Goal: Task Accomplishment & Management: Use online tool/utility

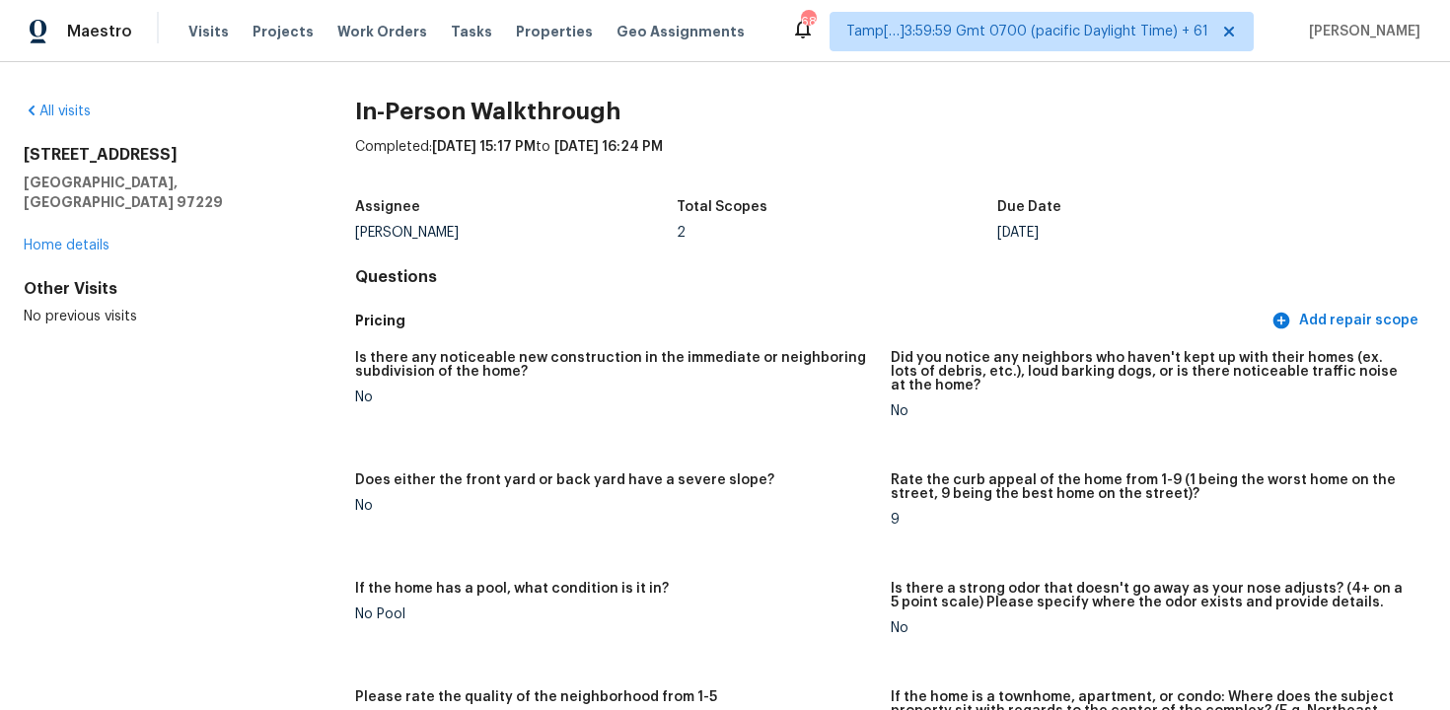
scroll to position [65, 0]
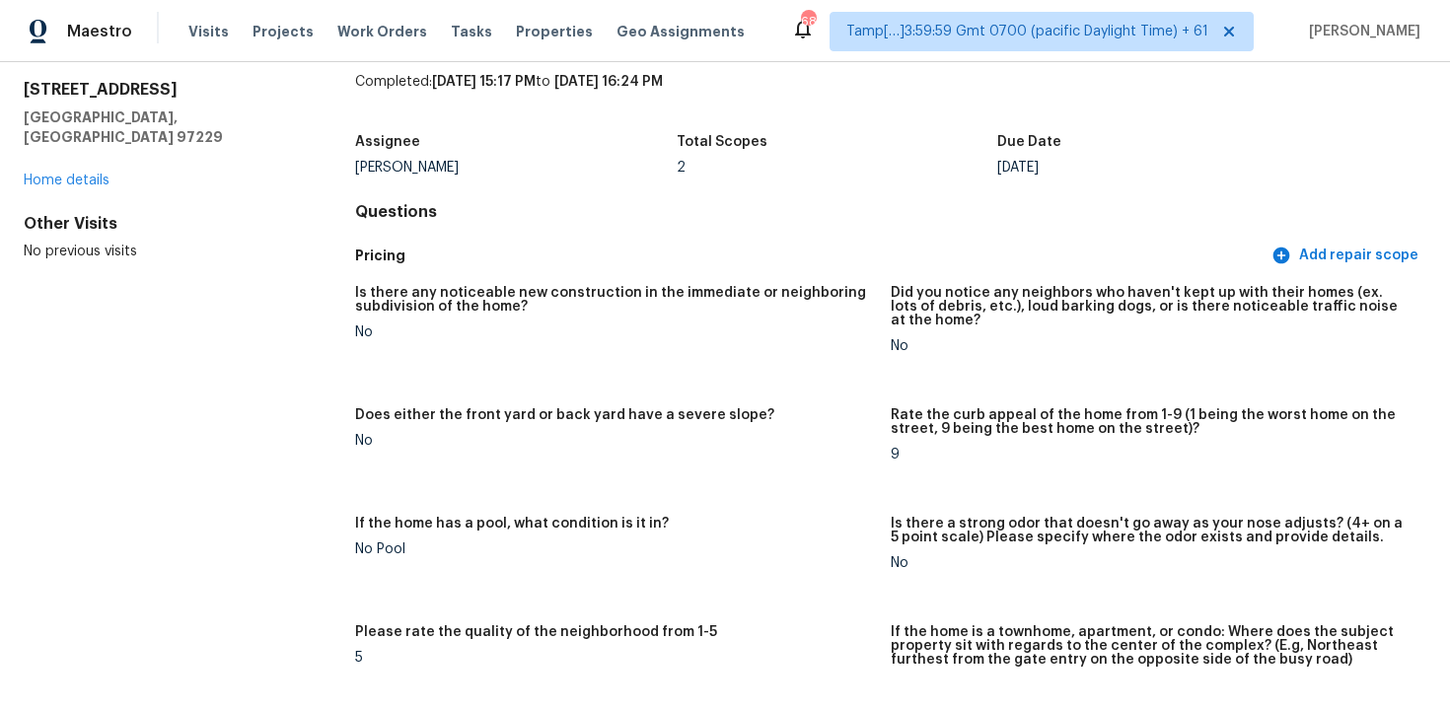
click at [445, 41] on div "Visits Projects Work Orders Tasks Properties Geo Assignments" at bounding box center [478, 31] width 580 height 39
click at [451, 36] on span "Tasks" at bounding box center [471, 32] width 41 height 14
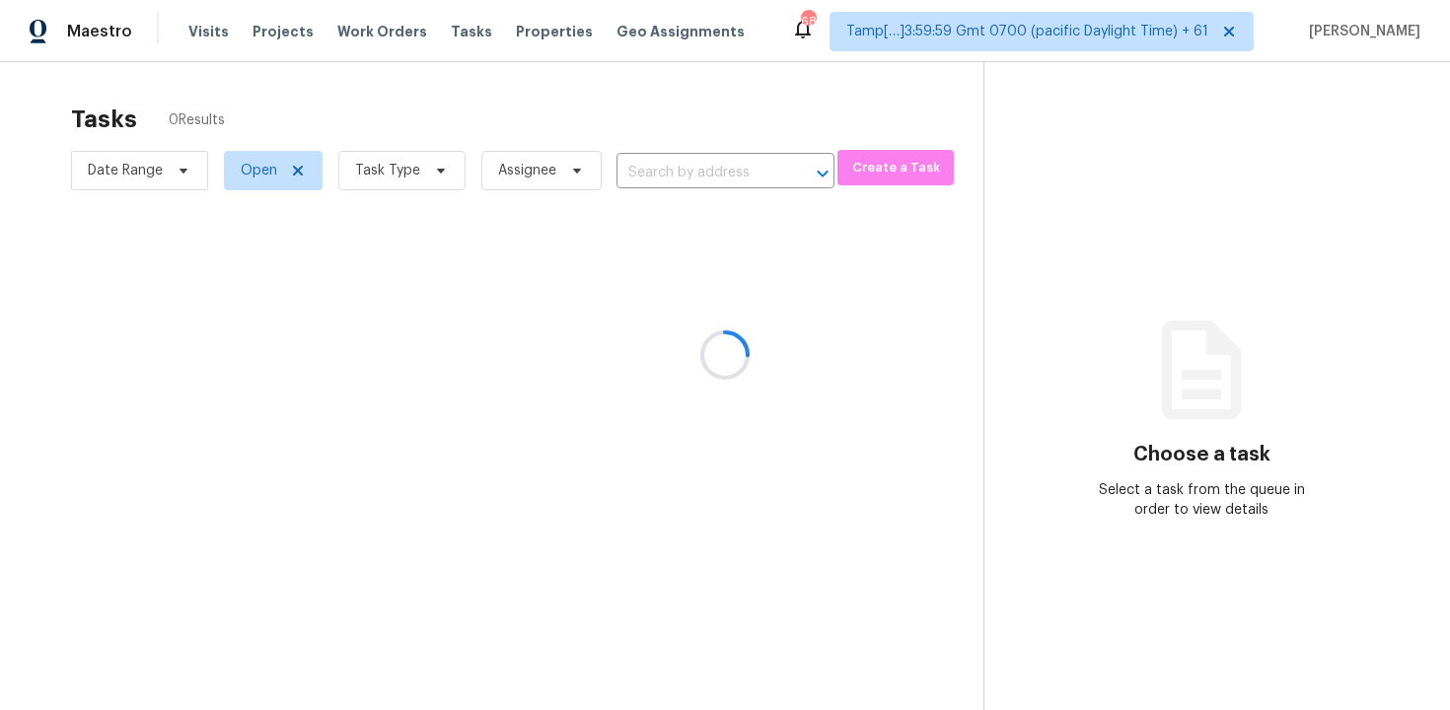
click at [599, 133] on div at bounding box center [725, 355] width 1450 height 710
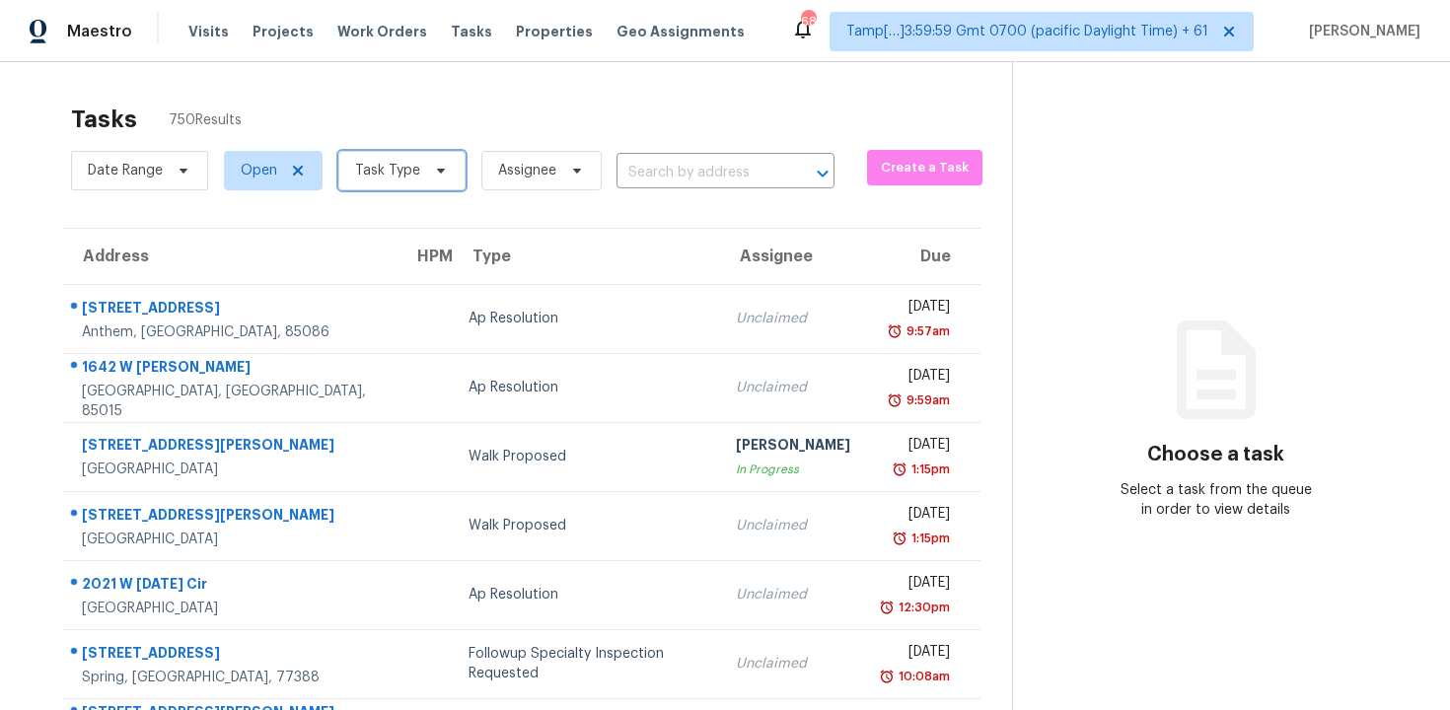
click at [452, 173] on span "Task Type" at bounding box center [401, 170] width 127 height 39
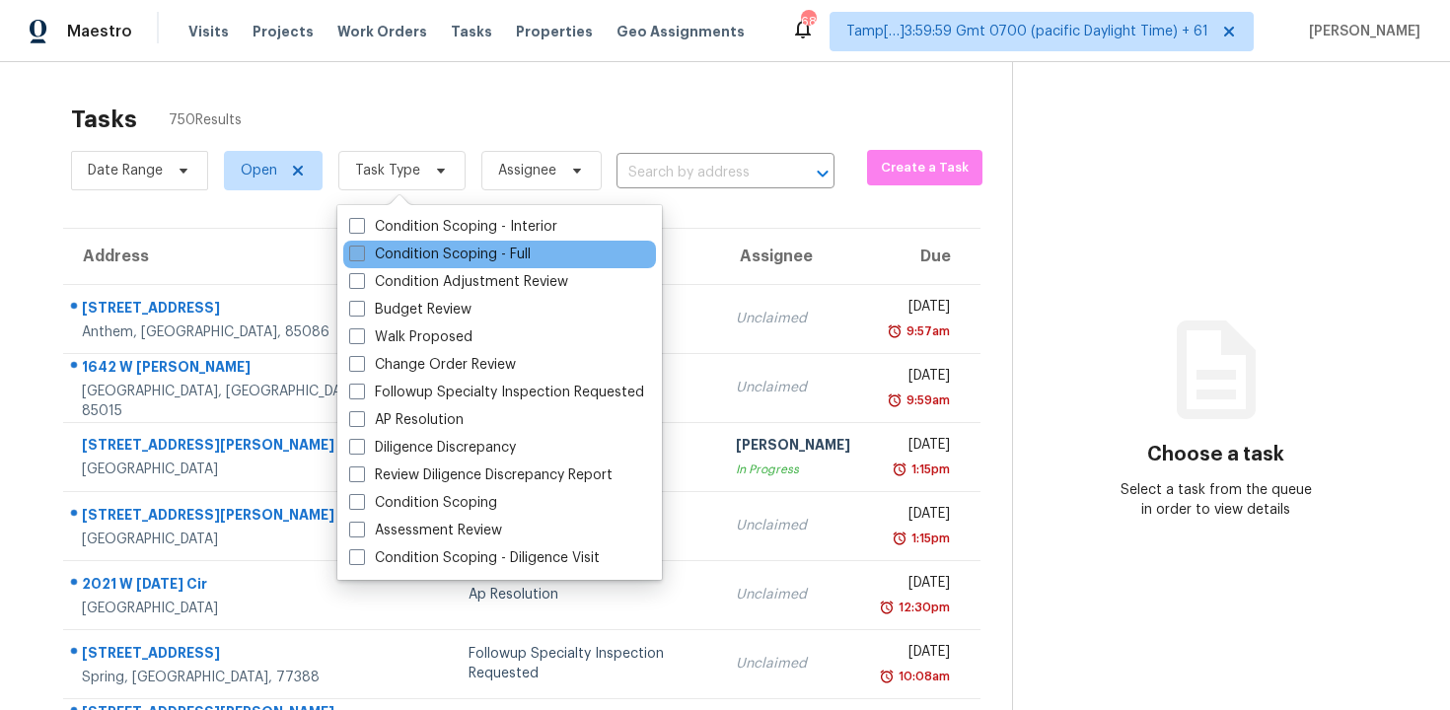
click at [478, 246] on label "Condition Scoping - Full" at bounding box center [440, 255] width 182 height 20
click at [362, 246] on input "Condition Scoping - Full" at bounding box center [355, 251] width 13 height 13
checkbox input "true"
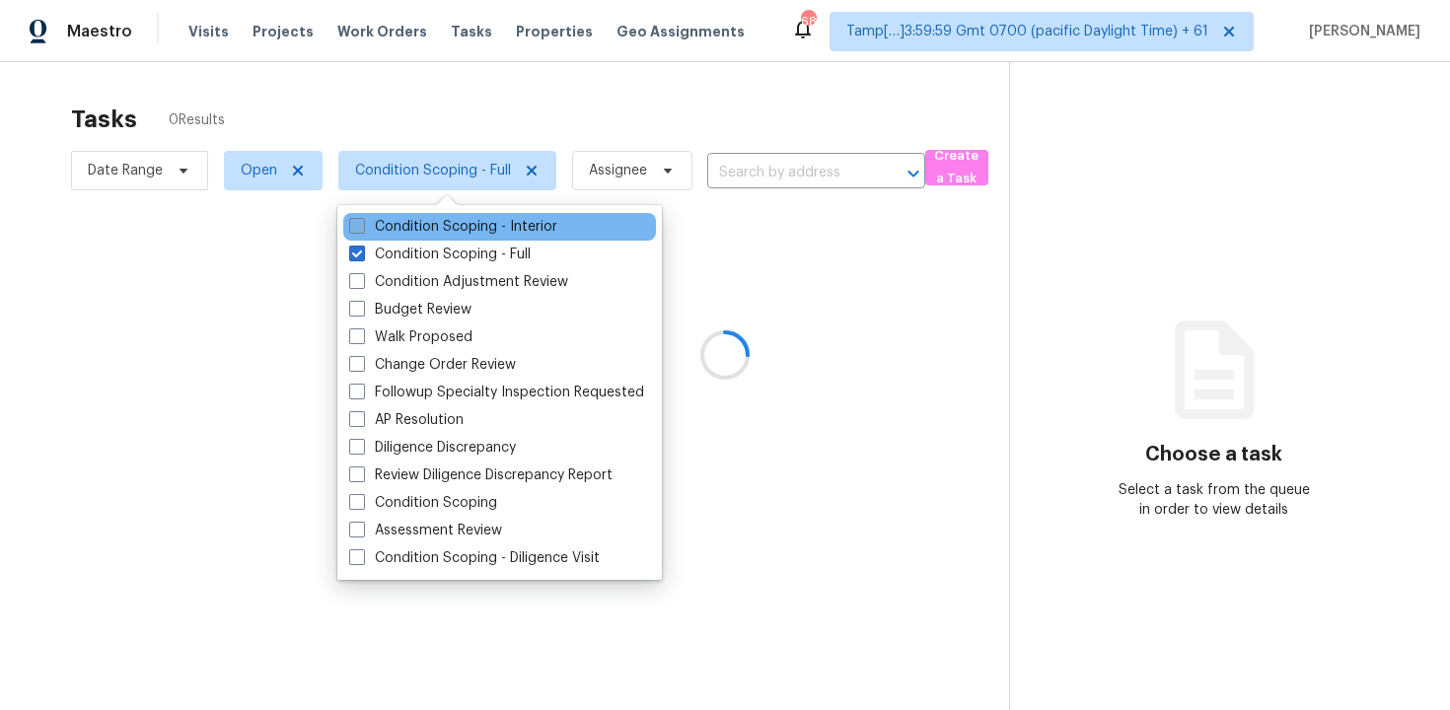
click at [481, 222] on label "Condition Scoping - Interior" at bounding box center [453, 227] width 208 height 20
click at [362, 222] on input "Condition Scoping - Interior" at bounding box center [355, 223] width 13 height 13
checkbox input "true"
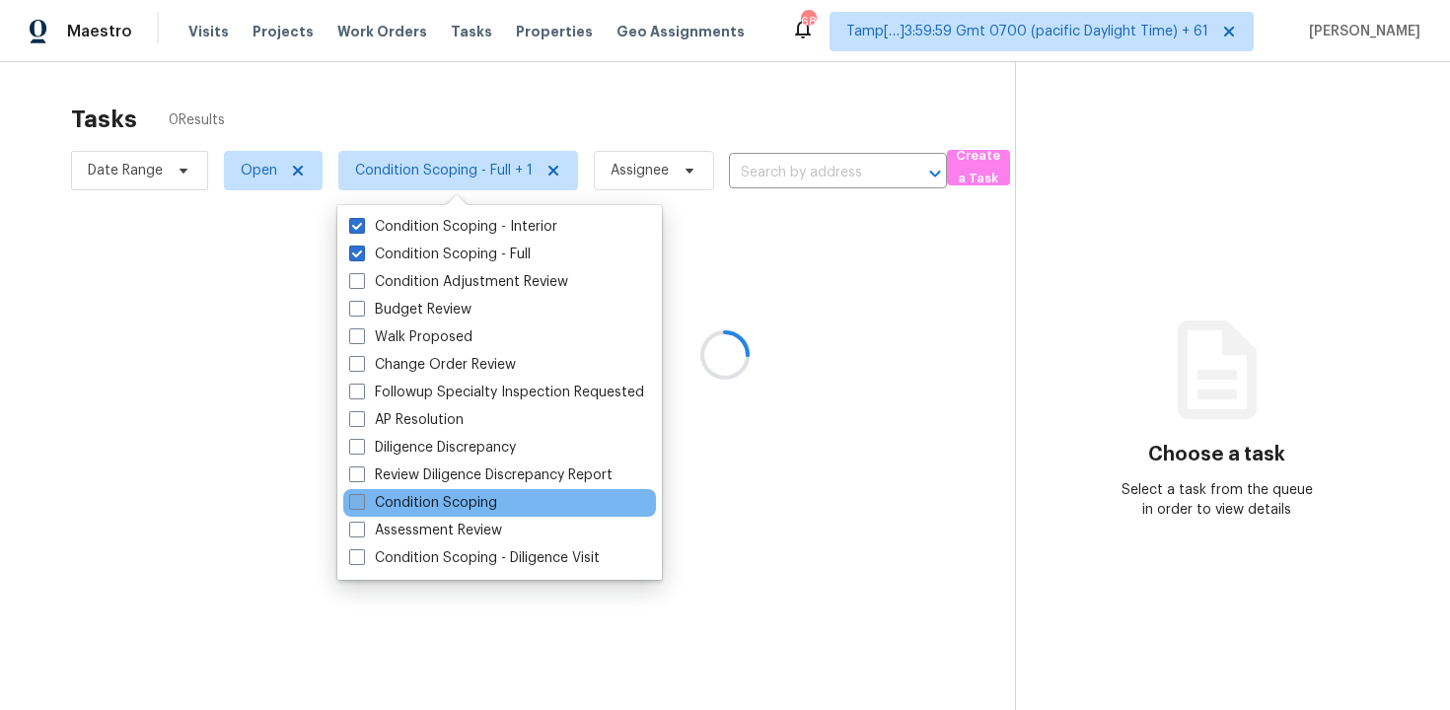
click at [473, 501] on label "Condition Scoping" at bounding box center [423, 503] width 148 height 20
click at [362, 501] on input "Condition Scoping" at bounding box center [355, 499] width 13 height 13
checkbox input "true"
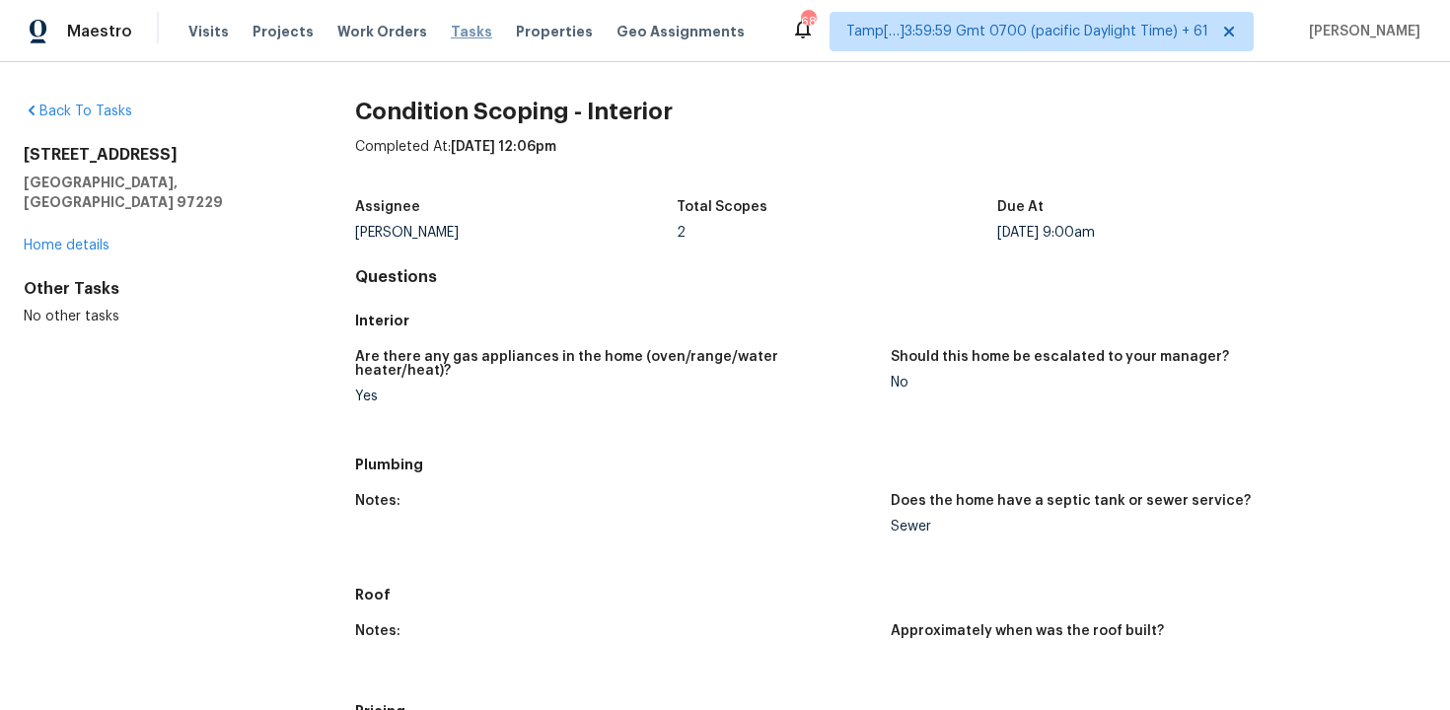
click at [451, 26] on span "Tasks" at bounding box center [471, 32] width 41 height 14
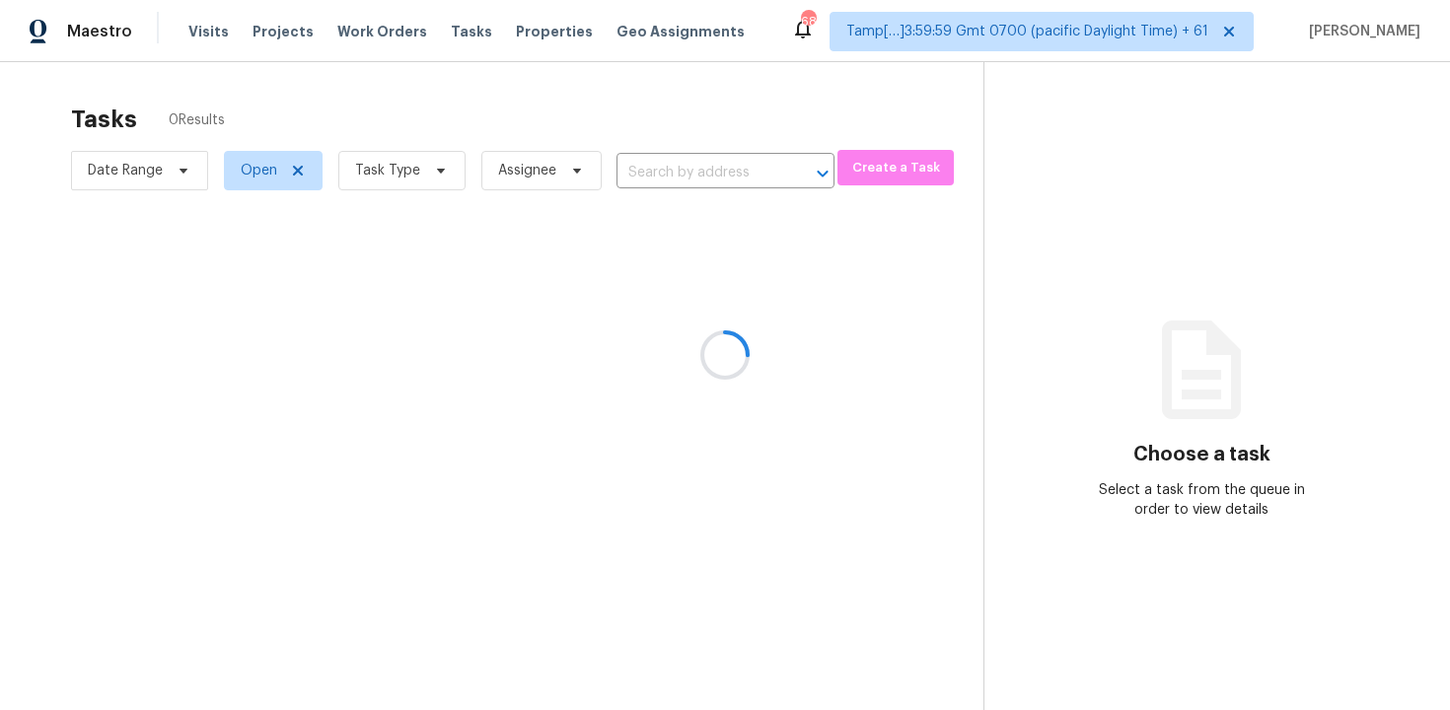
click at [415, 174] on div at bounding box center [725, 355] width 1450 height 710
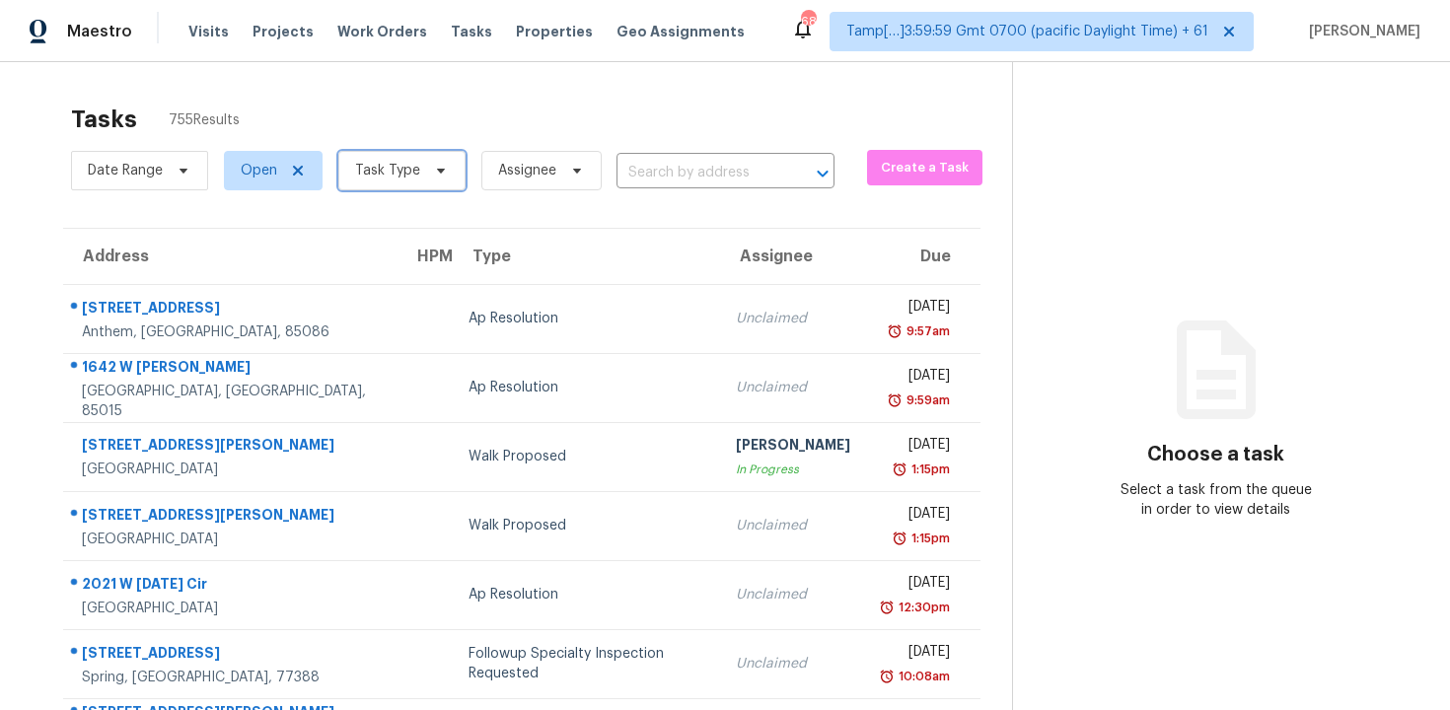
click at [412, 157] on span "Task Type" at bounding box center [401, 170] width 127 height 39
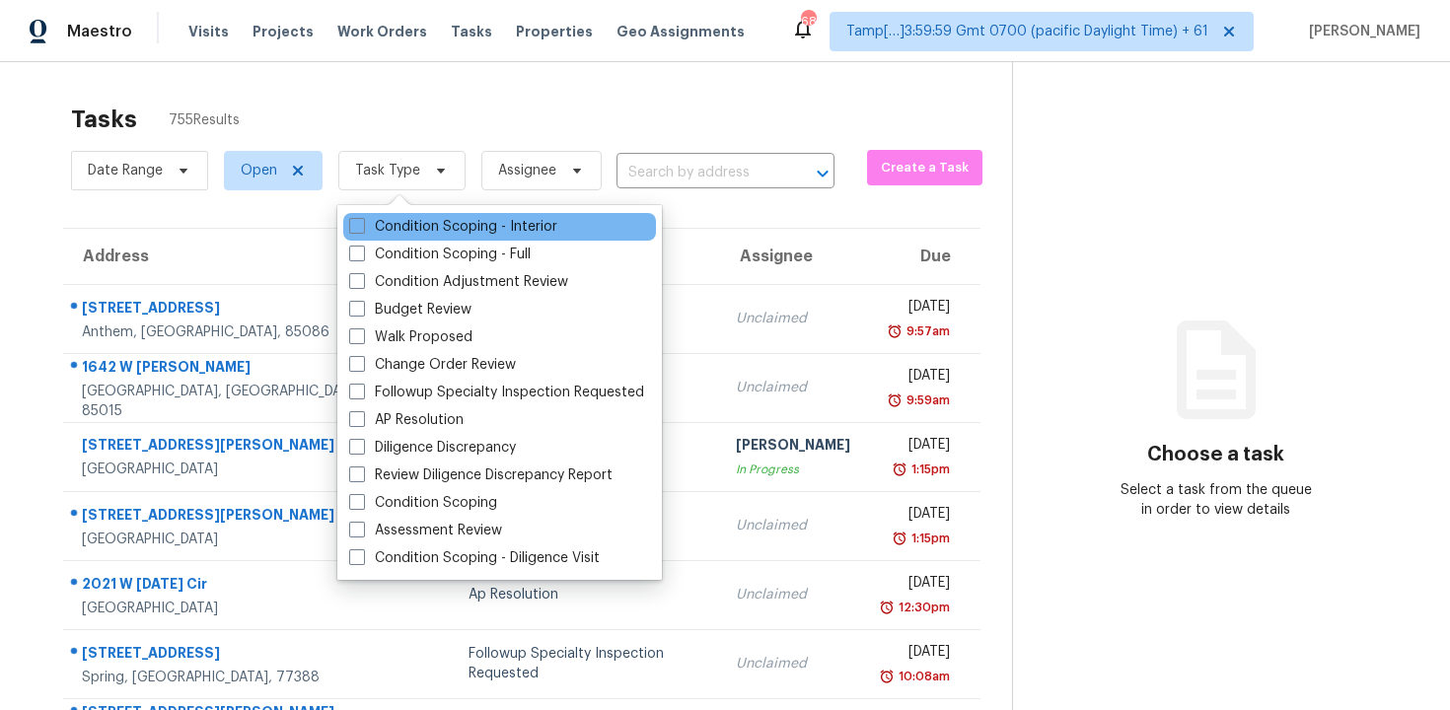
click at [447, 216] on div "Condition Scoping - Interior" at bounding box center [499, 227] width 313 height 28
click at [447, 226] on label "Condition Scoping - Interior" at bounding box center [453, 227] width 208 height 20
click at [362, 226] on input "Condition Scoping - Interior" at bounding box center [355, 223] width 13 height 13
checkbox input "true"
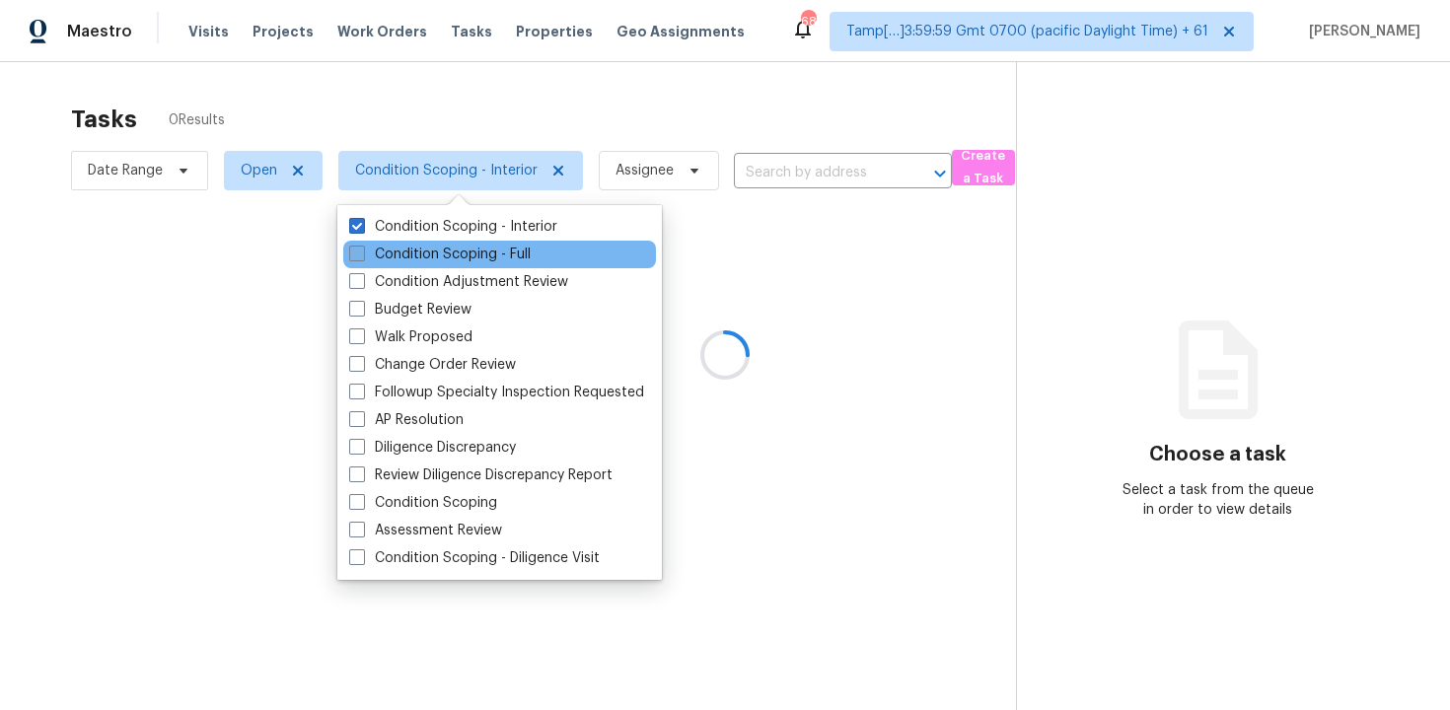
click at [452, 259] on label "Condition Scoping - Full" at bounding box center [440, 255] width 182 height 20
click at [362, 257] on input "Condition Scoping - Full" at bounding box center [355, 251] width 13 height 13
checkbox input "true"
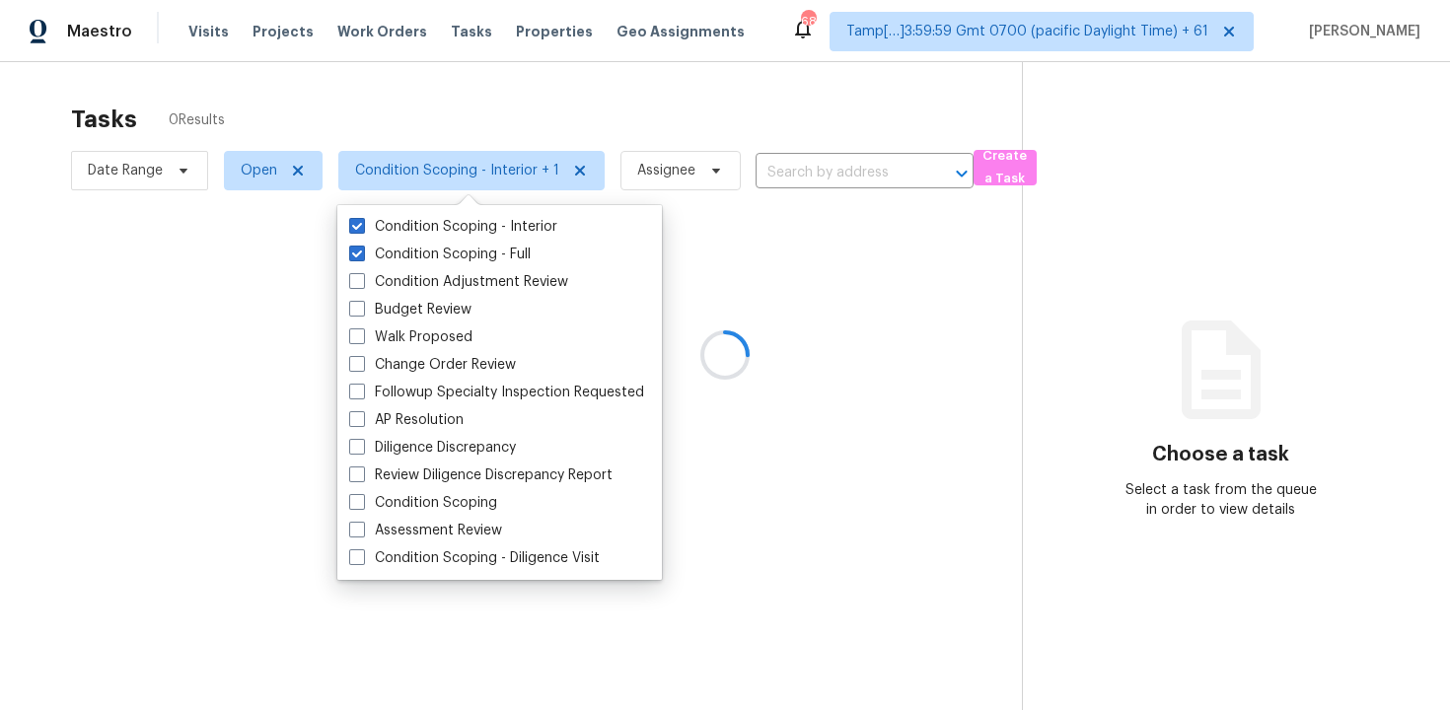
click at [456, 122] on div at bounding box center [725, 355] width 1450 height 710
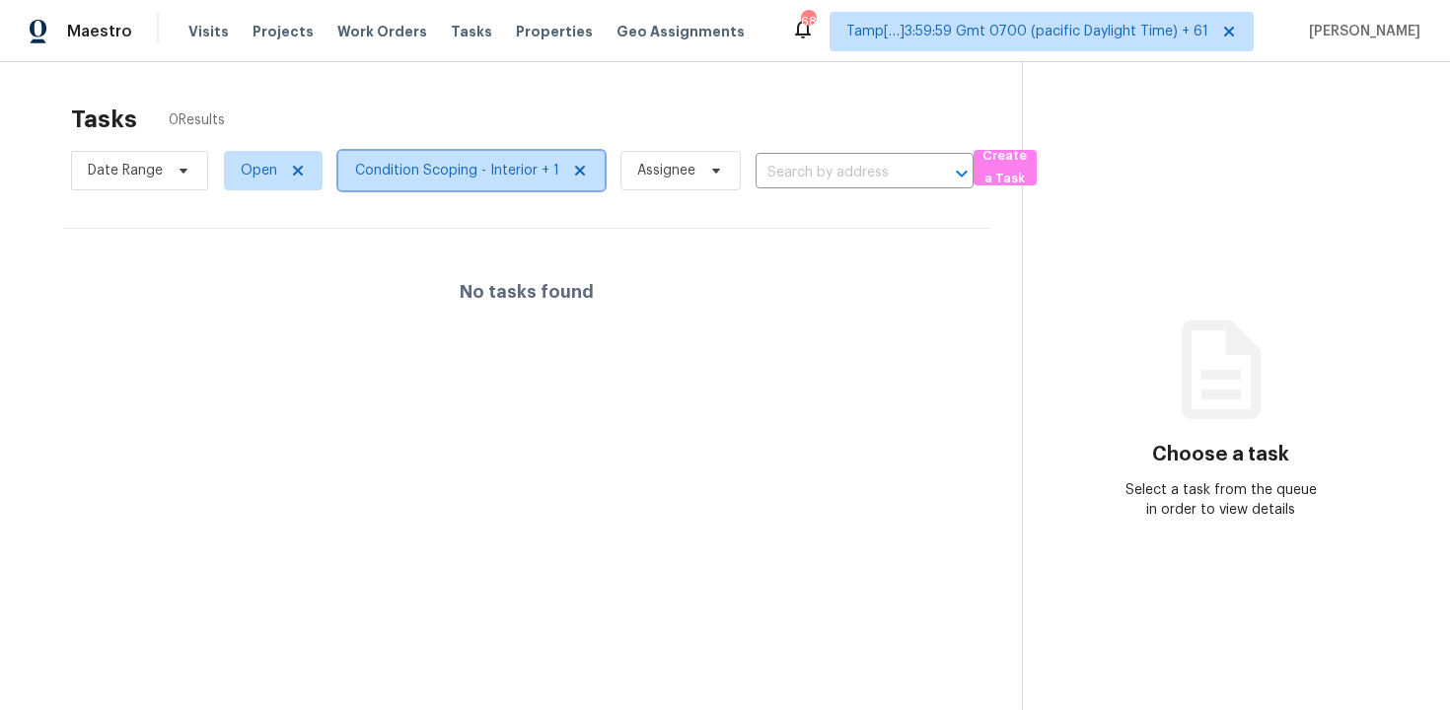
click at [448, 162] on span "Condition Scoping - Interior + 1" at bounding box center [457, 171] width 204 height 20
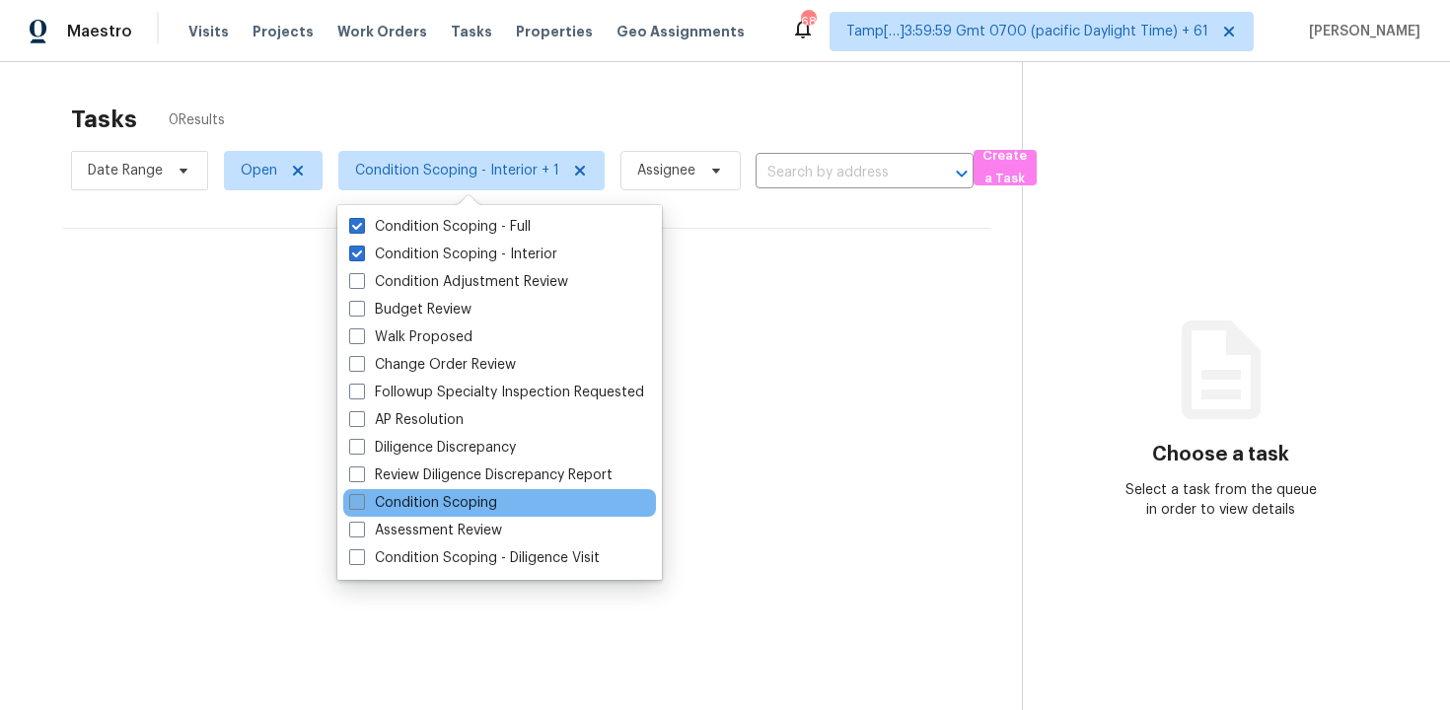
click at [439, 497] on label "Condition Scoping" at bounding box center [423, 503] width 148 height 20
click at [362, 497] on input "Condition Scoping" at bounding box center [355, 499] width 13 height 13
checkbox input "true"
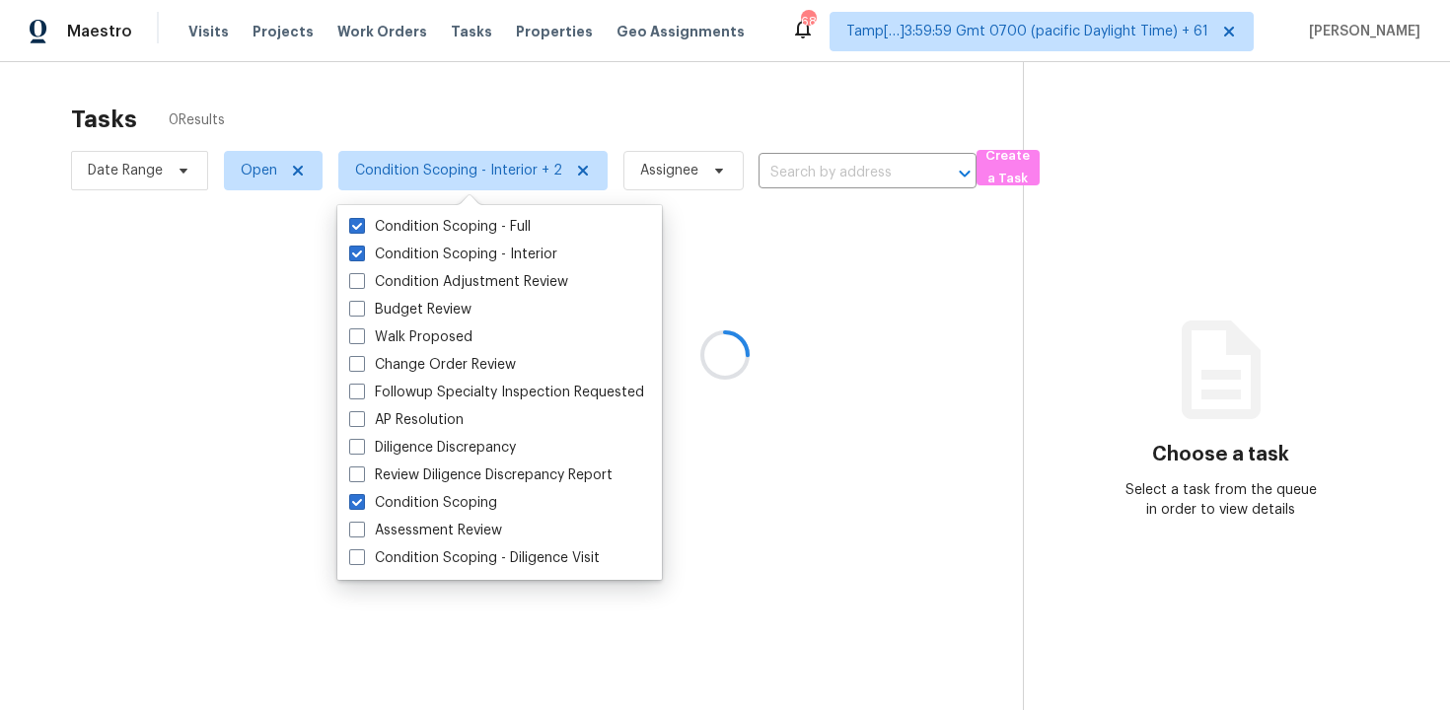
click at [493, 109] on div at bounding box center [725, 355] width 1450 height 710
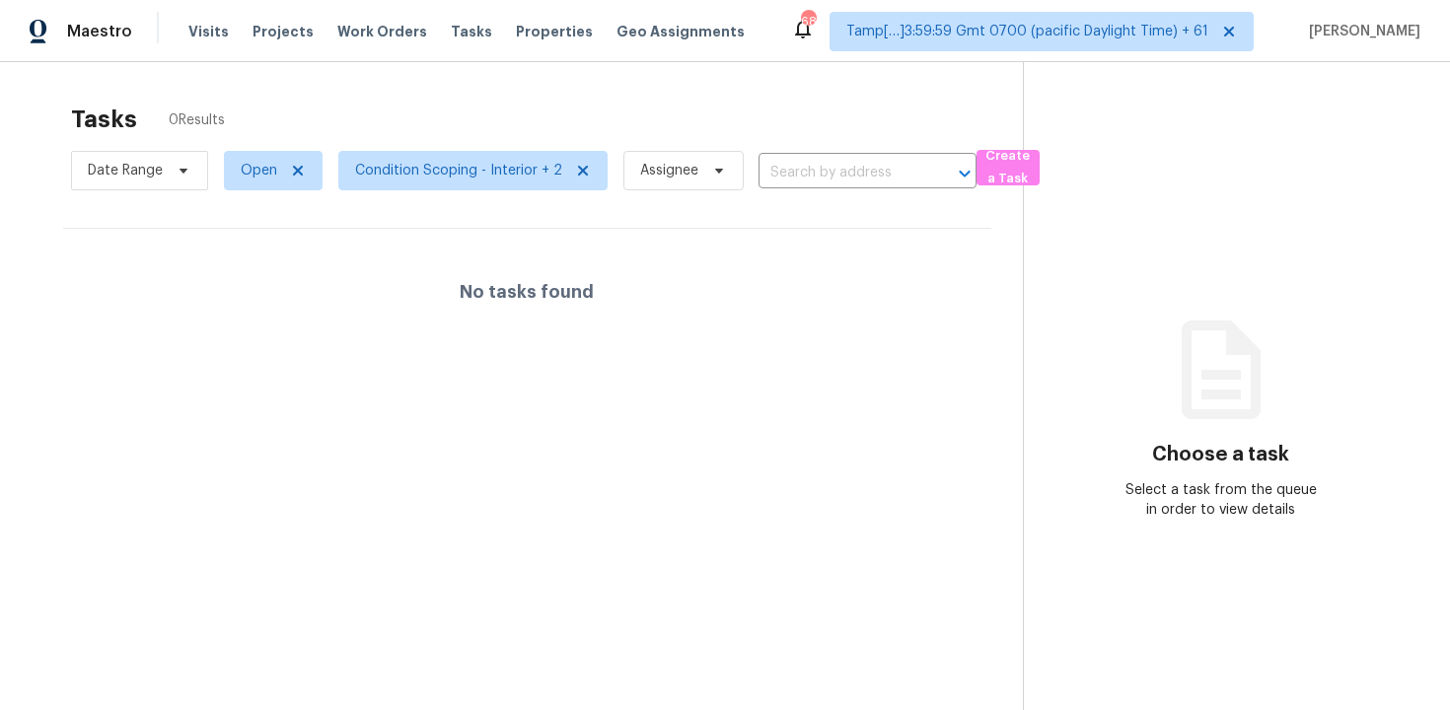
scroll to position [62, 0]
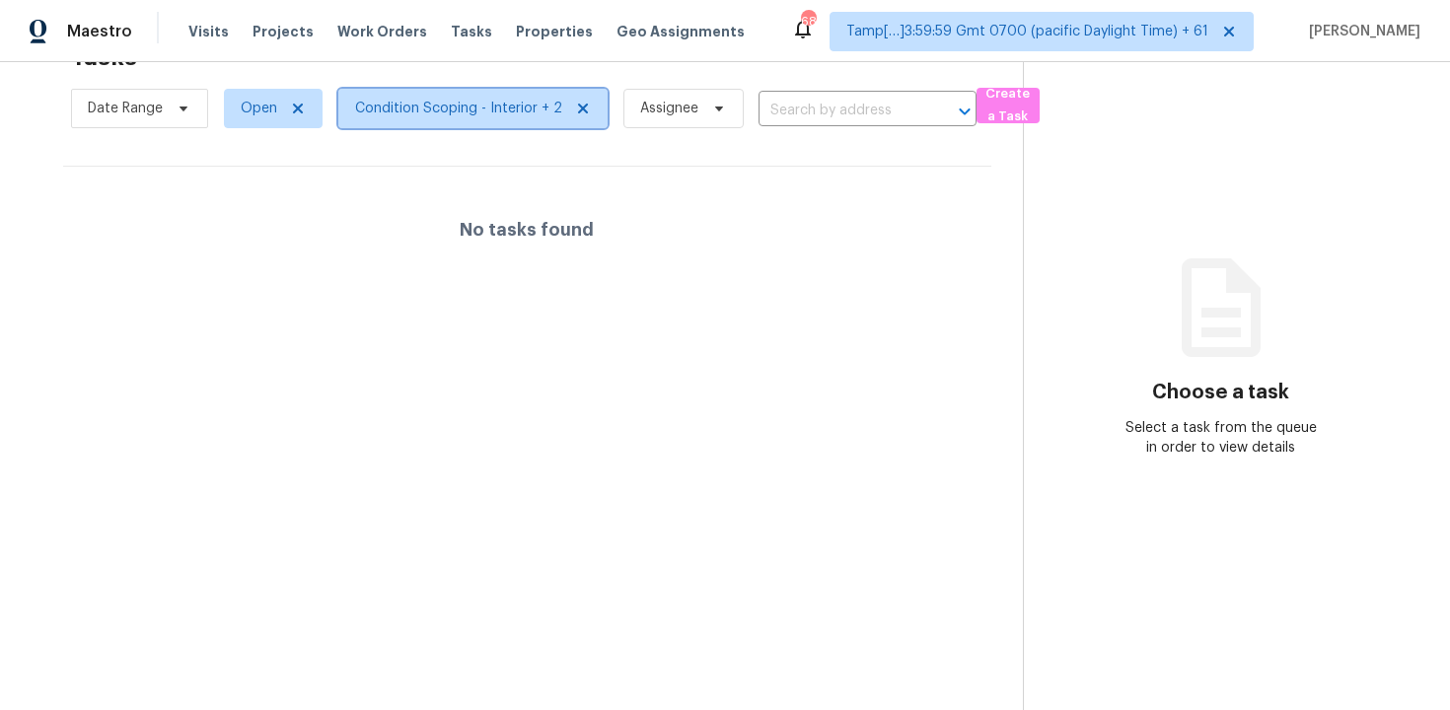
click at [476, 114] on span "Condition Scoping - Interior + 2" at bounding box center [458, 109] width 207 height 20
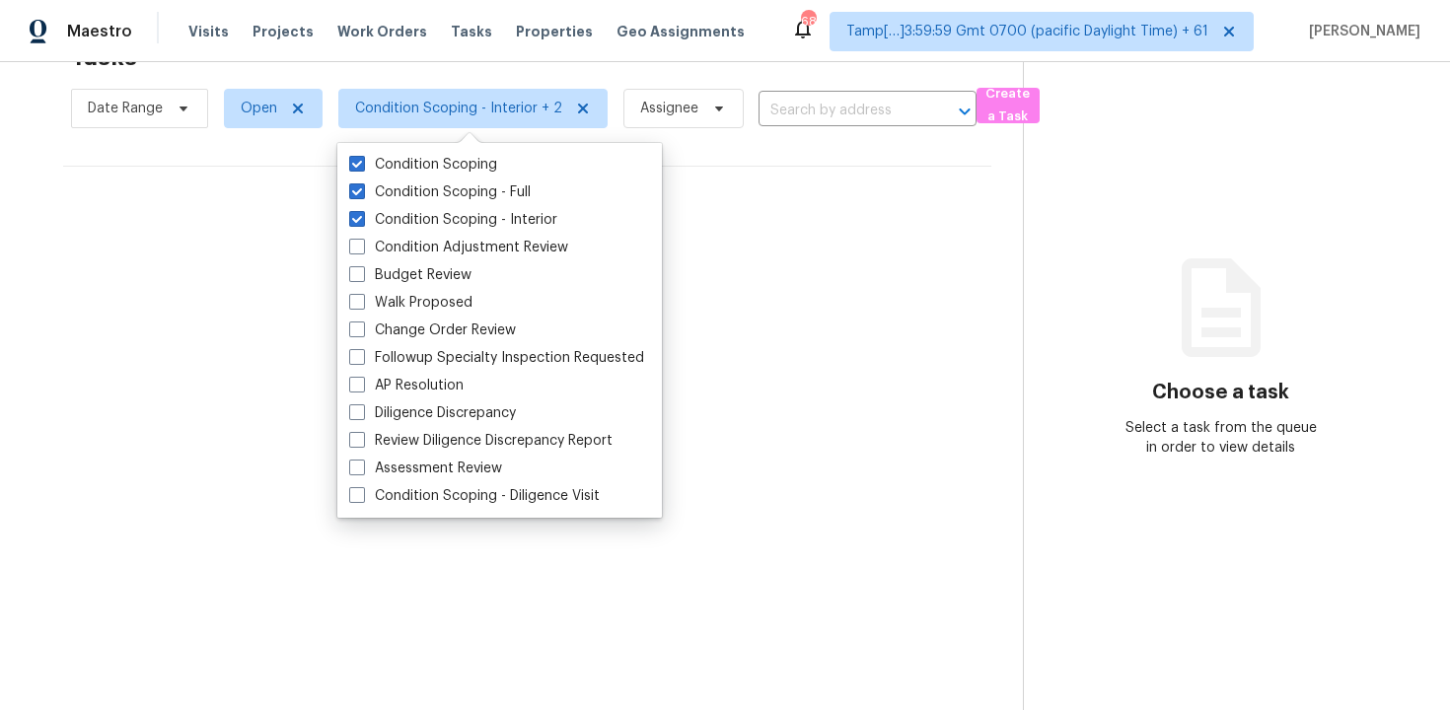
click at [856, 338] on section "Tasks 0 Results Date Range Open Condition Scoping - Interior + 2 Assignee ​ Cre…" at bounding box center [527, 371] width 991 height 679
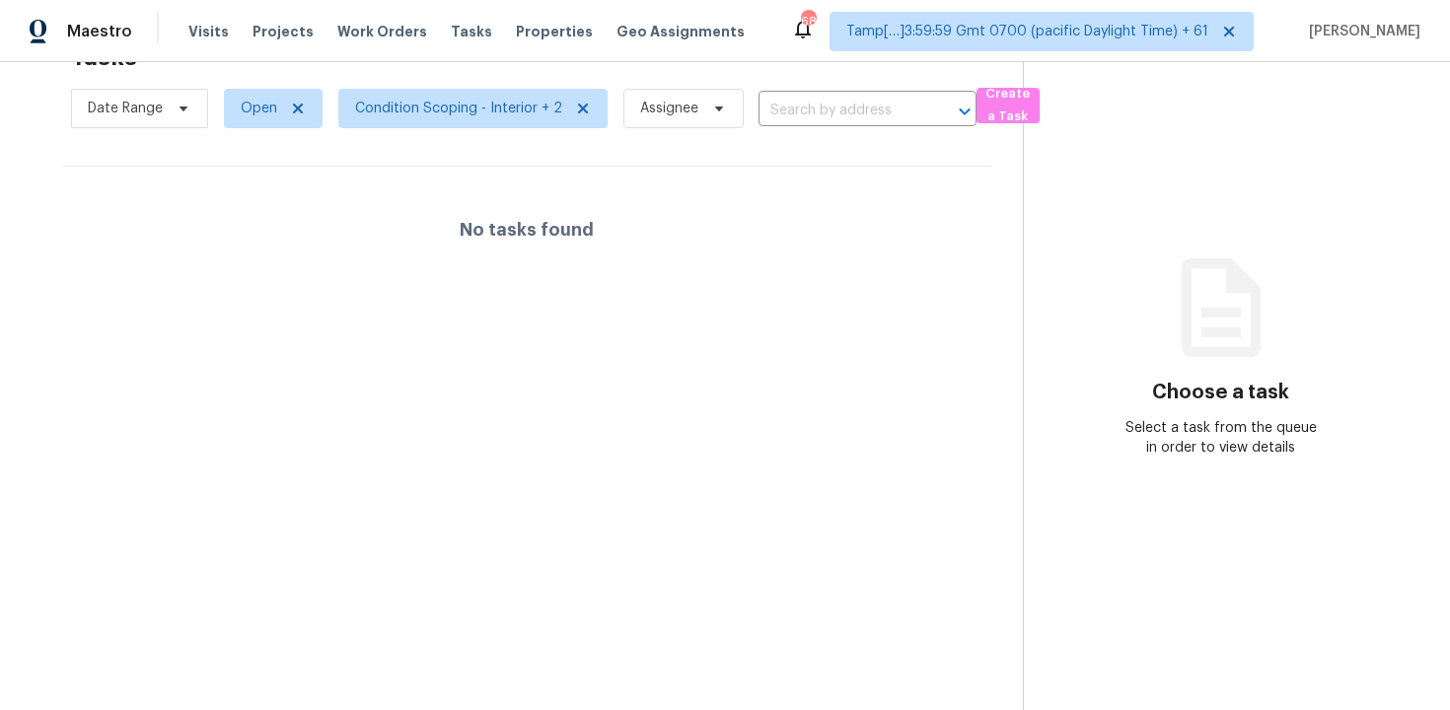
scroll to position [0, 0]
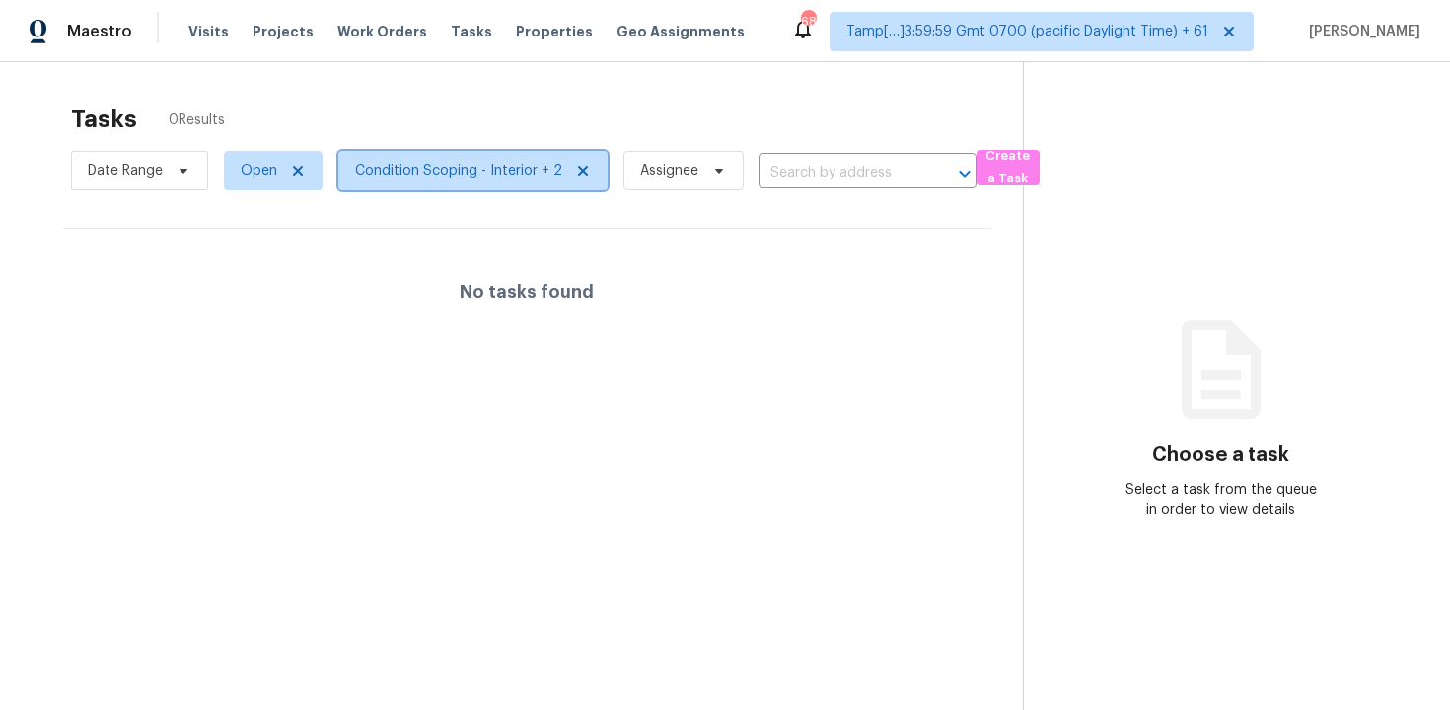
click at [485, 169] on span "Condition Scoping - Interior + 2" at bounding box center [458, 171] width 207 height 20
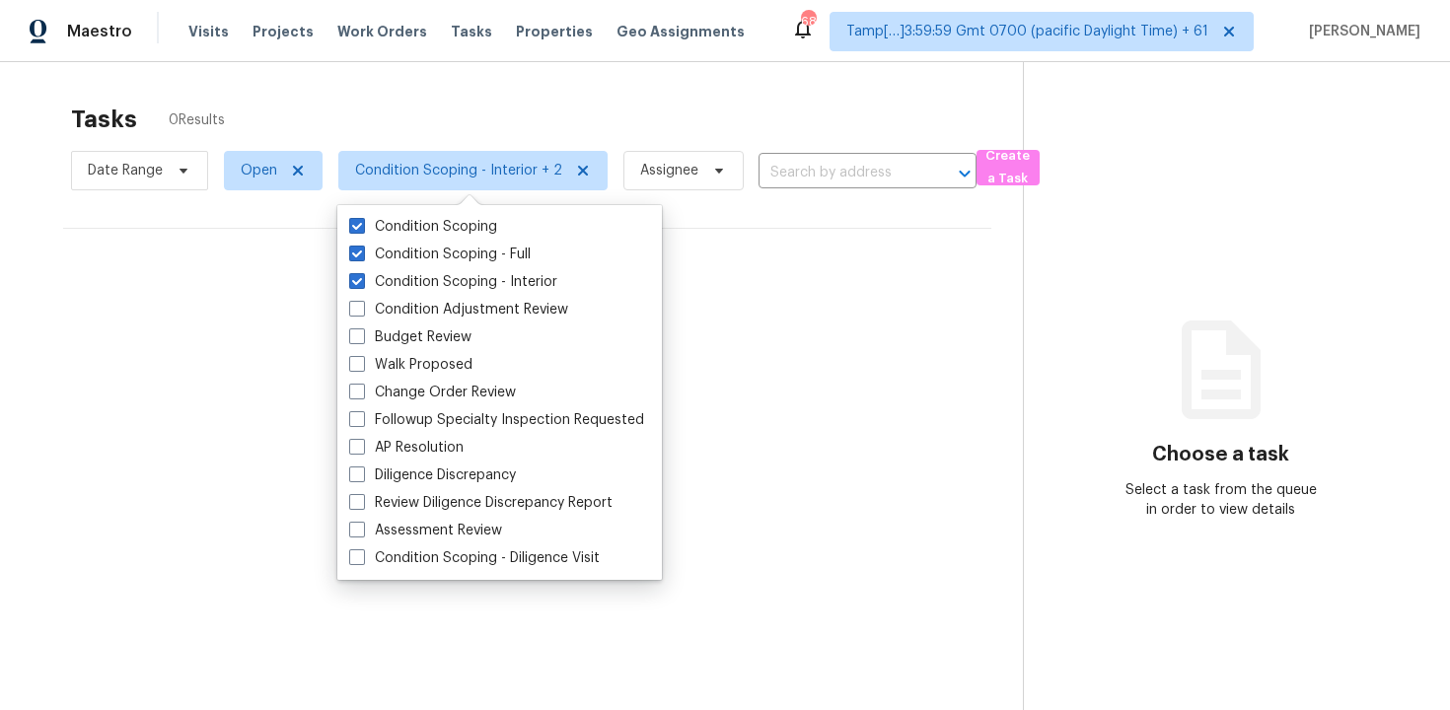
click at [744, 370] on section "Tasks 0 Results Date Range Open Condition Scoping - Interior + 2 Assignee ​ Cre…" at bounding box center [527, 433] width 991 height 679
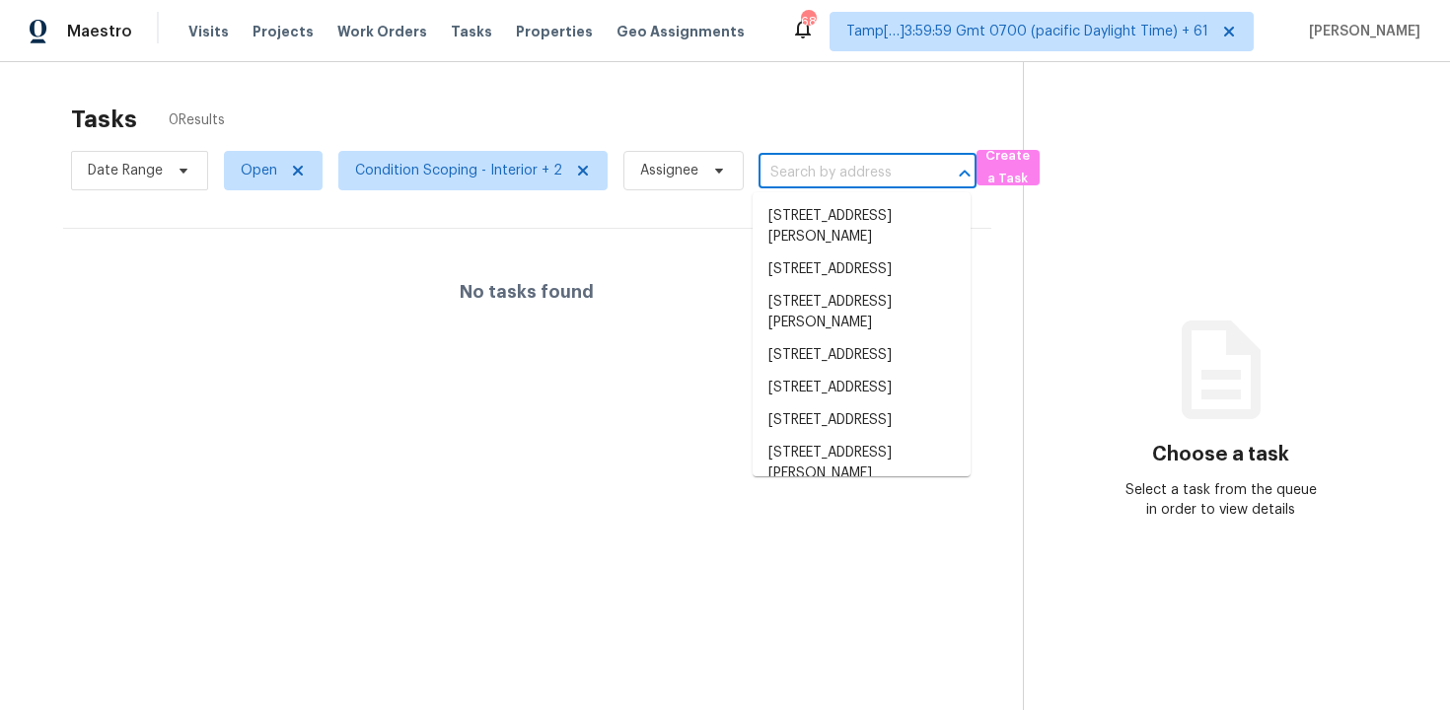
click at [794, 175] on input "text" at bounding box center [840, 173] width 163 height 31
click at [244, 165] on span "Open" at bounding box center [259, 171] width 37 height 20
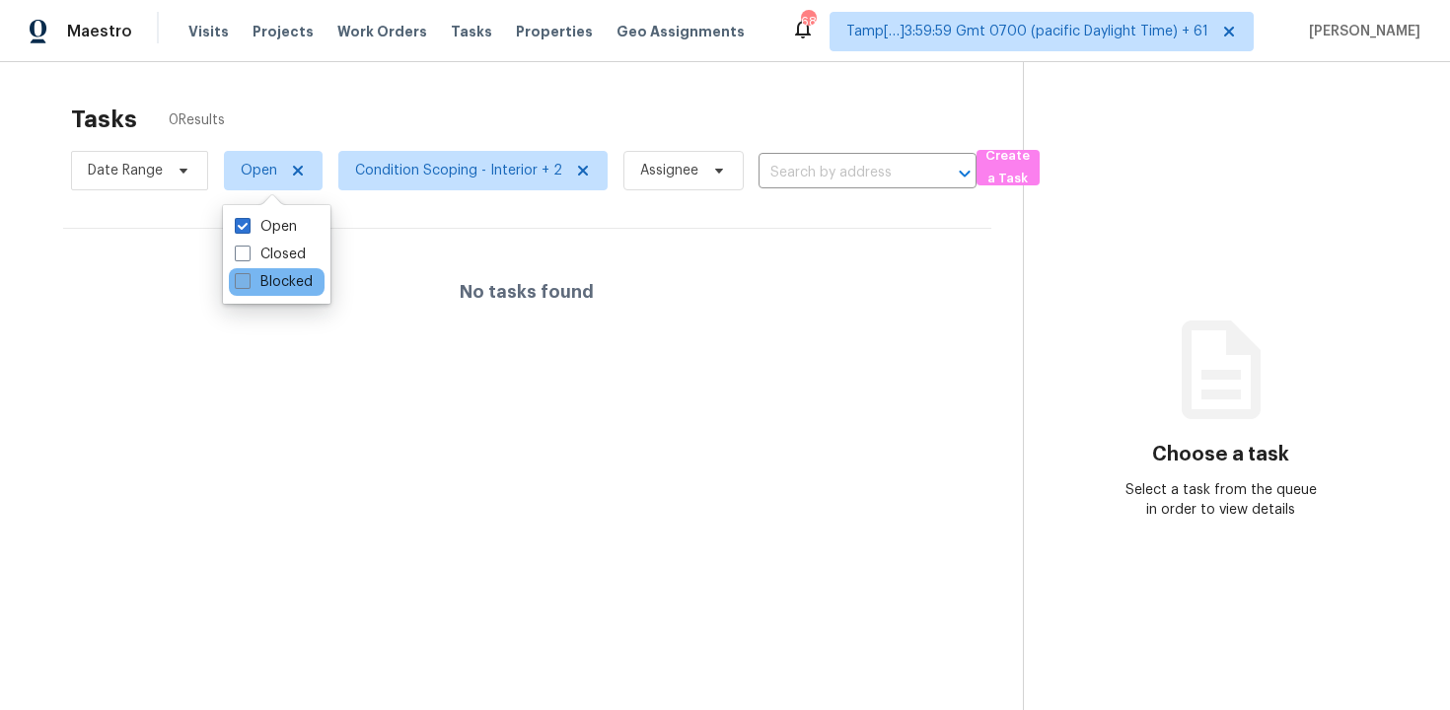
click at [263, 290] on label "Blocked" at bounding box center [274, 282] width 78 height 20
click at [248, 285] on input "Blocked" at bounding box center [241, 278] width 13 height 13
checkbox input "true"
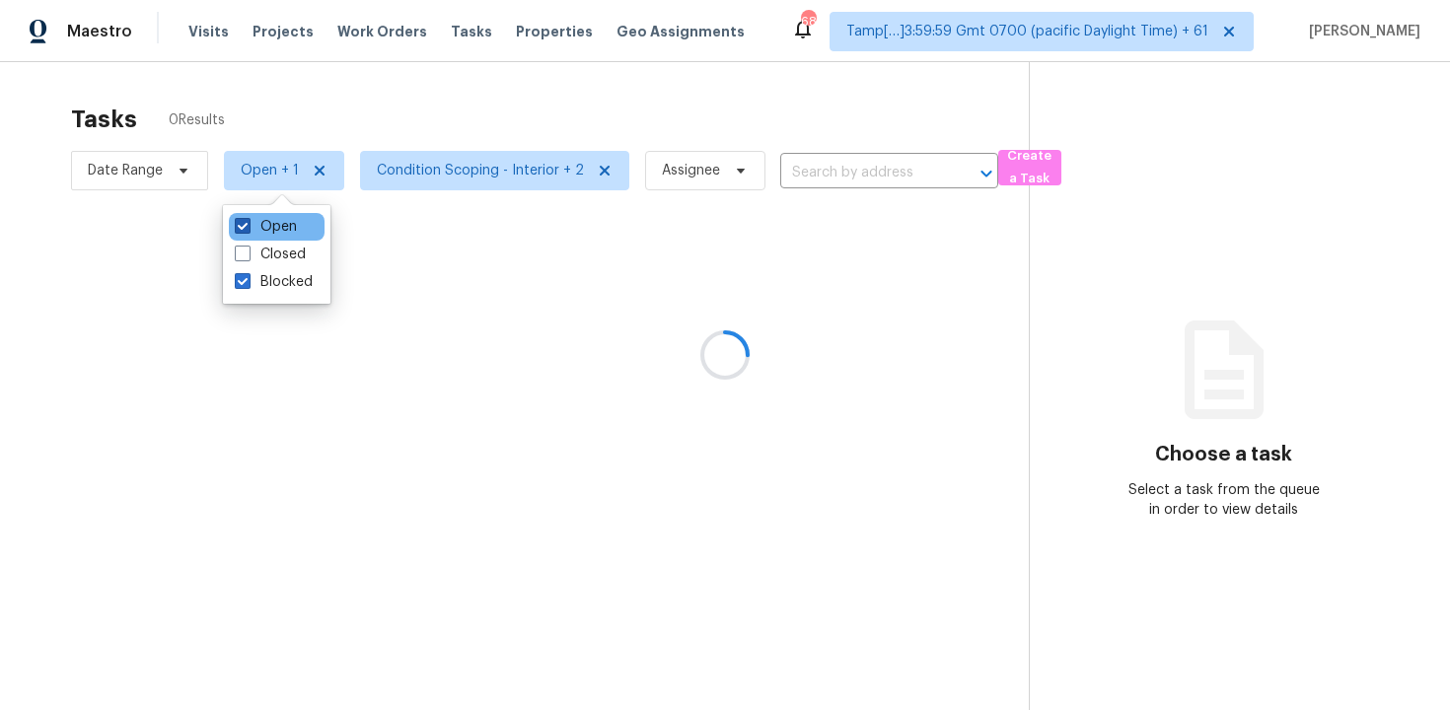
click at [263, 224] on label "Open" at bounding box center [266, 227] width 62 height 20
click at [248, 224] on input "Open" at bounding box center [241, 223] width 13 height 13
checkbox input "false"
click at [415, 44] on div at bounding box center [725, 355] width 1450 height 710
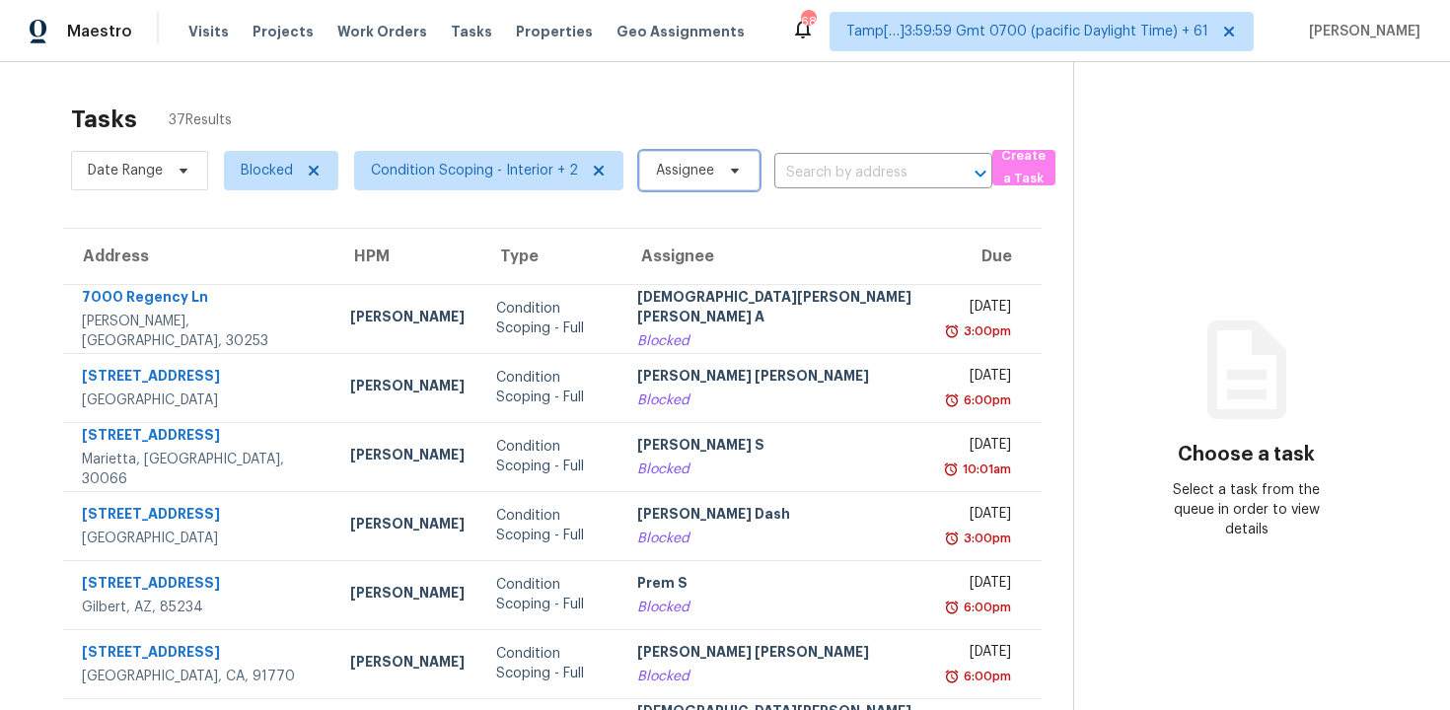
click at [711, 182] on span "Assignee" at bounding box center [699, 170] width 120 height 39
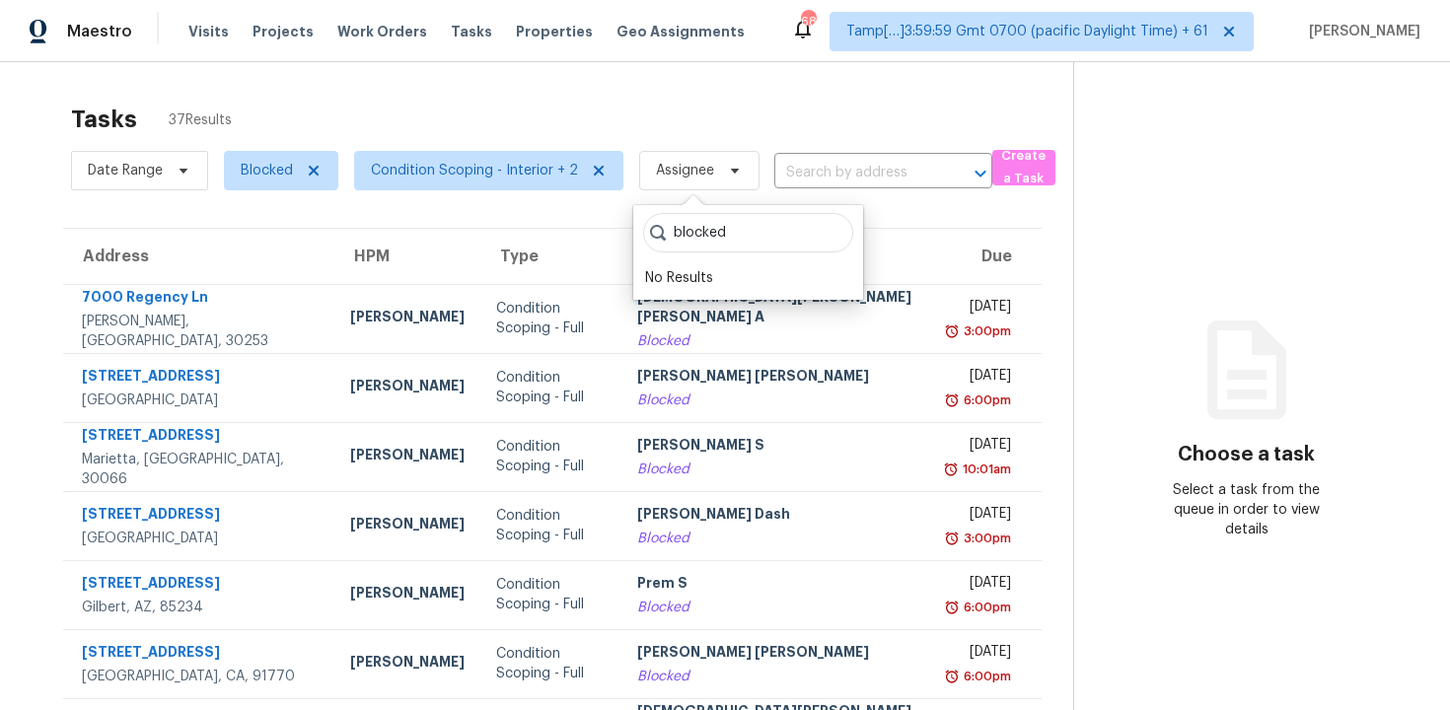
type input "blocked"
click at [697, 203] on icon at bounding box center [694, 200] width 30 height 10
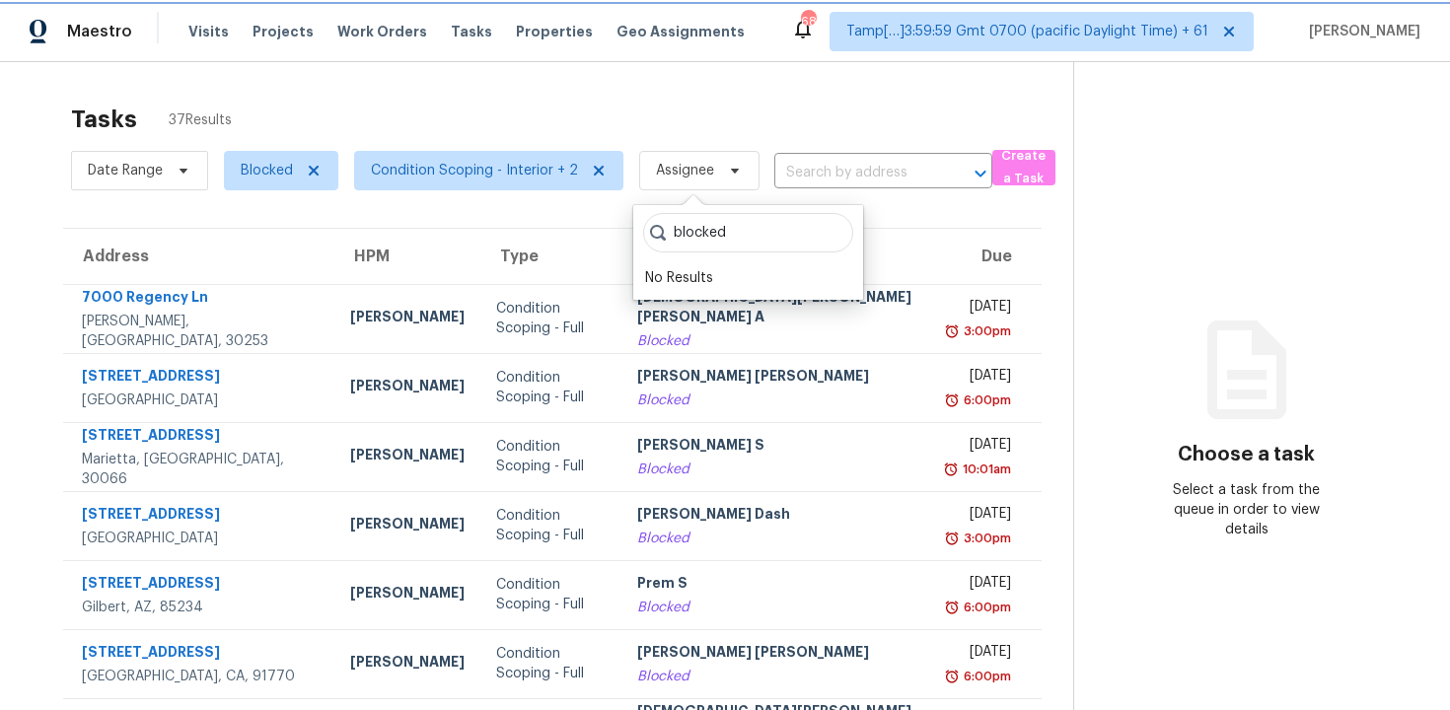
click at [697, 183] on span "Assignee" at bounding box center [699, 170] width 120 height 39
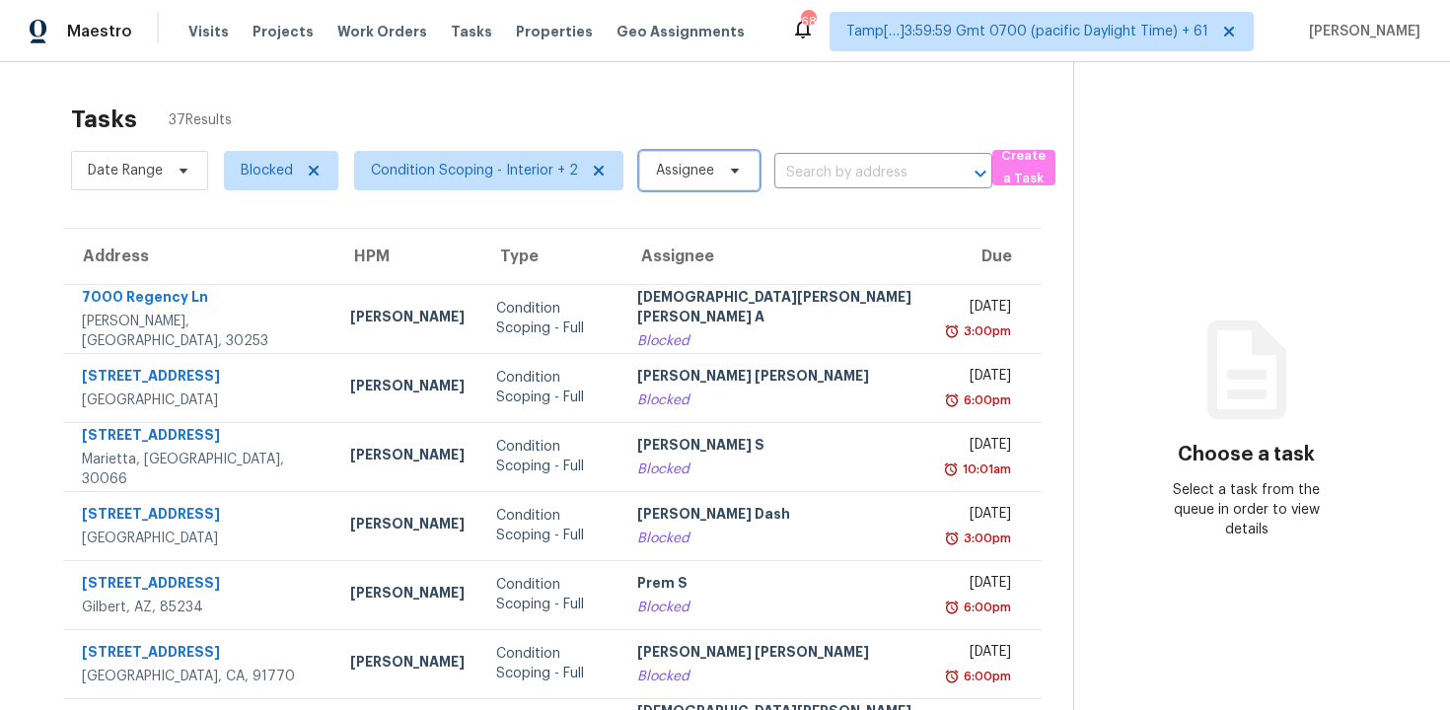
click at [697, 183] on span "Assignee" at bounding box center [699, 170] width 120 height 39
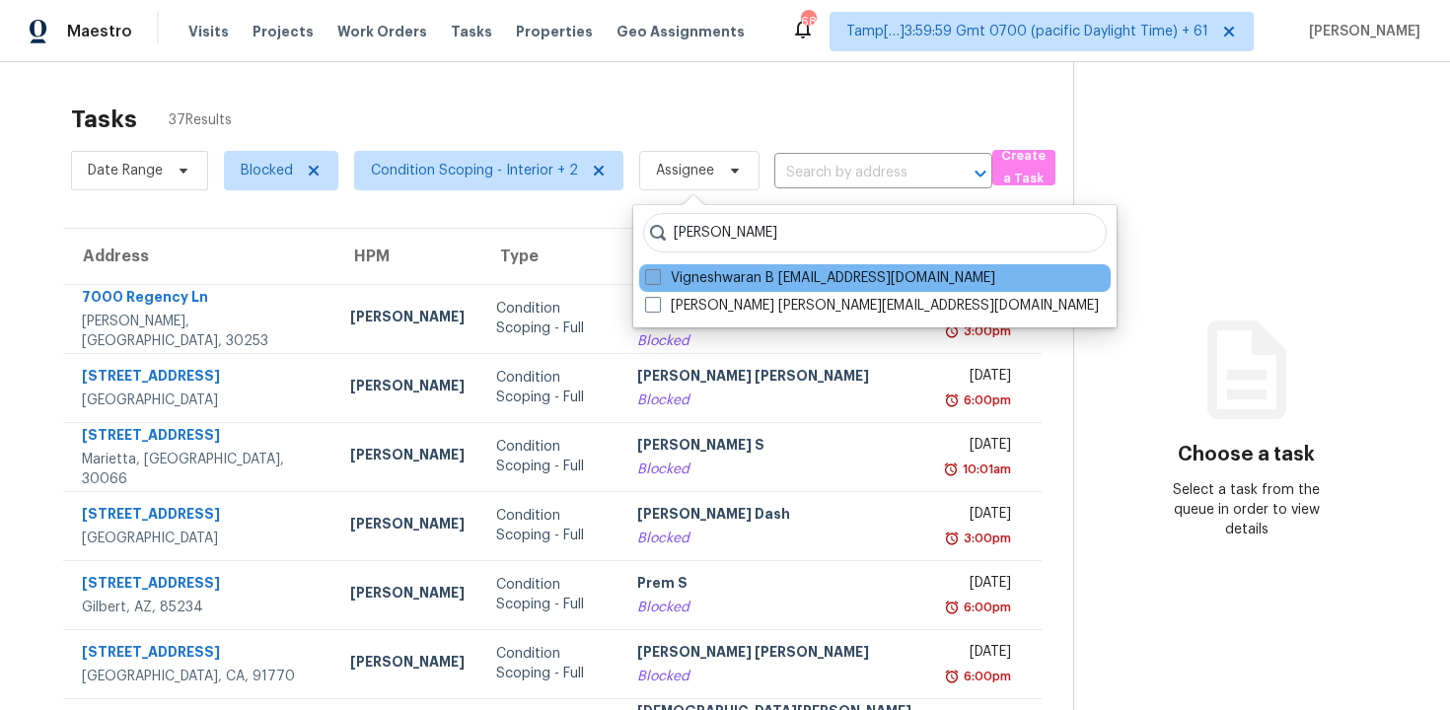
type input "vigneshwaran"
click at [718, 276] on label "Vigneshwaran B vigneshwaran.b@opendoor.com" at bounding box center [820, 278] width 350 height 20
click at [658, 276] on input "Vigneshwaran B vigneshwaran.b@opendoor.com" at bounding box center [651, 274] width 13 height 13
checkbox input "true"
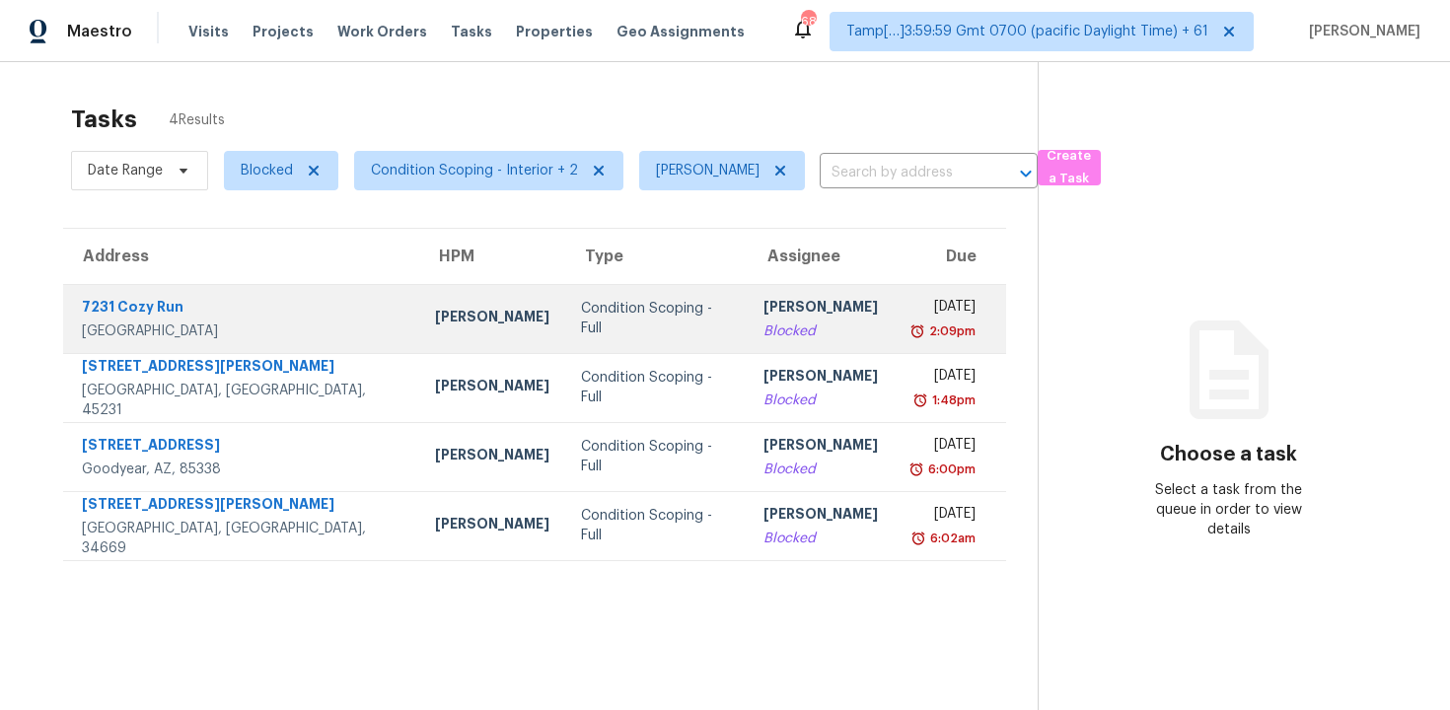
click at [748, 341] on td "Vigneshwaran B Blocked" at bounding box center [821, 318] width 146 height 69
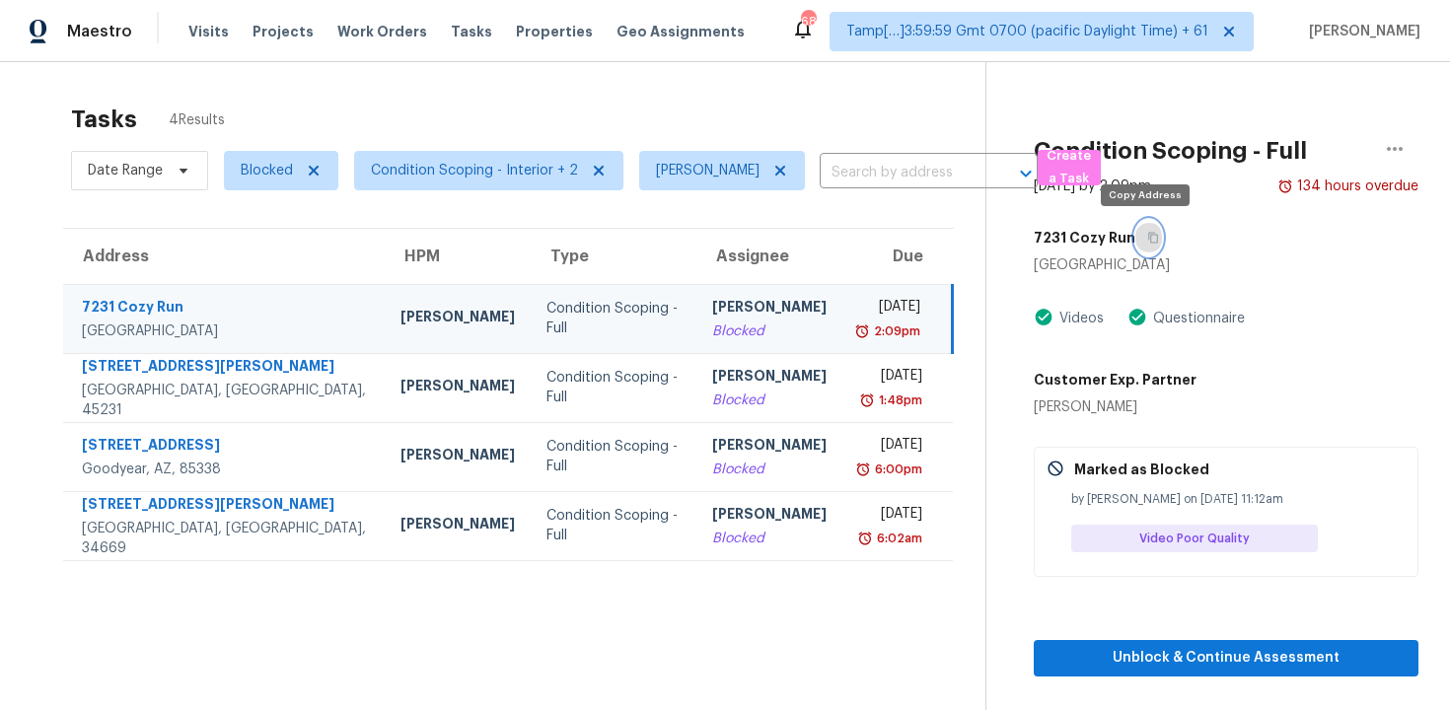
click at [1140, 237] on button "button" at bounding box center [1149, 238] width 27 height 36
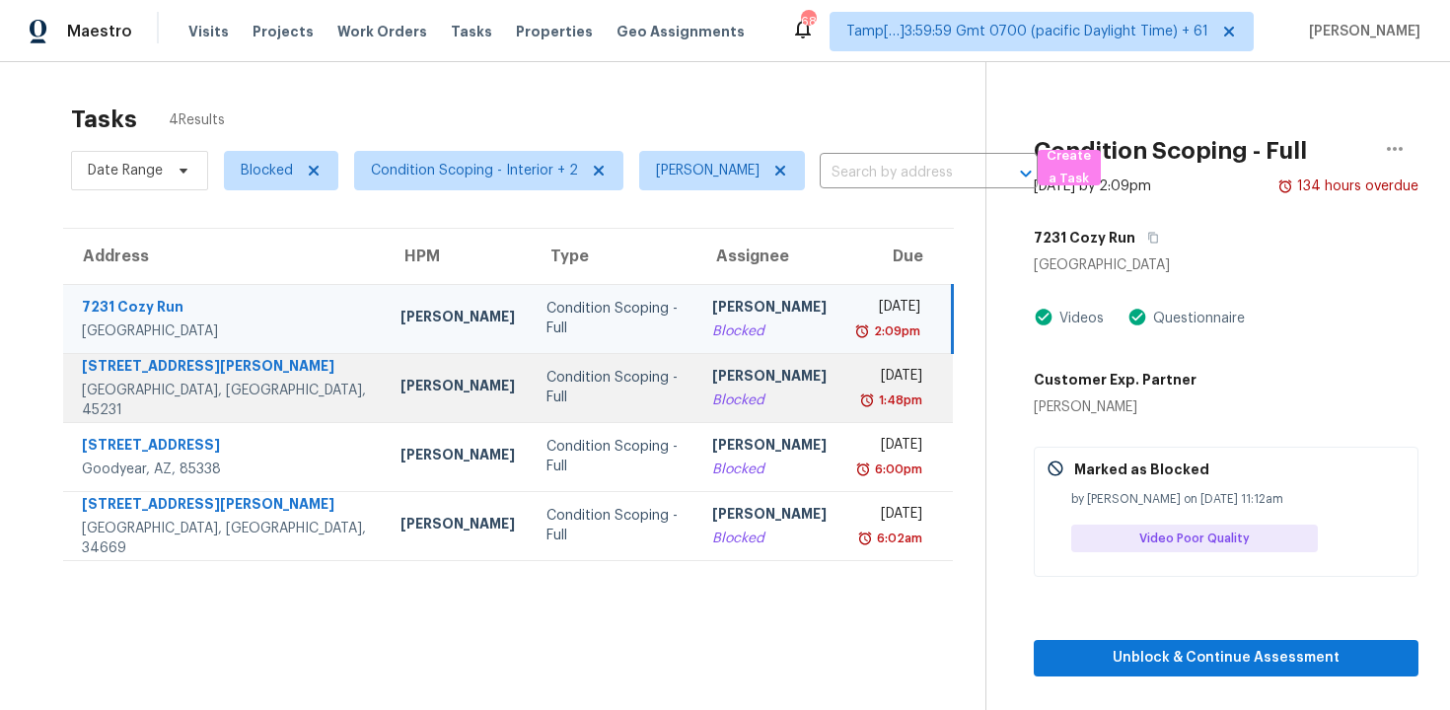
click at [712, 392] on div "Blocked" at bounding box center [769, 401] width 114 height 20
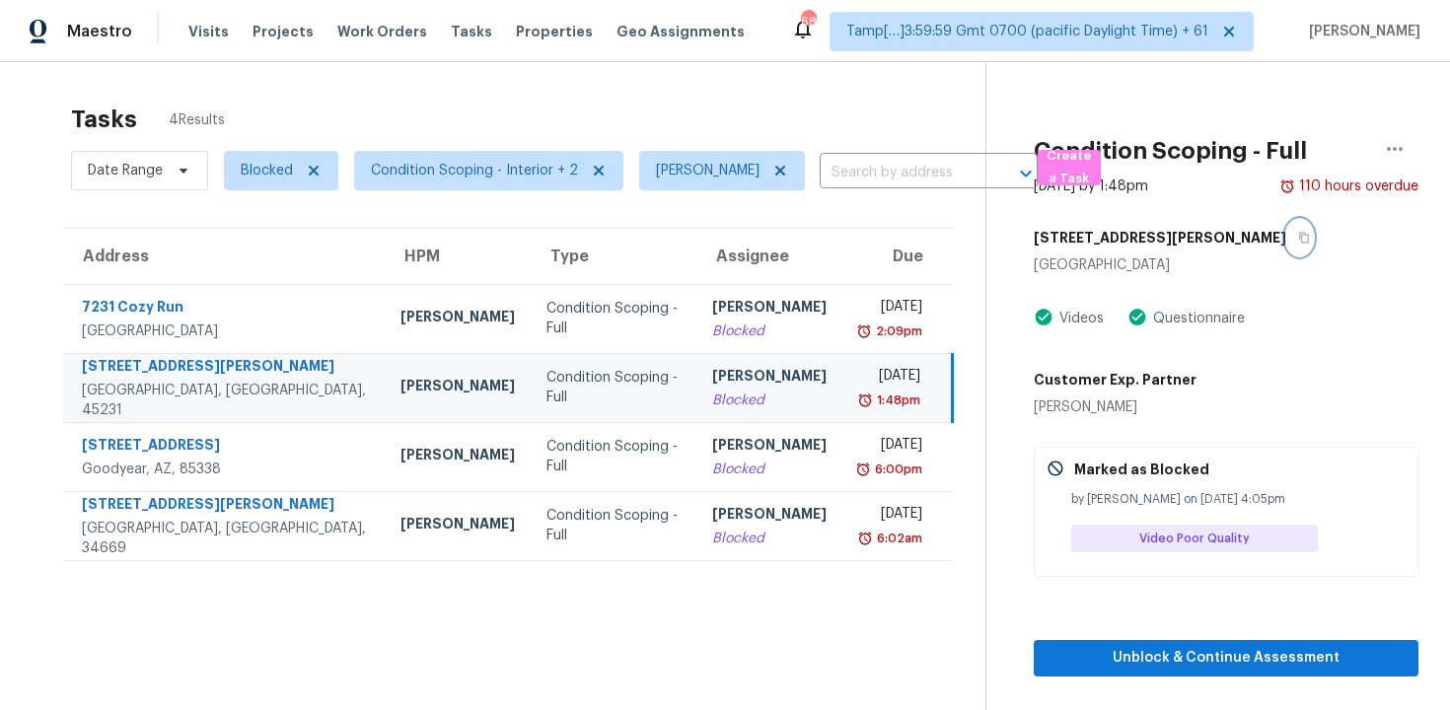
click at [1298, 240] on icon "button" at bounding box center [1304, 238] width 12 height 12
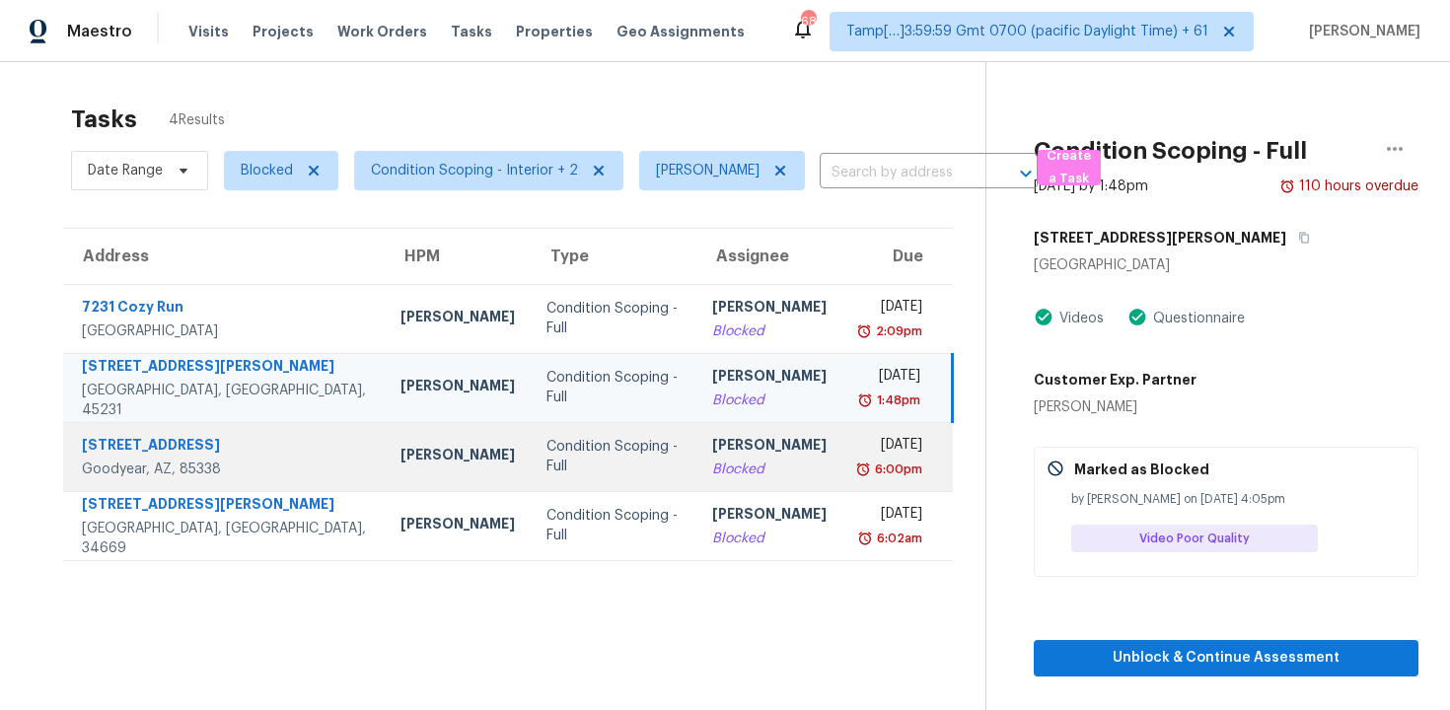
click at [697, 453] on td "Vigneshwaran B Blocked" at bounding box center [770, 456] width 146 height 69
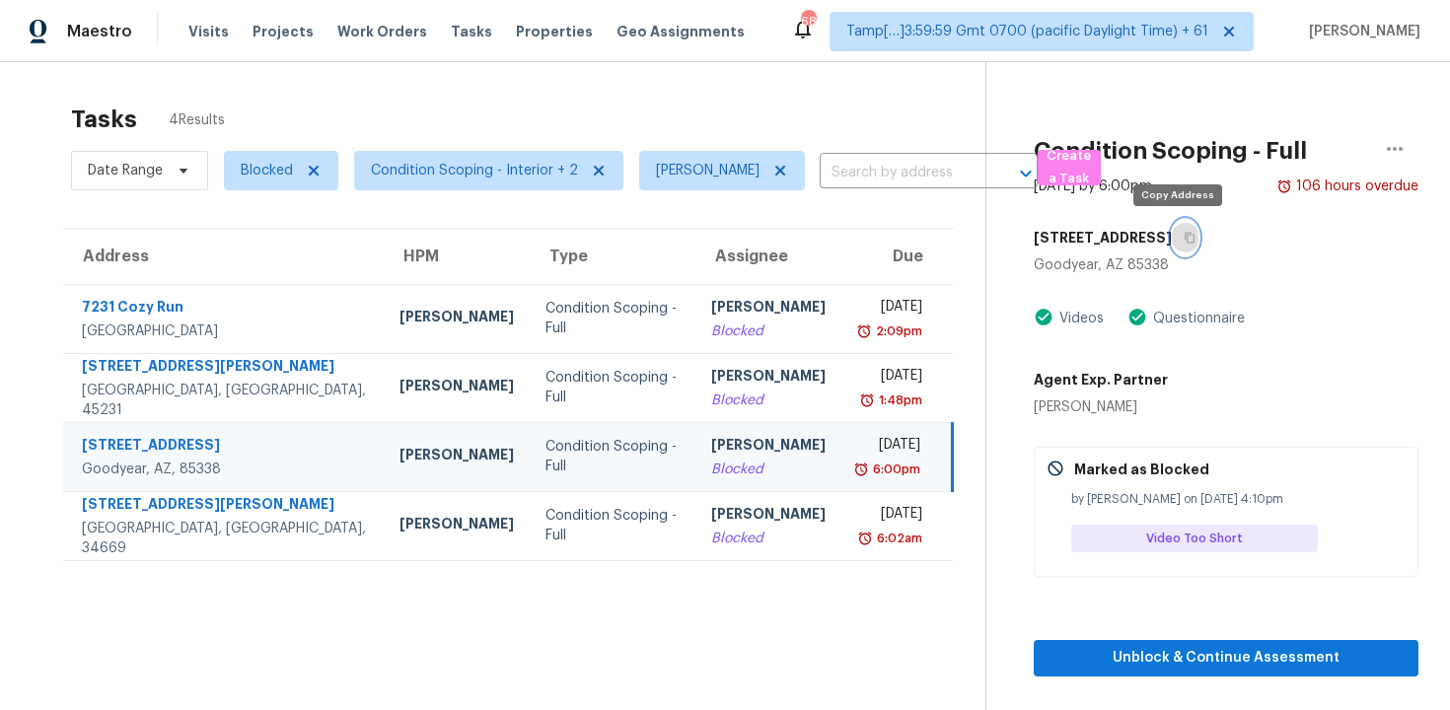
click at [1172, 230] on button "button" at bounding box center [1185, 238] width 27 height 36
click at [1172, 229] on button "button" at bounding box center [1185, 238] width 27 height 36
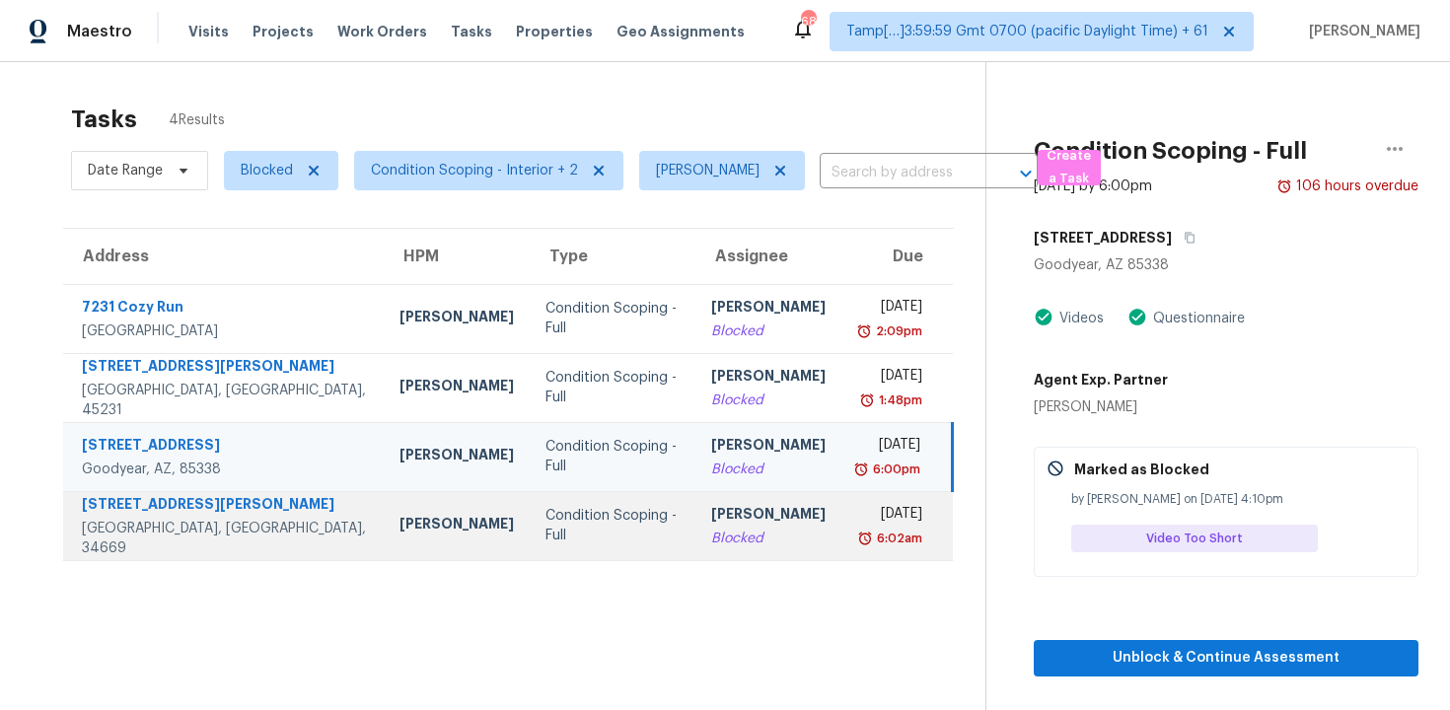
click at [590, 511] on td "Condition Scoping - Full" at bounding box center [613, 525] width 166 height 69
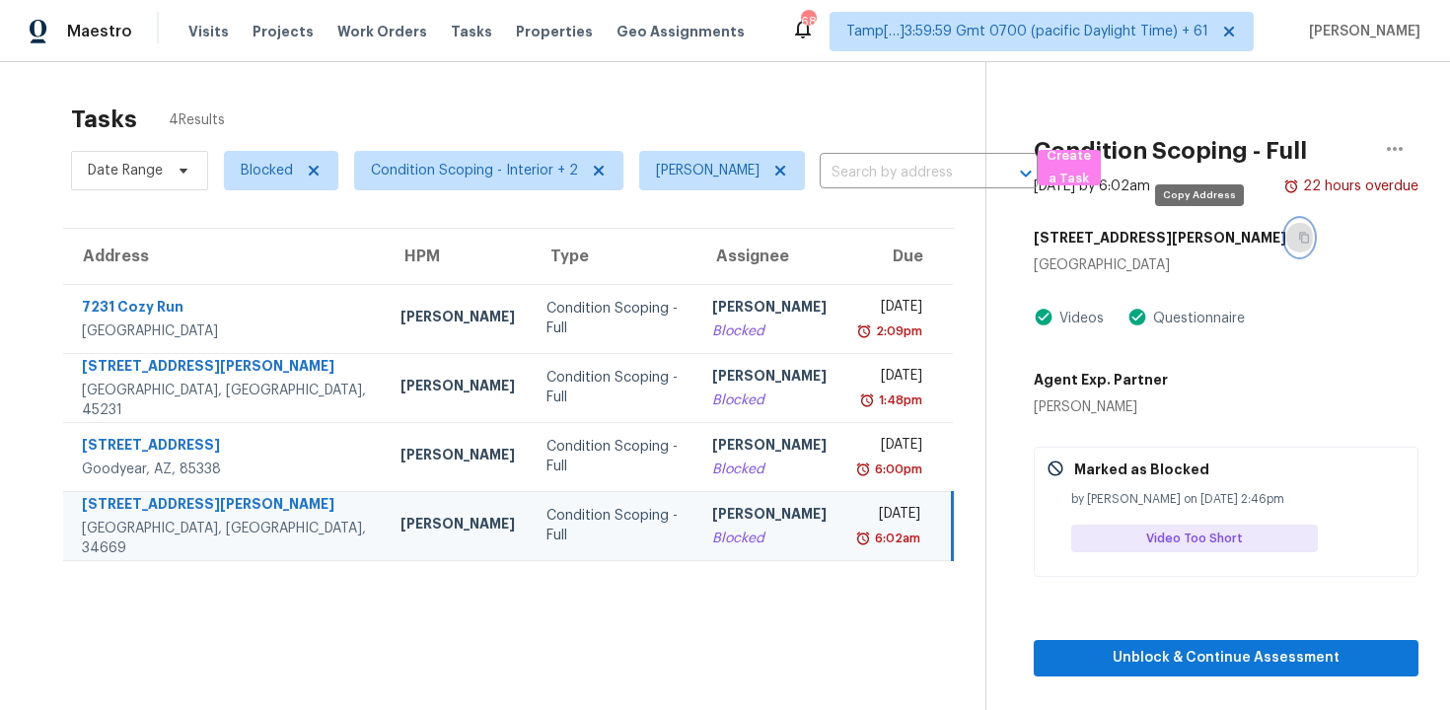
click at [1286, 230] on button "button" at bounding box center [1299, 238] width 27 height 36
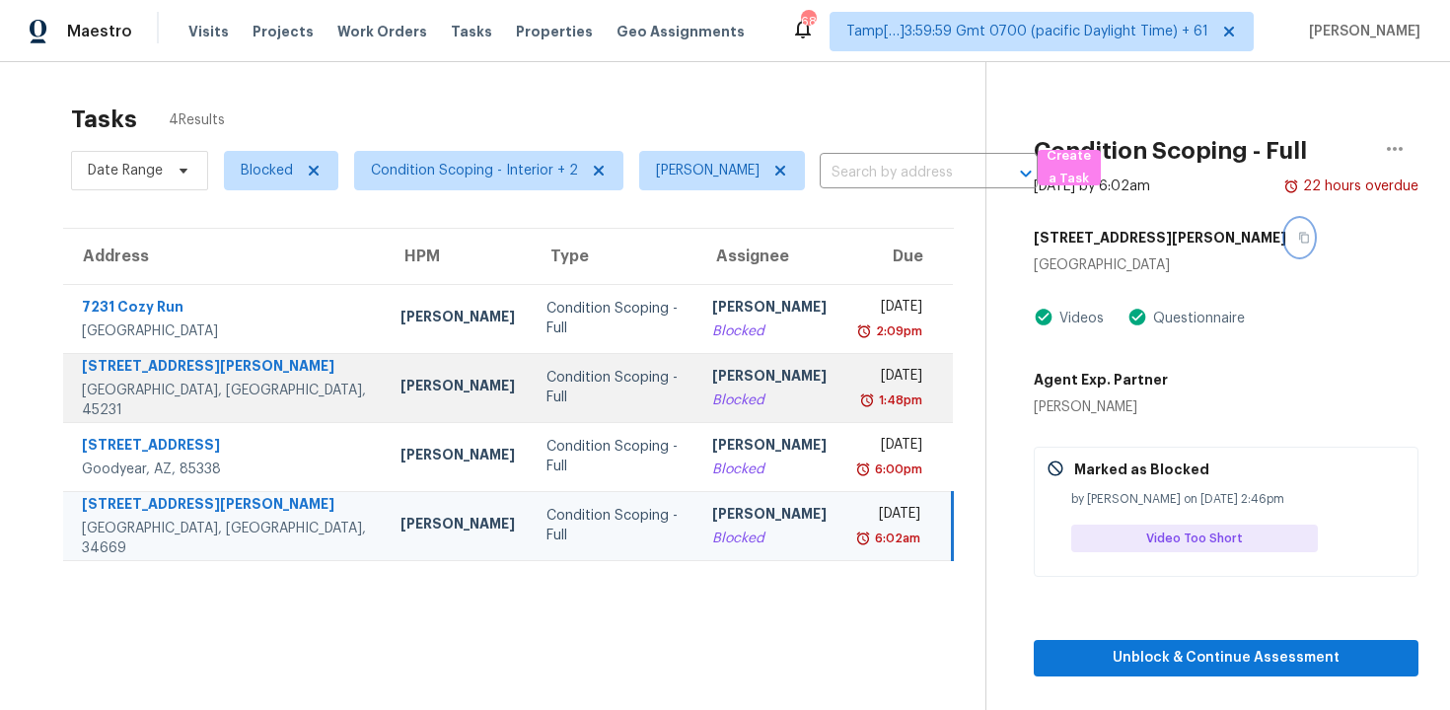
scroll to position [62, 0]
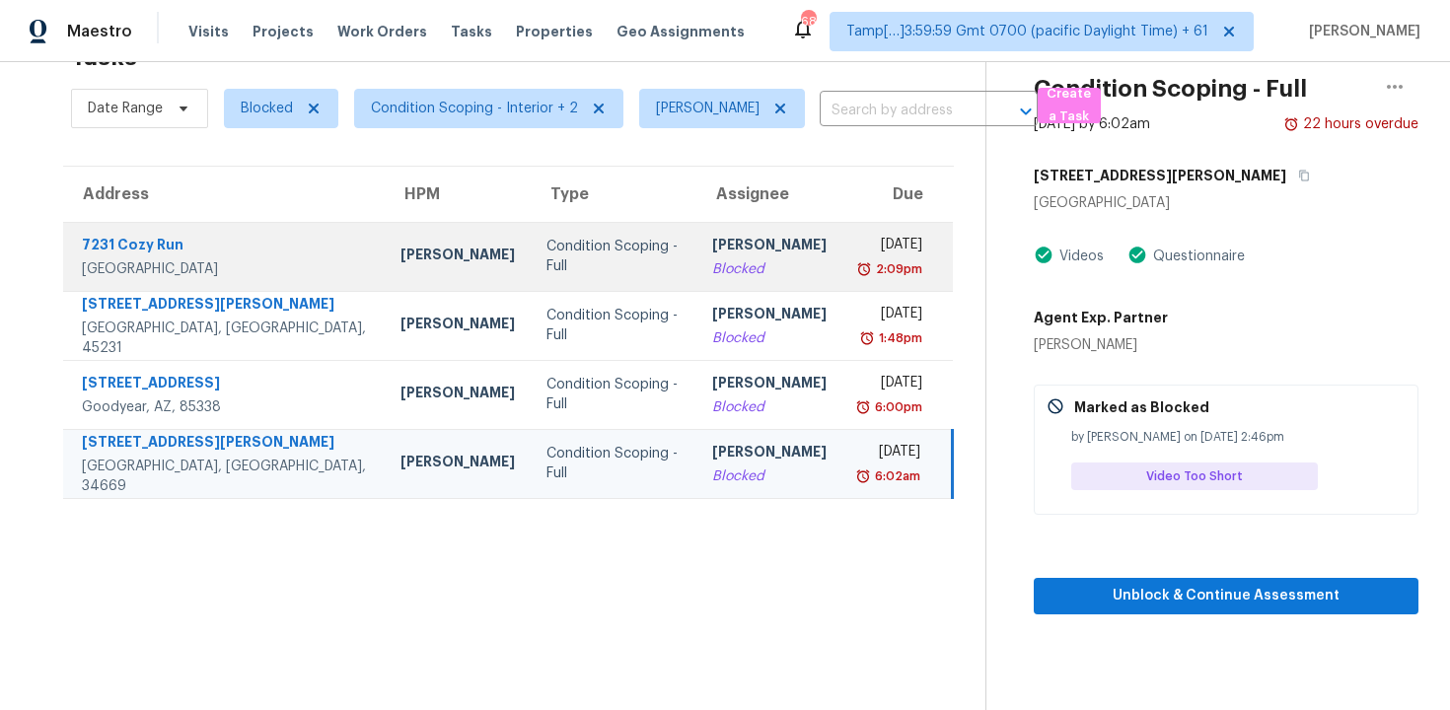
click at [715, 242] on div "[PERSON_NAME]" at bounding box center [769, 247] width 114 height 25
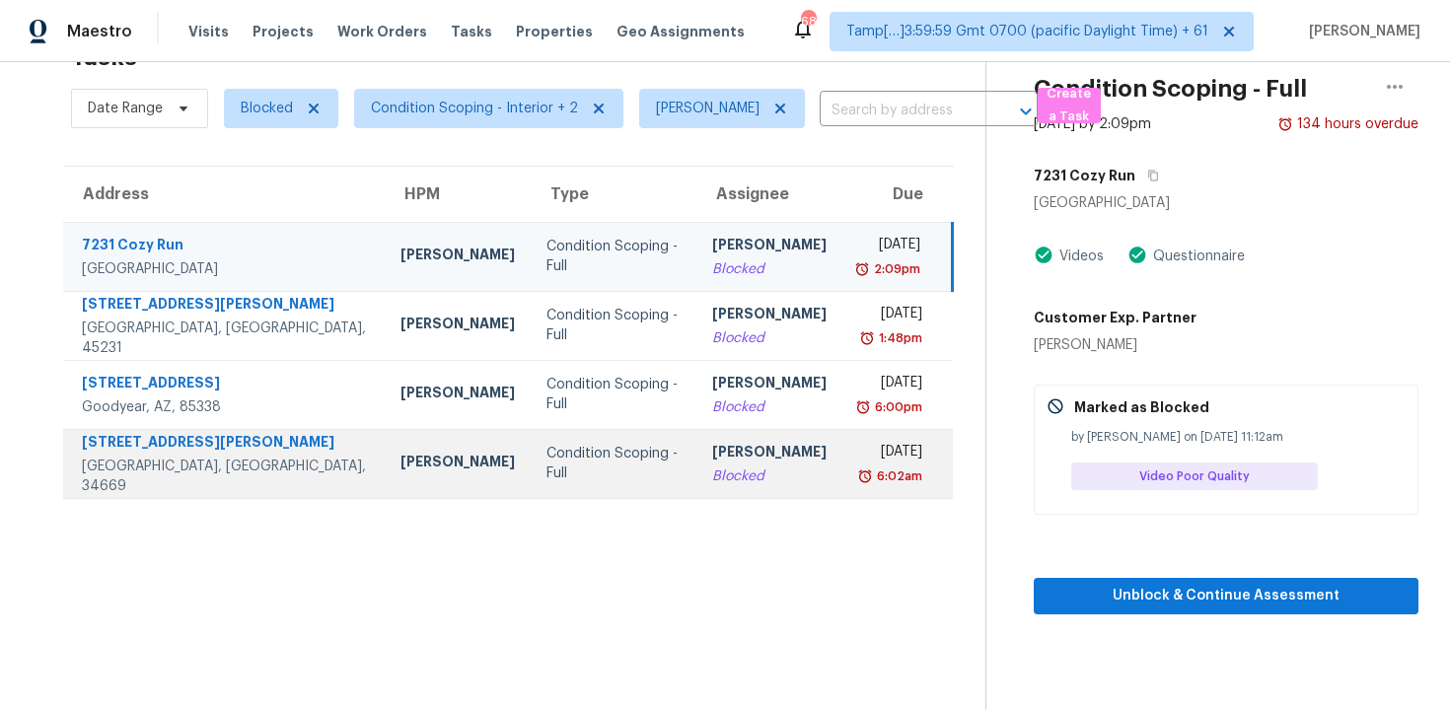
click at [843, 466] on td "Tue, Oct 7th 2025 6:02am" at bounding box center [898, 463] width 110 height 69
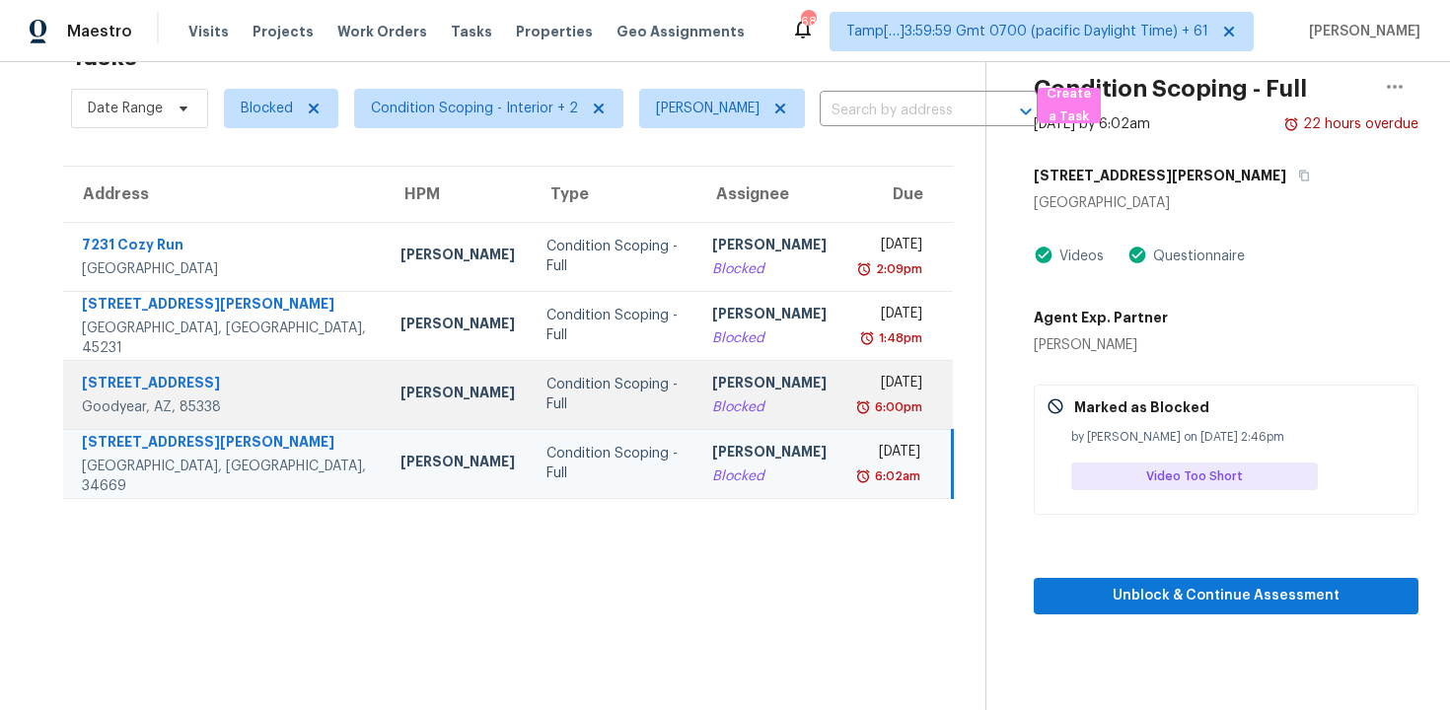
click at [745, 376] on div "[PERSON_NAME]" at bounding box center [769, 385] width 114 height 25
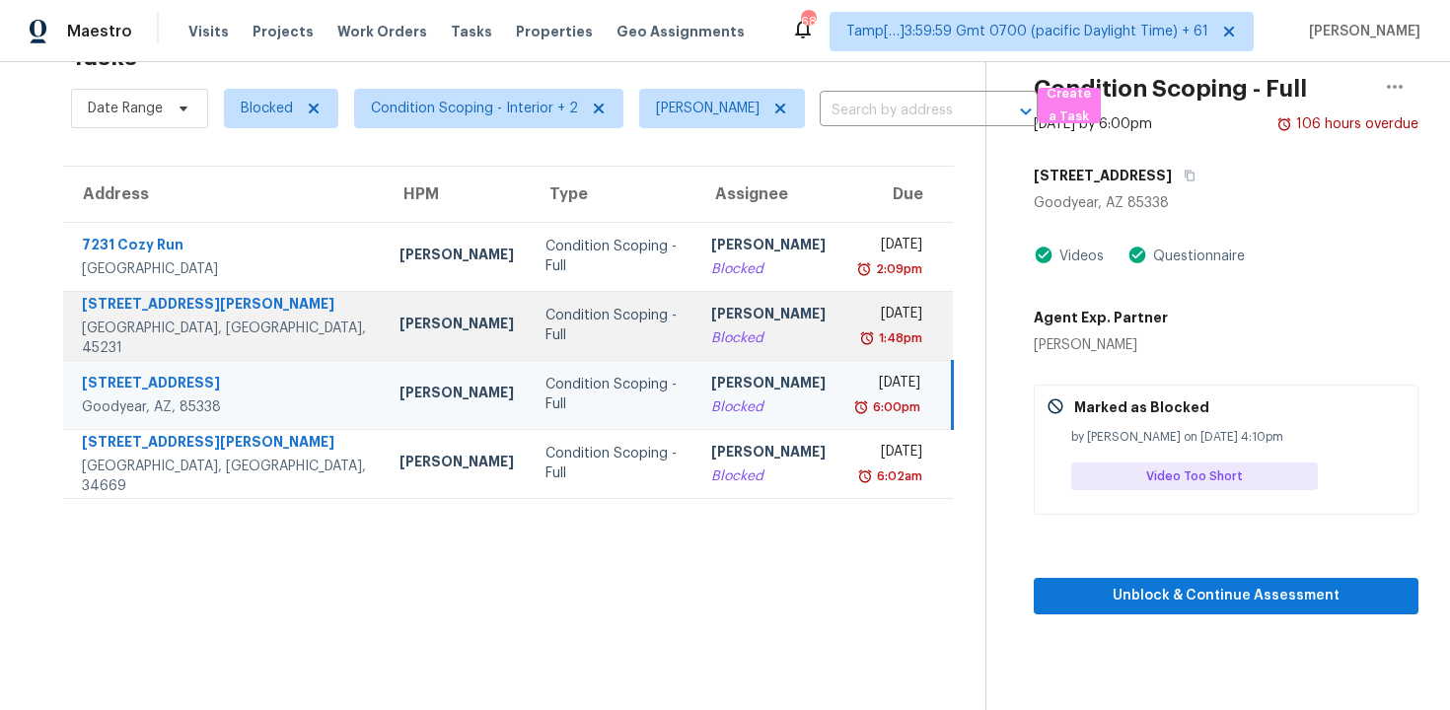
click at [711, 308] on div "[PERSON_NAME]" at bounding box center [768, 316] width 114 height 25
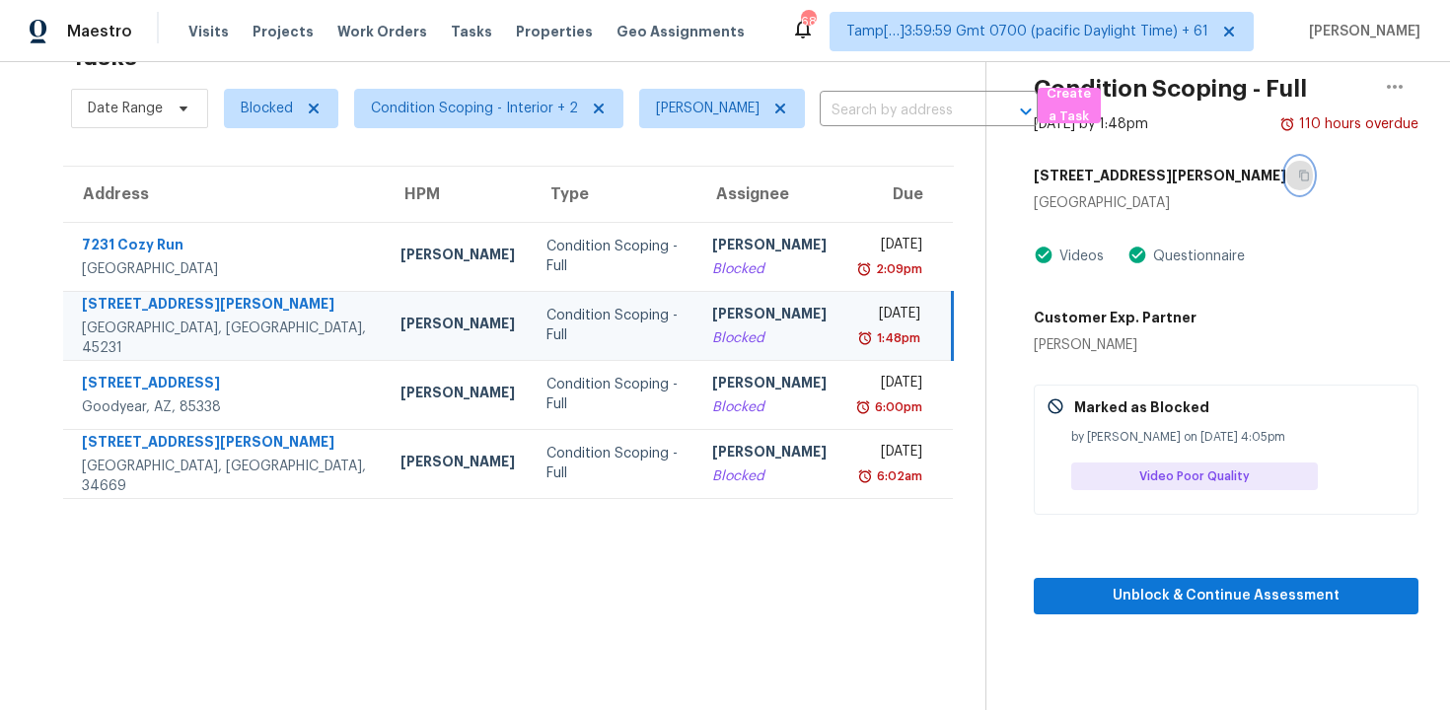
click at [1298, 171] on icon "button" at bounding box center [1304, 176] width 12 height 12
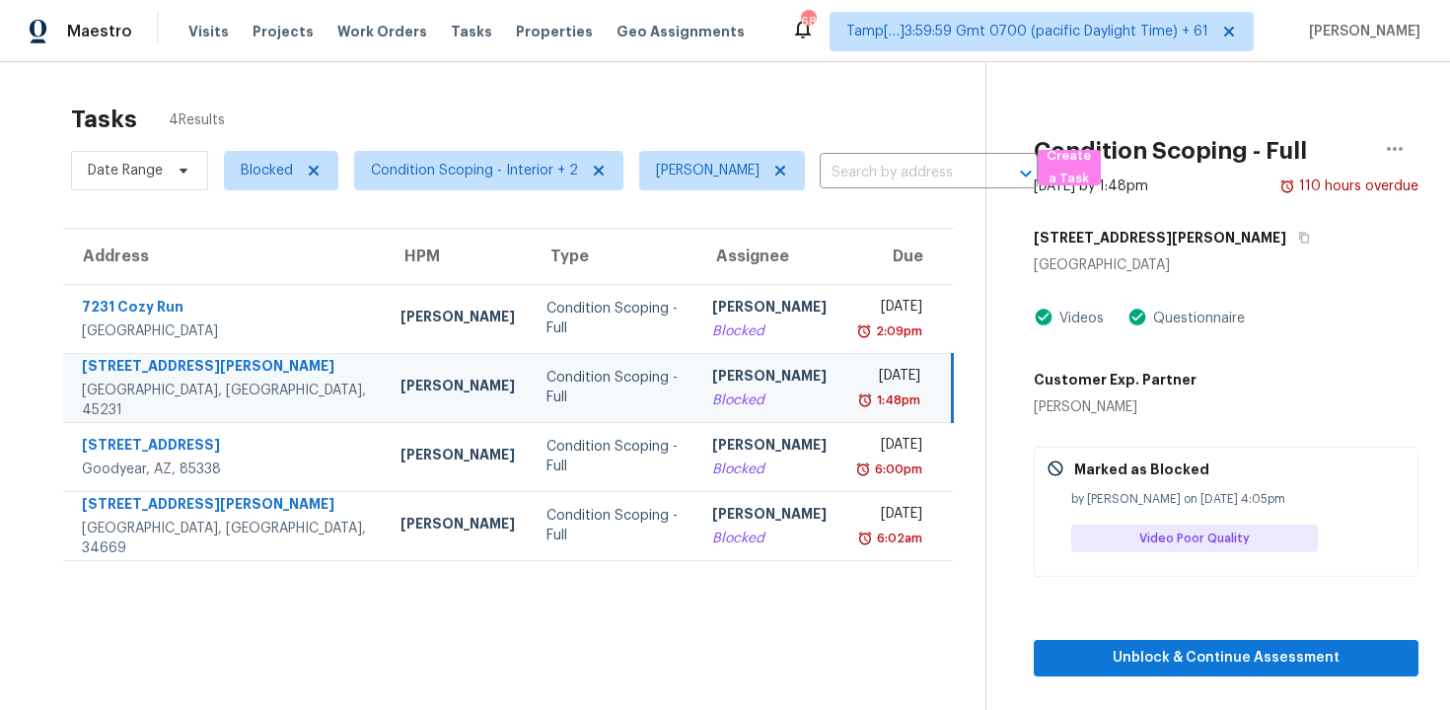
click at [712, 366] on div "[PERSON_NAME]" at bounding box center [769, 378] width 114 height 25
click at [1091, 648] on span "Unblock & Continue Assessment" at bounding box center [1226, 658] width 353 height 25
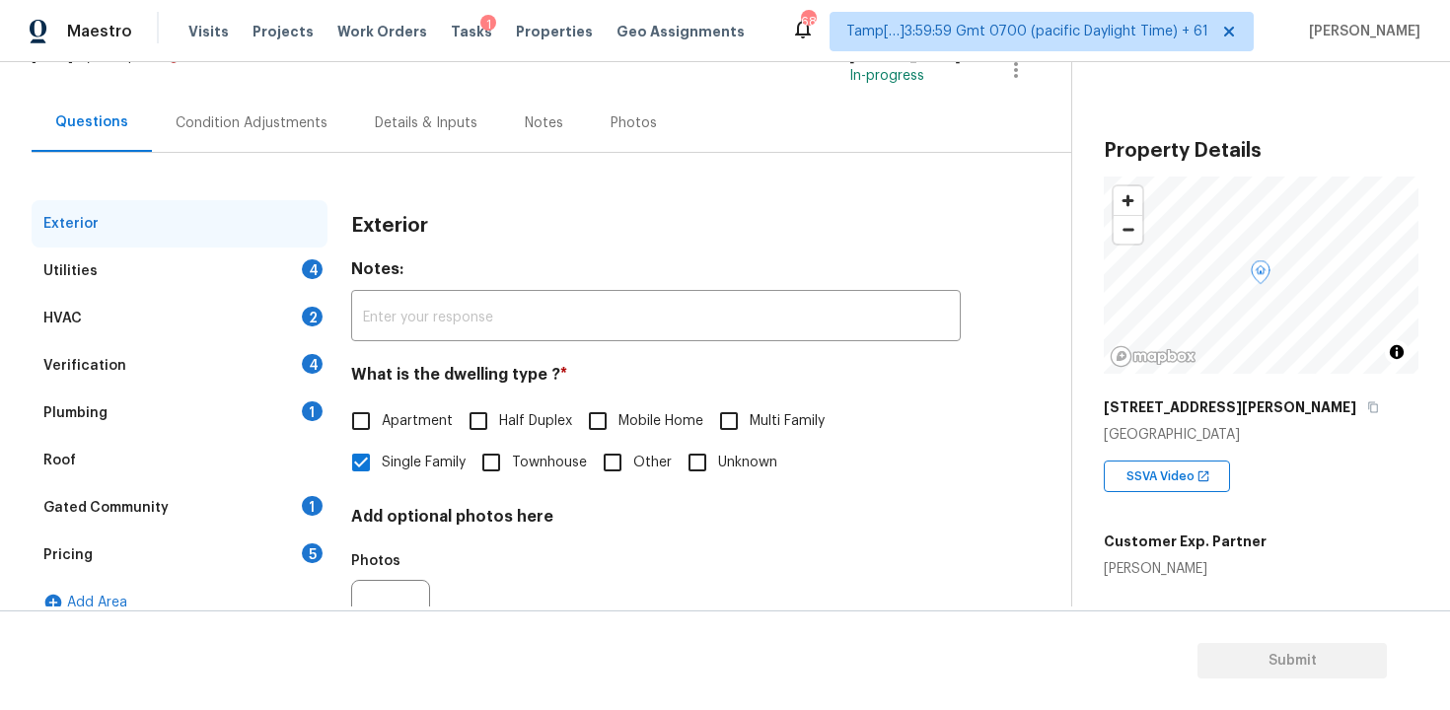
scroll to position [127, 0]
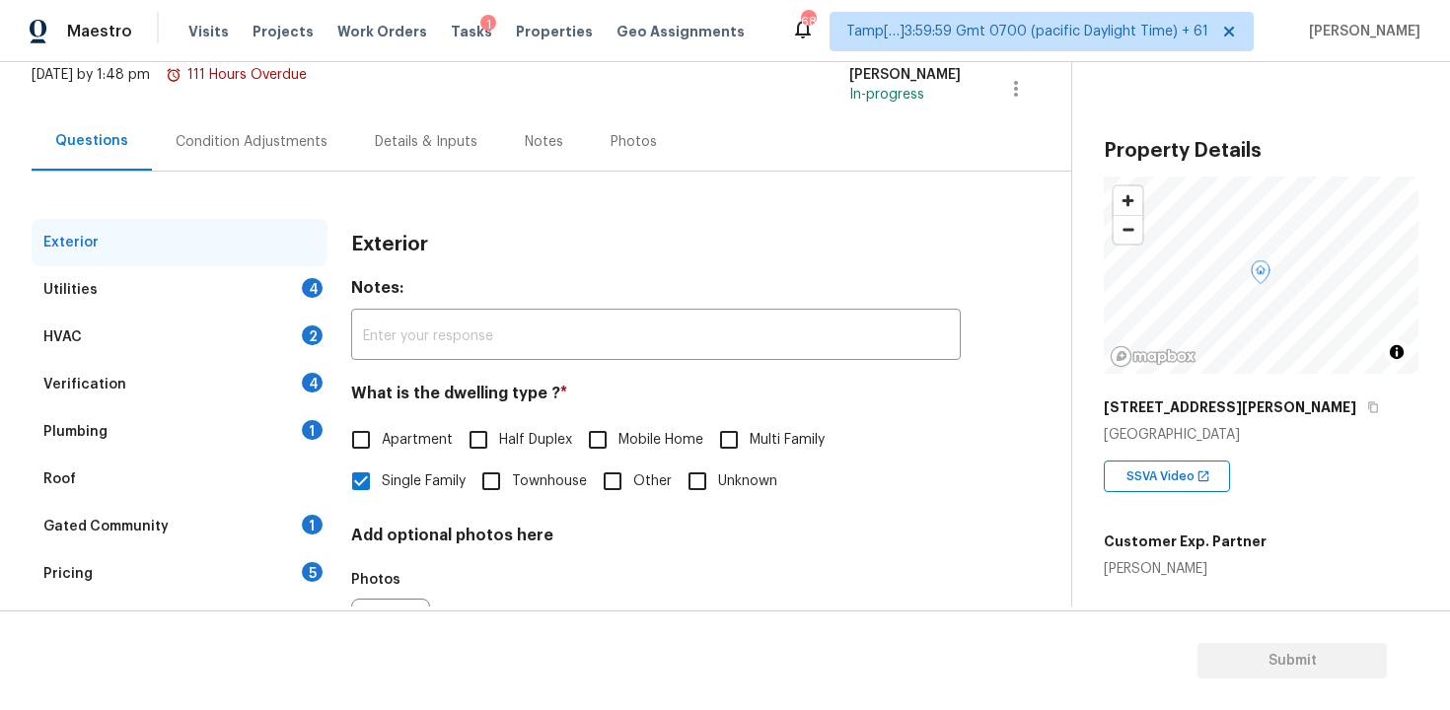
click at [247, 144] on div "Condition Adjustments" at bounding box center [252, 142] width 152 height 20
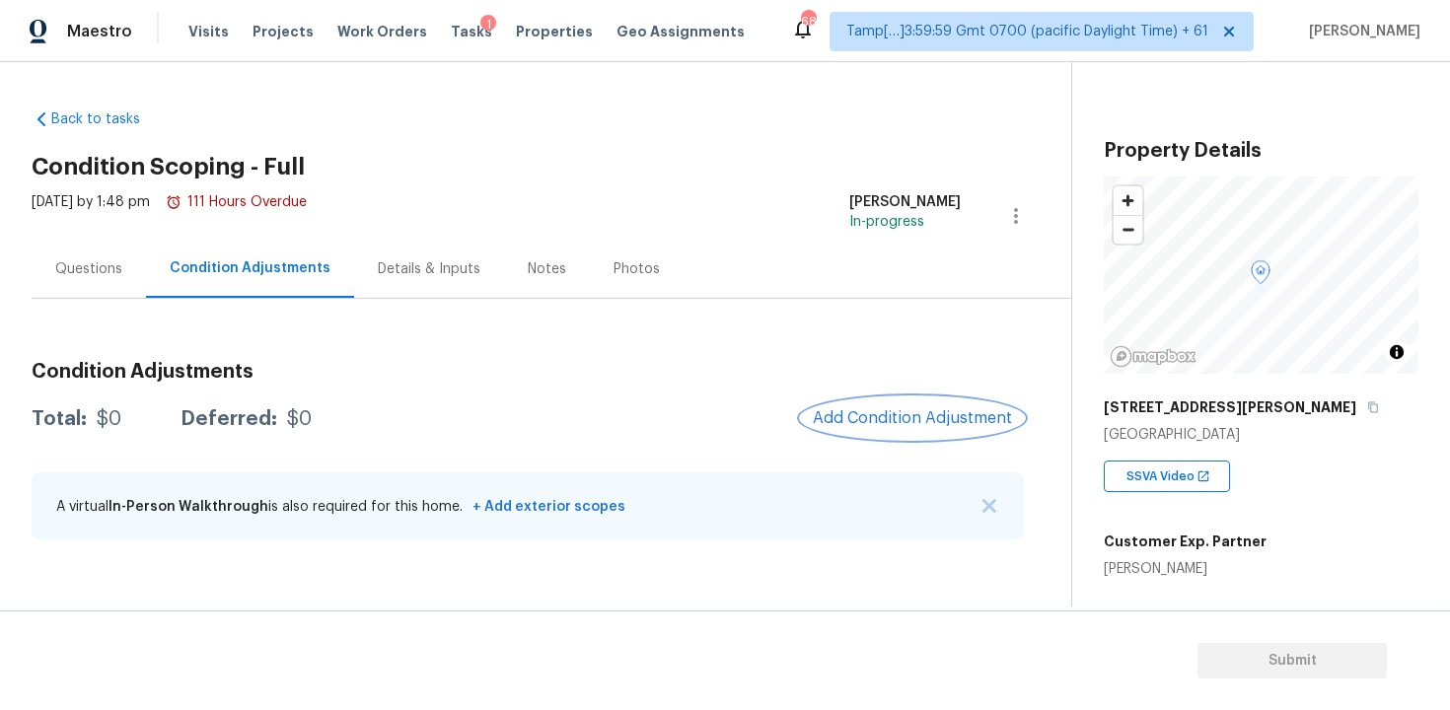
click at [909, 417] on span "Add Condition Adjustment" at bounding box center [912, 418] width 199 height 18
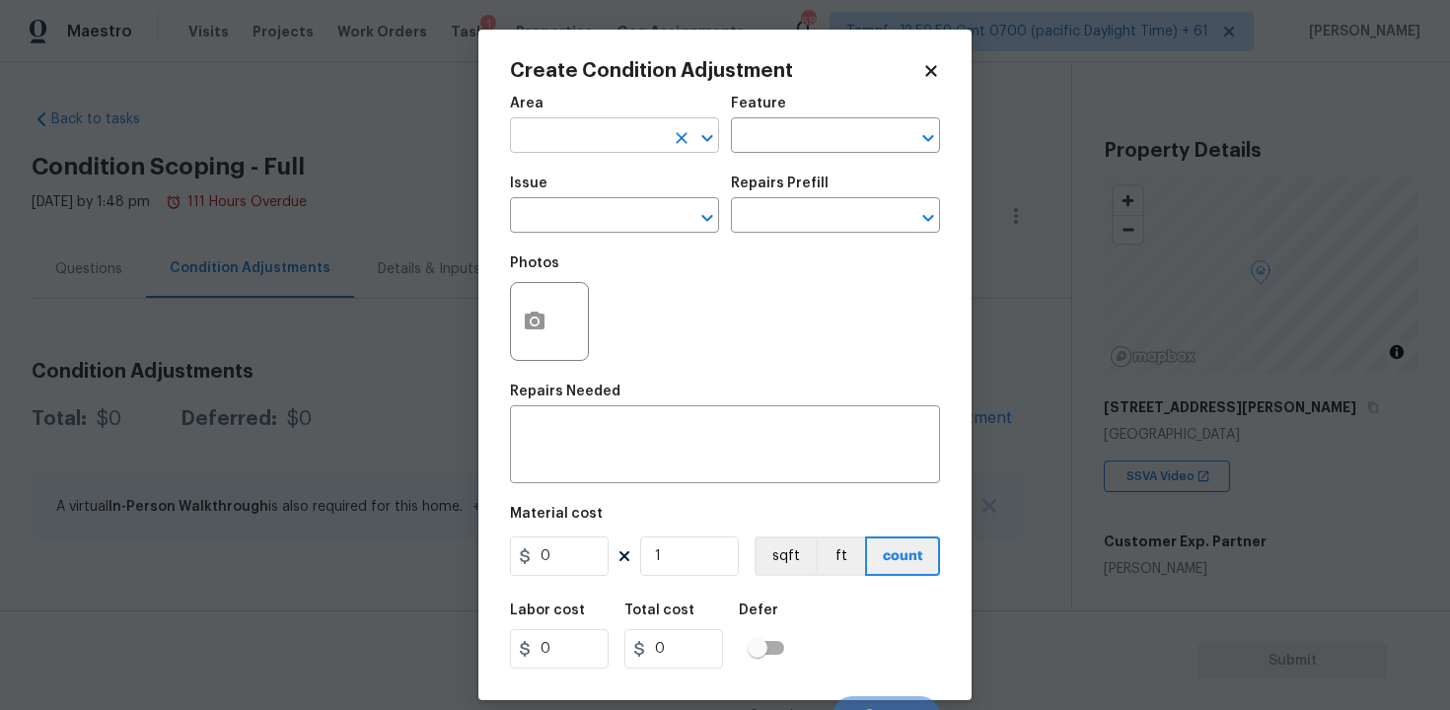
click at [584, 134] on input "text" at bounding box center [587, 137] width 154 height 31
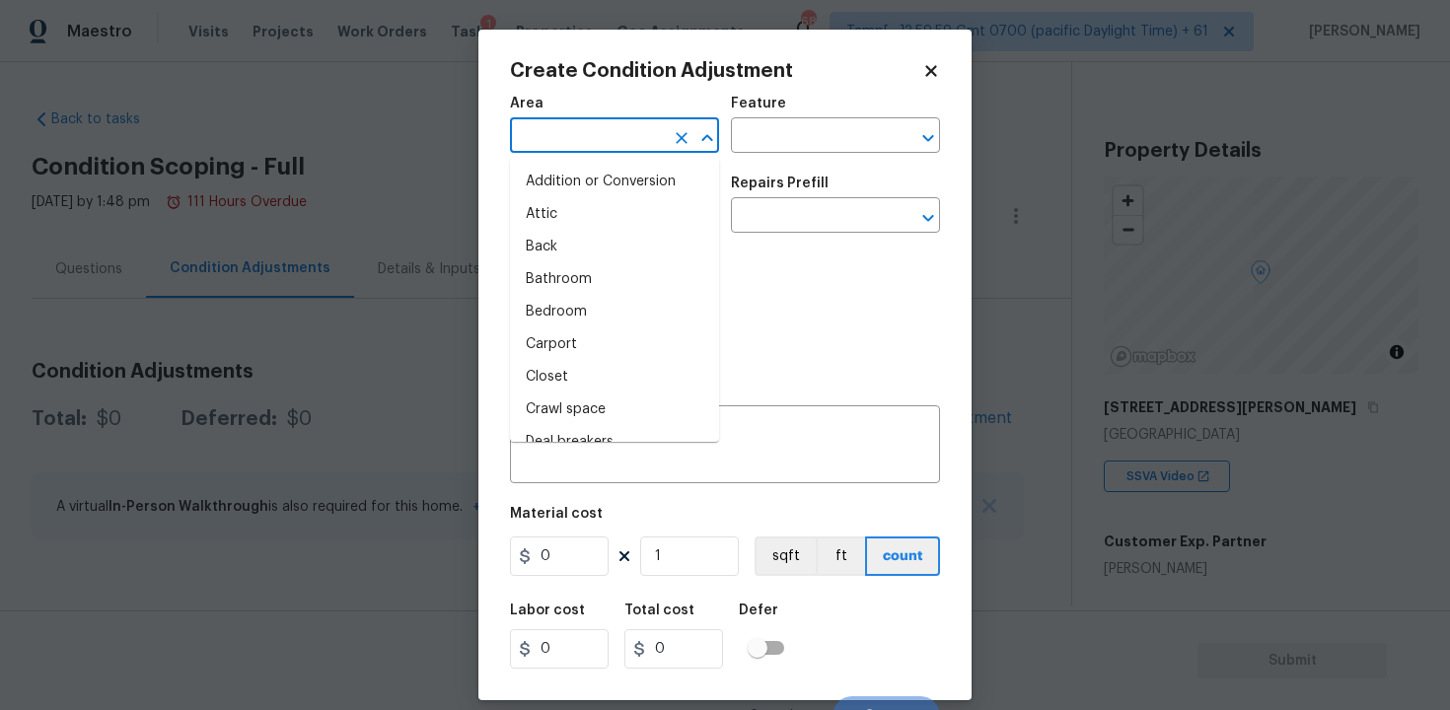
type input "i"
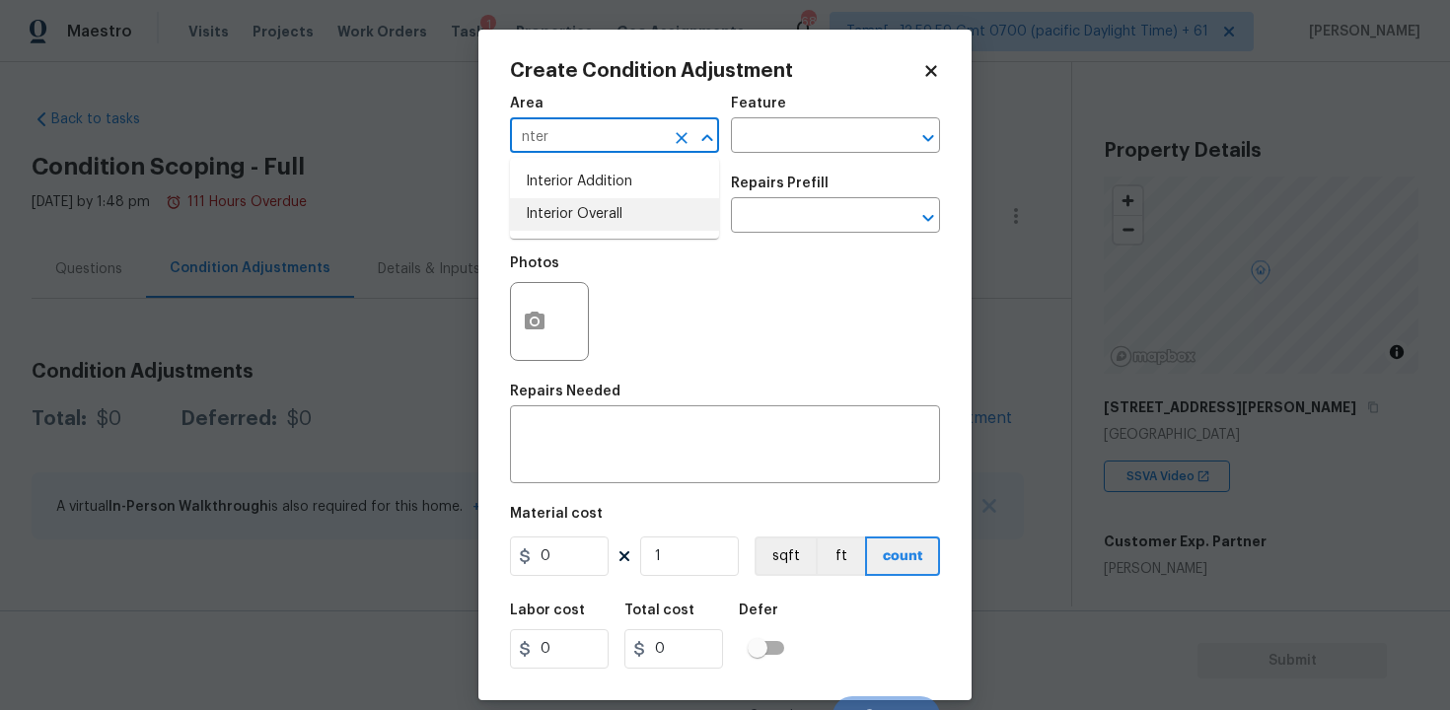
click at [582, 224] on li "Interior Overall" at bounding box center [614, 214] width 209 height 33
type input "Interior Overall"
click at [582, 224] on input "text" at bounding box center [587, 217] width 154 height 31
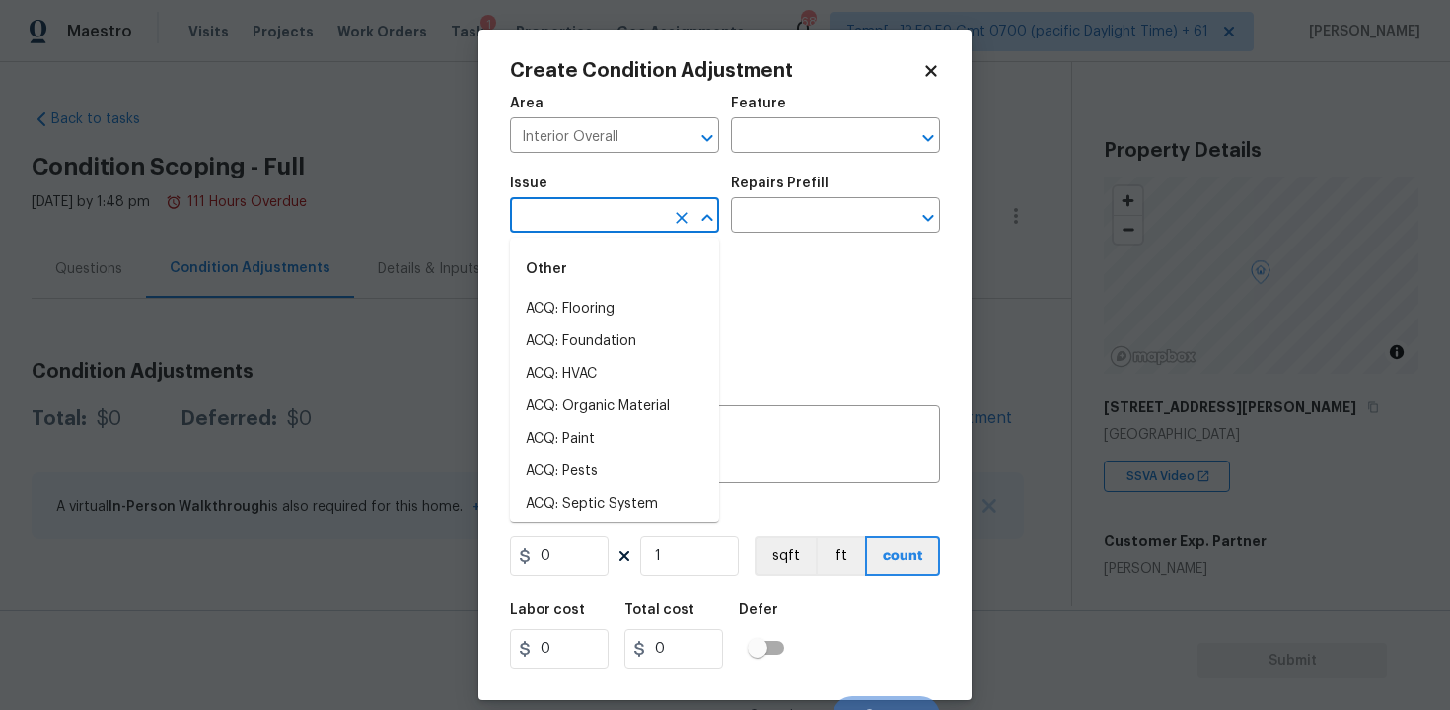
click at [583, 227] on input "text" at bounding box center [587, 217] width 154 height 31
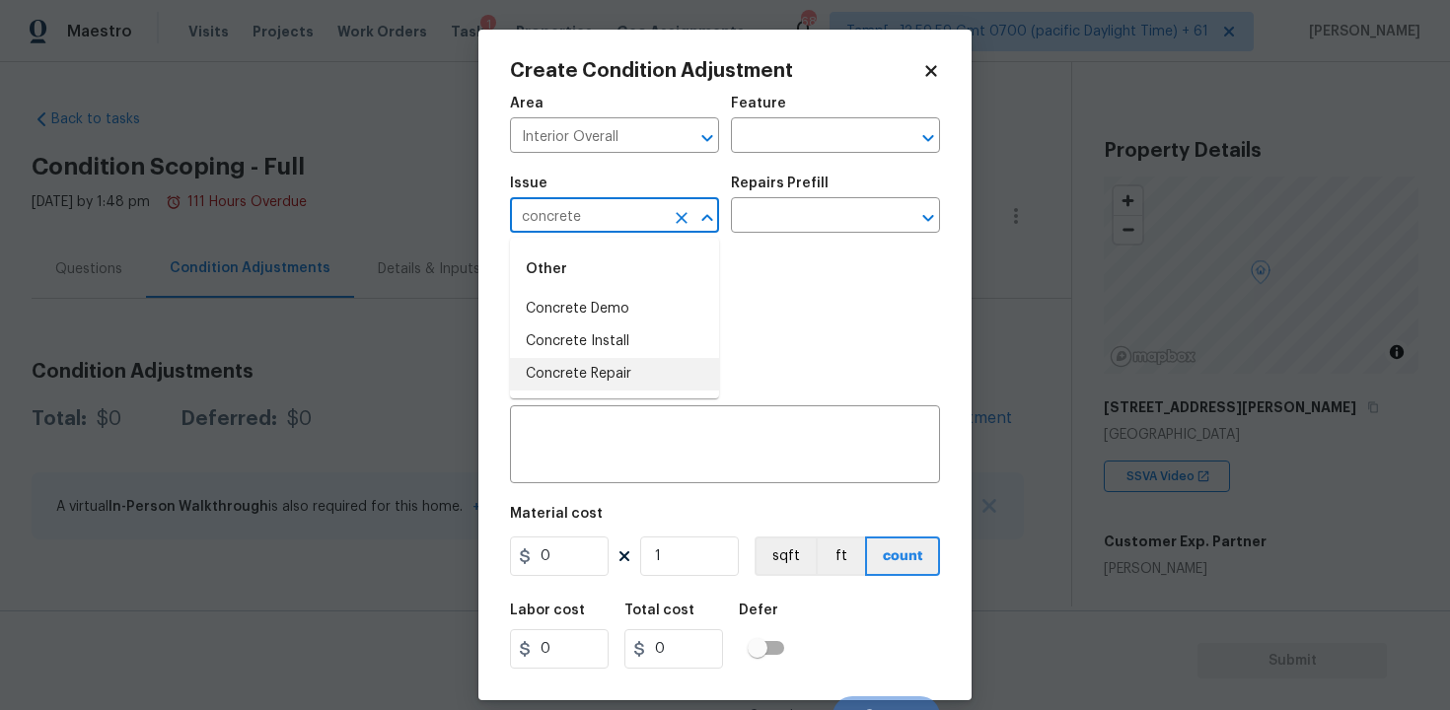
click at [614, 380] on li "Concrete Repair" at bounding box center [614, 374] width 209 height 33
type input "Concrete Repair"
click at [784, 196] on div "Repairs Prefill" at bounding box center [835, 190] width 209 height 26
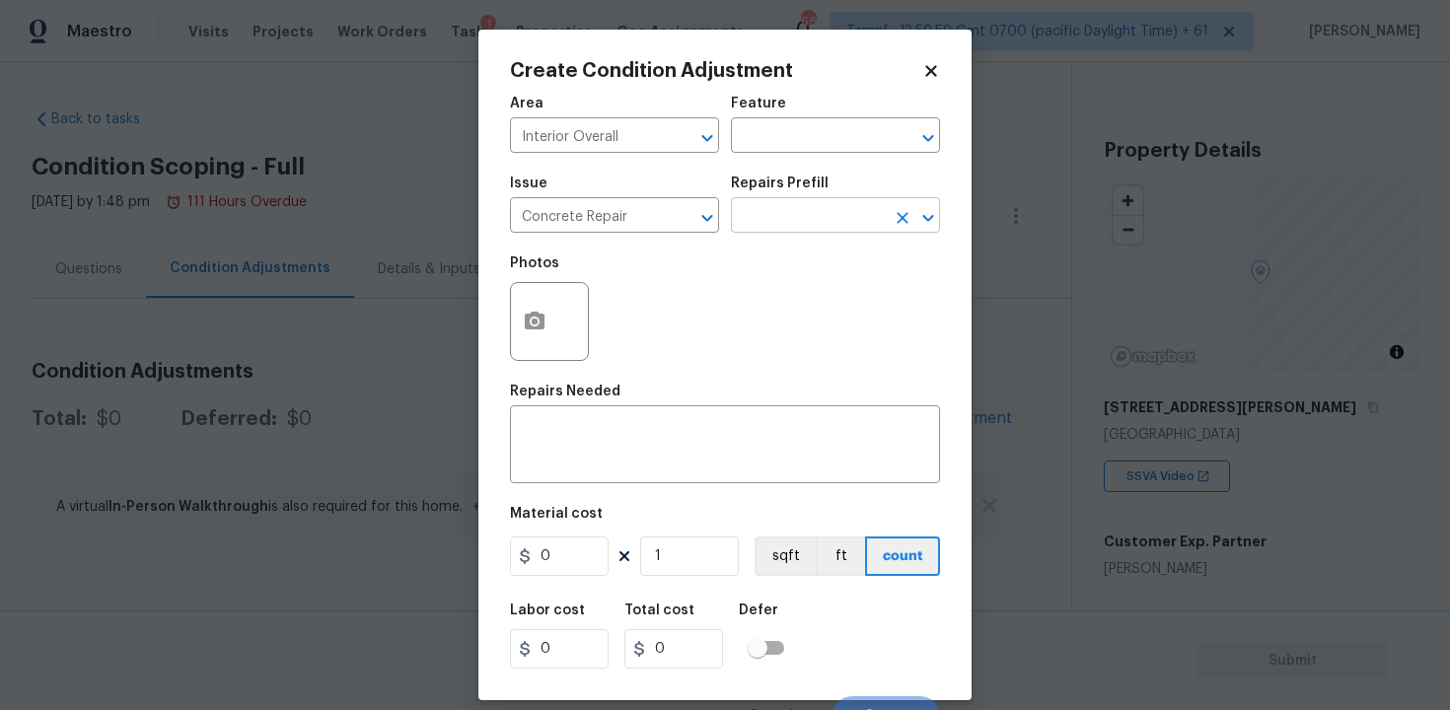
click at [786, 214] on input "text" at bounding box center [808, 217] width 154 height 31
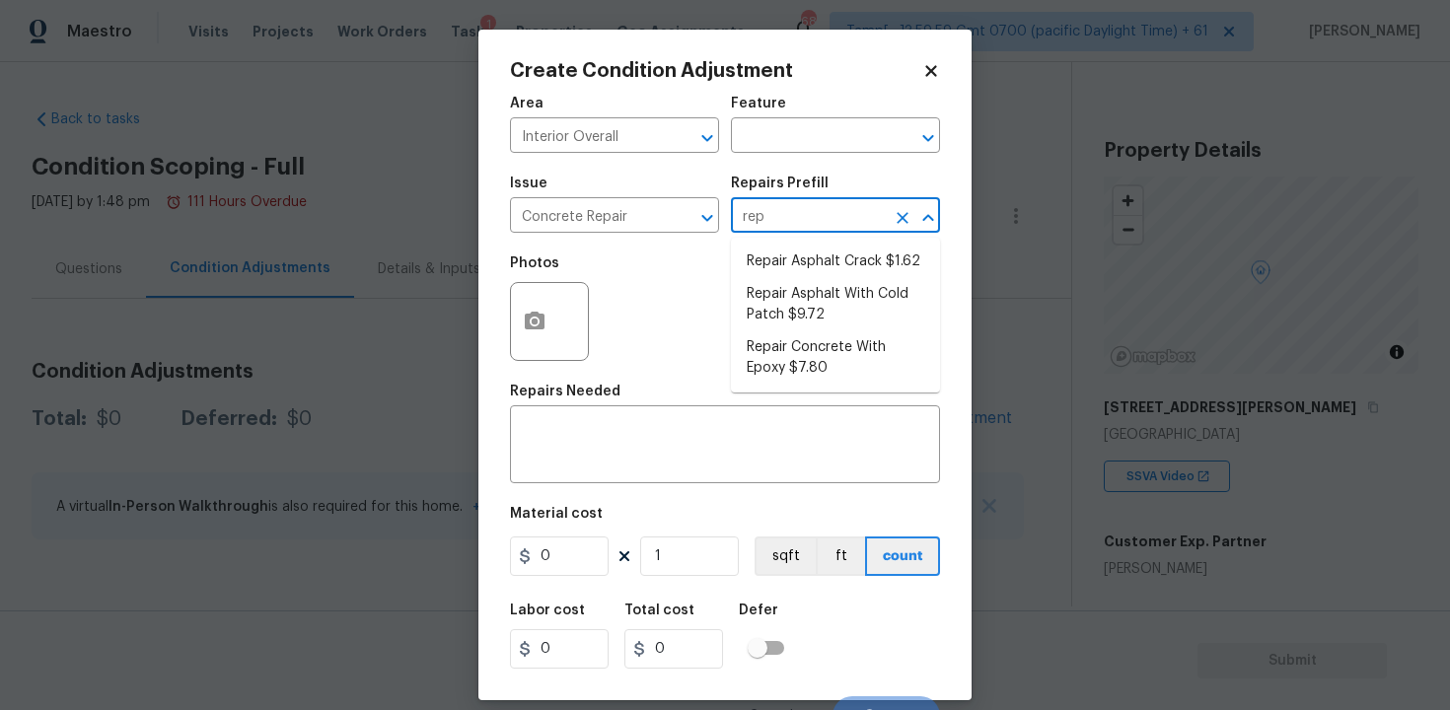
type input "repa"
click at [814, 377] on li "Repair Concrete With Epoxy $7.80" at bounding box center [835, 357] width 209 height 53
type input "Flatwork"
type textarea "Prep and clean the crack in the concrete thoroughly. Apply/inject a concrete ad…"
type input "7.8"
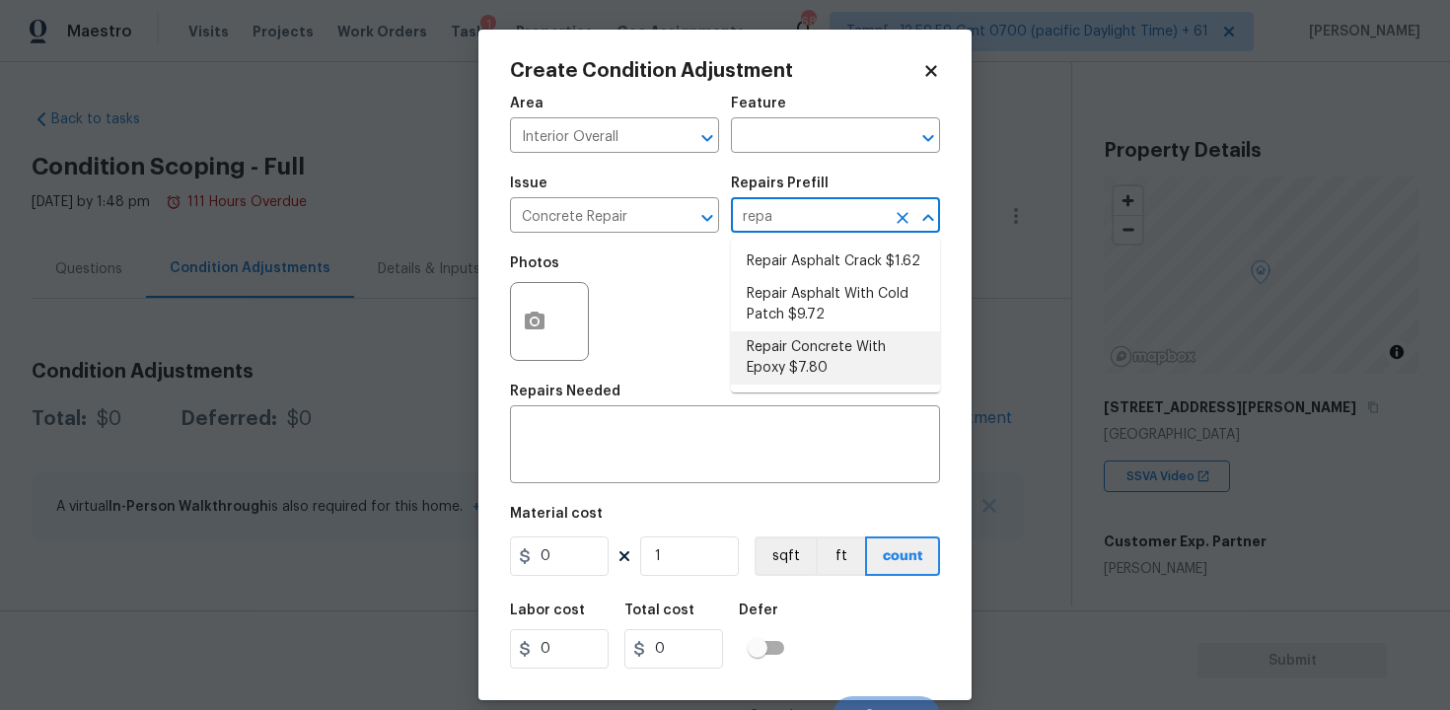
type input "7.8"
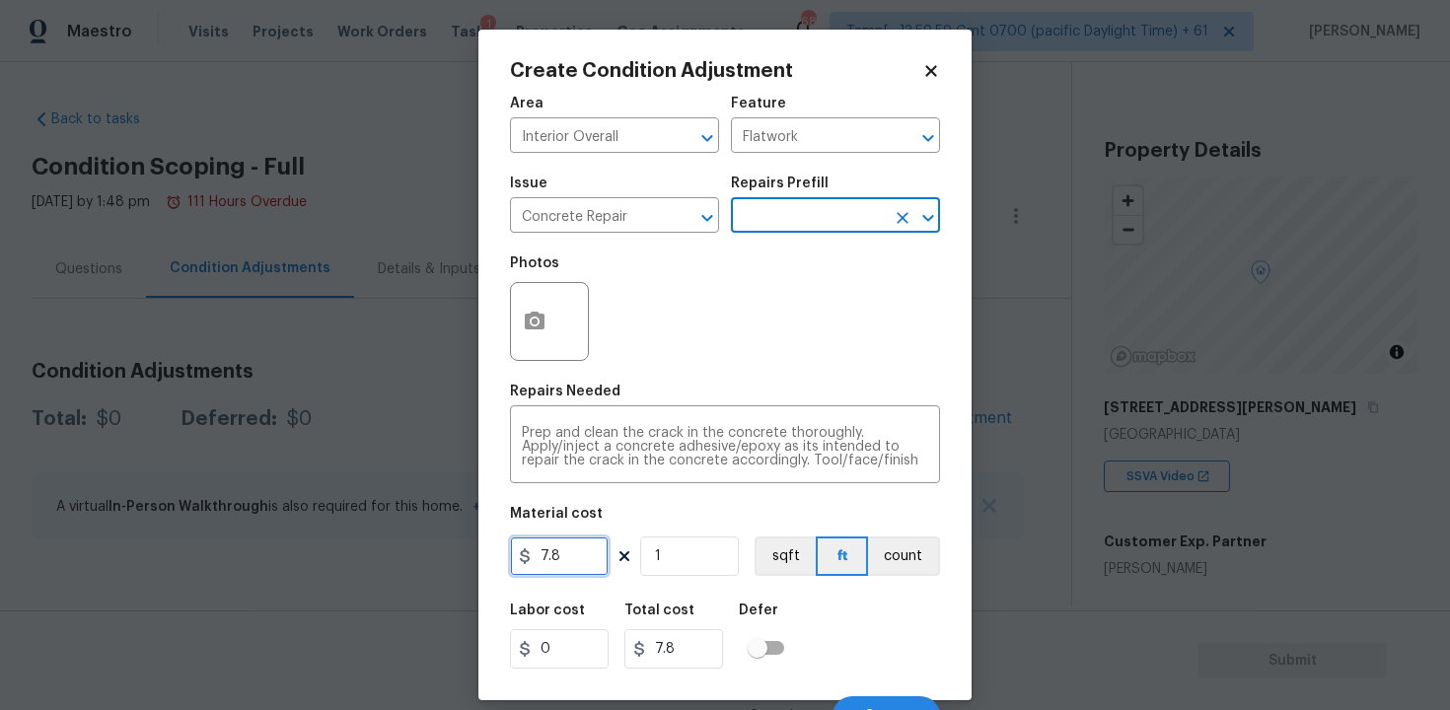
click at [577, 560] on input "7.8" at bounding box center [559, 556] width 99 height 39
type input "450"
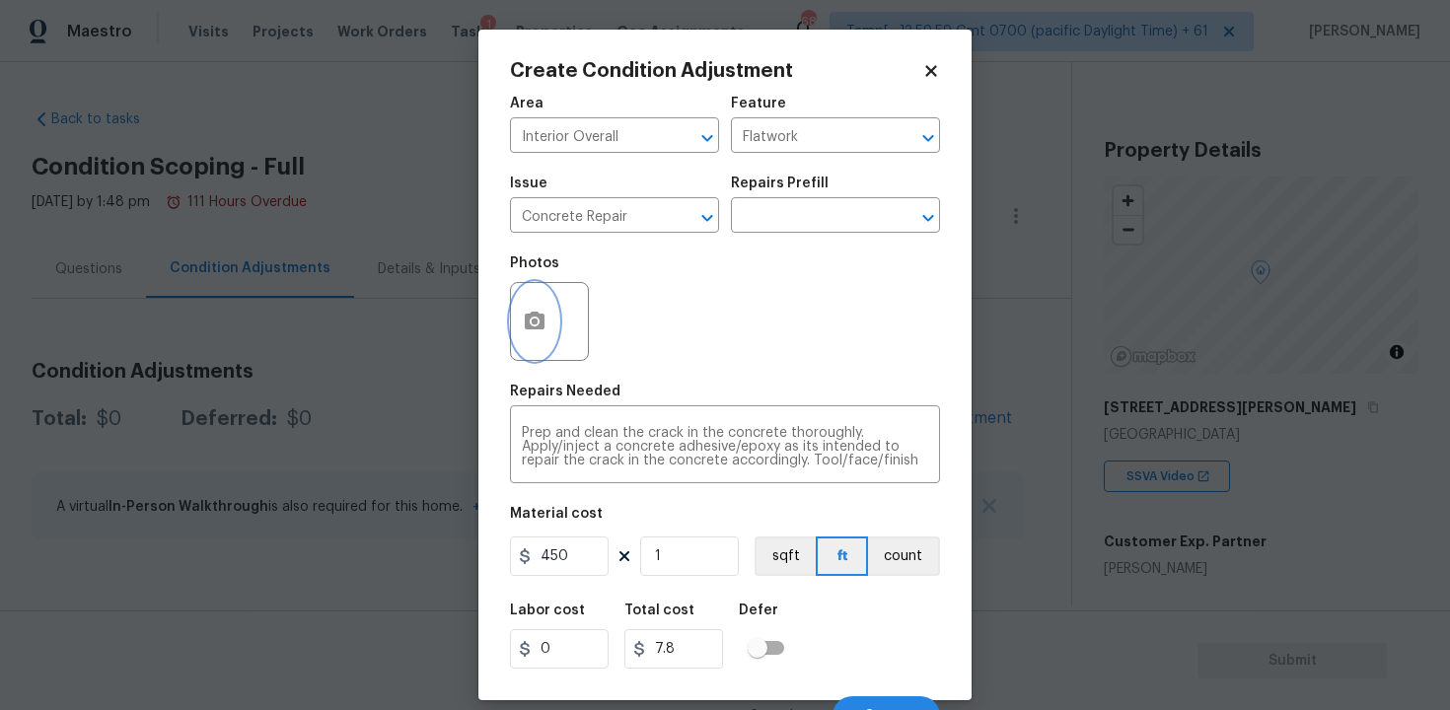
click at [516, 308] on button "button" at bounding box center [534, 321] width 47 height 77
type input "450"
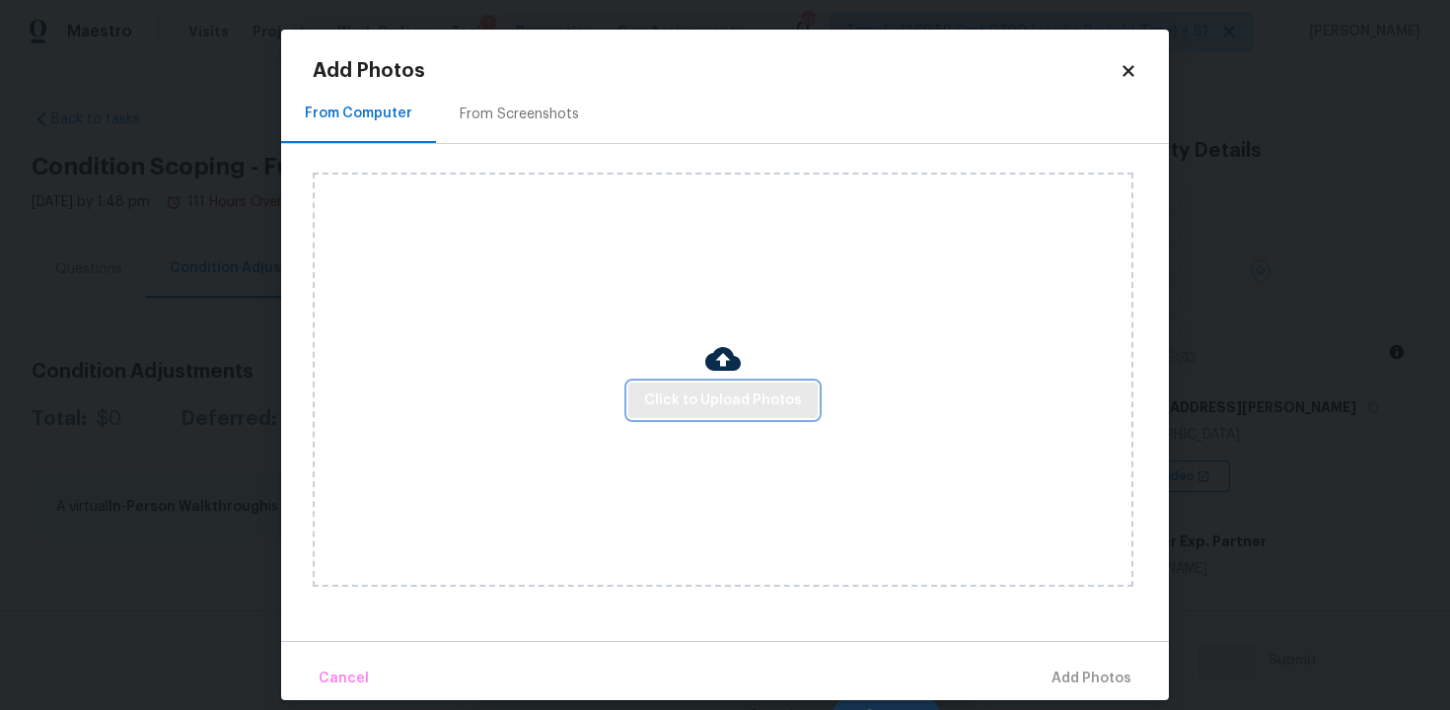
click at [661, 384] on button "Click to Upload Photos" at bounding box center [722, 401] width 189 height 37
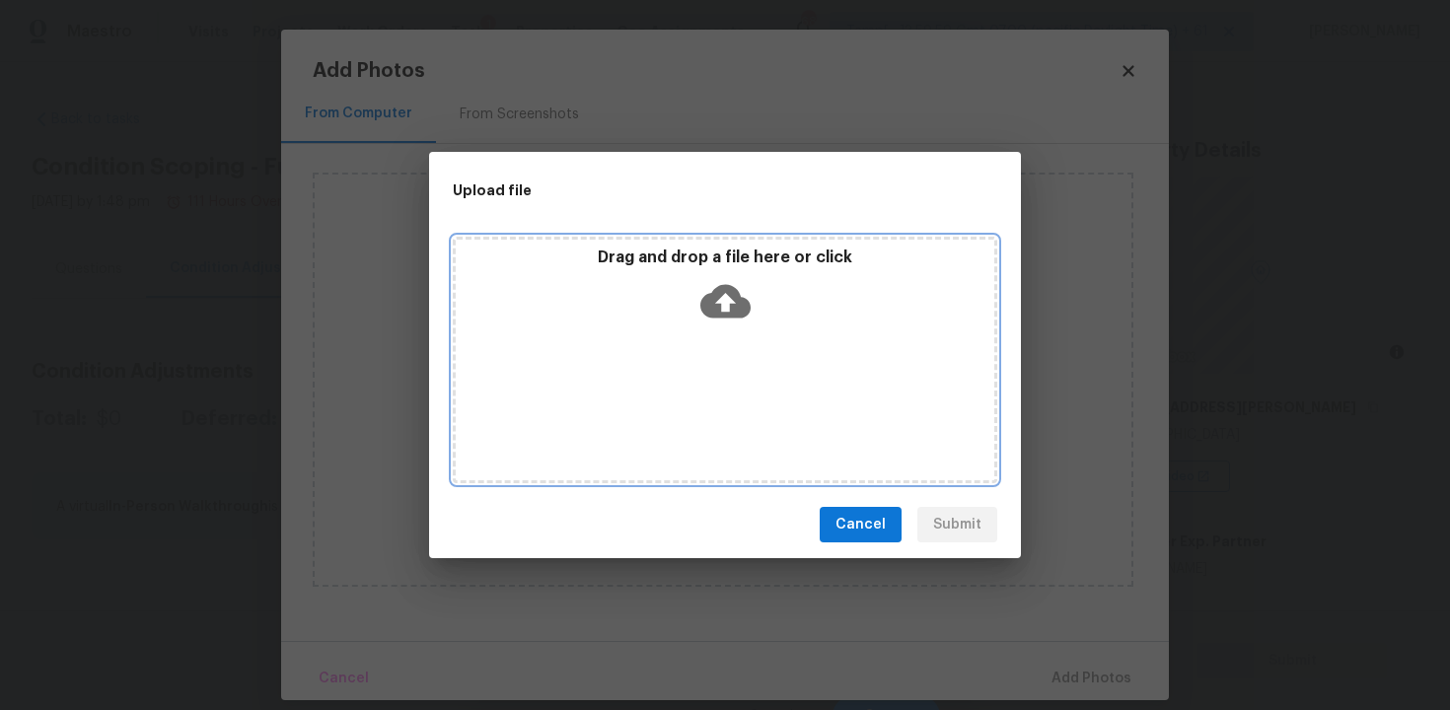
click at [721, 277] on icon at bounding box center [725, 301] width 50 height 50
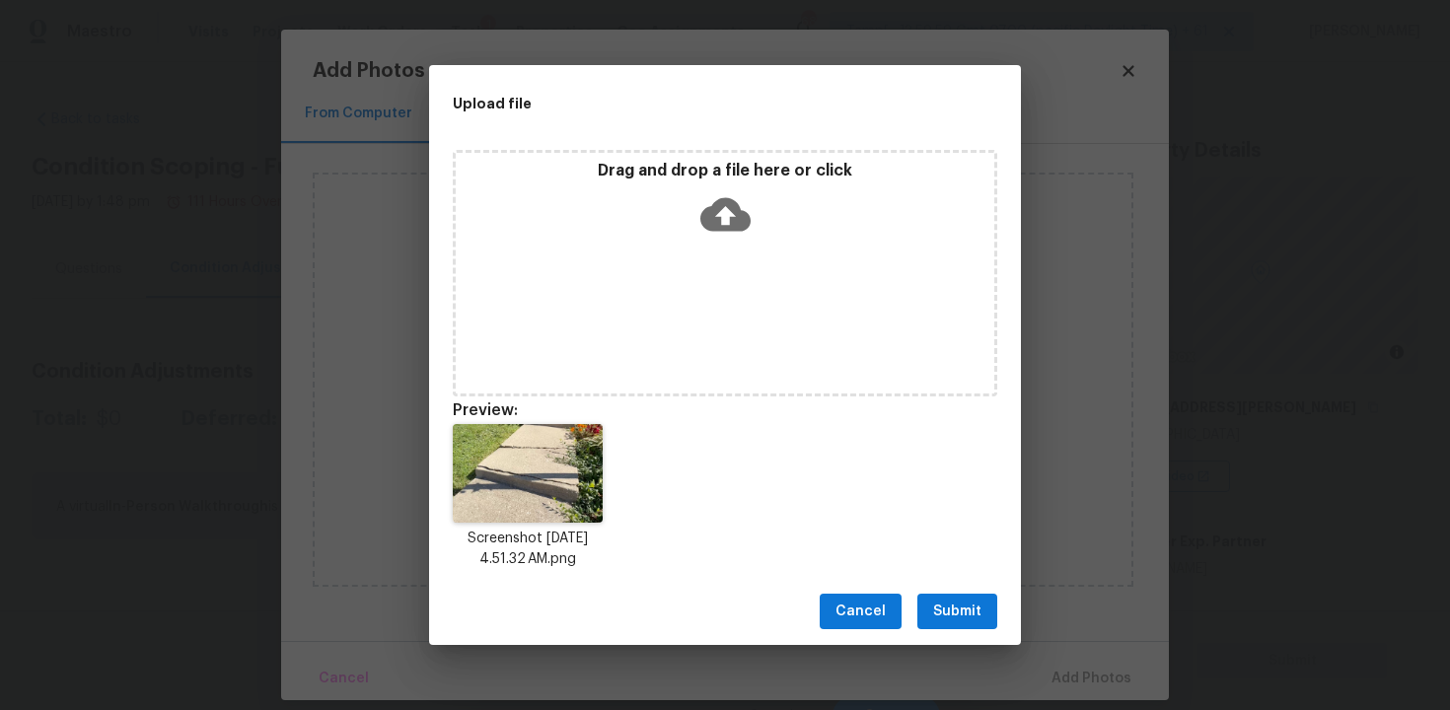
click at [975, 618] on span "Submit" at bounding box center [957, 612] width 48 height 25
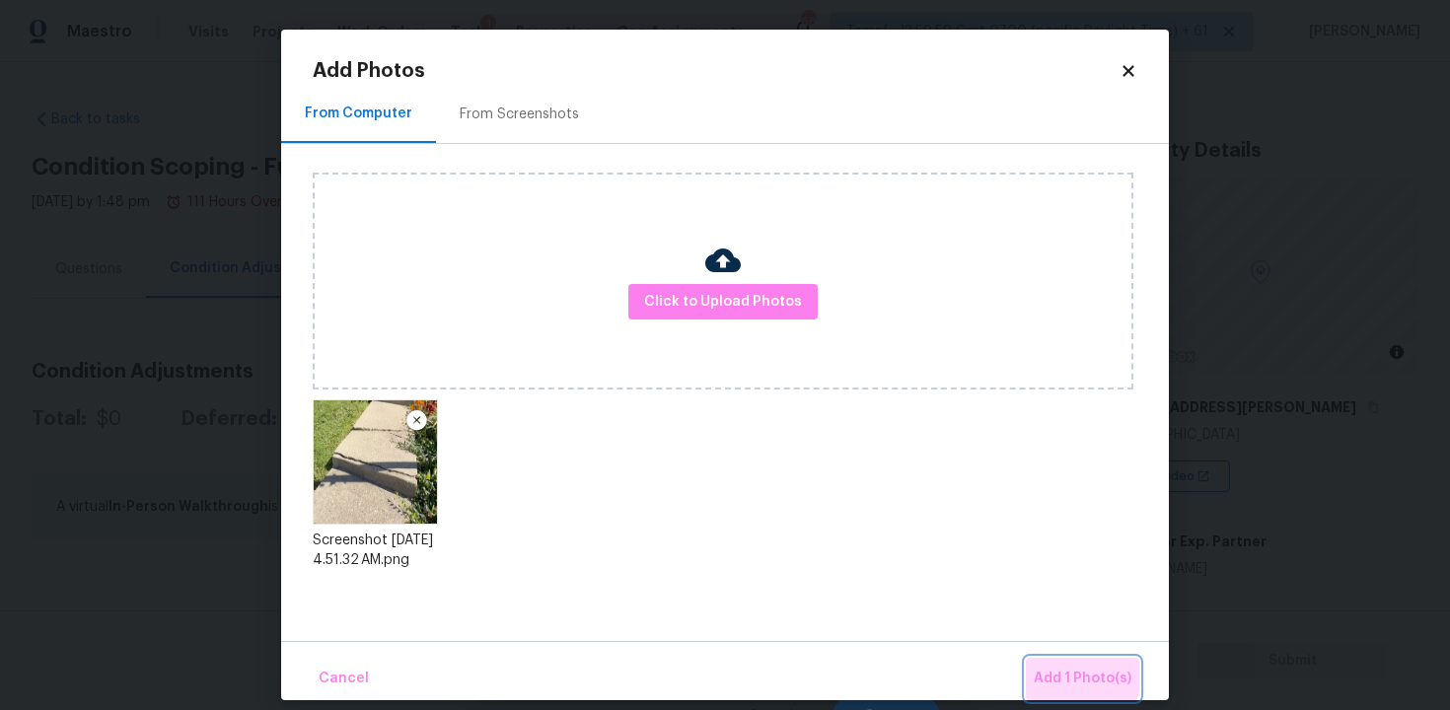
click at [1058, 673] on span "Add 1 Photo(s)" at bounding box center [1083, 679] width 98 height 25
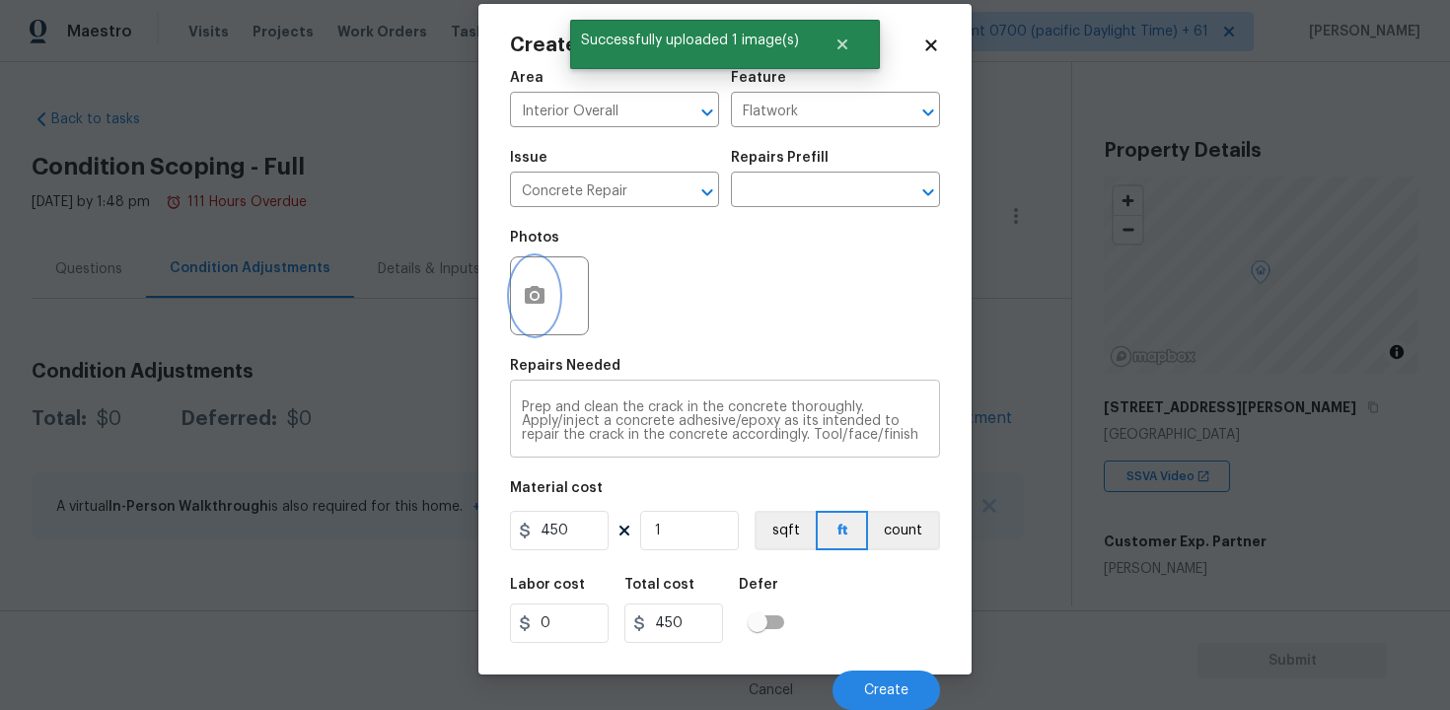
scroll to position [28, 0]
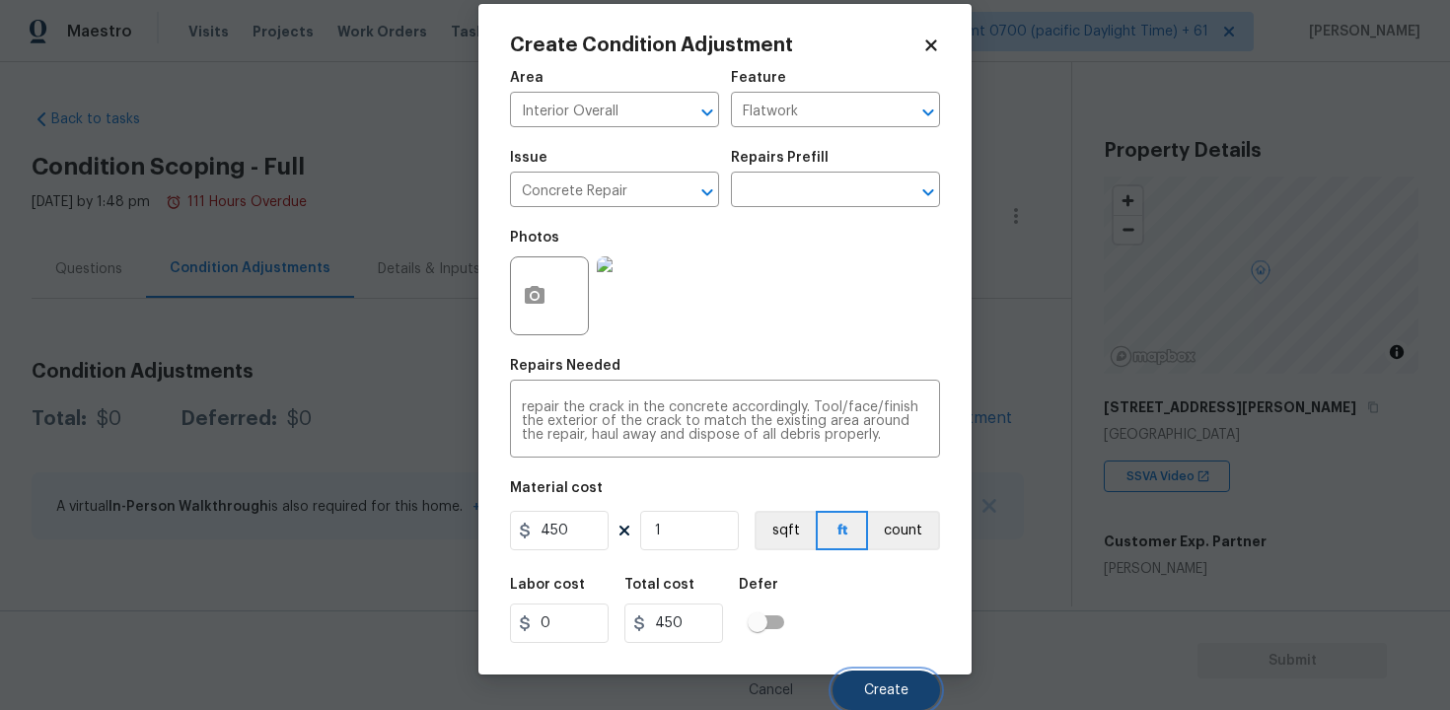
click at [883, 684] on span "Create" at bounding box center [886, 691] width 44 height 15
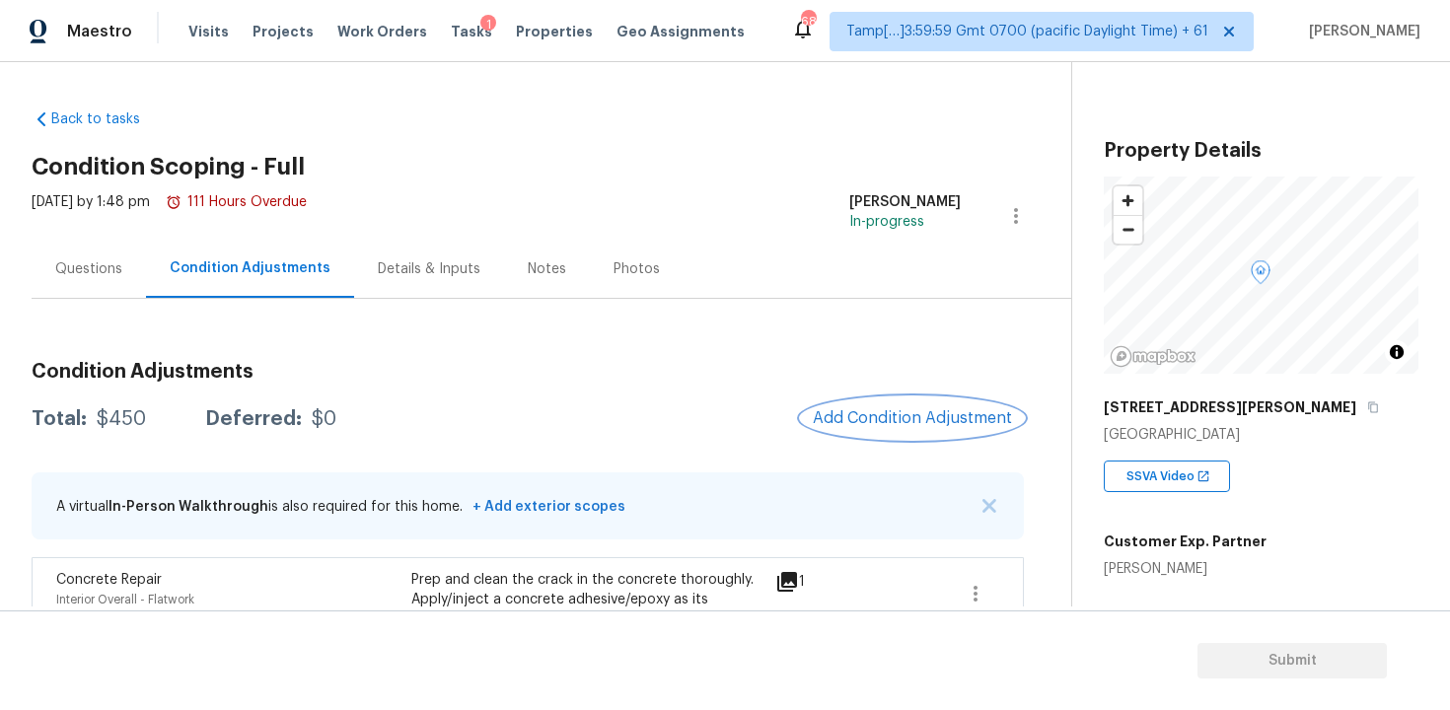
scroll to position [120, 0]
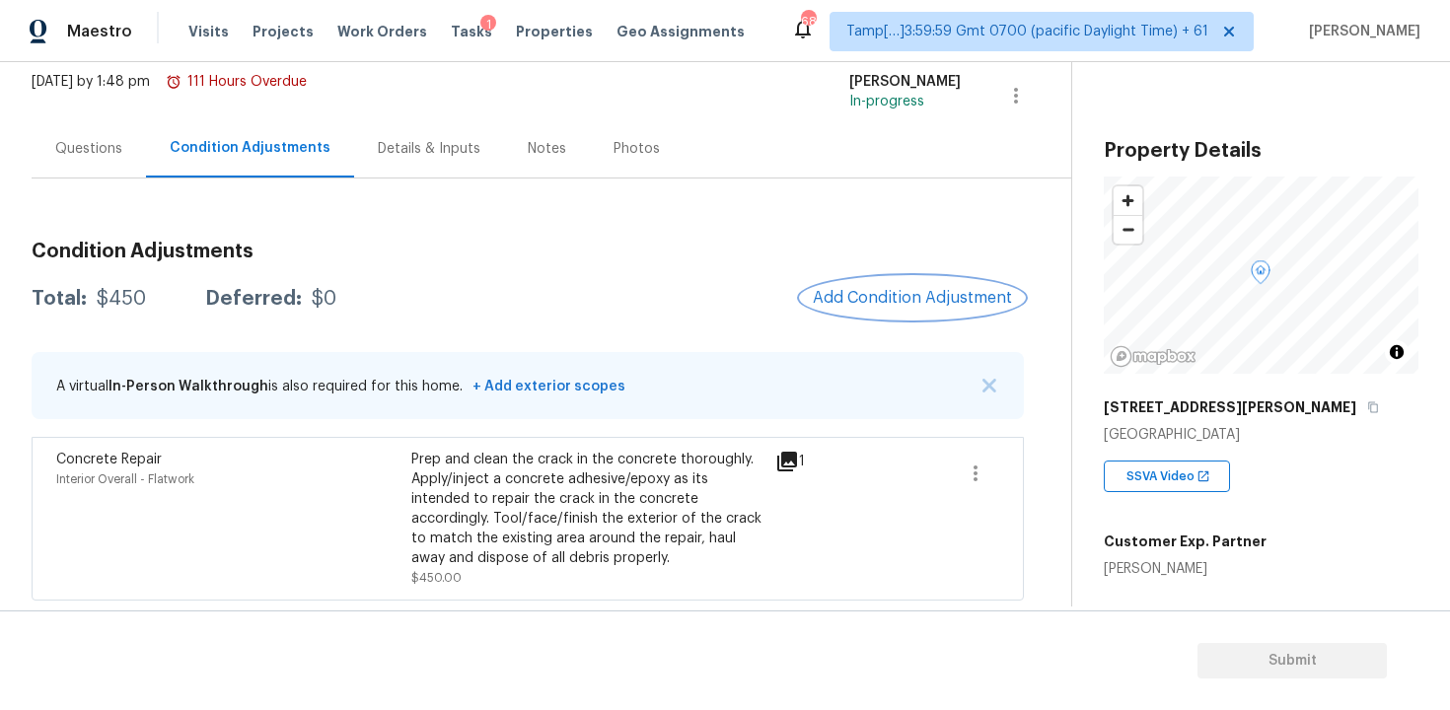
click at [932, 282] on button "Add Condition Adjustment" at bounding box center [912, 297] width 223 height 41
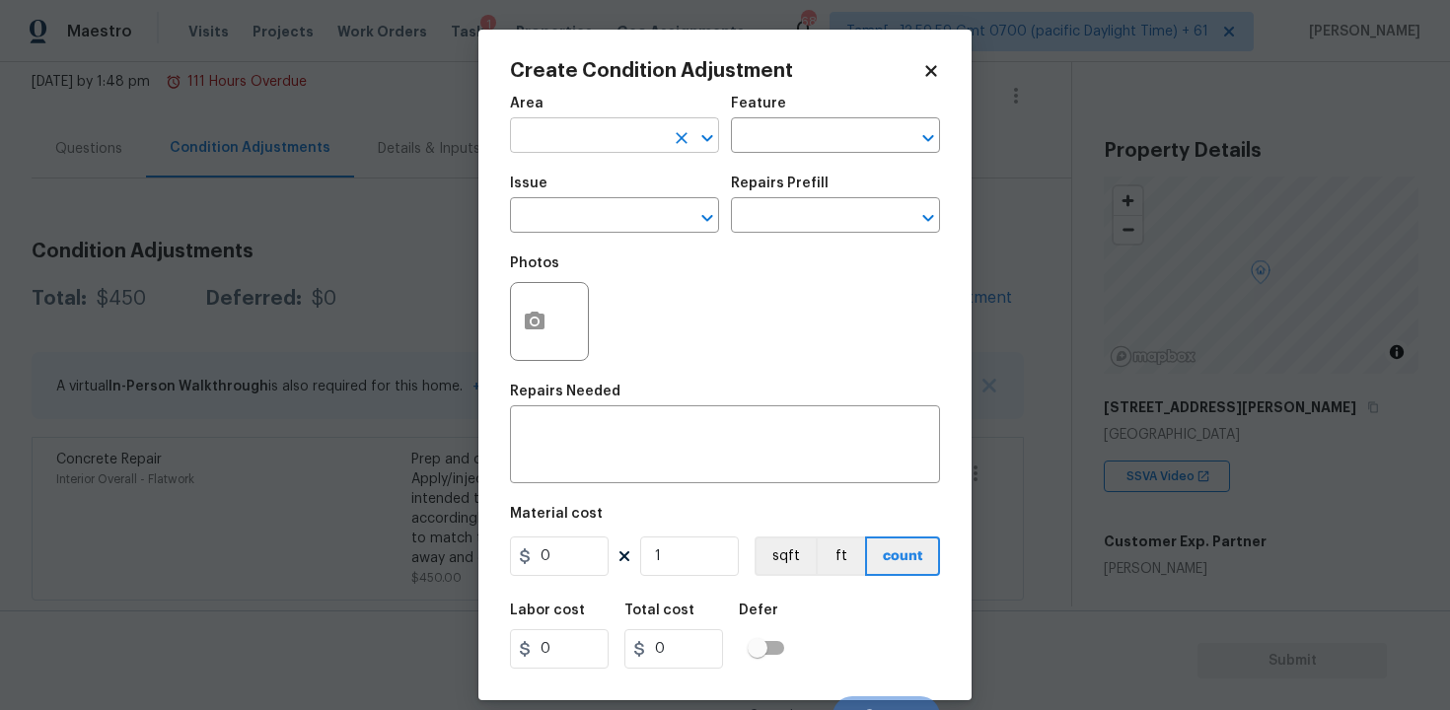
click at [577, 140] on input "text" at bounding box center [587, 137] width 154 height 31
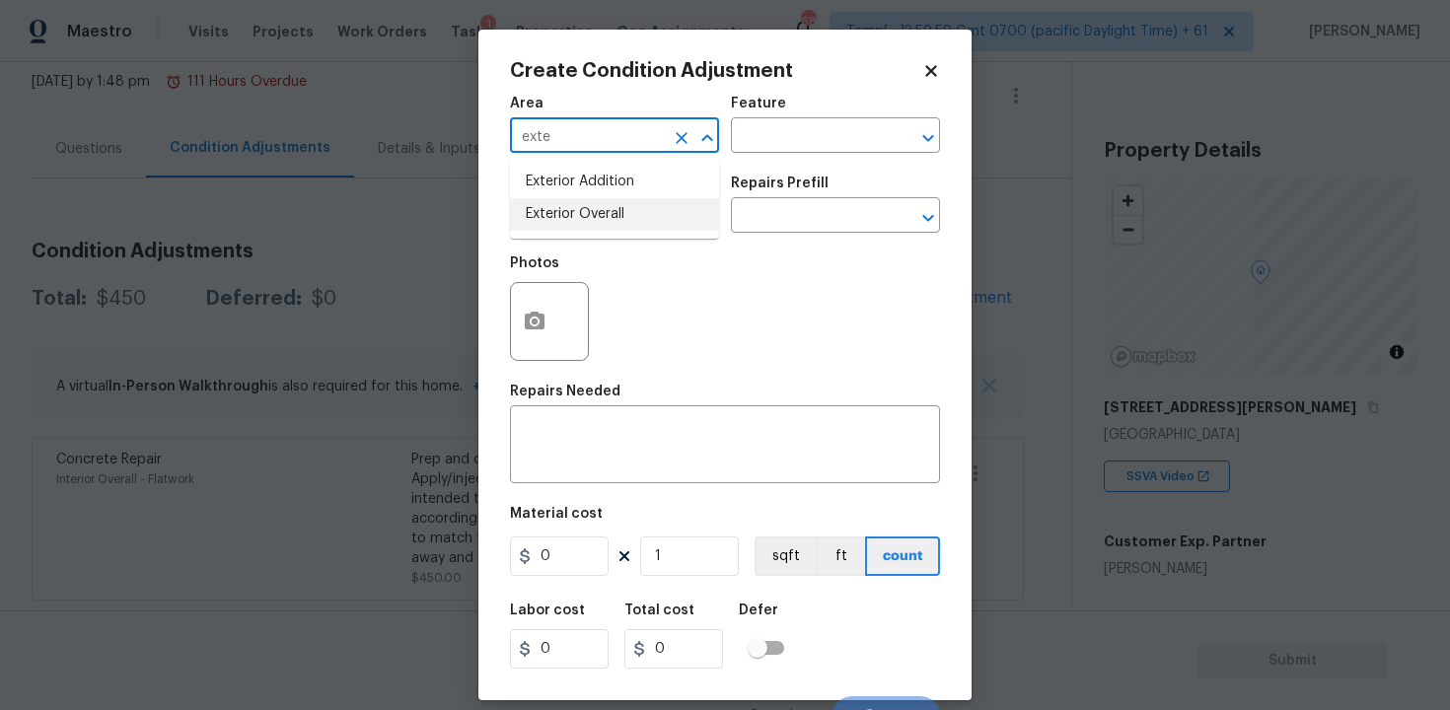
click at [594, 212] on li "Exterior Overall" at bounding box center [614, 214] width 209 height 33
type input "Exterior Overall"
click at [594, 212] on input "text" at bounding box center [587, 217] width 154 height 31
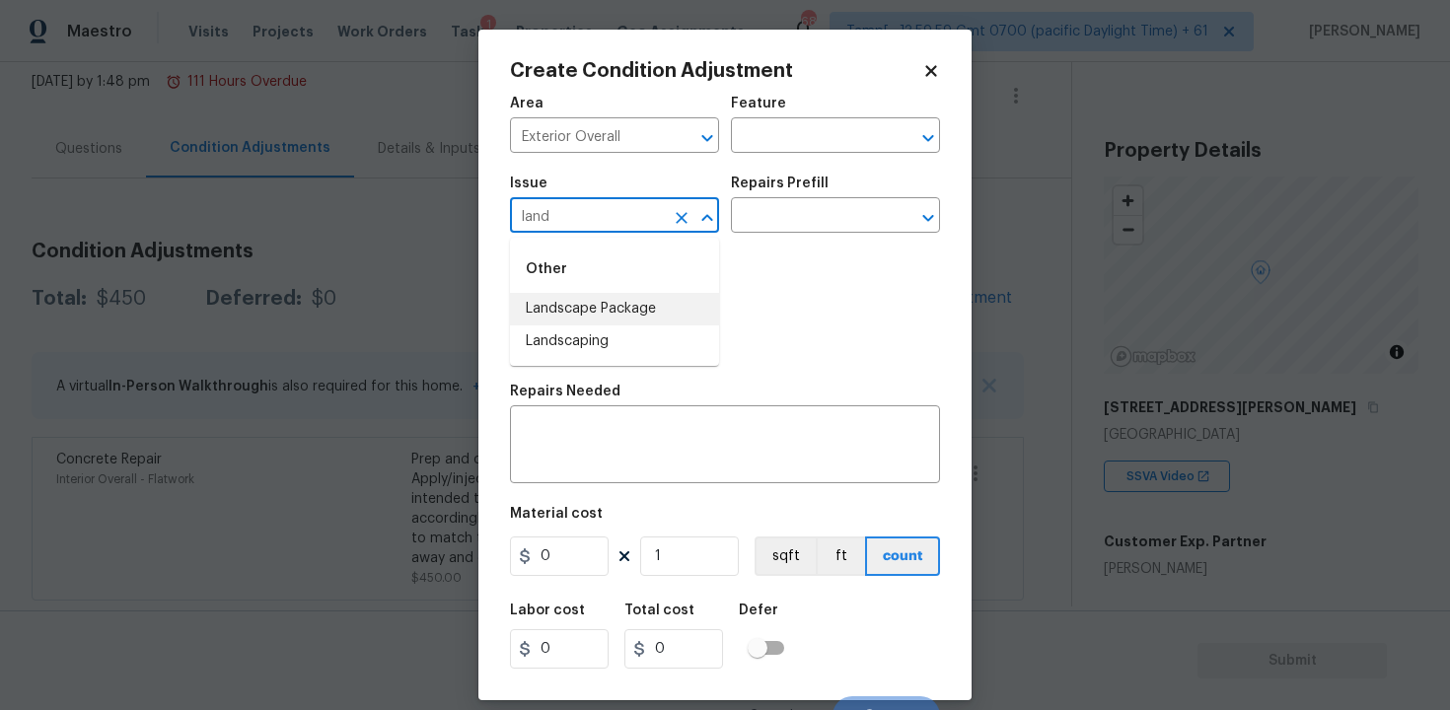
click at [621, 313] on li "Landscape Package" at bounding box center [614, 309] width 209 height 33
type input "Landscape Package"
click at [766, 234] on div "Issue Landscape Package ​ Repairs Prefill ​" at bounding box center [725, 205] width 430 height 80
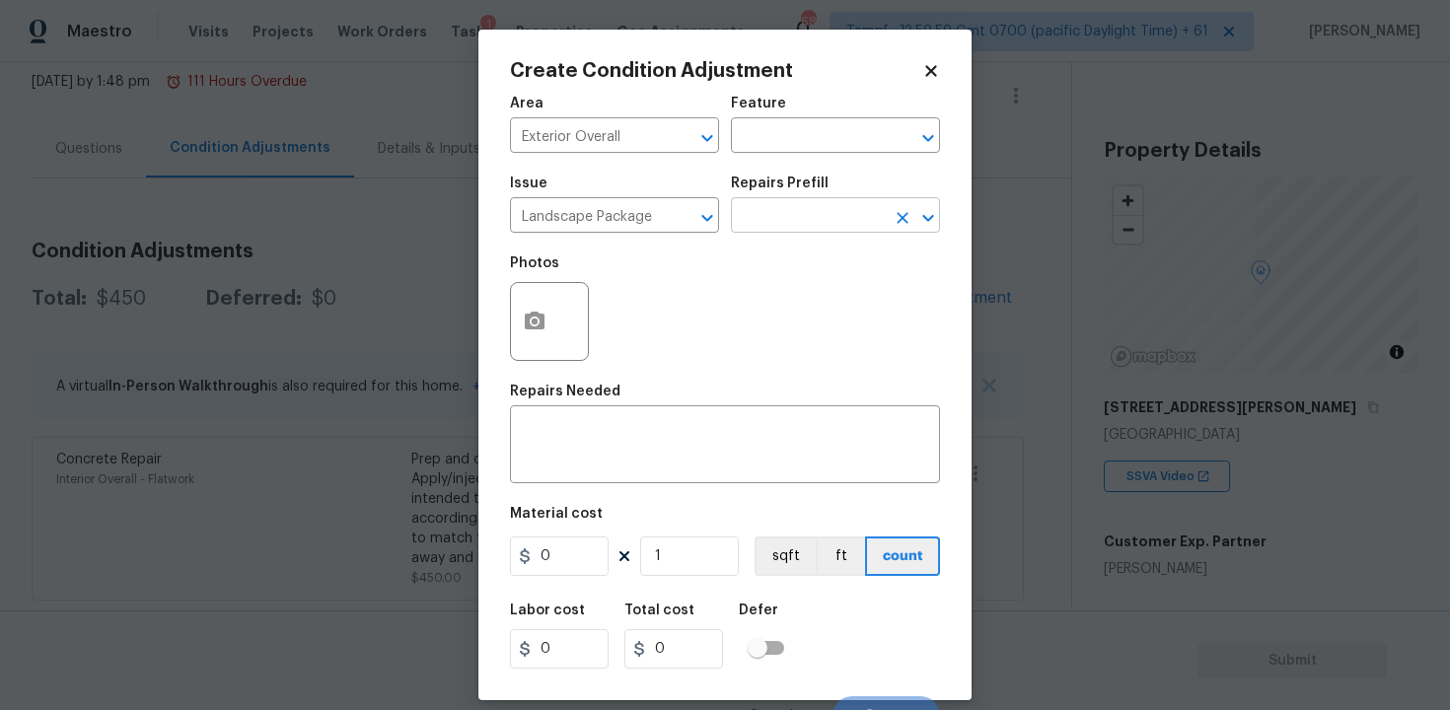
click at [767, 223] on input "text" at bounding box center [808, 217] width 154 height 31
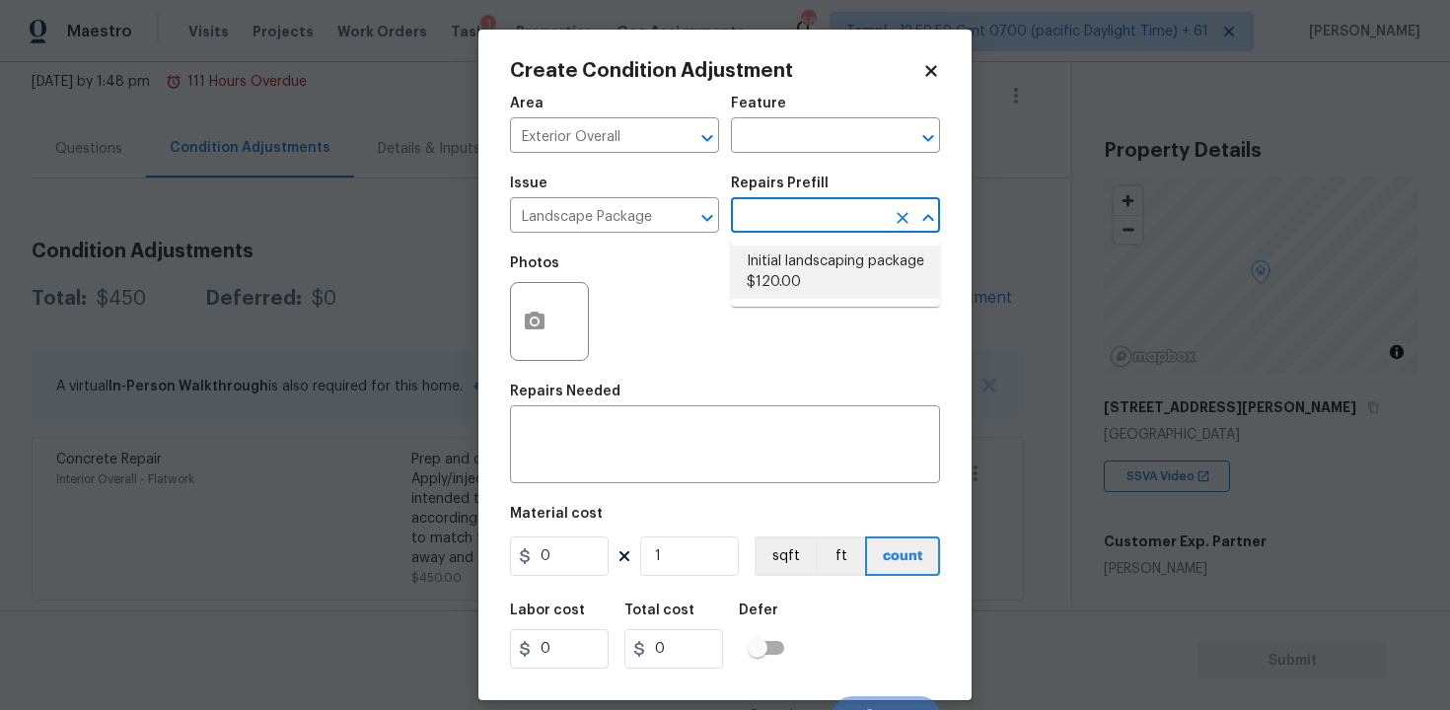
click at [783, 262] on li "Initial landscaping package $120.00" at bounding box center [835, 272] width 209 height 53
type input "Home Readiness Packages"
type textarea "Mowing of grass up to 6" in height. Mow, edge along driveways & sidewalks, trim…"
type input "120"
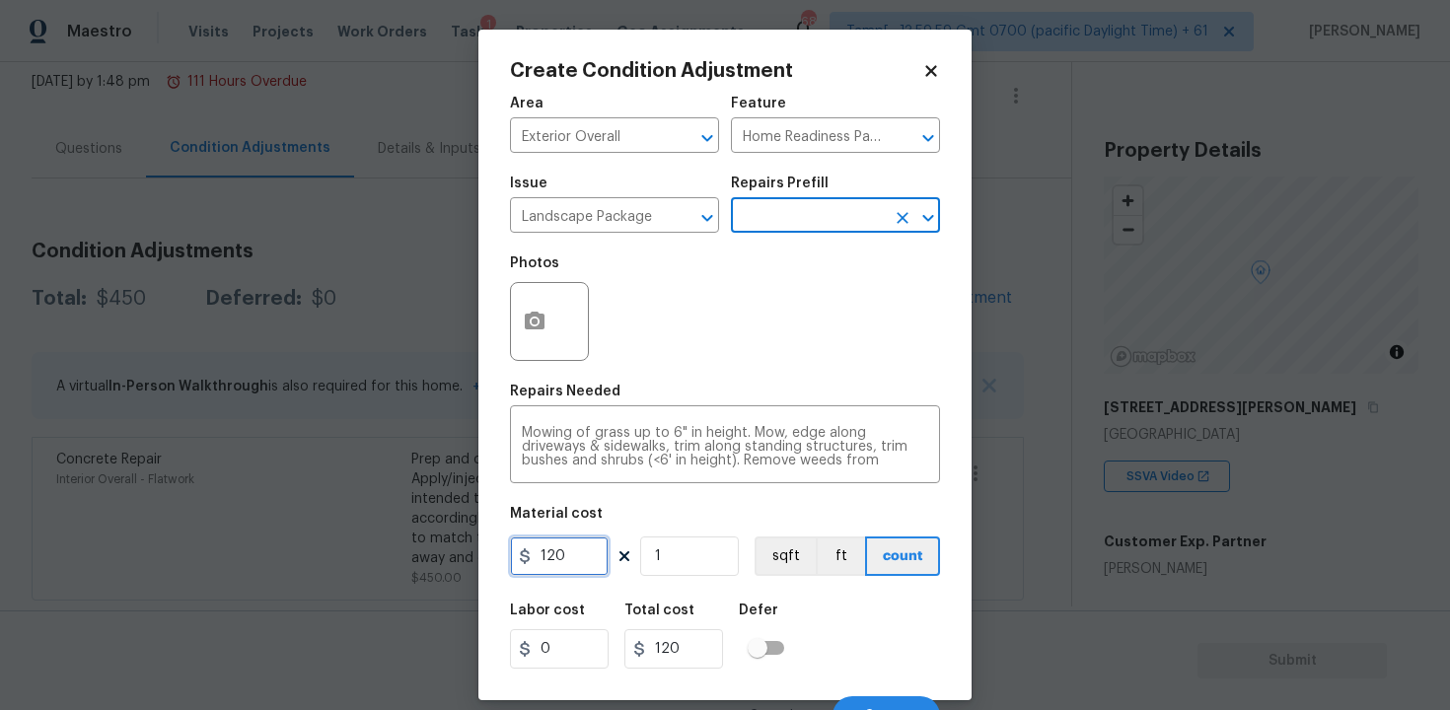
click at [584, 542] on input "120" at bounding box center [559, 556] width 99 height 39
type input "300"
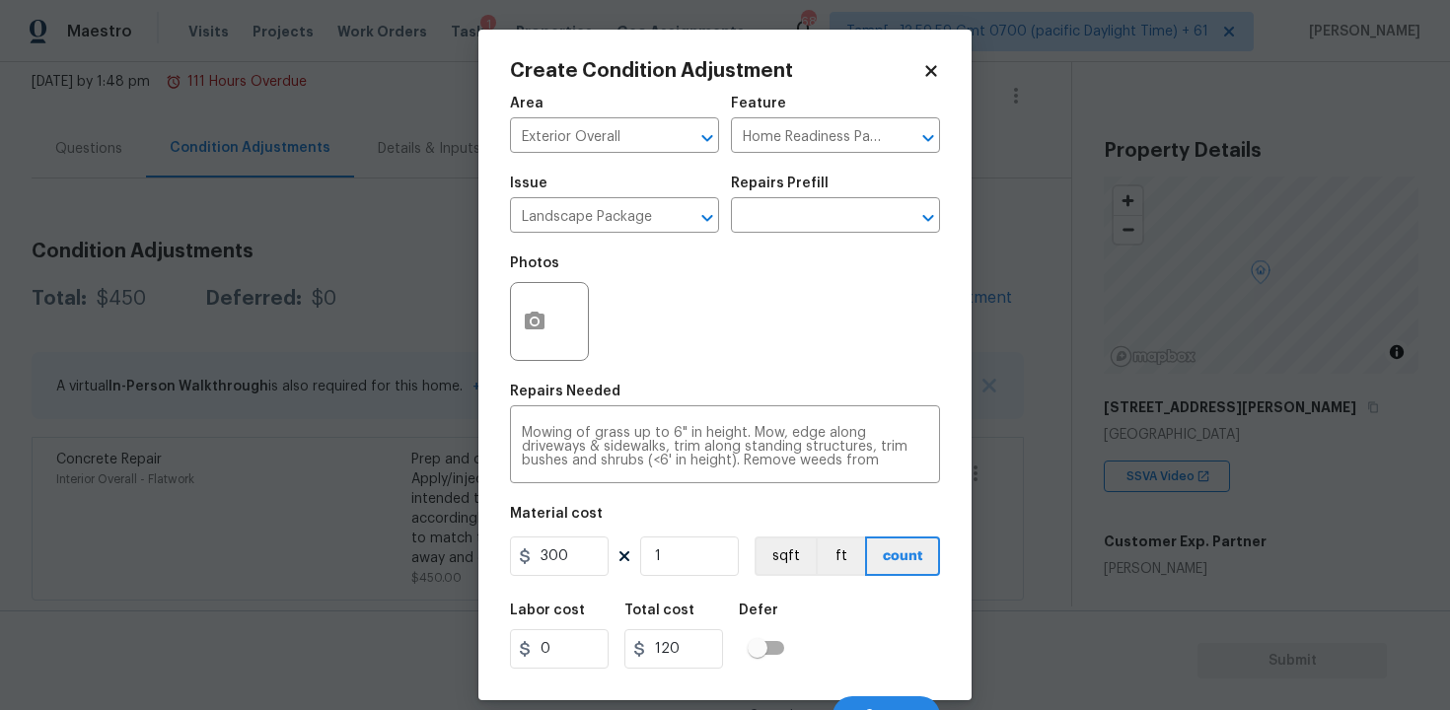
click at [824, 602] on div "Labor cost 0 Total cost 120 Defer" at bounding box center [725, 636] width 430 height 89
type input "300"
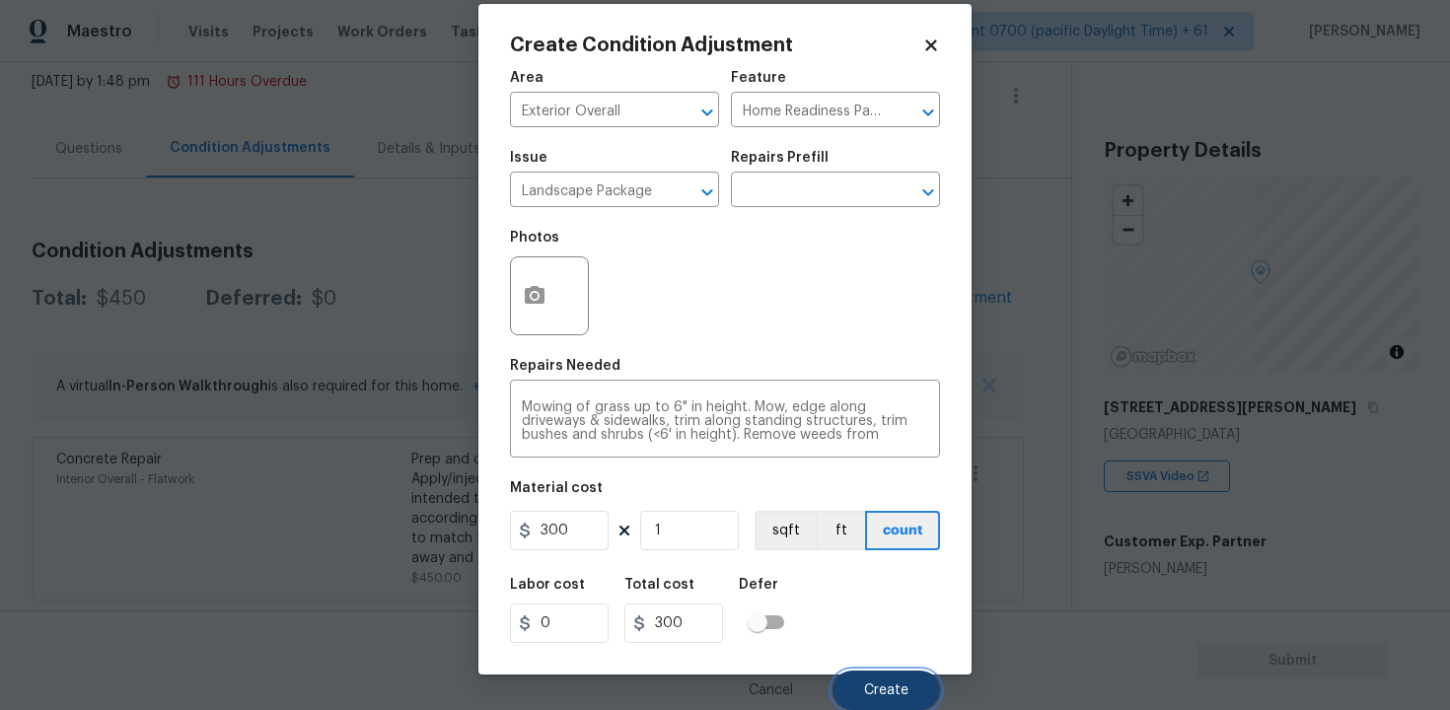
click at [897, 699] on button "Create" at bounding box center [887, 690] width 108 height 39
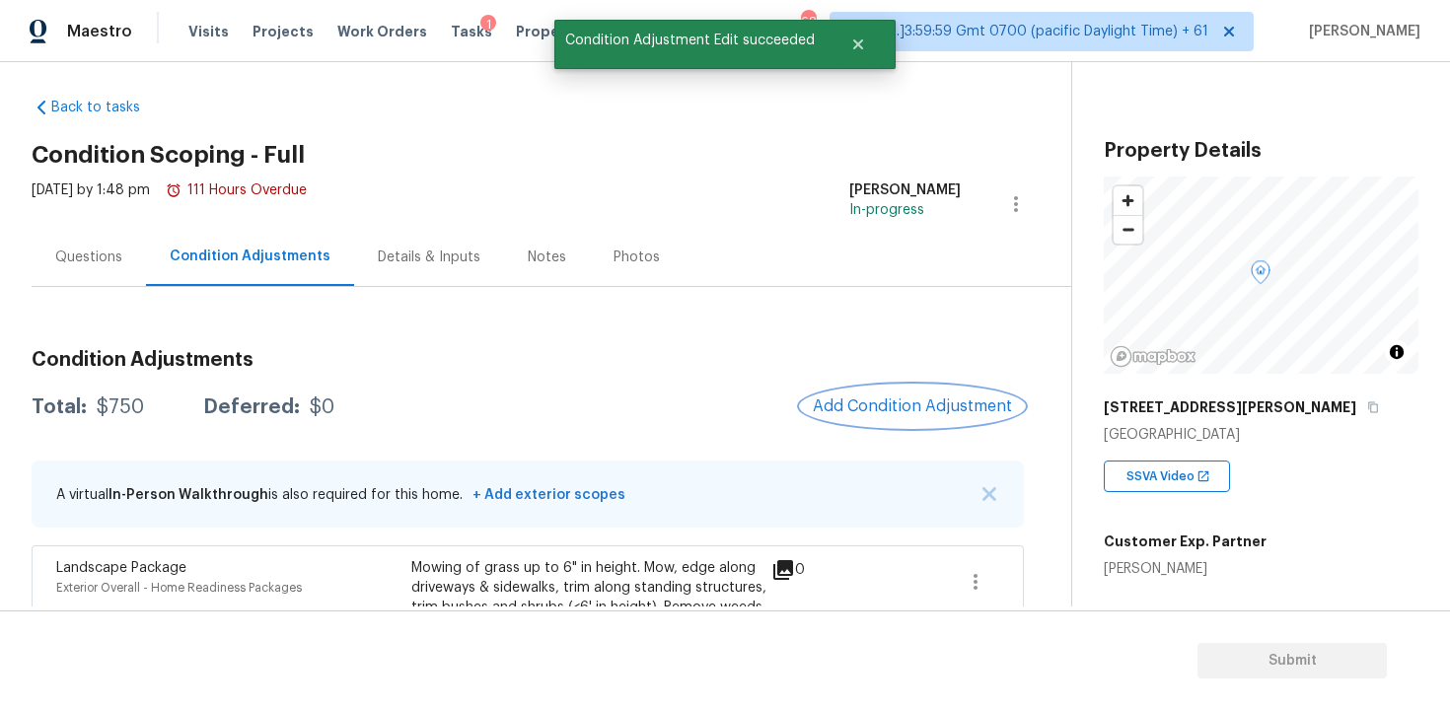
scroll to position [0, 0]
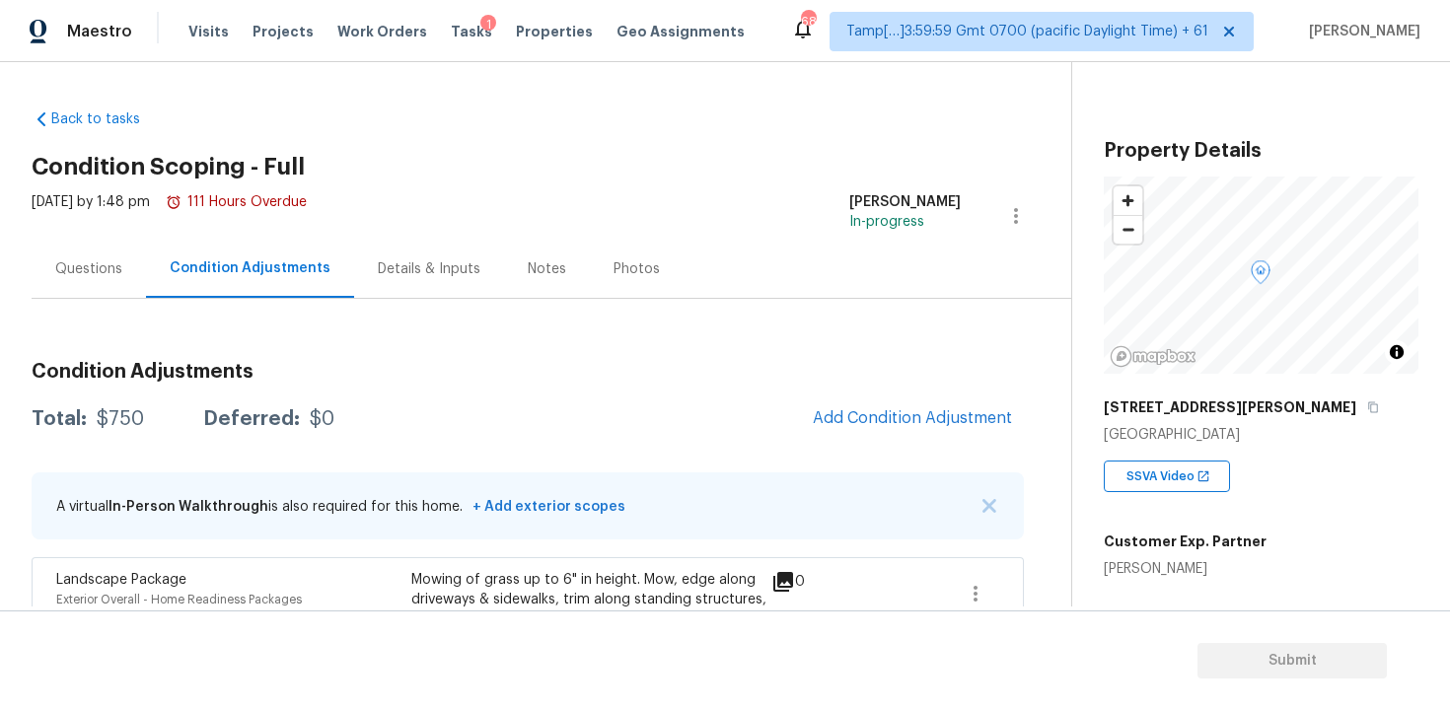
click at [136, 282] on div "Questions" at bounding box center [89, 269] width 114 height 58
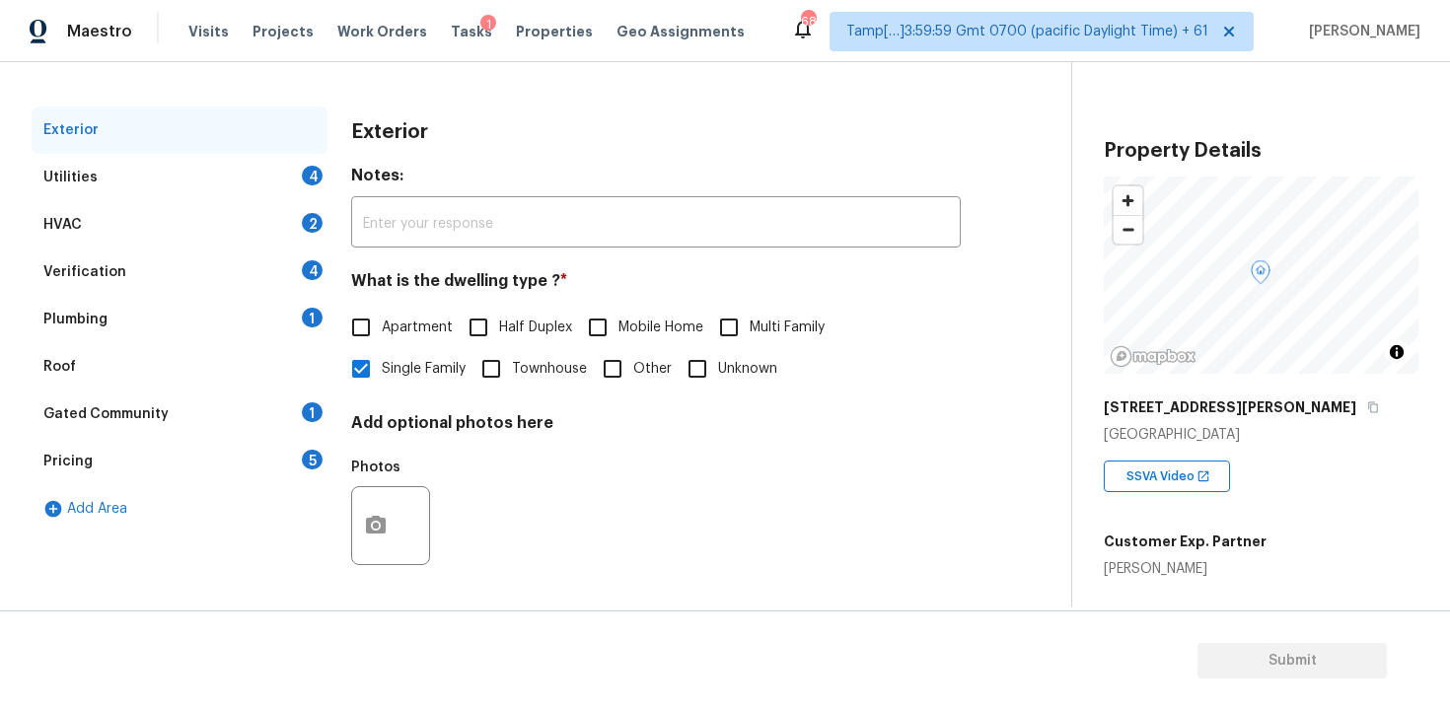
click at [187, 286] on div "Verification 4" at bounding box center [180, 272] width 296 height 47
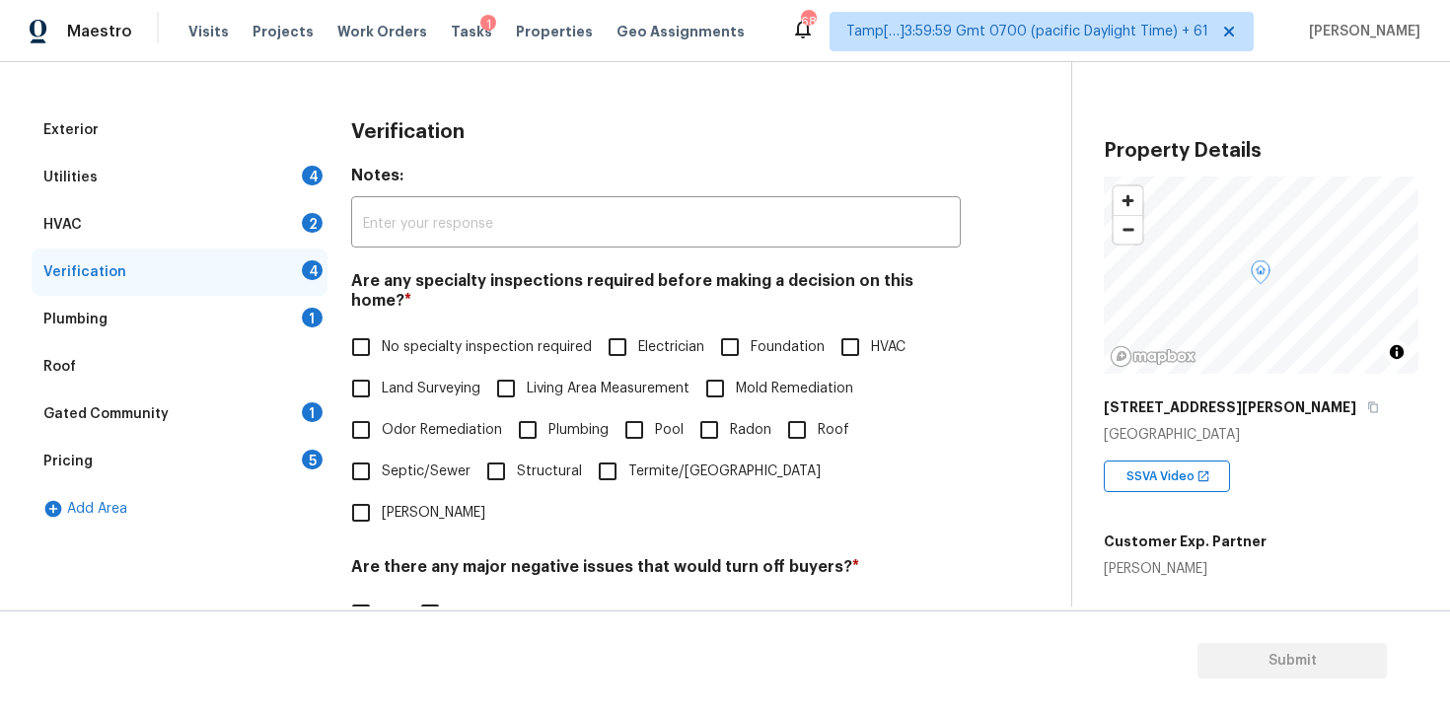
scroll to position [457, 0]
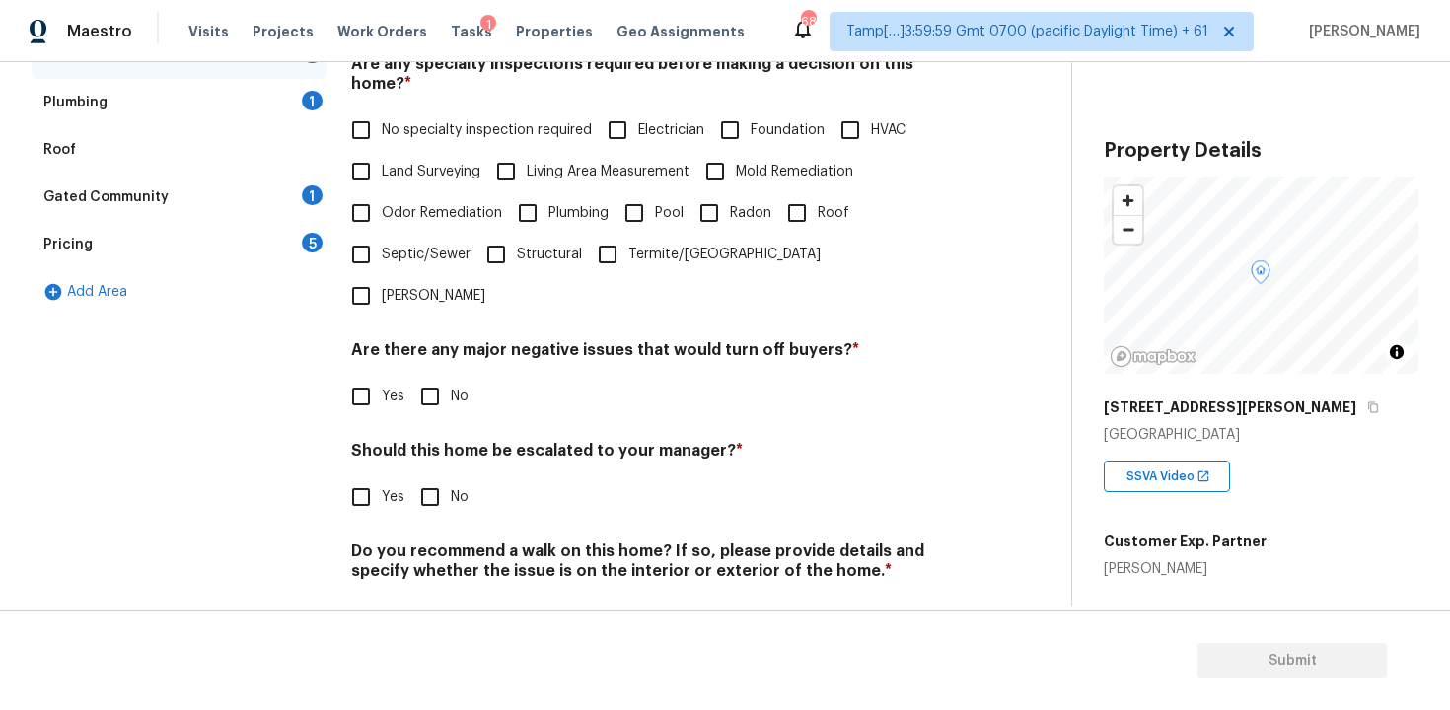
click at [402, 487] on span "Yes" at bounding box center [393, 497] width 23 height 21
click at [382, 477] on input "Yes" at bounding box center [360, 497] width 41 height 41
checkbox input "true"
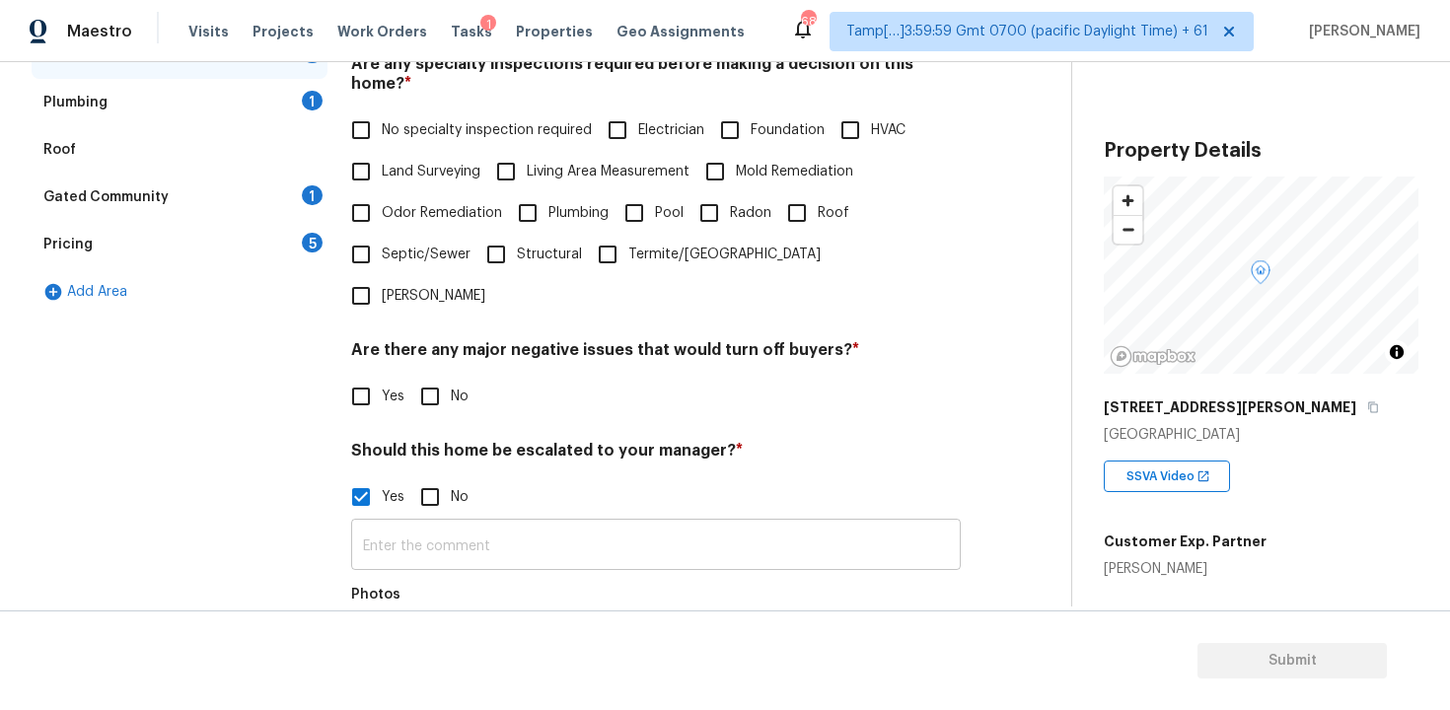
click at [421, 524] on input "text" at bounding box center [656, 547] width 610 height 46
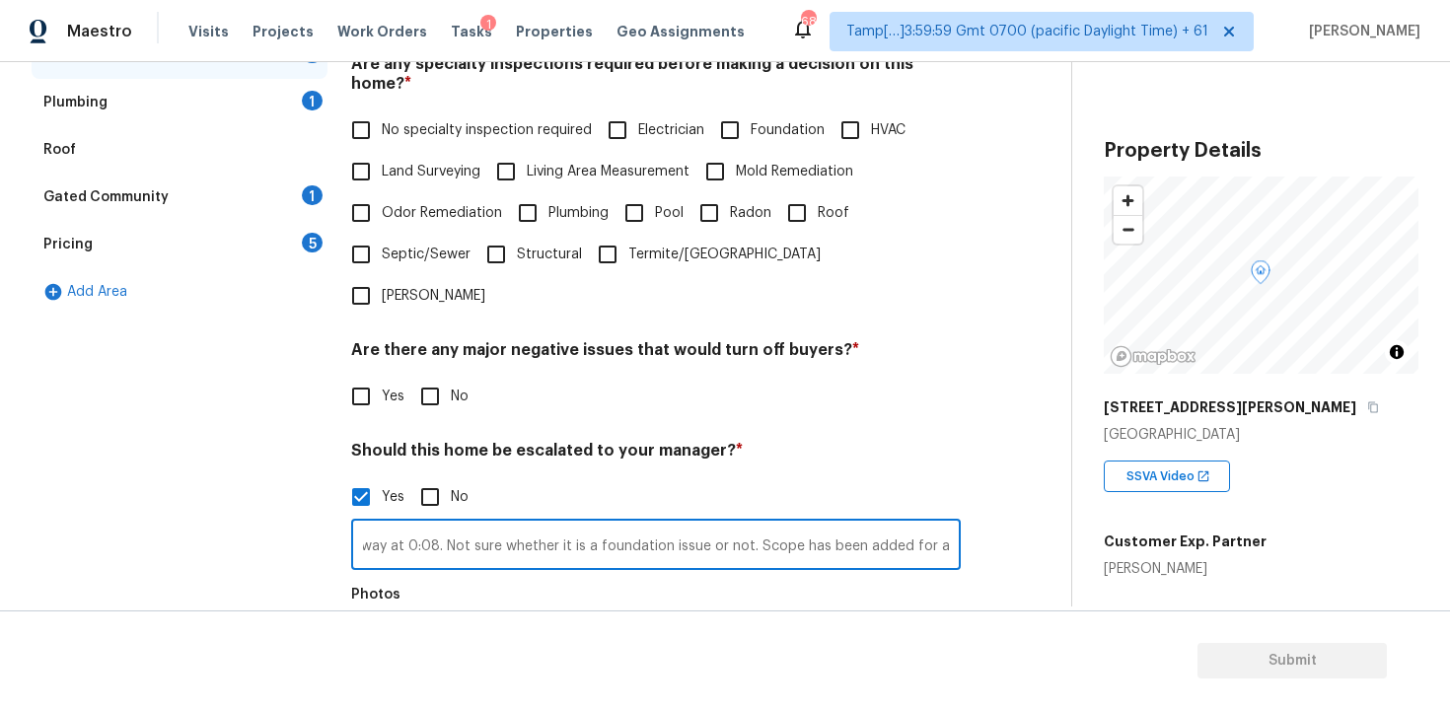
scroll to position [0, 211]
drag, startPoint x: 757, startPoint y: 486, endPoint x: 996, endPoint y: 486, distance: 239.7
click at [996, 486] on div "Exterior Utilities 4 HVAC 2 Verification 5 Plumbing 1 Roof Gated Community 1 Pr…" at bounding box center [528, 369] width 992 height 959
type input "Crack on the front concrete walkway at 0:08. Not sure whether it is a foundatio…"
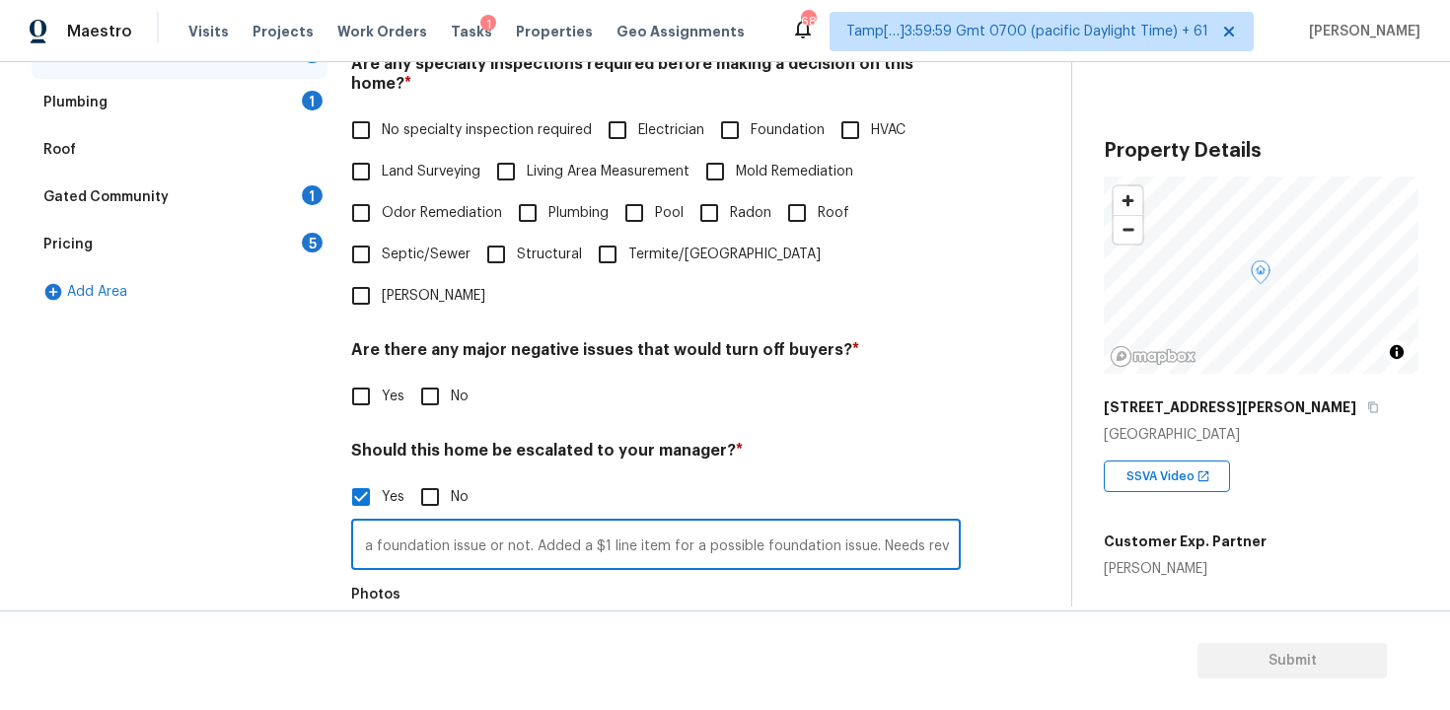
click at [400, 614] on div at bounding box center [390, 653] width 79 height 79
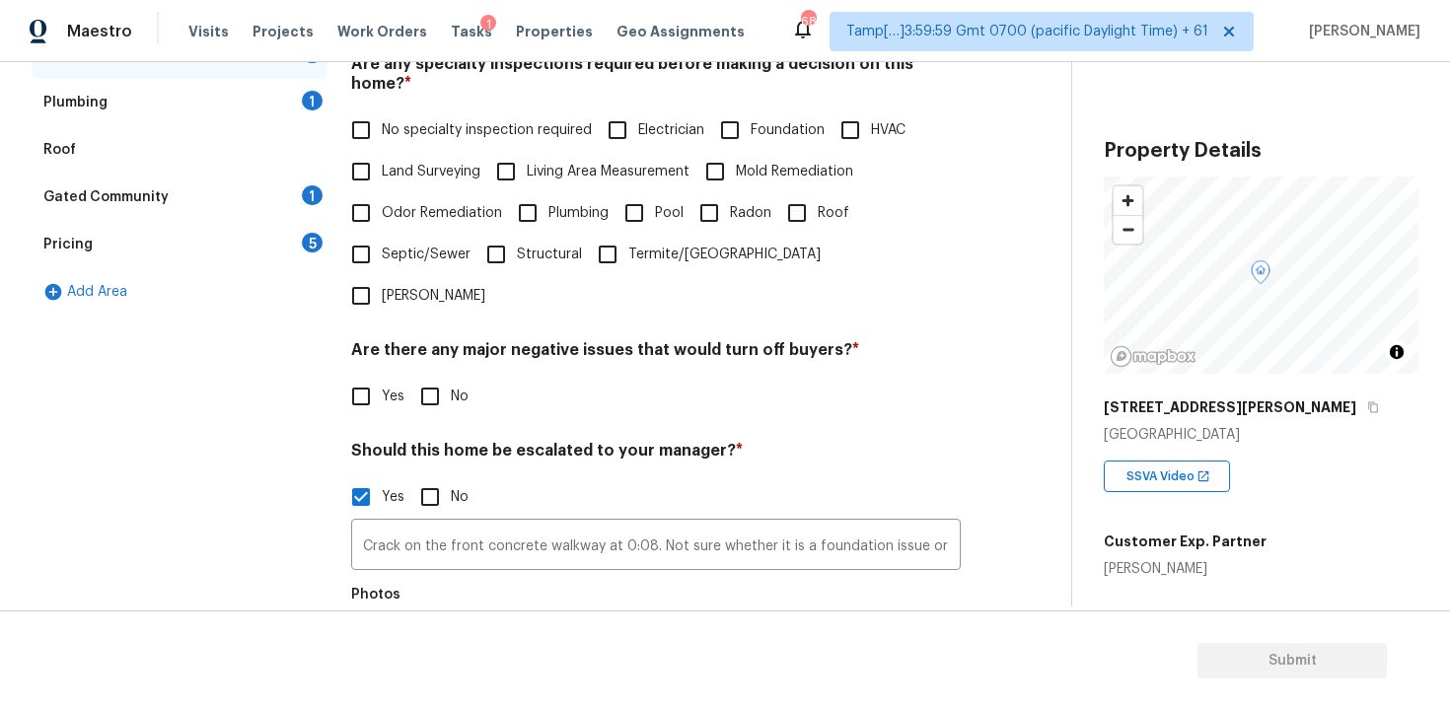
click at [398, 615] on button "button" at bounding box center [375, 653] width 47 height 77
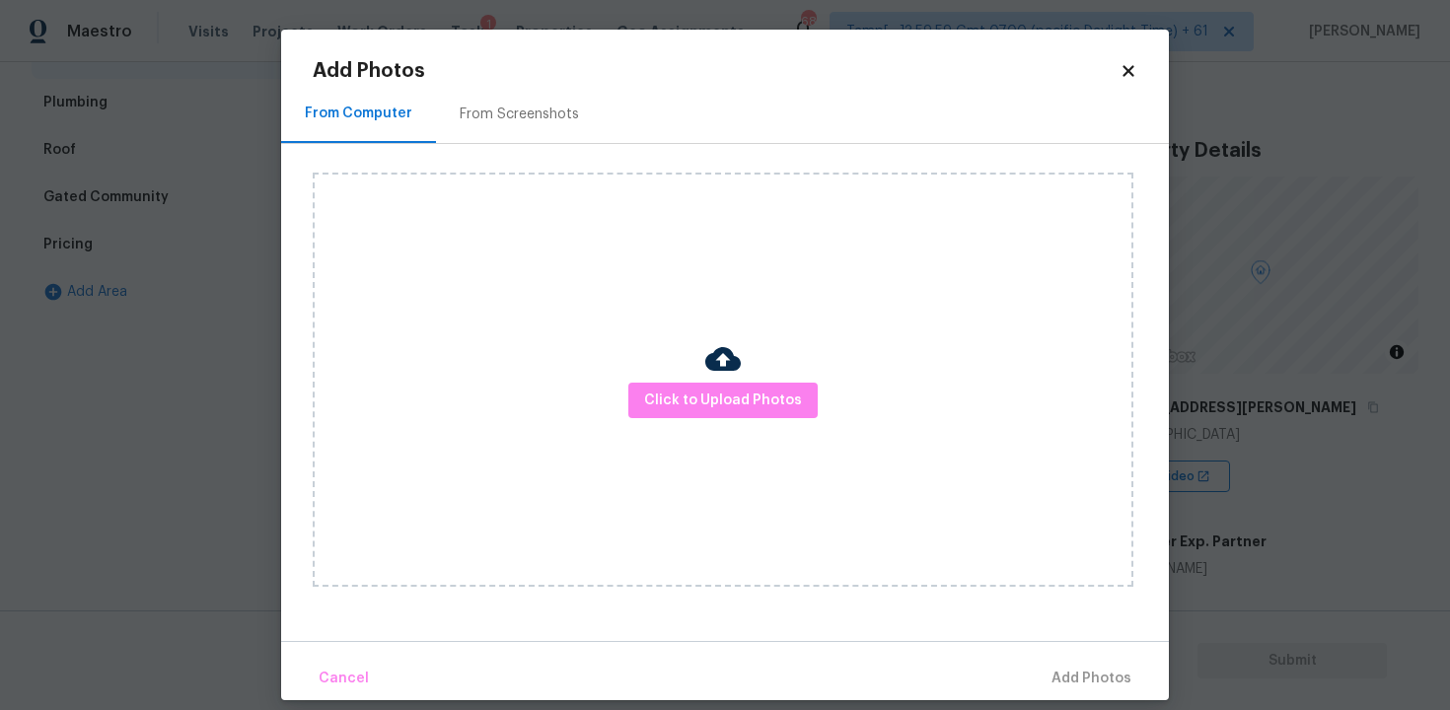
click at [630, 402] on div "Click to Upload Photos" at bounding box center [723, 380] width 821 height 414
click at [663, 396] on span "Click to Upload Photos" at bounding box center [723, 401] width 158 height 25
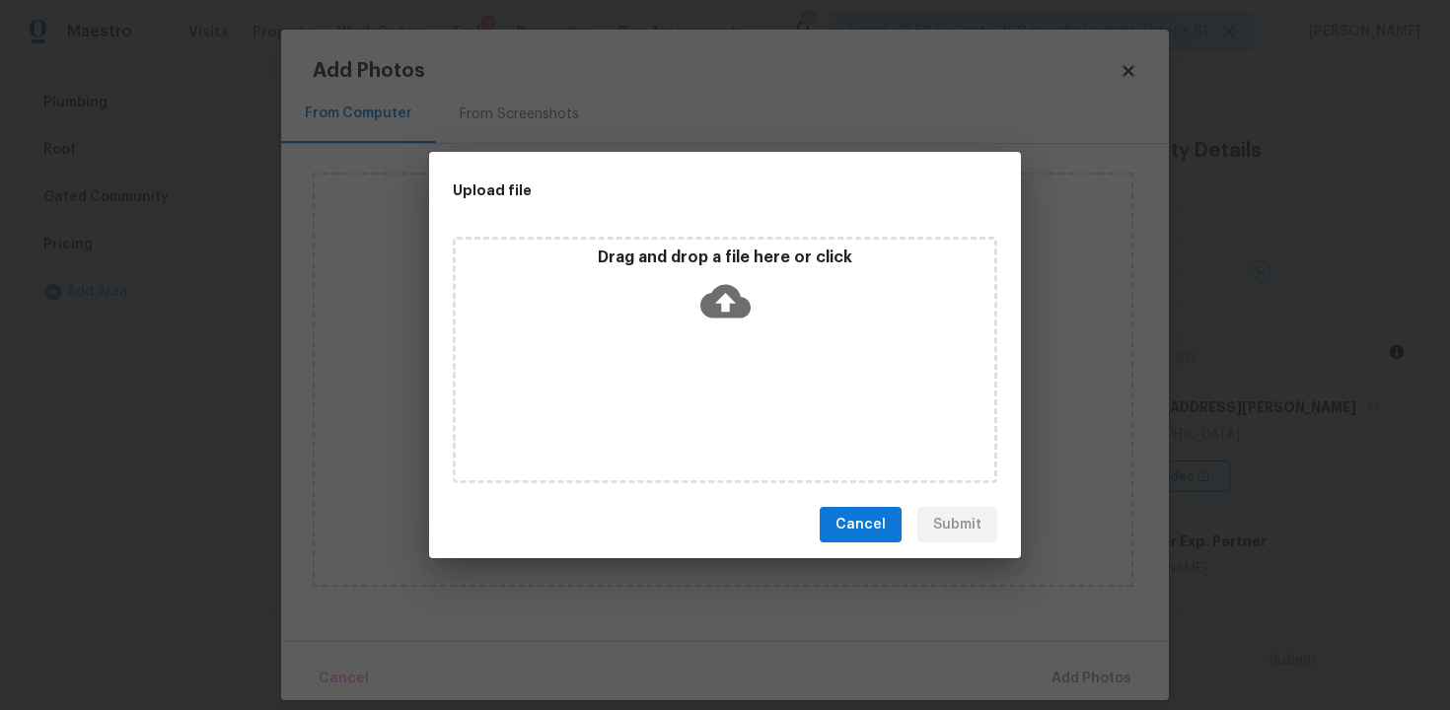
click at [700, 286] on icon at bounding box center [725, 301] width 50 height 50
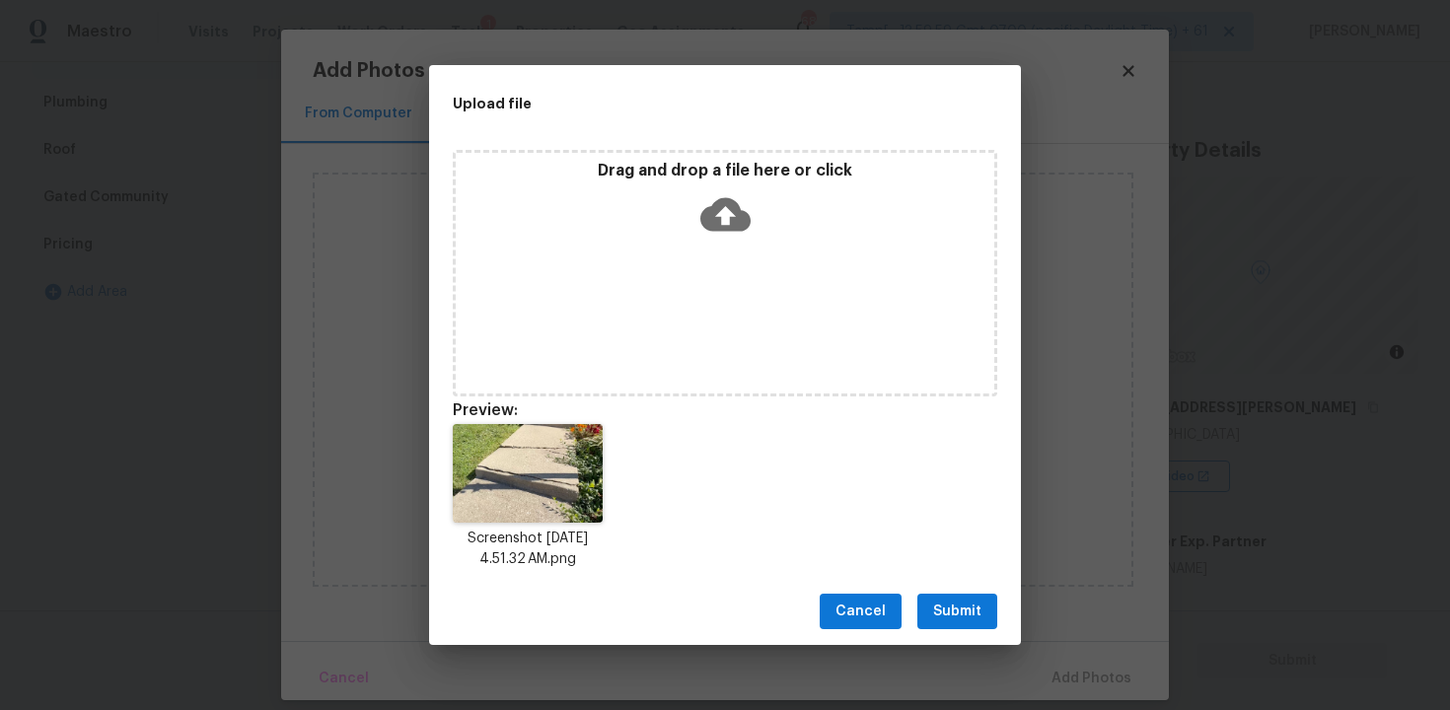
click at [940, 596] on button "Submit" at bounding box center [957, 612] width 80 height 37
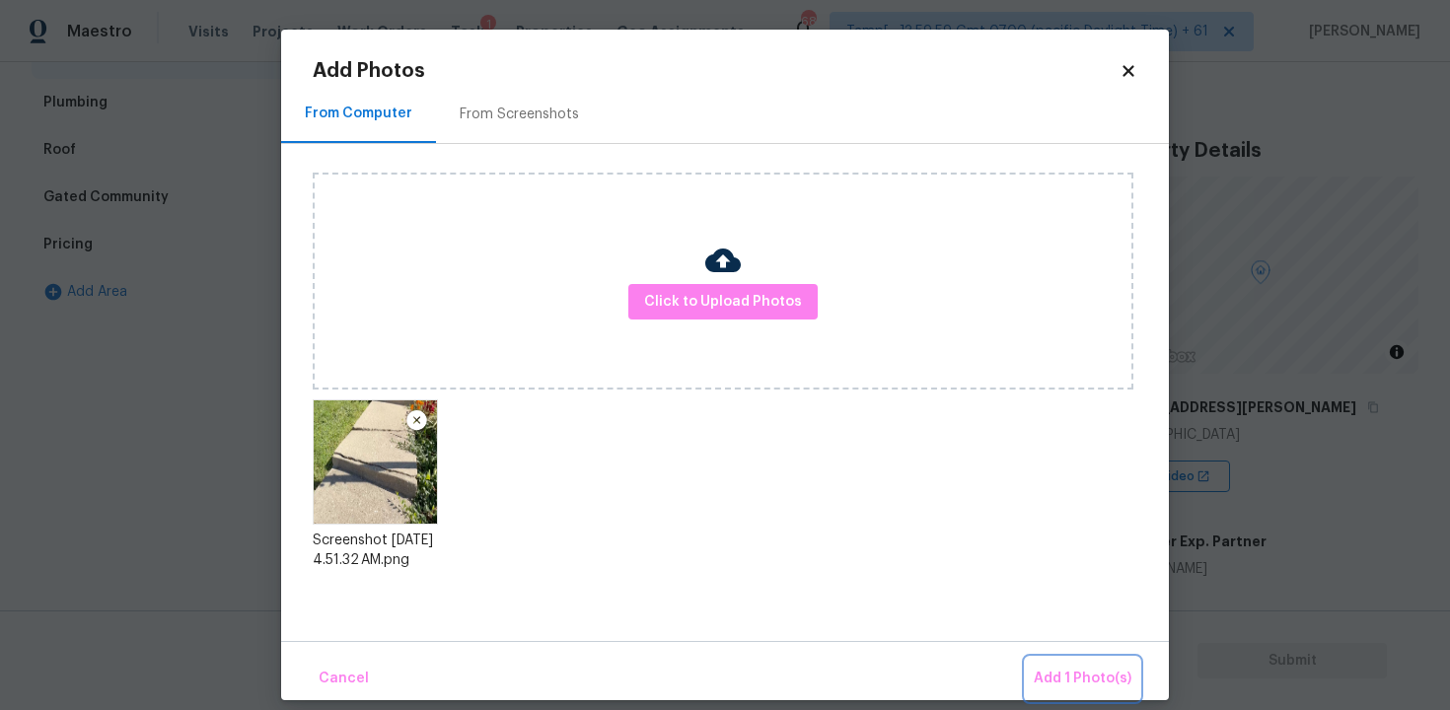
click at [1105, 680] on span "Add 1 Photo(s)" at bounding box center [1083, 679] width 98 height 25
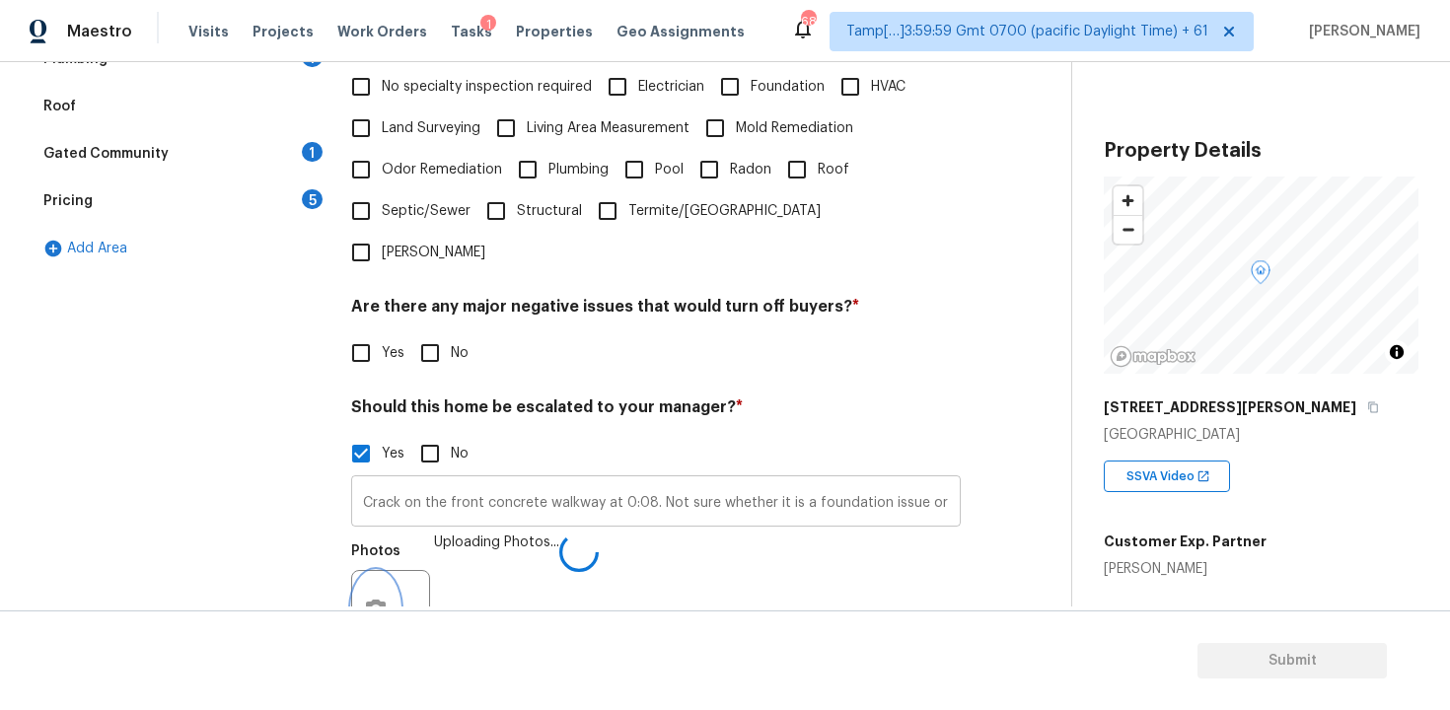
scroll to position [503, 0]
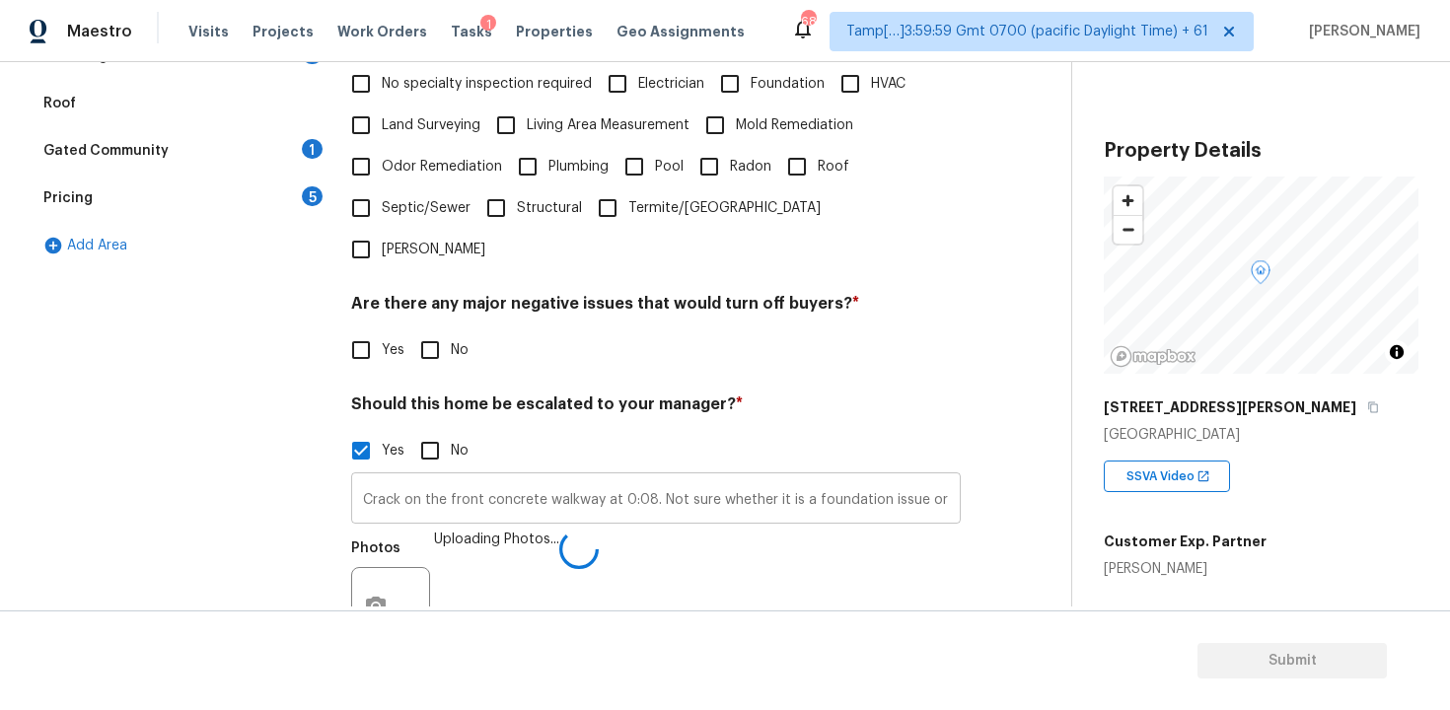
click at [858, 477] on input "Crack on the front concrete walkway at 0:08. Not sure whether it is a foundatio…" at bounding box center [656, 500] width 610 height 46
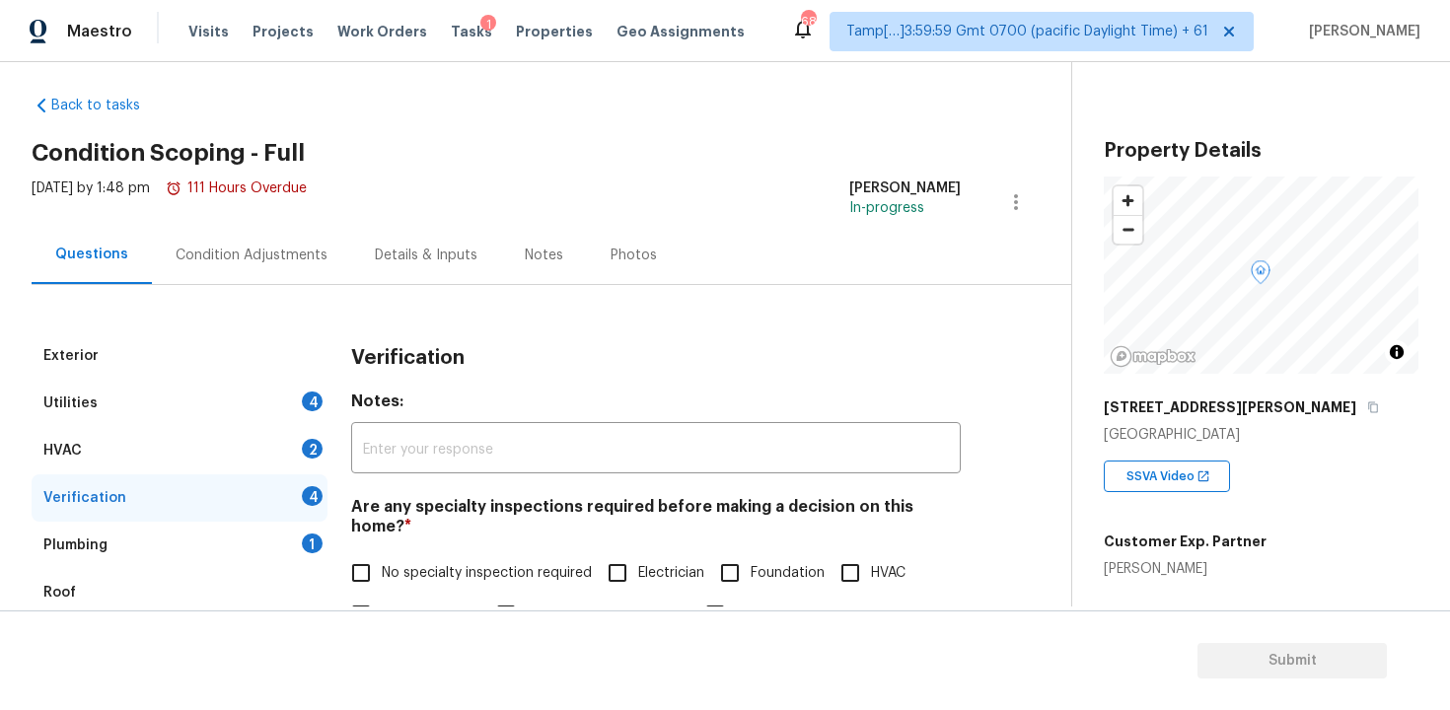
scroll to position [0, 0]
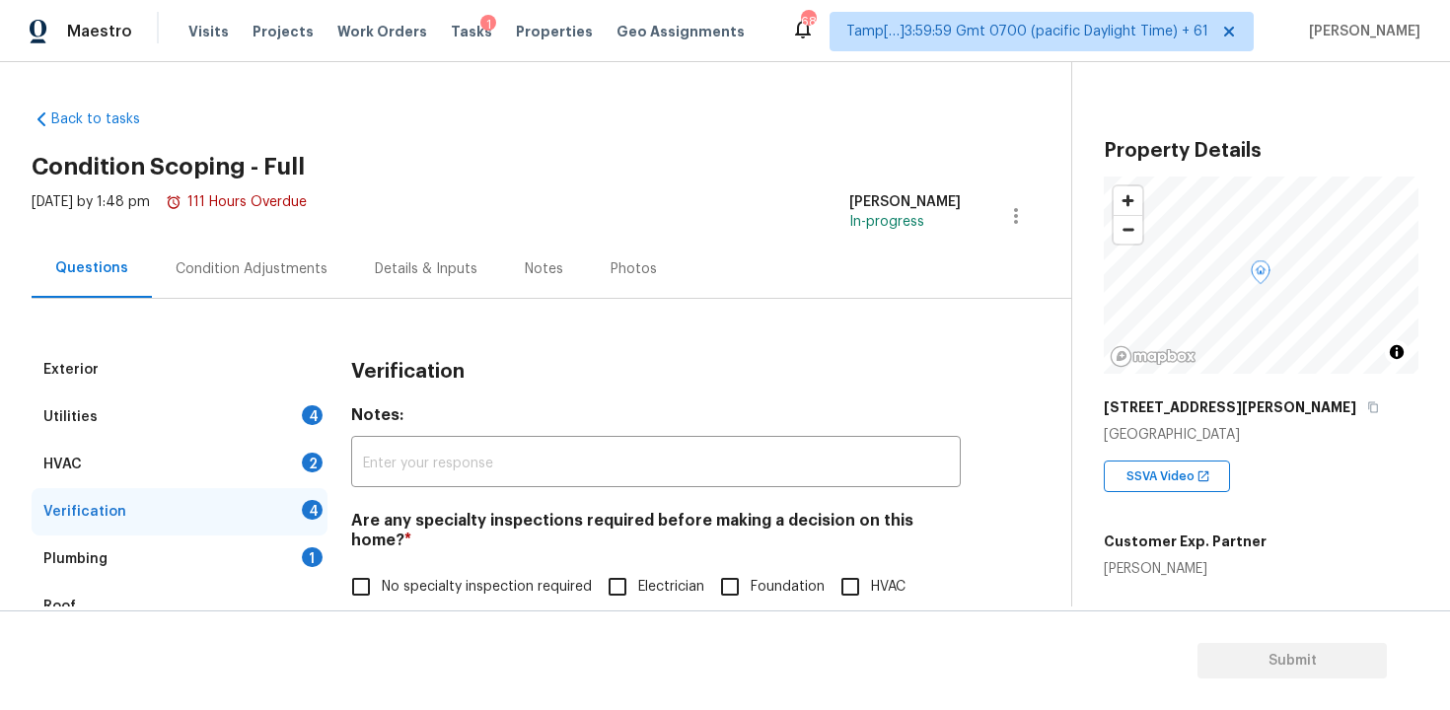
click at [311, 281] on div "Condition Adjustments" at bounding box center [251, 269] width 199 height 58
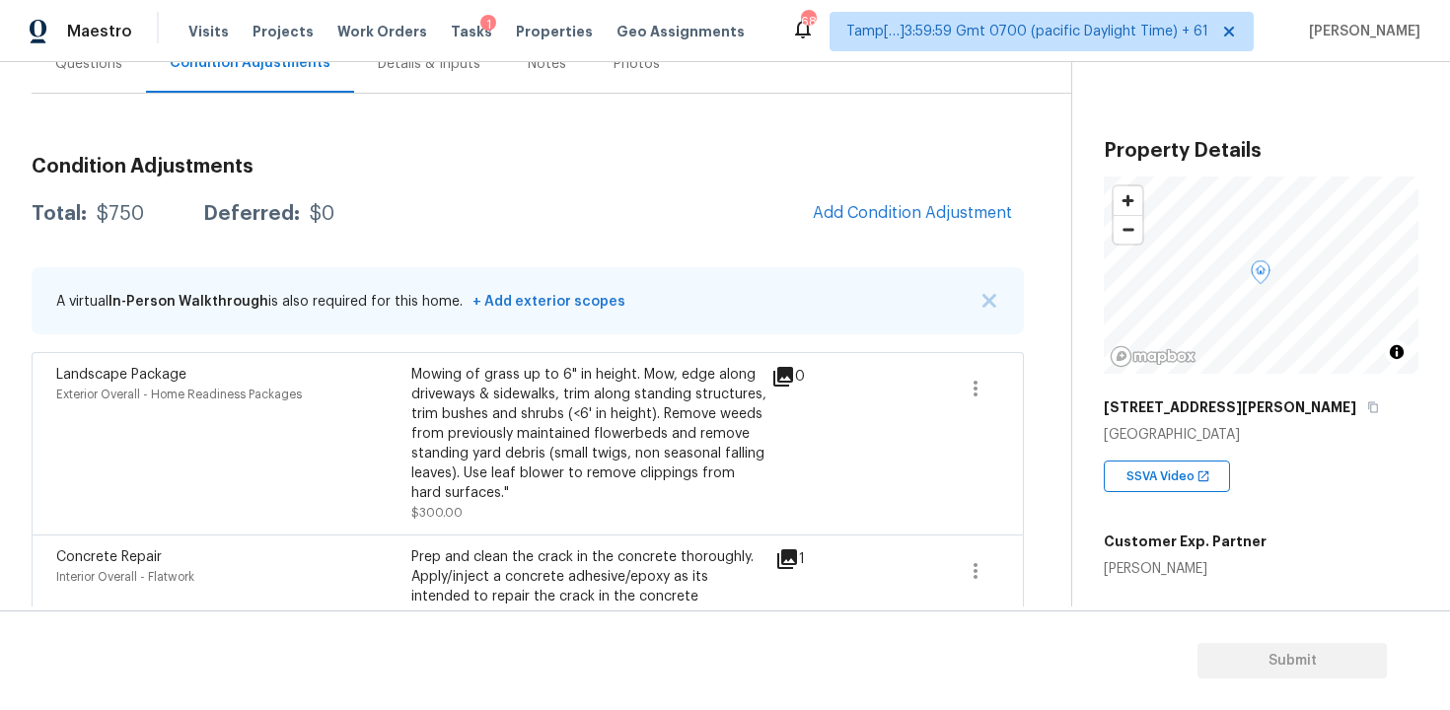
scroll to position [191, 0]
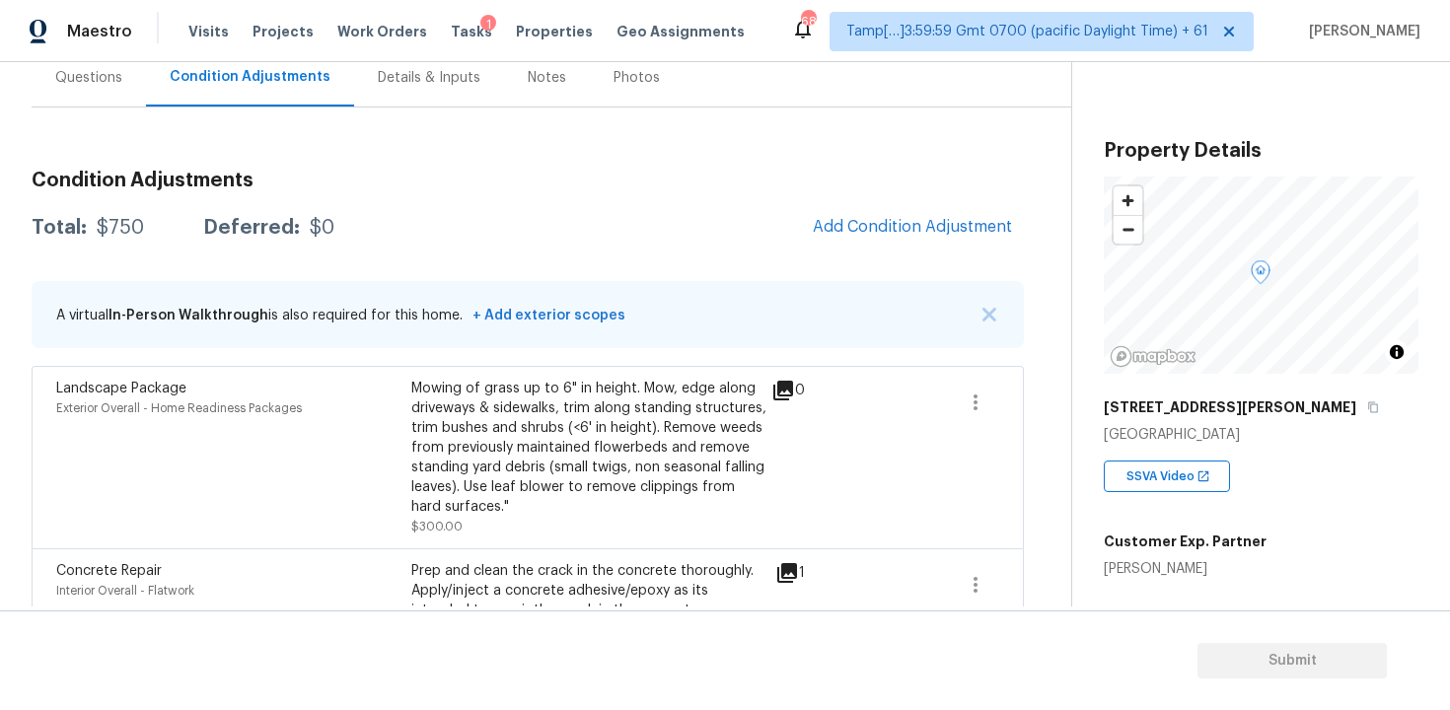
click at [828, 250] on div "Condition Adjustments Total: $750 Deferred: $0 Add Condition Adjustment A virtu…" at bounding box center [528, 433] width 992 height 557
click at [827, 233] on span "Add Condition Adjustment" at bounding box center [912, 227] width 199 height 18
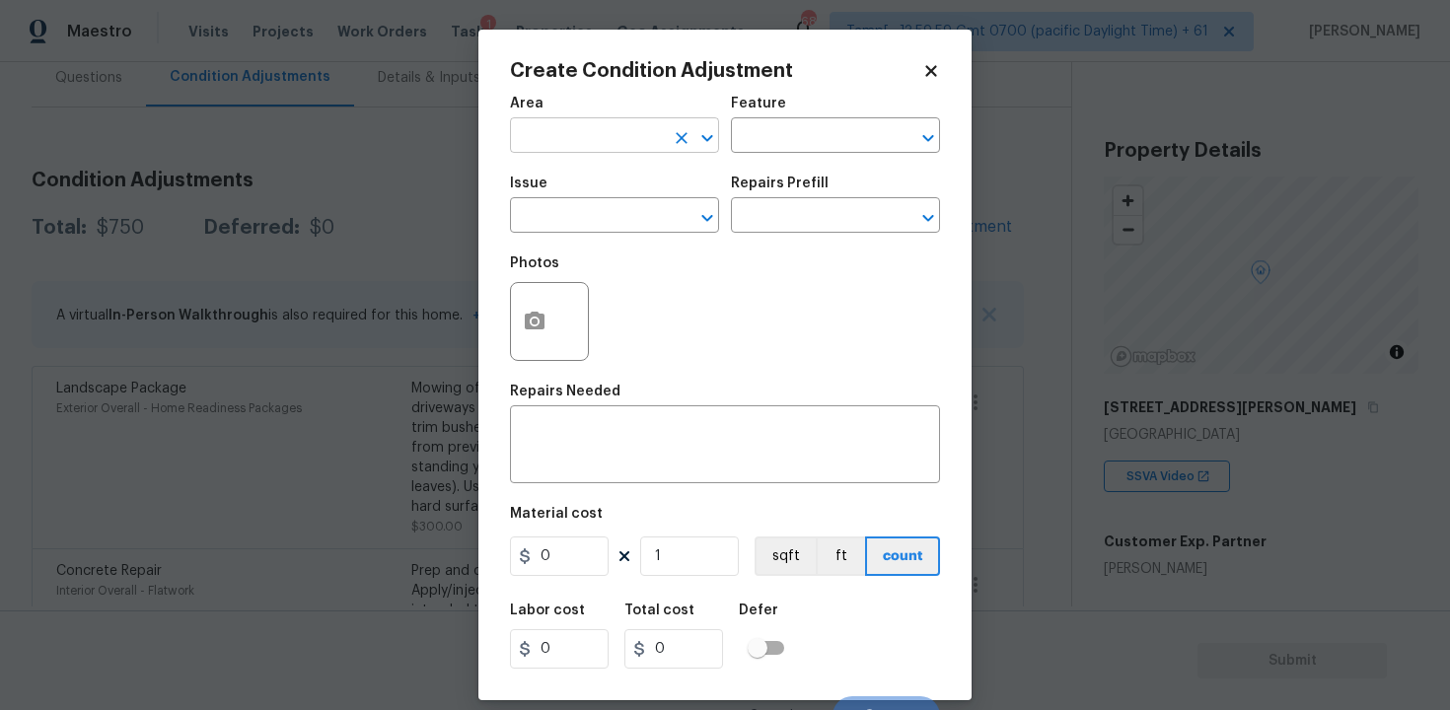
click at [606, 141] on input "text" at bounding box center [587, 137] width 154 height 31
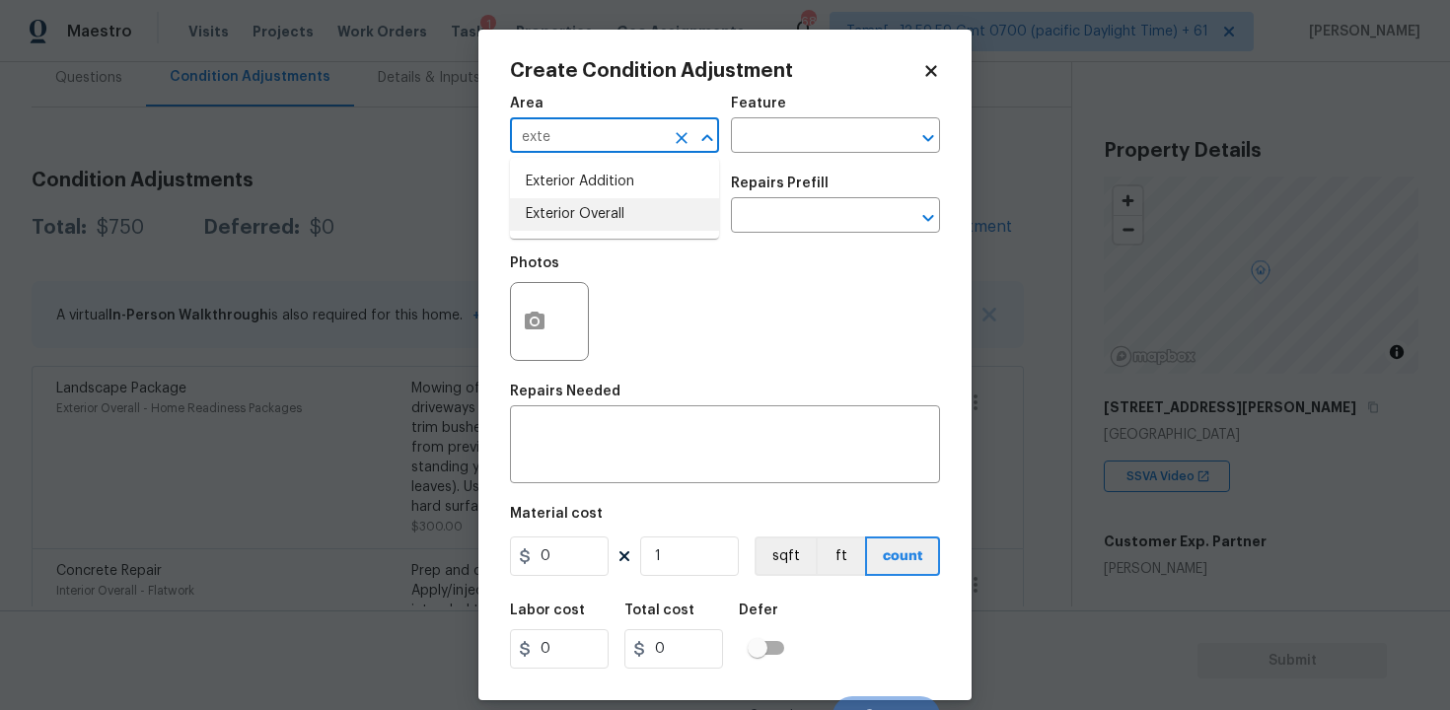
click at [615, 223] on li "Exterior Overall" at bounding box center [614, 214] width 209 height 33
type input "Exterior Overall"
click at [615, 223] on input "text" at bounding box center [587, 217] width 154 height 31
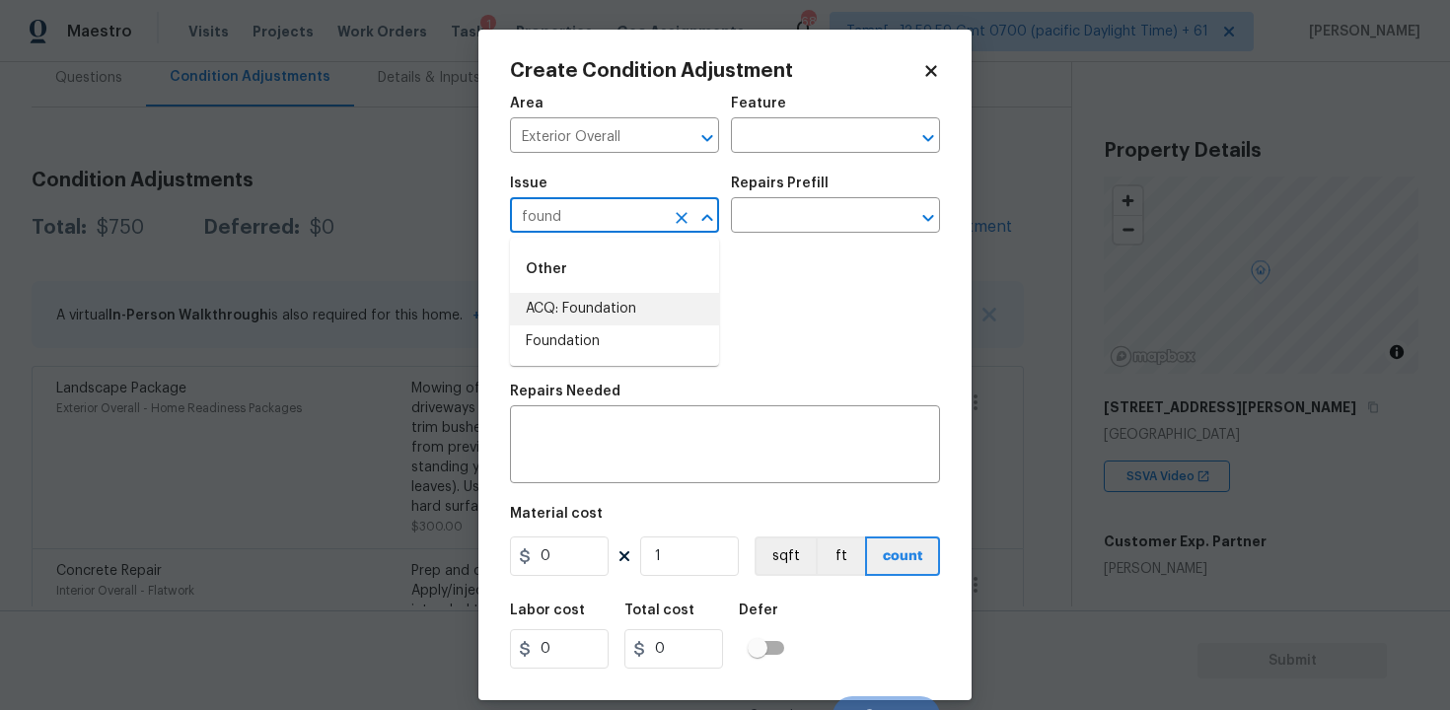
click at [668, 300] on li "ACQ: Foundation" at bounding box center [614, 309] width 209 height 33
type input "ACQ: Foundation"
click at [766, 235] on div "Issue ACQ: Foundation ​ Repairs Prefill ​" at bounding box center [725, 205] width 430 height 80
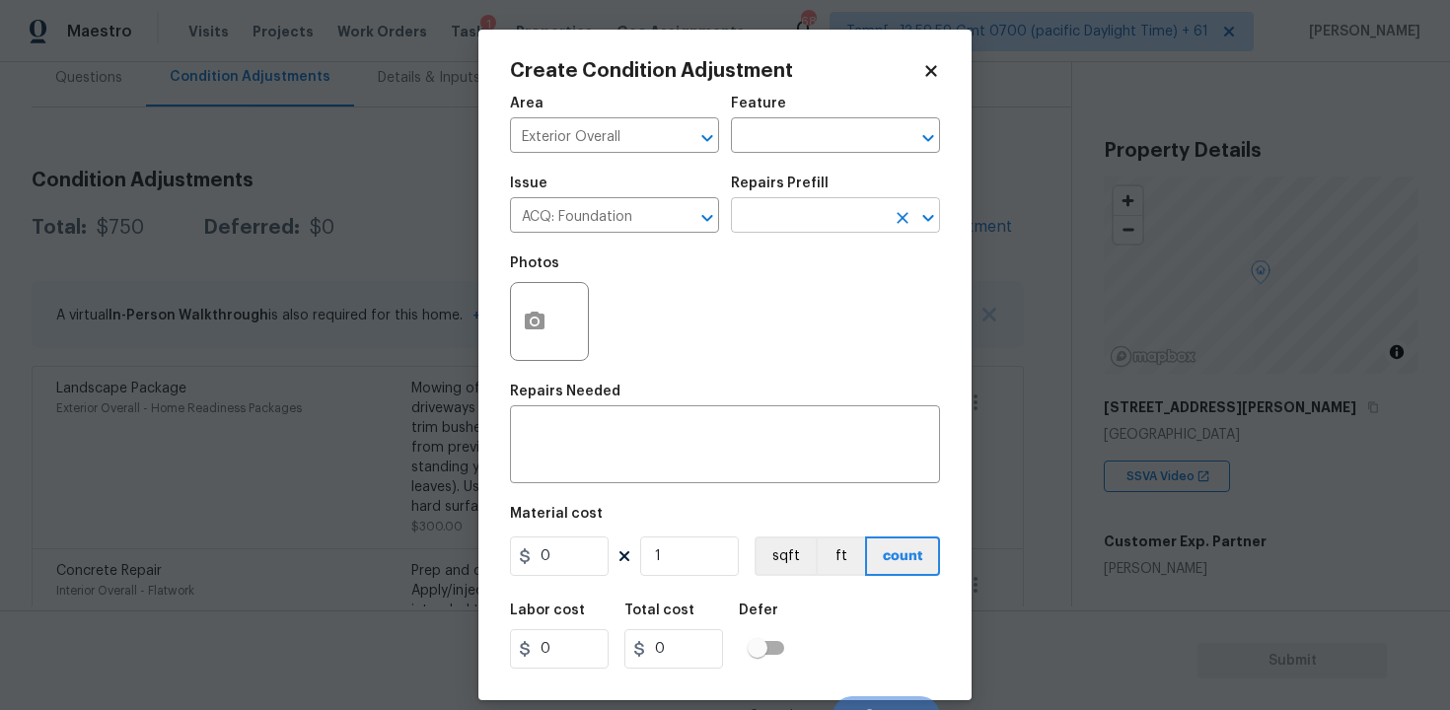
click at [769, 228] on input "text" at bounding box center [808, 217] width 154 height 31
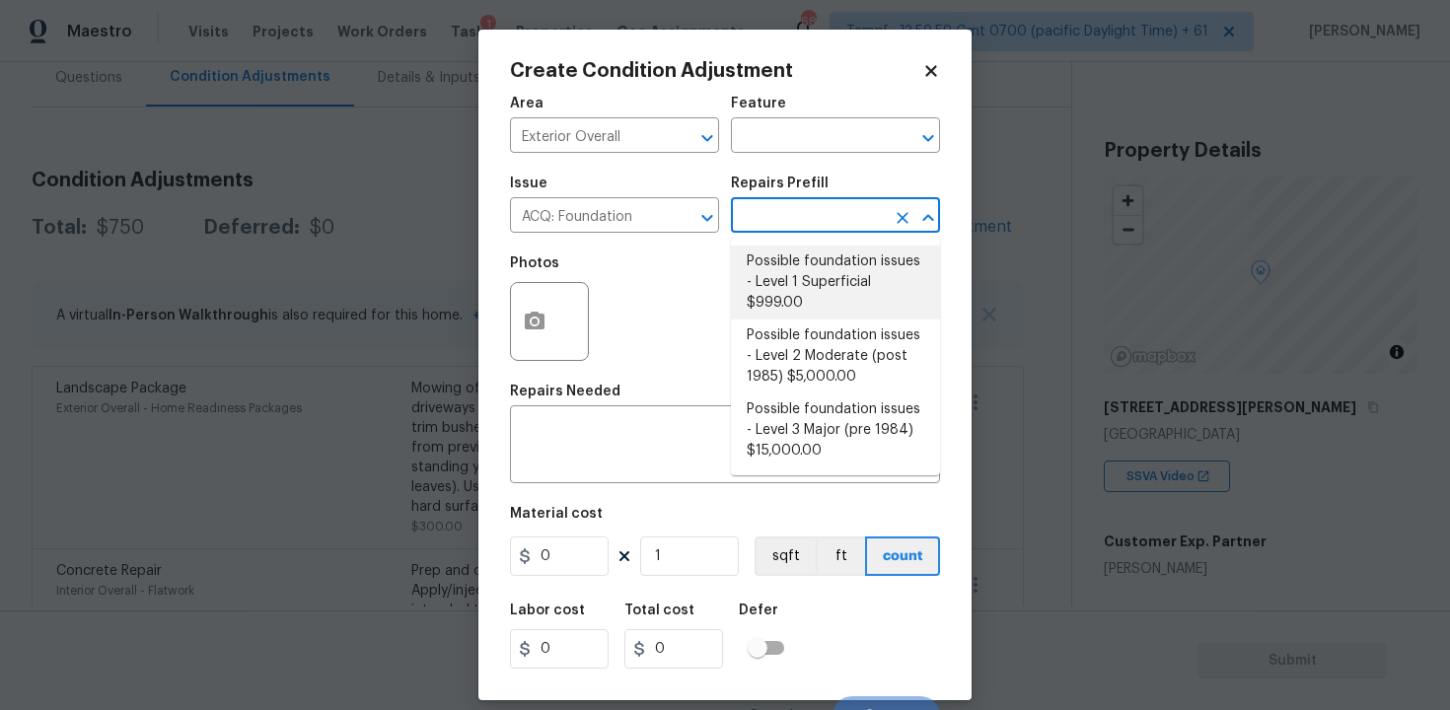
click at [777, 269] on li "Possible foundation issues - Level 1 Superficial $999.00" at bounding box center [835, 283] width 209 height 74
type input "Acquisition"
type textarea "Possible foundation issues - Level 1 - Superficial. Disclaimer: This is NOT a t…"
type input "999"
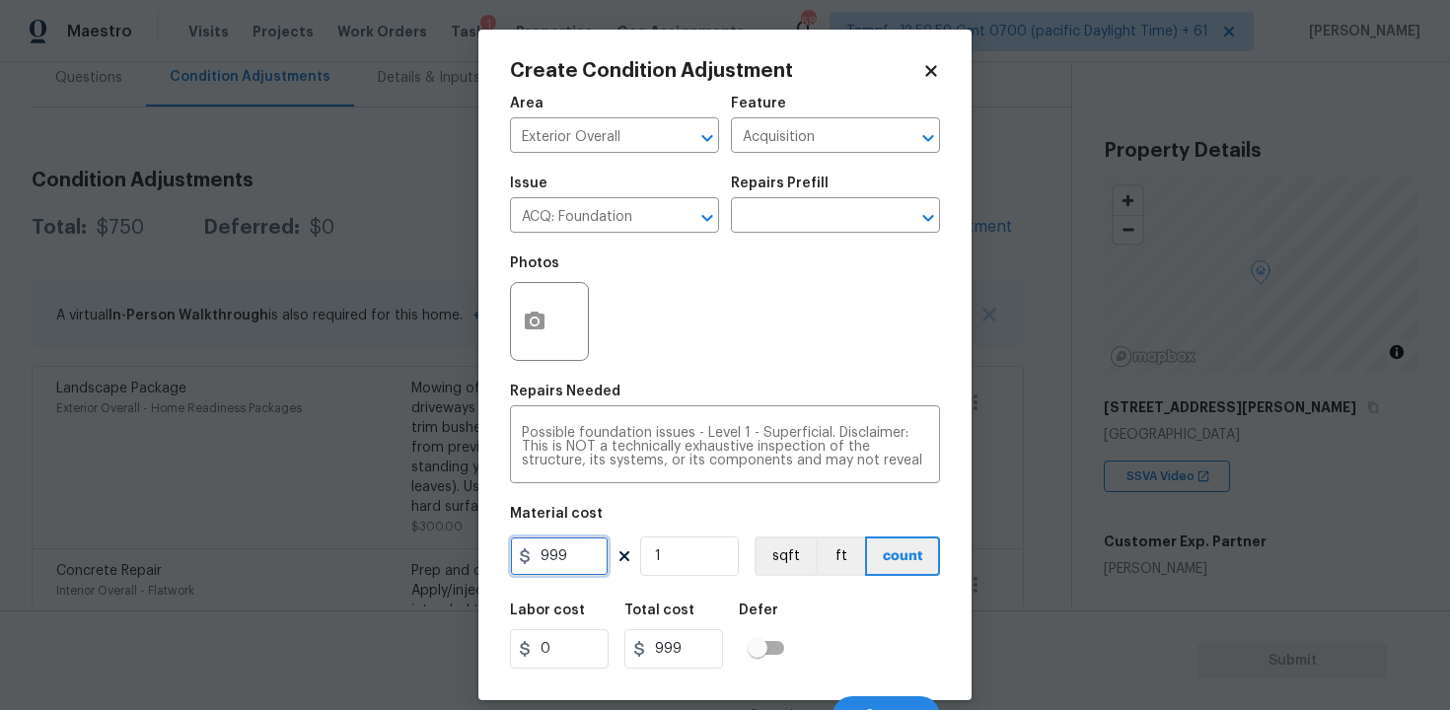
click at [589, 552] on input "999" at bounding box center [559, 556] width 99 height 39
type input "1"
click at [907, 609] on div "Labor cost 0 Total cost 999 Defer" at bounding box center [725, 636] width 430 height 89
type input "1"
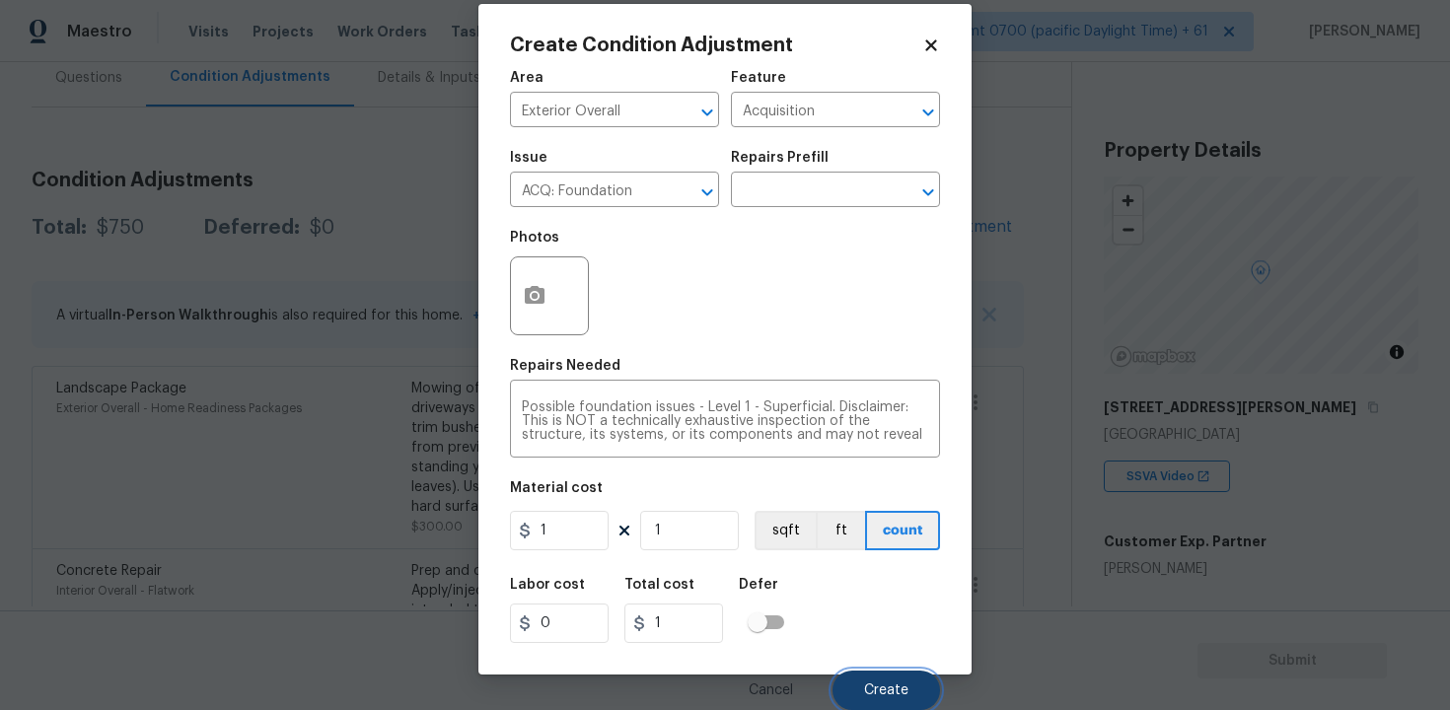
click at [912, 679] on button "Create" at bounding box center [887, 690] width 108 height 39
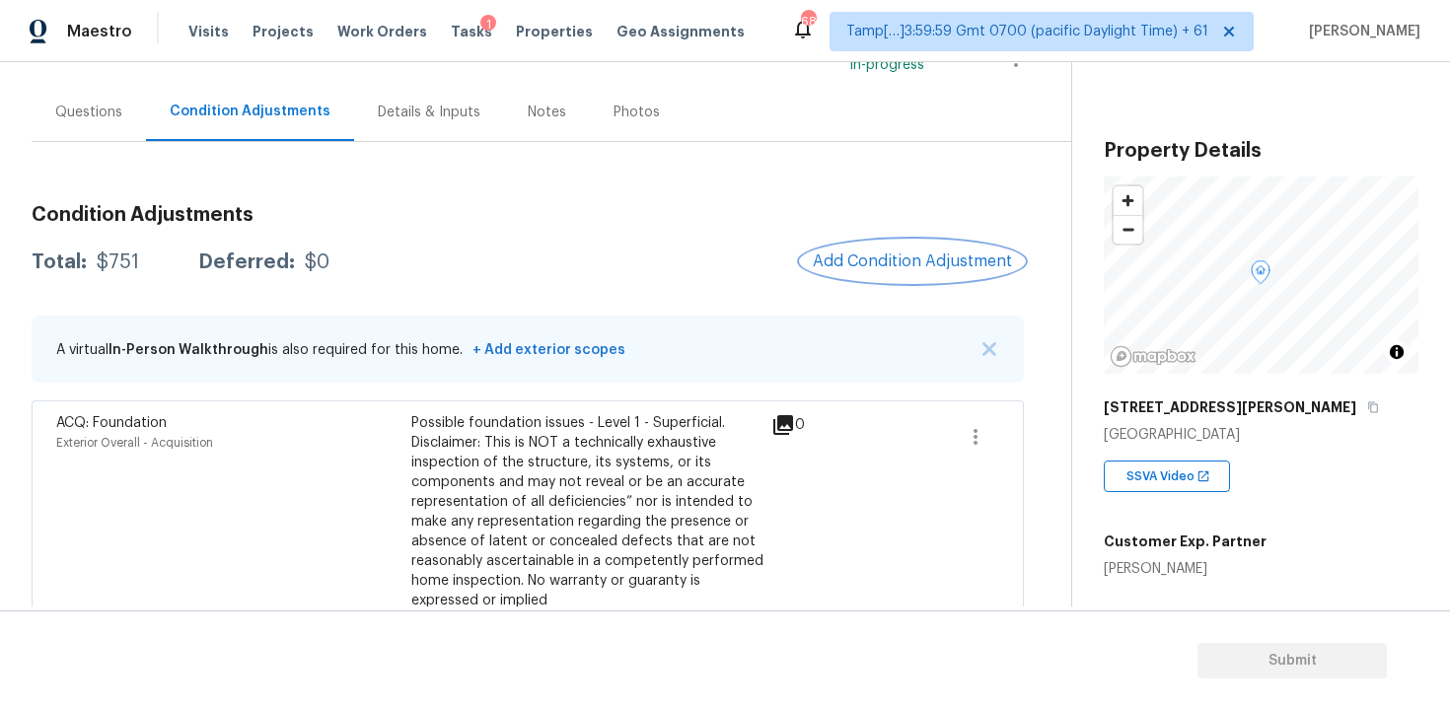
scroll to position [0, 0]
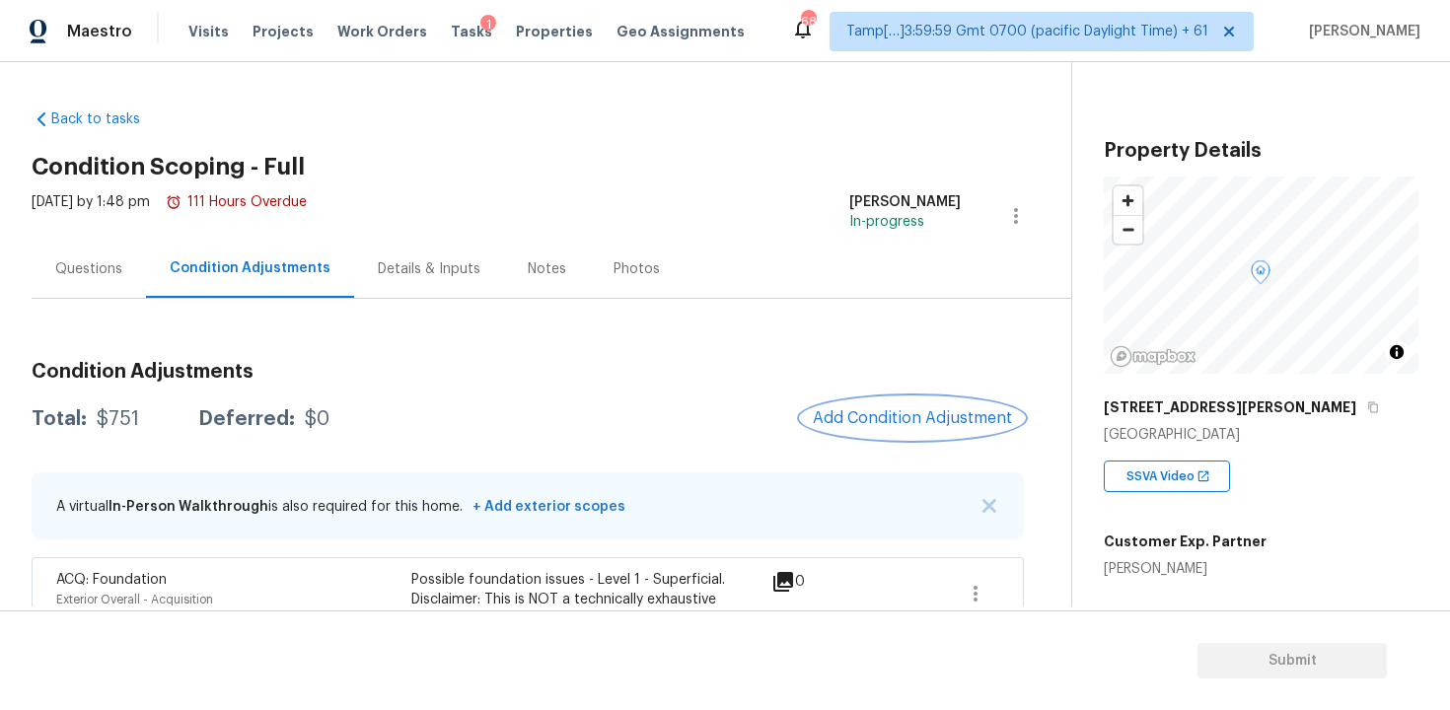
click at [877, 412] on span "Add Condition Adjustment" at bounding box center [912, 418] width 199 height 18
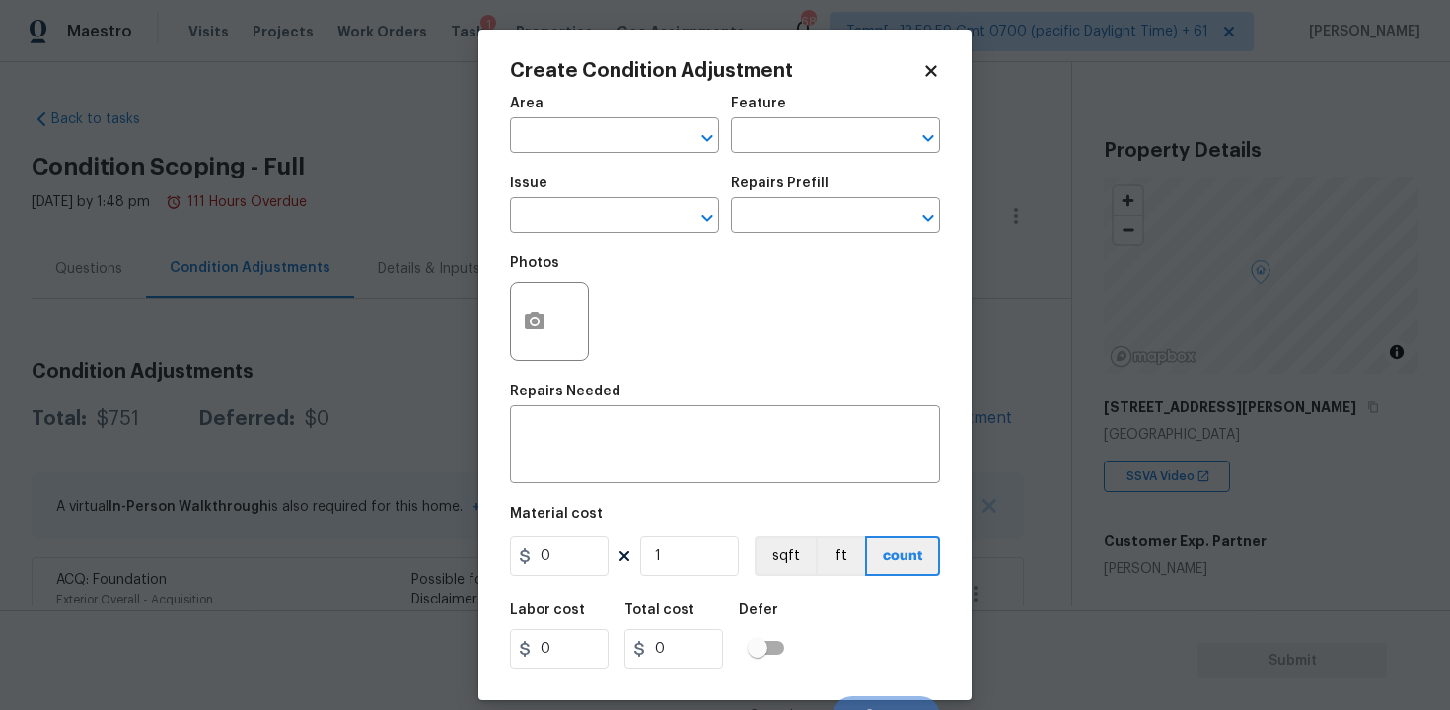
click at [588, 164] on span "Area ​" at bounding box center [614, 125] width 209 height 80
click at [585, 146] on input "text" at bounding box center [587, 137] width 154 height 31
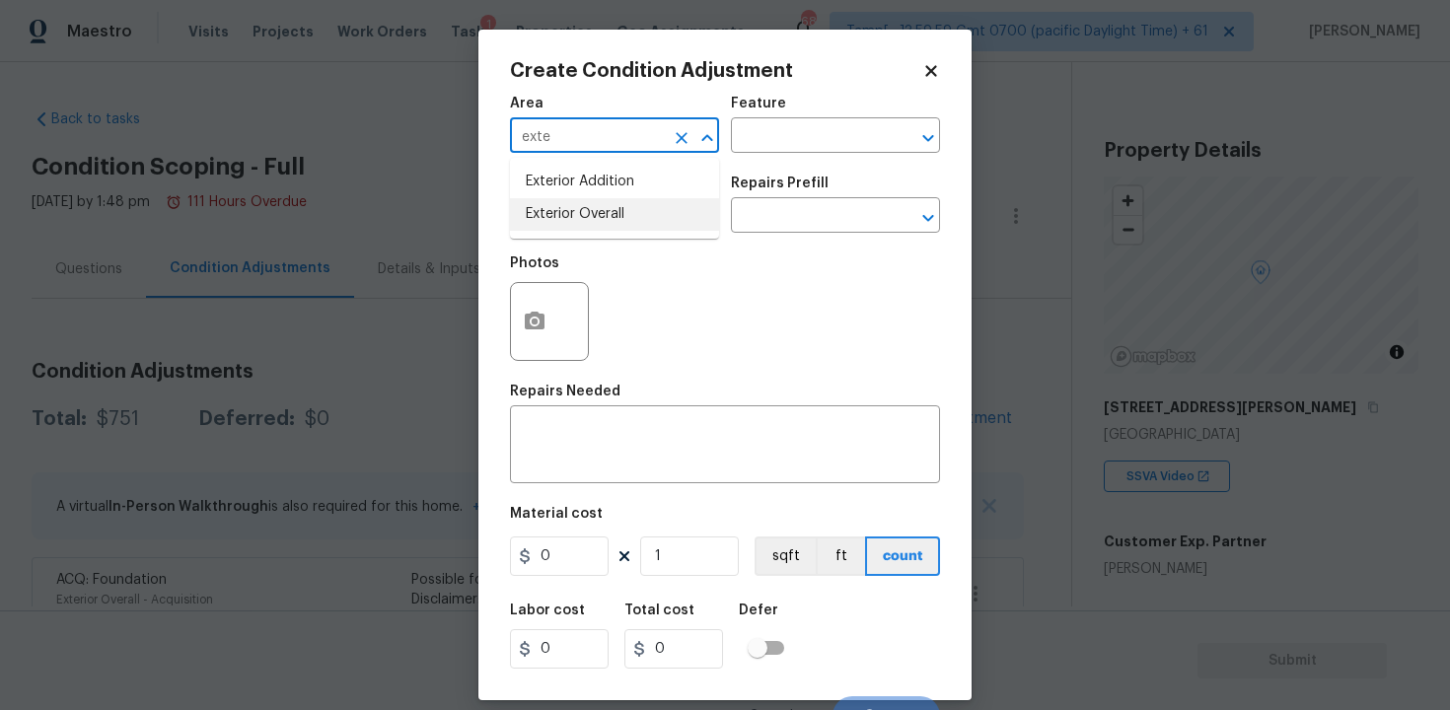
click at [588, 226] on li "Exterior Overall" at bounding box center [614, 214] width 209 height 33
type input "Exterior Overall"
click at [588, 226] on input "text" at bounding box center [587, 217] width 154 height 31
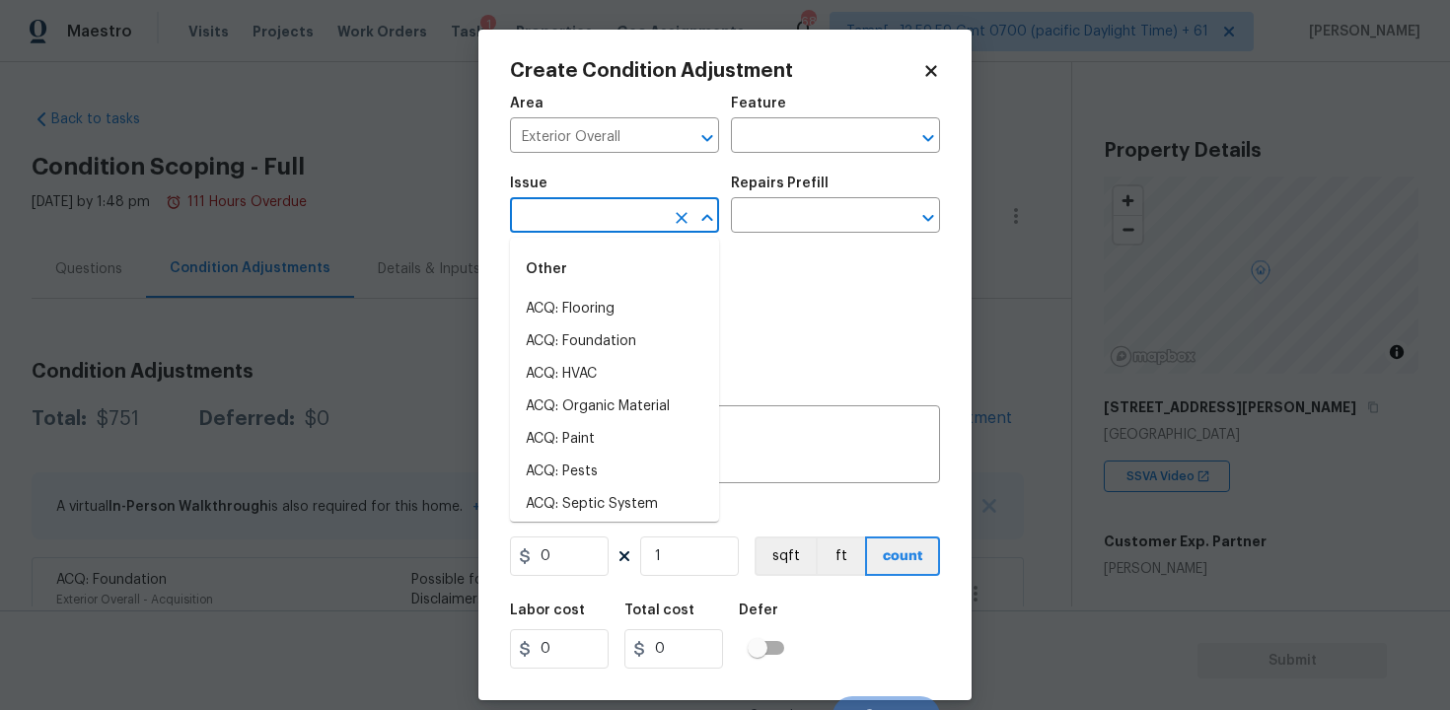
type input "p"
click at [597, 298] on li "ACQ: Paint" at bounding box center [614, 309] width 209 height 33
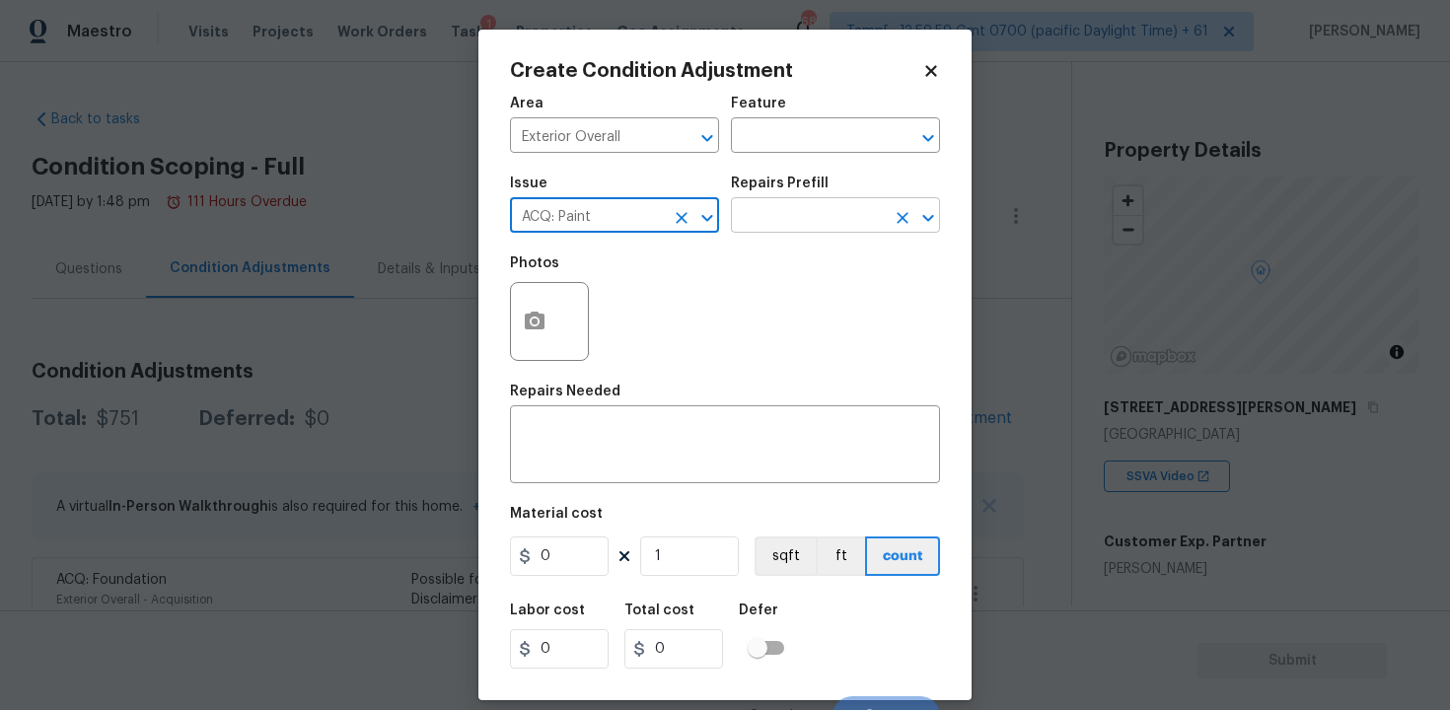
type input "ACQ: Paint"
click at [836, 207] on input "text" at bounding box center [808, 217] width 154 height 31
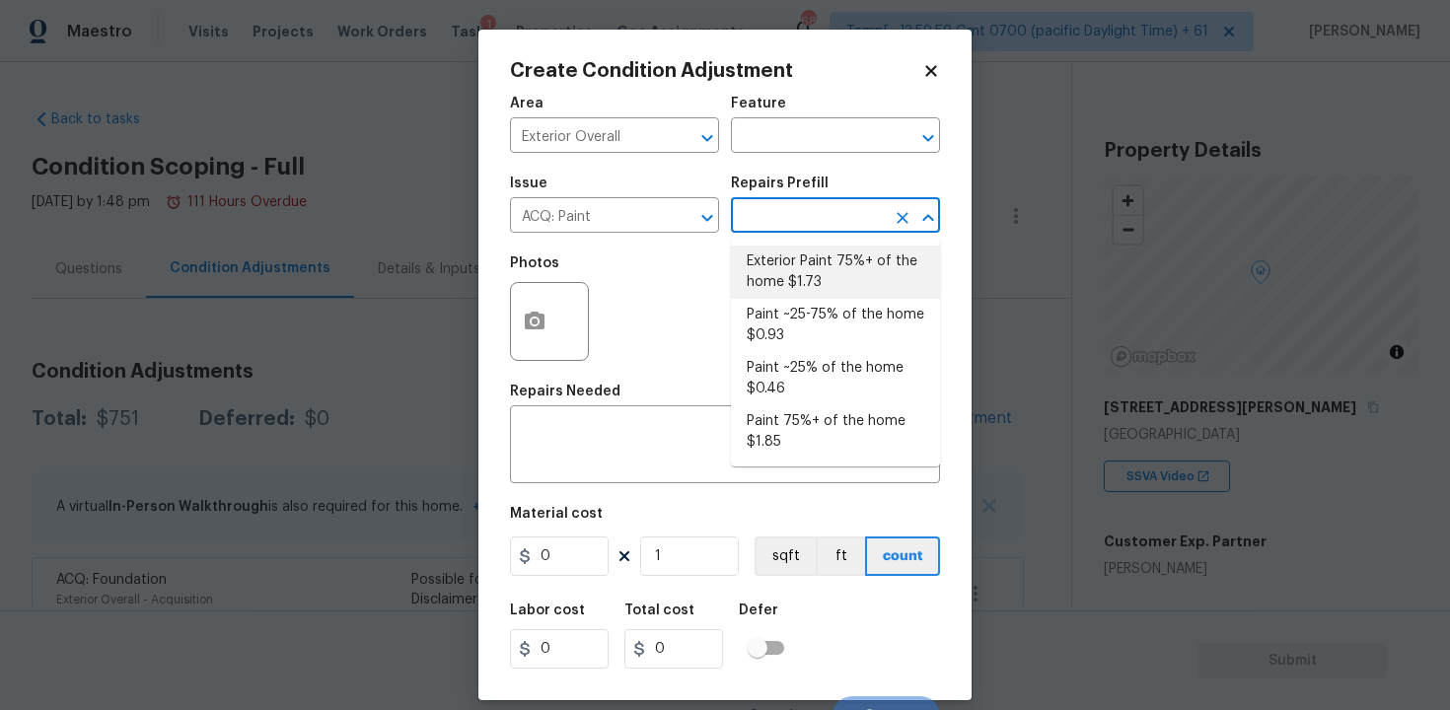
click at [814, 251] on li "Exterior Paint 75%+ of the home $1.73" at bounding box center [835, 272] width 209 height 53
type input "Acquisition"
type textarea "Acquisition Scope: 75%+ of the home exterior will likely require paint"
type input "1.73"
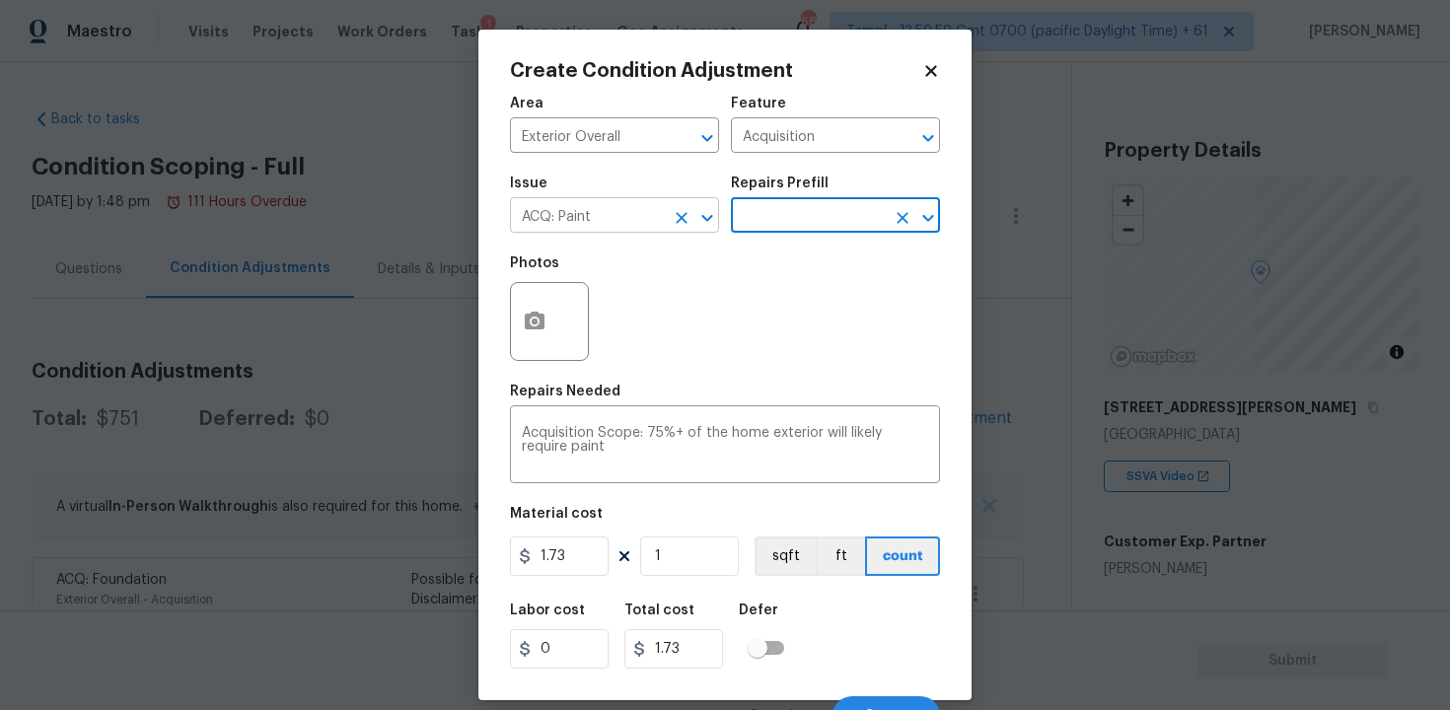
click at [690, 219] on icon "Clear" at bounding box center [682, 218] width 20 height 20
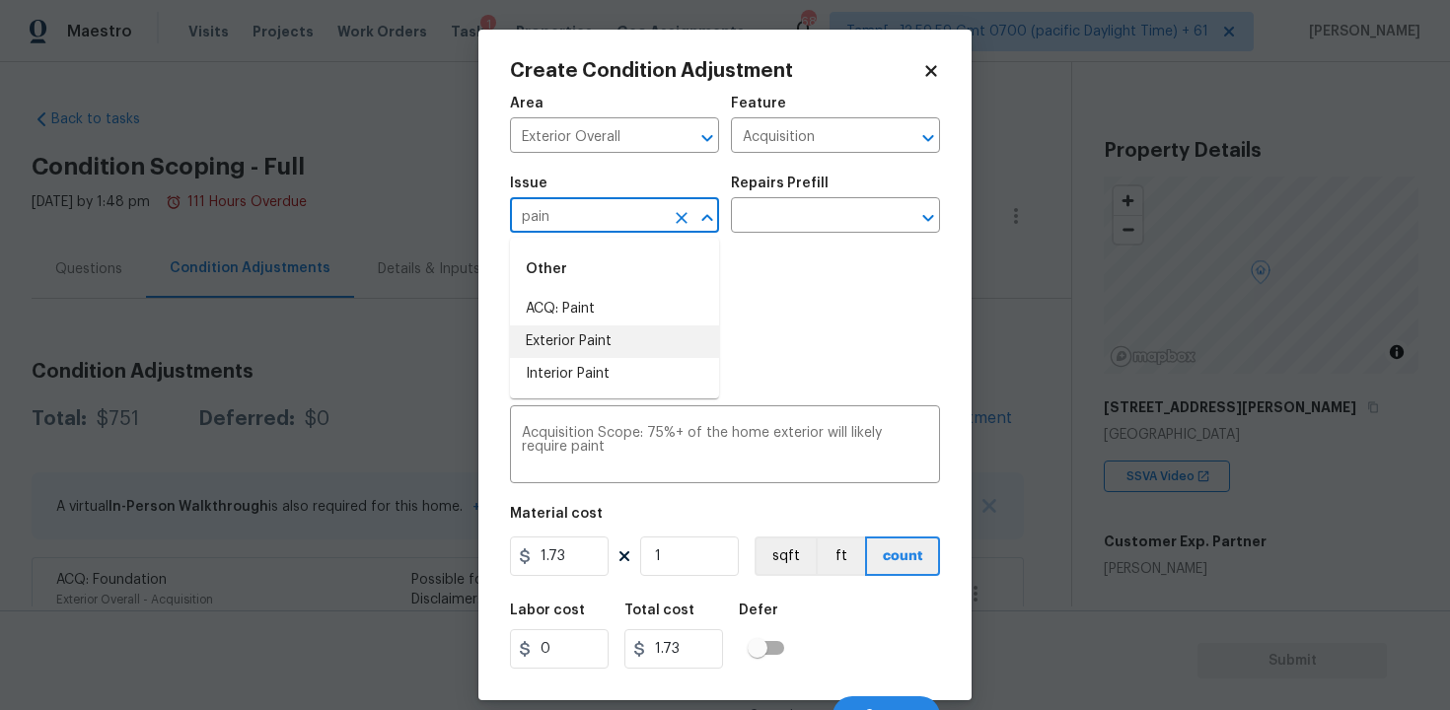
click at [647, 338] on li "Exterior Paint" at bounding box center [614, 342] width 209 height 33
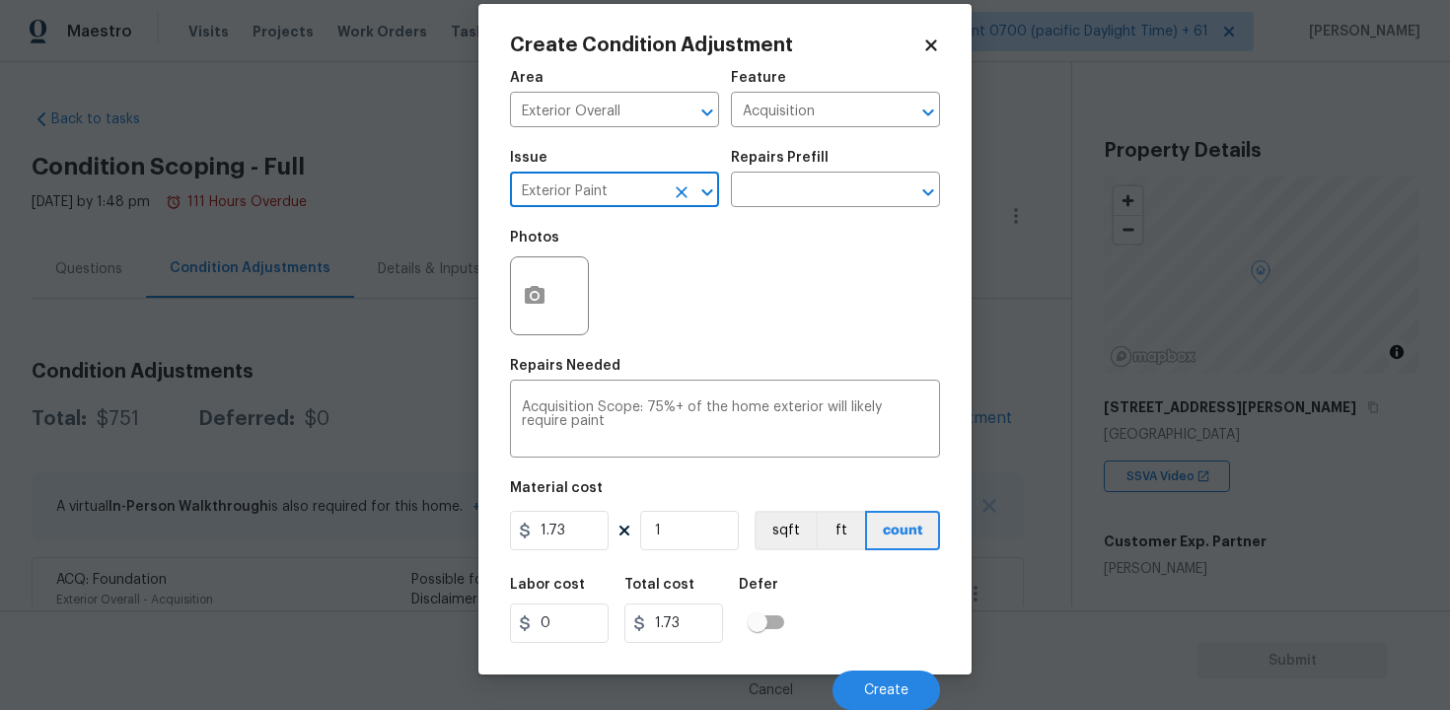
type input "Exterior Paint"
click at [752, 468] on div "Area Exterior Overall ​ Feature Acquisition ​ Issue Exterior Paint ​ Repairs Pr…" at bounding box center [725, 384] width 430 height 651
click at [708, 530] on input "1" at bounding box center [689, 530] width 99 height 39
type input "0"
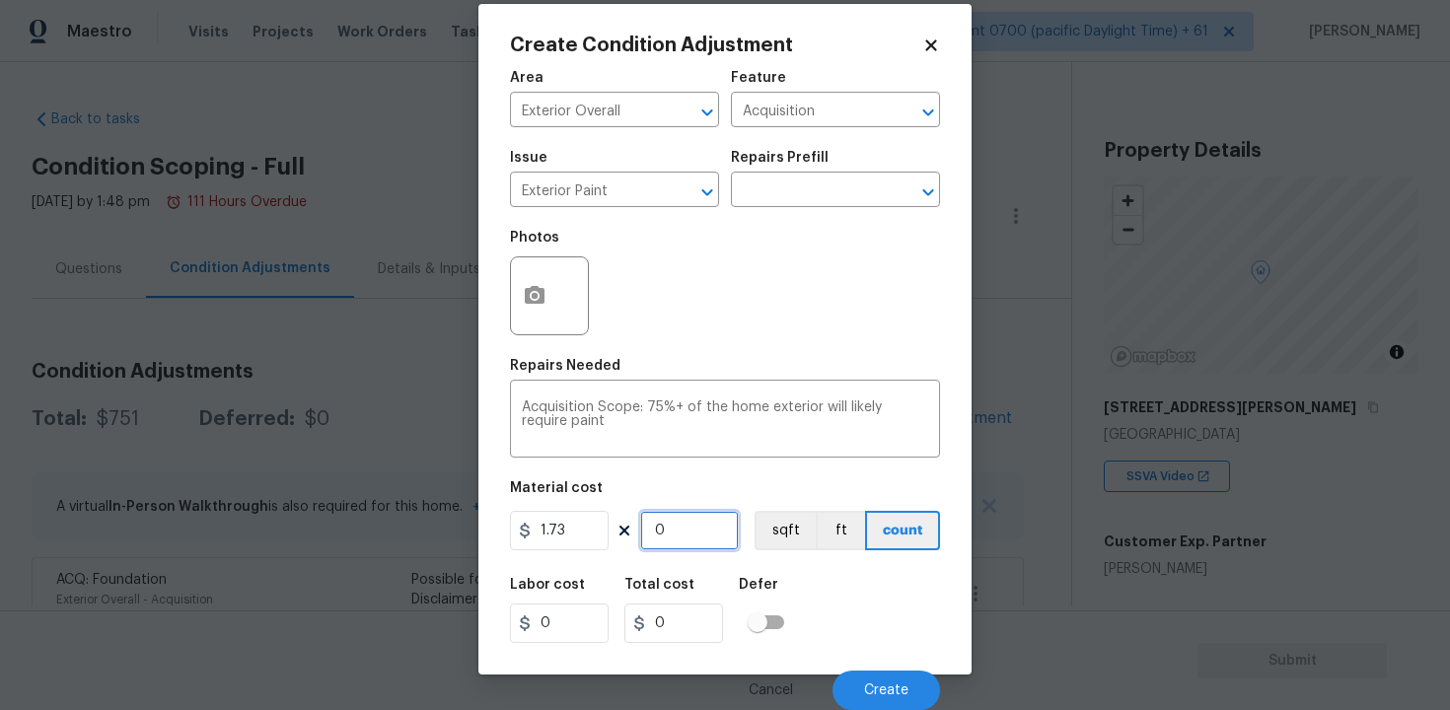
paste input "1028"
type input "1028"
type input "1778.44"
type input "1028"
click at [759, 542] on button "sqft" at bounding box center [785, 530] width 61 height 39
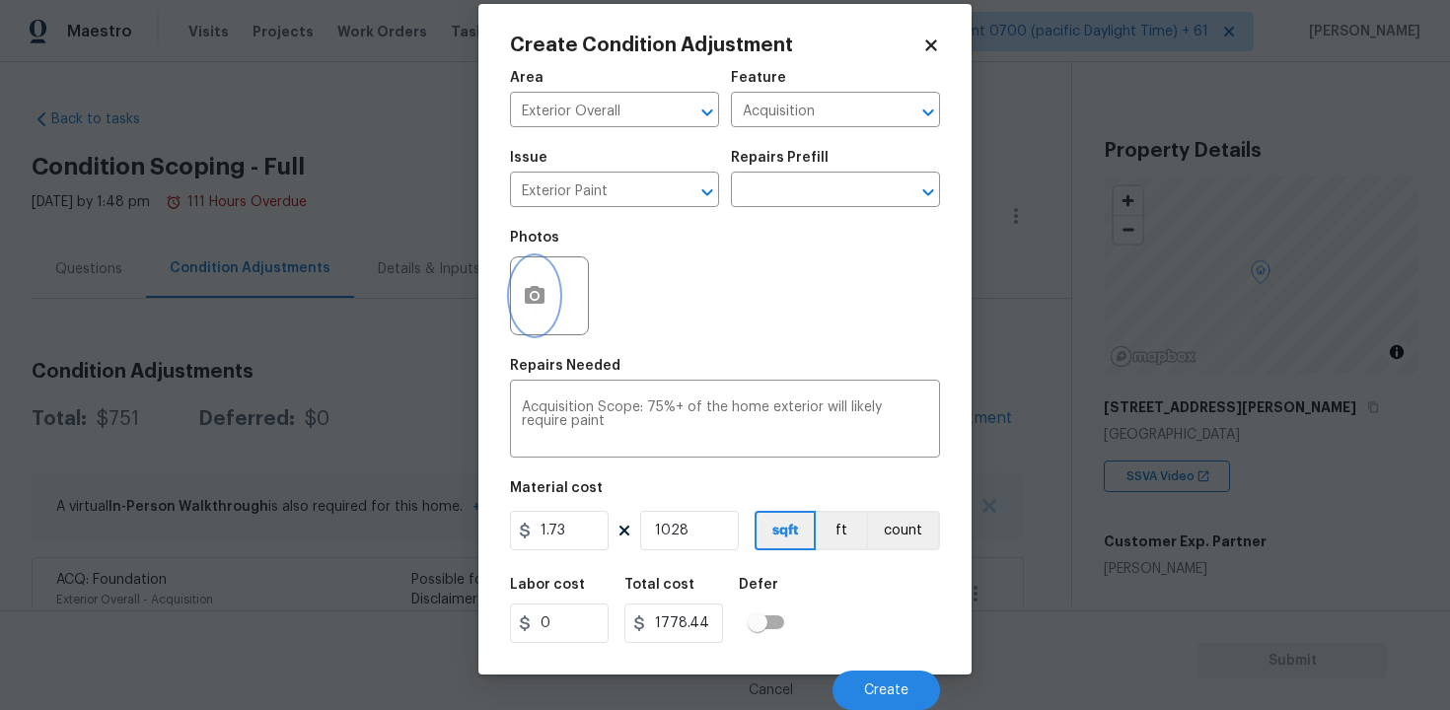
click at [532, 301] on icon "button" at bounding box center [535, 295] width 20 height 18
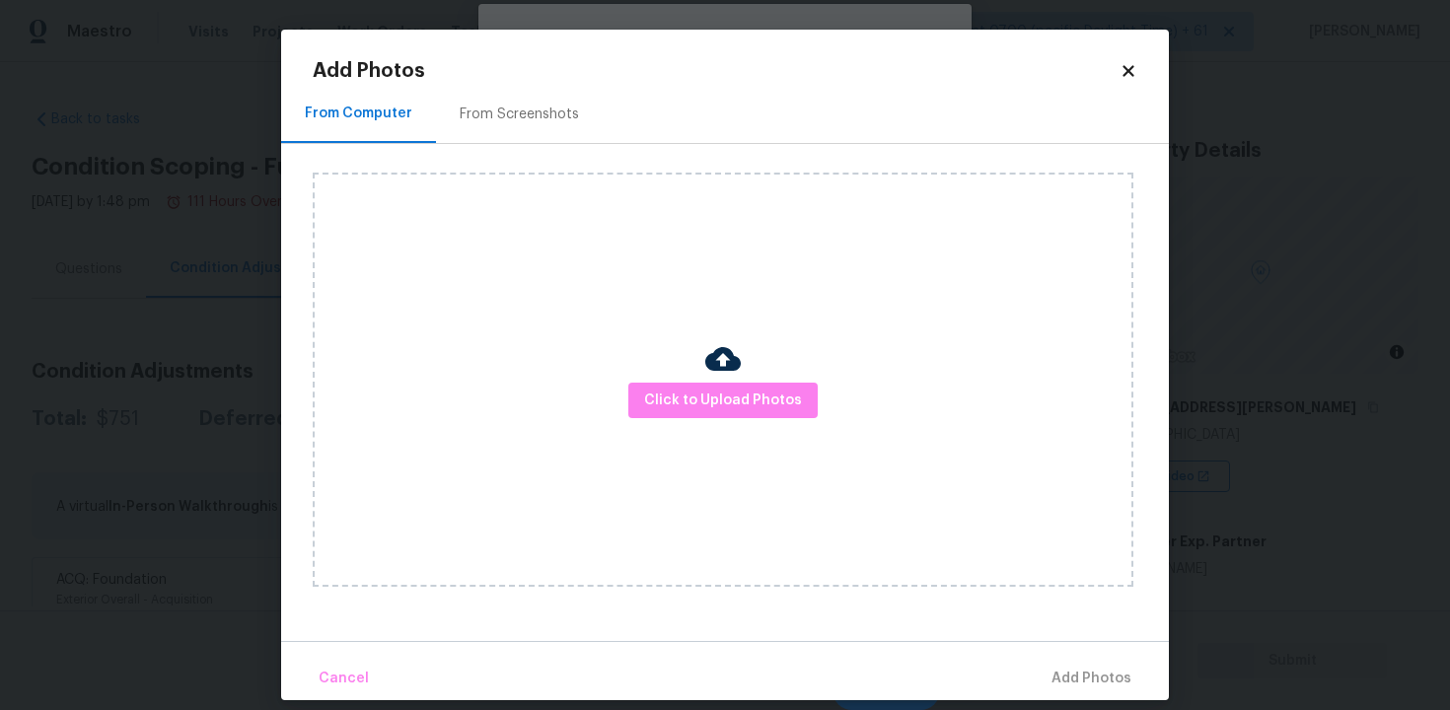
click at [491, 95] on div "From Screenshots" at bounding box center [519, 114] width 167 height 58
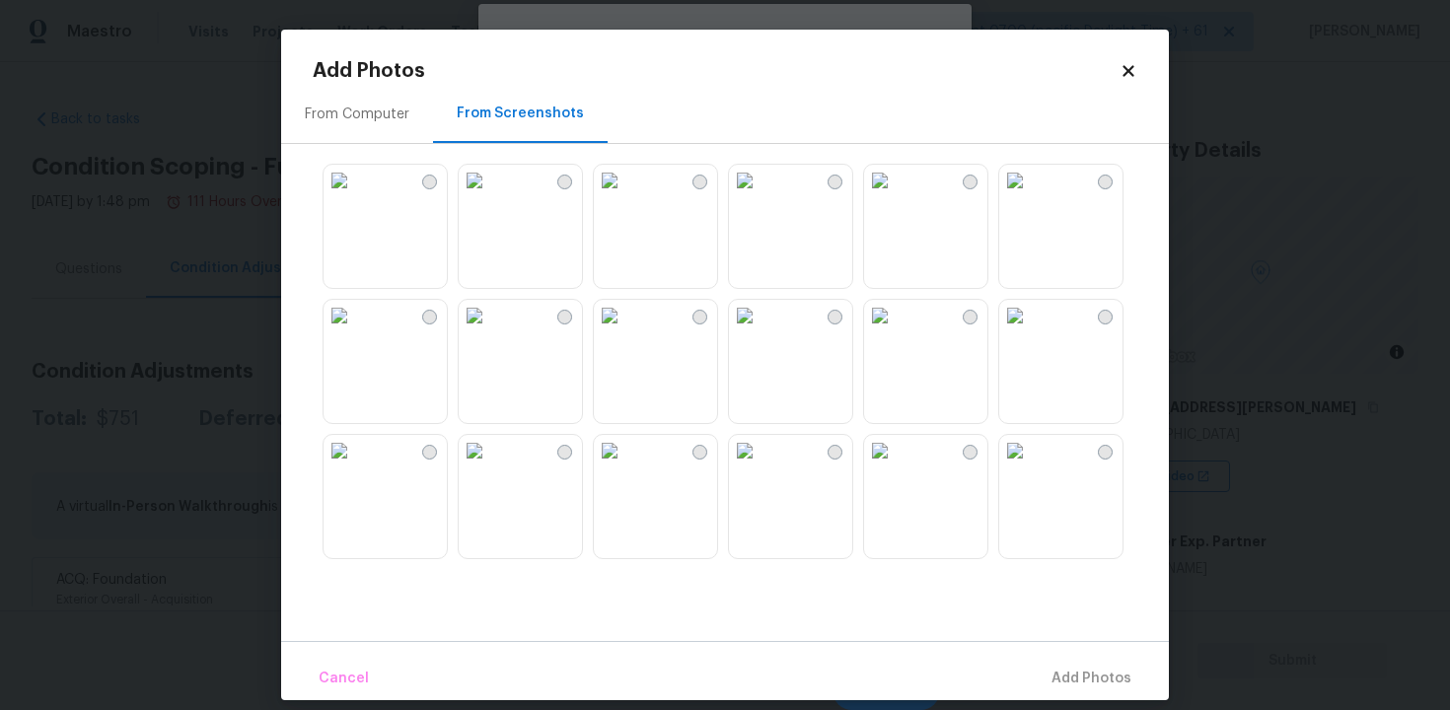
click at [390, 121] on div "From Computer" at bounding box center [357, 115] width 105 height 20
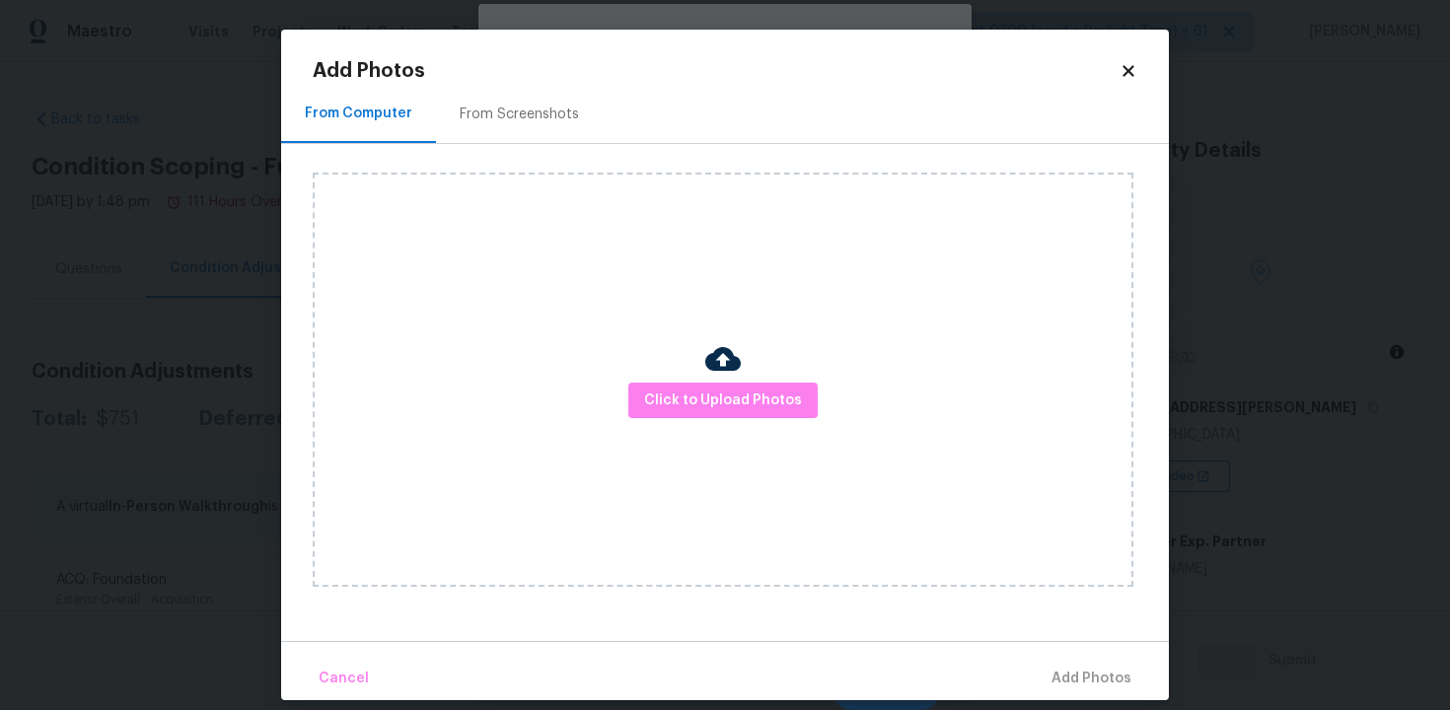
scroll to position [20, 0]
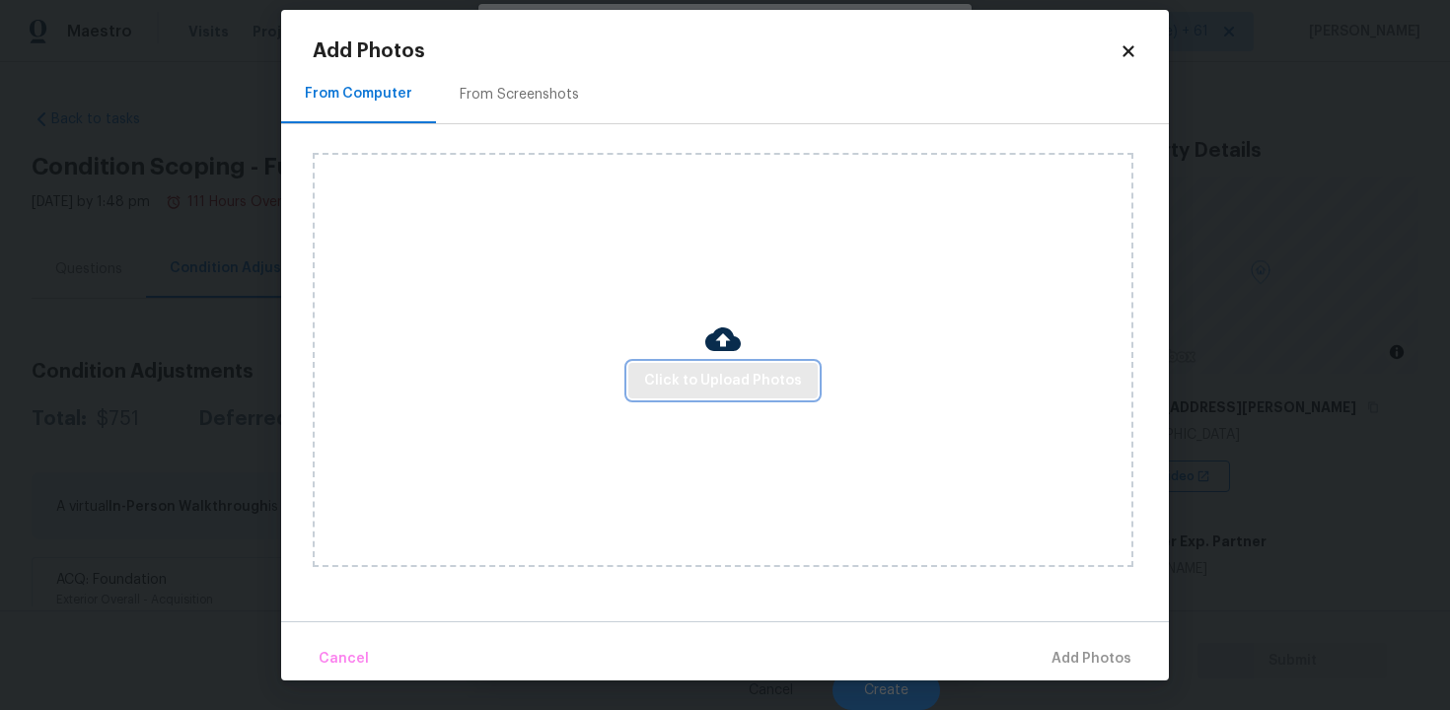
click at [670, 385] on span "Click to Upload Photos" at bounding box center [723, 381] width 158 height 25
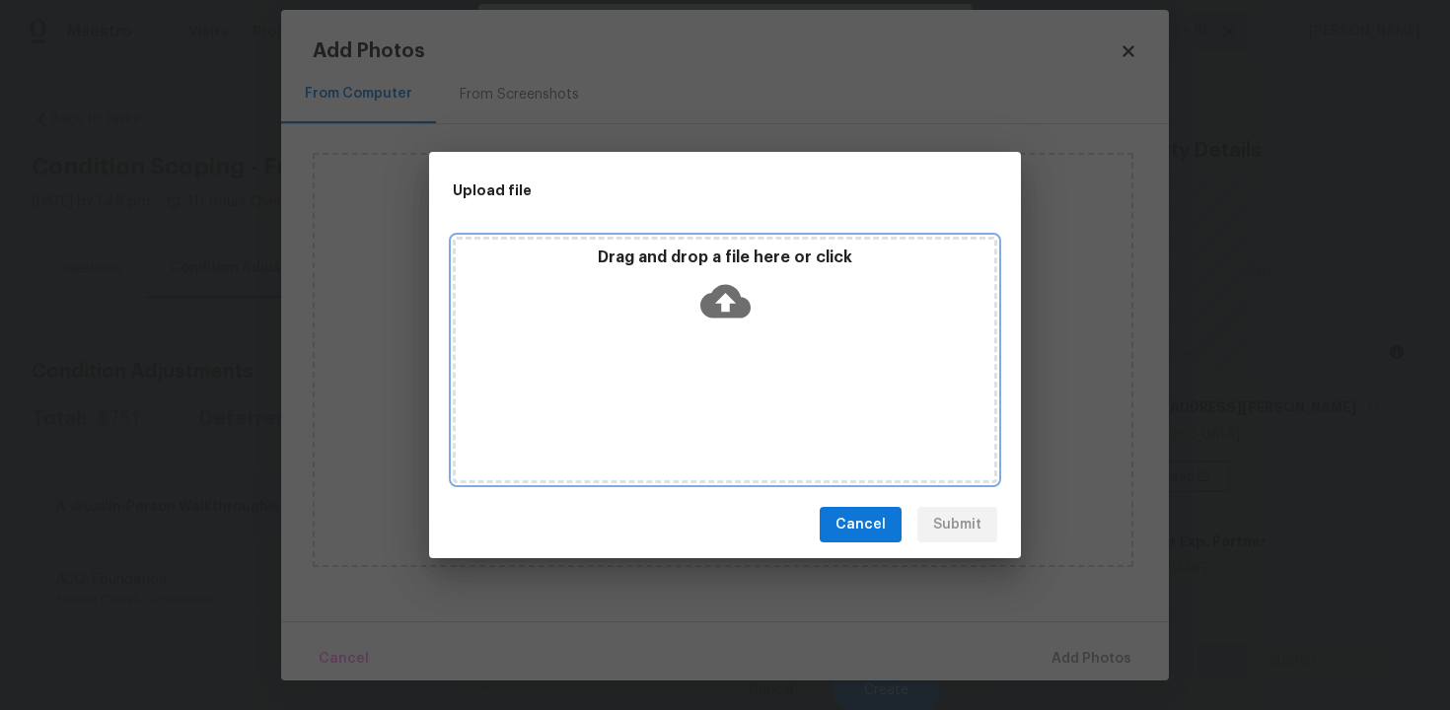
click at [746, 276] on icon at bounding box center [725, 301] width 50 height 50
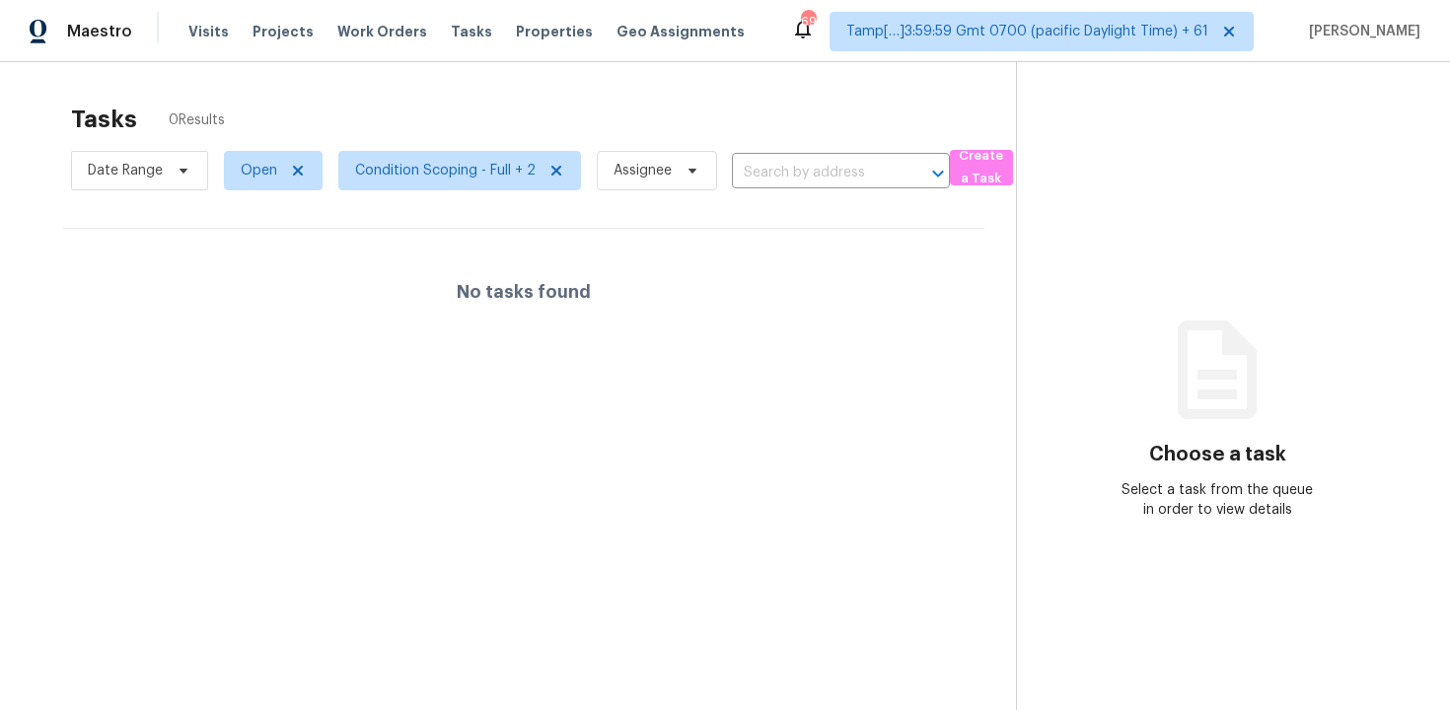
click at [422, 133] on div "Tasks 0 Results" at bounding box center [543, 119] width 945 height 51
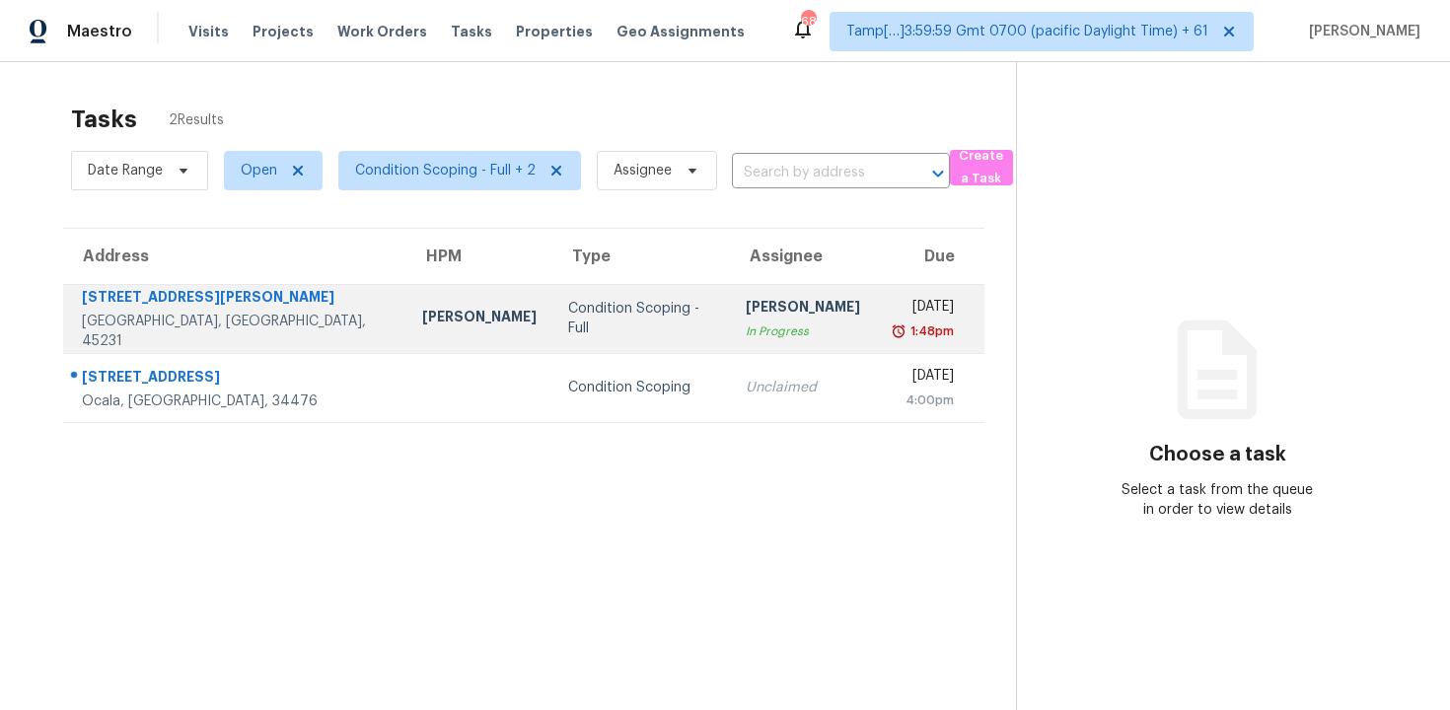
scroll to position [1, 0]
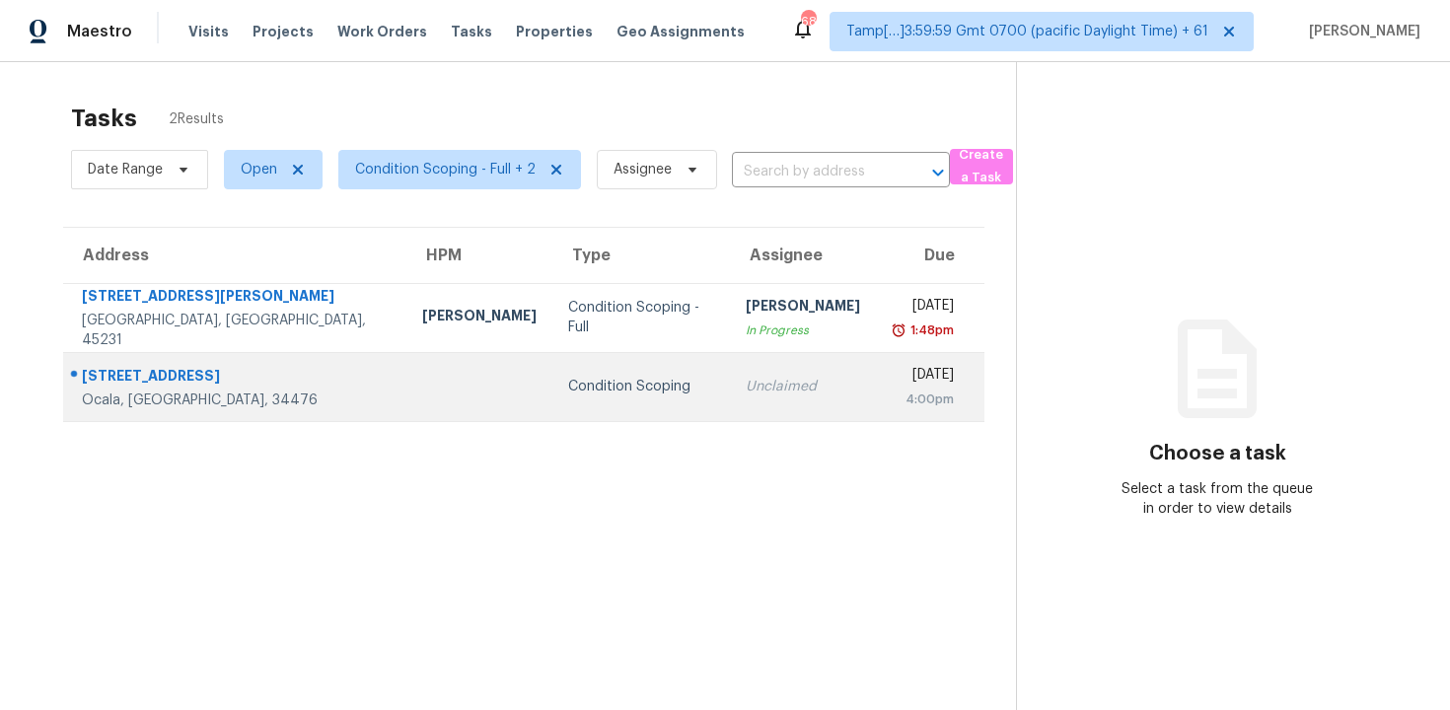
click at [422, 385] on div at bounding box center [479, 387] width 114 height 5
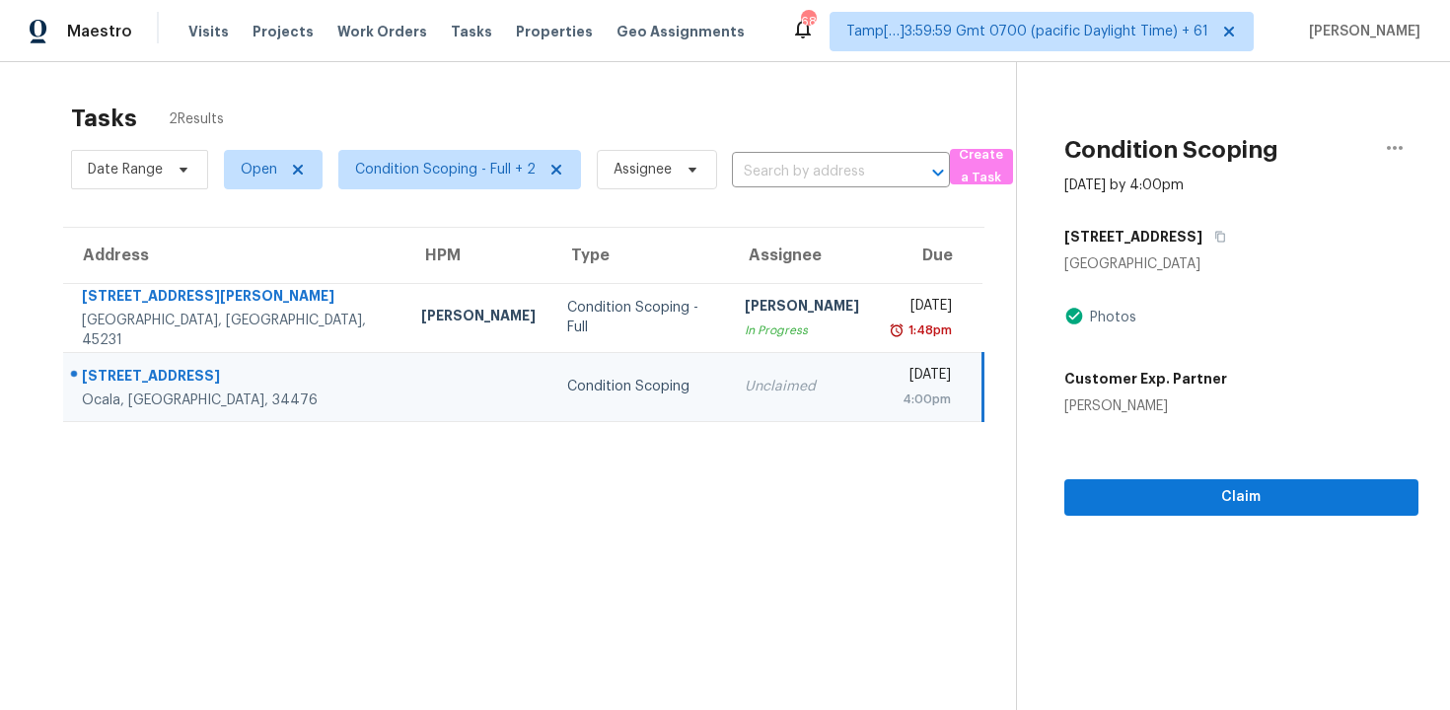
click at [421, 385] on div at bounding box center [478, 387] width 114 height 5
click at [1203, 250] on button "button" at bounding box center [1216, 237] width 27 height 36
click at [891, 406] on div "4:00pm" at bounding box center [921, 400] width 60 height 20
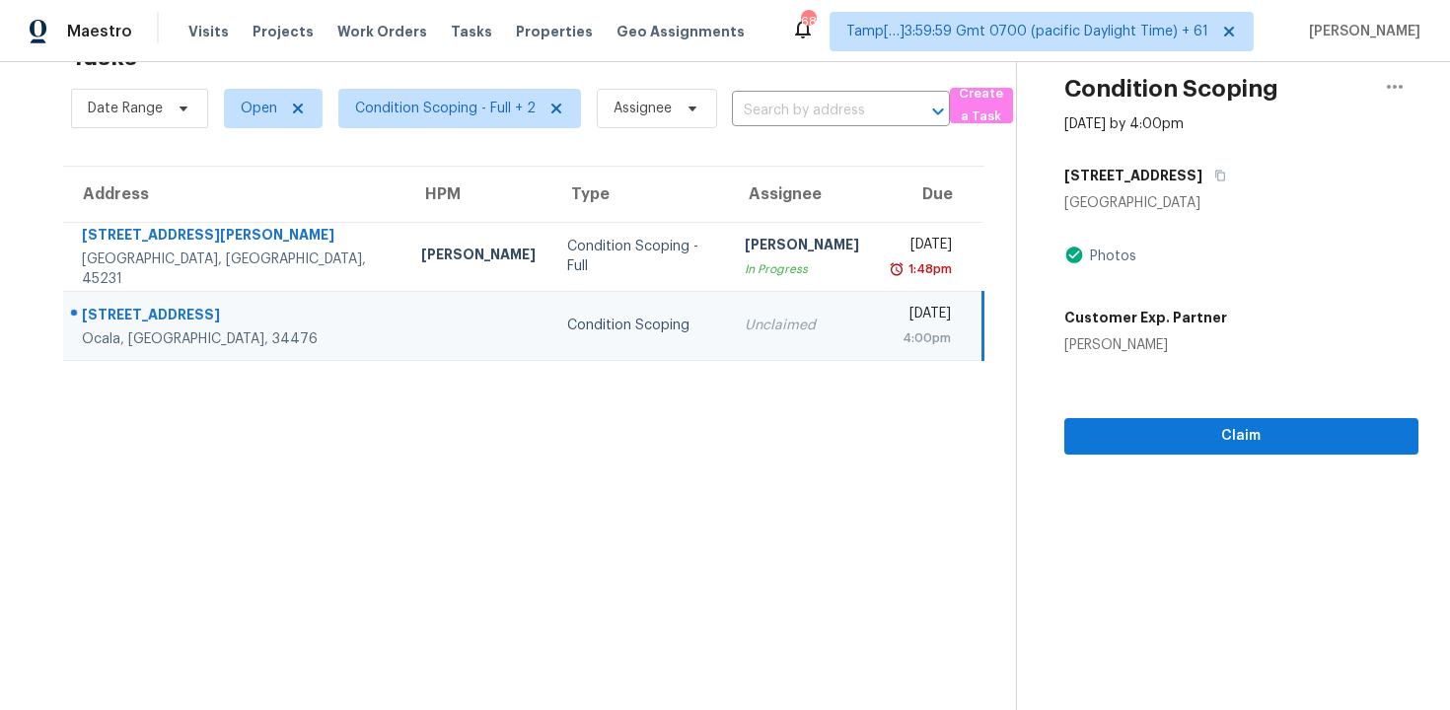
scroll to position [0, 0]
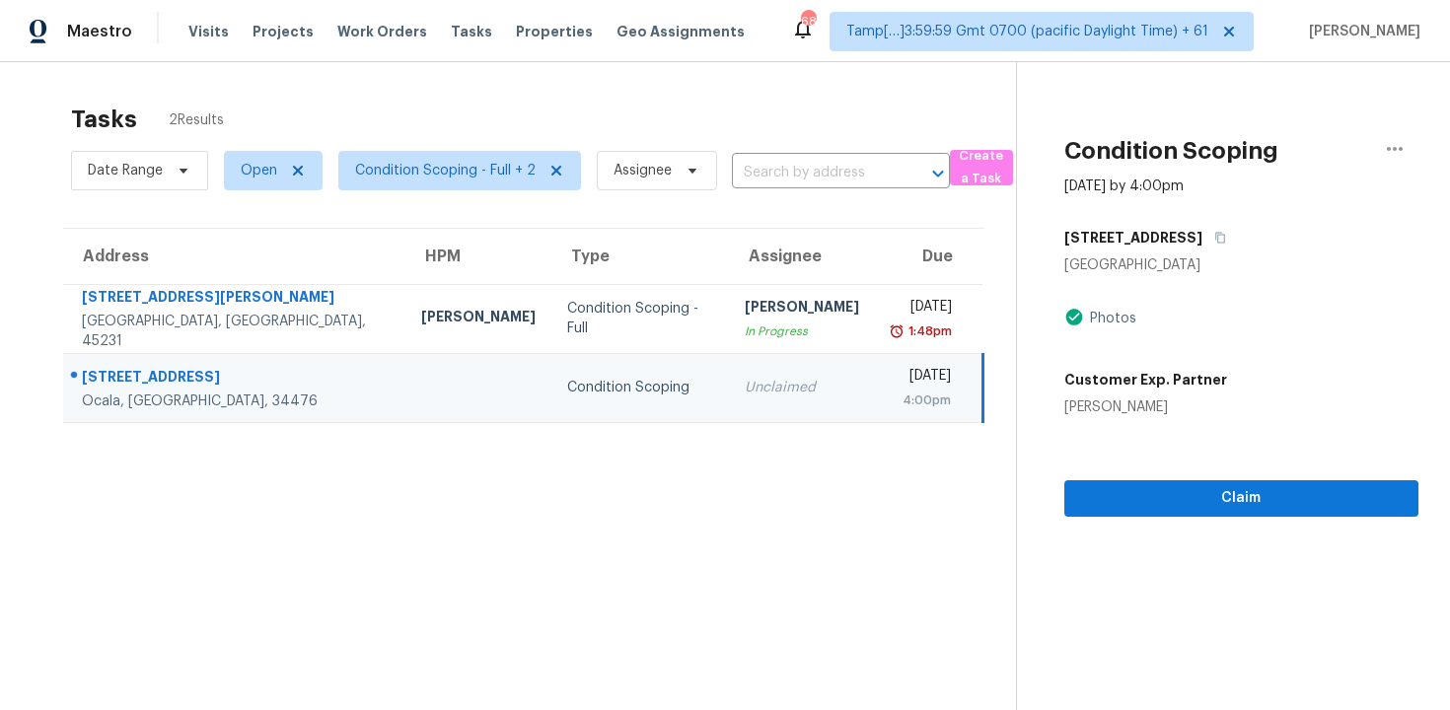
click at [1200, 220] on div "9849 SW 61st Ct" at bounding box center [1241, 238] width 354 height 36
click at [1215, 234] on icon "button" at bounding box center [1220, 238] width 10 height 11
click at [483, 179] on span "Condition Scoping - Full + 2" at bounding box center [445, 171] width 181 height 20
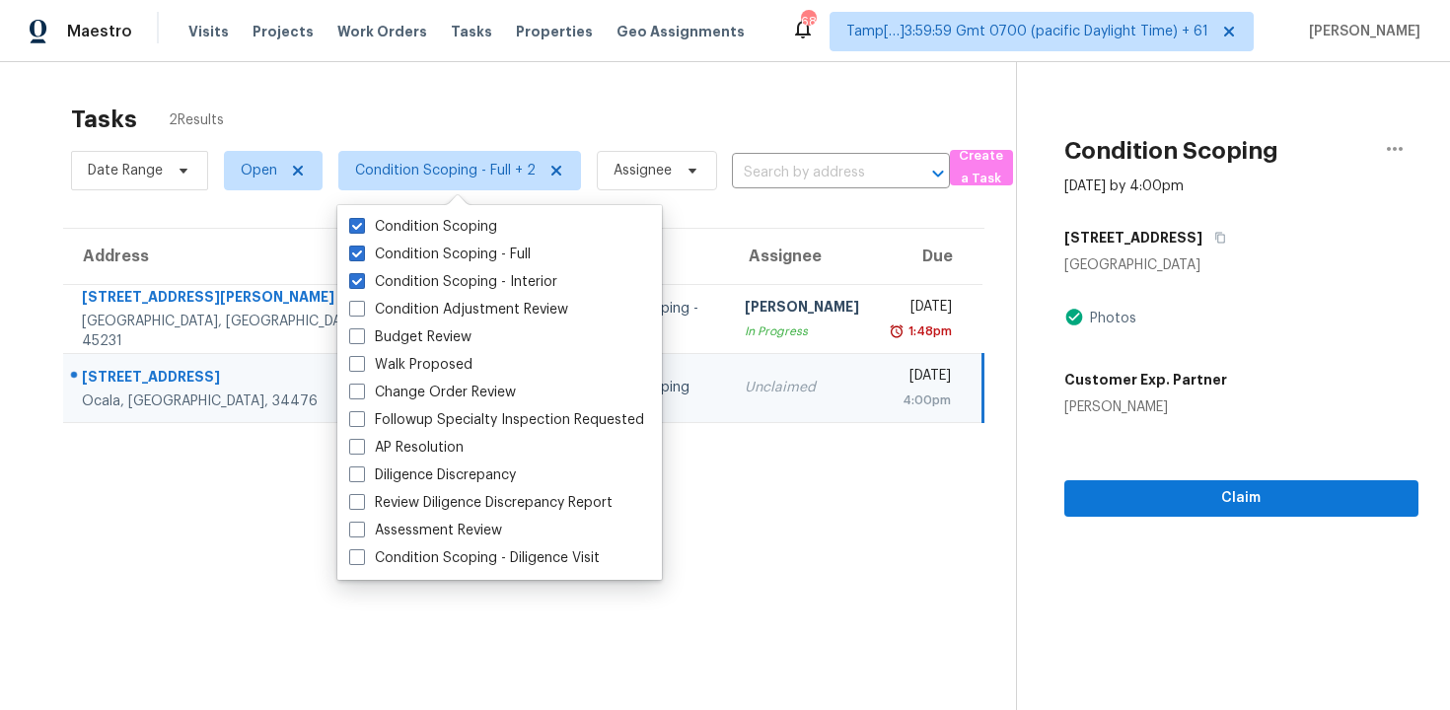
click at [483, 113] on div "Tasks 2 Results" at bounding box center [543, 119] width 945 height 51
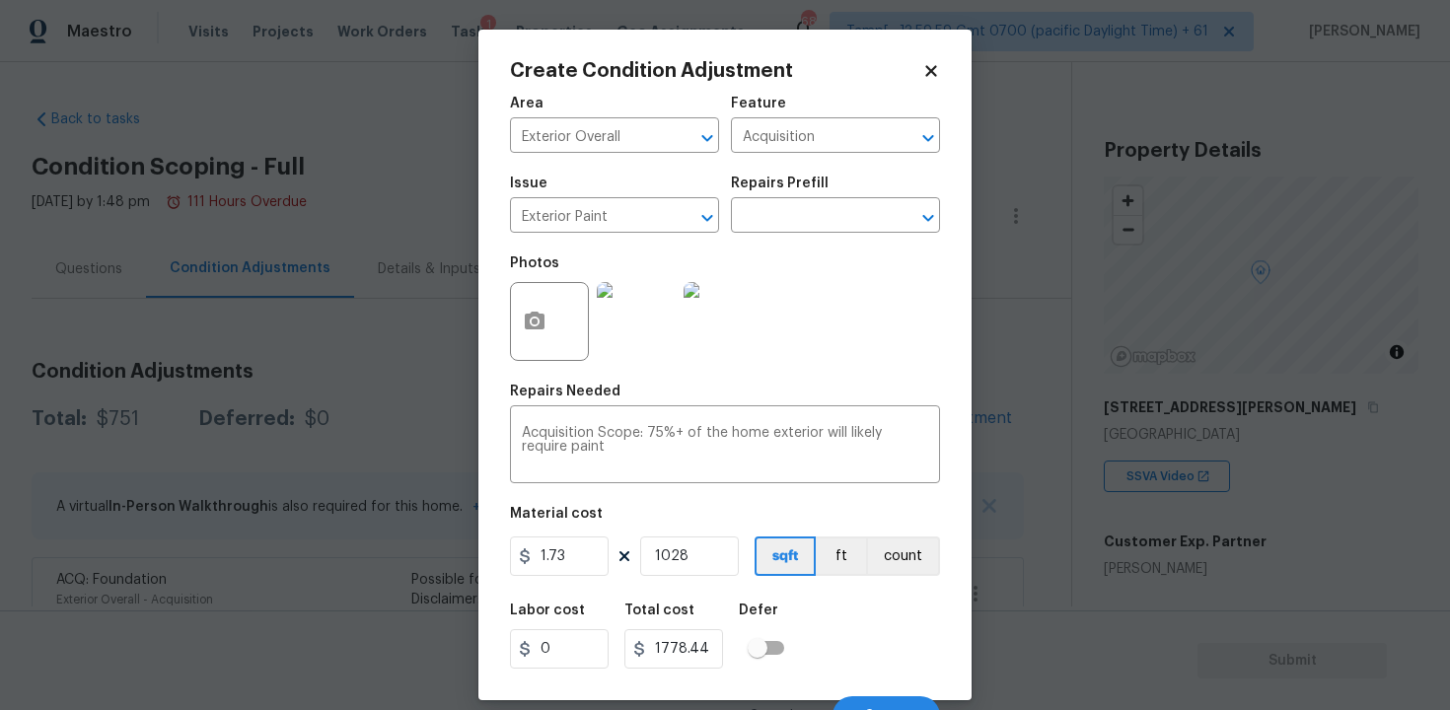
scroll to position [27, 0]
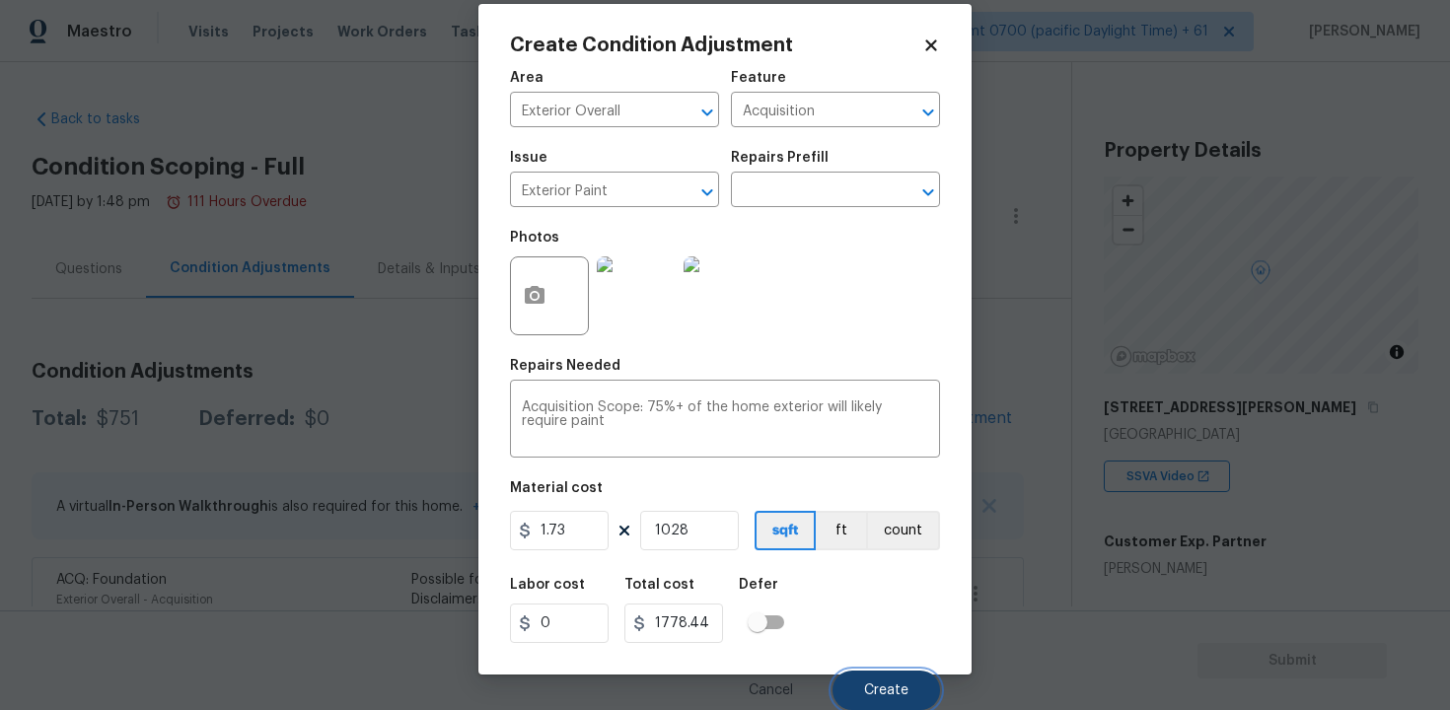
click at [865, 680] on button "Create" at bounding box center [887, 690] width 108 height 39
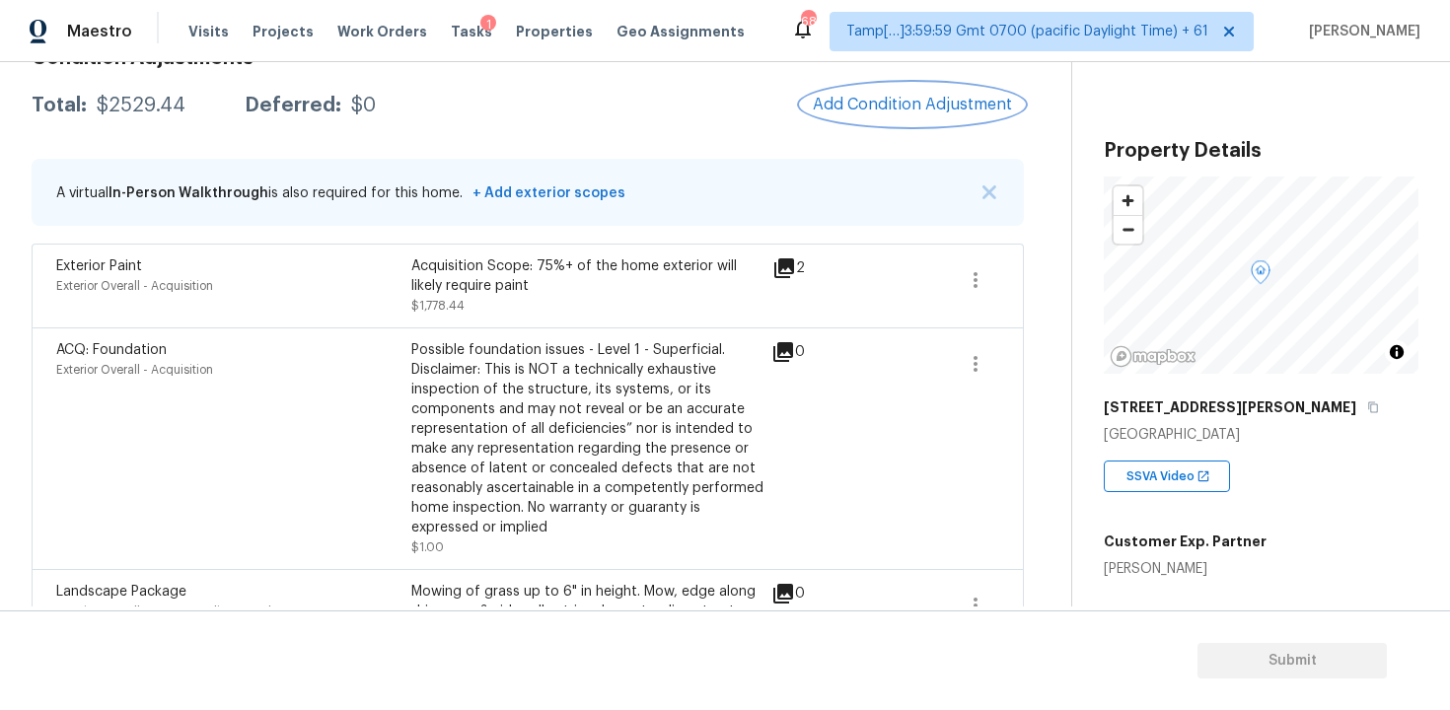
scroll to position [308, 0]
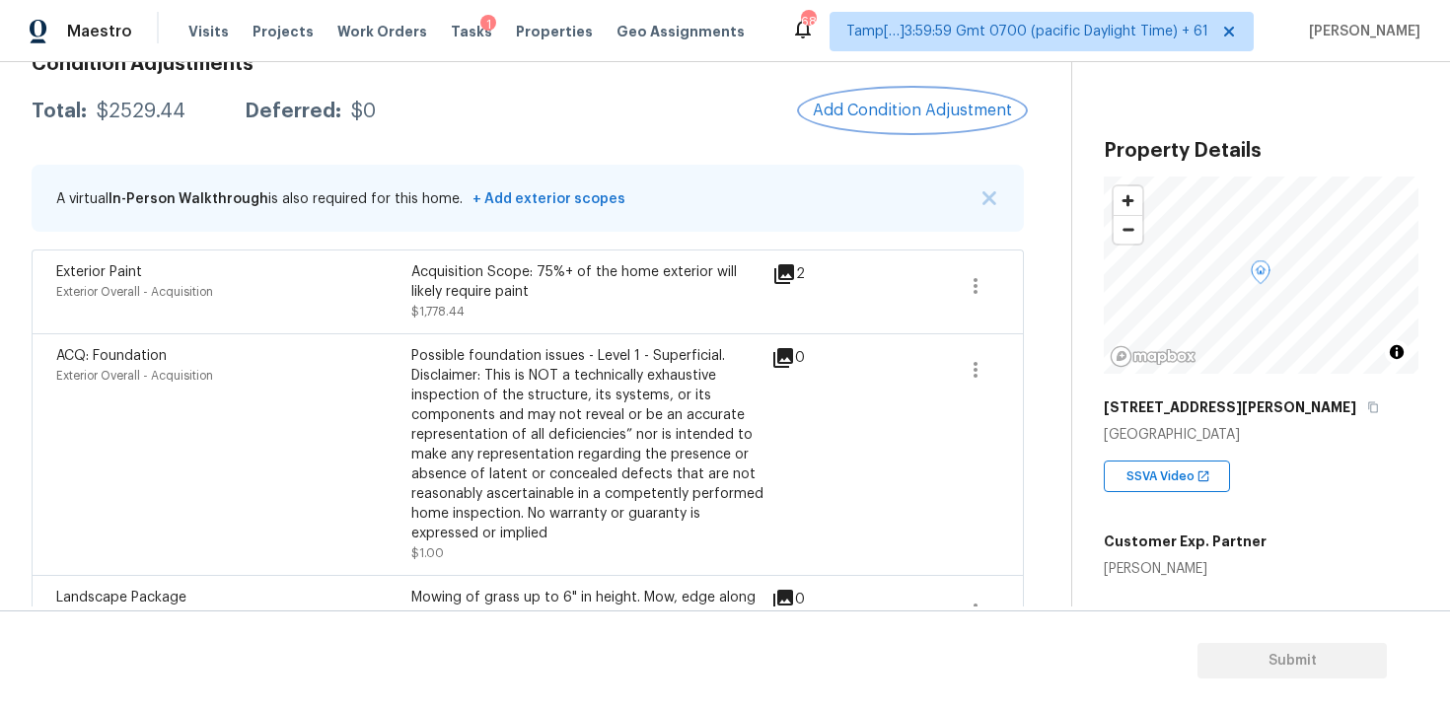
click at [894, 117] on span "Add Condition Adjustment" at bounding box center [912, 111] width 199 height 18
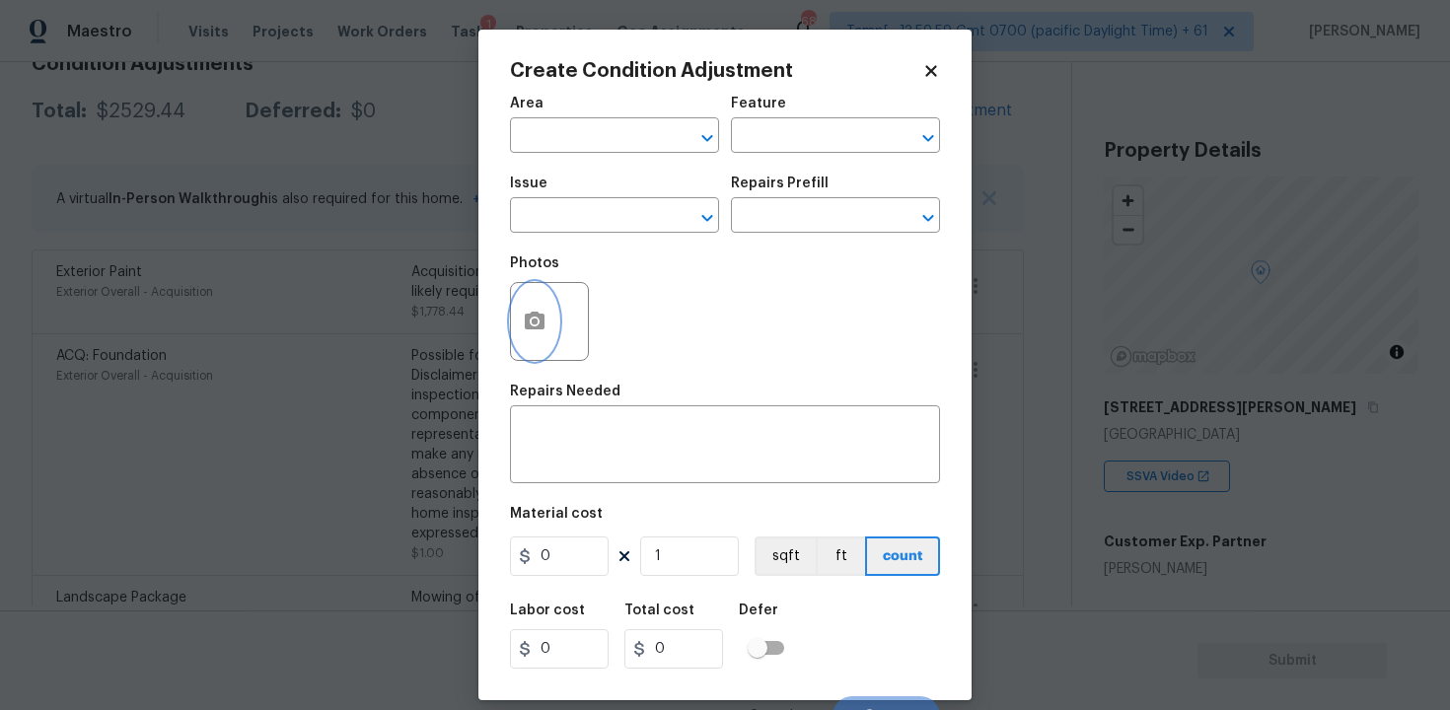
click at [545, 301] on button "button" at bounding box center [534, 321] width 47 height 77
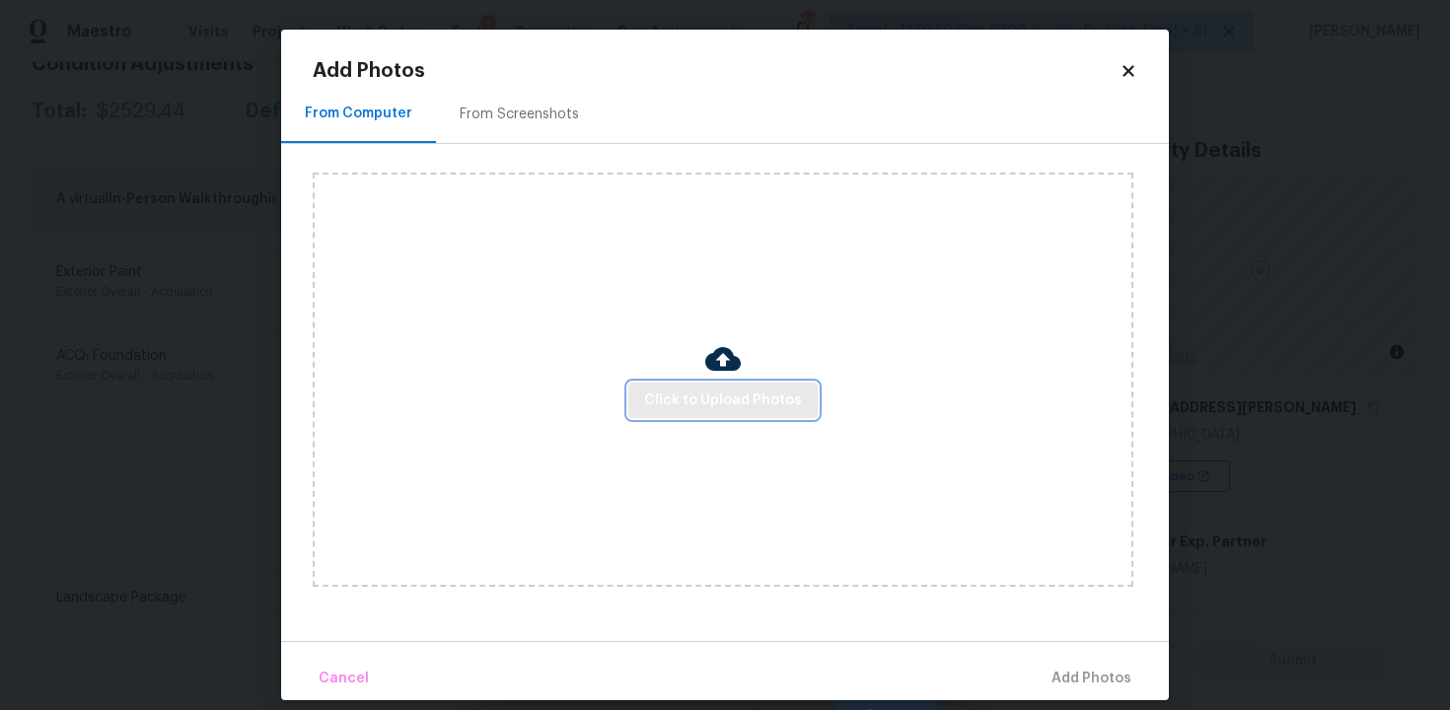
click at [788, 416] on button "Click to Upload Photos" at bounding box center [722, 401] width 189 height 37
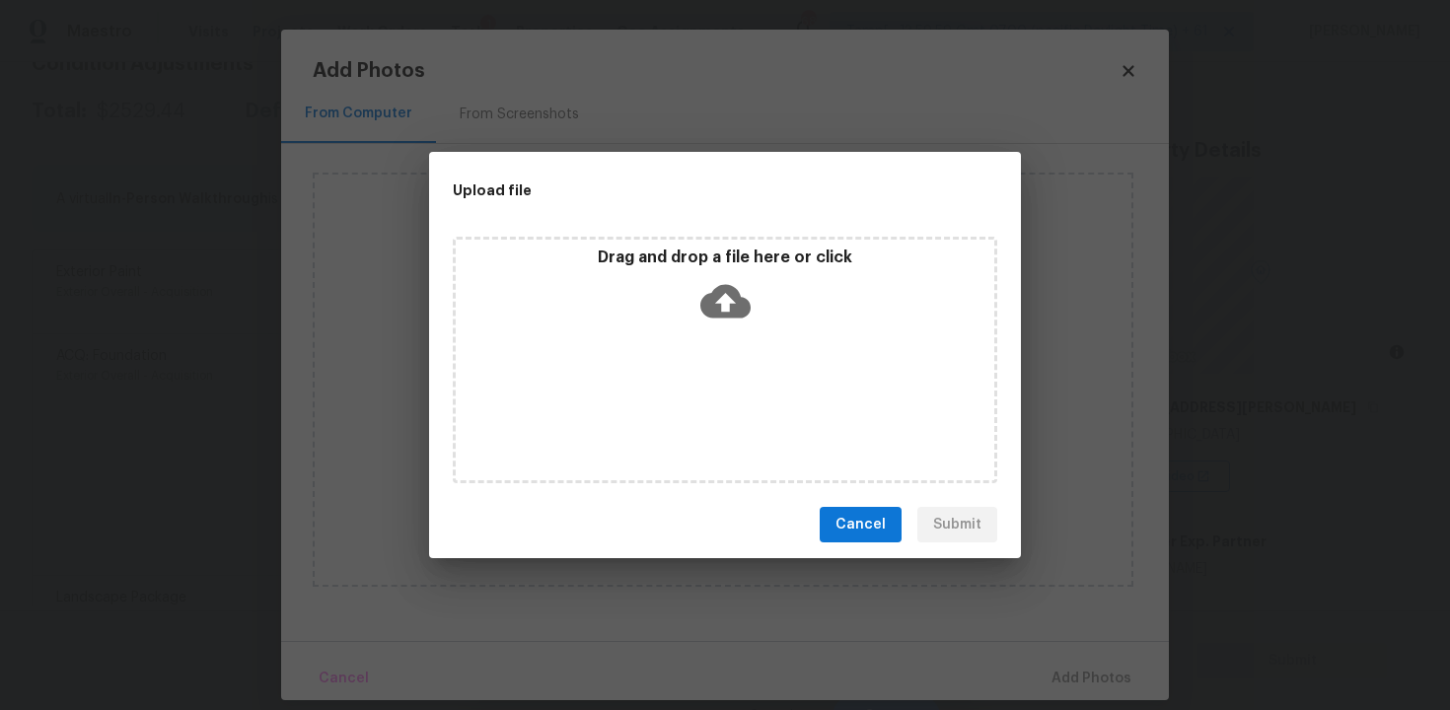
click at [1343, 646] on div "Upload file Drag and drop a file here or click Cancel Submit" at bounding box center [725, 355] width 1450 height 710
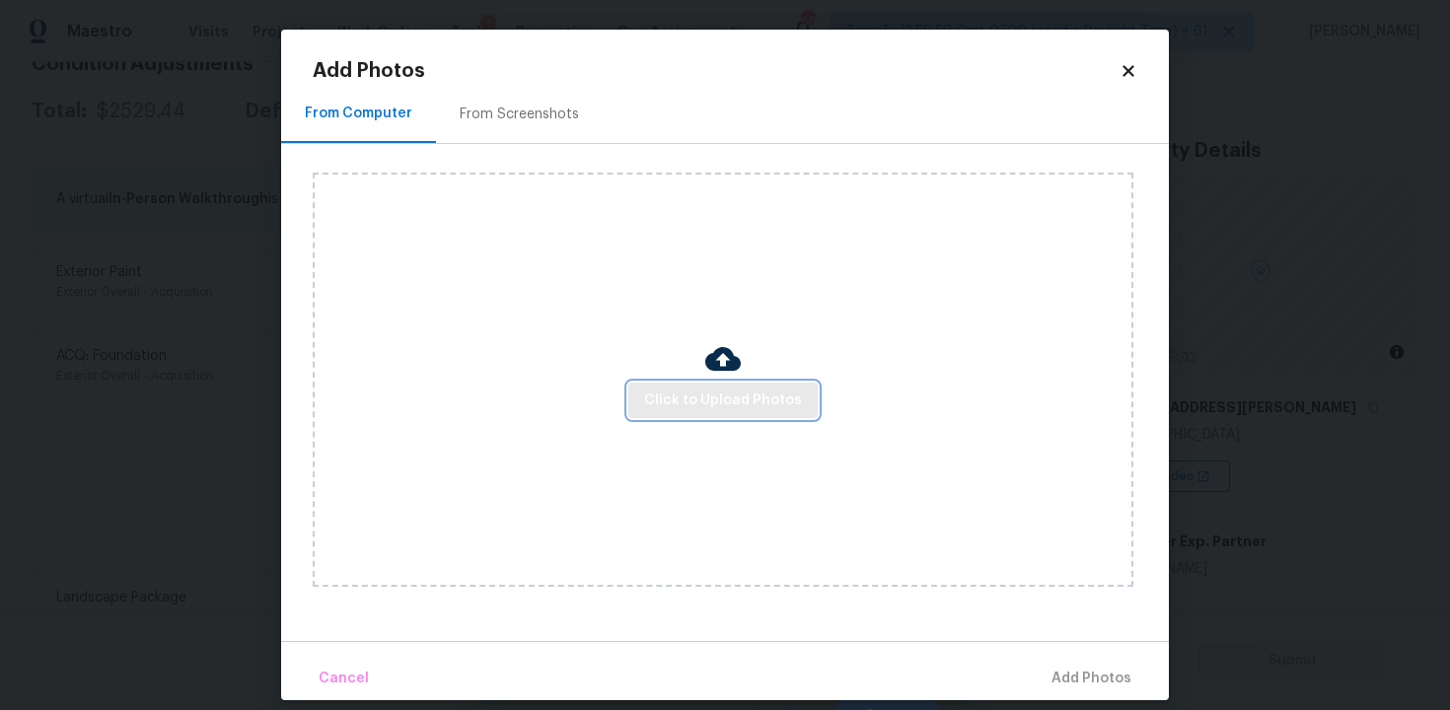
click at [744, 410] on span "Click to Upload Photos" at bounding box center [723, 401] width 158 height 25
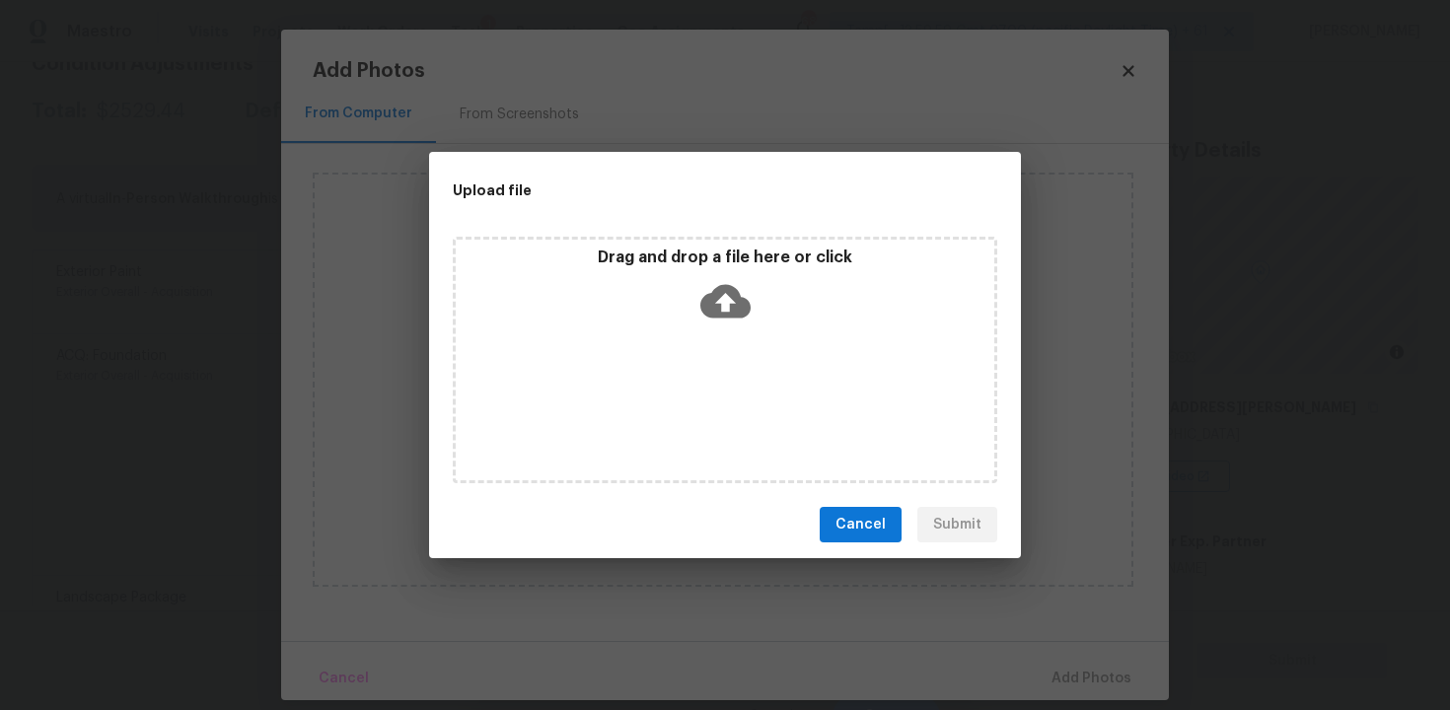
click at [737, 326] on div "Drag and drop a file here or click" at bounding box center [725, 290] width 539 height 85
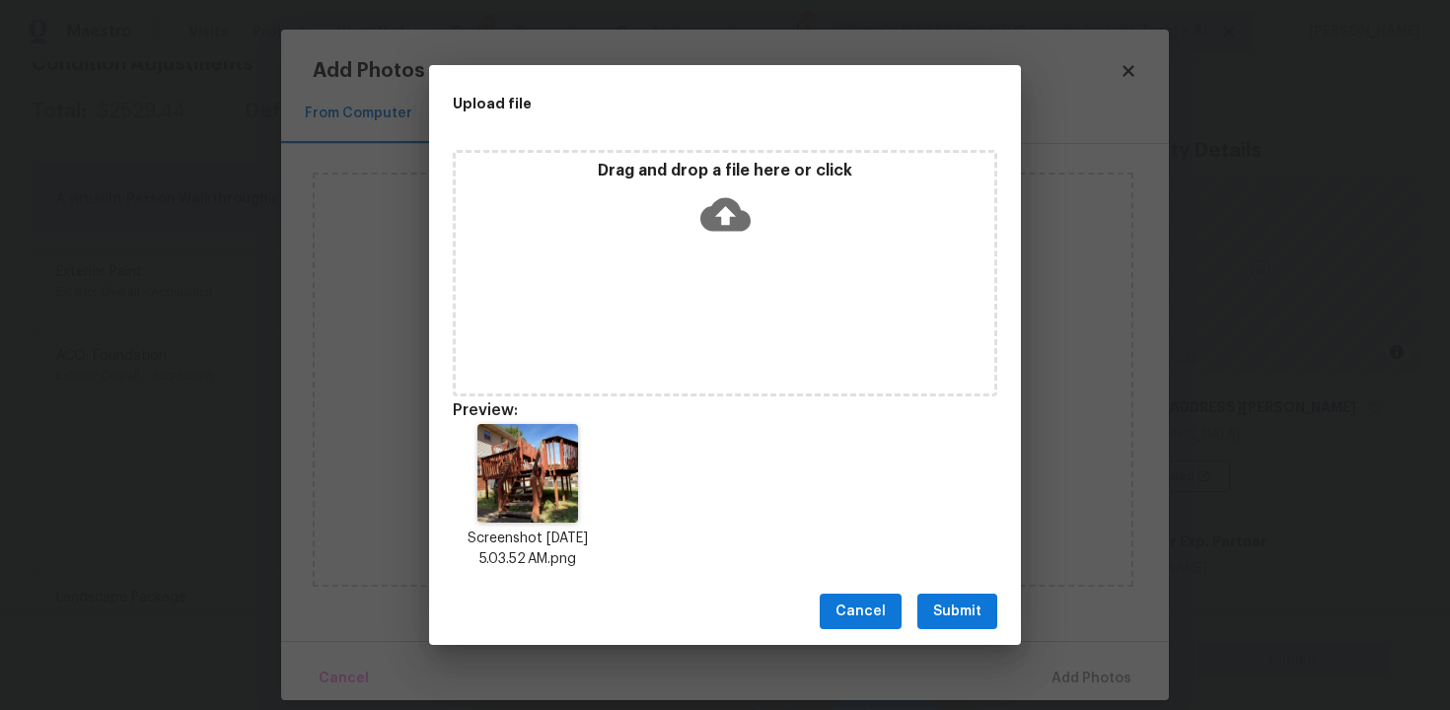
click at [946, 618] on span "Submit" at bounding box center [957, 612] width 48 height 25
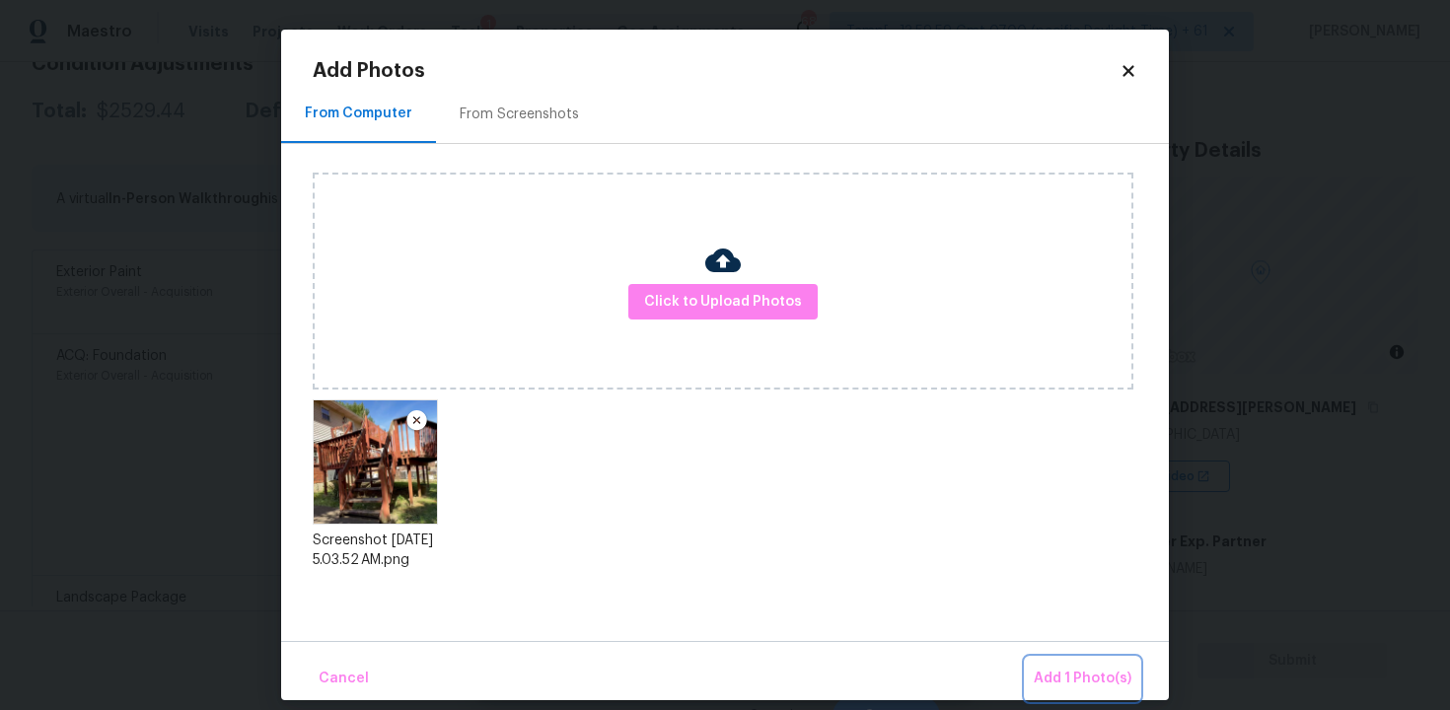
click at [1054, 675] on span "Add 1 Photo(s)" at bounding box center [1083, 679] width 98 height 25
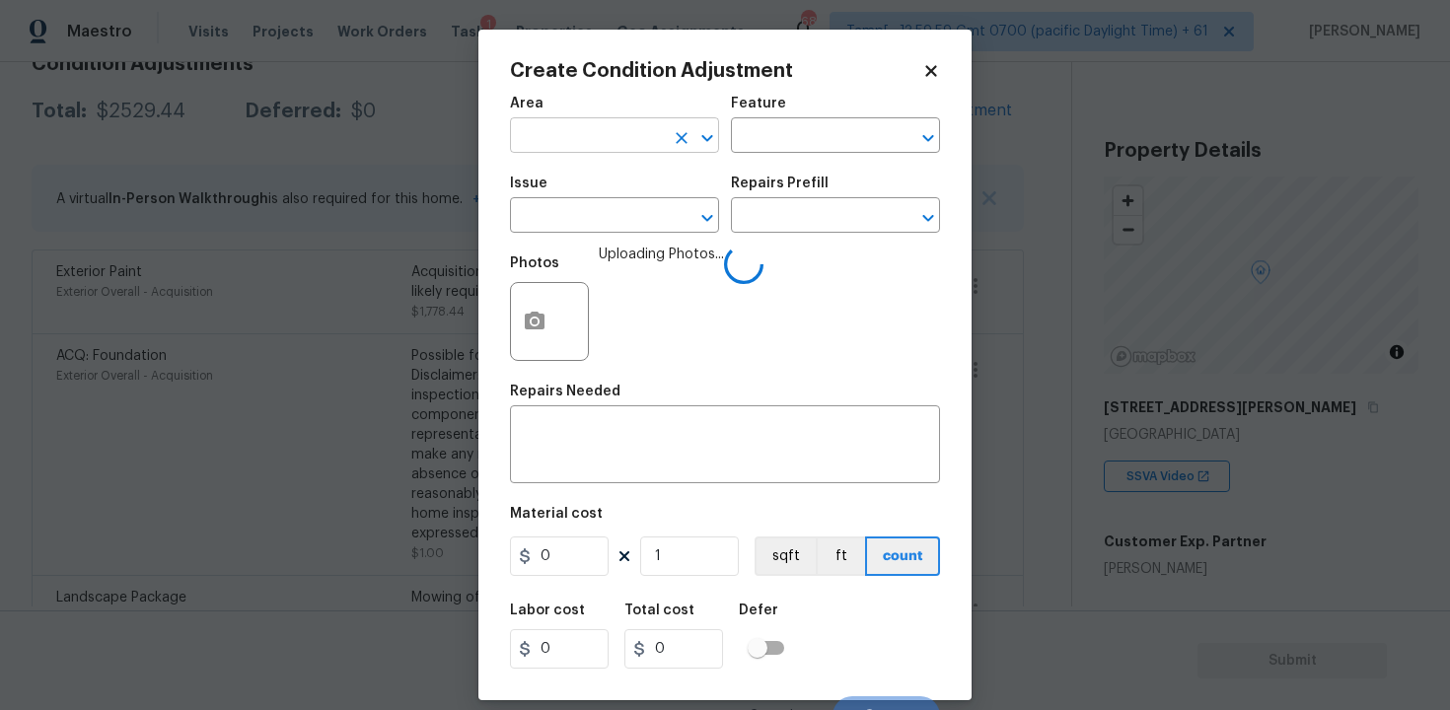
click at [593, 144] on input "text" at bounding box center [587, 137] width 154 height 31
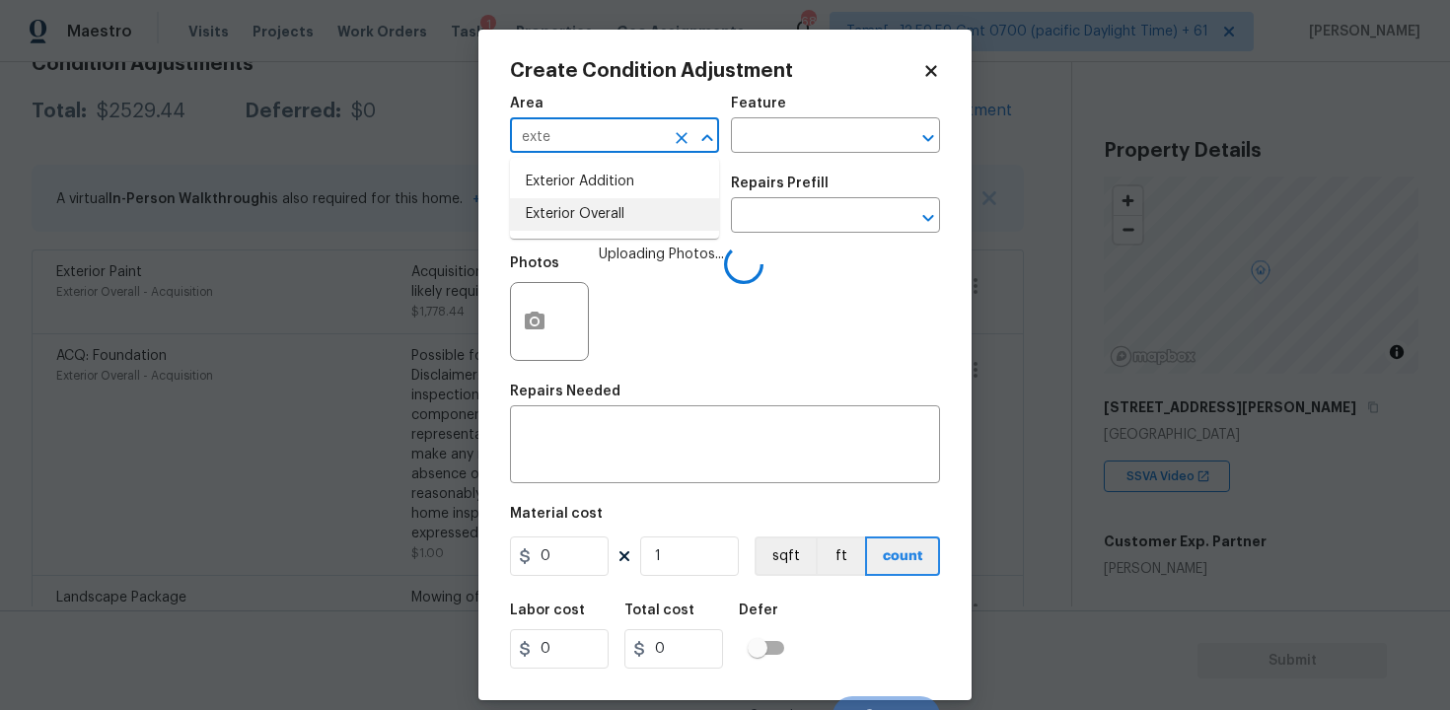
click at [595, 209] on li "Exterior Overall" at bounding box center [614, 214] width 209 height 33
type input "Exterior Overall"
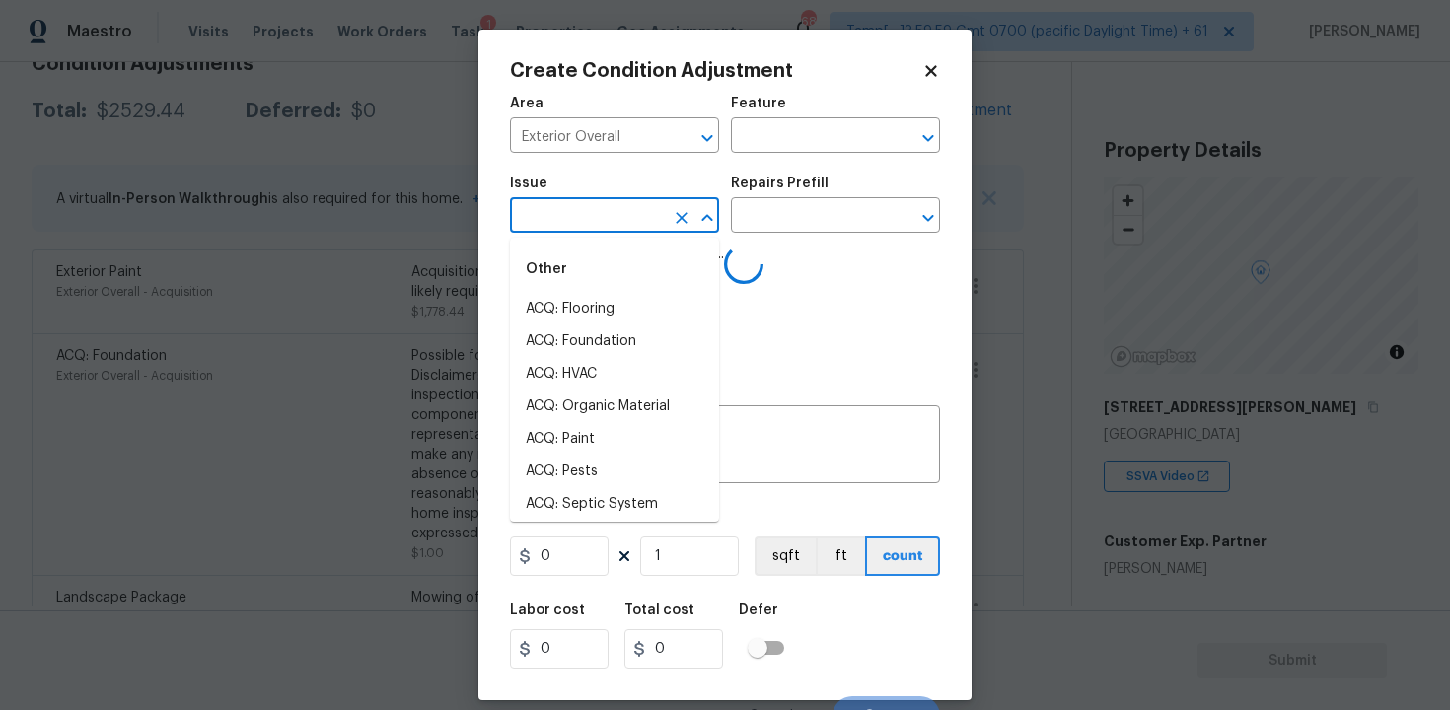
click at [595, 209] on input "text" at bounding box center [587, 217] width 154 height 31
type input "d"
type input "eck"
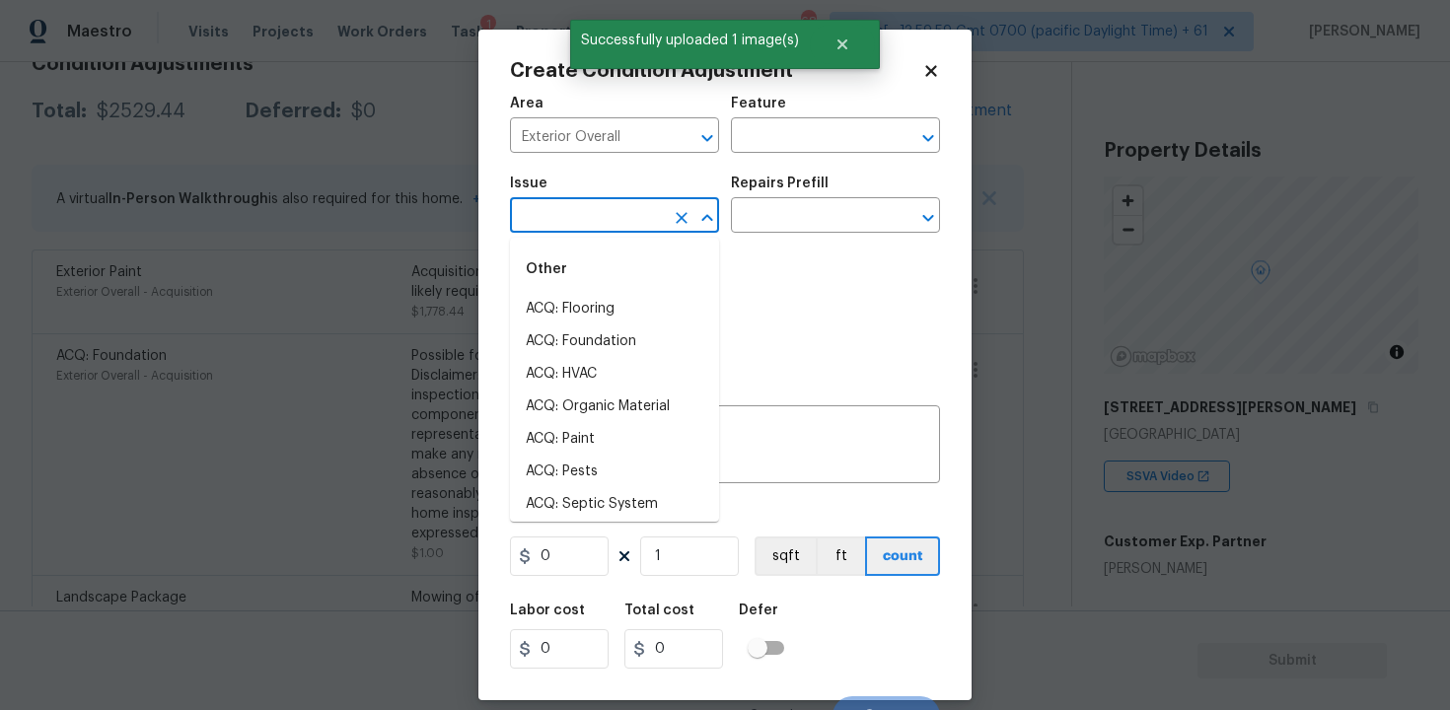
click at [583, 283] on div "Other" at bounding box center [614, 269] width 209 height 47
type input "deck"
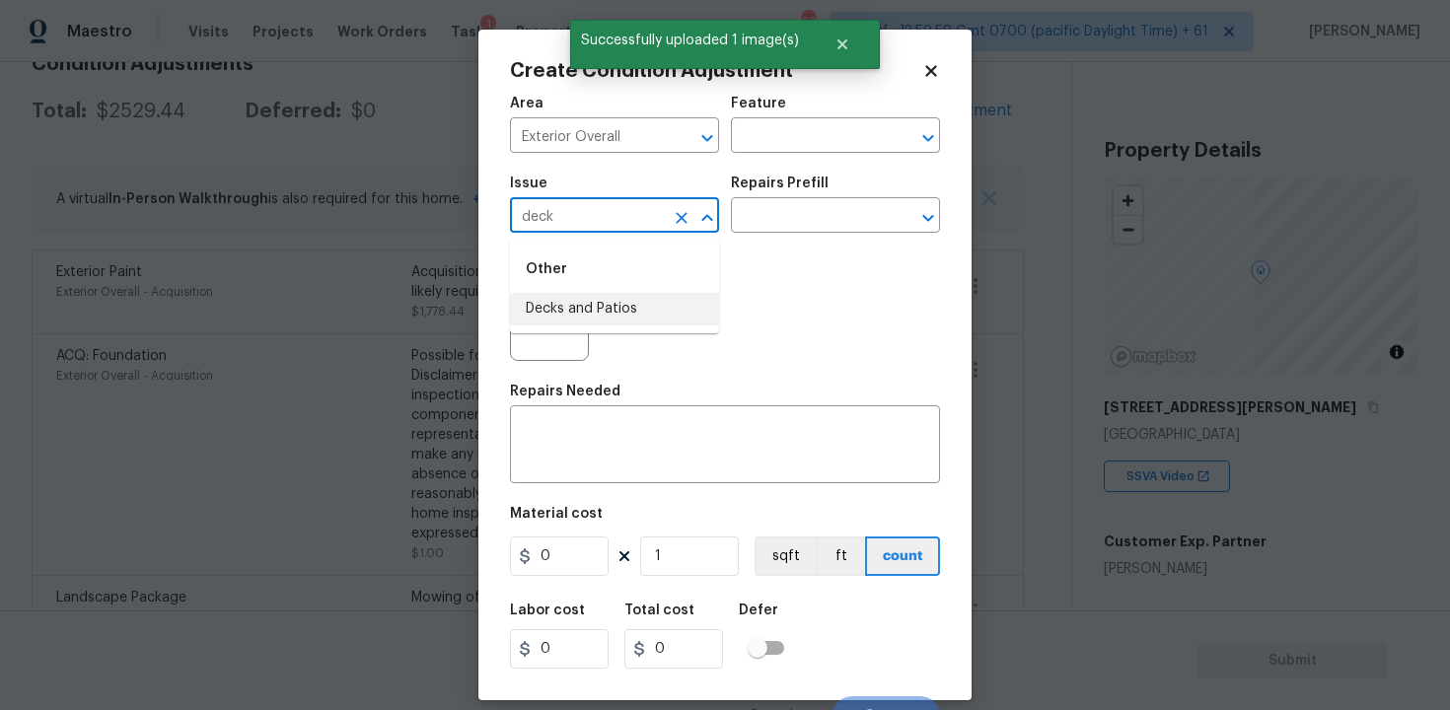
click at [574, 300] on li "Decks and Patios" at bounding box center [614, 309] width 209 height 33
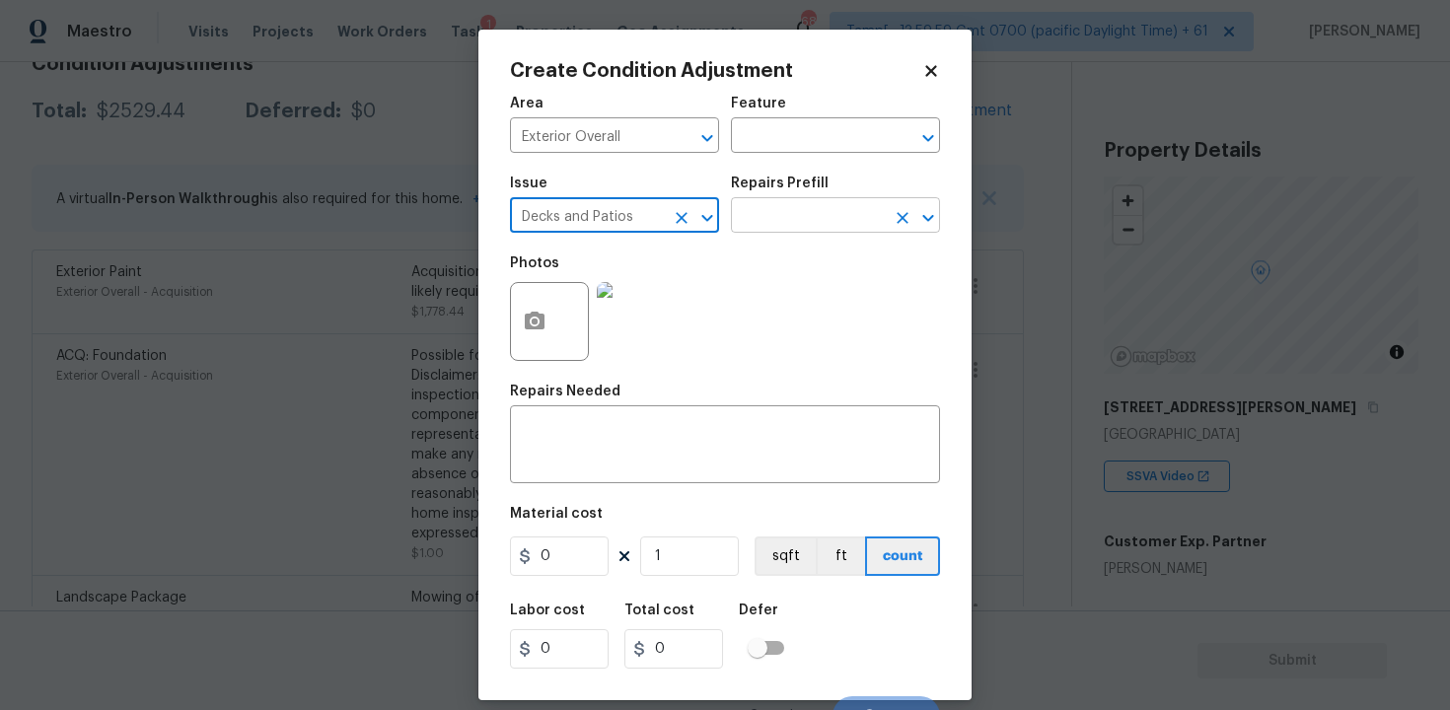
type input "Decks and Patios"
click at [803, 224] on input "text" at bounding box center [808, 217] width 154 height 31
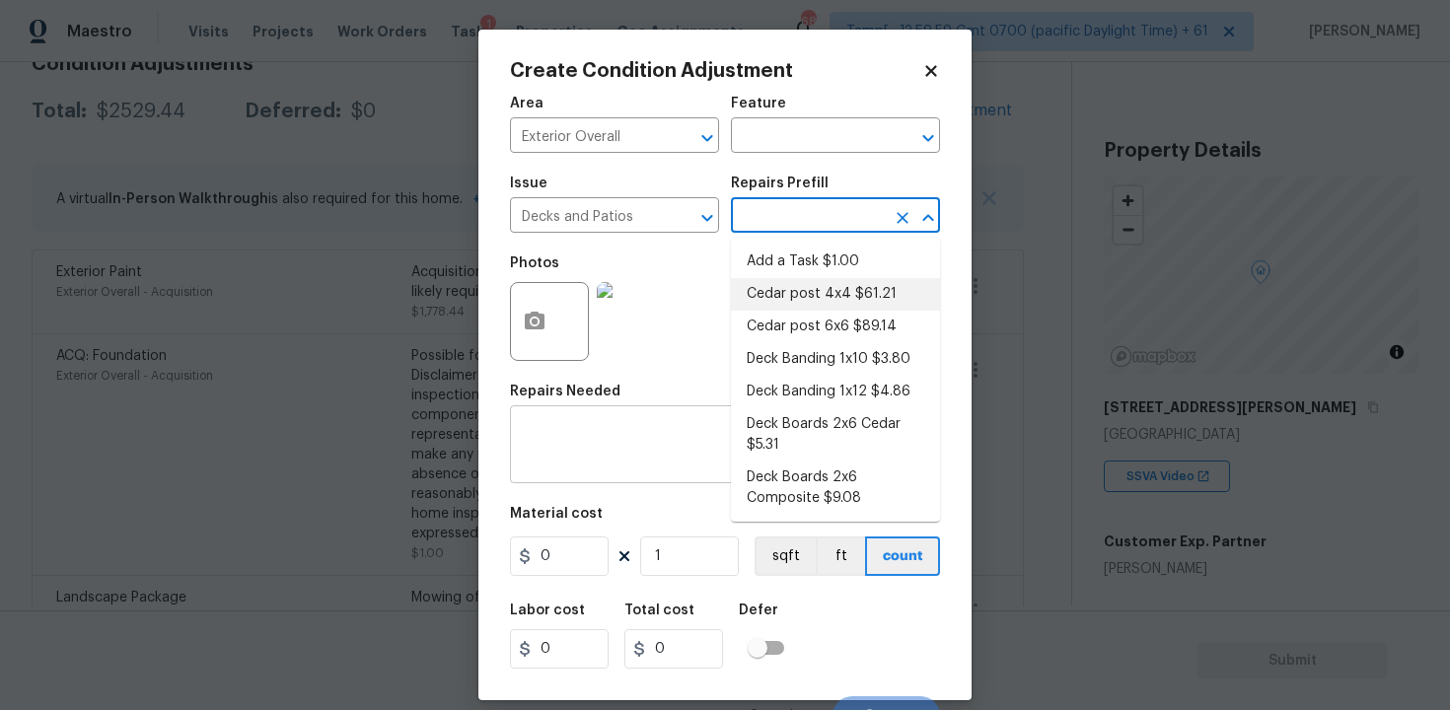
click at [578, 459] on textarea at bounding box center [725, 446] width 406 height 41
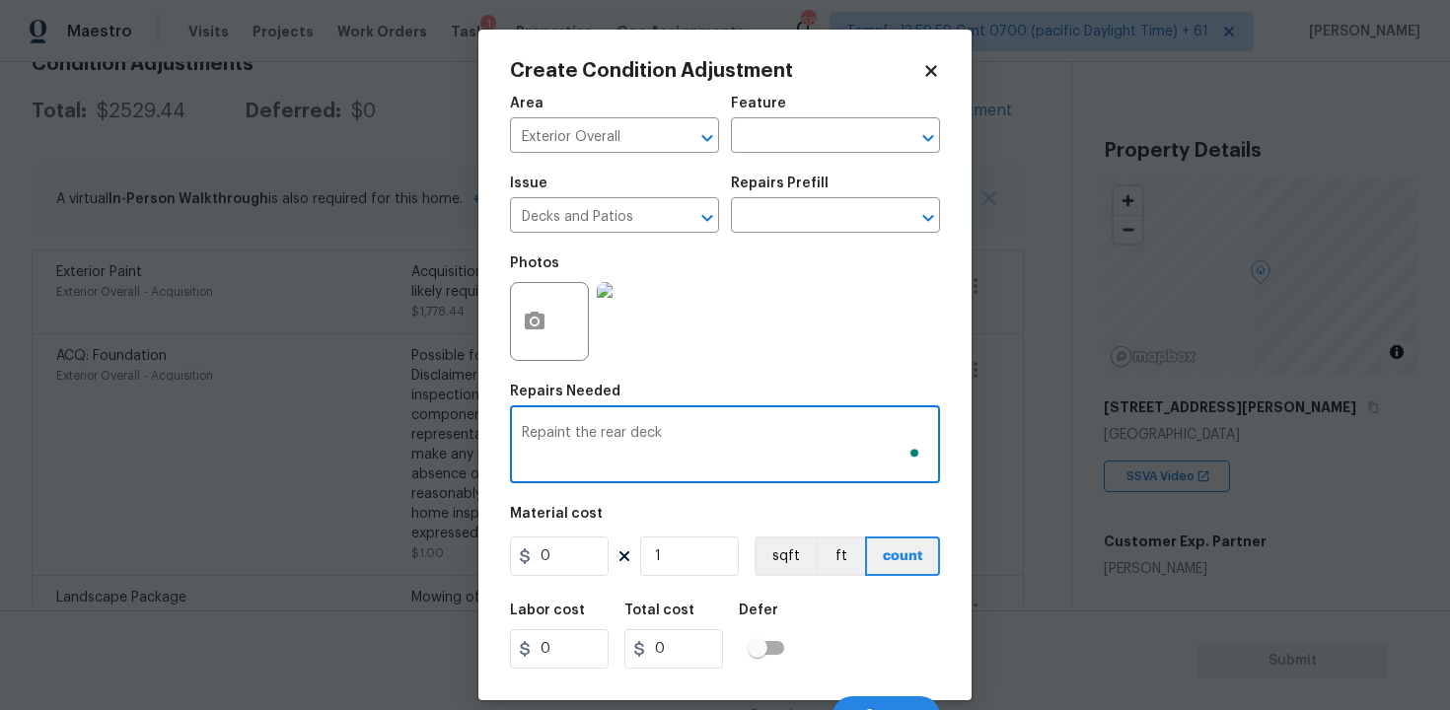
type textarea "Repaint the rear deck"
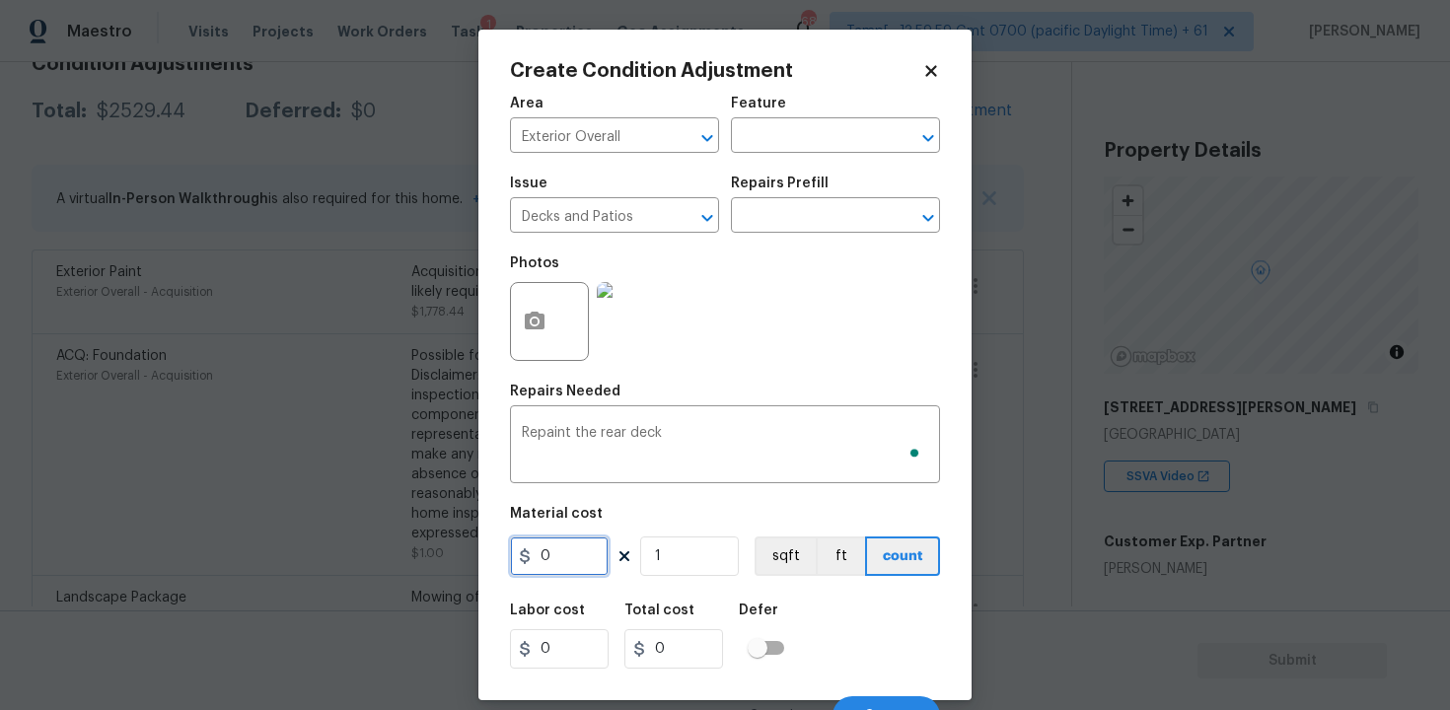
click at [578, 568] on input "0" at bounding box center [559, 556] width 99 height 39
type input "800"
click at [852, 607] on div "Labor cost 0 Total cost 800 Defer" at bounding box center [725, 636] width 430 height 89
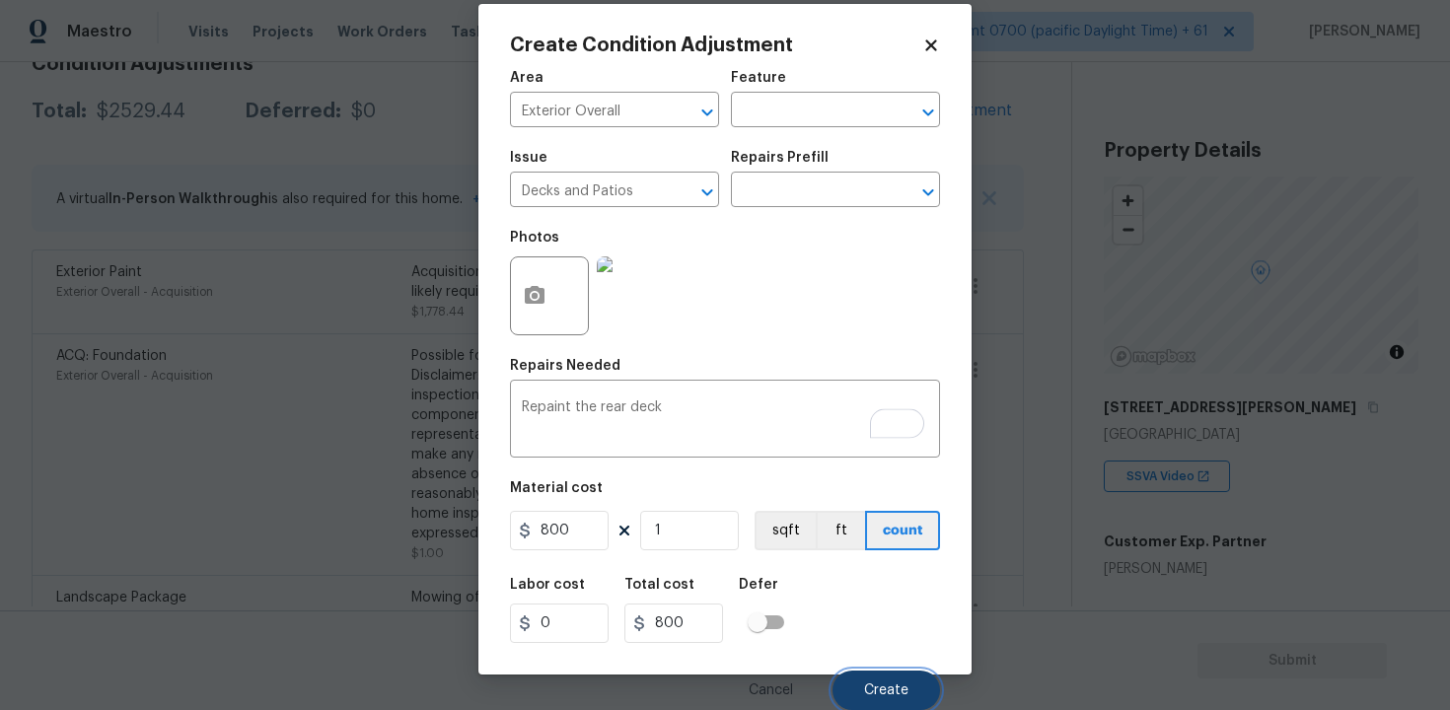
click at [887, 682] on button "Create" at bounding box center [887, 690] width 108 height 39
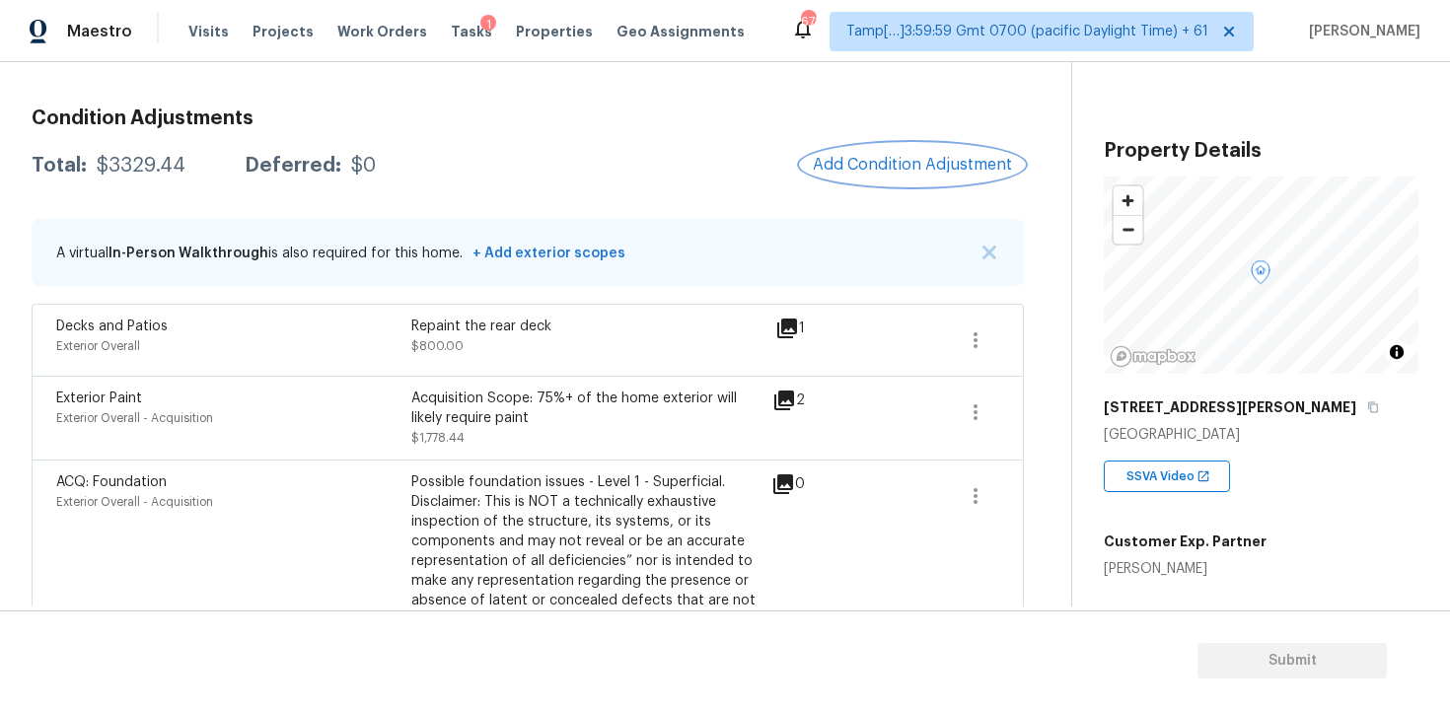
scroll to position [236, 0]
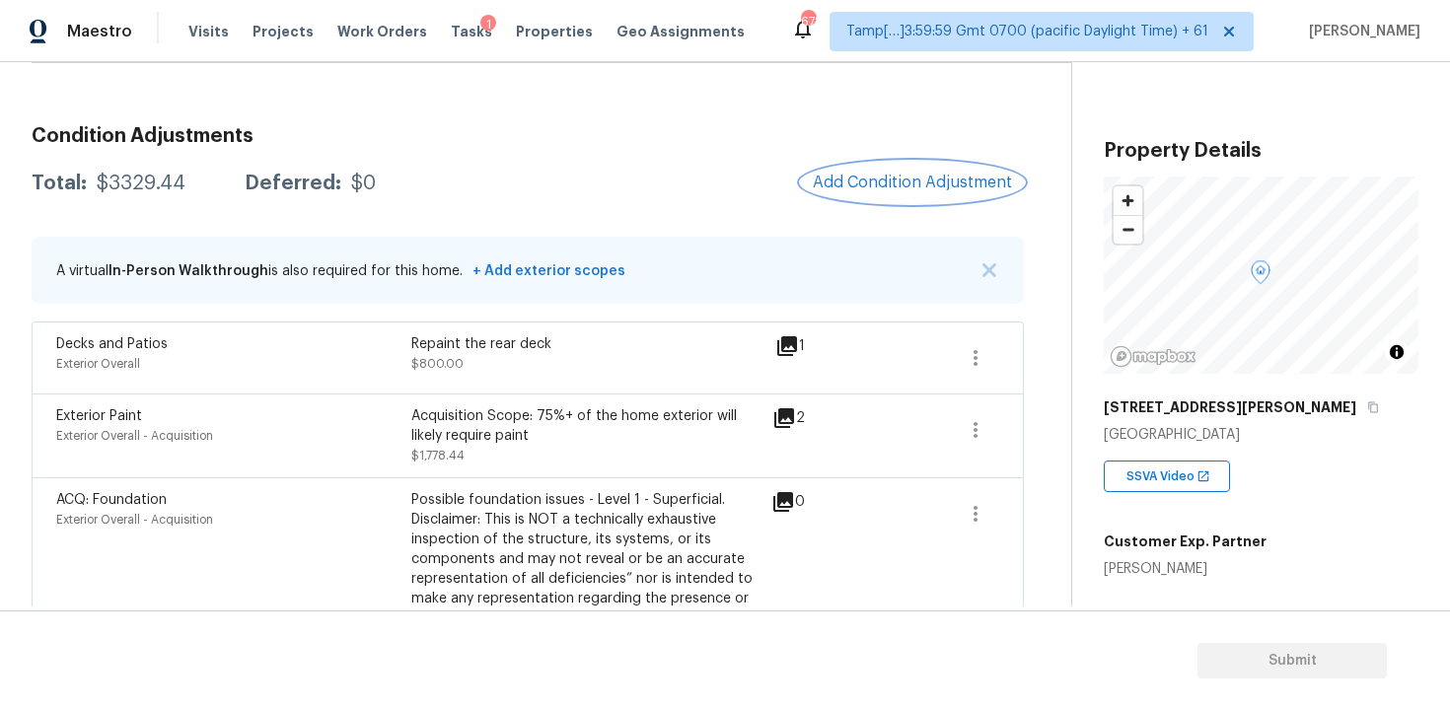
click at [970, 184] on span "Add Condition Adjustment" at bounding box center [912, 183] width 199 height 18
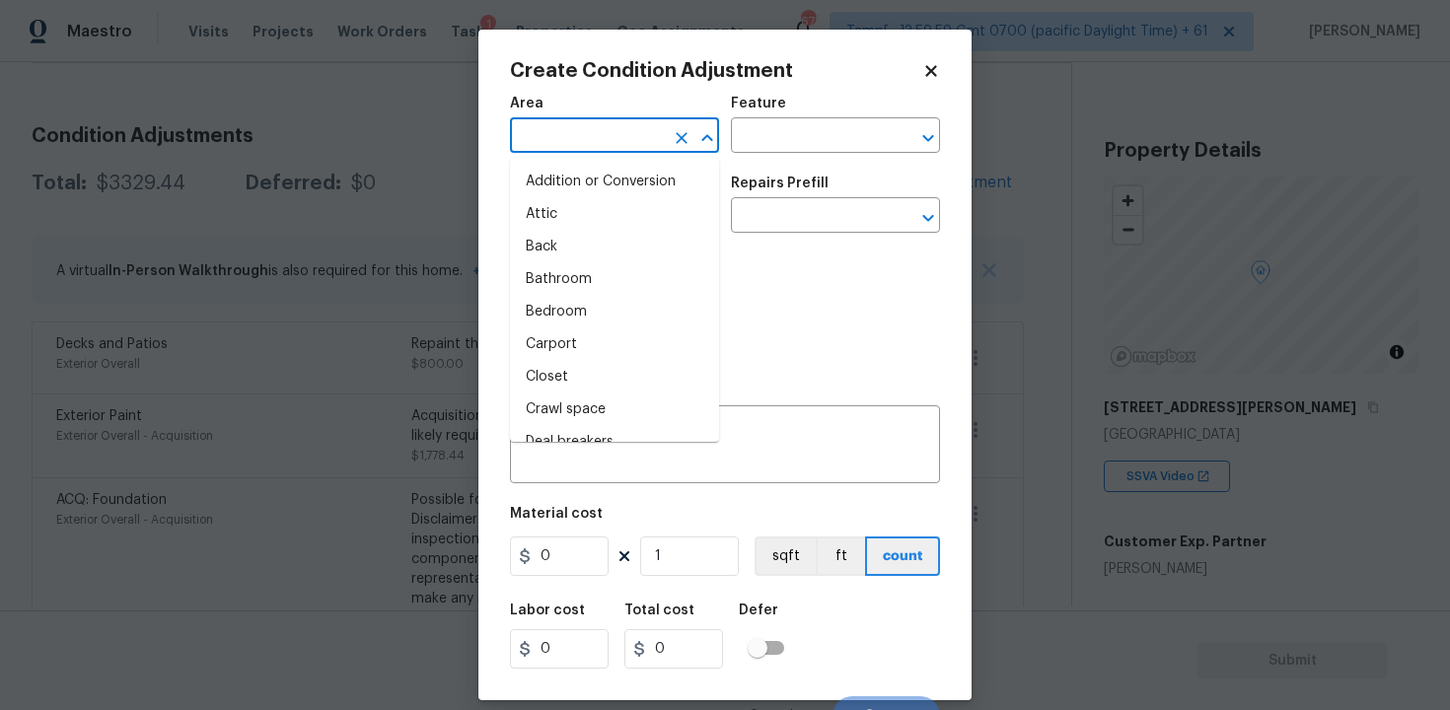
click at [610, 146] on input "text" at bounding box center [587, 137] width 154 height 31
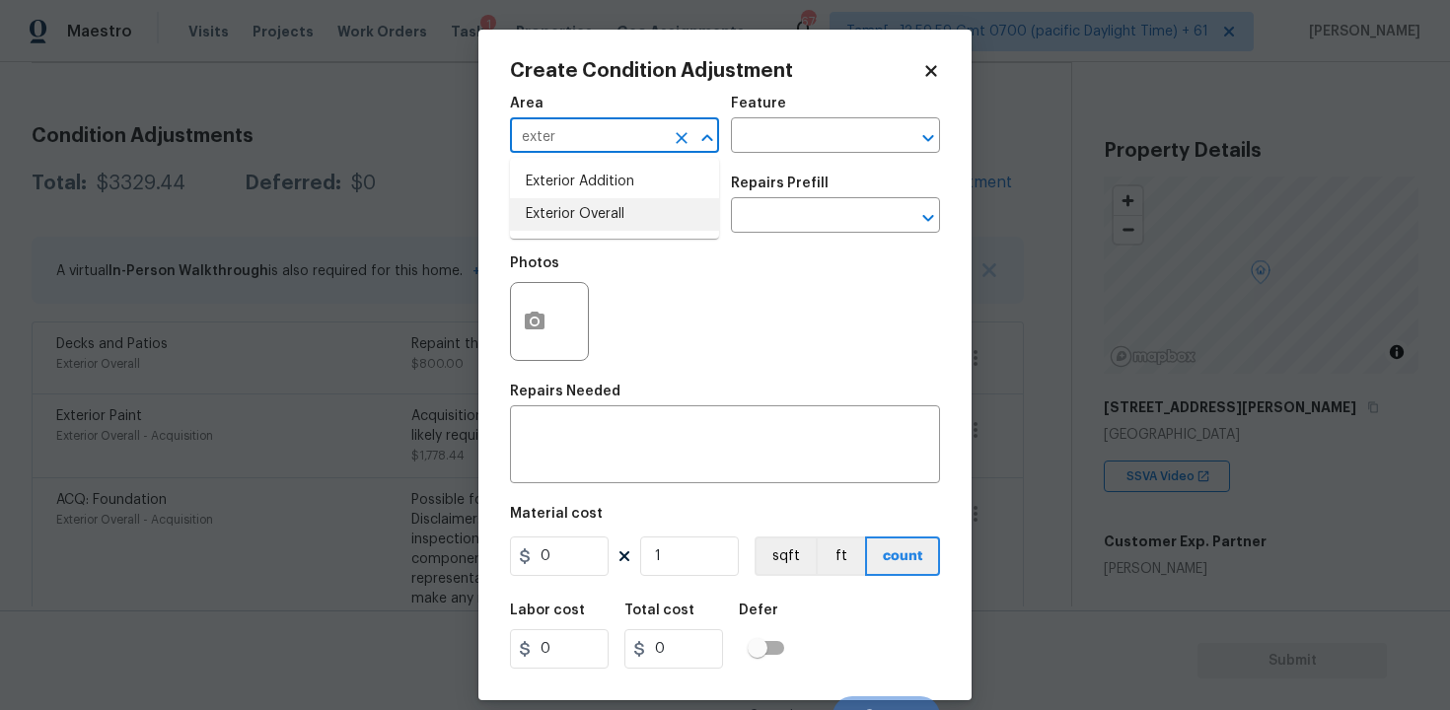
click at [610, 209] on li "Exterior Overall" at bounding box center [614, 214] width 209 height 33
type input "Exterior Overall"
click at [610, 209] on input "text" at bounding box center [587, 217] width 154 height 31
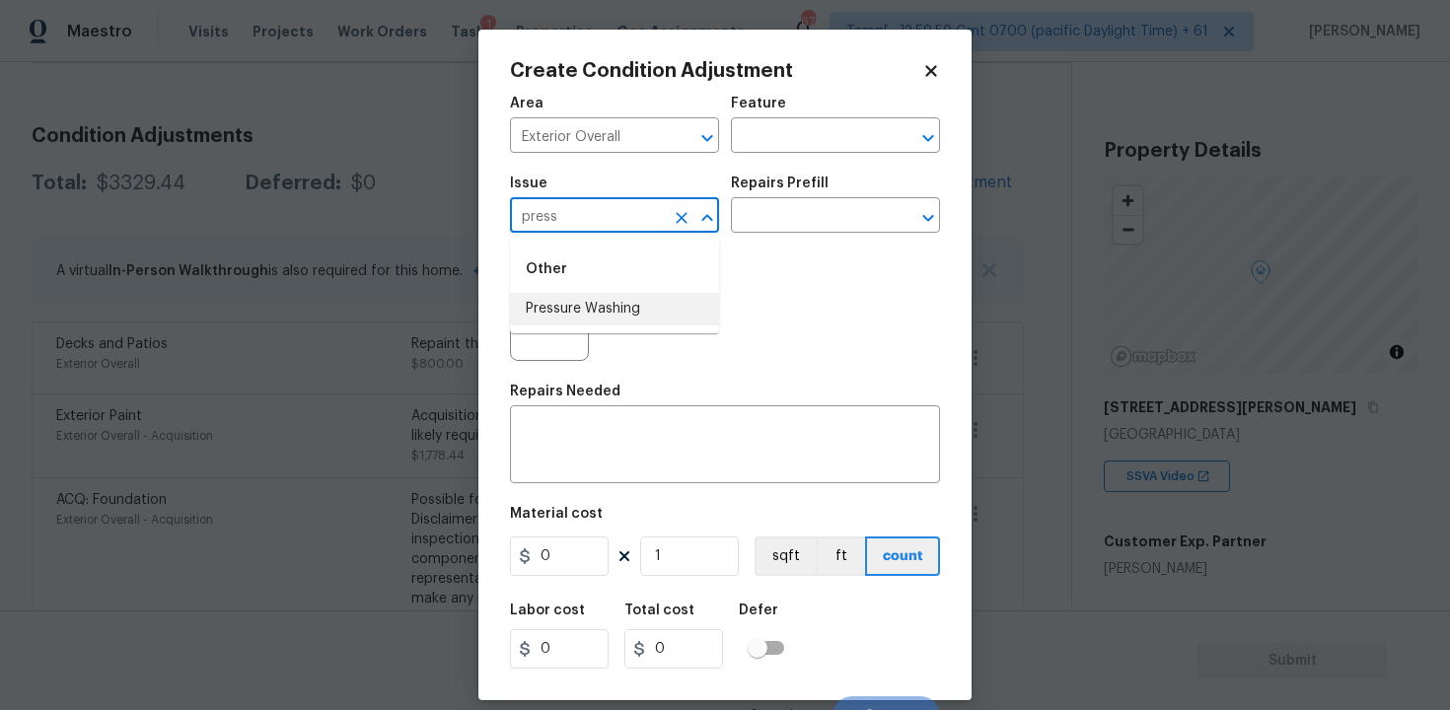
click at [628, 294] on li "Pressure Washing" at bounding box center [614, 309] width 209 height 33
type input "Pressure Washing"
click at [770, 225] on input "text" at bounding box center [808, 217] width 154 height 31
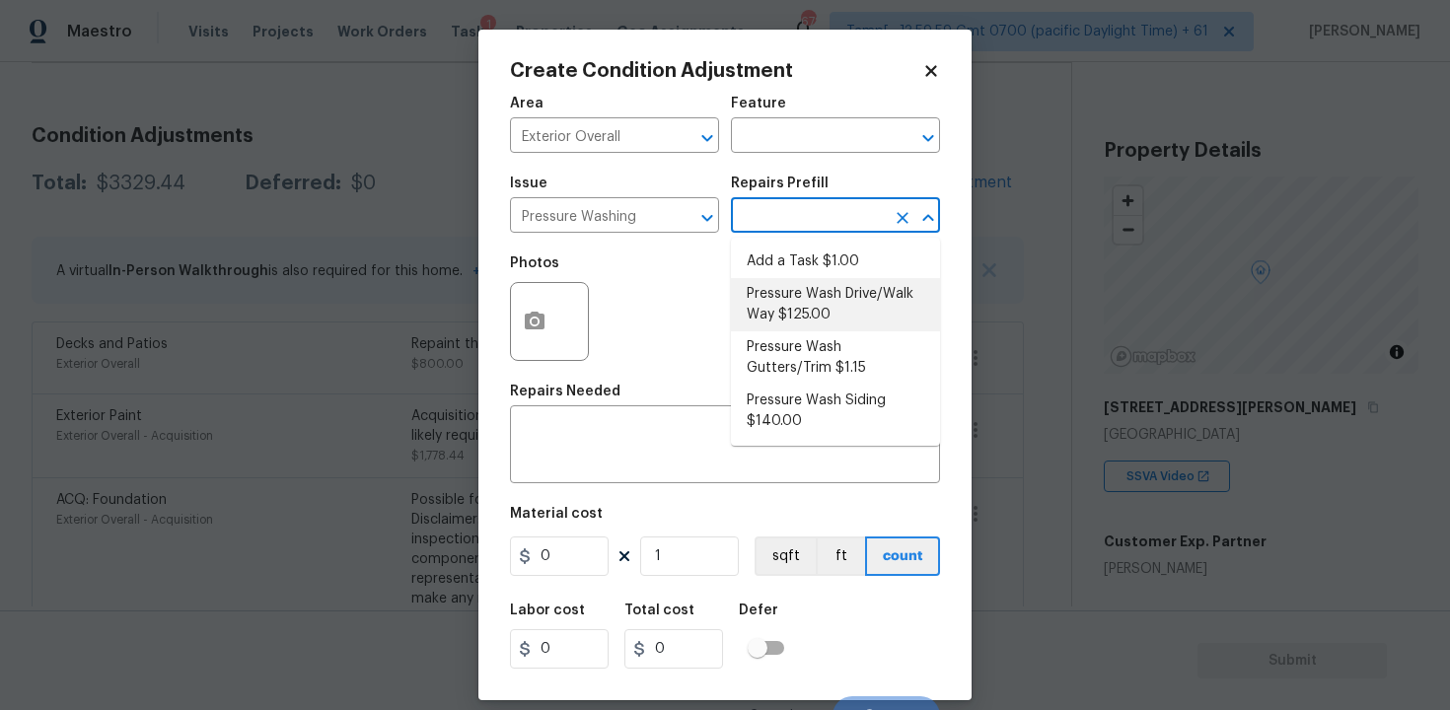
click at [807, 302] on li "Pressure Wash Drive/Walk Way $125.00" at bounding box center [835, 304] width 209 height 53
type input "Siding"
type textarea "Pressure wash the driveways/walkways as directed by the PM. Ensure that all deb…"
type input "125"
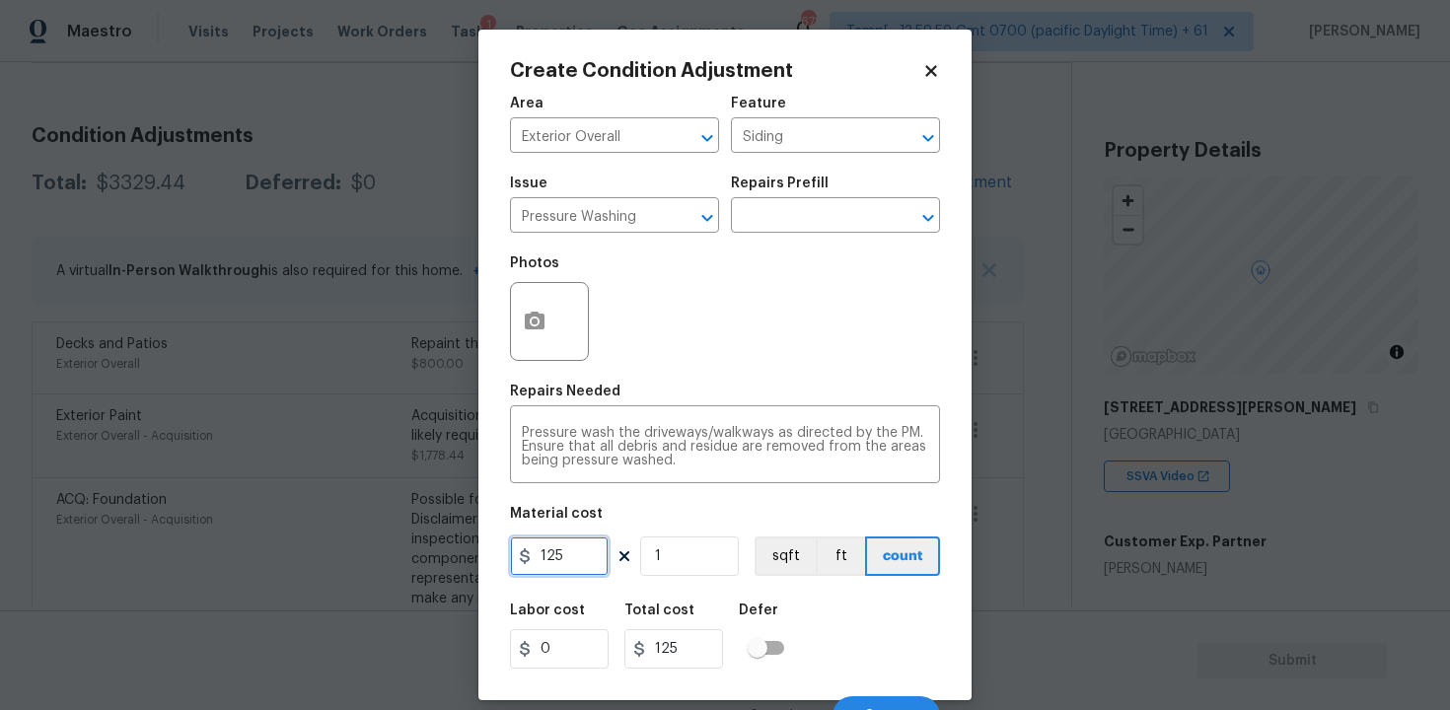
click at [576, 554] on input "125" at bounding box center [559, 556] width 99 height 39
type input "200"
click at [871, 579] on figure "Material cost 200 1 sqft ft count" at bounding box center [725, 543] width 430 height 73
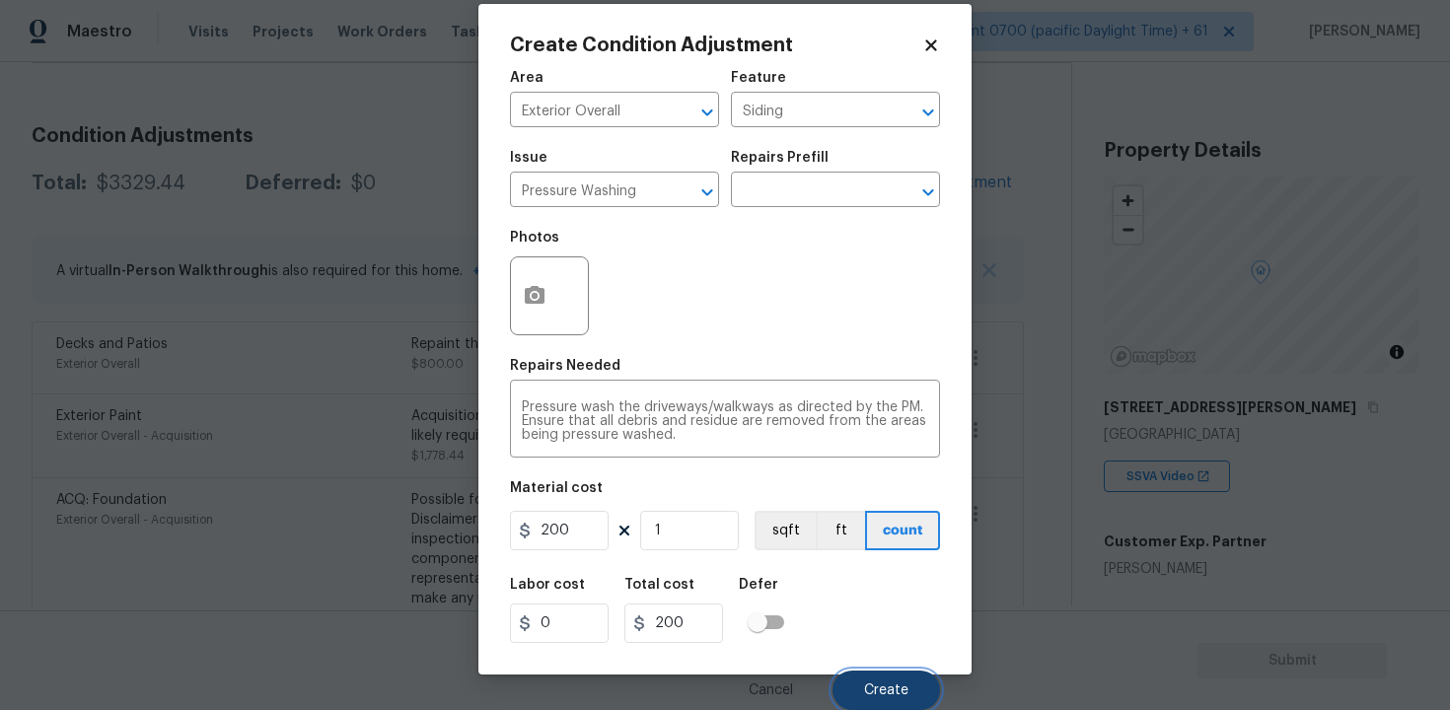
click at [903, 691] on span "Create" at bounding box center [886, 691] width 44 height 15
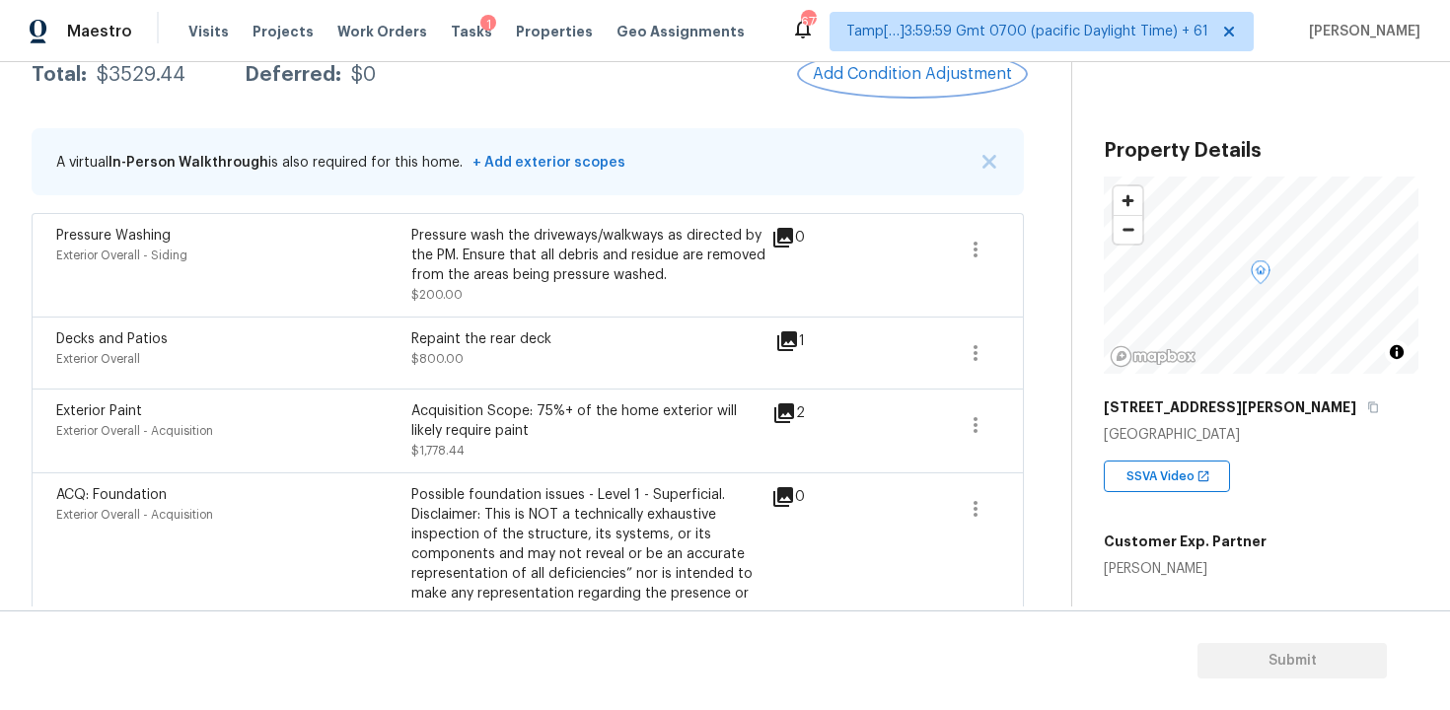
scroll to position [353, 0]
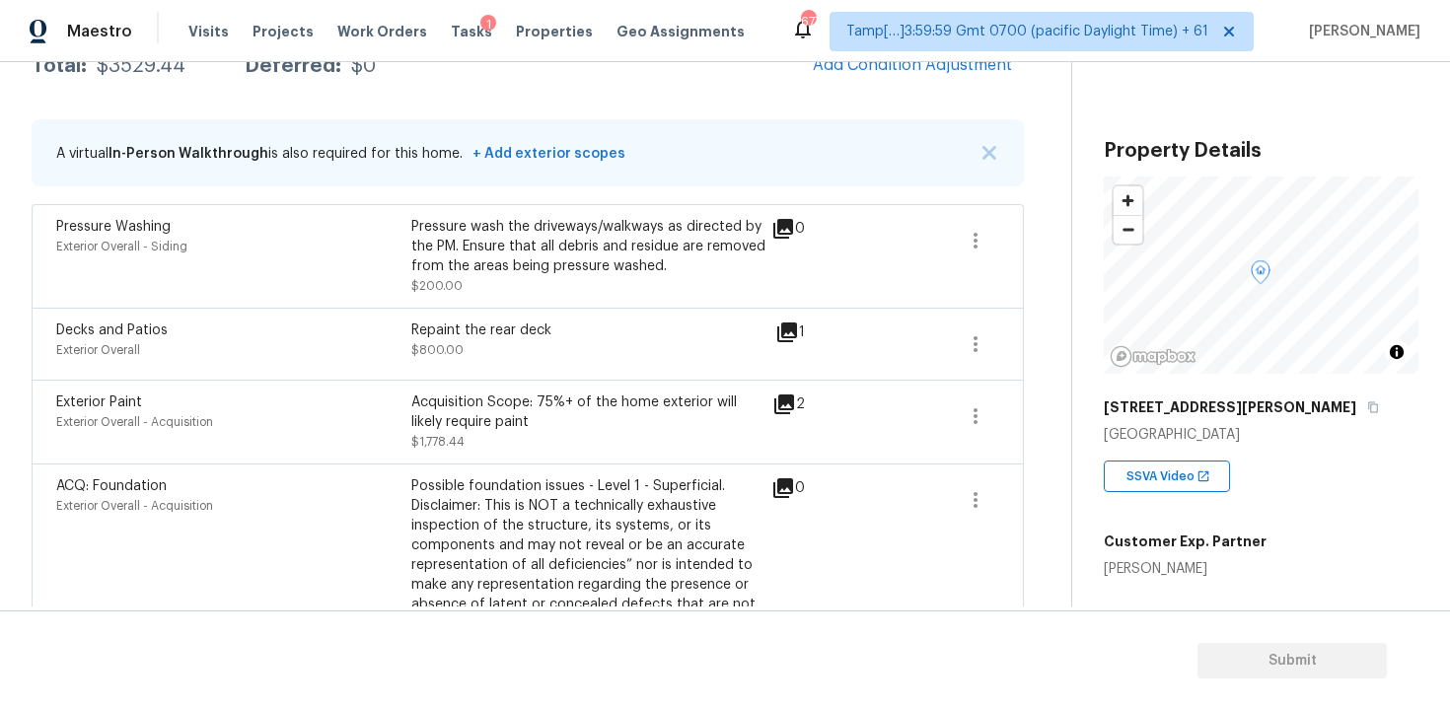
click at [933, 331] on span at bounding box center [906, 344] width 76 height 47
click at [959, 339] on button "button" at bounding box center [975, 344] width 47 height 47
click at [1013, 341] on div "Edit" at bounding box center [1088, 341] width 154 height 20
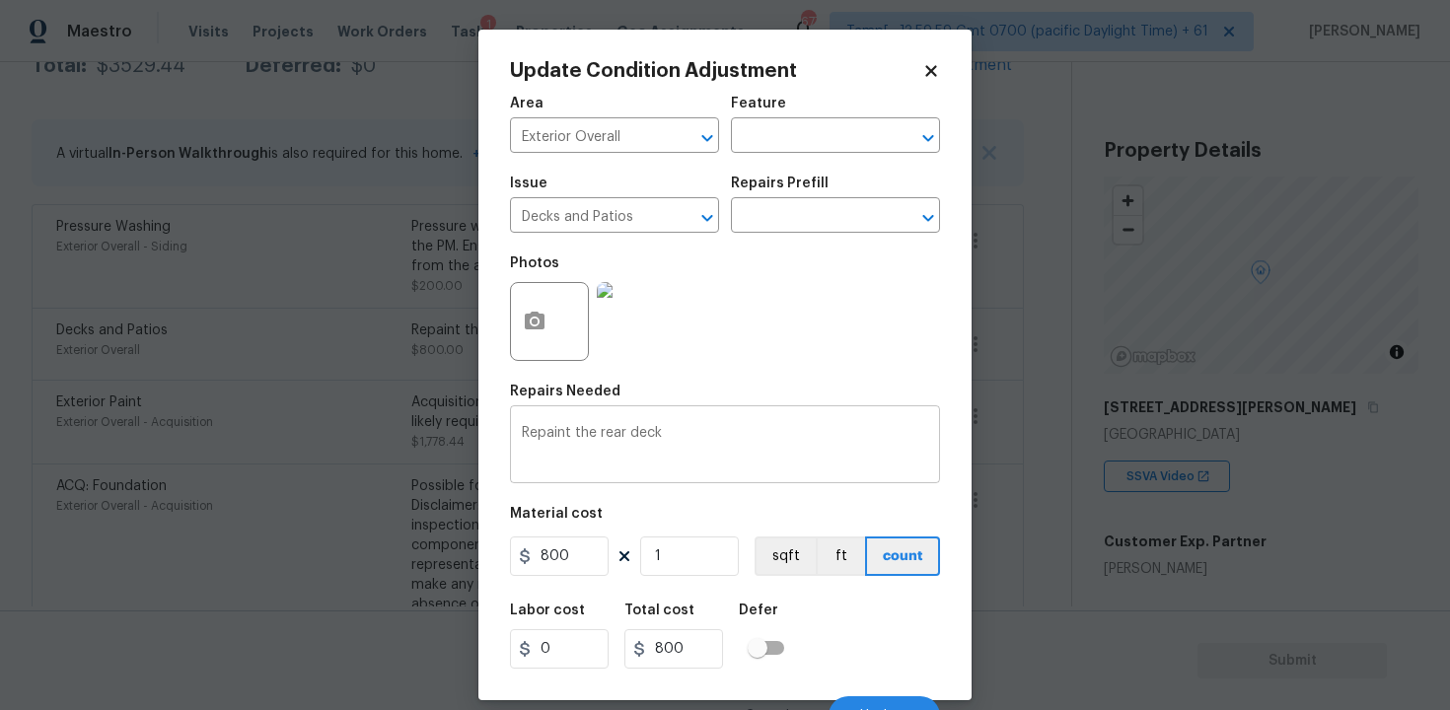
click at [708, 420] on div "Repaint the rear deck x ​" at bounding box center [725, 446] width 430 height 73
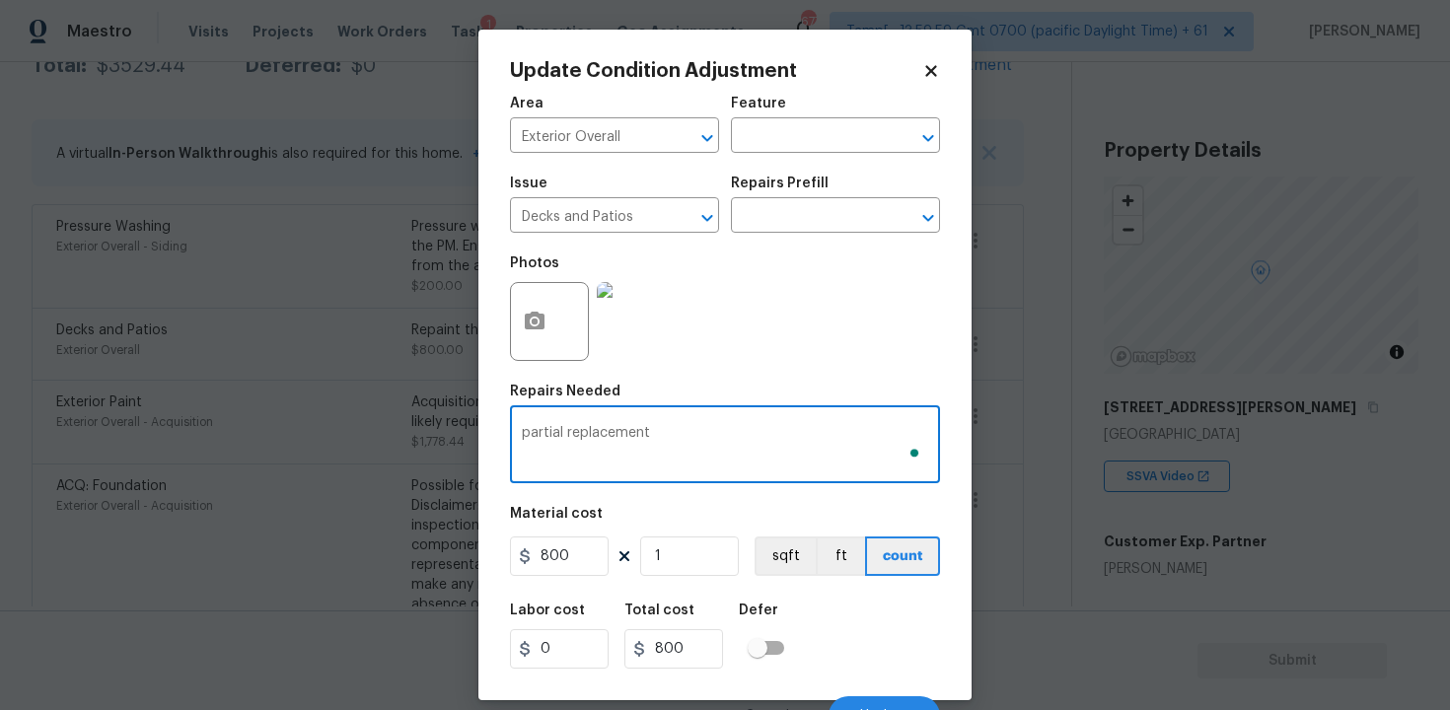
type textarea "partial replacement"
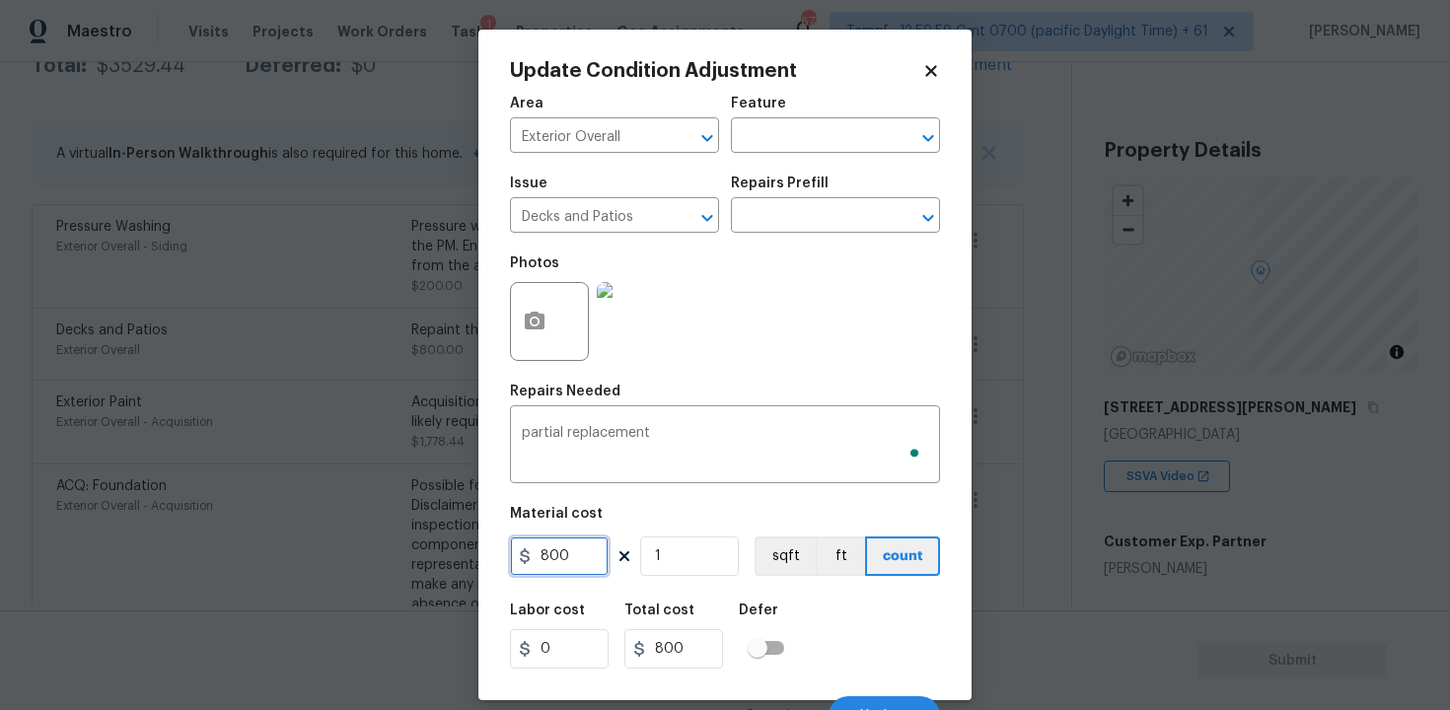
click at [600, 566] on input "800" at bounding box center [559, 556] width 99 height 39
type input "2500"
click at [823, 649] on div "Labor cost 0 Total cost 2500 Defer" at bounding box center [725, 636] width 430 height 89
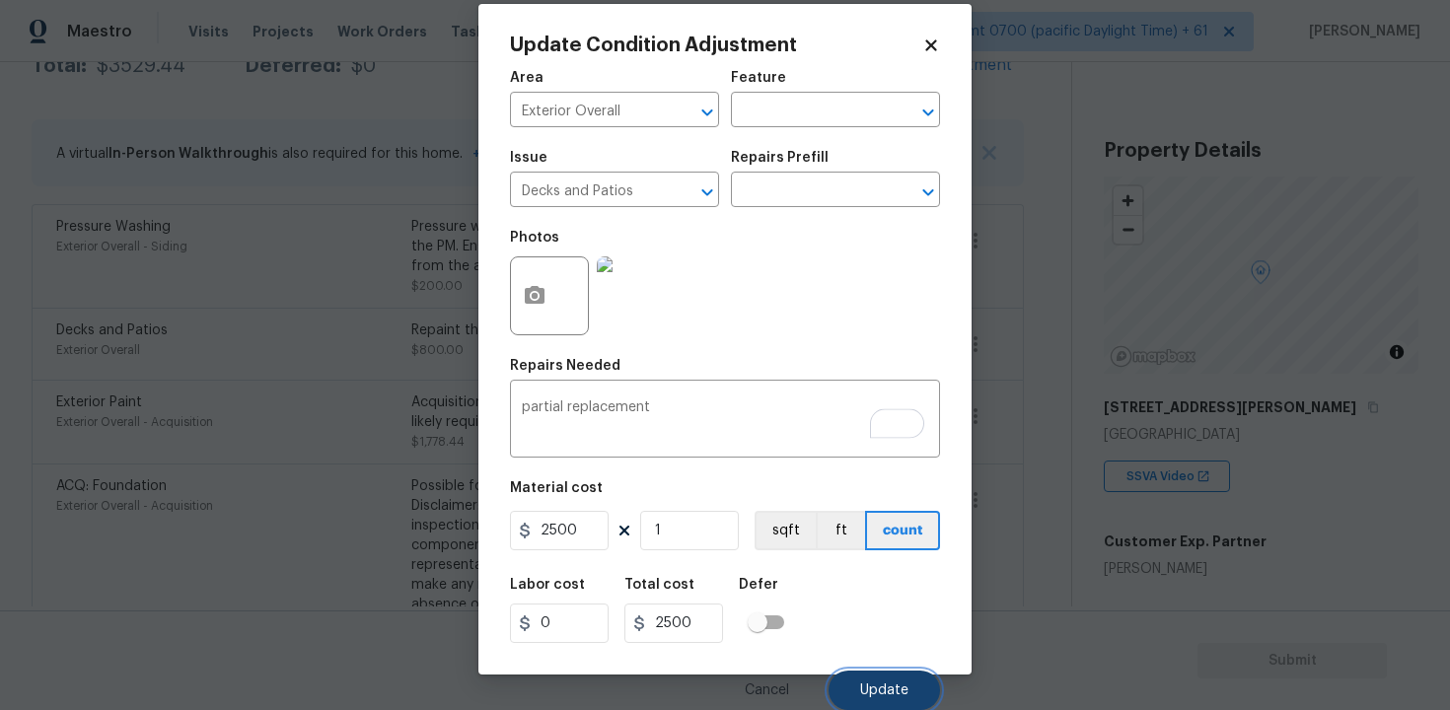
click at [850, 675] on button "Update" at bounding box center [884, 690] width 111 height 39
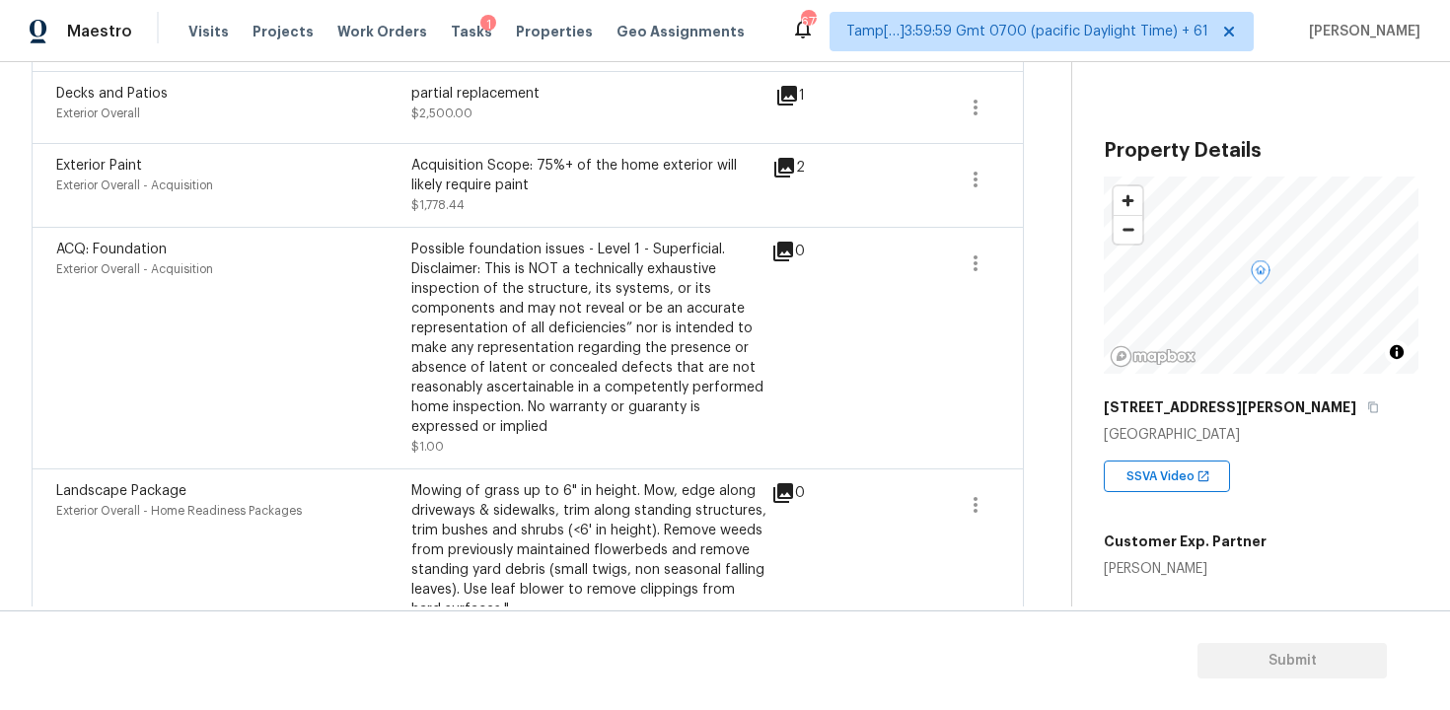
scroll to position [806, 0]
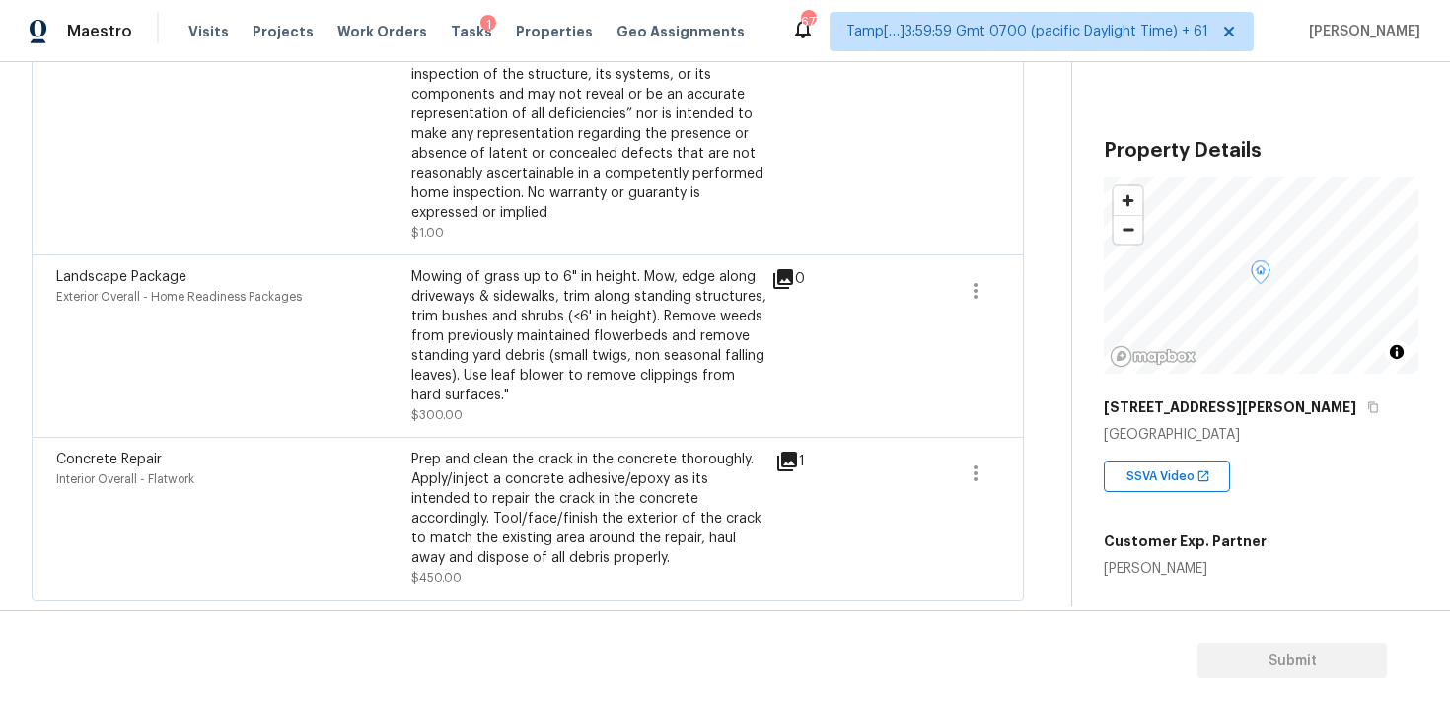
click at [629, 399] on div "Mowing of grass up to 6" in height. Mow, edge along driveways & sidewalks, trim…" at bounding box center [588, 336] width 355 height 138
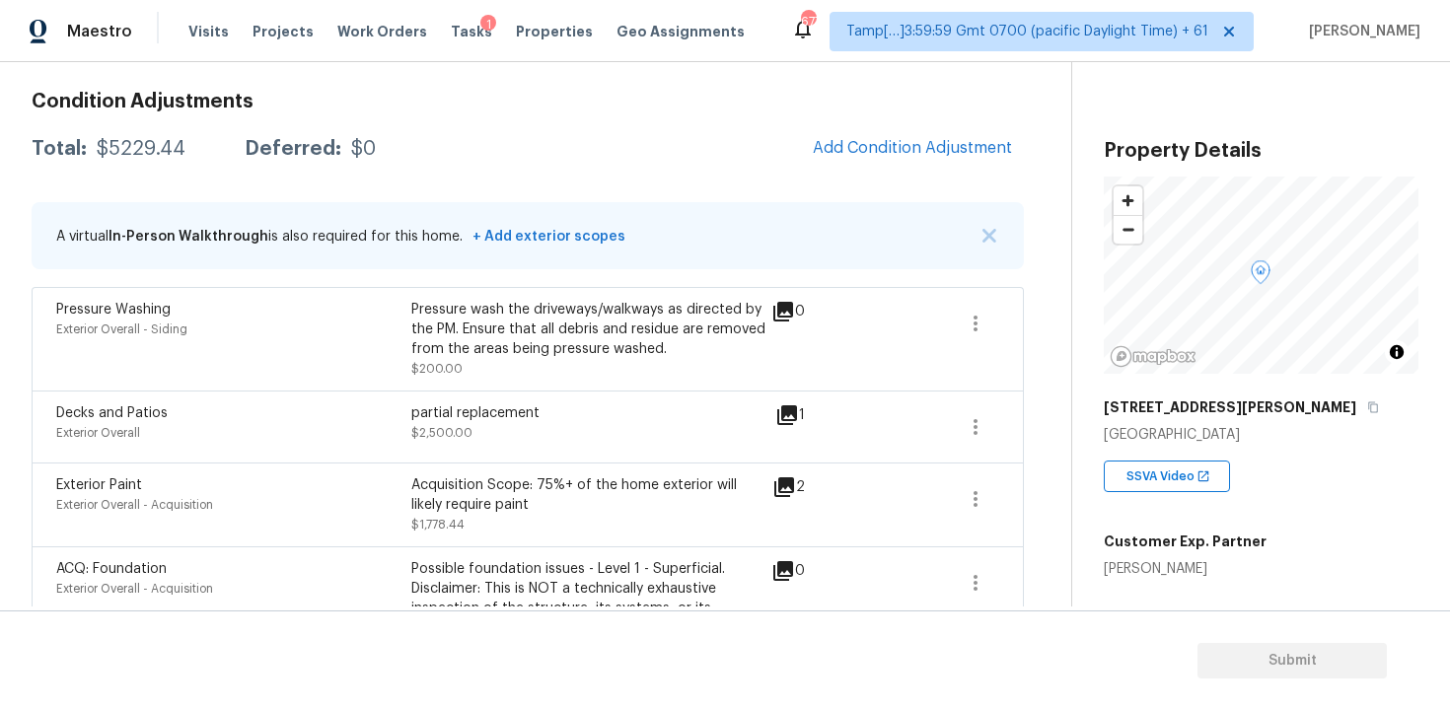
scroll to position [269, 0]
click at [537, 537] on div "Exterior Paint Exterior Overall - Acquisition Acquisition Scope: 75%+ of the ho…" at bounding box center [528, 506] width 992 height 84
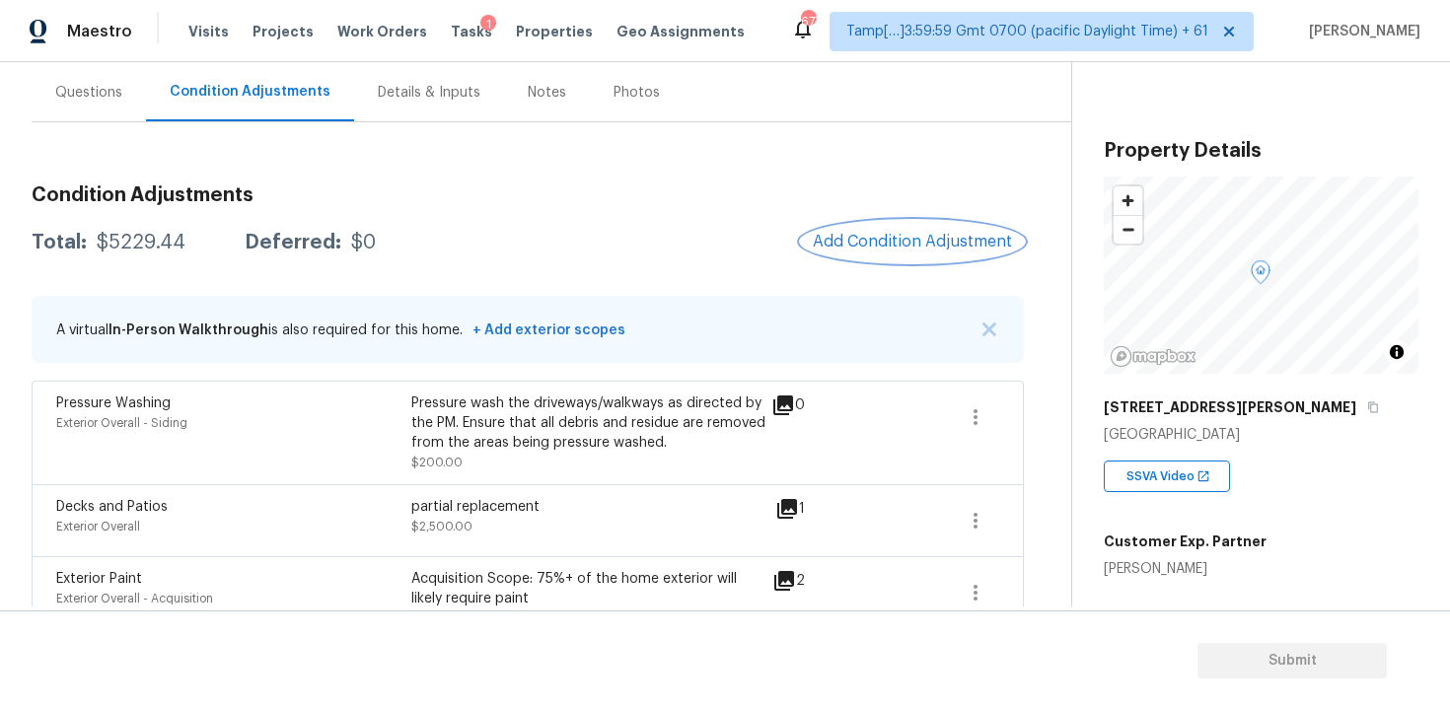
click at [872, 233] on span "Add Condition Adjustment" at bounding box center [912, 242] width 199 height 18
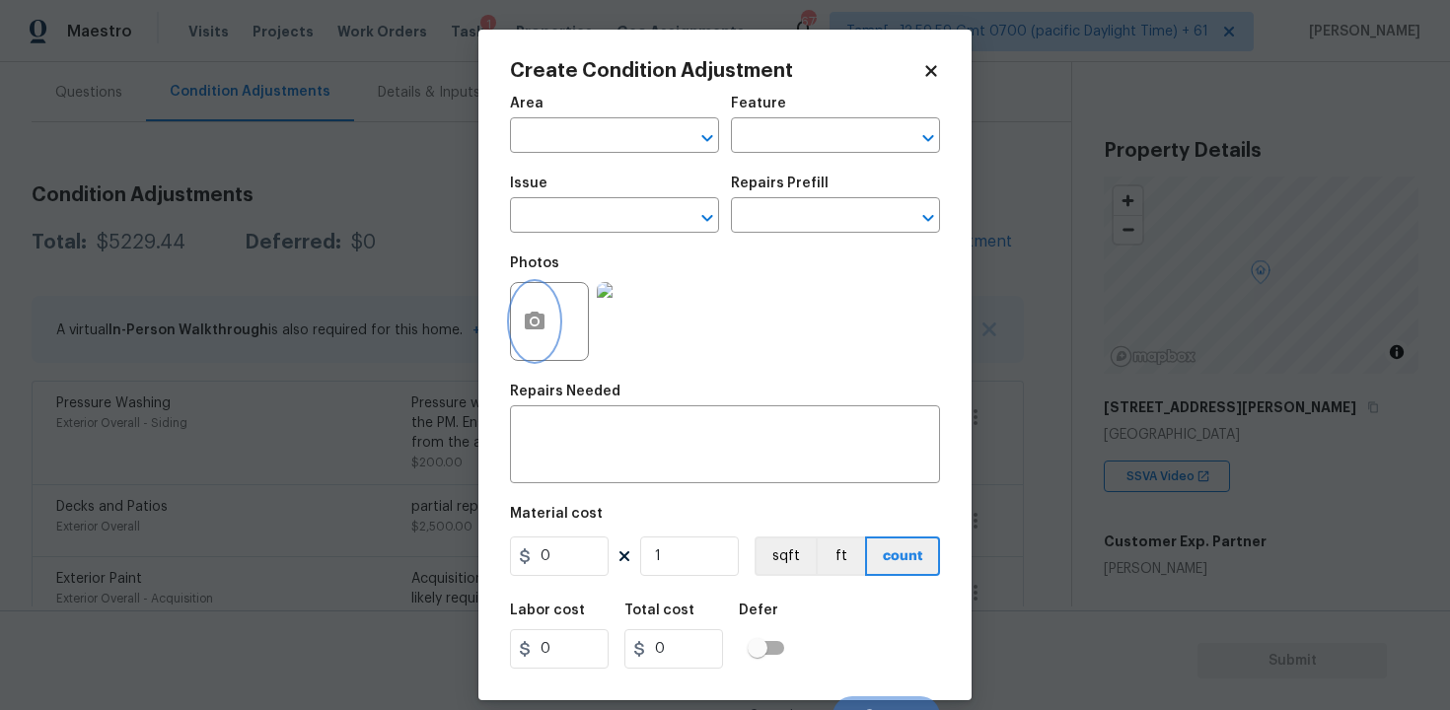
click at [545, 325] on icon "button" at bounding box center [535, 321] width 20 height 18
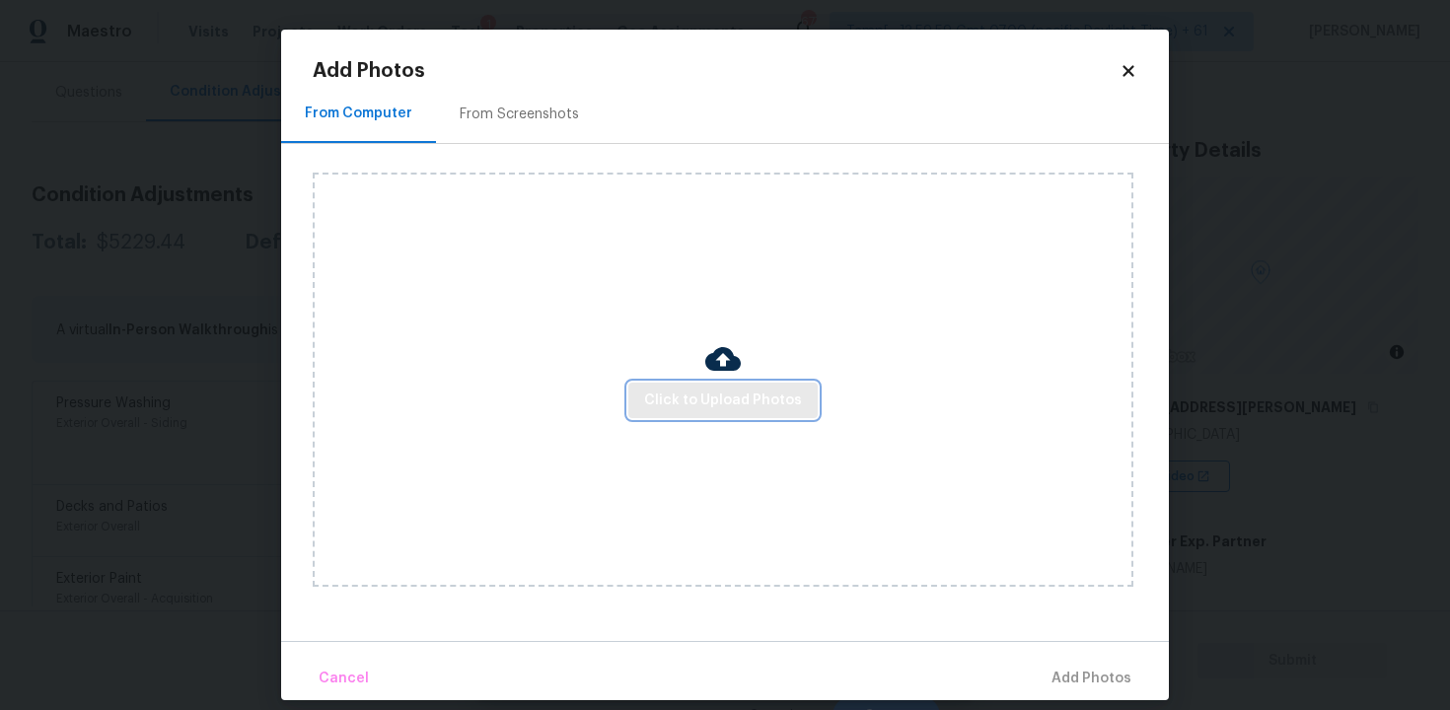
click at [746, 394] on span "Click to Upload Photos" at bounding box center [723, 401] width 158 height 25
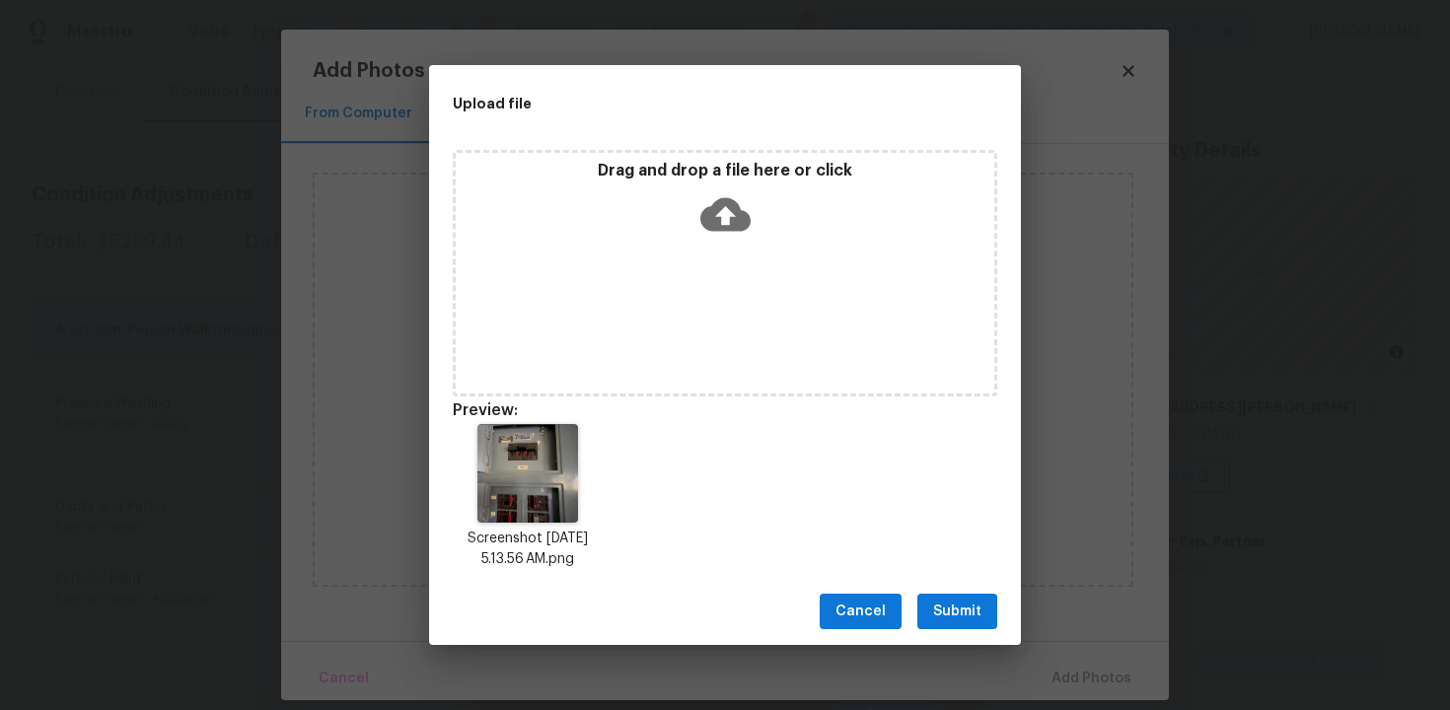
click at [959, 598] on button "Submit" at bounding box center [957, 612] width 80 height 37
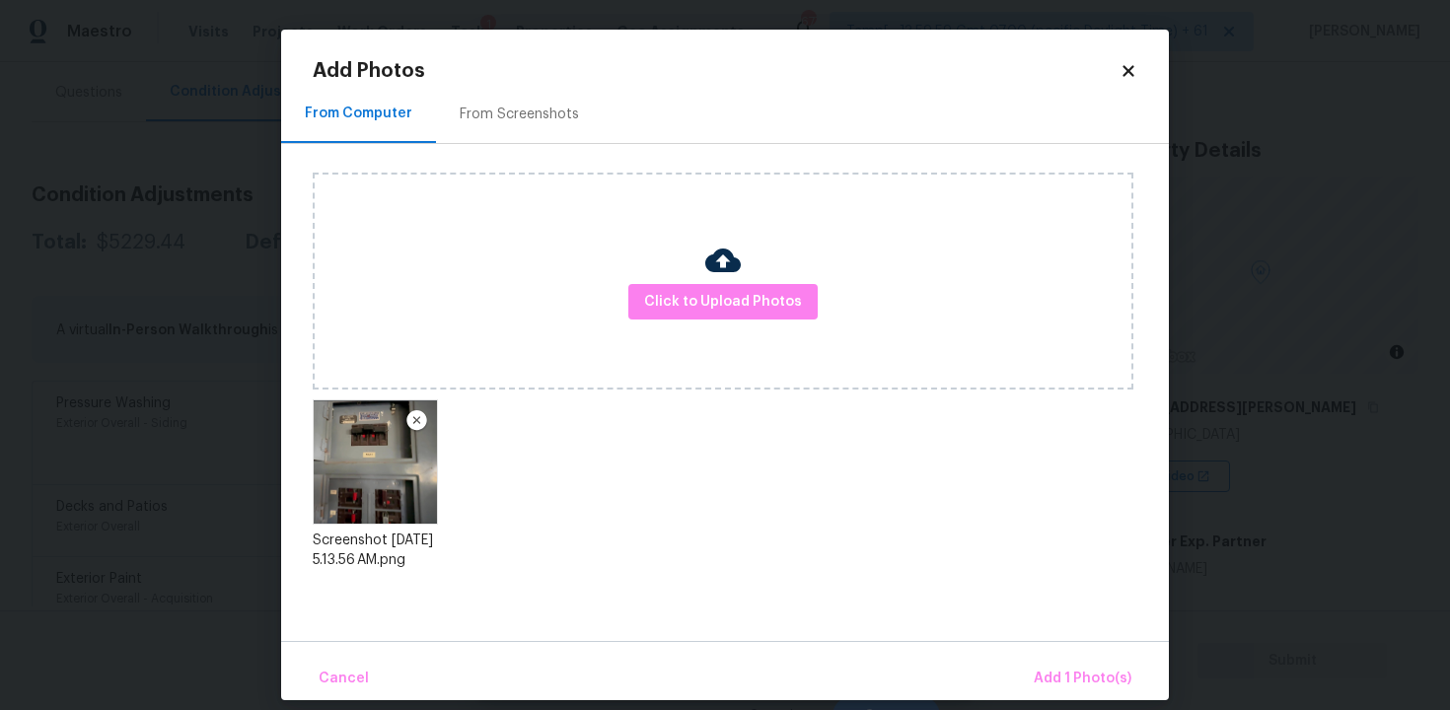
click at [1041, 655] on div "Cancel Add 1 Photo(s)" at bounding box center [725, 670] width 888 height 59
click at [1054, 667] on span "Add 1 Photo(s)" at bounding box center [1083, 679] width 98 height 25
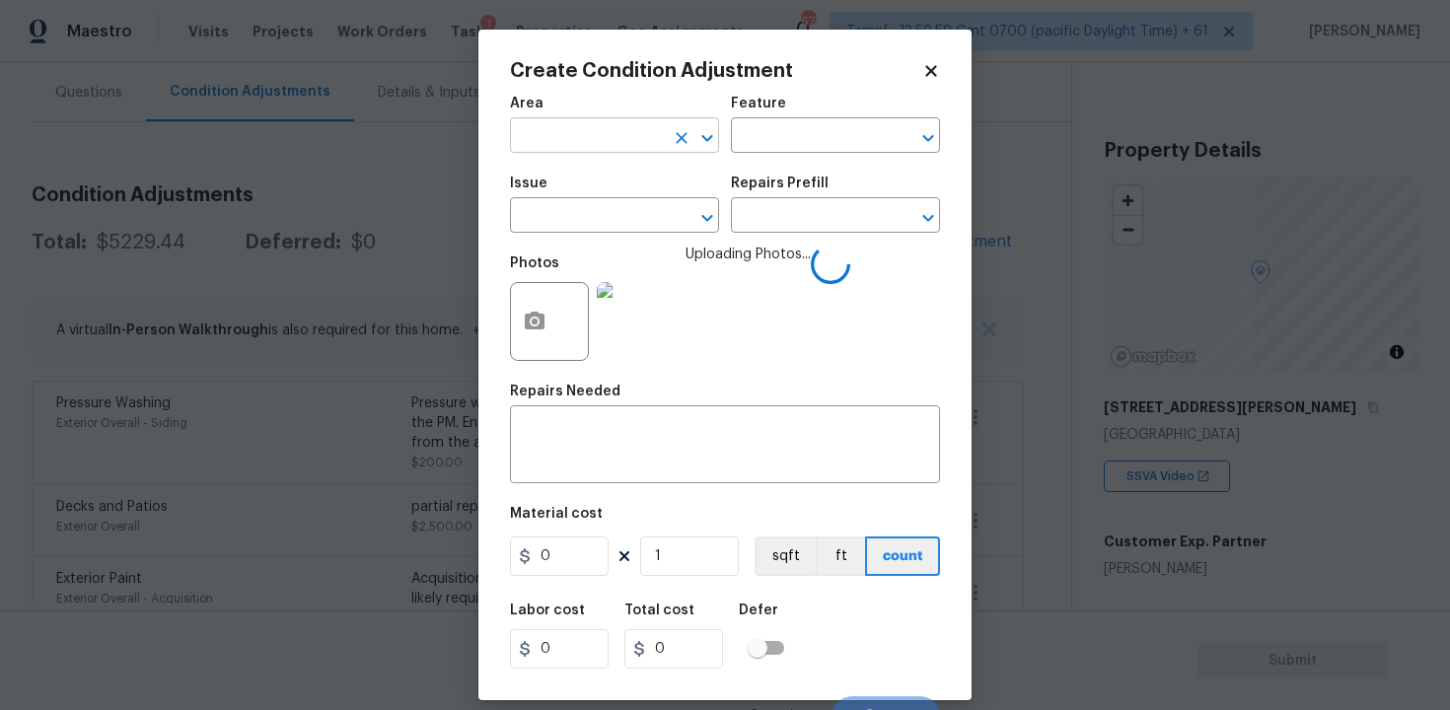
click at [652, 140] on input "text" at bounding box center [587, 137] width 154 height 31
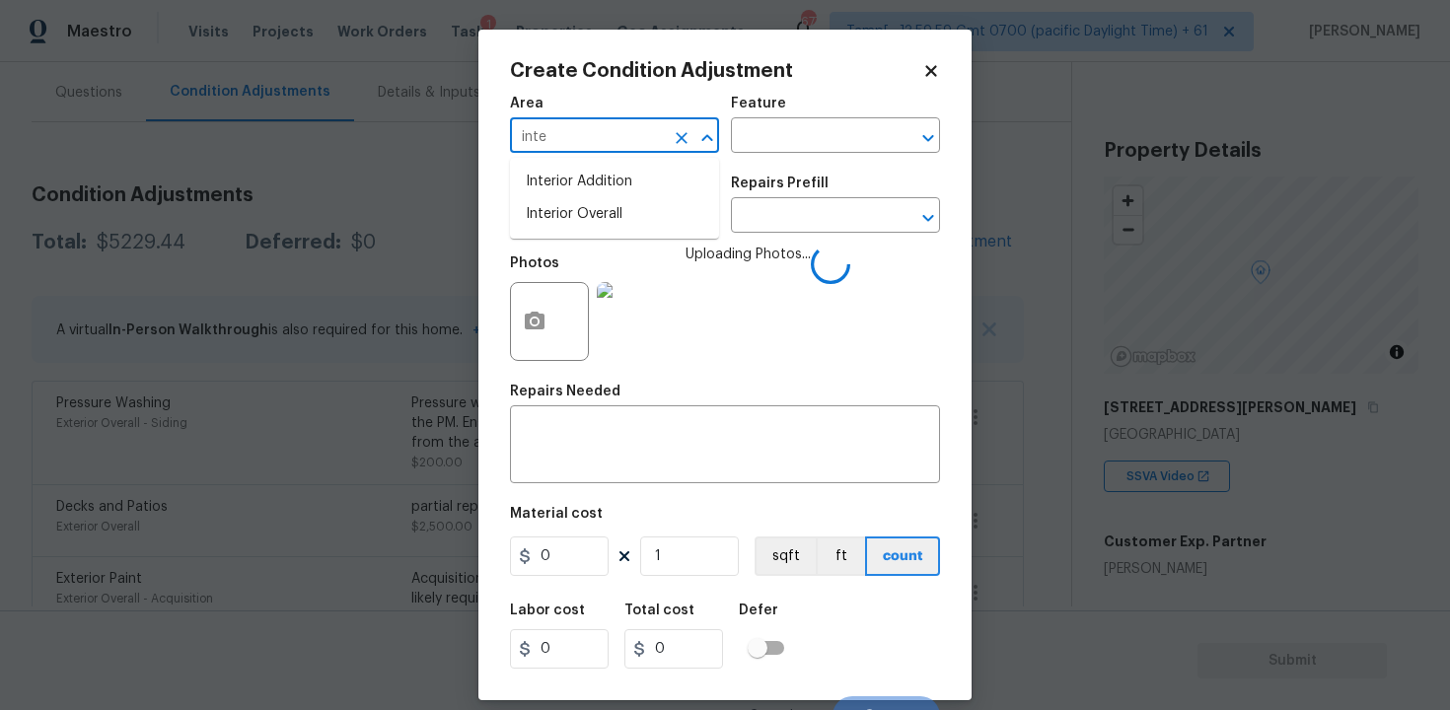
type input "inter"
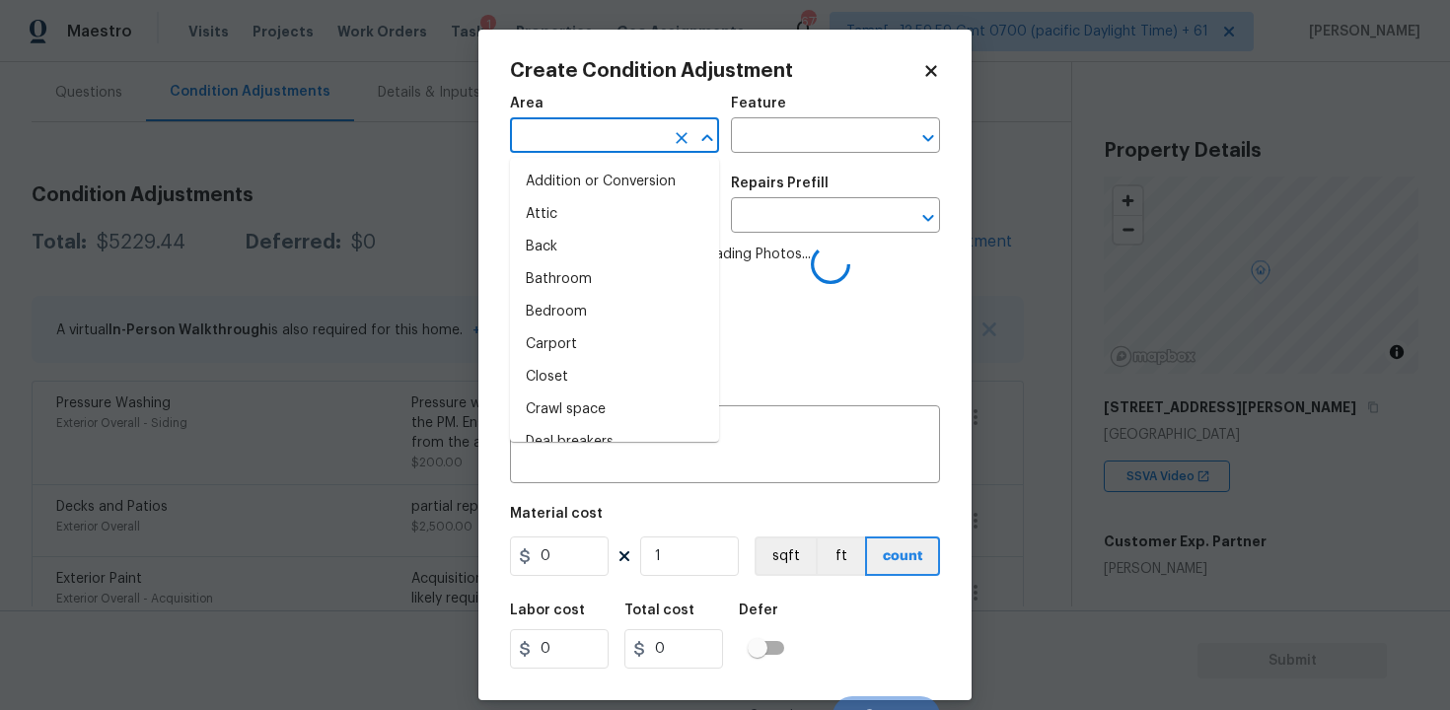
click at [646, 224] on li "Attic" at bounding box center [614, 214] width 209 height 33
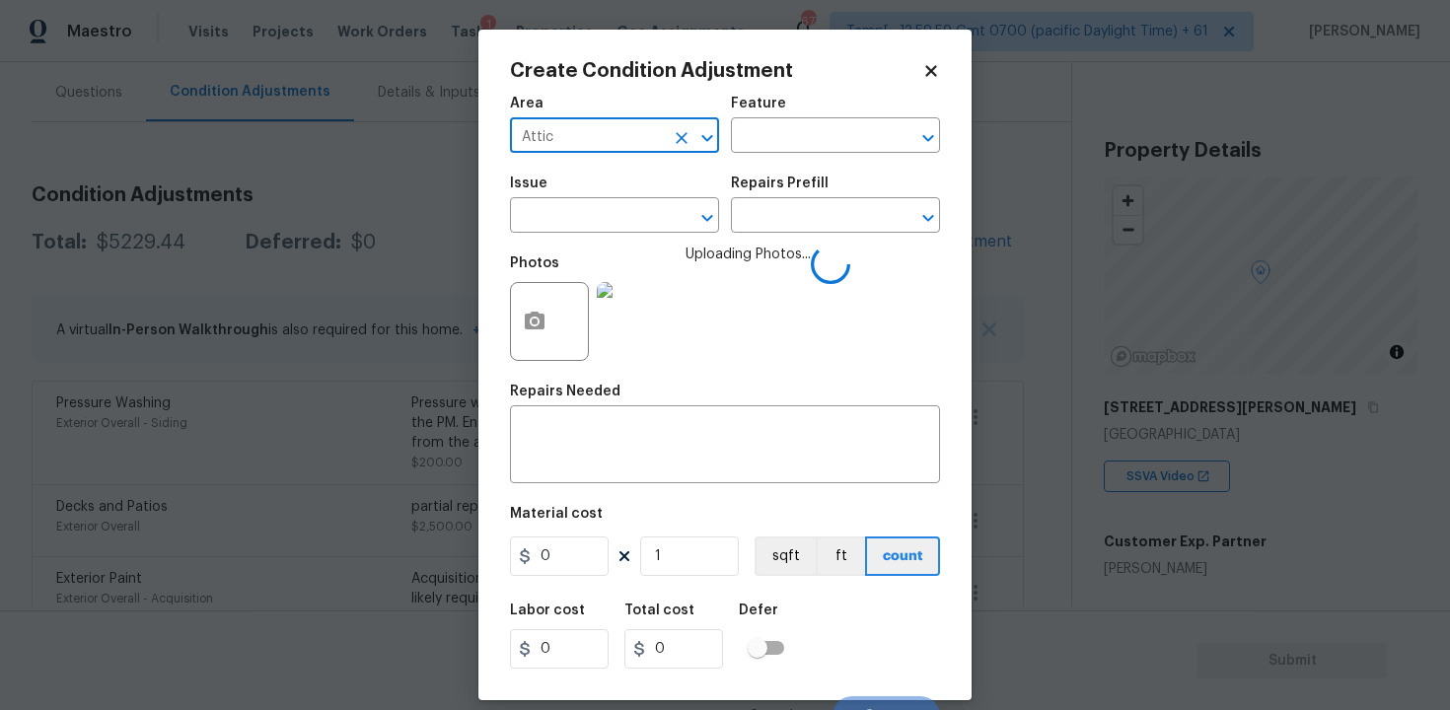
click at [646, 224] on input "text" at bounding box center [587, 217] width 154 height 31
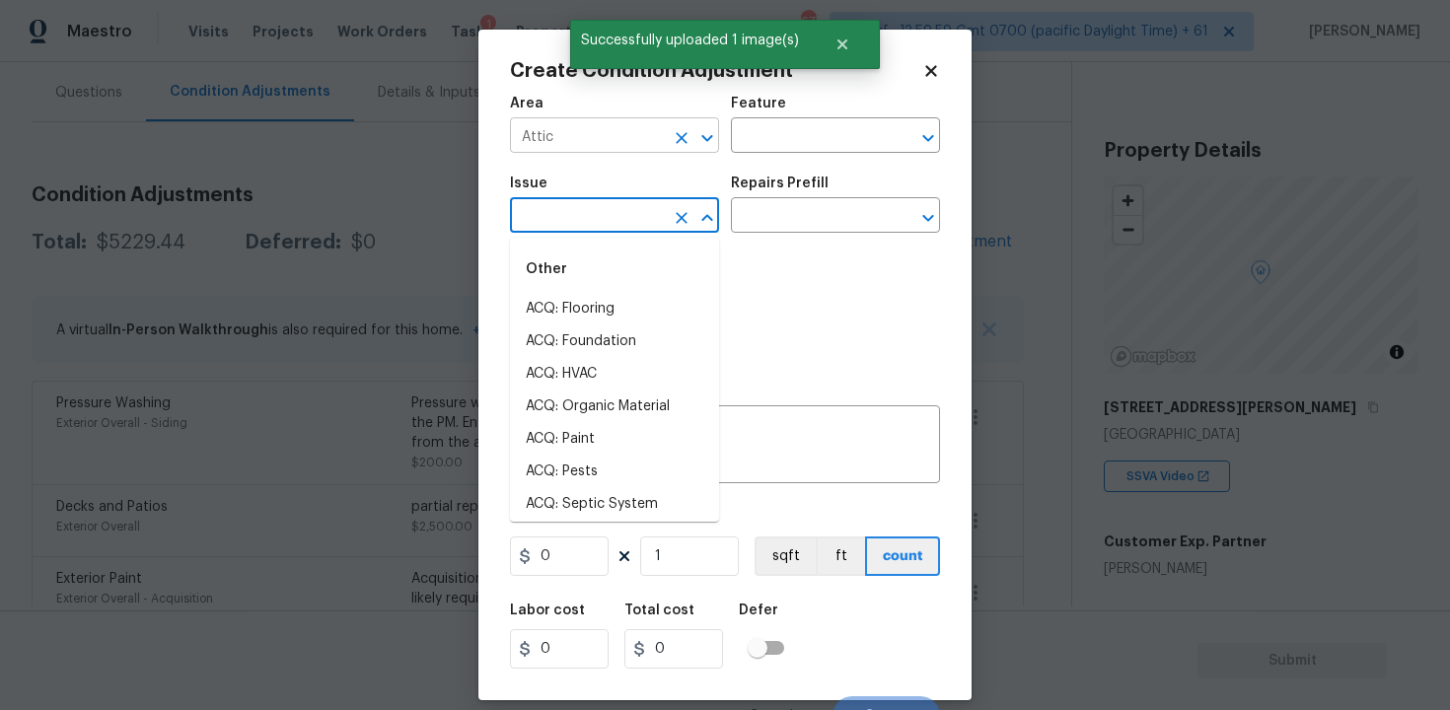
click at [638, 141] on input "Attic" at bounding box center [587, 137] width 154 height 31
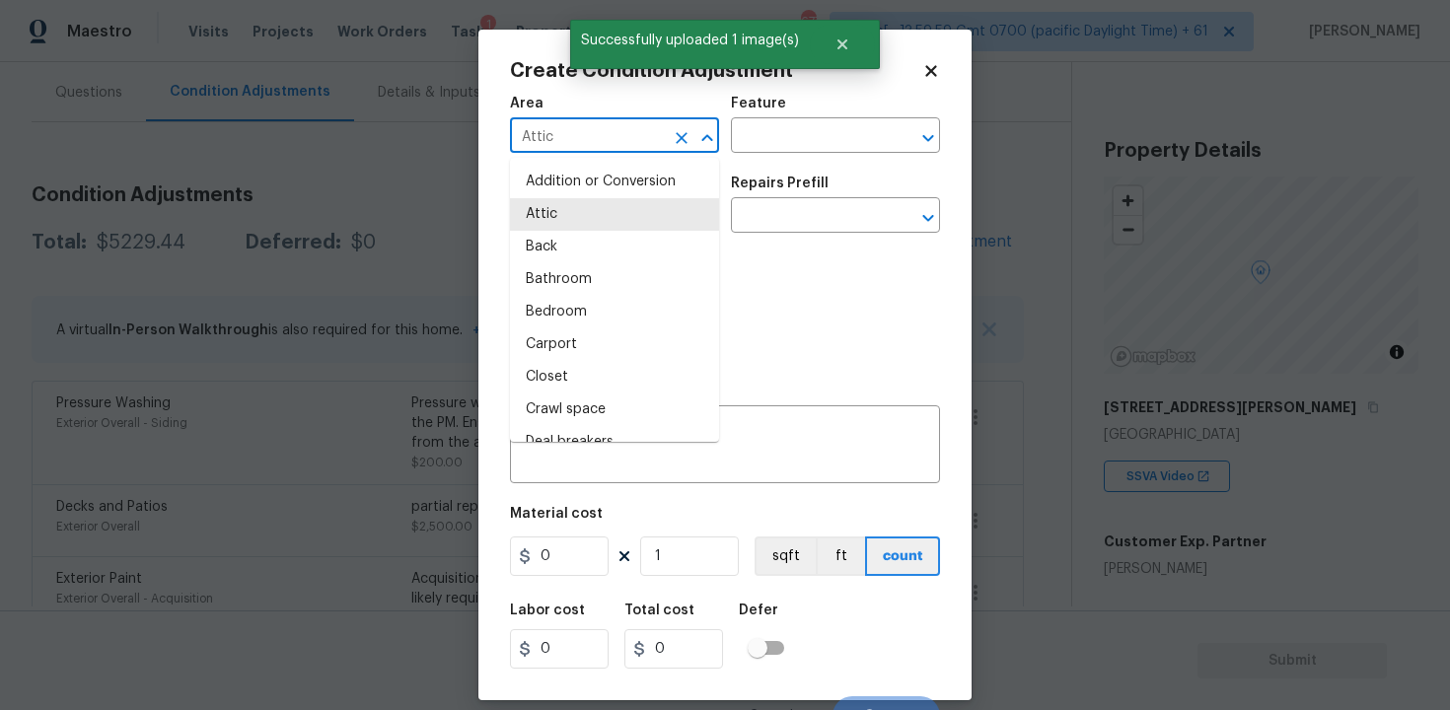
type input "e"
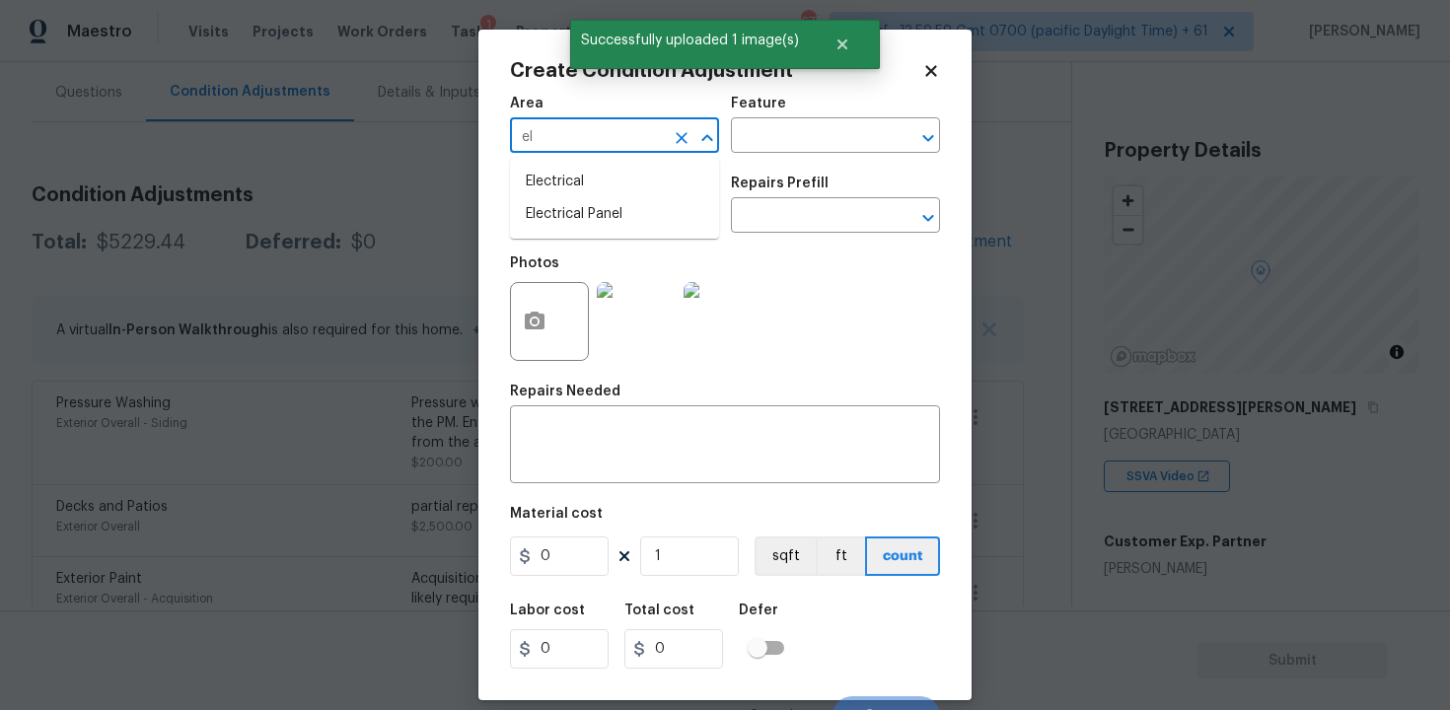
type input "ele"
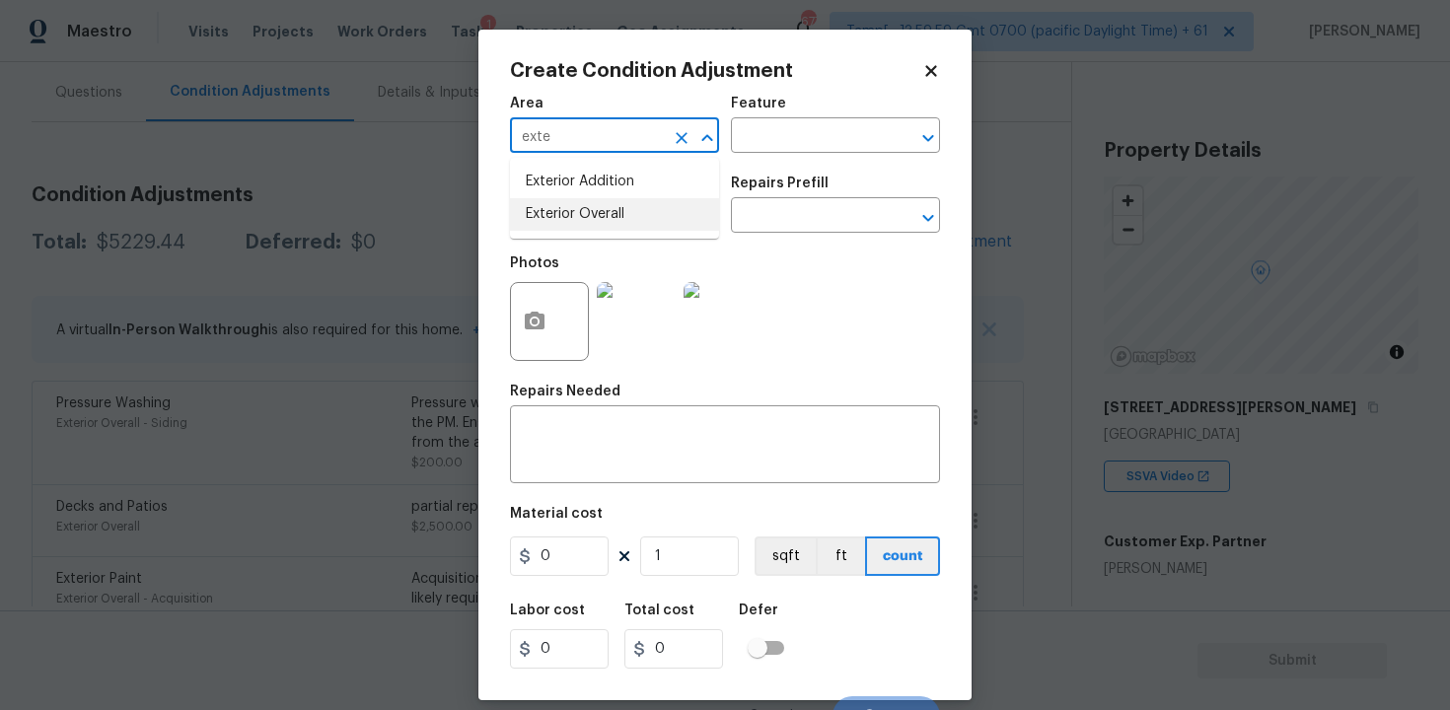
click at [615, 207] on li "Exterior Overall" at bounding box center [614, 214] width 209 height 33
type input "Exterior Overall"
click at [615, 207] on input "text" at bounding box center [587, 217] width 154 height 31
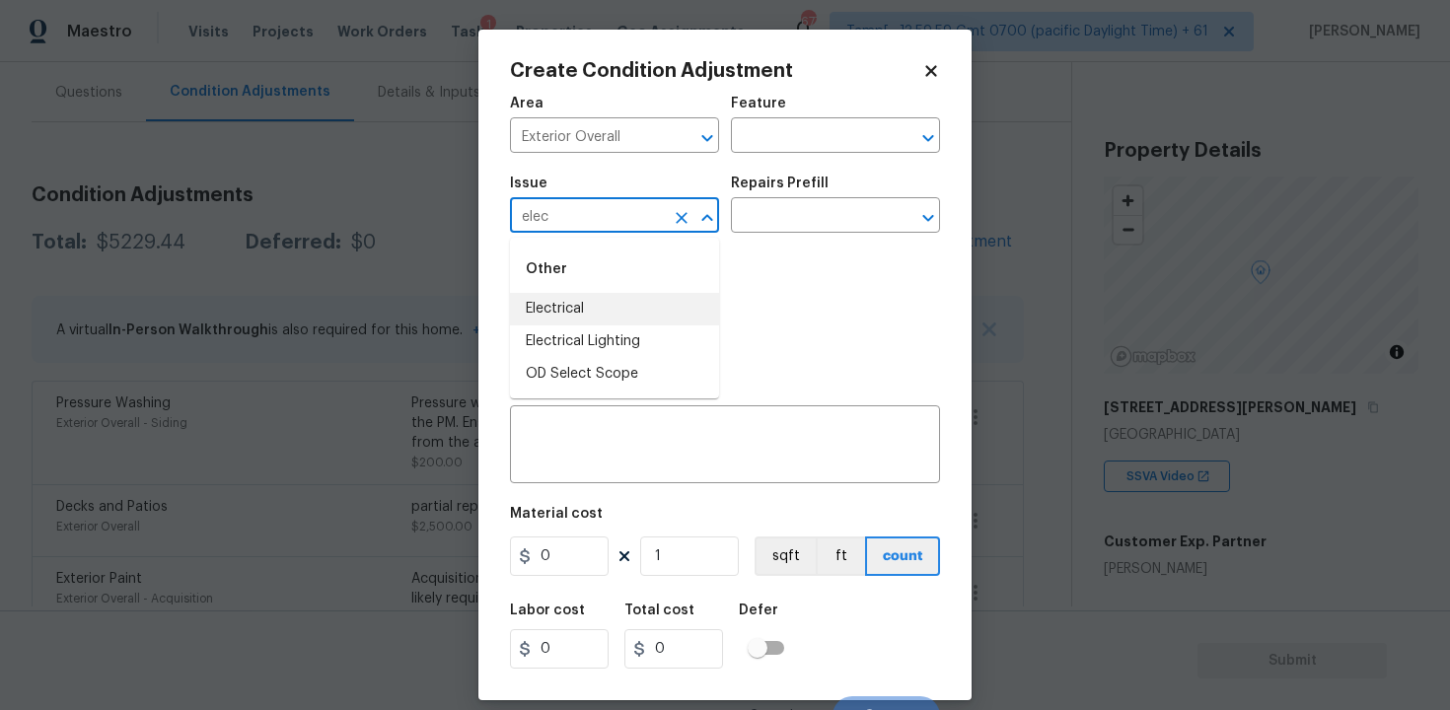
click at [602, 309] on li "Electrical" at bounding box center [614, 309] width 209 height 33
type input "Electrical"
click at [773, 208] on input "text" at bounding box center [808, 217] width 154 height 31
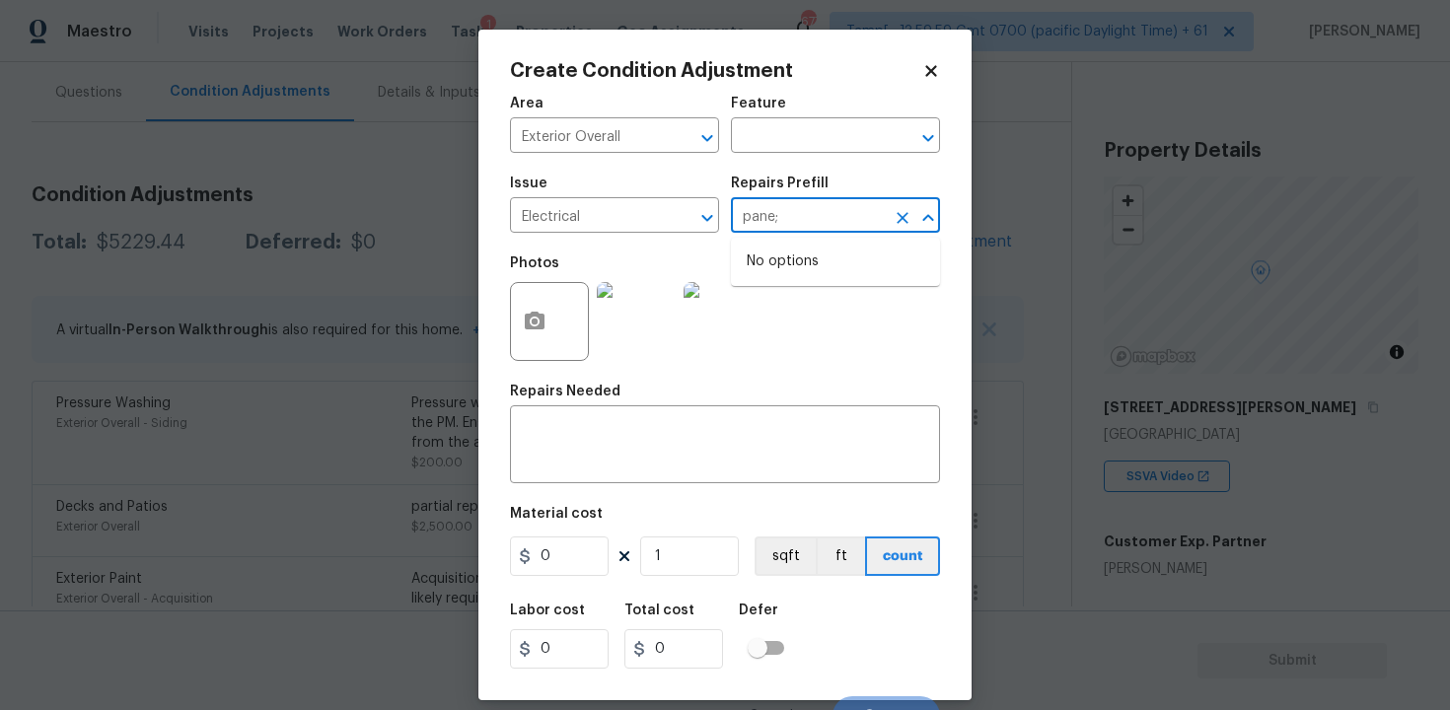
type input "pane"
click at [795, 258] on li "Replace Main Panel $2,500.00" at bounding box center [835, 272] width 209 height 53
type textarea "Remove and replace outdated main panel with approved panel. Includes obtaining …"
type input "2500"
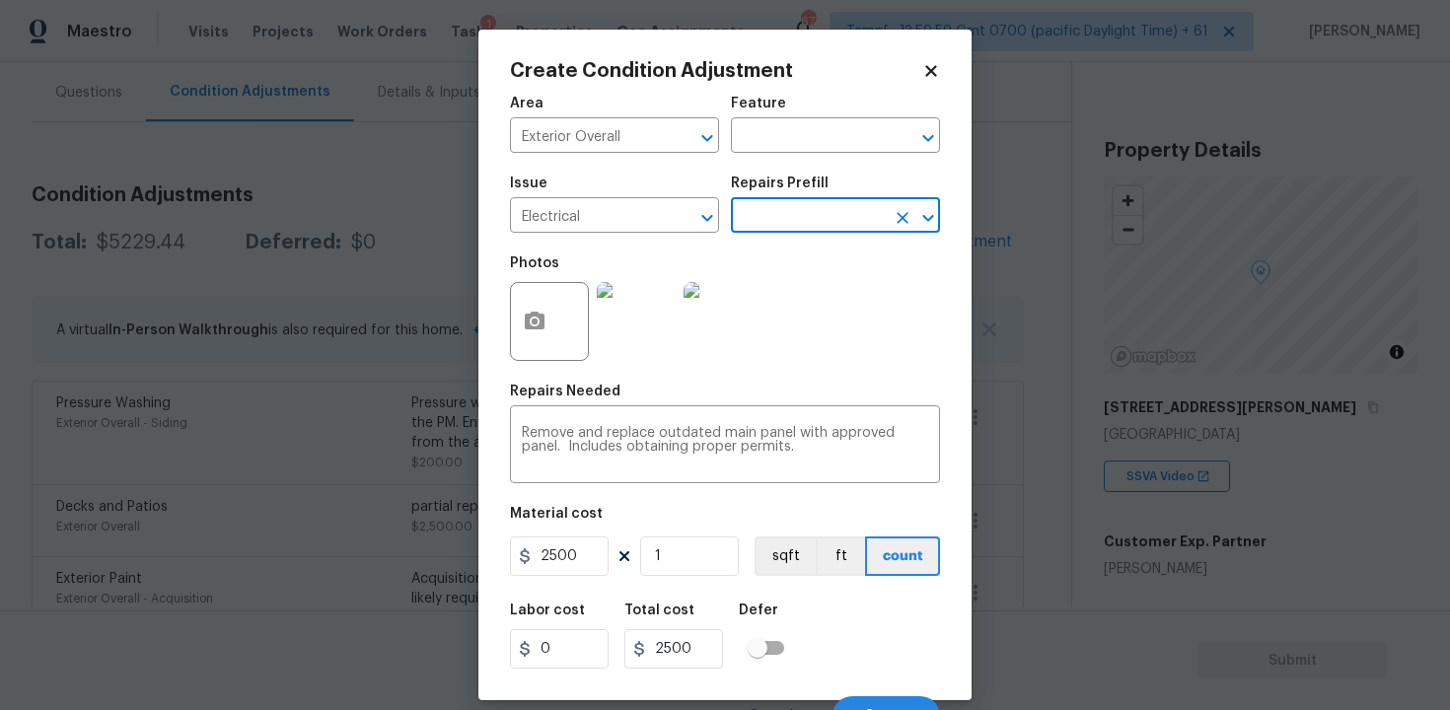
scroll to position [27, 0]
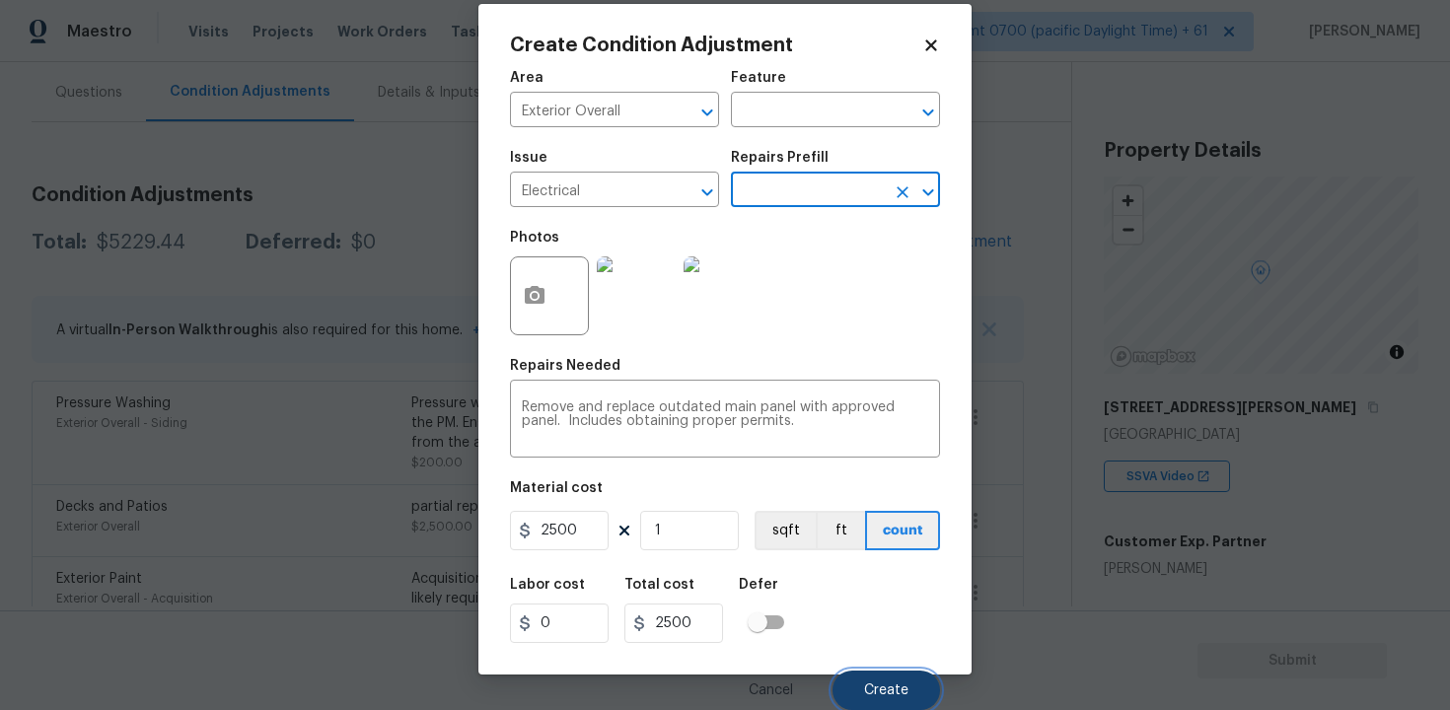
click at [867, 681] on button "Create" at bounding box center [887, 690] width 108 height 39
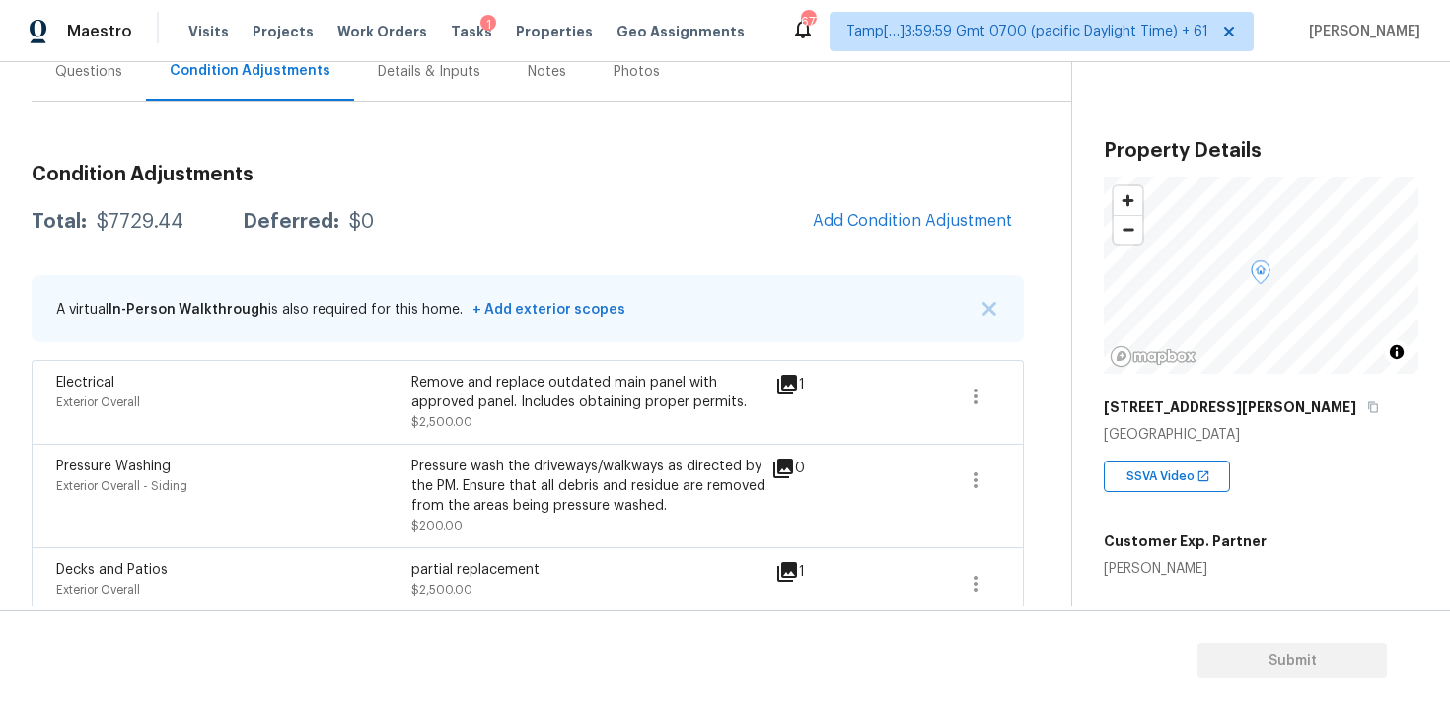
scroll to position [198, 0]
click at [826, 219] on span "Add Condition Adjustment" at bounding box center [912, 220] width 199 height 18
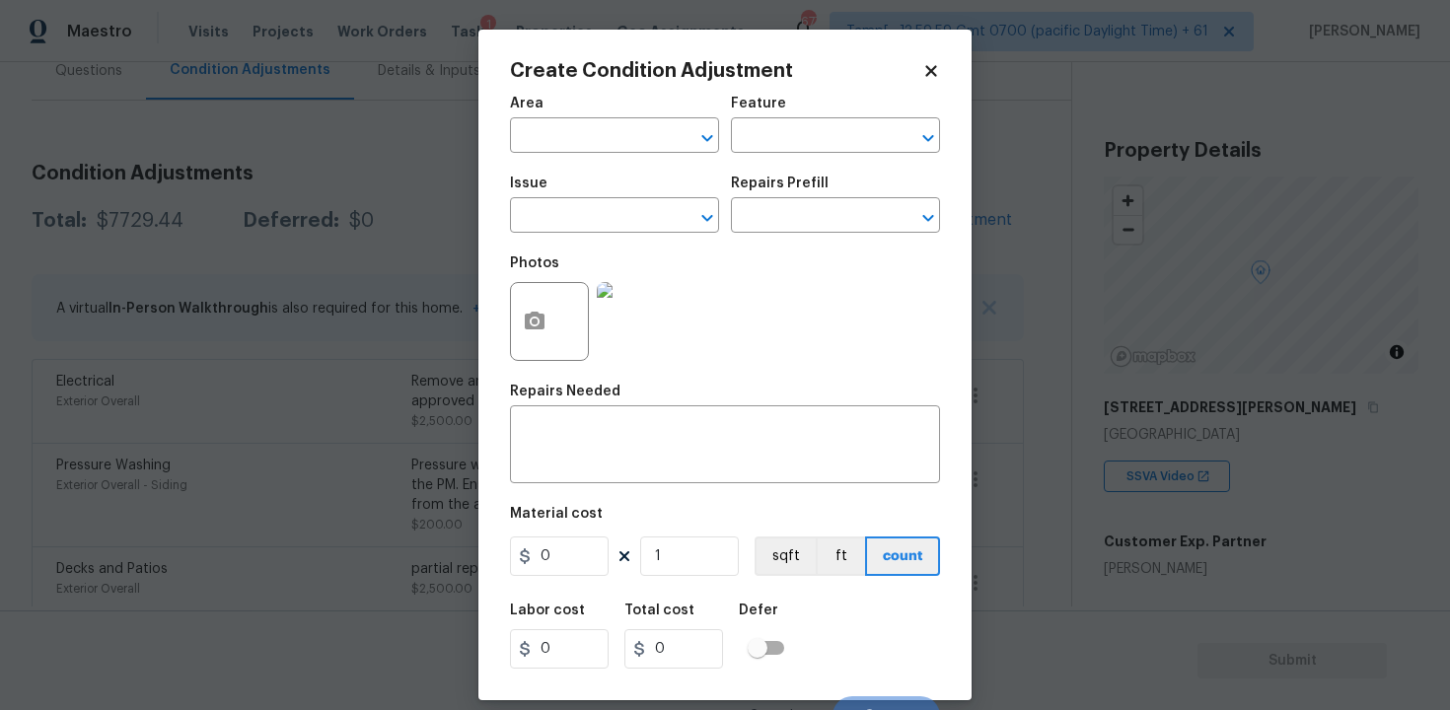
click at [636, 116] on div "Area" at bounding box center [614, 110] width 209 height 26
click at [635, 133] on input "text" at bounding box center [587, 137] width 154 height 31
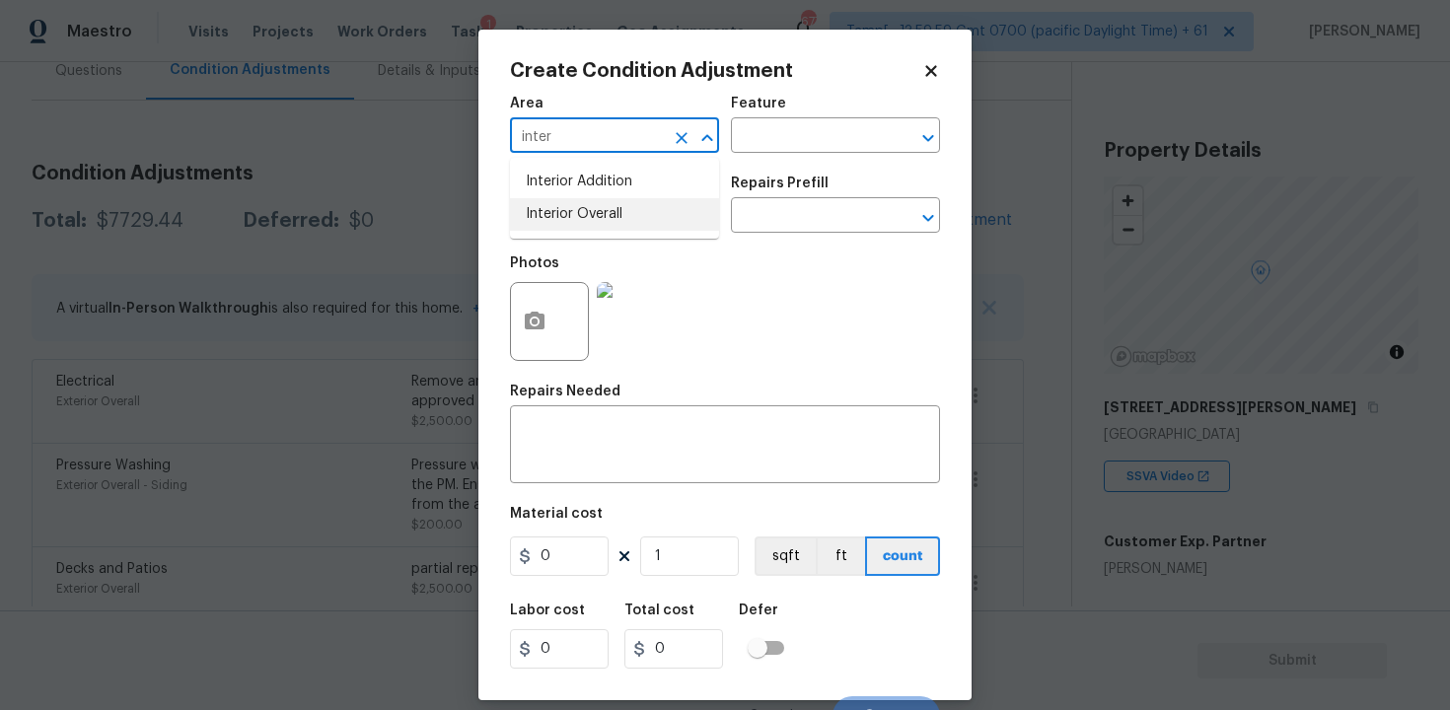
click at [626, 219] on li "Interior Overall" at bounding box center [614, 214] width 209 height 33
type input "Interior Overall"
click at [626, 219] on input "text" at bounding box center [587, 217] width 154 height 31
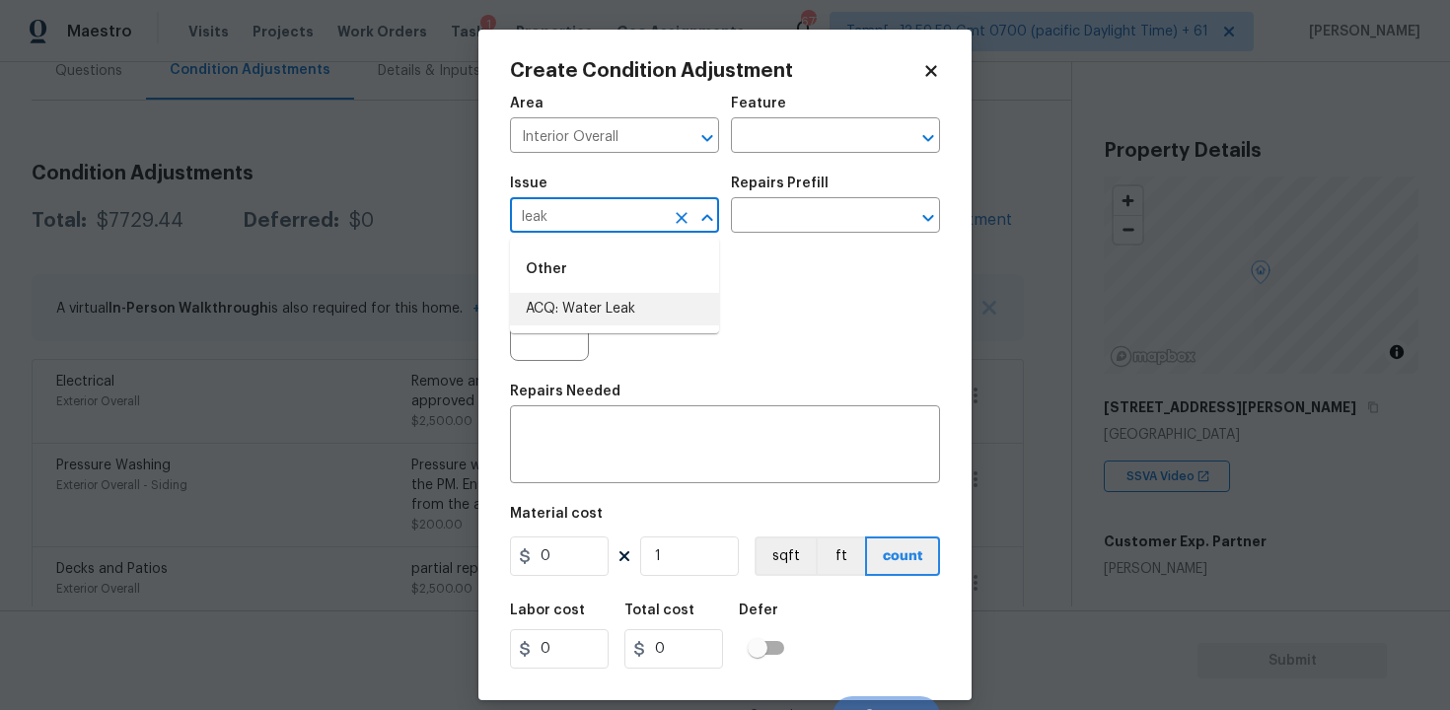
click at [617, 324] on li "ACQ: Water Leak" at bounding box center [614, 309] width 209 height 33
type input "ACQ: Water Leak"
click at [837, 216] on input "text" at bounding box center [808, 217] width 154 height 31
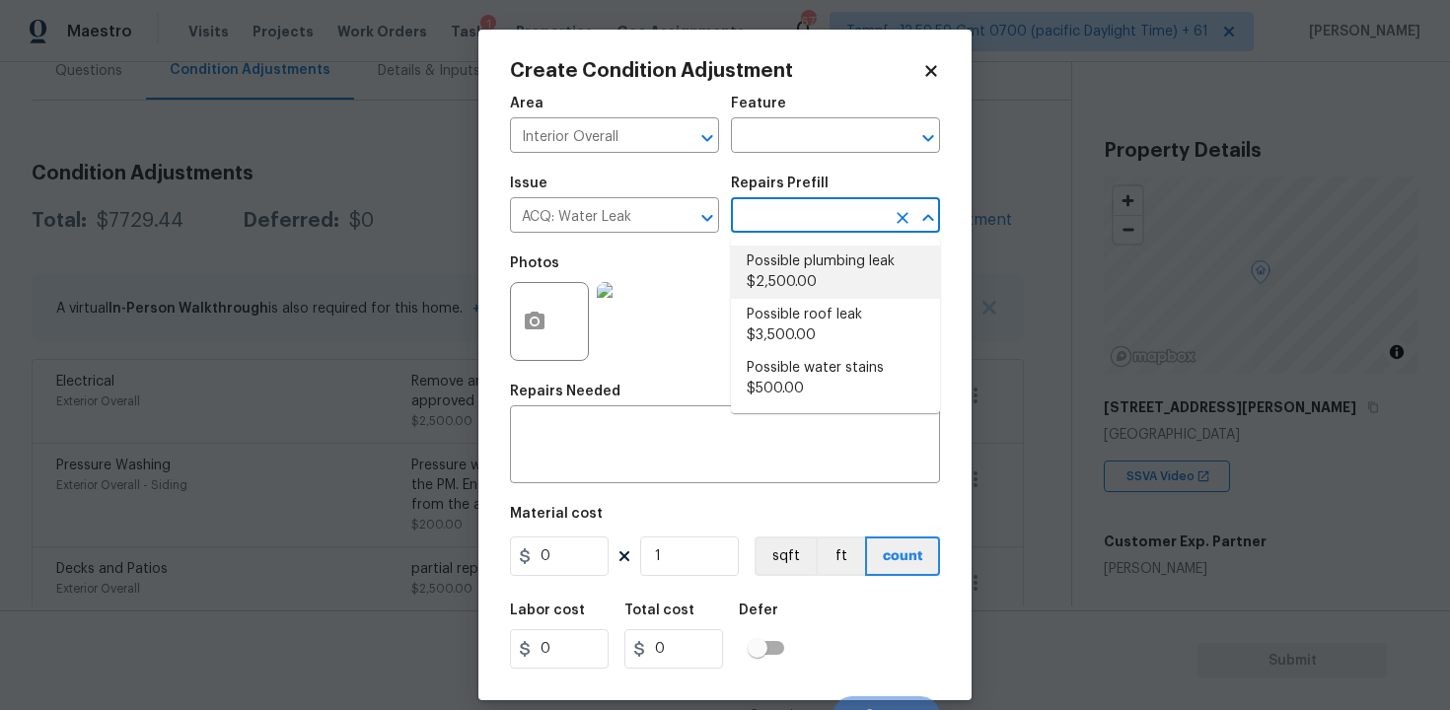
click at [829, 278] on li "Possible plumbing leak $2,500.00" at bounding box center [835, 272] width 209 height 53
type input "Acquisition"
type textarea "Acquisition Scope: Possible plumbing leak"
type input "2500"
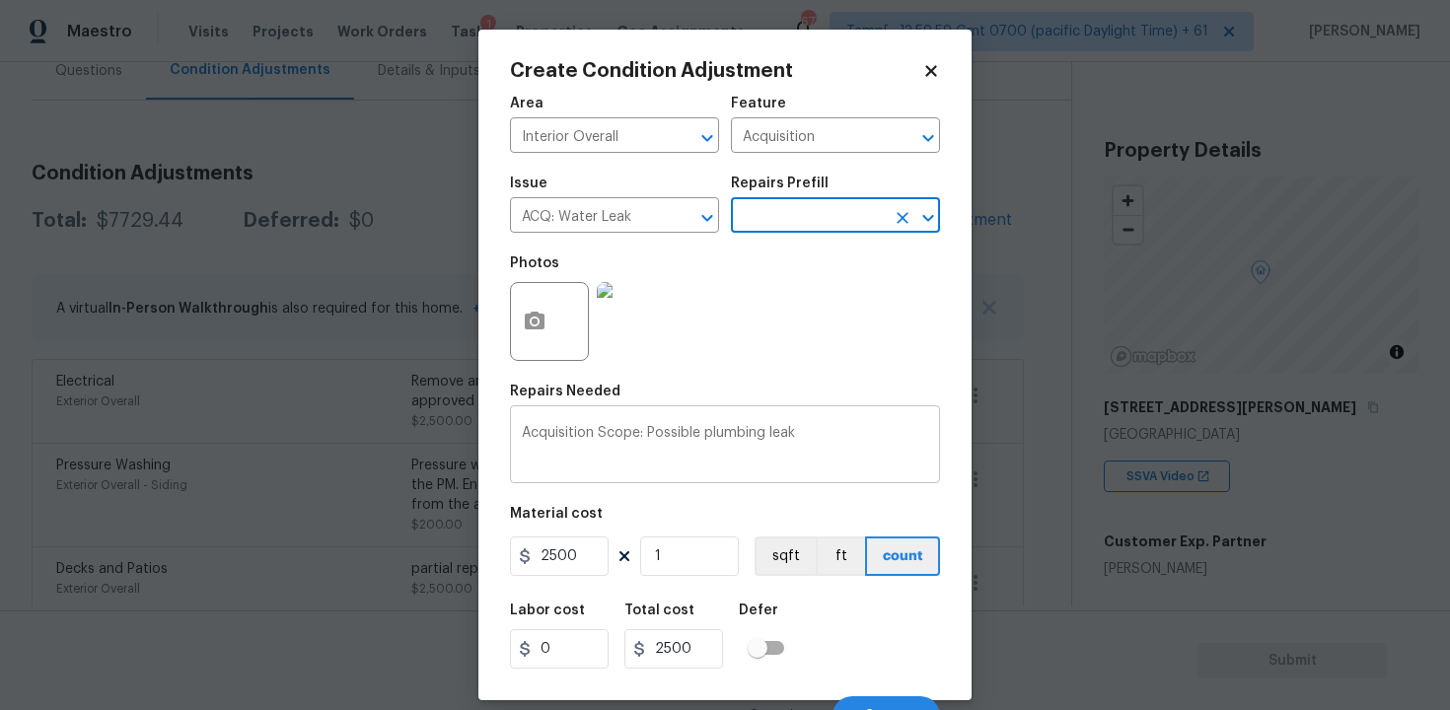
scroll to position [27, 0]
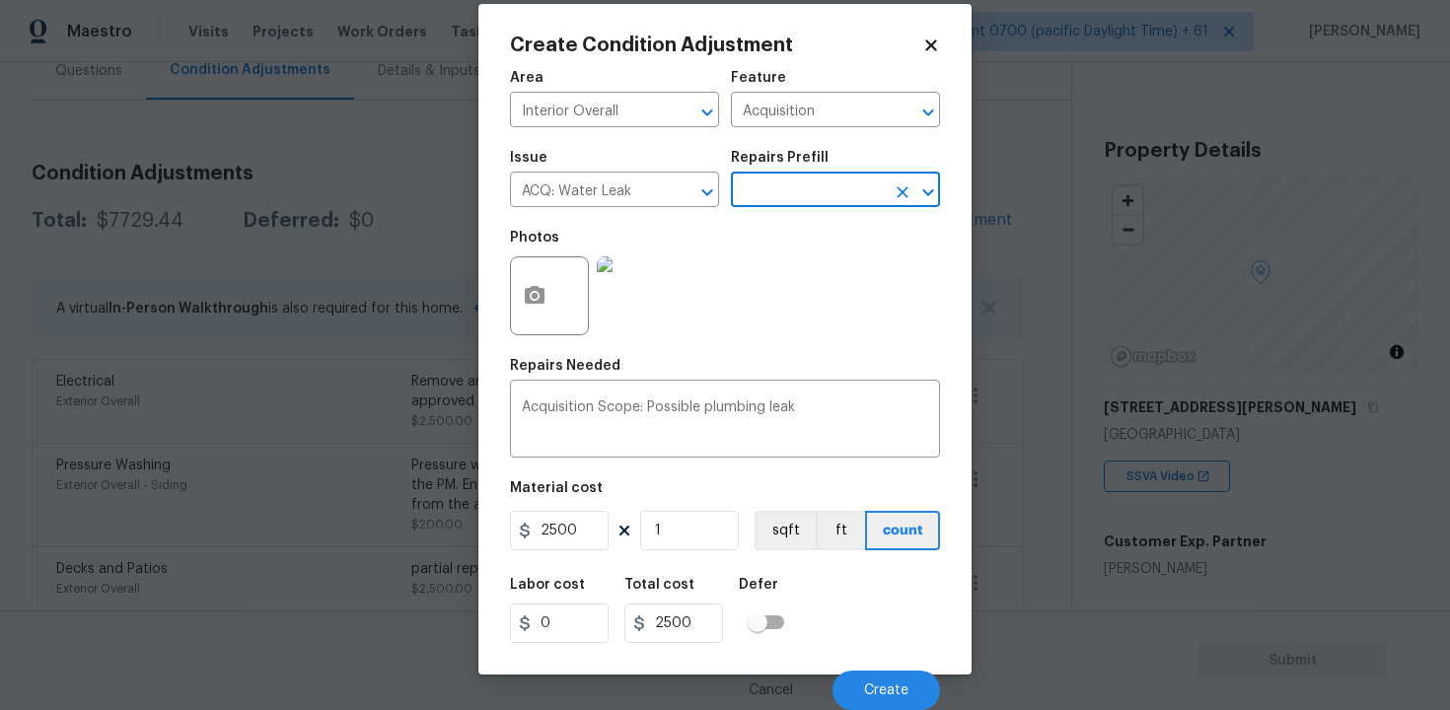
click at [879, 669] on div "Cancel Create" at bounding box center [725, 682] width 430 height 55
click at [547, 299] on button "button" at bounding box center [534, 295] width 47 height 77
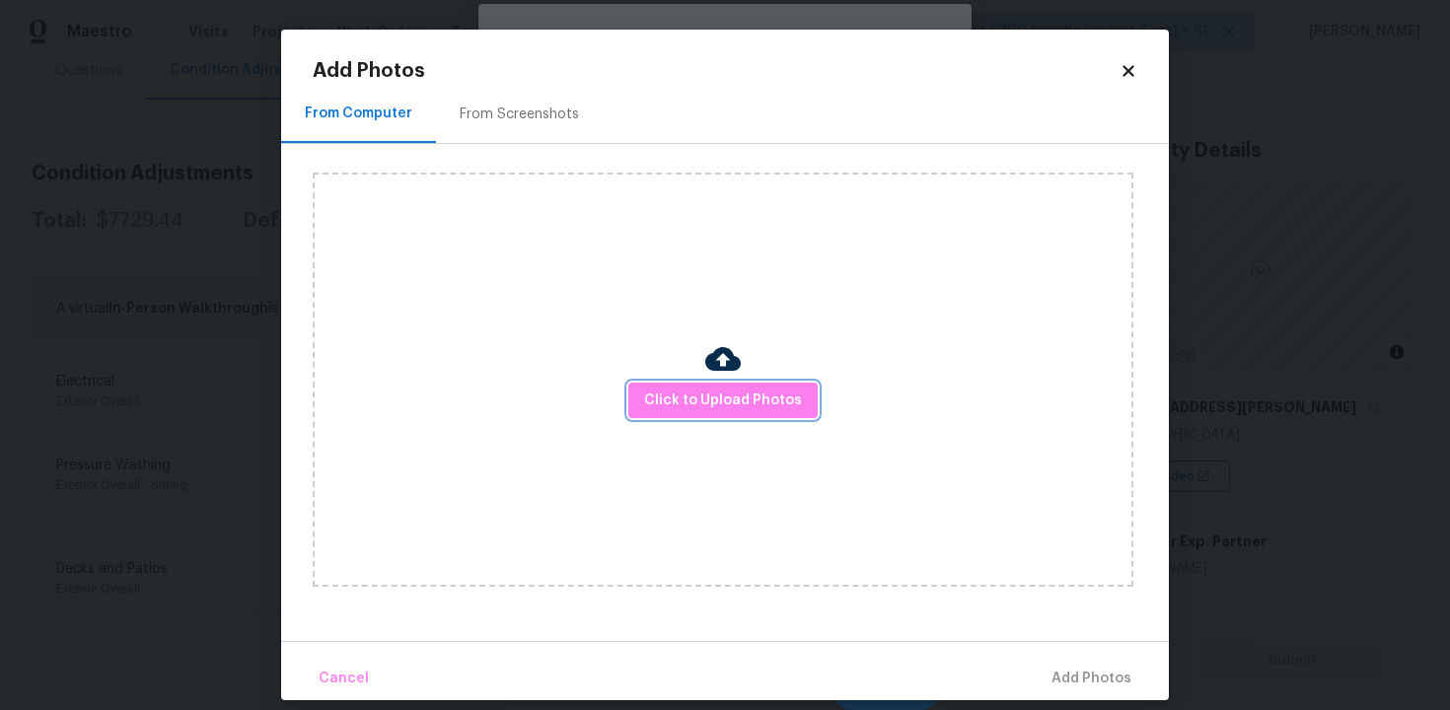
click at [729, 383] on button "Click to Upload Photos" at bounding box center [722, 401] width 189 height 37
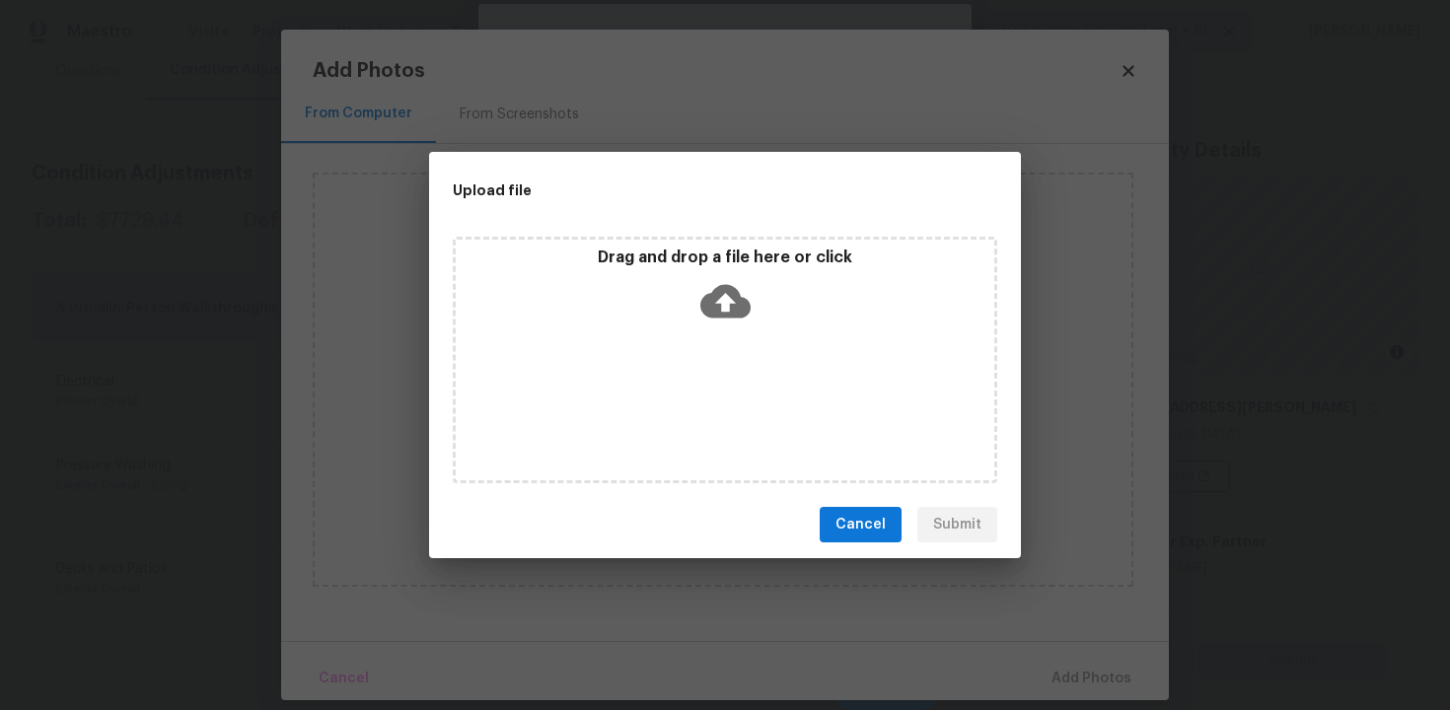
click at [735, 397] on div "Drag and drop a file here or click" at bounding box center [725, 360] width 545 height 247
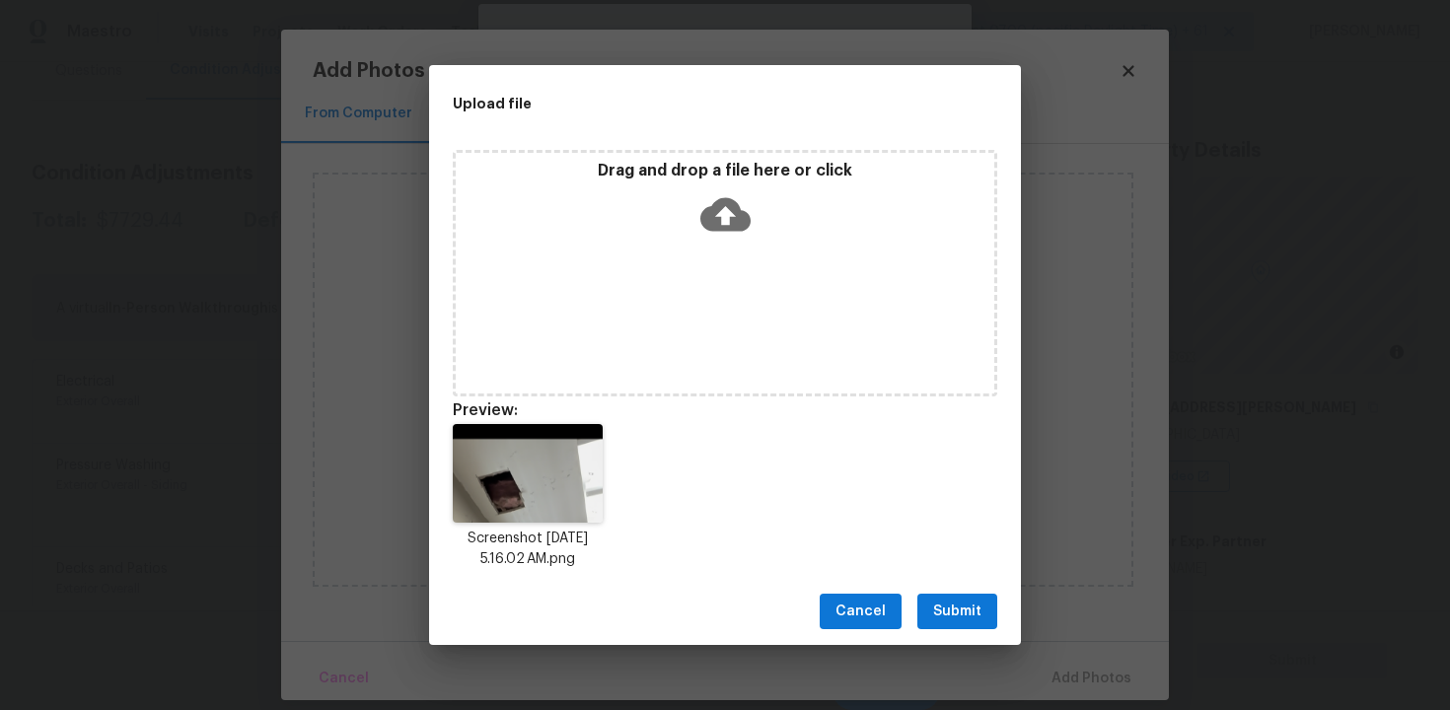
click at [963, 605] on span "Submit" at bounding box center [957, 612] width 48 height 25
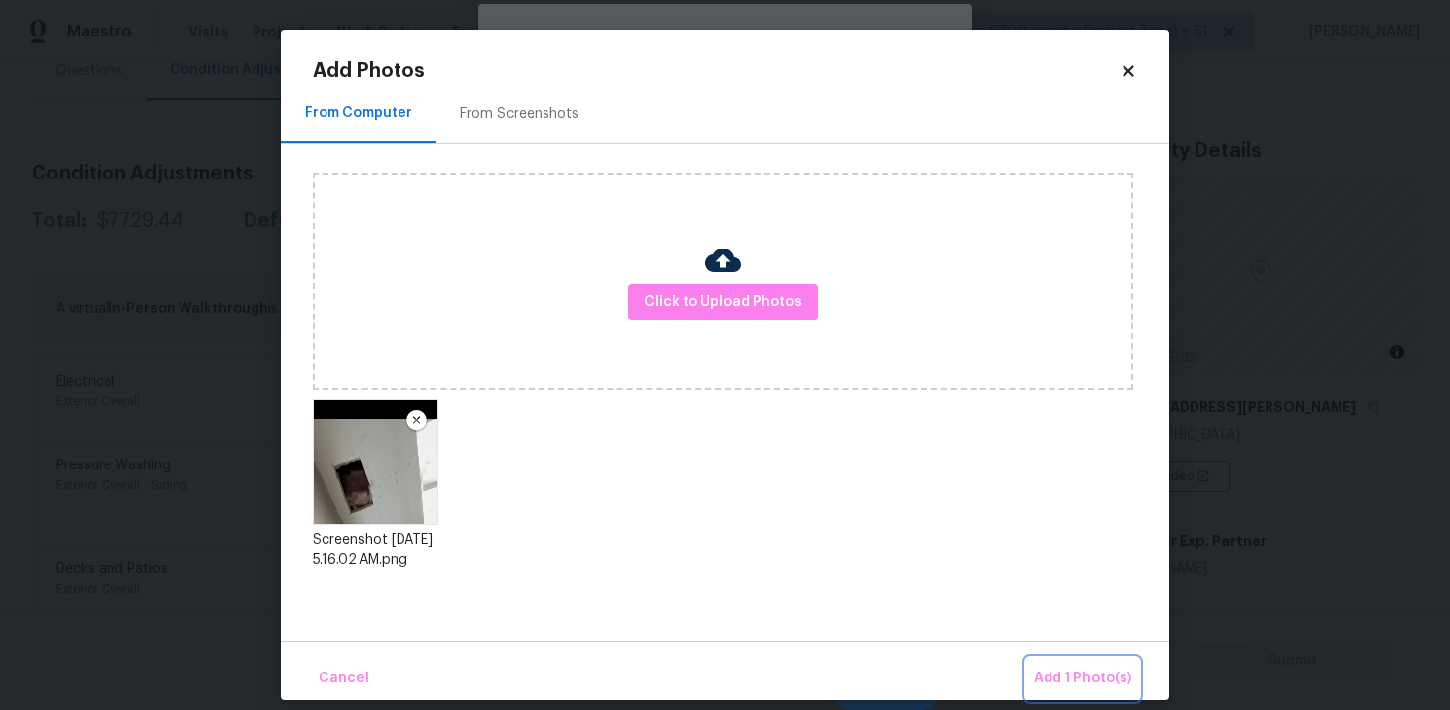
click at [1047, 659] on button "Add 1 Photo(s)" at bounding box center [1082, 679] width 113 height 42
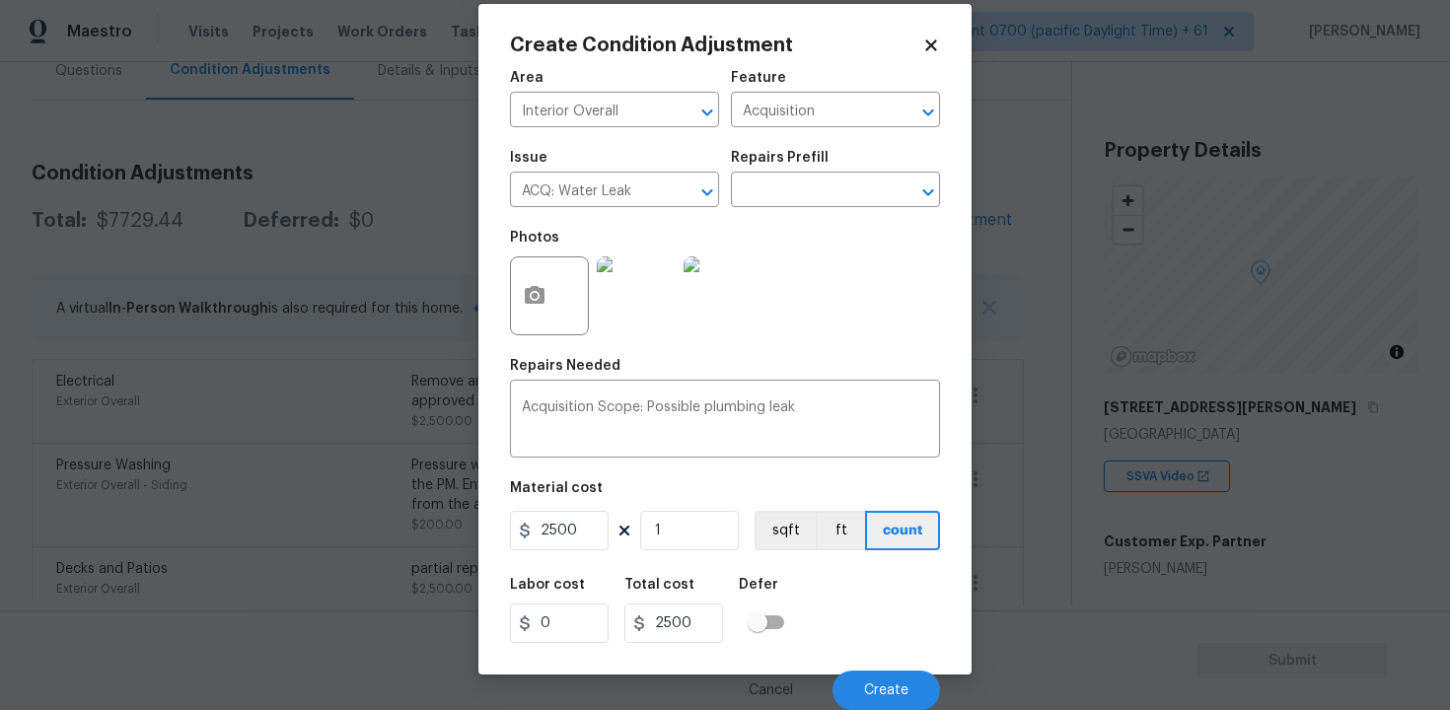
click at [899, 664] on div "Cancel Create" at bounding box center [725, 682] width 430 height 55
click at [896, 675] on button "Create" at bounding box center [887, 690] width 108 height 39
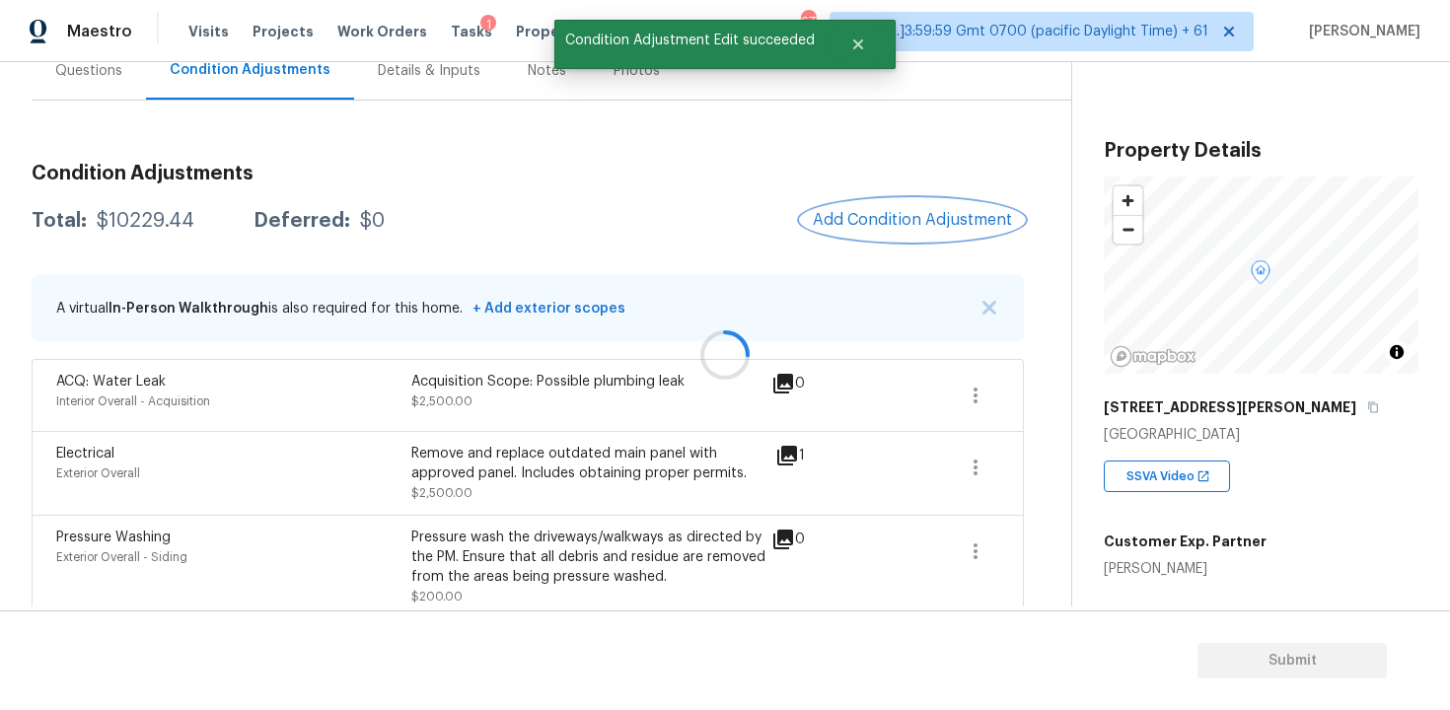
scroll to position [0, 0]
click at [943, 222] on span "Add Condition Adjustment" at bounding box center [912, 220] width 199 height 18
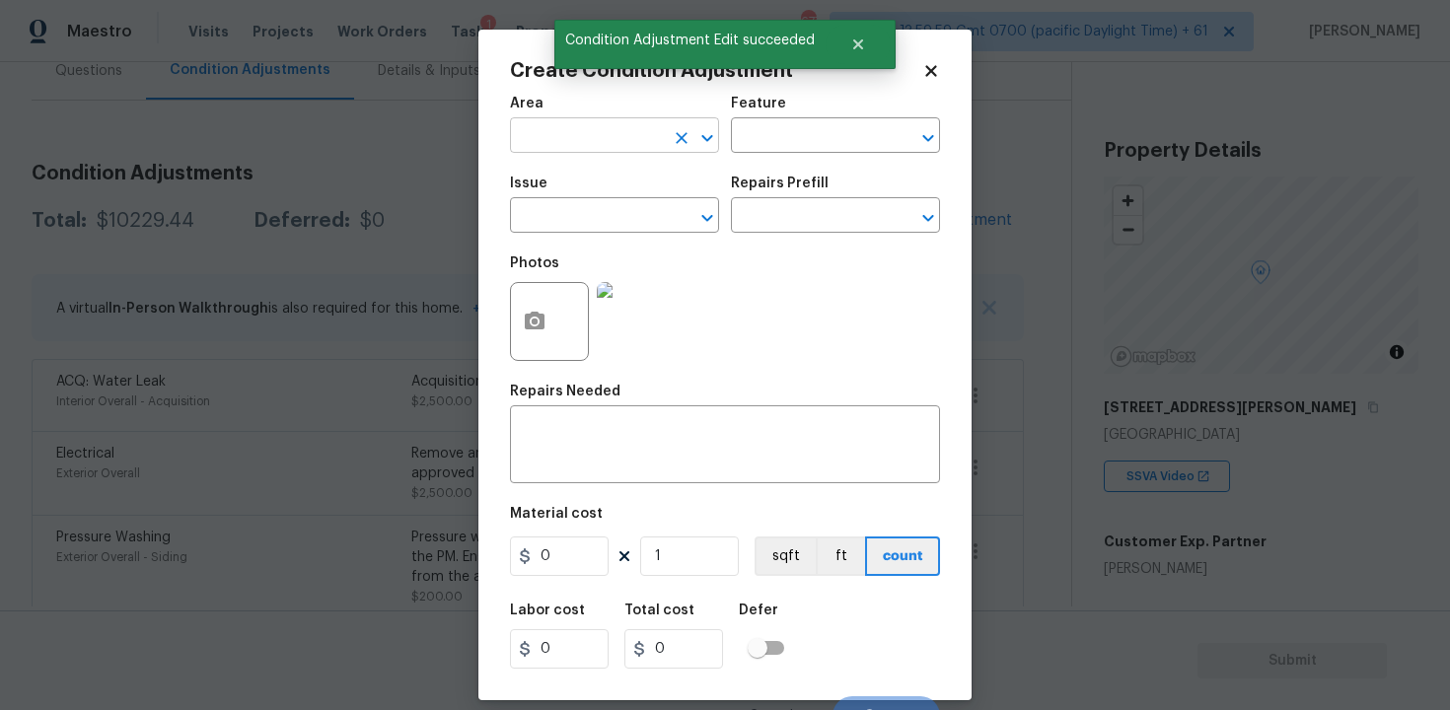
click at [655, 140] on input "text" at bounding box center [587, 137] width 154 height 31
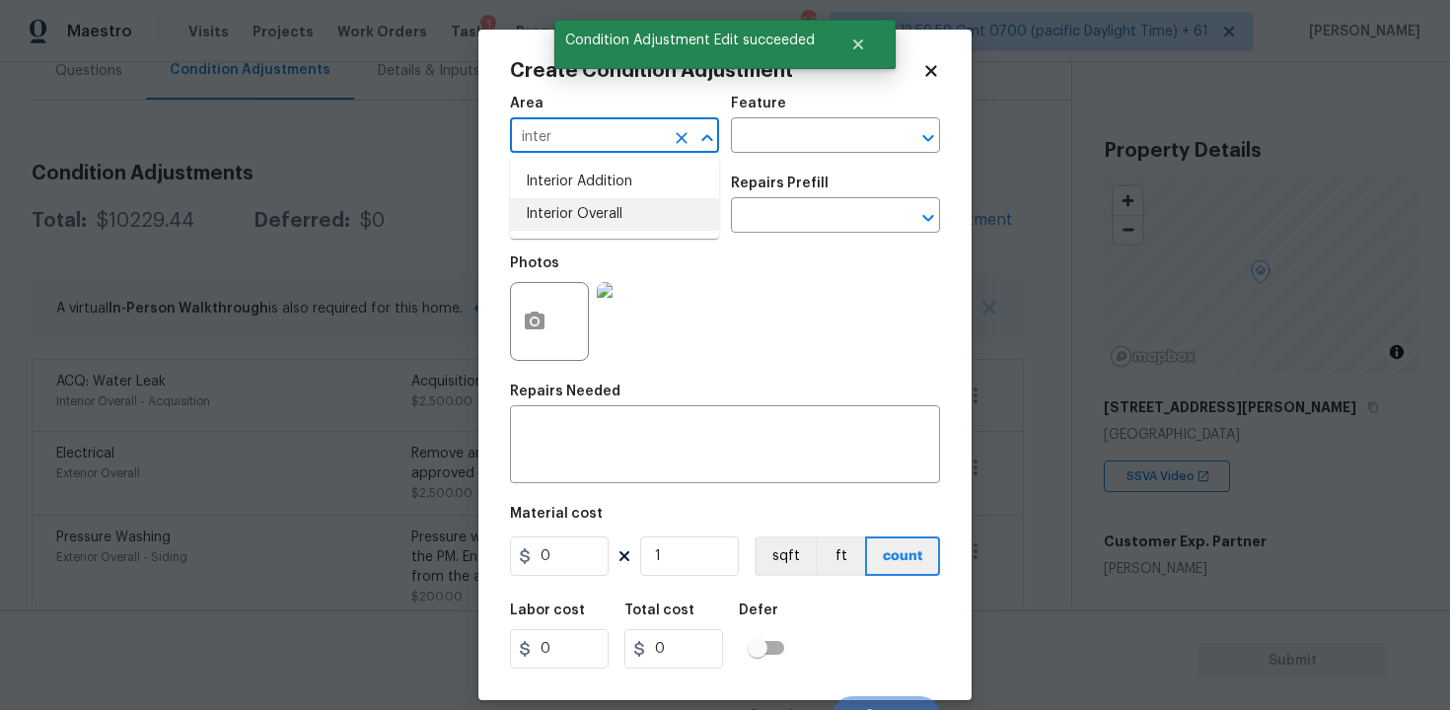
click at [658, 207] on li "Interior Overall" at bounding box center [614, 214] width 209 height 33
type input "Interior Overall"
click at [658, 207] on input "text" at bounding box center [587, 217] width 154 height 31
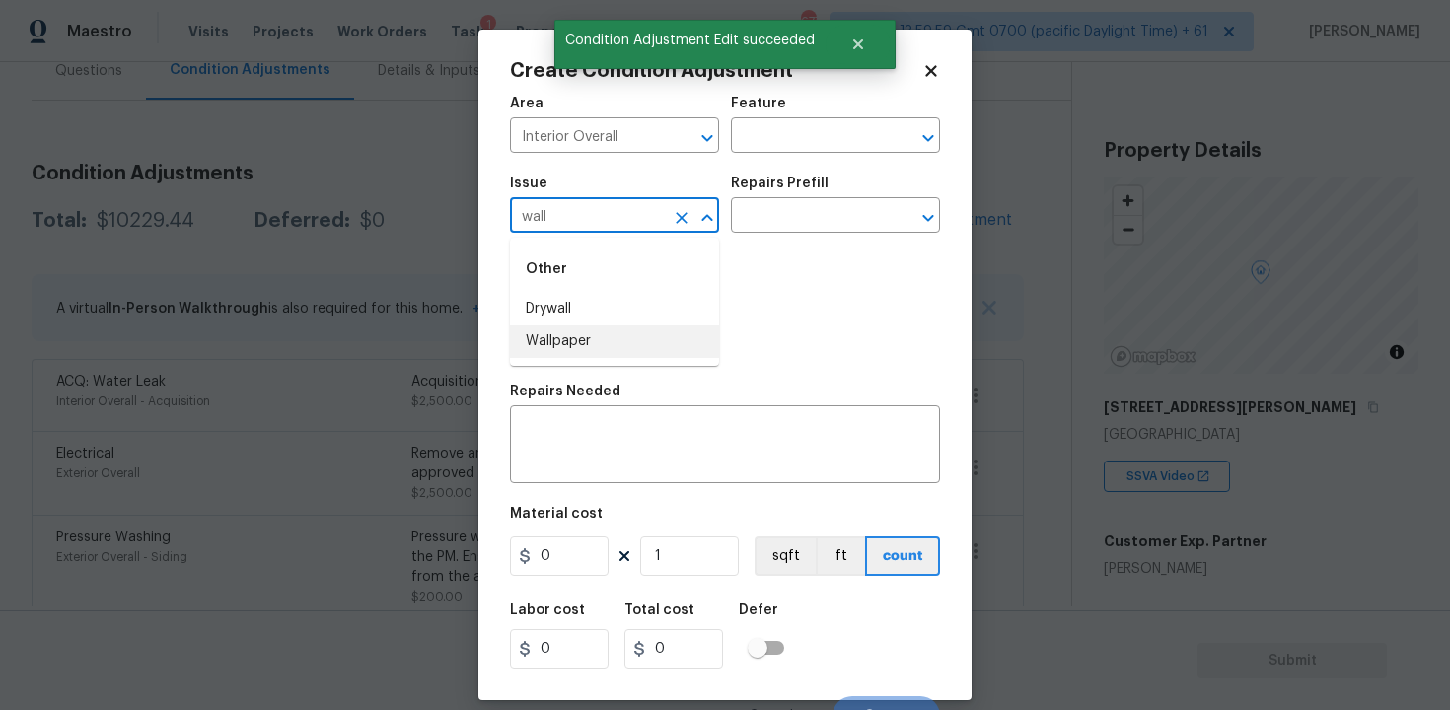
click at [623, 335] on li "Wallpaper" at bounding box center [614, 342] width 209 height 33
type input "Wallpaper"
click at [771, 231] on input "text" at bounding box center [808, 217] width 154 height 31
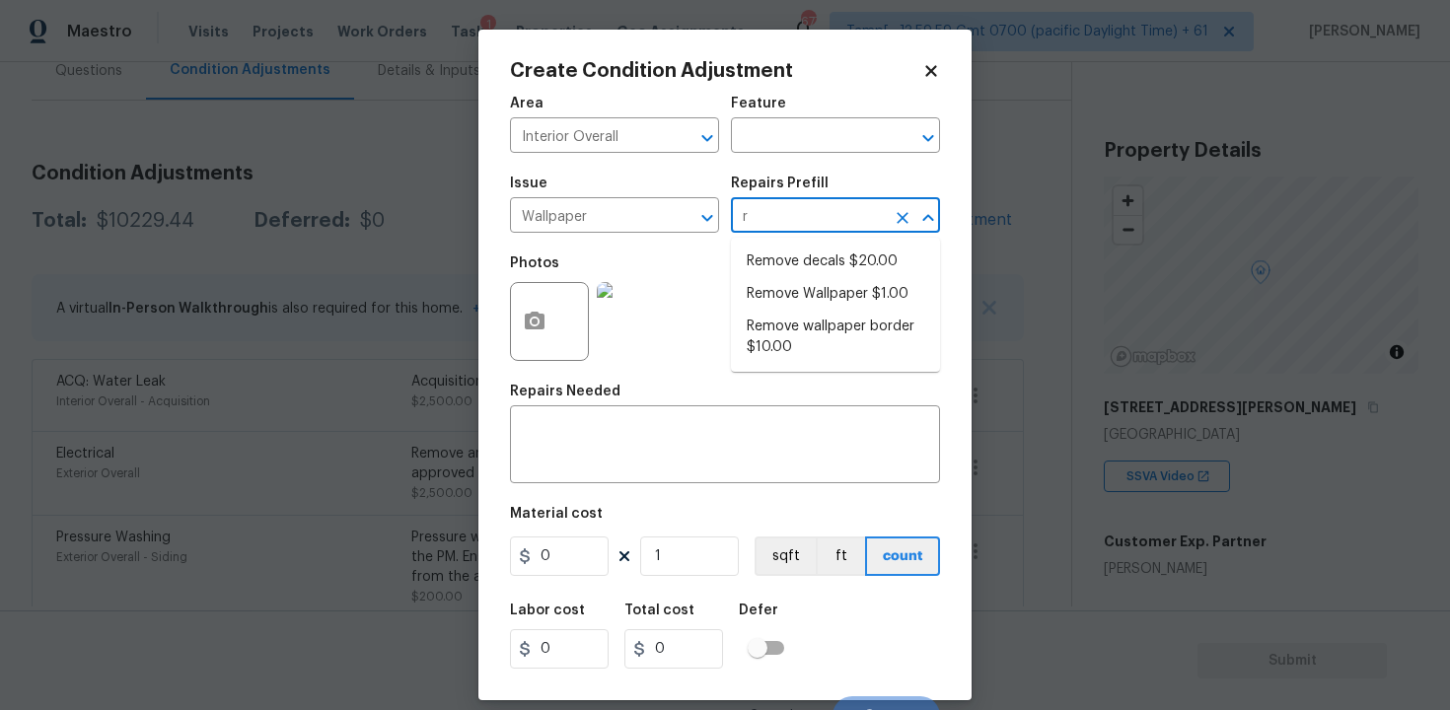
type input "re"
click at [801, 292] on li "Remove Wallpaper $1.00" at bounding box center [835, 294] width 209 height 33
type input "Walls and Ceiling"
type textarea "Remove wallpaper and texture walls to best match existing conditions"
type input "1"
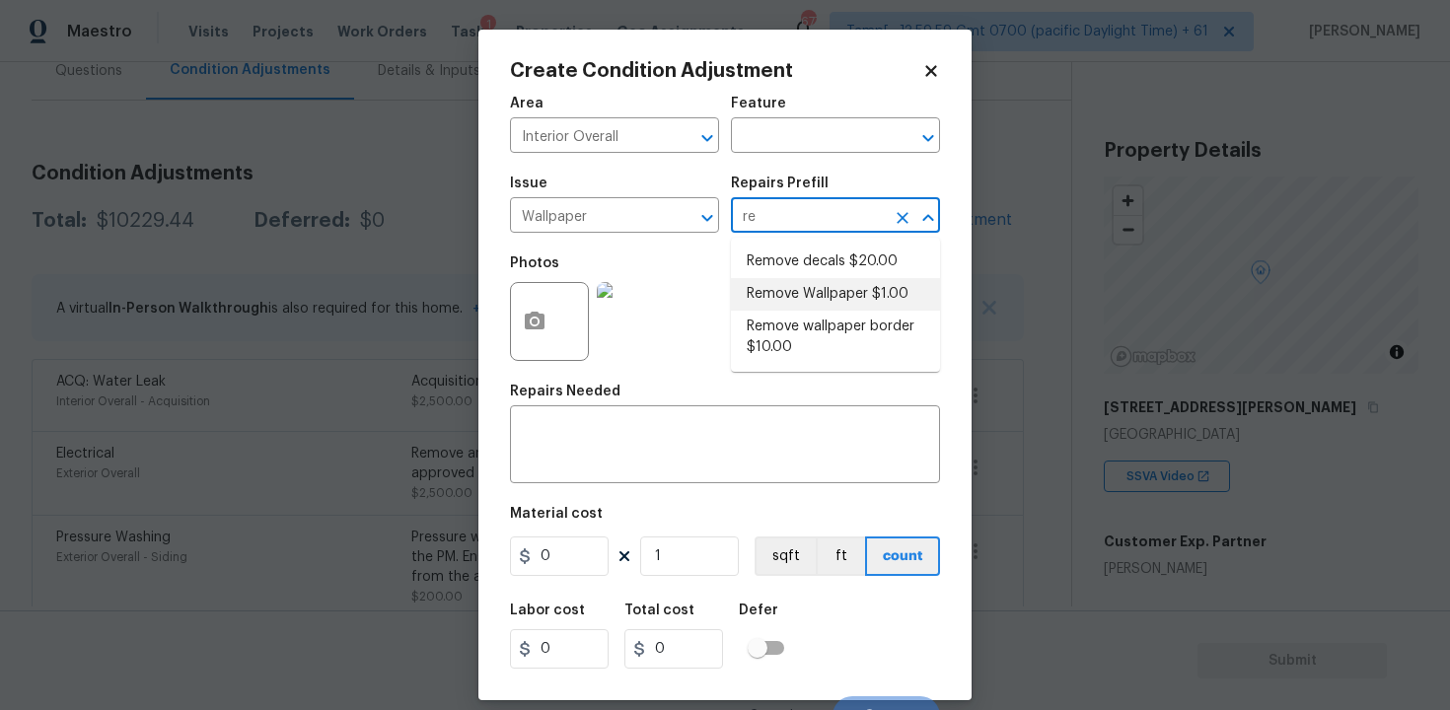
type input "1"
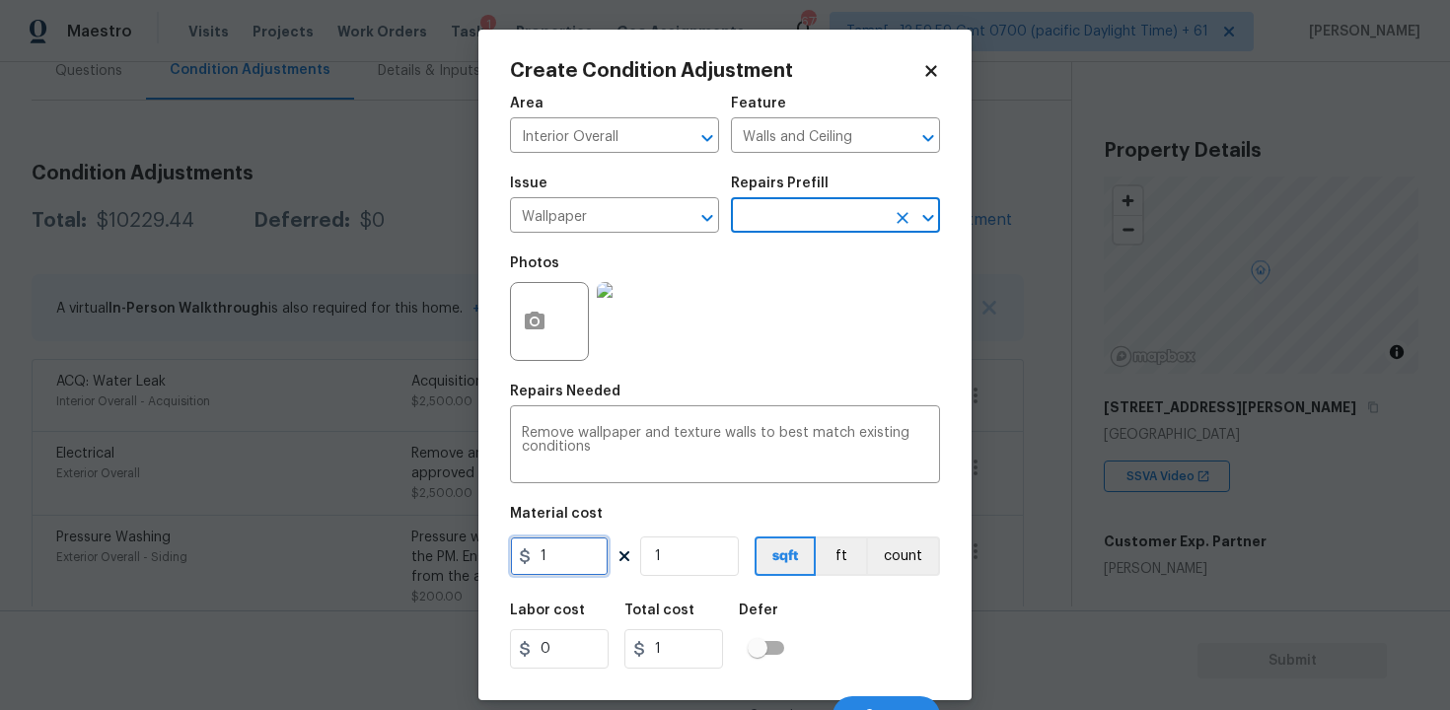
click at [591, 558] on input "1" at bounding box center [559, 556] width 99 height 39
type input "200"
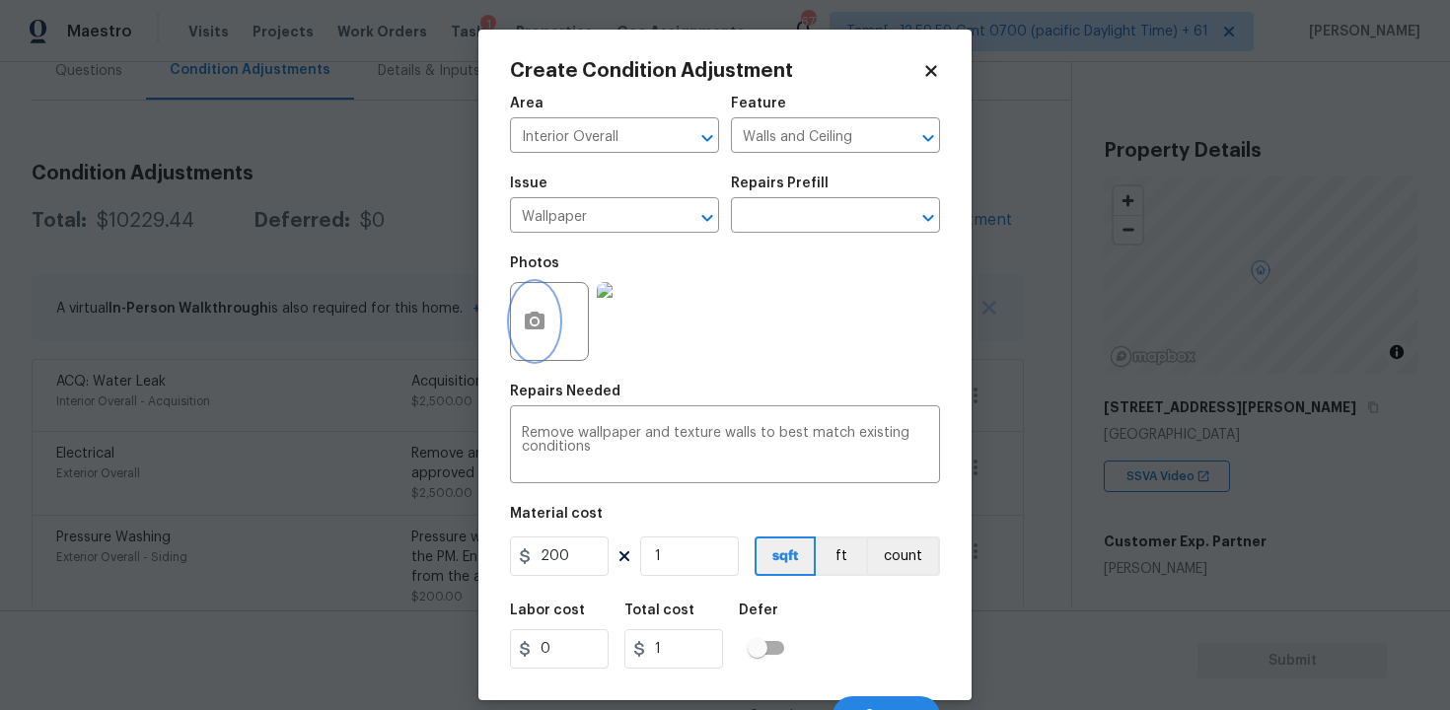
click at [534, 306] on button "button" at bounding box center [534, 321] width 47 height 77
type input "200"
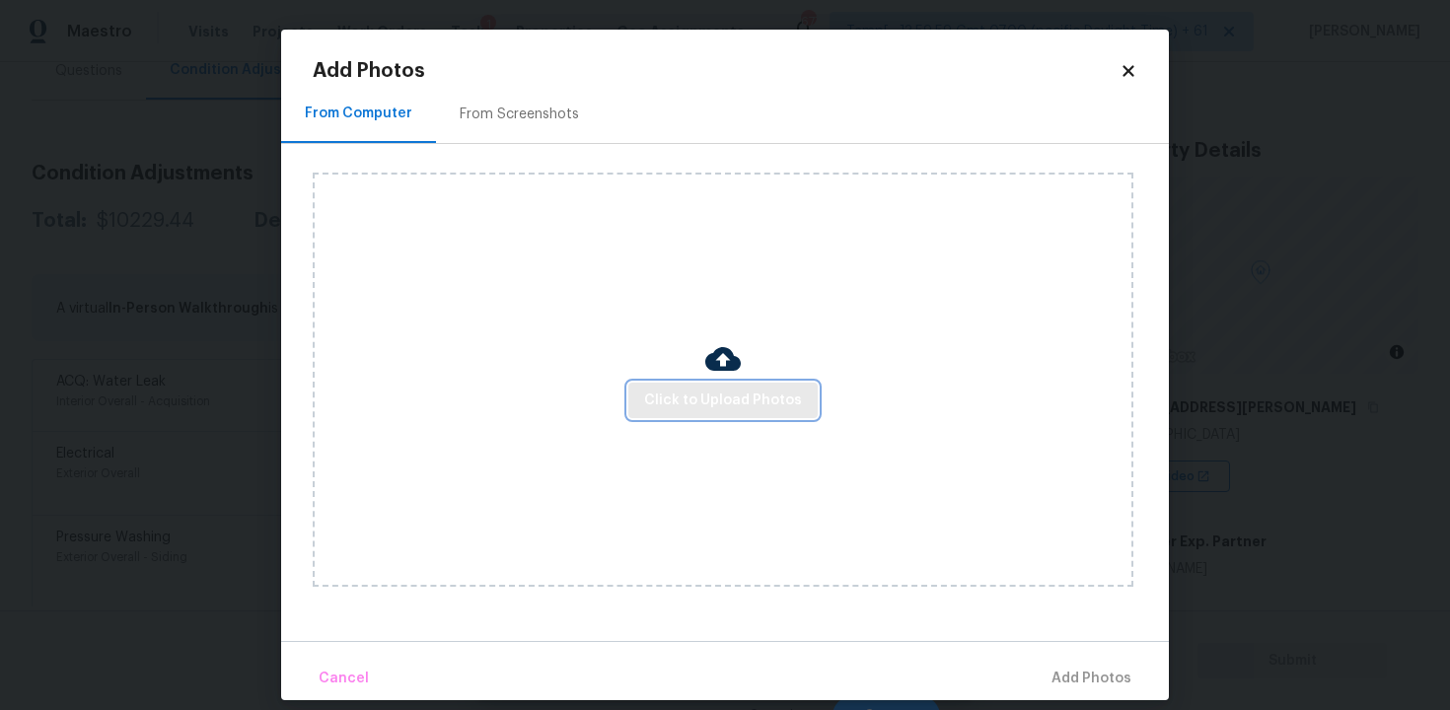
click at [726, 396] on span "Click to Upload Photos" at bounding box center [723, 401] width 158 height 25
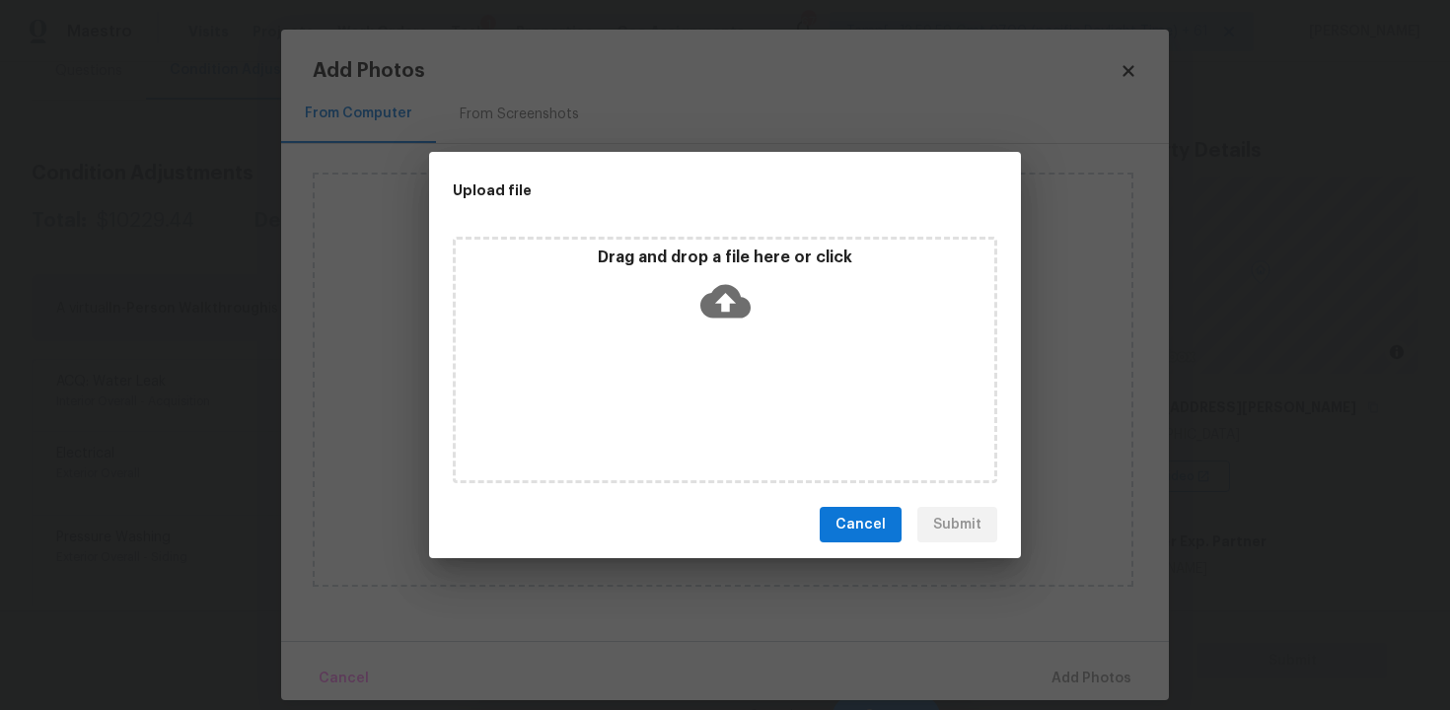
click at [719, 333] on div "Drag and drop a file here or click" at bounding box center [725, 360] width 545 height 247
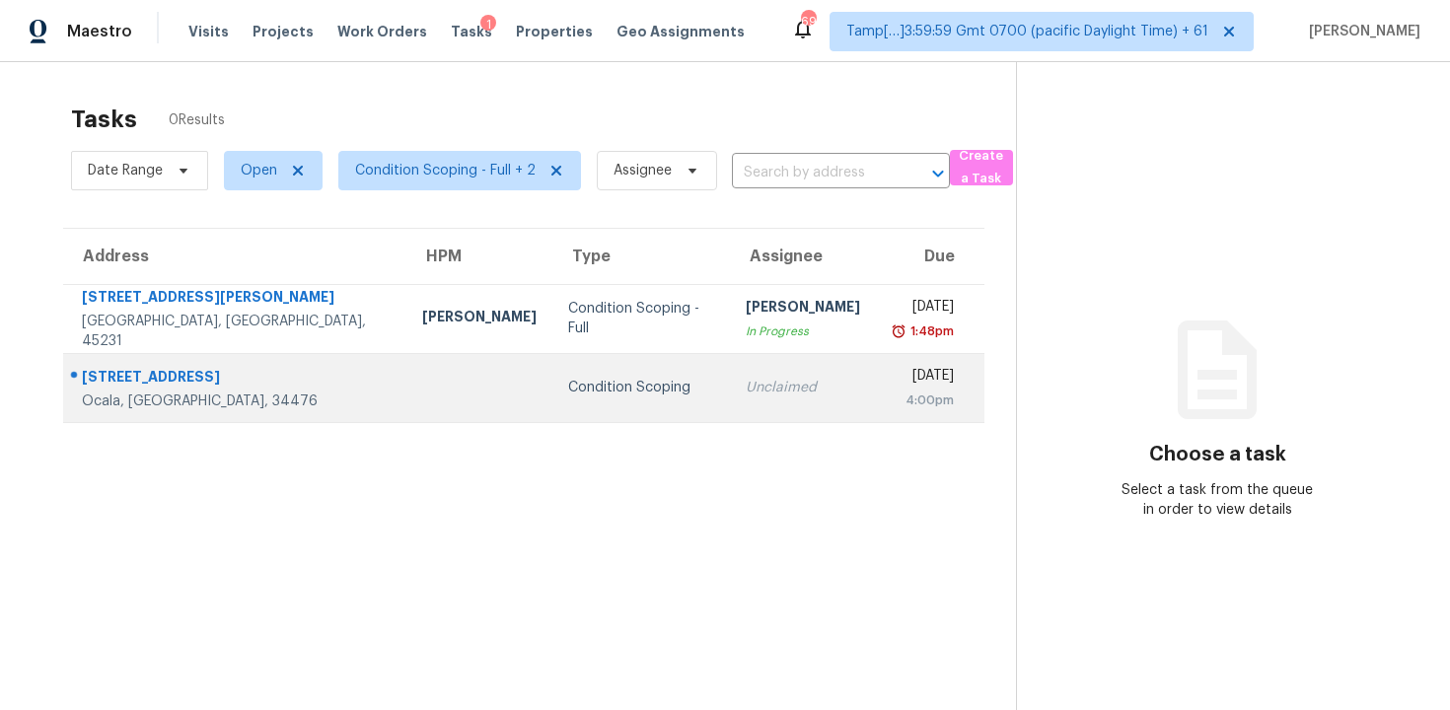
scroll to position [62, 0]
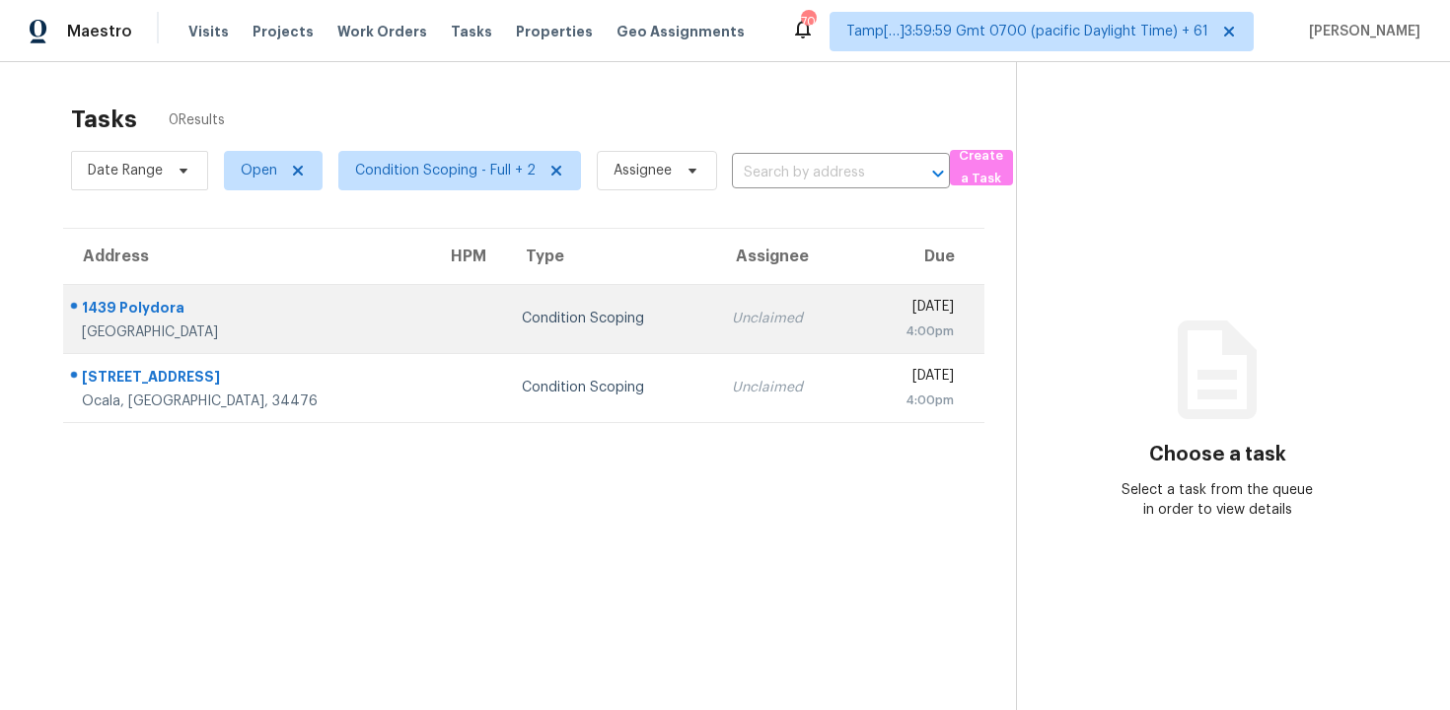
click at [716, 332] on td "Unclaimed" at bounding box center [786, 318] width 140 height 69
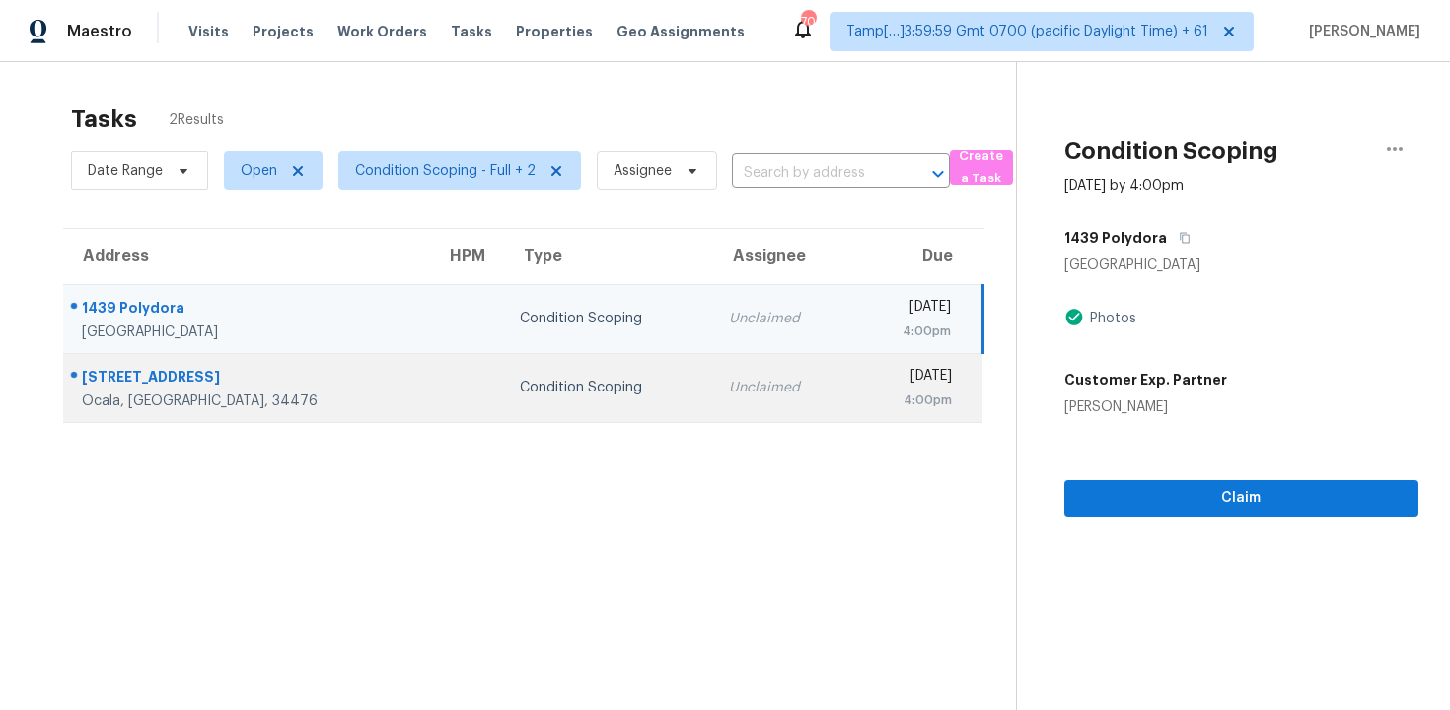
click at [868, 394] on div "4:00pm" at bounding box center [910, 401] width 84 height 20
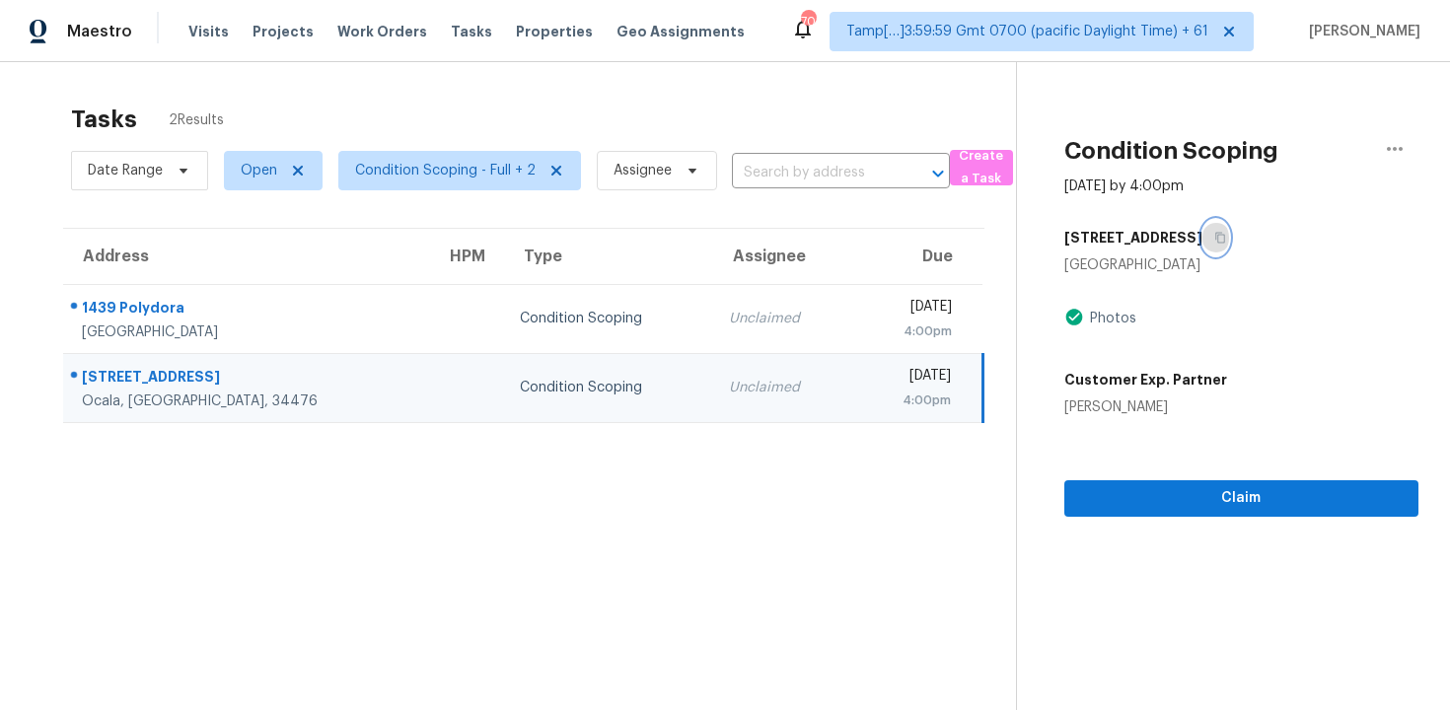
click at [1215, 235] on icon "button" at bounding box center [1220, 238] width 10 height 11
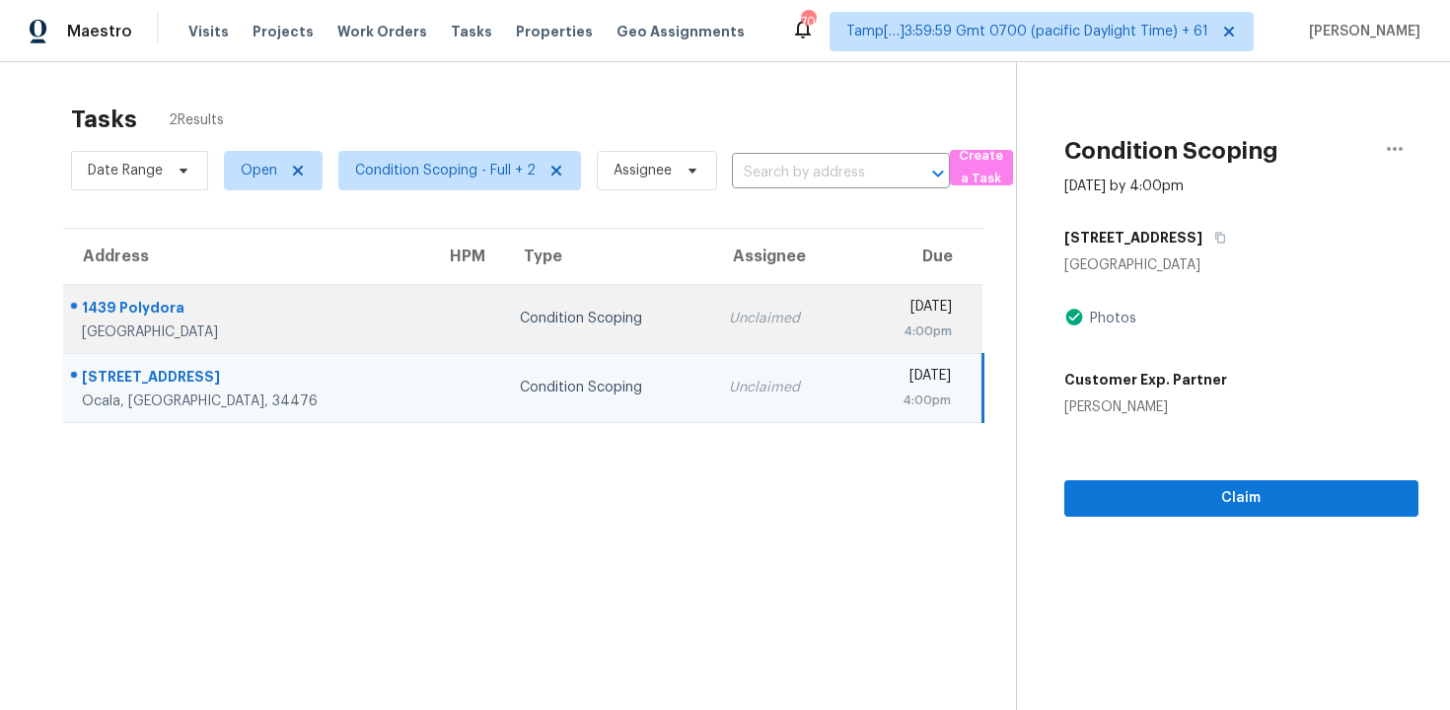
click at [530, 315] on div "Condition Scoping" at bounding box center [609, 319] width 178 height 20
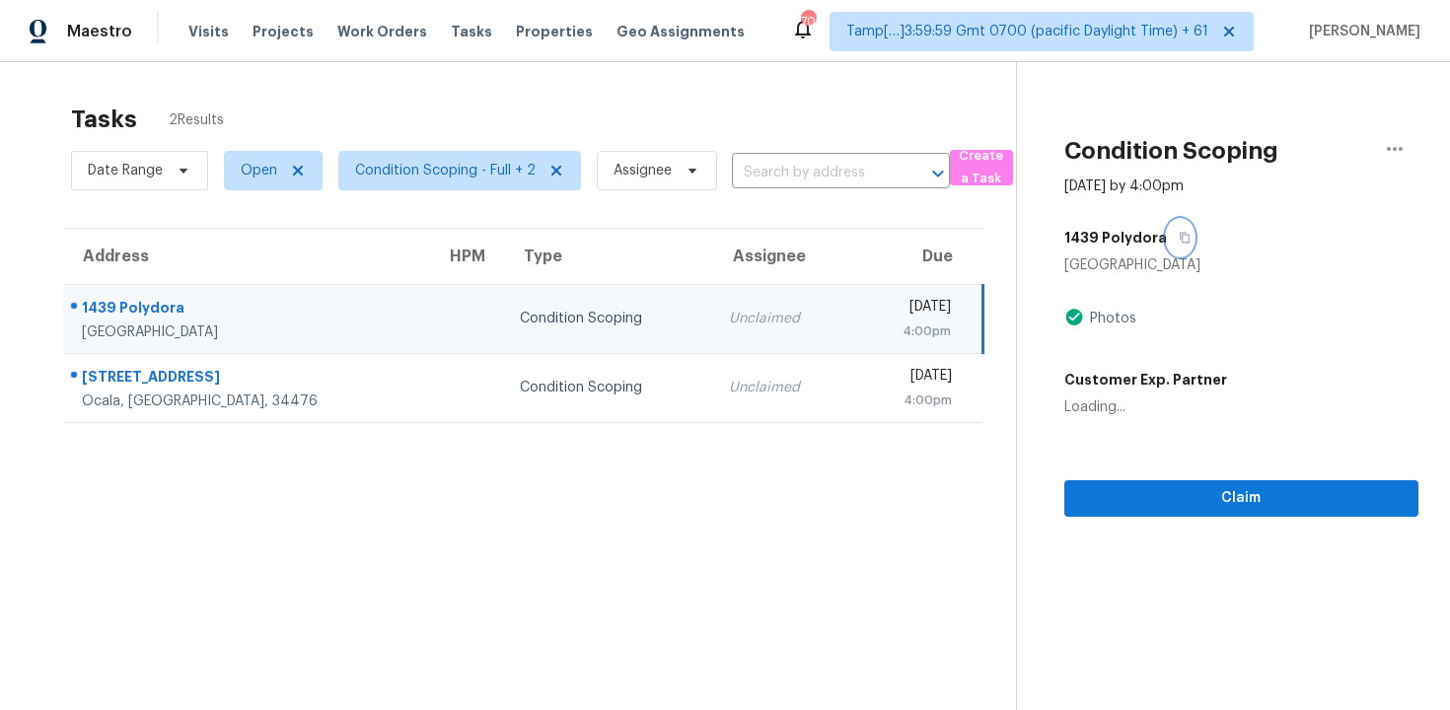
click at [1180, 234] on icon "button" at bounding box center [1185, 238] width 10 height 11
click at [713, 337] on td "Unclaimed" at bounding box center [782, 318] width 139 height 69
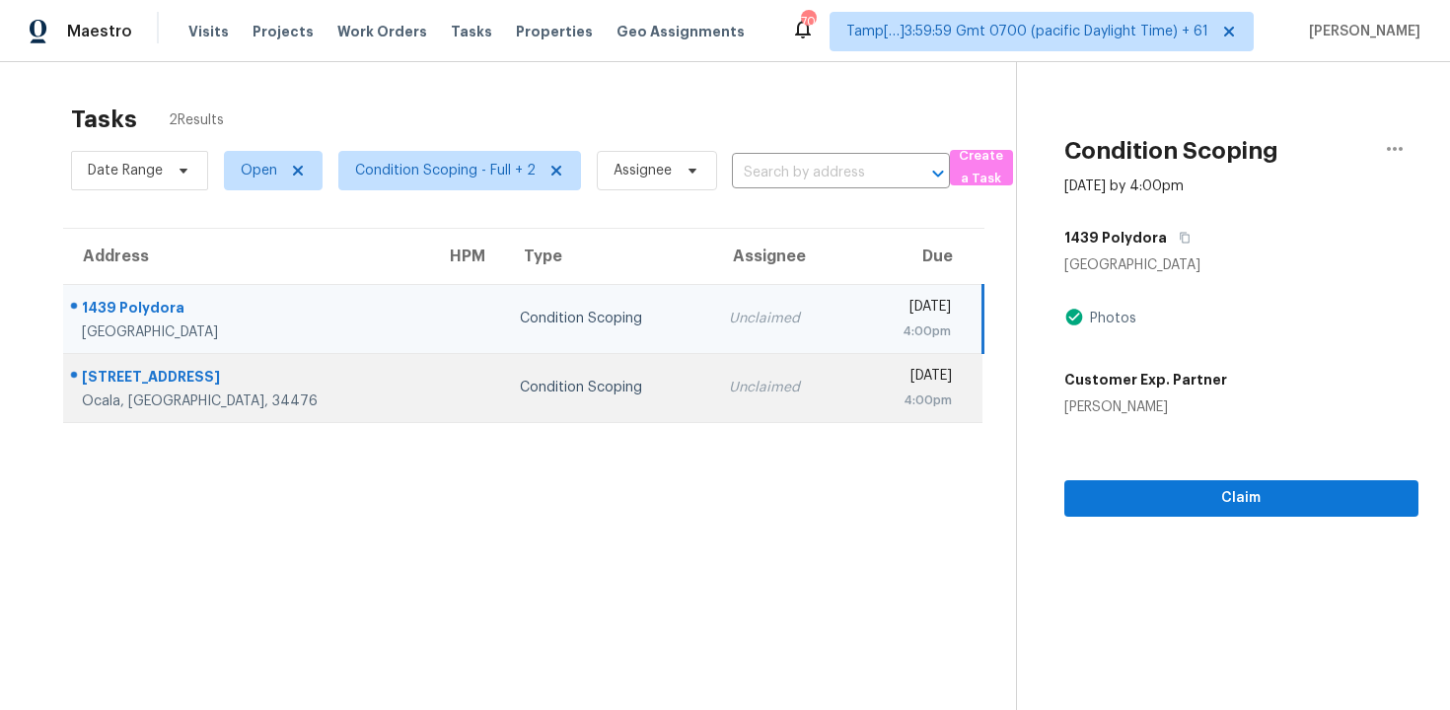
click at [729, 385] on div "Unclaimed" at bounding box center [783, 388] width 108 height 20
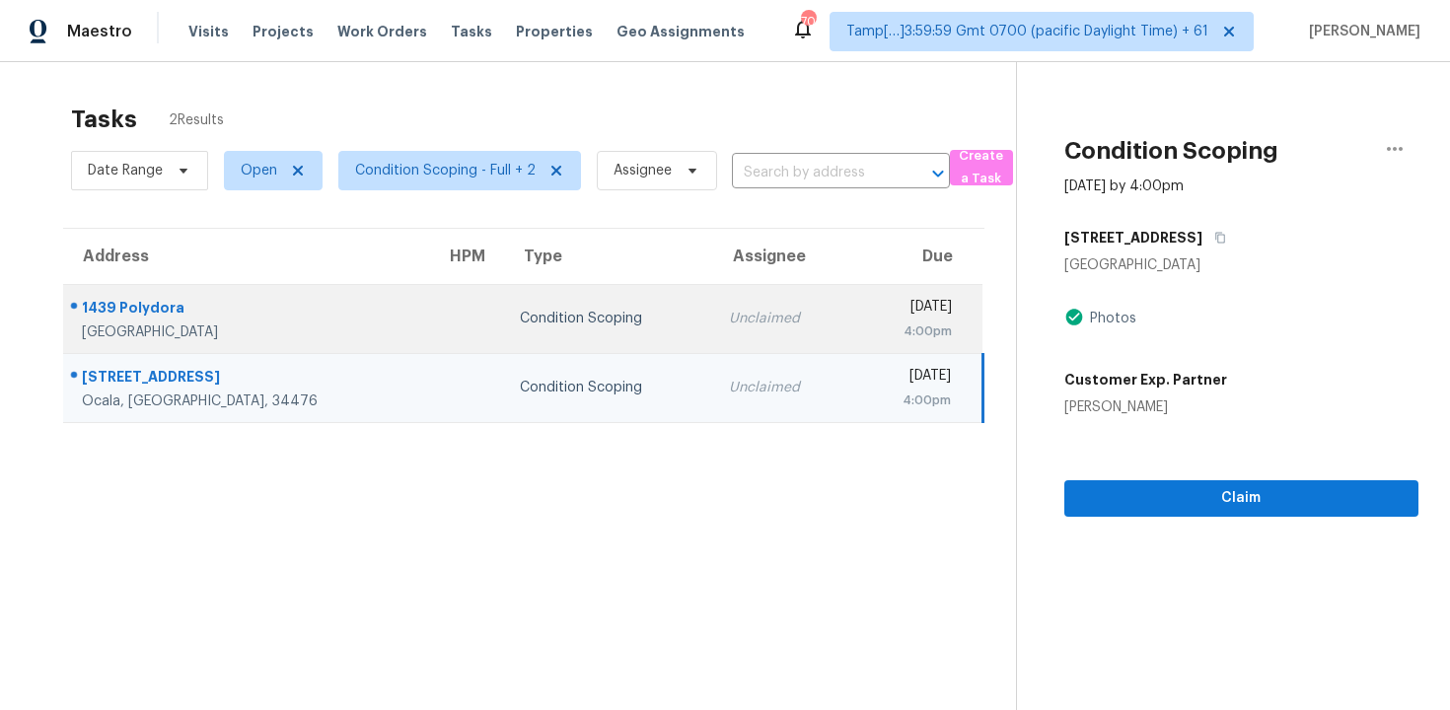
click at [852, 314] on td "Wed, Oct 8th 2025 4:00pm" at bounding box center [917, 318] width 130 height 69
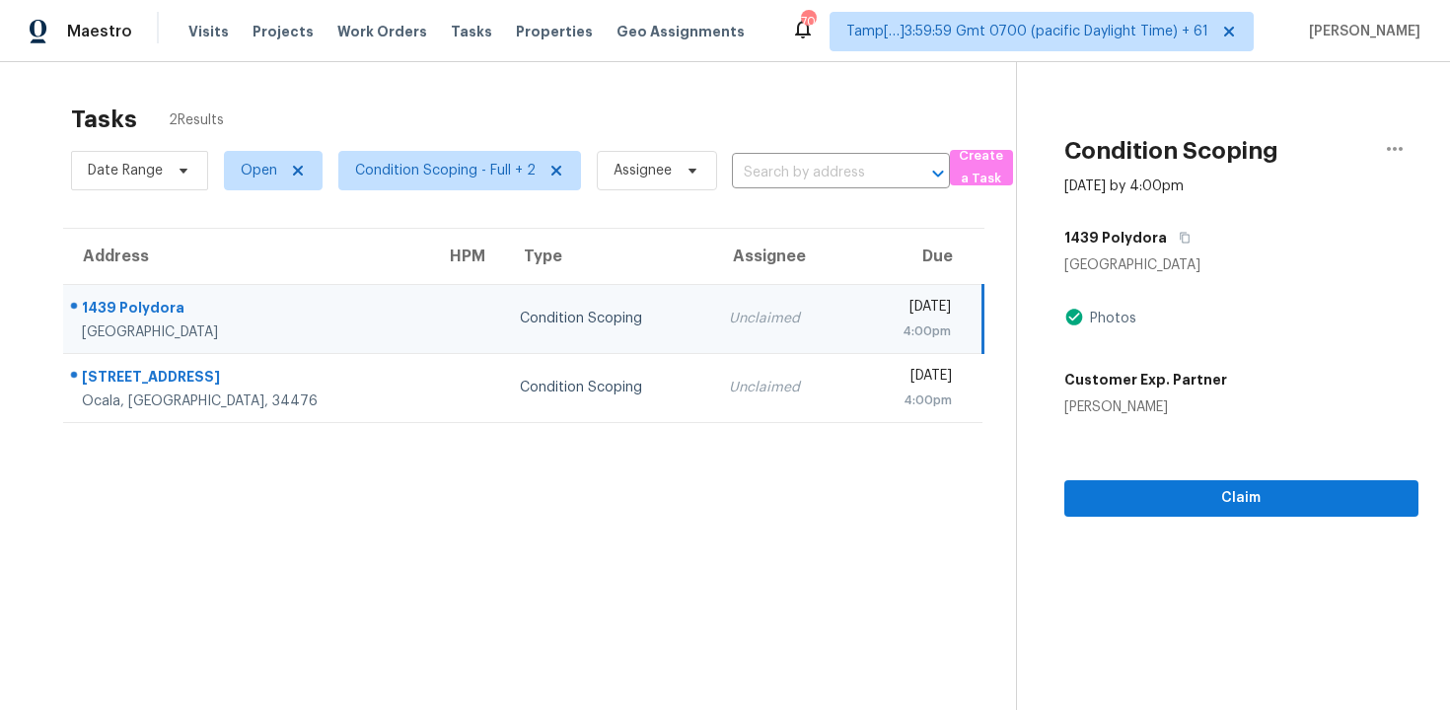
click at [713, 320] on td "Unclaimed" at bounding box center [782, 318] width 139 height 69
click at [1121, 492] on span "Claim" at bounding box center [1241, 498] width 323 height 25
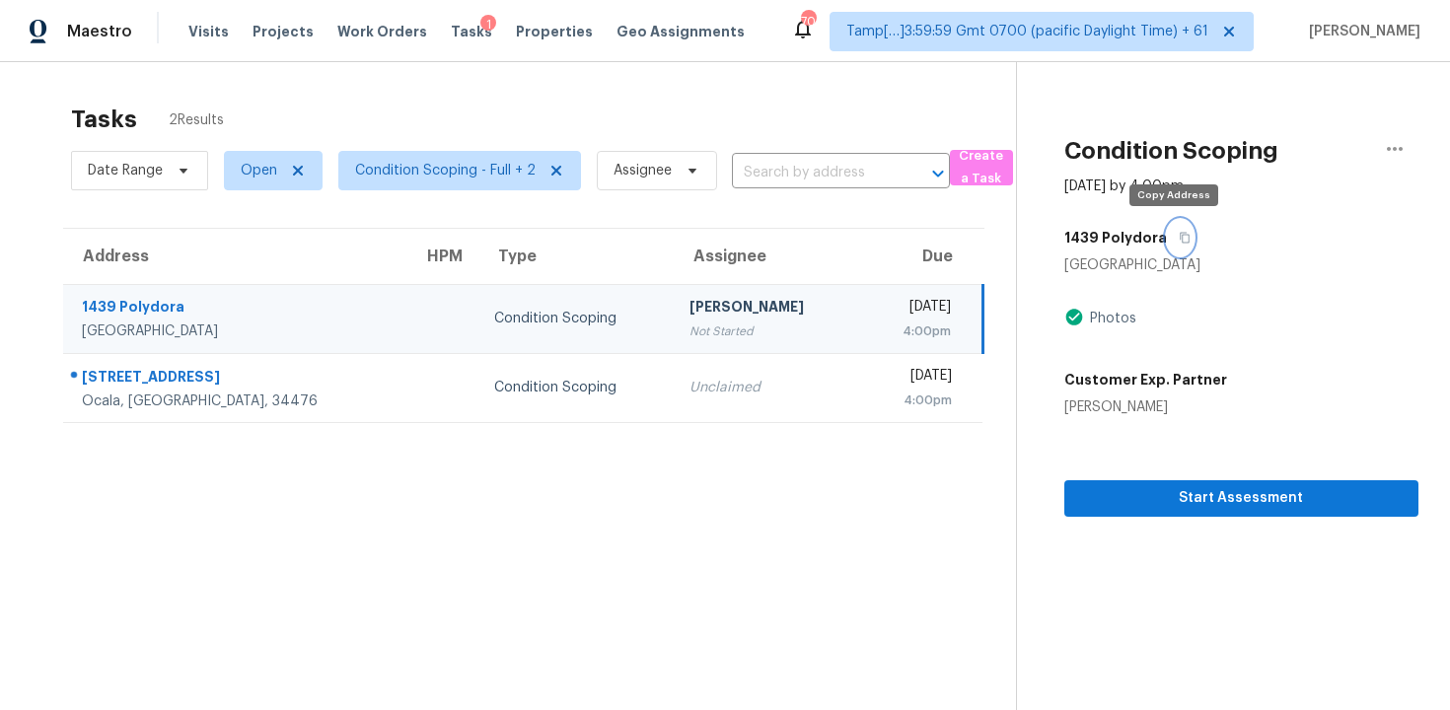
click at [1178, 250] on button "button" at bounding box center [1180, 238] width 27 height 36
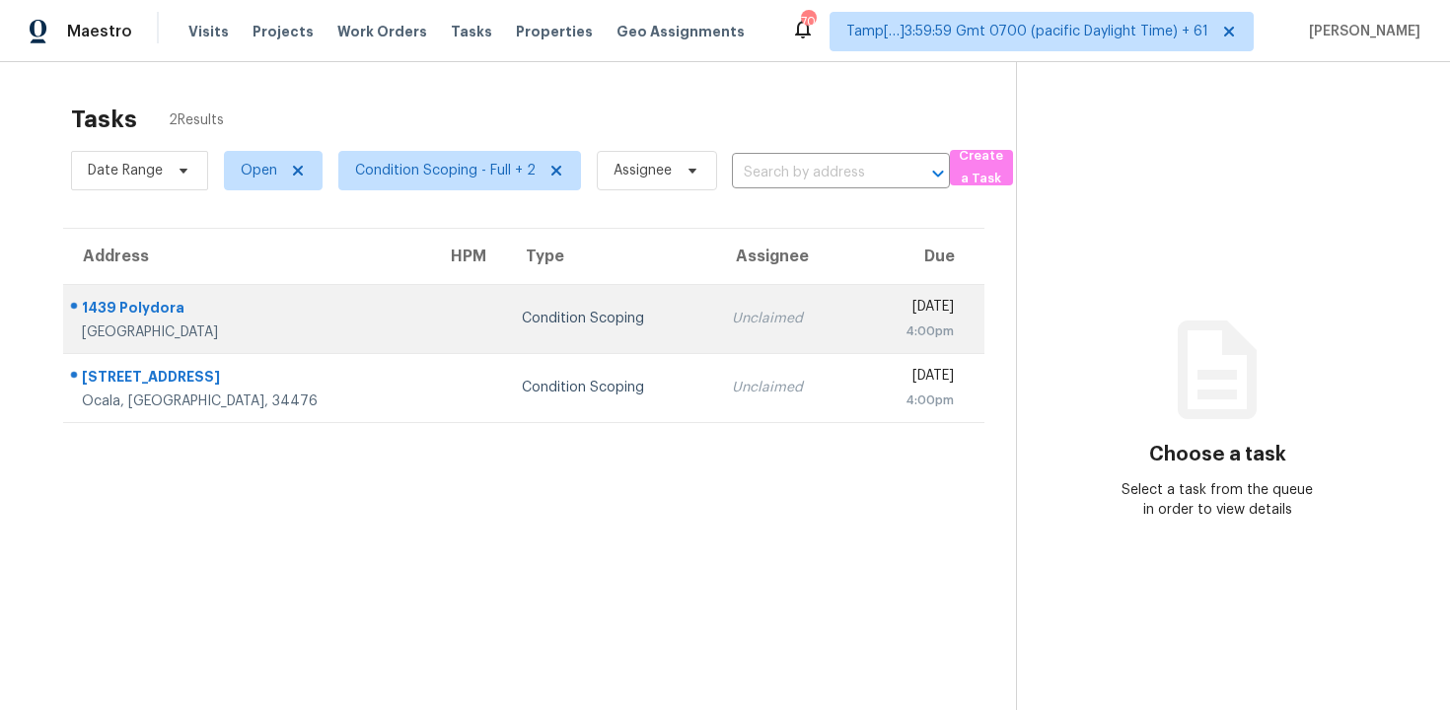
click at [891, 309] on div "[DATE]" at bounding box center [912, 309] width 83 height 25
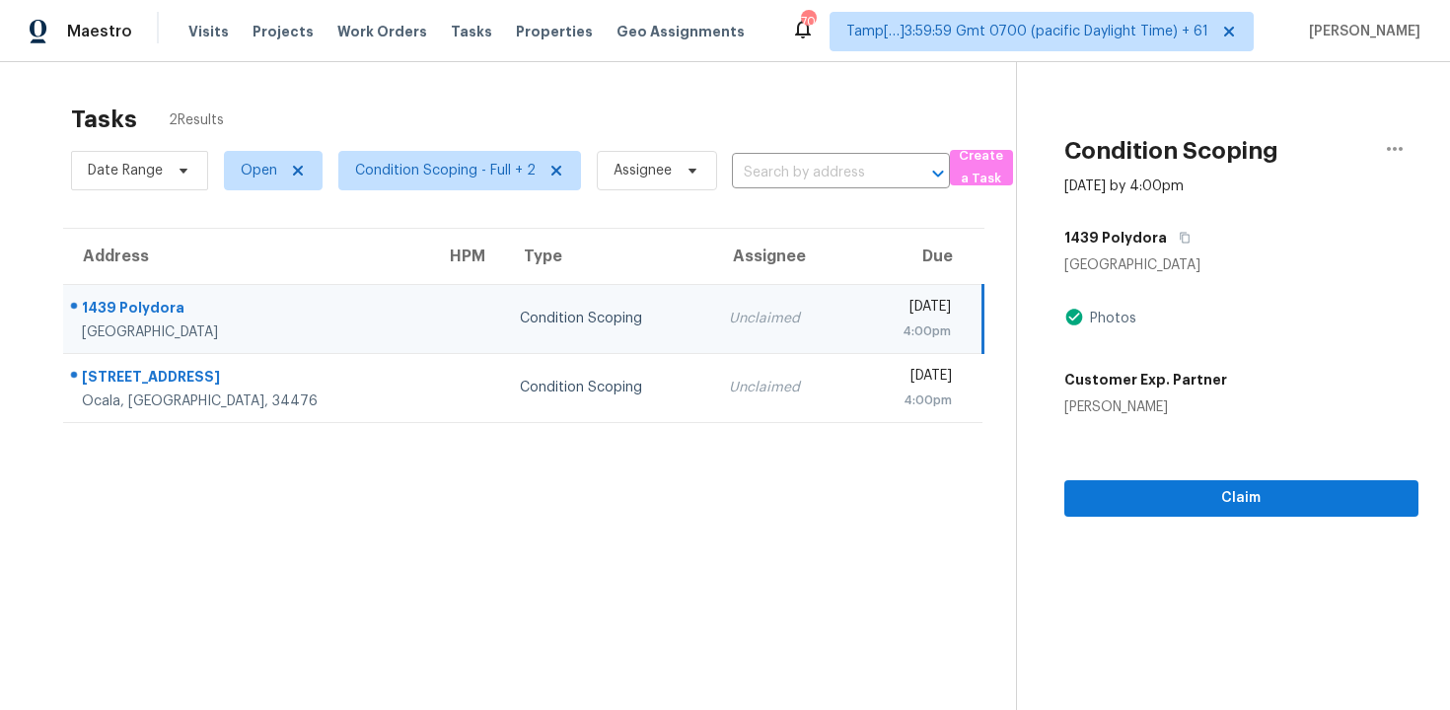
click at [891, 309] on div "Wed, Oct 8th 2025" at bounding box center [909, 309] width 83 height 25
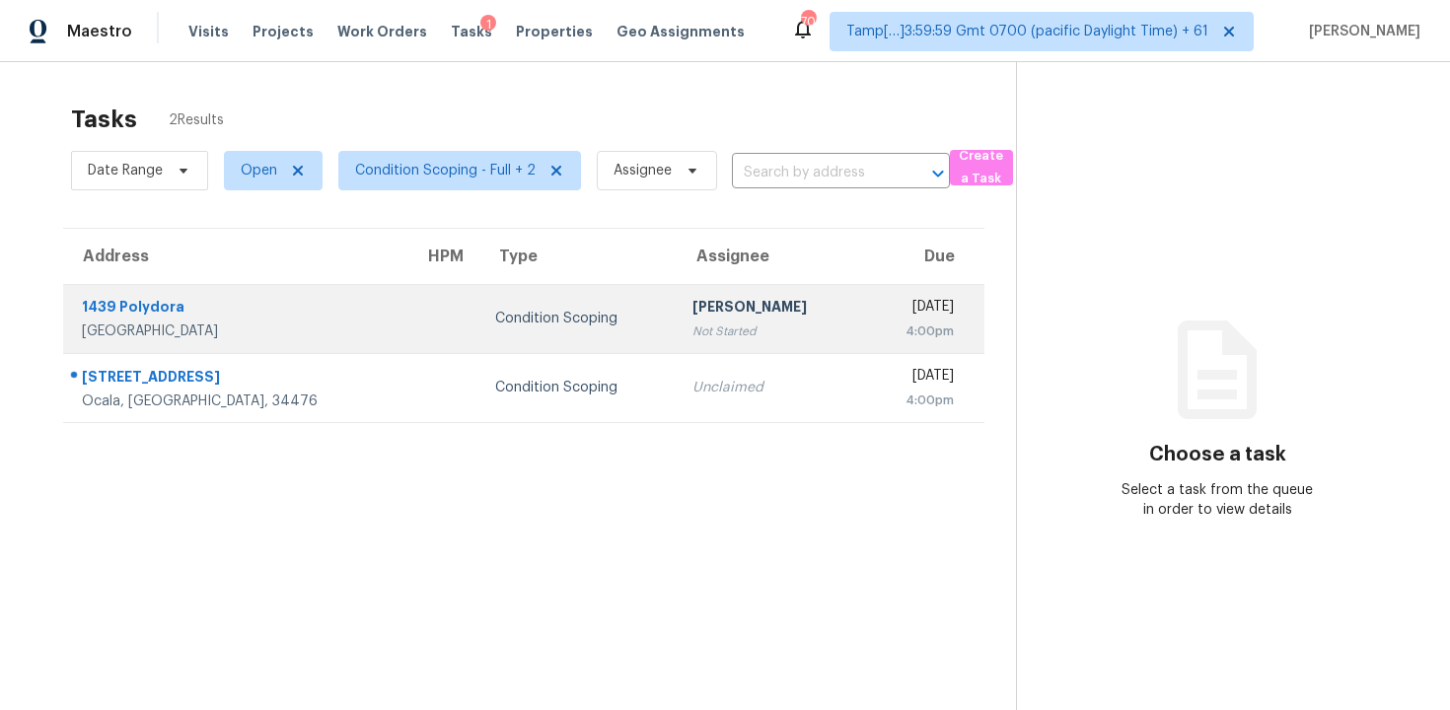
click at [693, 322] on div "Not Started" at bounding box center [770, 332] width 155 height 20
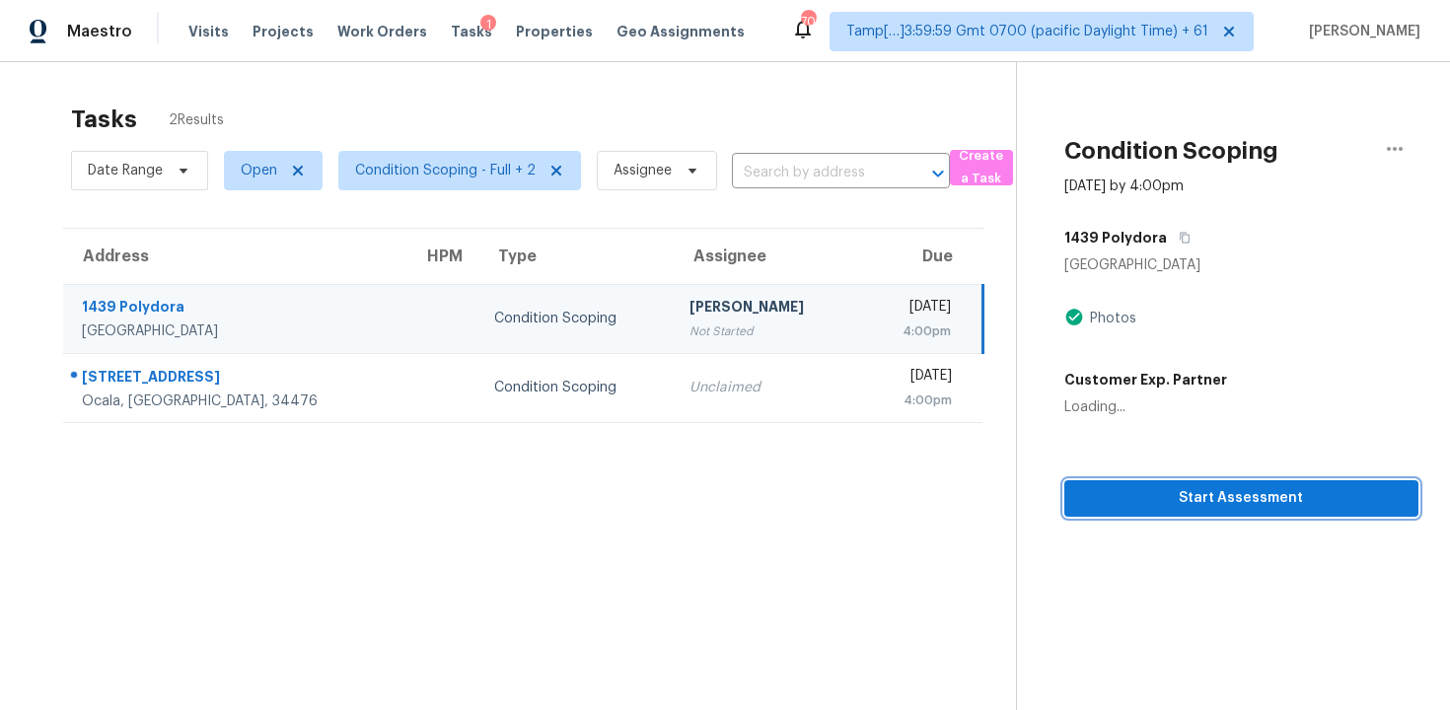
click at [1213, 489] on span "Start Assessment" at bounding box center [1241, 498] width 323 height 25
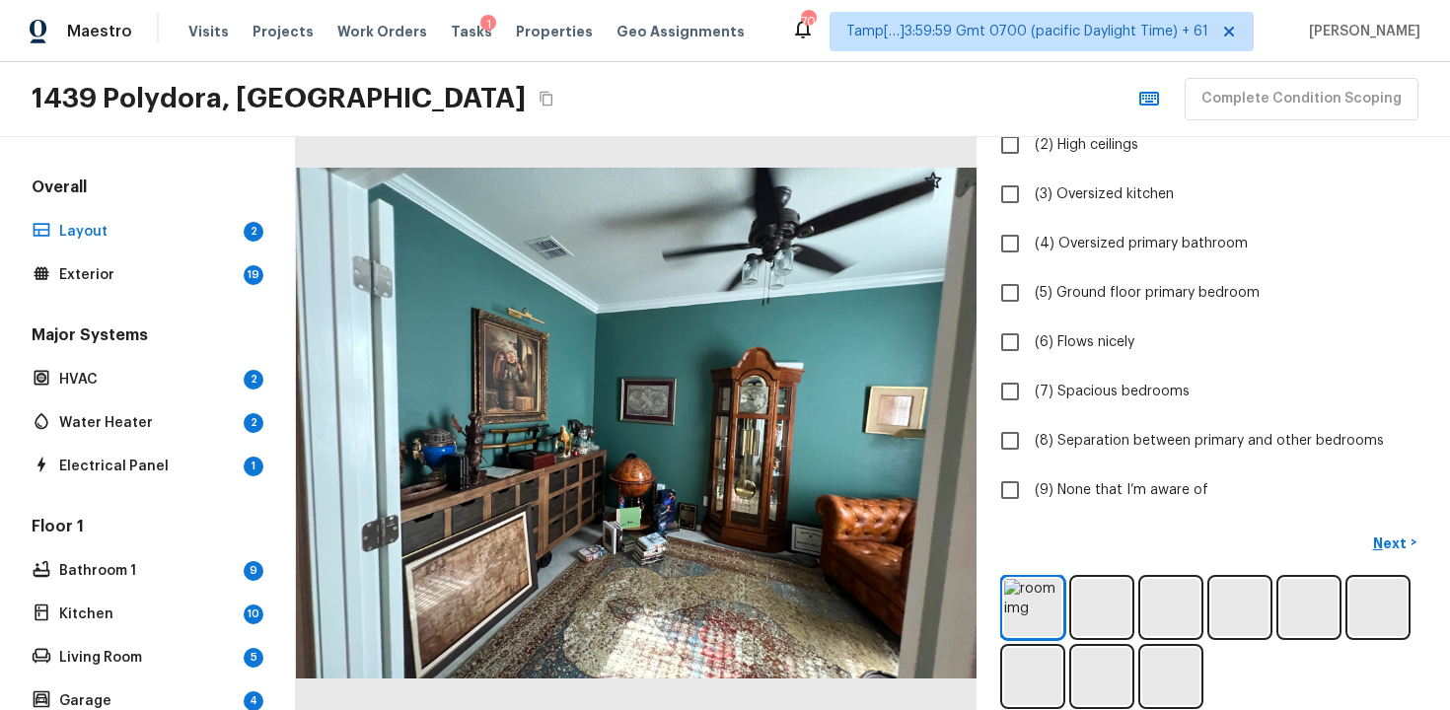
scroll to position [252, 0]
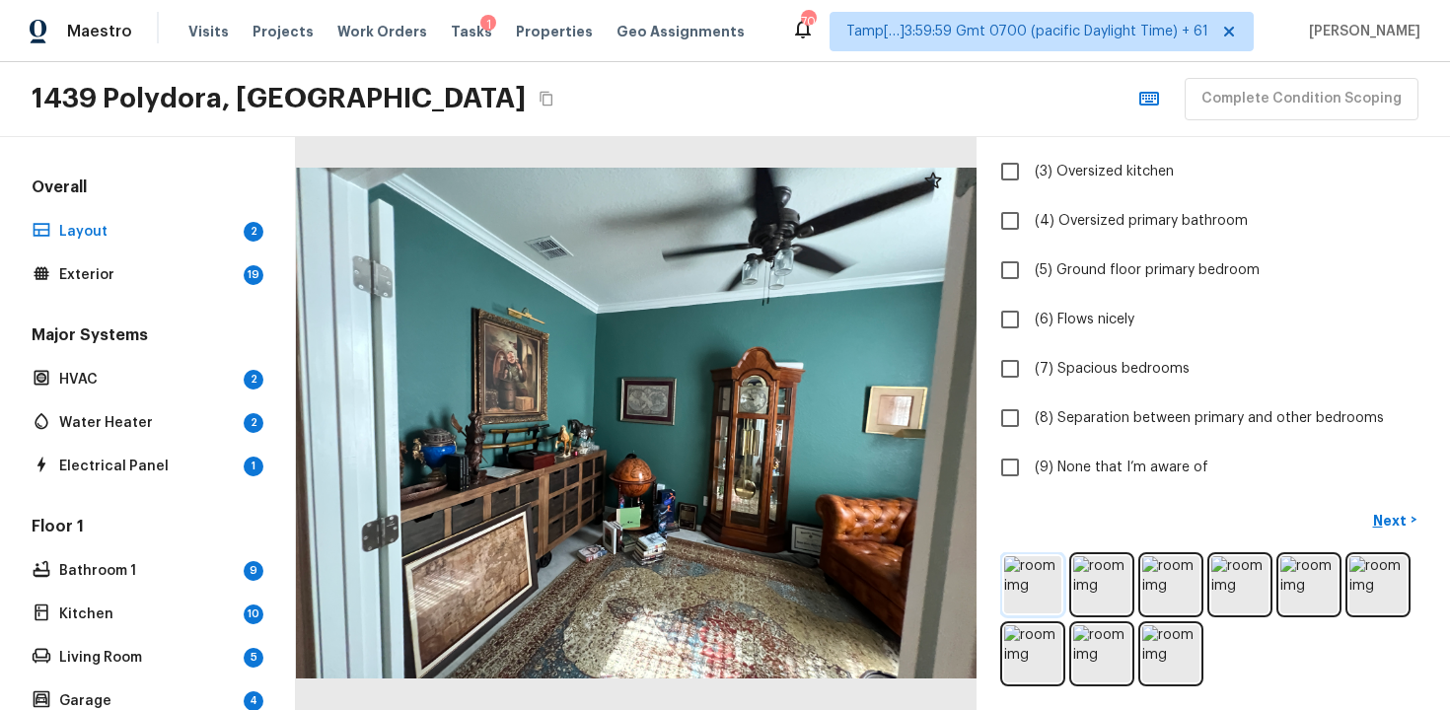
click at [1045, 570] on img at bounding box center [1032, 584] width 57 height 57
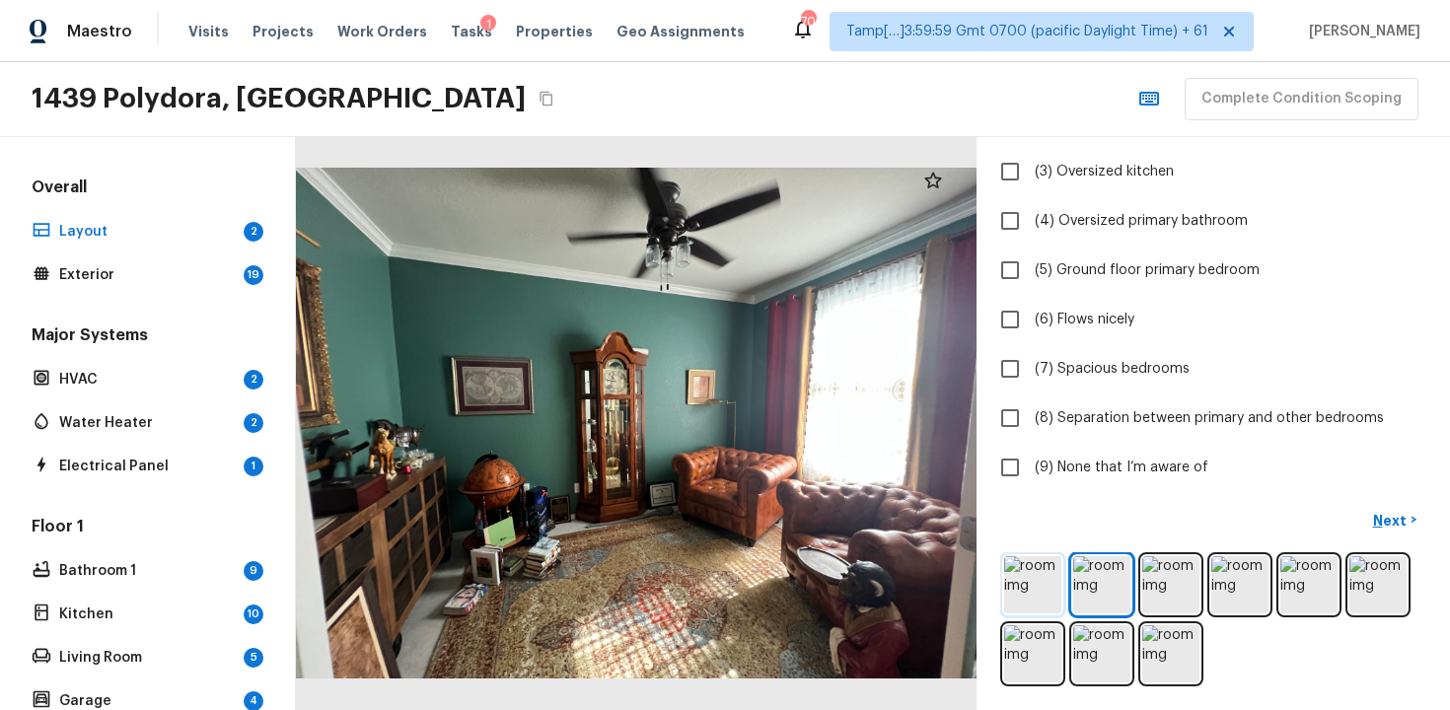
click at [1045, 570] on img at bounding box center [1032, 584] width 57 height 57
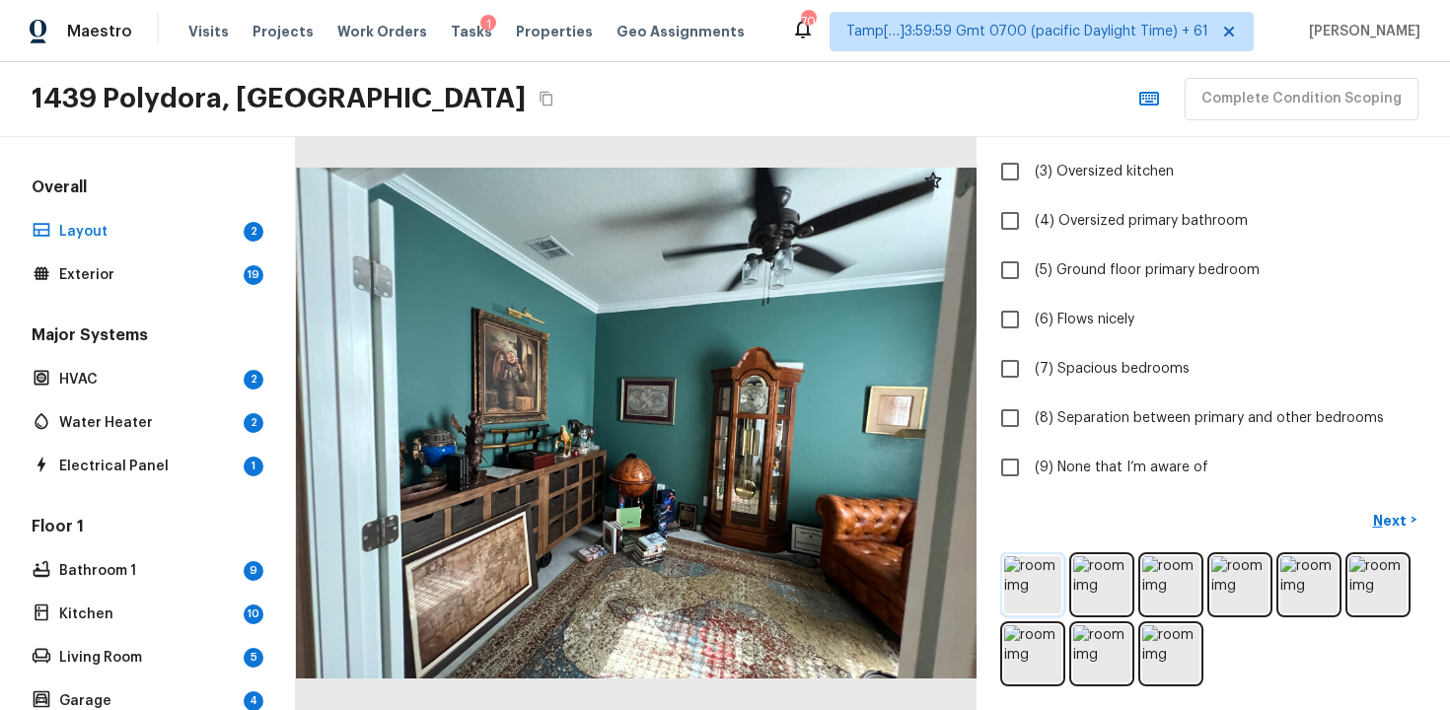
click at [1045, 570] on img at bounding box center [1032, 584] width 57 height 57
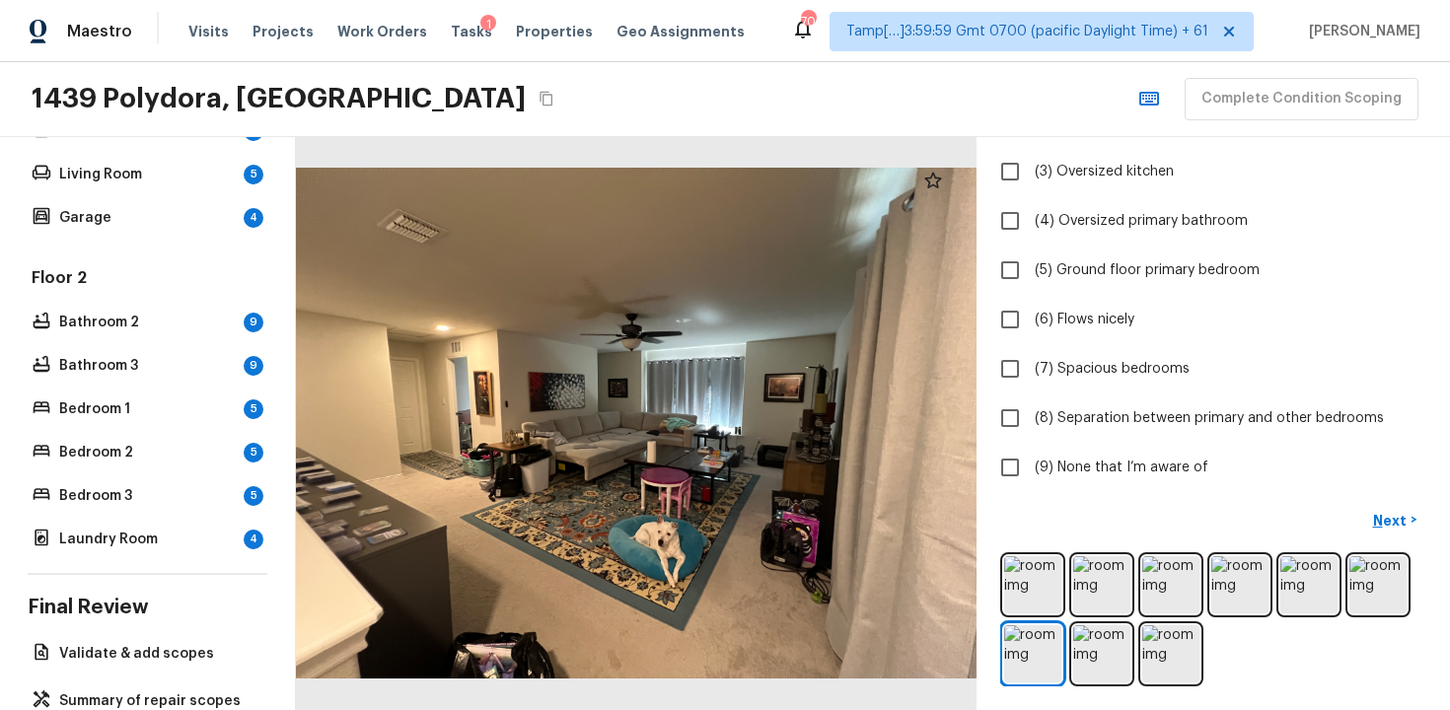
scroll to position [528, 0]
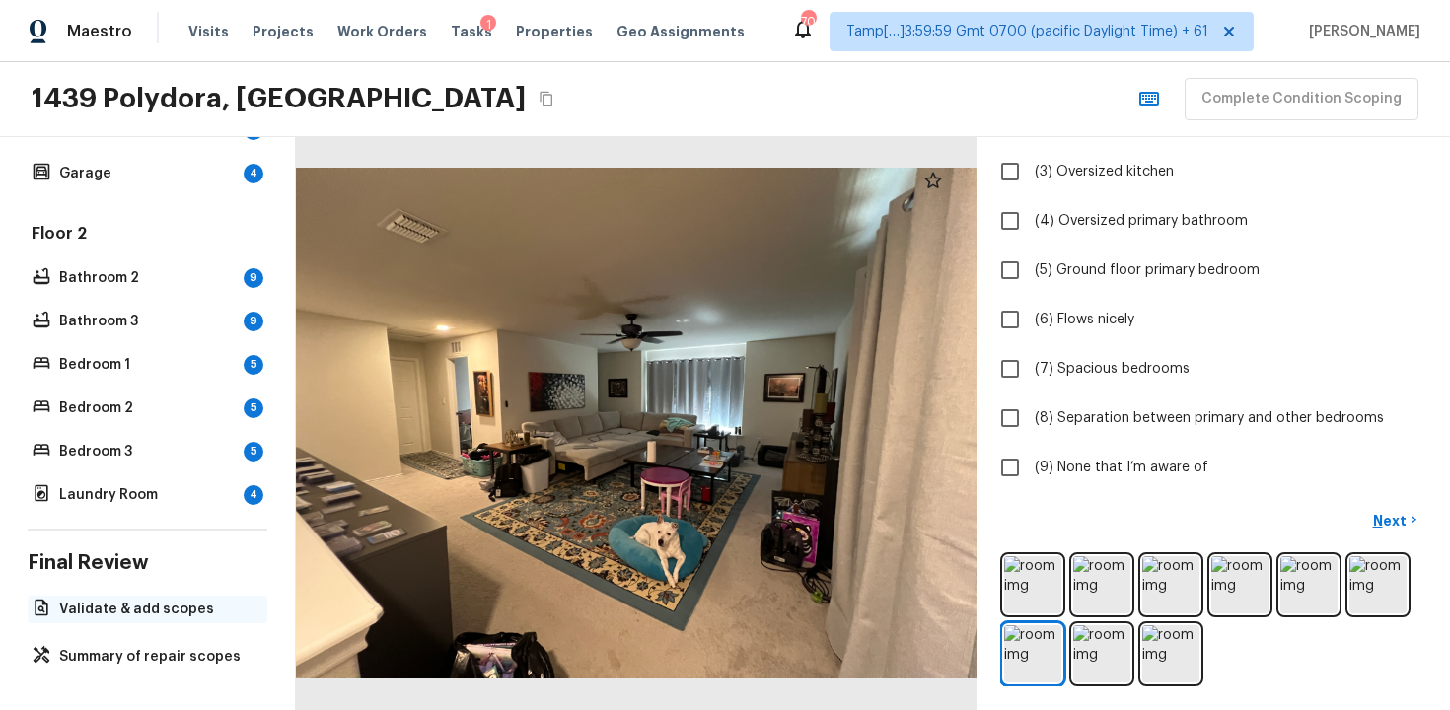
click at [138, 600] on p "Validate & add scopes" at bounding box center [157, 610] width 196 height 20
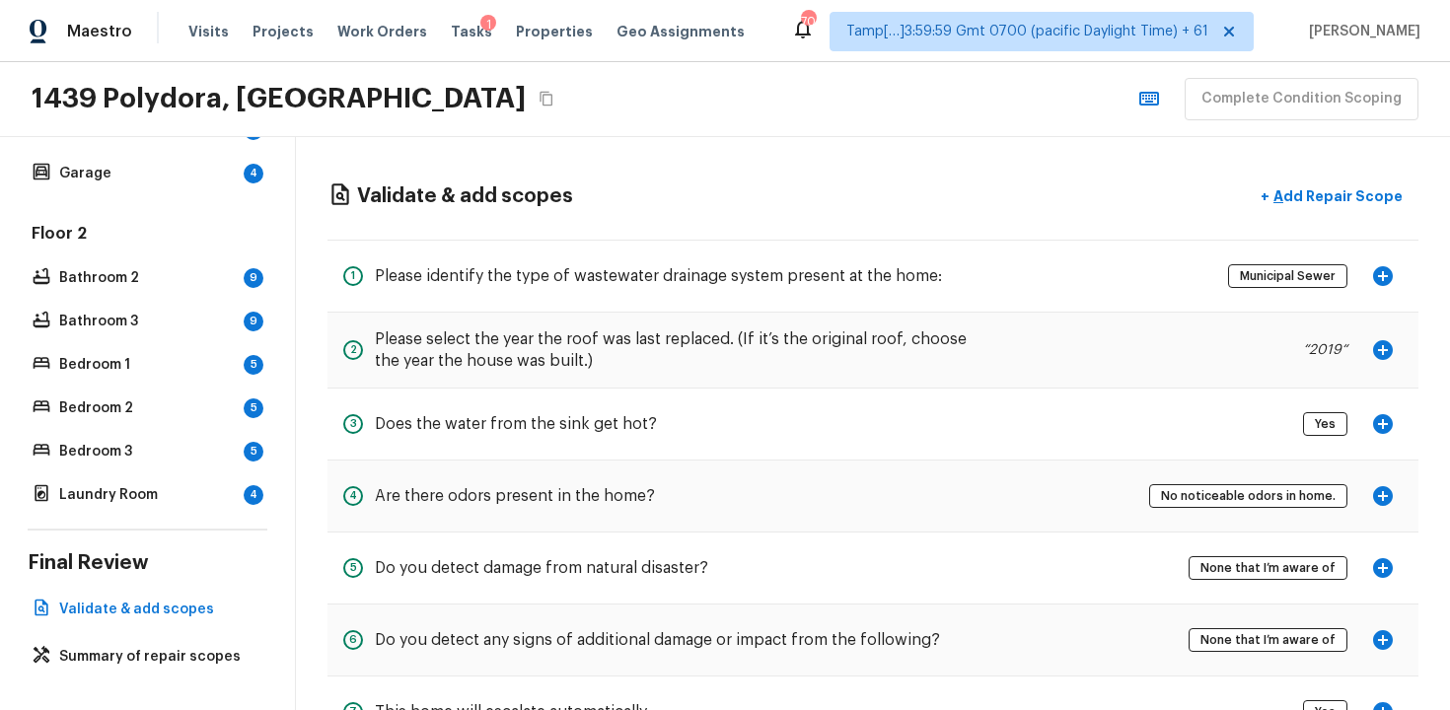
scroll to position [78, 0]
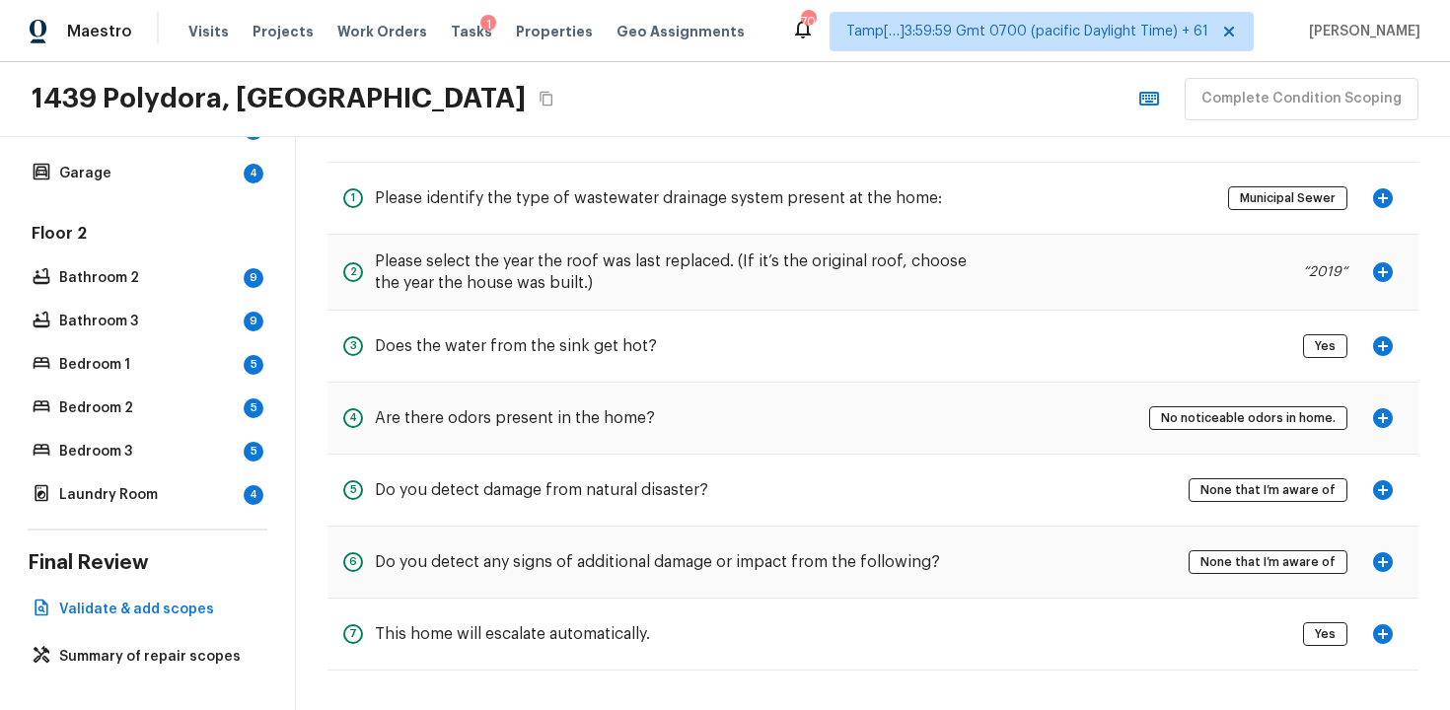
click at [1381, 426] on icon "button" at bounding box center [1383, 418] width 20 height 20
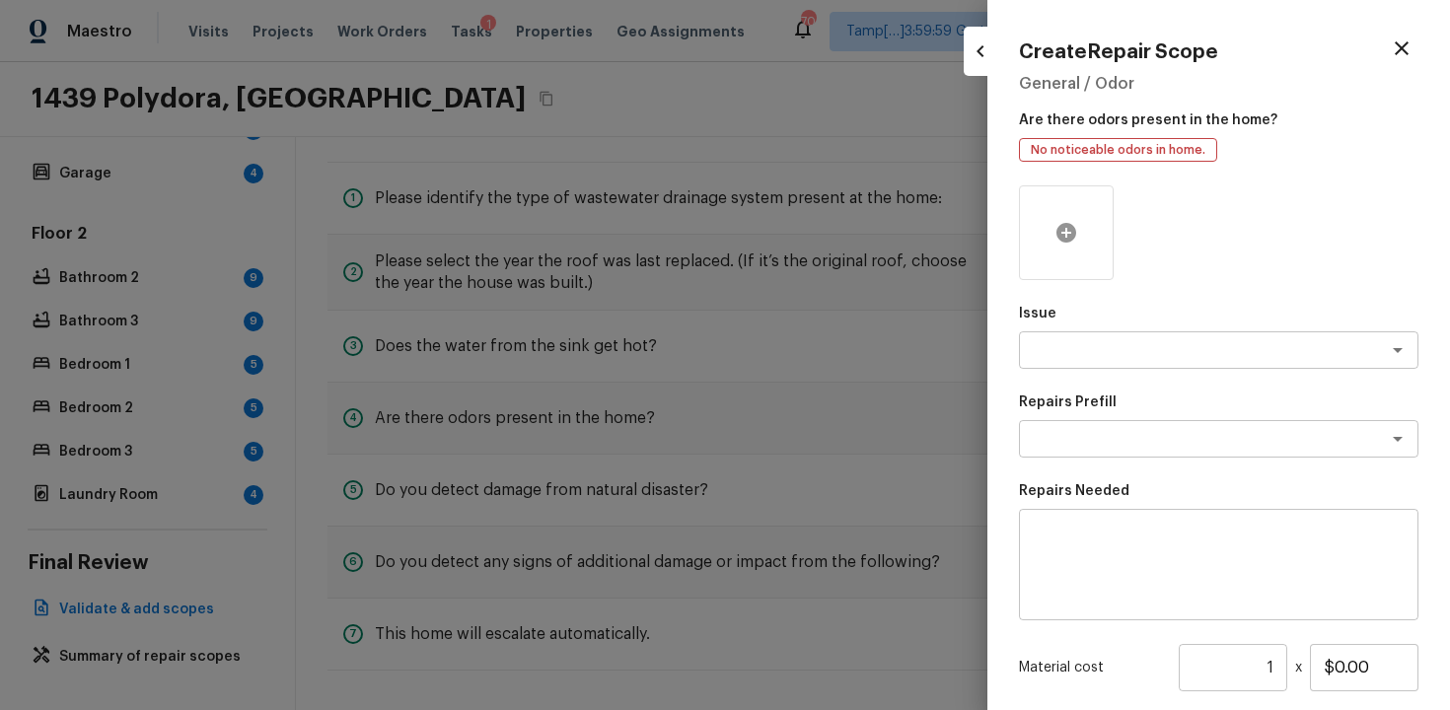
click at [1037, 259] on div at bounding box center [1066, 232] width 95 height 95
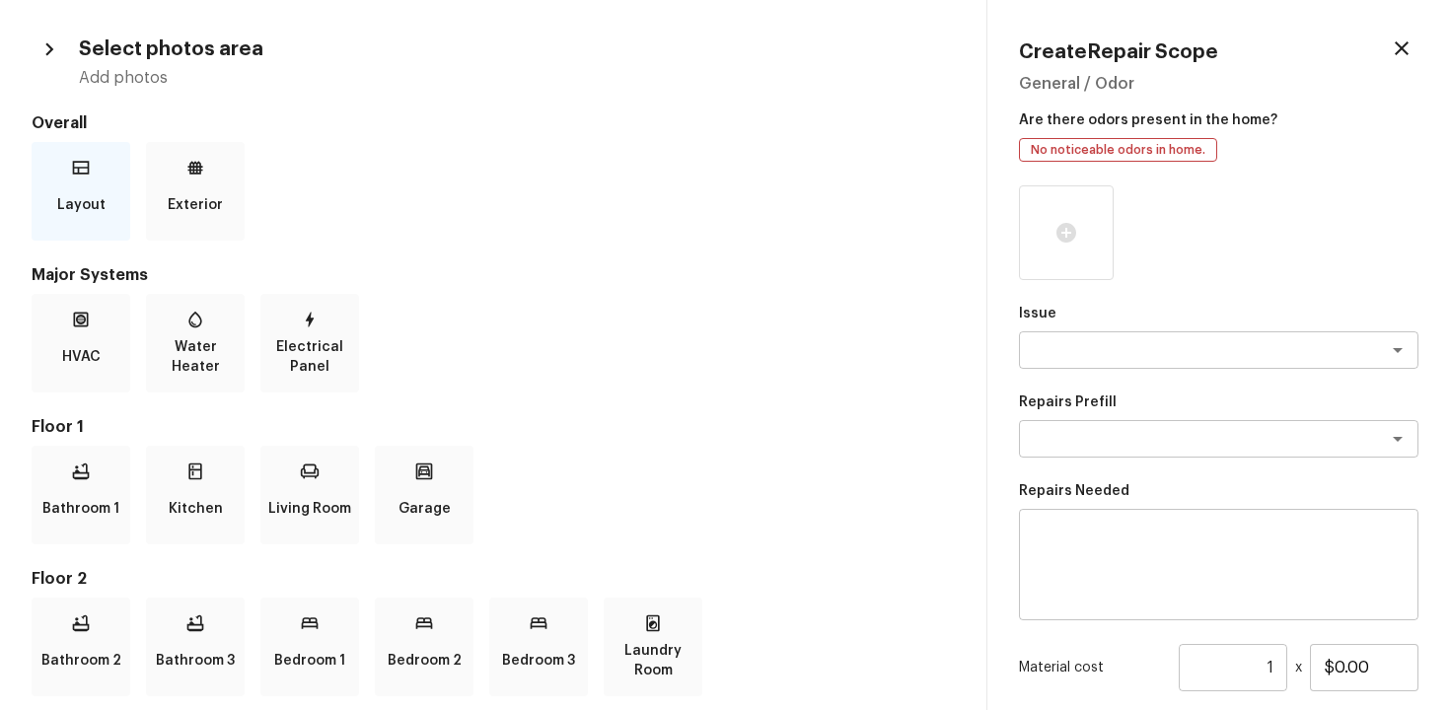
click at [77, 217] on p "Layout" at bounding box center [81, 204] width 48 height 39
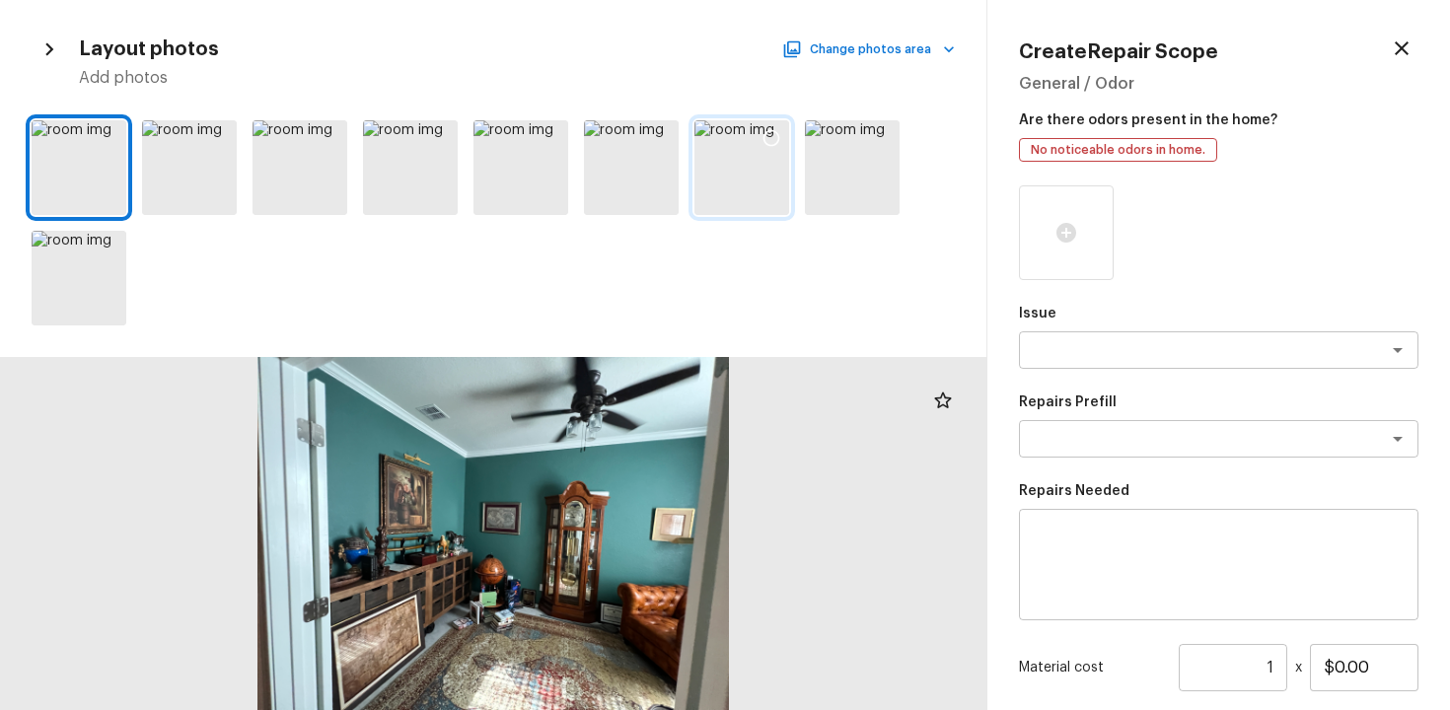
click at [745, 168] on div at bounding box center [742, 167] width 95 height 95
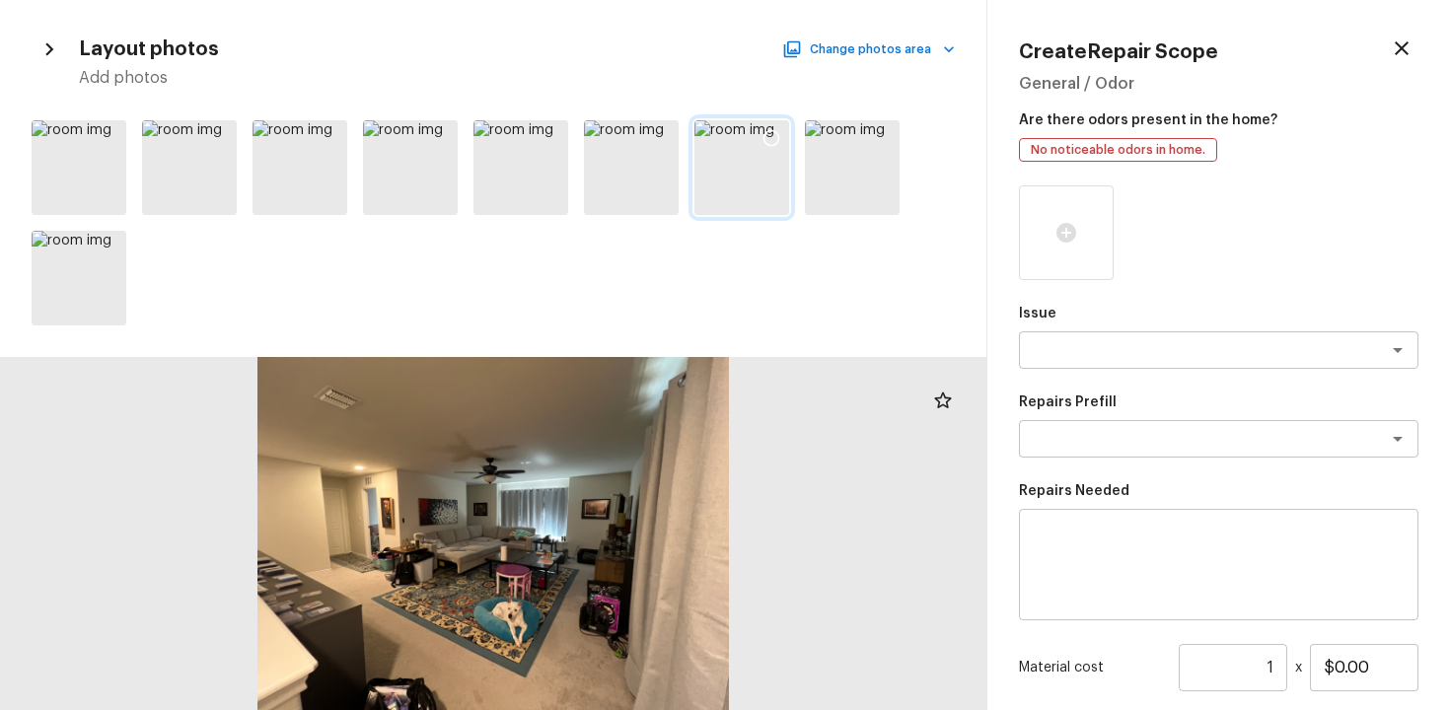
click at [771, 138] on icon at bounding box center [772, 138] width 20 height 20
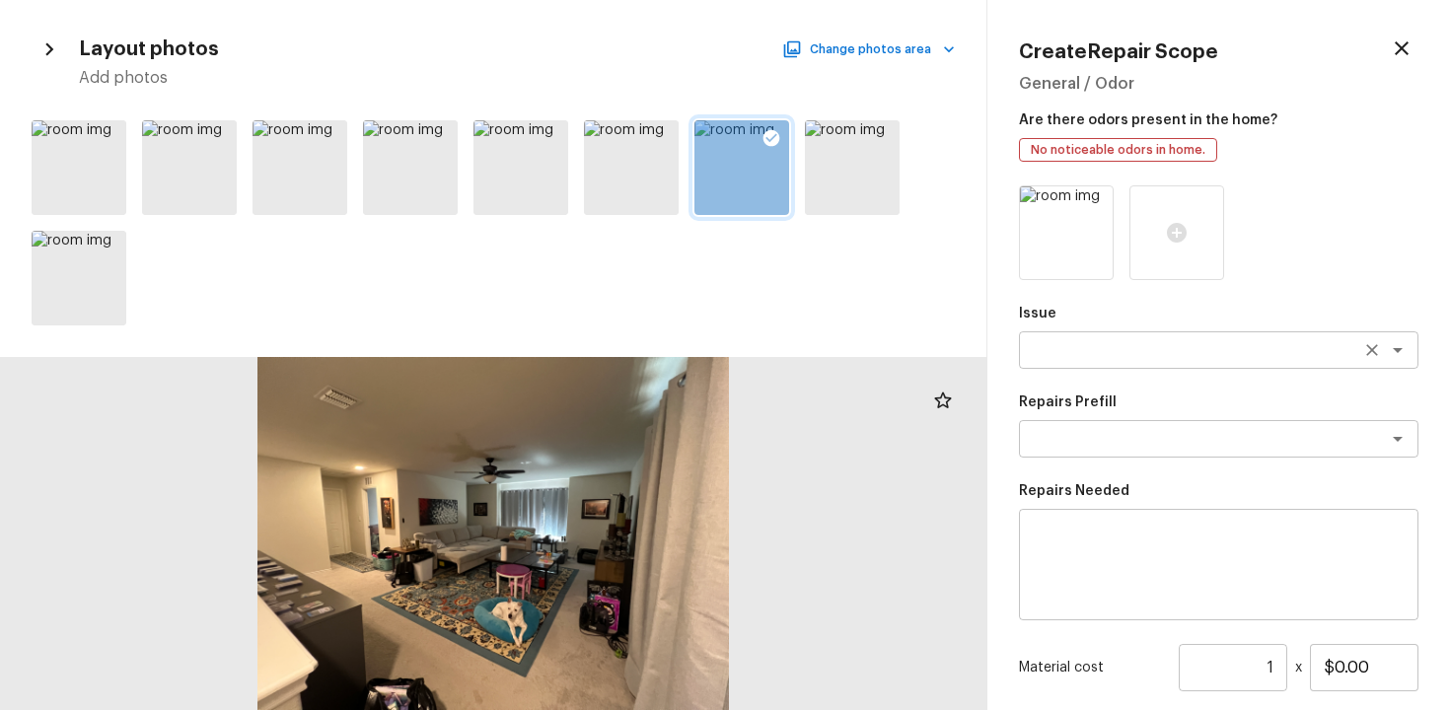
click at [1117, 343] on textarea at bounding box center [1191, 350] width 327 height 20
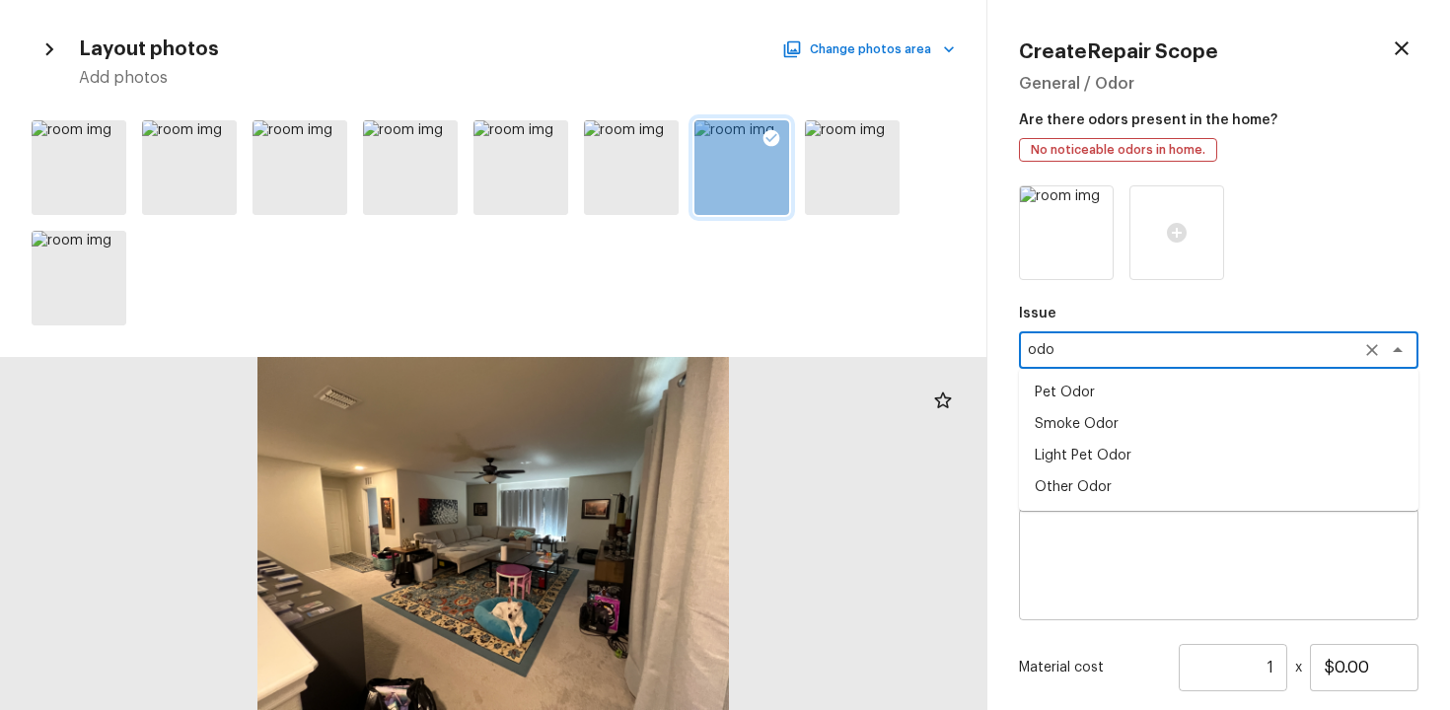
click at [1110, 448] on li "Light Pet Odor" at bounding box center [1219, 456] width 400 height 32
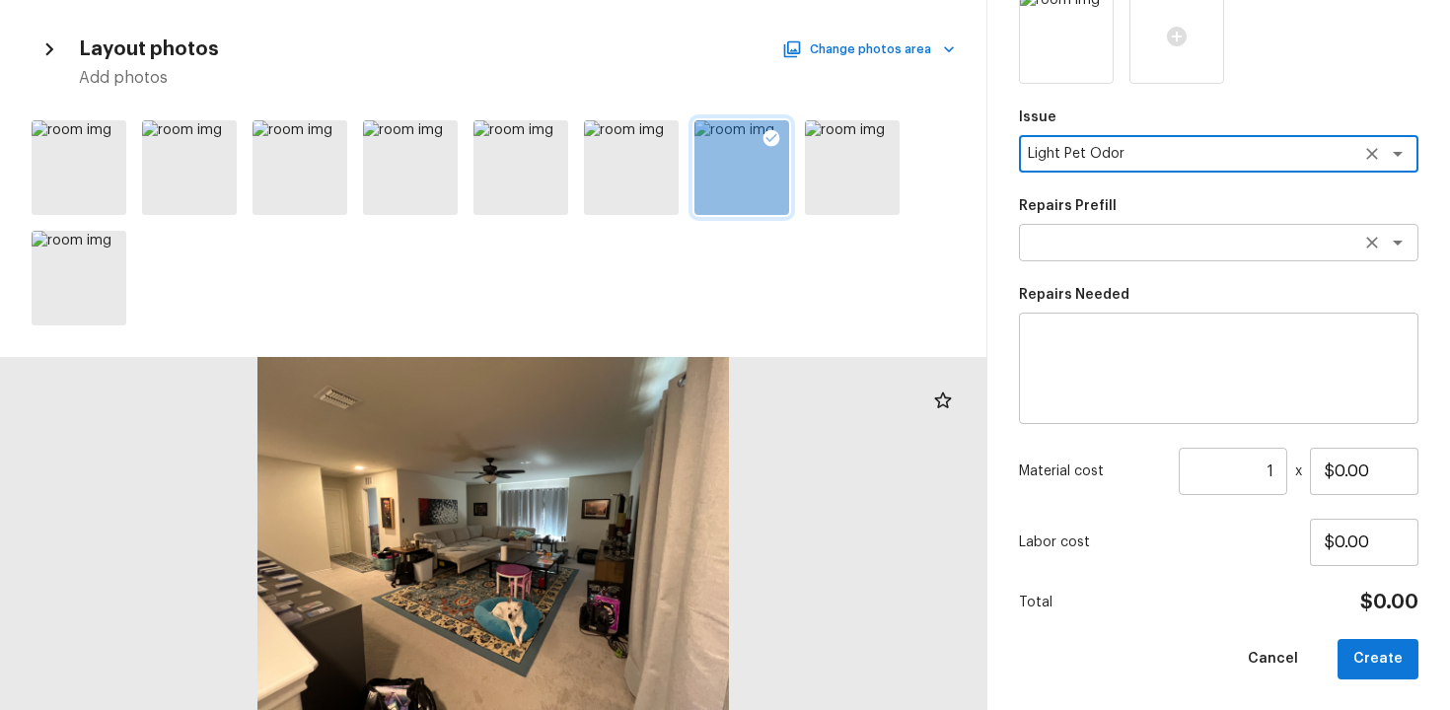
type textarea "Light Pet Odor"
click at [1154, 236] on textarea at bounding box center [1191, 243] width 327 height 20
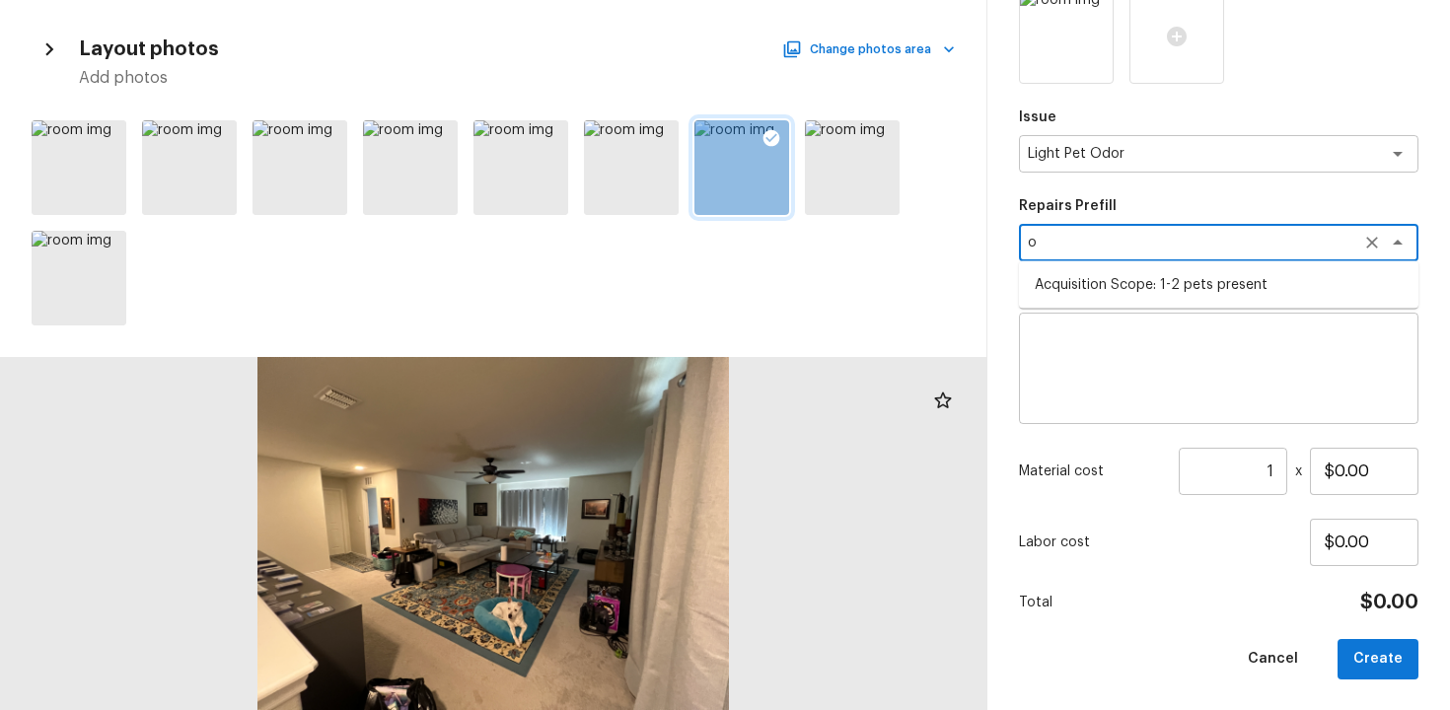
click at [1165, 276] on li "Acquisition Scope: 1-2 pets present" at bounding box center [1219, 285] width 400 height 32
type textarea "Acquisition Scope: 1-2 pets present"
type input "$575.00"
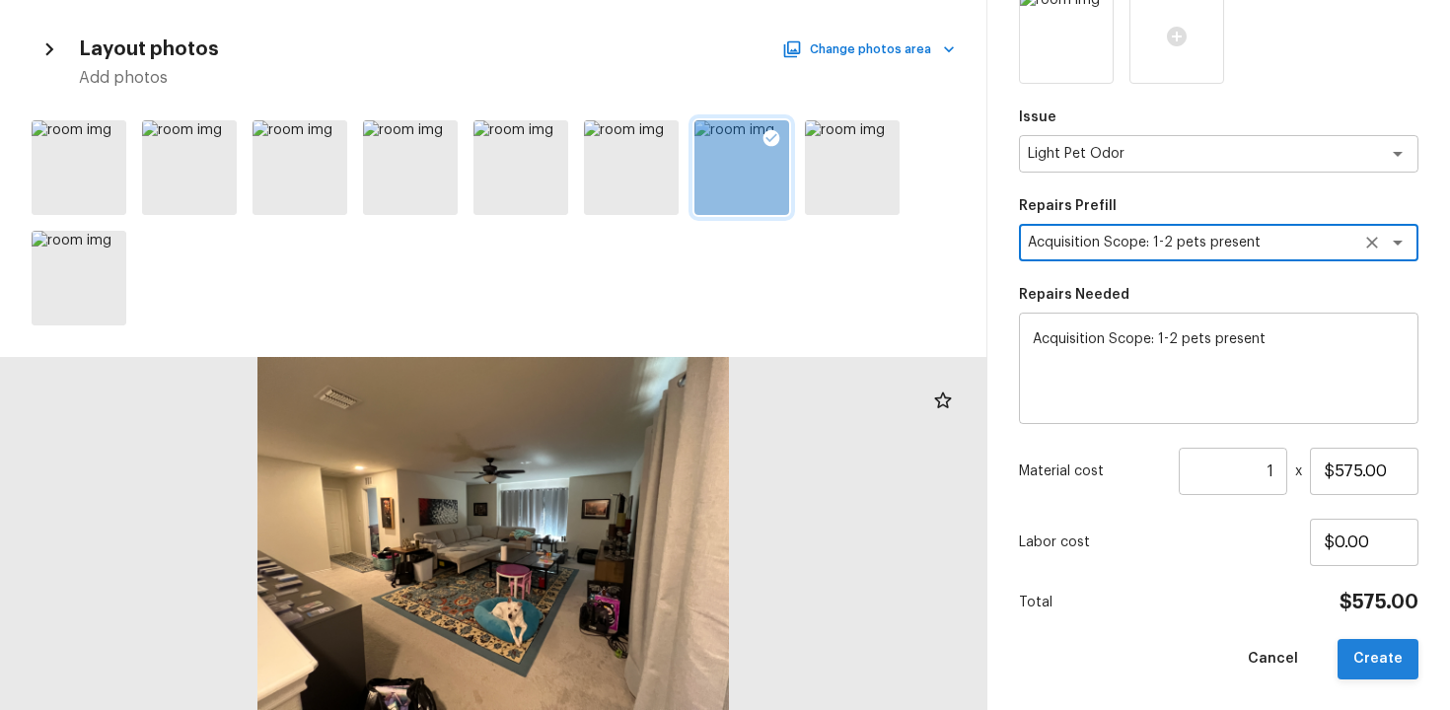
type textarea "Acquisition Scope: 1-2 pets present"
click at [1403, 672] on button "Create" at bounding box center [1378, 659] width 81 height 40
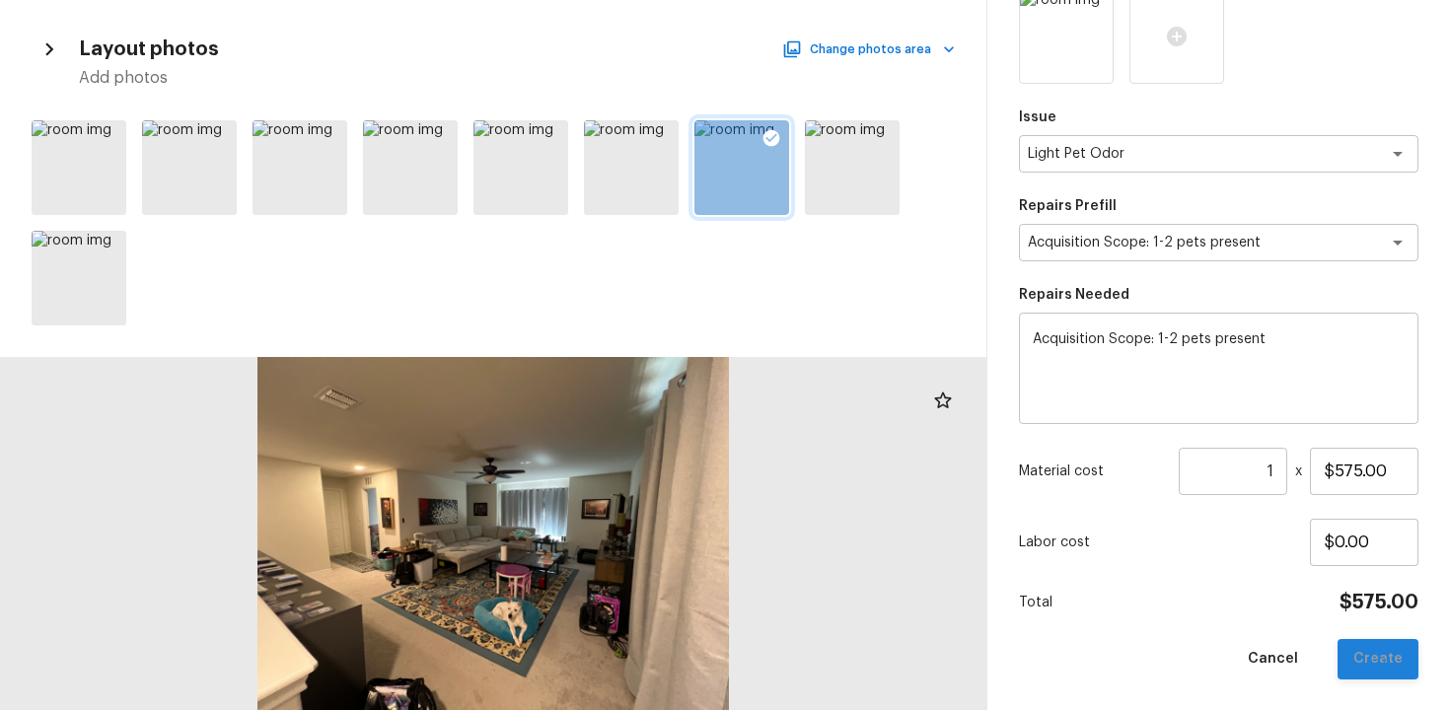
type input "$0.00"
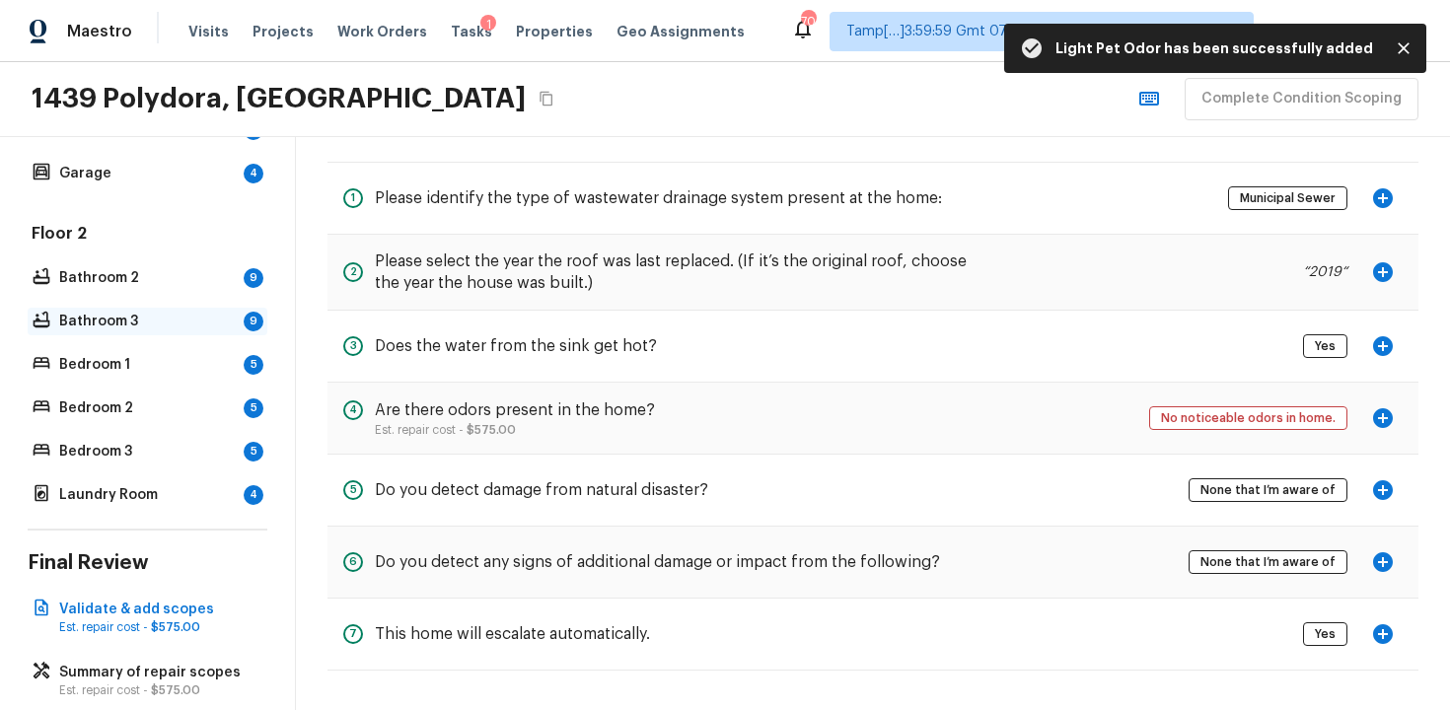
scroll to position [0, 0]
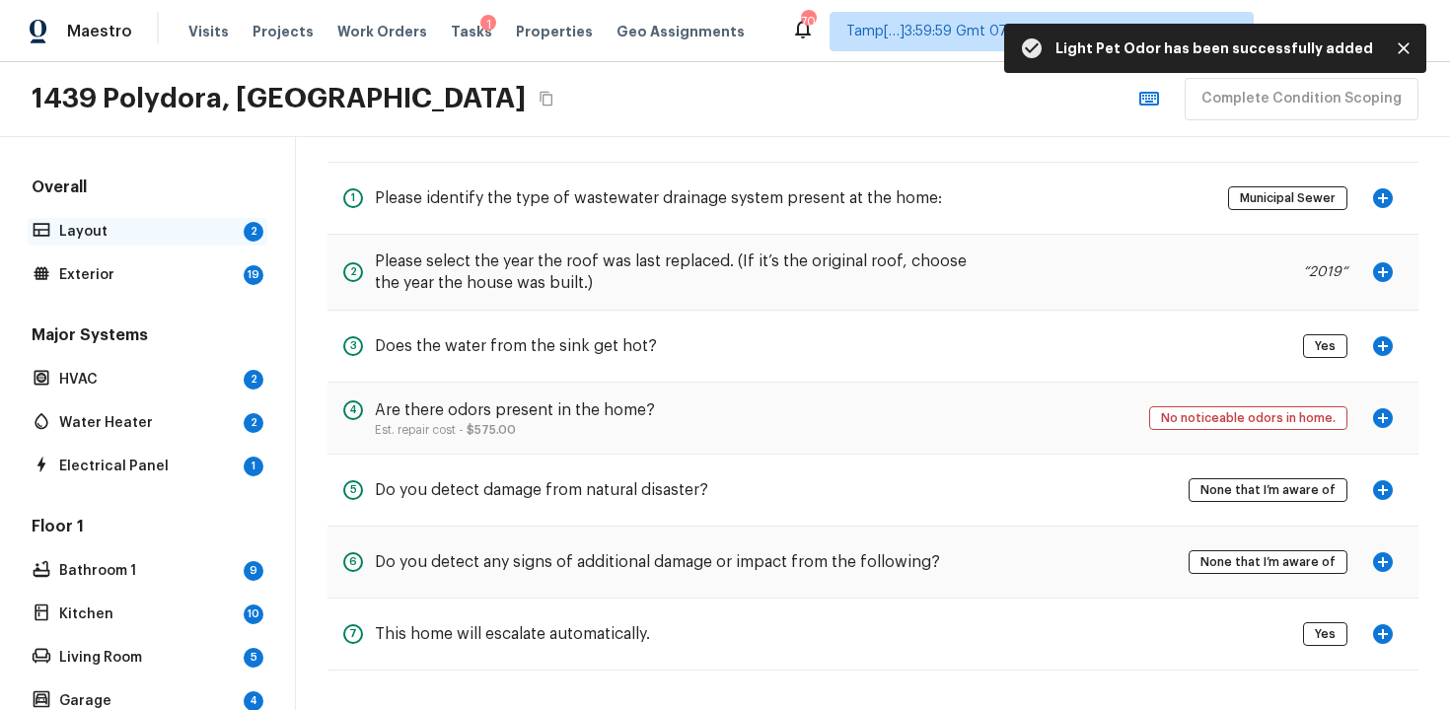
click at [207, 233] on p "Layout" at bounding box center [147, 232] width 177 height 20
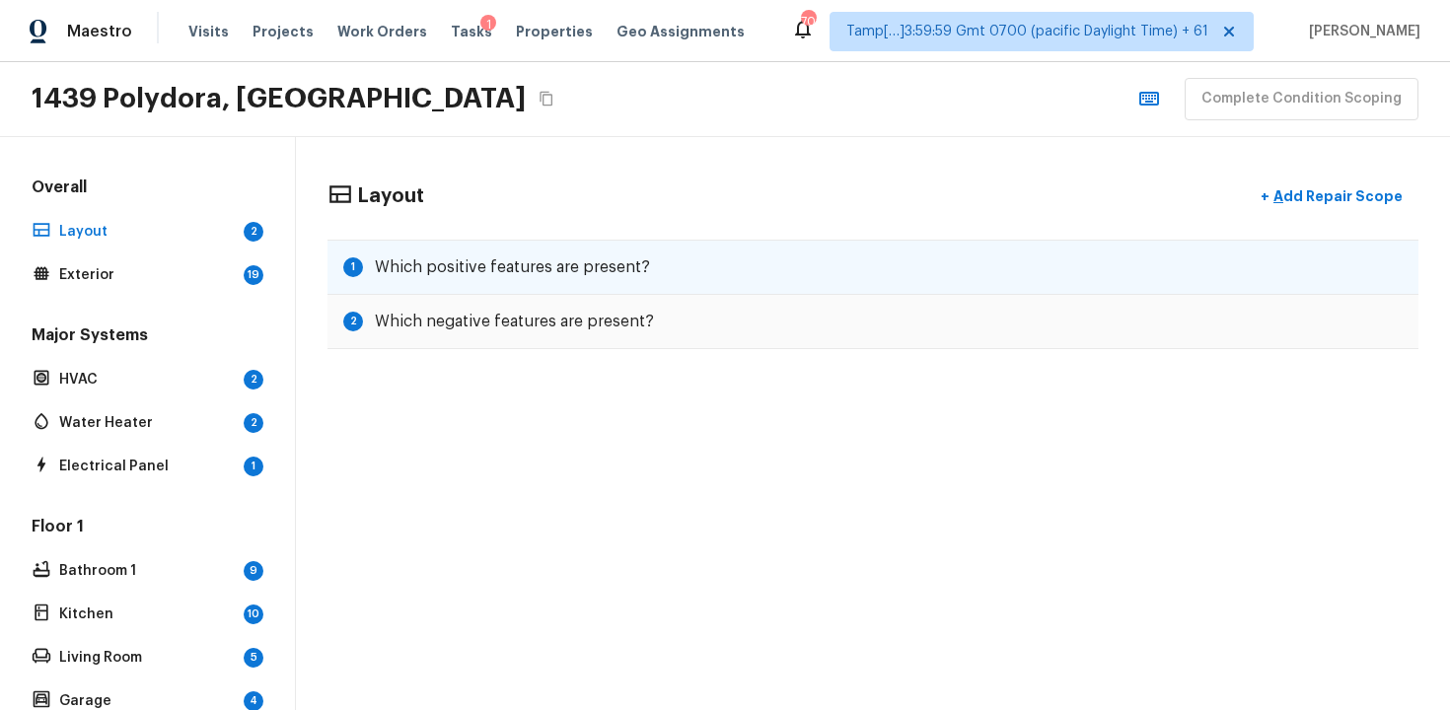
click at [588, 257] on h5 "Which positive features are present?" at bounding box center [512, 268] width 275 height 22
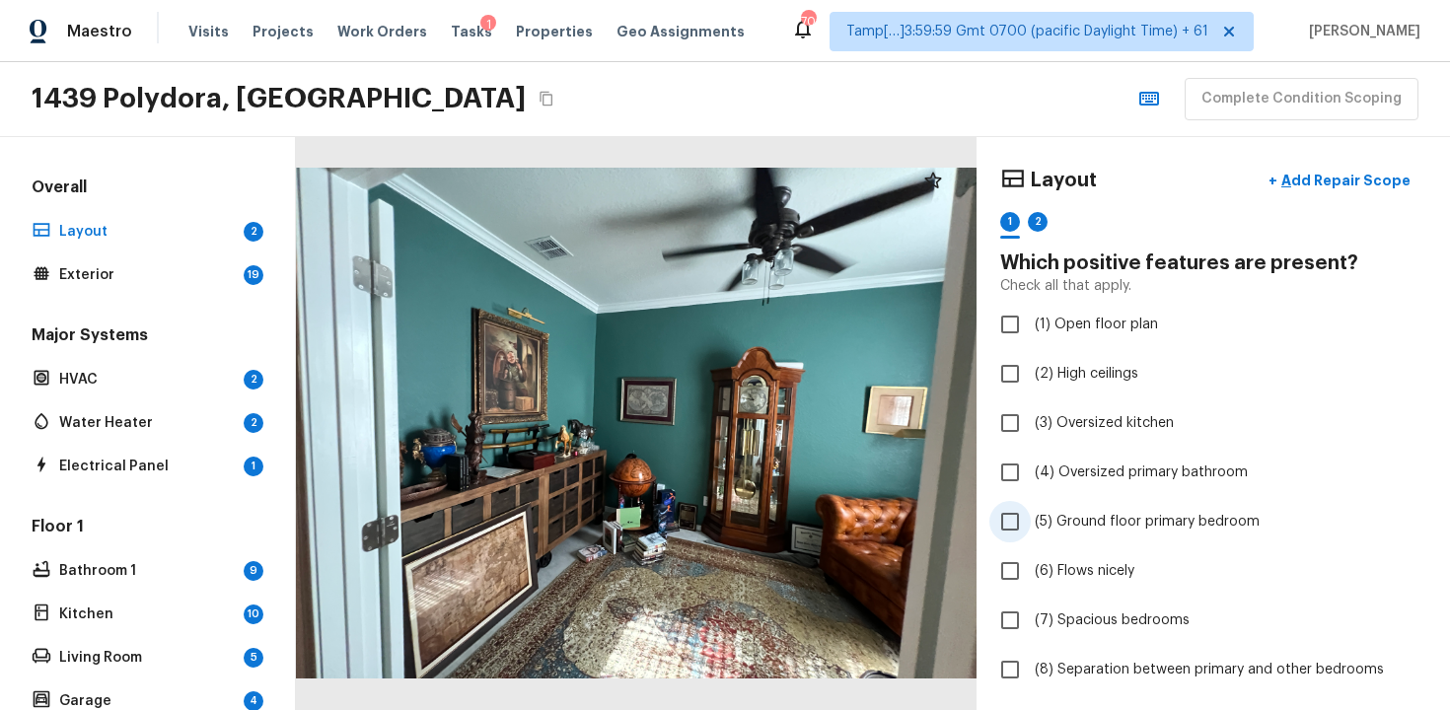
scroll to position [252, 0]
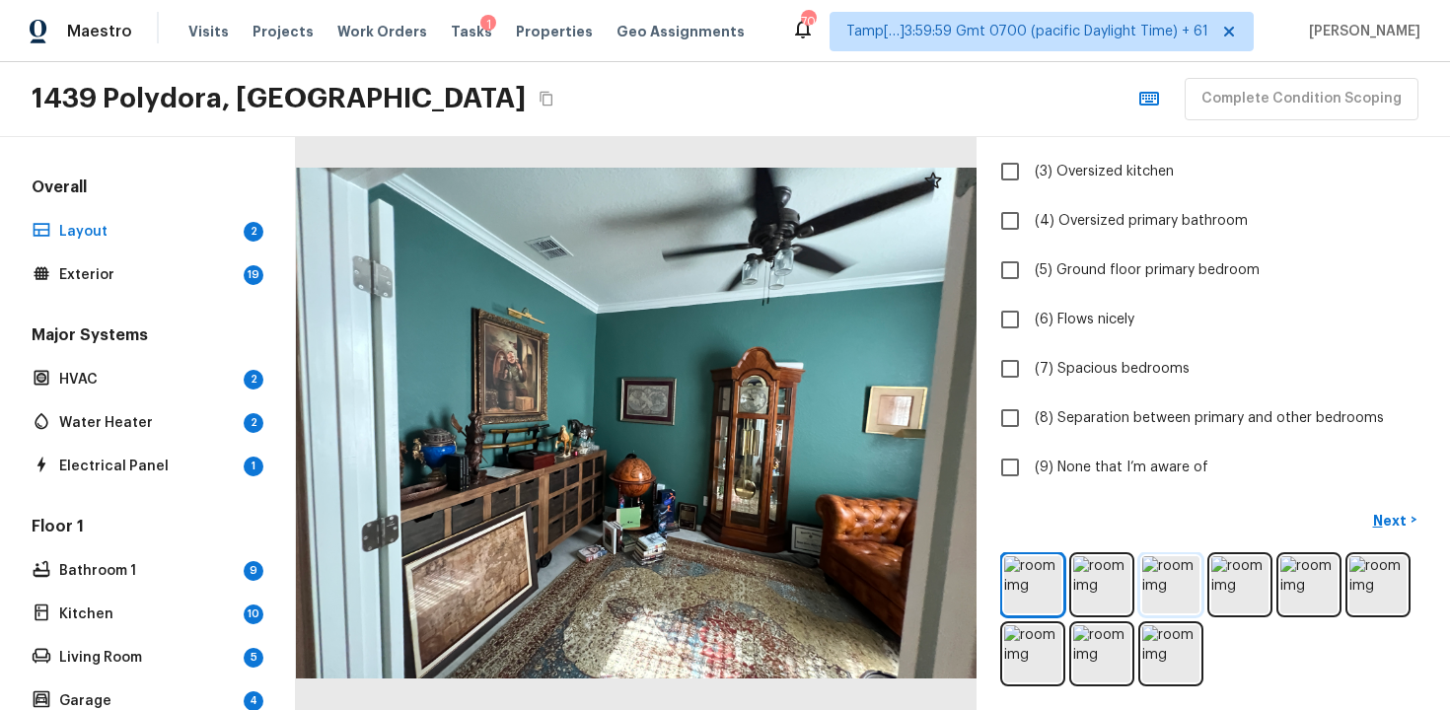
click at [1158, 603] on img at bounding box center [1170, 584] width 57 height 57
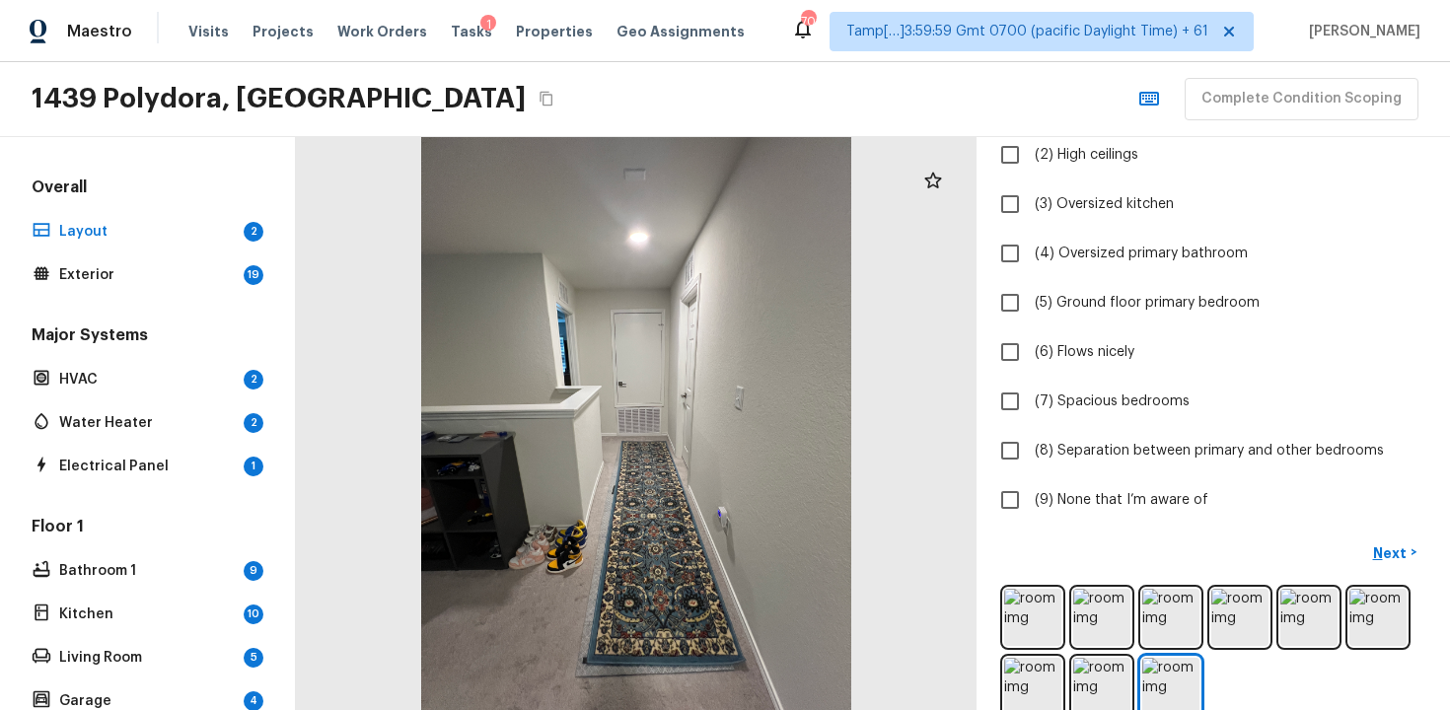
scroll to position [231, 0]
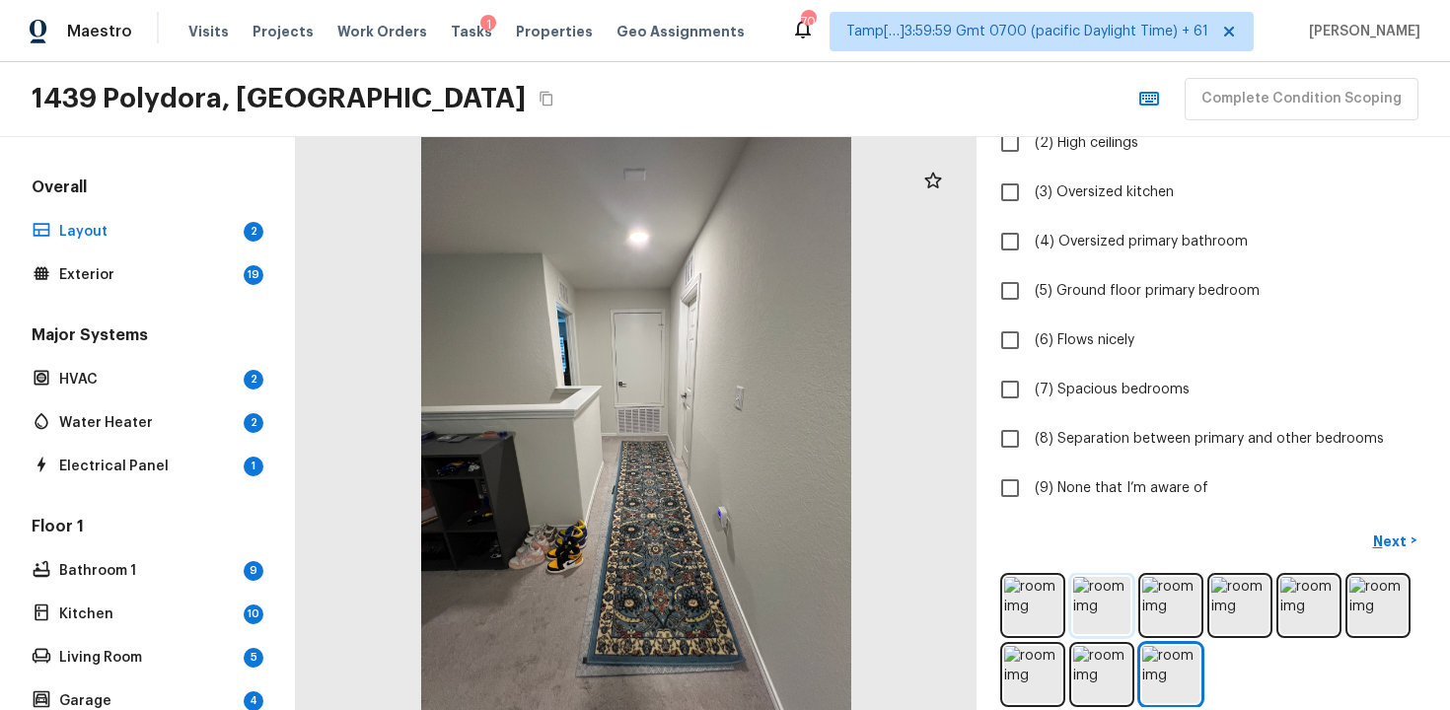
click at [1114, 586] on img at bounding box center [1101, 605] width 57 height 57
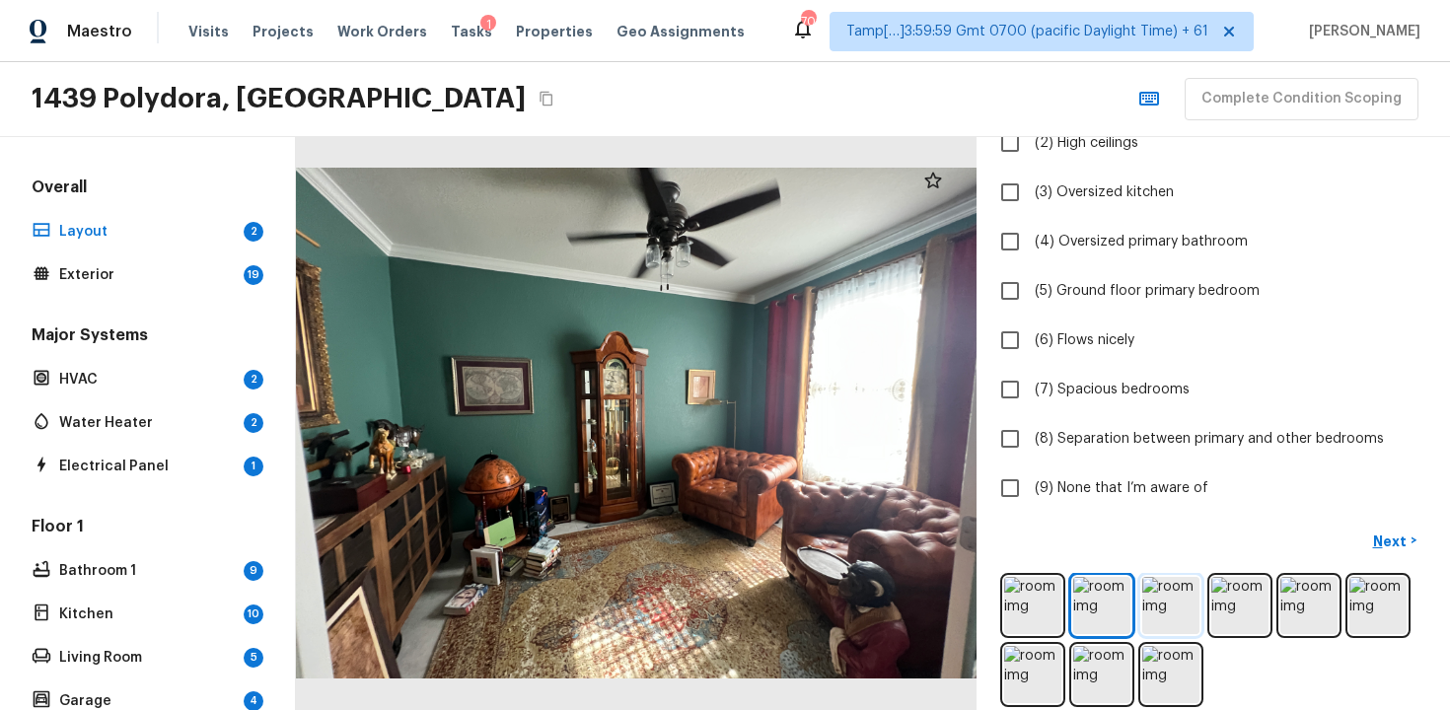
click at [1150, 598] on img at bounding box center [1170, 605] width 57 height 57
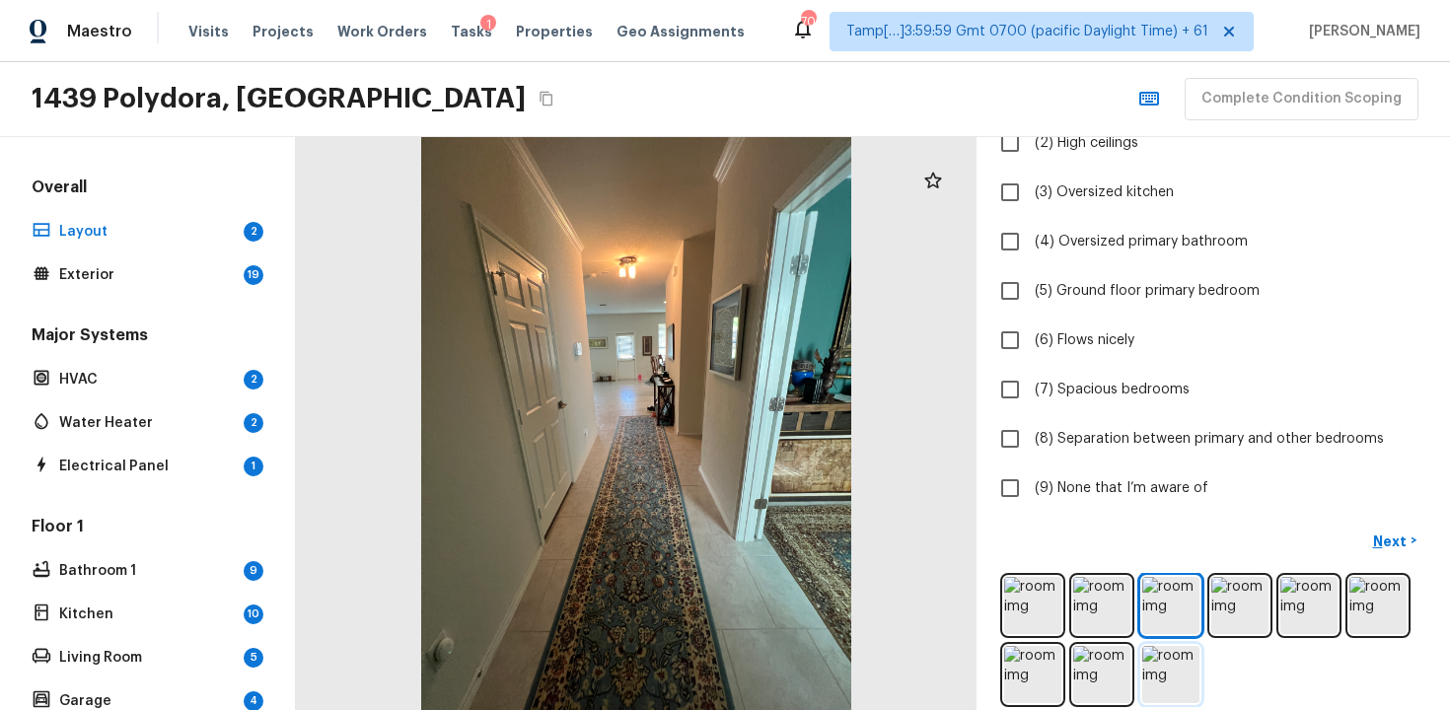
click at [1155, 663] on img at bounding box center [1170, 674] width 57 height 57
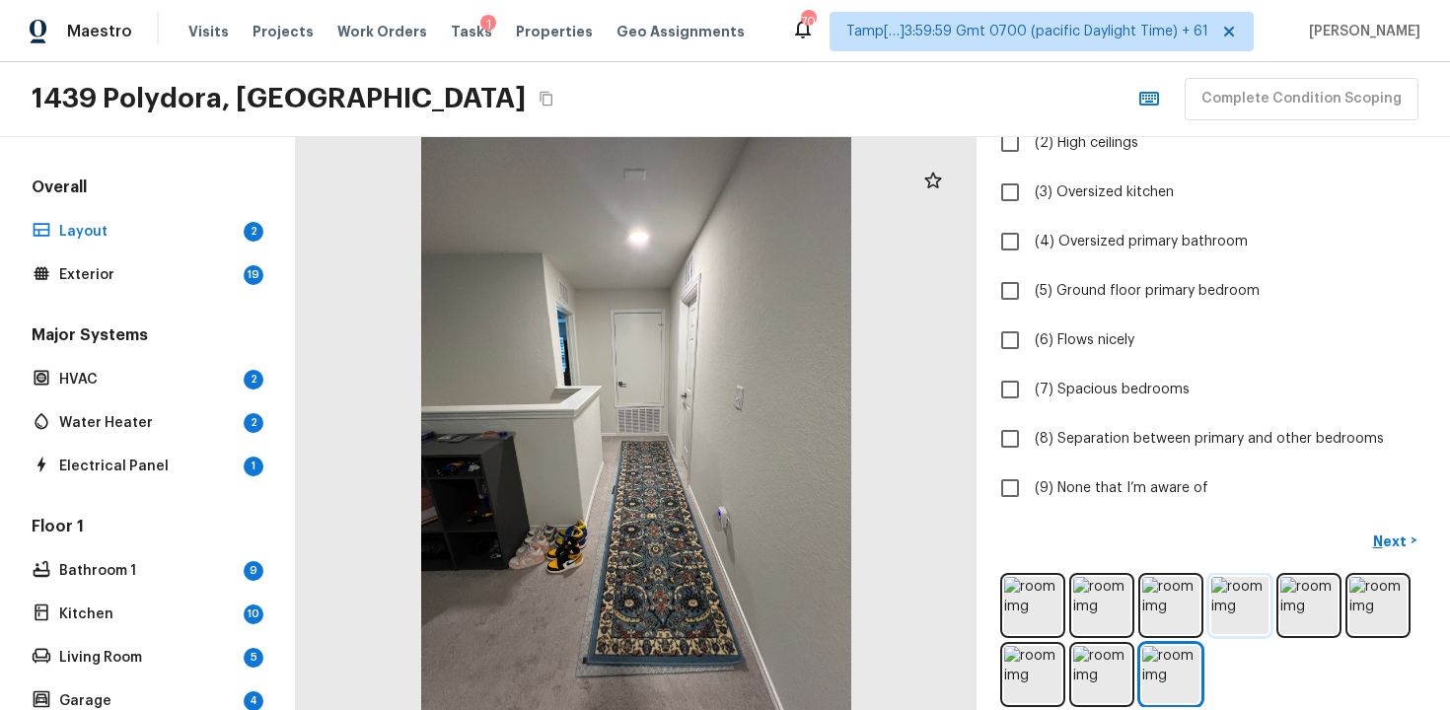
click at [1242, 597] on img at bounding box center [1239, 605] width 57 height 57
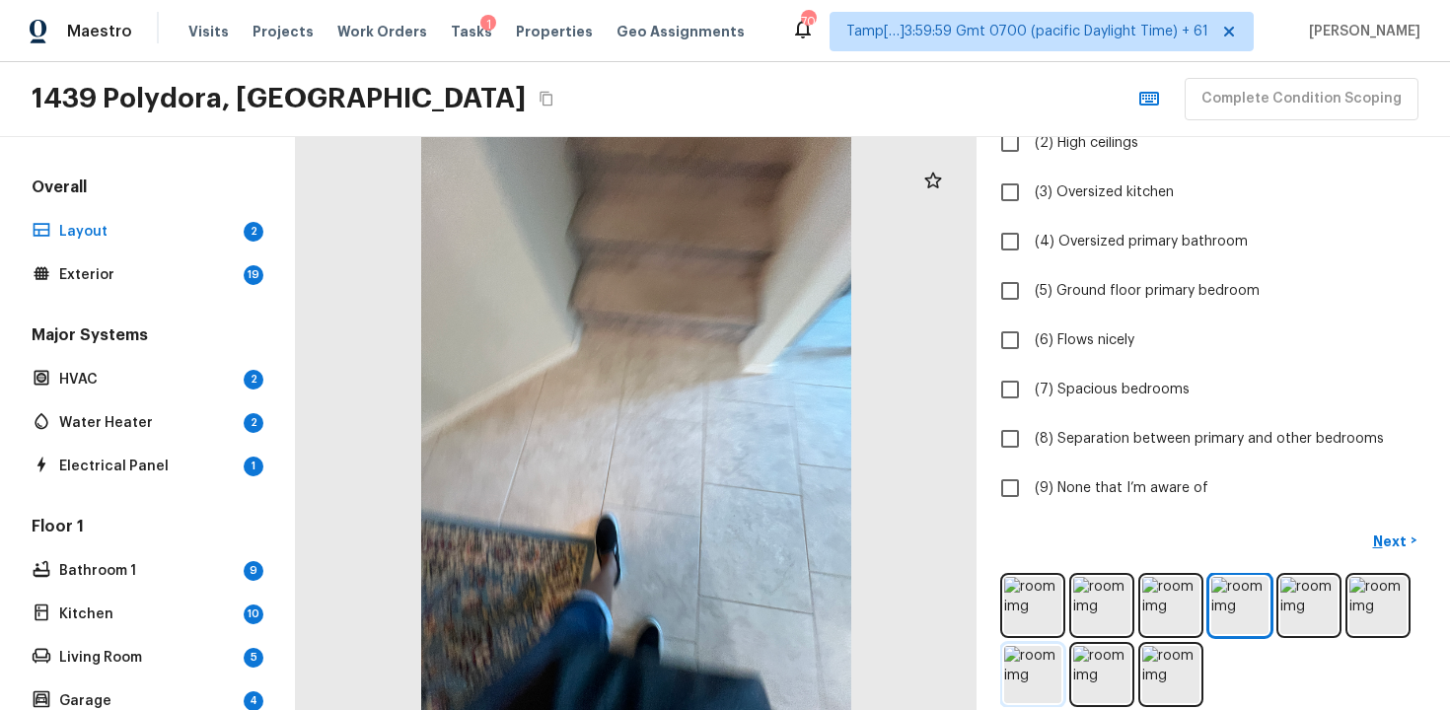
click at [1022, 655] on img at bounding box center [1032, 674] width 57 height 57
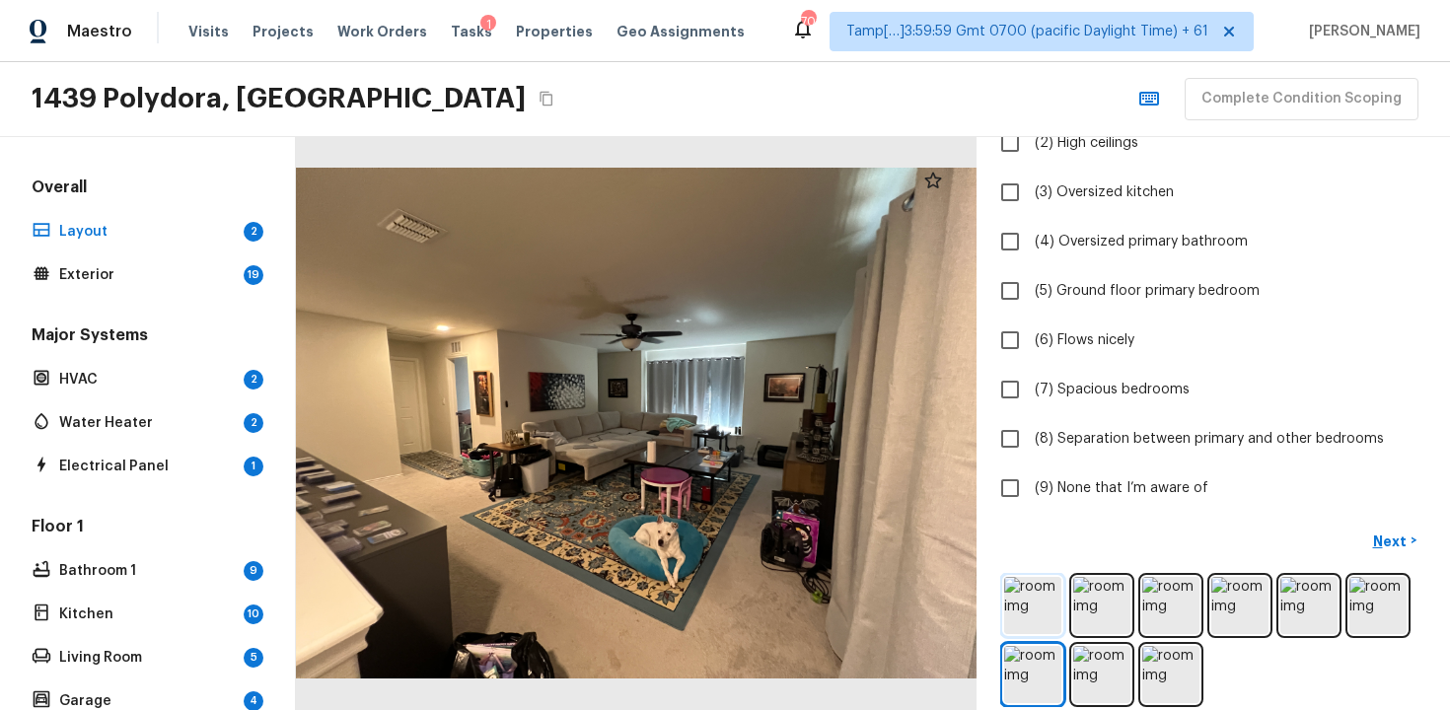
click at [1018, 614] on img at bounding box center [1032, 605] width 57 height 57
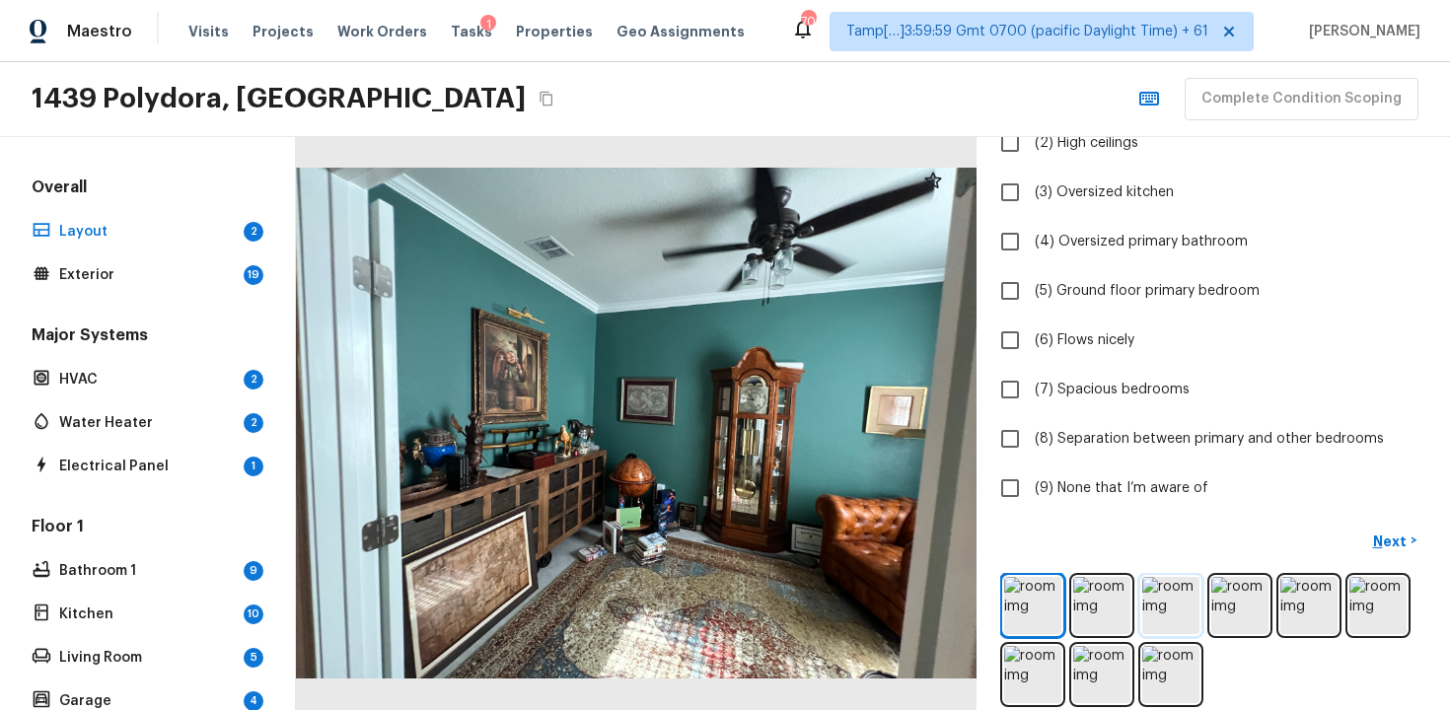
click at [1164, 608] on img at bounding box center [1170, 605] width 57 height 57
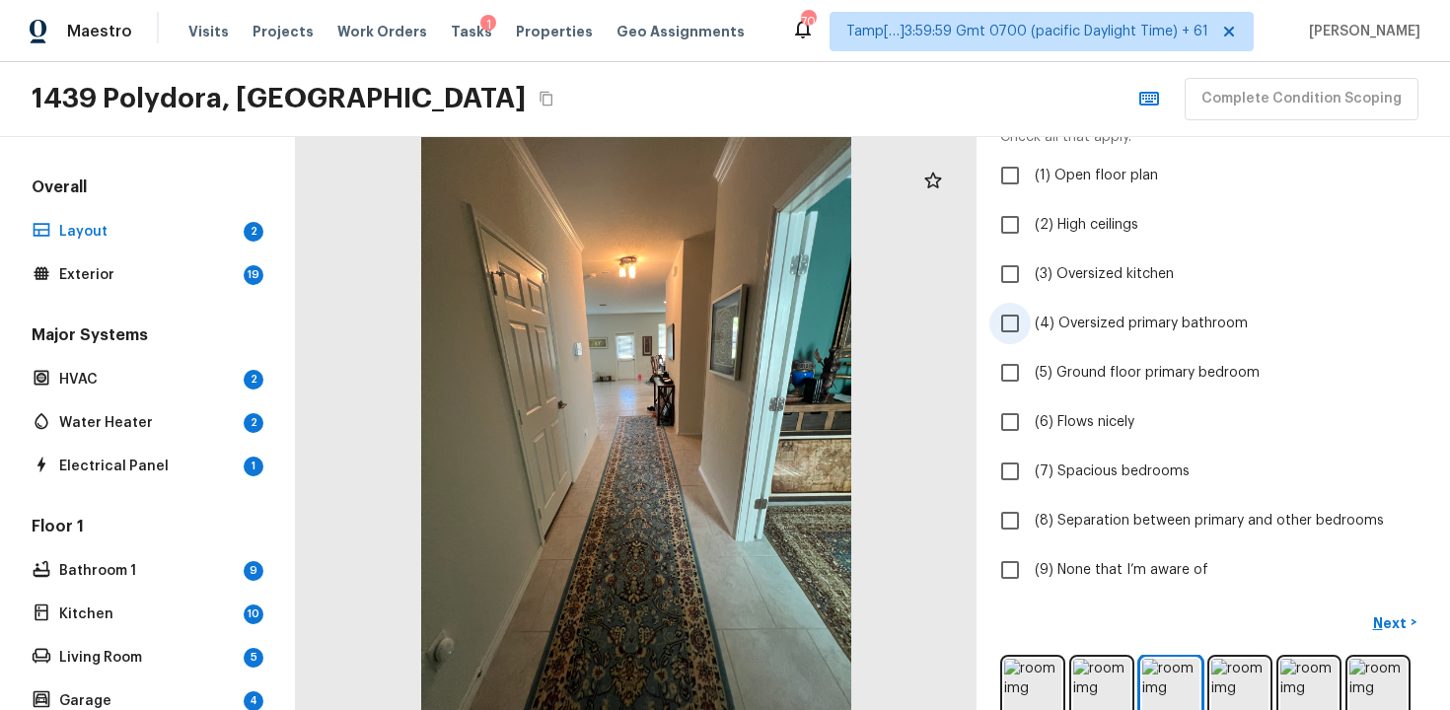
scroll to position [101, 0]
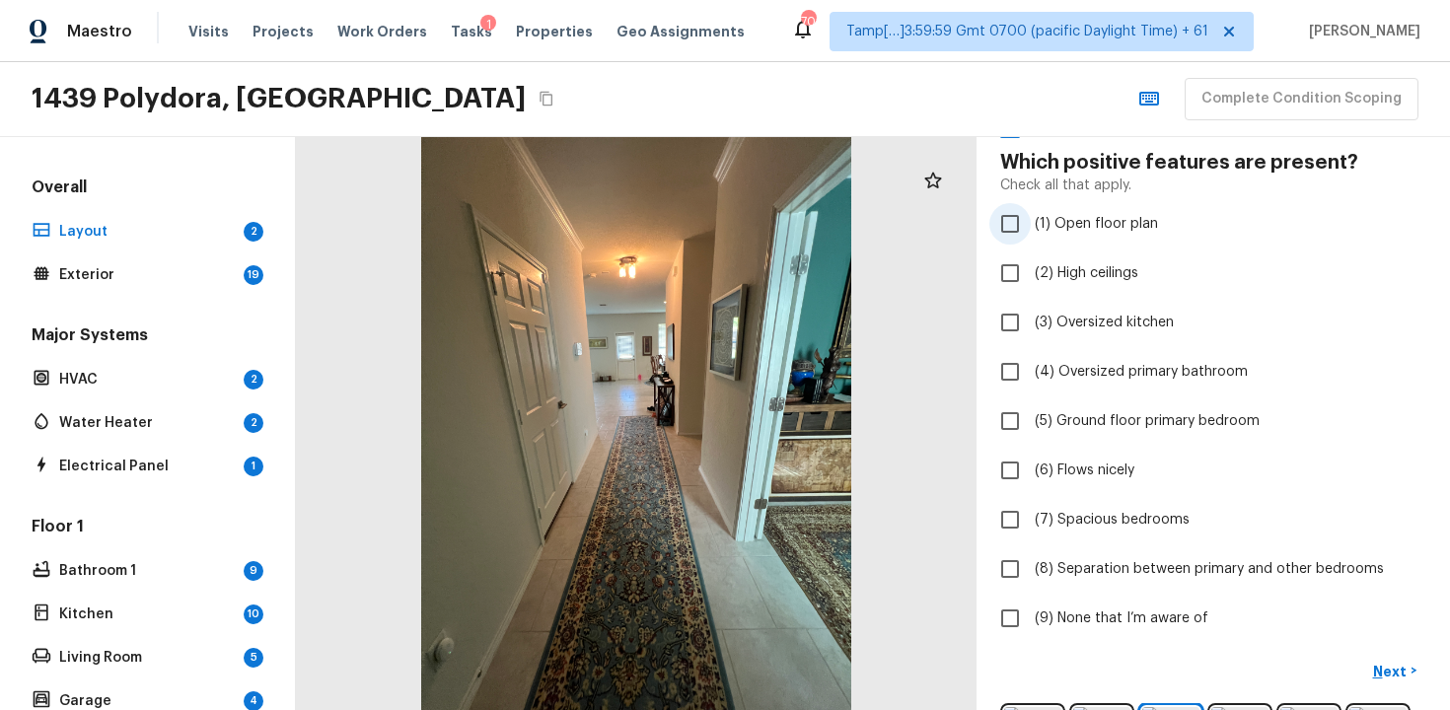
click at [1119, 236] on label "(1) Open floor plan" at bounding box center [1200, 223] width 421 height 41
click at [1031, 236] on input "(1) Open floor plan" at bounding box center [1010, 223] width 41 height 41
checkbox input "true"
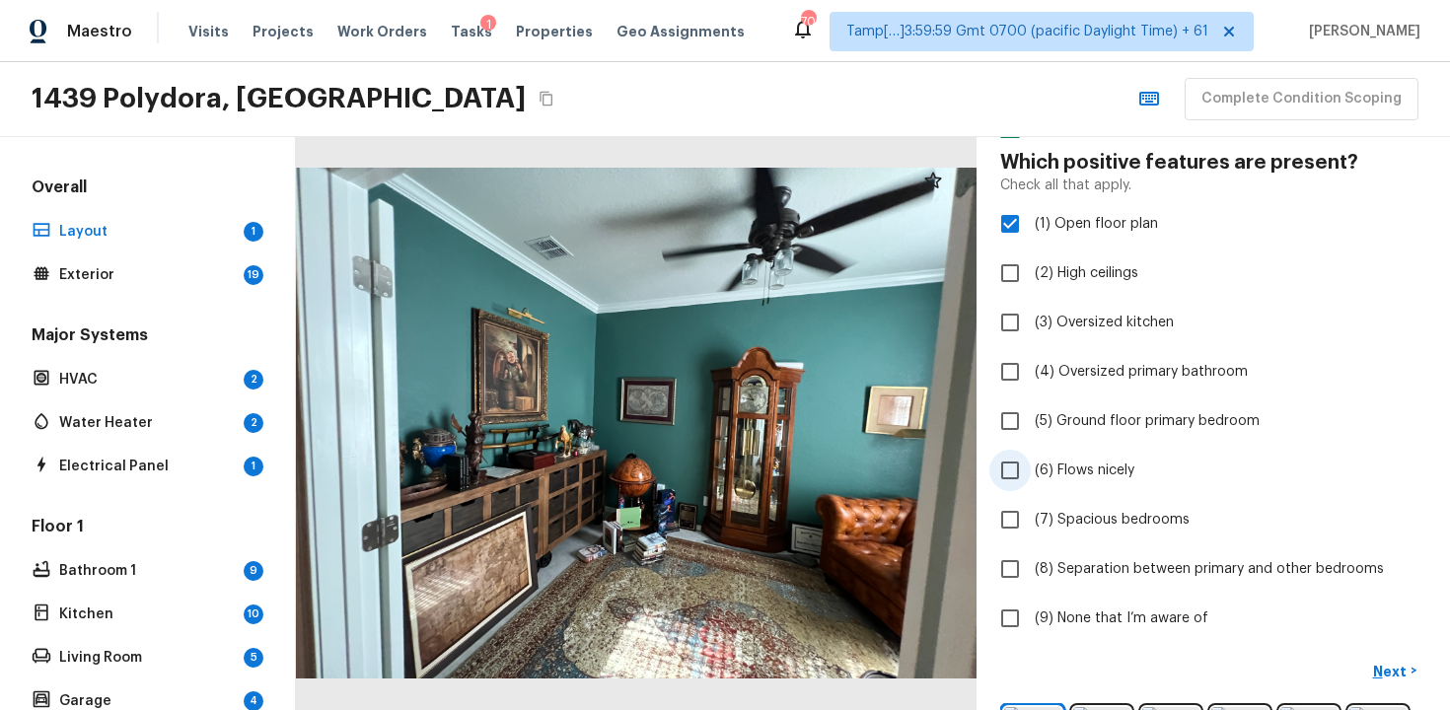
click at [1082, 467] on span "(6) Flows nicely" at bounding box center [1085, 471] width 100 height 20
click at [1031, 467] on input "(6) Flows nicely" at bounding box center [1010, 470] width 41 height 41
checkbox input "true"
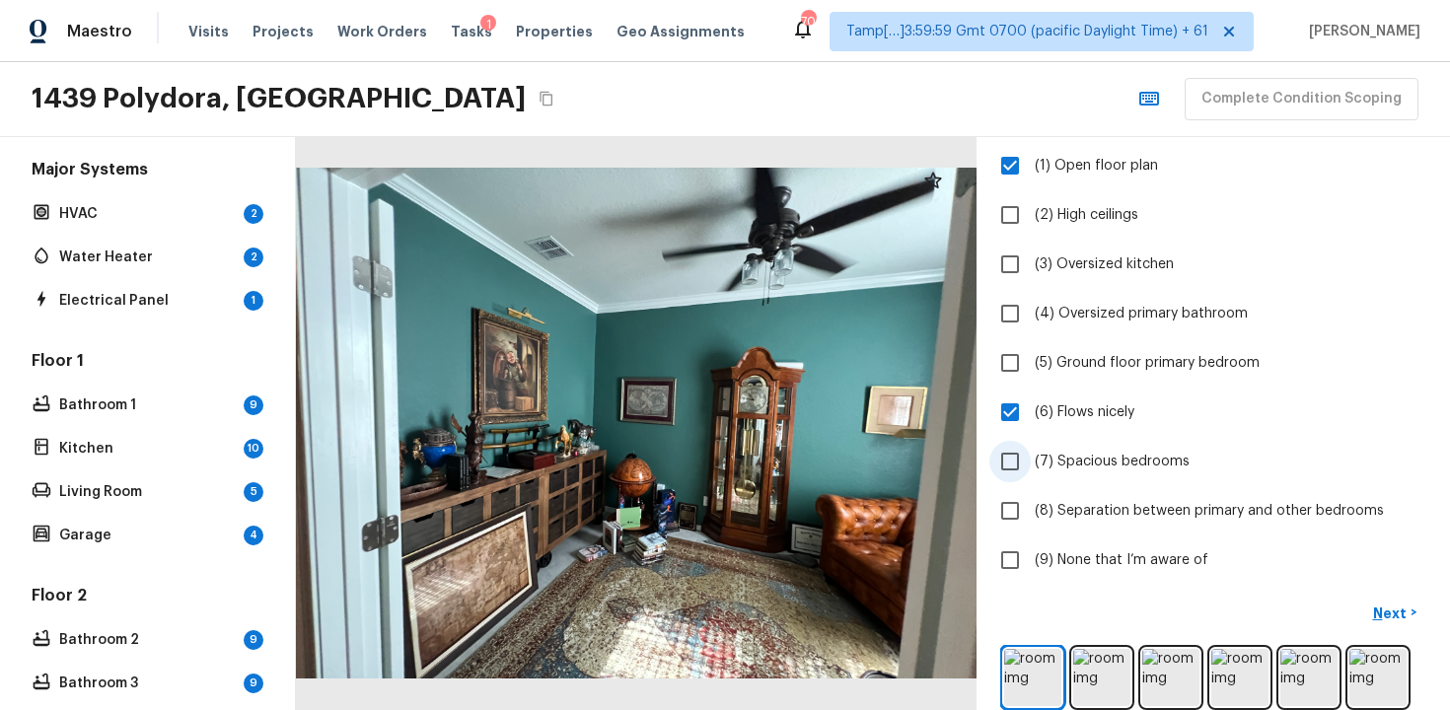
scroll to position [161, 0]
click at [1101, 447] on label "(7) Spacious bedrooms" at bounding box center [1200, 459] width 421 height 41
click at [1031, 447] on input "(7) Spacious bedrooms" at bounding box center [1010, 459] width 41 height 41
checkbox input "true"
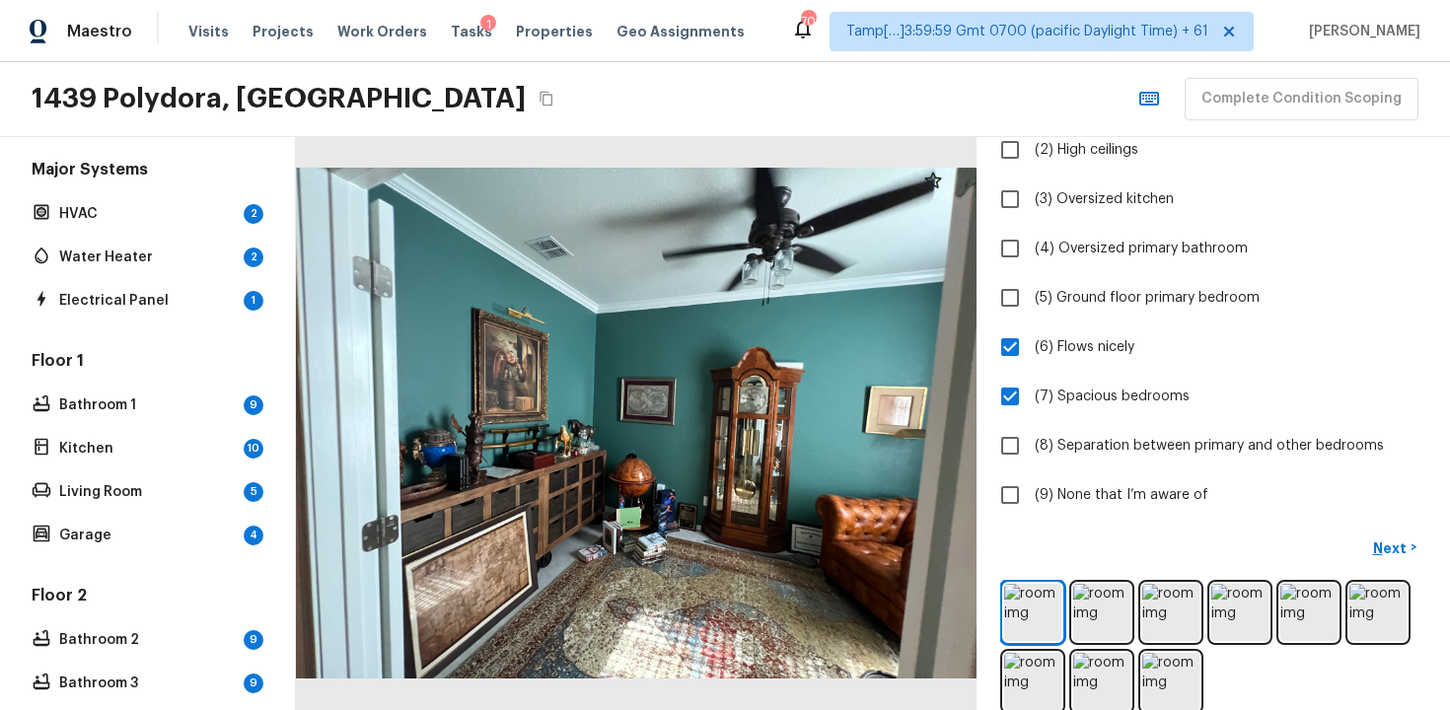
scroll to position [252, 0]
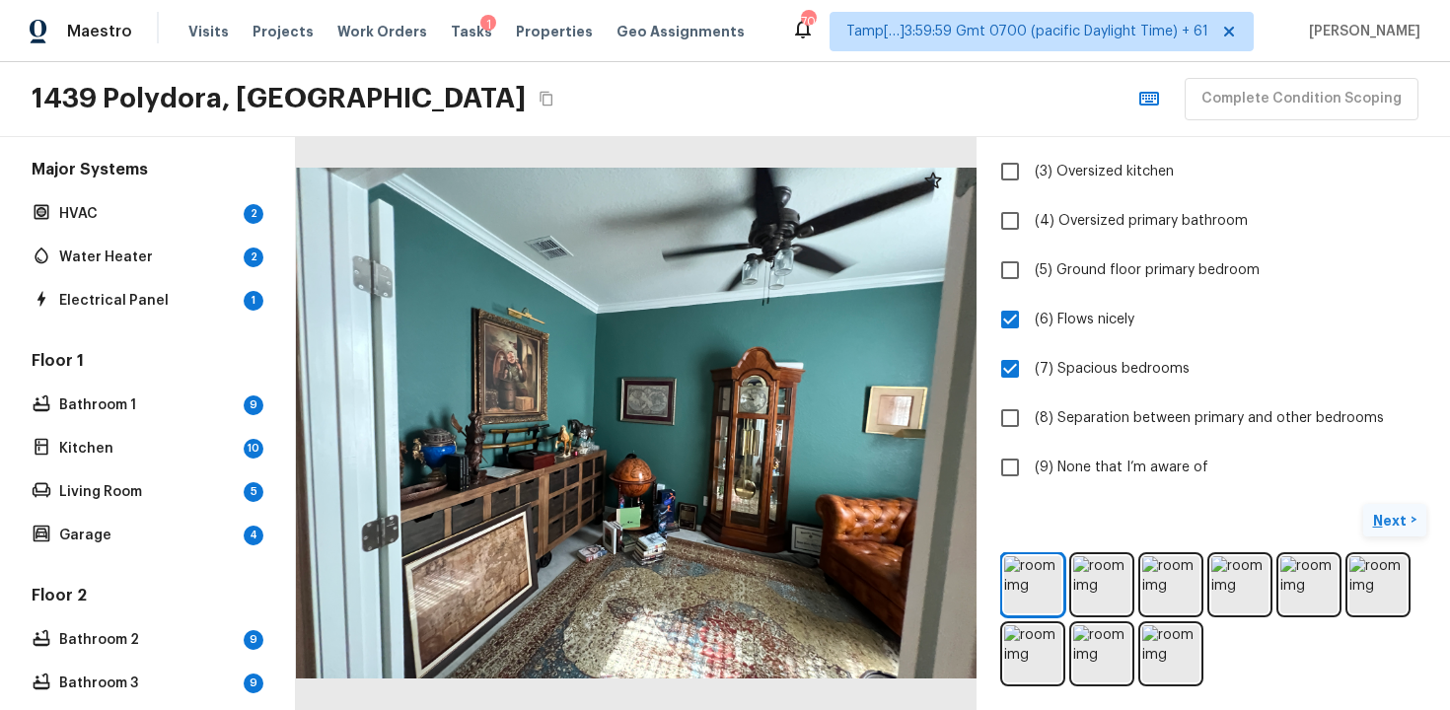
click at [1412, 511] on button "Next >" at bounding box center [1394, 520] width 63 height 33
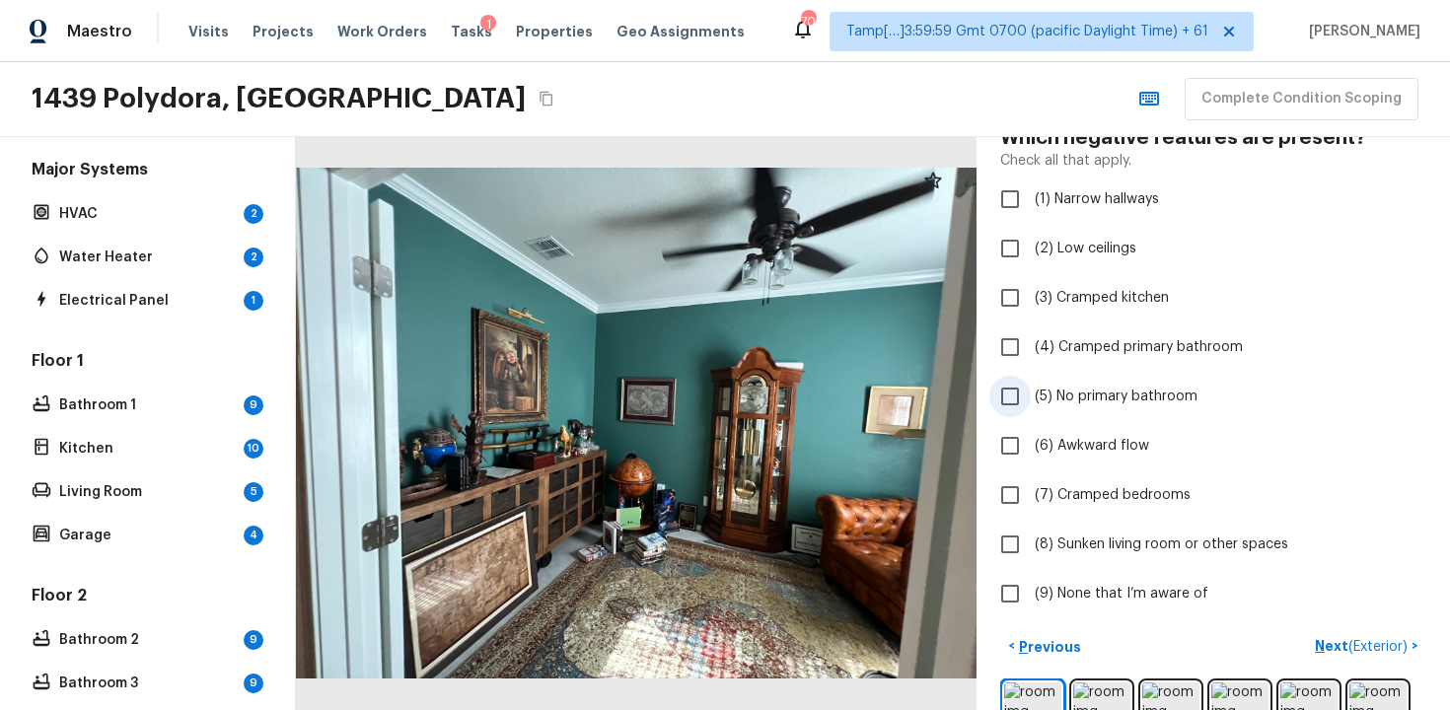
scroll to position [218, 0]
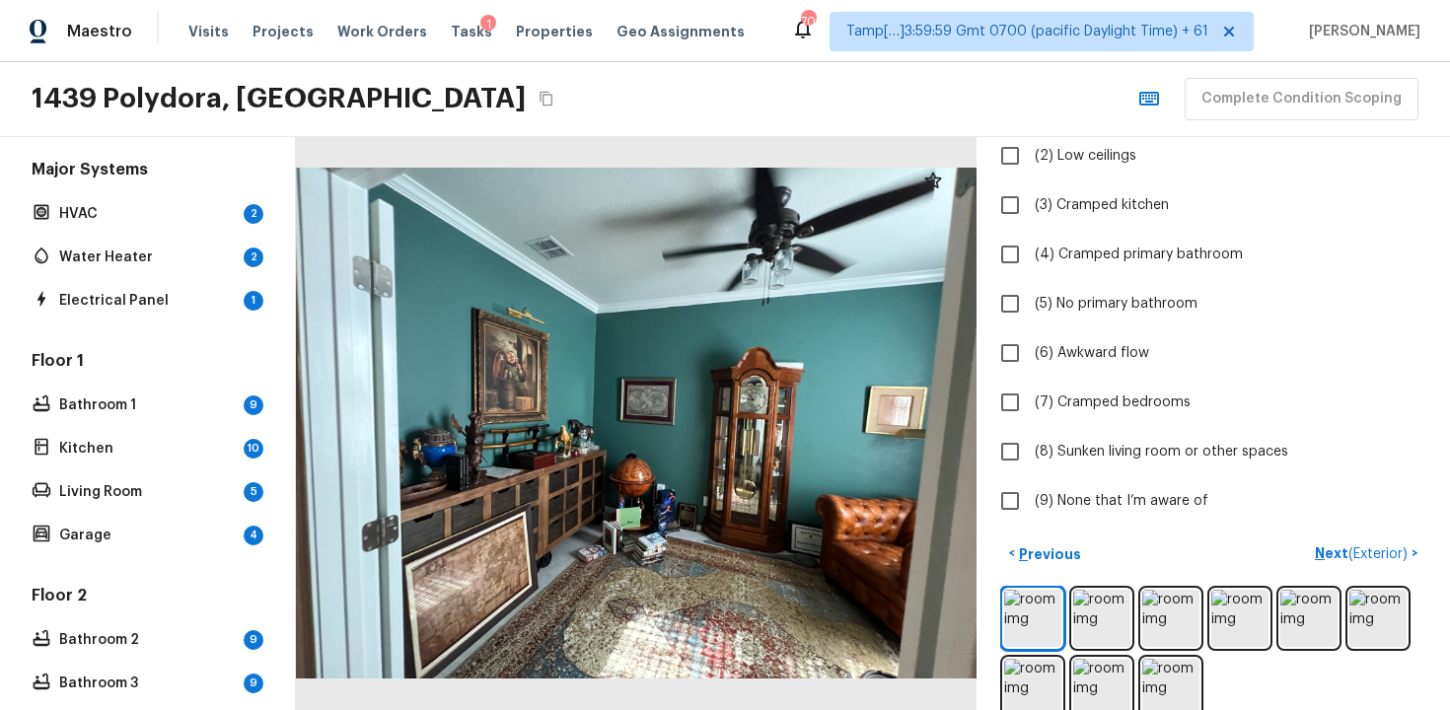
click at [1015, 523] on div "Layout + Add Repair Scope 1 2 Which negative features are present? Check all th…" at bounding box center [1214, 423] width 474 height 573
click at [1017, 495] on input "(9) None that I’m aware of" at bounding box center [1010, 500] width 41 height 41
checkbox input "true"
click at [1028, 600] on img at bounding box center [1032, 618] width 57 height 57
click at [1370, 556] on span "( Exterior )" at bounding box center [1378, 555] width 59 height 14
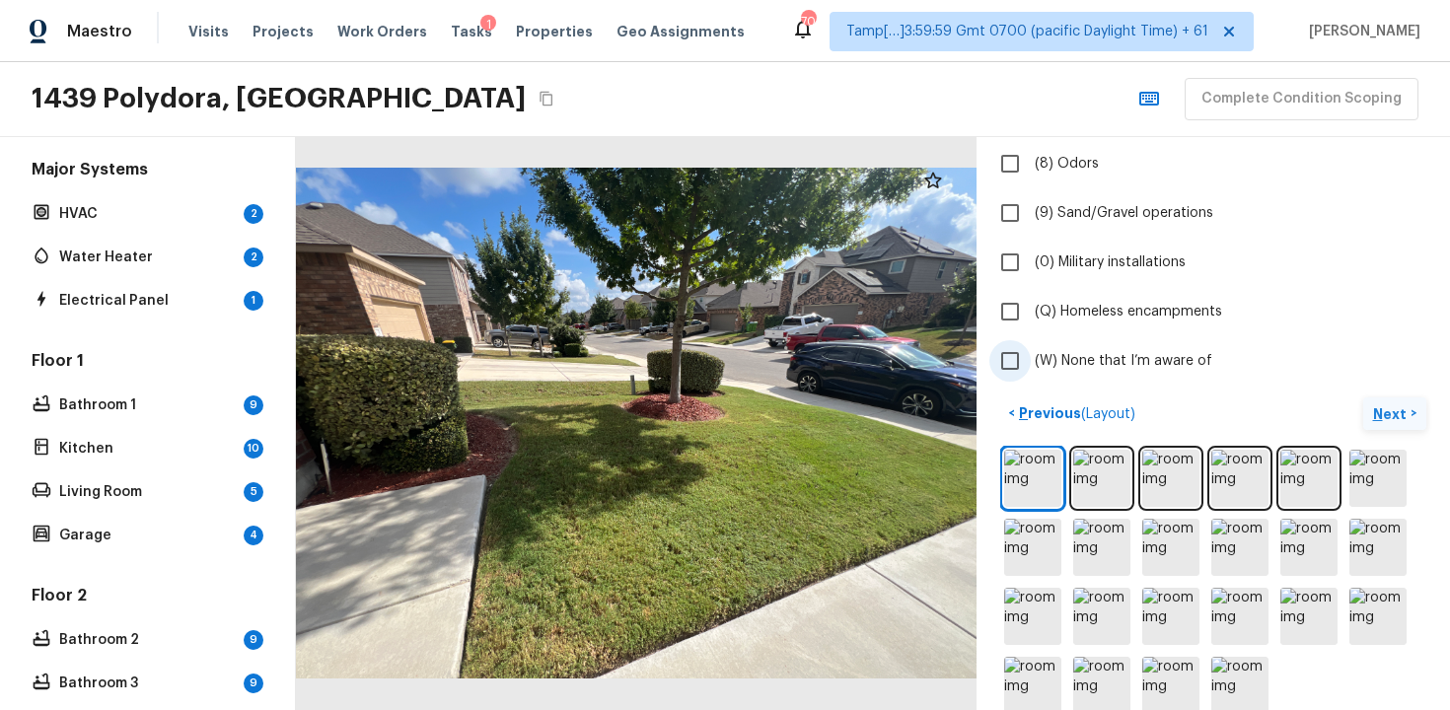
scroll to position [544, 0]
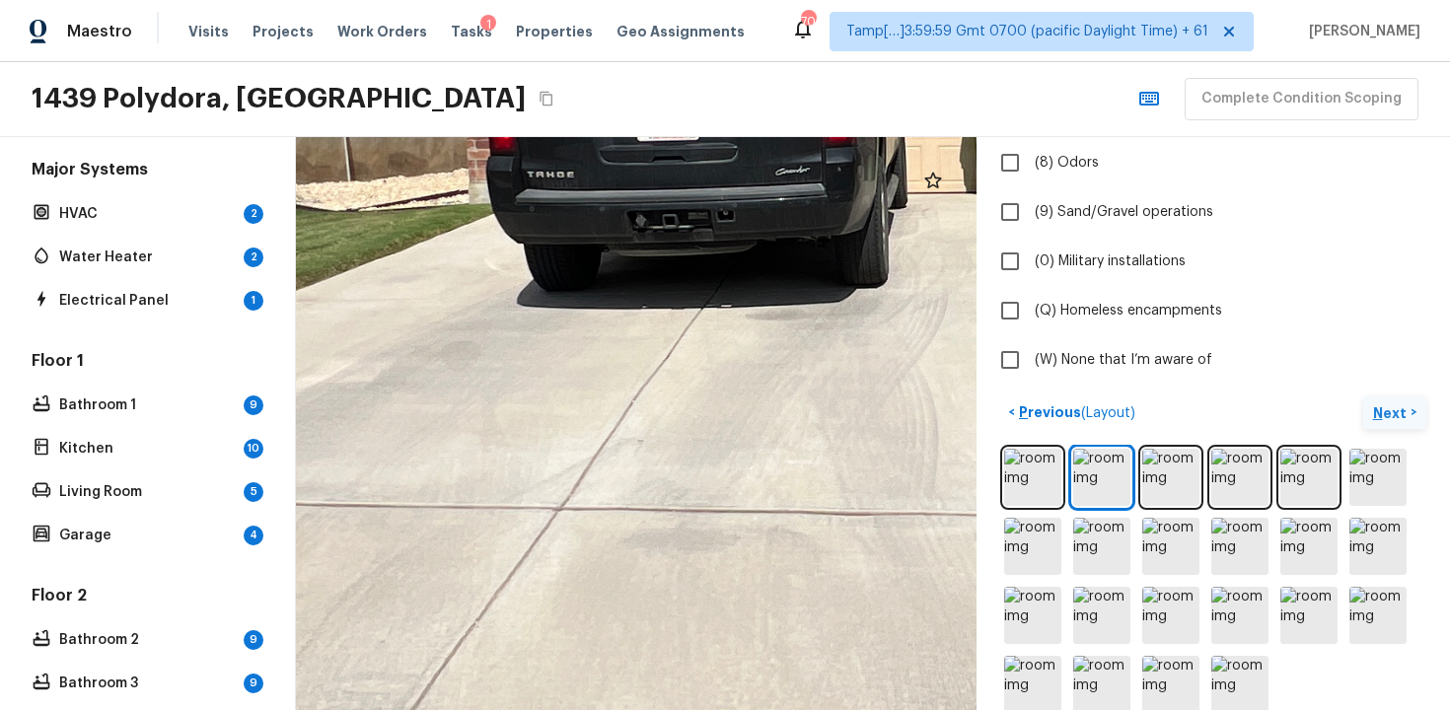
drag, startPoint x: 681, startPoint y: 339, endPoint x: 635, endPoint y: 734, distance: 397.2
click at [635, 709] on html "Maestro Visits Projects Work Orders Tasks 1 Properties Geo Assignments 701 Tamp…" at bounding box center [725, 355] width 1450 height 710
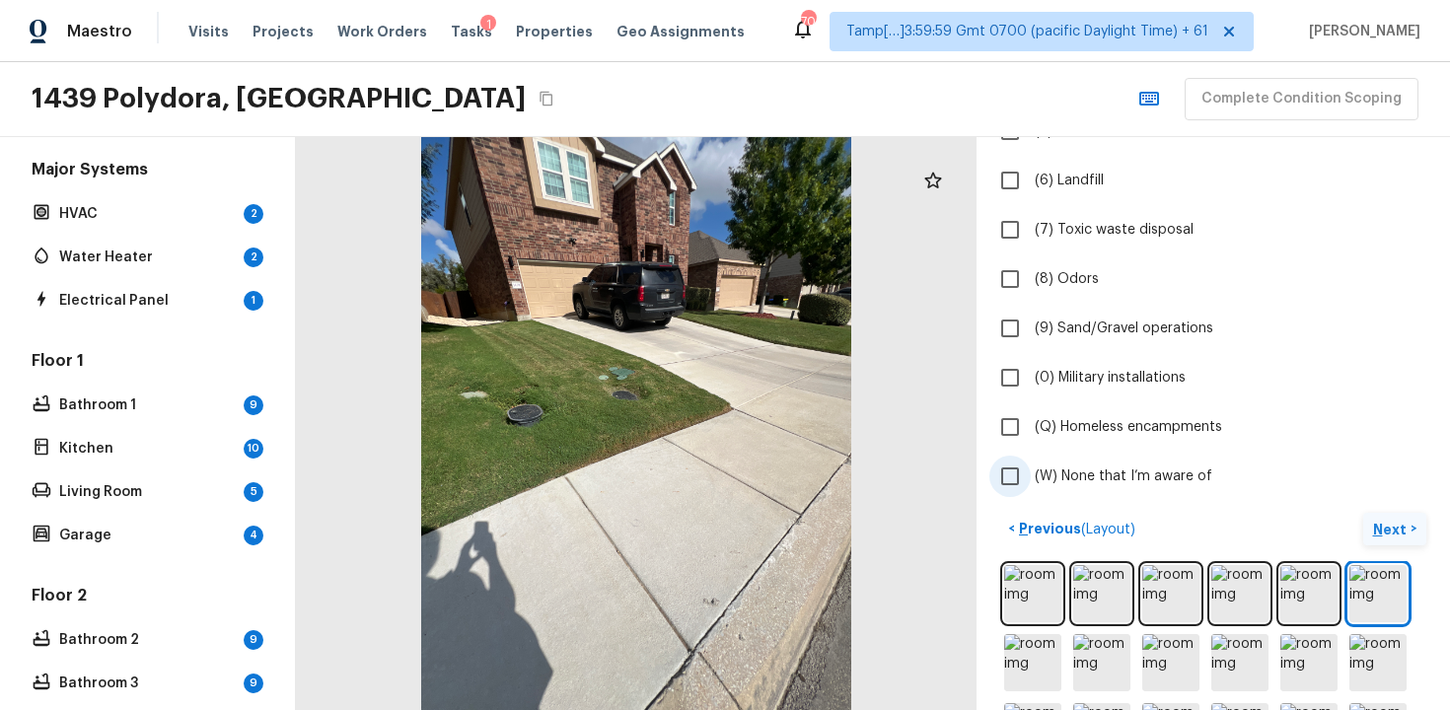
scroll to position [435, 0]
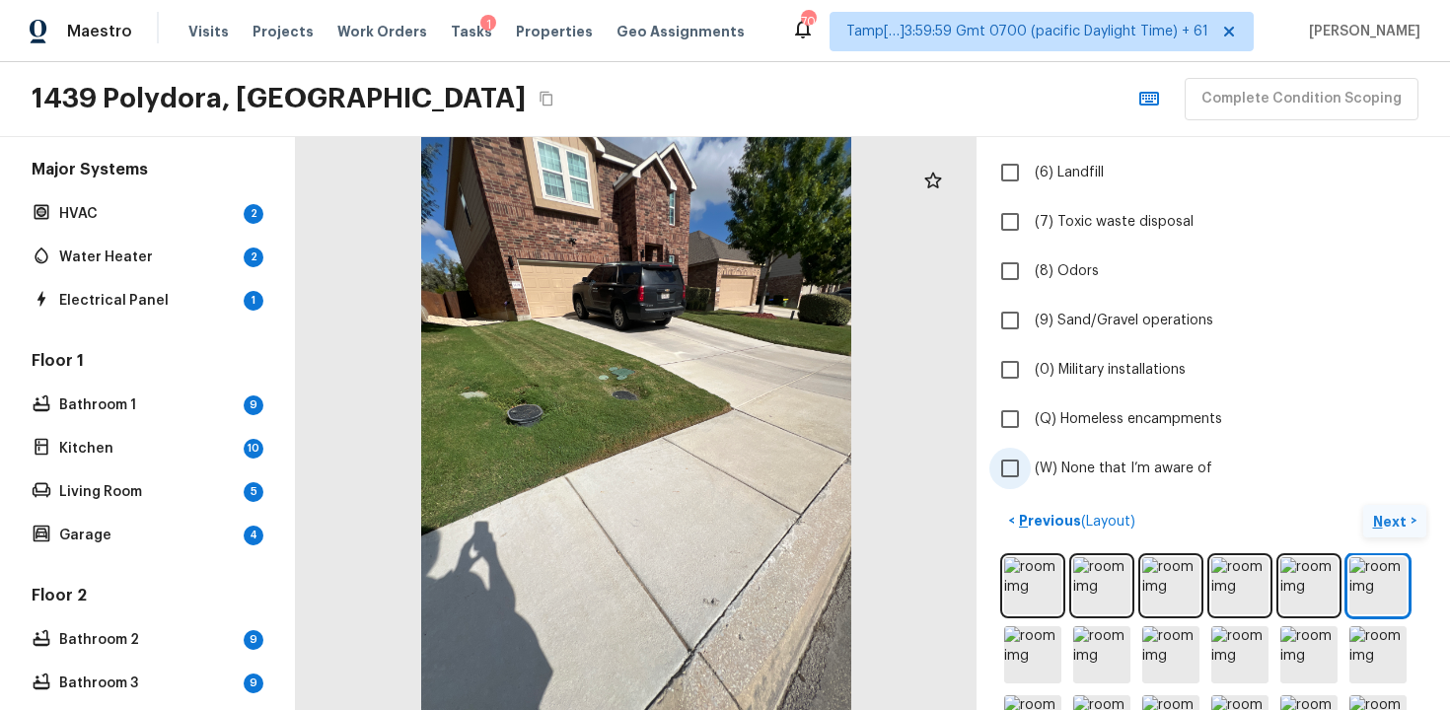
click at [1044, 477] on span "(W) None that I’m aware of" at bounding box center [1124, 469] width 178 height 20
click at [1031, 477] on input "(W) None that I’m aware of" at bounding box center [1010, 468] width 41 height 41
checkbox input "true"
click at [1384, 523] on p "Next" at bounding box center [1391, 522] width 37 height 20
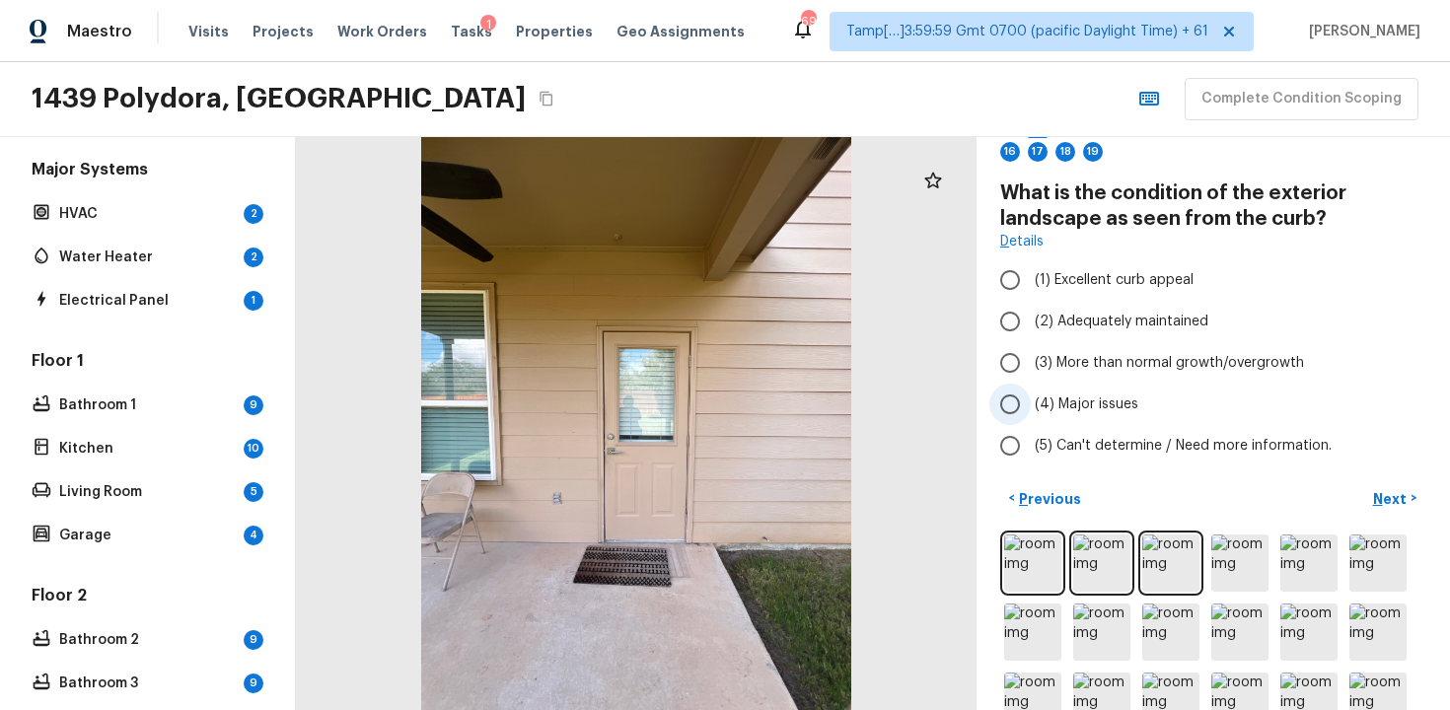
scroll to position [101, 0]
click at [1102, 270] on span "(1) Excellent curb appeal" at bounding box center [1114, 280] width 159 height 20
click at [1031, 269] on input "(1) Excellent curb appeal" at bounding box center [1010, 279] width 41 height 41
radio input "true"
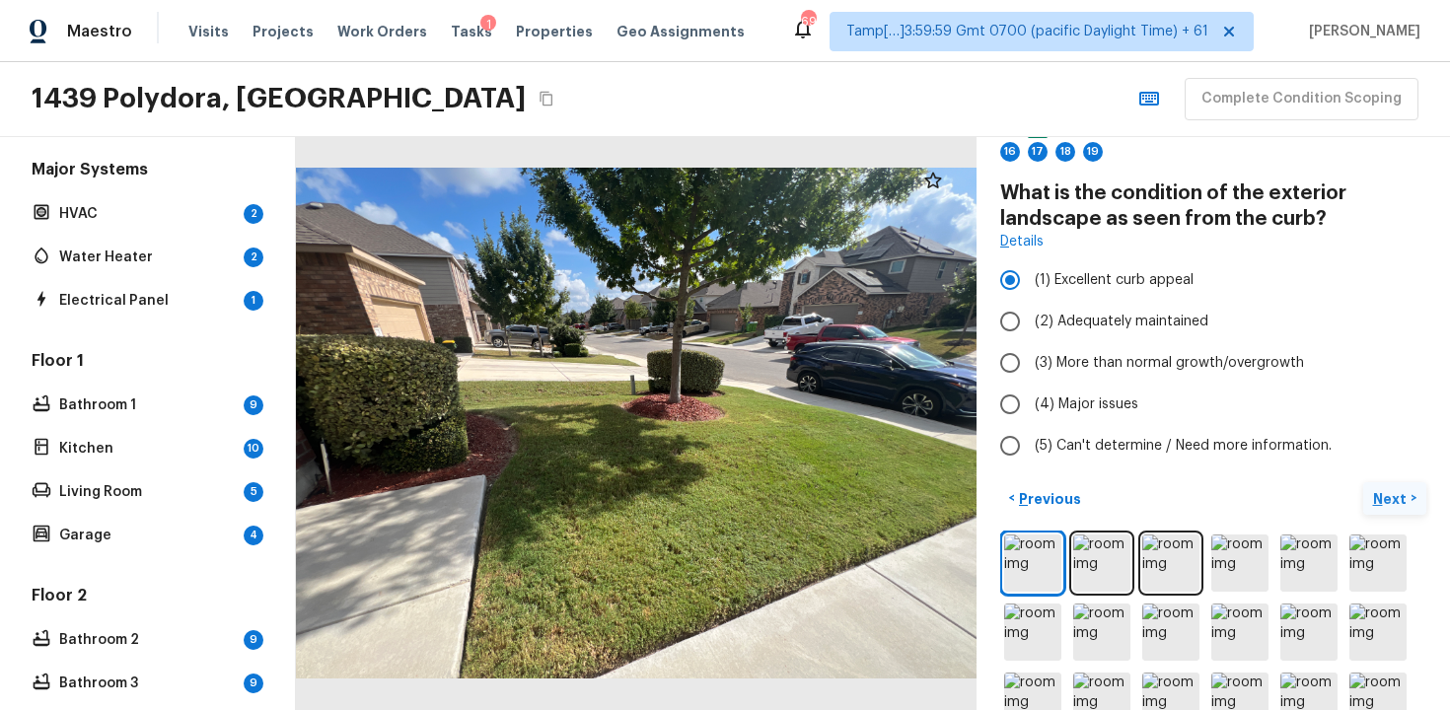
scroll to position [62, 0]
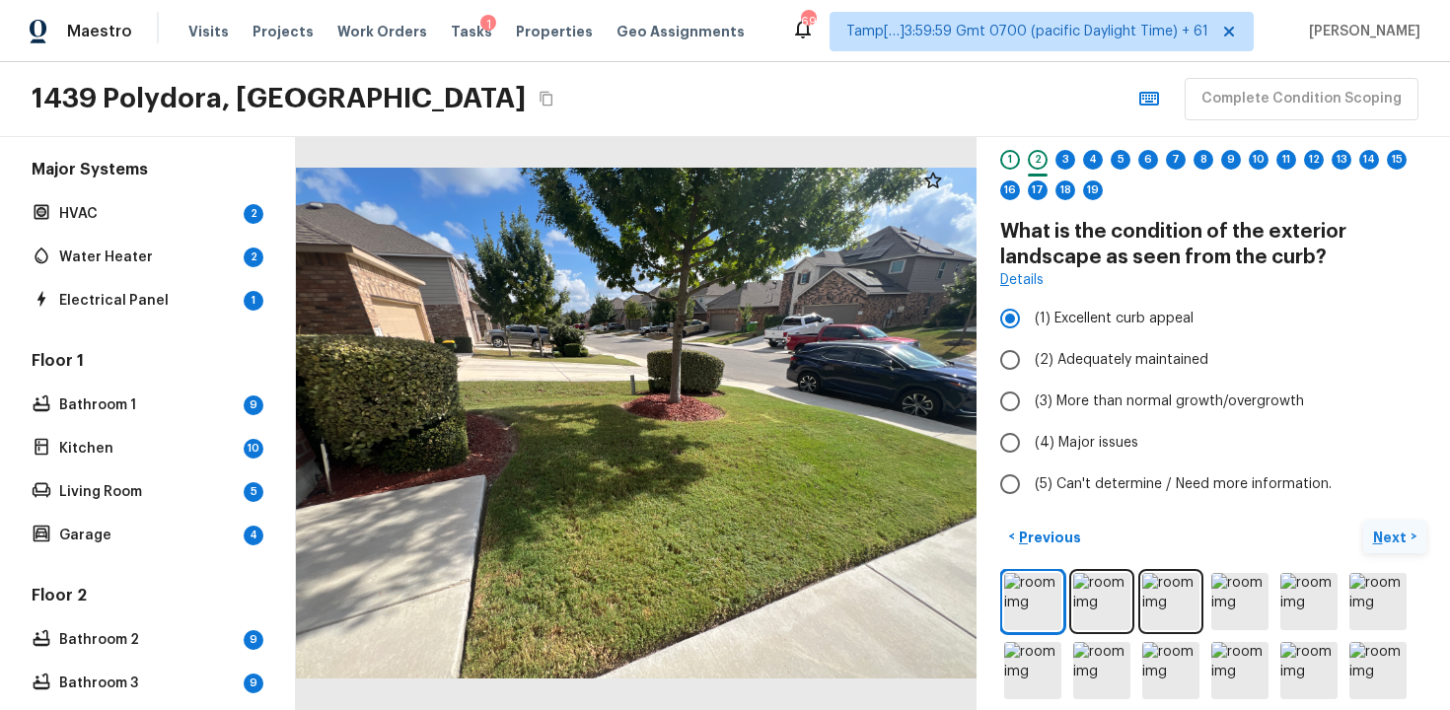
click at [1393, 549] on button "Next >" at bounding box center [1394, 537] width 63 height 33
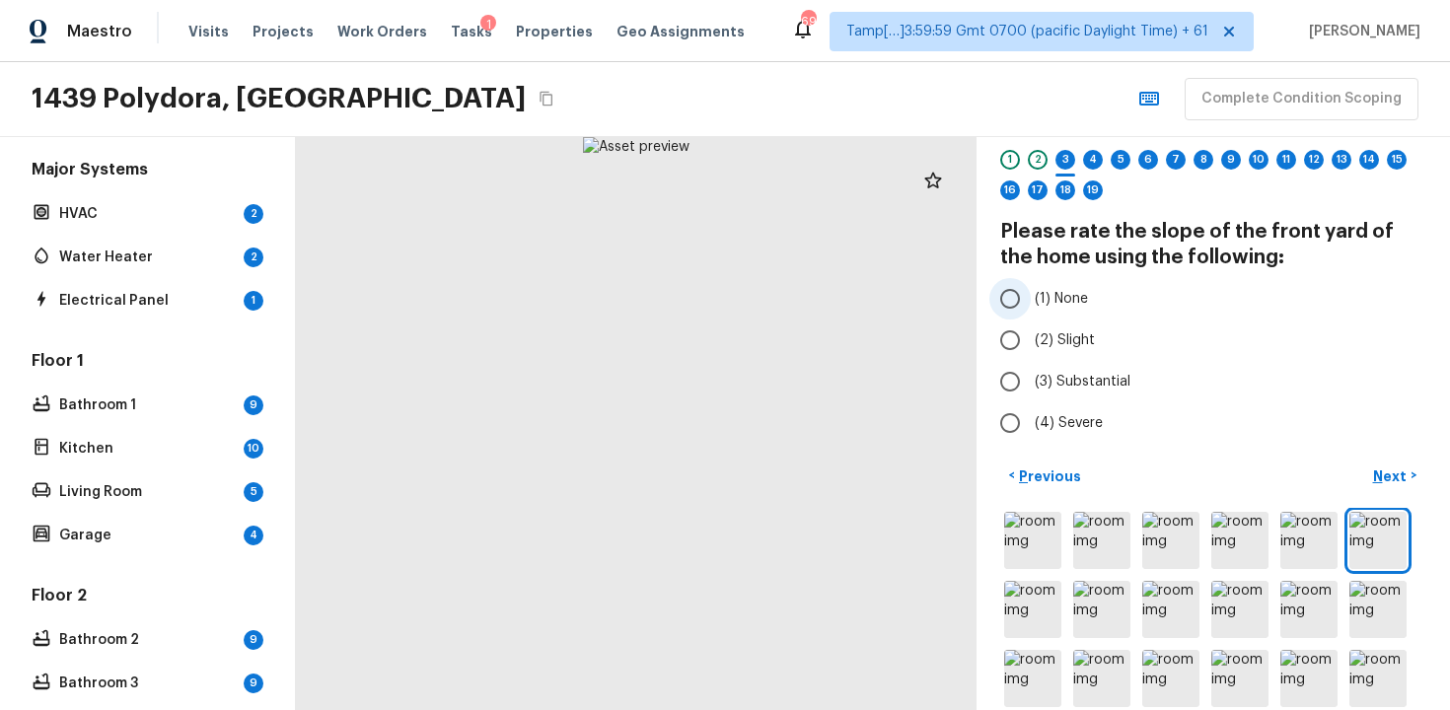
click at [1029, 313] on input "(1) None" at bounding box center [1010, 298] width 41 height 41
radio input "true"
click at [1029, 313] on input "(1) None" at bounding box center [1010, 298] width 41 height 41
click at [1029, 341] on input "(2) Slight" at bounding box center [1010, 340] width 41 height 41
radio input "true"
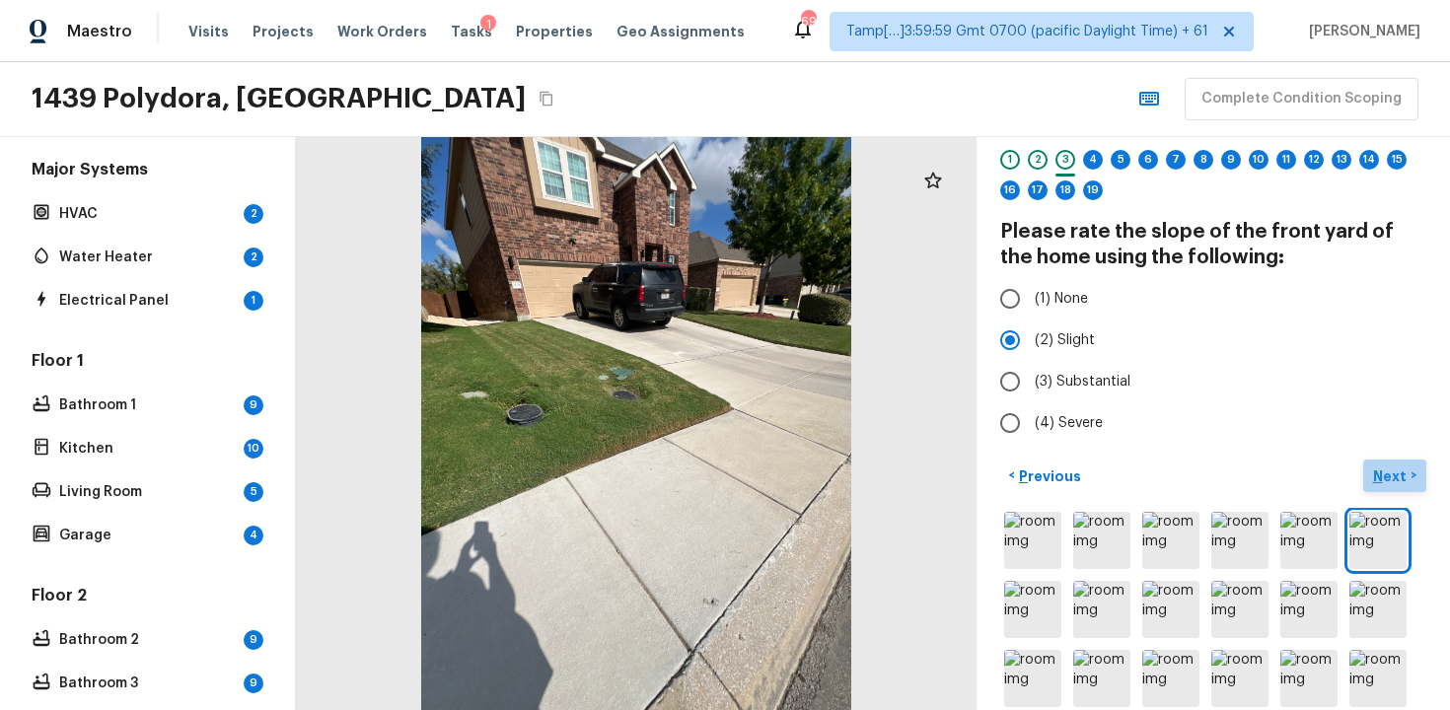
click at [1402, 482] on p "Next" at bounding box center [1391, 477] width 37 height 20
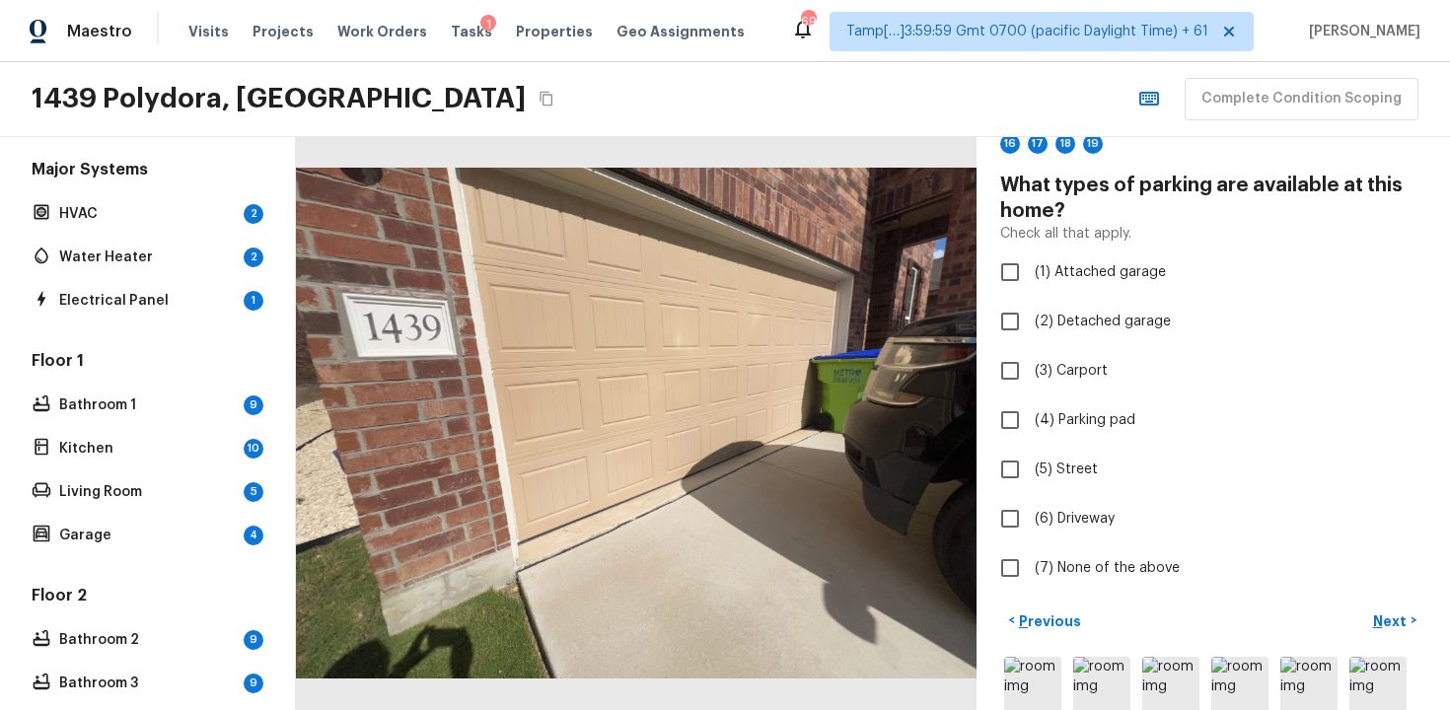
scroll to position [110, 0]
click at [1025, 282] on input "(1) Attached garage" at bounding box center [1010, 270] width 41 height 41
checkbox input "true"
click at [1014, 502] on input "(6) Driveway" at bounding box center [1010, 516] width 41 height 41
checkbox input "true"
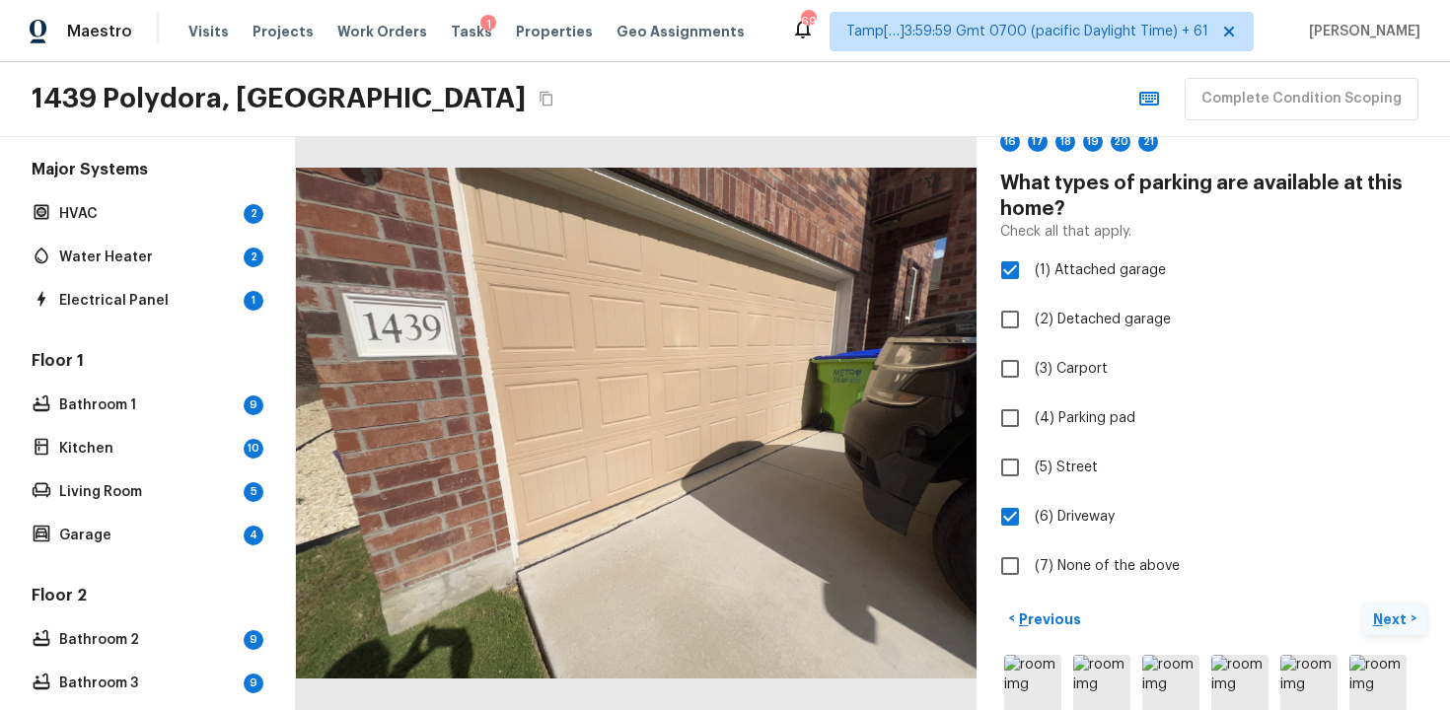
click at [1370, 616] on button "Next >" at bounding box center [1394, 619] width 63 height 33
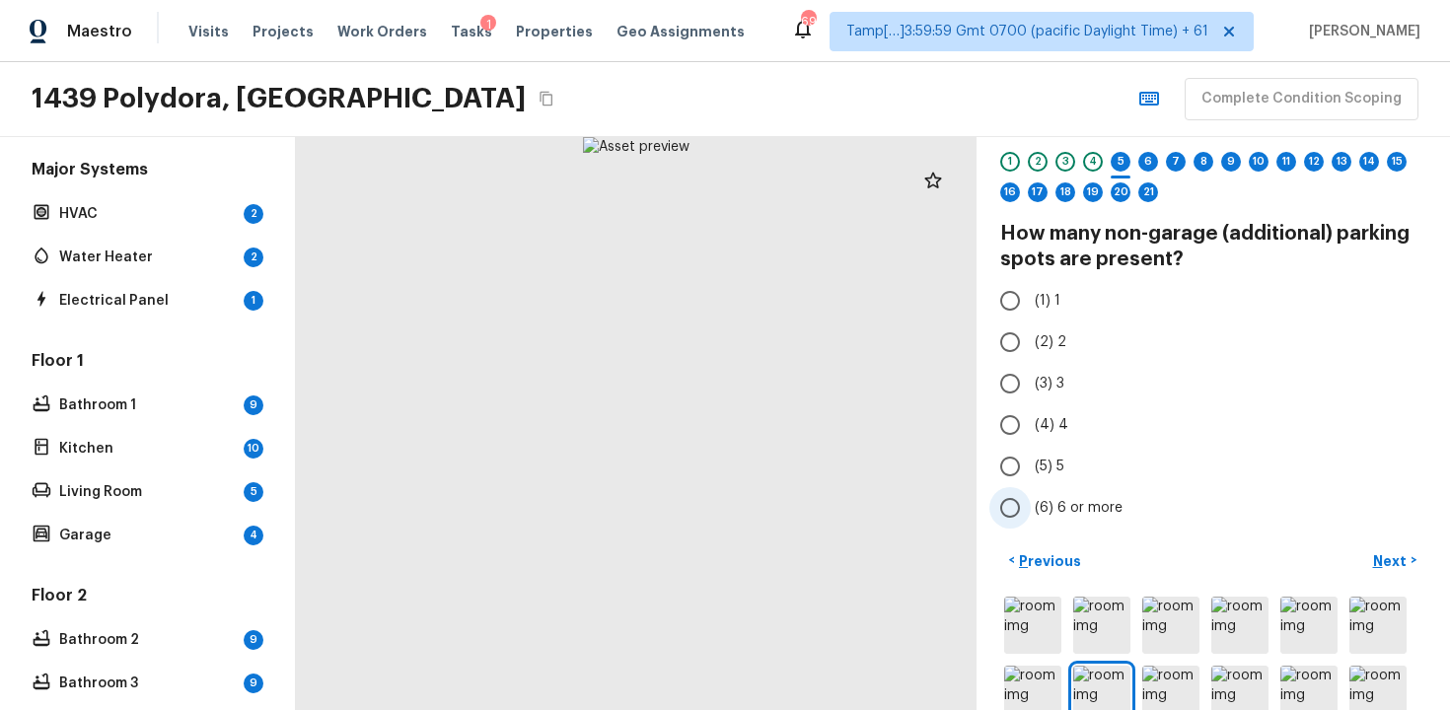
scroll to position [61, 0]
click at [1009, 282] on input "(1) 1" at bounding box center [1010, 299] width 41 height 41
radio input "true"
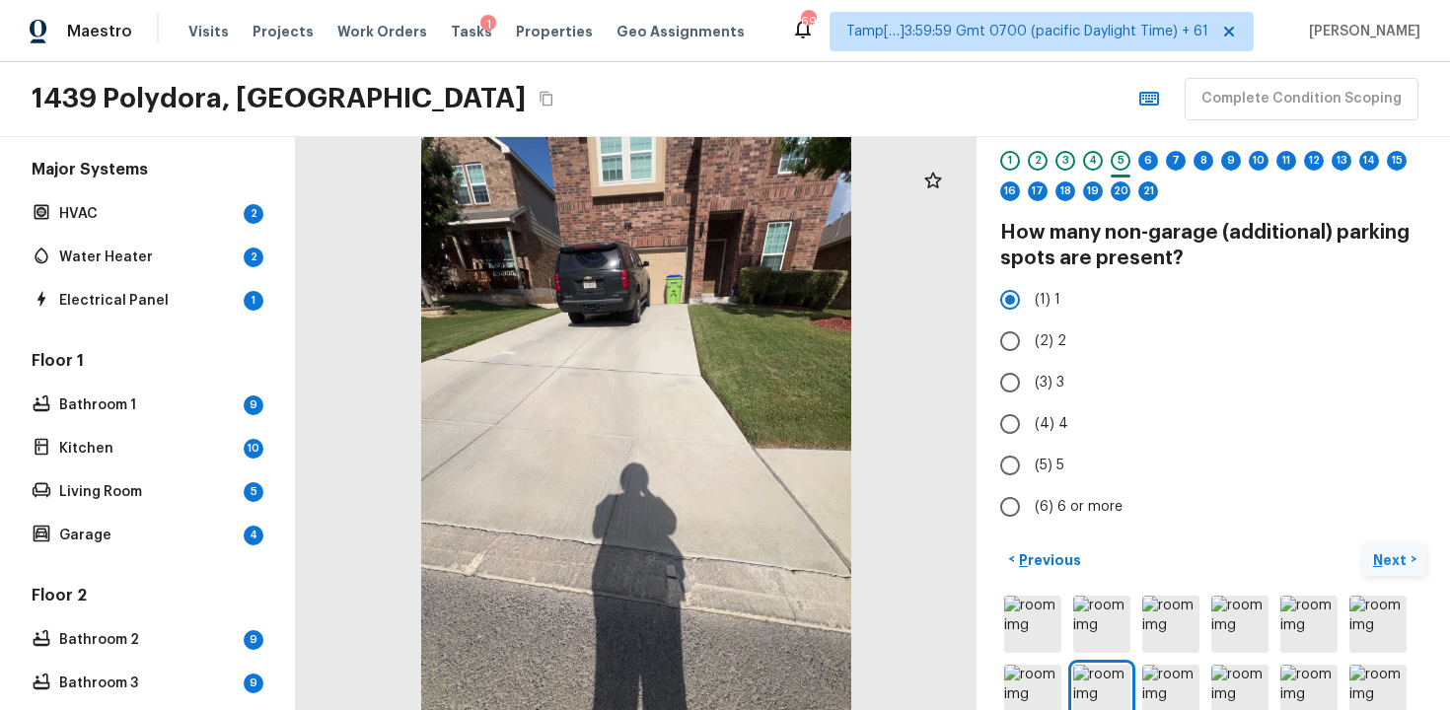
click at [1394, 555] on p "Next" at bounding box center [1391, 560] width 37 height 20
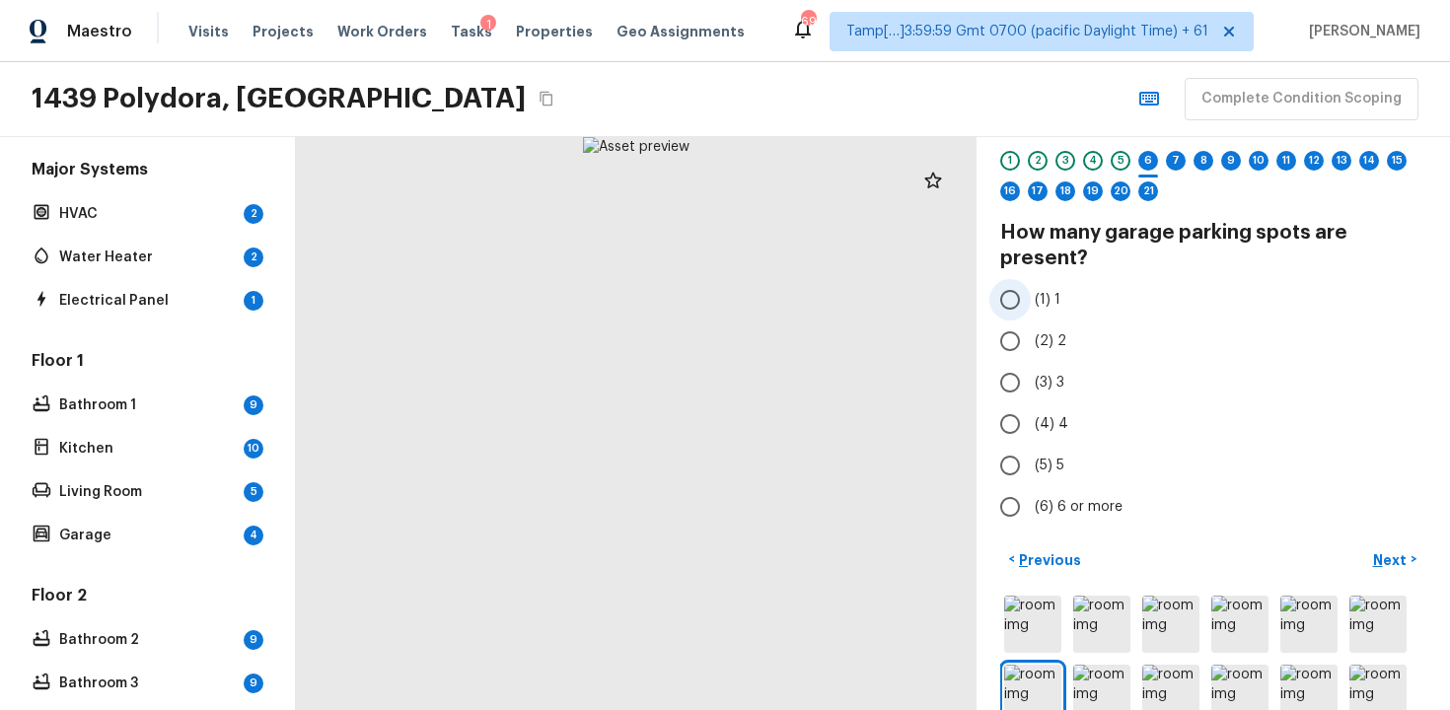
click at [1035, 309] on span "(1) 1" at bounding box center [1048, 300] width 26 height 20
click at [1031, 309] on input "(1) 1" at bounding box center [1010, 299] width 41 height 41
radio input "true"
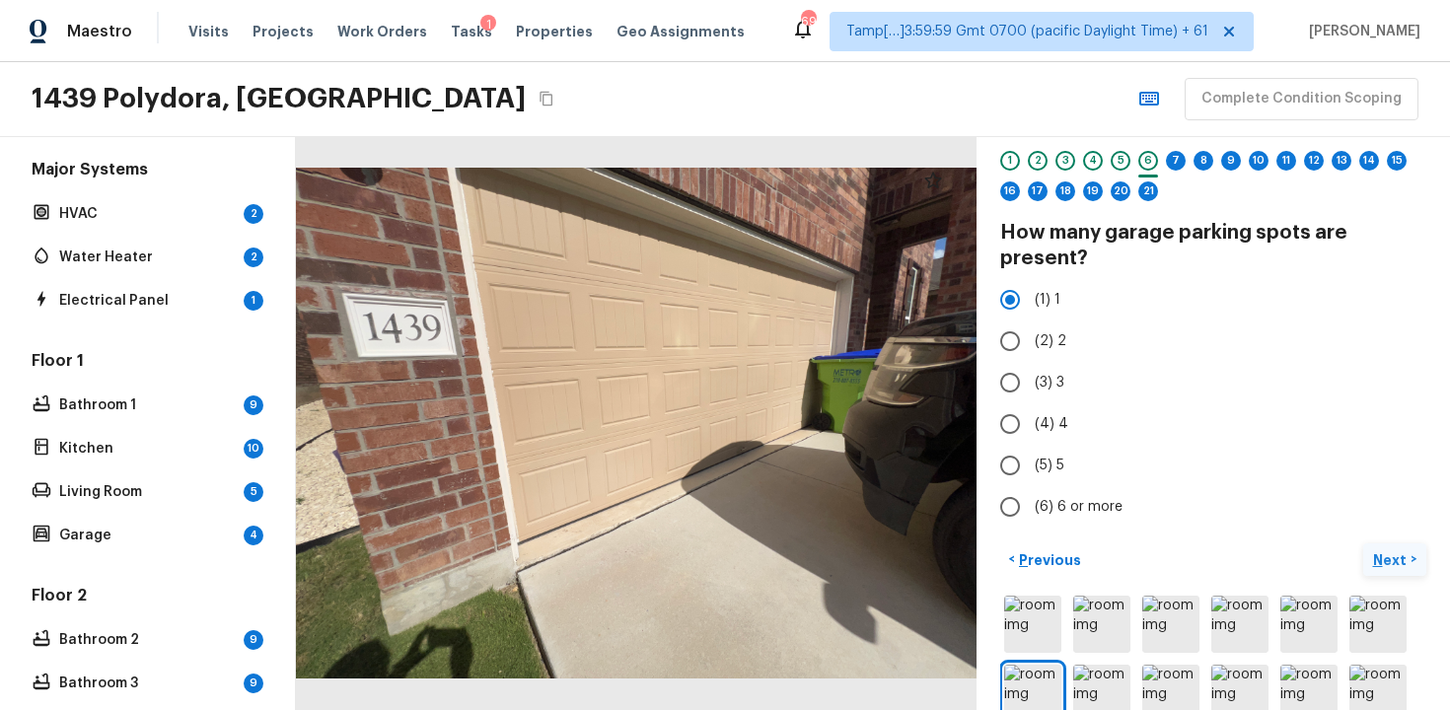
click at [1380, 570] on button "Next >" at bounding box center [1394, 560] width 63 height 33
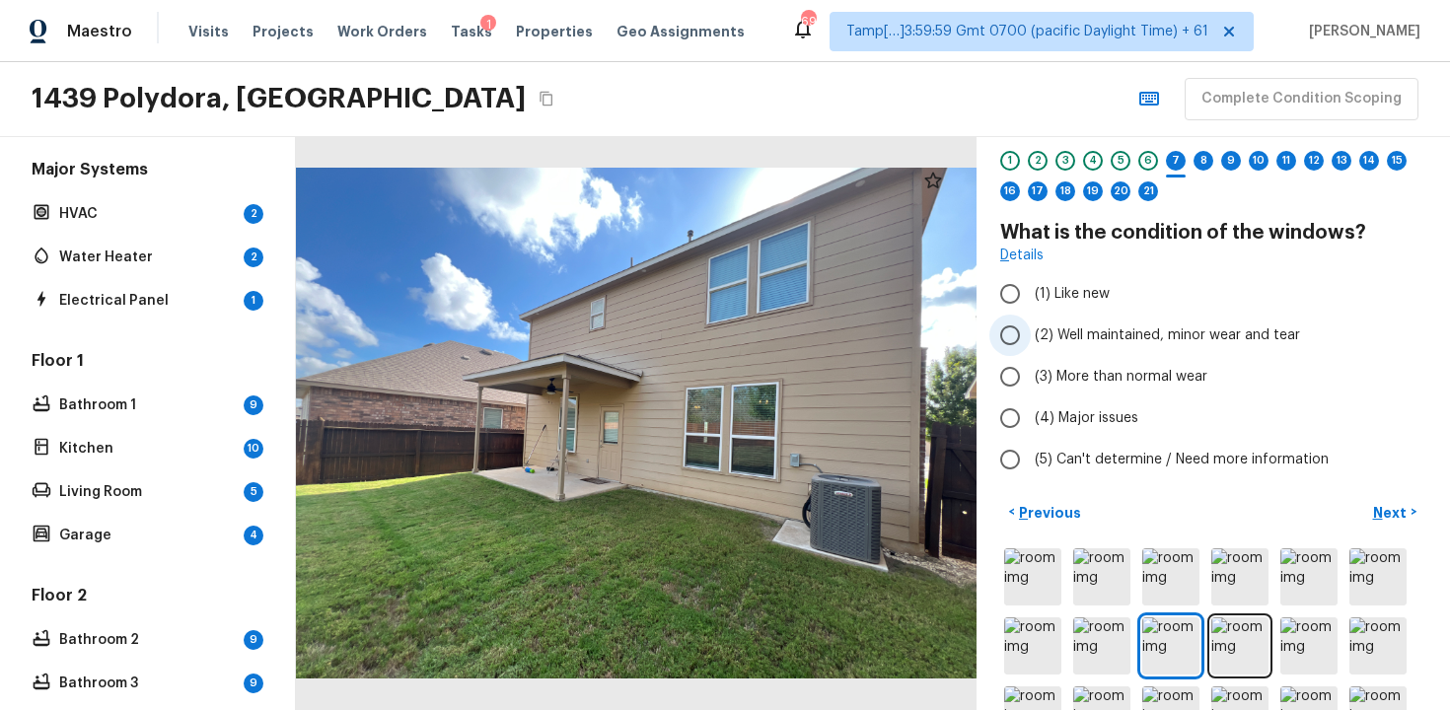
click at [1076, 333] on span "(2) Well maintained, minor wear and tear" at bounding box center [1167, 336] width 265 height 20
click at [1031, 333] on input "(2) Well maintained, minor wear and tear" at bounding box center [1010, 335] width 41 height 41
radio input "true"
click at [1405, 518] on p "Next" at bounding box center [1391, 513] width 37 height 20
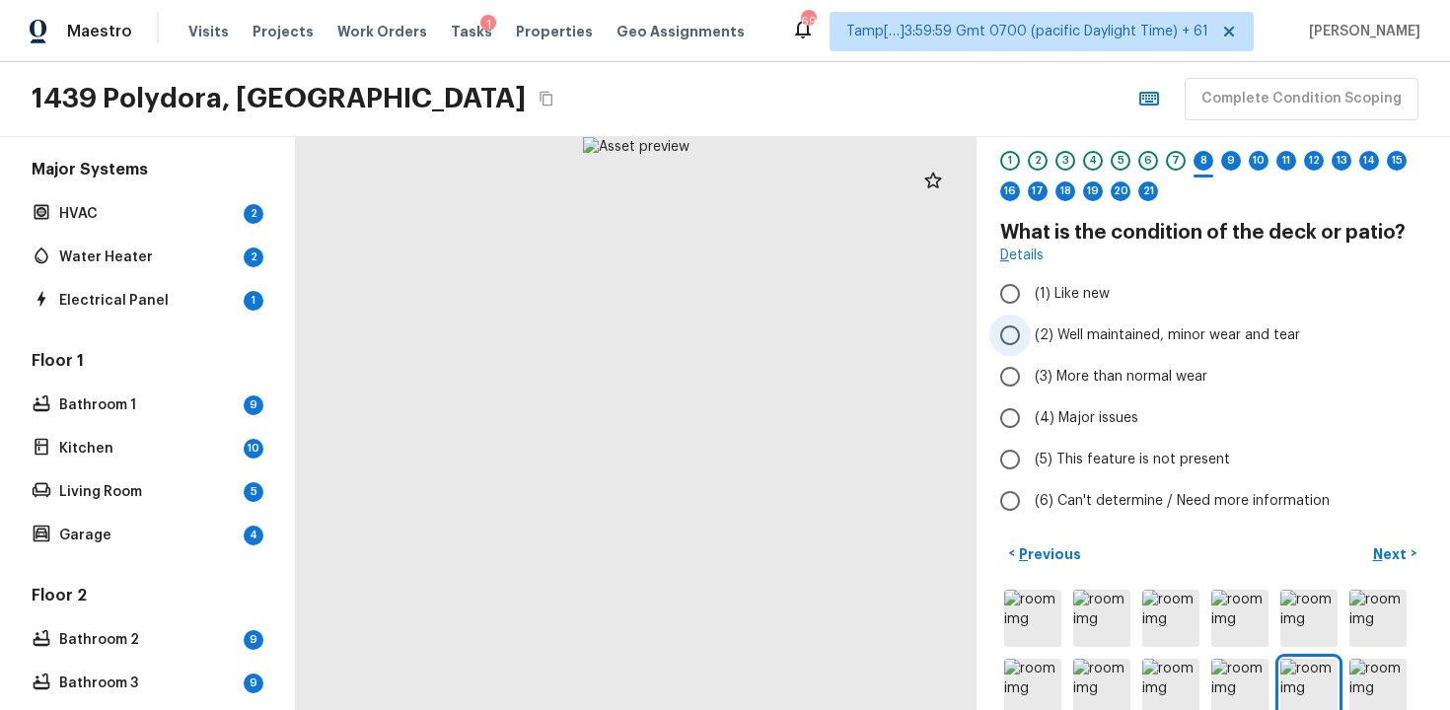
click at [1051, 337] on span "(2) Well maintained, minor wear and tear" at bounding box center [1167, 336] width 265 height 20
click at [1031, 337] on input "(2) Well maintained, minor wear and tear" at bounding box center [1010, 335] width 41 height 41
radio input "true"
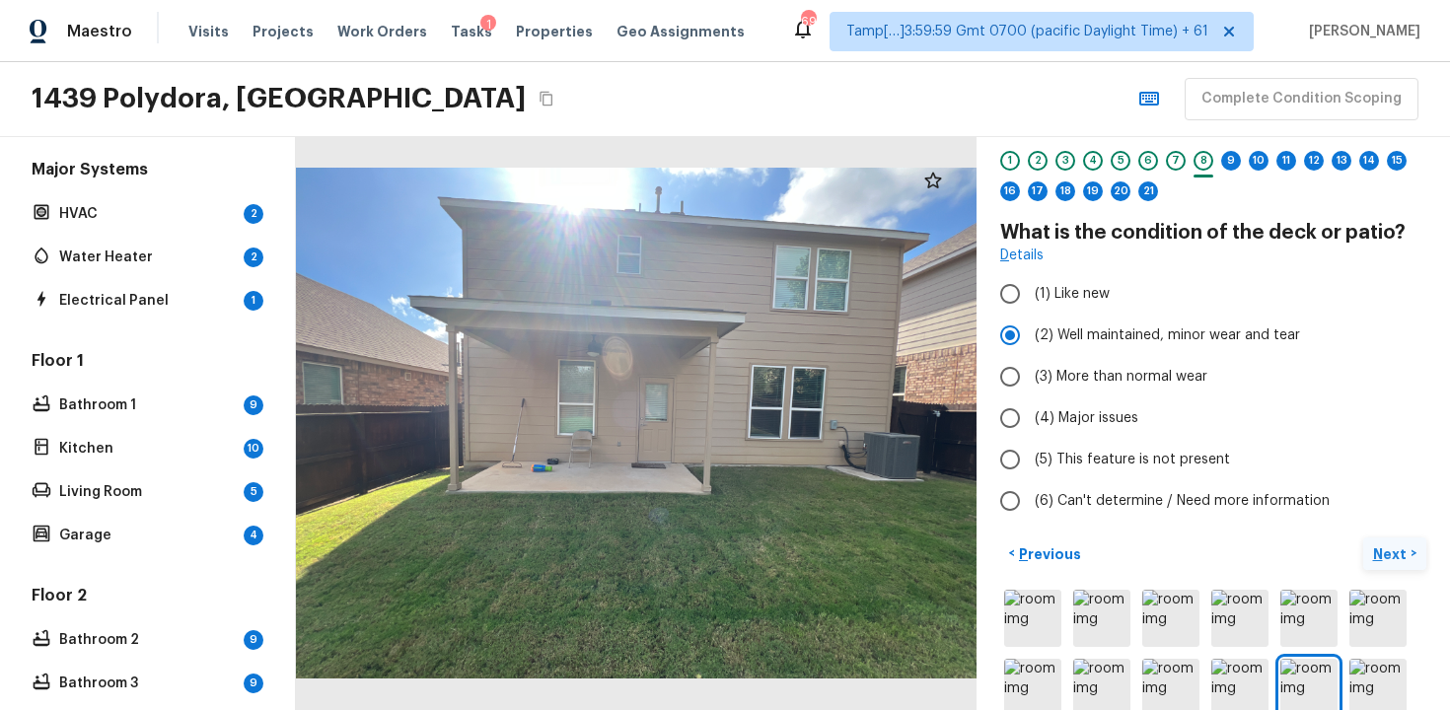
click at [1368, 555] on button "Next >" at bounding box center [1394, 554] width 63 height 33
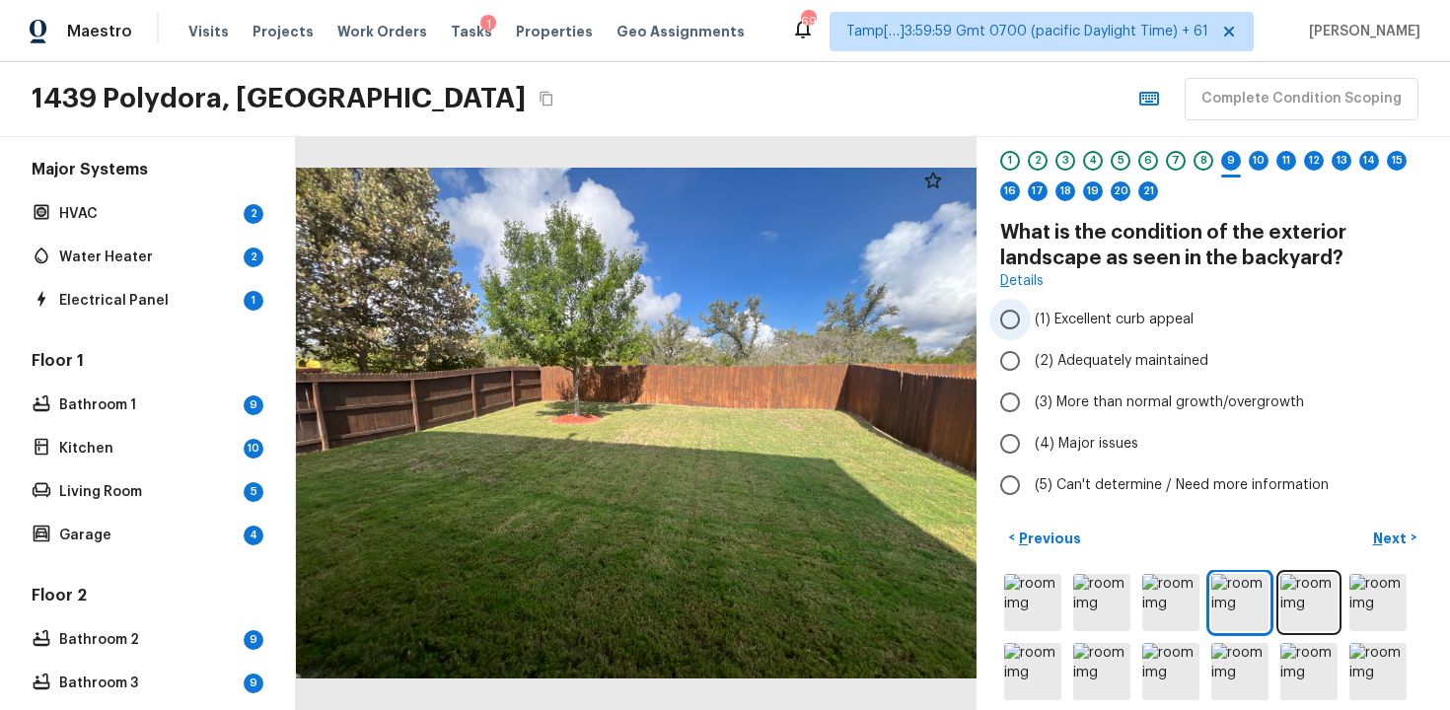
click at [1029, 330] on input "(1) Excellent curb appeal" at bounding box center [1010, 319] width 41 height 41
radio input "true"
click at [1377, 536] on p "Next" at bounding box center [1391, 539] width 37 height 20
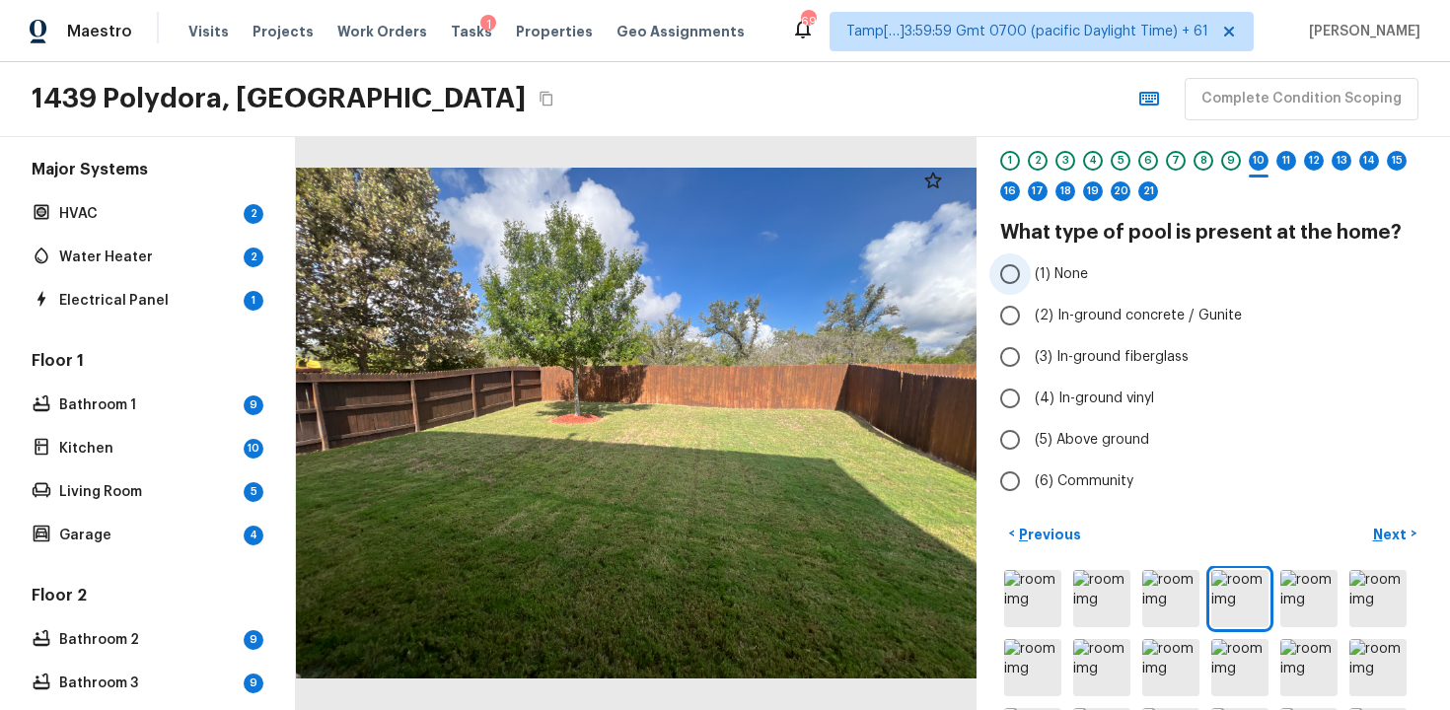
click at [1047, 254] on label "(1) None" at bounding box center [1200, 274] width 421 height 41
click at [1031, 254] on input "(1) None" at bounding box center [1010, 274] width 41 height 41
radio input "true"
click at [1399, 535] on p "Next" at bounding box center [1391, 535] width 37 height 20
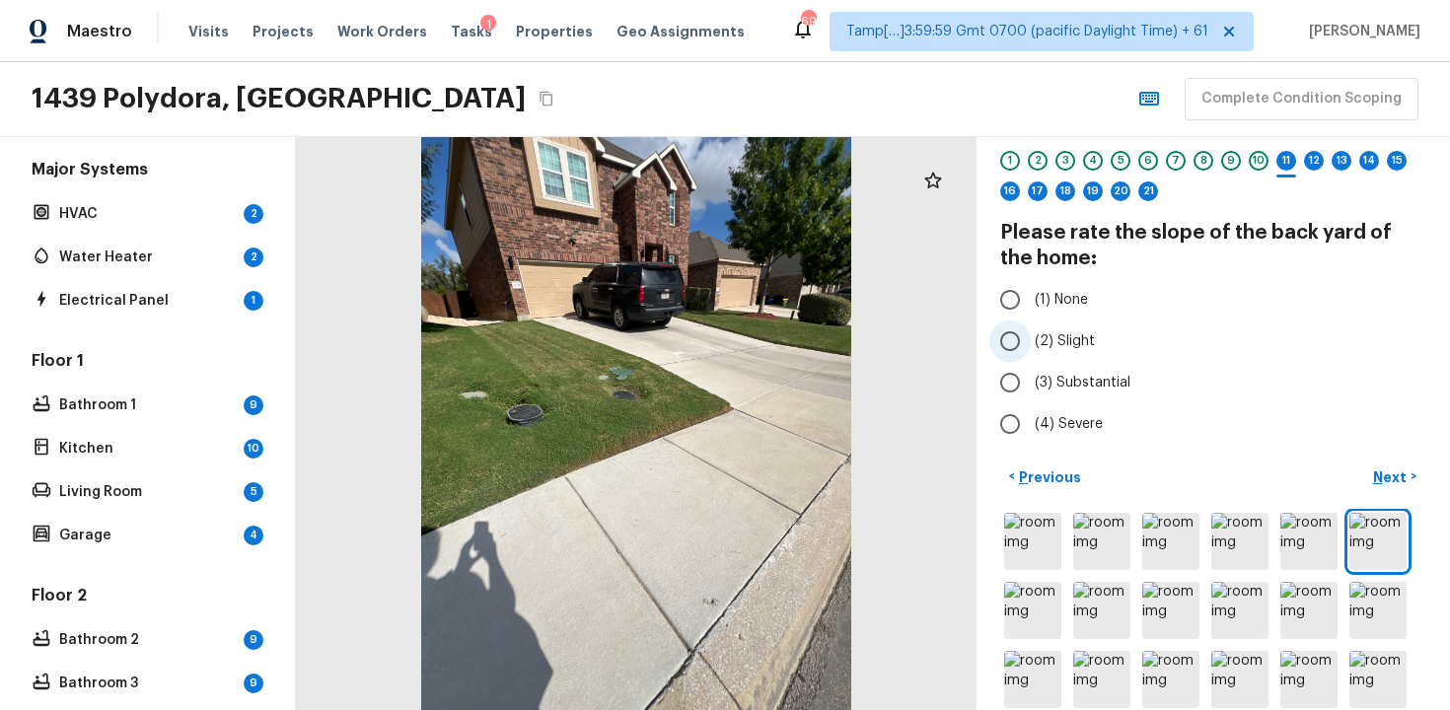
click at [1047, 350] on span "(2) Slight" at bounding box center [1065, 341] width 60 height 20
click at [1031, 350] on input "(2) Slight" at bounding box center [1010, 341] width 41 height 41
radio input "true"
click at [1404, 468] on p "Next" at bounding box center [1391, 478] width 37 height 20
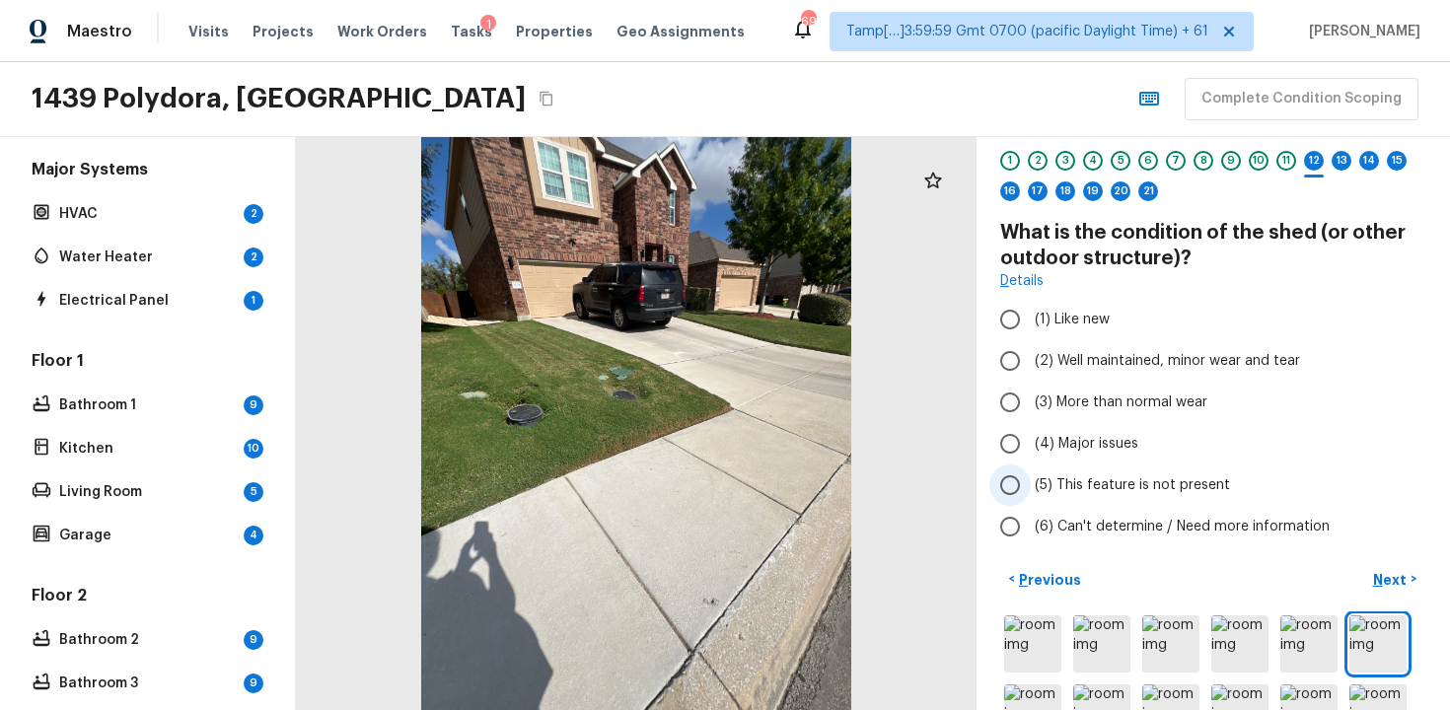
click at [1021, 487] on input "(5) This feature is not present" at bounding box center [1010, 485] width 41 height 41
radio input "true"
click at [1381, 573] on p "Next" at bounding box center [1391, 580] width 37 height 20
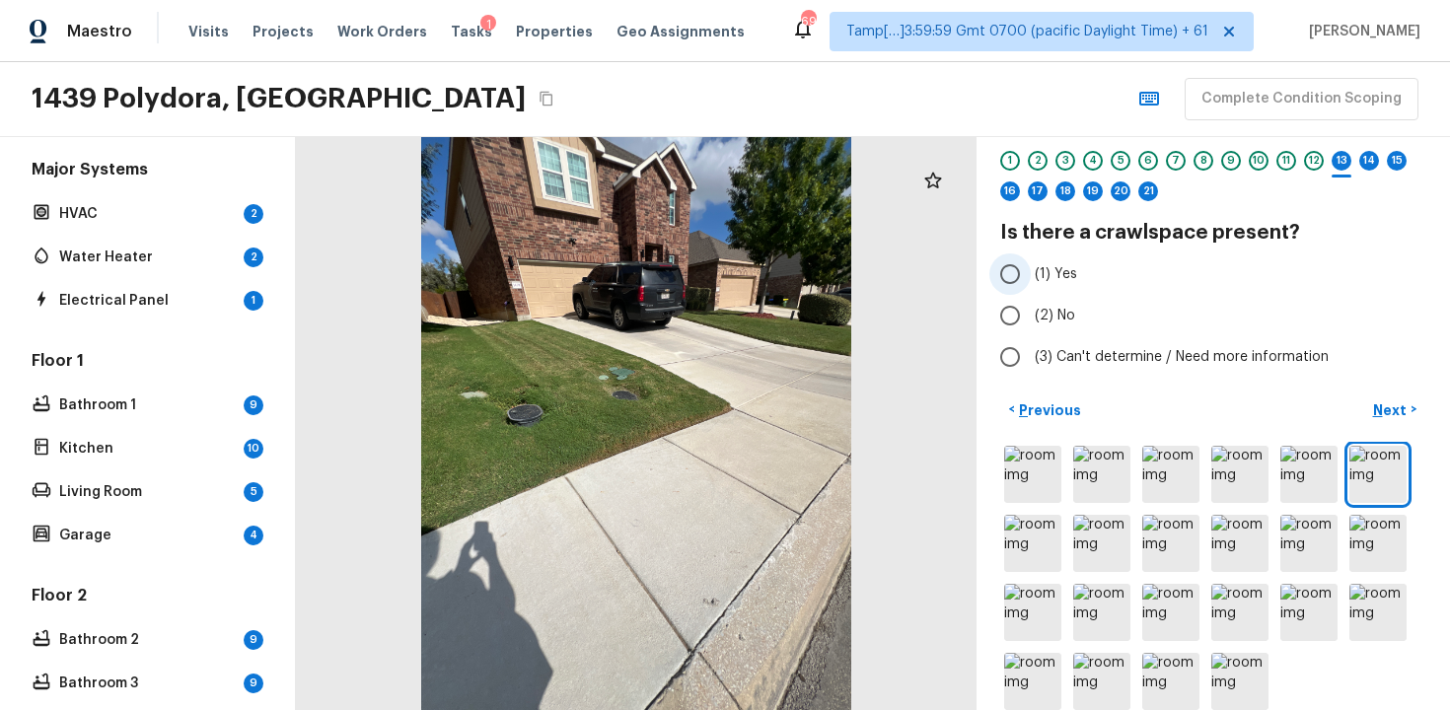
click at [1008, 293] on input "(1) Yes" at bounding box center [1010, 274] width 41 height 41
radio input "true"
click at [1012, 311] on input "(2) No" at bounding box center [1010, 315] width 41 height 41
radio input "true"
click at [1382, 417] on p "Next" at bounding box center [1391, 411] width 37 height 20
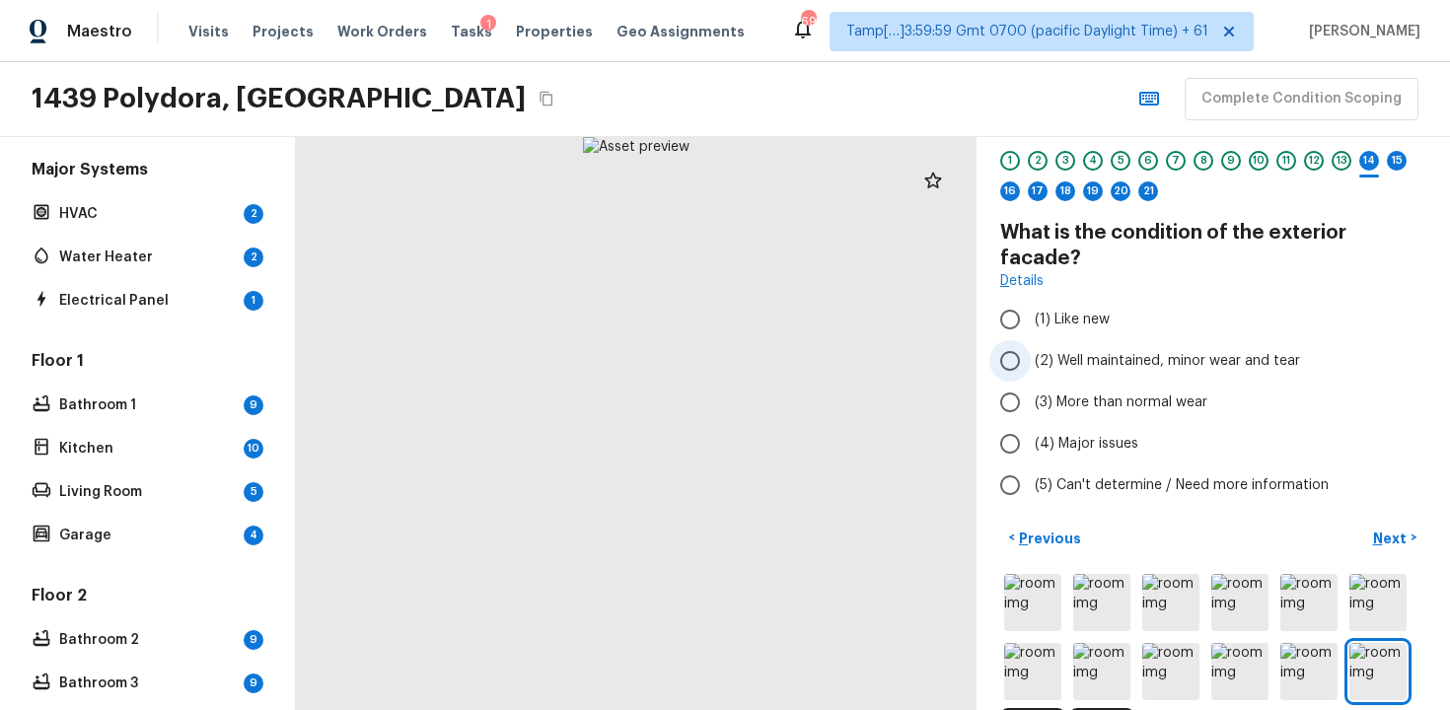
click at [1048, 351] on span "(2) Well maintained, minor wear and tear" at bounding box center [1167, 361] width 265 height 20
click at [1031, 344] on input "(2) Well maintained, minor wear and tear" at bounding box center [1010, 360] width 41 height 41
radio input "true"
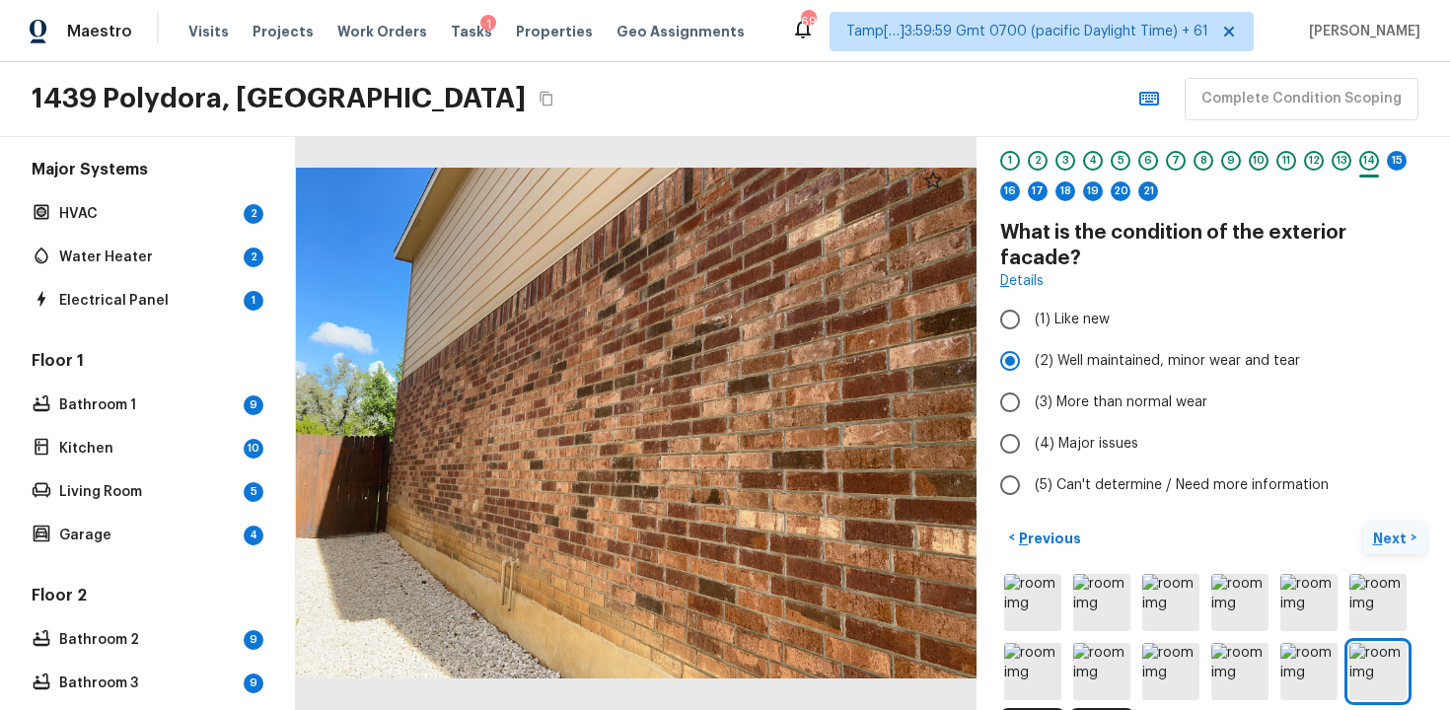
click at [1392, 529] on p "Next" at bounding box center [1391, 539] width 37 height 20
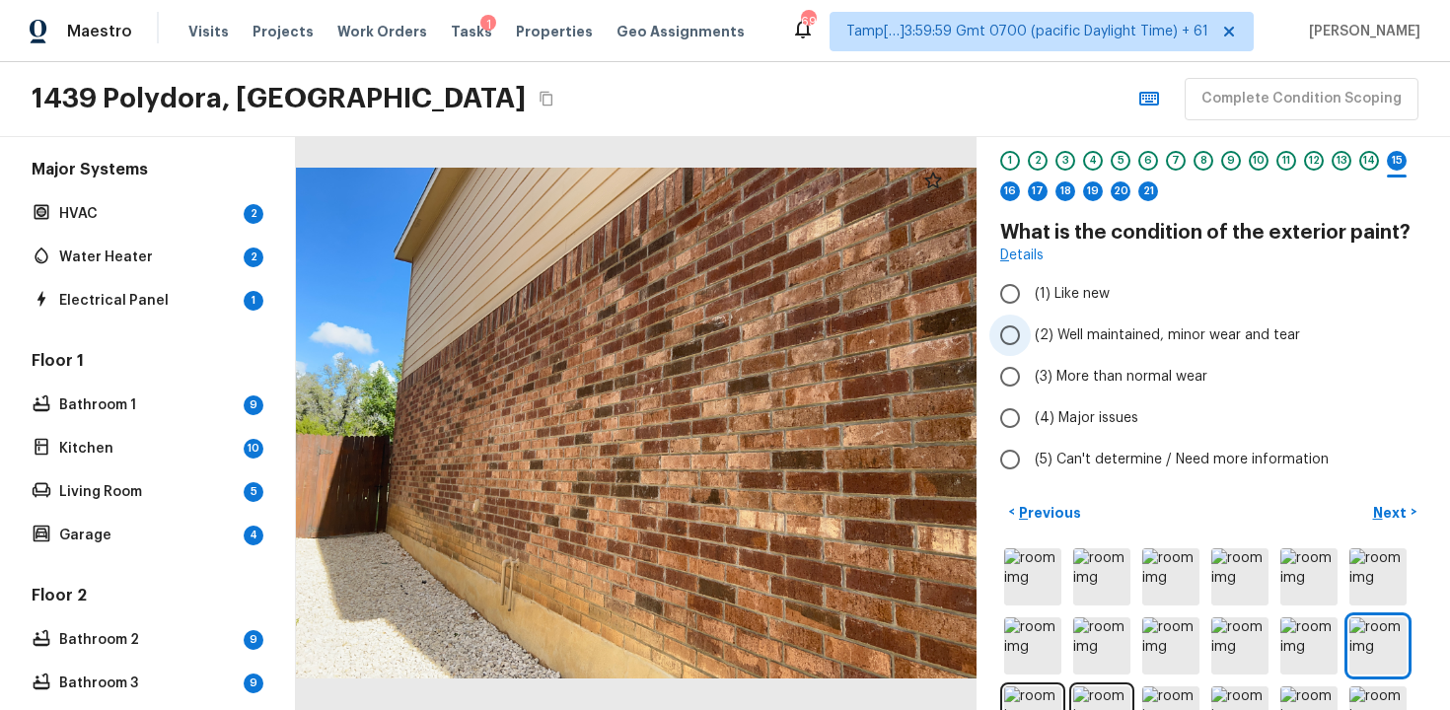
click at [1055, 331] on span "(2) Well maintained, minor wear and tear" at bounding box center [1167, 336] width 265 height 20
click at [1031, 331] on input "(2) Well maintained, minor wear and tear" at bounding box center [1010, 335] width 41 height 41
radio input "true"
click at [1387, 515] on p "Next" at bounding box center [1391, 513] width 37 height 20
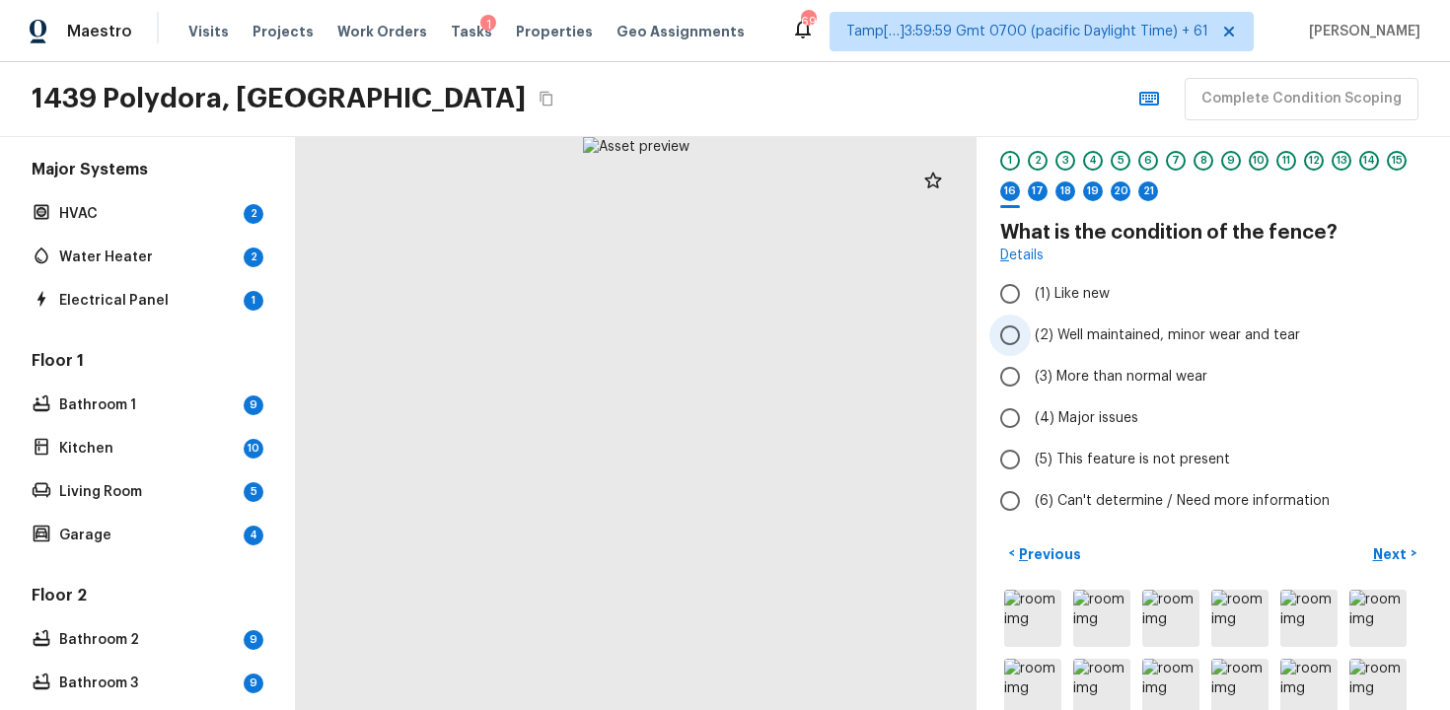
click at [1047, 331] on span "(2) Well maintained, minor wear and tear" at bounding box center [1167, 336] width 265 height 20
click at [1031, 331] on input "(2) Well maintained, minor wear and tear" at bounding box center [1010, 335] width 41 height 41
radio input "true"
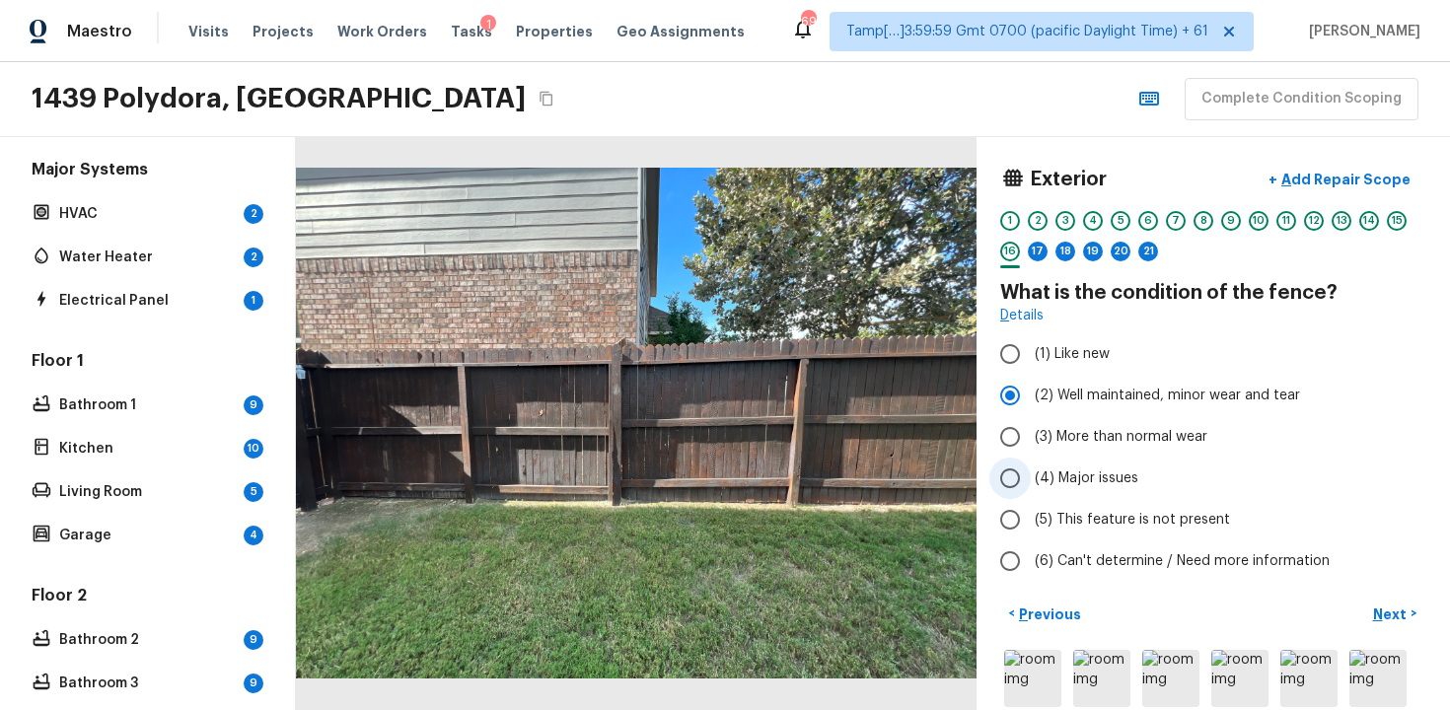
scroll to position [0, 0]
click at [1336, 193] on button "+ Add Repair Scope" at bounding box center [1340, 181] width 174 height 40
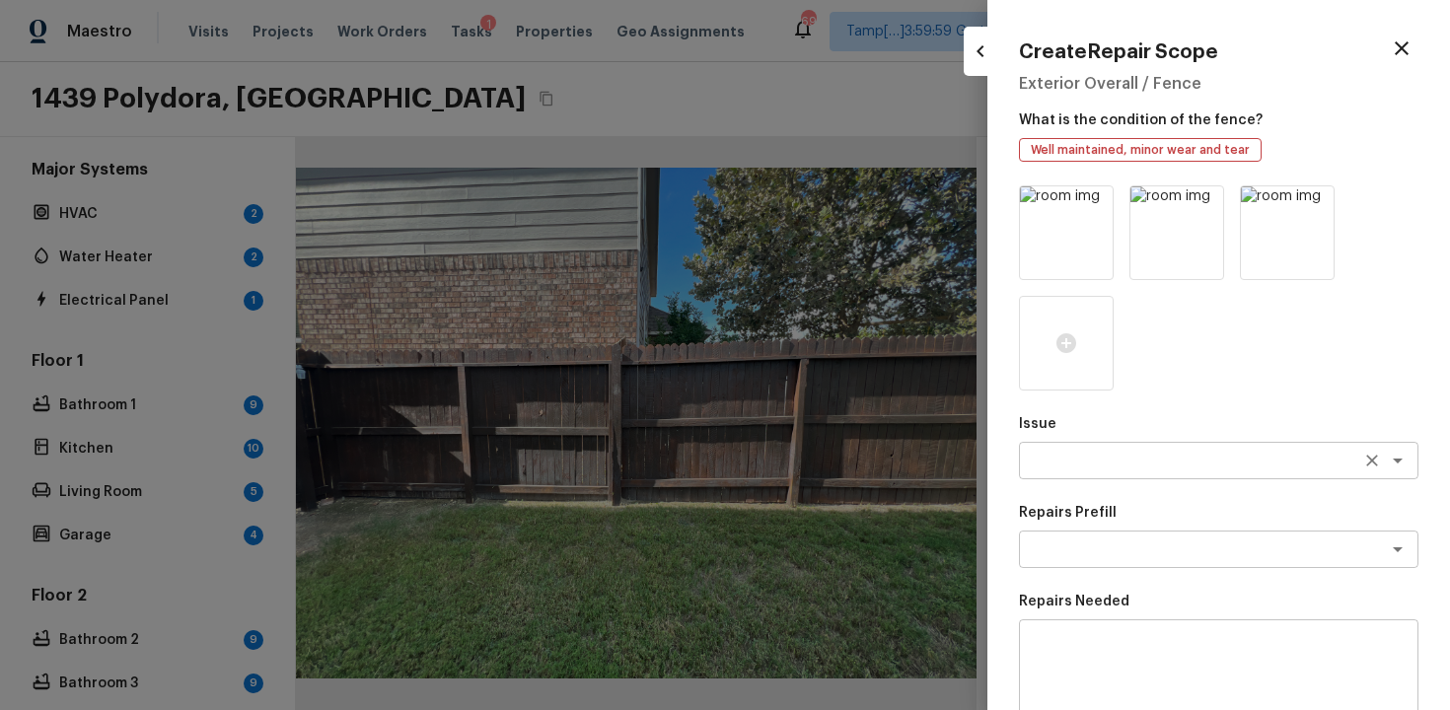
click at [1092, 458] on textarea at bounding box center [1191, 461] width 327 height 20
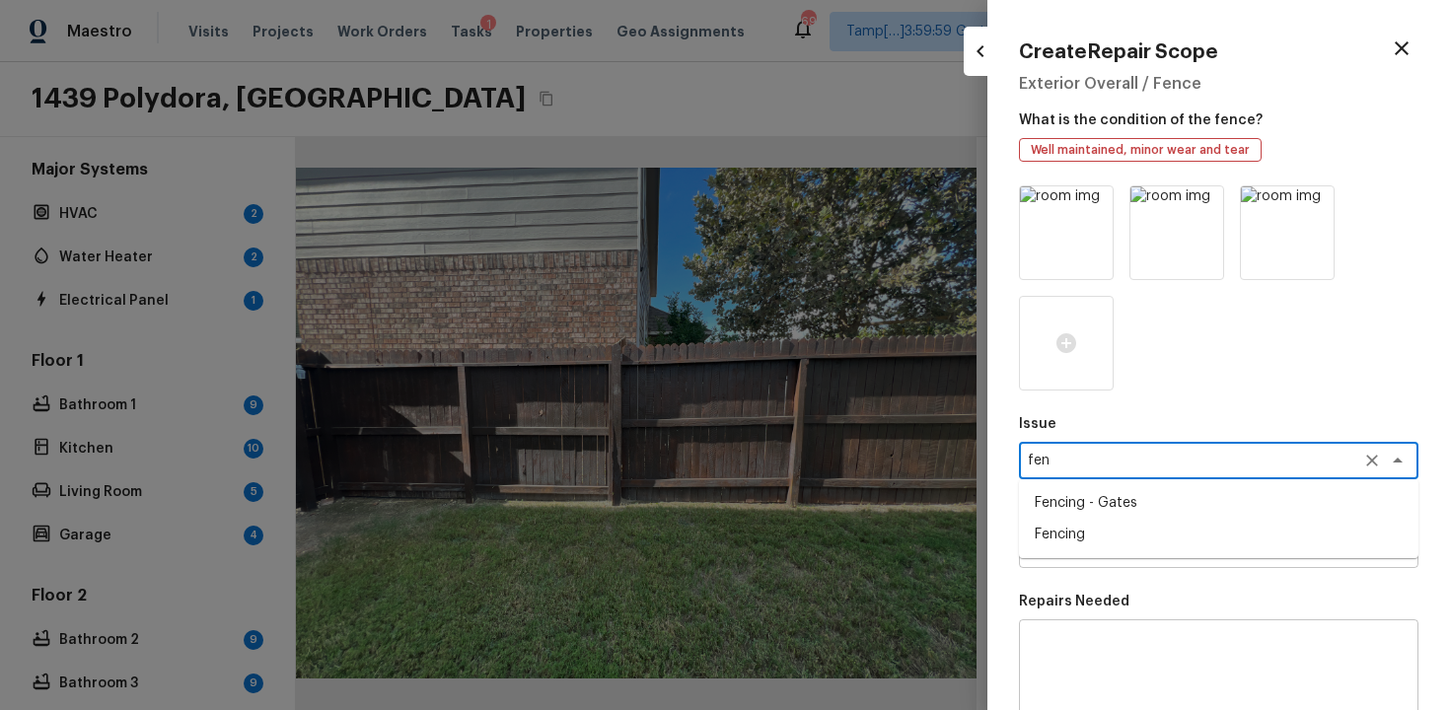
click at [1112, 496] on li "Fencing - Gates" at bounding box center [1219, 503] width 400 height 32
type textarea "Fencing - Gates"
type textarea "G"
click at [1185, 570] on li "Fencing" at bounding box center [1219, 566] width 400 height 32
type textarea "Fencing"
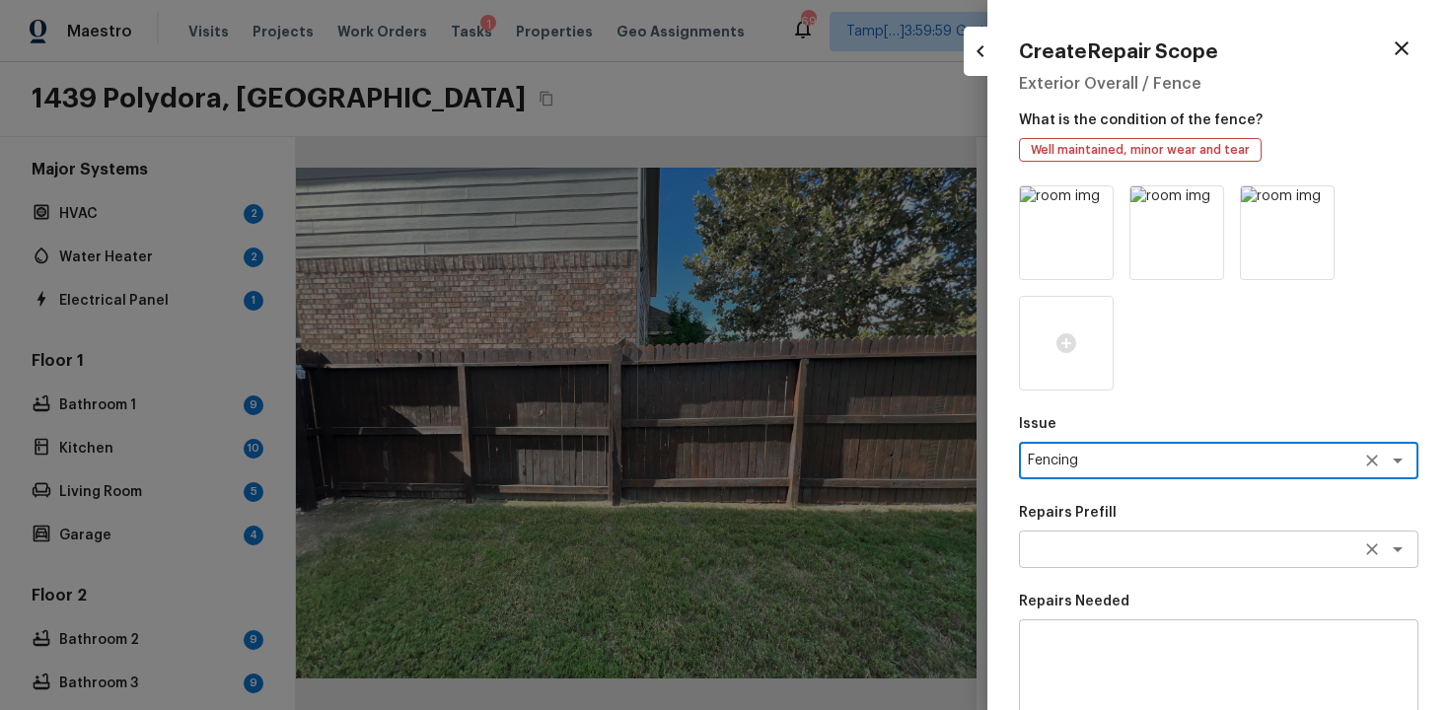
click at [1153, 550] on textarea at bounding box center [1191, 550] width 327 height 20
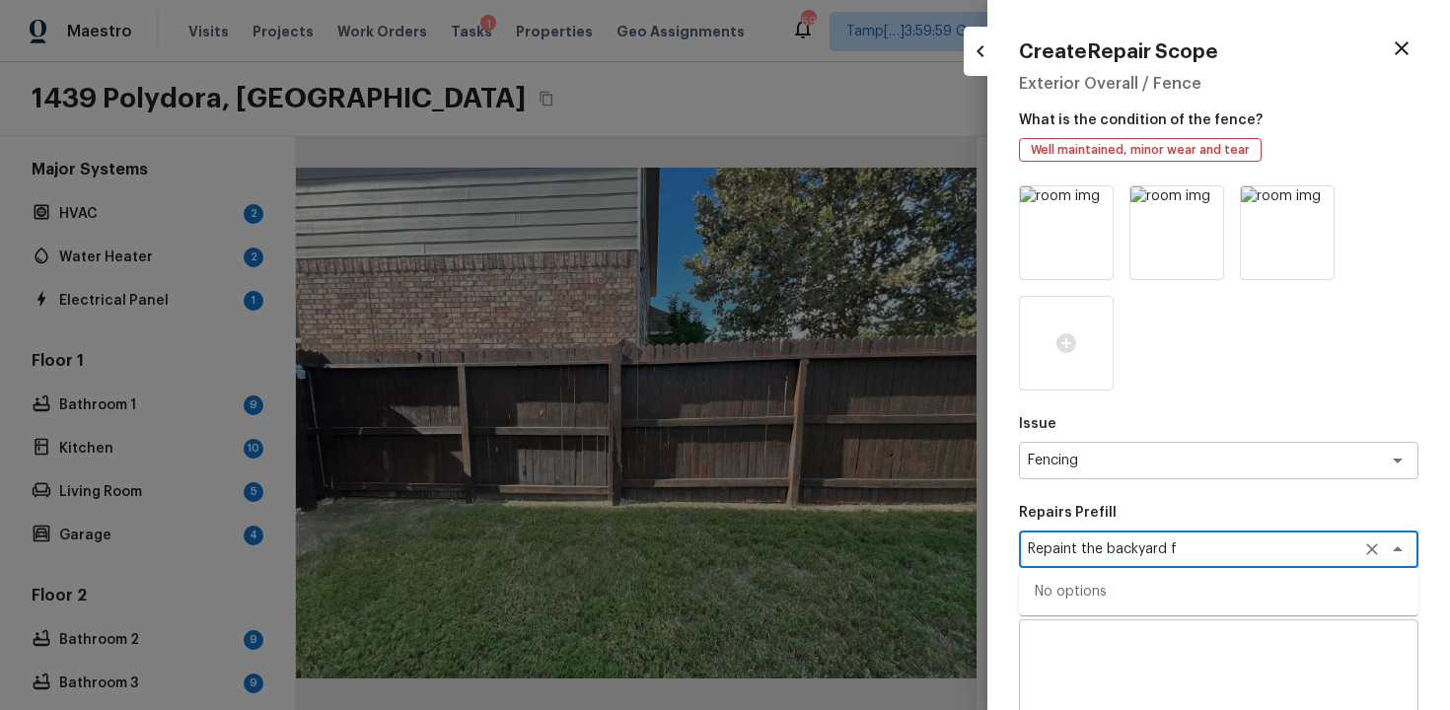
type textarea "Repaint the backyard fe"
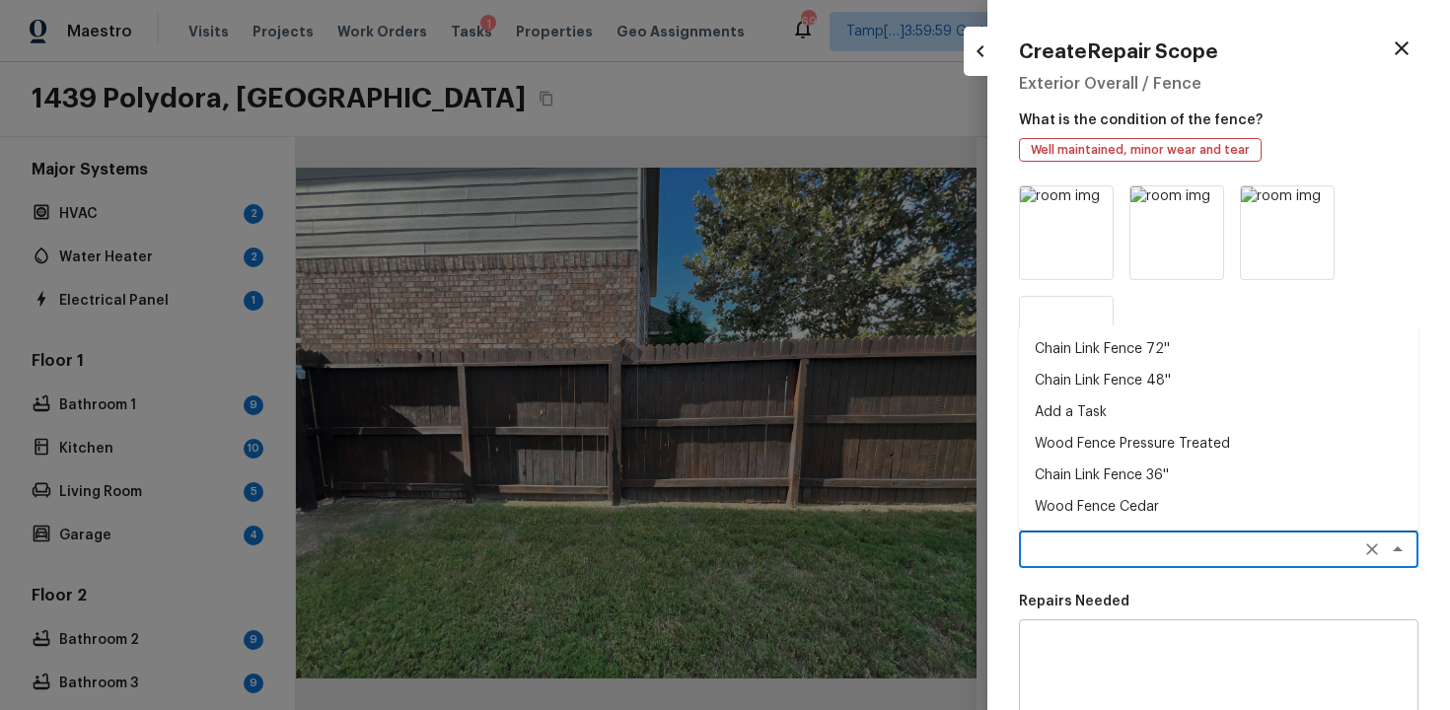
click at [1164, 649] on textarea at bounding box center [1219, 675] width 372 height 79
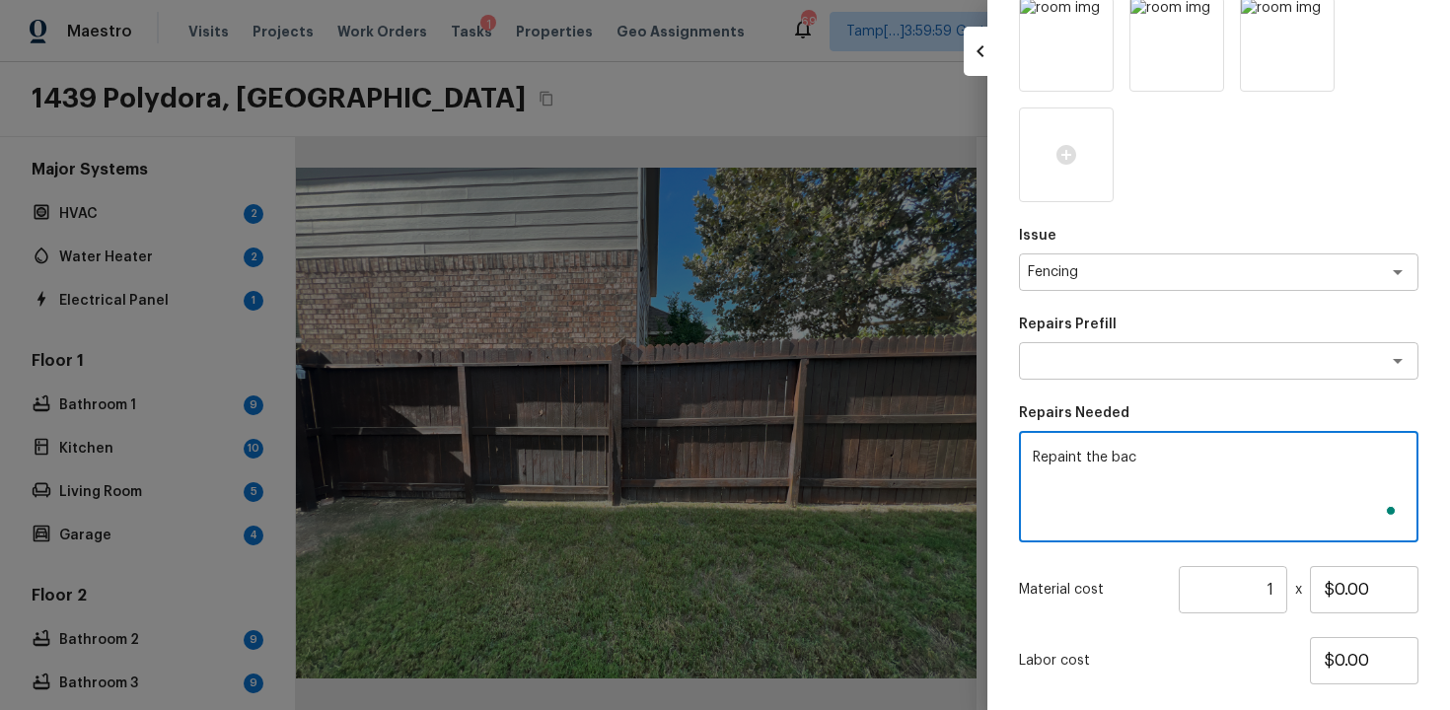
scroll to position [188, 0]
type textarea "Repaint the backyard fence"
click at [1336, 586] on input "$0.00" at bounding box center [1364, 589] width 109 height 47
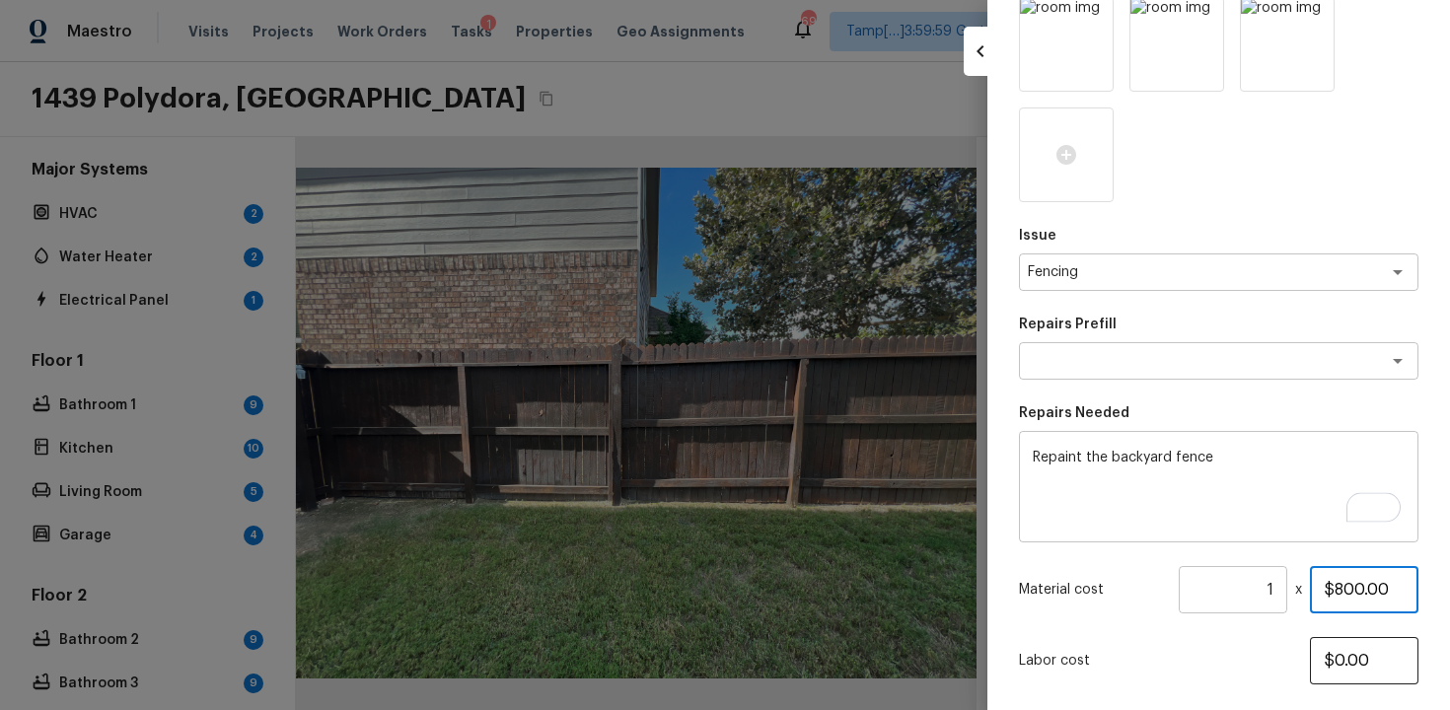
type input "$800.00"
click at [1312, 659] on input "$0.00" at bounding box center [1364, 660] width 109 height 47
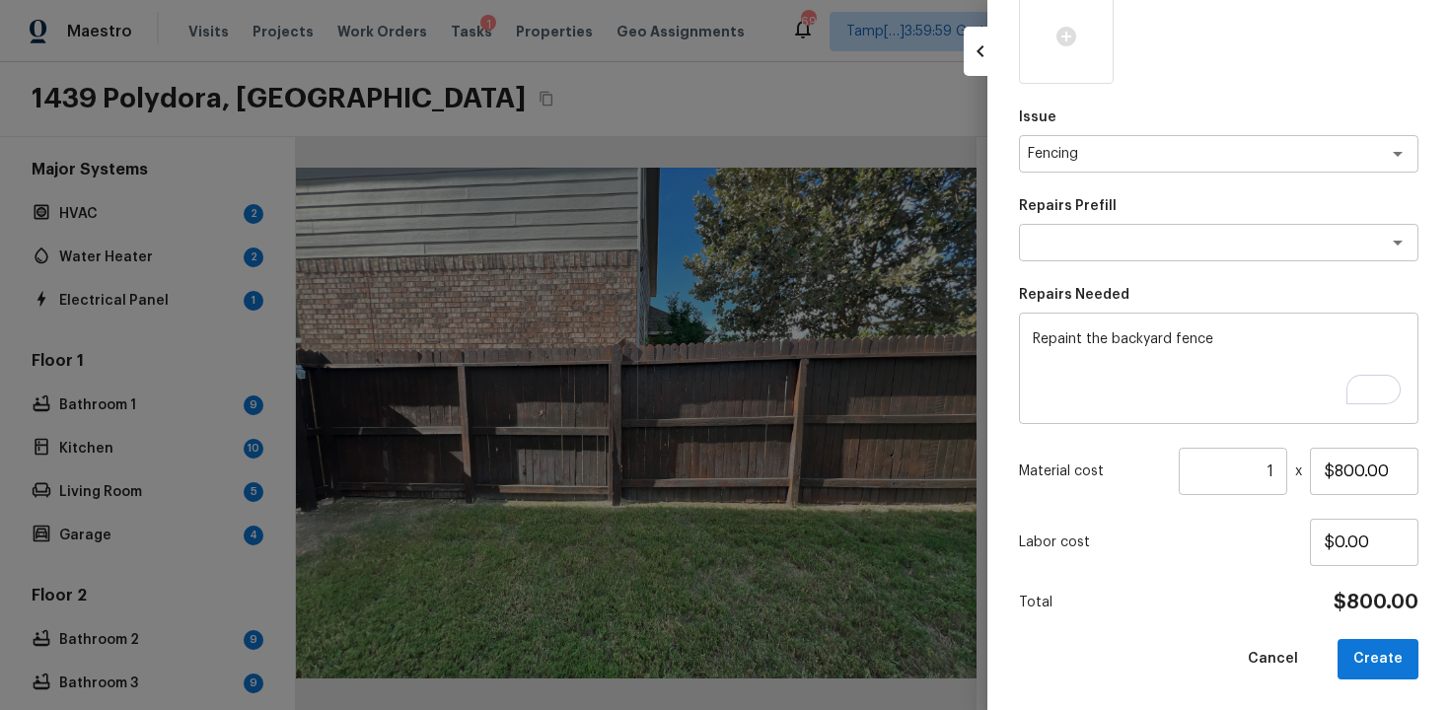
click at [1274, 562] on div "Labor cost $0.00" at bounding box center [1219, 542] width 400 height 47
click at [1353, 652] on button "Create" at bounding box center [1378, 659] width 81 height 40
type input "$0.00"
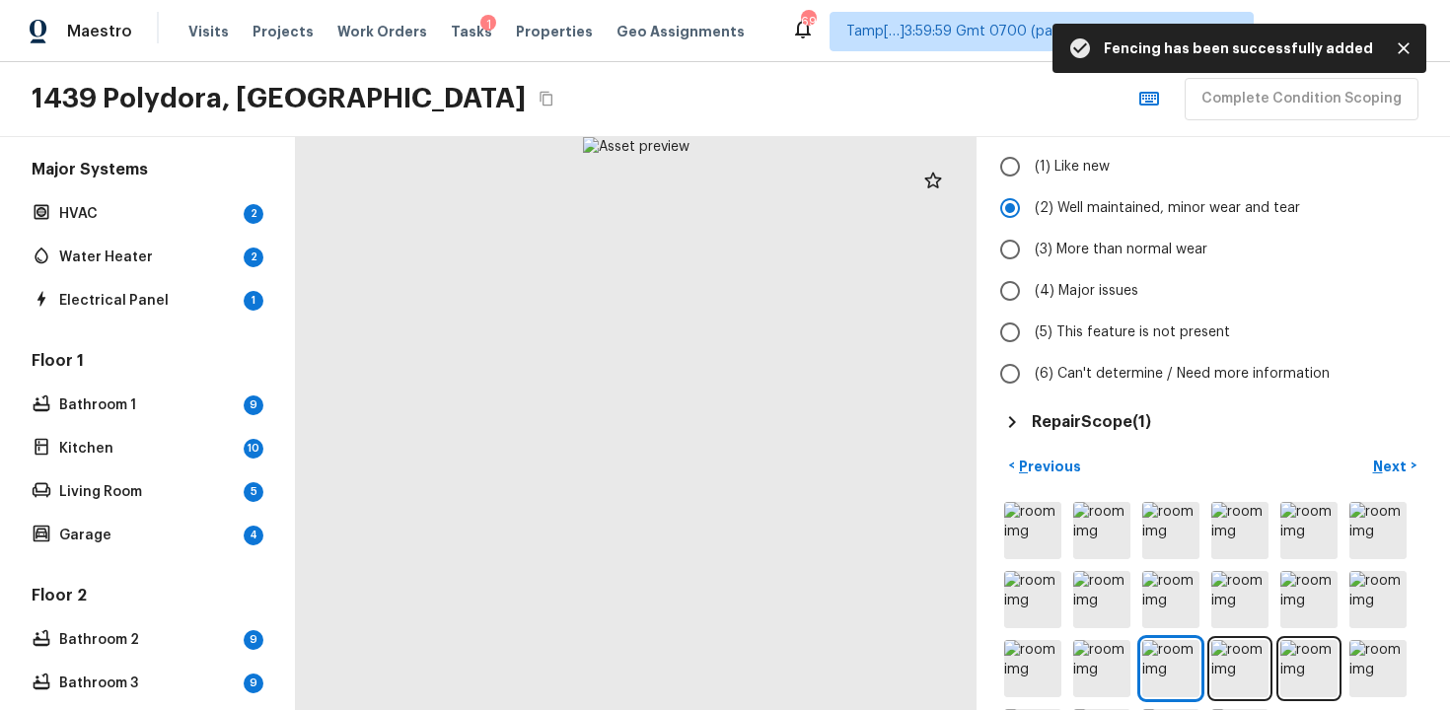
scroll to position [272, 0]
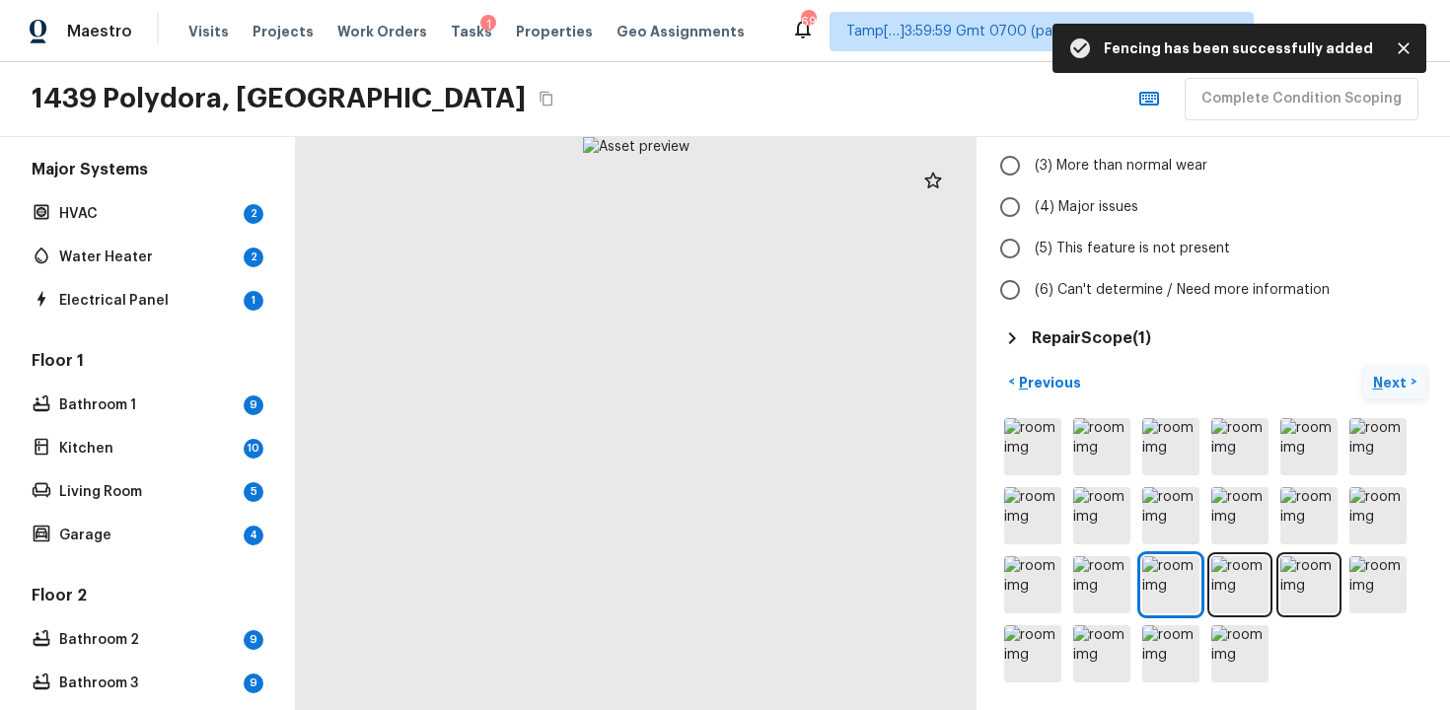
click at [1390, 379] on p "Next" at bounding box center [1391, 383] width 37 height 20
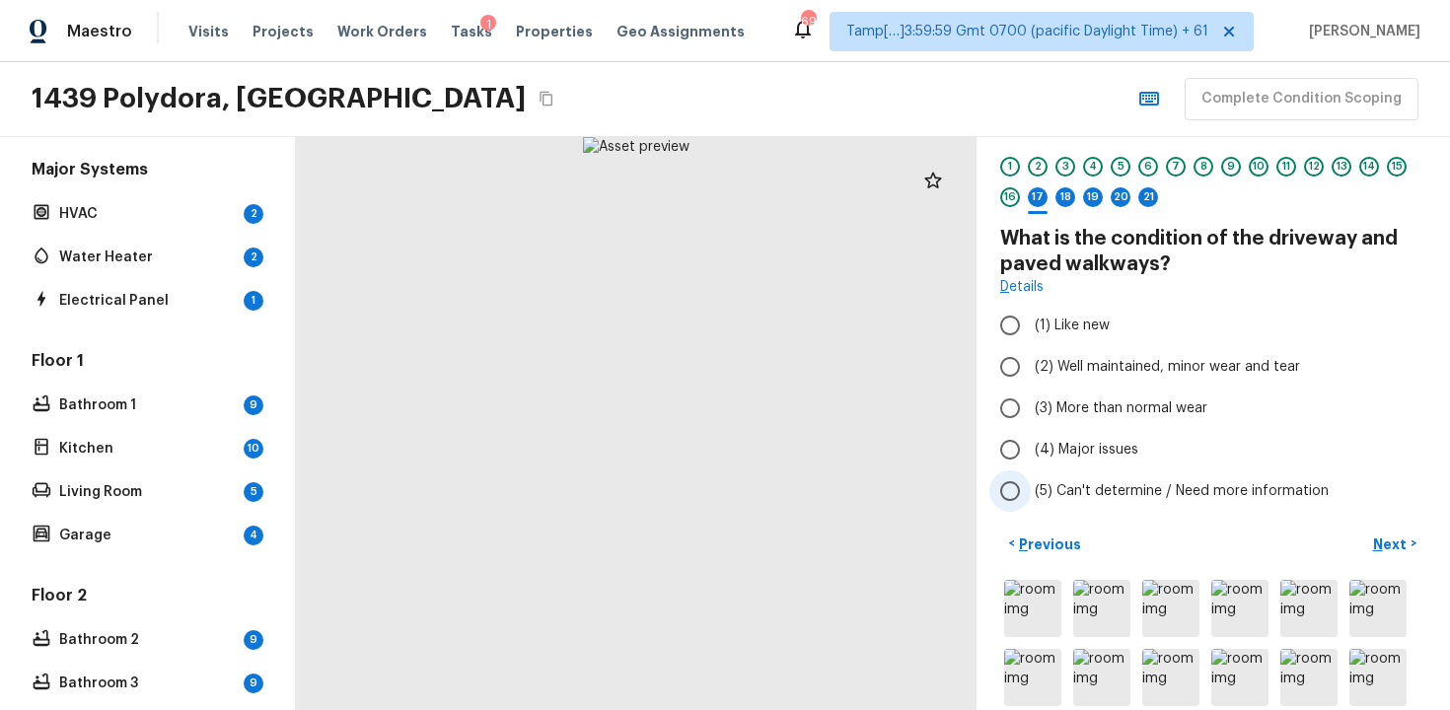
scroll to position [0, 0]
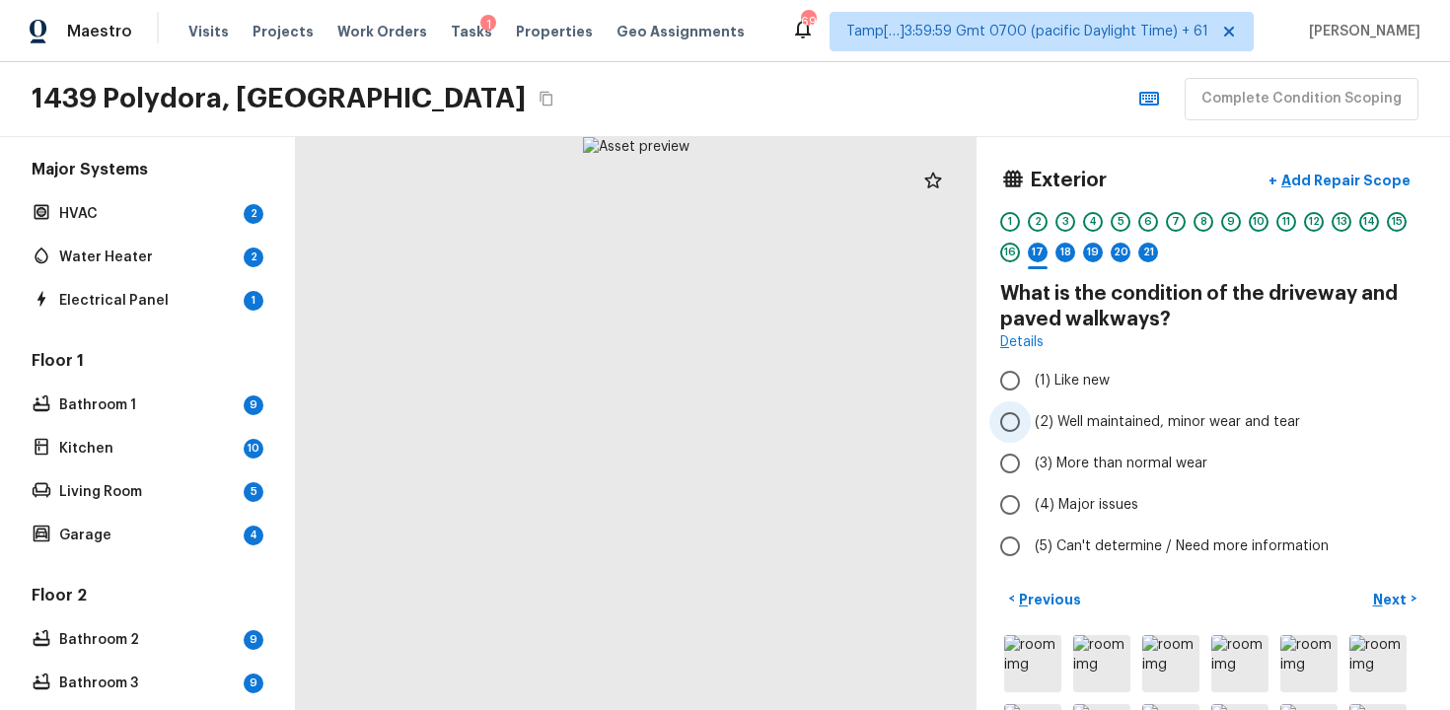
click at [1078, 407] on label "(2) Well maintained, minor wear and tear" at bounding box center [1200, 422] width 421 height 41
click at [1031, 407] on input "(2) Well maintained, minor wear and tear" at bounding box center [1010, 422] width 41 height 41
radio input "true"
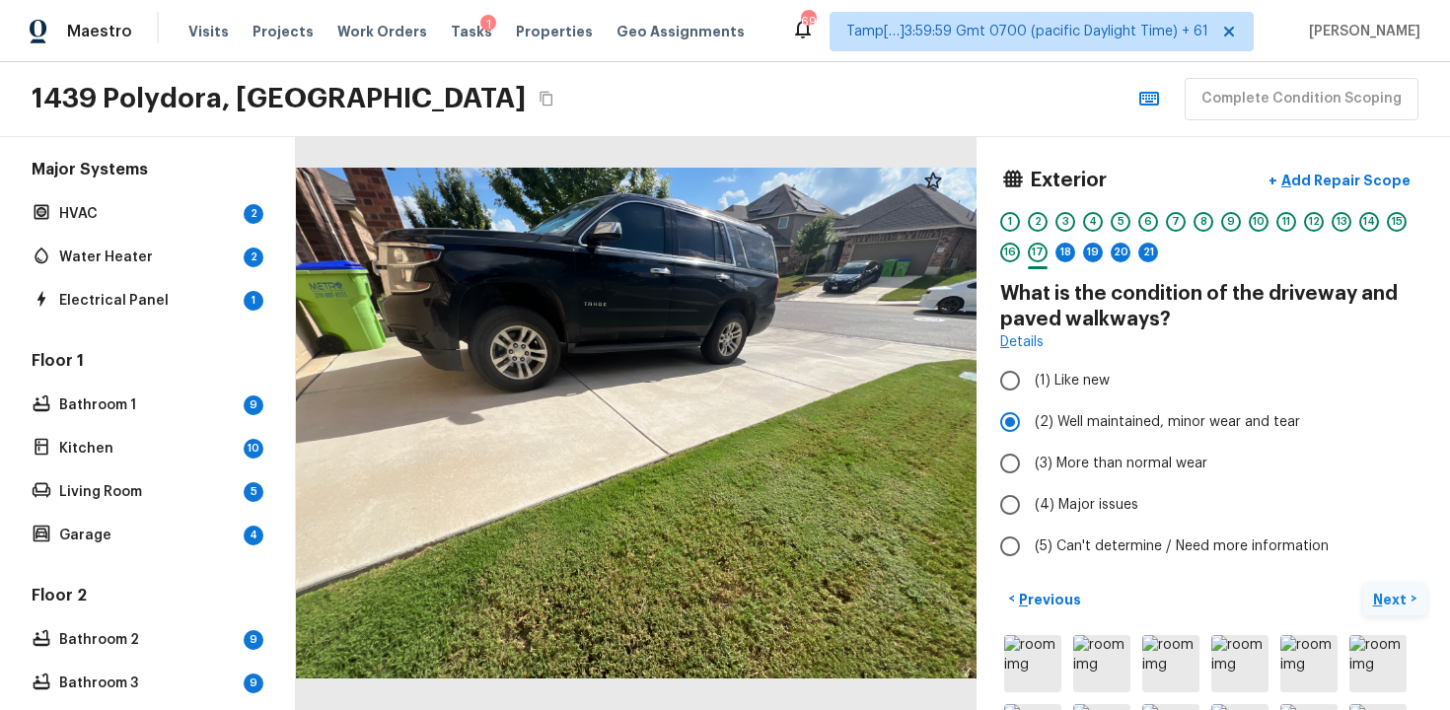
click at [1394, 601] on p "Next" at bounding box center [1391, 600] width 37 height 20
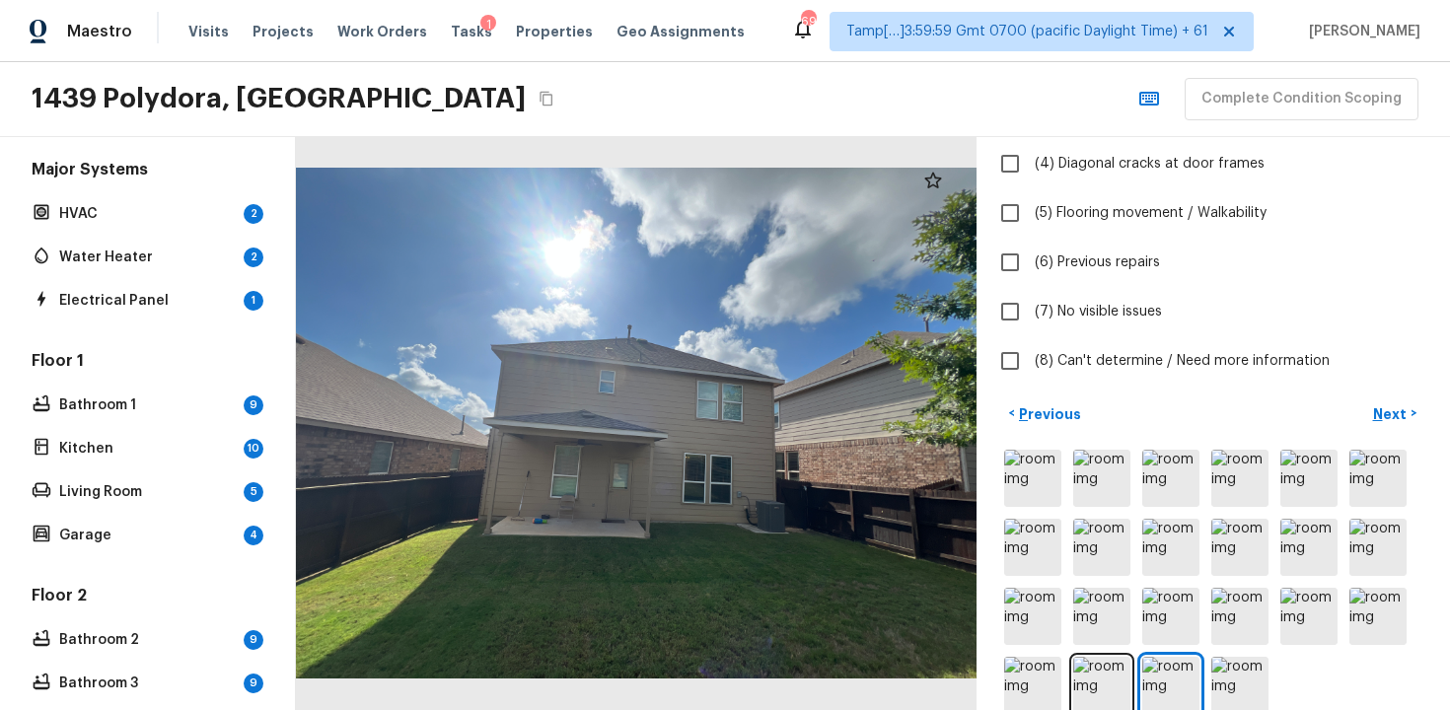
scroll to position [349, 0]
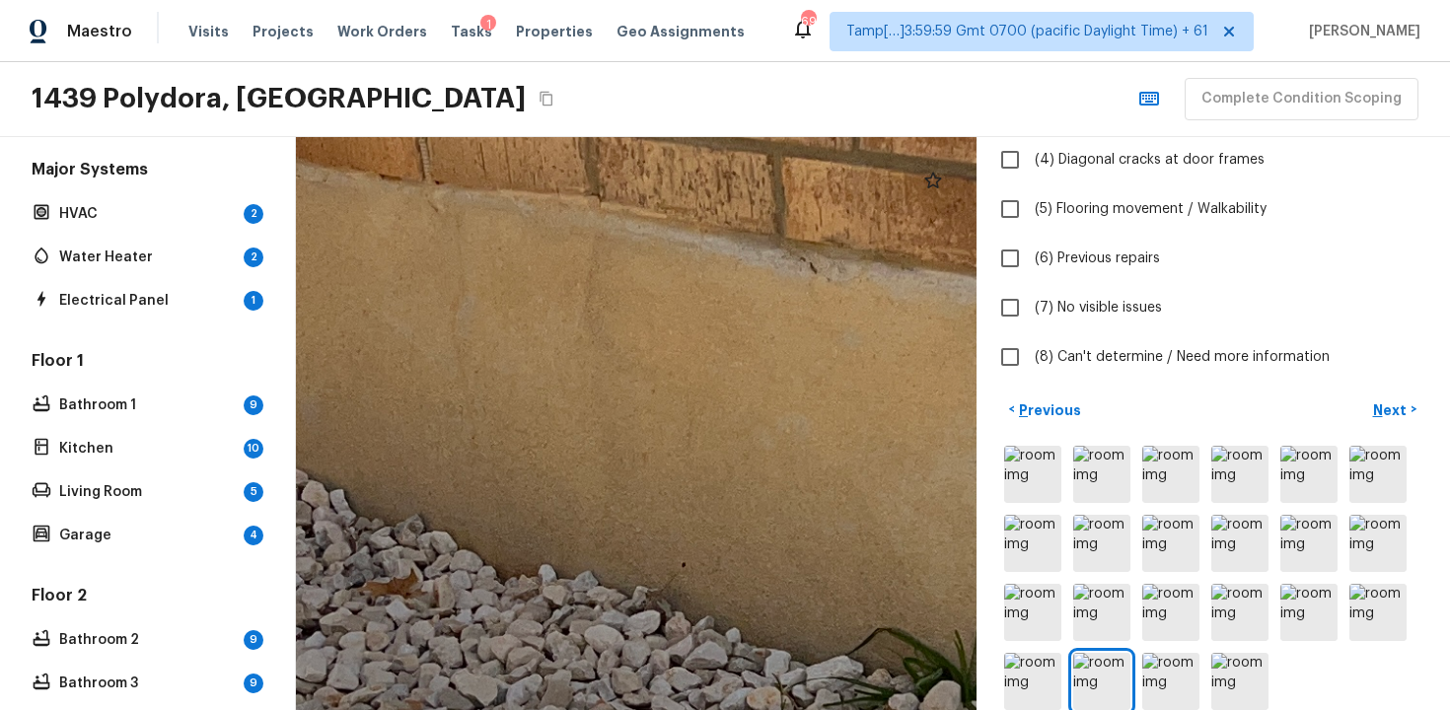
drag, startPoint x: 734, startPoint y: 345, endPoint x: 481, endPoint y: 406, distance: 259.9
click at [485, 401] on div at bounding box center [774, 535] width 3899 height 3282
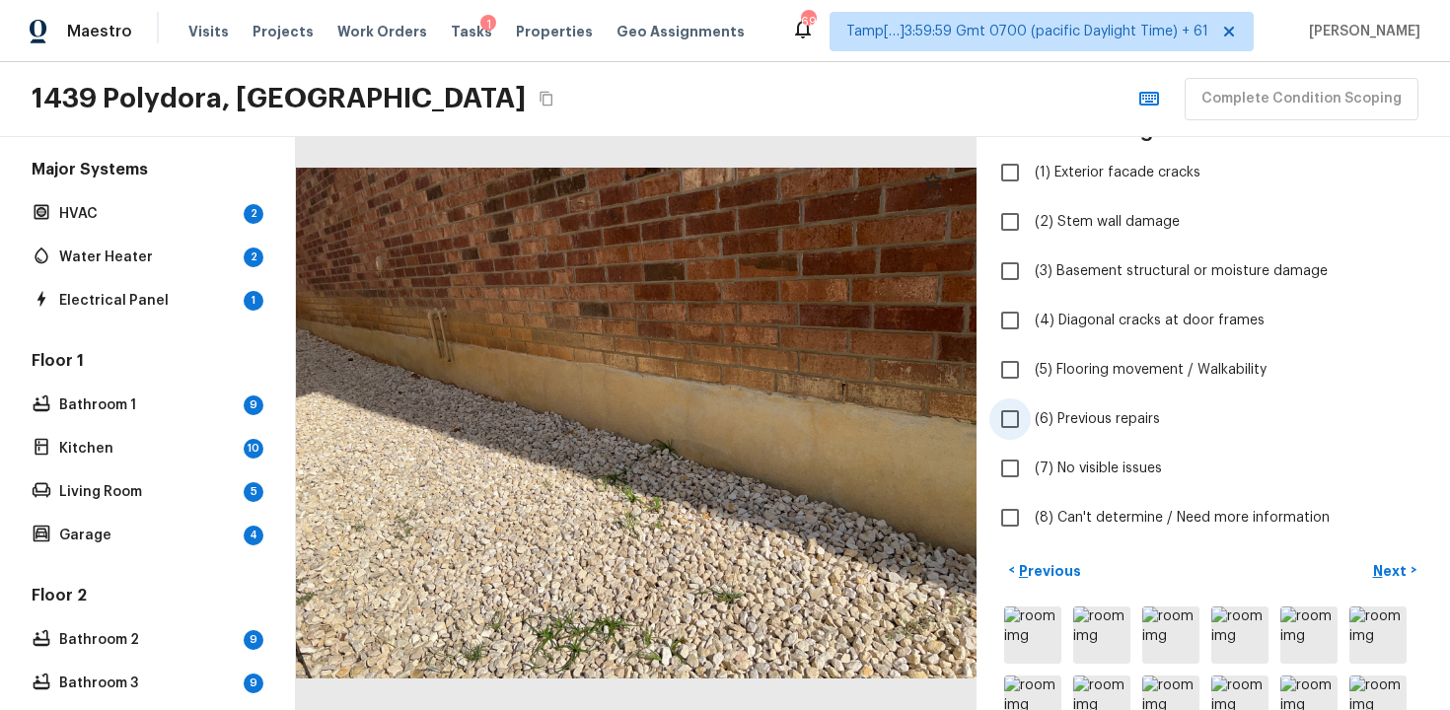
scroll to position [150, 0]
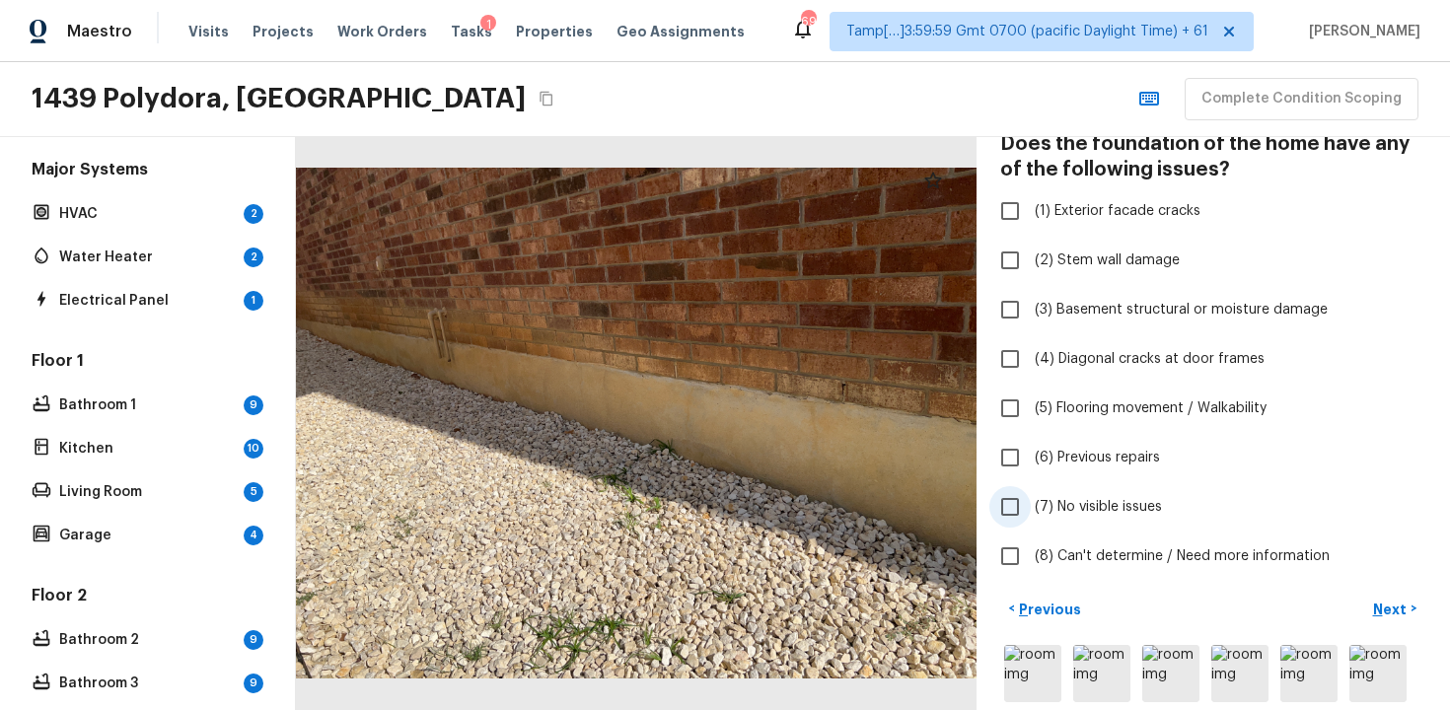
click at [1046, 511] on span "(7) No visible issues" at bounding box center [1098, 507] width 127 height 20
click at [1031, 511] on input "(7) No visible issues" at bounding box center [1010, 506] width 41 height 41
checkbox input "true"
click at [1378, 594] on button "Next >" at bounding box center [1394, 609] width 63 height 33
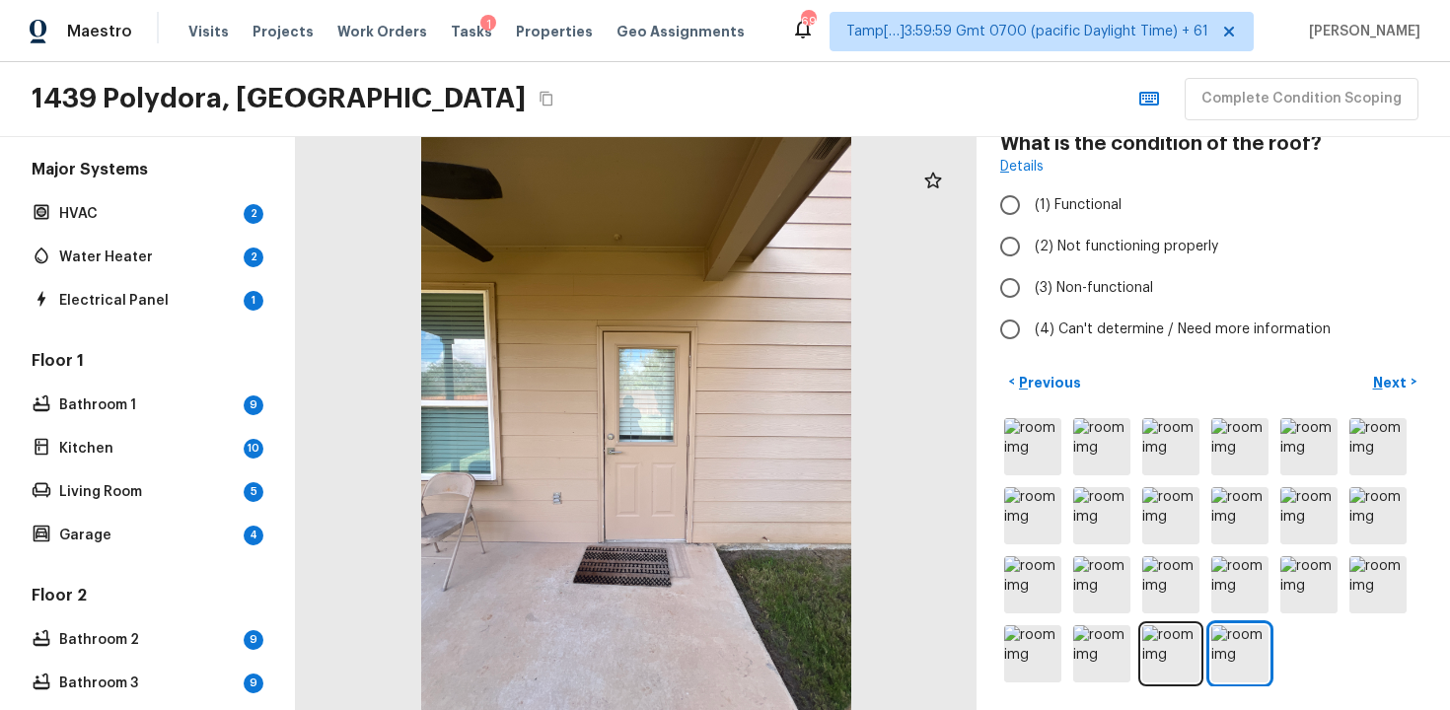
scroll to position [114, 0]
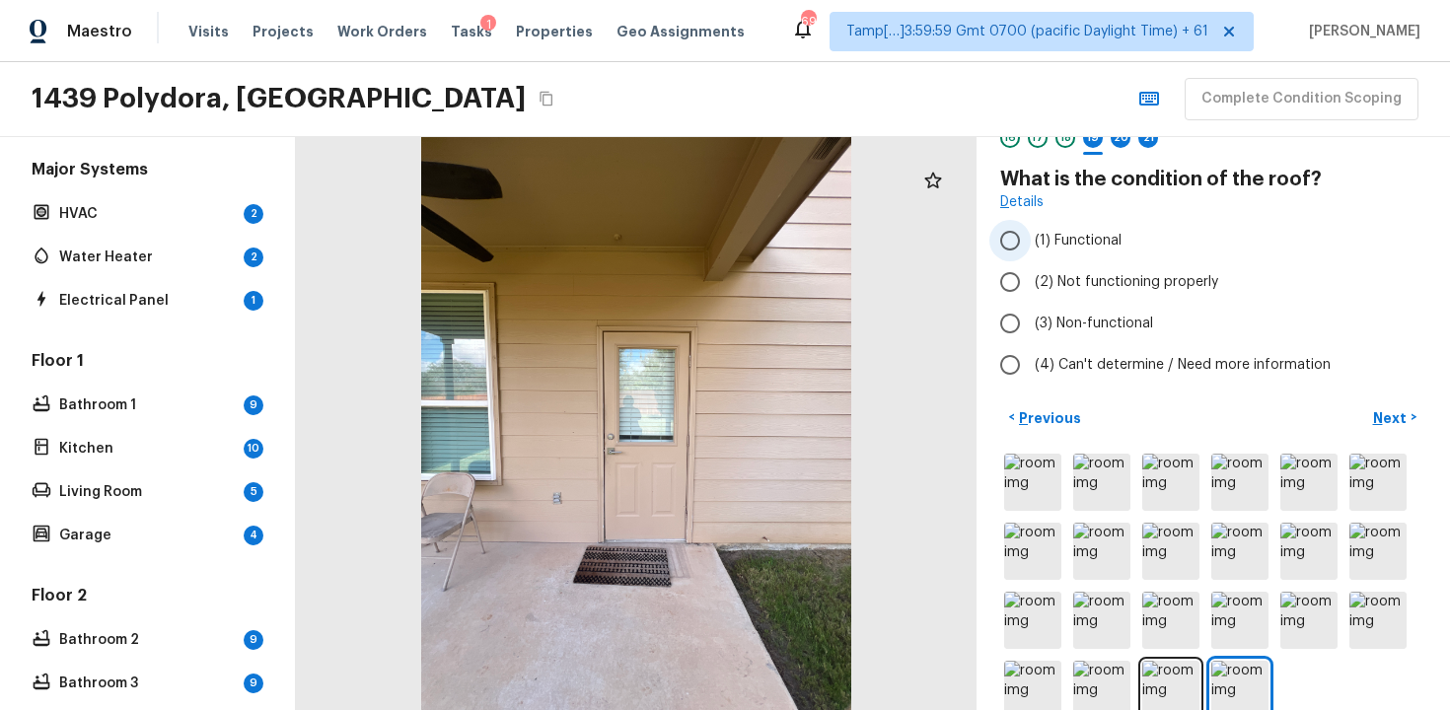
click at [1022, 233] on input "(1) Functional" at bounding box center [1010, 240] width 41 height 41
radio input "true"
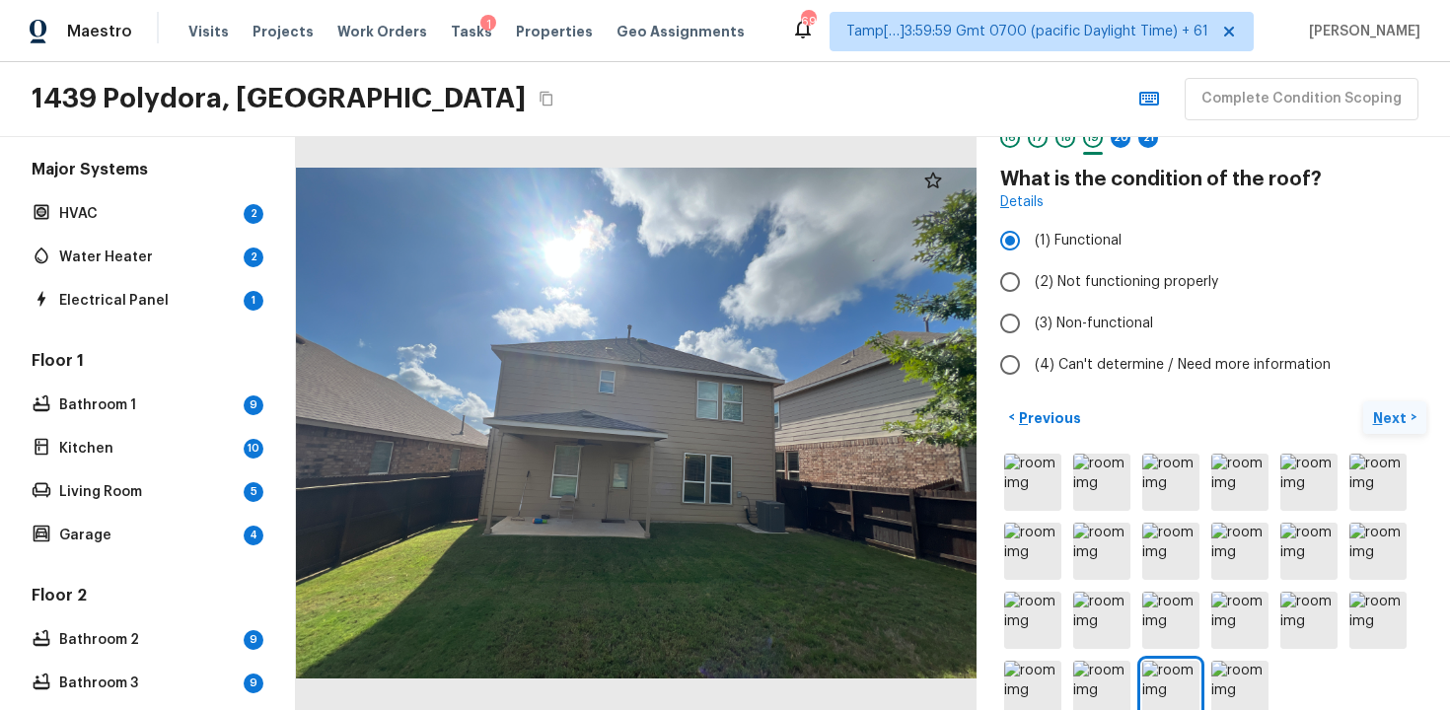
click at [1380, 416] on p "Next" at bounding box center [1391, 418] width 37 height 20
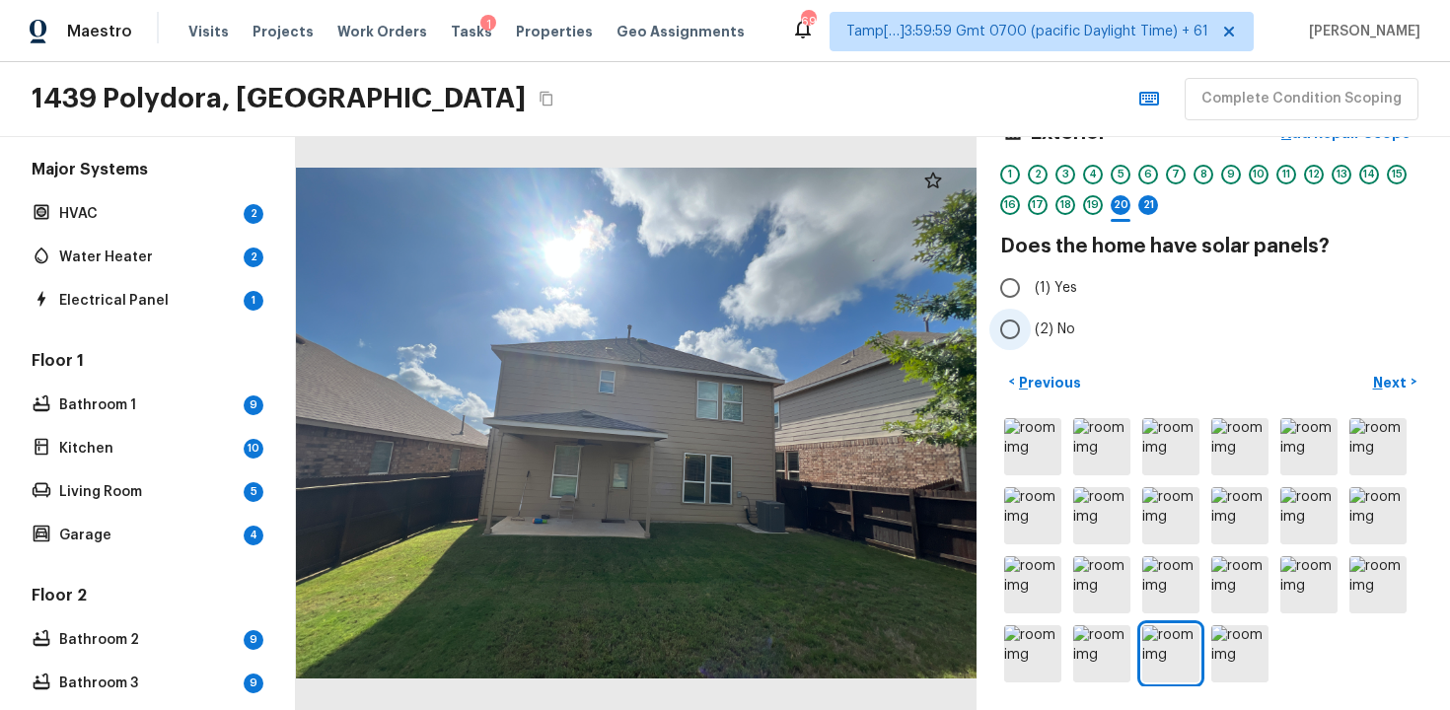
scroll to position [12, 0]
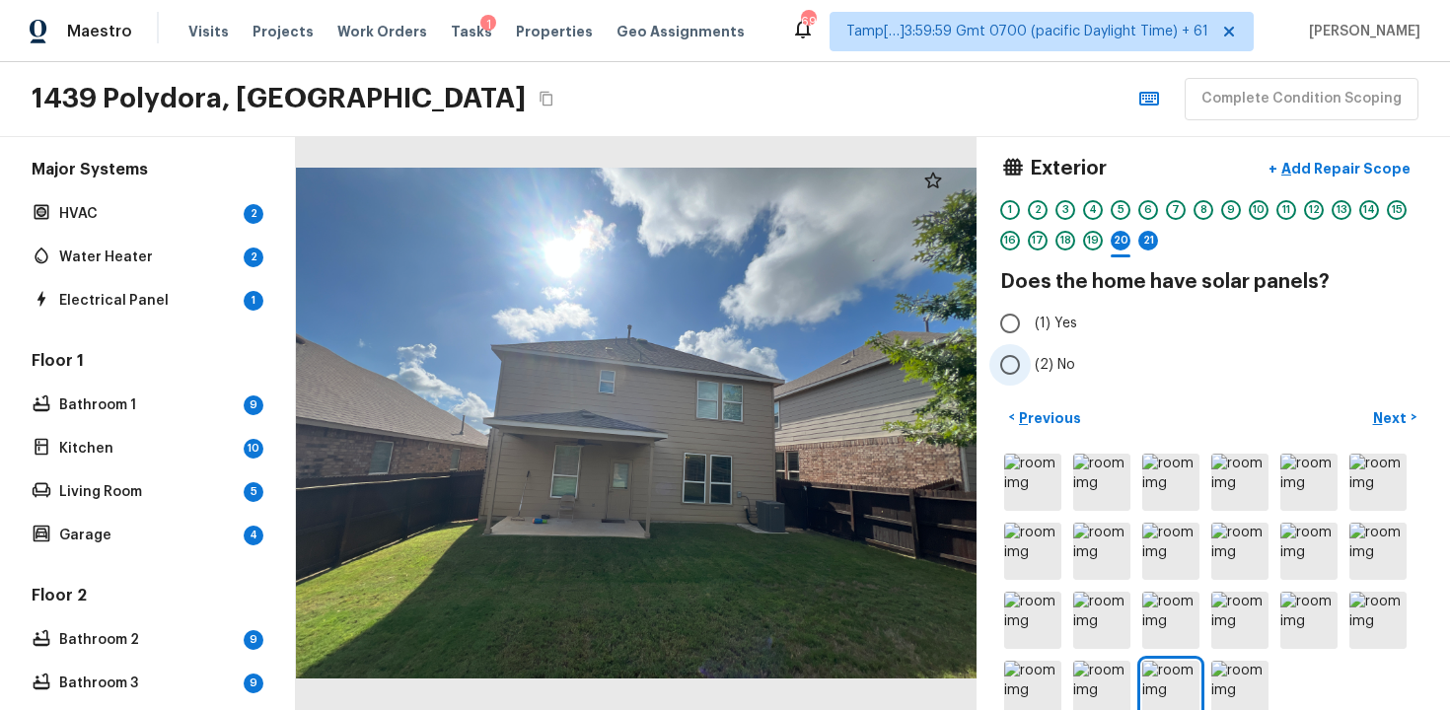
click at [1000, 352] on input "(2) No" at bounding box center [1010, 364] width 41 height 41
radio input "true"
click at [1390, 424] on p "Next" at bounding box center [1391, 418] width 37 height 20
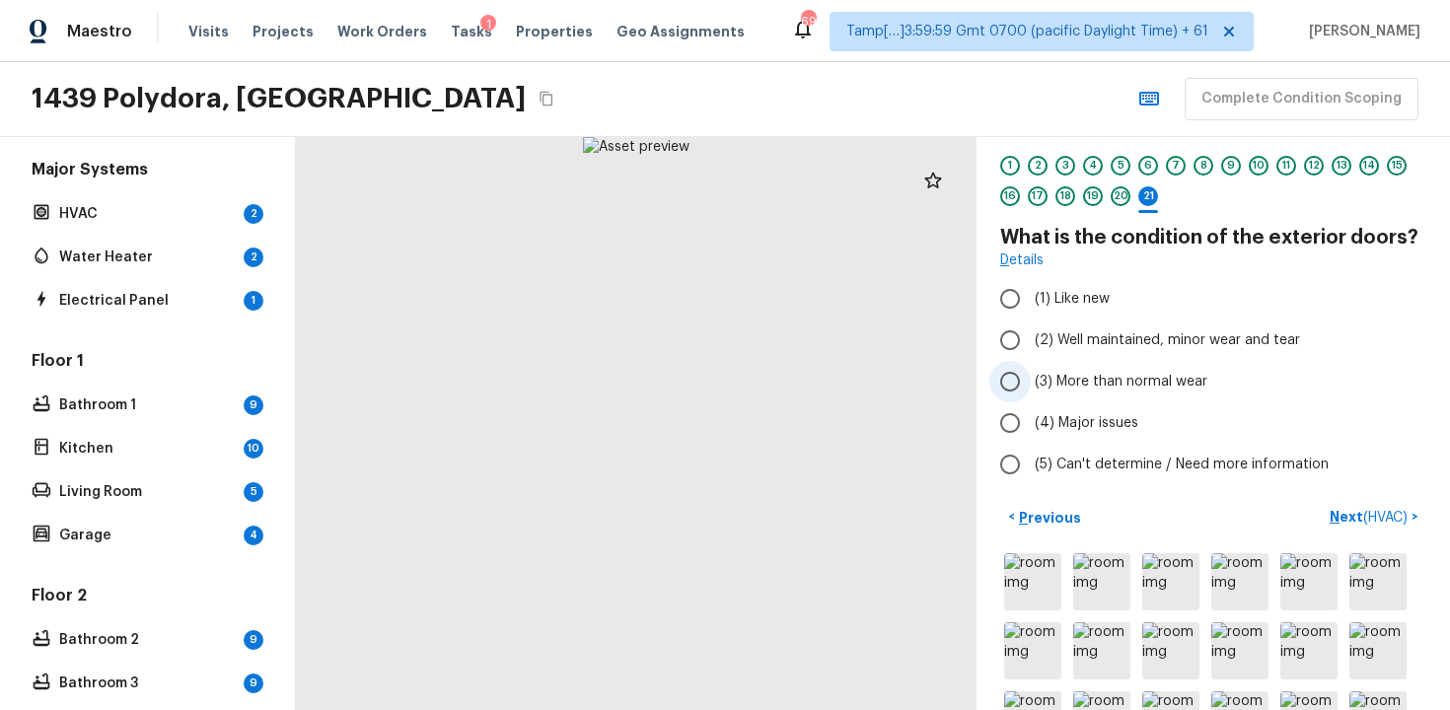
scroll to position [60, 0]
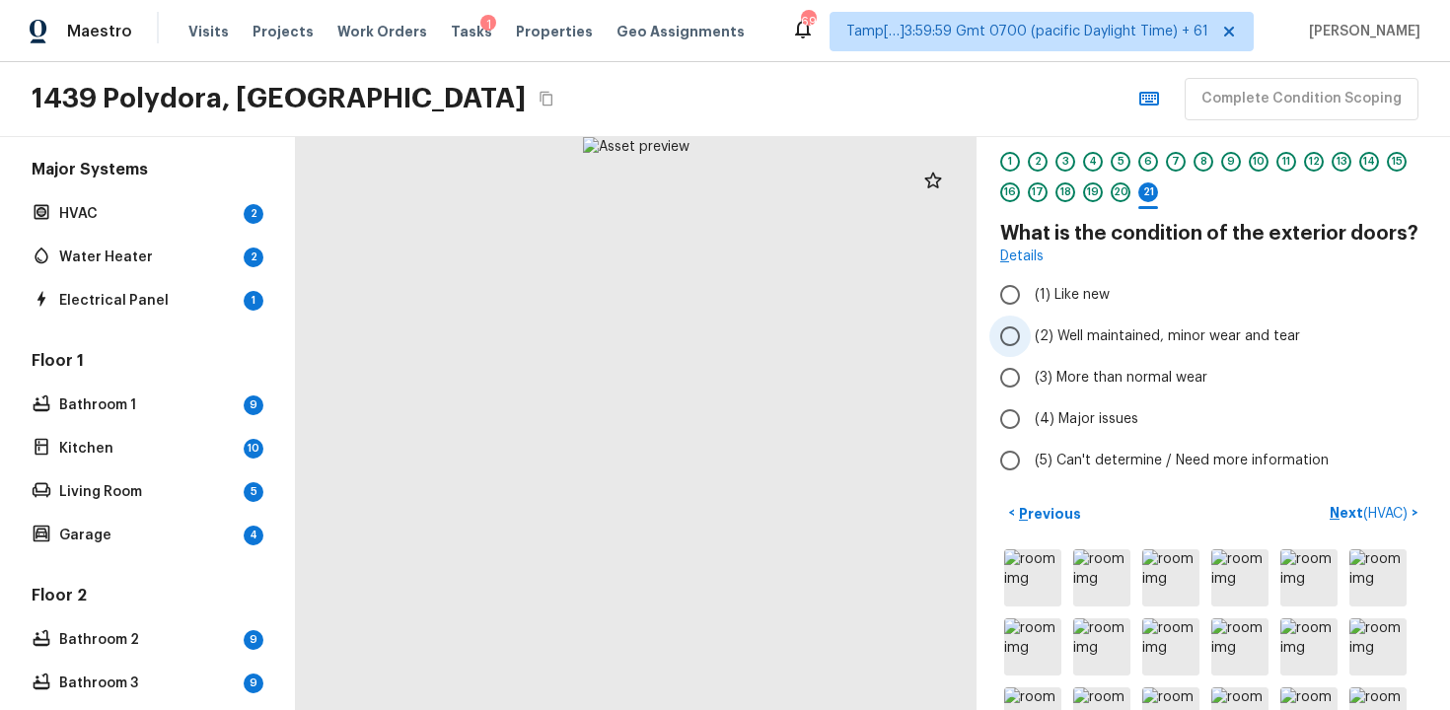
click at [1036, 320] on label "(2) Well maintained, minor wear and tear" at bounding box center [1200, 336] width 421 height 41
click at [1031, 320] on input "(2) Well maintained, minor wear and tear" at bounding box center [1010, 336] width 41 height 41
radio input "true"
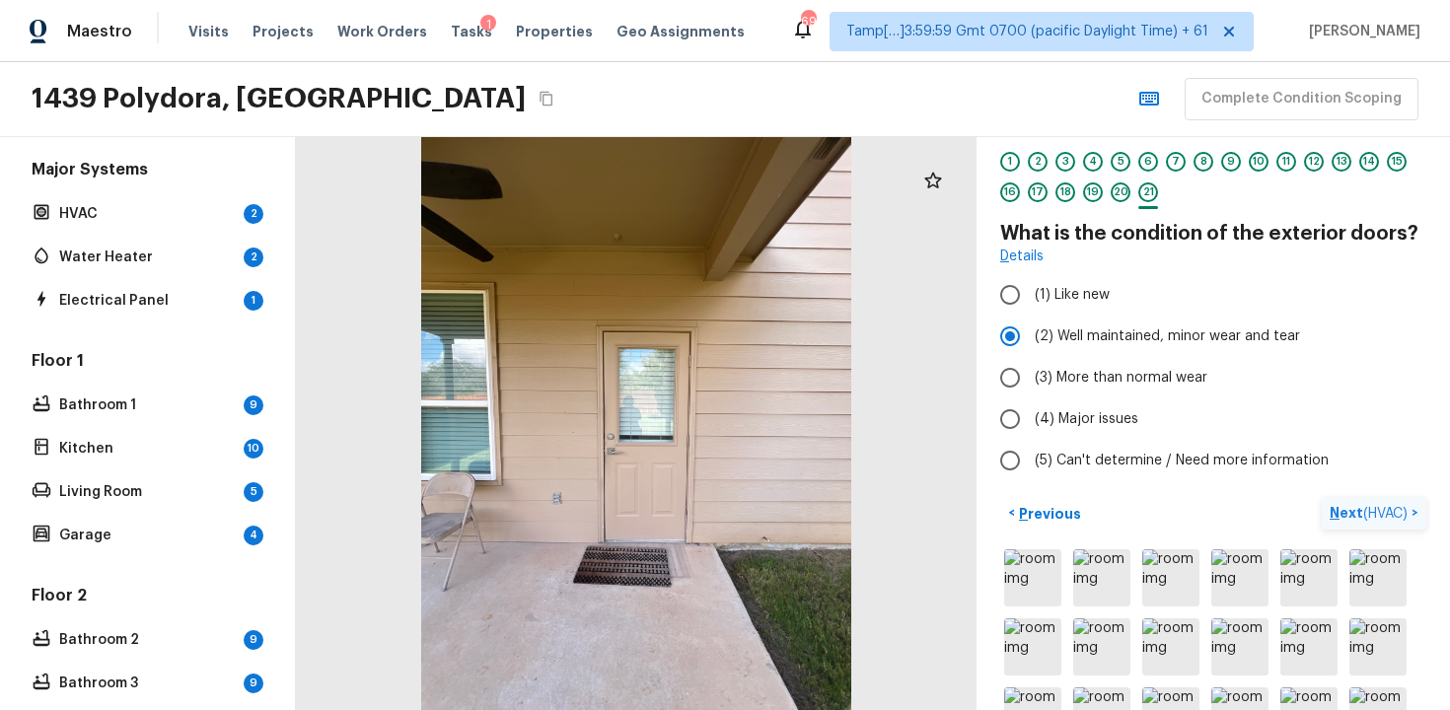
click at [1349, 516] on p "Next ( HVAC )" at bounding box center [1371, 513] width 82 height 21
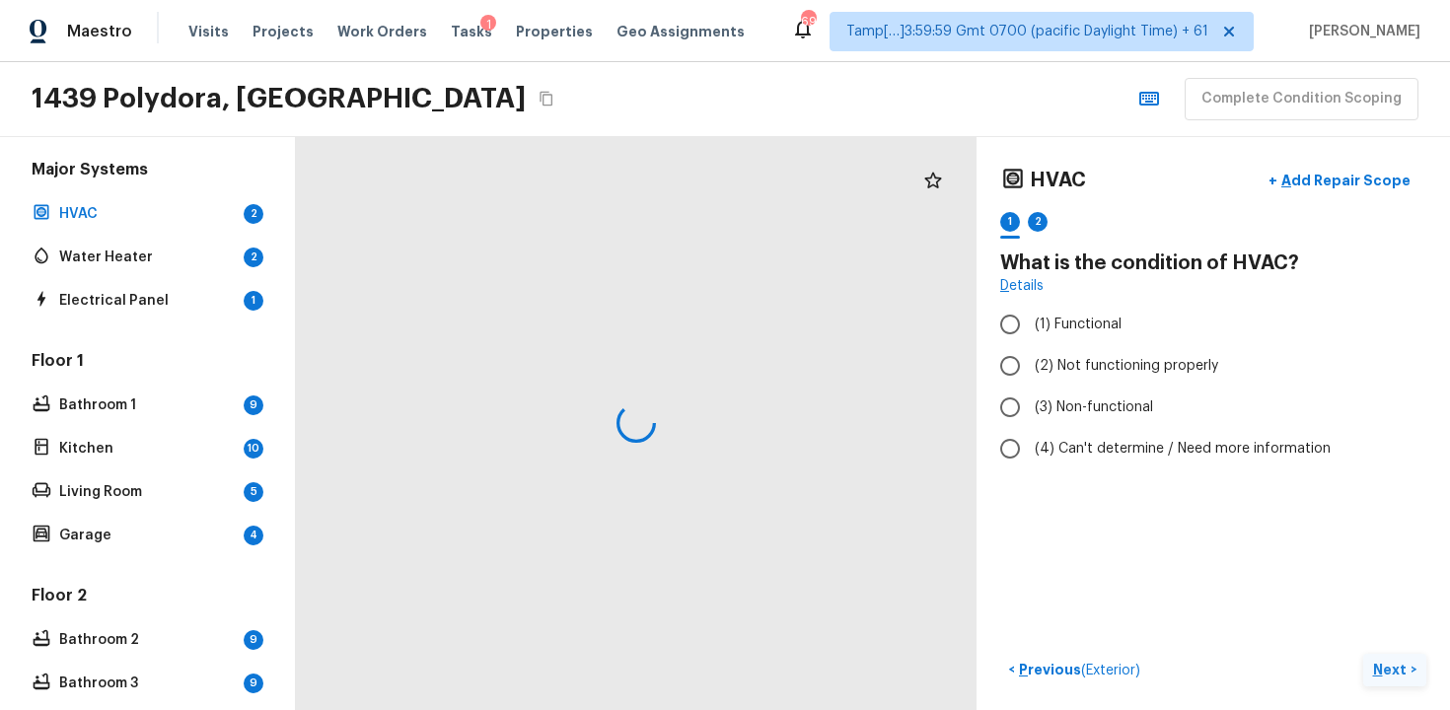
scroll to position [0, 0]
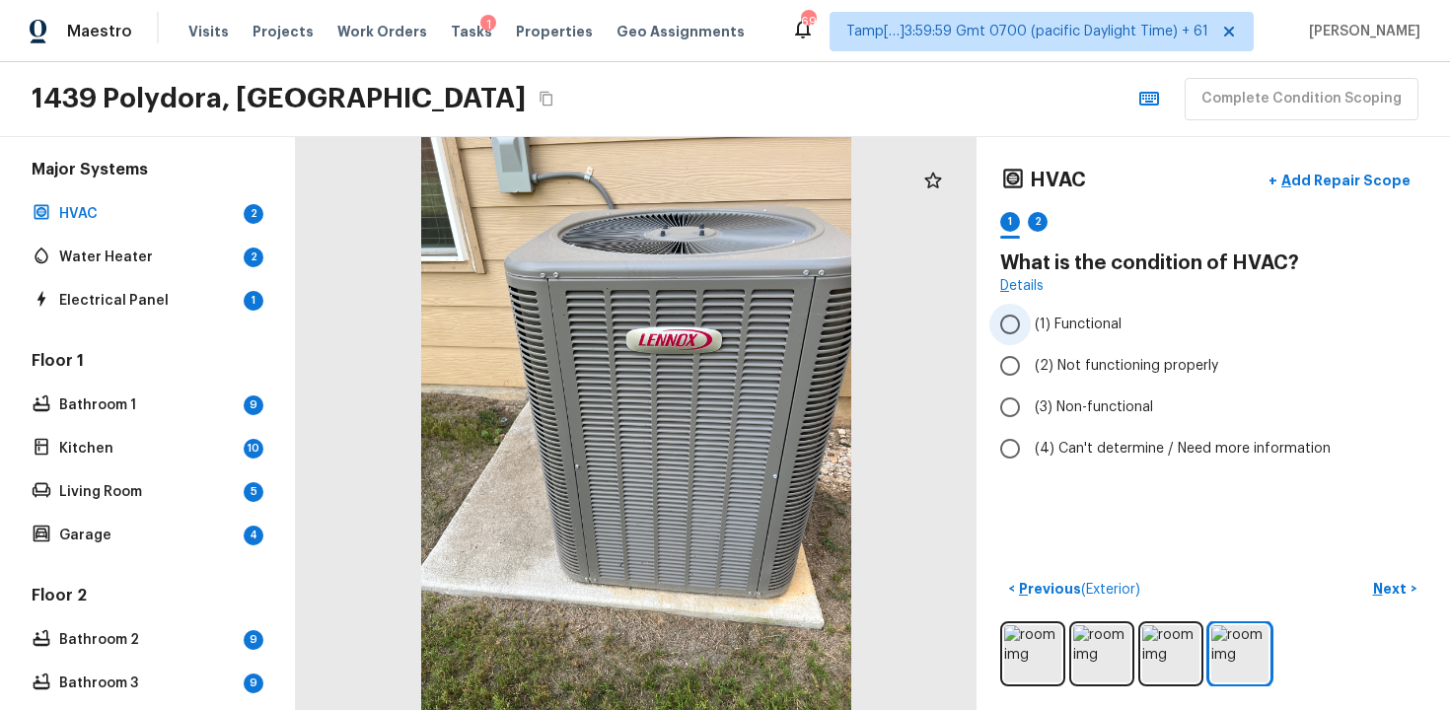
click at [1010, 330] on input "(1) Functional" at bounding box center [1010, 324] width 41 height 41
radio input "true"
click at [1375, 581] on p "Next" at bounding box center [1391, 589] width 37 height 20
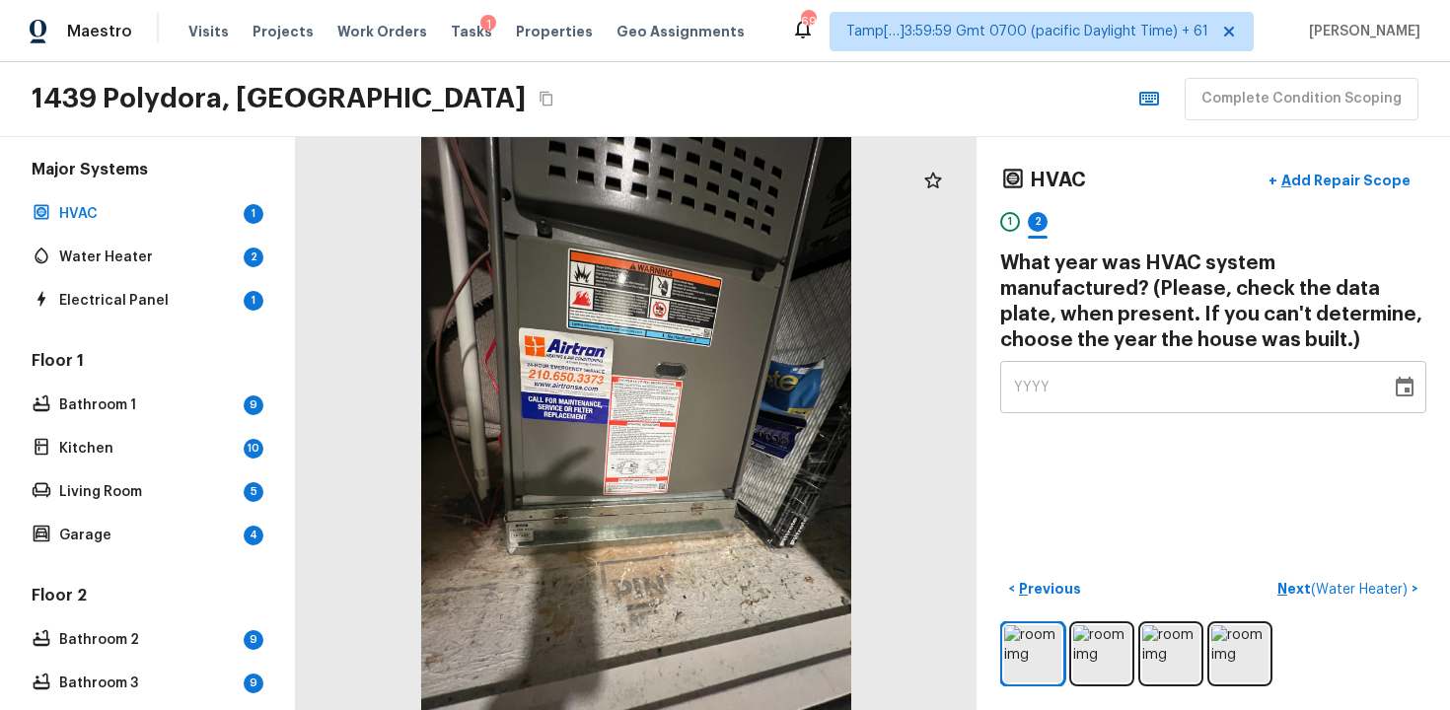
click at [1154, 396] on div "YYYY" at bounding box center [1195, 387] width 363 height 52
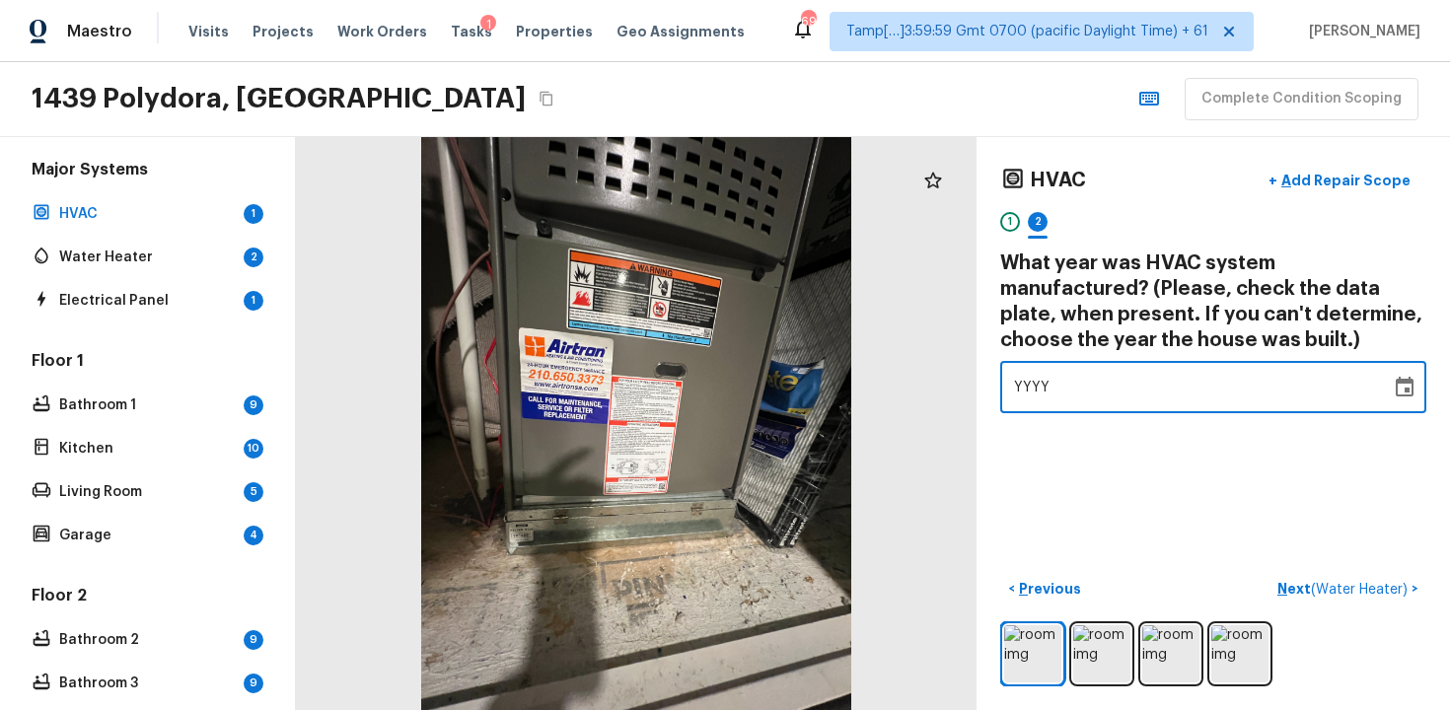
click at [1387, 383] on button "Choose date" at bounding box center [1404, 387] width 39 height 39
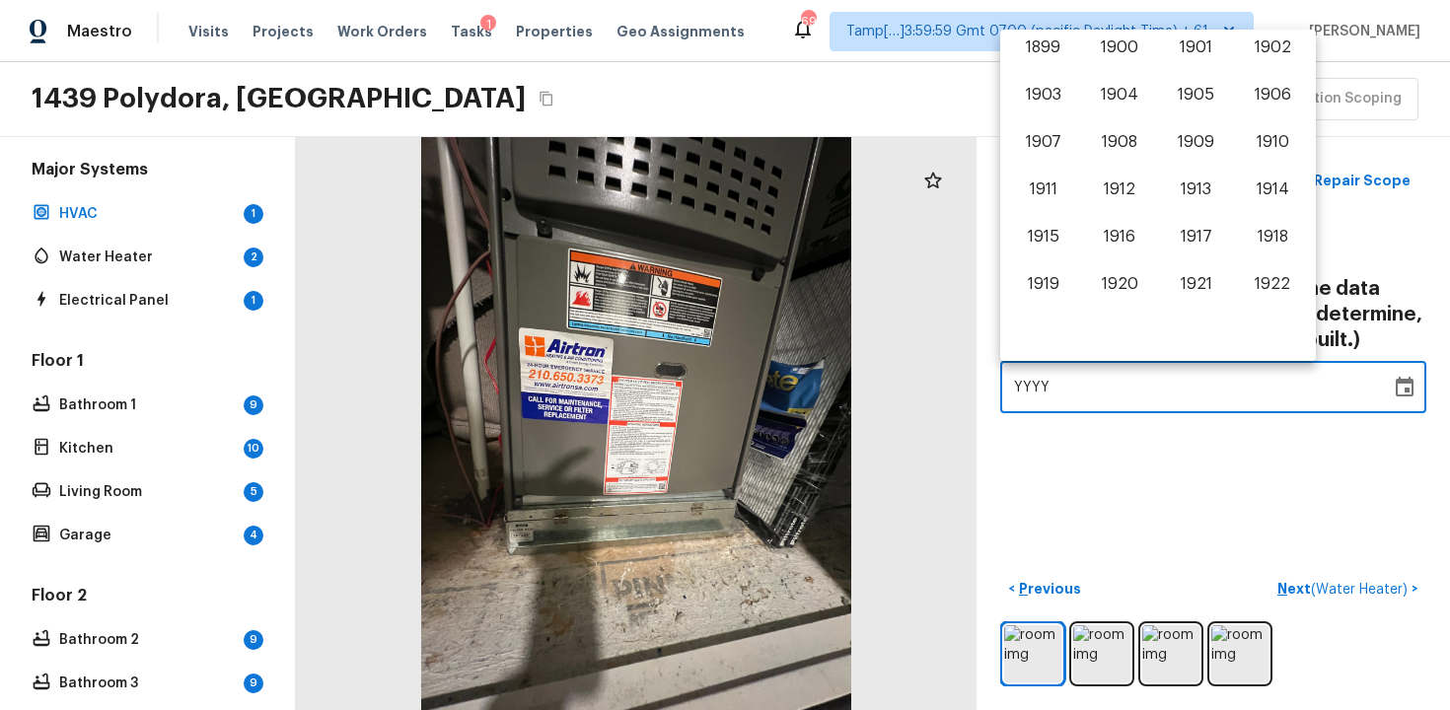
scroll to position [1227, 0]
click at [1256, 192] on button "2018" at bounding box center [1272, 194] width 71 height 36
type input "2018"
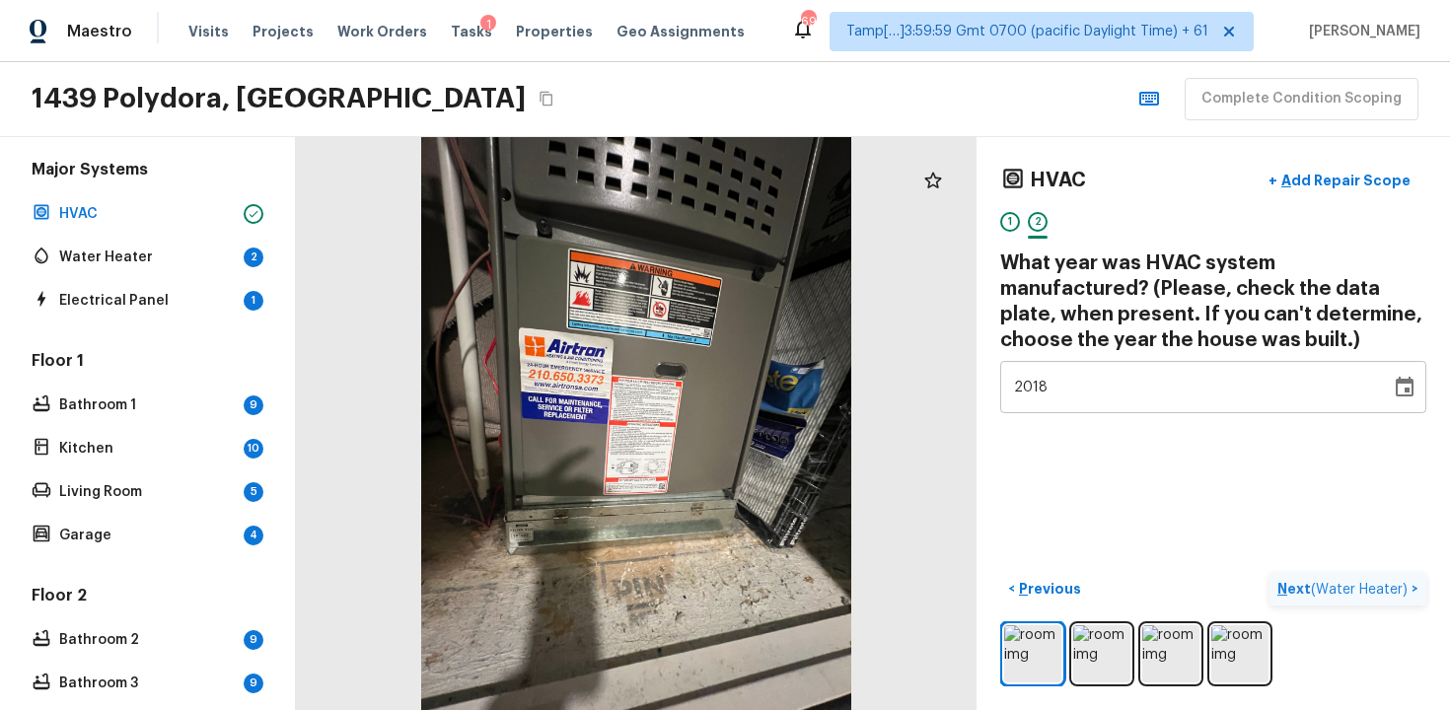
click at [1323, 592] on span "( Water Heater )" at bounding box center [1359, 590] width 97 height 14
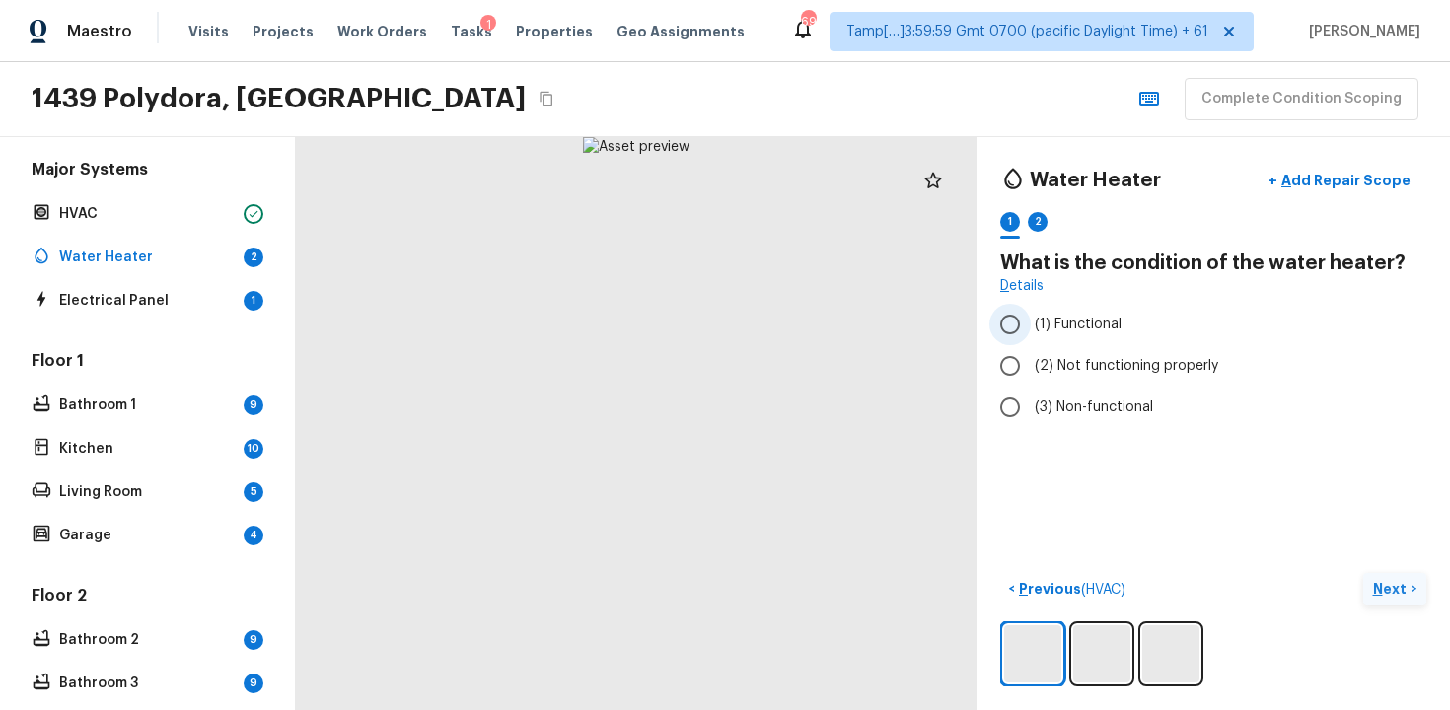
click at [1083, 333] on span "(1) Functional" at bounding box center [1078, 325] width 87 height 20
click at [1031, 333] on input "(1) Functional" at bounding box center [1010, 324] width 41 height 41
radio input "true"
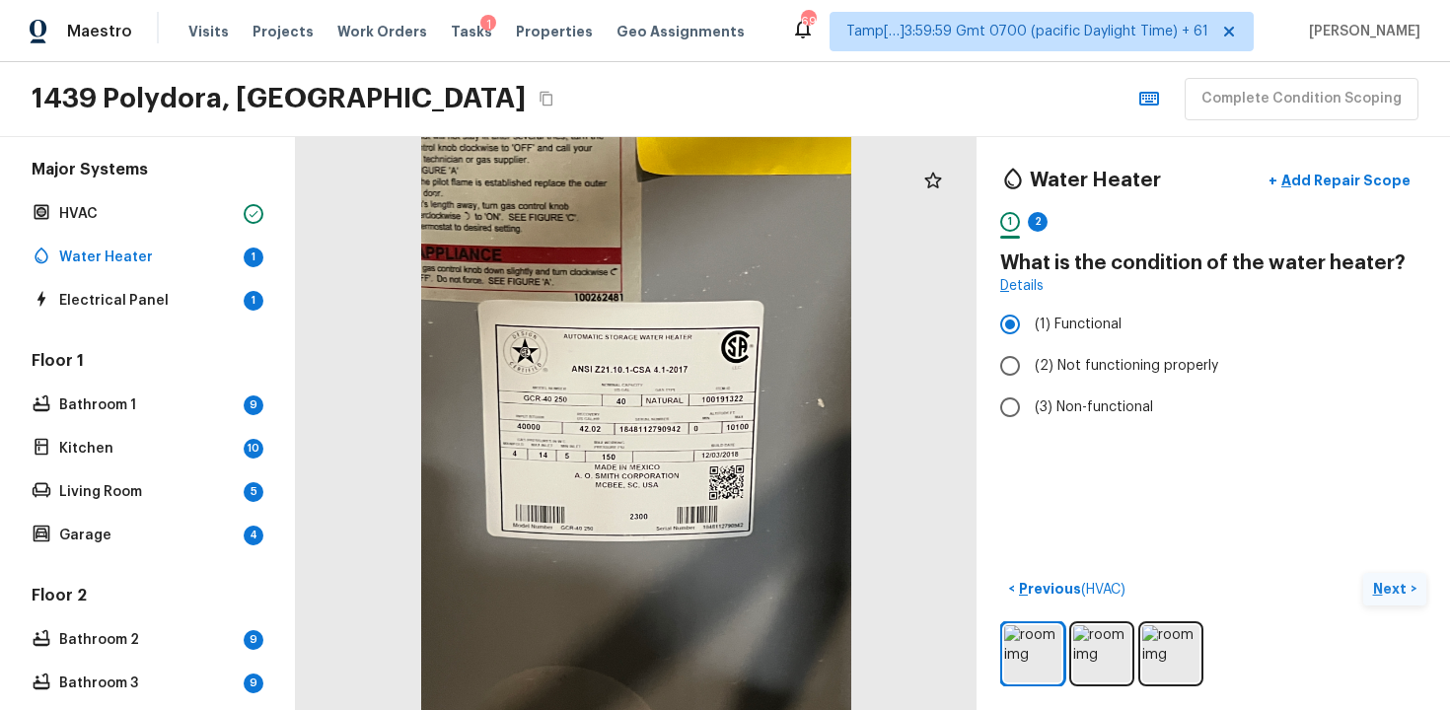
click at [1384, 593] on p "Next" at bounding box center [1391, 589] width 37 height 20
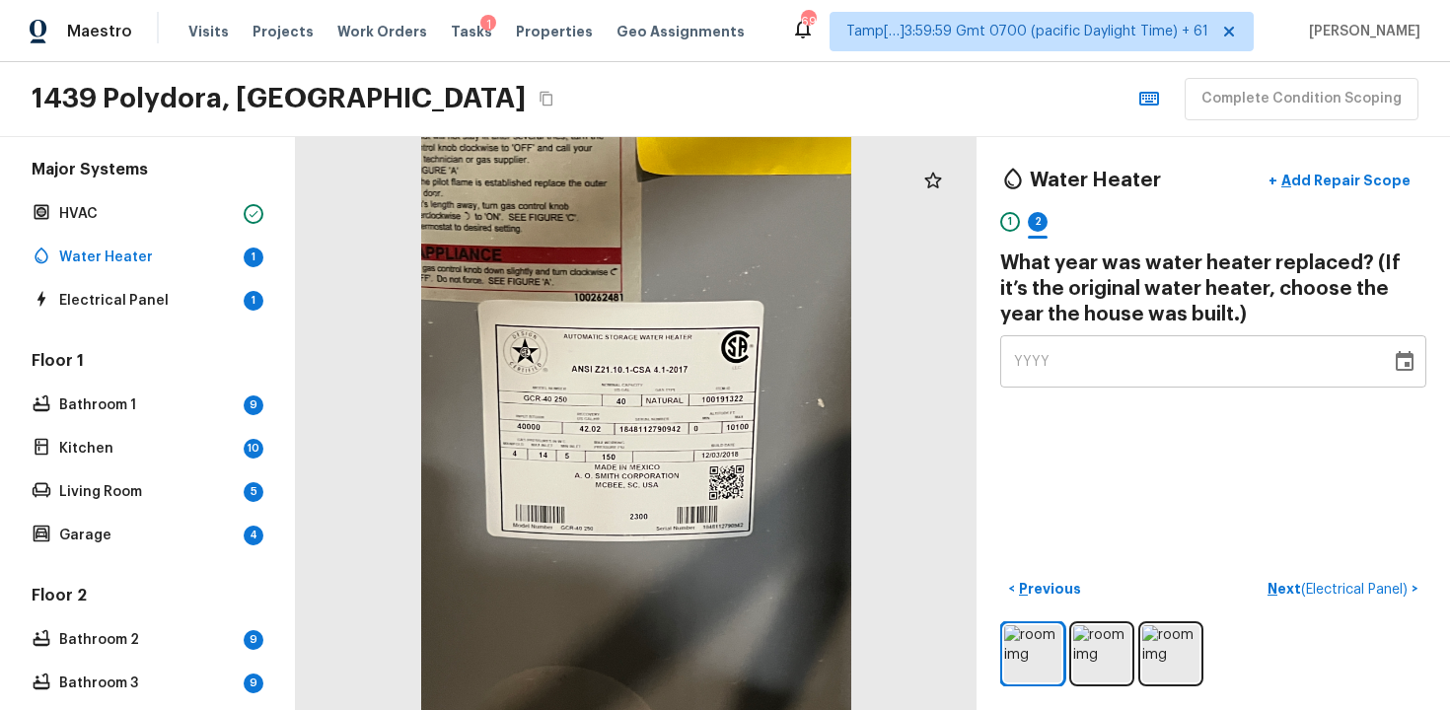
click at [1402, 351] on icon "Choose date" at bounding box center [1405, 362] width 24 height 24
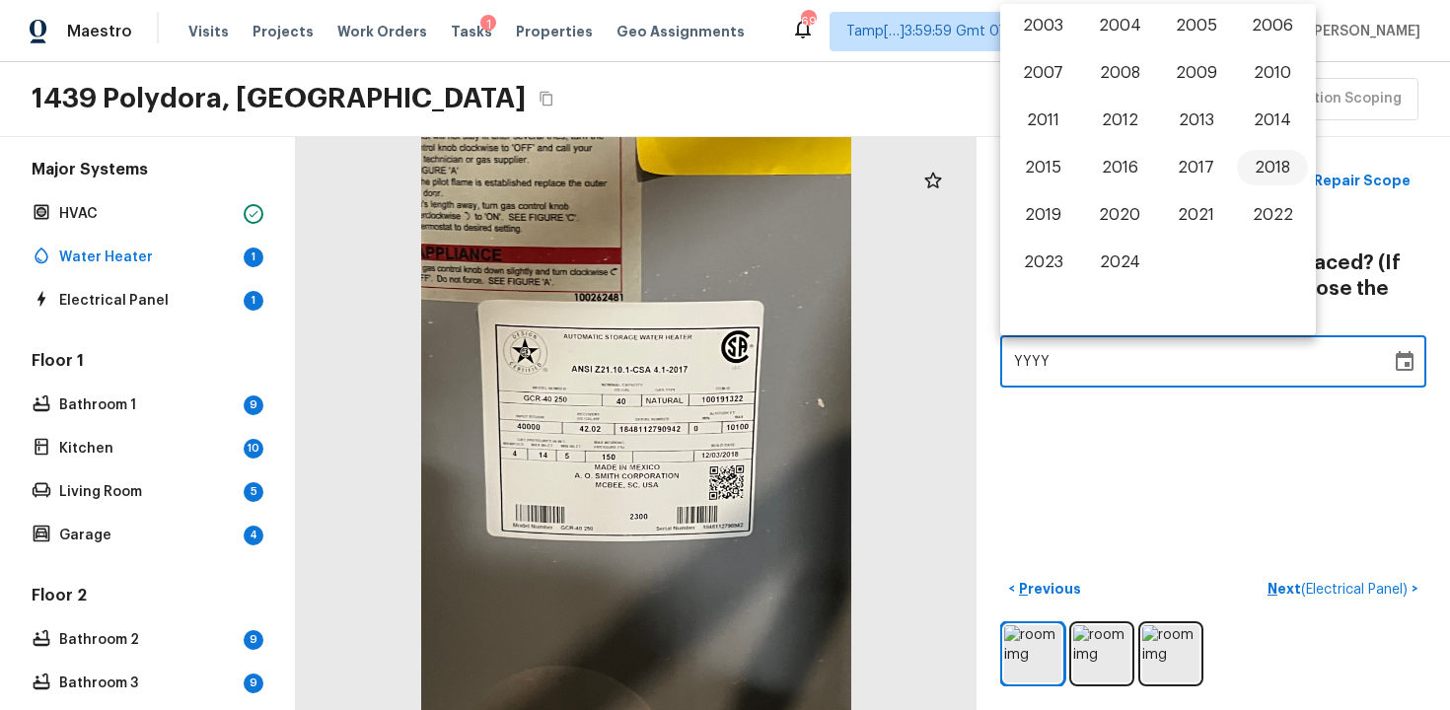
click at [1276, 159] on button "2018" at bounding box center [1272, 168] width 71 height 36
type input "2018"
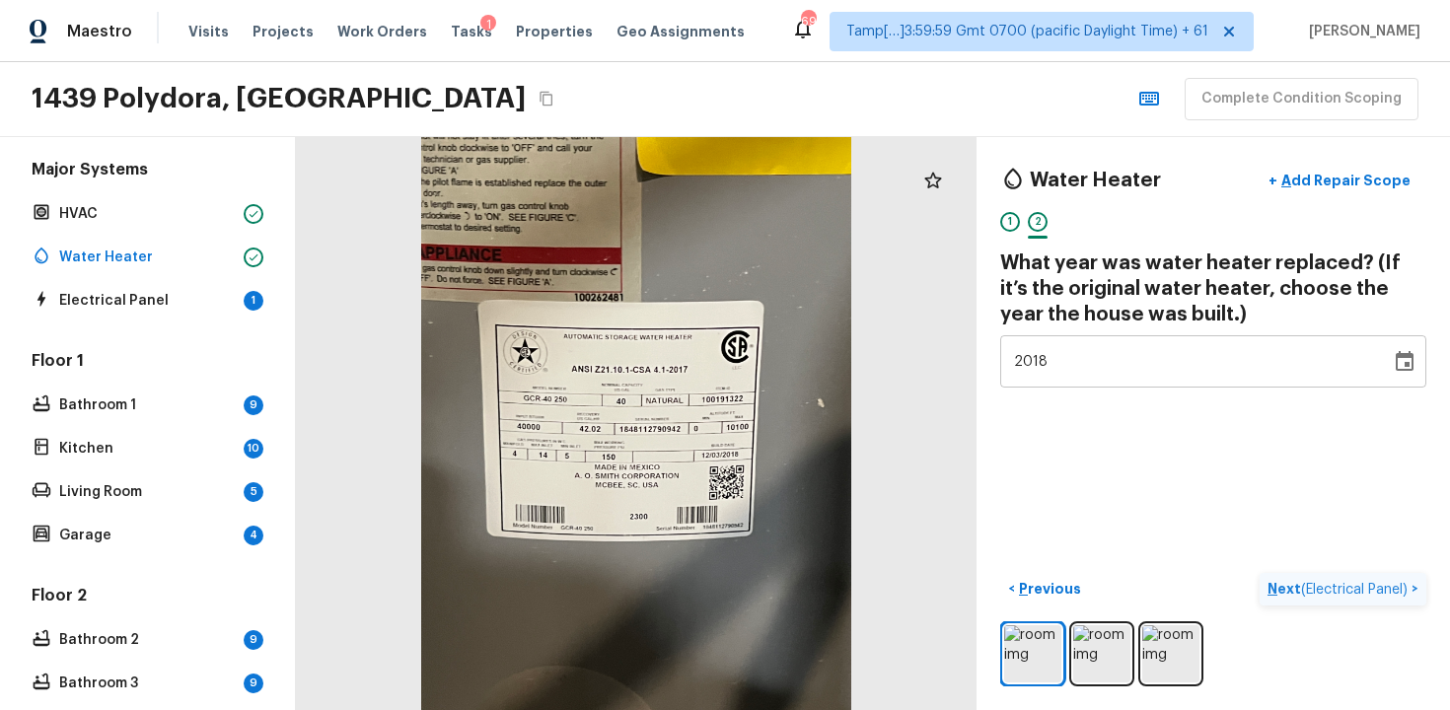
click at [1310, 602] on button "Next ( Electrical Panel ) >" at bounding box center [1343, 589] width 167 height 33
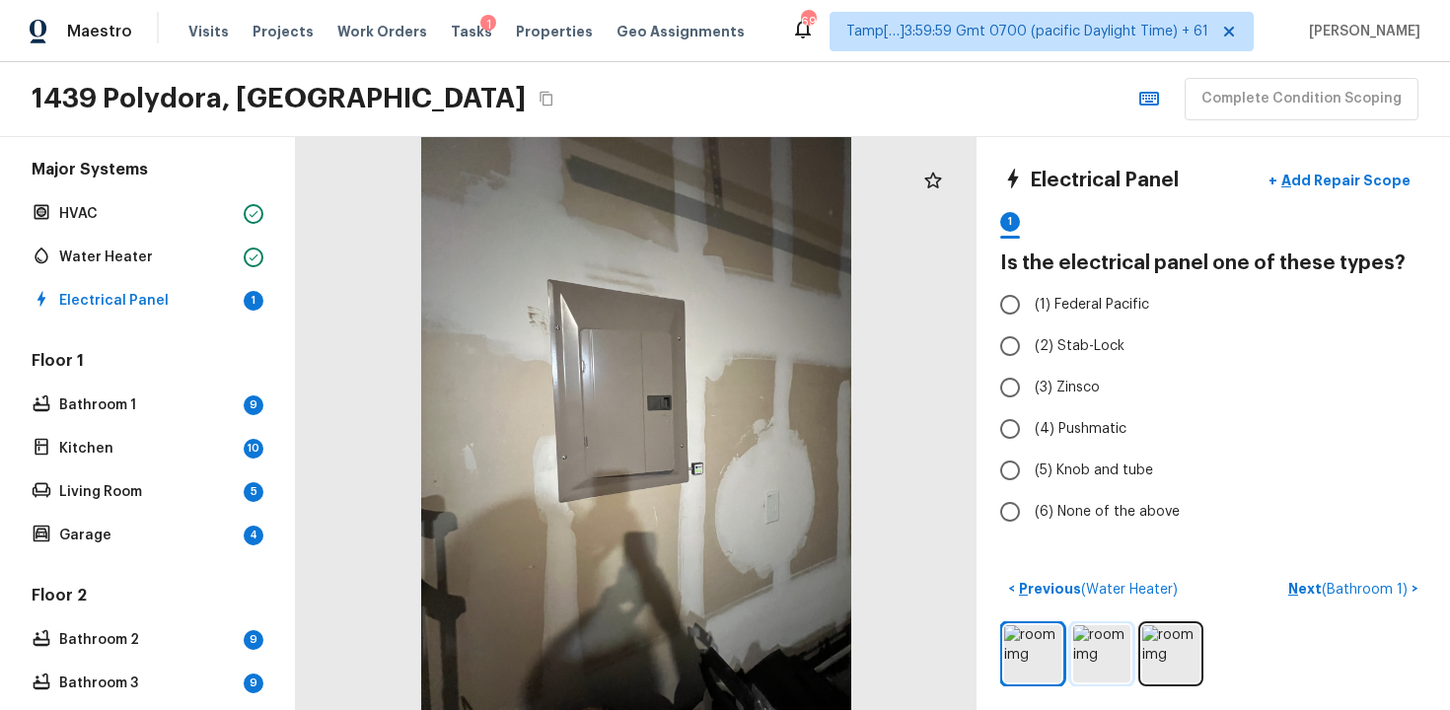
click at [1083, 651] on img at bounding box center [1101, 653] width 57 height 57
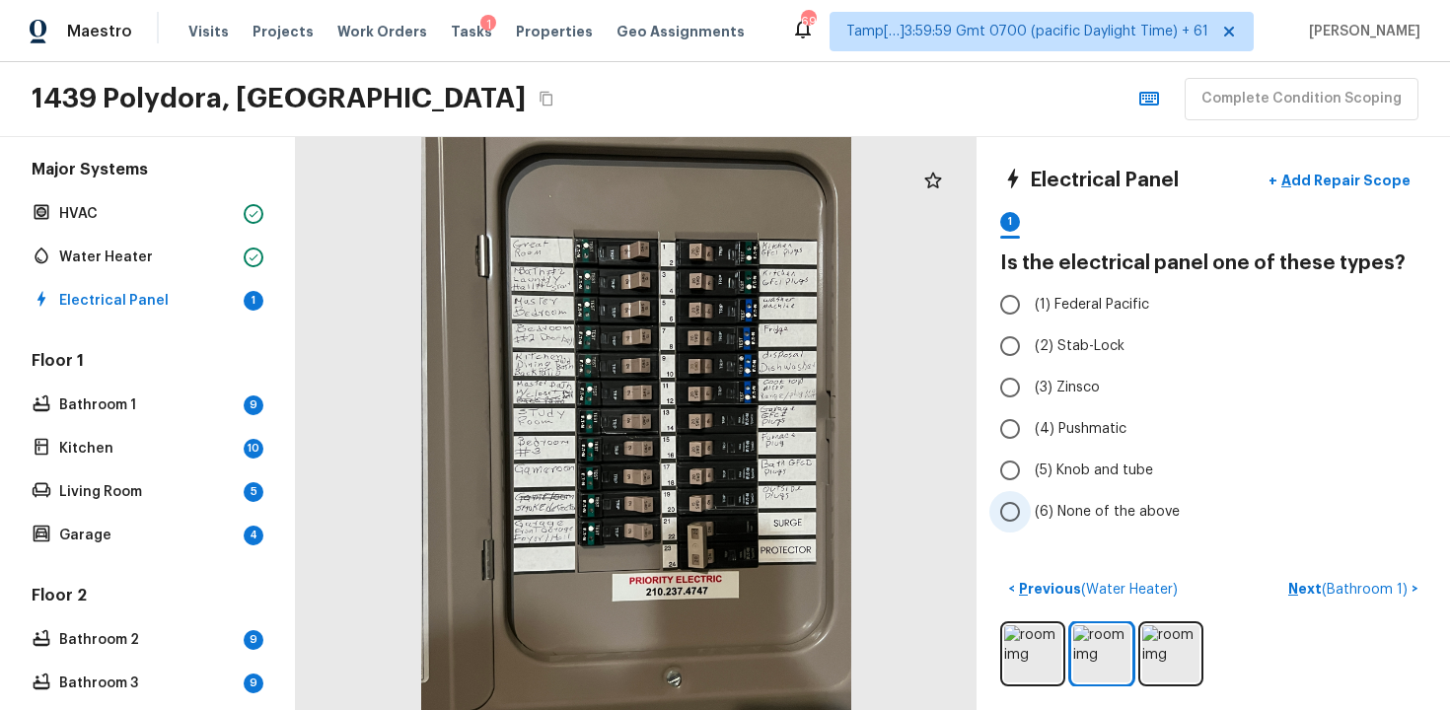
click at [1055, 499] on label "(6) None of the above" at bounding box center [1200, 511] width 421 height 41
click at [1031, 499] on input "(6) None of the above" at bounding box center [1010, 511] width 41 height 41
radio input "true"
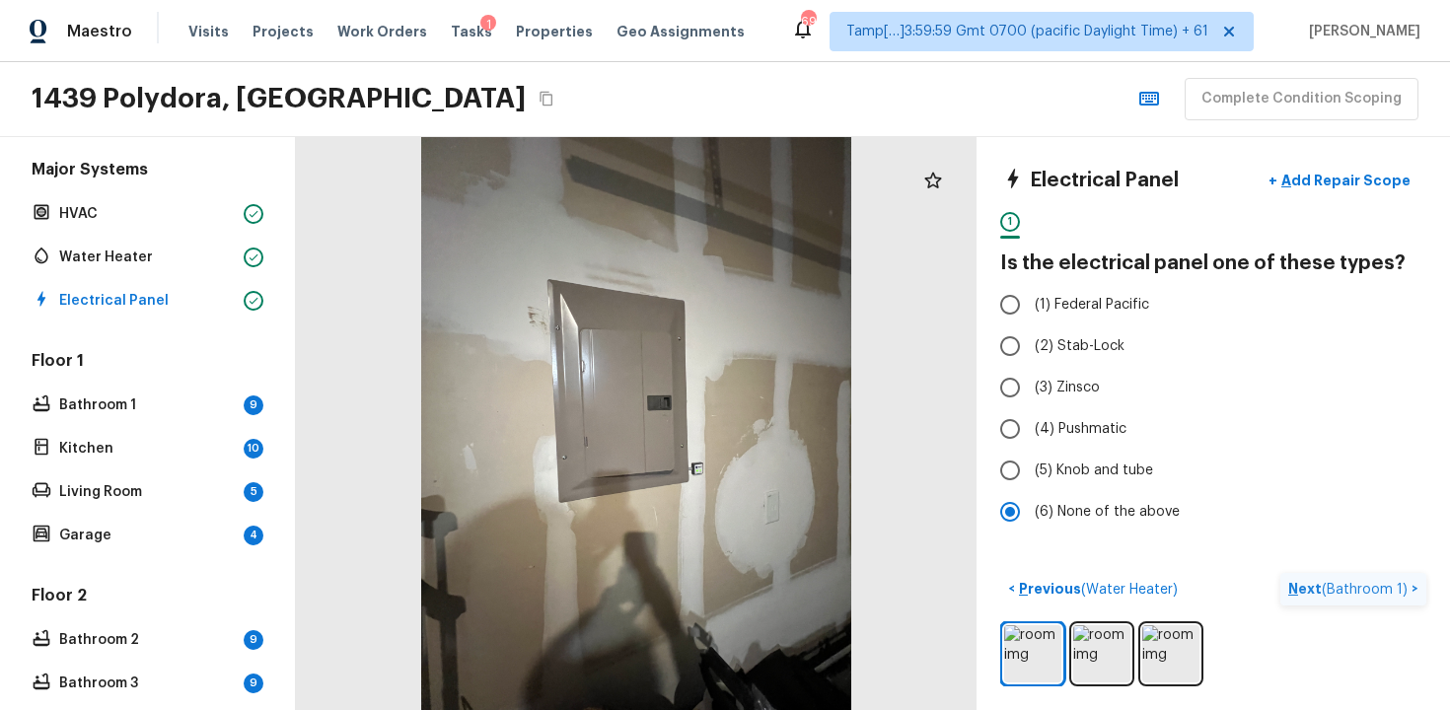
click at [1373, 587] on span "( Bathroom 1 )" at bounding box center [1365, 590] width 86 height 14
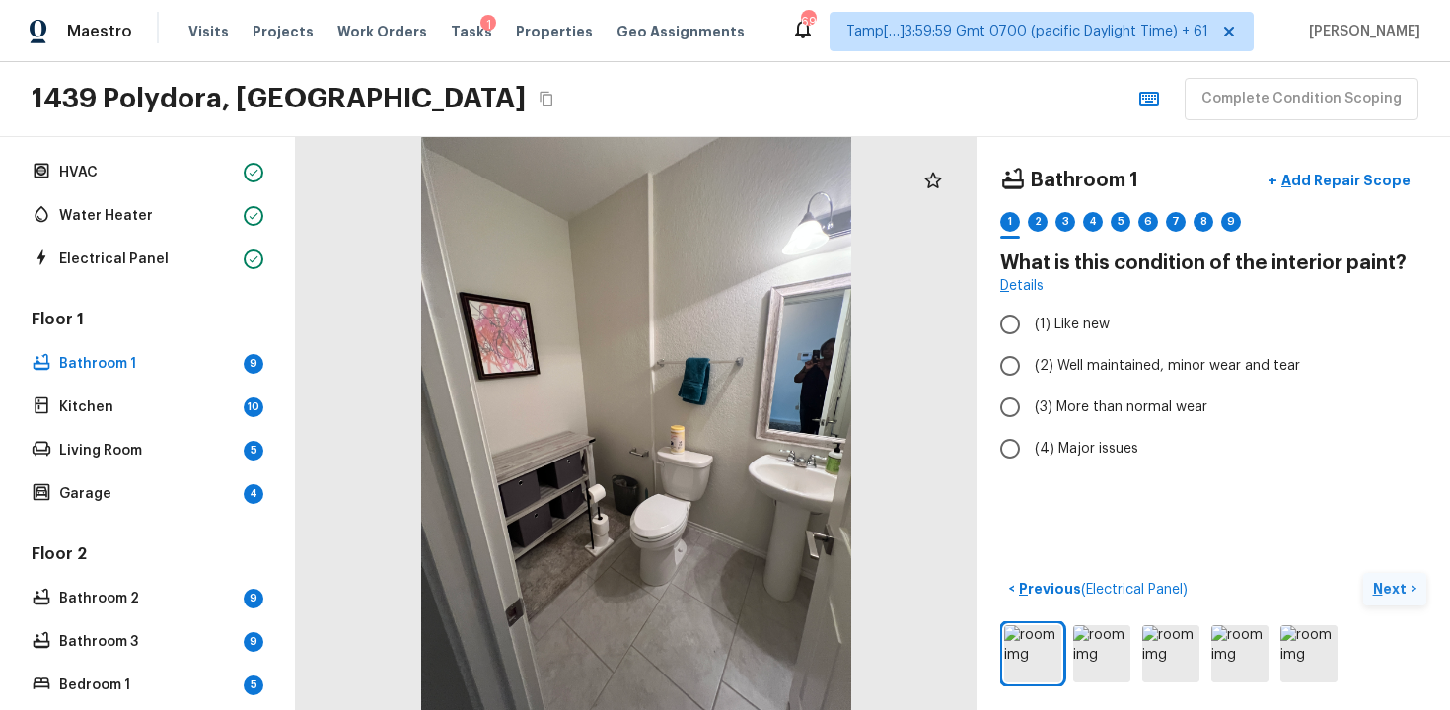
scroll to position [0, 0]
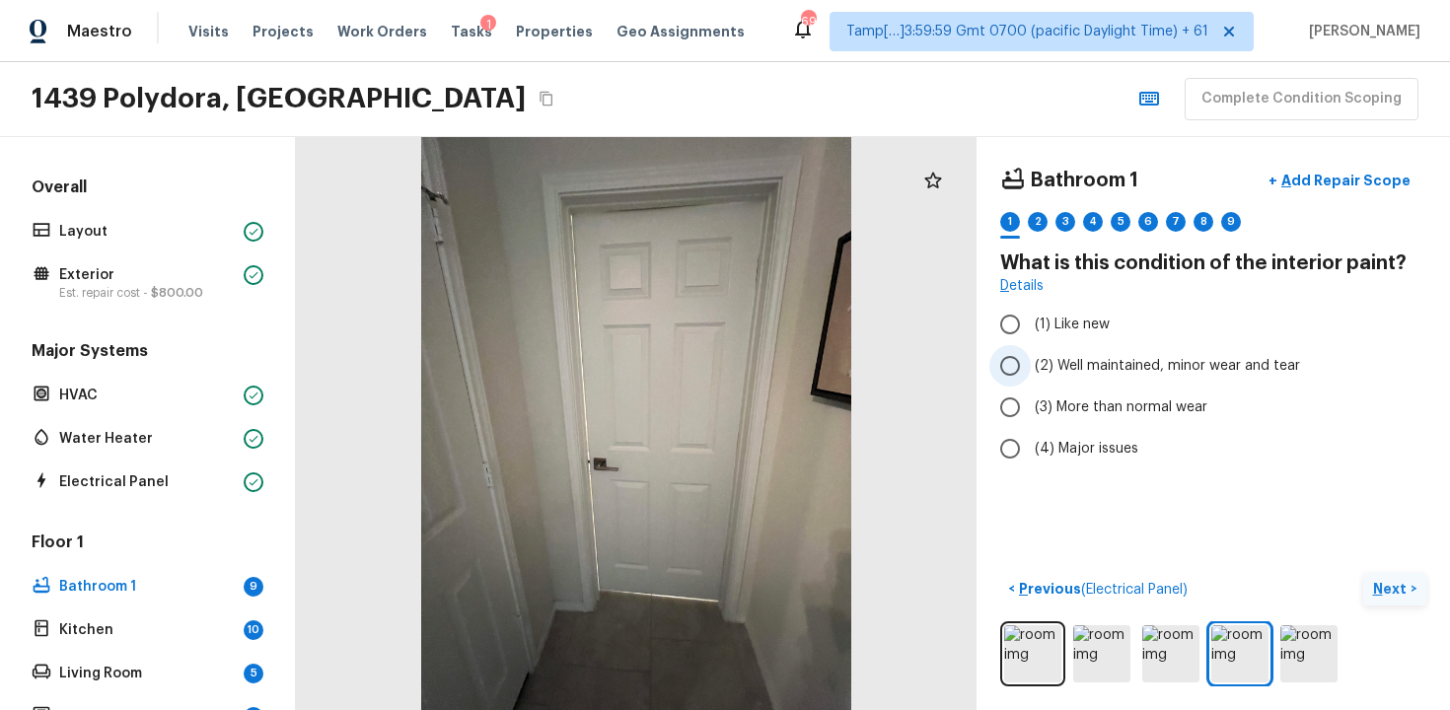
click at [1062, 386] on label "(2) Well maintained, minor wear and tear" at bounding box center [1200, 365] width 421 height 41
click at [1031, 386] on input "(2) Well maintained, minor wear and tear" at bounding box center [1010, 365] width 41 height 41
radio input "true"
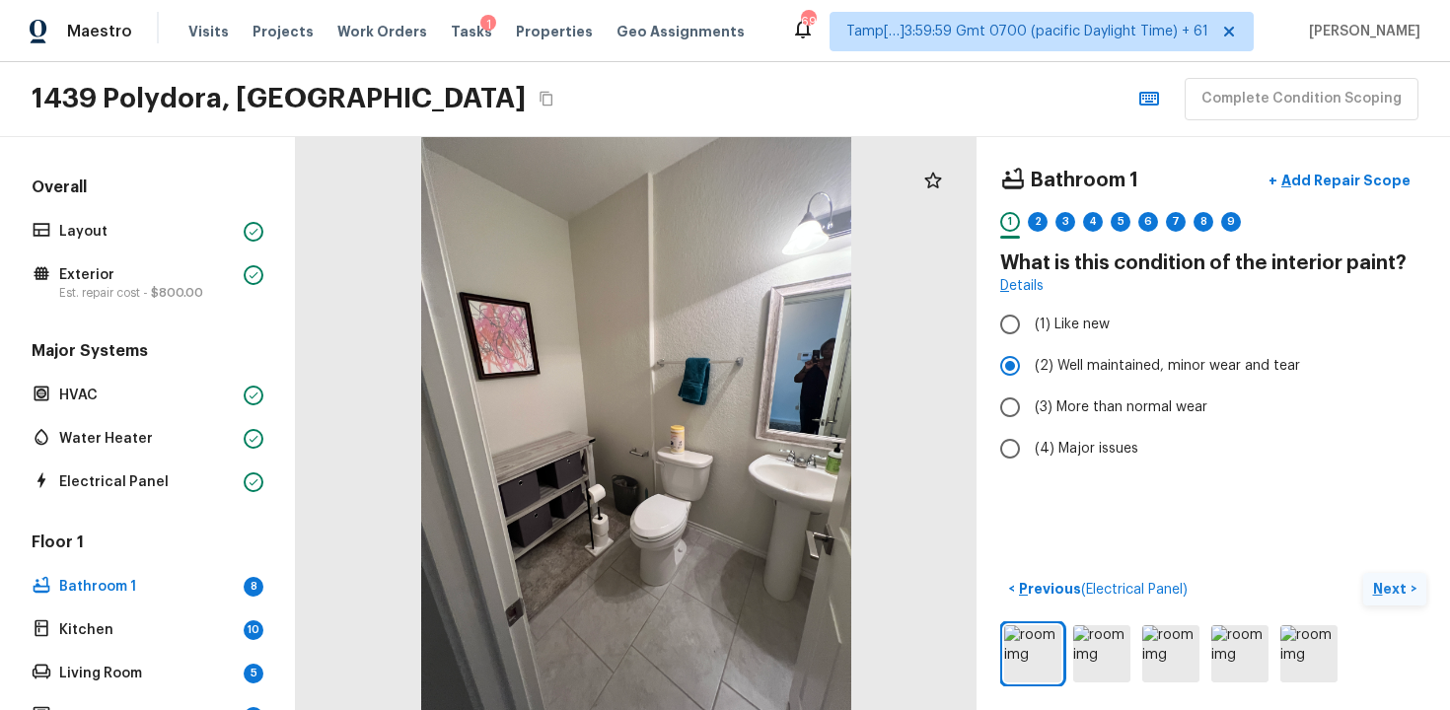
click at [1409, 599] on button "Next >" at bounding box center [1394, 589] width 63 height 33
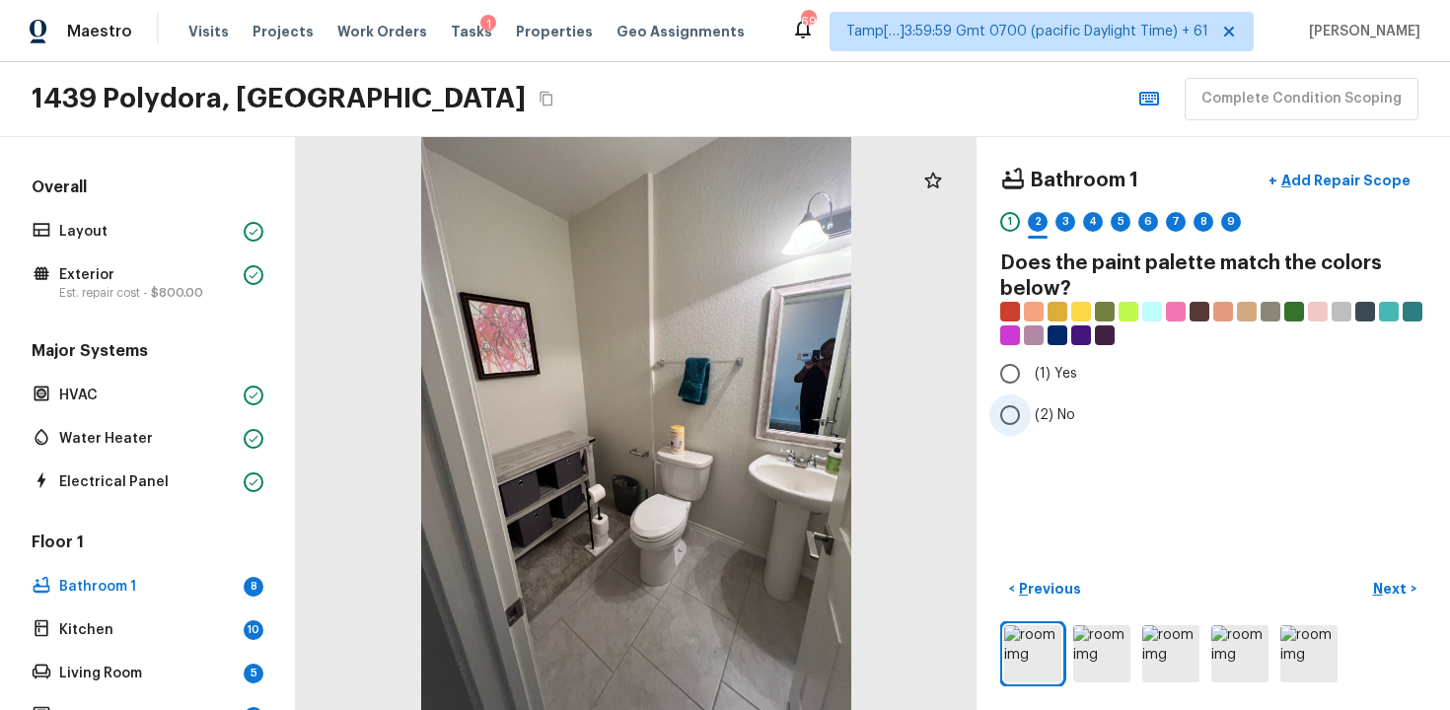
click at [1053, 403] on label "(2) No" at bounding box center [1200, 415] width 421 height 41
click at [1031, 403] on input "(2) No" at bounding box center [1010, 415] width 41 height 41
radio input "true"
click at [1387, 591] on p "Next" at bounding box center [1391, 589] width 37 height 20
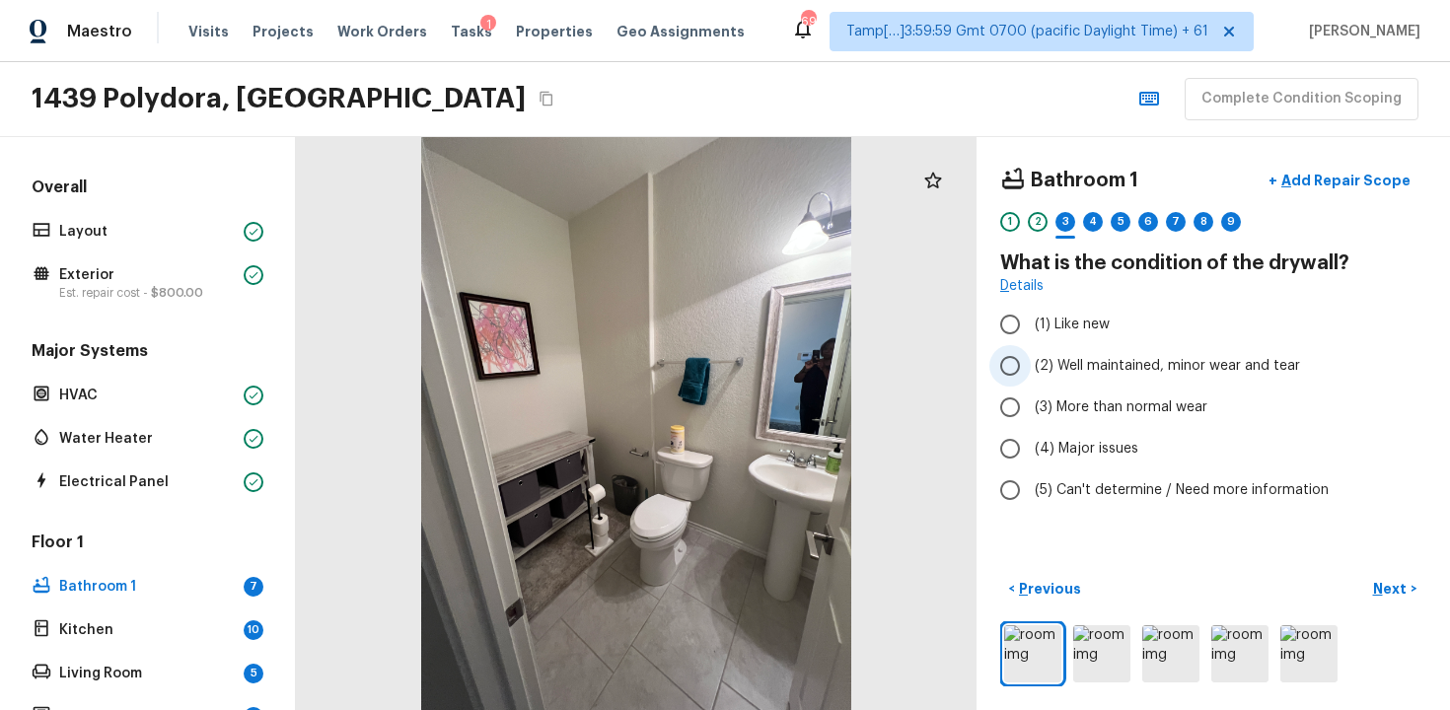
click at [1050, 368] on span "(2) Well maintained, minor wear and tear" at bounding box center [1167, 366] width 265 height 20
click at [1031, 368] on input "(2) Well maintained, minor wear and tear" at bounding box center [1010, 365] width 41 height 41
radio input "true"
click at [1412, 596] on button "Next >" at bounding box center [1394, 589] width 63 height 33
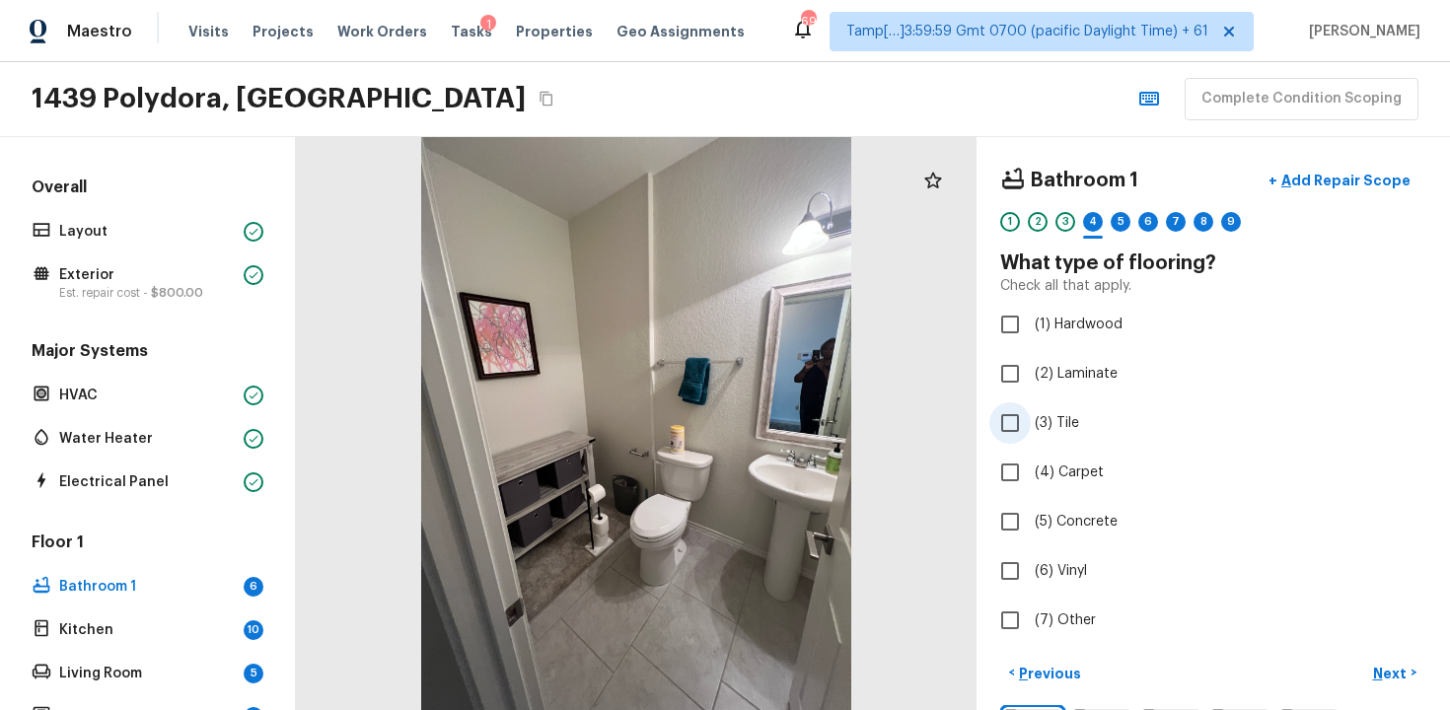
click at [1028, 435] on input "(3) Tile" at bounding box center [1010, 423] width 41 height 41
checkbox input "true"
click at [1366, 672] on button "Next >" at bounding box center [1394, 673] width 63 height 33
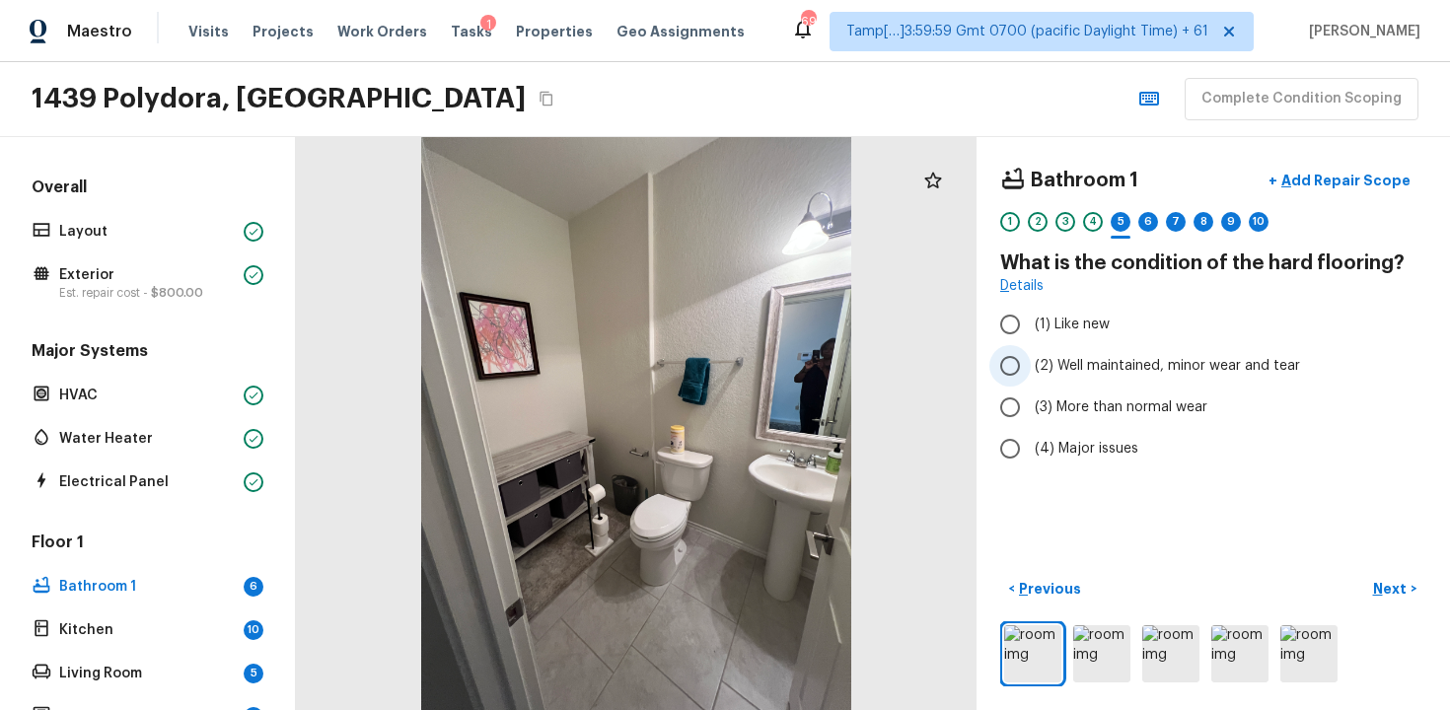
click at [1123, 363] on span "(2) Well maintained, minor wear and tear" at bounding box center [1167, 366] width 265 height 20
click at [1031, 363] on input "(2) Well maintained, minor wear and tear" at bounding box center [1010, 365] width 41 height 41
radio input "true"
click at [1379, 584] on p "Next" at bounding box center [1391, 589] width 37 height 20
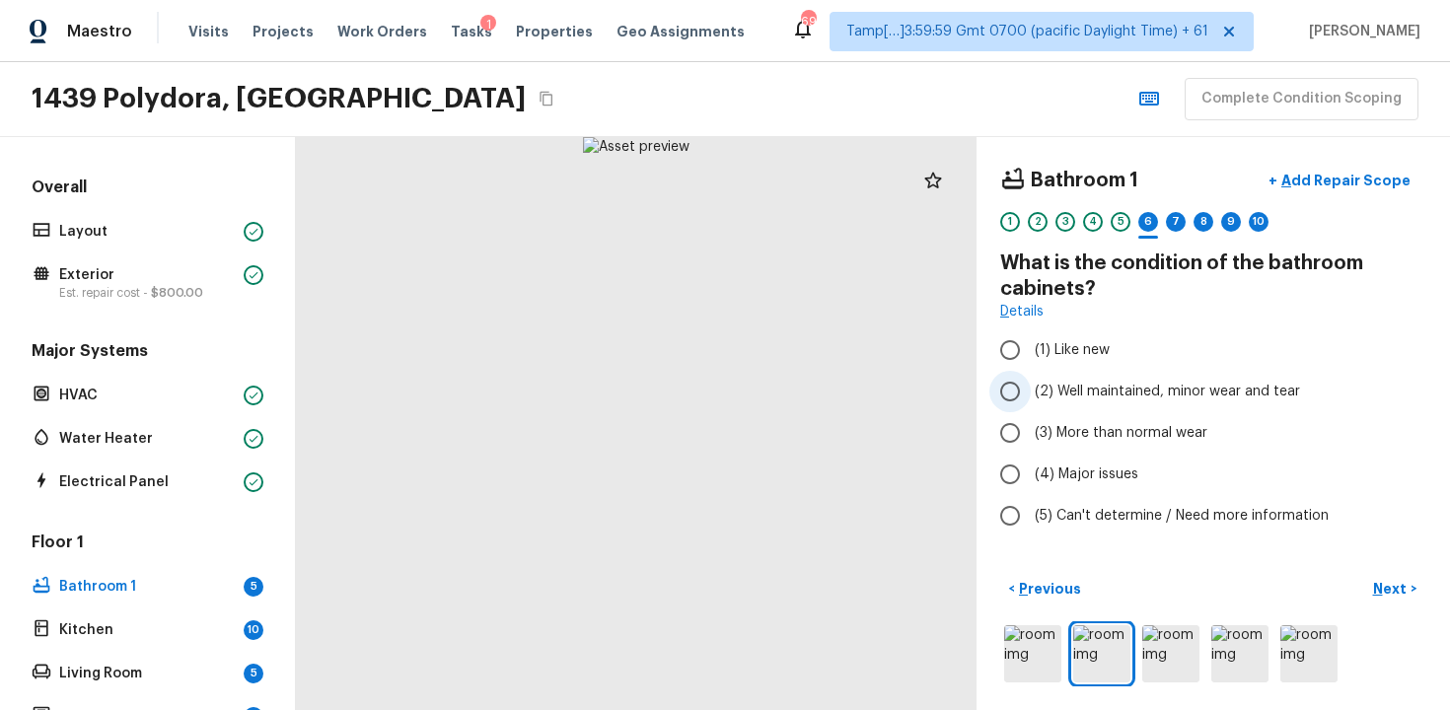
click at [1086, 387] on span "(2) Well maintained, minor wear and tear" at bounding box center [1167, 392] width 265 height 20
click at [1031, 387] on input "(2) Well maintained, minor wear and tear" at bounding box center [1010, 391] width 41 height 41
radio input "true"
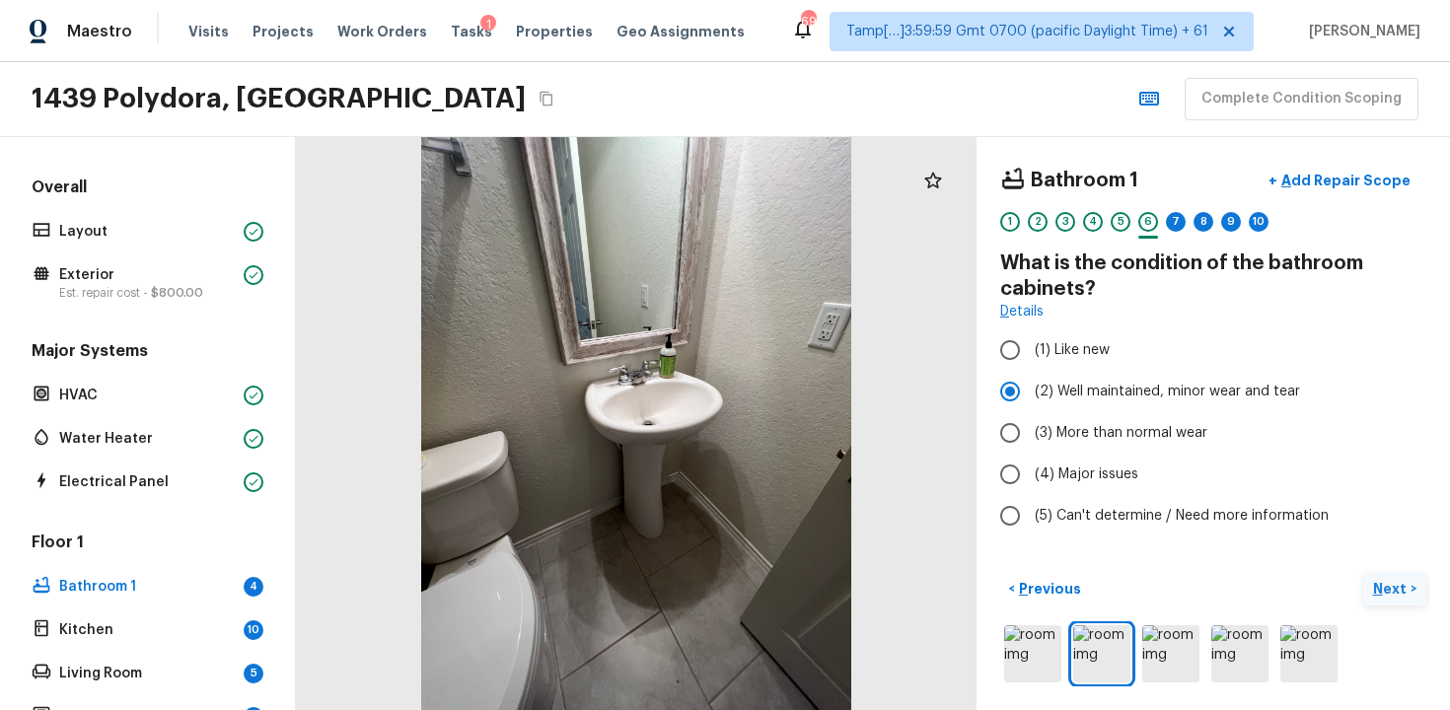
click at [1389, 583] on p "Next" at bounding box center [1391, 589] width 37 height 20
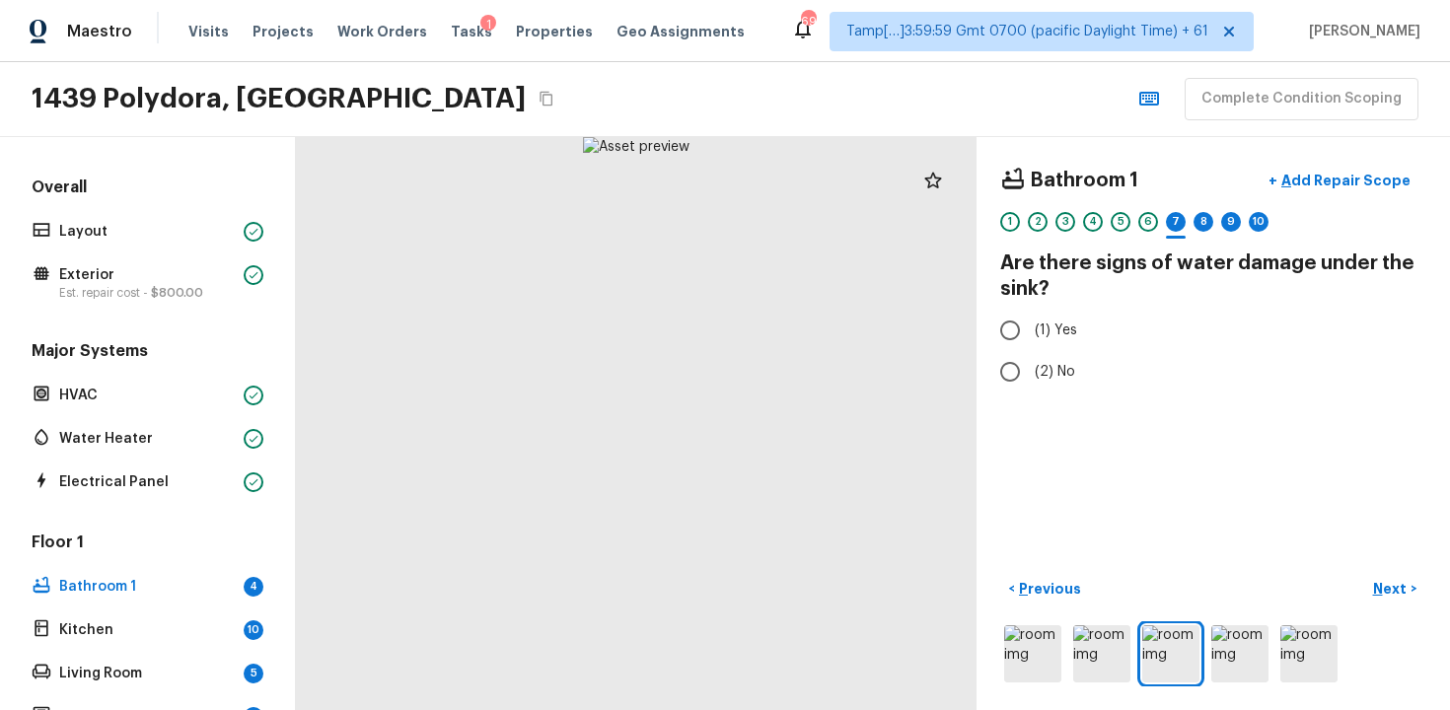
click at [1050, 397] on div "Bathroom 1 + Add Repair Scope 1 2 3 4 5 6 7 8 9 10 Are there signs of water dam…" at bounding box center [1214, 423] width 474 height 573
click at [1041, 370] on span "(2) No" at bounding box center [1055, 372] width 40 height 20
click at [1031, 370] on input "(2) No" at bounding box center [1010, 371] width 41 height 41
radio input "true"
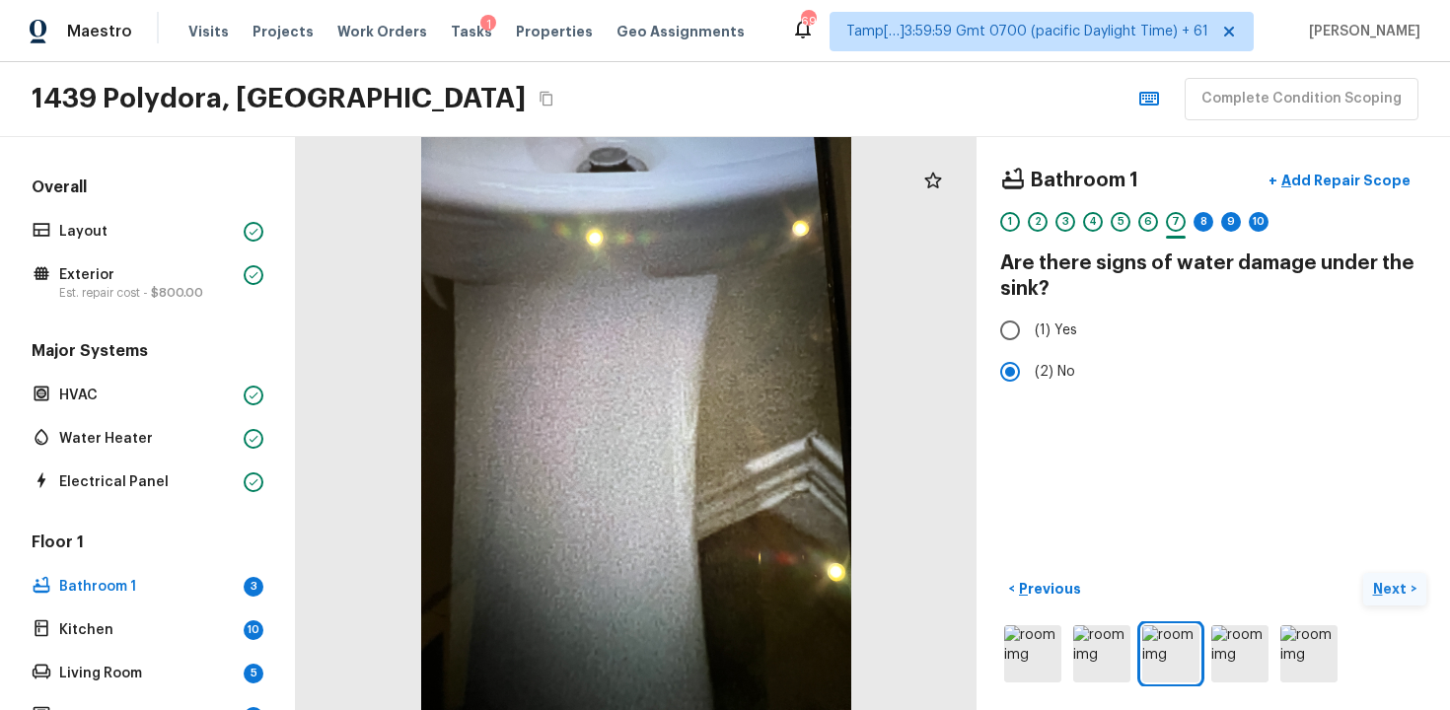
click at [1378, 587] on p "Next" at bounding box center [1391, 589] width 37 height 20
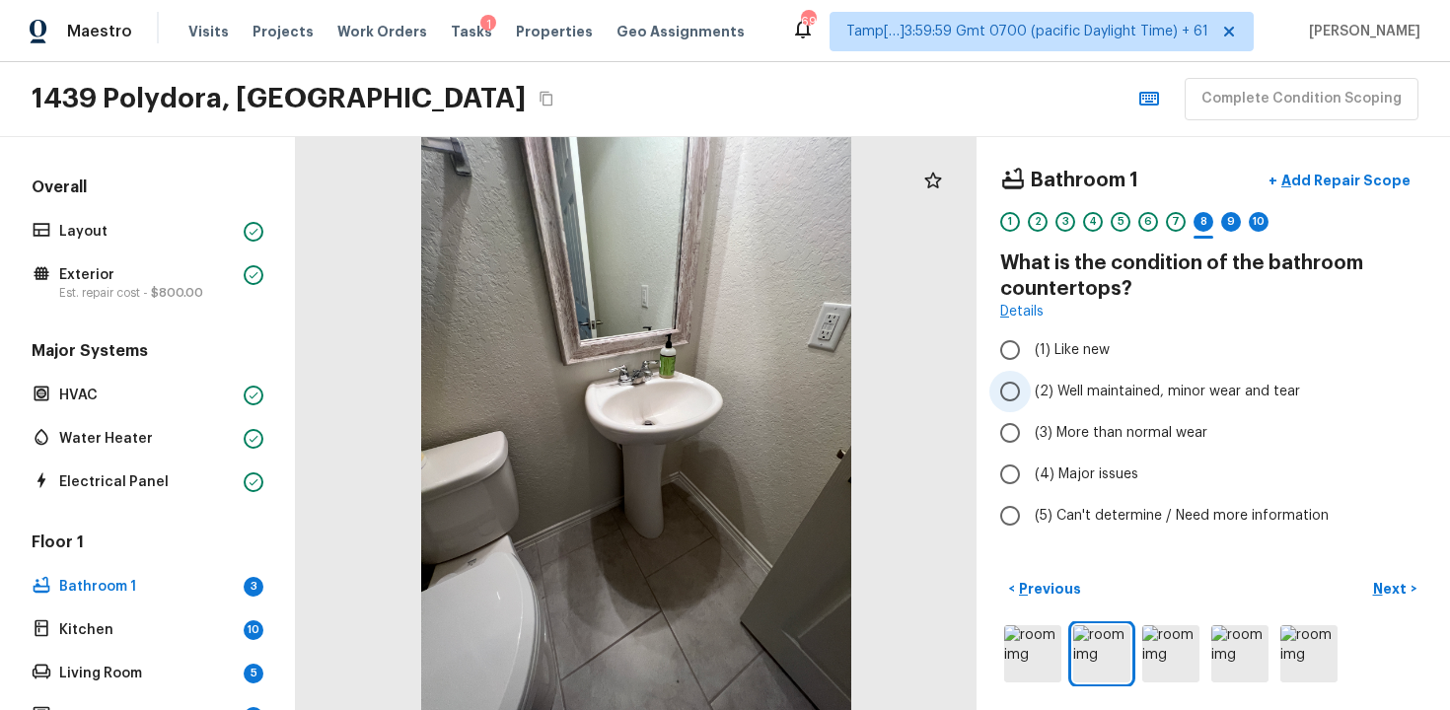
click at [1041, 384] on span "(2) Well maintained, minor wear and tear" at bounding box center [1167, 392] width 265 height 20
click at [1031, 384] on input "(2) Well maintained, minor wear and tear" at bounding box center [1010, 391] width 41 height 41
radio input "true"
click at [1395, 576] on button "Next >" at bounding box center [1394, 589] width 63 height 33
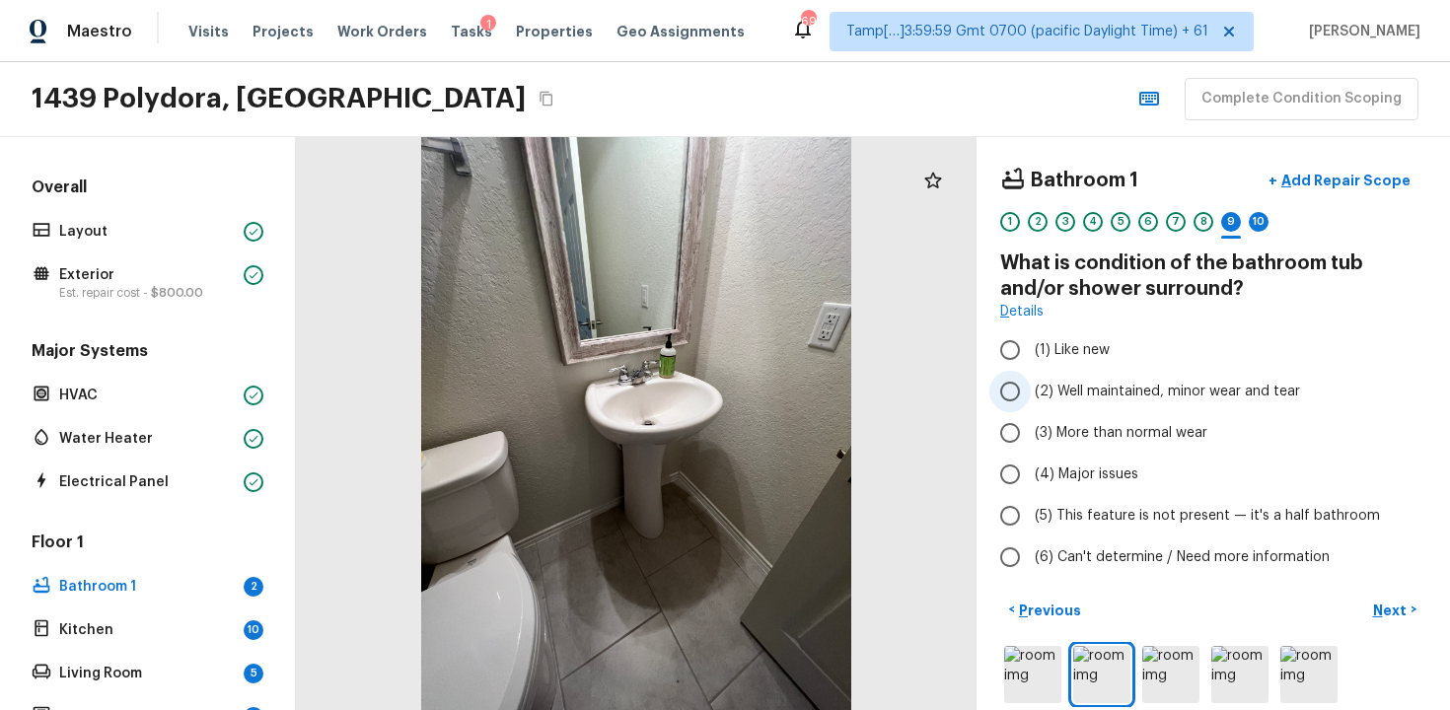
click at [1119, 388] on span "(2) Well maintained, minor wear and tear" at bounding box center [1167, 392] width 265 height 20
click at [1031, 388] on input "(2) Well maintained, minor wear and tear" at bounding box center [1010, 391] width 41 height 41
radio input "true"
click at [1062, 518] on span "(5) This feature is not present — it's a half bathroom" at bounding box center [1207, 516] width 345 height 20
click at [1031, 518] on input "(5) This feature is not present — it's a half bathroom" at bounding box center [1010, 515] width 41 height 41
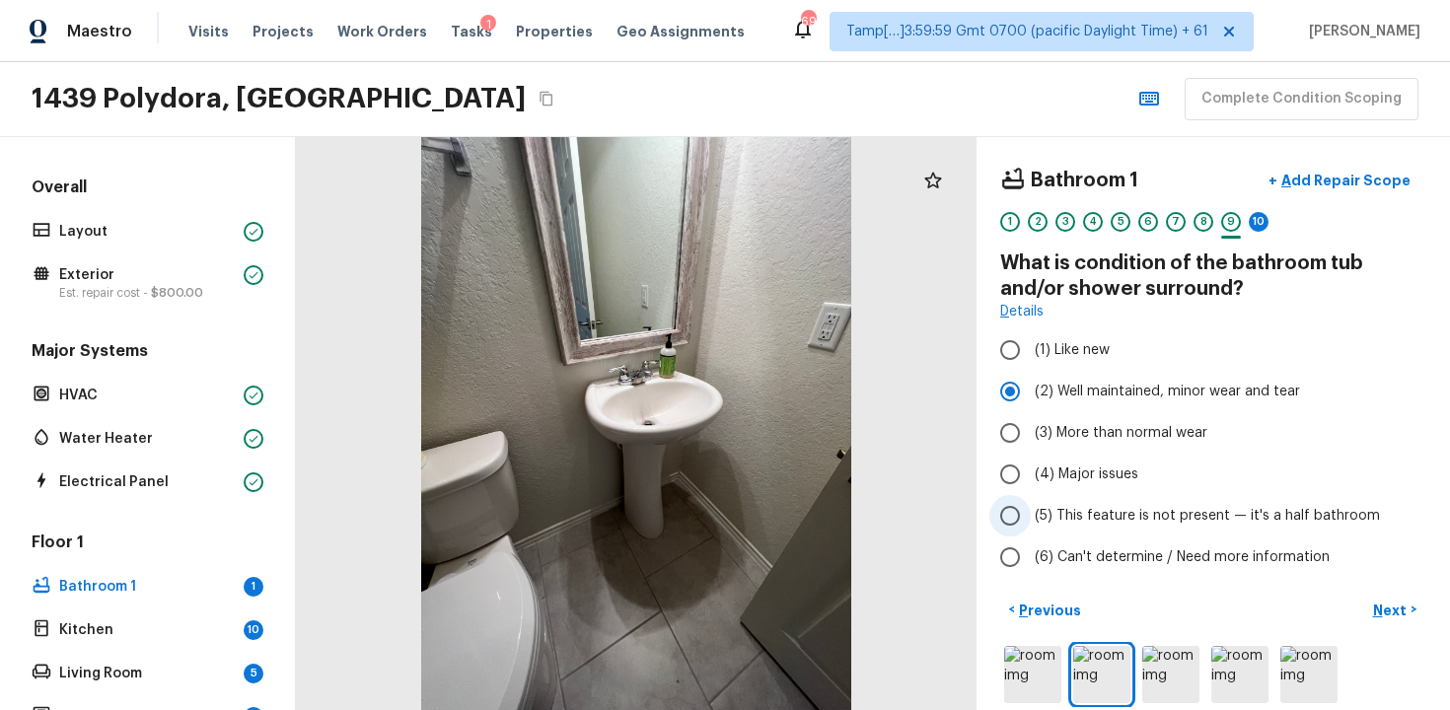
radio input "true"
click at [1393, 607] on p "Next" at bounding box center [1391, 611] width 37 height 20
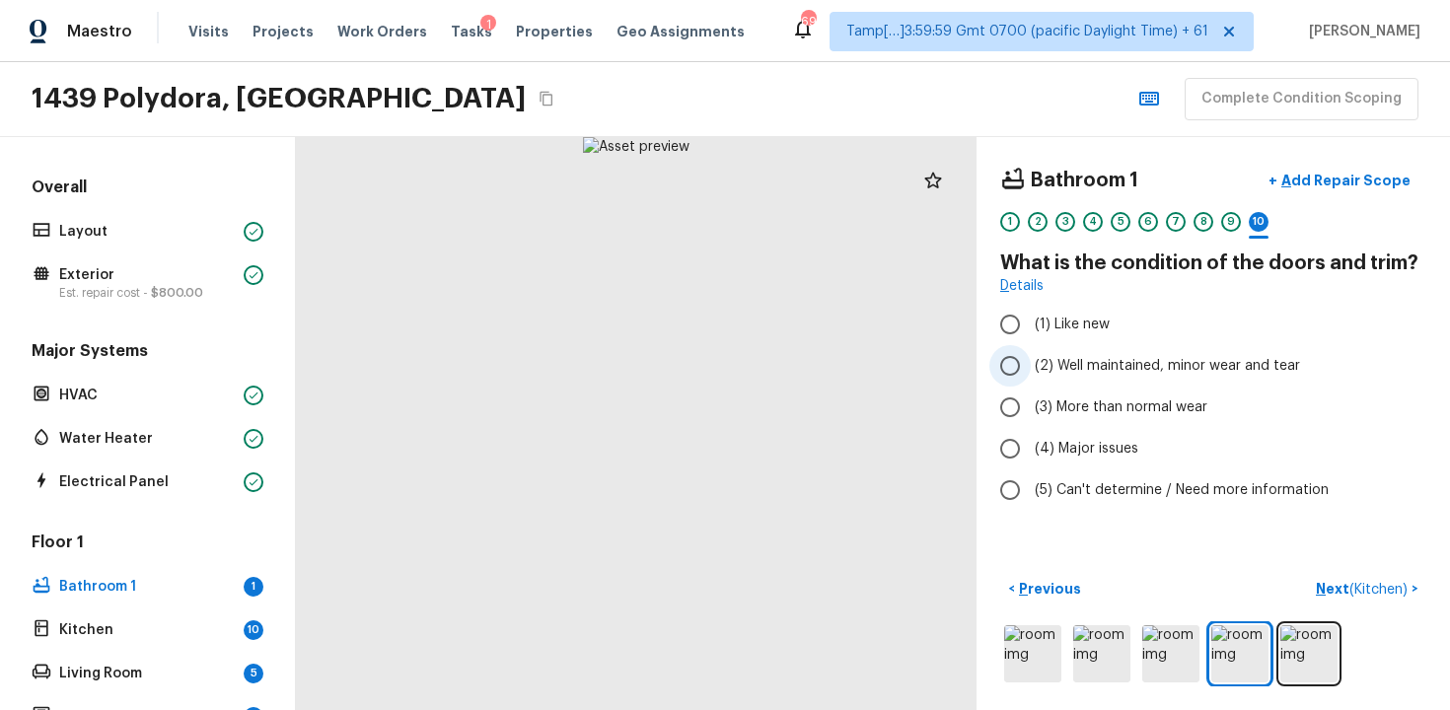
click at [1056, 371] on span "(2) Well maintained, minor wear and tear" at bounding box center [1167, 366] width 265 height 20
click at [1031, 371] on input "(2) Well maintained, minor wear and tear" at bounding box center [1010, 365] width 41 height 41
radio input "true"
click at [1350, 582] on p "Next ( Kitchen )" at bounding box center [1364, 589] width 96 height 21
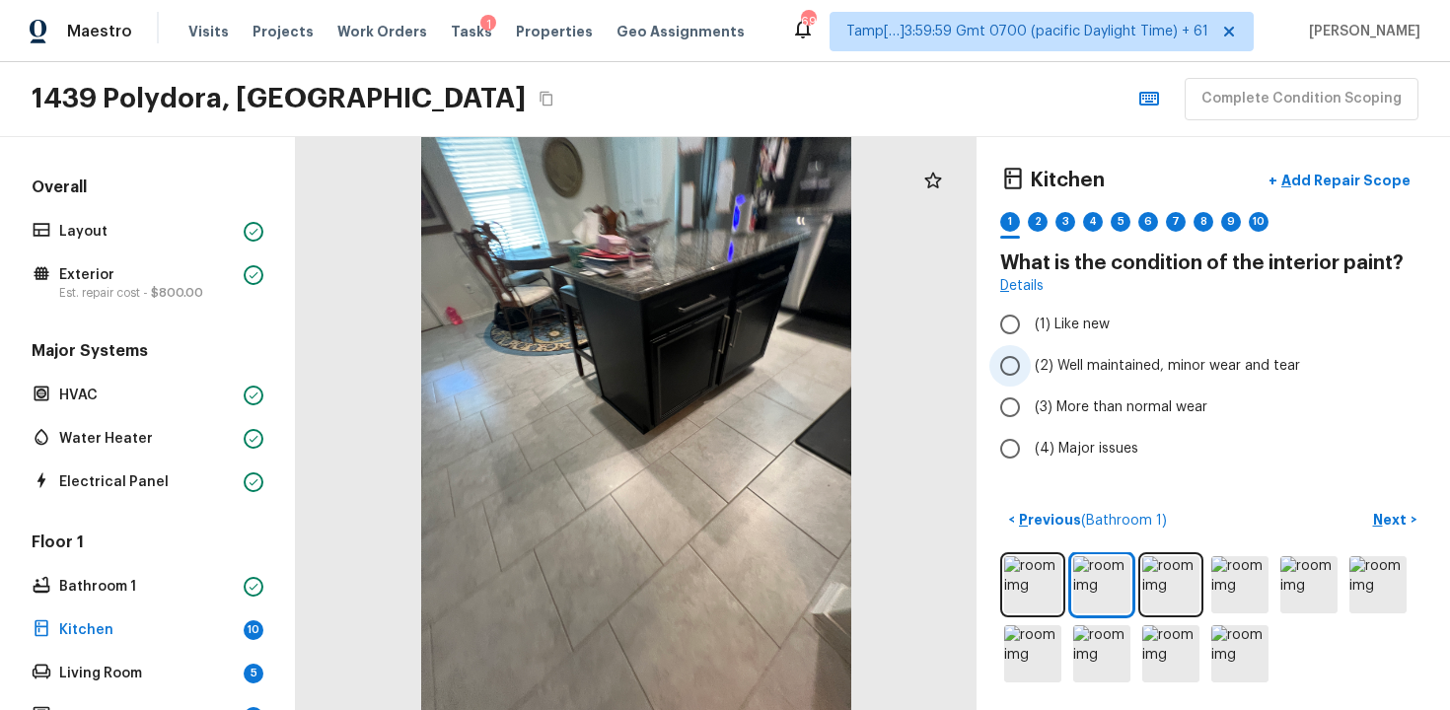
click at [1076, 364] on span "(2) Well maintained, minor wear and tear" at bounding box center [1167, 366] width 265 height 20
click at [1031, 364] on input "(2) Well maintained, minor wear and tear" at bounding box center [1010, 365] width 41 height 41
radio input "true"
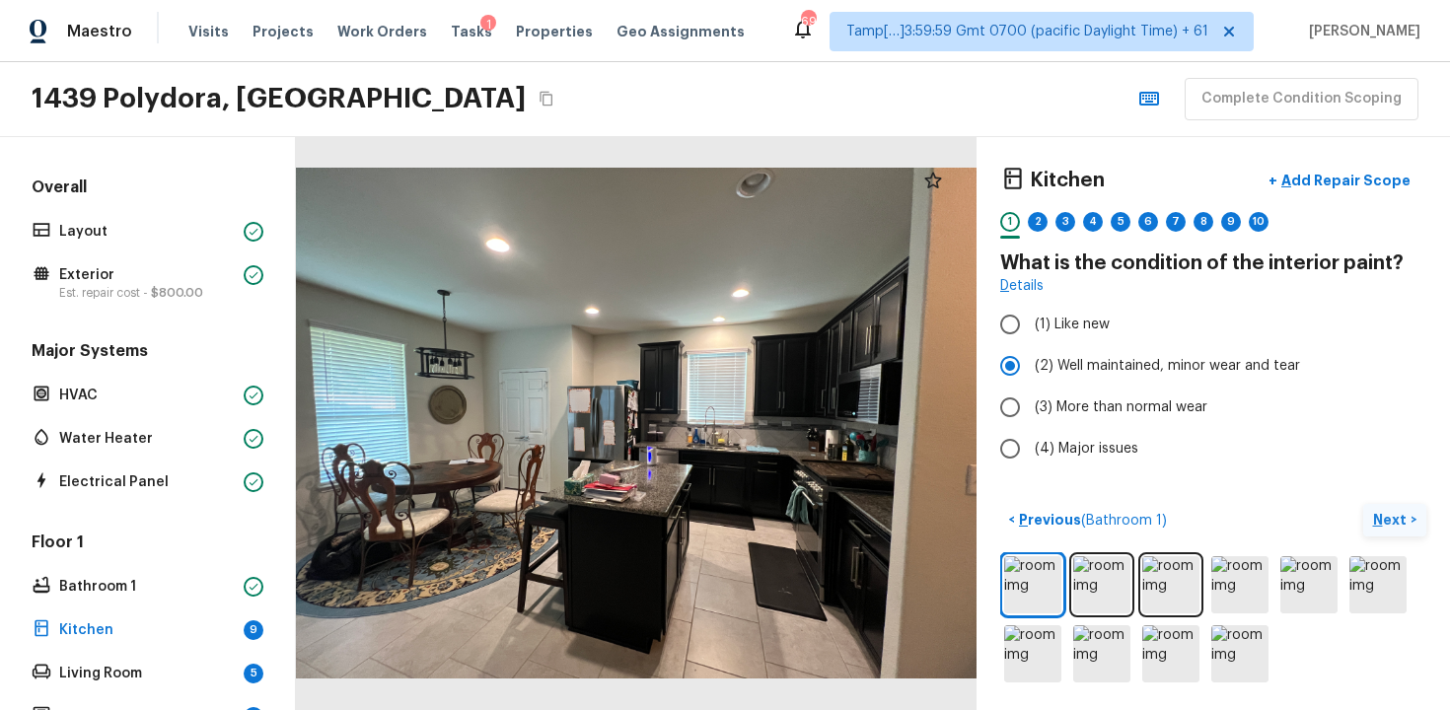
click at [1393, 513] on p "Next" at bounding box center [1391, 520] width 37 height 20
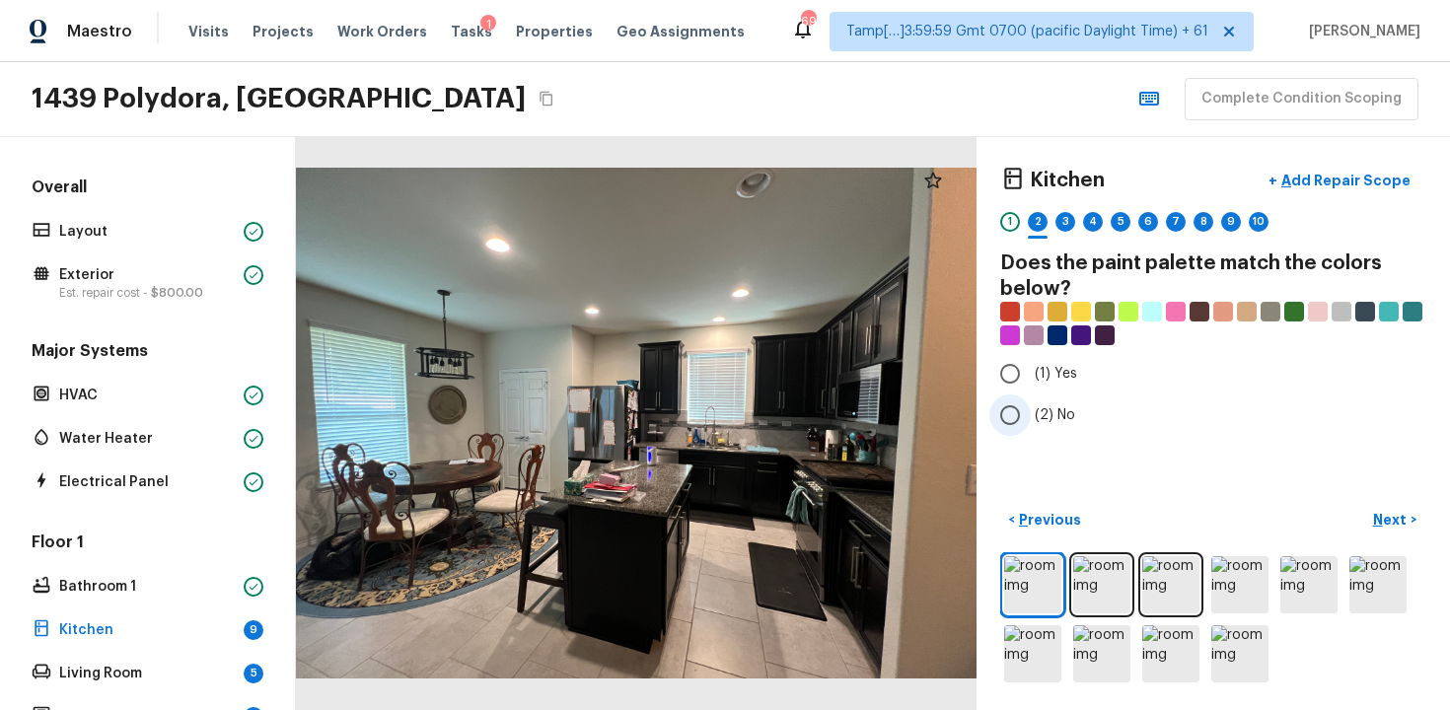
click at [1048, 430] on label "(2) No" at bounding box center [1200, 415] width 421 height 41
click at [1031, 430] on input "(2) No" at bounding box center [1010, 415] width 41 height 41
radio input "true"
click at [1394, 534] on button "Next >" at bounding box center [1394, 520] width 63 height 33
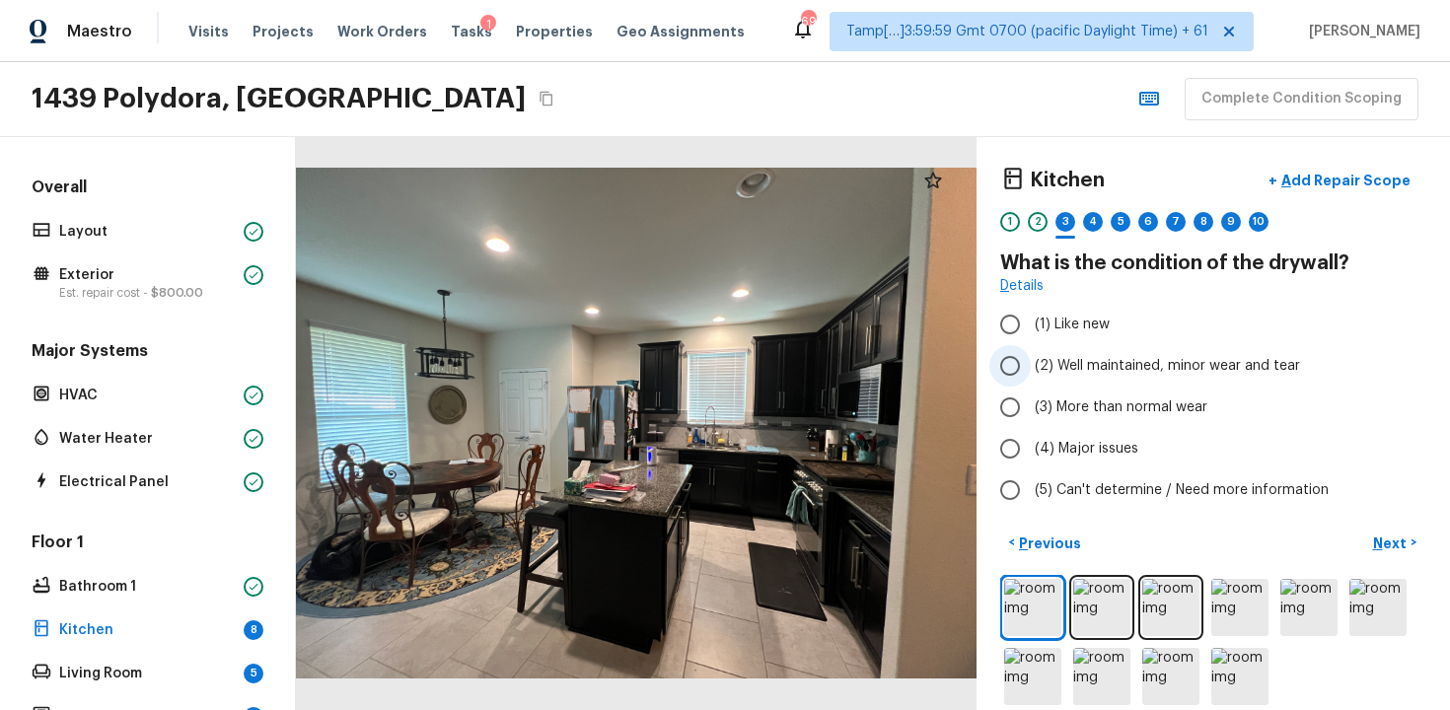
click at [1091, 372] on span "(2) Well maintained, minor wear and tear" at bounding box center [1167, 366] width 265 height 20
click at [1031, 372] on input "(2) Well maintained, minor wear and tear" at bounding box center [1010, 365] width 41 height 41
radio input "true"
click at [1398, 546] on p "Next" at bounding box center [1391, 544] width 37 height 20
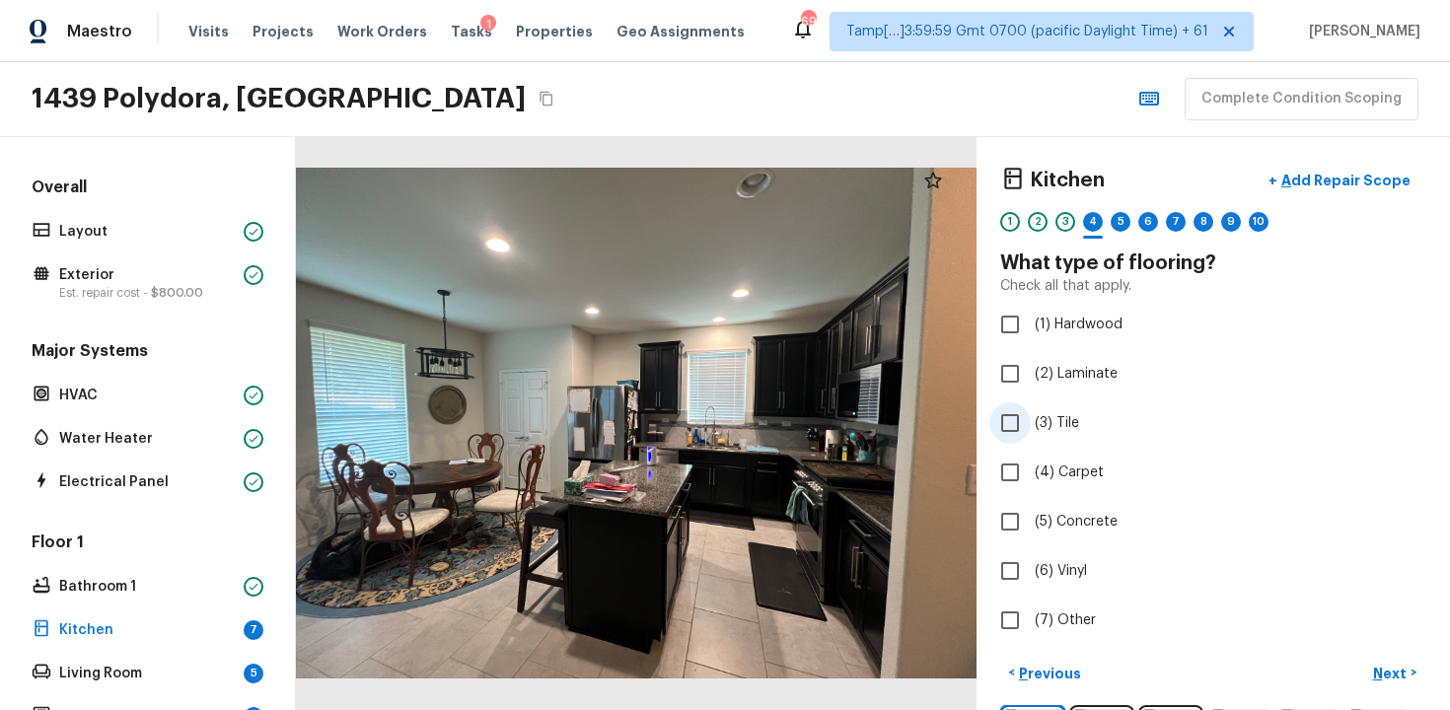
click at [1051, 432] on span "(3) Tile" at bounding box center [1057, 423] width 44 height 20
click at [1031, 432] on input "(3) Tile" at bounding box center [1010, 423] width 41 height 41
checkbox input "true"
click at [1397, 668] on p "Next" at bounding box center [1391, 674] width 37 height 20
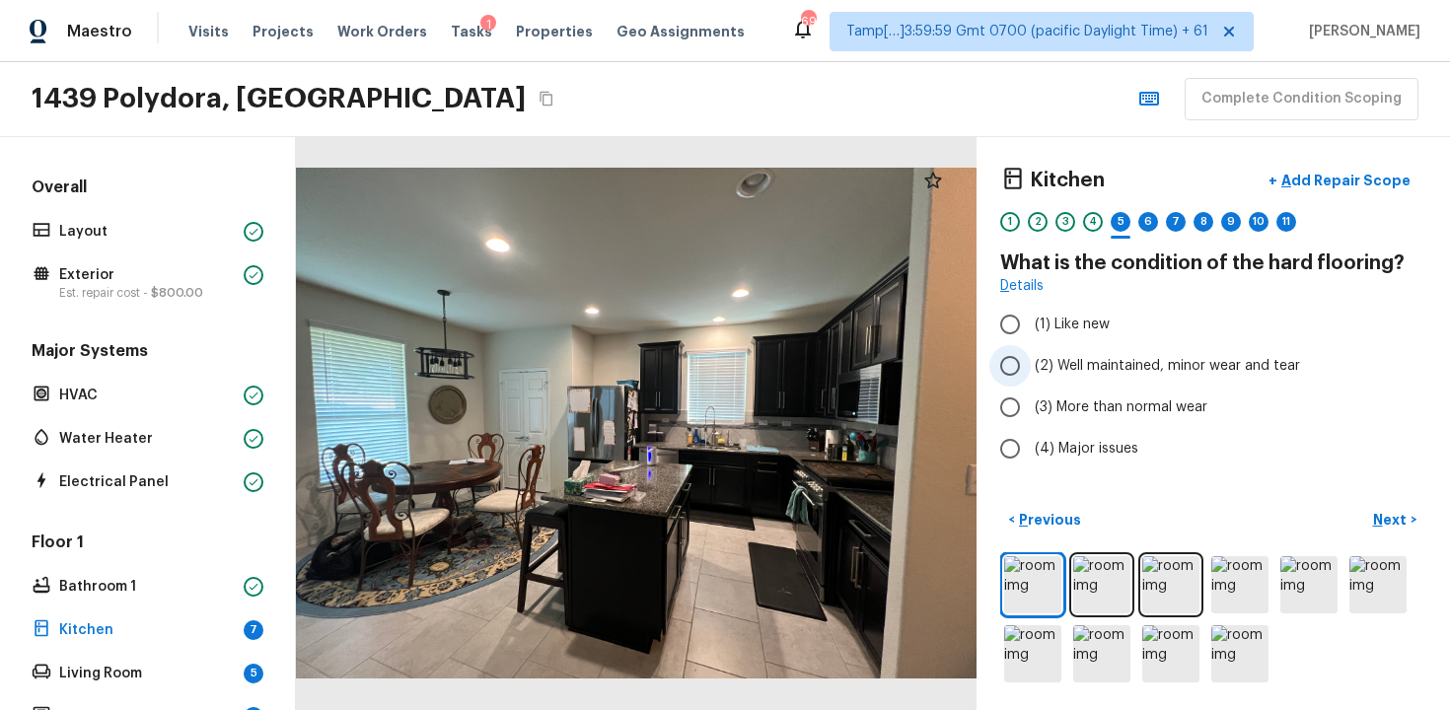
click at [1014, 360] on input "(2) Well maintained, minor wear and tear" at bounding box center [1010, 365] width 41 height 41
radio input "true"
click at [1366, 510] on button "Next >" at bounding box center [1394, 520] width 63 height 33
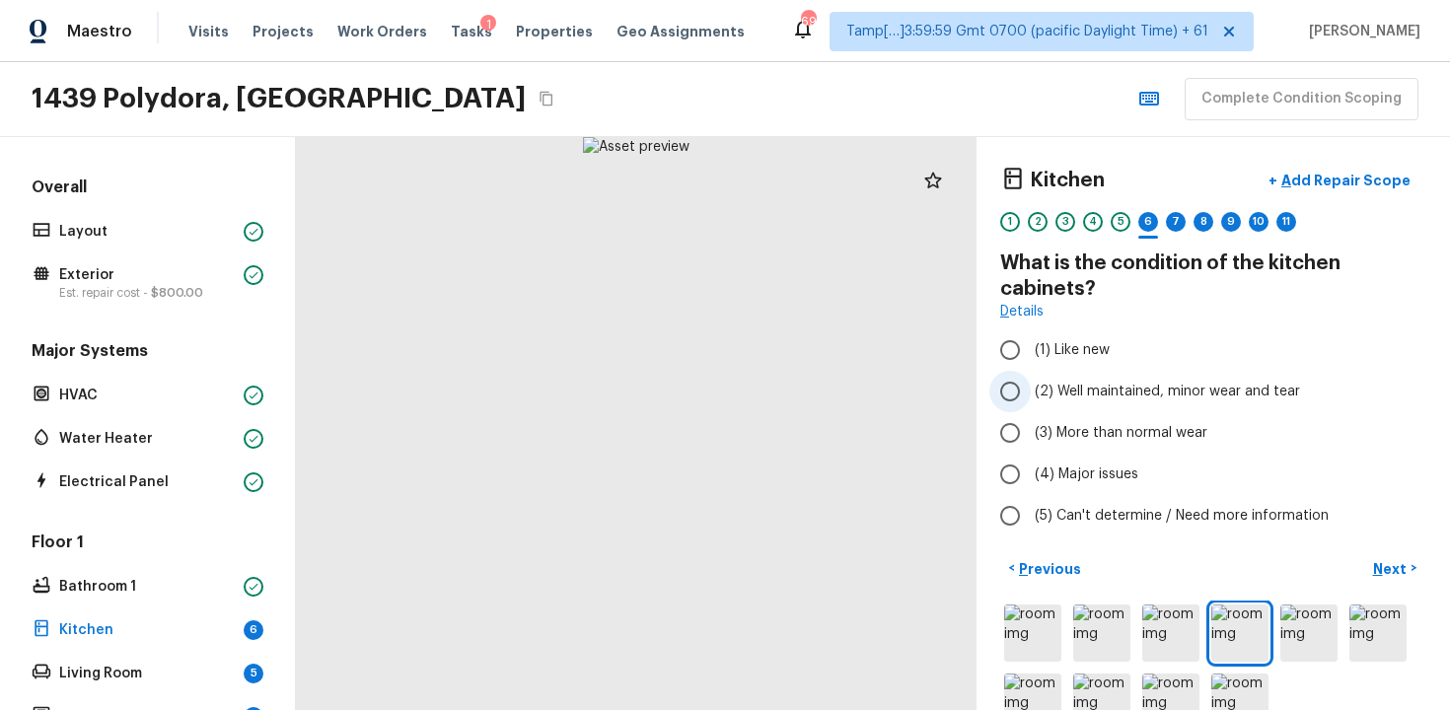
click at [1108, 393] on span "(2) Well maintained, minor wear and tear" at bounding box center [1167, 392] width 265 height 20
click at [1031, 393] on input "(2) Well maintained, minor wear and tear" at bounding box center [1010, 391] width 41 height 41
radio input "true"
click at [1372, 564] on button "Next >" at bounding box center [1394, 568] width 63 height 33
click at [1116, 379] on label "(2) Well maintained, minor wear and tear" at bounding box center [1200, 391] width 421 height 41
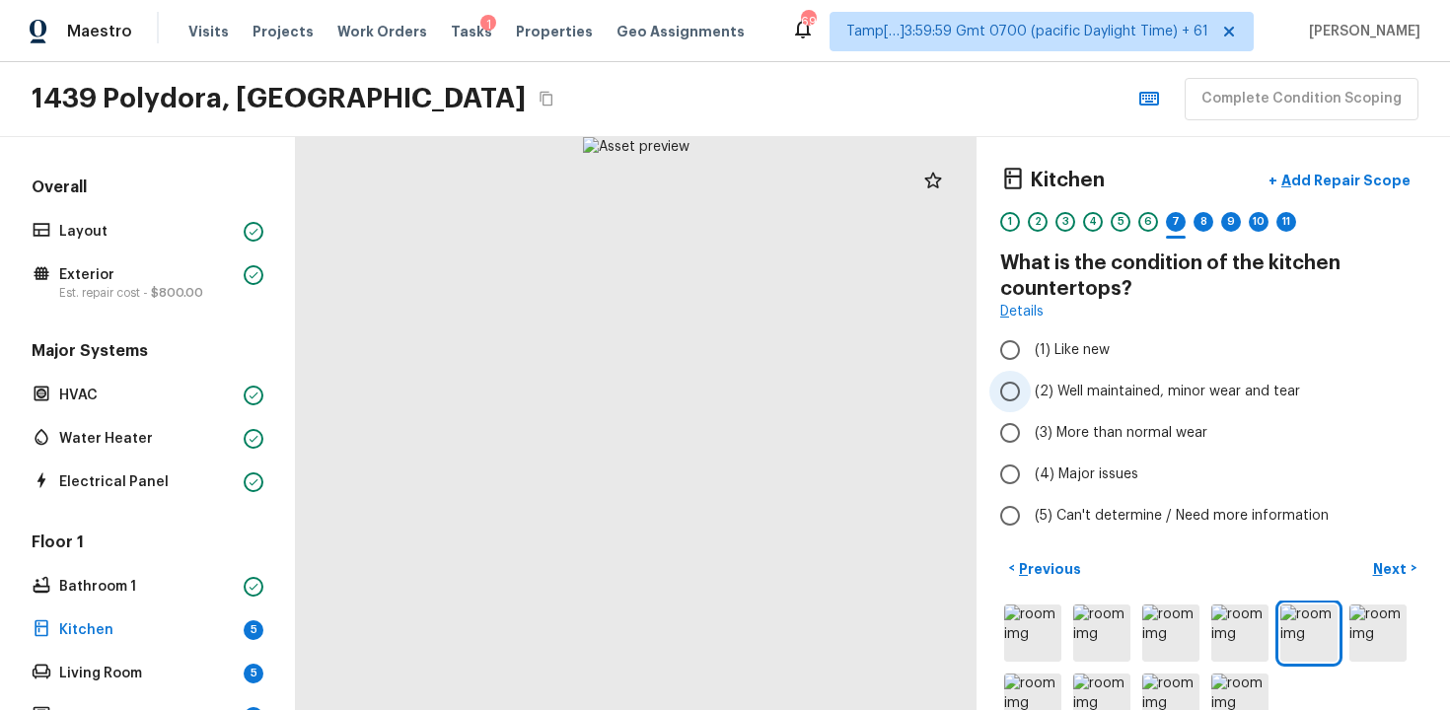
click at [1031, 379] on input "(2) Well maintained, minor wear and tear" at bounding box center [1010, 391] width 41 height 41
radio input "true"
click at [1396, 570] on p "Next" at bounding box center [1391, 569] width 37 height 20
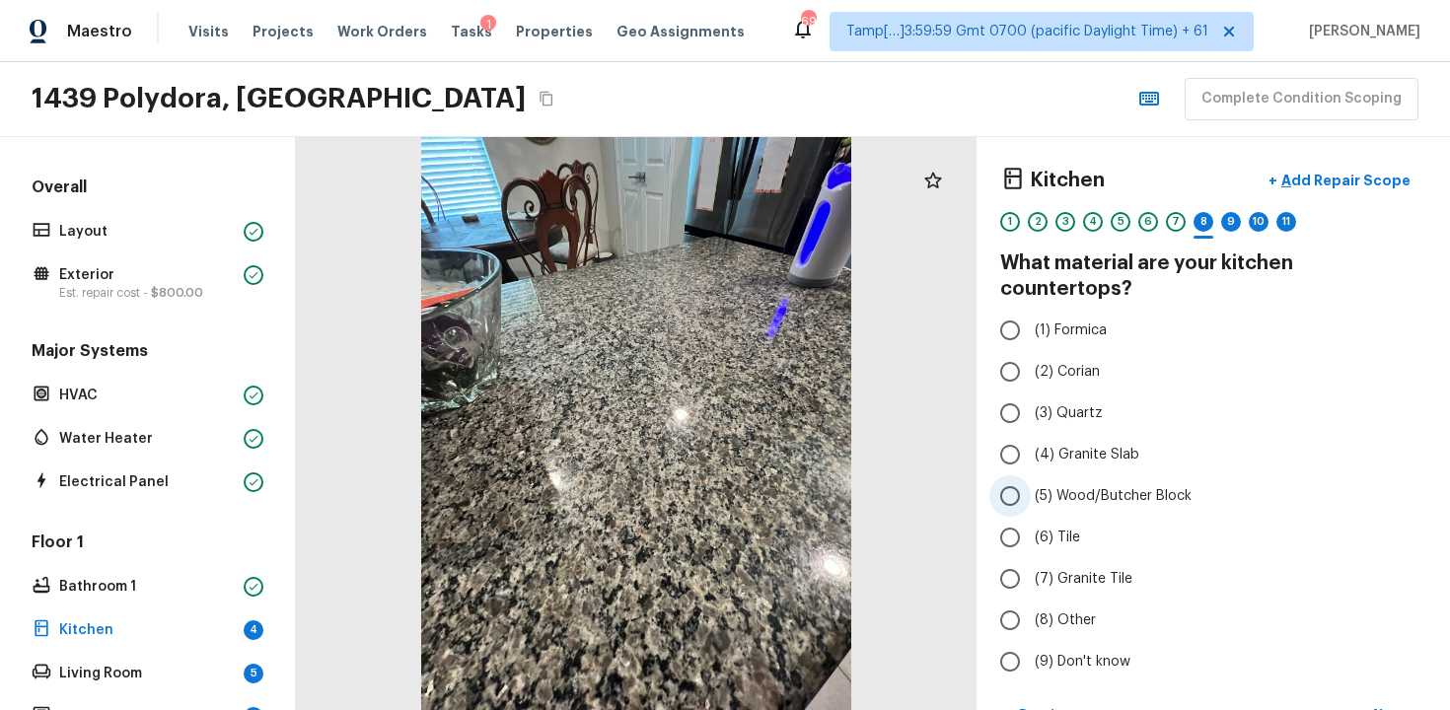
click at [1011, 476] on input "(5) Wood/Butcher Block" at bounding box center [1010, 496] width 41 height 41
radio input "true"
click at [1006, 434] on input "(4) Granite Slab" at bounding box center [1010, 454] width 41 height 41
radio input "true"
click at [1369, 671] on div "Kitchen + Add Repair Scope 1 2 3 4 5 6 7 8 9 10 11 What material are your kitch…" at bounding box center [1214, 423] width 474 height 573
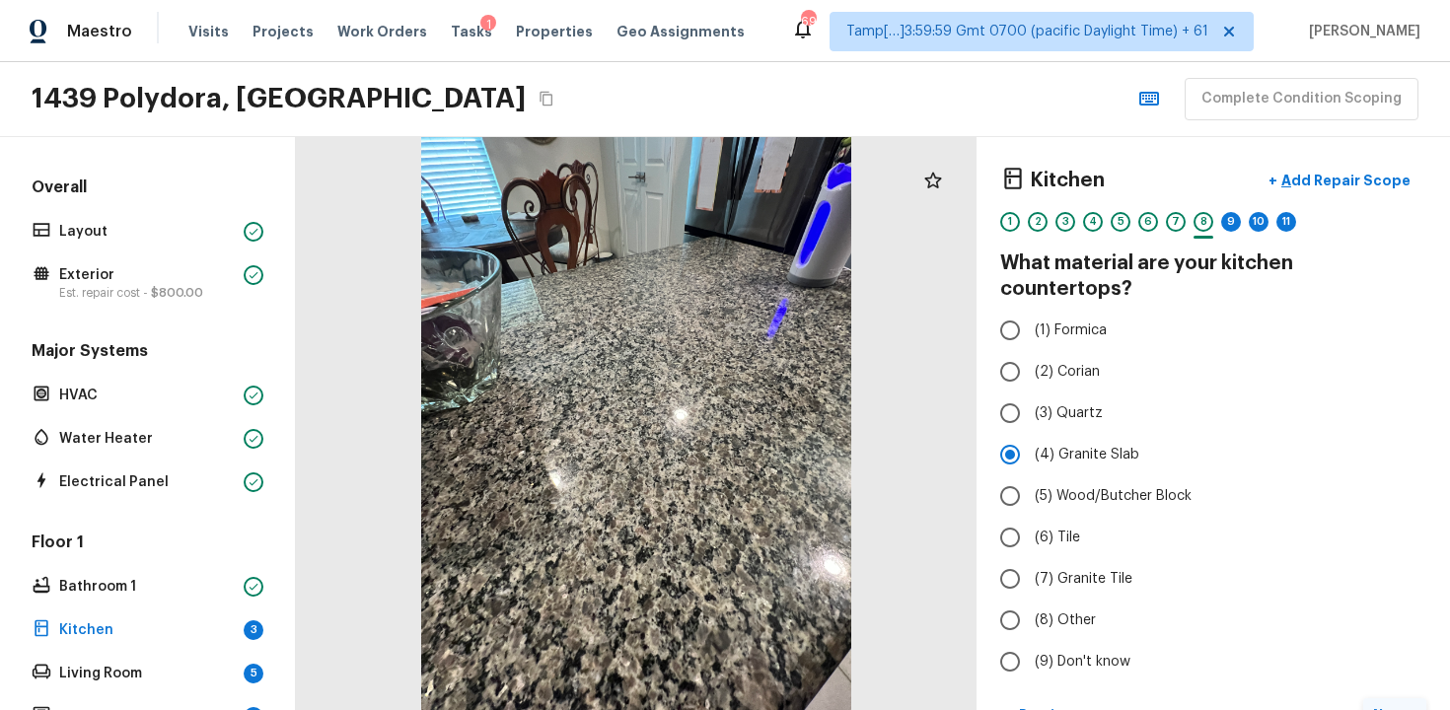
click at [1393, 698] on button "Next >" at bounding box center [1394, 714] width 63 height 33
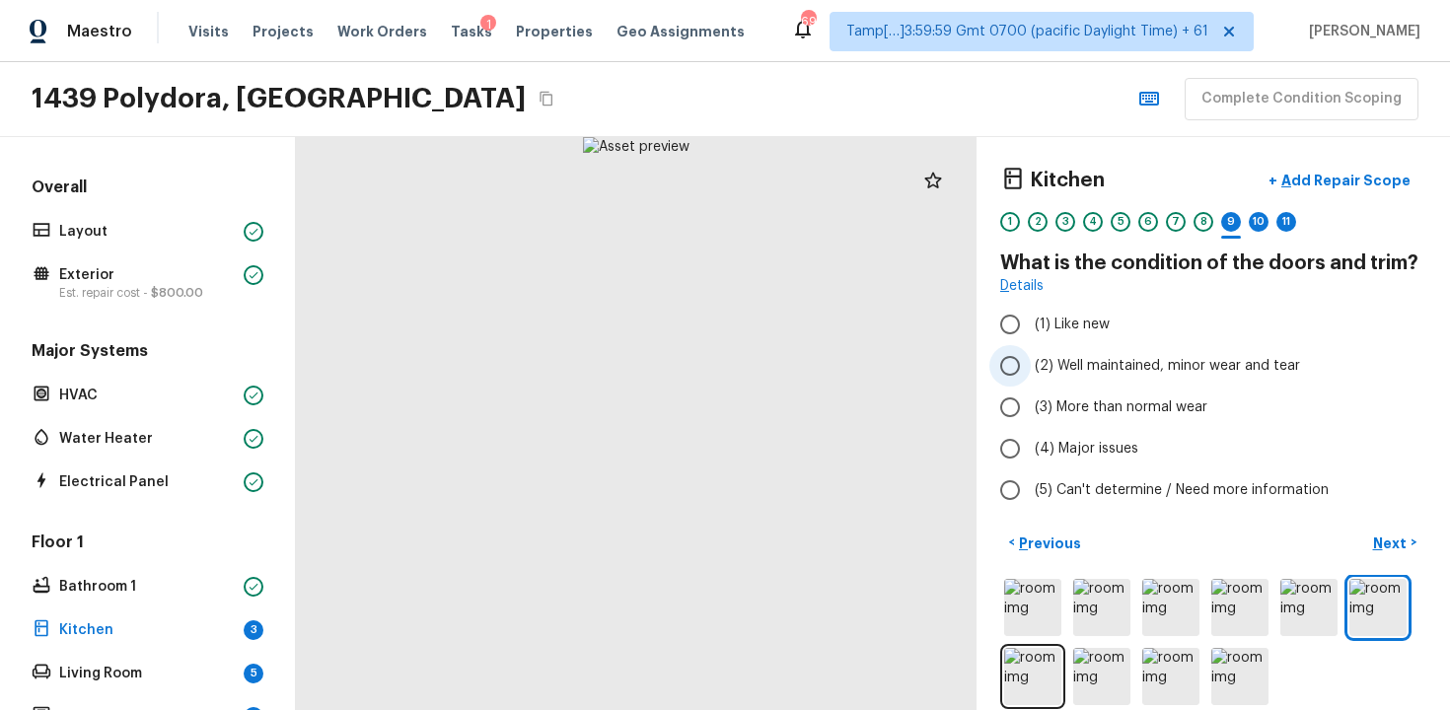
click at [1045, 366] on span "(2) Well maintained, minor wear and tear" at bounding box center [1167, 366] width 265 height 20
click at [1031, 366] on input "(2) Well maintained, minor wear and tear" at bounding box center [1010, 365] width 41 height 41
radio input "true"
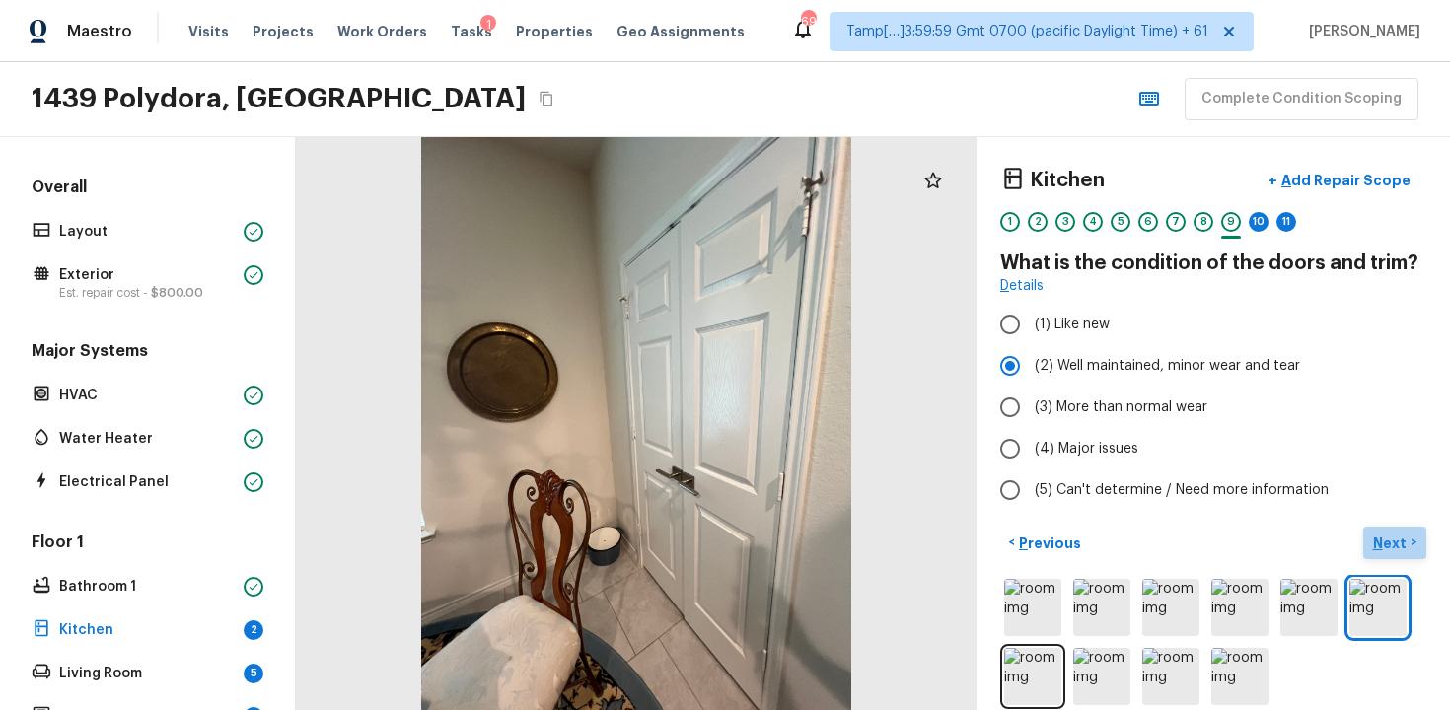
click at [1392, 534] on p "Next" at bounding box center [1391, 544] width 37 height 20
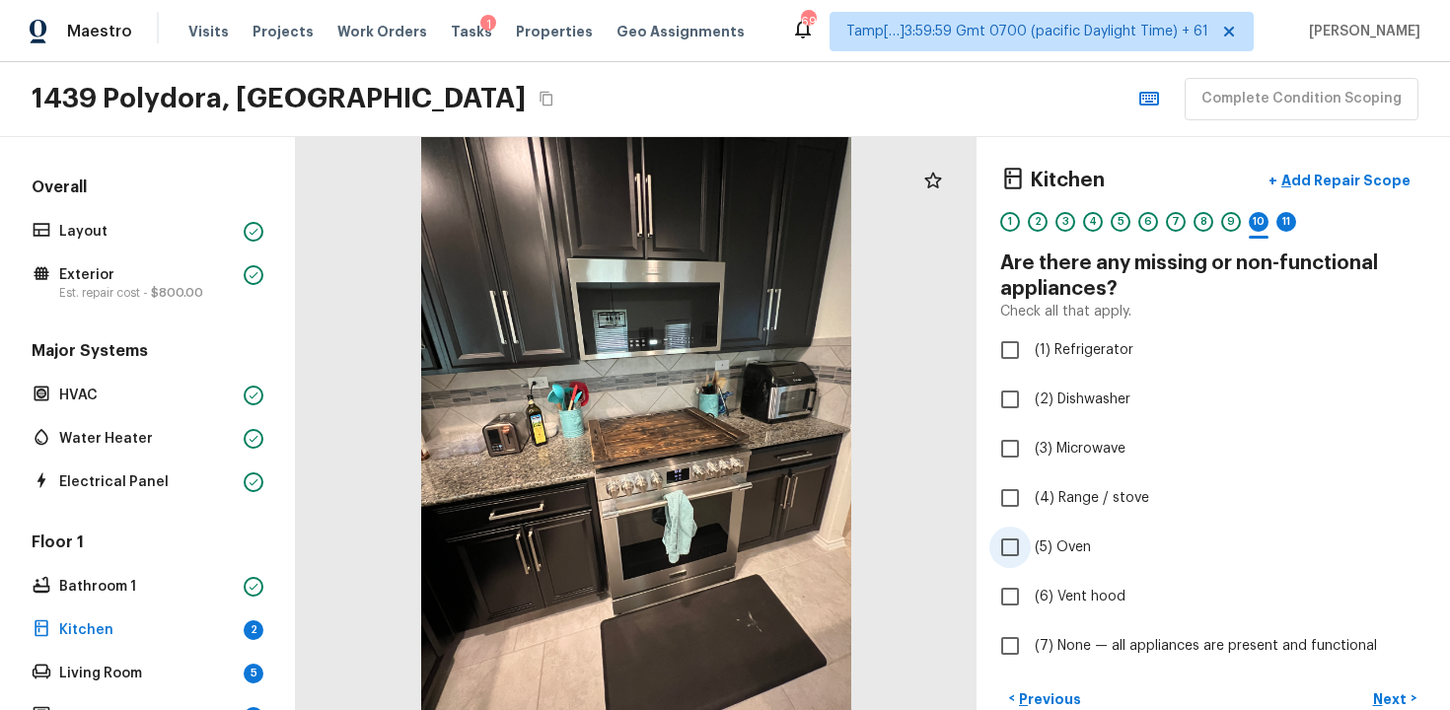
scroll to position [143, 0]
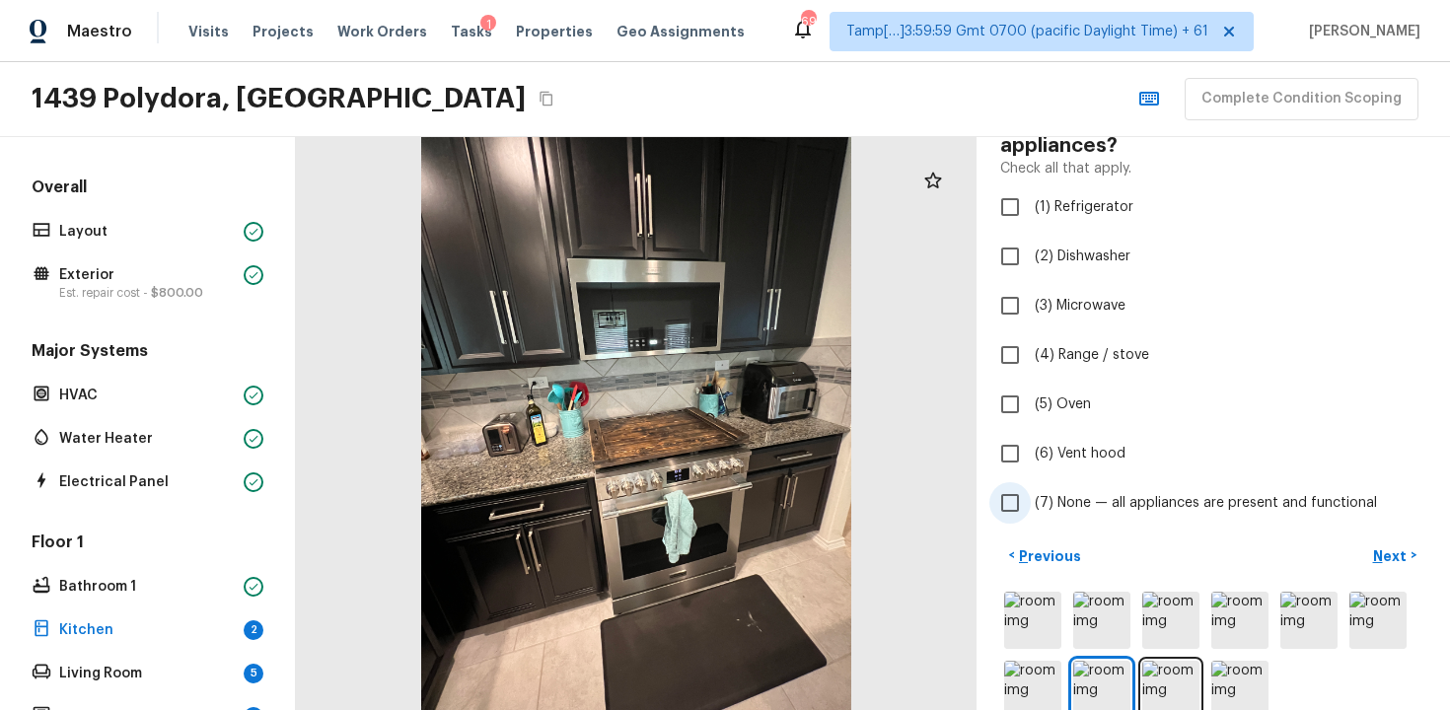
click at [1020, 506] on input "(7) None — all appliances are present and functional" at bounding box center [1010, 502] width 41 height 41
checkbox input "true"
click at [1392, 550] on p "Next" at bounding box center [1391, 557] width 37 height 20
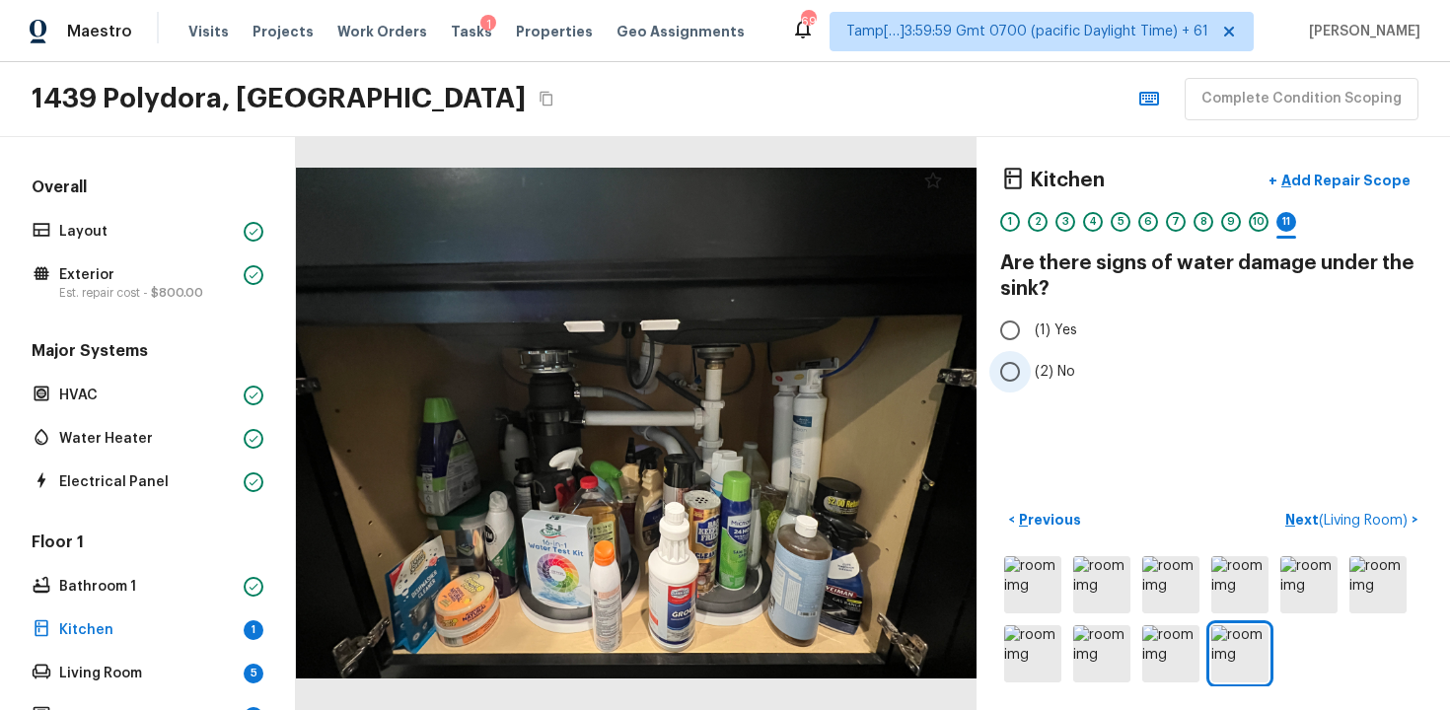
click at [998, 391] on input "(2) No" at bounding box center [1010, 371] width 41 height 41
radio input "true"
click at [1333, 520] on span "( Living Room )" at bounding box center [1363, 521] width 89 height 14
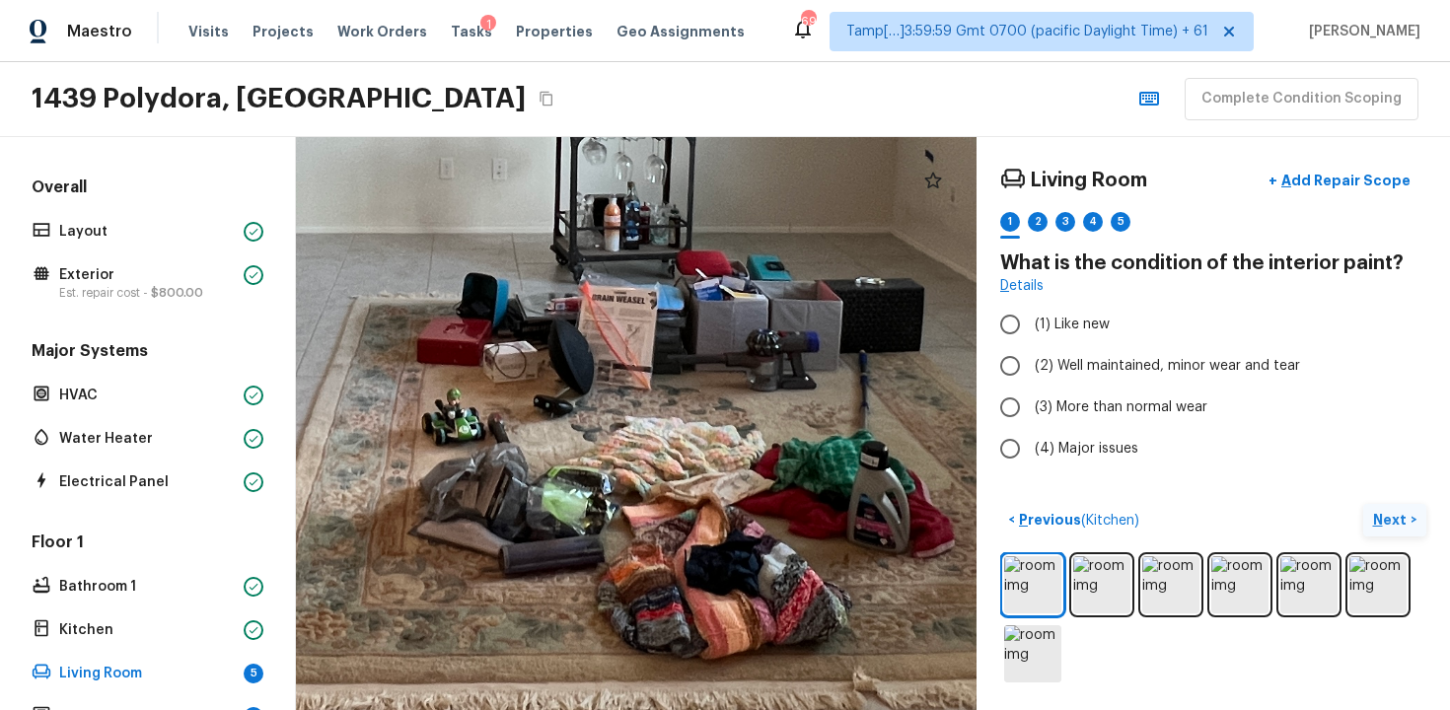
drag, startPoint x: 795, startPoint y: 473, endPoint x: 721, endPoint y: 519, distance: 87.3
click at [722, 523] on div at bounding box center [514, 153] width 2800 height 2358
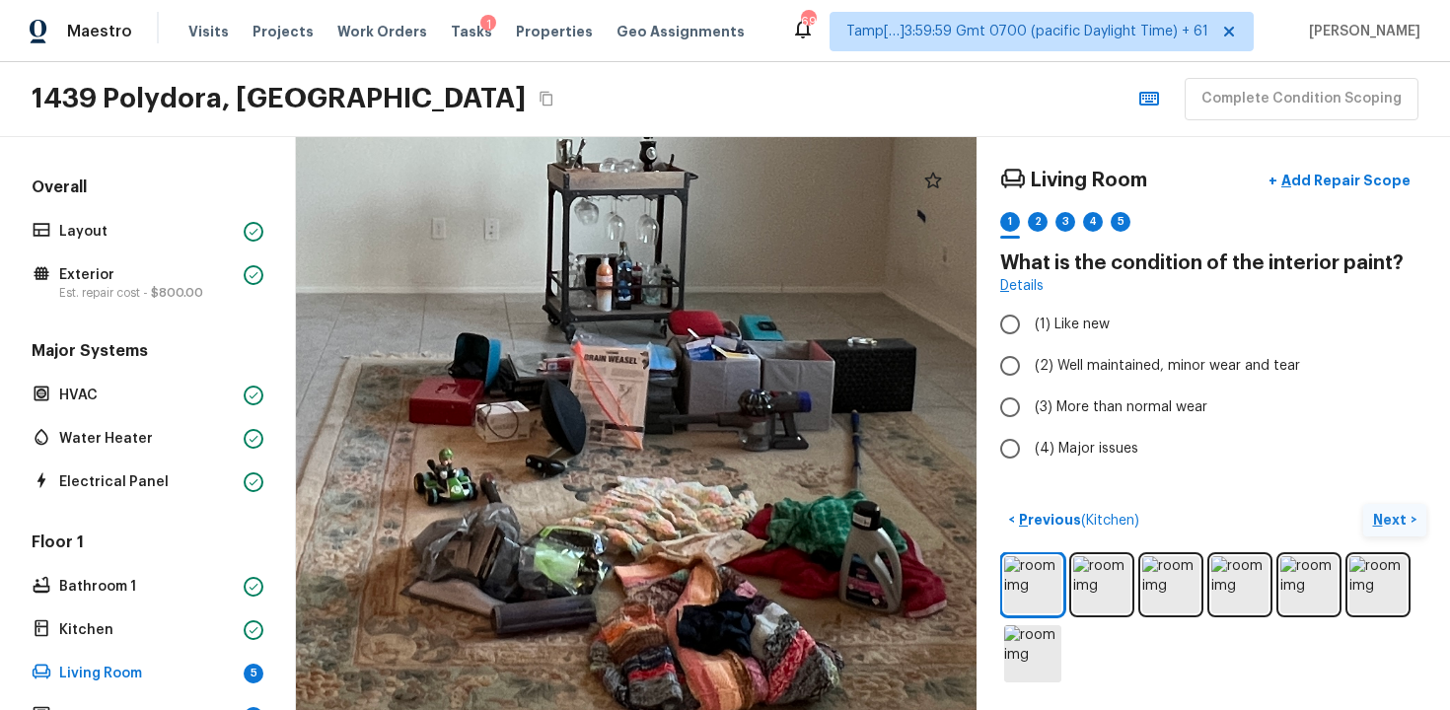
drag, startPoint x: 725, startPoint y: 404, endPoint x: 718, endPoint y: 563, distance: 159.0
click at [718, 563] on div at bounding box center [506, 213] width 2800 height 2358
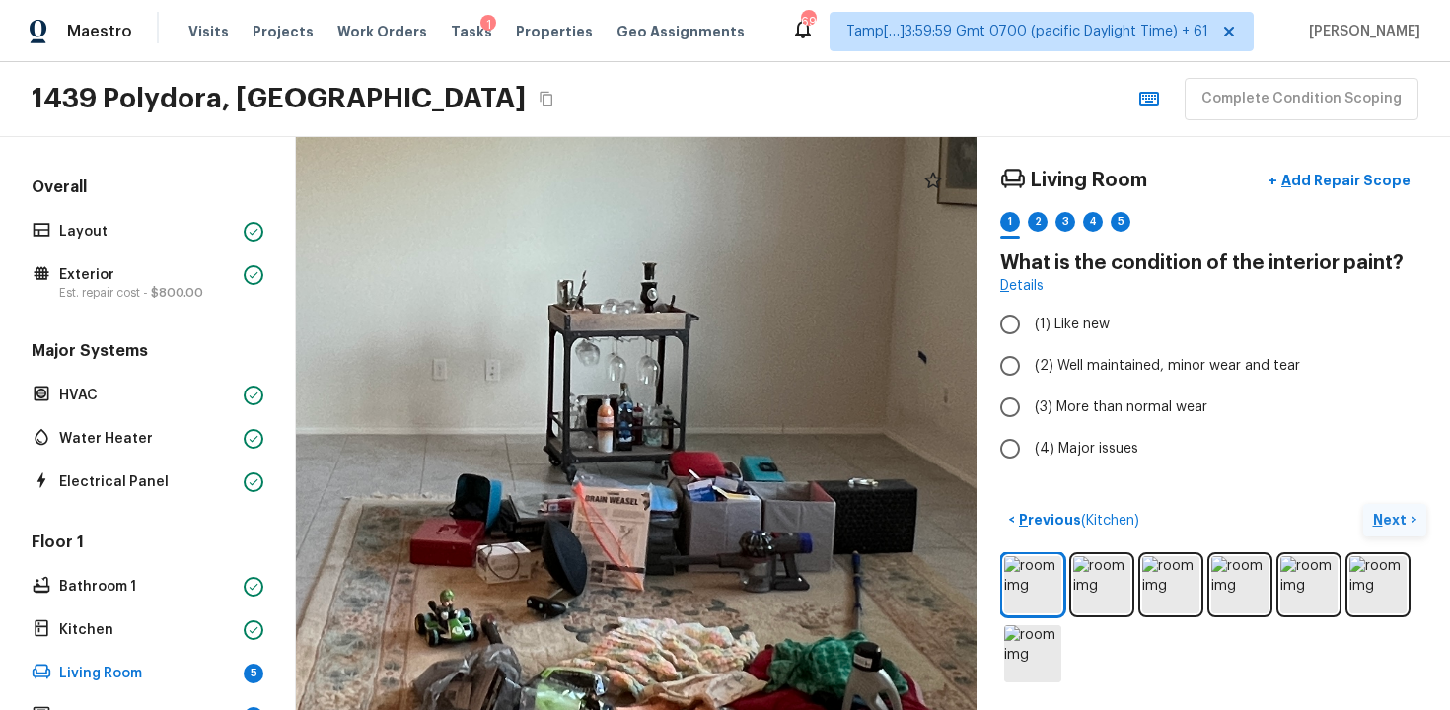
drag, startPoint x: 714, startPoint y: 447, endPoint x: 710, endPoint y: 171, distance: 276.3
click at [705, 206] on div at bounding box center [507, 354] width 2800 height 2358
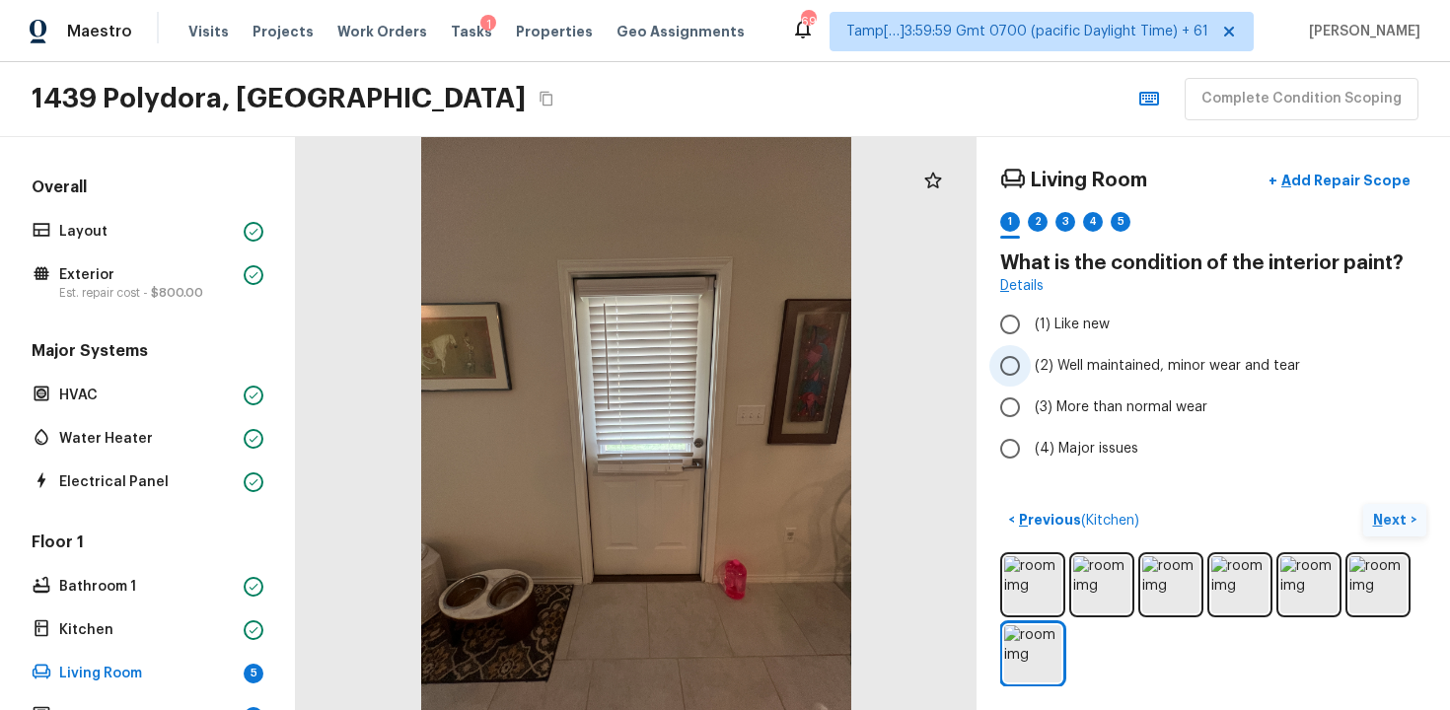
click at [1082, 350] on label "(2) Well maintained, minor wear and tear" at bounding box center [1200, 365] width 421 height 41
click at [1031, 350] on input "(2) Well maintained, minor wear and tear" at bounding box center [1010, 365] width 41 height 41
radio input "true"
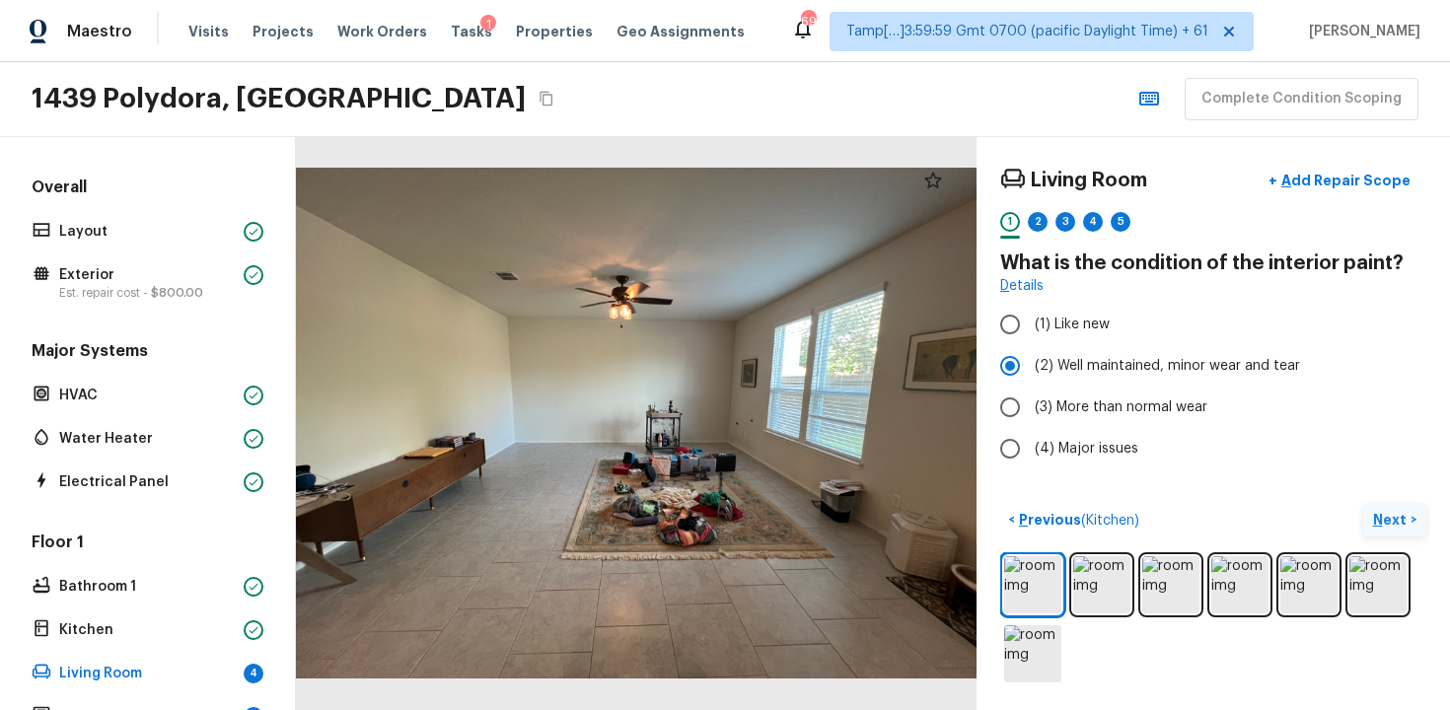
click at [1380, 510] on p "Next" at bounding box center [1391, 520] width 37 height 20
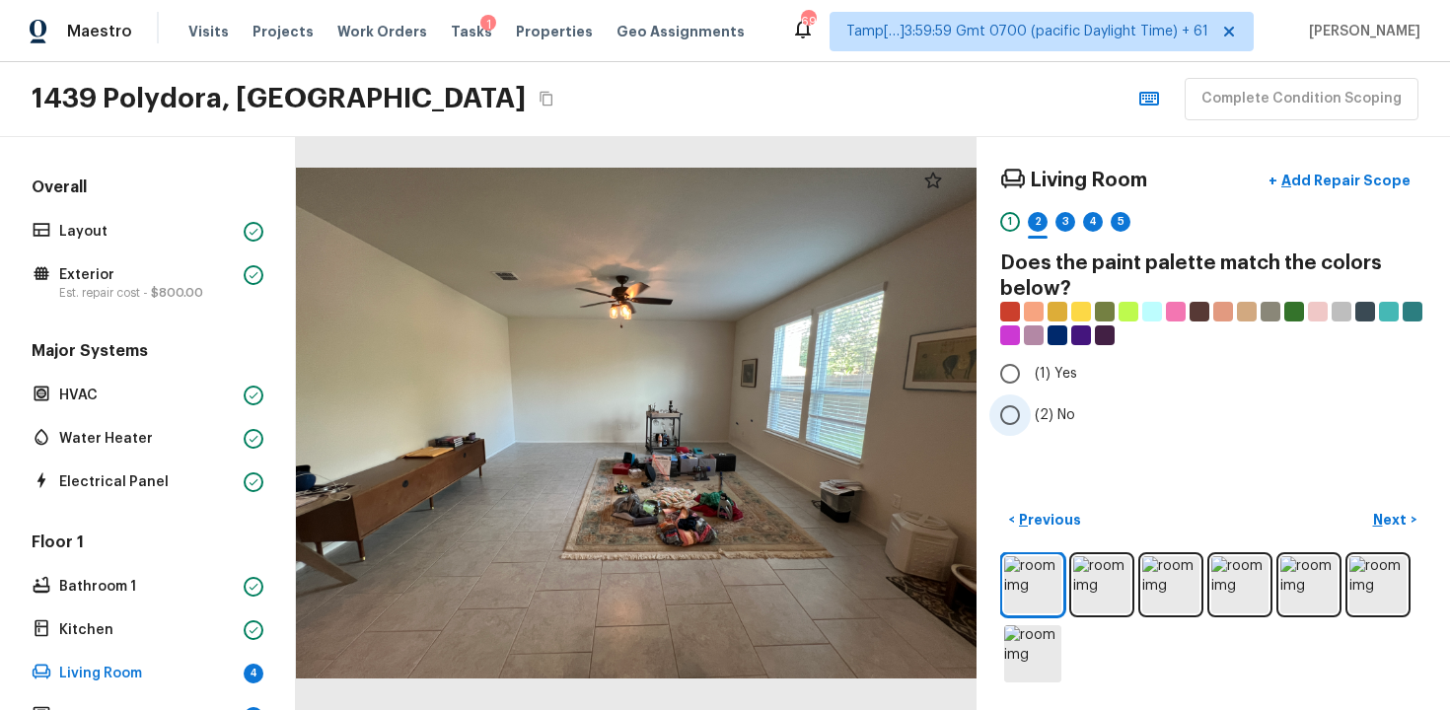
click at [1057, 421] on span "(2) No" at bounding box center [1055, 415] width 40 height 20
click at [1031, 421] on input "(2) No" at bounding box center [1010, 415] width 41 height 41
radio input "true"
click at [1388, 517] on p "Next" at bounding box center [1391, 520] width 37 height 20
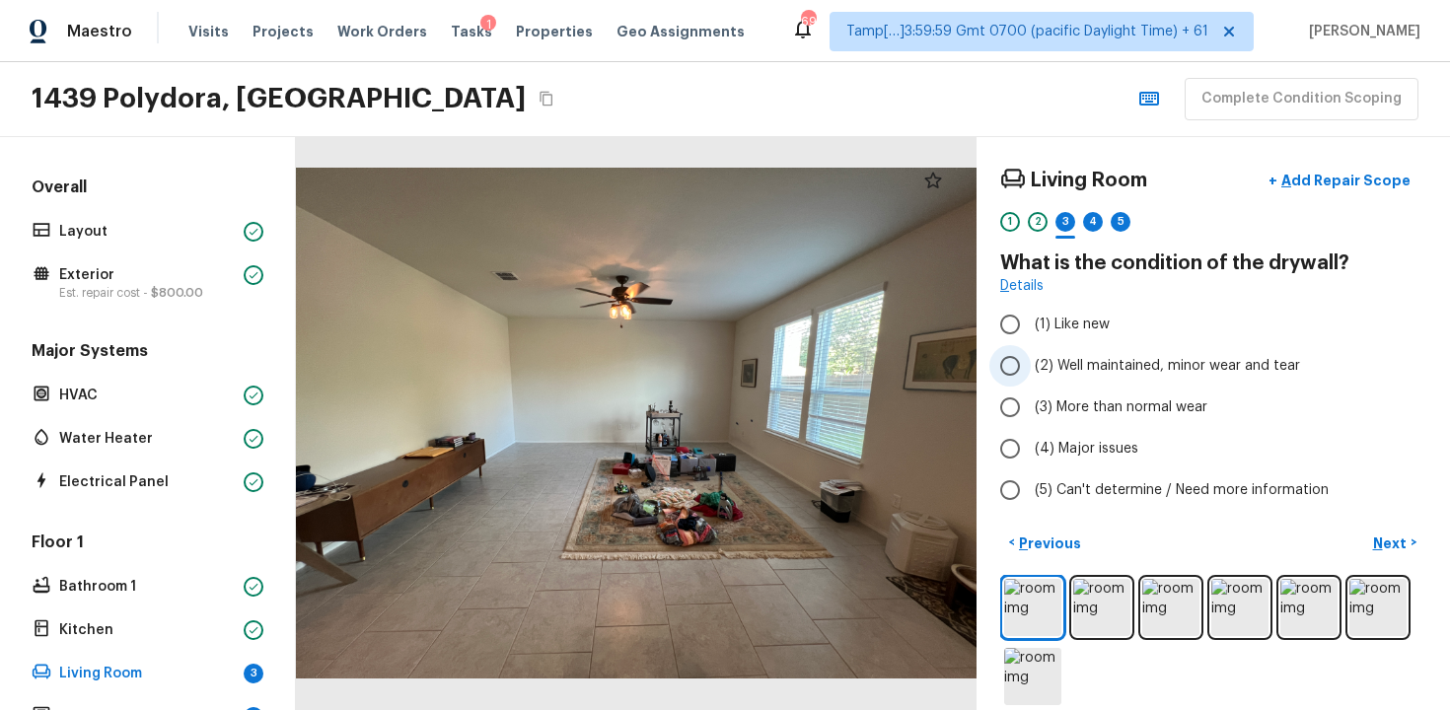
click at [1065, 362] on span "(2) Well maintained, minor wear and tear" at bounding box center [1167, 366] width 265 height 20
click at [1031, 362] on input "(2) Well maintained, minor wear and tear" at bounding box center [1010, 365] width 41 height 41
radio input "true"
click at [1391, 537] on p "Next" at bounding box center [1391, 544] width 37 height 20
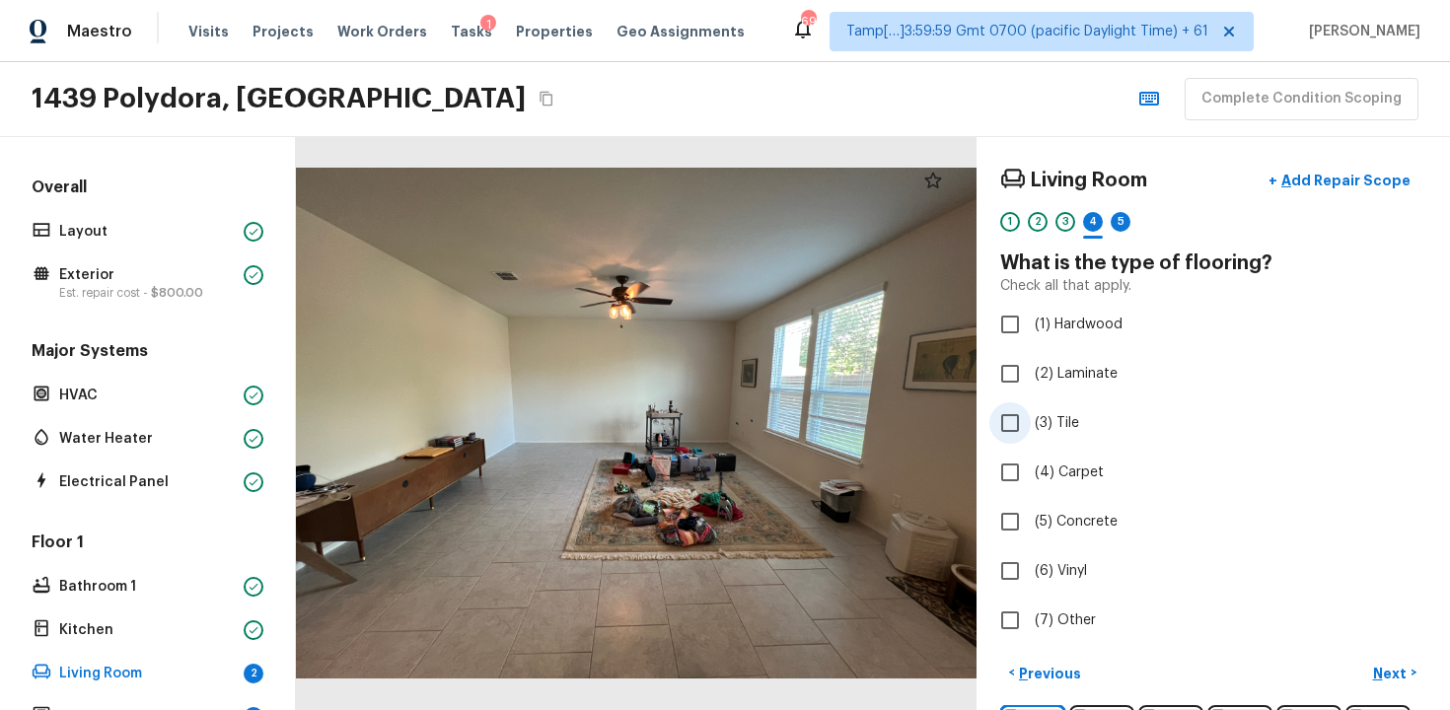
click at [1020, 438] on input "(3) Tile" at bounding box center [1010, 423] width 41 height 41
checkbox input "true"
click at [1408, 681] on p "Next" at bounding box center [1391, 674] width 37 height 20
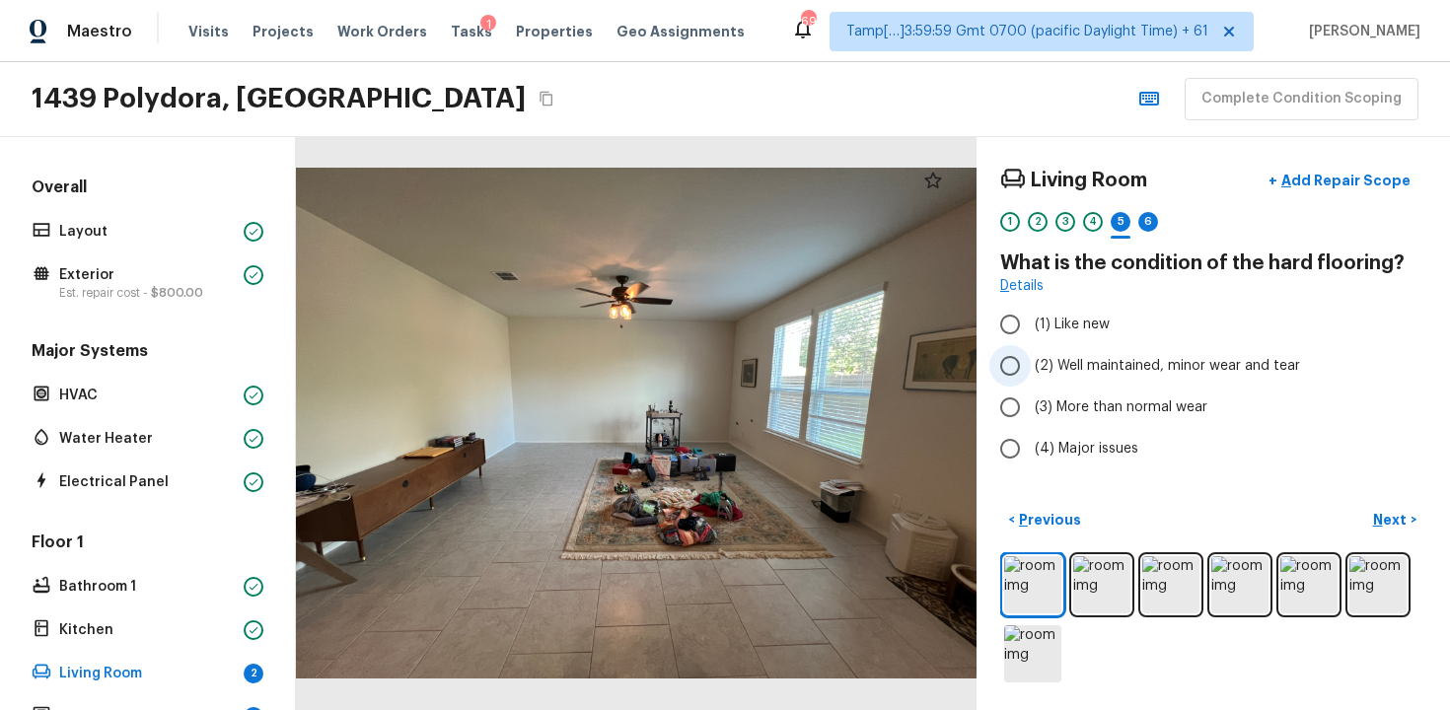
click at [1019, 379] on input "(2) Well maintained, minor wear and tear" at bounding box center [1010, 365] width 41 height 41
radio input "true"
click at [1396, 508] on button "Next >" at bounding box center [1394, 520] width 63 height 33
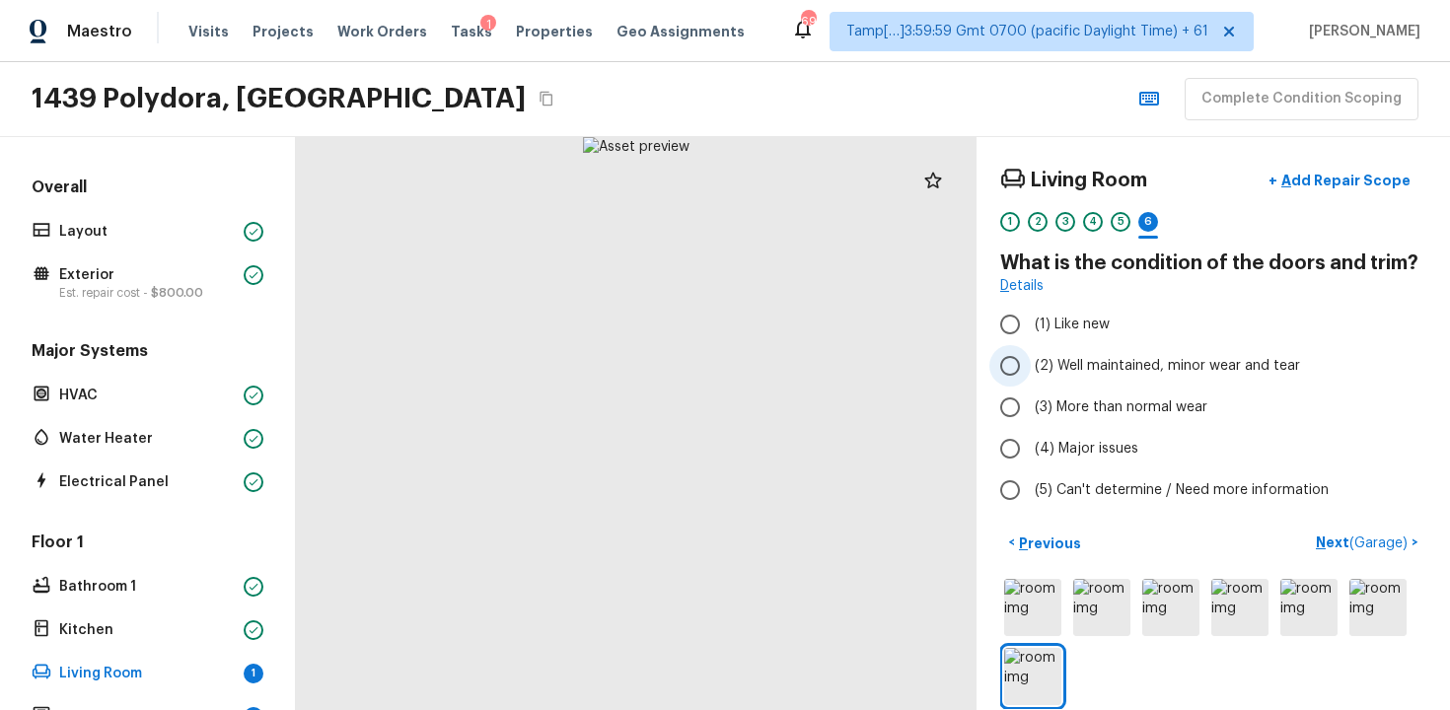
click at [1115, 357] on span "(2) Well maintained, minor wear and tear" at bounding box center [1167, 366] width 265 height 20
click at [1031, 357] on input "(2) Well maintained, minor wear and tear" at bounding box center [1010, 365] width 41 height 41
radio input "true"
click at [1378, 547] on span "( Garage )" at bounding box center [1379, 544] width 58 height 14
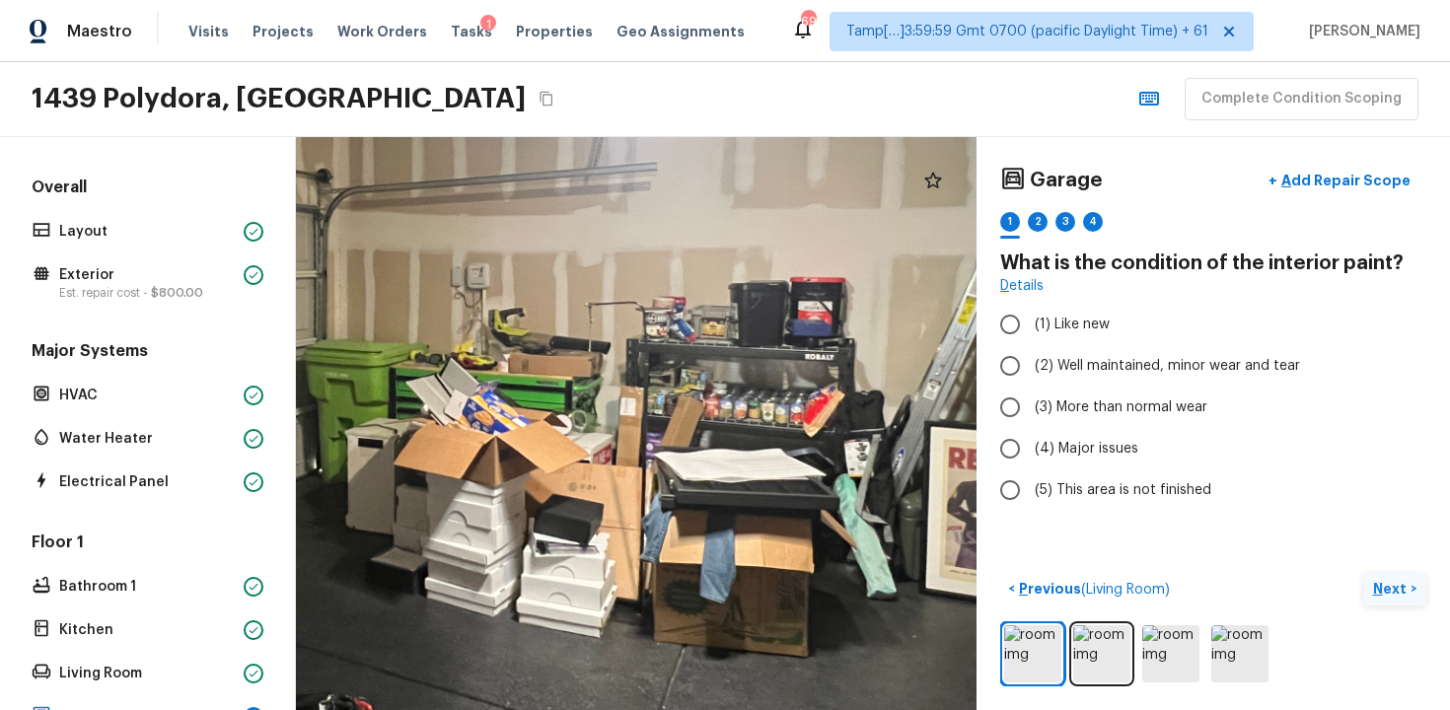
drag, startPoint x: 621, startPoint y: 429, endPoint x: 602, endPoint y: 388, distance: 45.5
click at [602, 388] on div at bounding box center [436, 341] width 1903 height 1602
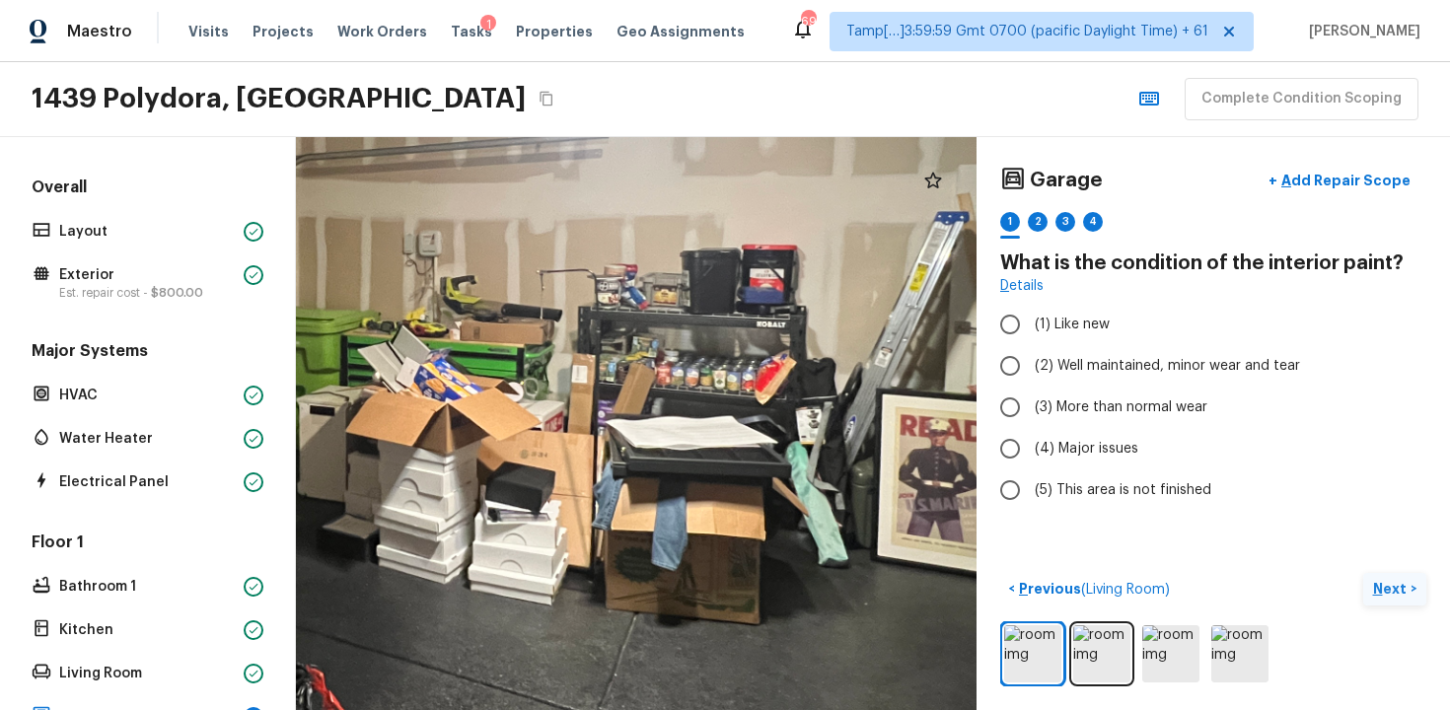
drag, startPoint x: 791, startPoint y: 365, endPoint x: 515, endPoint y: 356, distance: 276.4
click at [515, 357] on div at bounding box center [388, 309] width 1903 height 1602
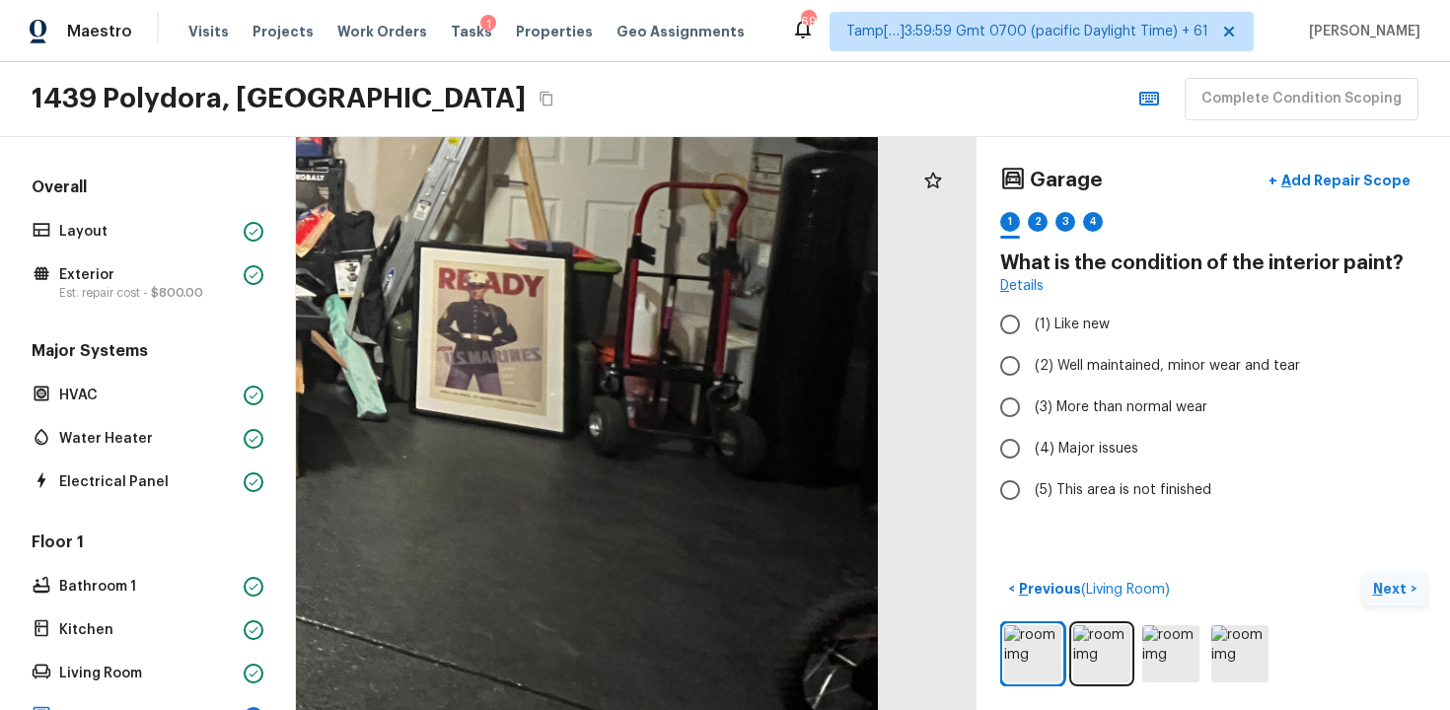
drag, startPoint x: 608, startPoint y: 407, endPoint x: 560, endPoint y: 152, distance: 259.9
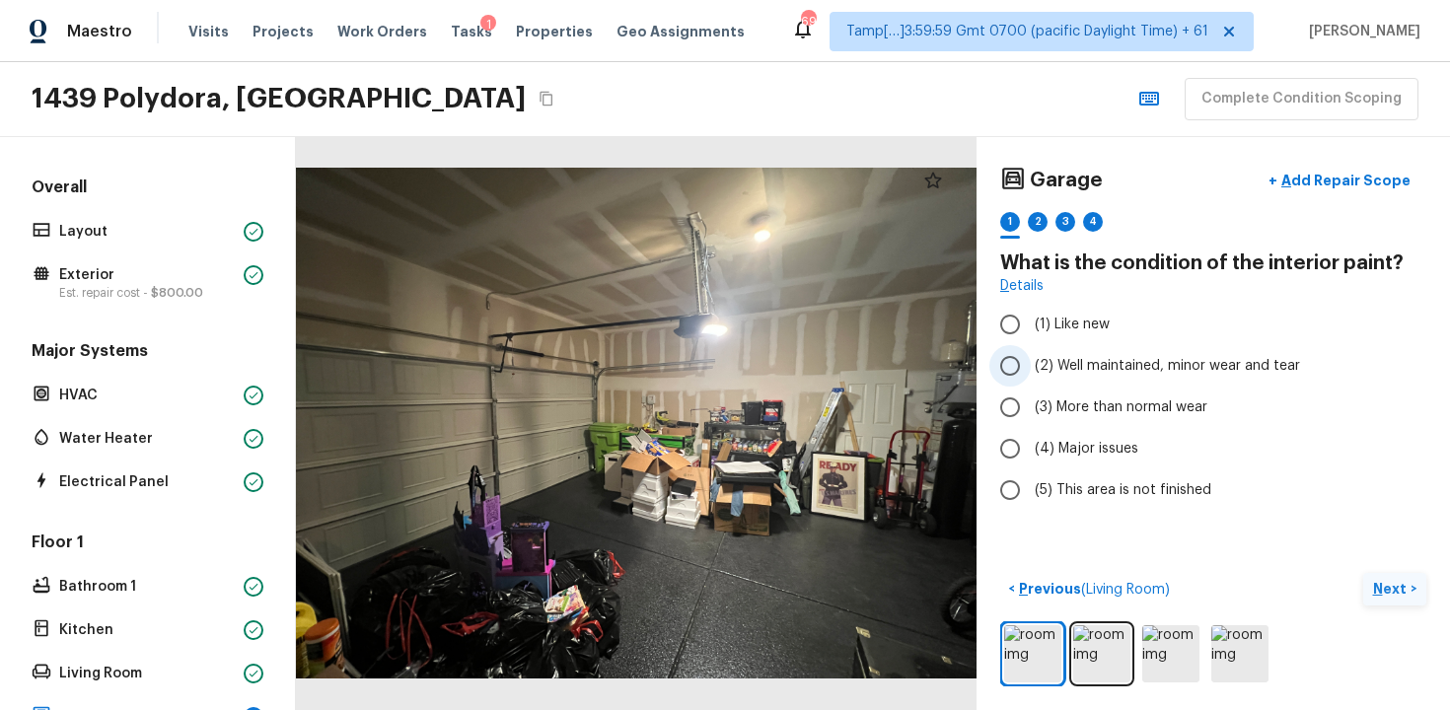
click at [1015, 357] on input "(2) Well maintained, minor wear and tear" at bounding box center [1010, 365] width 41 height 41
radio input "true"
click at [1015, 357] on input "(2) Well maintained, minor wear and tear" at bounding box center [1010, 365] width 41 height 41
click at [1050, 413] on span "(3) More than normal wear" at bounding box center [1121, 408] width 173 height 20
click at [1031, 413] on input "(3) More than normal wear" at bounding box center [1010, 407] width 41 height 41
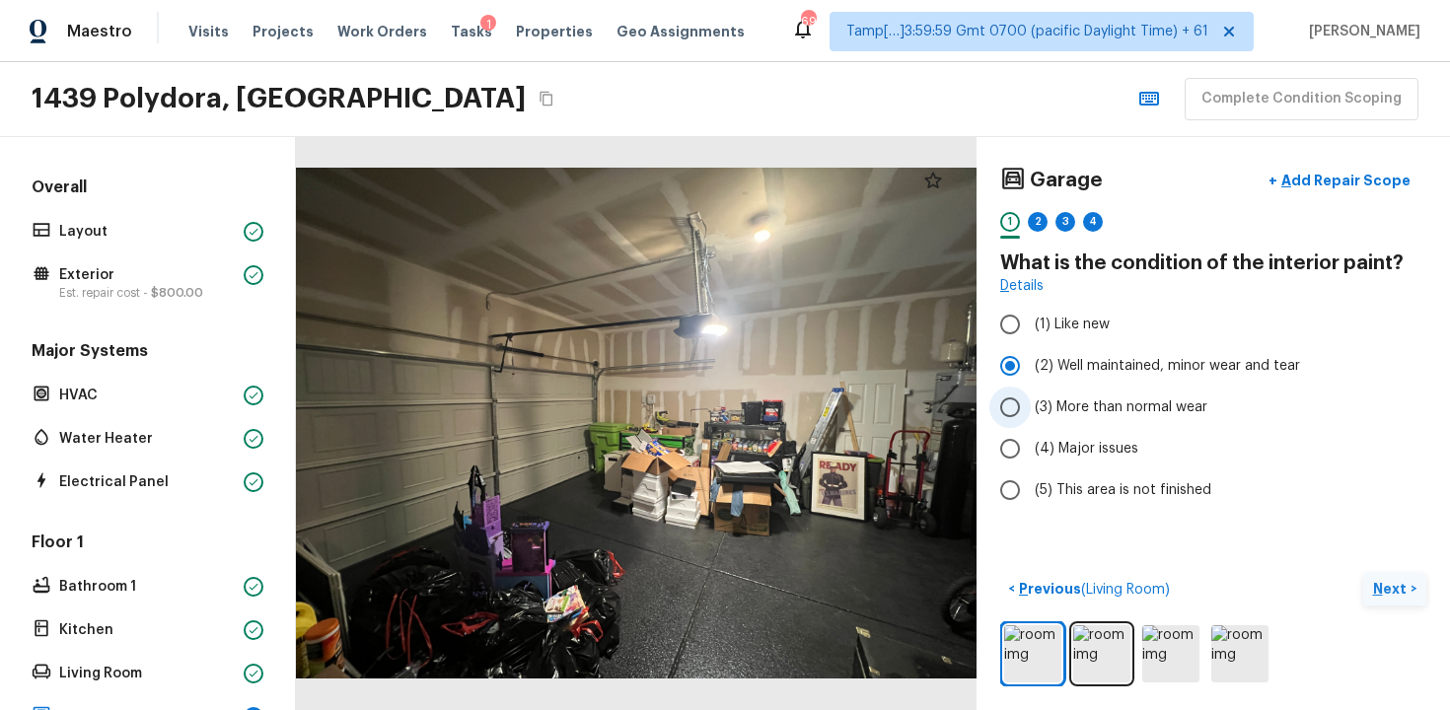
radio input "true"
click at [1384, 582] on p "Next" at bounding box center [1391, 589] width 37 height 20
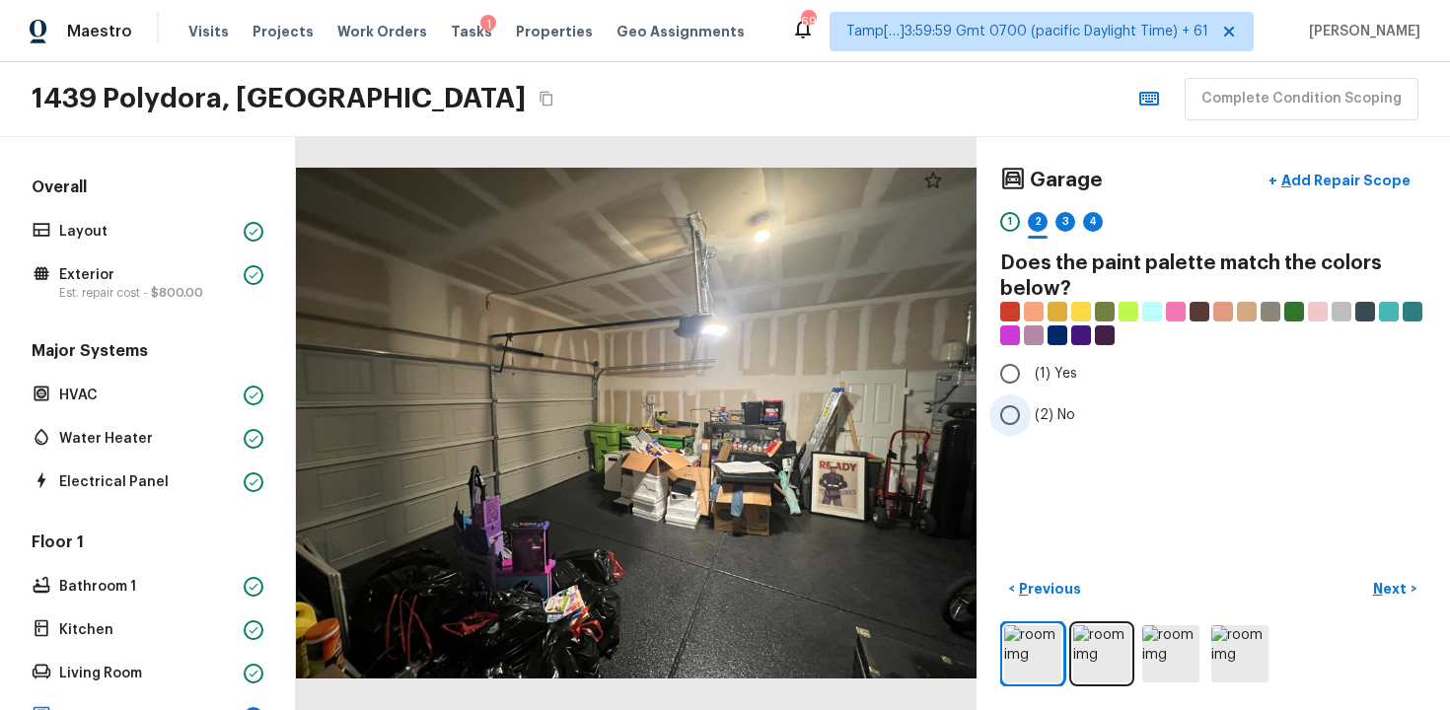
click at [1018, 435] on input "(2) No" at bounding box center [1010, 415] width 41 height 41
radio input "true"
click at [1385, 586] on p "Next" at bounding box center [1391, 589] width 37 height 20
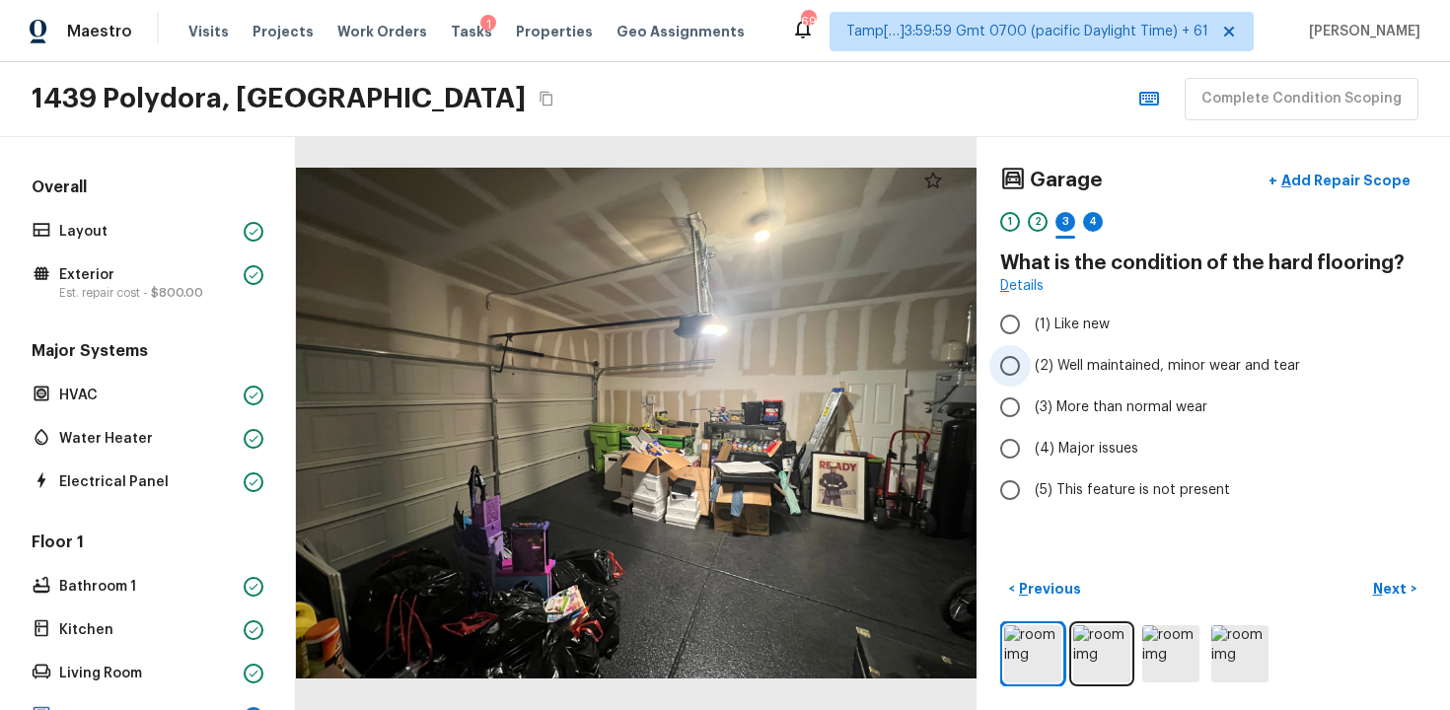
click at [1104, 370] on span "(2) Well maintained, minor wear and tear" at bounding box center [1167, 366] width 265 height 20
click at [1031, 370] on input "(2) Well maintained, minor wear and tear" at bounding box center [1010, 365] width 41 height 41
radio input "true"
click at [1385, 594] on p "Next" at bounding box center [1391, 589] width 37 height 20
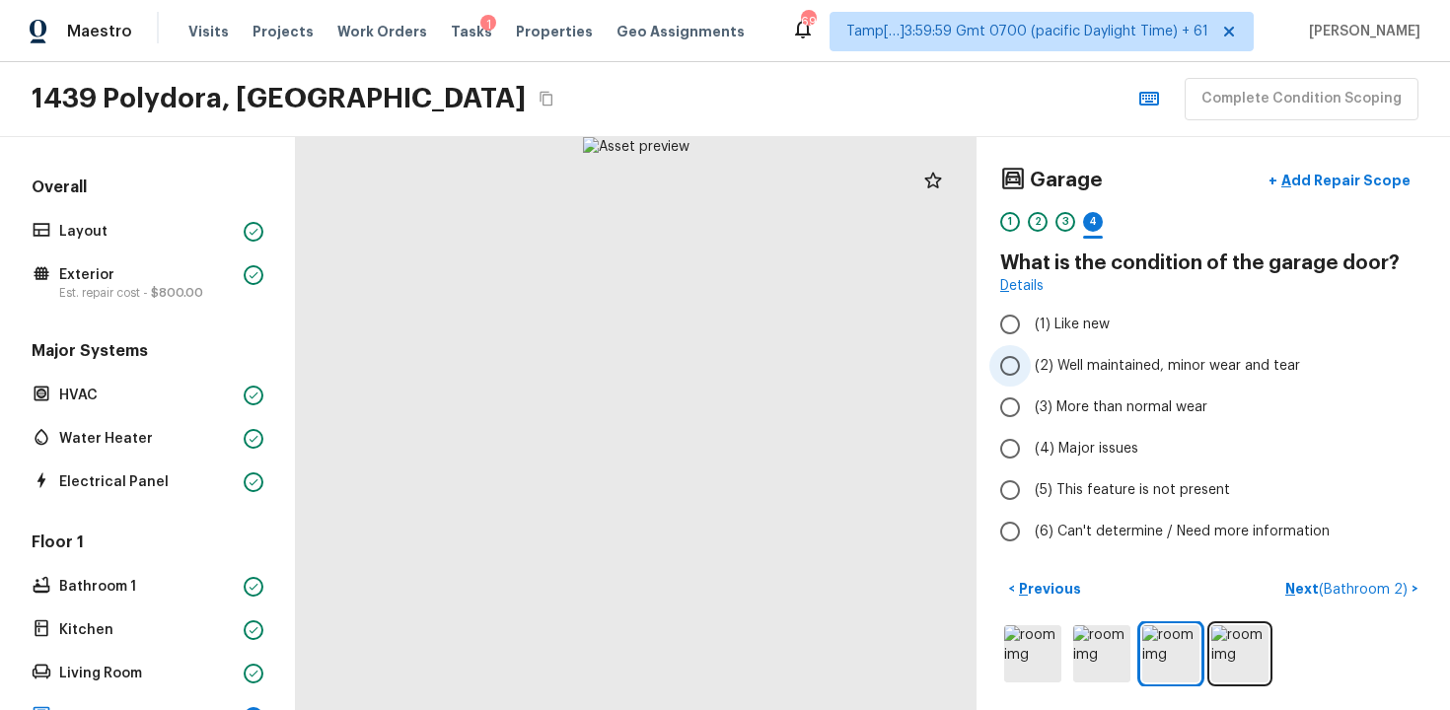
click at [1176, 366] on span "(2) Well maintained, minor wear and tear" at bounding box center [1167, 366] width 265 height 20
click at [1031, 366] on input "(2) Well maintained, minor wear and tear" at bounding box center [1010, 365] width 41 height 41
radio input "true"
click at [1363, 579] on p "Next ( Bathroom 2 )" at bounding box center [1348, 589] width 126 height 21
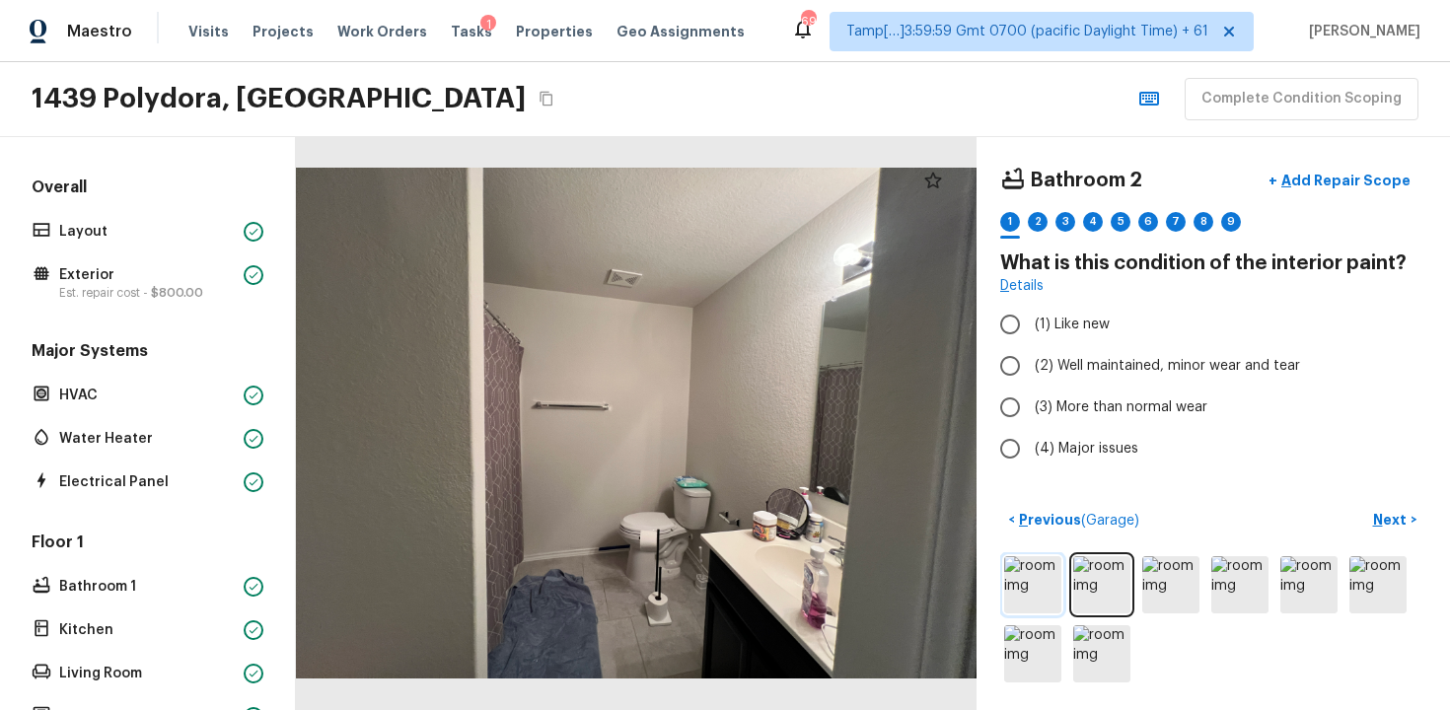
click at [1053, 585] on img at bounding box center [1032, 584] width 57 height 57
click at [1020, 578] on img at bounding box center [1032, 584] width 57 height 57
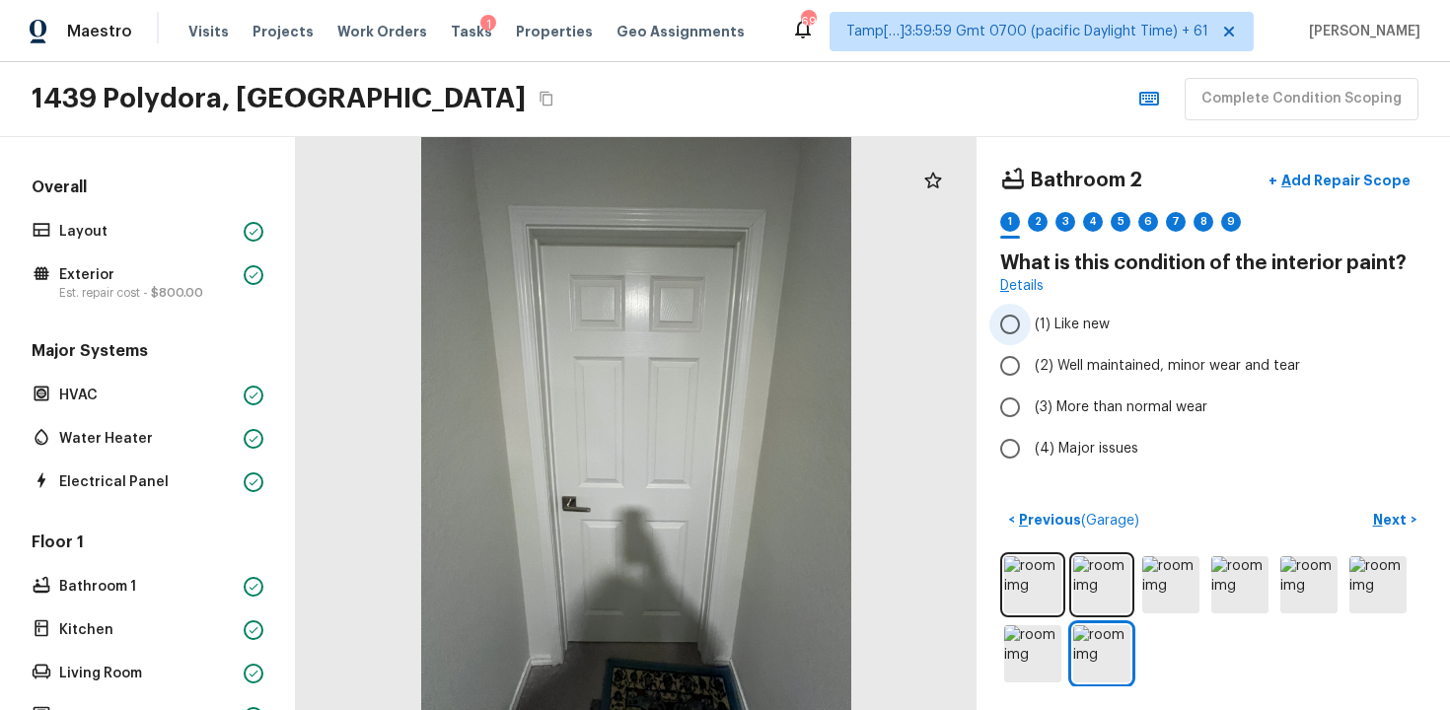
click at [1189, 334] on label "(1) Like new" at bounding box center [1200, 324] width 421 height 41
click at [1031, 334] on input "(1) Like new" at bounding box center [1010, 324] width 41 height 41
radio input "true"
click at [1189, 370] on span "(2) Well maintained, minor wear and tear" at bounding box center [1167, 366] width 265 height 20
click at [1031, 370] on input "(2) Well maintained, minor wear and tear" at bounding box center [1010, 365] width 41 height 41
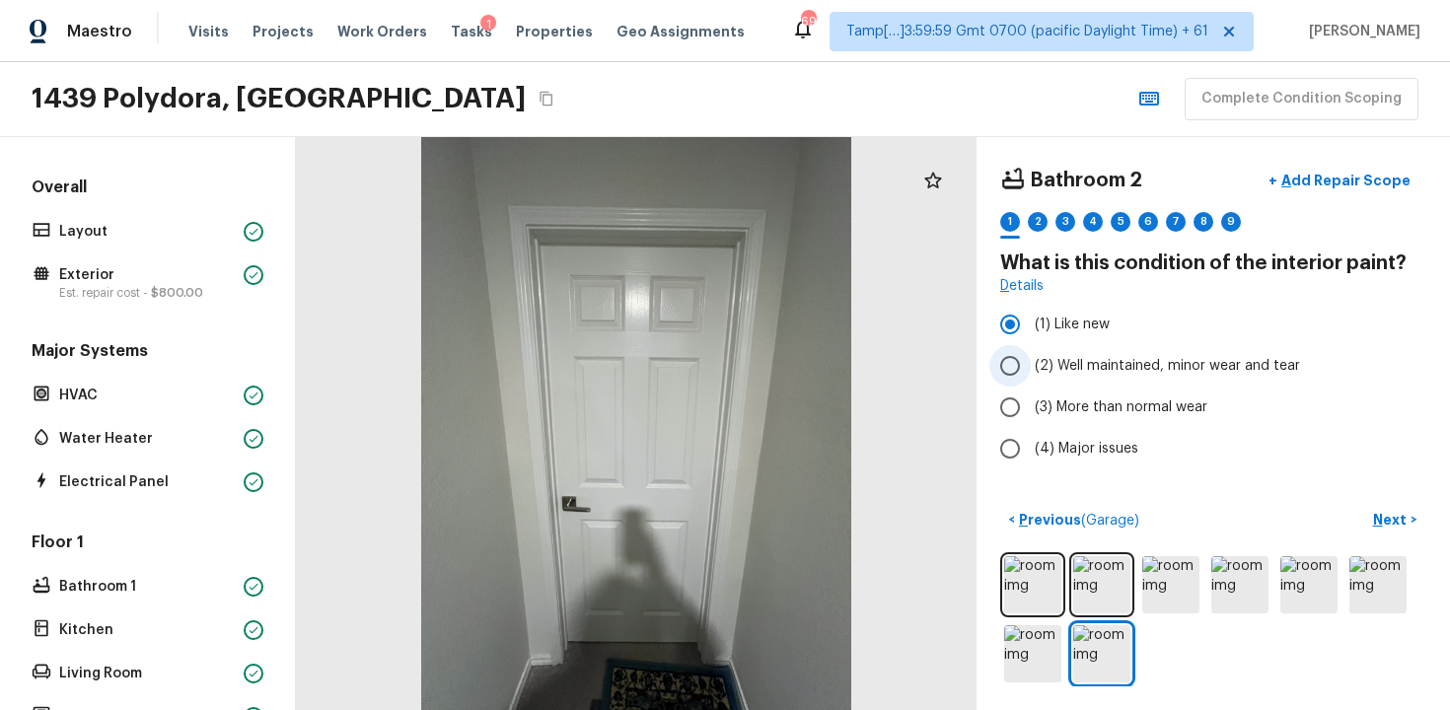
radio input "true"
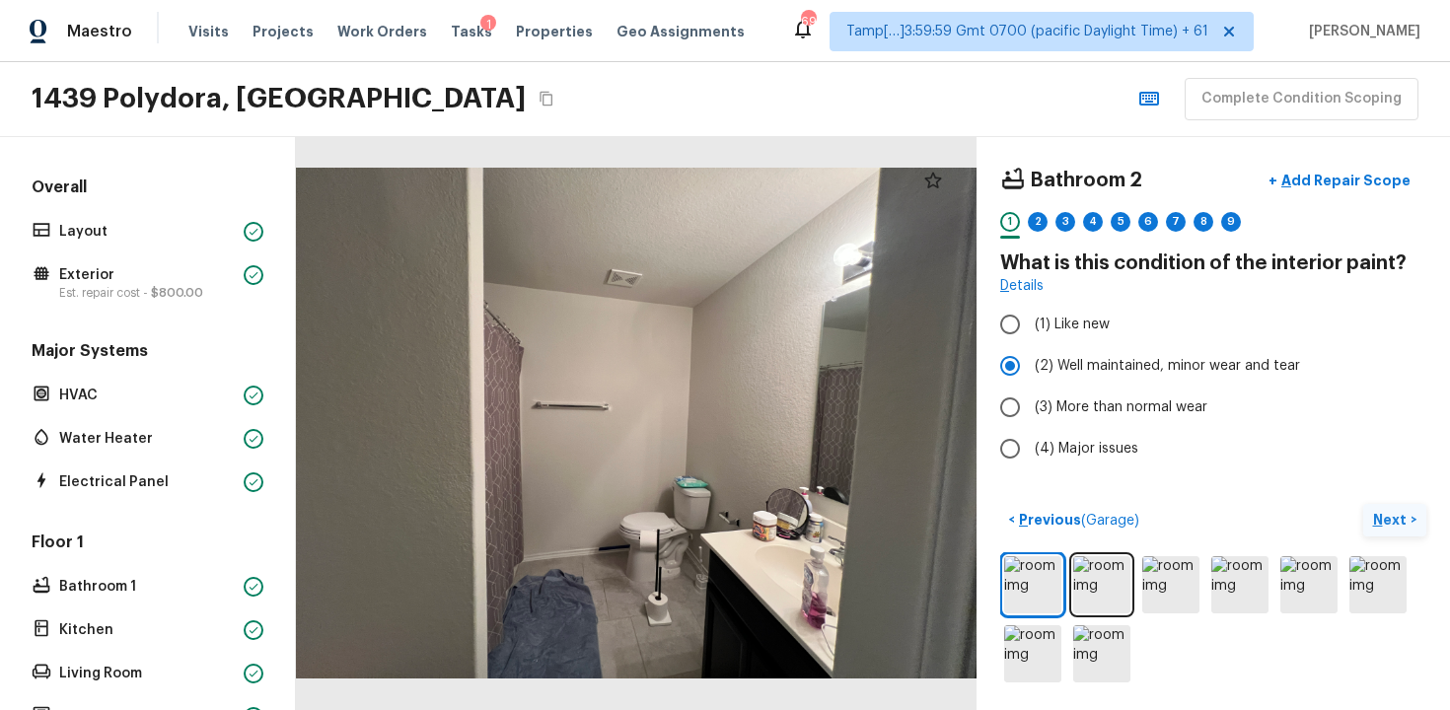
click at [1389, 525] on p "Next" at bounding box center [1391, 520] width 37 height 20
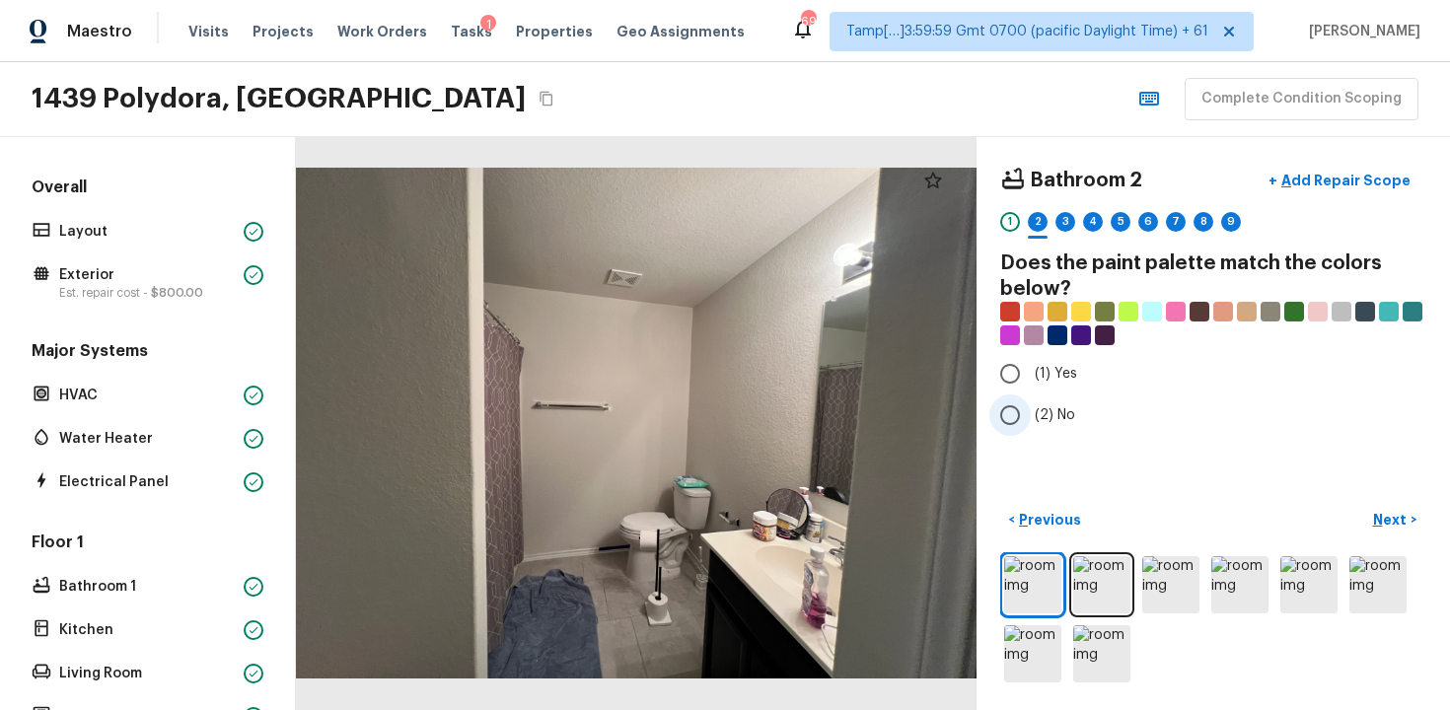
click at [1042, 414] on span "(2) No" at bounding box center [1055, 415] width 40 height 20
click at [1031, 414] on input "(2) No" at bounding box center [1010, 415] width 41 height 41
radio input "true"
click at [1400, 510] on p "Next" at bounding box center [1391, 520] width 37 height 20
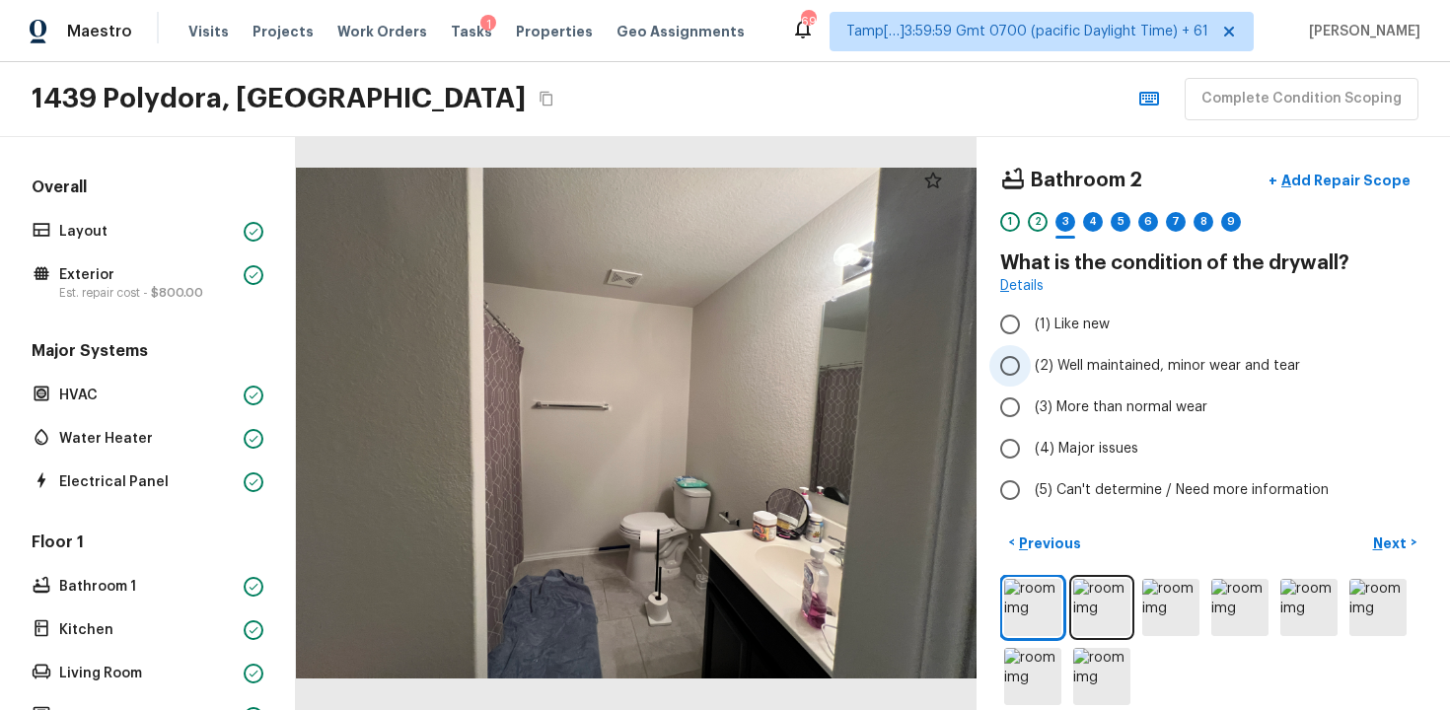
click at [1182, 378] on label "(2) Well maintained, minor wear and tear" at bounding box center [1200, 365] width 421 height 41
click at [1031, 378] on input "(2) Well maintained, minor wear and tear" at bounding box center [1010, 365] width 41 height 41
radio input "true"
click at [1387, 547] on p "Next" at bounding box center [1391, 544] width 37 height 20
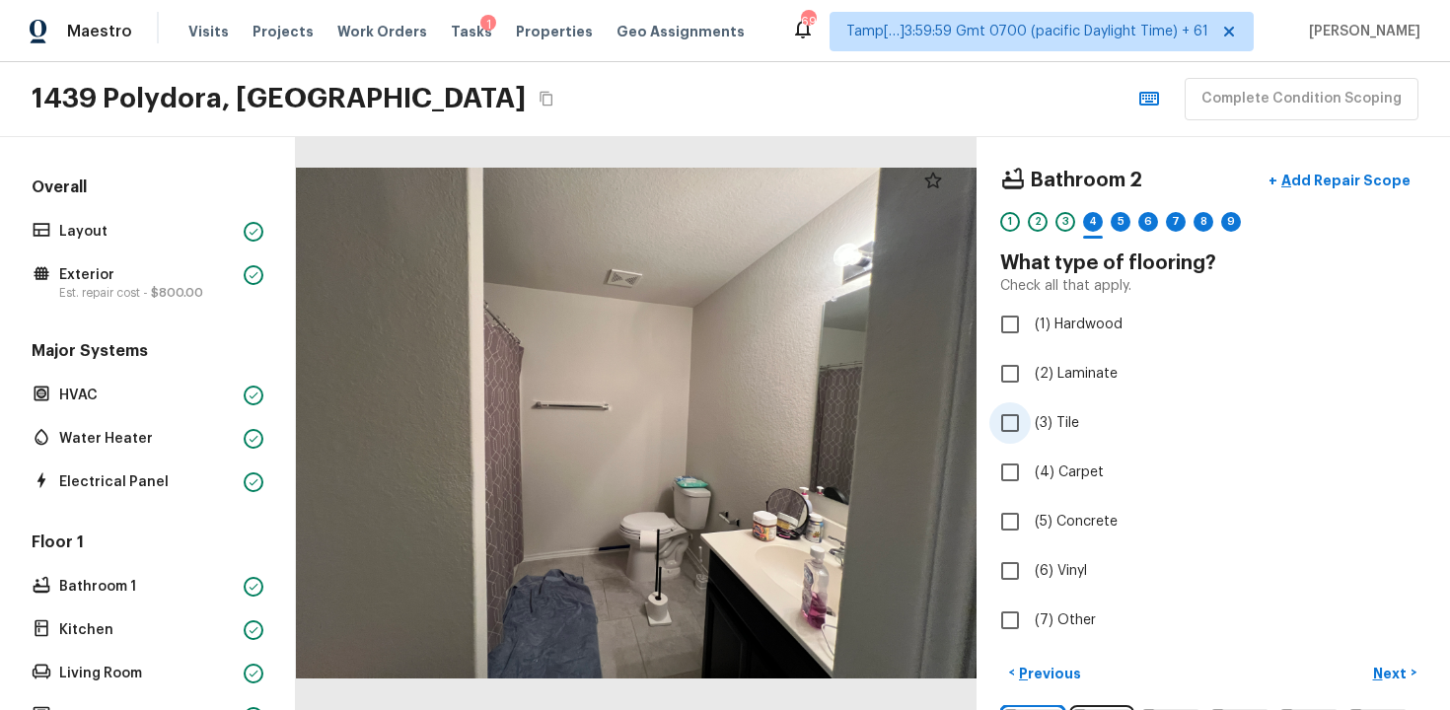
click at [1063, 431] on span "(3) Tile" at bounding box center [1057, 423] width 44 height 20
click at [1031, 431] on input "(3) Tile" at bounding box center [1010, 423] width 41 height 41
checkbox input "true"
click at [1374, 668] on p "Next" at bounding box center [1391, 674] width 37 height 20
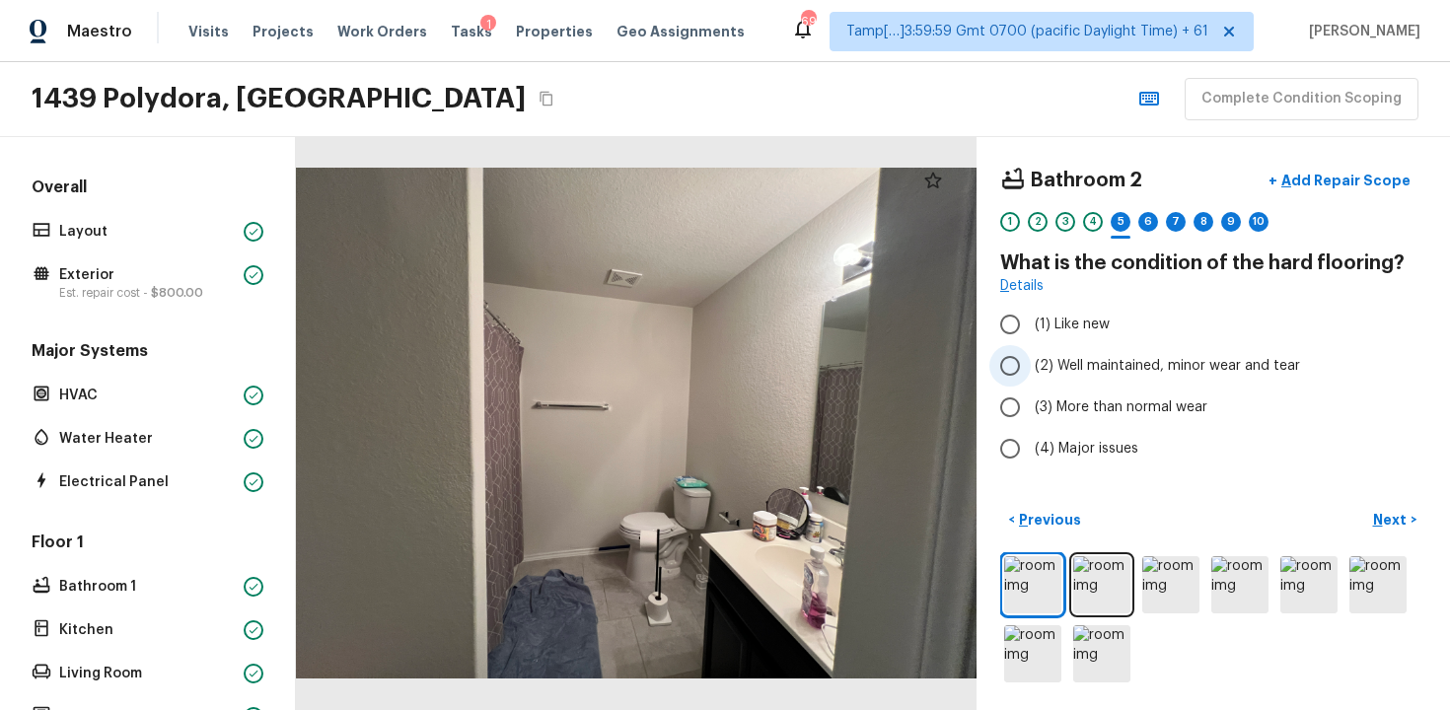
click at [1135, 359] on span "(2) Well maintained, minor wear and tear" at bounding box center [1167, 366] width 265 height 20
click at [1031, 359] on input "(2) Well maintained, minor wear and tear" at bounding box center [1010, 365] width 41 height 41
radio input "true"
click at [1392, 520] on p "Next" at bounding box center [1391, 520] width 37 height 20
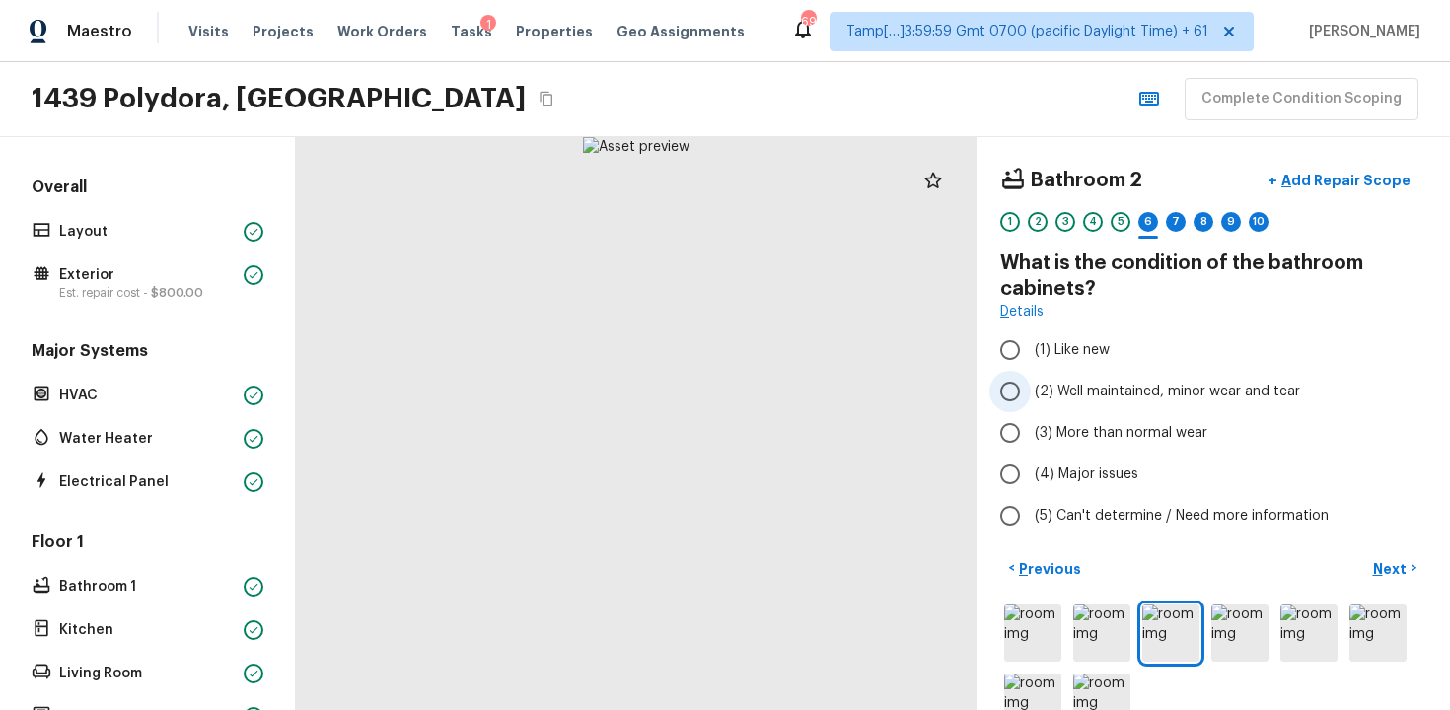
click at [1108, 387] on span "(2) Well maintained, minor wear and tear" at bounding box center [1167, 392] width 265 height 20
click at [1031, 387] on input "(2) Well maintained, minor wear and tear" at bounding box center [1010, 391] width 41 height 41
radio input "true"
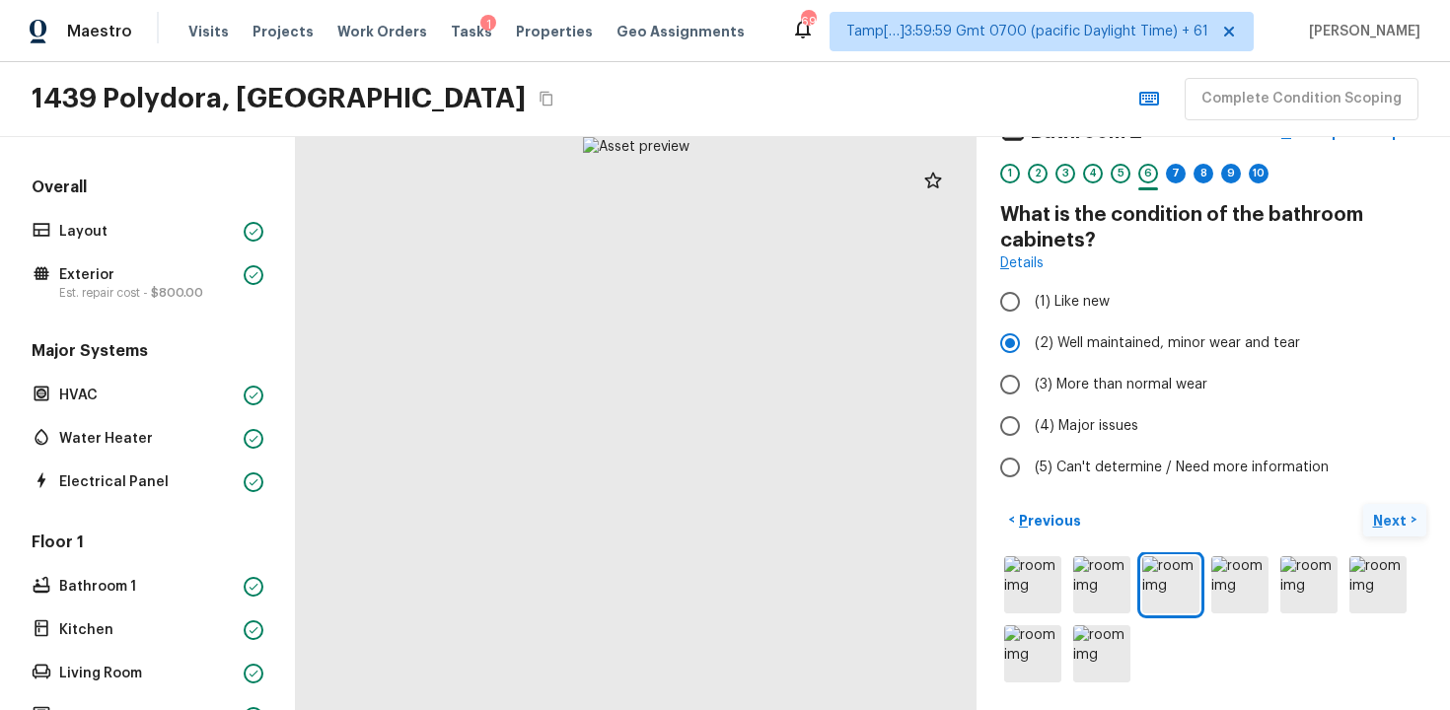
click at [1387, 517] on p "Next" at bounding box center [1391, 521] width 37 height 20
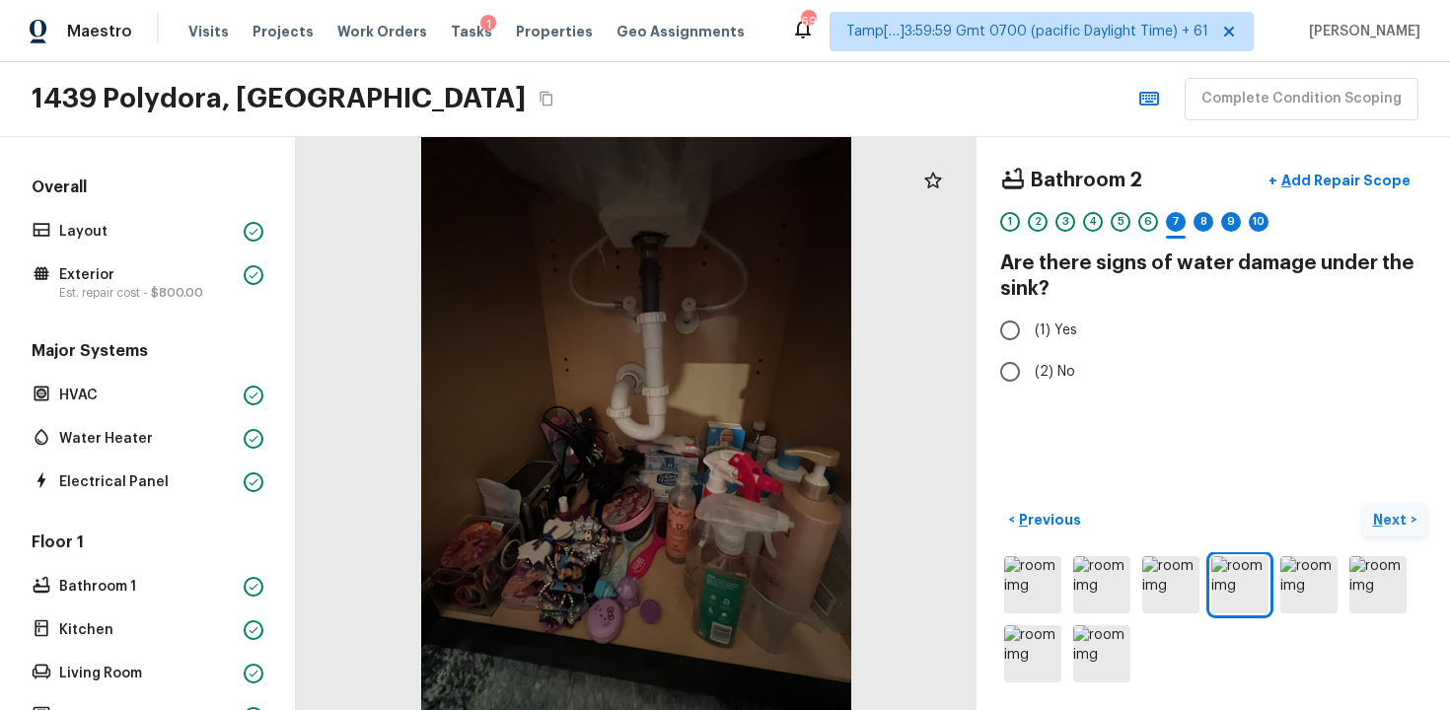
scroll to position [0, 0]
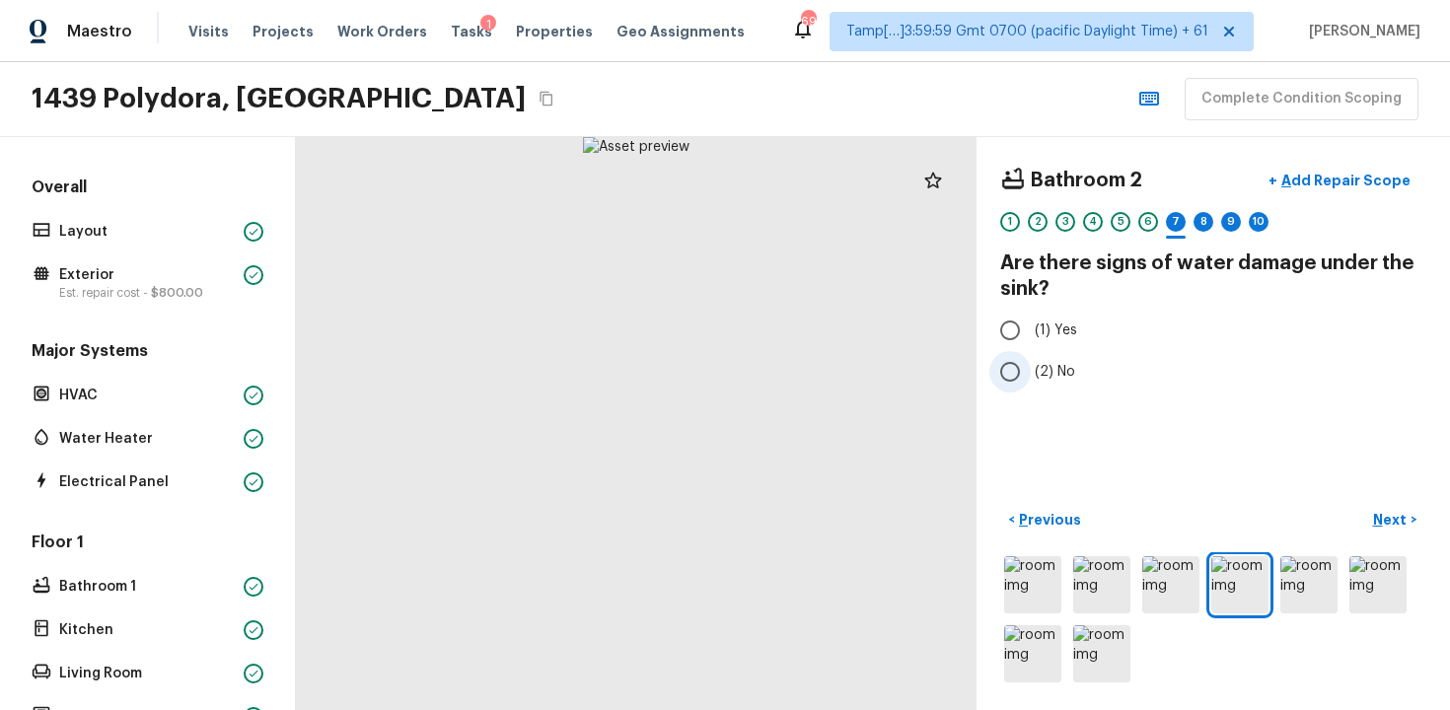
click at [1025, 365] on input "(2) No" at bounding box center [1010, 371] width 41 height 41
radio input "true"
click at [1387, 516] on p "Next" at bounding box center [1391, 520] width 37 height 20
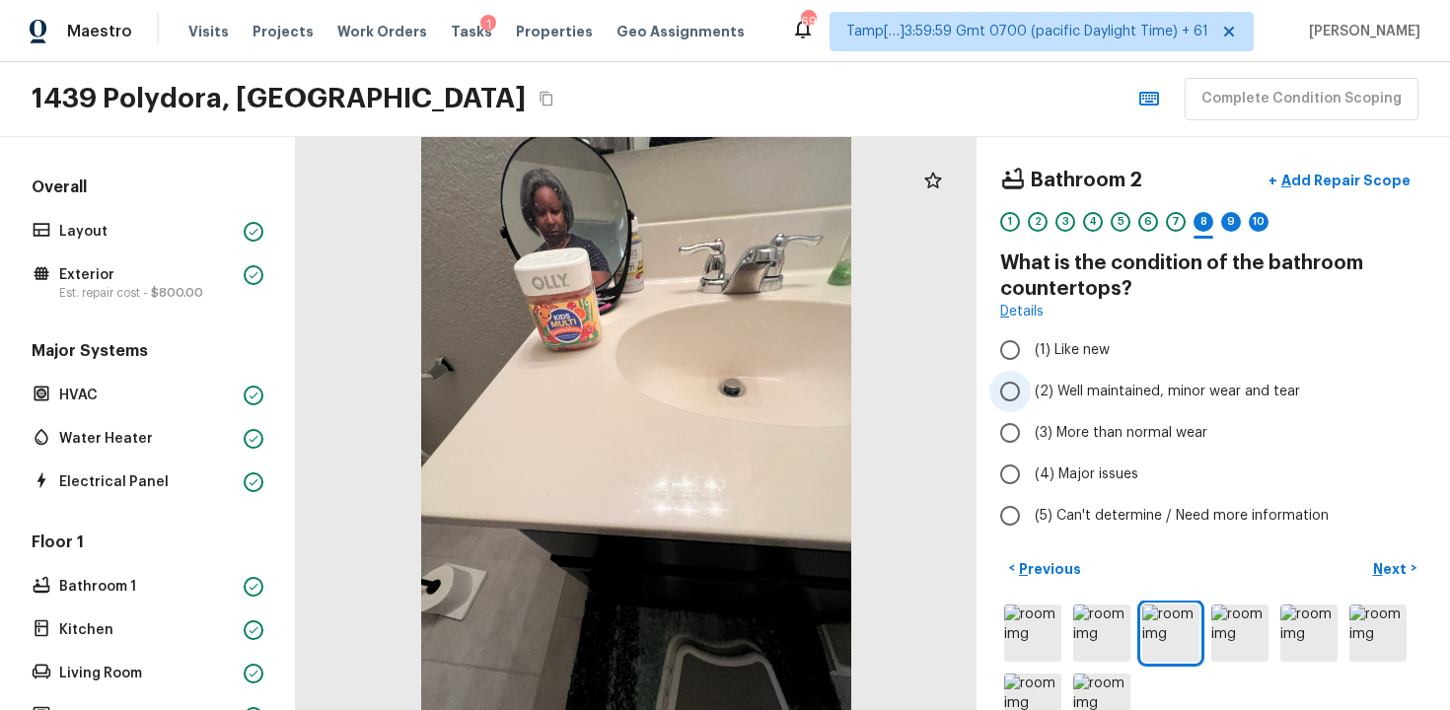
click at [1105, 394] on span "(2) Well maintained, minor wear and tear" at bounding box center [1167, 392] width 265 height 20
click at [1031, 394] on input "(2) Well maintained, minor wear and tear" at bounding box center [1010, 391] width 41 height 41
radio input "true"
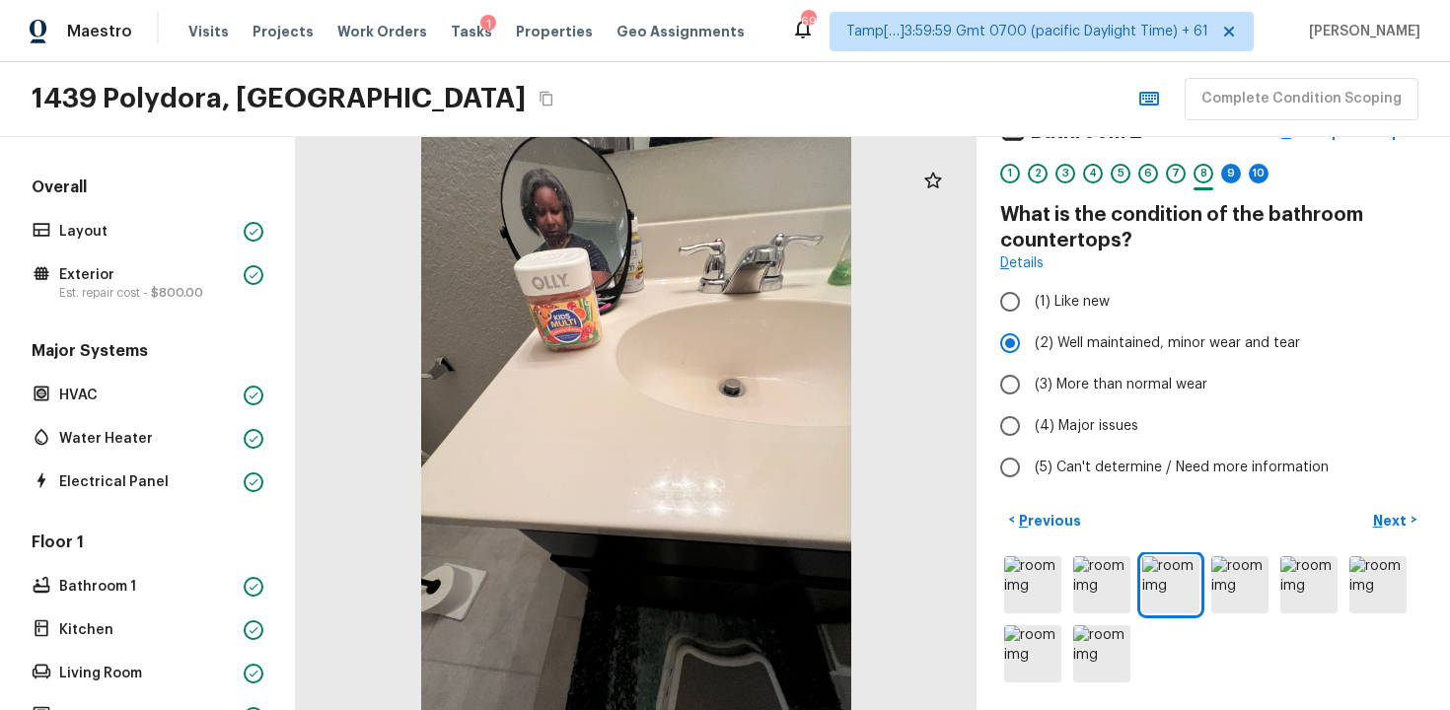
scroll to position [43, 0]
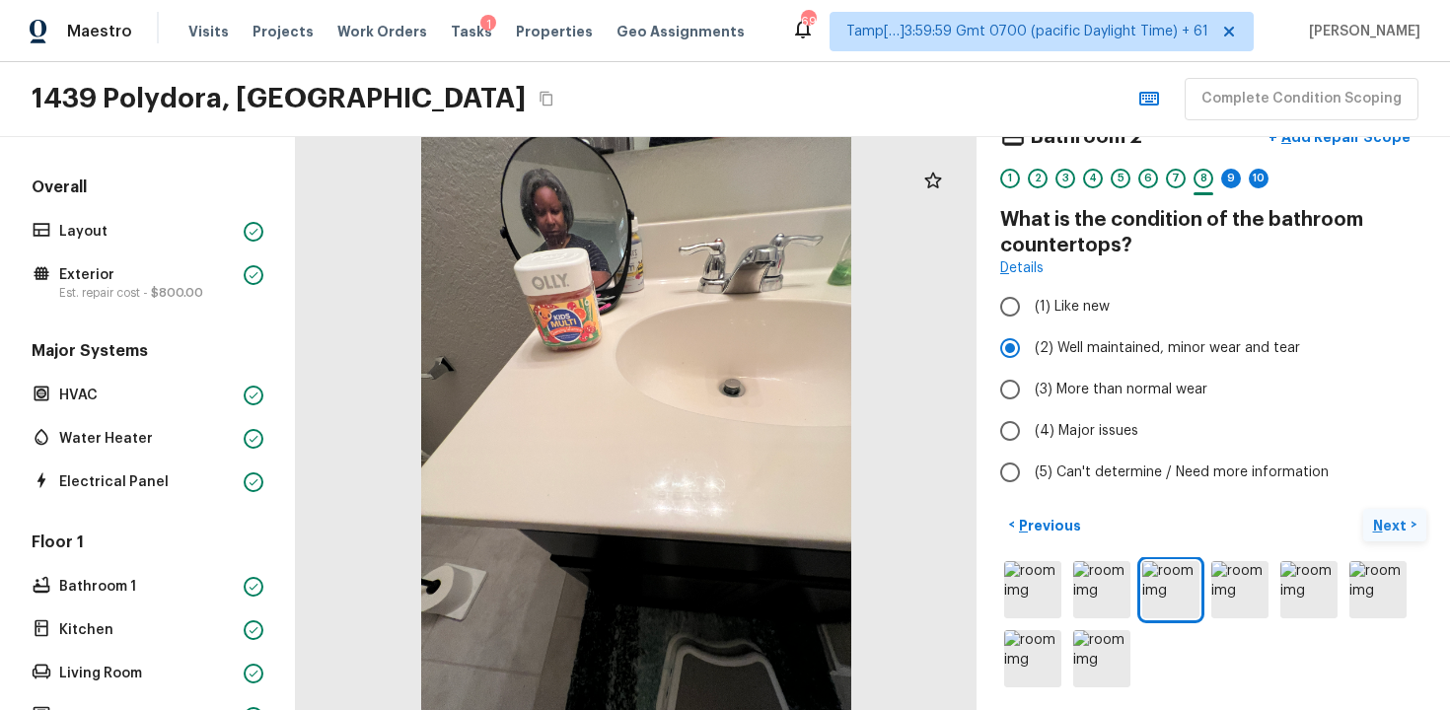
click at [1383, 537] on button "Next >" at bounding box center [1394, 525] width 63 height 33
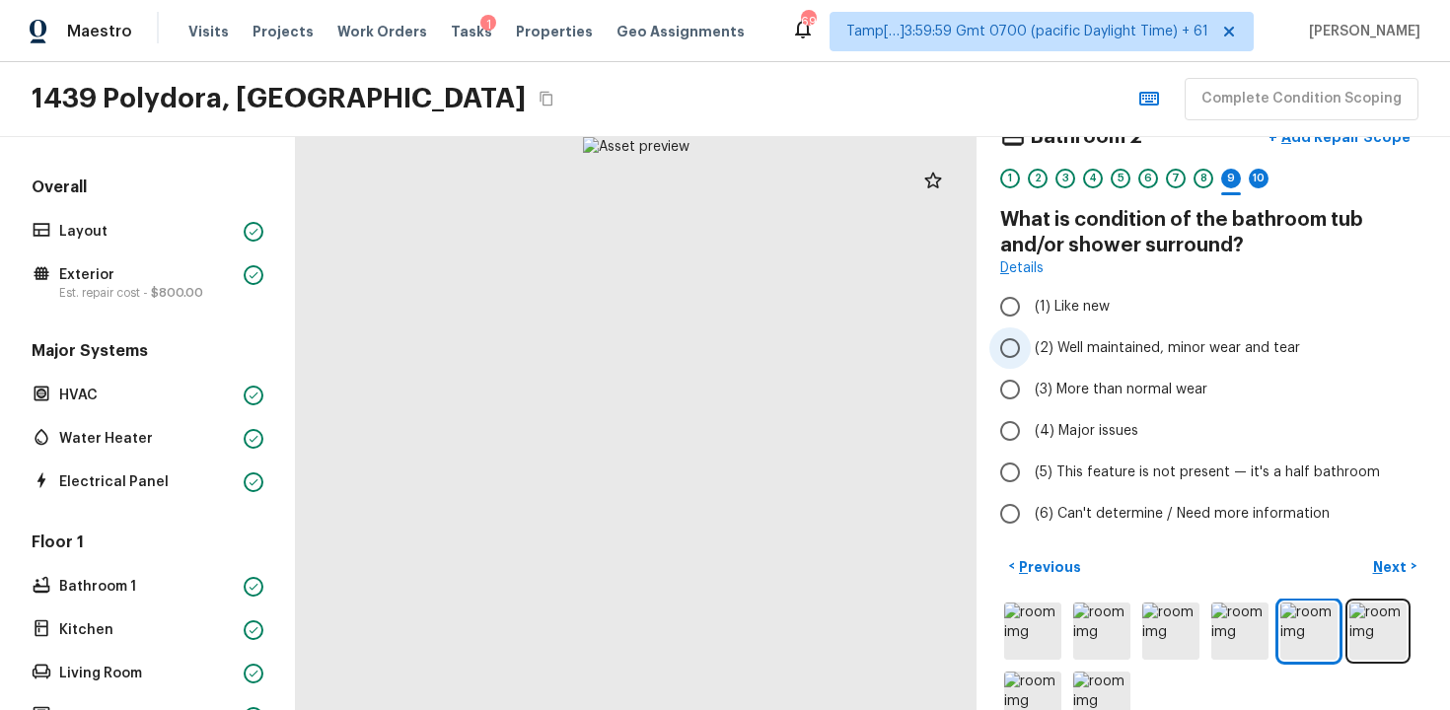
click at [1148, 336] on label "(2) Well maintained, minor wear and tear" at bounding box center [1200, 348] width 421 height 41
click at [1031, 336] on input "(2) Well maintained, minor wear and tear" at bounding box center [1010, 348] width 41 height 41
radio input "true"
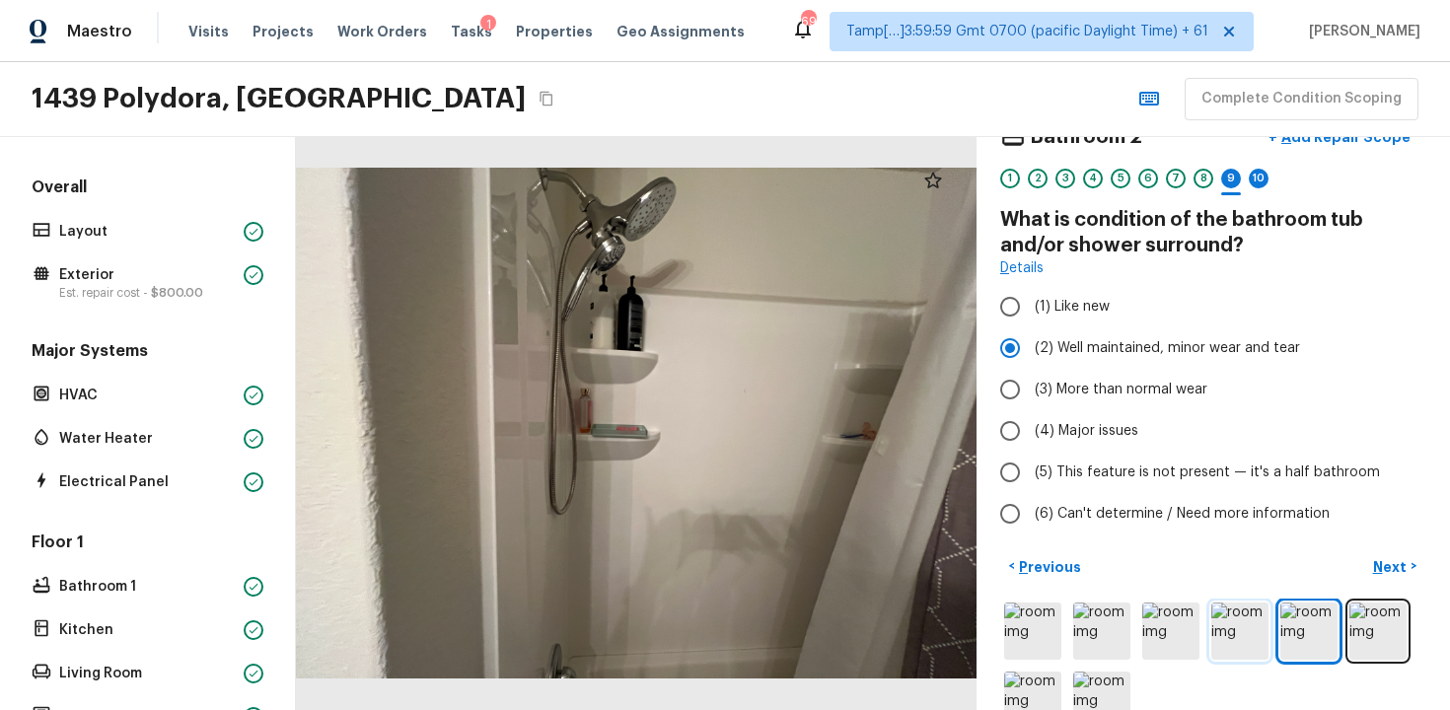
scroll to position [90, 0]
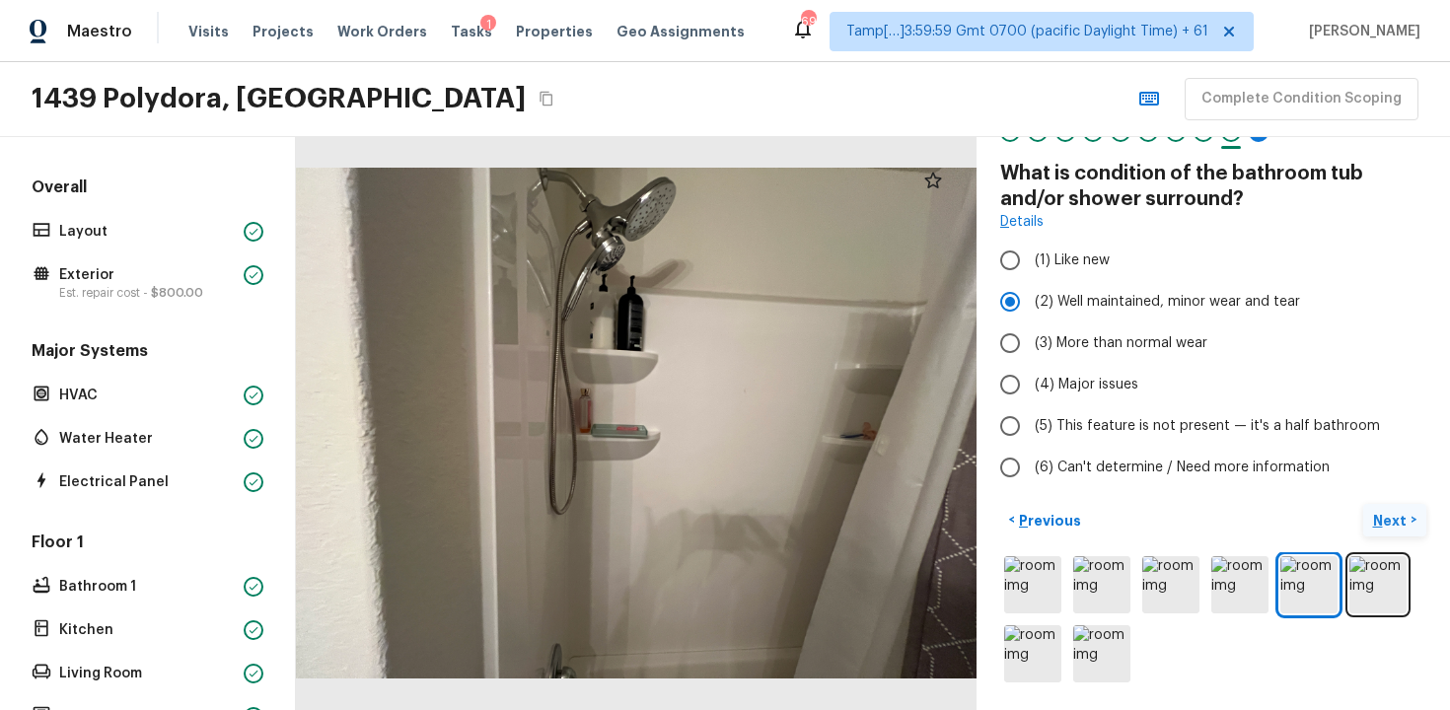
click at [1406, 516] on p "Next" at bounding box center [1391, 521] width 37 height 20
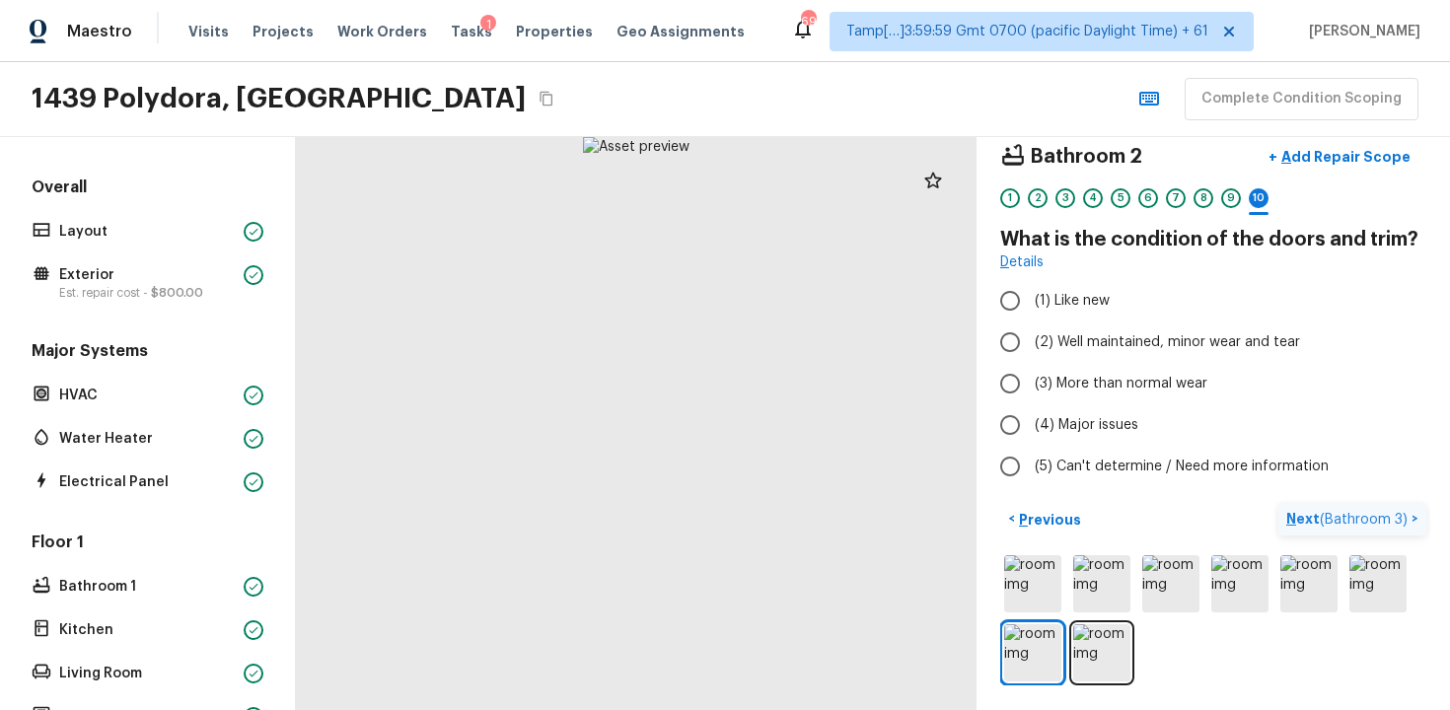
scroll to position [23, 0]
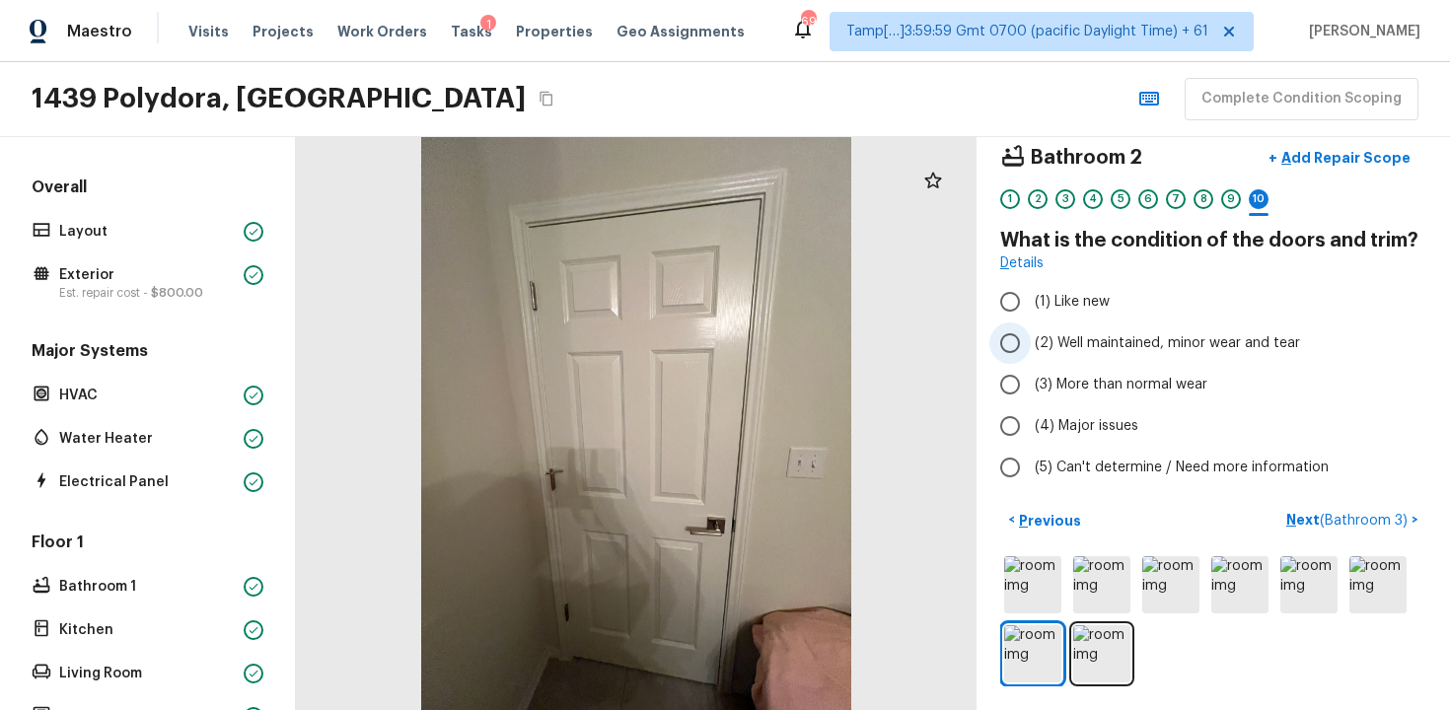
click at [1171, 341] on span "(2) Well maintained, minor wear and tear" at bounding box center [1167, 343] width 265 height 20
click at [1031, 341] on input "(2) Well maintained, minor wear and tear" at bounding box center [1010, 343] width 41 height 41
radio input "true"
click at [1327, 520] on span "( Bathroom 3 )" at bounding box center [1364, 521] width 88 height 14
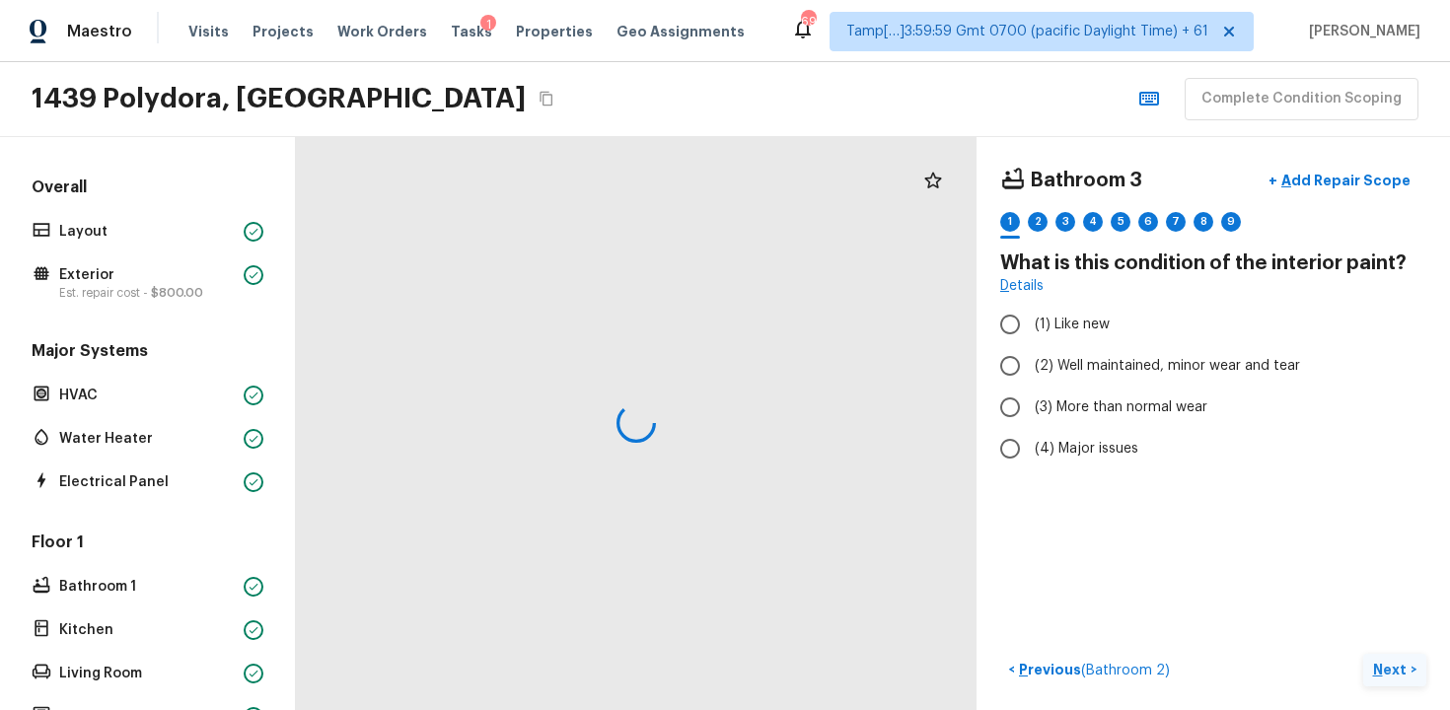
scroll to position [0, 0]
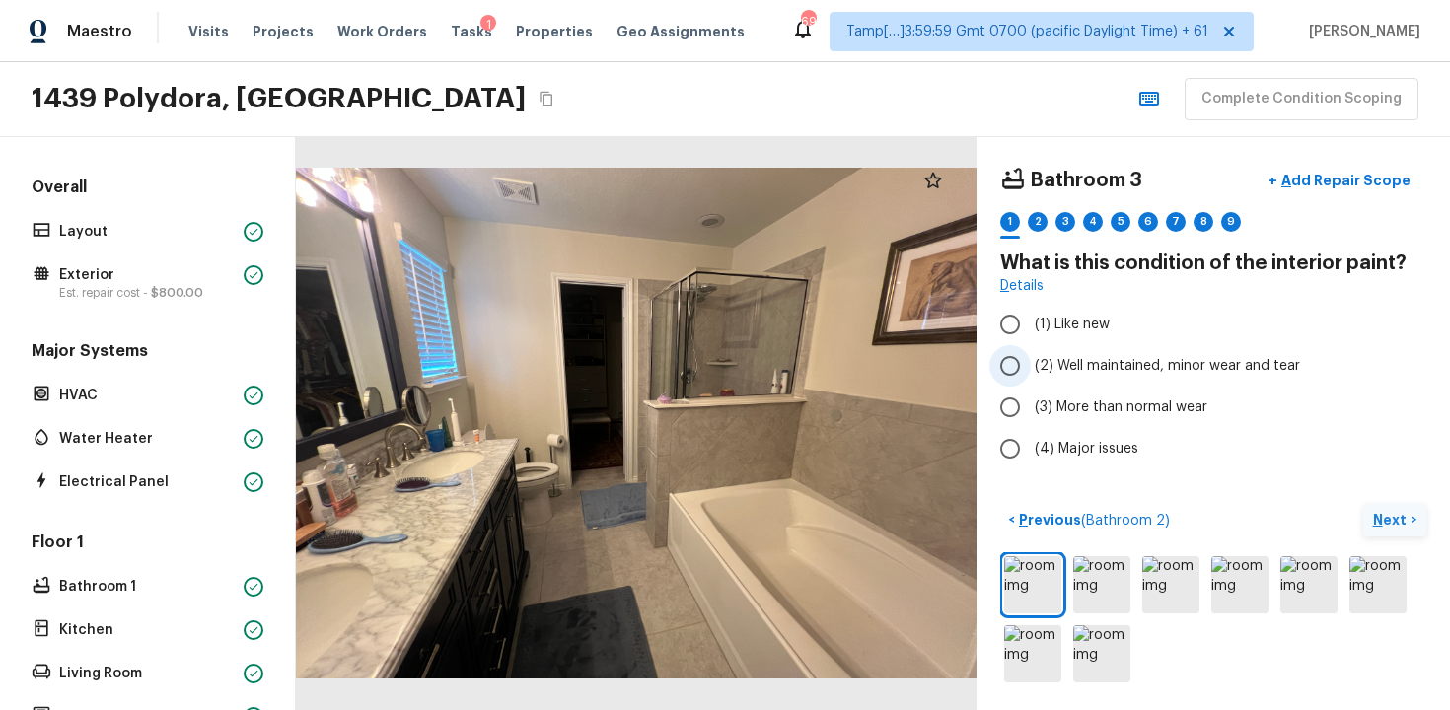
click at [1116, 349] on label "(2) Well maintained, minor wear and tear" at bounding box center [1200, 365] width 421 height 41
click at [1031, 349] on input "(2) Well maintained, minor wear and tear" at bounding box center [1010, 365] width 41 height 41
radio input "true"
click at [1399, 514] on p "Next" at bounding box center [1391, 520] width 37 height 20
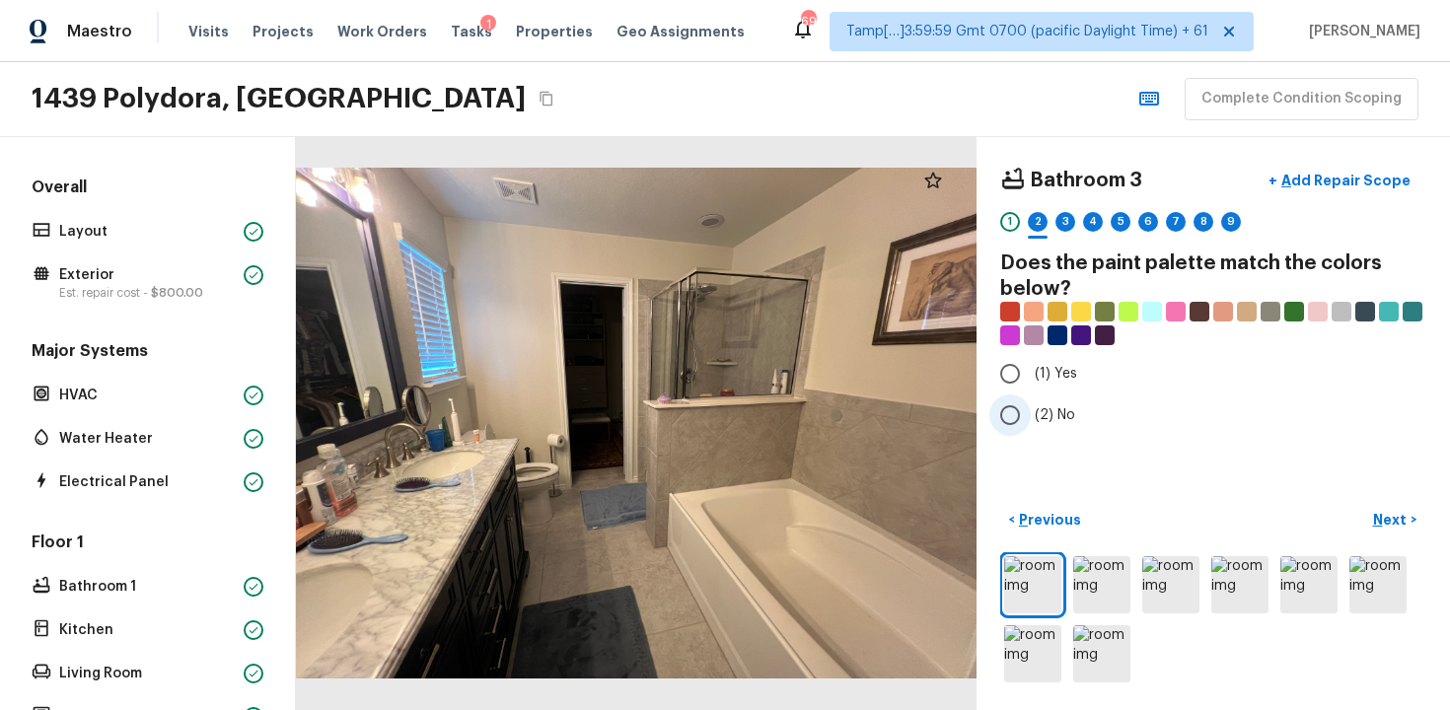
click at [1047, 416] on span "(2) No" at bounding box center [1055, 415] width 40 height 20
click at [1031, 416] on input "(2) No" at bounding box center [1010, 415] width 41 height 41
radio input "true"
click at [1390, 513] on p "Next" at bounding box center [1391, 520] width 37 height 20
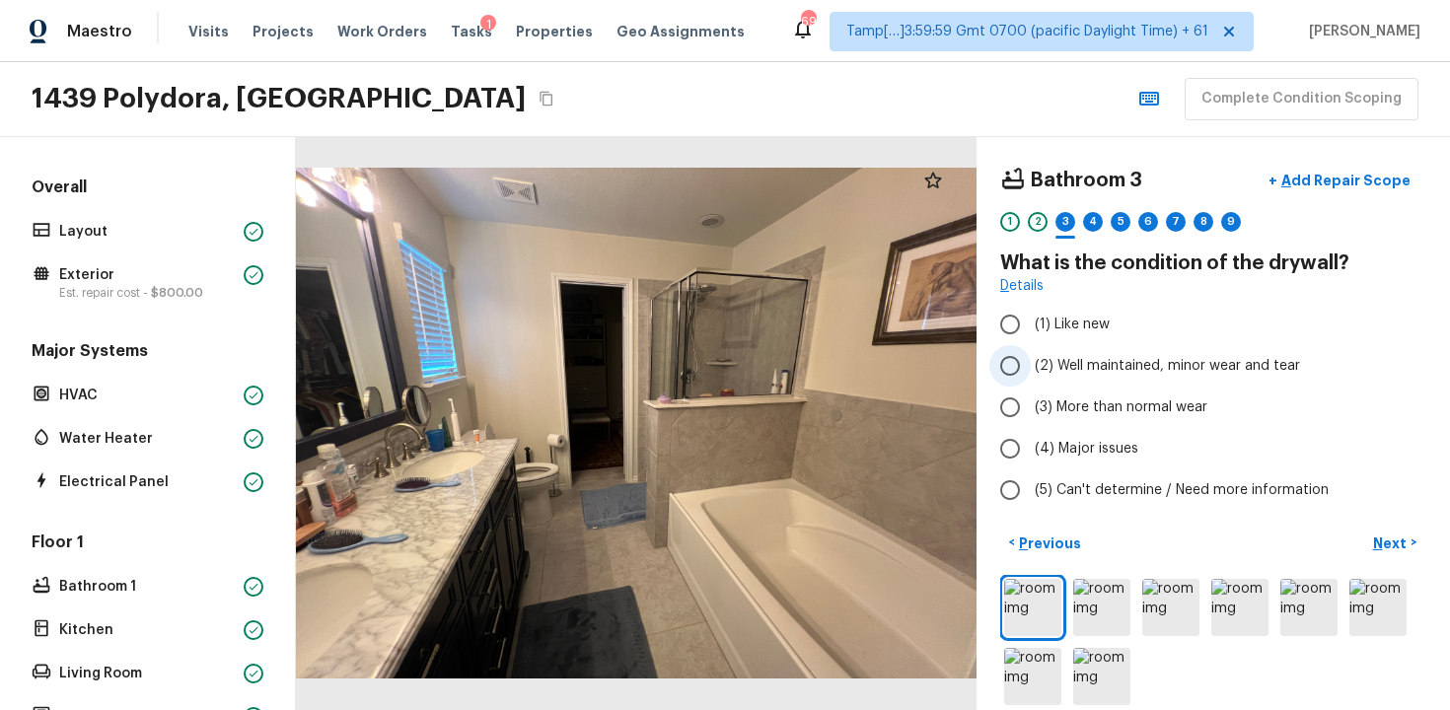
click at [1099, 363] on span "(2) Well maintained, minor wear and tear" at bounding box center [1167, 366] width 265 height 20
click at [1031, 363] on input "(2) Well maintained, minor wear and tear" at bounding box center [1010, 365] width 41 height 41
radio input "true"
click at [1396, 547] on p "Next" at bounding box center [1391, 544] width 37 height 20
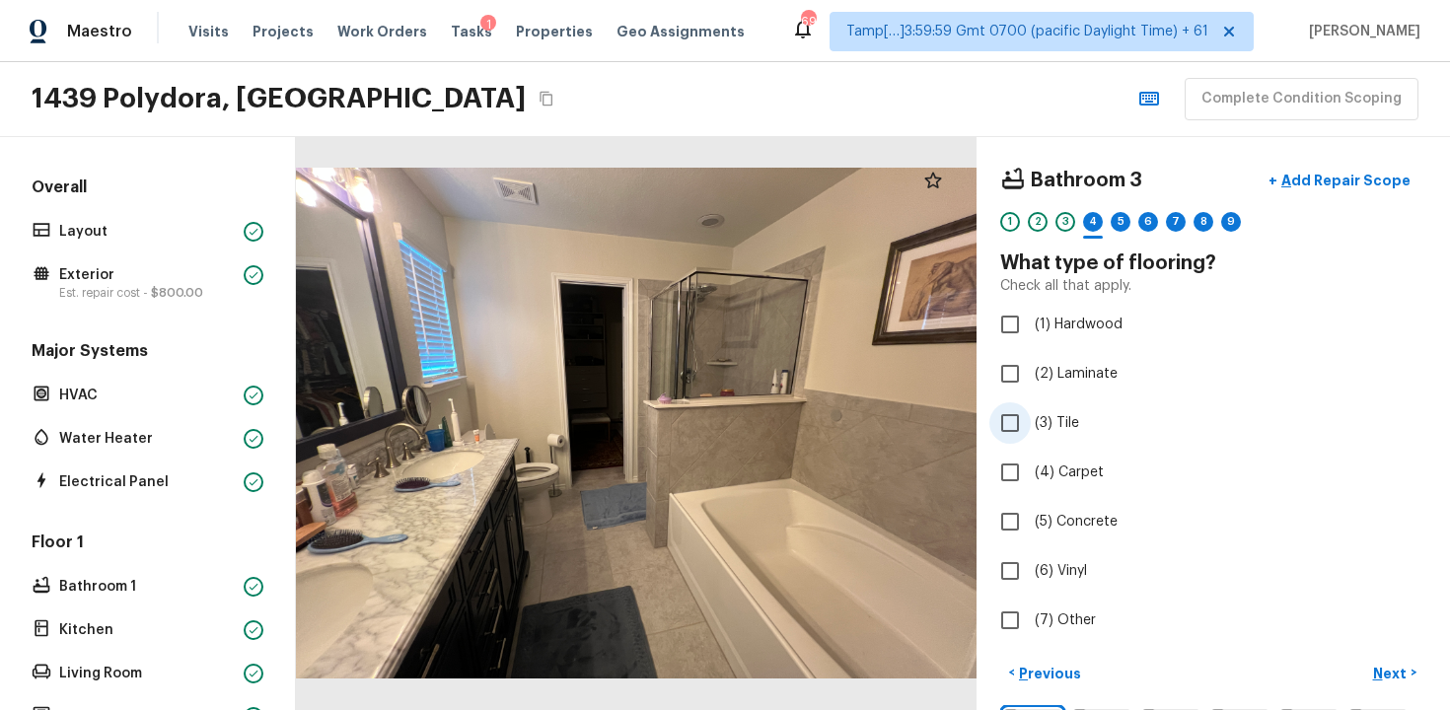
click at [1025, 419] on input "(3) Tile" at bounding box center [1010, 423] width 41 height 41
checkbox input "true"
click at [1384, 660] on button "Next >" at bounding box center [1394, 673] width 63 height 33
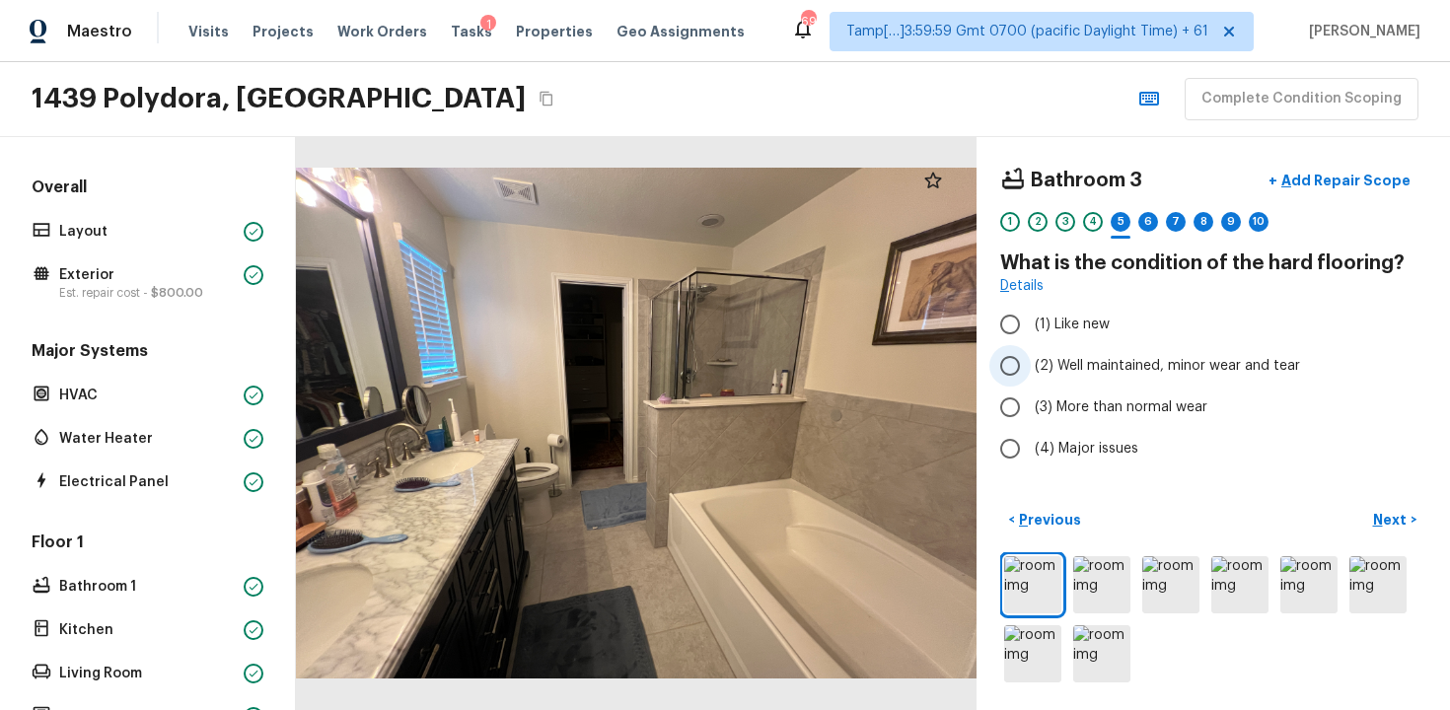
click at [1144, 382] on label "(2) Well maintained, minor wear and tear" at bounding box center [1200, 365] width 421 height 41
click at [1031, 382] on input "(2) Well maintained, minor wear and tear" at bounding box center [1010, 365] width 41 height 41
radio input "true"
click at [1406, 514] on p "Next" at bounding box center [1391, 520] width 37 height 20
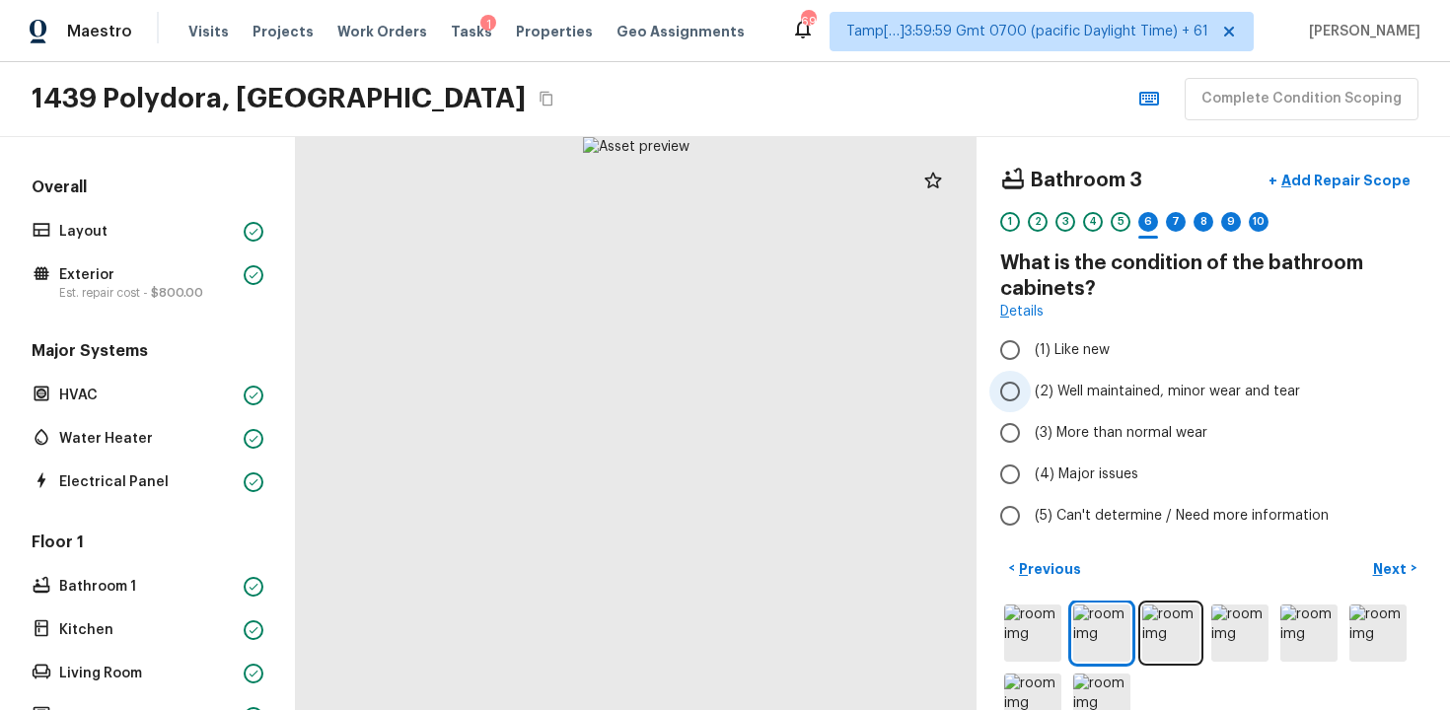
click at [1119, 387] on span "(2) Well maintained, minor wear and tear" at bounding box center [1167, 392] width 265 height 20
click at [1031, 387] on input "(2) Well maintained, minor wear and tear" at bounding box center [1010, 391] width 41 height 41
radio input "true"
click at [1376, 560] on p "Next" at bounding box center [1391, 569] width 37 height 20
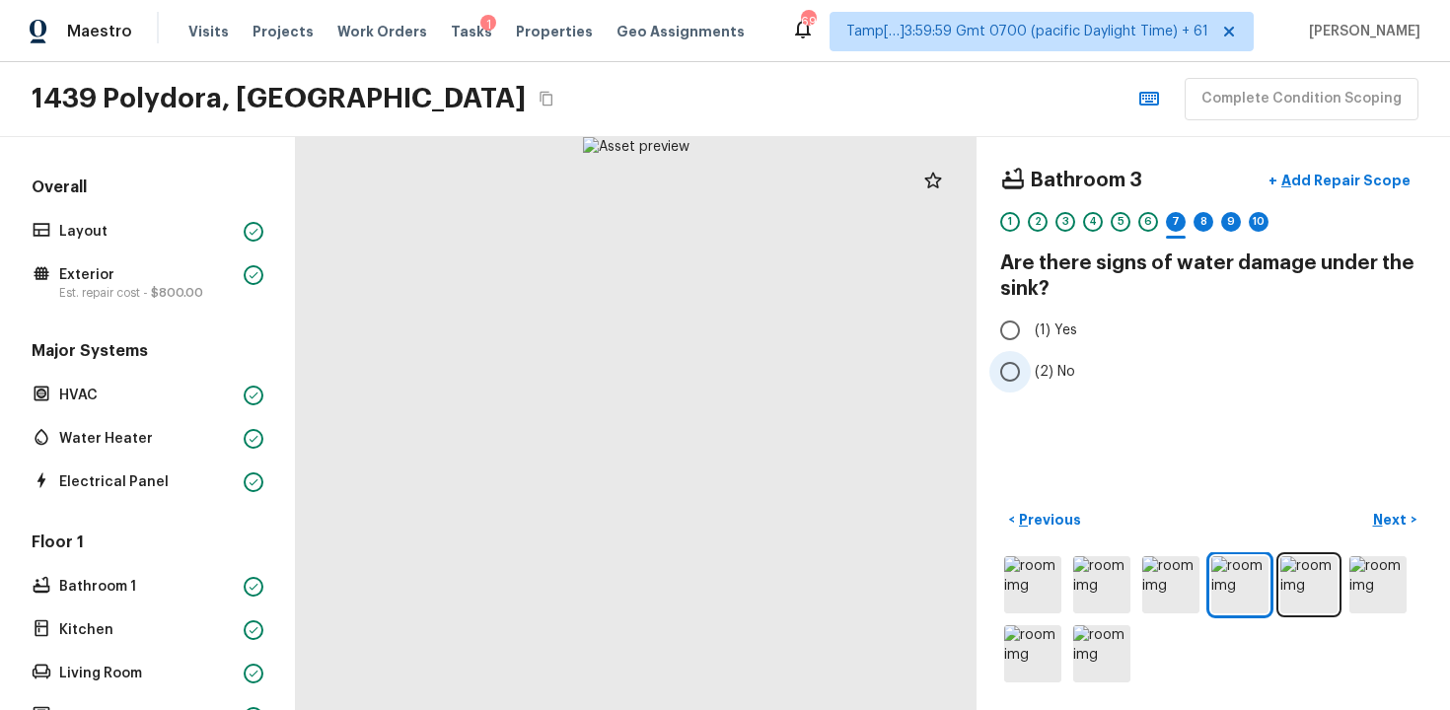
click at [1077, 355] on label "(2) No" at bounding box center [1200, 371] width 421 height 41
click at [1031, 355] on input "(2) No" at bounding box center [1010, 371] width 41 height 41
radio input "true"
click at [1406, 514] on p "Next" at bounding box center [1391, 520] width 37 height 20
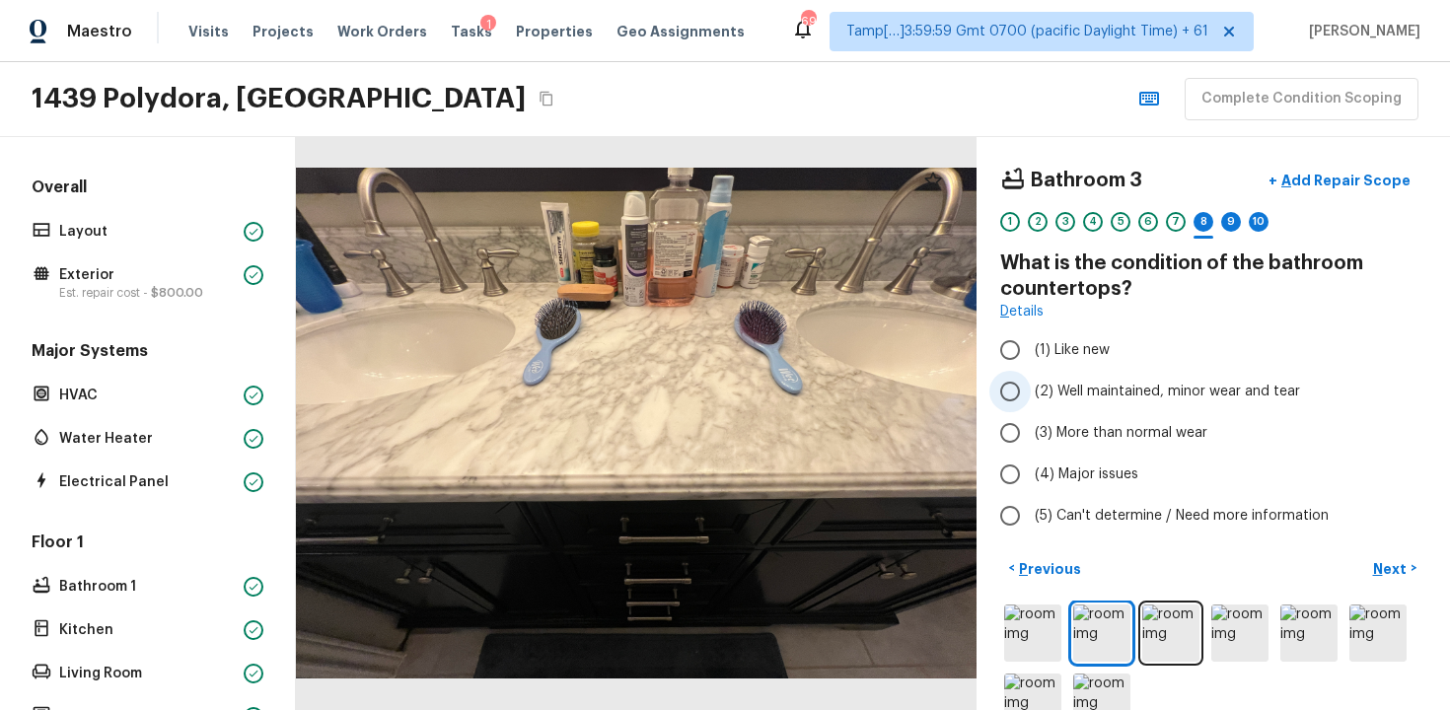
click at [1080, 376] on label "(2) Well maintained, minor wear and tear" at bounding box center [1200, 391] width 421 height 41
click at [1031, 376] on input "(2) Well maintained, minor wear and tear" at bounding box center [1010, 391] width 41 height 41
radio input "true"
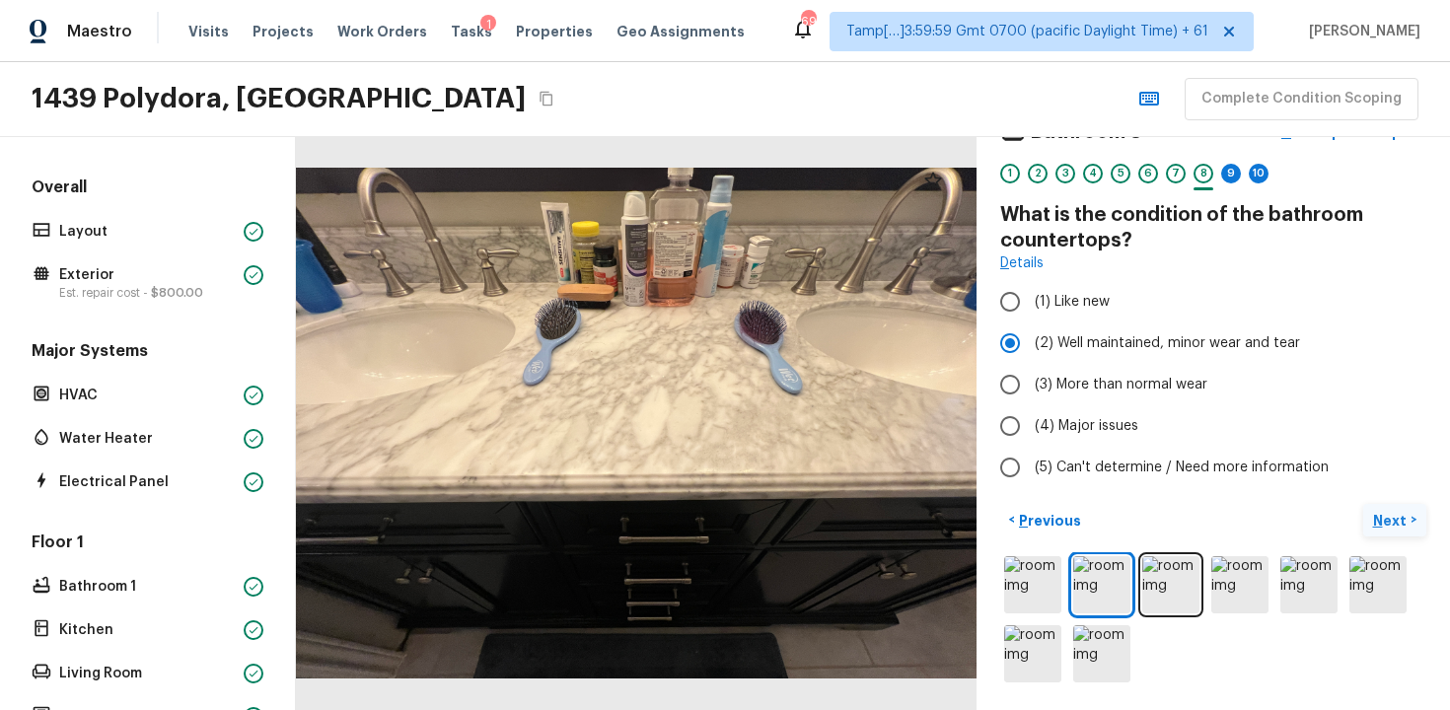
click at [1383, 522] on p "Next" at bounding box center [1391, 521] width 37 height 20
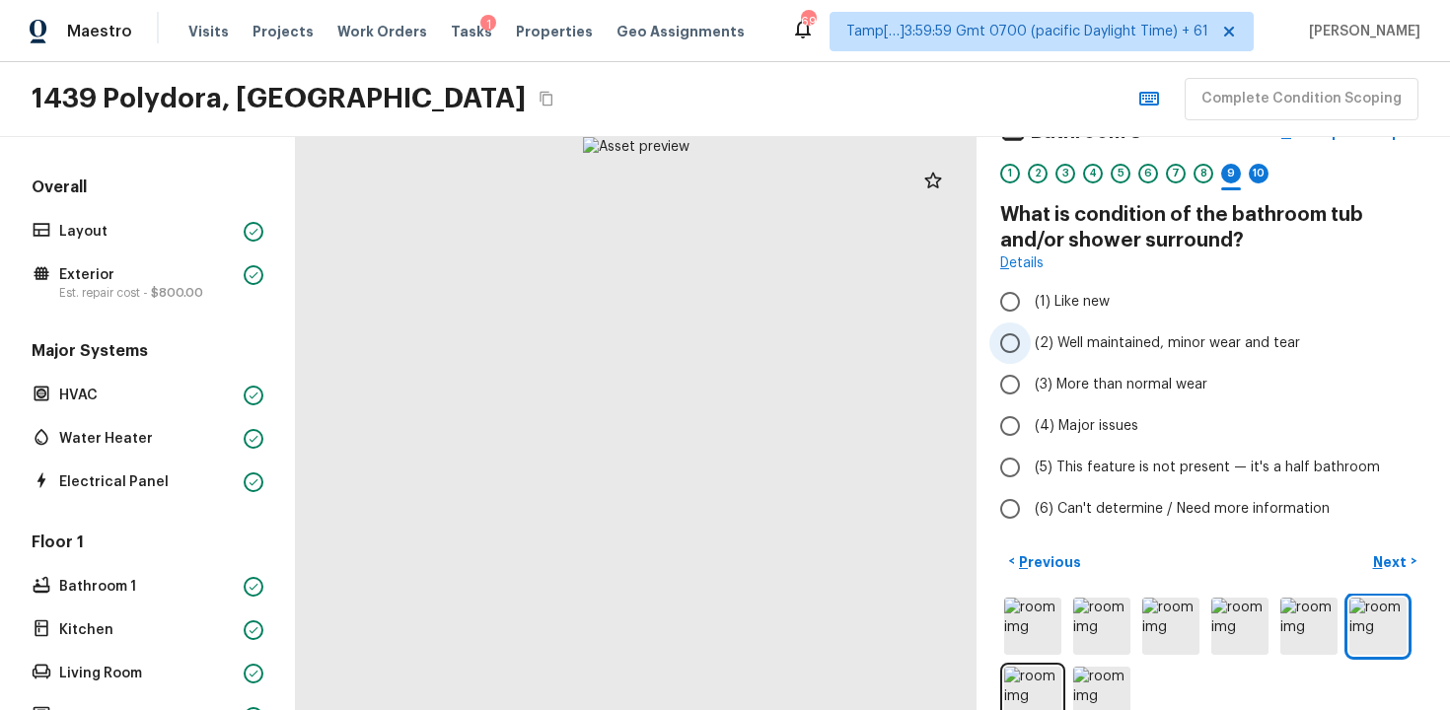
click at [1033, 349] on label "(2) Well maintained, minor wear and tear" at bounding box center [1200, 343] width 421 height 41
click at [1031, 349] on input "(2) Well maintained, minor wear and tear" at bounding box center [1010, 343] width 41 height 41
radio input "true"
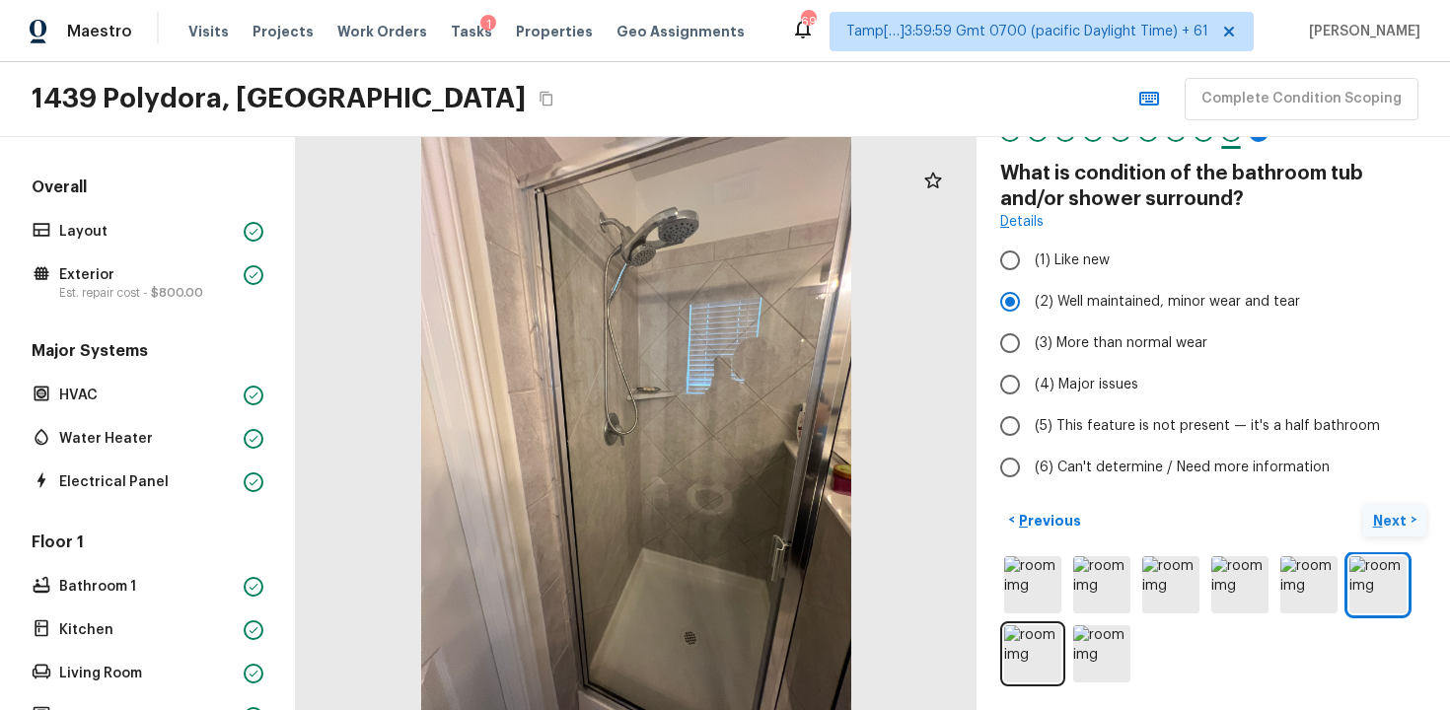
click at [1401, 517] on p "Next" at bounding box center [1391, 521] width 37 height 20
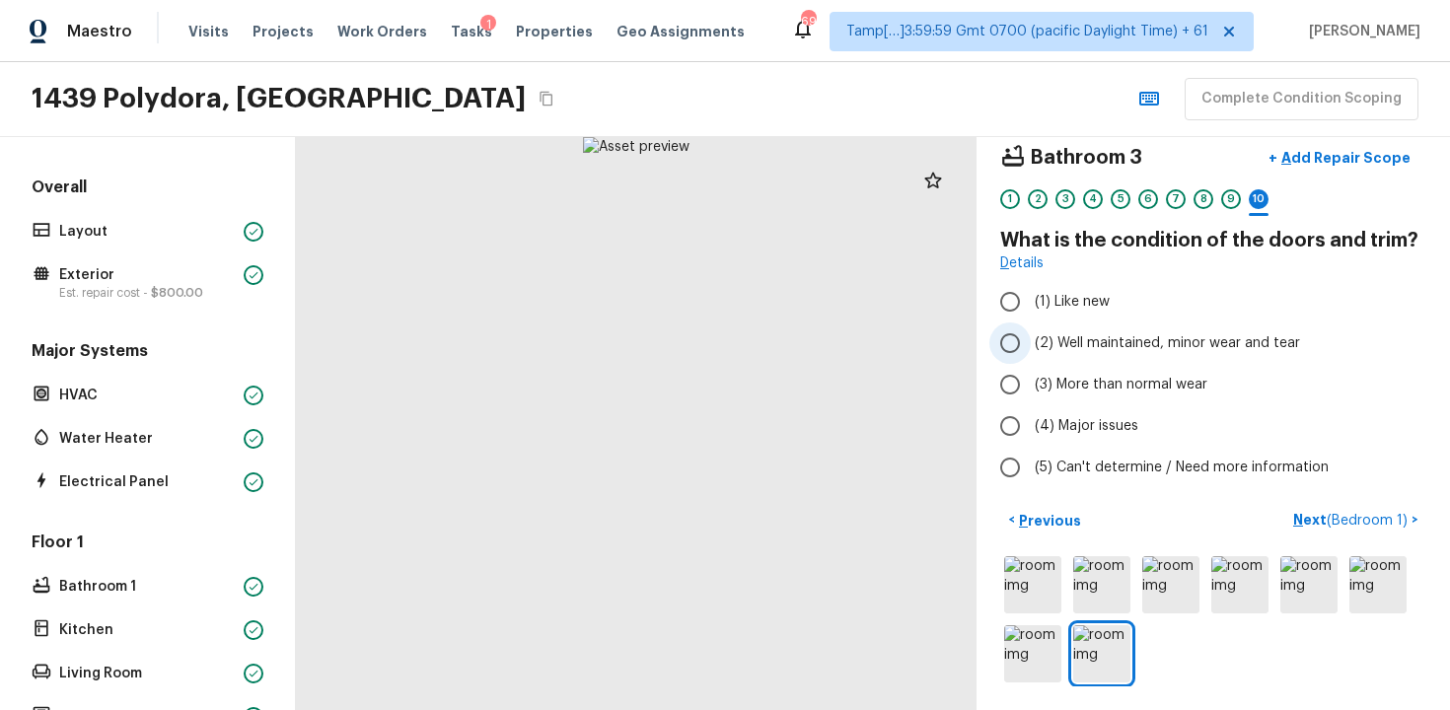
click at [1123, 355] on label "(2) Well maintained, minor wear and tear" at bounding box center [1200, 343] width 421 height 41
click at [1031, 355] on input "(2) Well maintained, minor wear and tear" at bounding box center [1010, 343] width 41 height 41
radio input "true"
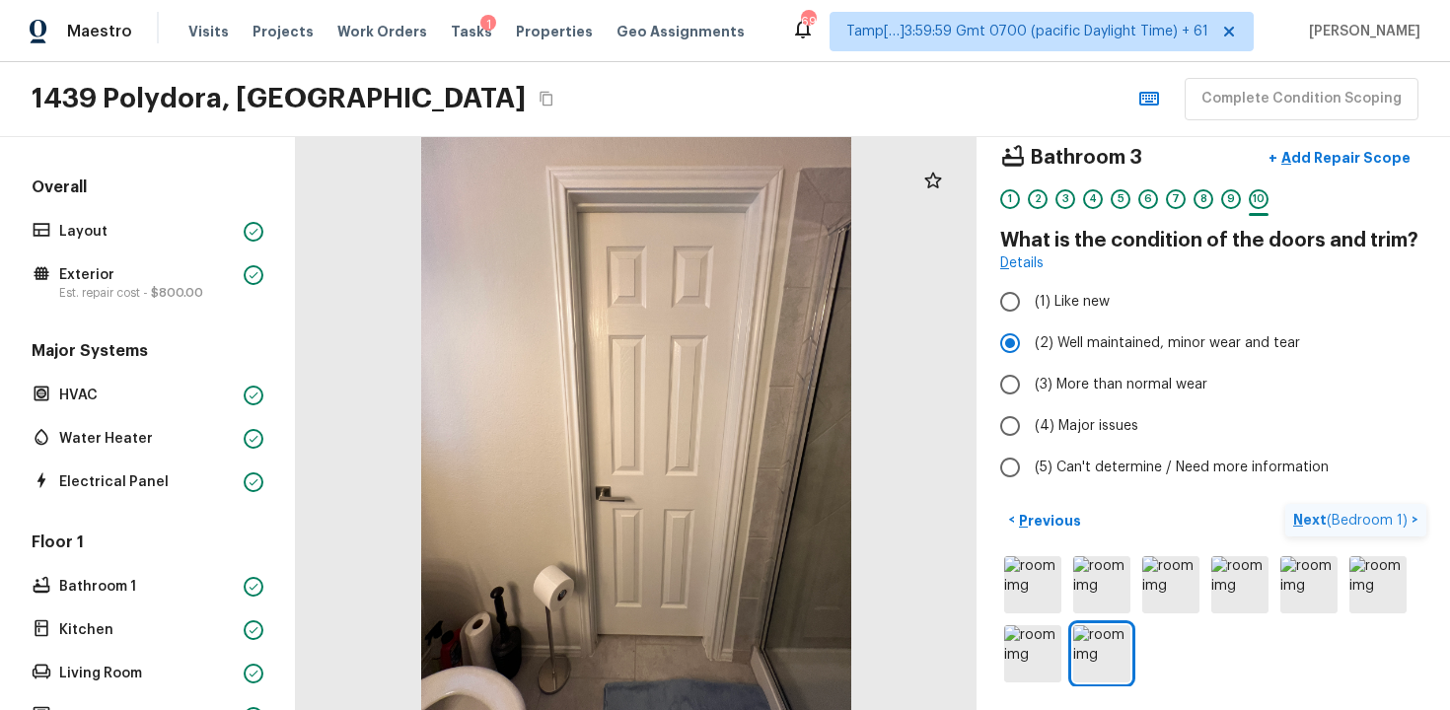
click at [1338, 509] on button "Next ( Bedroom 1 ) >" at bounding box center [1355, 520] width 141 height 33
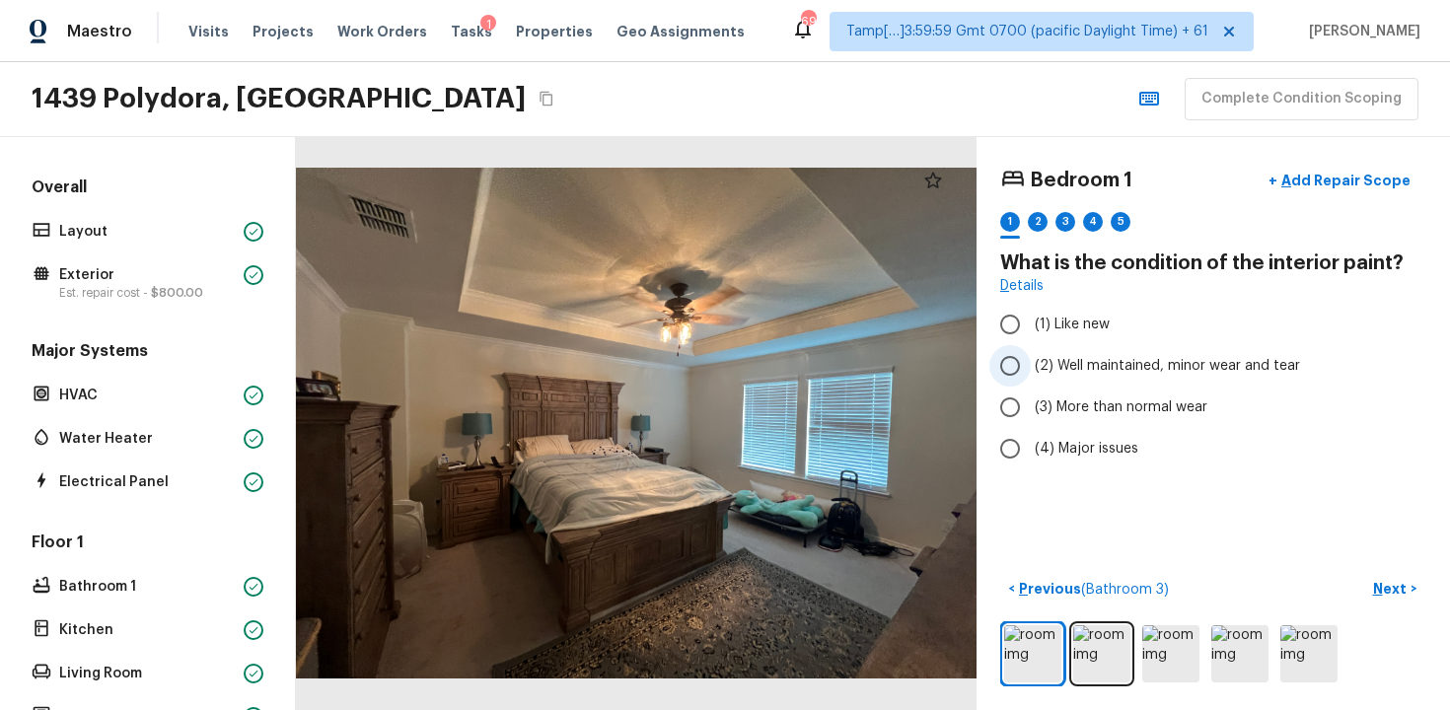
click at [1086, 359] on span "(2) Well maintained, minor wear and tear" at bounding box center [1167, 366] width 265 height 20
click at [1031, 359] on input "(2) Well maintained, minor wear and tear" at bounding box center [1010, 365] width 41 height 41
radio input "true"
click at [1396, 594] on p "Next" at bounding box center [1391, 589] width 37 height 20
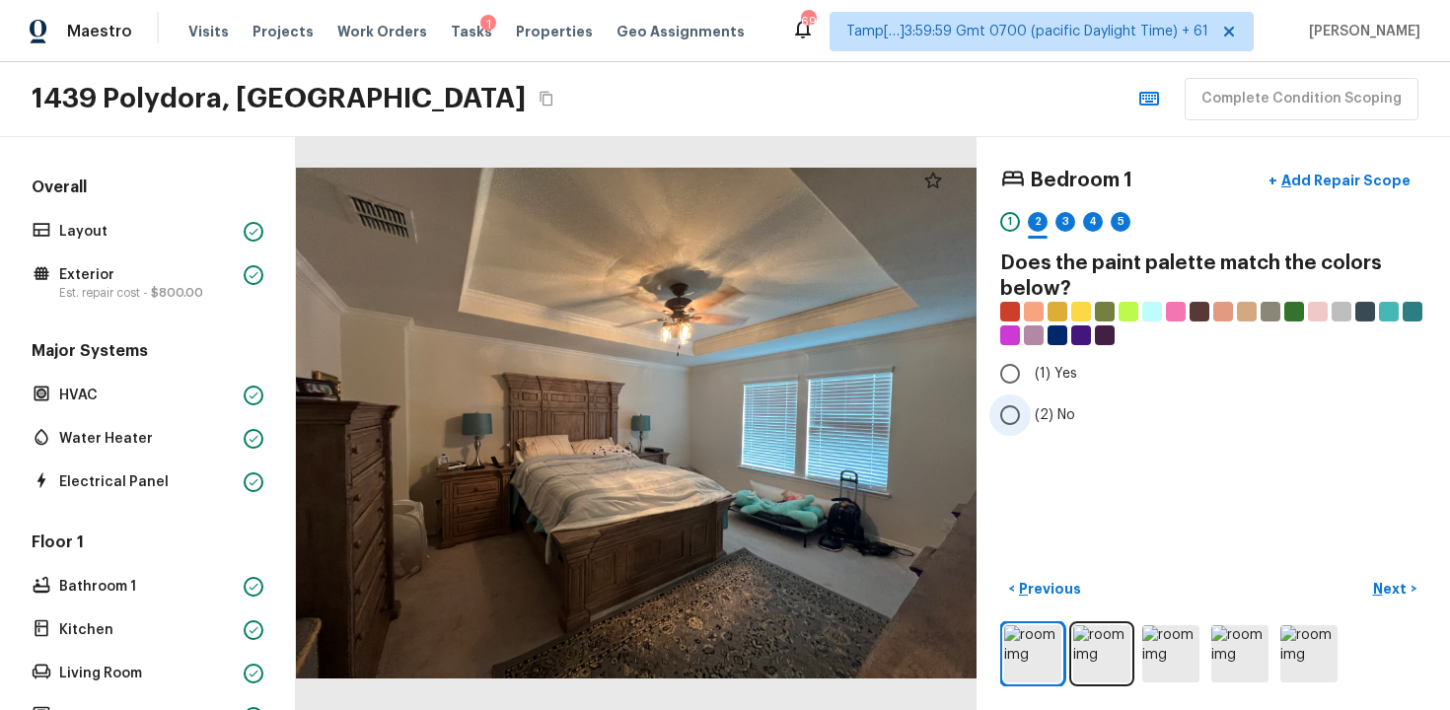
click at [1046, 410] on span "(2) No" at bounding box center [1055, 415] width 40 height 20
click at [1031, 410] on input "(2) No" at bounding box center [1010, 415] width 41 height 41
radio input "true"
click at [1405, 590] on p "Next" at bounding box center [1391, 589] width 37 height 20
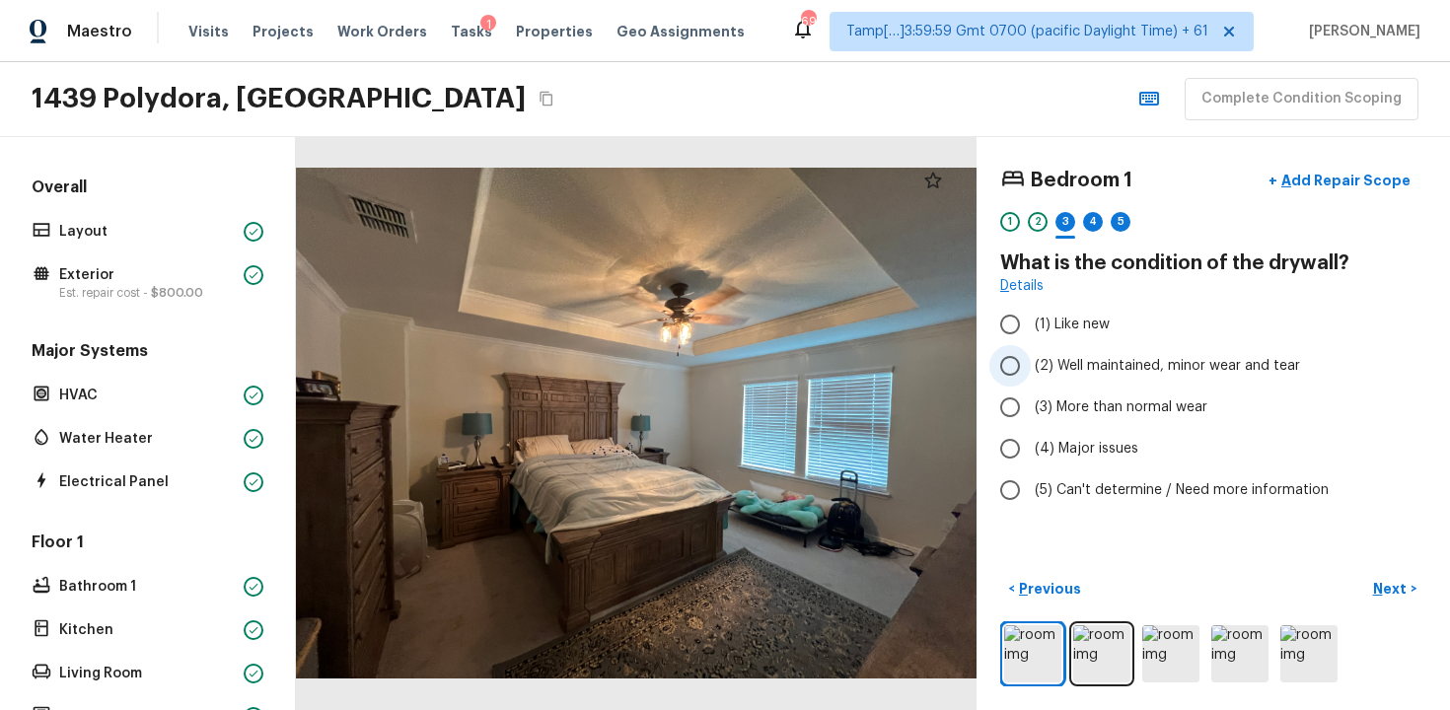
click at [1038, 373] on span "(2) Well maintained, minor wear and tear" at bounding box center [1167, 366] width 265 height 20
click at [1031, 373] on input "(2) Well maintained, minor wear and tear" at bounding box center [1010, 365] width 41 height 41
radio input "true"
click at [1368, 576] on button "Next >" at bounding box center [1394, 589] width 63 height 33
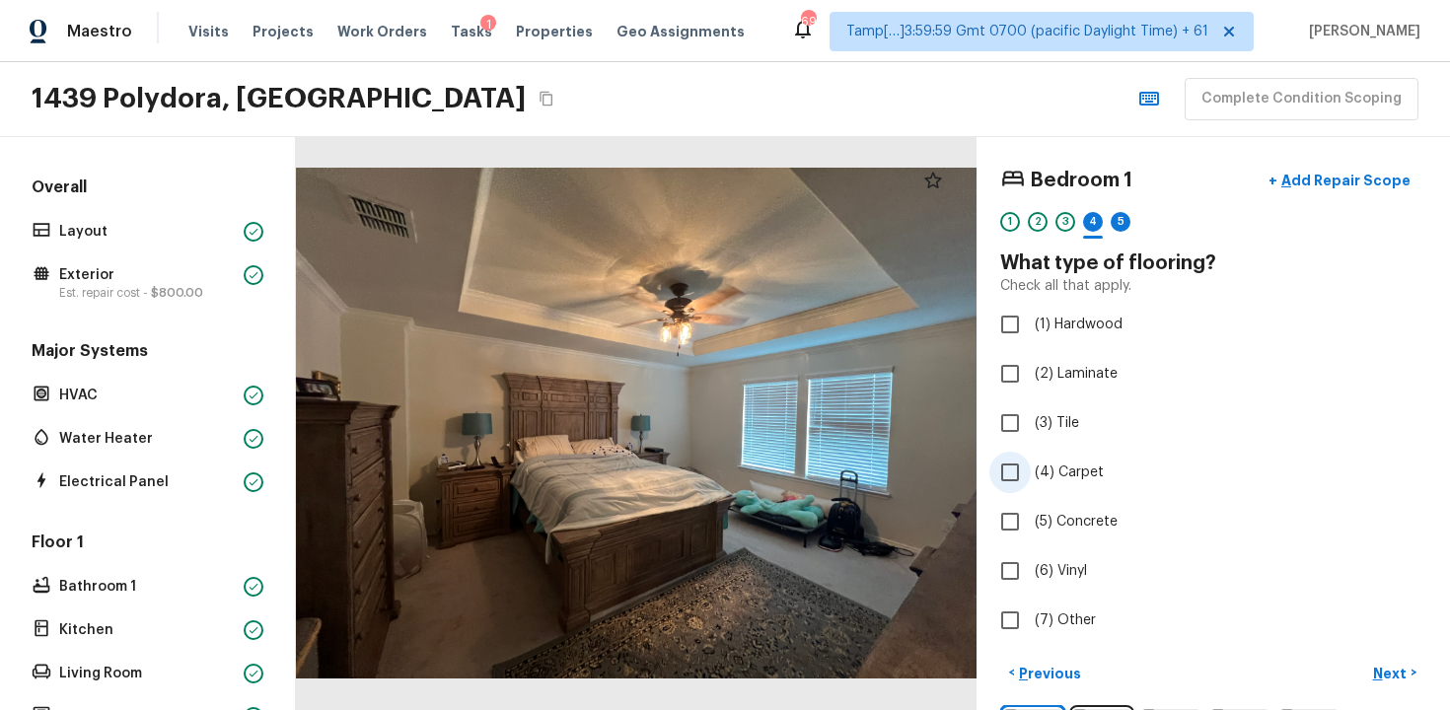
click at [1026, 467] on input "(4) Carpet" at bounding box center [1010, 472] width 41 height 41
checkbox input "true"
click at [1379, 665] on p "Next" at bounding box center [1391, 674] width 37 height 20
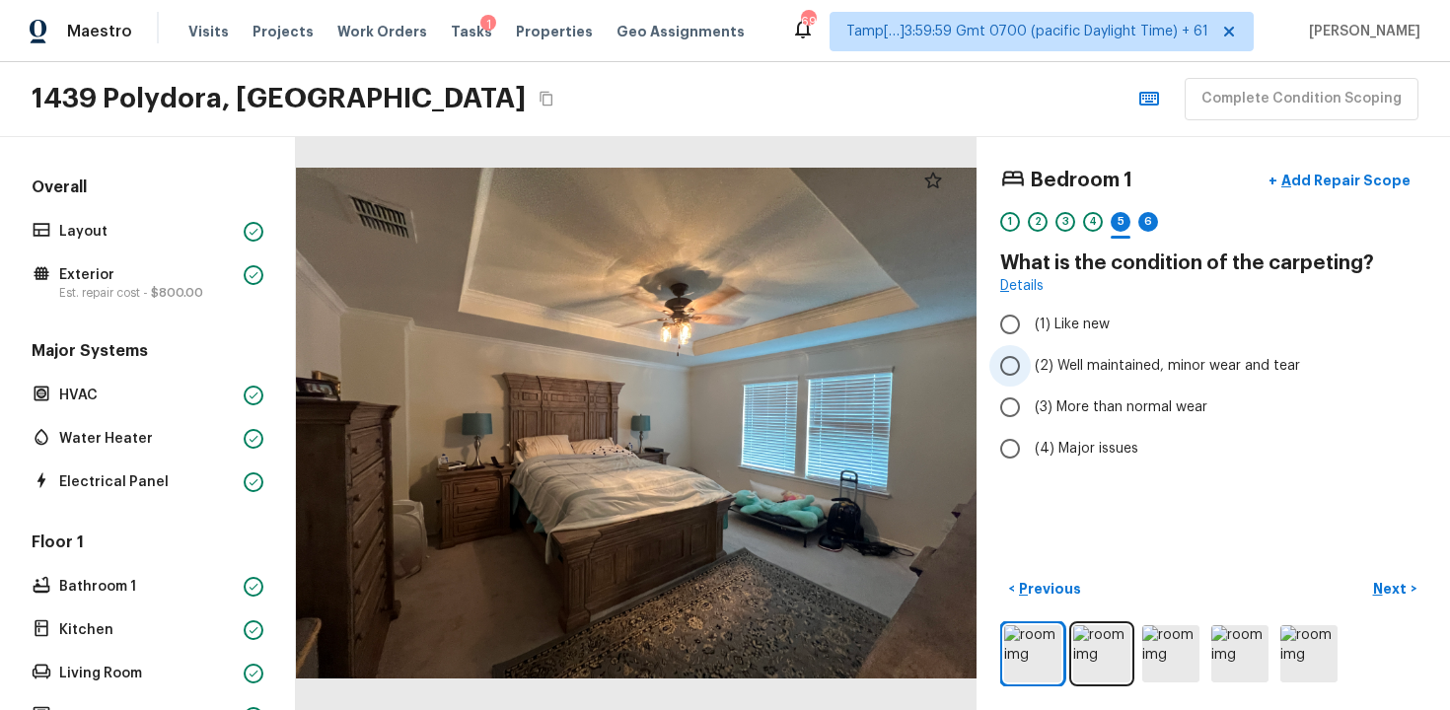
click at [1110, 369] on span "(2) Well maintained, minor wear and tear" at bounding box center [1167, 366] width 265 height 20
click at [1031, 369] on input "(2) Well maintained, minor wear and tear" at bounding box center [1010, 365] width 41 height 41
radio input "true"
click at [1397, 592] on p "Next" at bounding box center [1391, 589] width 37 height 20
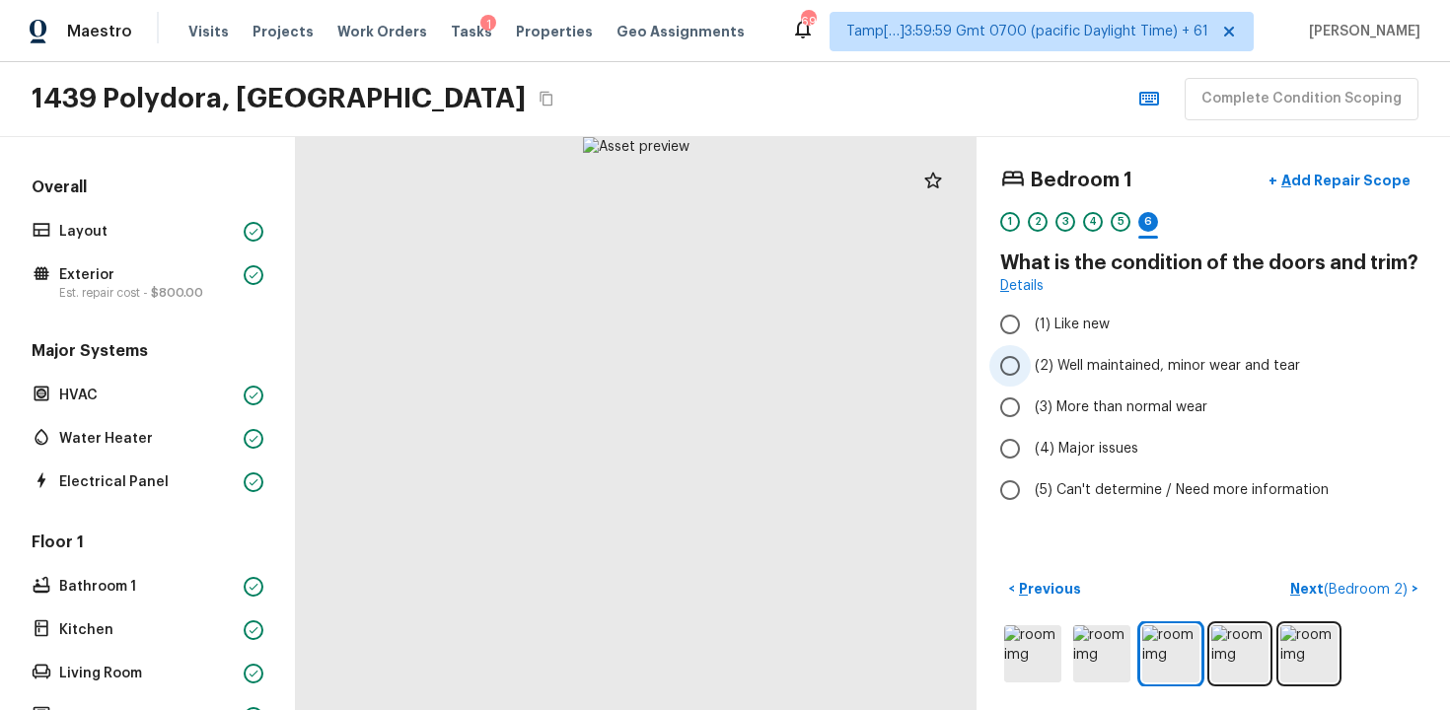
click at [1120, 373] on span "(2) Well maintained, minor wear and tear" at bounding box center [1167, 366] width 265 height 20
click at [1031, 373] on input "(2) Well maintained, minor wear and tear" at bounding box center [1010, 365] width 41 height 41
radio input "true"
click at [1355, 586] on span "( Bedroom 2 )" at bounding box center [1366, 590] width 84 height 14
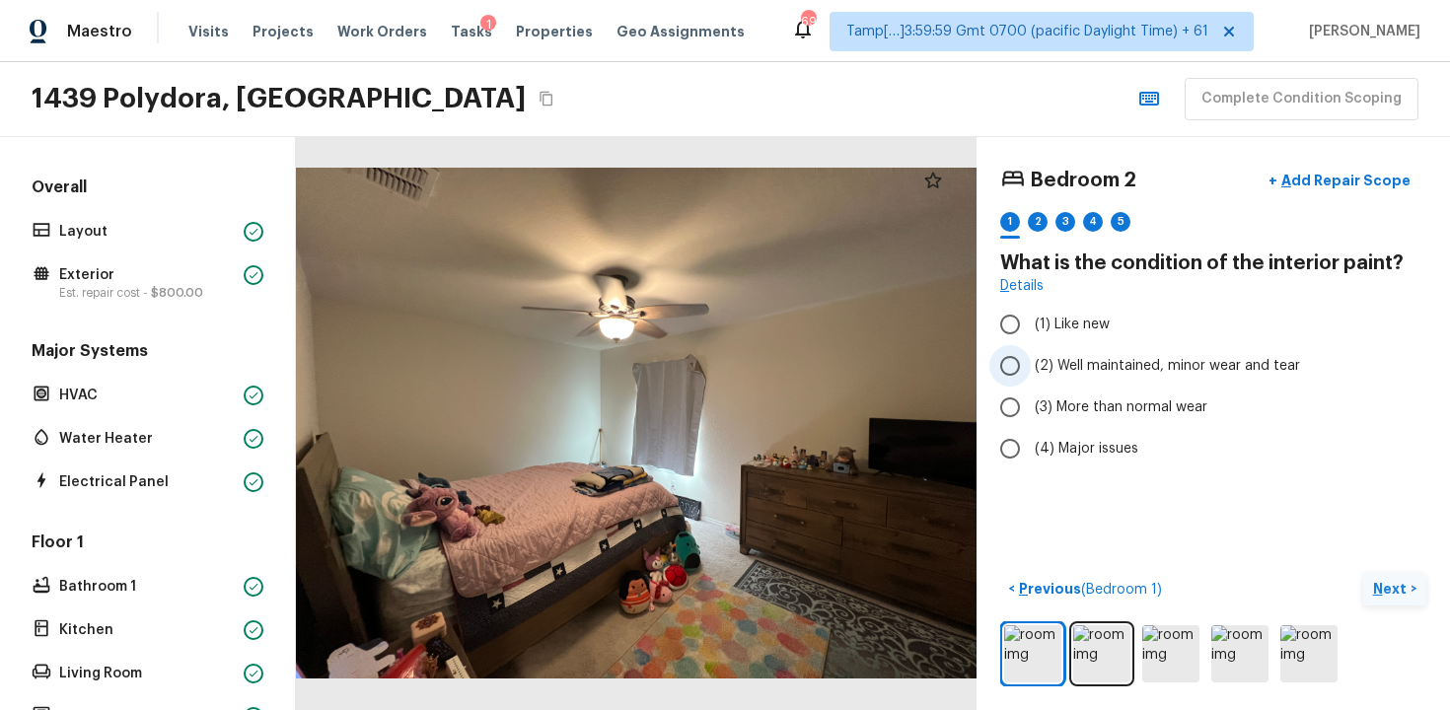
click at [1059, 358] on span "(2) Well maintained, minor wear and tear" at bounding box center [1167, 366] width 265 height 20
click at [1031, 358] on input "(2) Well maintained, minor wear and tear" at bounding box center [1010, 365] width 41 height 41
radio input "true"
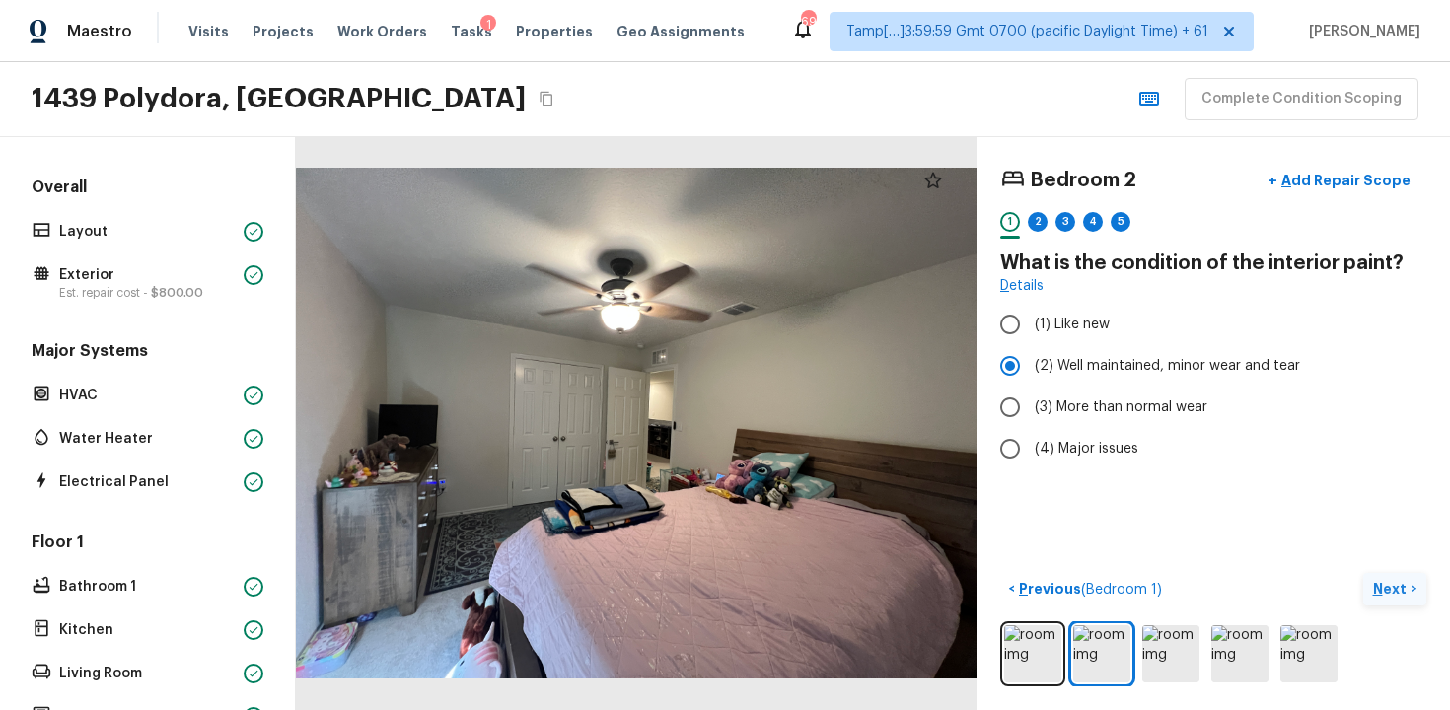
click at [1363, 602] on button "Next >" at bounding box center [1394, 589] width 63 height 33
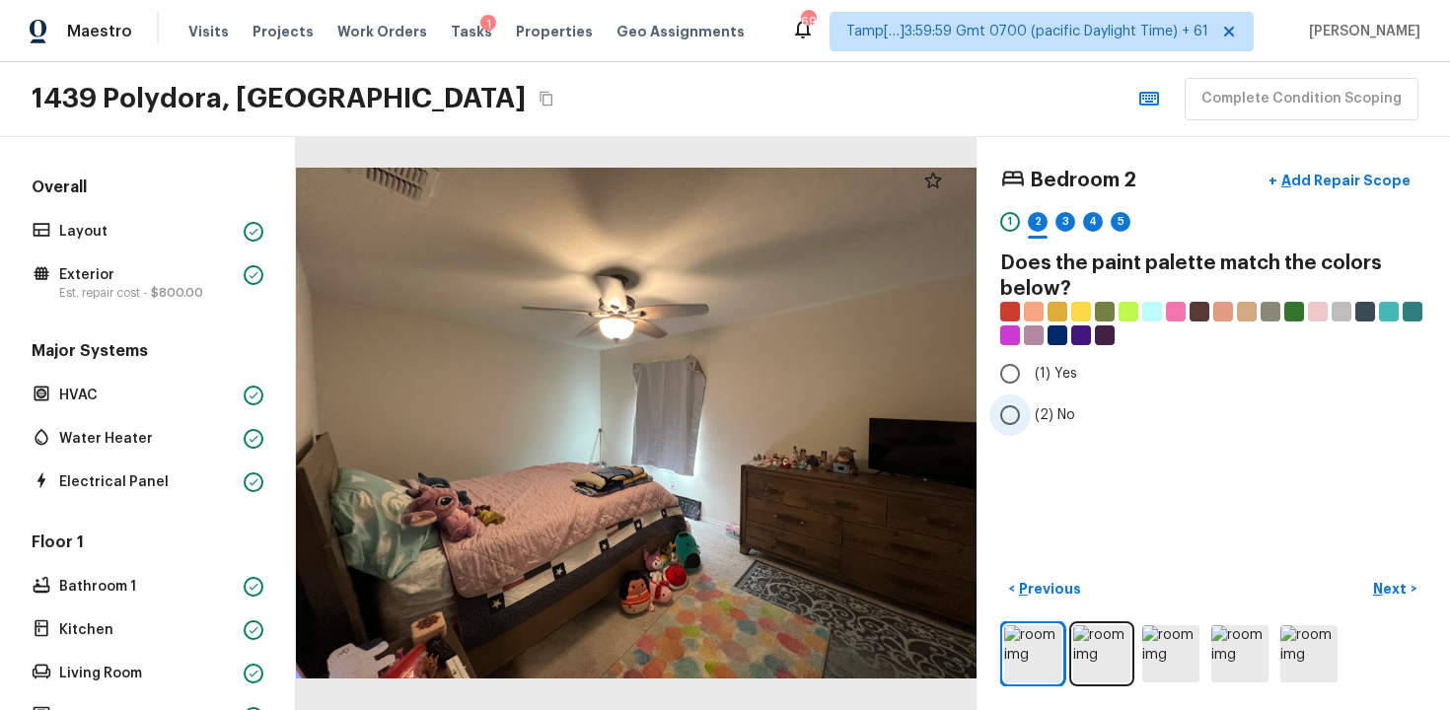
click at [1075, 427] on label "(2) No" at bounding box center [1200, 415] width 421 height 41
click at [1031, 427] on input "(2) No" at bounding box center [1010, 415] width 41 height 41
radio input "true"
click at [1381, 587] on p "Next" at bounding box center [1391, 589] width 37 height 20
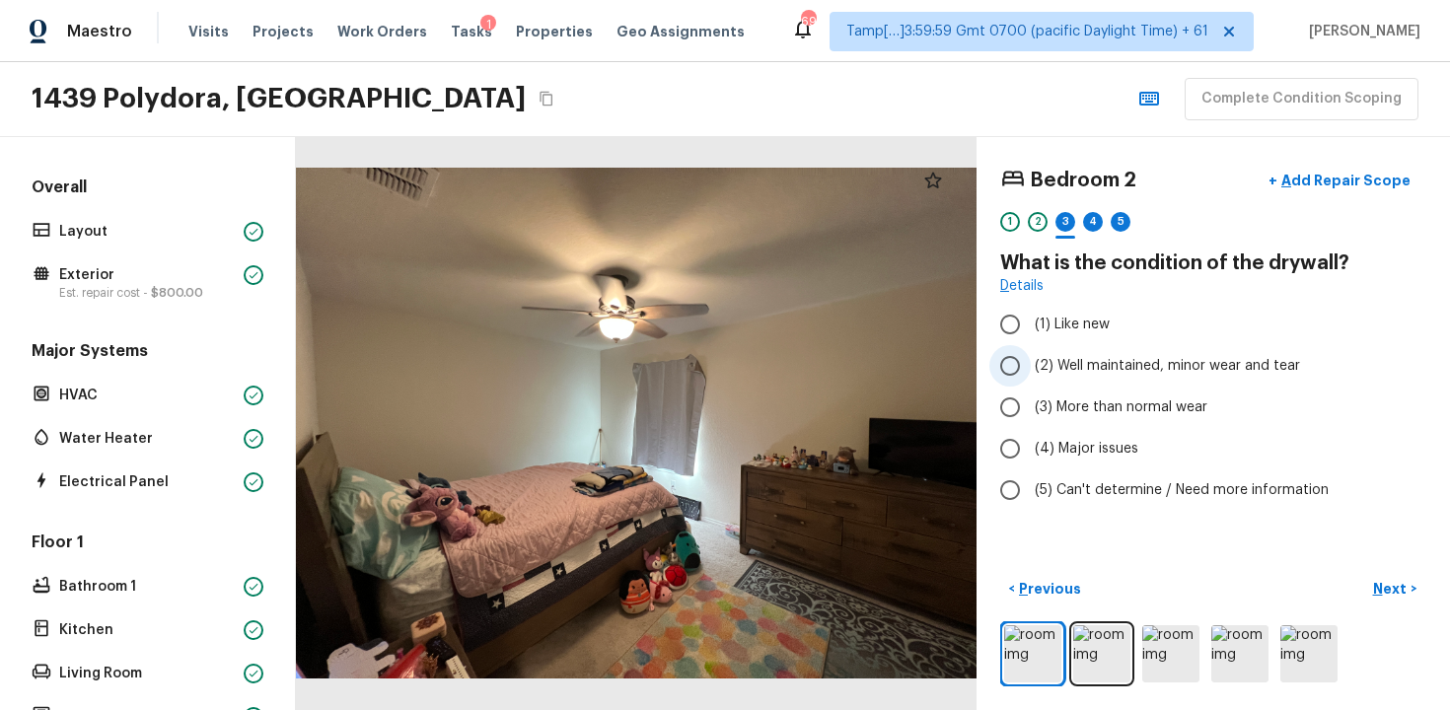
click at [1096, 373] on span "(2) Well maintained, minor wear and tear" at bounding box center [1167, 366] width 265 height 20
click at [1031, 373] on input "(2) Well maintained, minor wear and tear" at bounding box center [1010, 365] width 41 height 41
radio input "true"
click at [1401, 583] on p "Next" at bounding box center [1391, 589] width 37 height 20
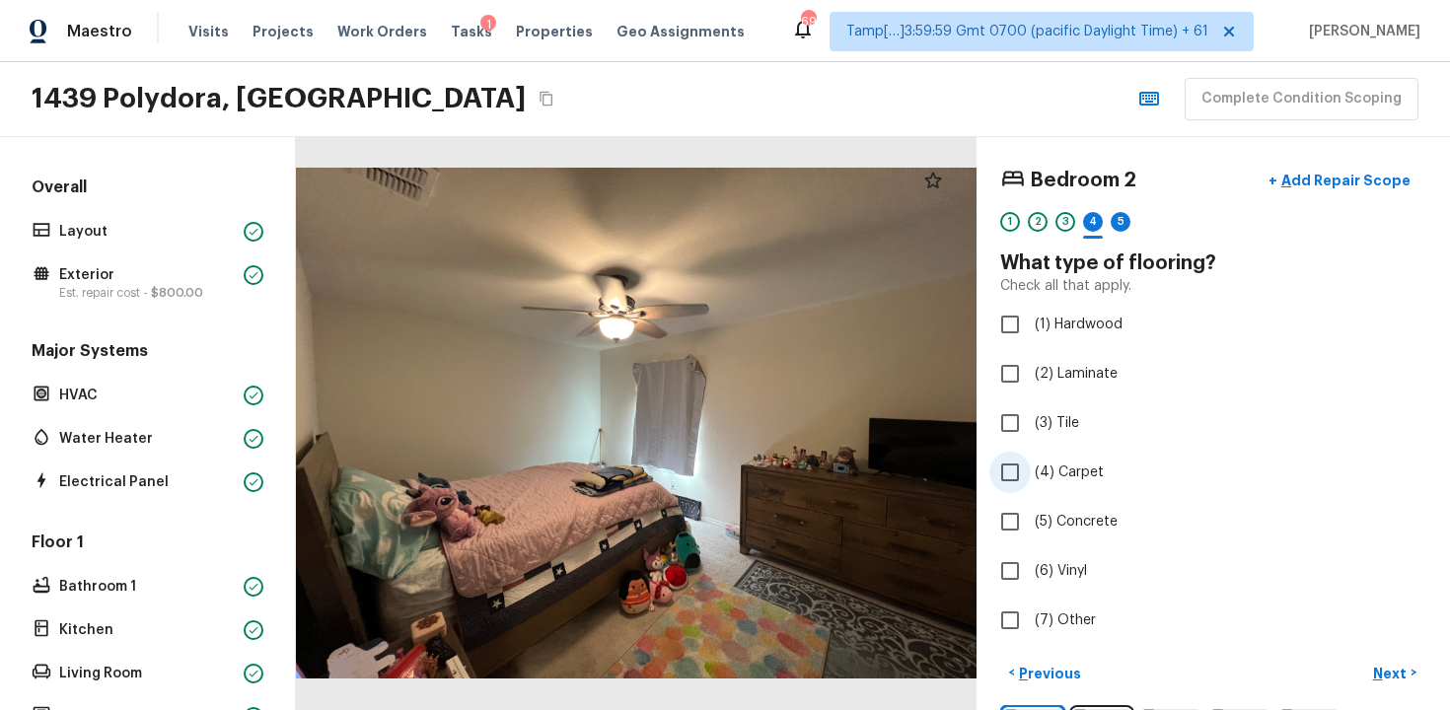
click at [1053, 476] on span "(4) Carpet" at bounding box center [1069, 473] width 69 height 20
click at [1031, 476] on input "(4) Carpet" at bounding box center [1010, 472] width 41 height 41
checkbox input "true"
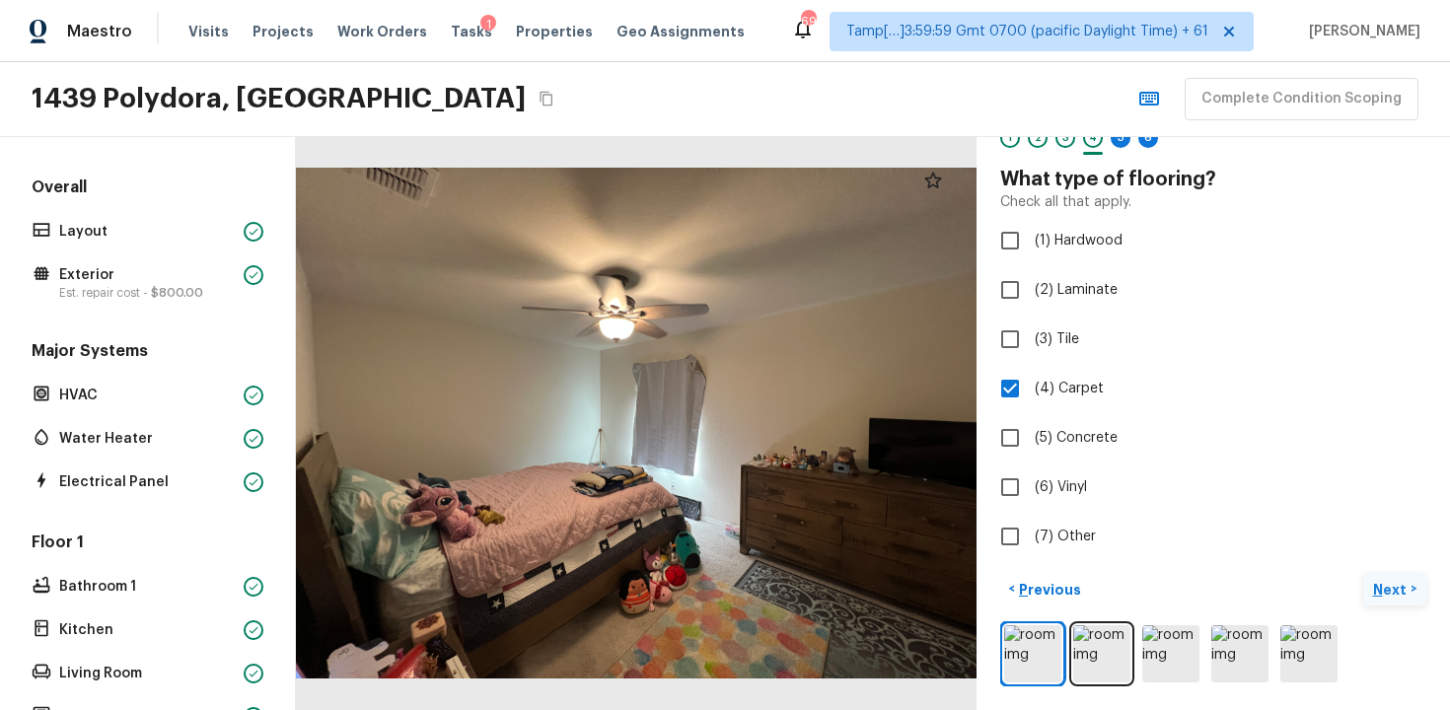
click at [1380, 591] on p "Next" at bounding box center [1391, 590] width 37 height 20
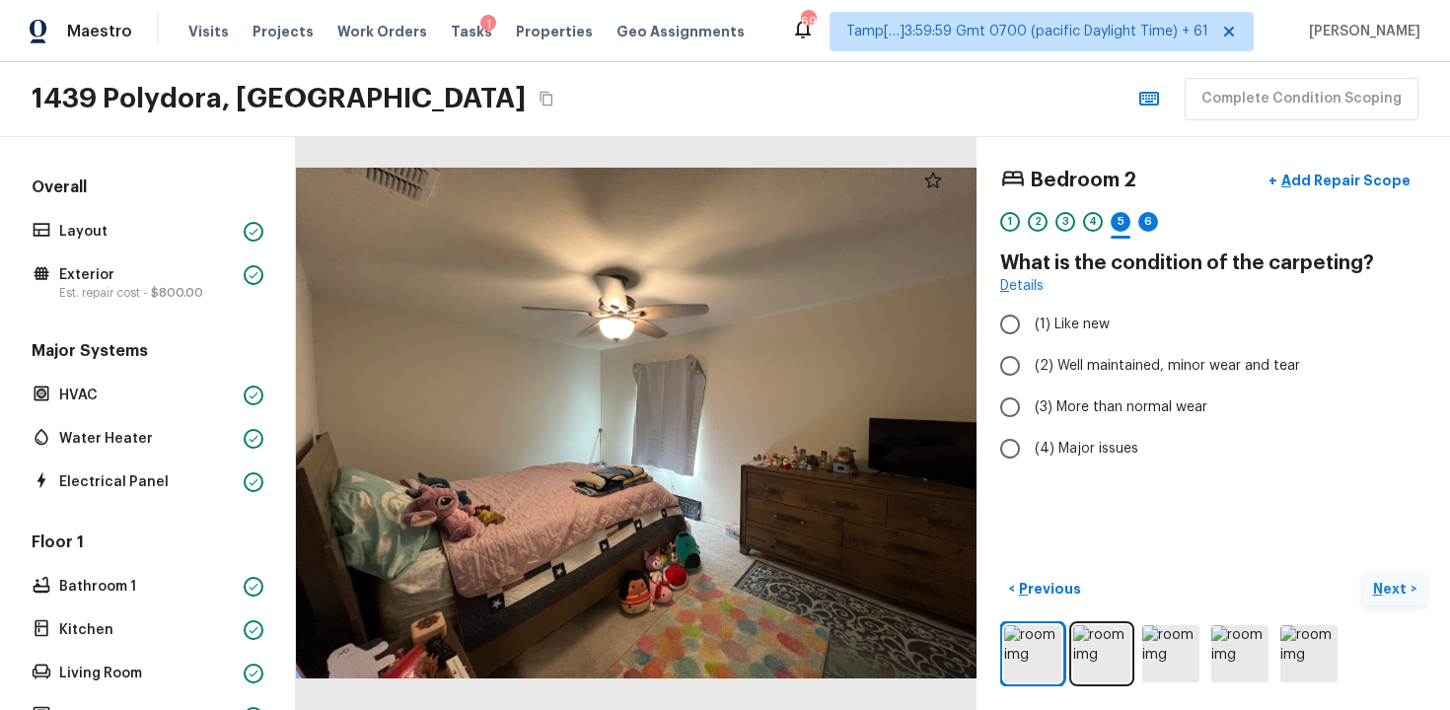
scroll to position [0, 0]
click at [1075, 361] on span "(2) Well maintained, minor wear and tear" at bounding box center [1167, 366] width 265 height 20
click at [1031, 361] on input "(2) Well maintained, minor wear and tear" at bounding box center [1010, 365] width 41 height 41
radio input "true"
click at [1387, 567] on div "Bedroom 2 + Add Repair Scope 1 2 3 4 5 6 What is the condition of the carpeting…" at bounding box center [1214, 423] width 474 height 573
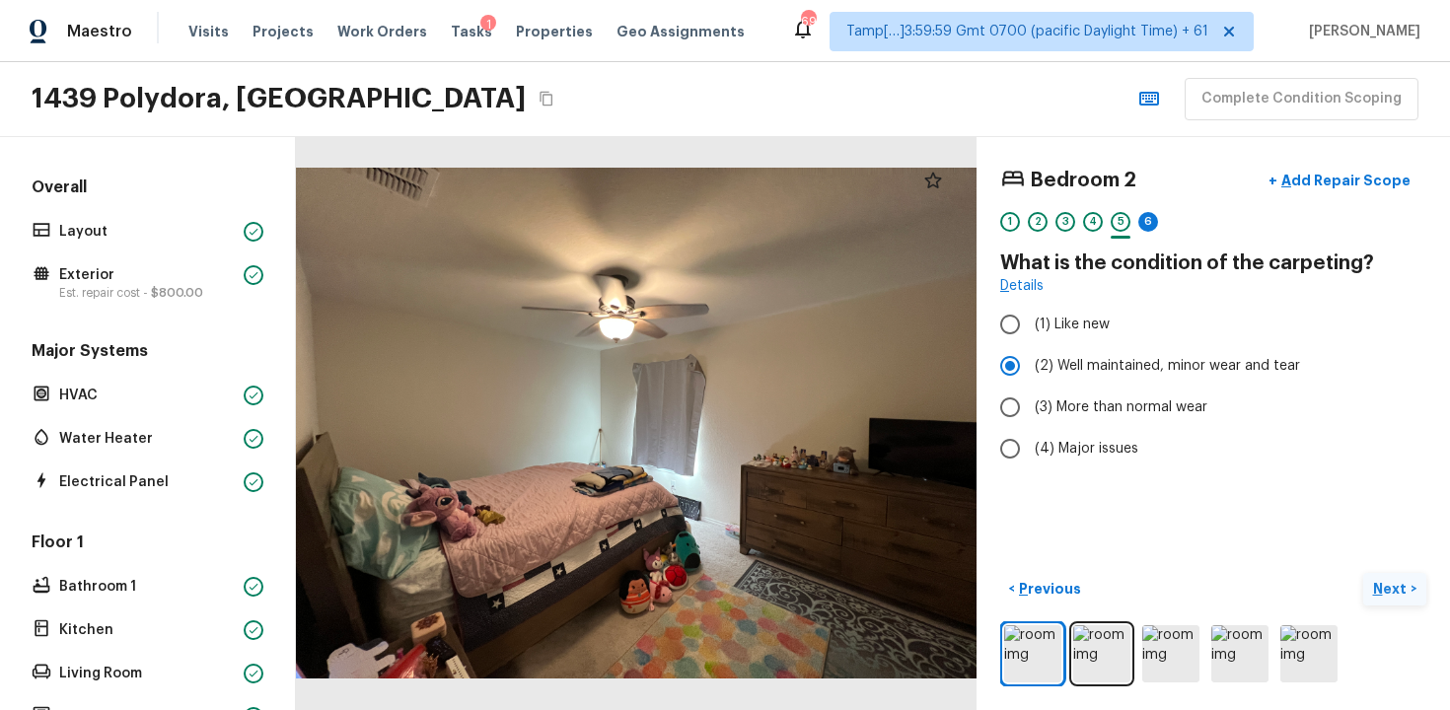
click at [1386, 578] on button "Next >" at bounding box center [1394, 589] width 63 height 33
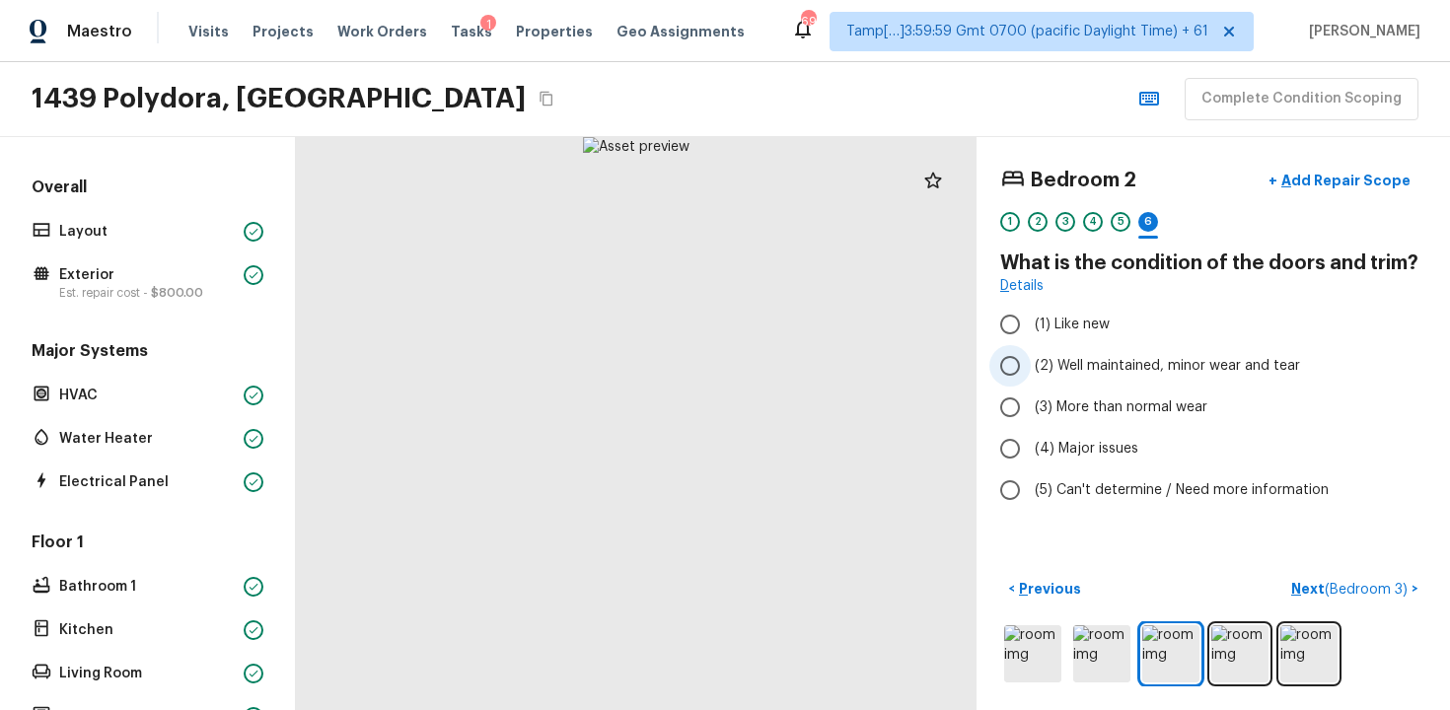
click at [1102, 353] on label "(2) Well maintained, minor wear and tear" at bounding box center [1200, 365] width 421 height 41
click at [1031, 353] on input "(2) Well maintained, minor wear and tear" at bounding box center [1010, 365] width 41 height 41
radio input "true"
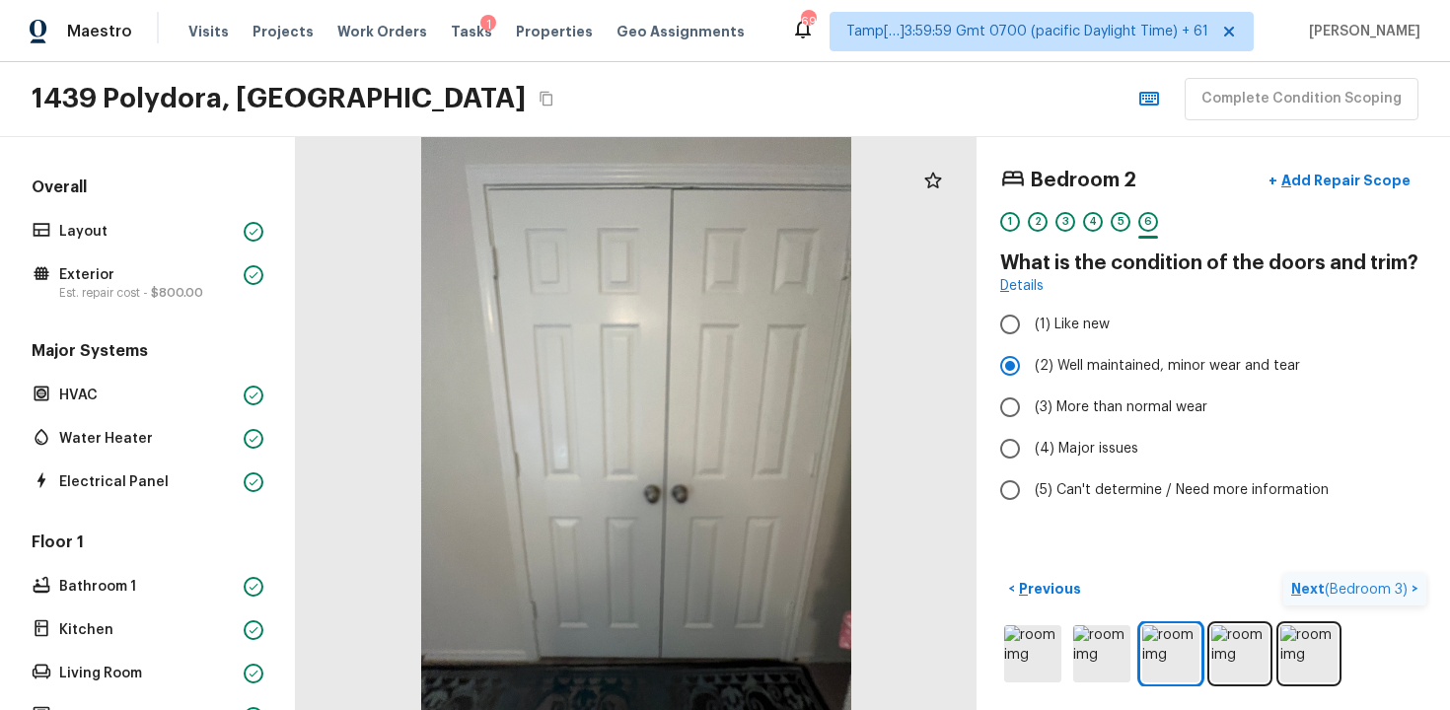
click at [1370, 580] on p "Next ( Bedroom 3 )" at bounding box center [1351, 589] width 120 height 21
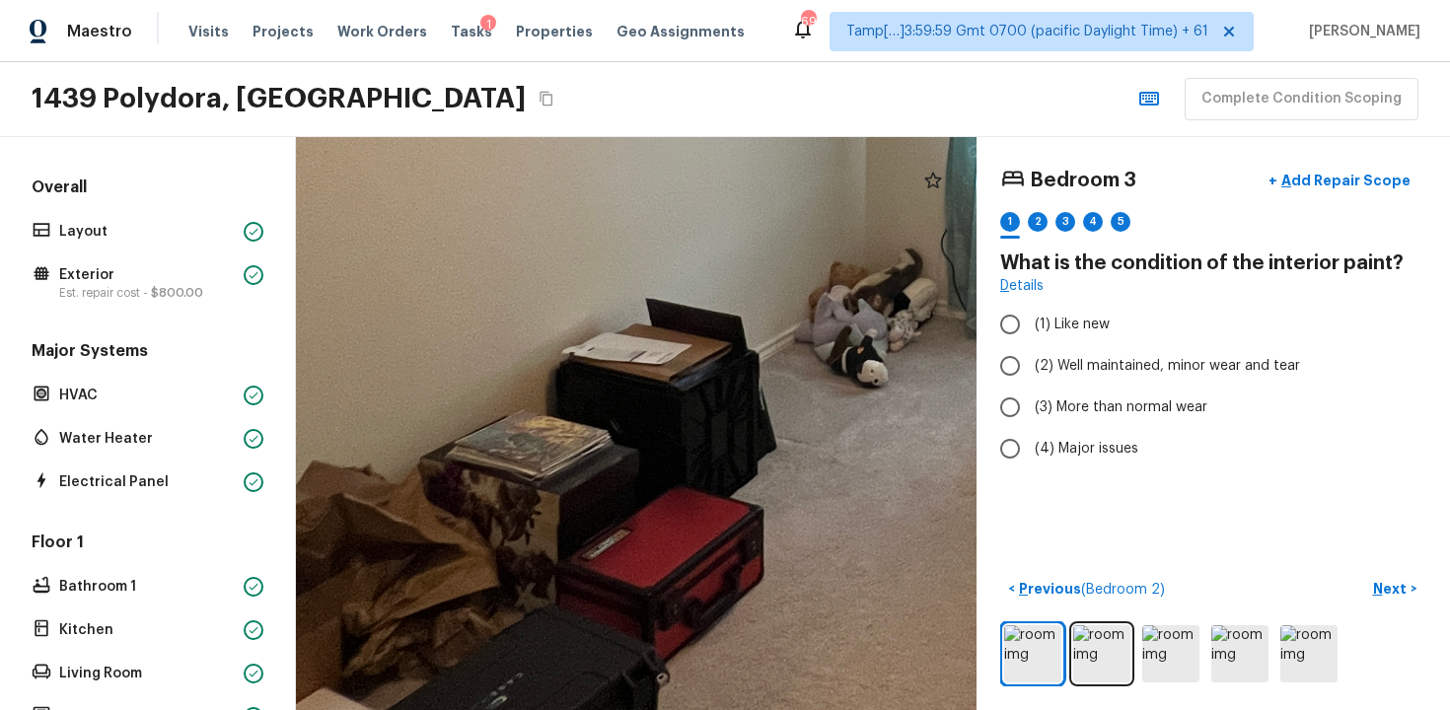
drag, startPoint x: 637, startPoint y: 473, endPoint x: 208, endPoint y: 711, distance: 491.1
click at [208, 709] on html "Maestro Visits Projects Work Orders Tasks 1 Properties Geo Assignments 691 Tamp…" at bounding box center [725, 355] width 1450 height 710
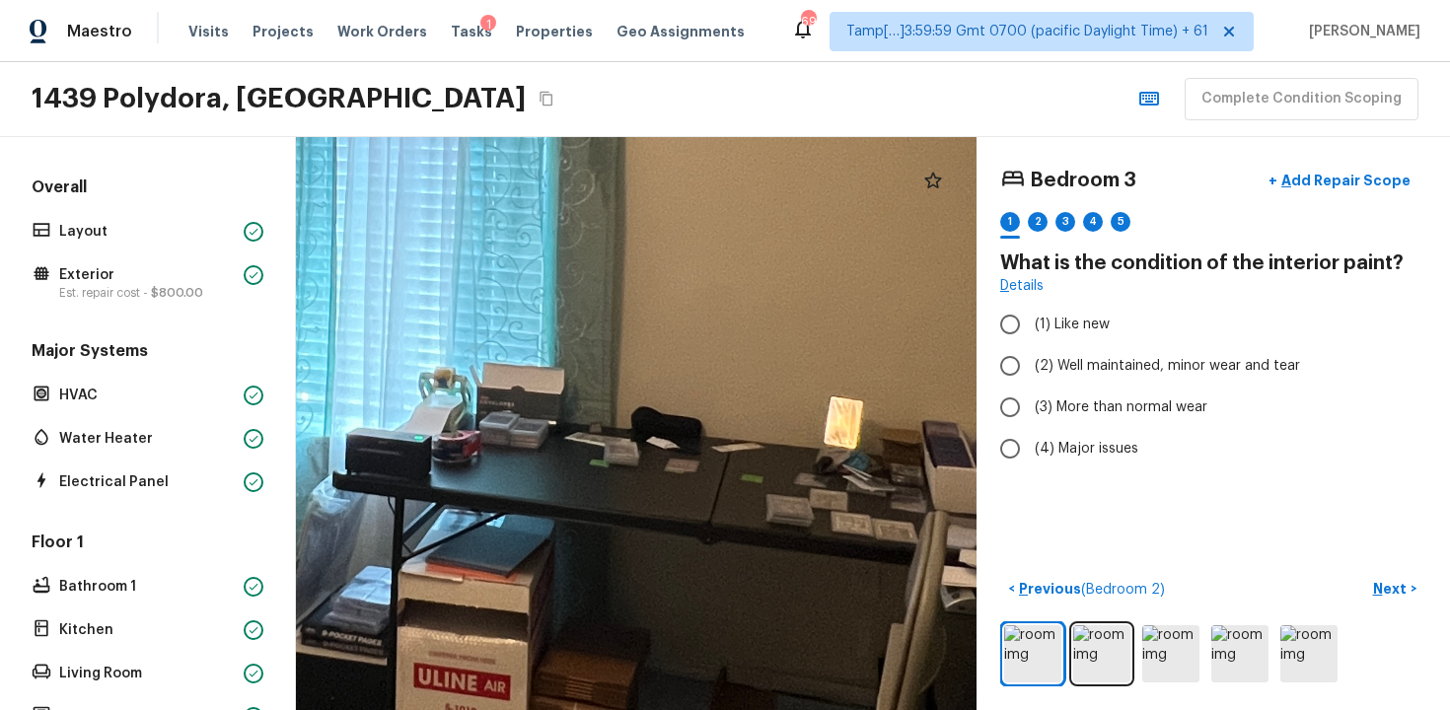
drag, startPoint x: 780, startPoint y: 531, endPoint x: 564, endPoint y: 529, distance: 216.1
click at [564, 530] on div at bounding box center [423, 215] width 2823 height 2377
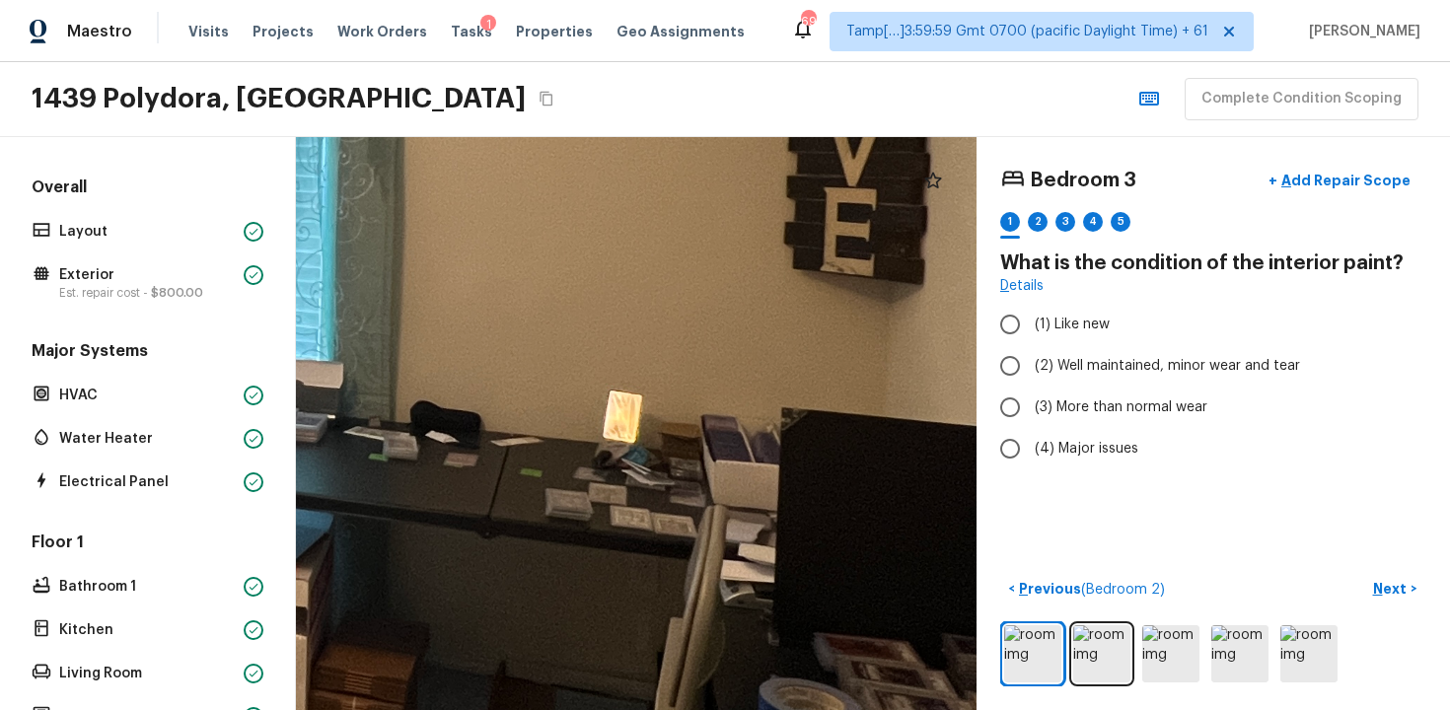
drag, startPoint x: 758, startPoint y: 547, endPoint x: 567, endPoint y: 413, distance: 232.4
click at [567, 415] on div at bounding box center [202, 209] width 2823 height 2377
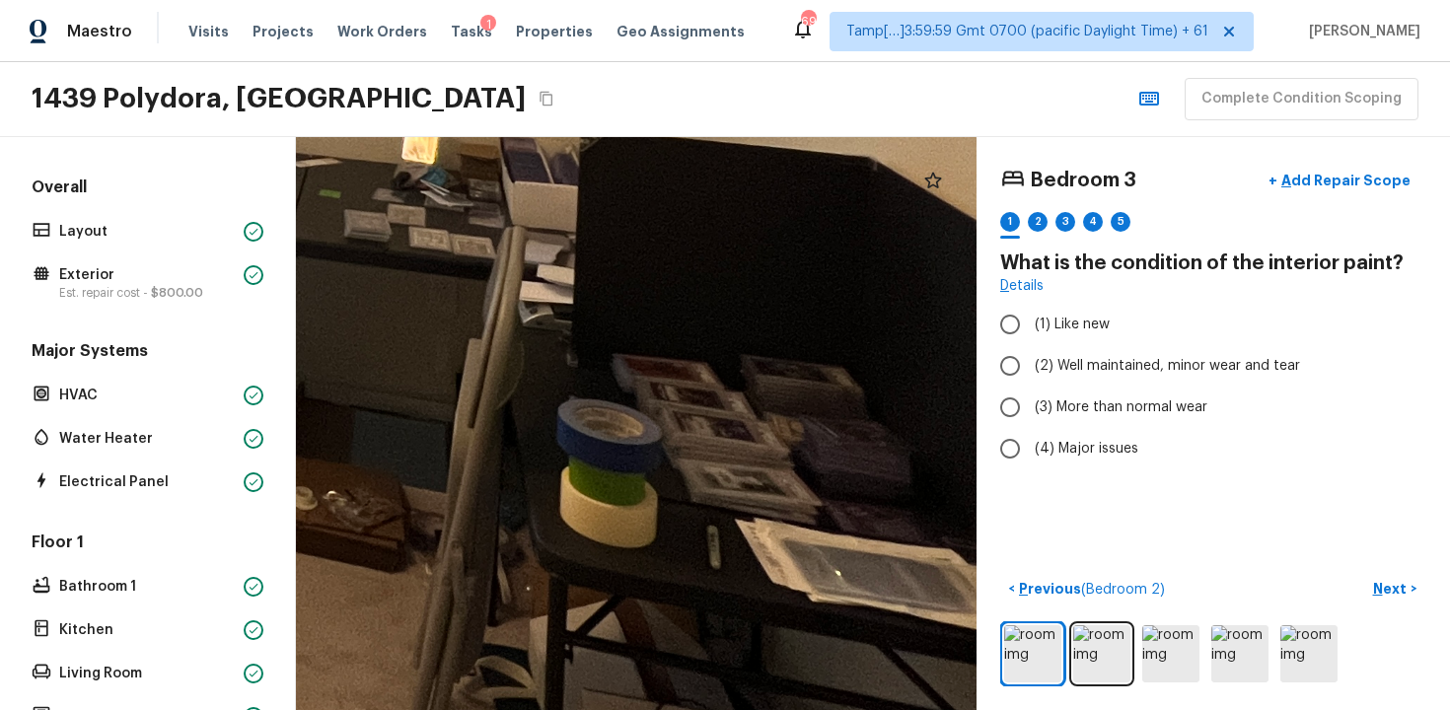
drag, startPoint x: 750, startPoint y: 501, endPoint x: 477, endPoint y: 390, distance: 294.2
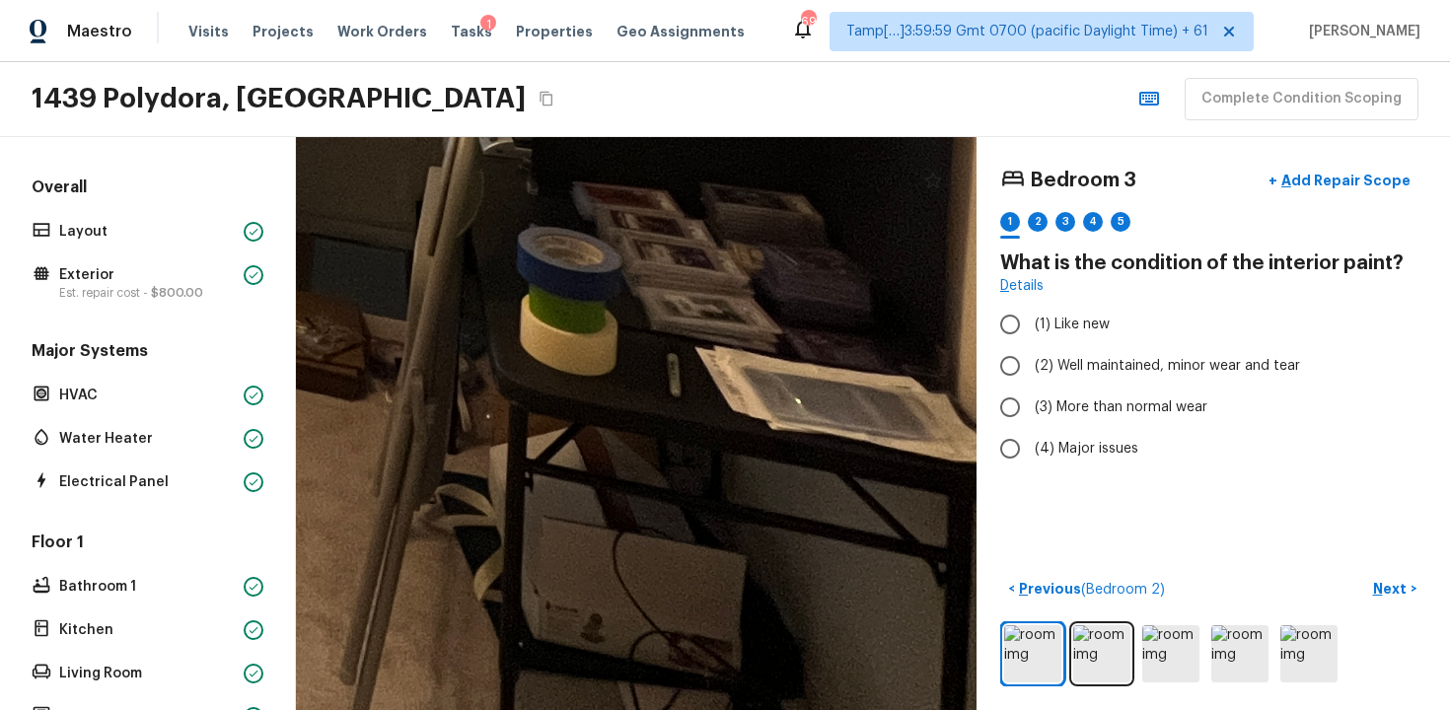
drag, startPoint x: 587, startPoint y: 408, endPoint x: 827, endPoint y: 679, distance: 361.3
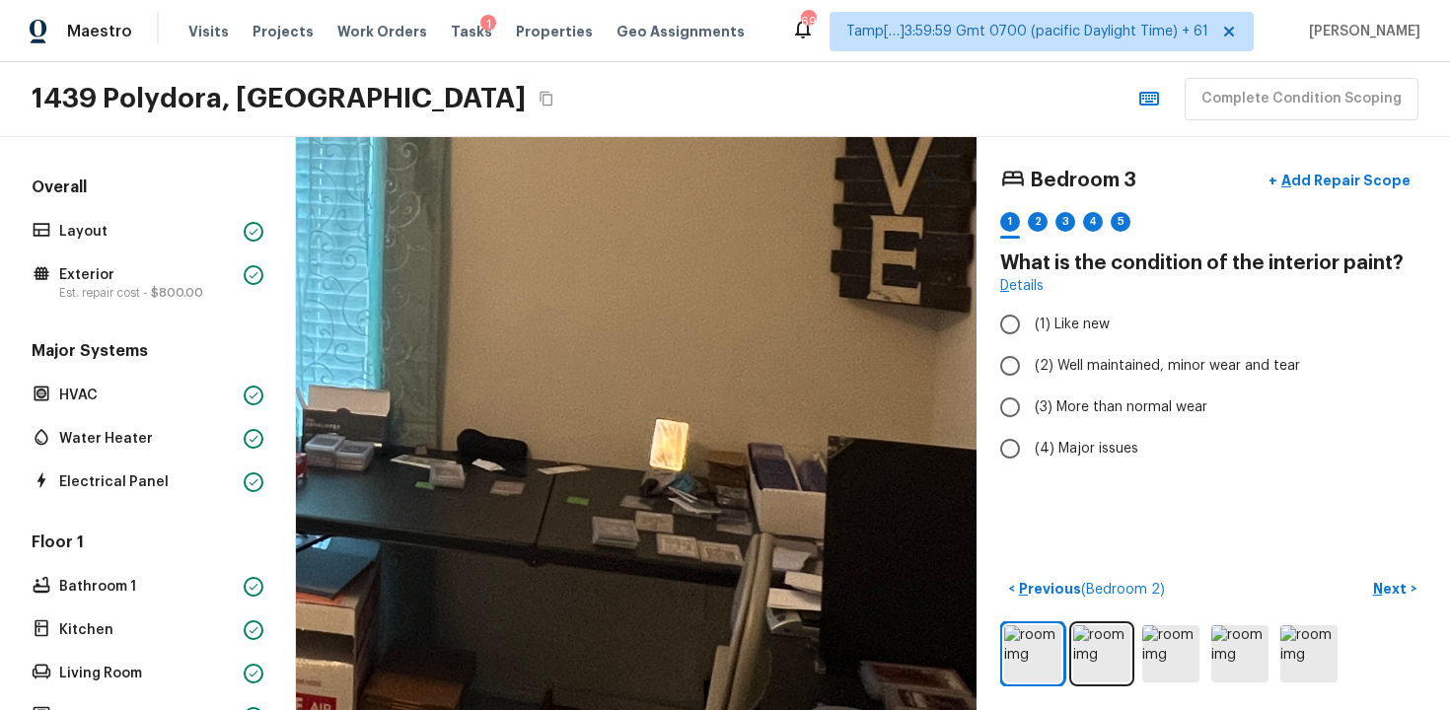
drag, startPoint x: 739, startPoint y: 512, endPoint x: 837, endPoint y: 449, distance: 116.3
click at [755, 499] on div at bounding box center [249, 238] width 2823 height 2377
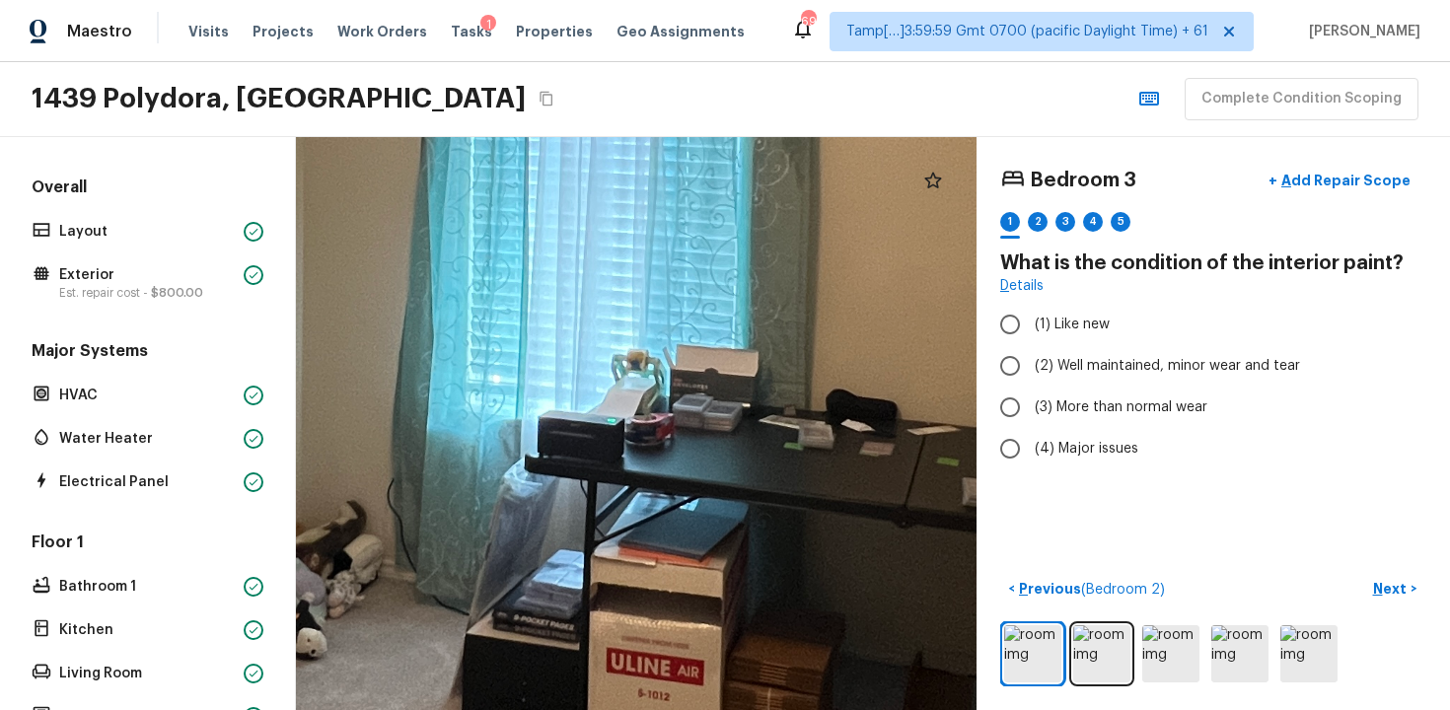
drag, startPoint x: 648, startPoint y: 636, endPoint x: 647, endPoint y: 441, distance: 195.3
click at [647, 441] on div at bounding box center [616, 196] width 2849 height 2398
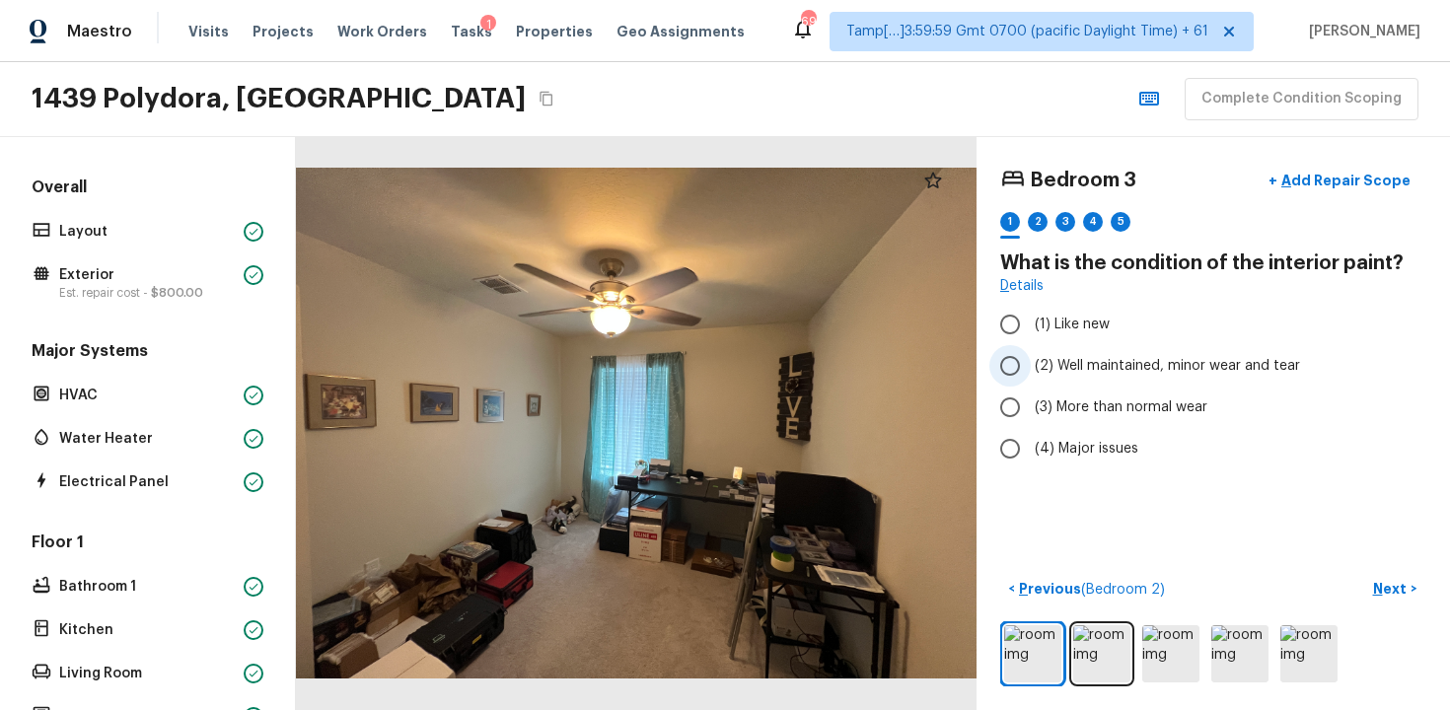
click at [1118, 371] on span "(2) Well maintained, minor wear and tear" at bounding box center [1167, 366] width 265 height 20
click at [1031, 371] on input "(2) Well maintained, minor wear and tear" at bounding box center [1010, 365] width 41 height 41
radio input "true"
click at [1378, 595] on p "Next" at bounding box center [1391, 589] width 37 height 20
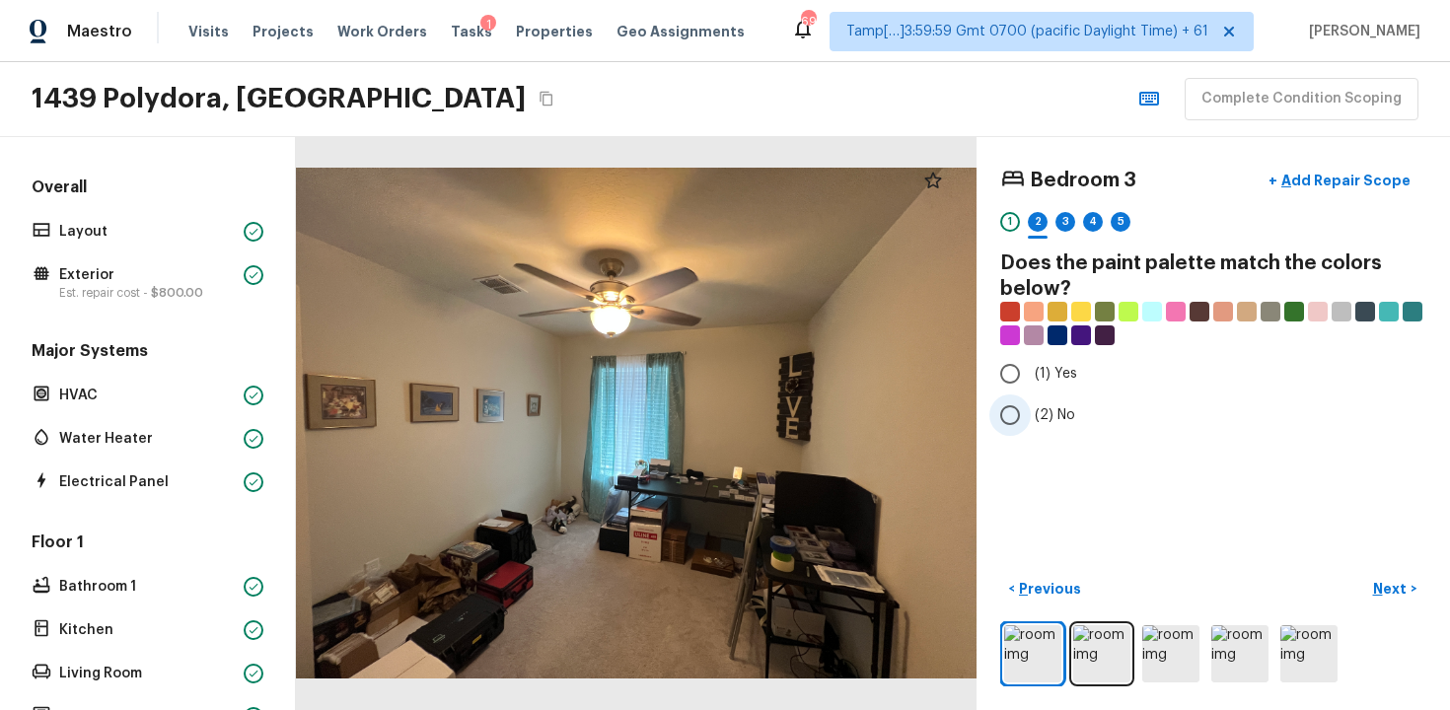
click at [1060, 398] on label "(2) No" at bounding box center [1200, 415] width 421 height 41
click at [1031, 398] on input "(2) No" at bounding box center [1010, 415] width 41 height 41
radio input "true"
click at [1402, 582] on p "Next" at bounding box center [1391, 589] width 37 height 20
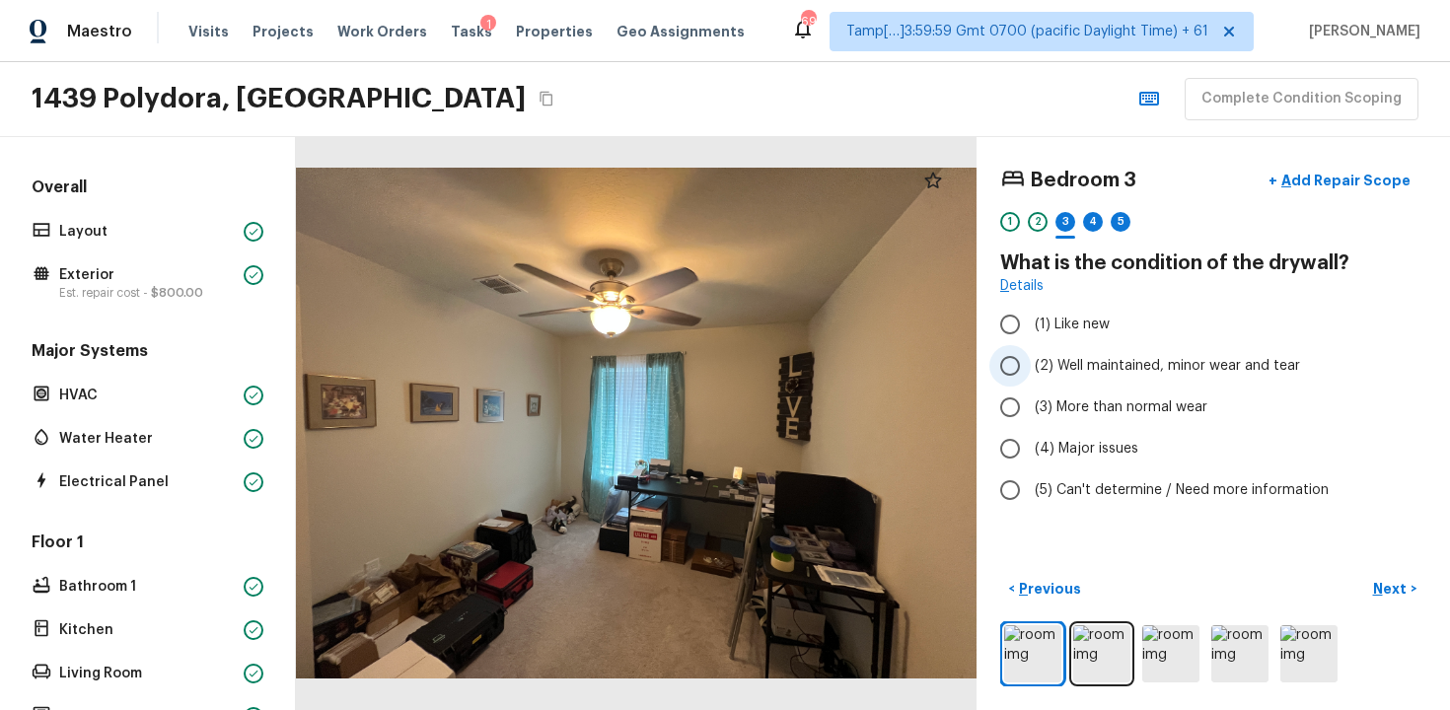
click at [1059, 360] on span "(2) Well maintained, minor wear and tear" at bounding box center [1167, 366] width 265 height 20
click at [1031, 360] on input "(2) Well maintained, minor wear and tear" at bounding box center [1010, 365] width 41 height 41
radio input "true"
click at [1400, 602] on button "Next >" at bounding box center [1394, 589] width 63 height 33
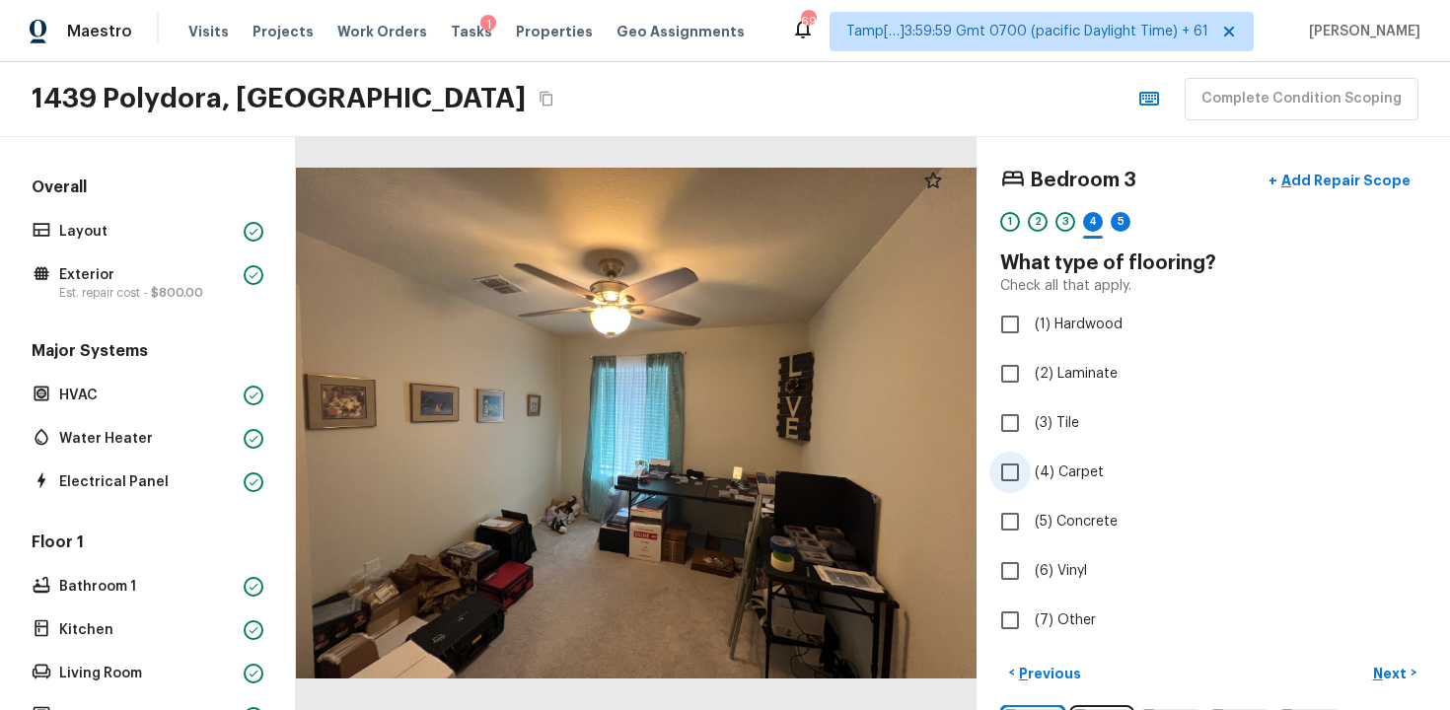
click at [1029, 490] on input "(4) Carpet" at bounding box center [1010, 472] width 41 height 41
checkbox input "true"
click at [1378, 675] on p "Next" at bounding box center [1391, 674] width 37 height 20
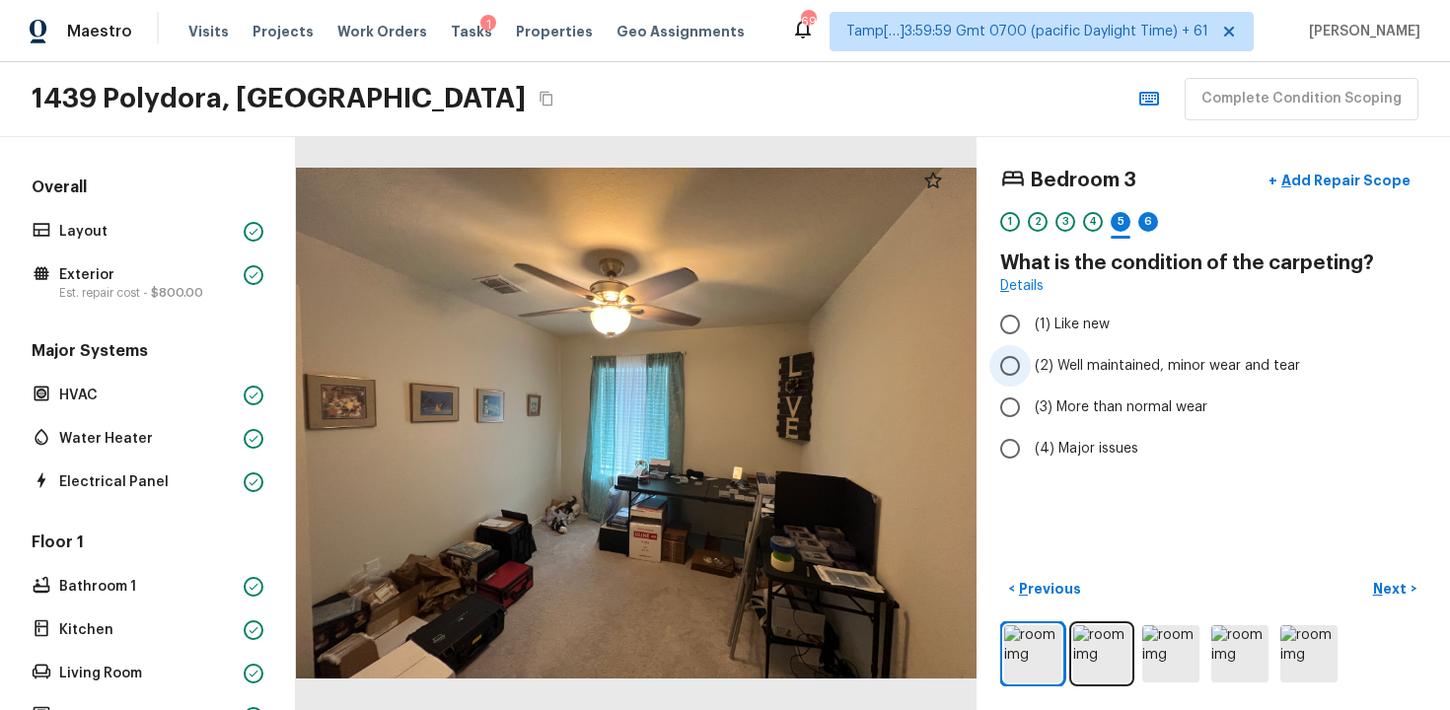
click at [1039, 360] on span "(2) Well maintained, minor wear and tear" at bounding box center [1167, 366] width 265 height 20
click at [1031, 360] on input "(2) Well maintained, minor wear and tear" at bounding box center [1010, 365] width 41 height 41
radio input "true"
click at [1394, 579] on p "Next" at bounding box center [1391, 589] width 37 height 20
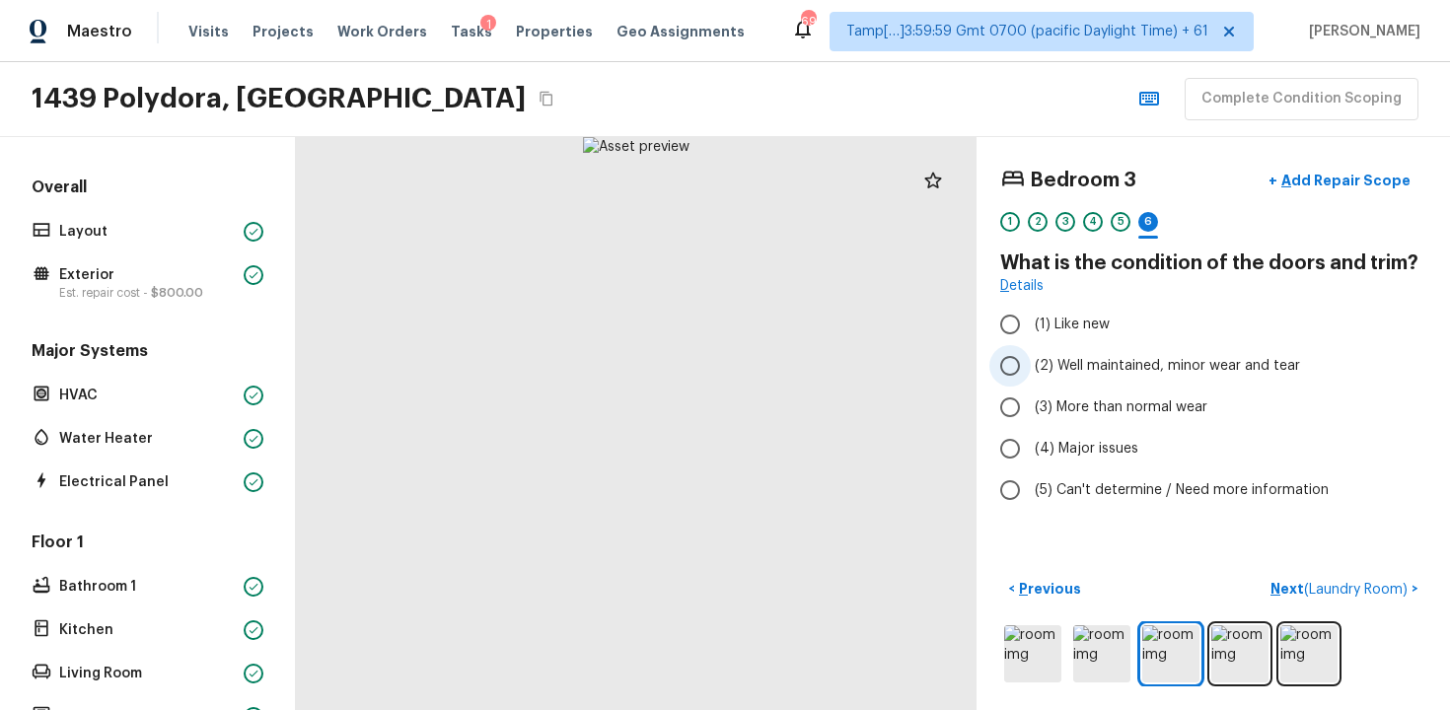
click at [1099, 353] on label "(2) Well maintained, minor wear and tear" at bounding box center [1200, 365] width 421 height 41
click at [1031, 353] on input "(2) Well maintained, minor wear and tear" at bounding box center [1010, 365] width 41 height 41
radio input "true"
click at [1364, 589] on span "( Laundry Room )" at bounding box center [1356, 590] width 104 height 14
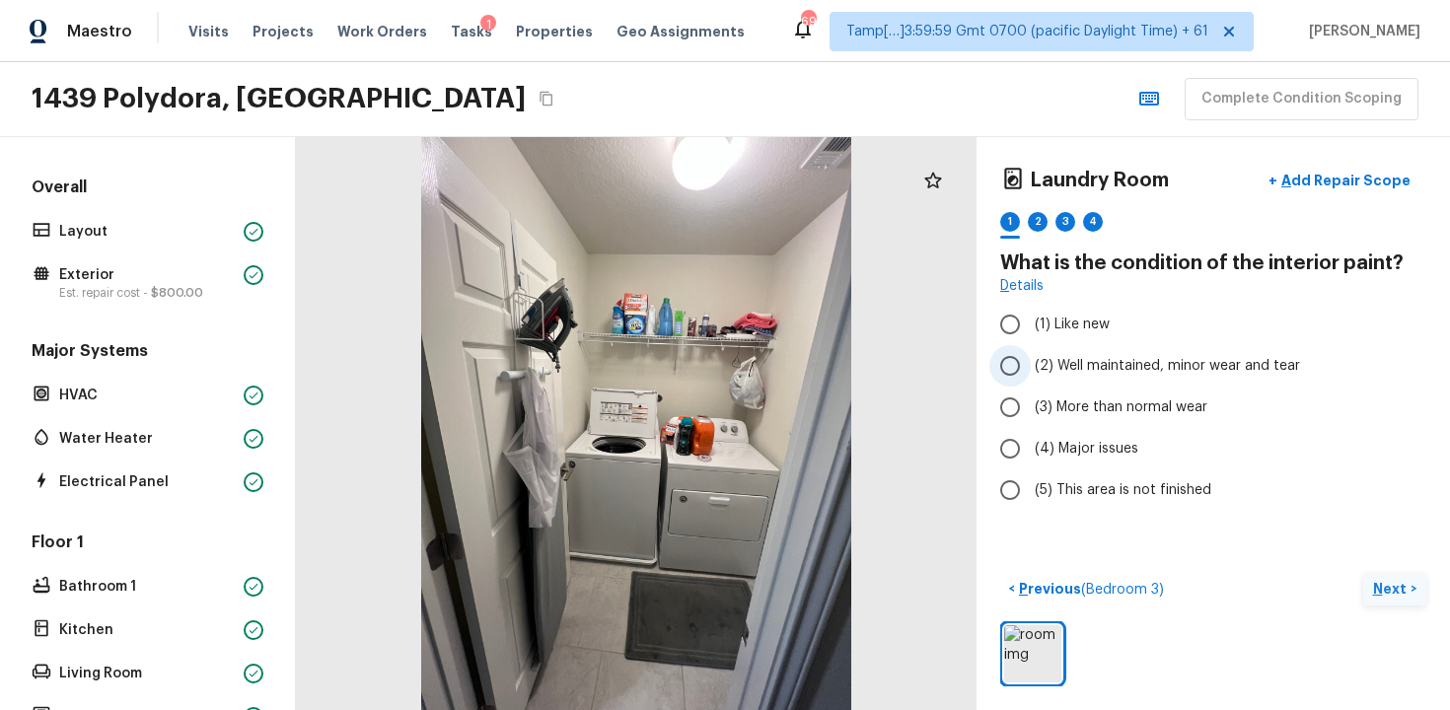
click at [1024, 367] on input "(2) Well maintained, minor wear and tear" at bounding box center [1010, 365] width 41 height 41
radio input "true"
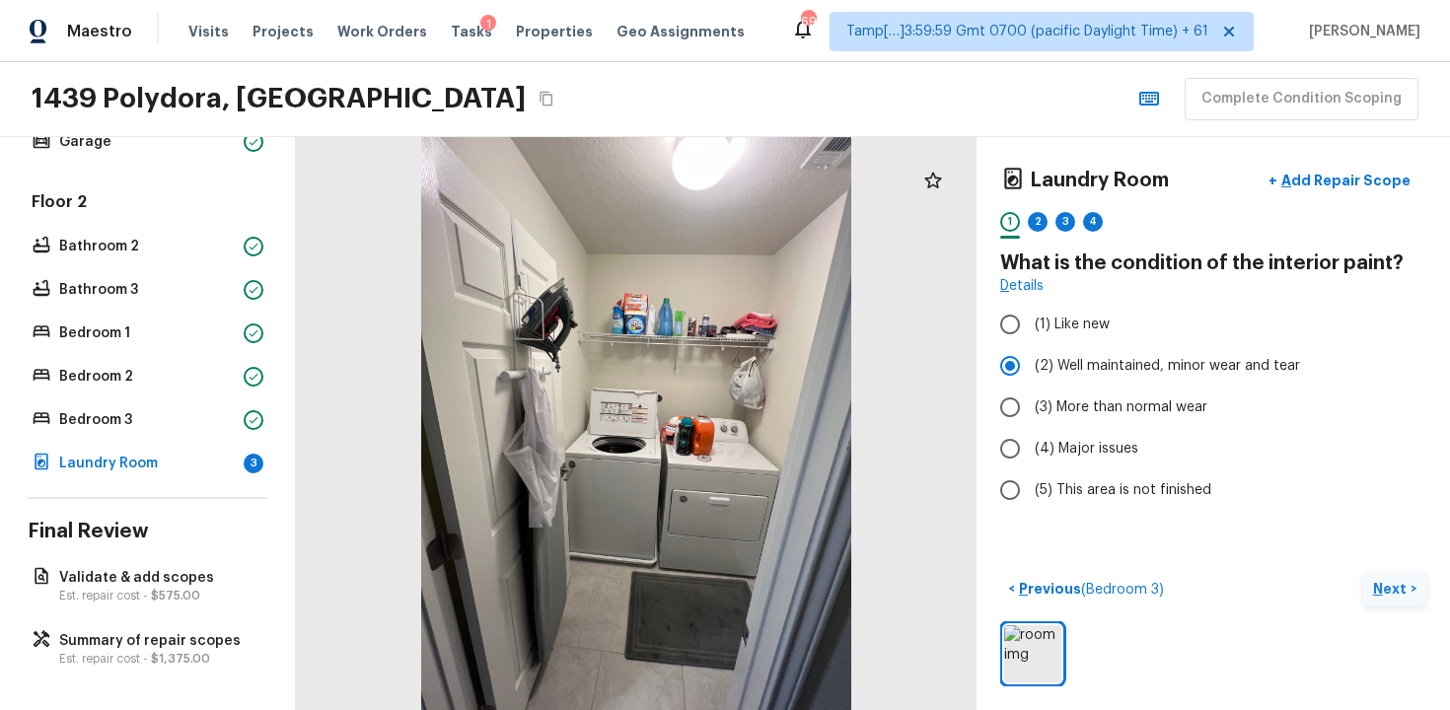
click at [1407, 594] on p "Next" at bounding box center [1391, 589] width 37 height 20
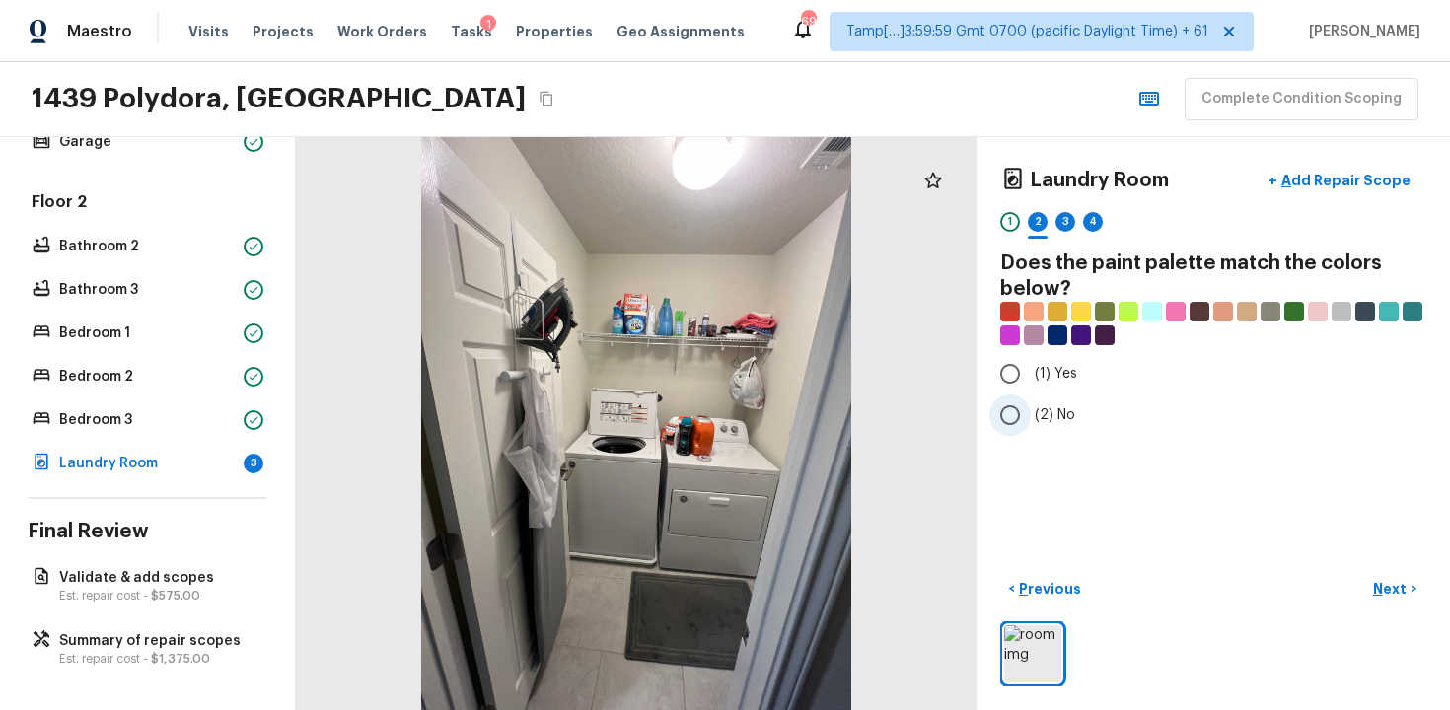
click at [1054, 410] on span "(2) No" at bounding box center [1055, 415] width 40 height 20
click at [1031, 410] on input "(2) No" at bounding box center [1010, 415] width 41 height 41
radio input "true"
click at [1383, 581] on p "Next" at bounding box center [1391, 589] width 37 height 20
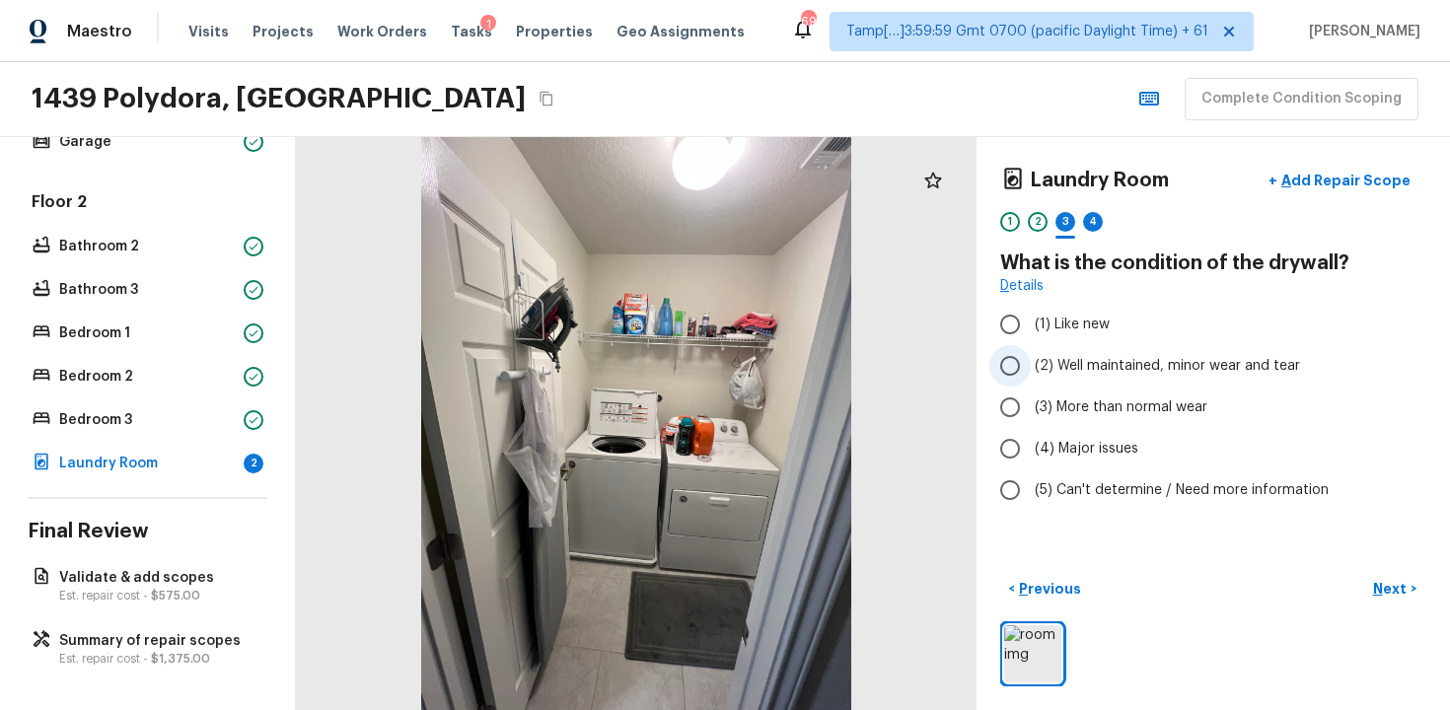
click at [1079, 363] on span "(2) Well maintained, minor wear and tear" at bounding box center [1167, 366] width 265 height 20
click at [1031, 363] on input "(2) Well maintained, minor wear and tear" at bounding box center [1010, 365] width 41 height 41
radio input "true"
click at [1396, 582] on p "Next" at bounding box center [1391, 589] width 37 height 20
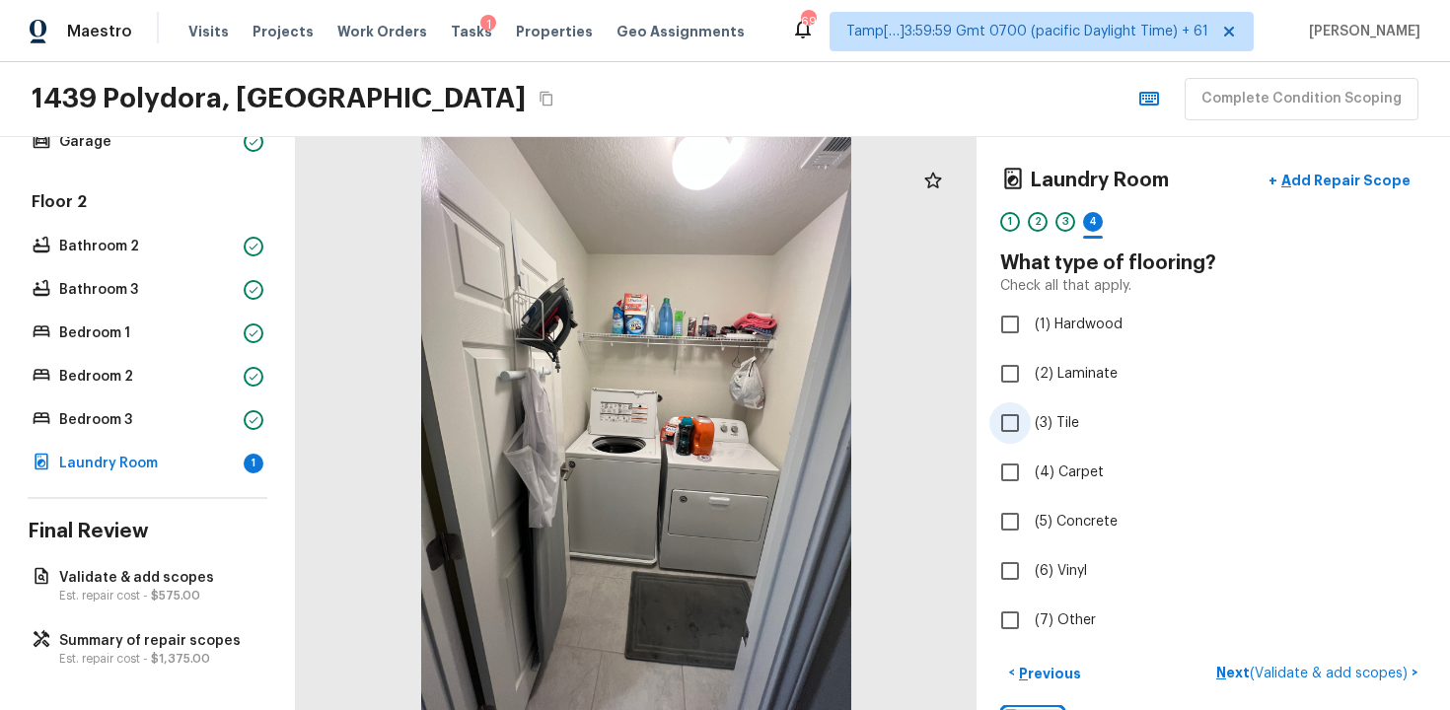
click at [1002, 421] on input "(3) Tile" at bounding box center [1010, 423] width 41 height 41
checkbox input "true"
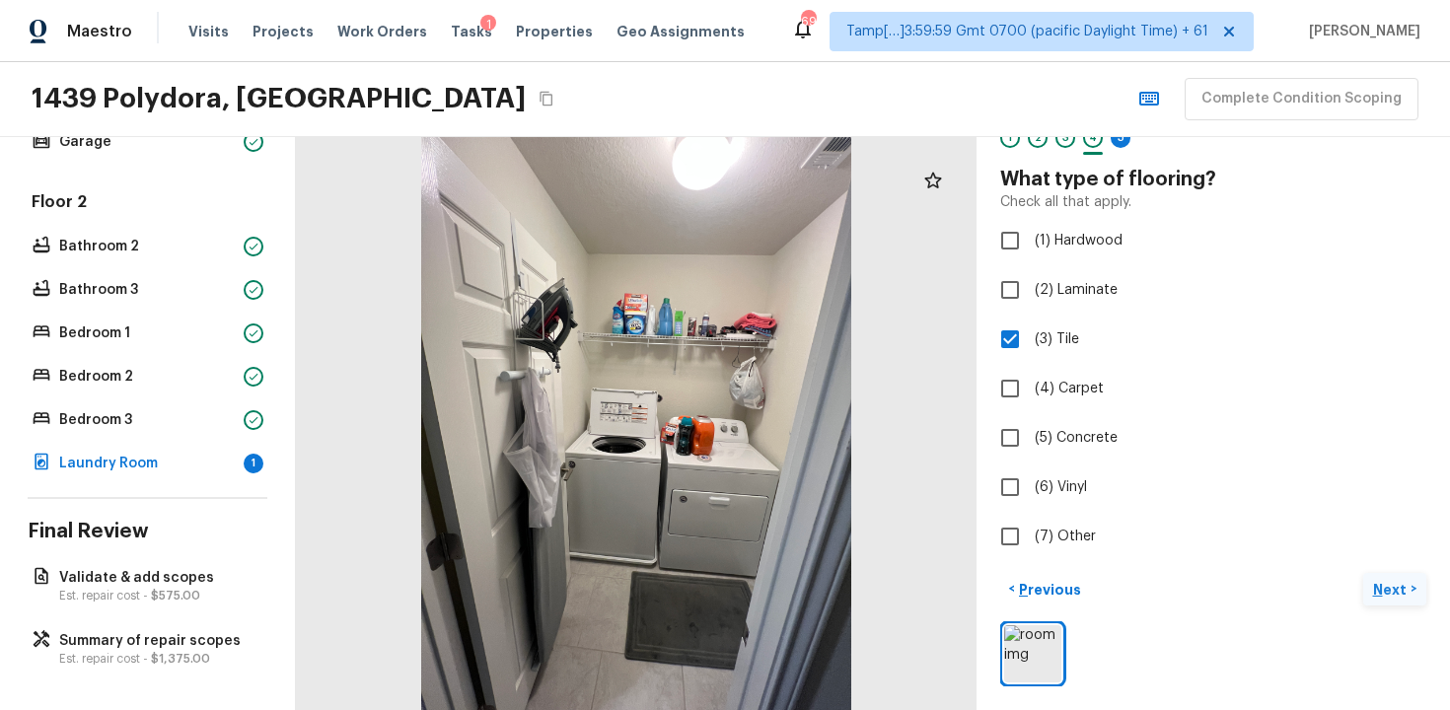
click at [1397, 588] on p "Next" at bounding box center [1391, 590] width 37 height 20
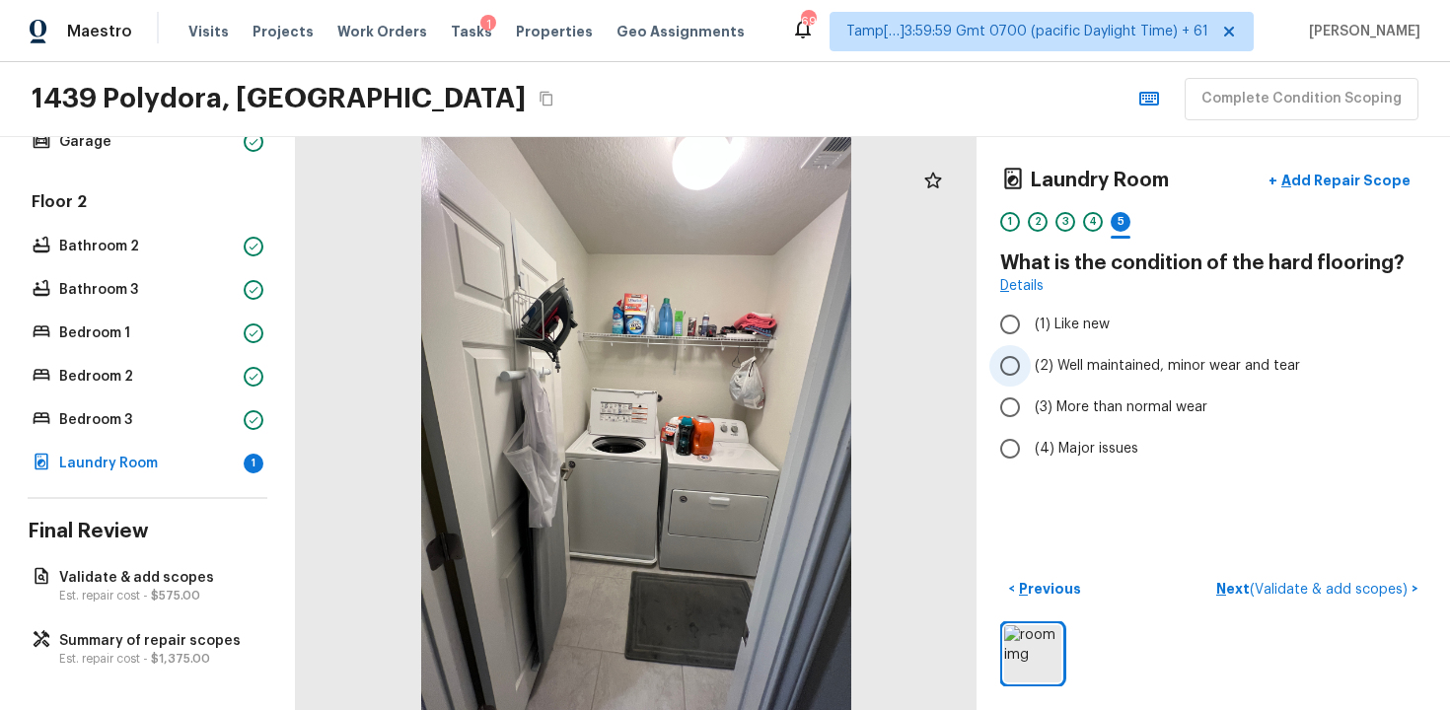
click at [1077, 370] on span "(2) Well maintained, minor wear and tear" at bounding box center [1167, 366] width 265 height 20
click at [1031, 370] on input "(2) Well maintained, minor wear and tear" at bounding box center [1010, 365] width 41 height 41
radio input "true"
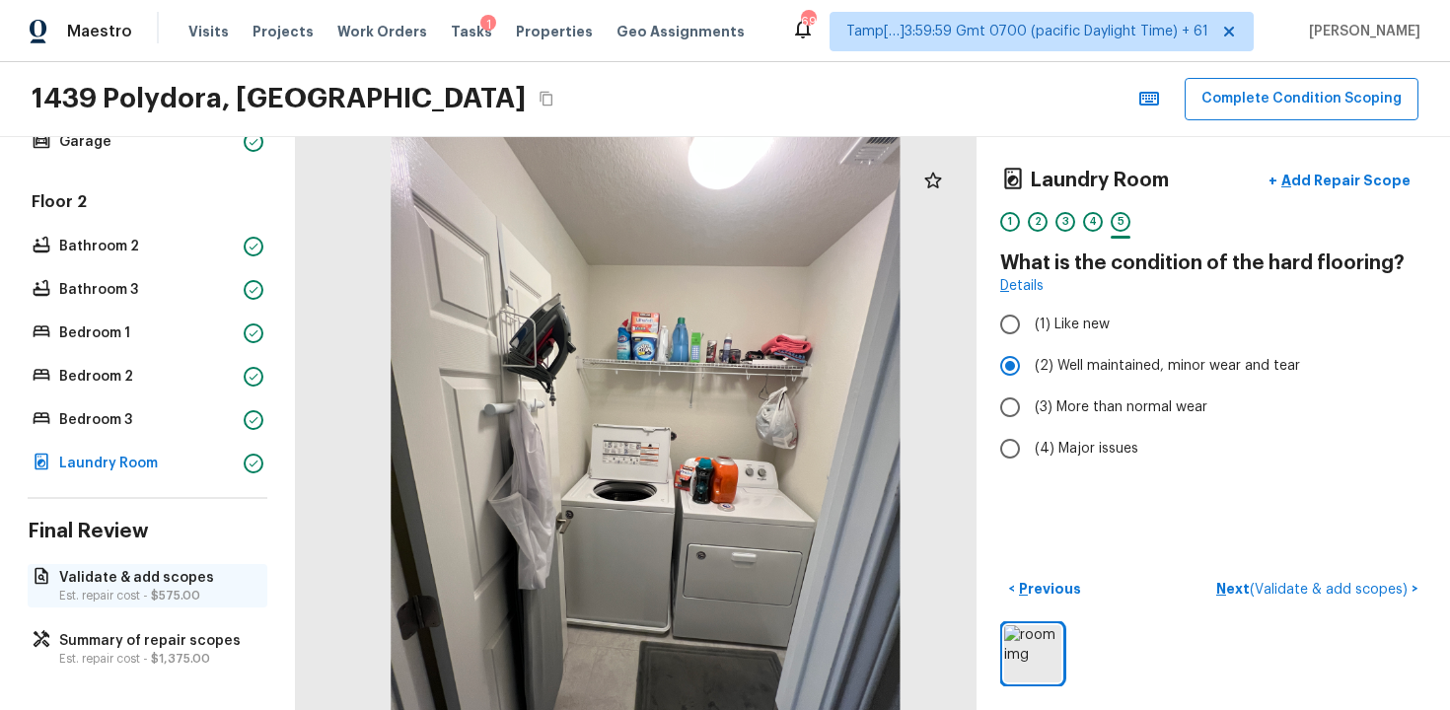
click at [209, 584] on p "Validate & add scopes" at bounding box center [157, 578] width 196 height 20
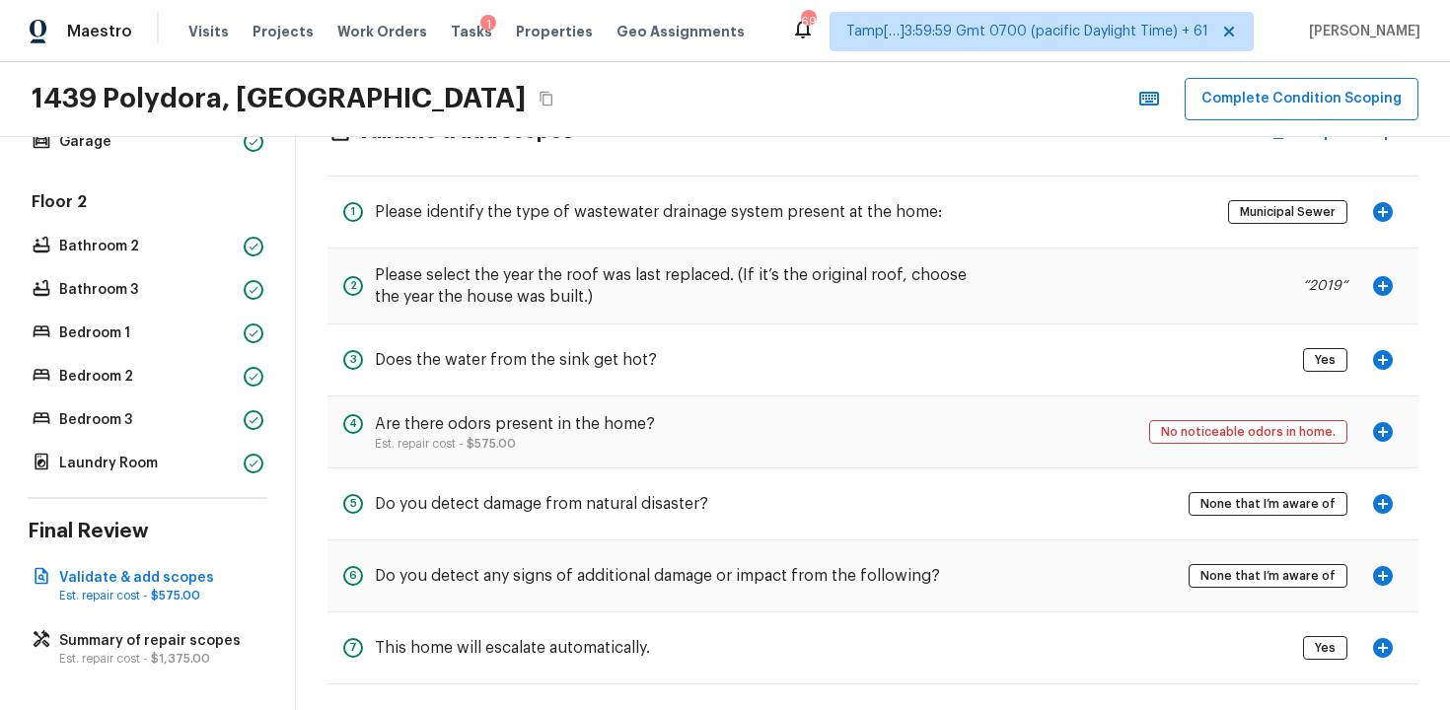
scroll to position [78, 0]
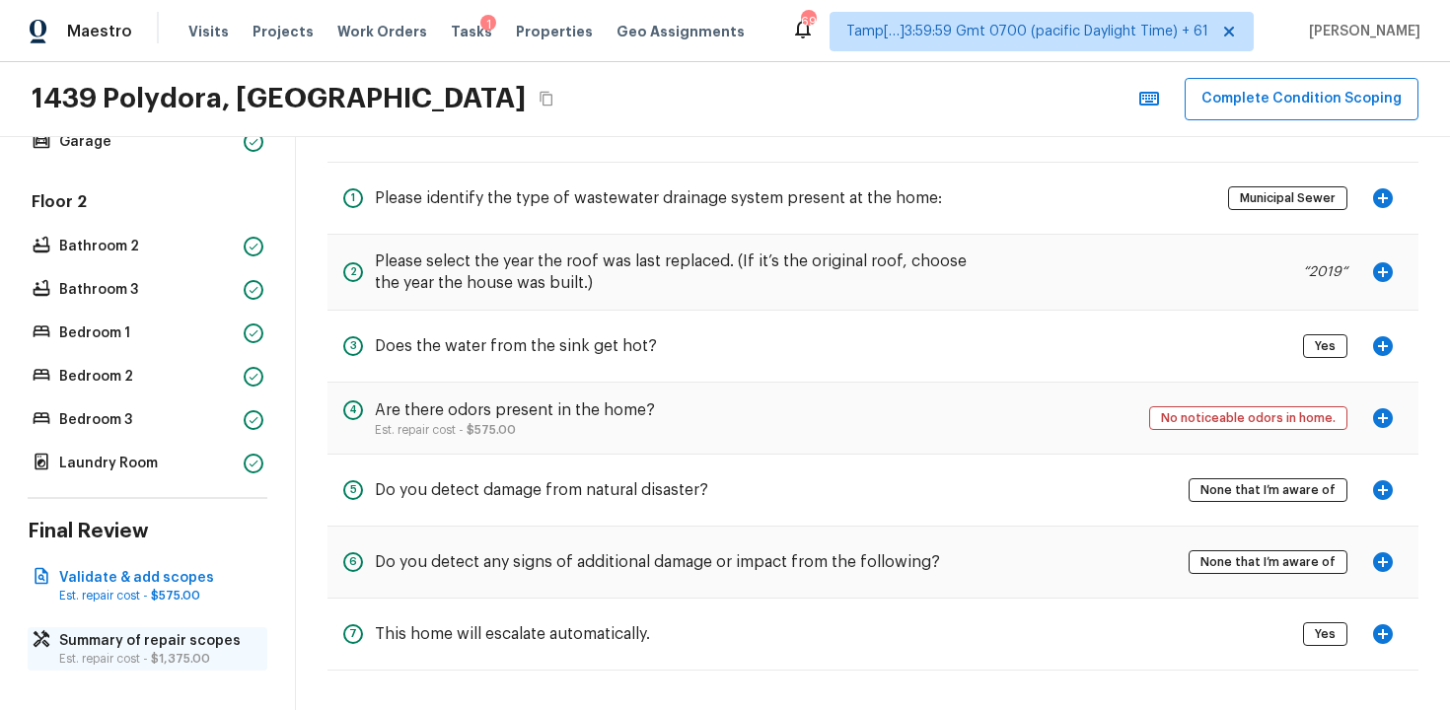
click at [208, 661] on p "Est. repair cost - $1,375.00" at bounding box center [157, 659] width 196 height 16
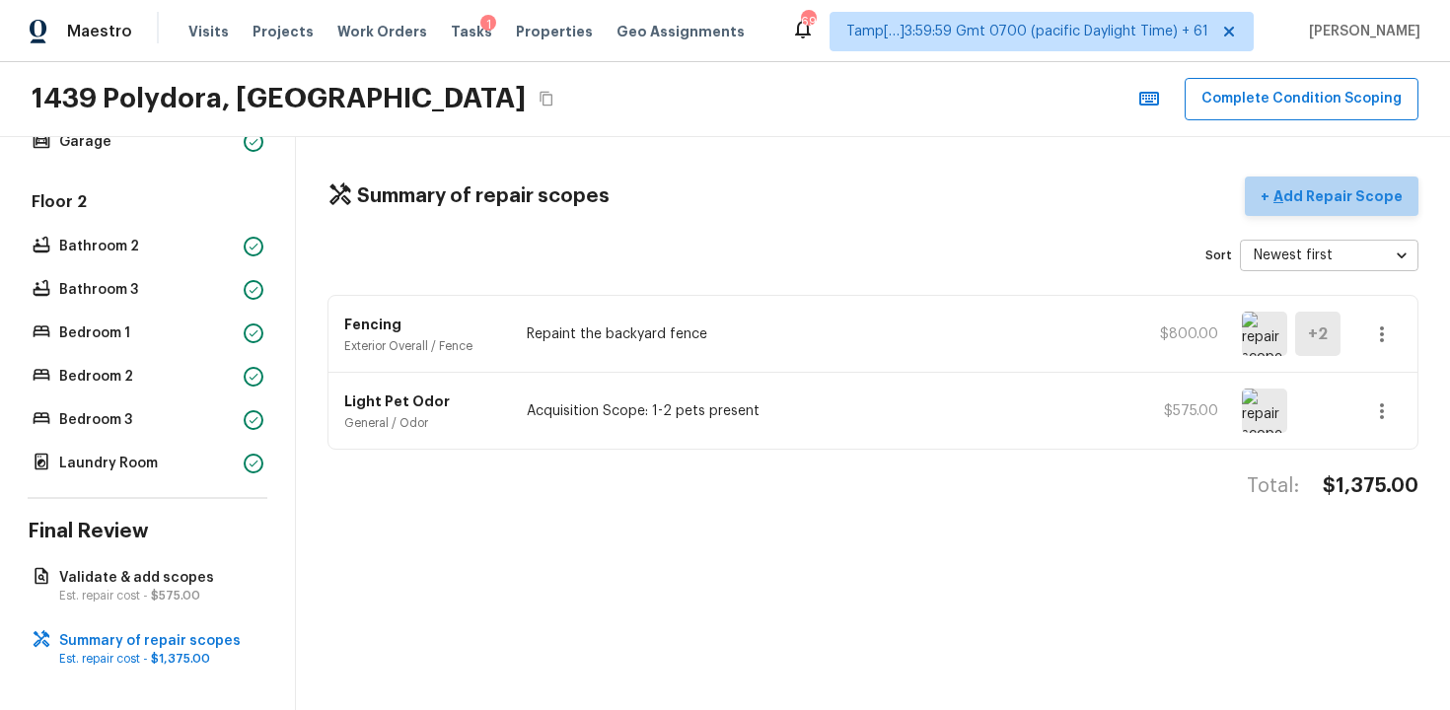
click at [1352, 189] on p "Add Repair Scope" at bounding box center [1336, 196] width 133 height 20
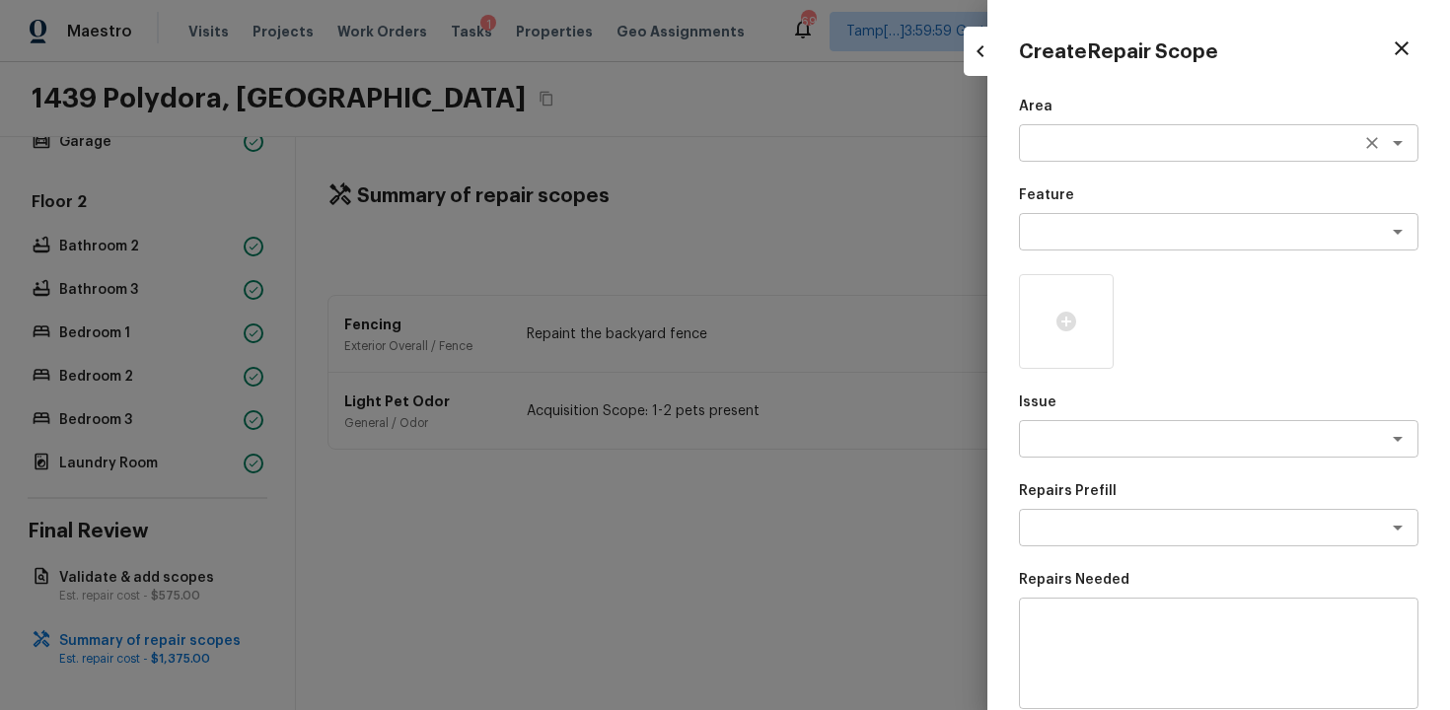
click at [1087, 156] on div "x ​" at bounding box center [1219, 142] width 400 height 37
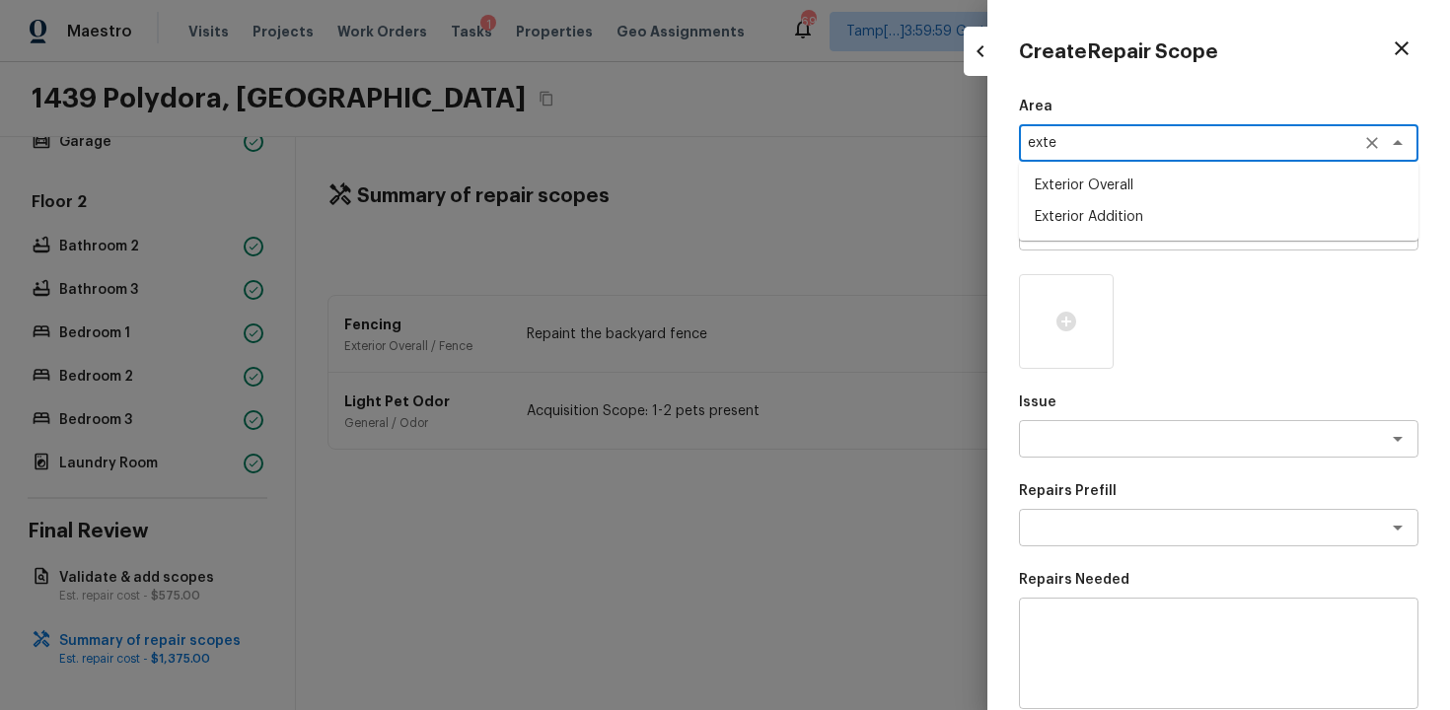
click at [1074, 188] on li "Exterior Overall" at bounding box center [1219, 186] width 400 height 32
type textarea "Exterior Overall"
click at [1086, 227] on textarea at bounding box center [1191, 232] width 327 height 20
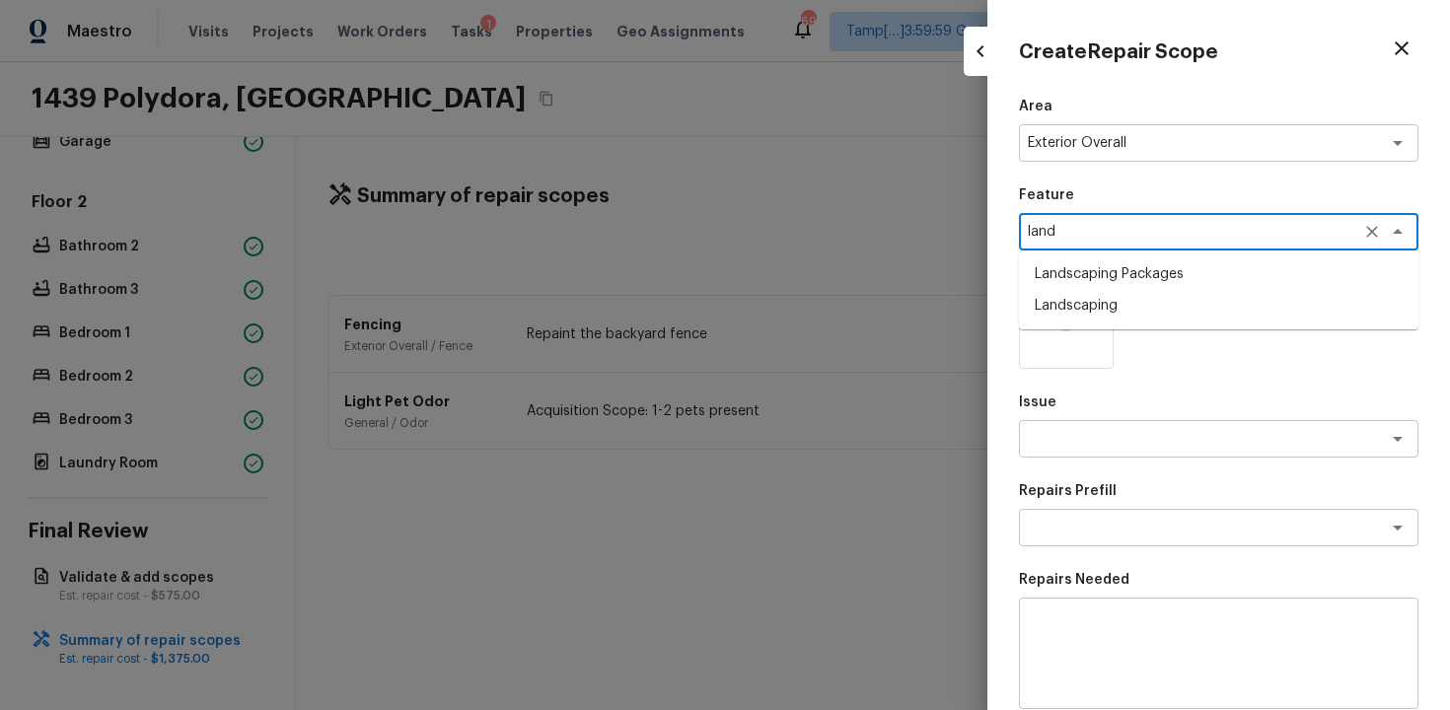
click at [1087, 309] on li "Landscaping" at bounding box center [1219, 306] width 400 height 32
click at [1090, 452] on div "x ​" at bounding box center [1219, 438] width 400 height 37
type textarea "Landscaping"
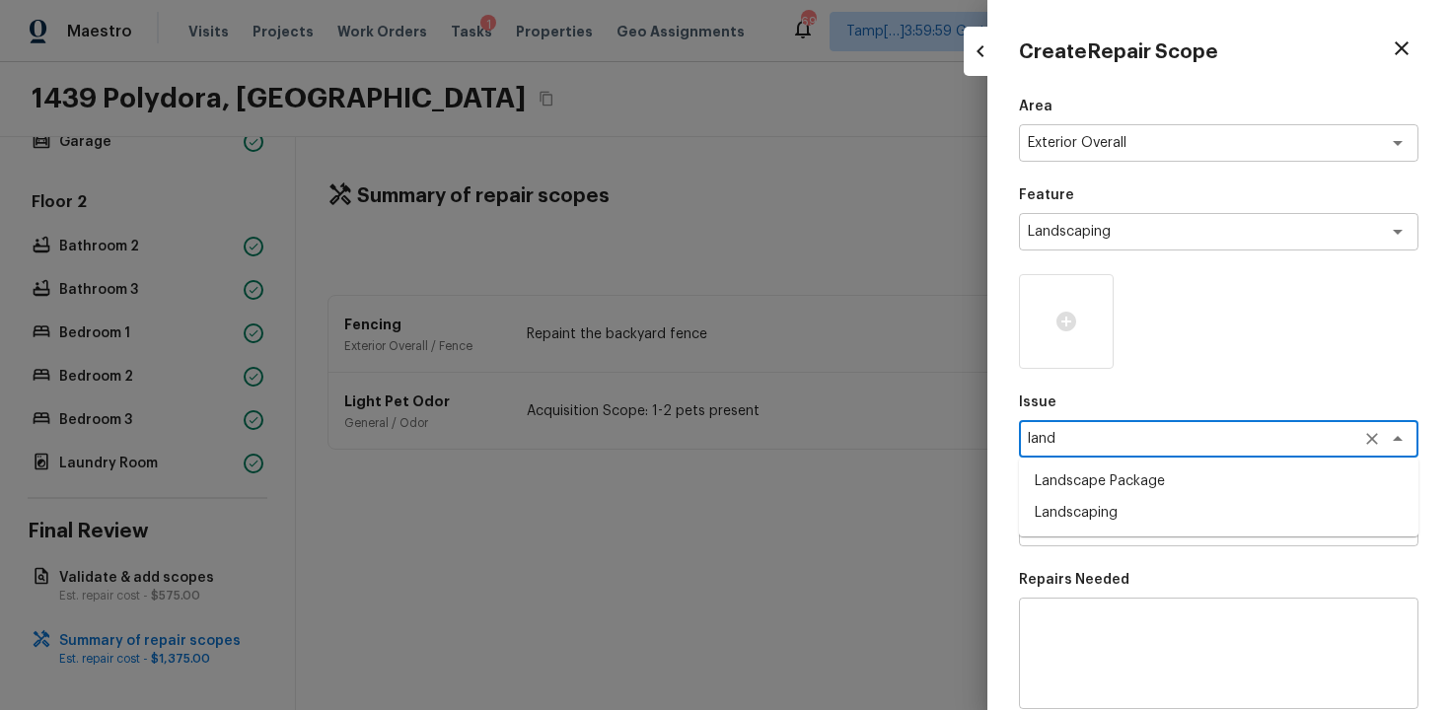
click at [1108, 485] on li "Landscape Package" at bounding box center [1219, 482] width 400 height 32
type textarea "Landscape Package"
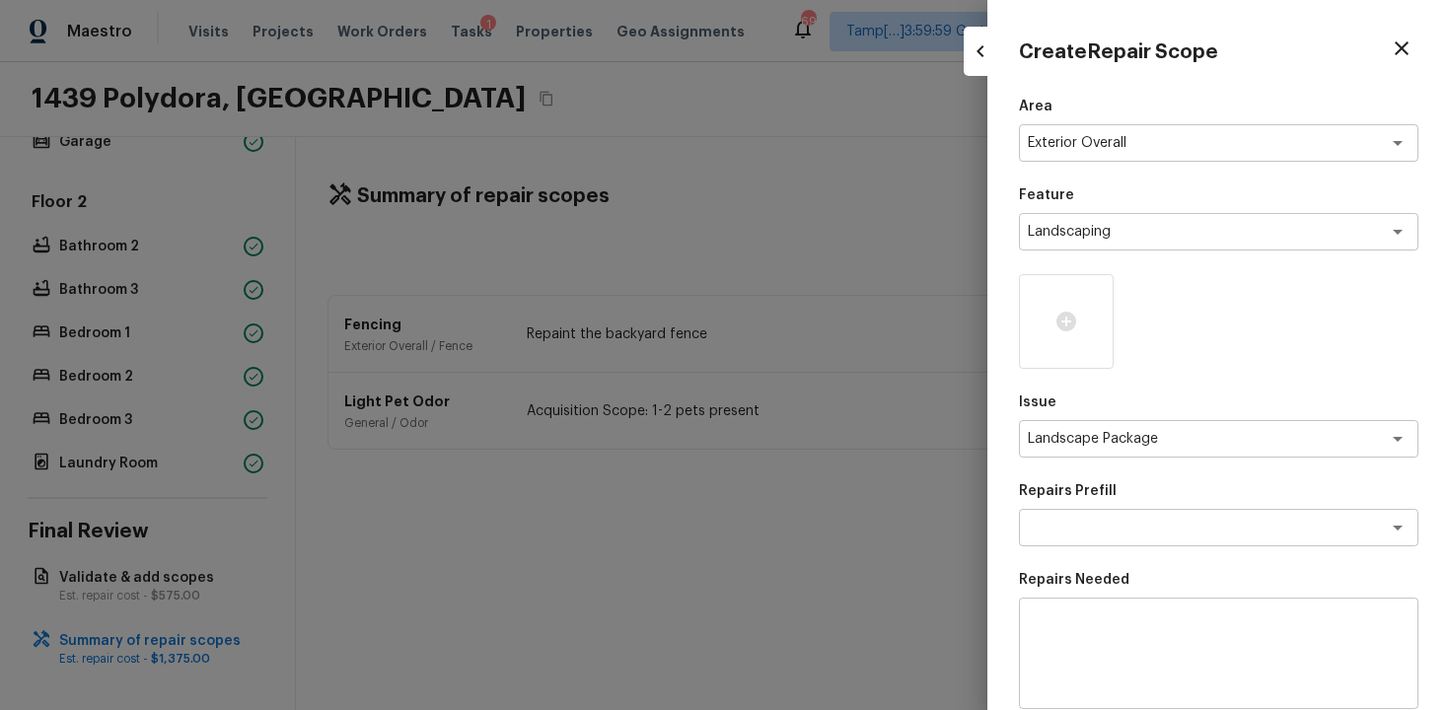
click at [1105, 549] on div "Area Exterior Overall x ​ Feature Landscaping x ​ Issue Landscape Package x ​ R…" at bounding box center [1219, 531] width 400 height 868
click at [1103, 522] on textarea at bounding box center [1191, 528] width 327 height 20
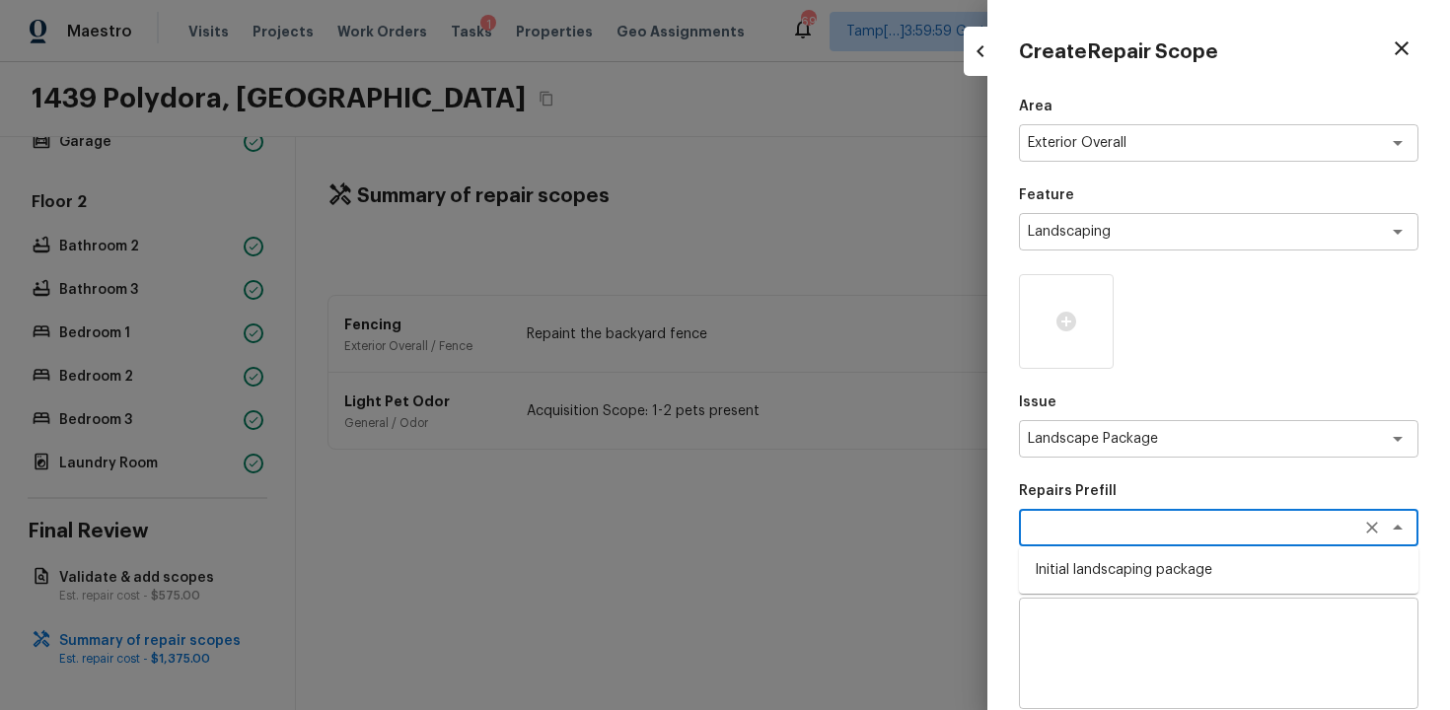
click at [1113, 557] on li "Initial landscaping package" at bounding box center [1219, 570] width 400 height 32
type textarea "Initial landscaping package"
type textarea "Mowing of grass up to 6" in height. Mow, edge along driveways & sidewalks, trim…"
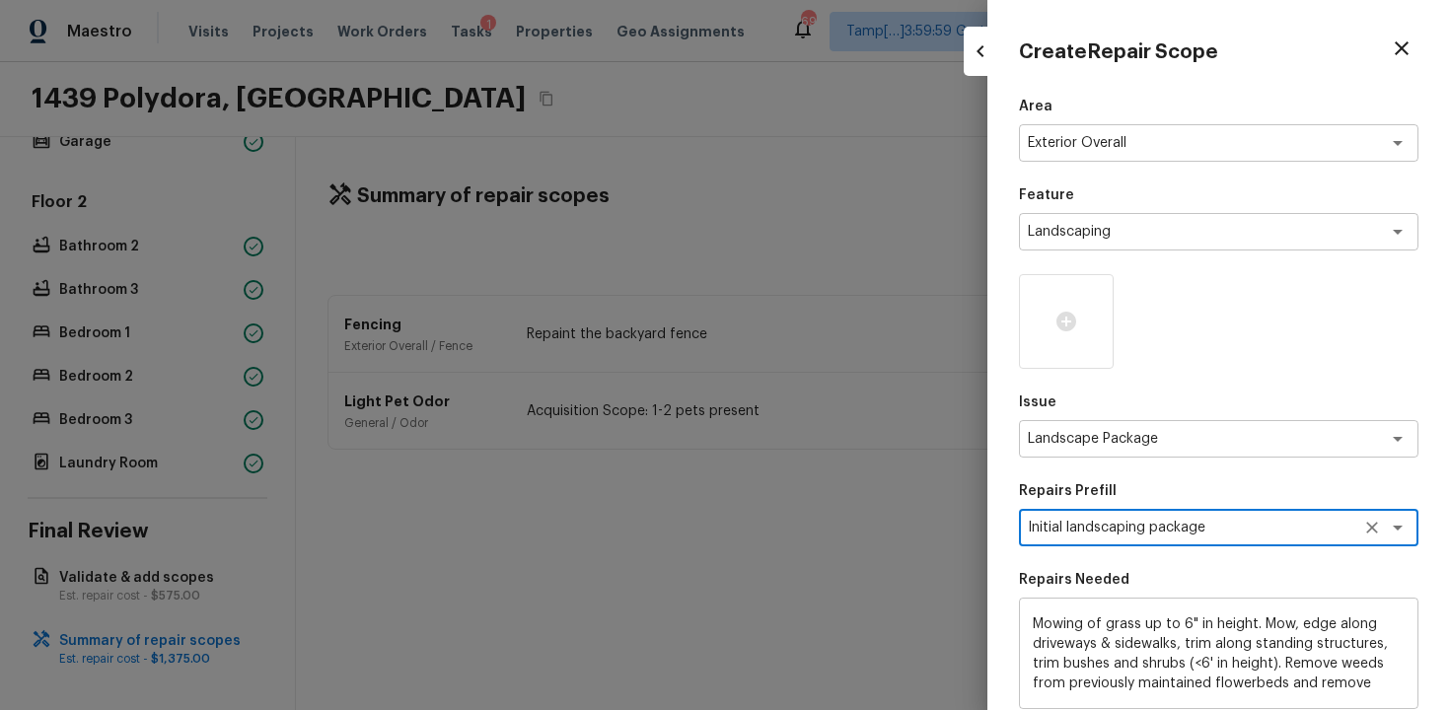
scroll to position [285, 0]
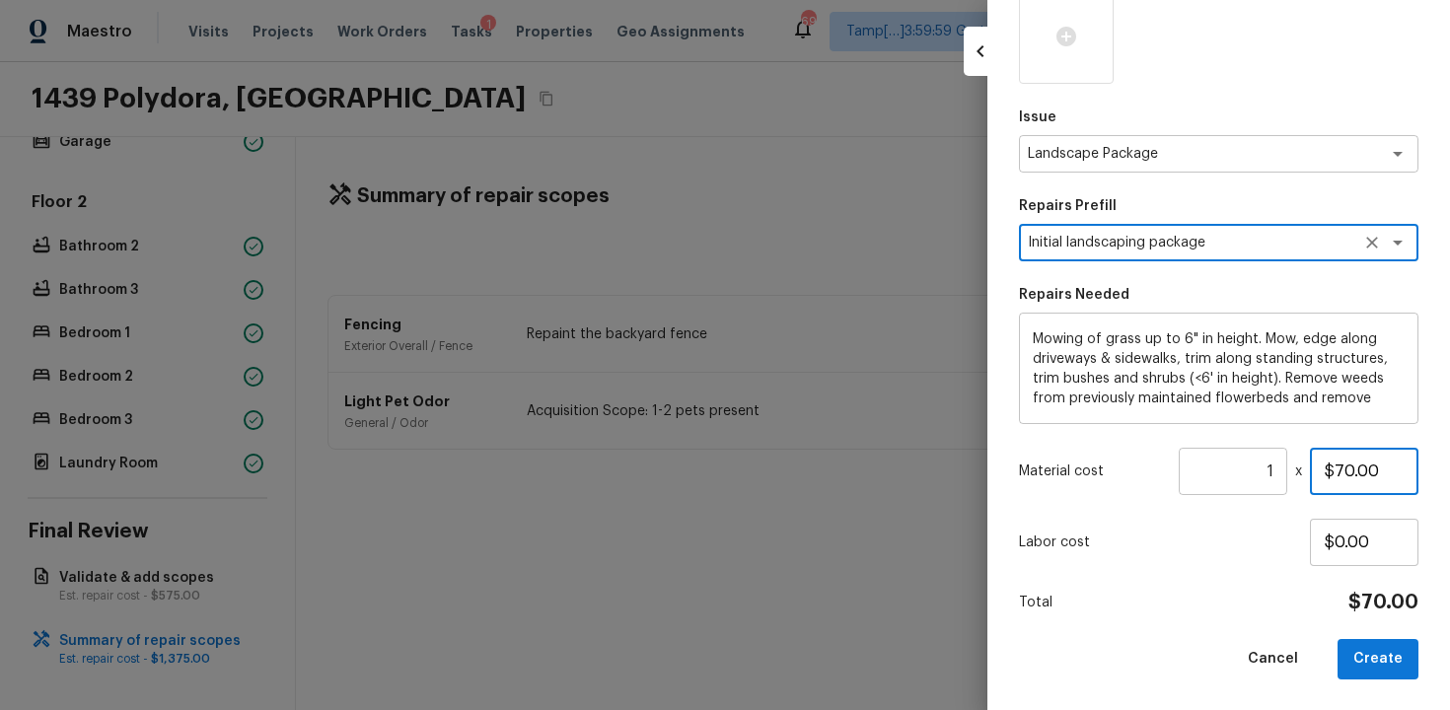
click at [1349, 469] on input "$70.00" at bounding box center [1364, 471] width 109 height 47
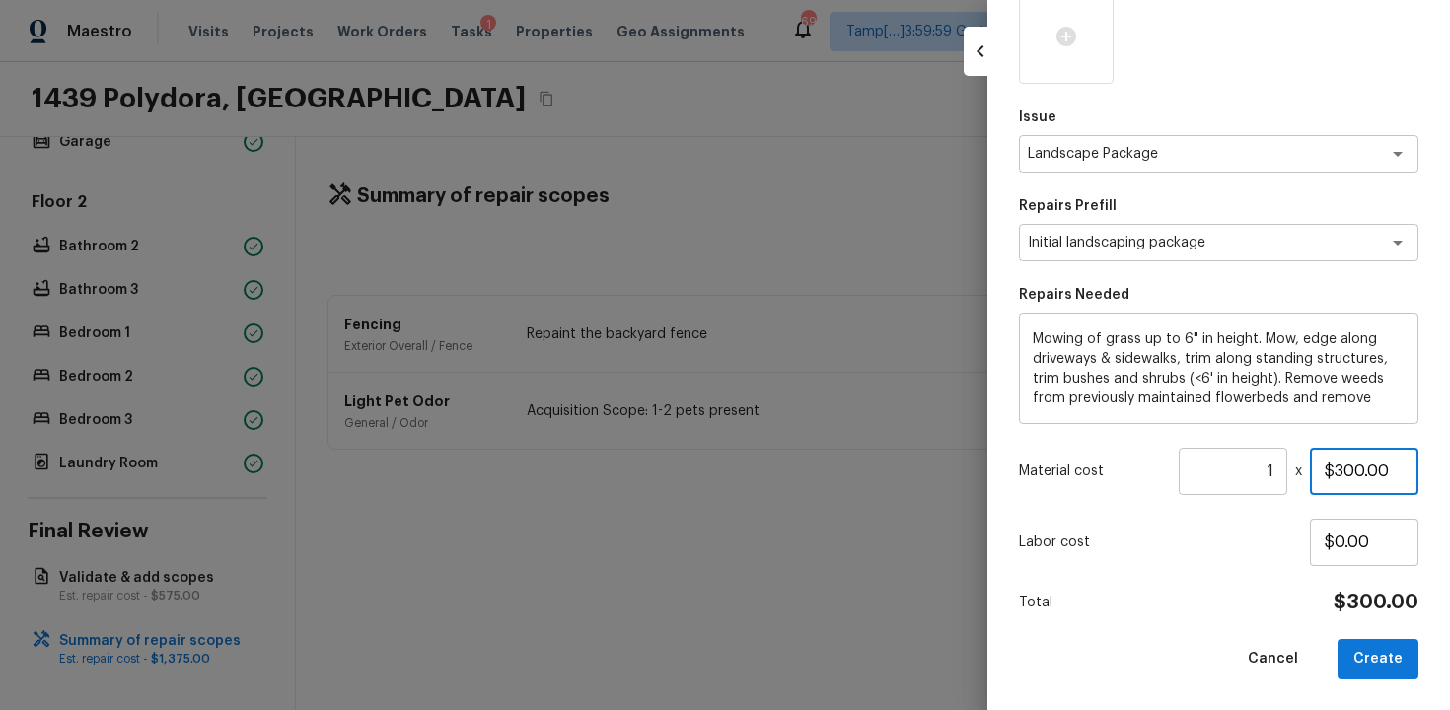
type input "$300.00"
click at [1269, 620] on div "Area Exterior Overall x ​ Feature Landscaping x ​ Issue Landscape Package x ​ R…" at bounding box center [1219, 246] width 400 height 868
click at [1380, 658] on button "Create" at bounding box center [1378, 659] width 81 height 40
type input "$0.00"
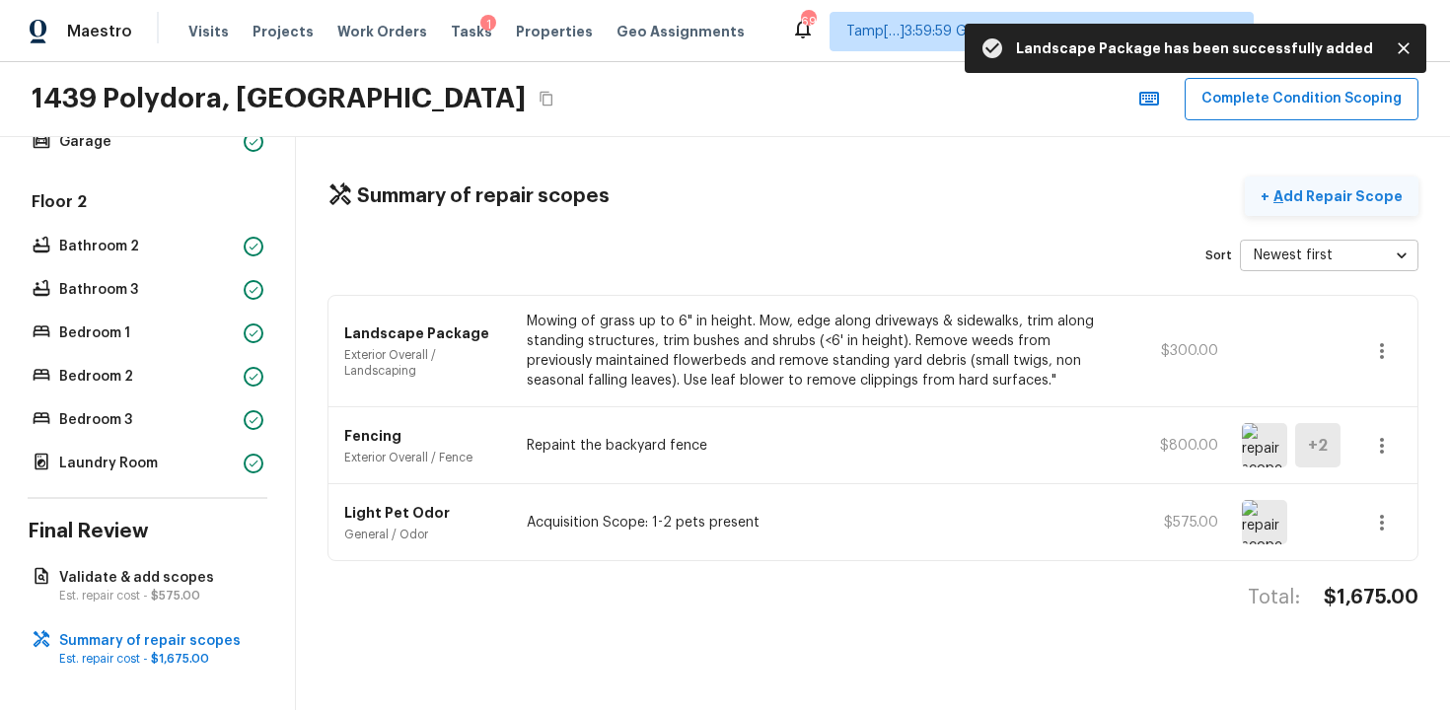
click at [1311, 206] on button "+ Add Repair Scope" at bounding box center [1332, 197] width 174 height 40
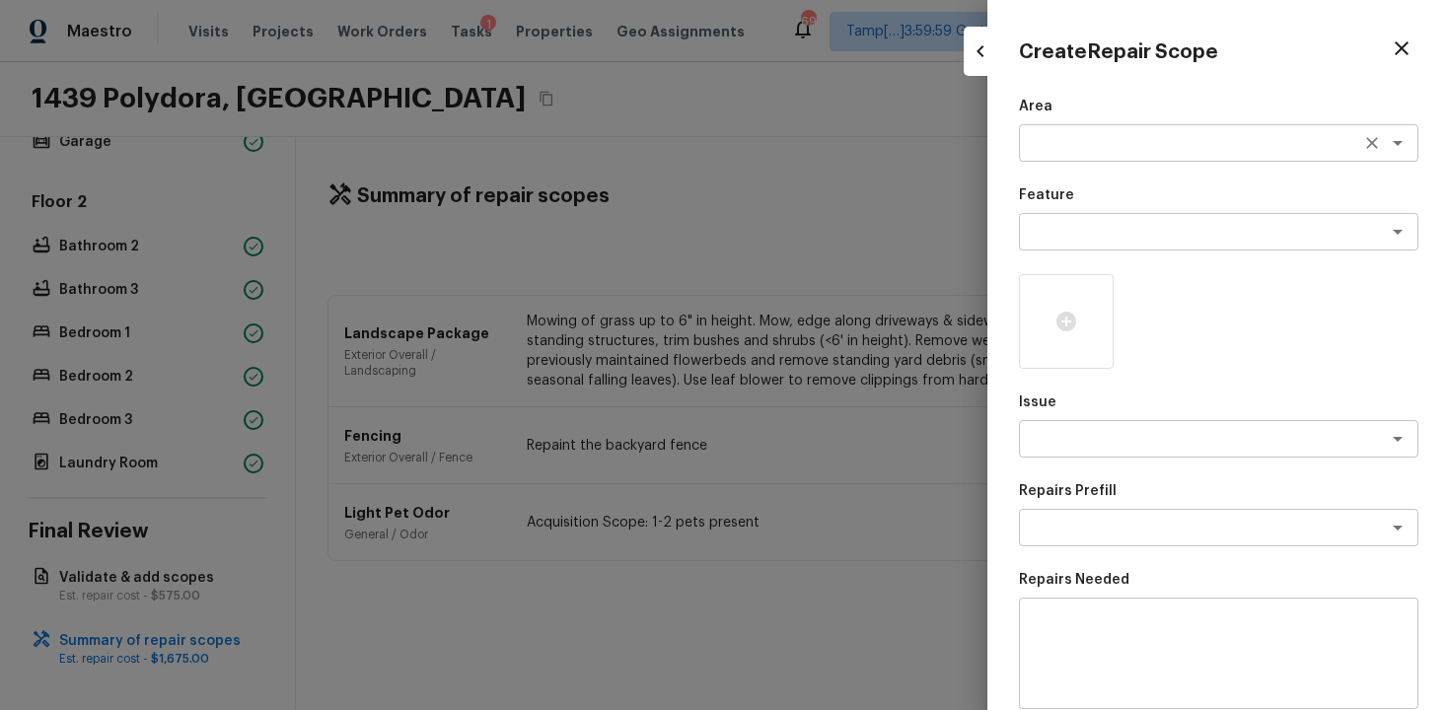
click at [1098, 151] on textarea at bounding box center [1191, 143] width 327 height 20
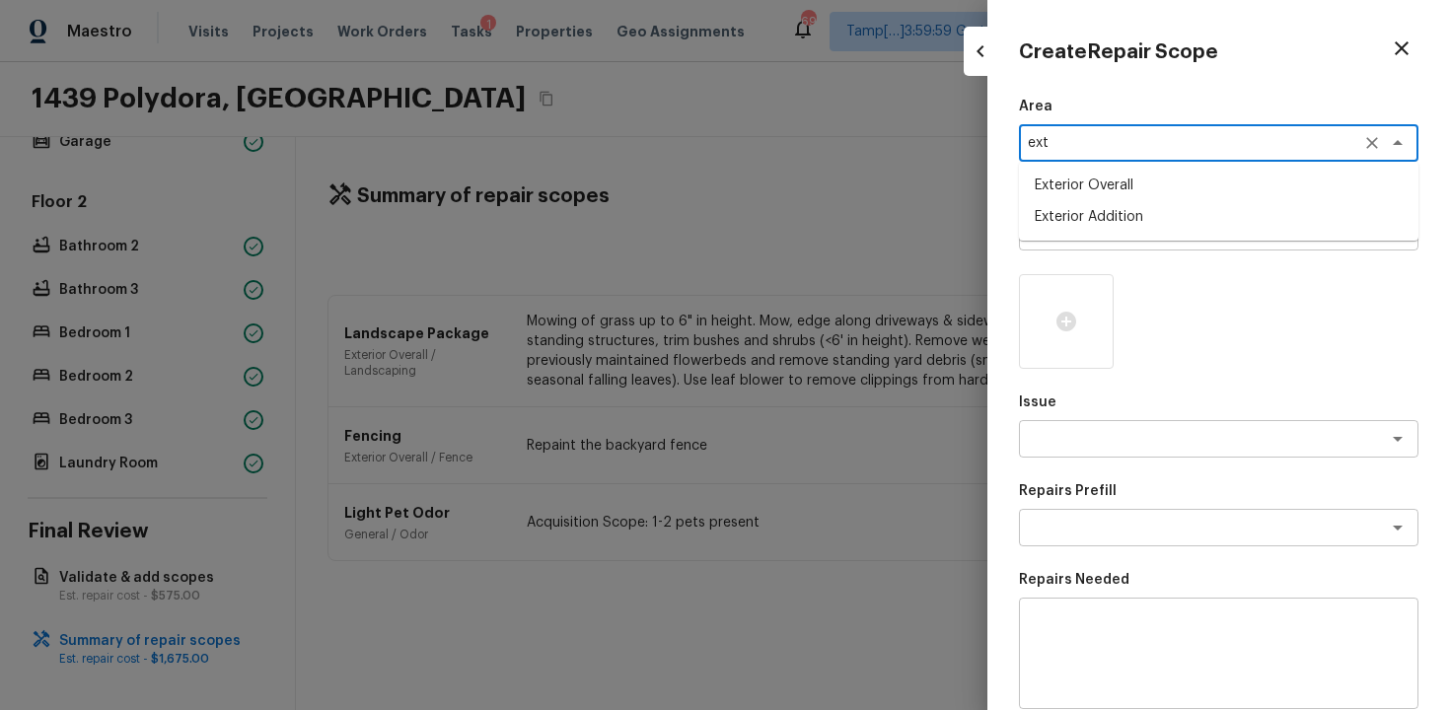
click at [1092, 191] on li "Exterior Overall" at bounding box center [1219, 186] width 400 height 32
click at [1092, 249] on div "x ​" at bounding box center [1219, 231] width 400 height 37
type textarea "Exterior Overall"
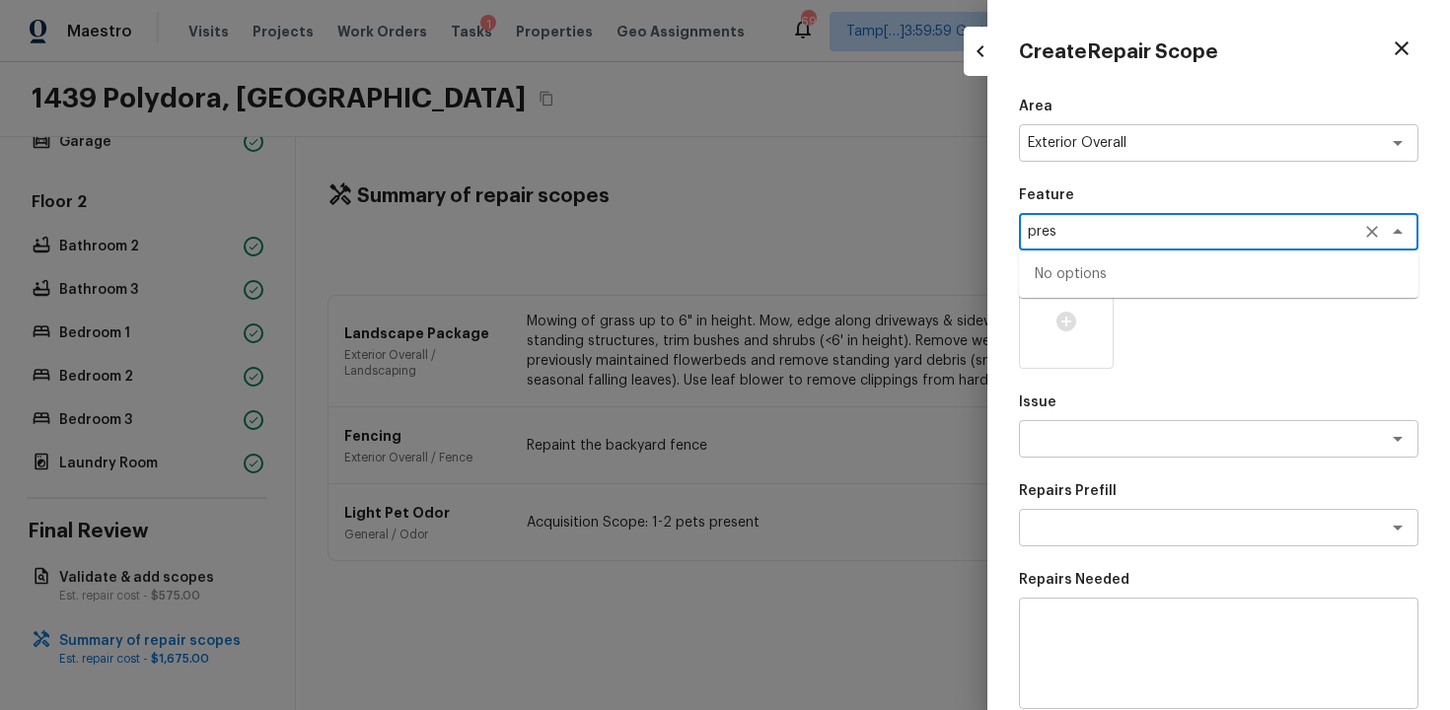
type textarea "press"
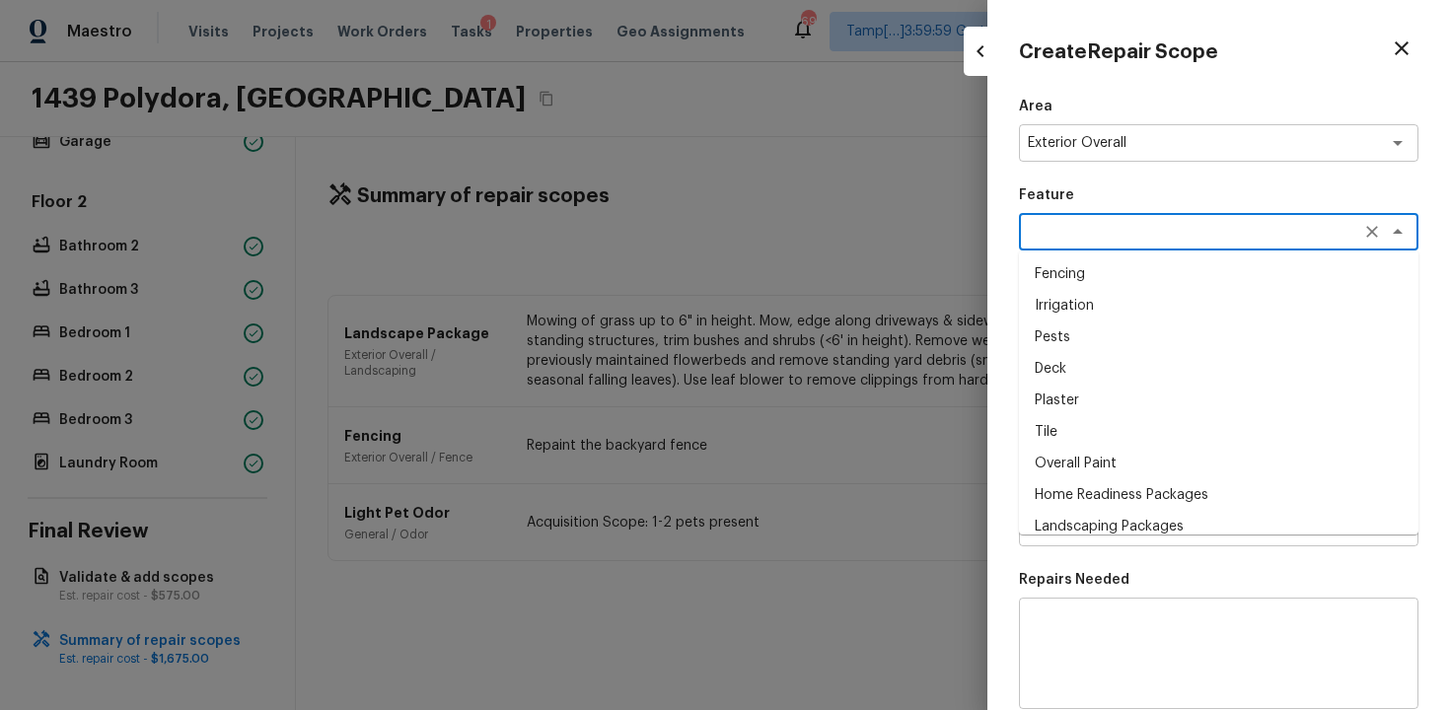
click at [1097, 631] on textarea at bounding box center [1219, 654] width 372 height 79
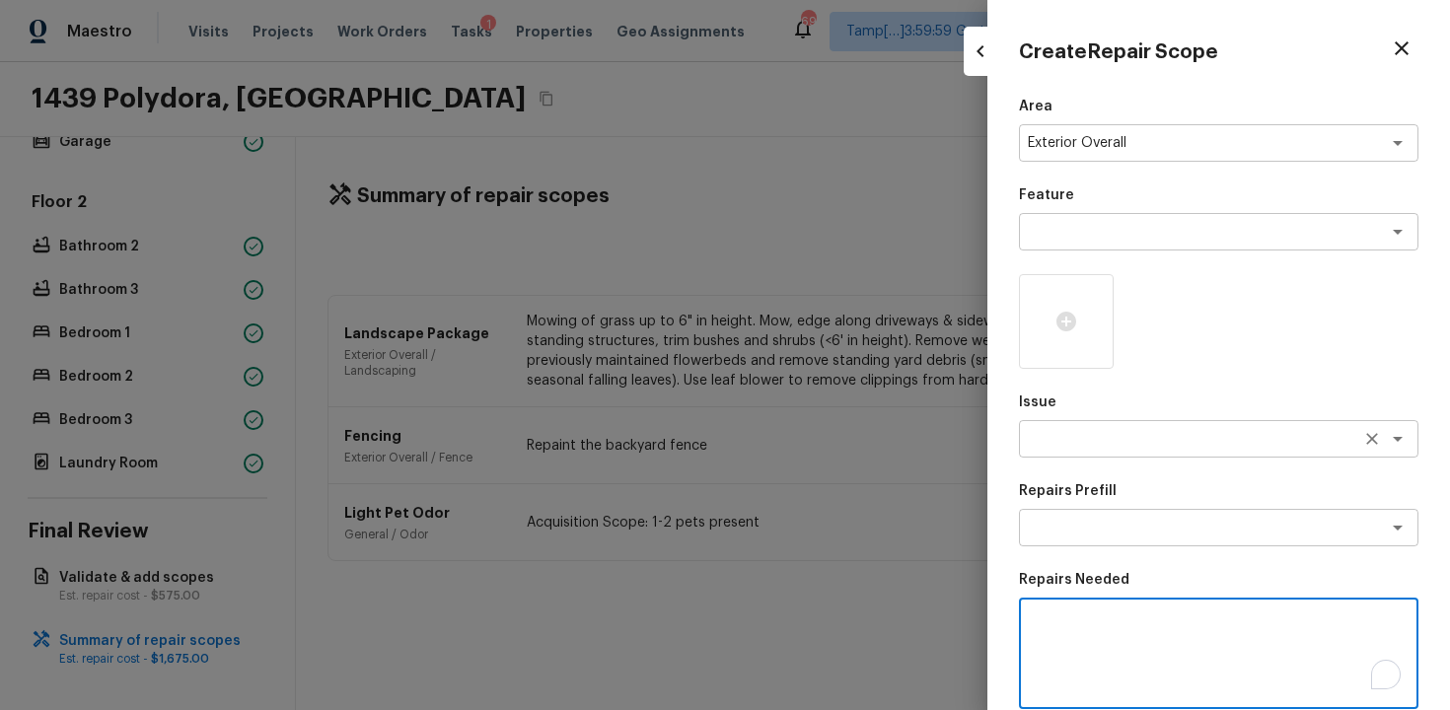
click at [1119, 425] on div "x ​" at bounding box center [1219, 438] width 400 height 37
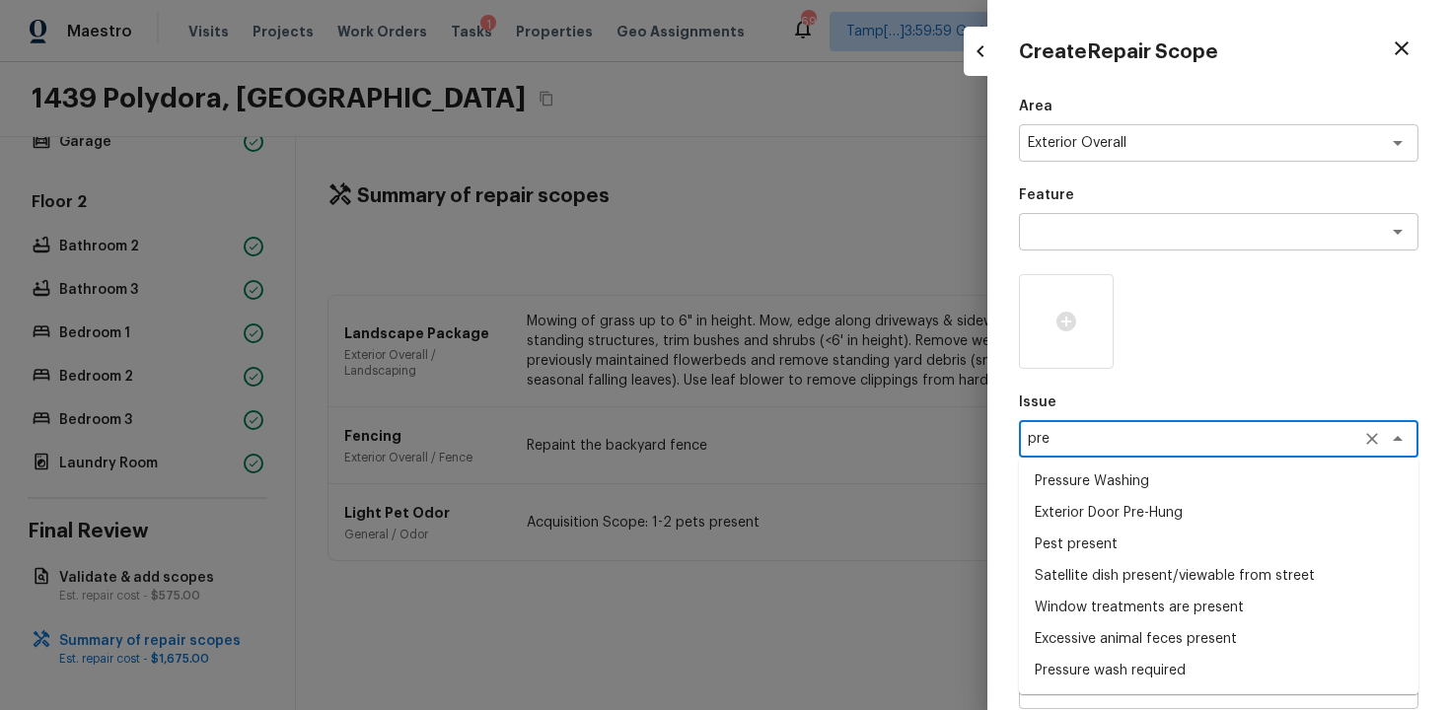
click at [1123, 485] on li "Pressure Washing" at bounding box center [1219, 482] width 400 height 32
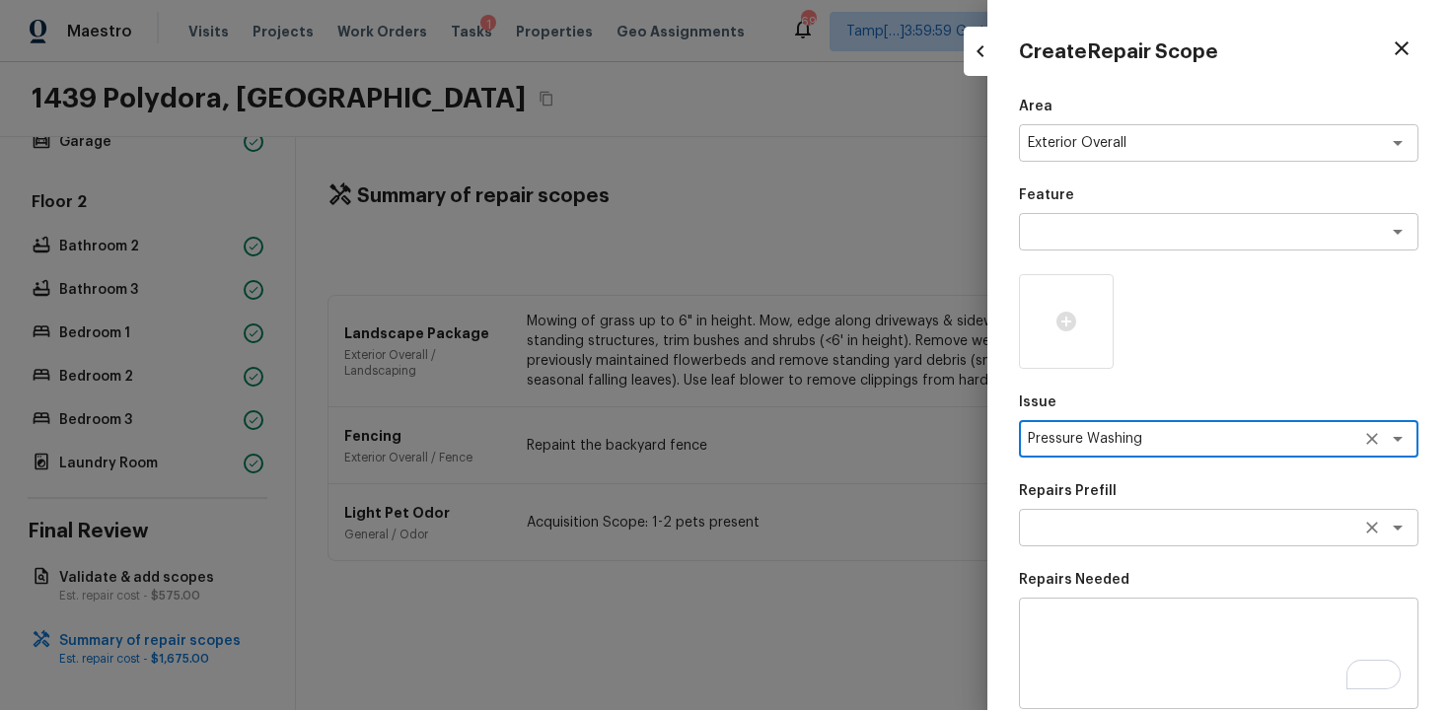
type textarea "Pressure Washing"
click at [1125, 524] on textarea at bounding box center [1191, 528] width 327 height 20
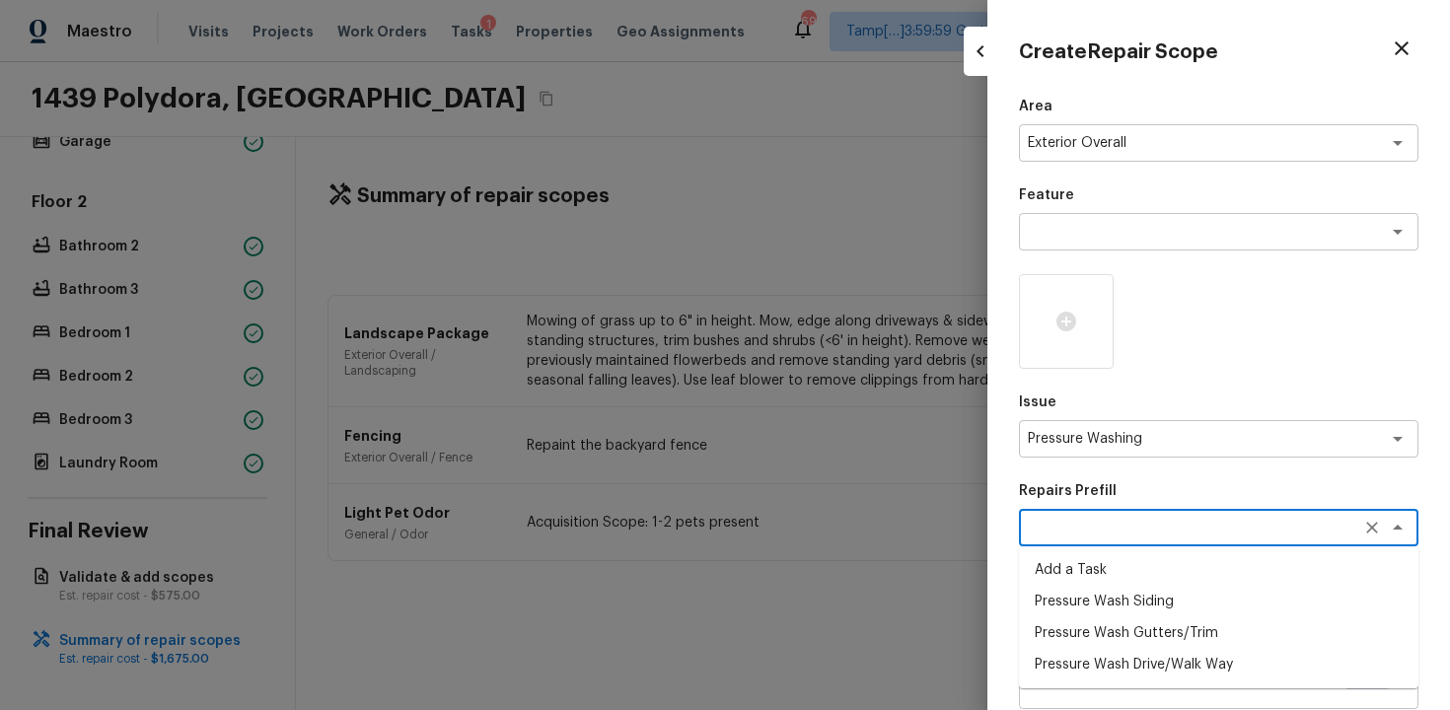
click at [1141, 603] on li "Pressure Wash Siding" at bounding box center [1219, 602] width 400 height 32
type textarea "Pressure Wash Siding"
type textarea "Protect areas as needed for pressure washing. Pressure wash the siding on the h…"
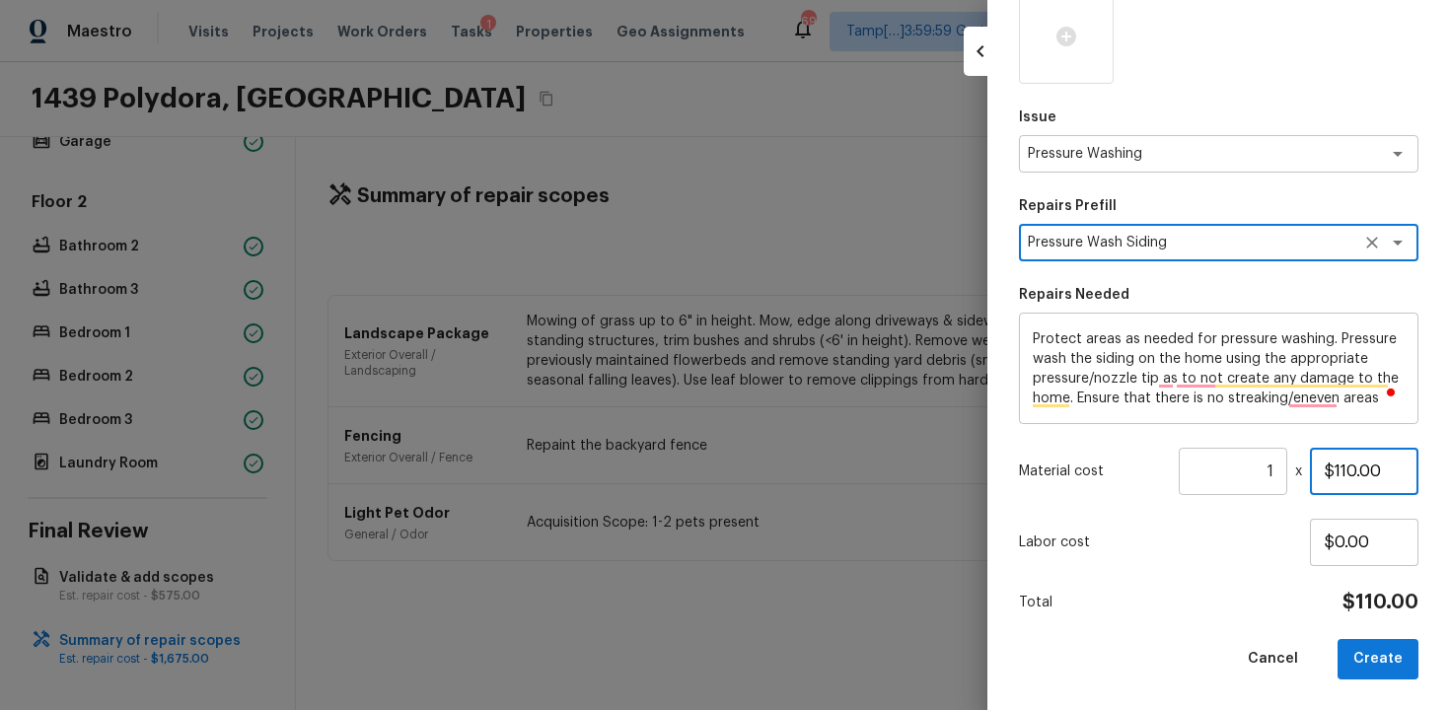
click at [1358, 464] on input "$110.00" at bounding box center [1364, 471] width 109 height 47
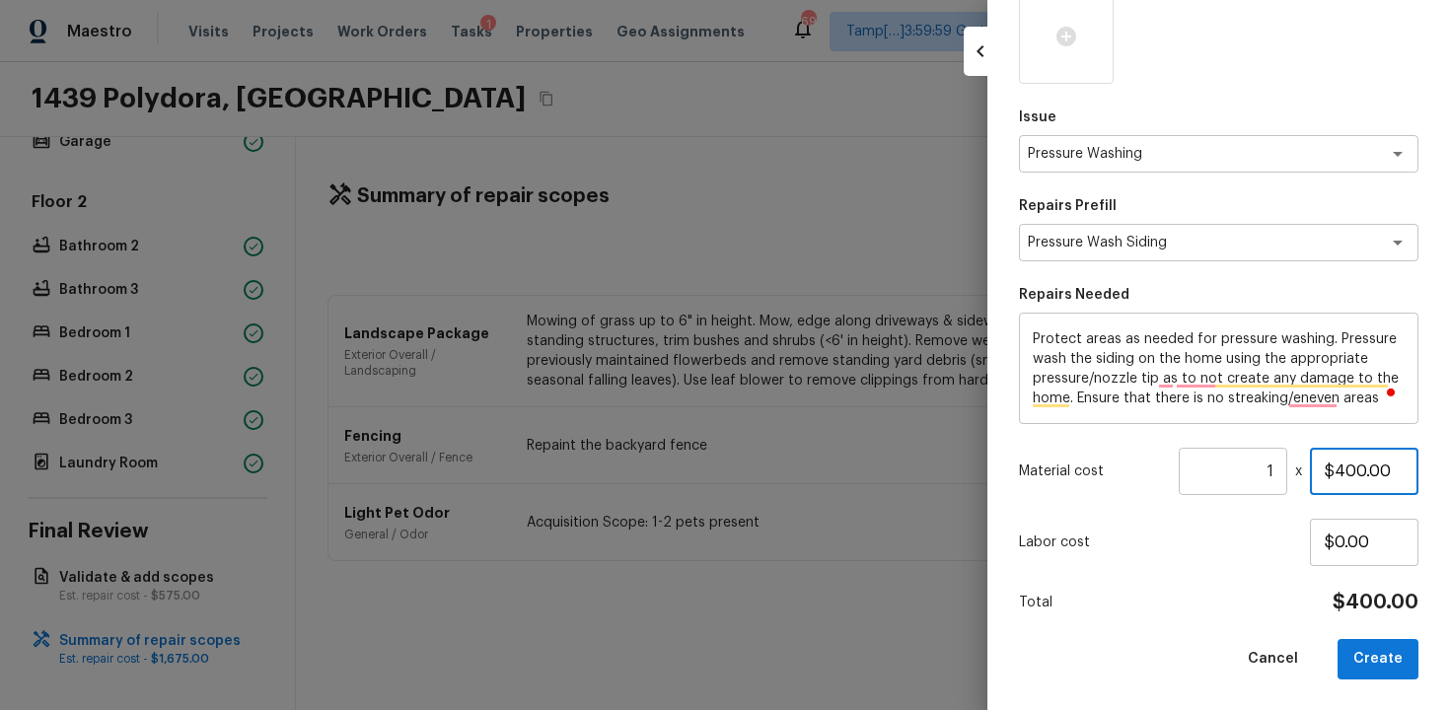
type input "$400.00"
click at [1240, 523] on div "Labor cost $0.00" at bounding box center [1219, 542] width 400 height 47
click at [1362, 652] on button "Create" at bounding box center [1378, 659] width 81 height 40
type input "$0.00"
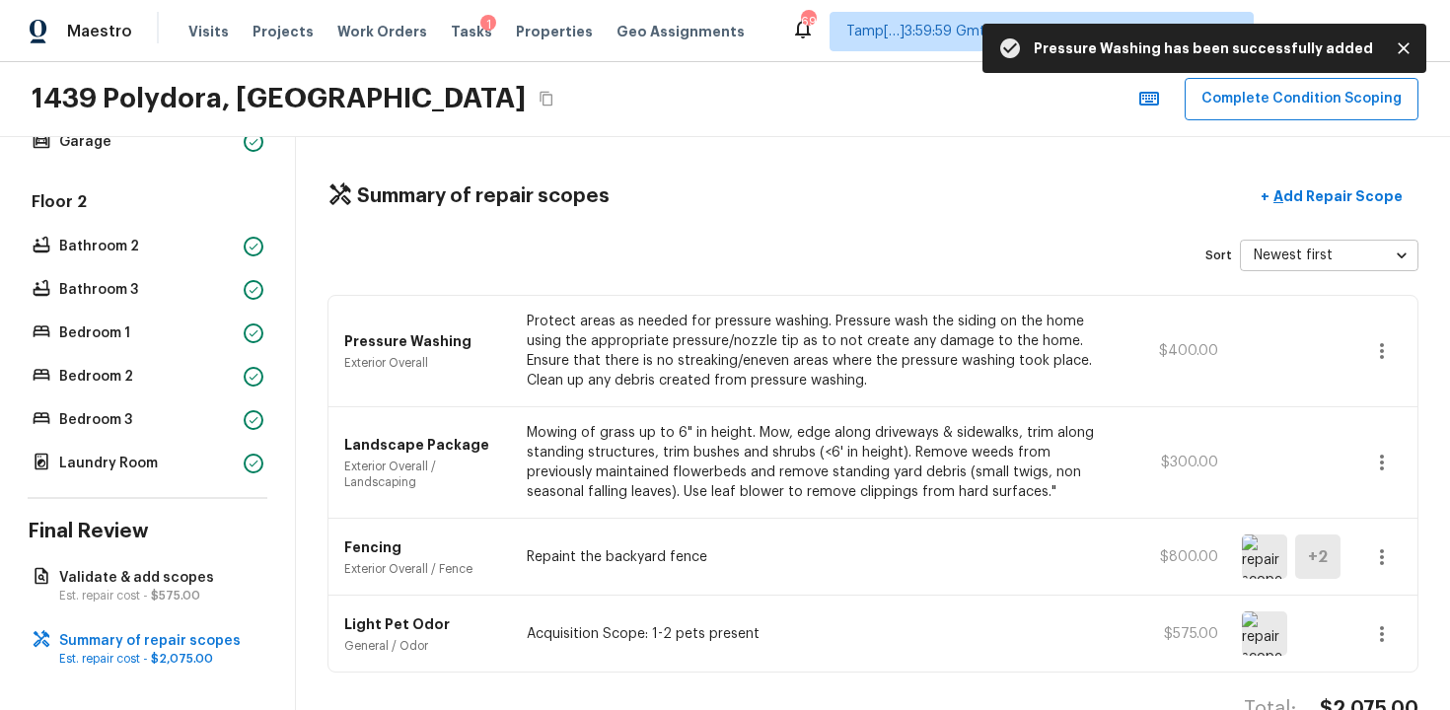
click at [1355, 226] on div "Summary of repair scopes + Add Repair Scope Sort Newest first newestFirst ​ Pre…" at bounding box center [873, 423] width 1154 height 573
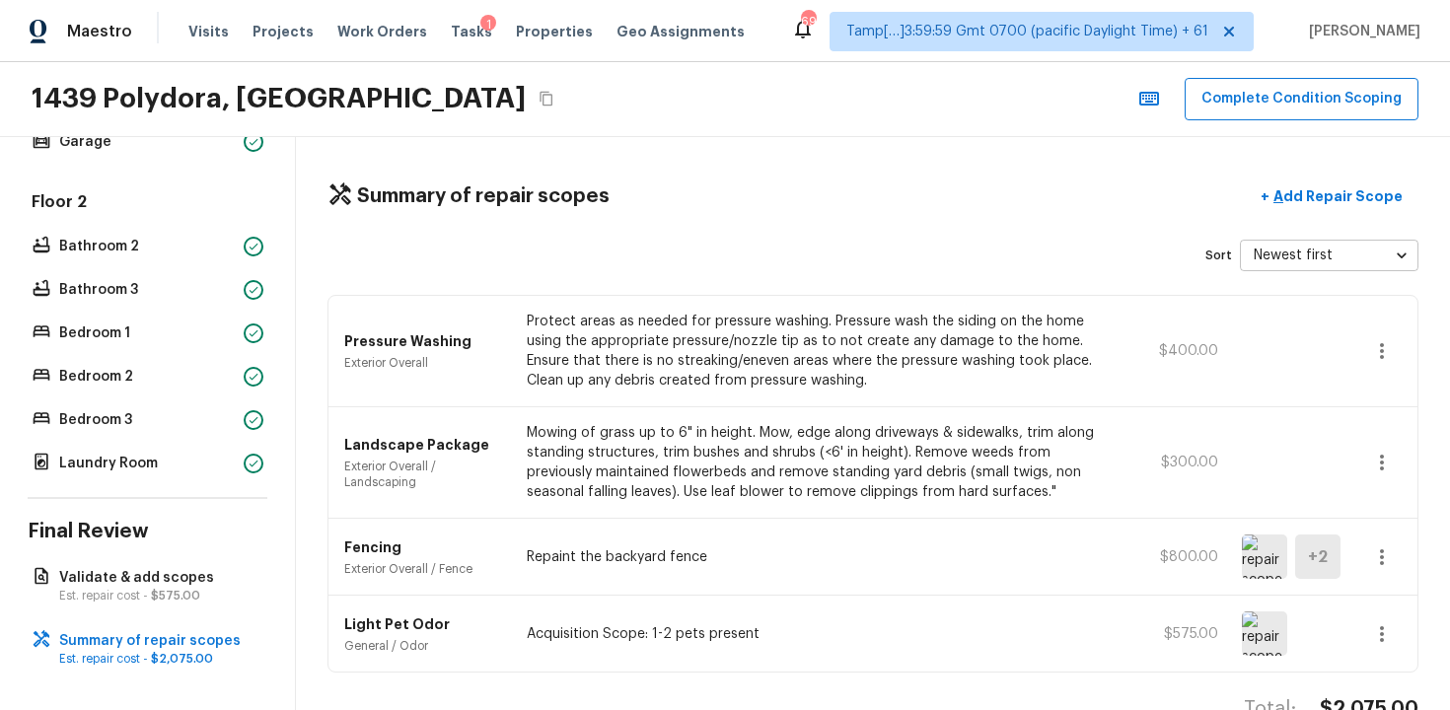
click at [1353, 216] on div "Summary of repair scopes + Add Repair Scope Sort Newest first newestFirst ​ Pre…" at bounding box center [873, 423] width 1154 height 573
click at [1338, 199] on p "Add Repair Scope" at bounding box center [1336, 196] width 133 height 20
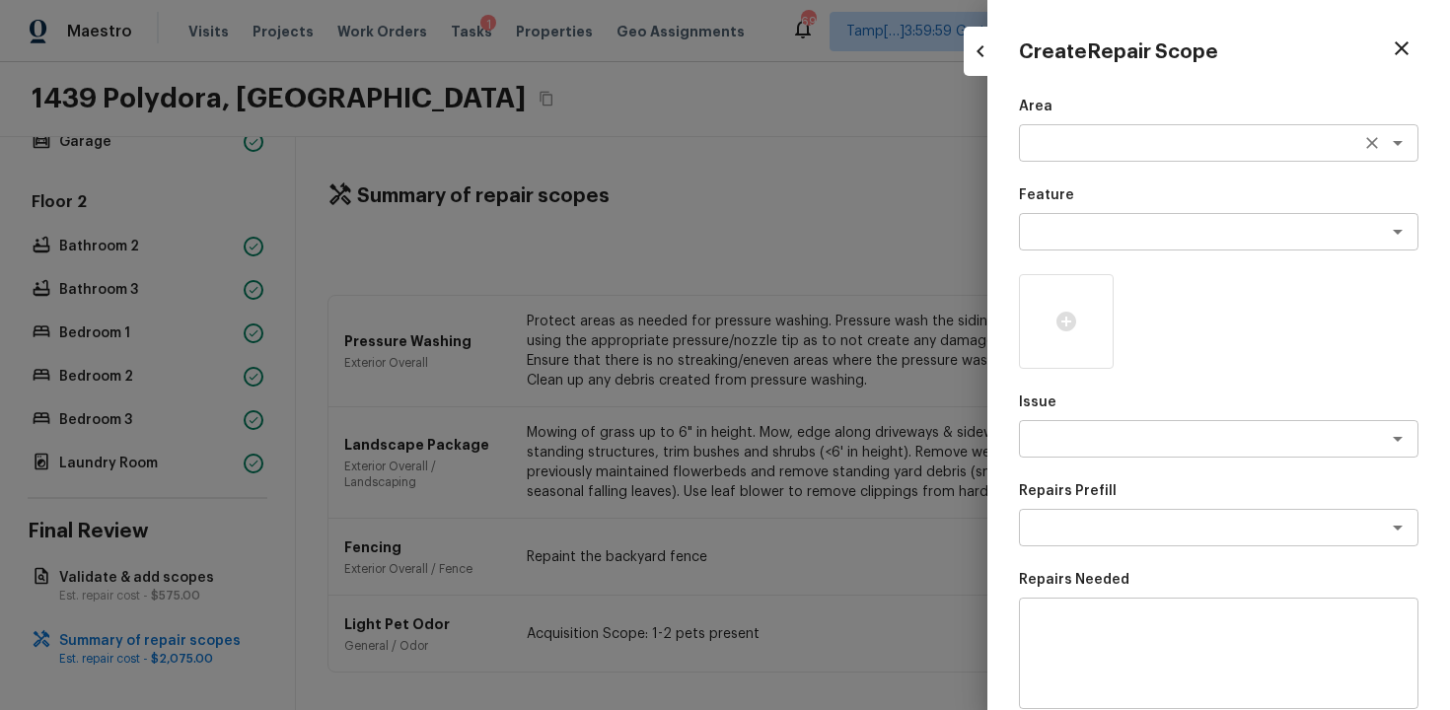
click at [1057, 149] on textarea at bounding box center [1191, 143] width 327 height 20
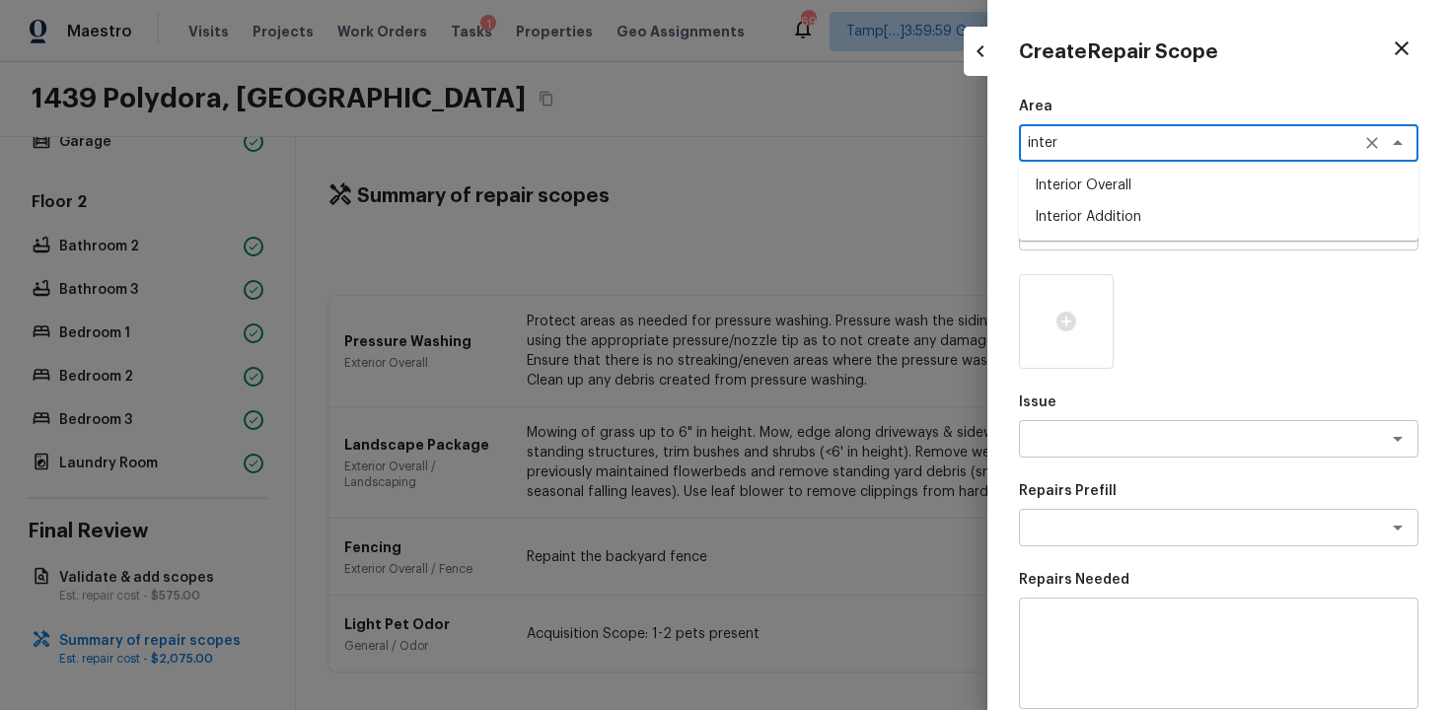
click at [1053, 171] on li "Interior Overall" at bounding box center [1219, 186] width 400 height 32
type textarea "Interior Overall"
click at [1062, 235] on textarea at bounding box center [1191, 232] width 327 height 20
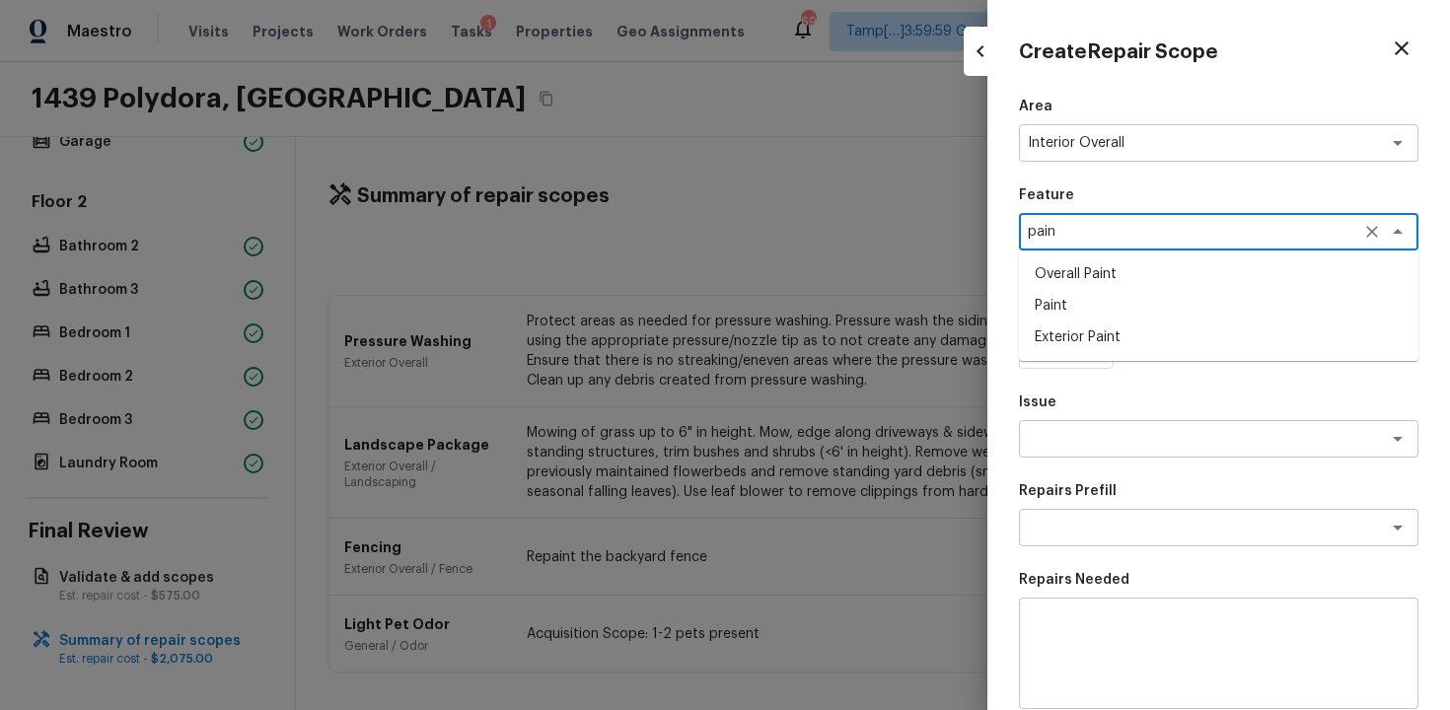
click at [1065, 273] on li "Overall Paint" at bounding box center [1219, 274] width 400 height 32
type textarea "Overall Paint"
click at [1101, 436] on textarea at bounding box center [1191, 439] width 327 height 20
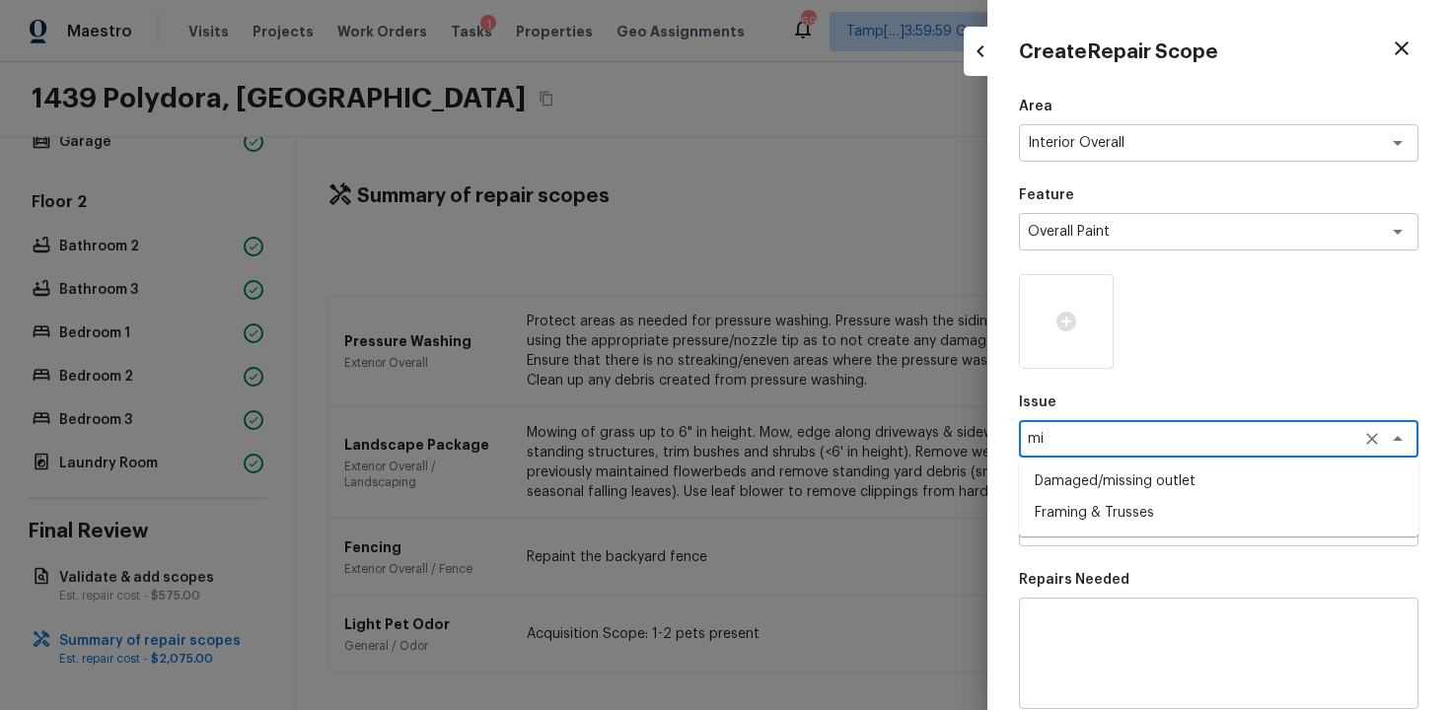
type textarea "m"
click at [1105, 474] on li "ACQ: Paint" at bounding box center [1219, 482] width 400 height 32
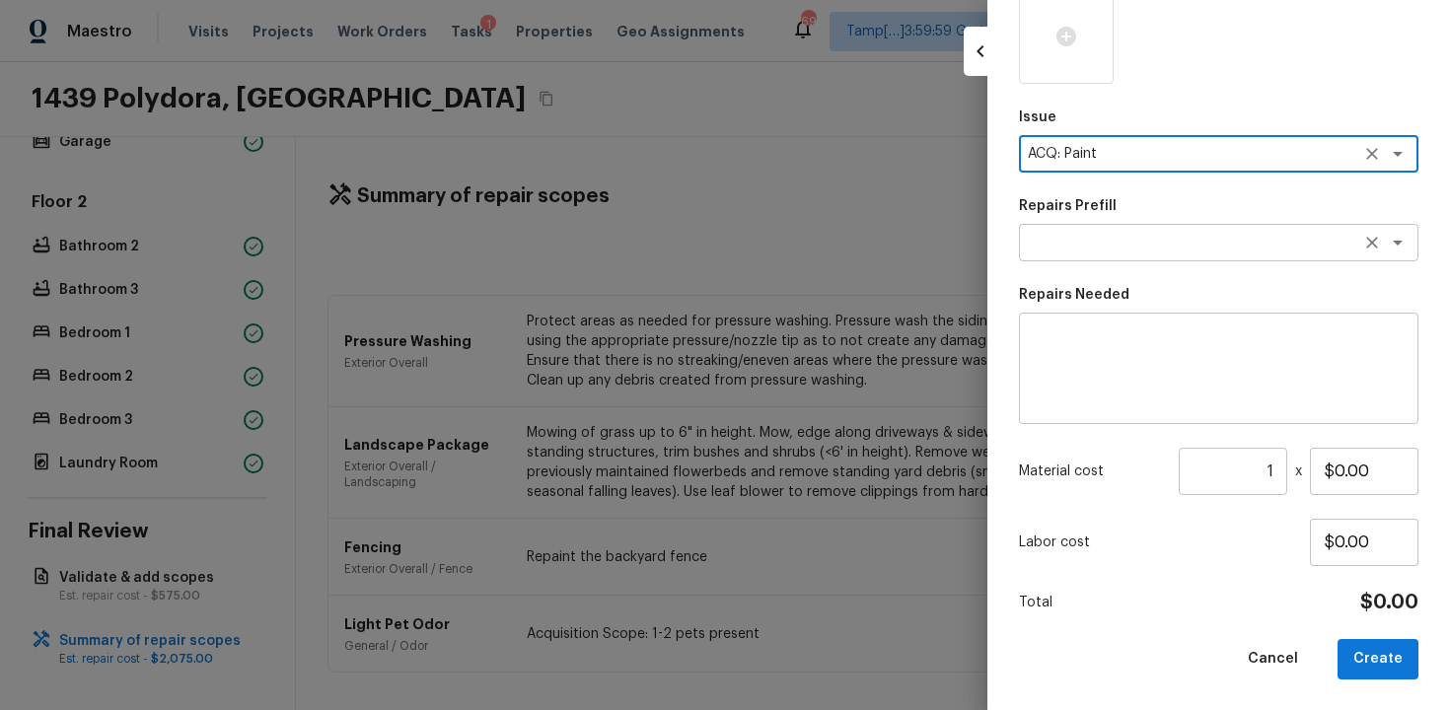
type textarea "ACQ: Paint"
click at [1204, 241] on textarea at bounding box center [1191, 243] width 327 height 20
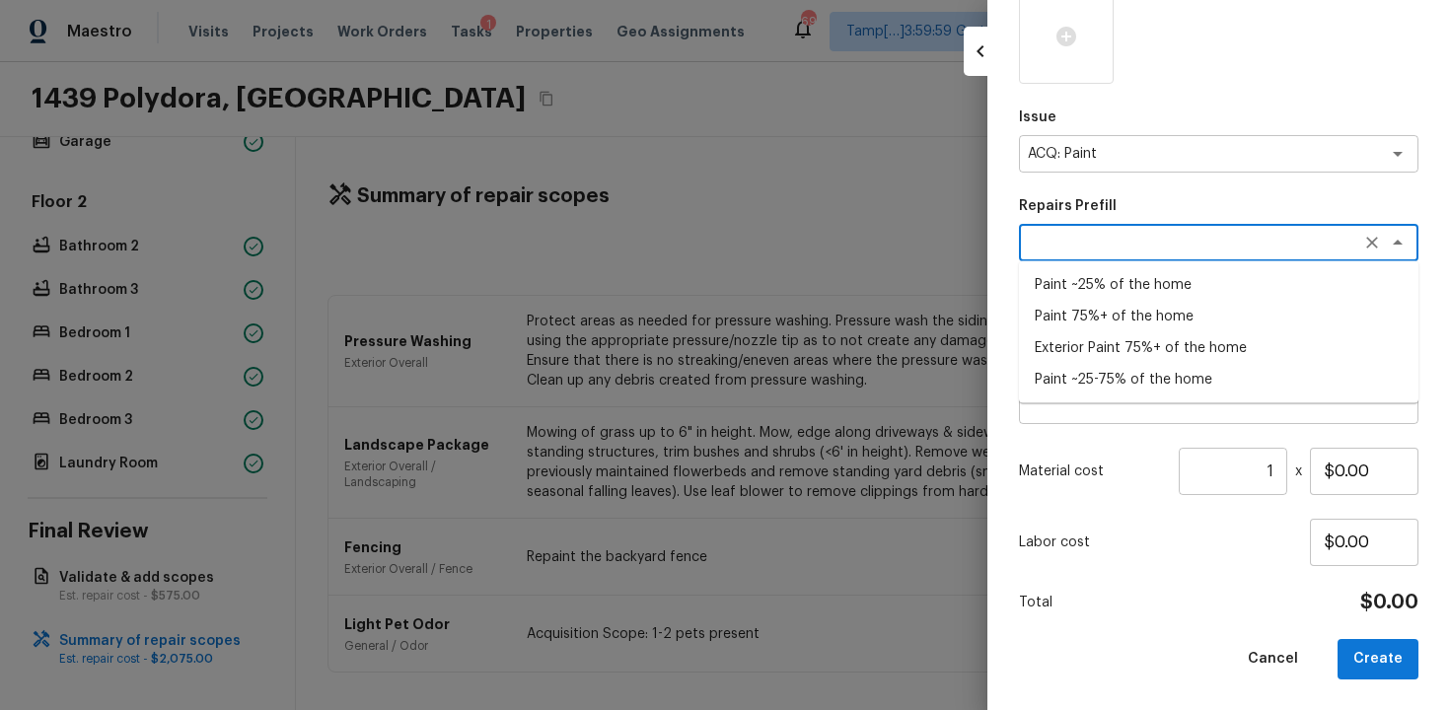
click at [1183, 284] on li "Paint ~25% of the home" at bounding box center [1219, 285] width 400 height 32
type textarea "Paint ~25% of the home"
type textarea "Acquisition Scope: ~25% of the home needs interior paint"
type input "$0.37"
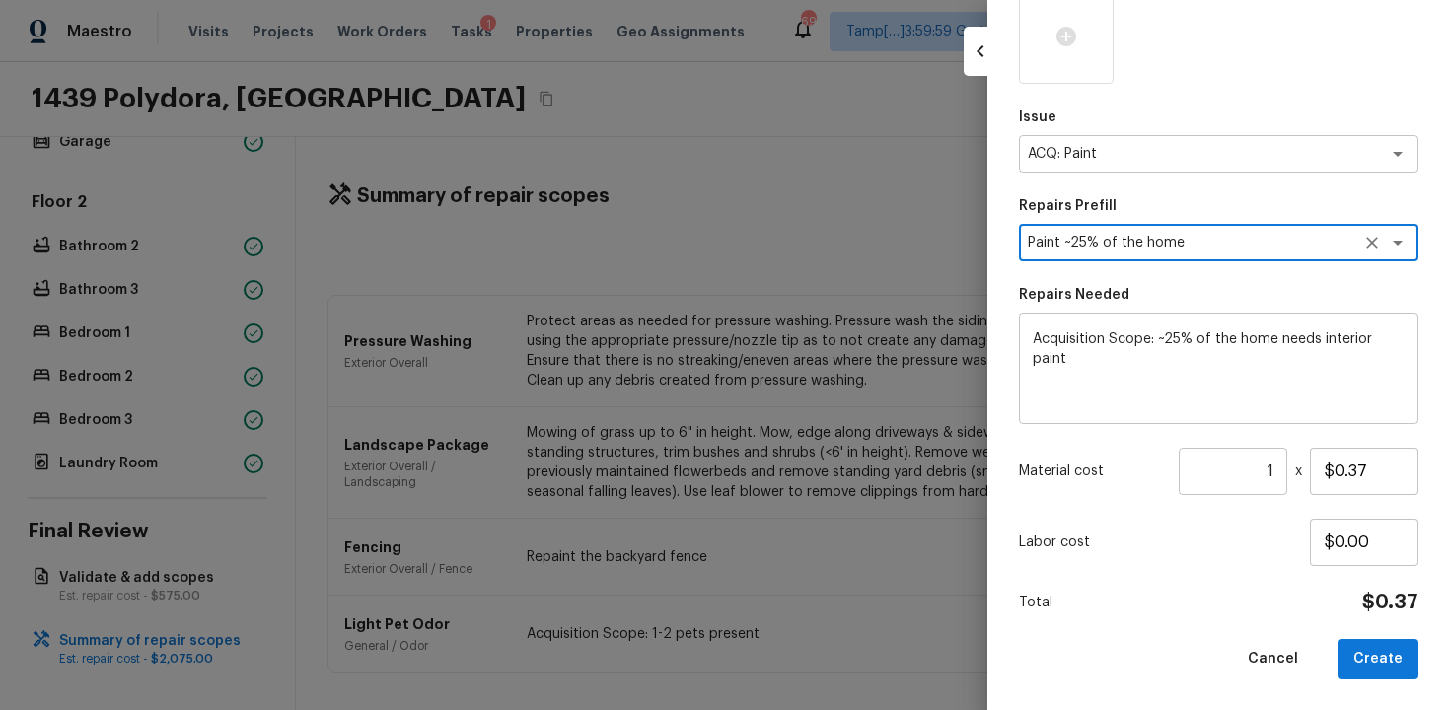
click at [1281, 470] on input "1" at bounding box center [1233, 471] width 109 height 47
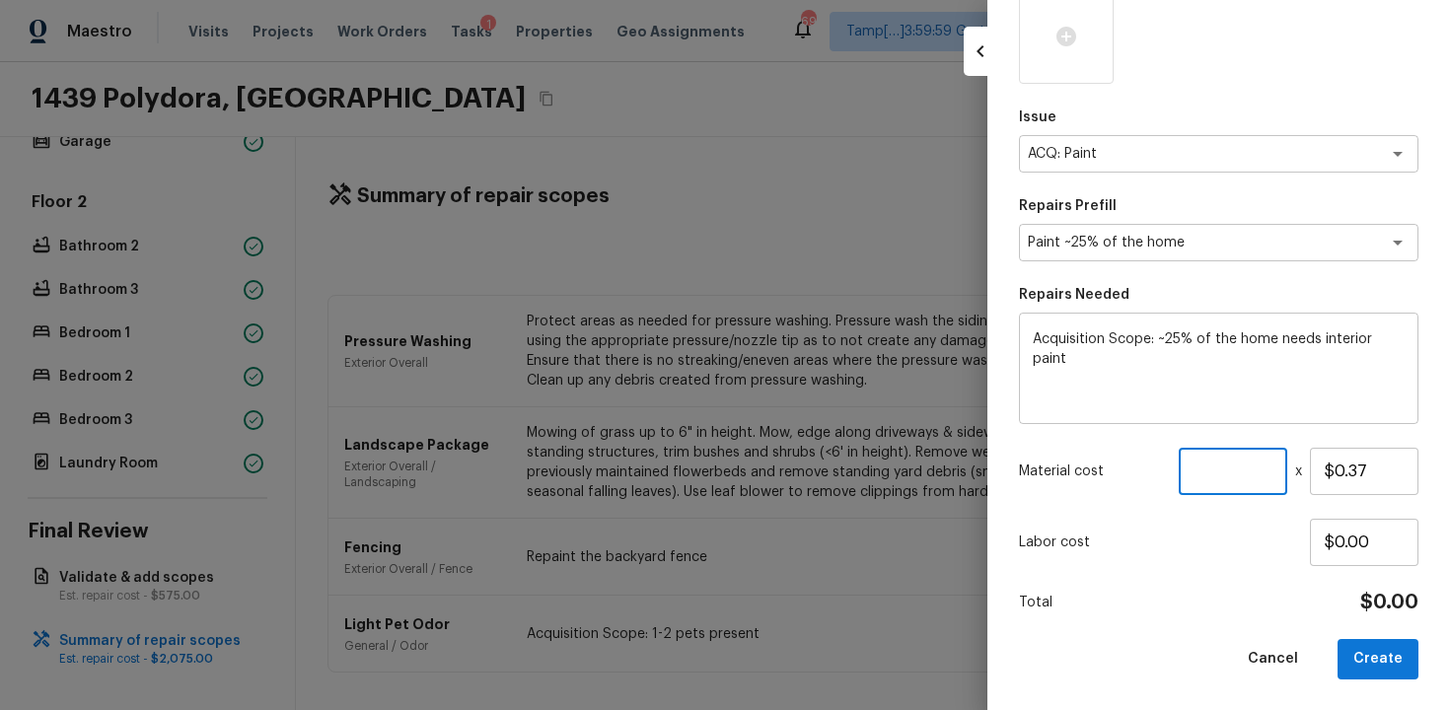
paste input "2312"
type input "2312"
click at [1216, 580] on div "Area Interior Overall x ​ Feature Overall Paint x ​ Issue ACQ: Paint x ​ Repair…" at bounding box center [1219, 246] width 400 height 868
click at [1394, 675] on button "Create" at bounding box center [1378, 659] width 81 height 40
type input "1"
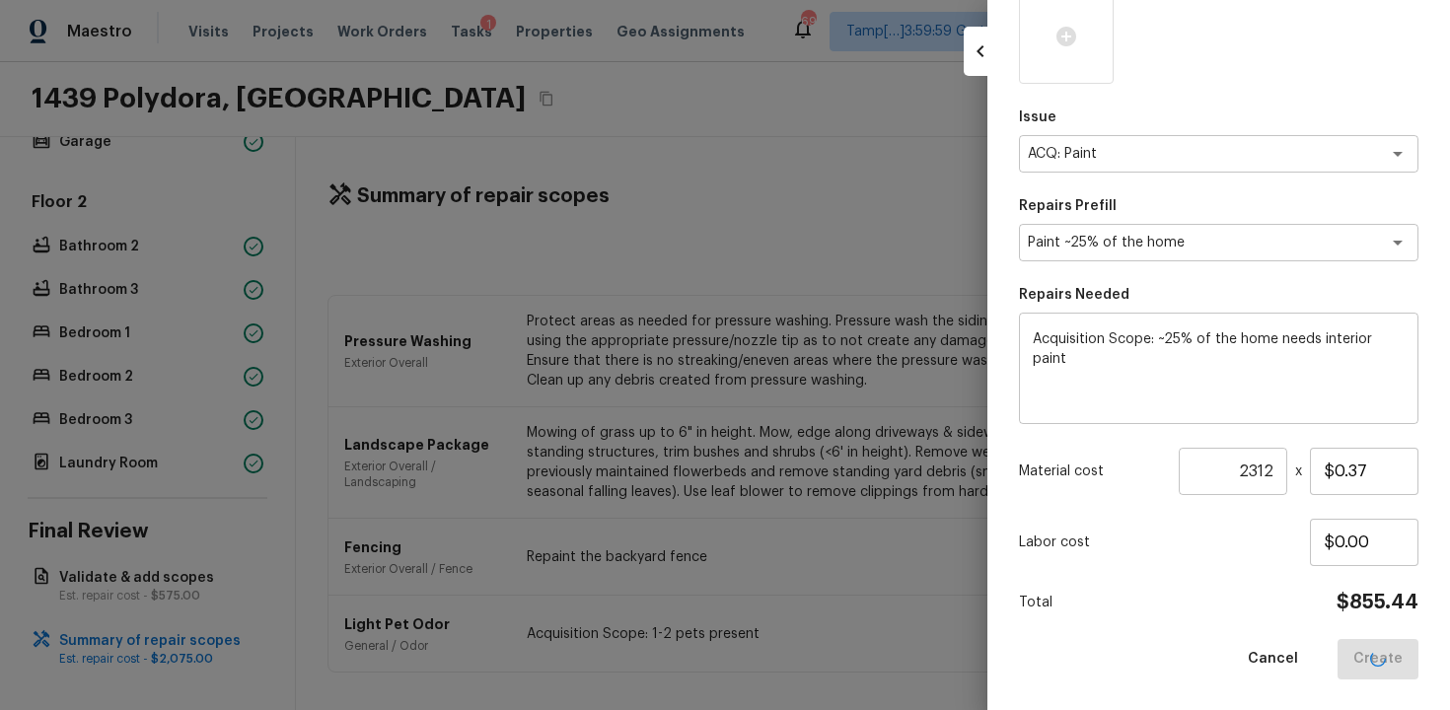
type input "$0.00"
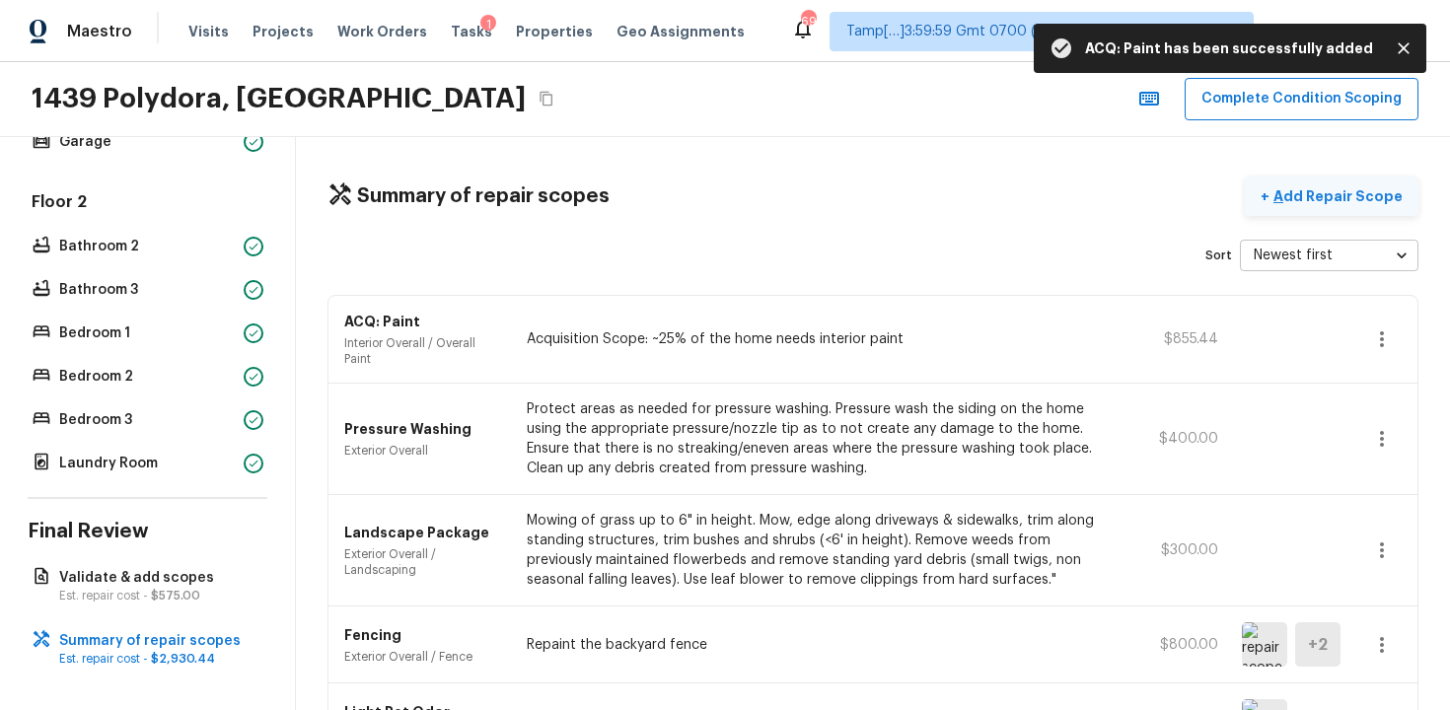
click at [1327, 213] on button "+ Add Repair Scope" at bounding box center [1332, 197] width 174 height 40
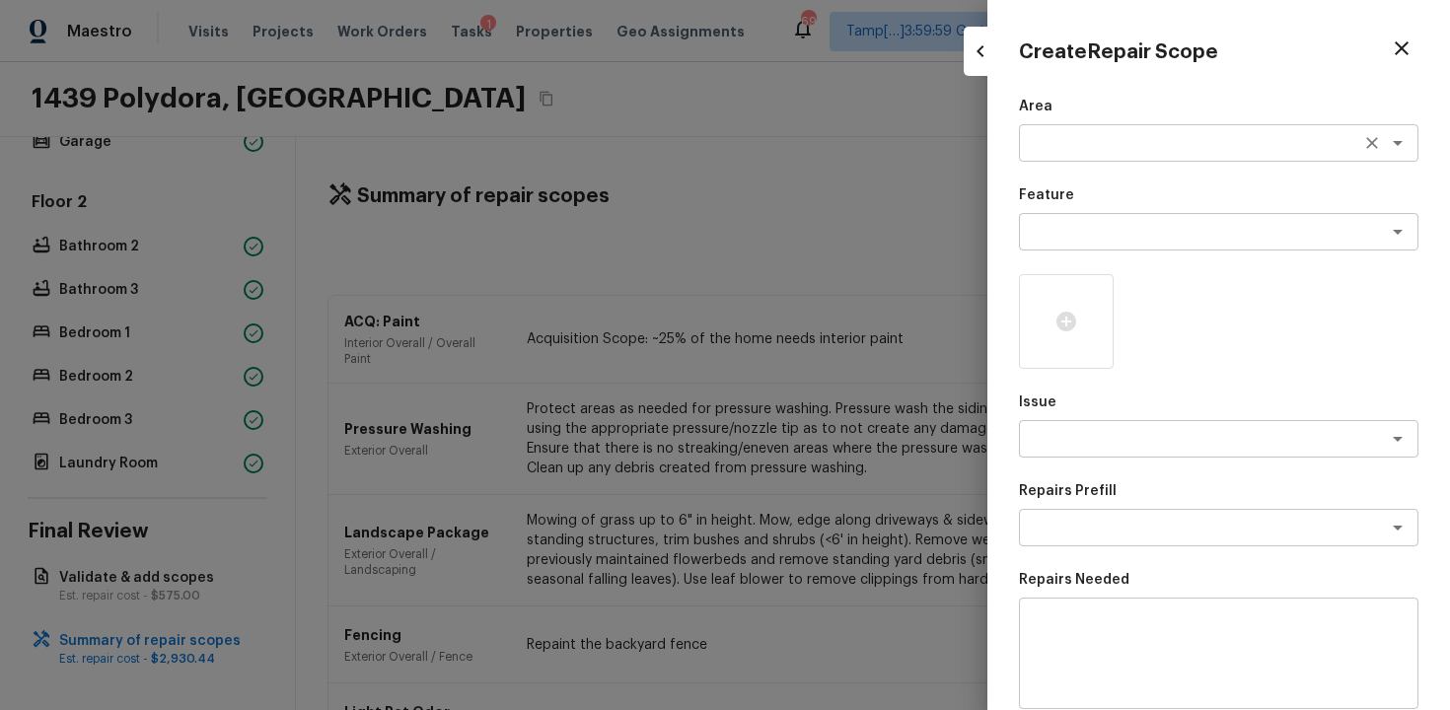
click at [1208, 152] on textarea at bounding box center [1191, 143] width 327 height 20
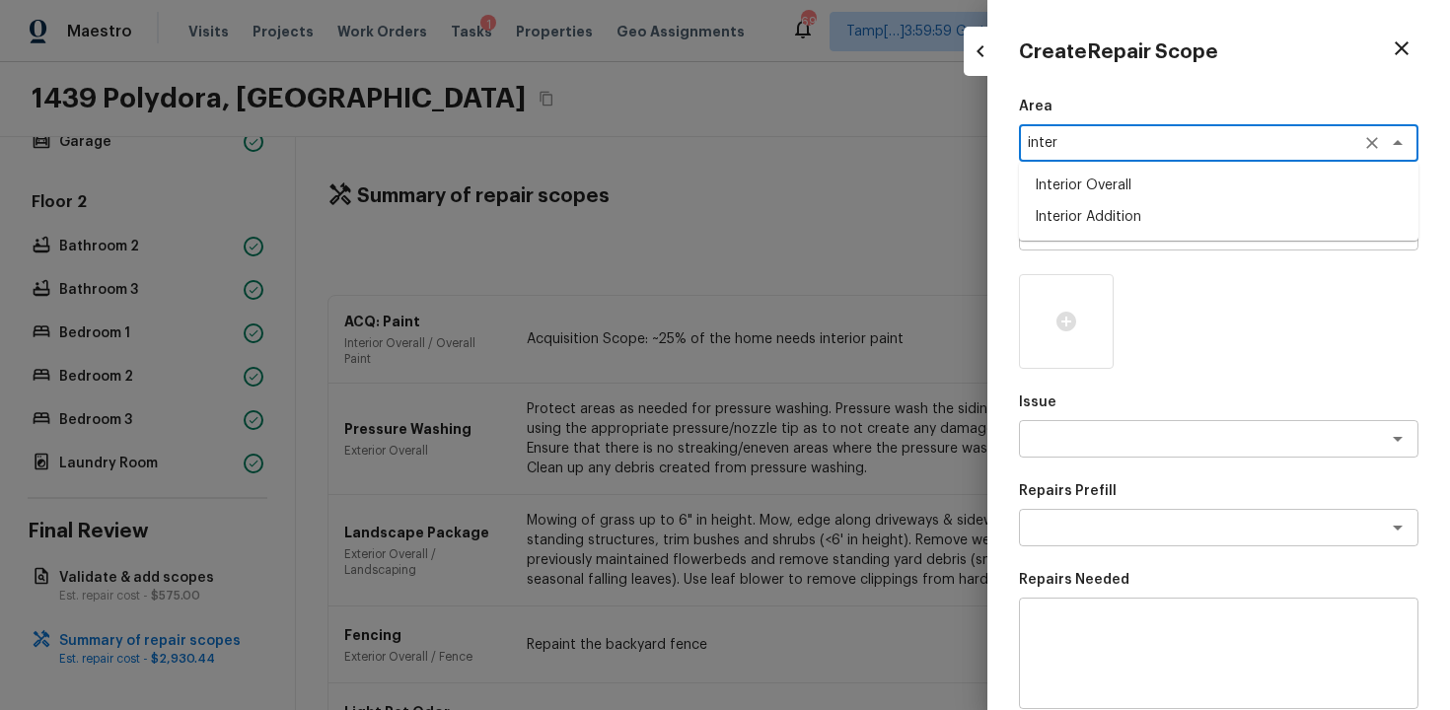
click at [1104, 181] on li "Interior Overall" at bounding box center [1219, 186] width 400 height 32
type textarea "Interior Overall"
click at [1096, 228] on textarea at bounding box center [1191, 232] width 327 height 20
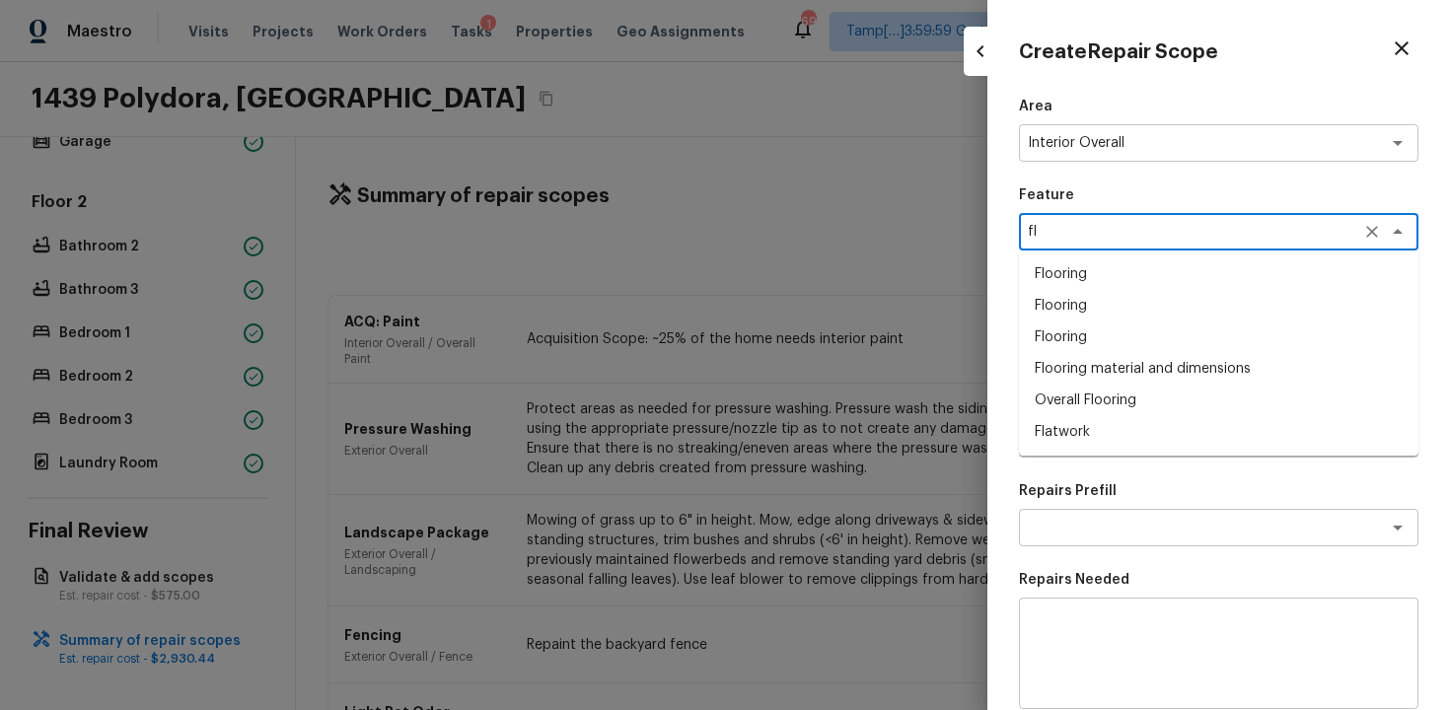
click at [1126, 402] on li "Overall Flooring" at bounding box center [1219, 401] width 400 height 32
click at [1125, 424] on div "x ​" at bounding box center [1219, 438] width 400 height 37
type textarea "Overall Flooring"
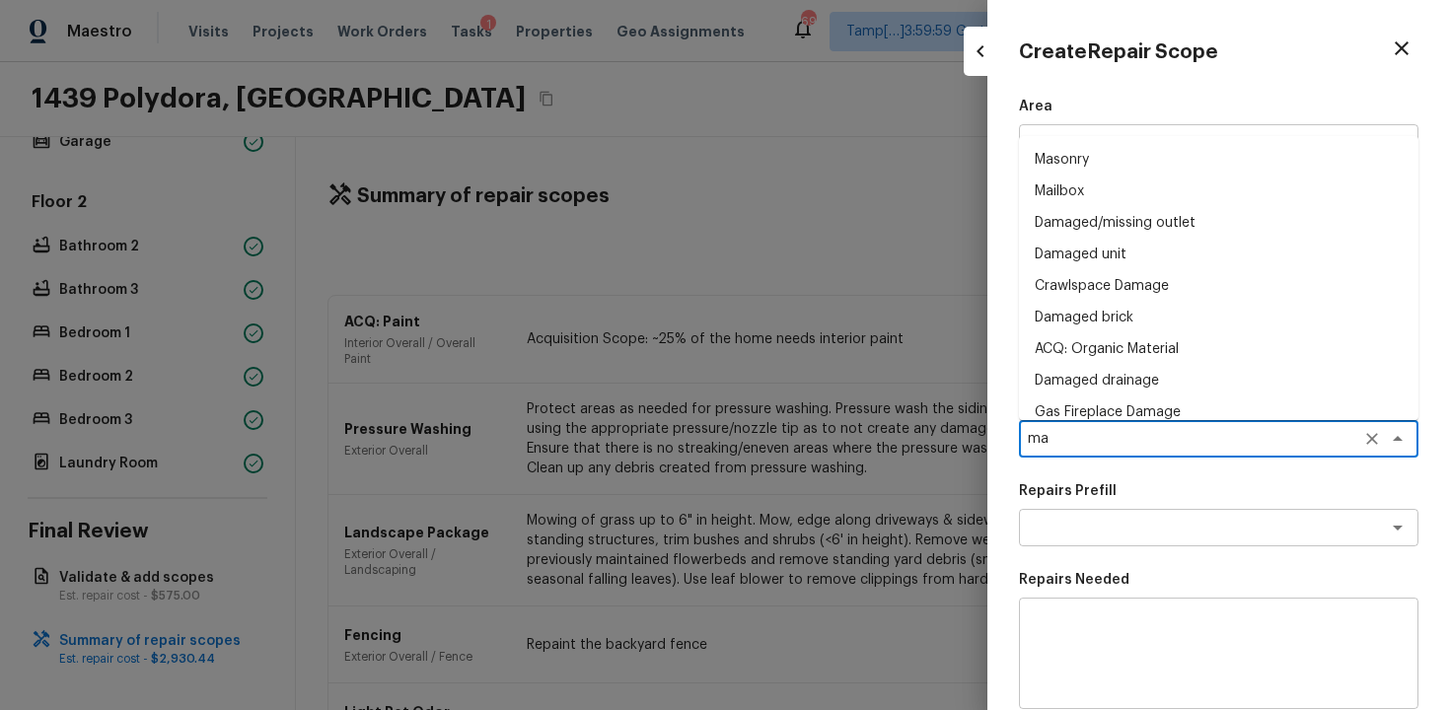
type textarea "m"
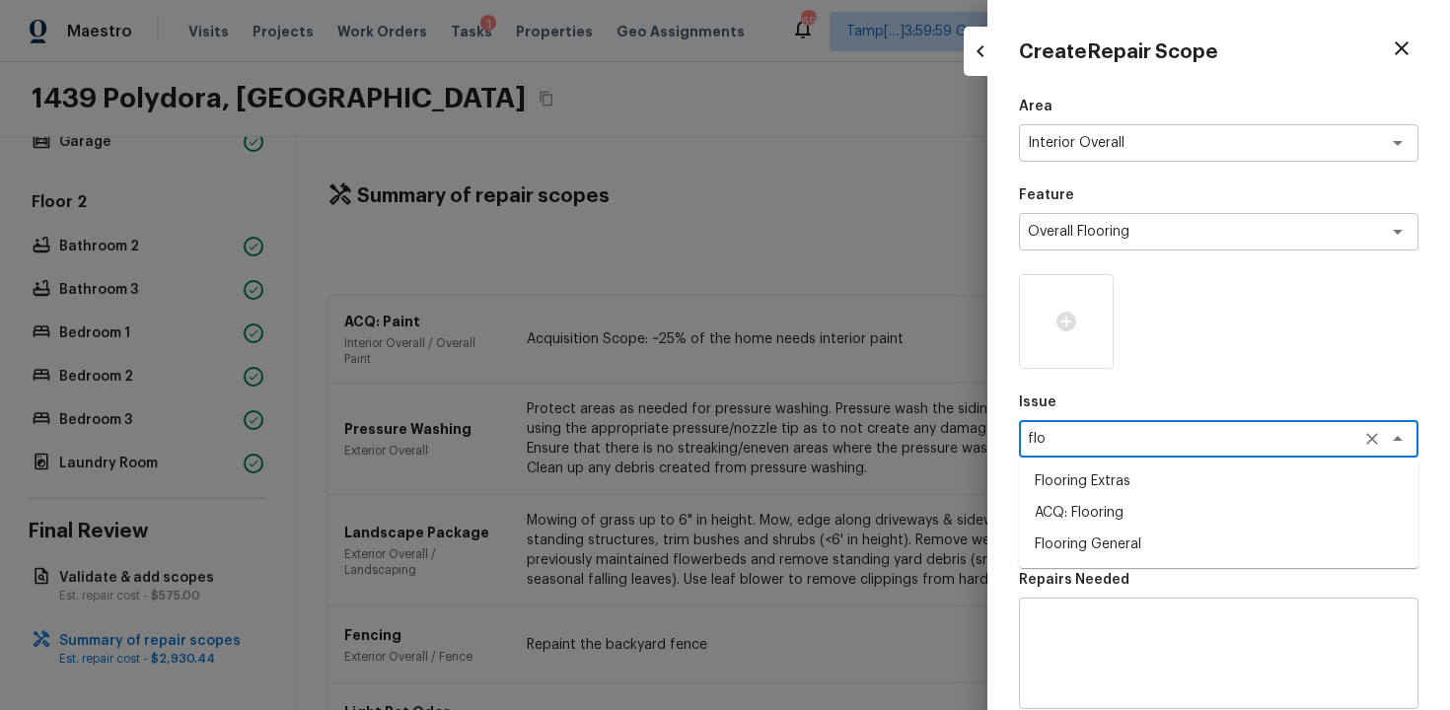
click at [1133, 510] on li "ACQ: Flooring" at bounding box center [1219, 513] width 400 height 32
click at [1133, 510] on div "x ​" at bounding box center [1219, 527] width 400 height 37
type textarea "ACQ: Flooring"
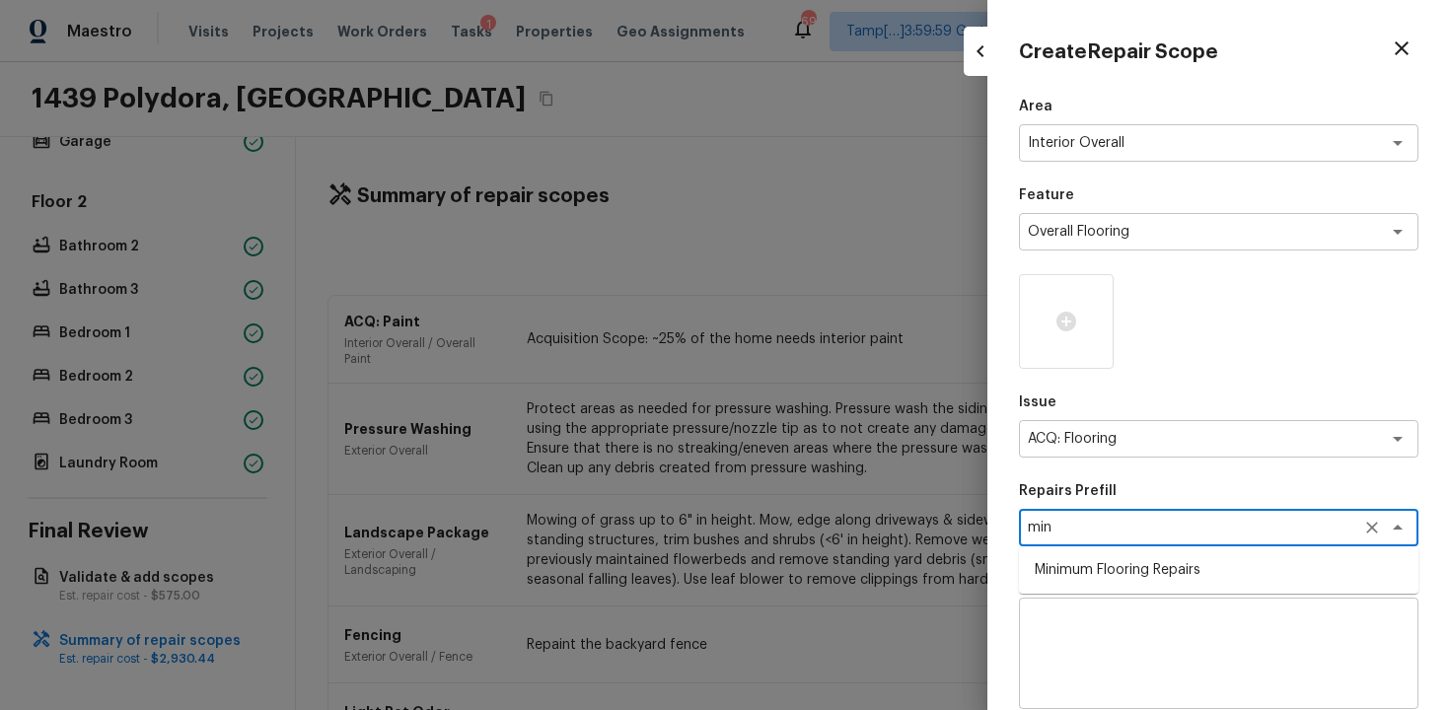
click at [1152, 563] on li "Minimum Flooring Repairs" at bounding box center [1219, 570] width 400 height 32
type textarea "Minimum Flooring Repairs"
type textarea "Acquisition Scope: Minimum flooring repairs"
type input "$0.20"
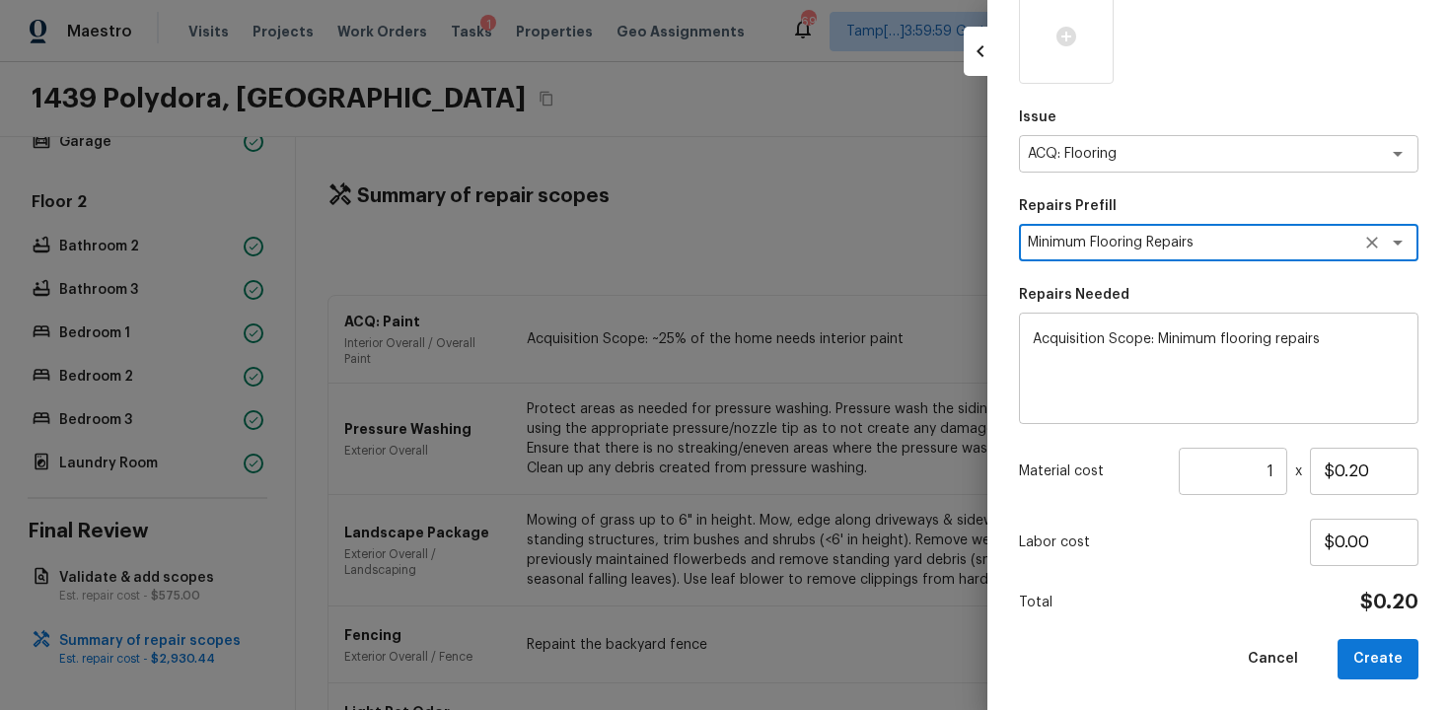
type textarea "Minimum Flooring Repairs"
click at [1283, 462] on input "1" at bounding box center [1233, 471] width 109 height 47
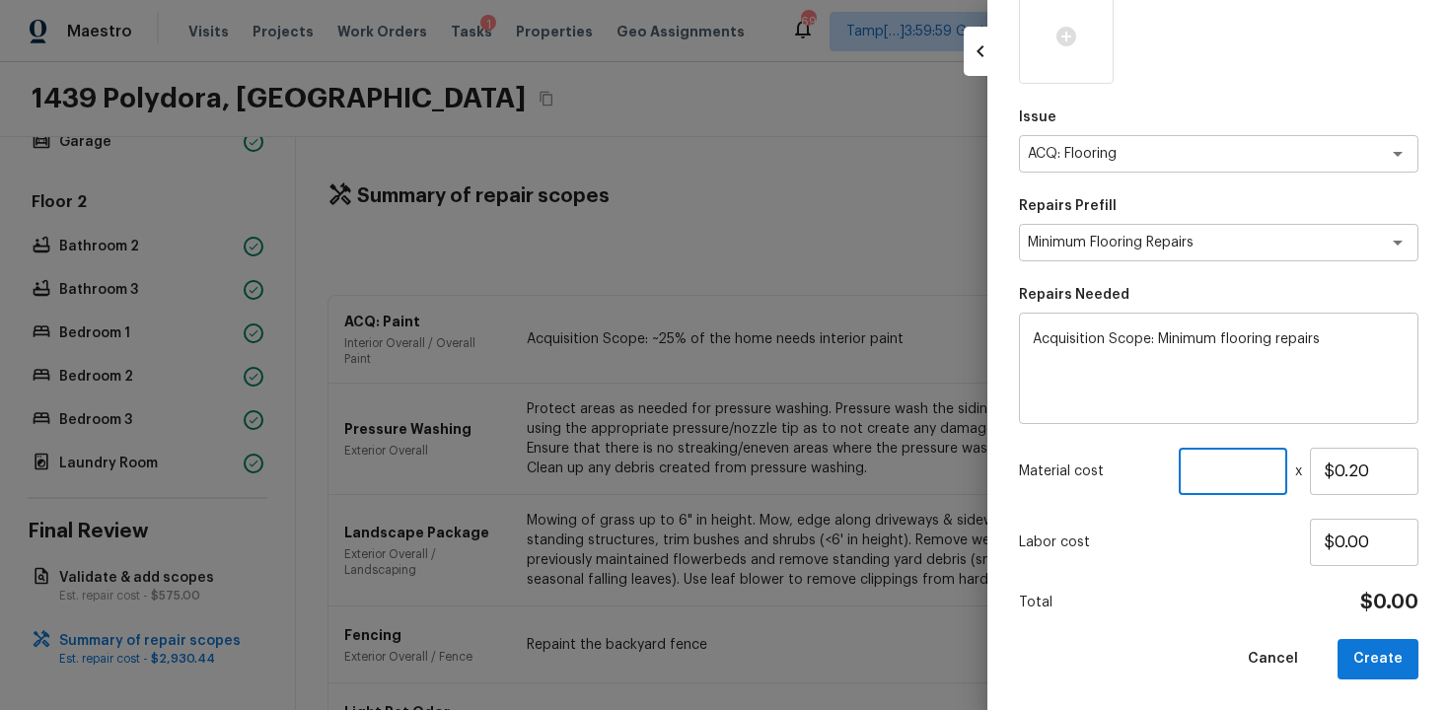
paste input "2312"
type input "2312"
click at [1320, 543] on input "$0.00" at bounding box center [1364, 542] width 109 height 47
click at [1373, 652] on button "Create" at bounding box center [1378, 659] width 81 height 40
type input "1"
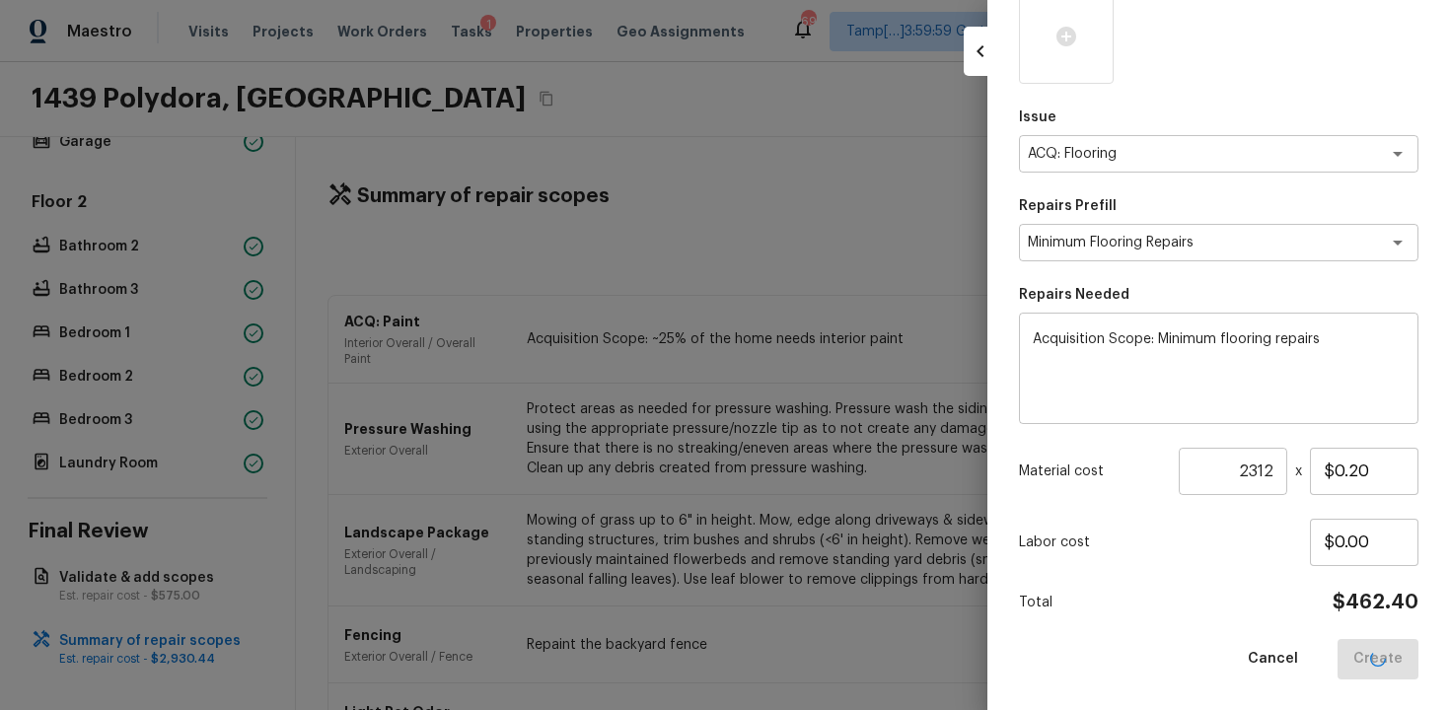
type input "$0.00"
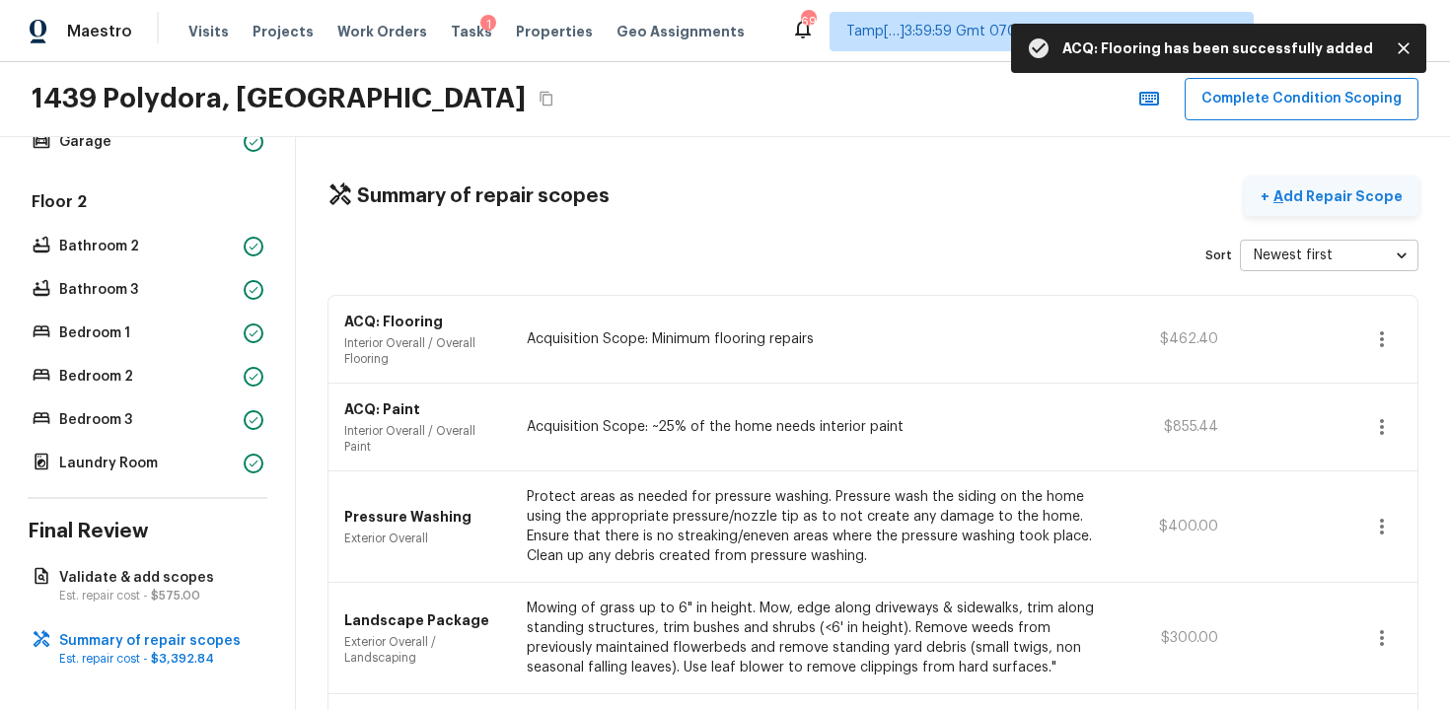
click at [1368, 195] on p "Add Repair Scope" at bounding box center [1336, 196] width 133 height 20
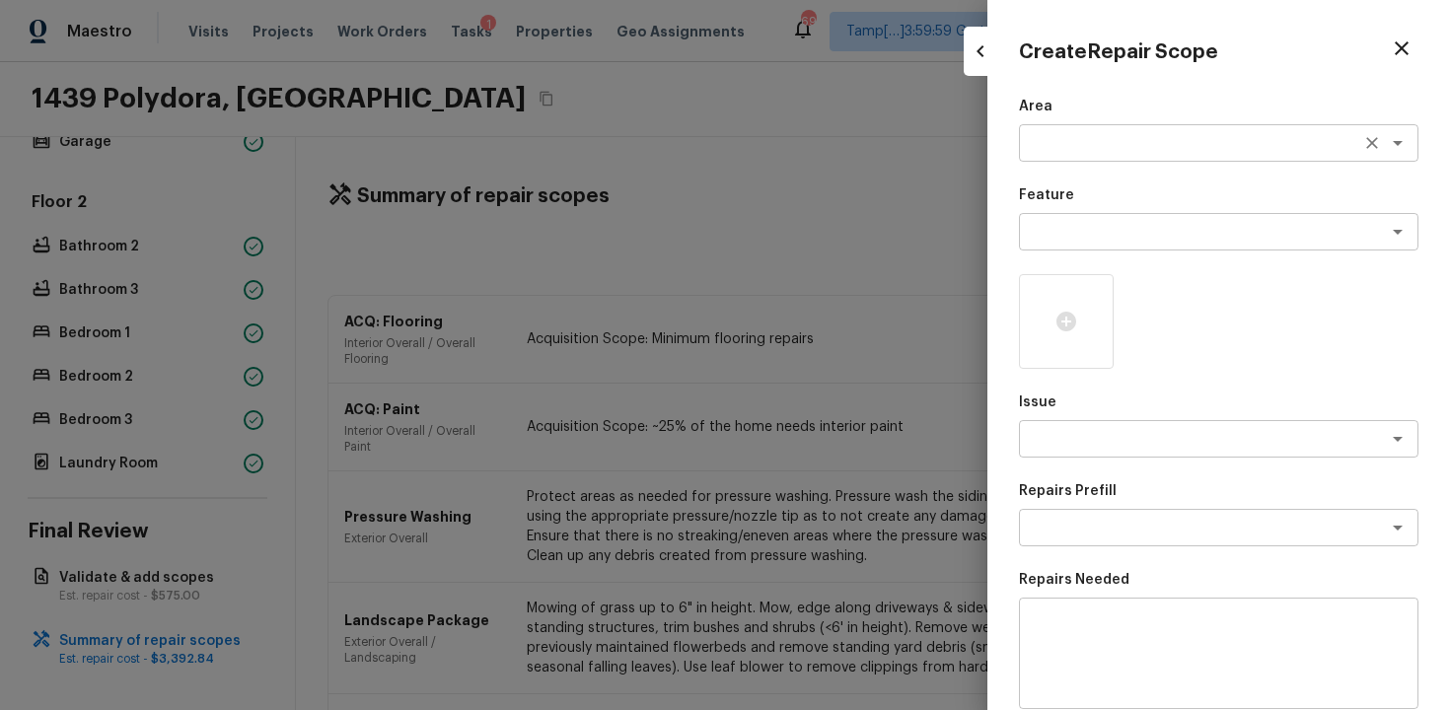
click at [1057, 147] on textarea at bounding box center [1191, 143] width 327 height 20
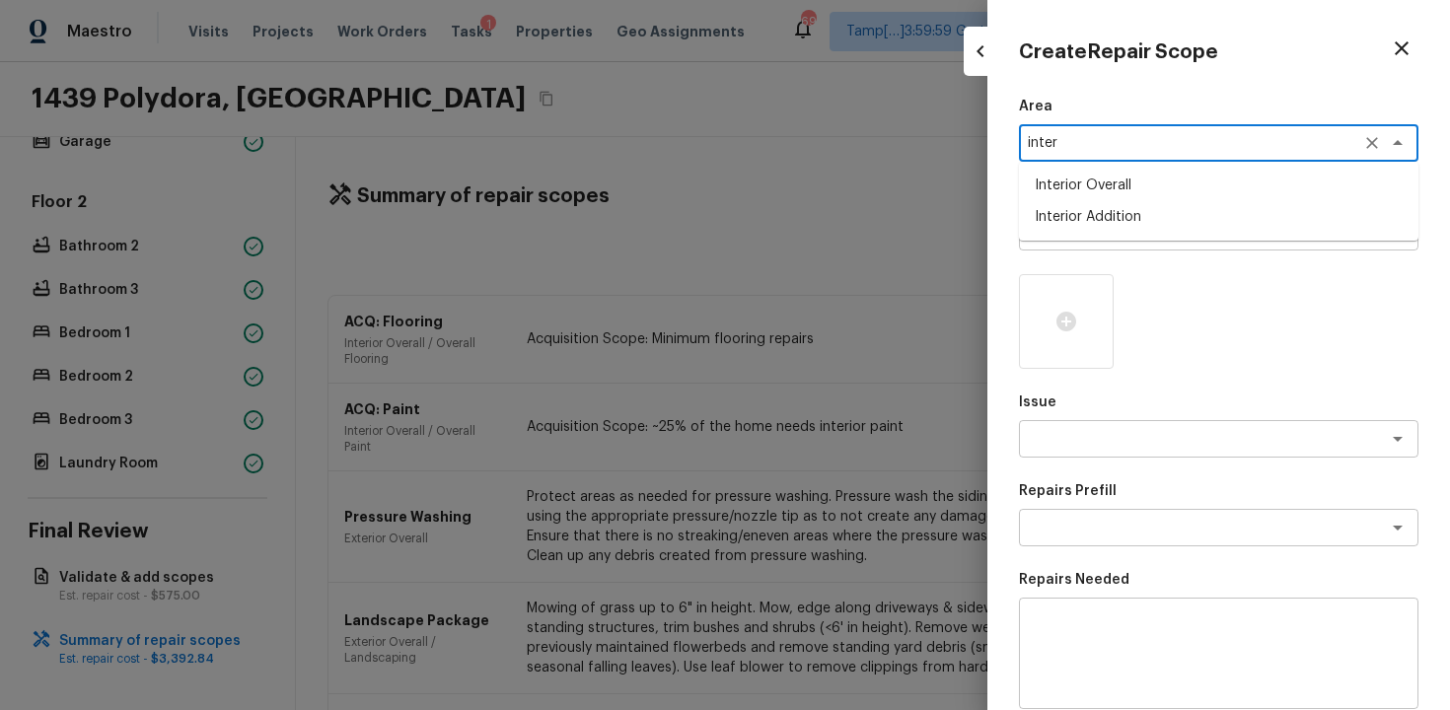
click at [1062, 173] on li "Interior Overall" at bounding box center [1219, 186] width 400 height 32
click at [1074, 215] on div "x ​" at bounding box center [1219, 231] width 400 height 37
type textarea "Interior Overall"
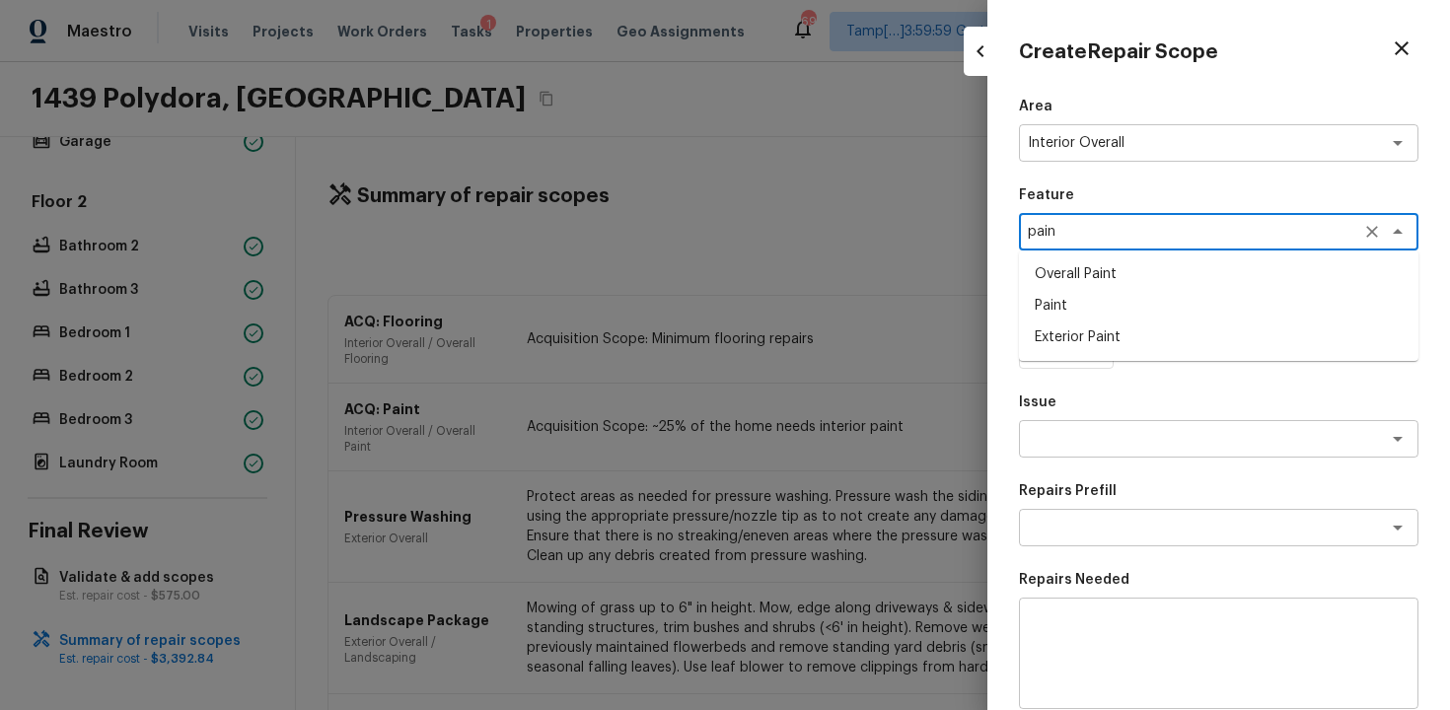
click at [1086, 294] on li "Paint" at bounding box center [1219, 306] width 400 height 32
type textarea "Paint"
click at [1096, 433] on textarea at bounding box center [1191, 439] width 327 height 20
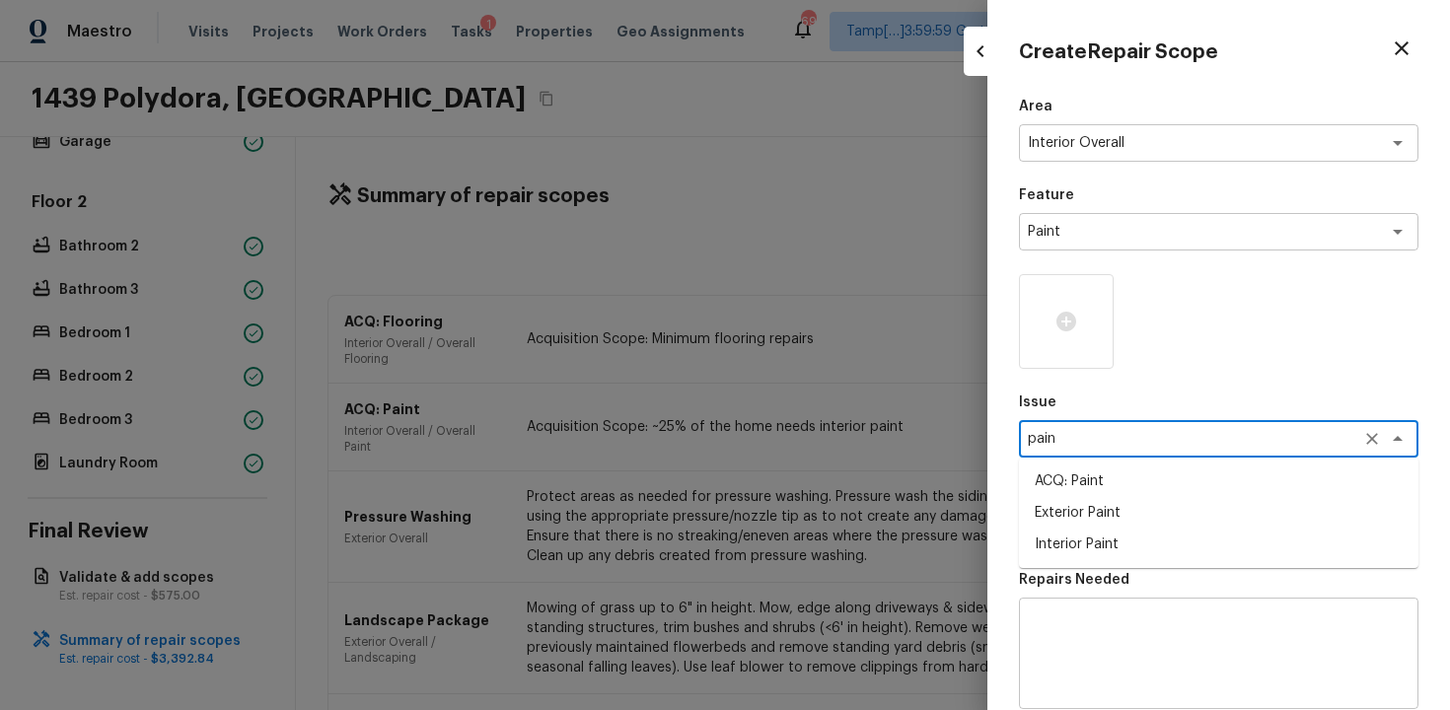
click at [1094, 535] on li "Interior Paint" at bounding box center [1219, 545] width 400 height 32
type textarea "Interior Paint"
click at [1107, 531] on textarea at bounding box center [1191, 528] width 327 height 20
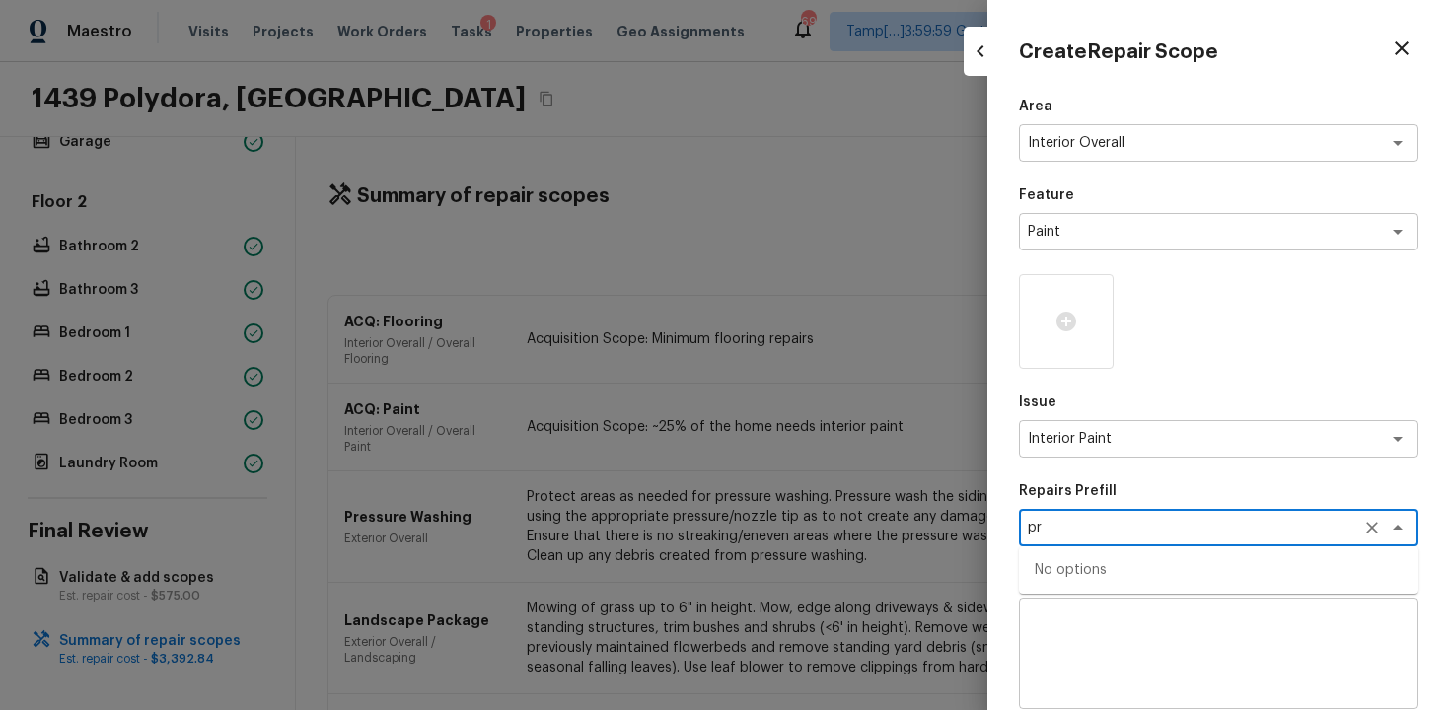
type textarea "p"
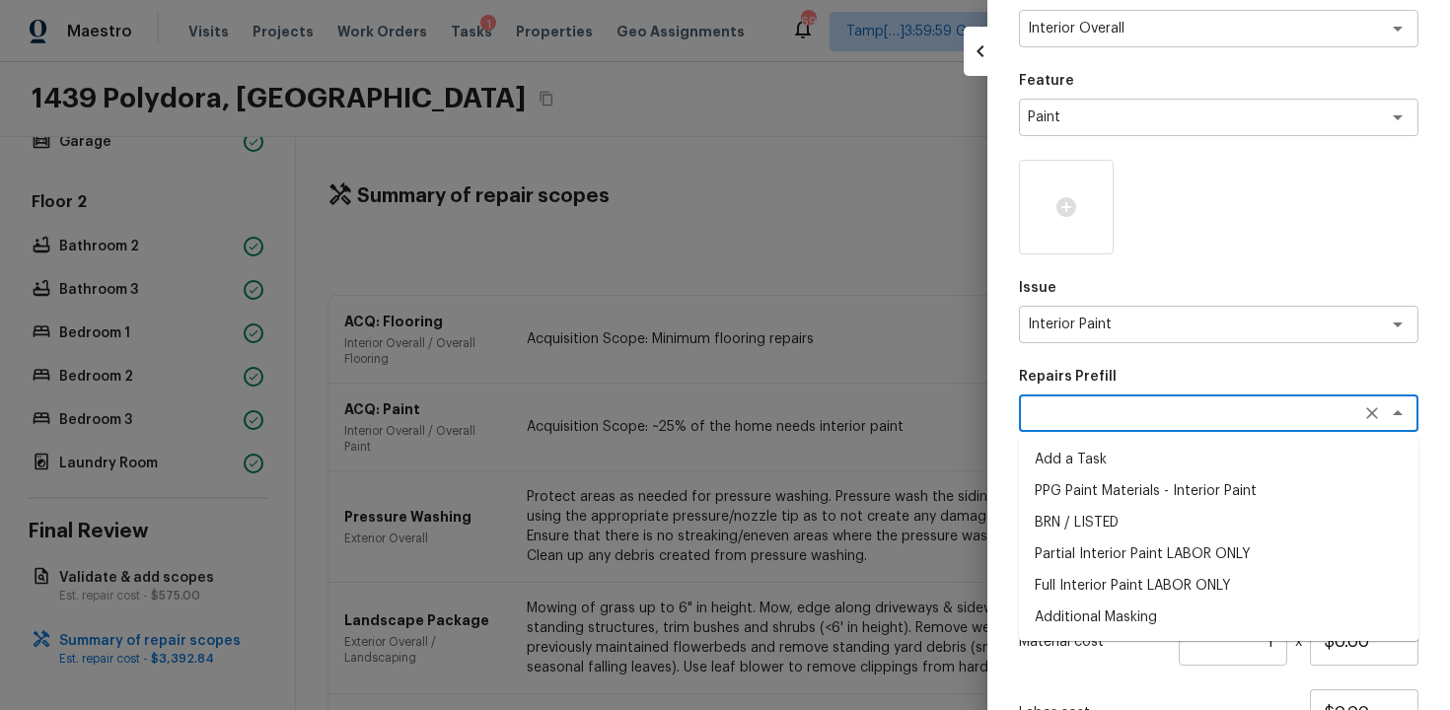
scroll to position [115, 0]
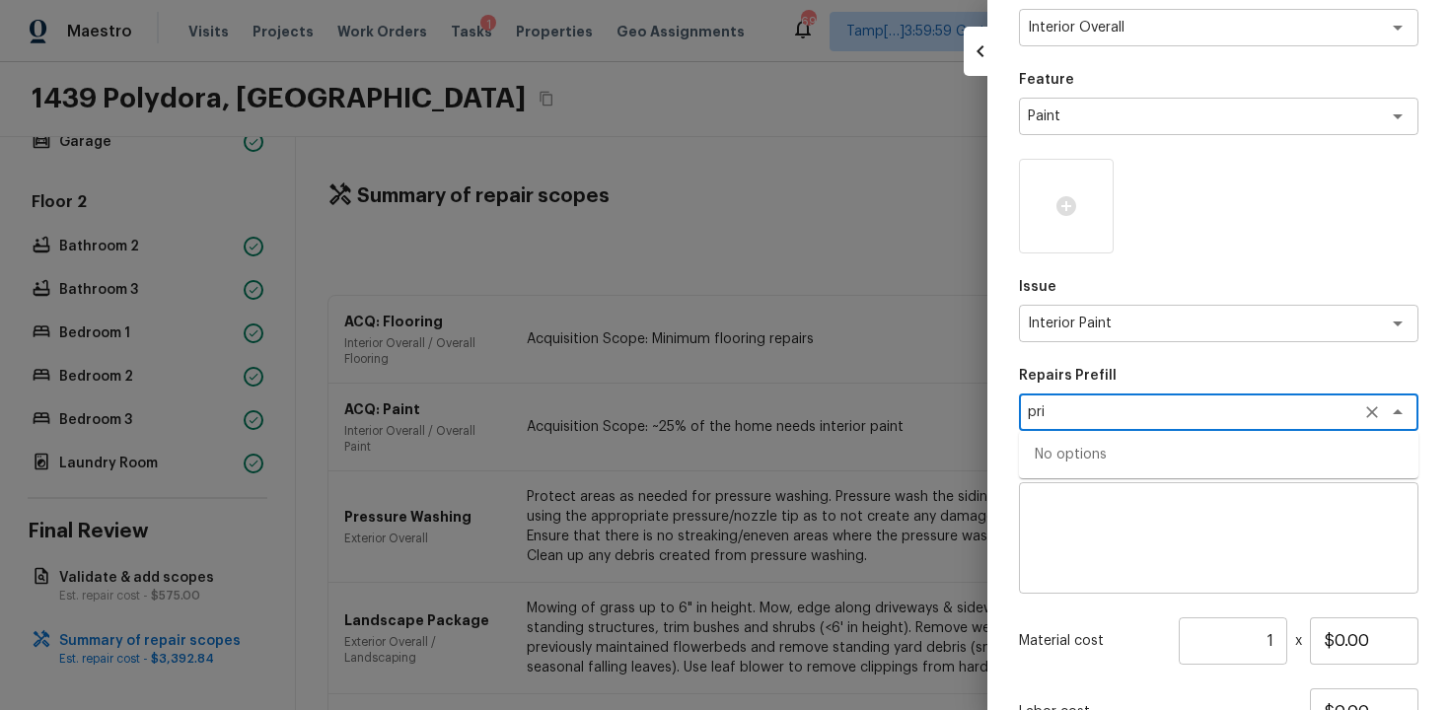
type textarea "pri"
click at [1165, 517] on textarea at bounding box center [1219, 538] width 372 height 79
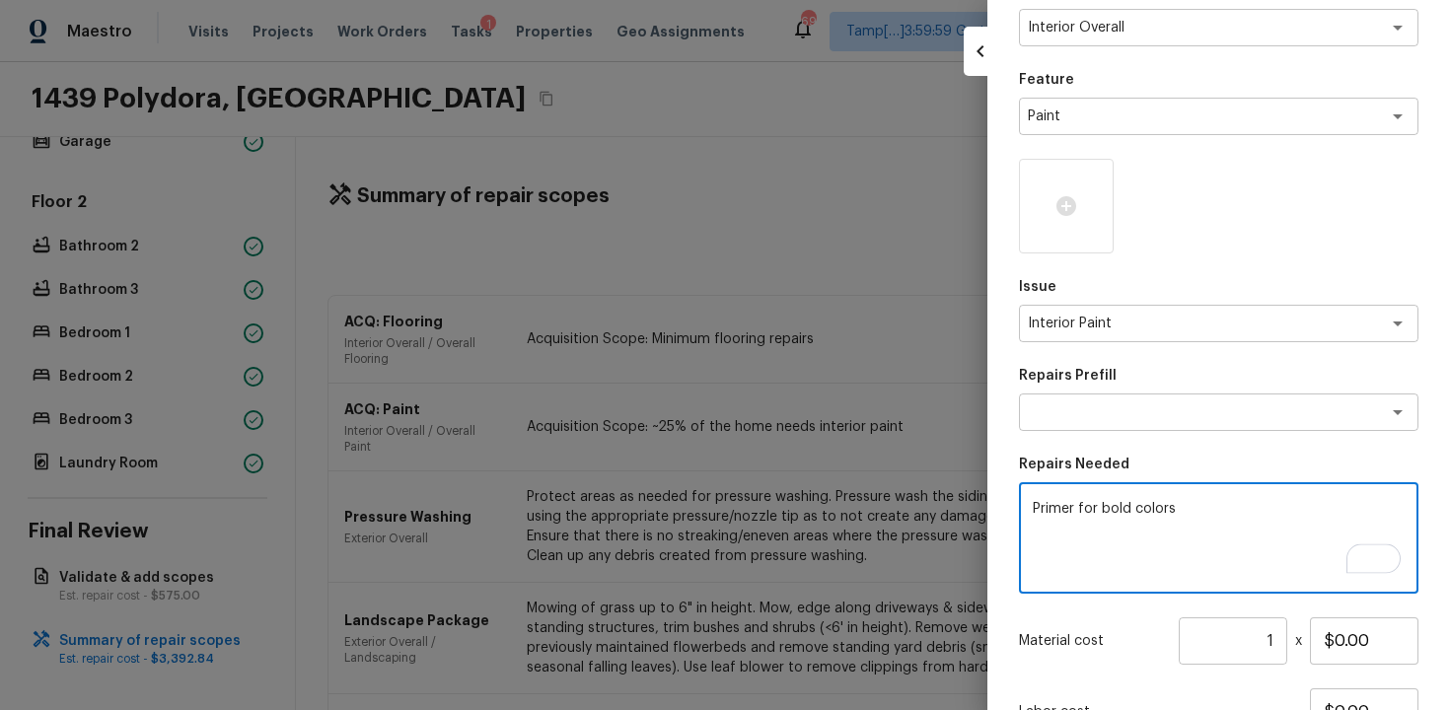
scroll to position [237, 0]
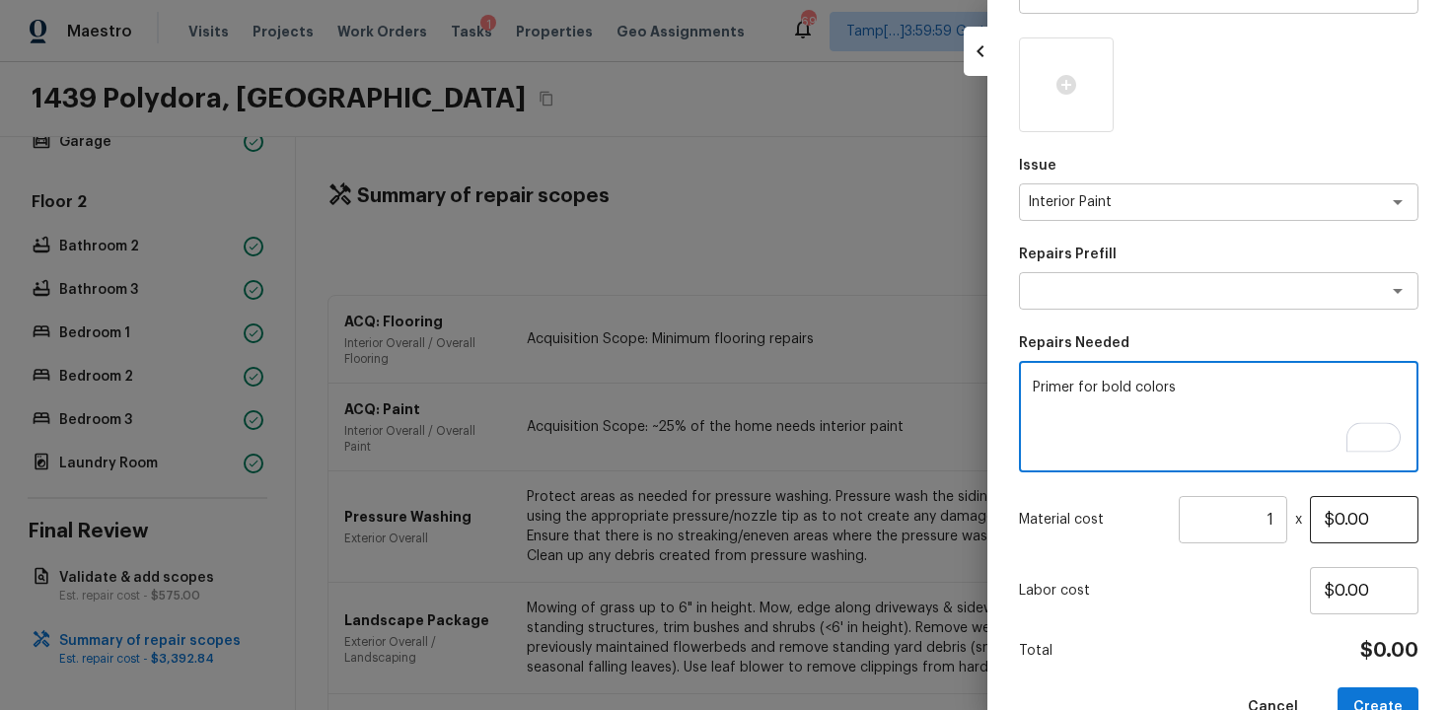
type textarea "Primer for bold colors"
click at [1338, 516] on input "$0.00" at bounding box center [1364, 519] width 109 height 47
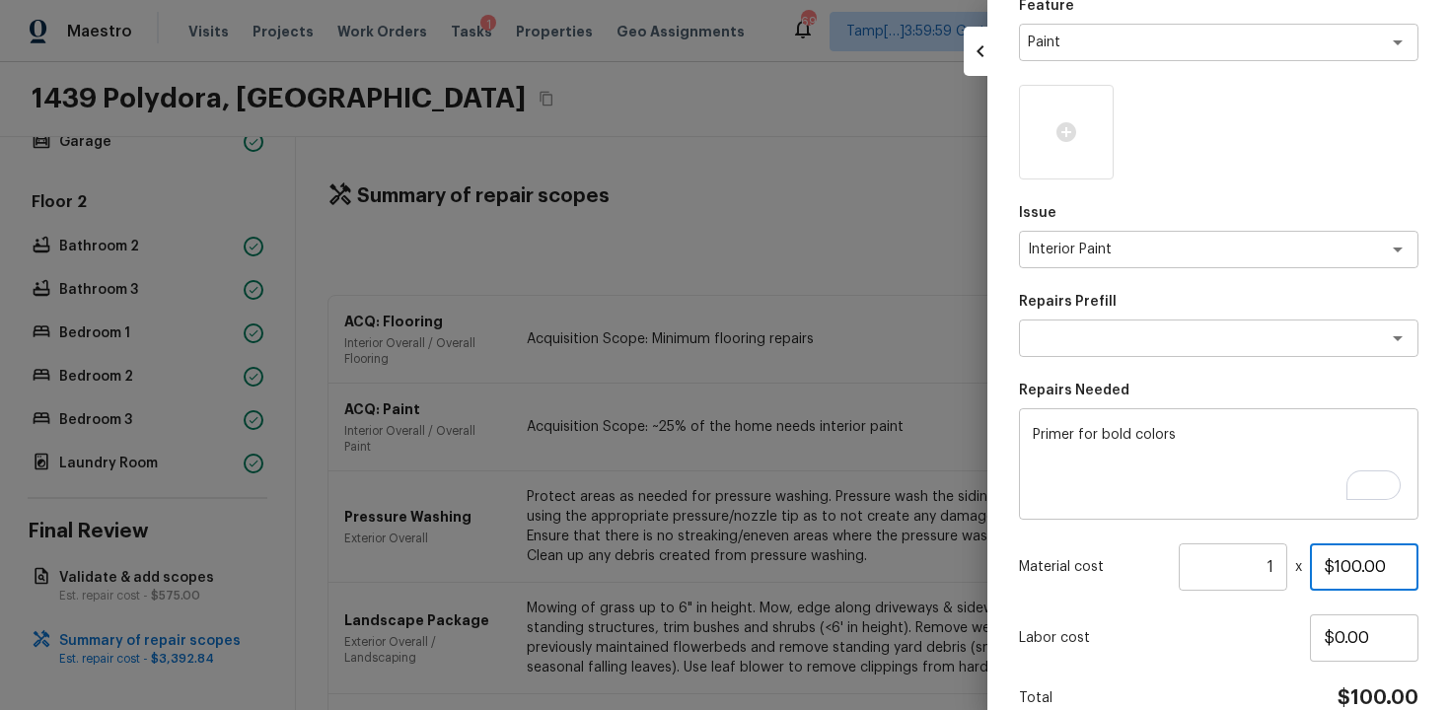
scroll to position [155, 0]
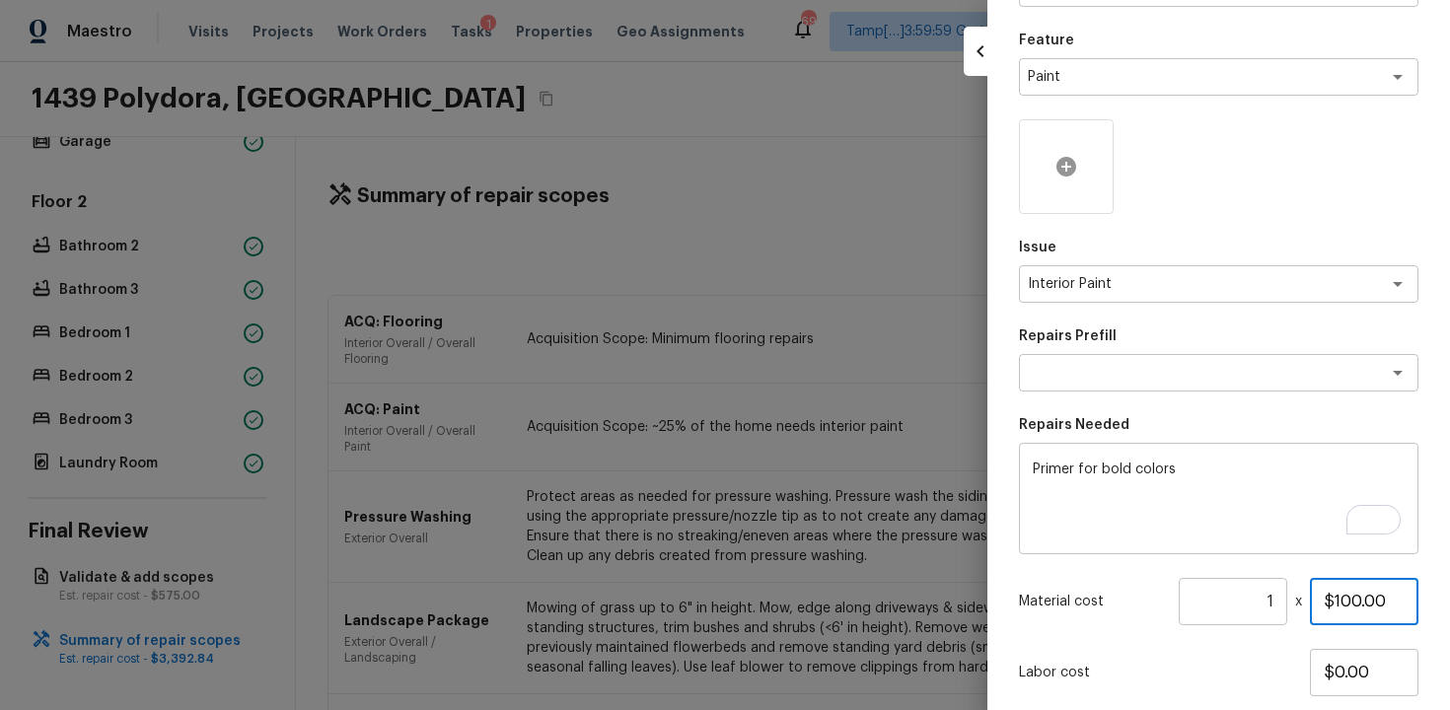
type input "$100.00"
click at [1080, 164] on div at bounding box center [1066, 166] width 95 height 95
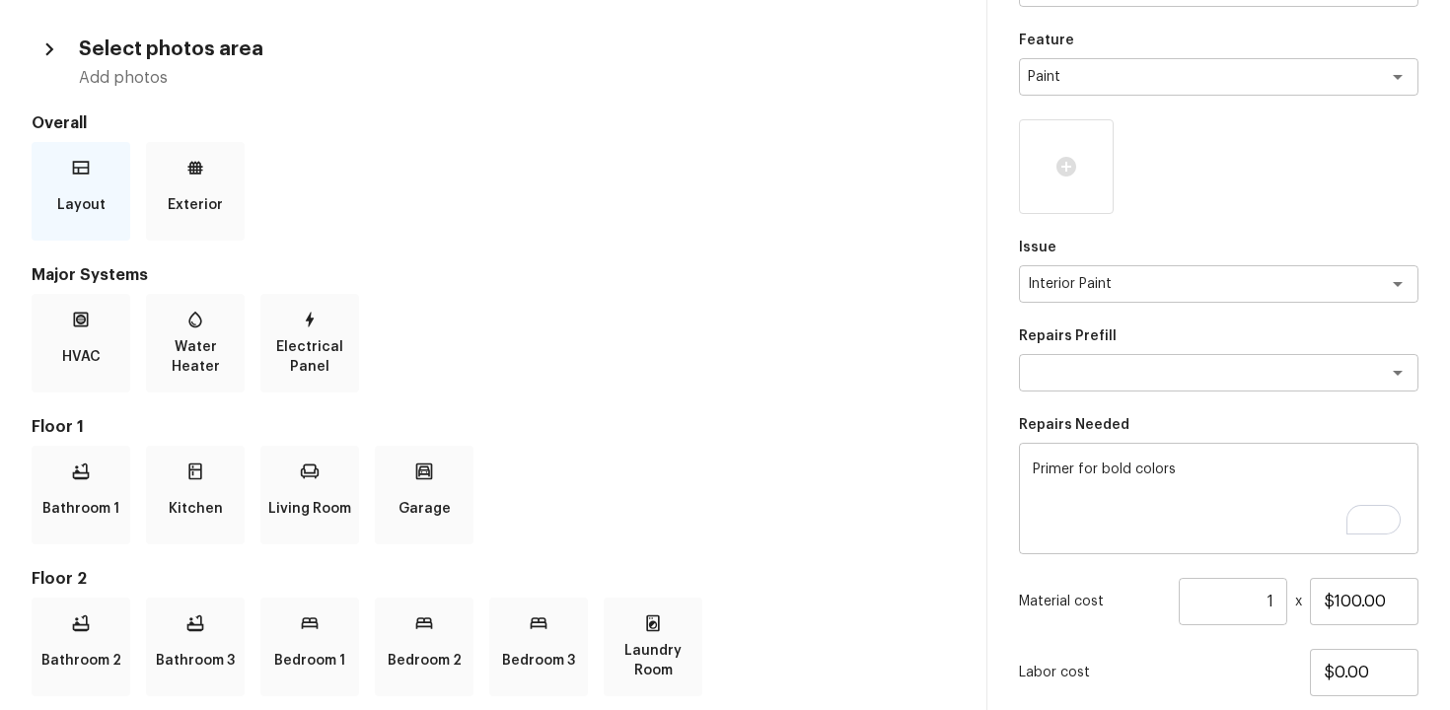
click at [97, 196] on p "Layout" at bounding box center [81, 204] width 48 height 39
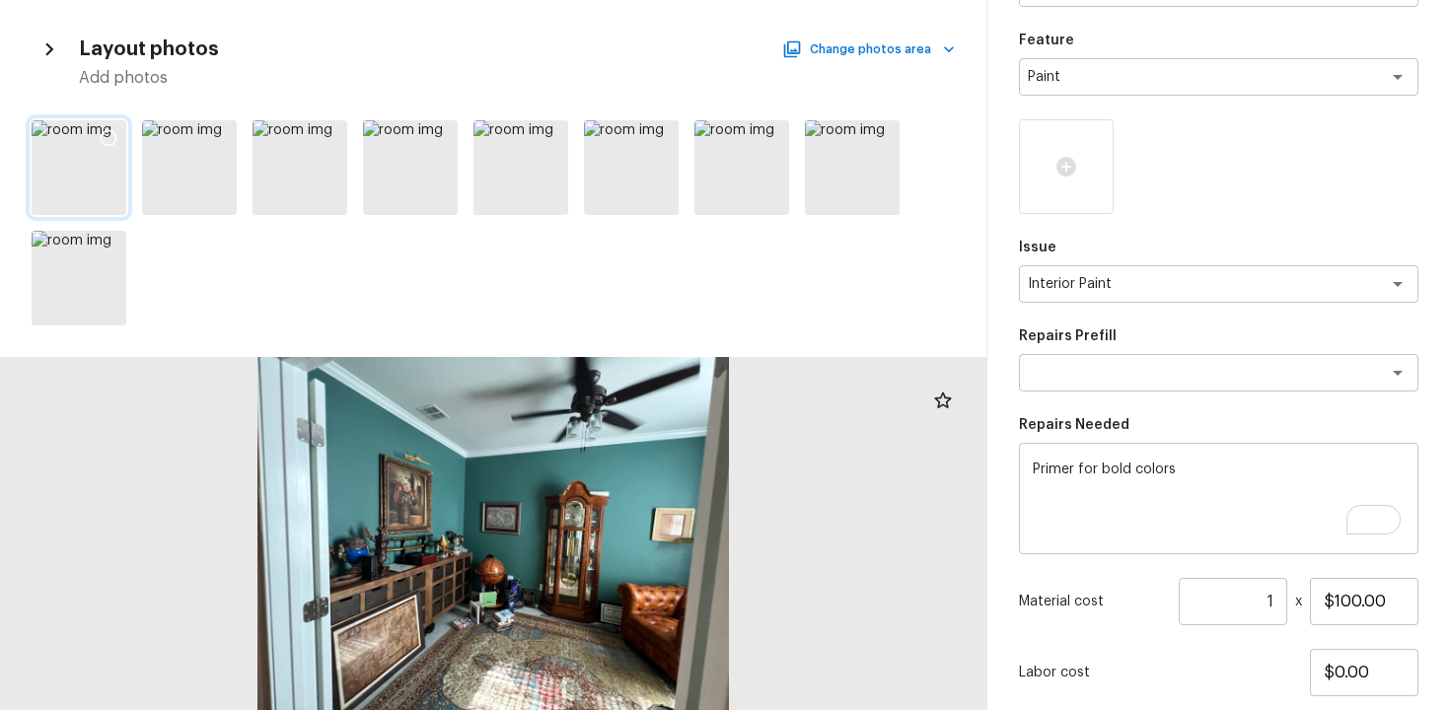
click at [112, 138] on icon at bounding box center [109, 138] width 20 height 20
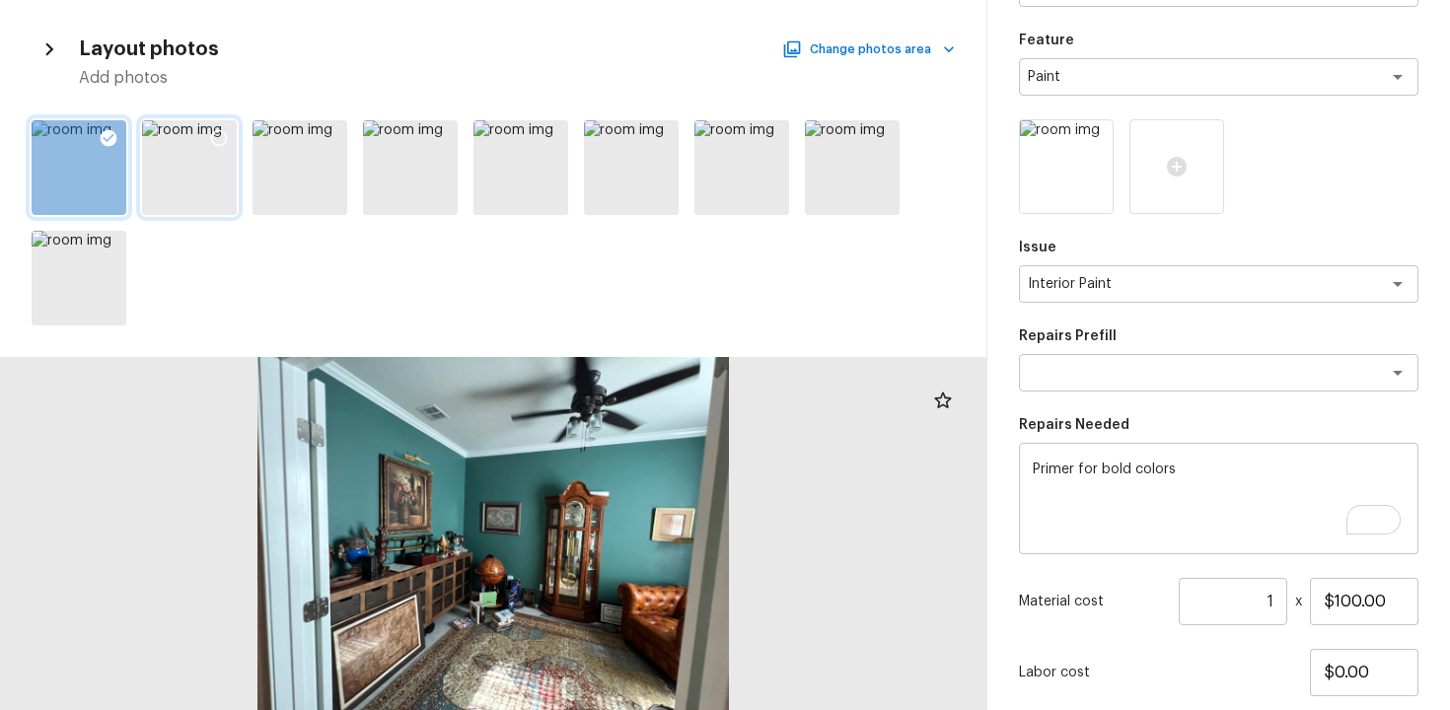
click at [227, 126] on div at bounding box center [219, 140] width 36 height 41
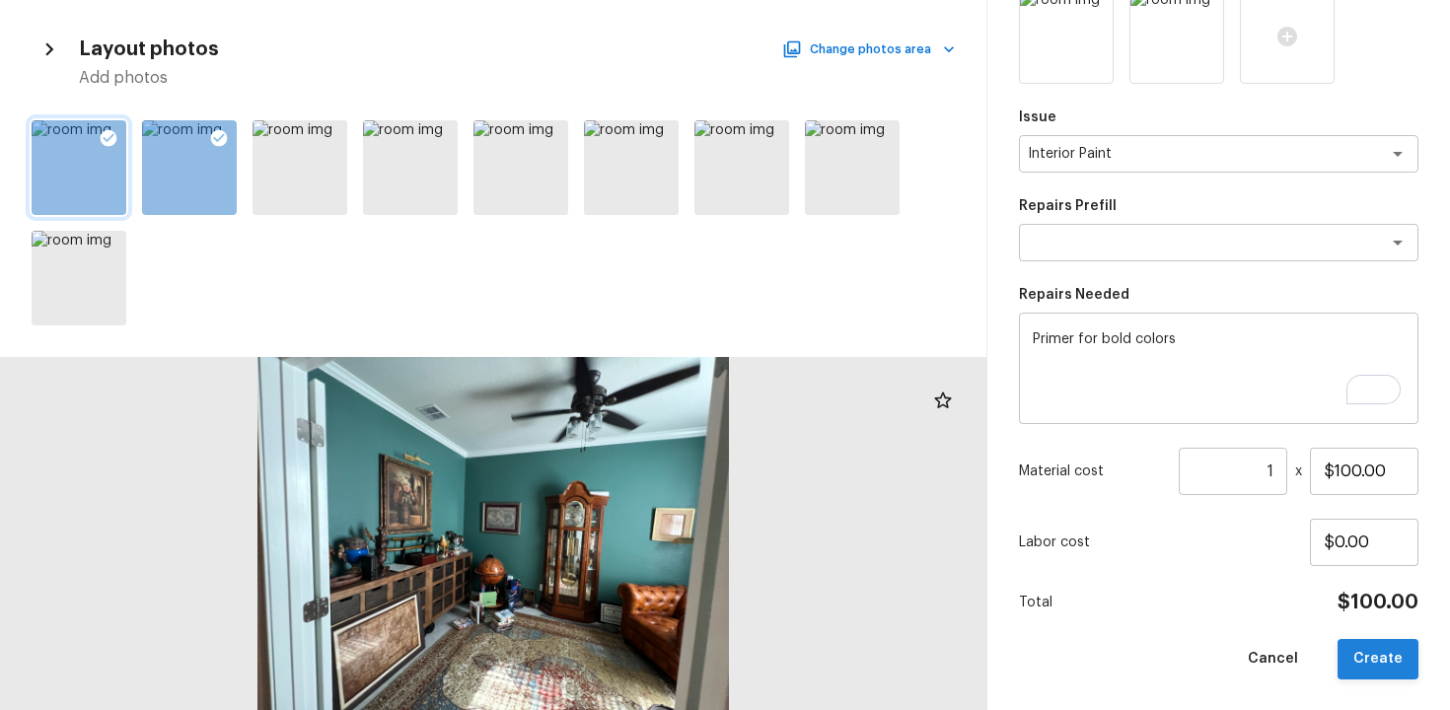
click at [1357, 643] on button "Create" at bounding box center [1378, 659] width 81 height 40
type input "$0.00"
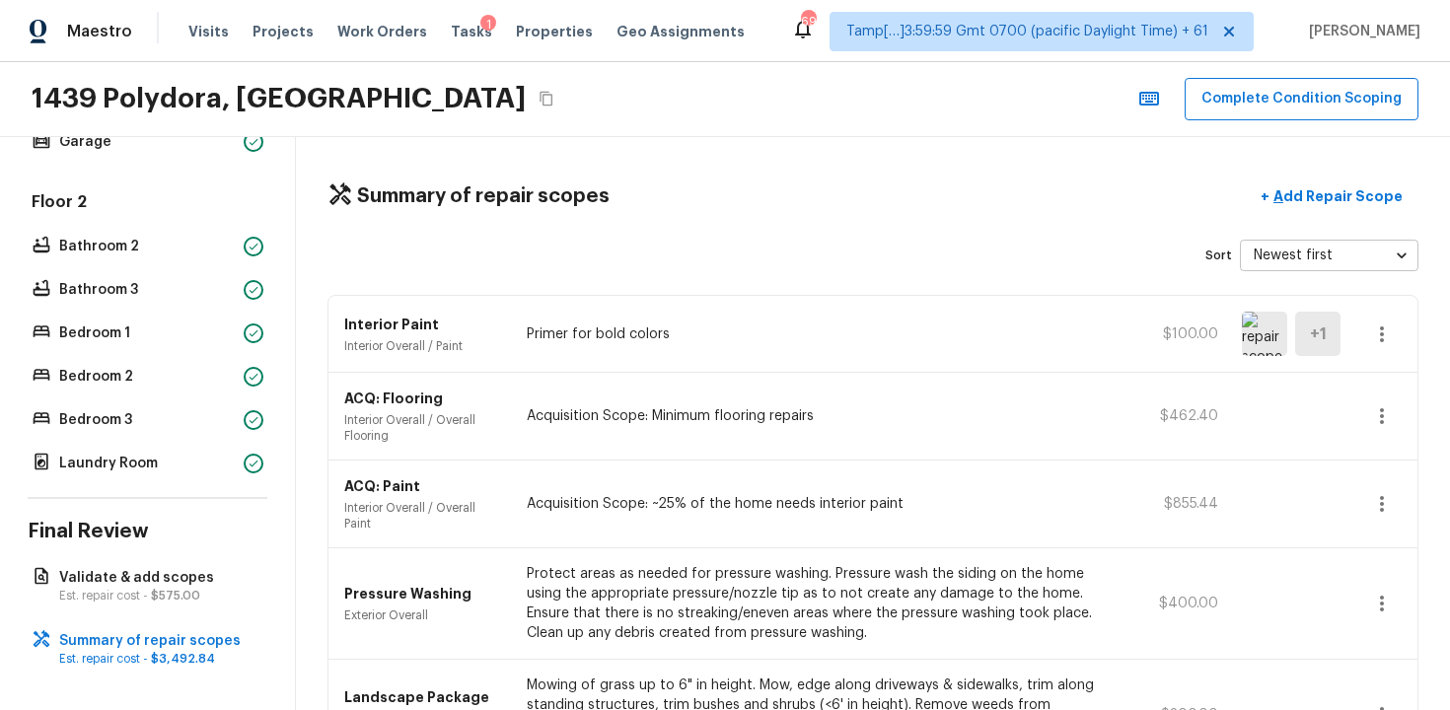
scroll to position [304, 0]
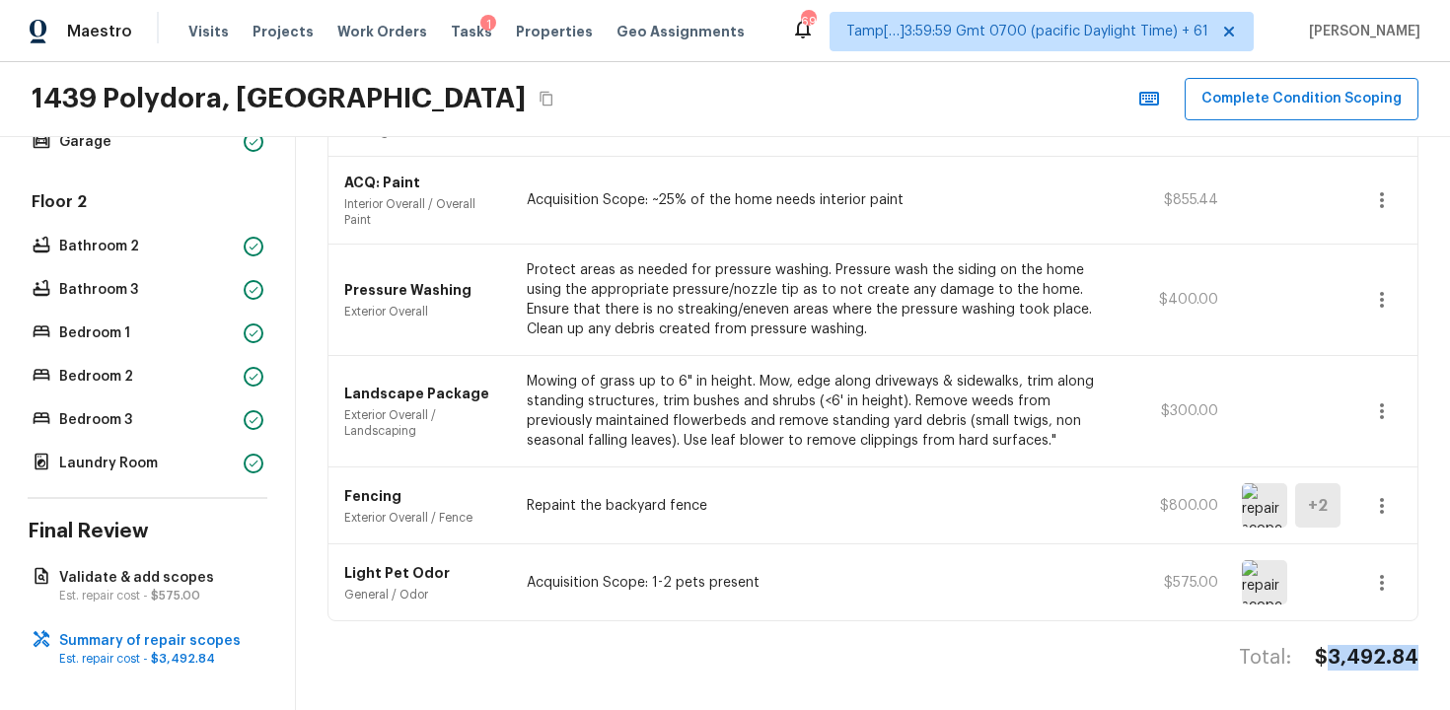
drag, startPoint x: 1334, startPoint y: 653, endPoint x: 1448, endPoint y: 648, distance: 114.5
click at [1449, 650] on div "Summary of repair scopes + Add Repair Scope Sort Newest first newestFirst ​ Int…" at bounding box center [873, 423] width 1154 height 573
copy h4 "3,492.84"
click at [1294, 95] on button "Complete Condition Scoping" at bounding box center [1302, 99] width 234 height 42
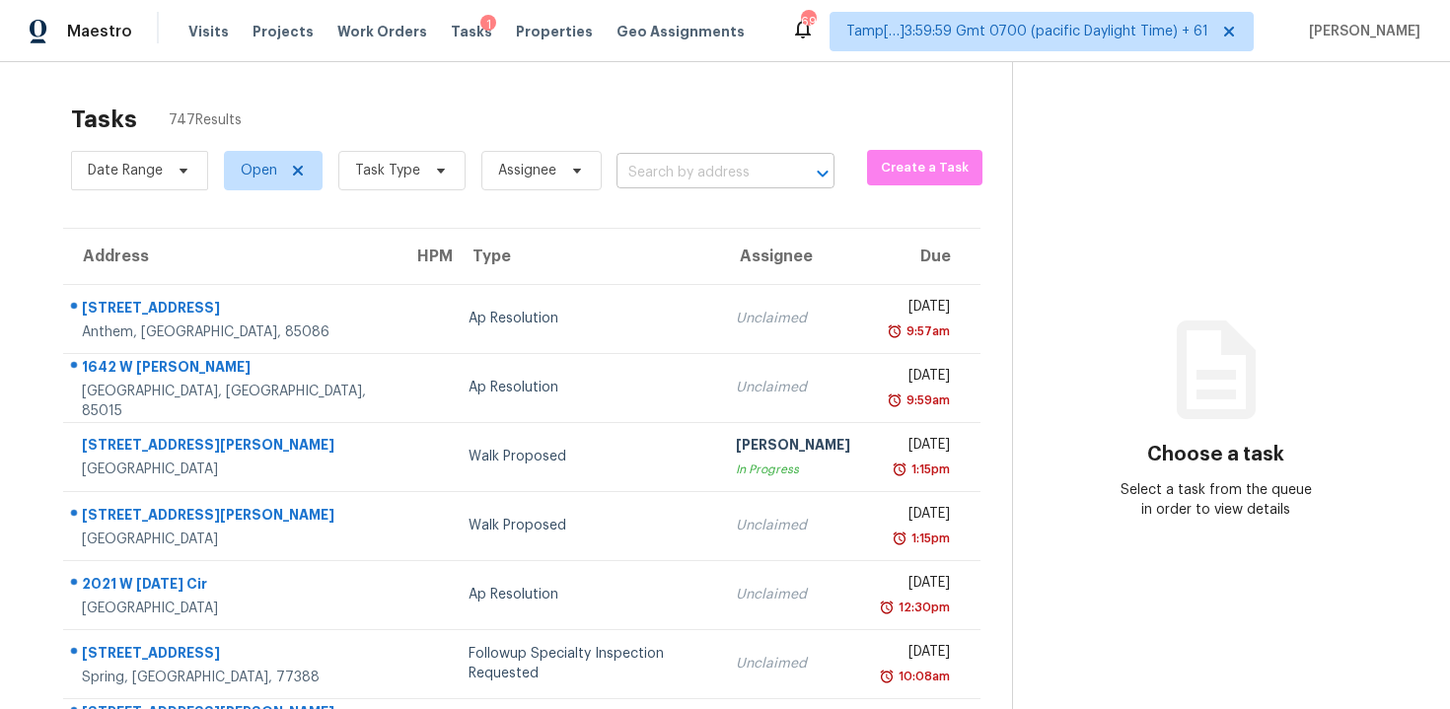
click at [658, 167] on input "text" at bounding box center [698, 173] width 163 height 31
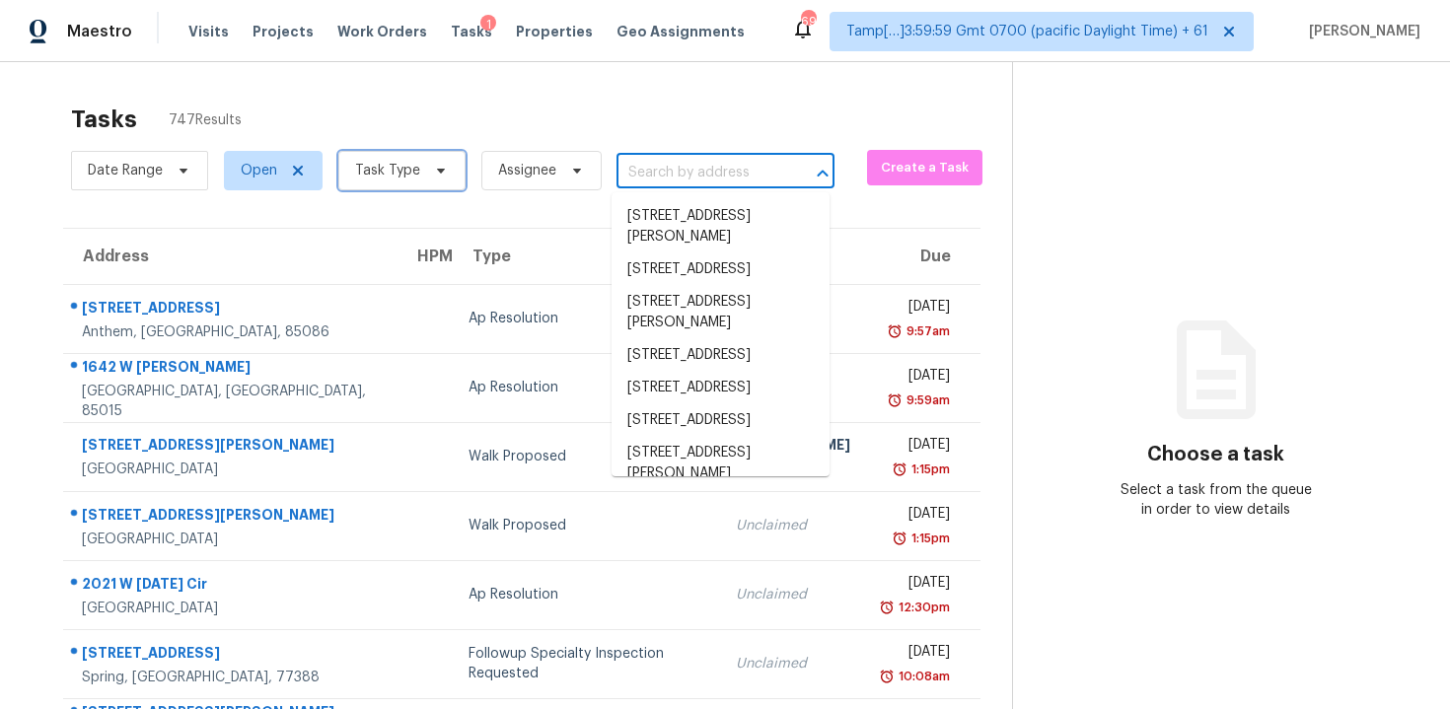
click at [390, 156] on span "Task Type" at bounding box center [401, 170] width 127 height 39
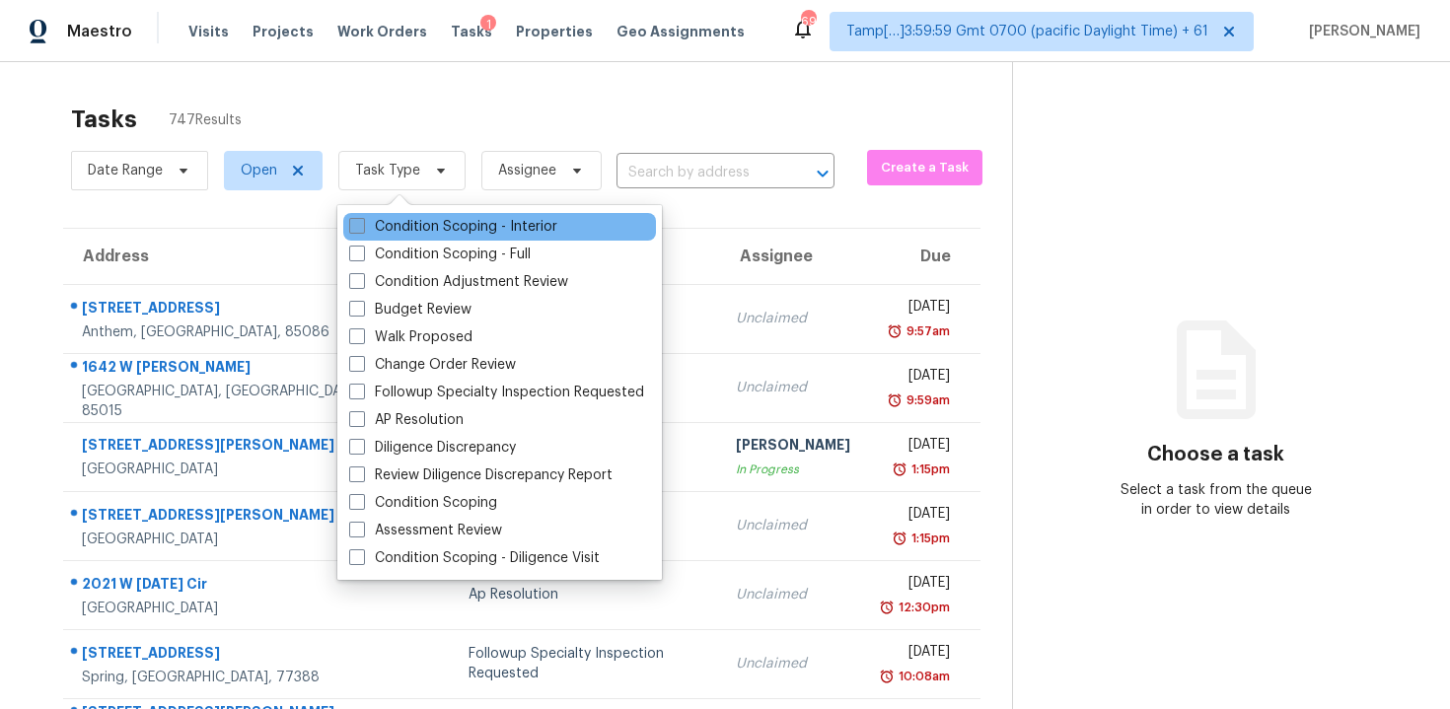
click at [424, 219] on label "Condition Scoping - Interior" at bounding box center [453, 227] width 208 height 20
click at [362, 219] on input "Condition Scoping - Interior" at bounding box center [355, 223] width 13 height 13
checkbox input "true"
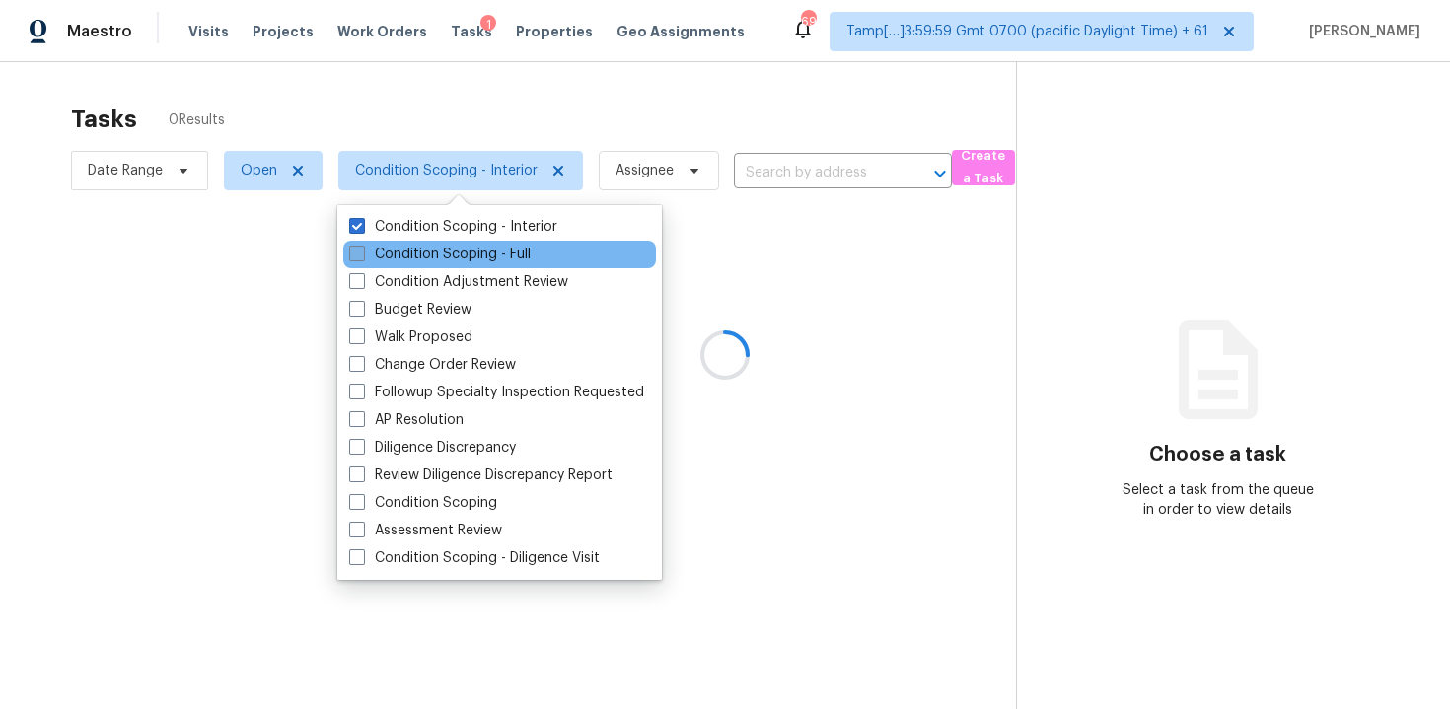
click at [422, 250] on label "Condition Scoping - Full" at bounding box center [440, 255] width 182 height 20
click at [362, 250] on input "Condition Scoping - Full" at bounding box center [355, 251] width 13 height 13
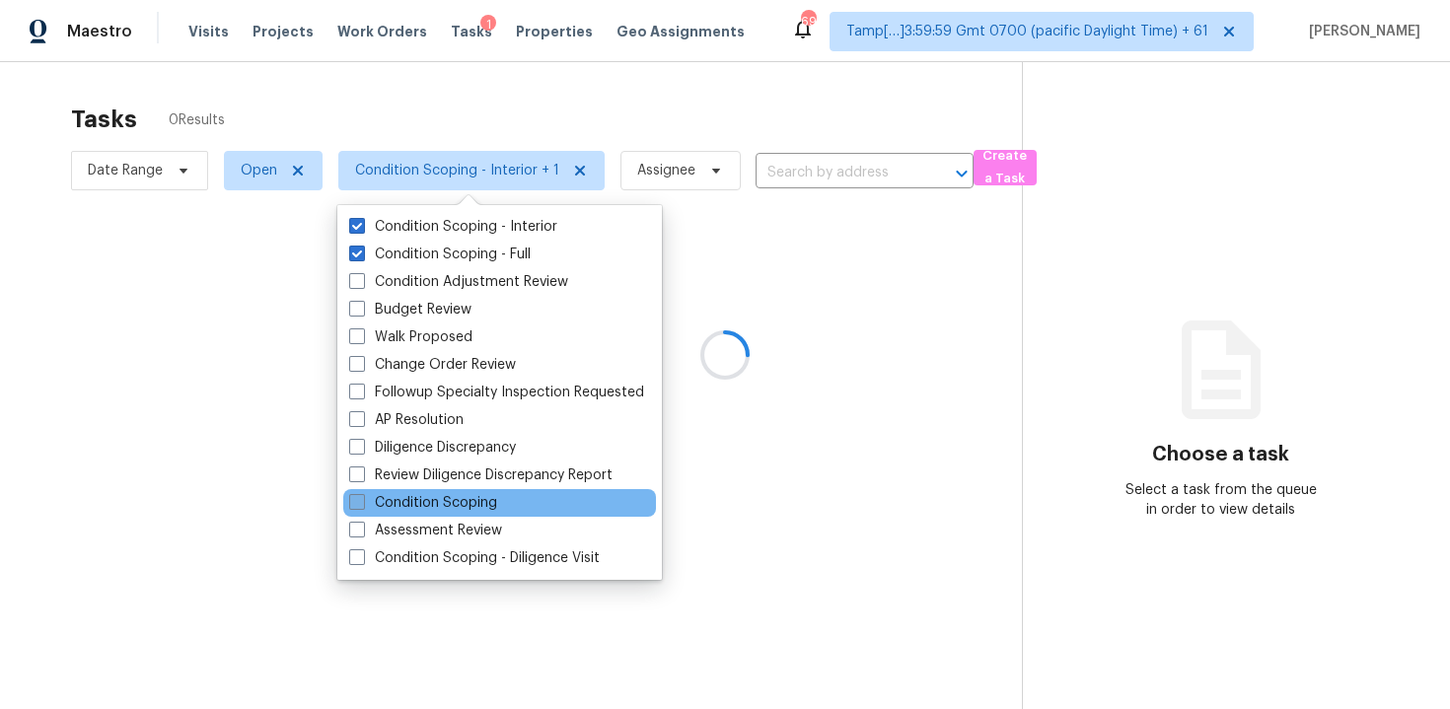
click at [466, 508] on label "Condition Scoping" at bounding box center [423, 503] width 148 height 20
click at [362, 506] on input "Condition Scoping" at bounding box center [355, 499] width 13 height 13
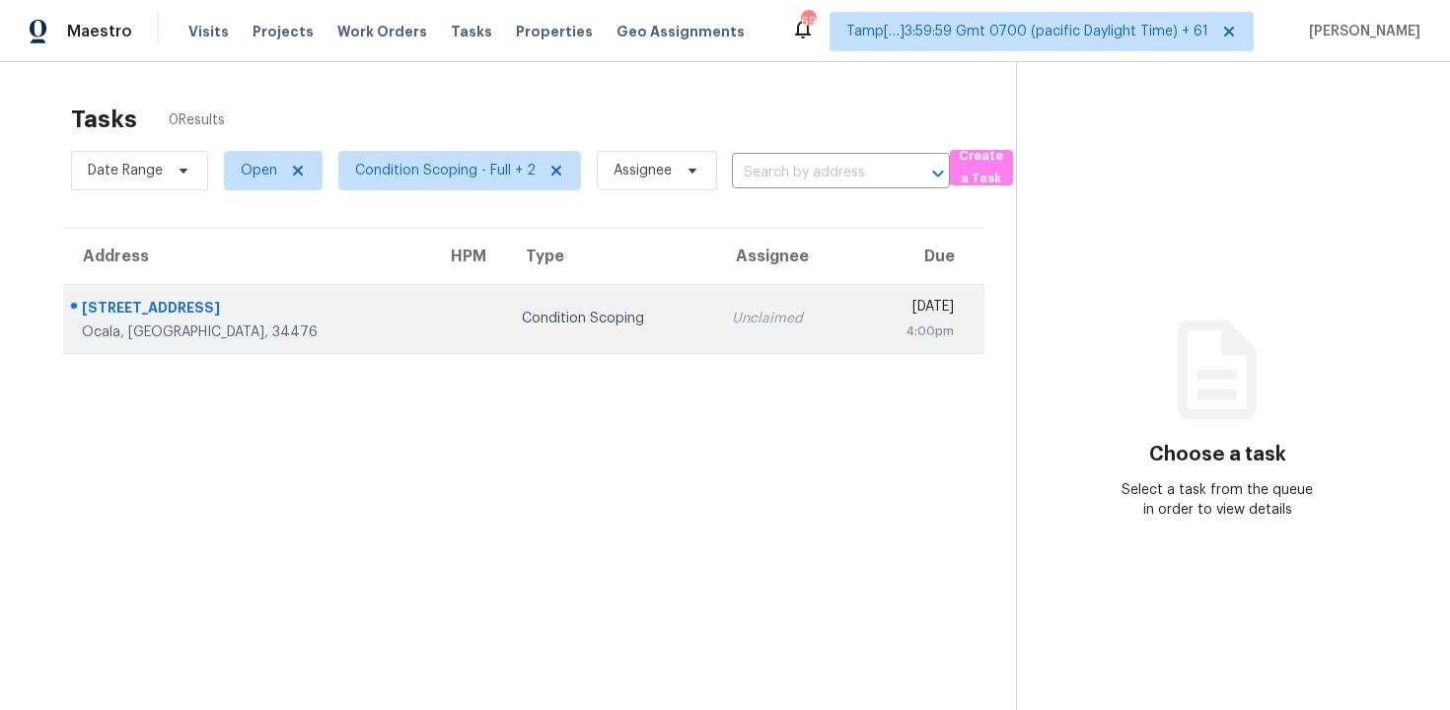
click at [538, 320] on div "Condition Scoping" at bounding box center [611, 319] width 178 height 20
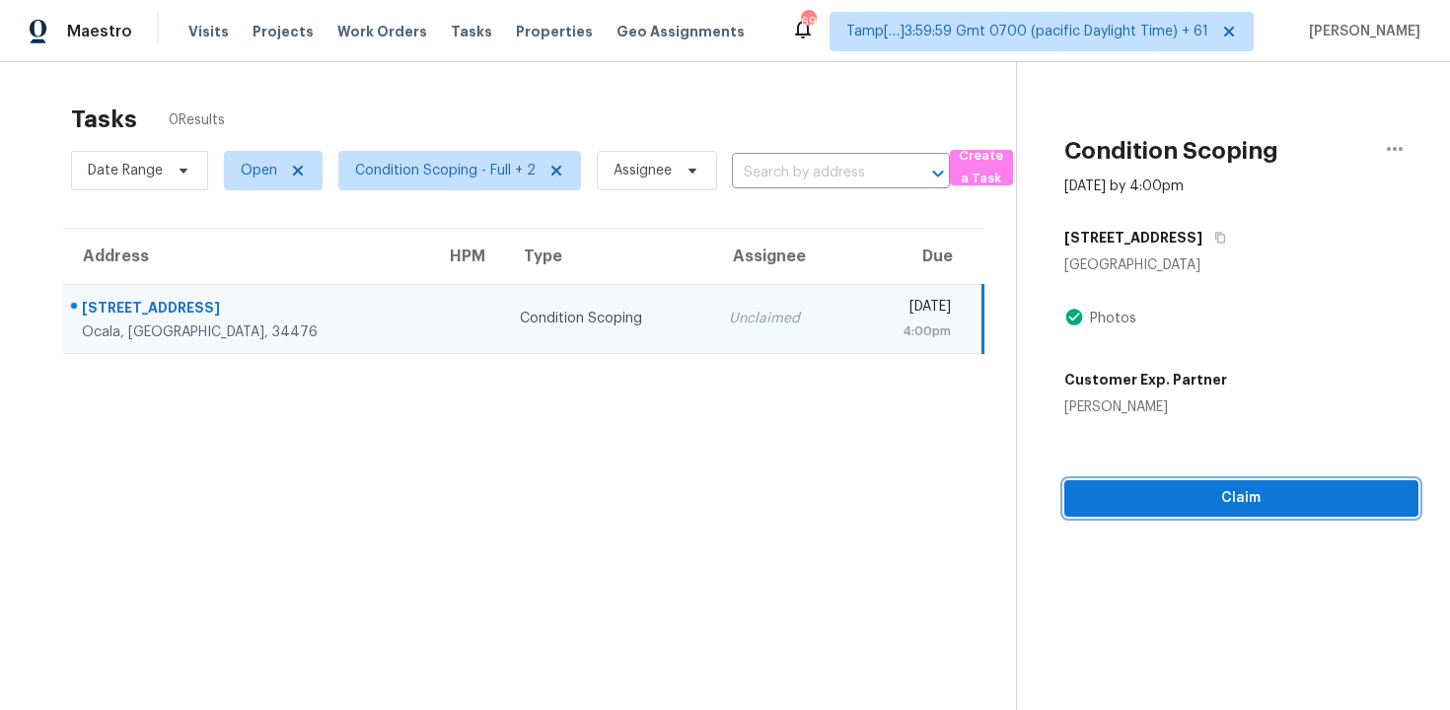
click at [1232, 515] on button "Claim" at bounding box center [1241, 498] width 354 height 37
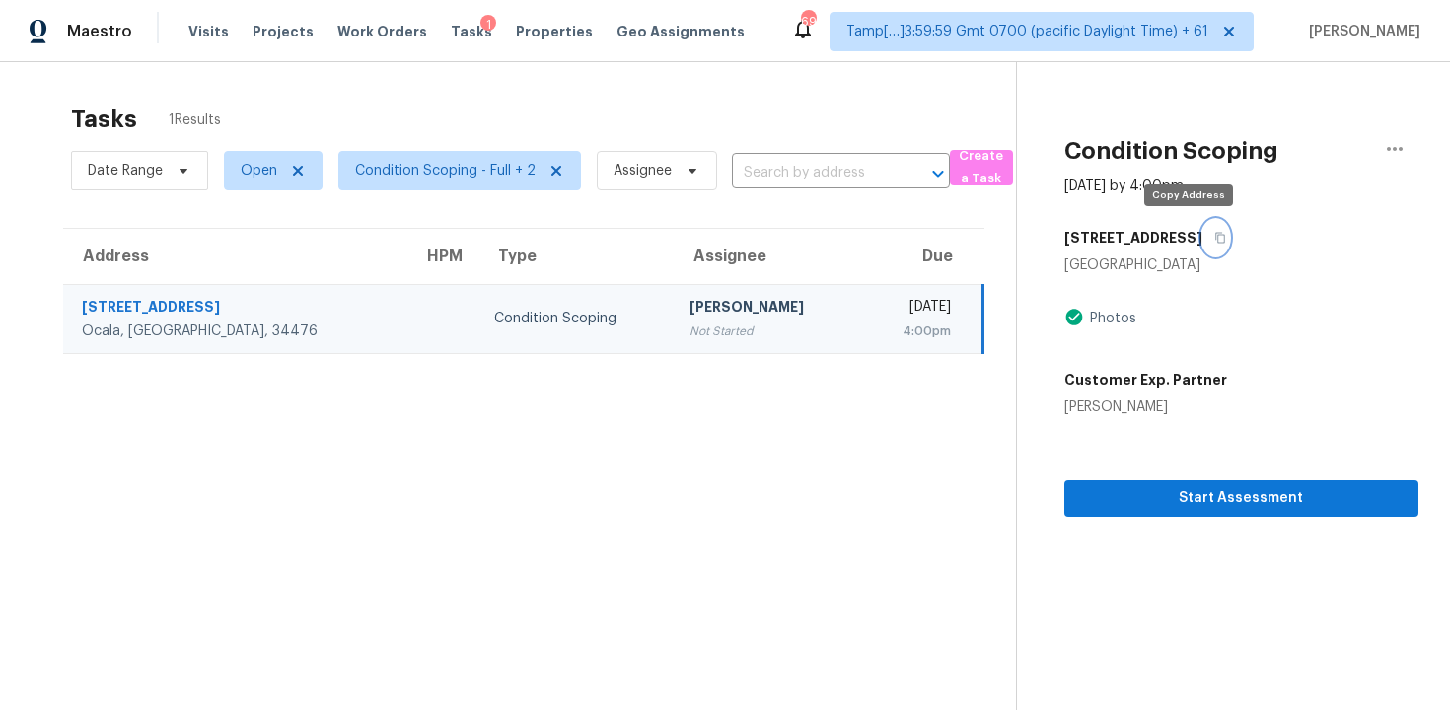
click at [1214, 234] on icon "button" at bounding box center [1220, 238] width 12 height 12
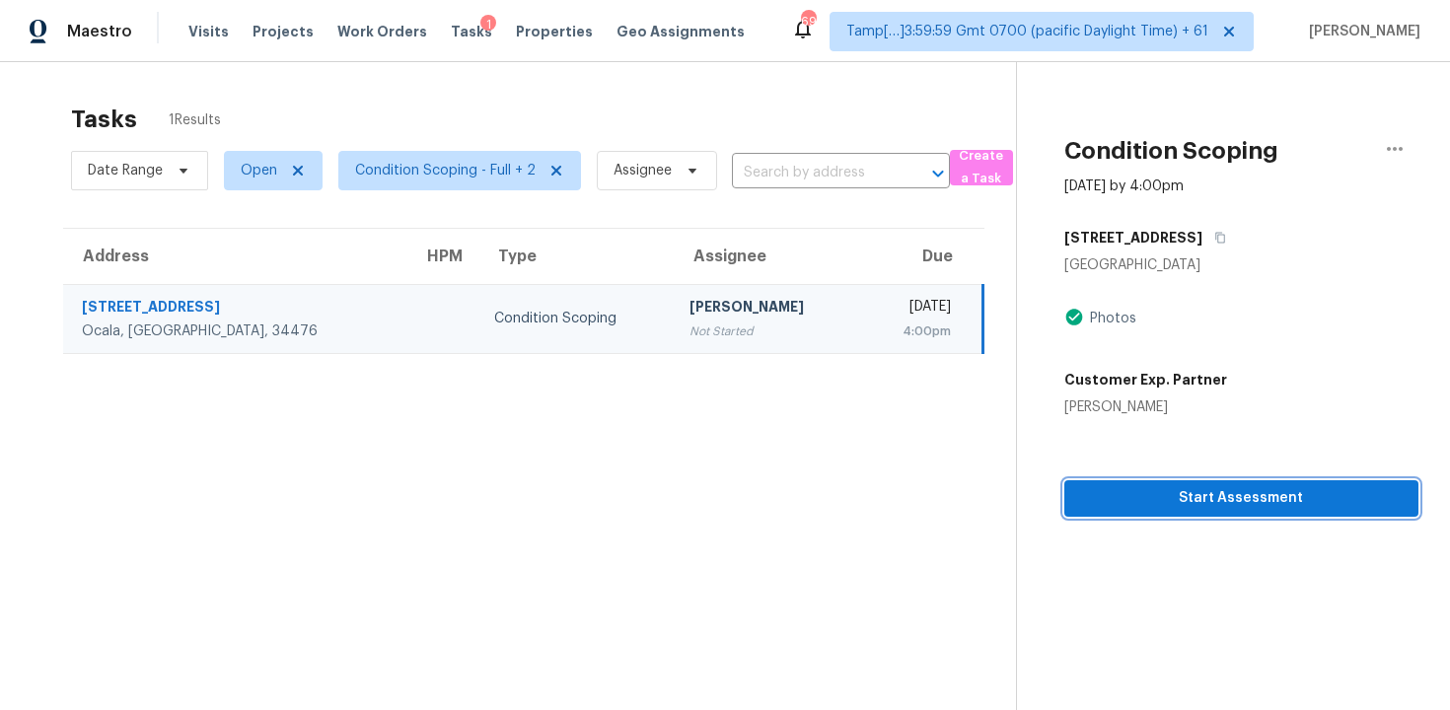
click at [1181, 512] on button "Start Assessment" at bounding box center [1241, 498] width 354 height 37
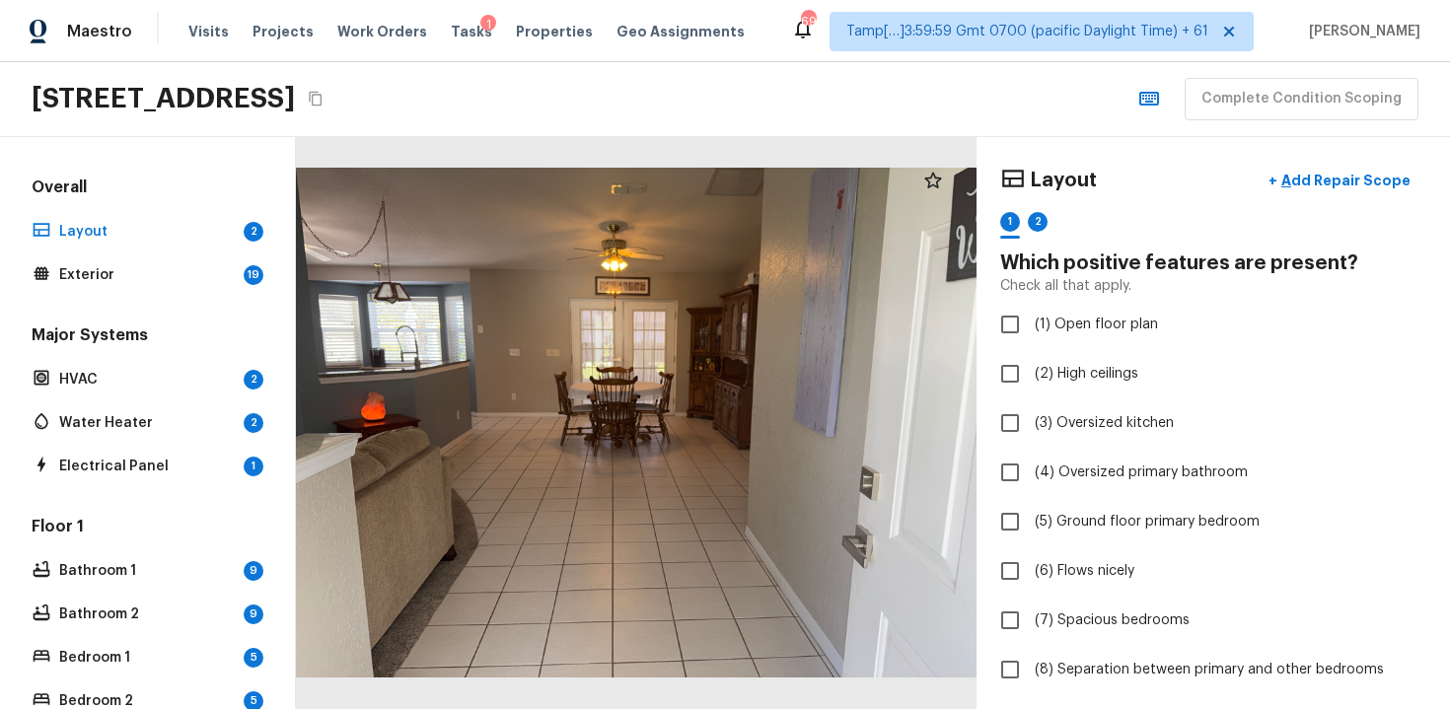
click at [329, 89] on div "[STREET_ADDRESS]" at bounding box center [180, 99] width 297 height 36
click at [324, 101] on icon "Copy Address" at bounding box center [316, 99] width 16 height 16
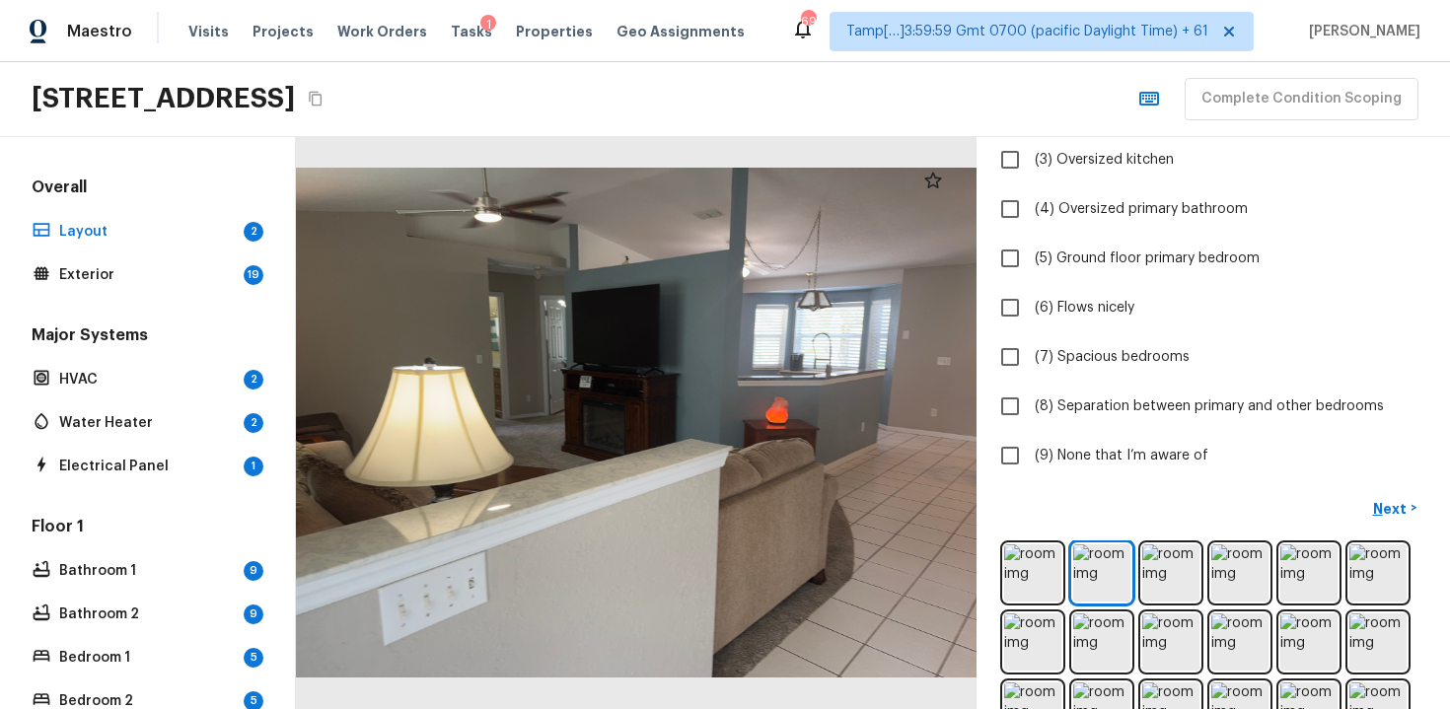
scroll to position [232, 0]
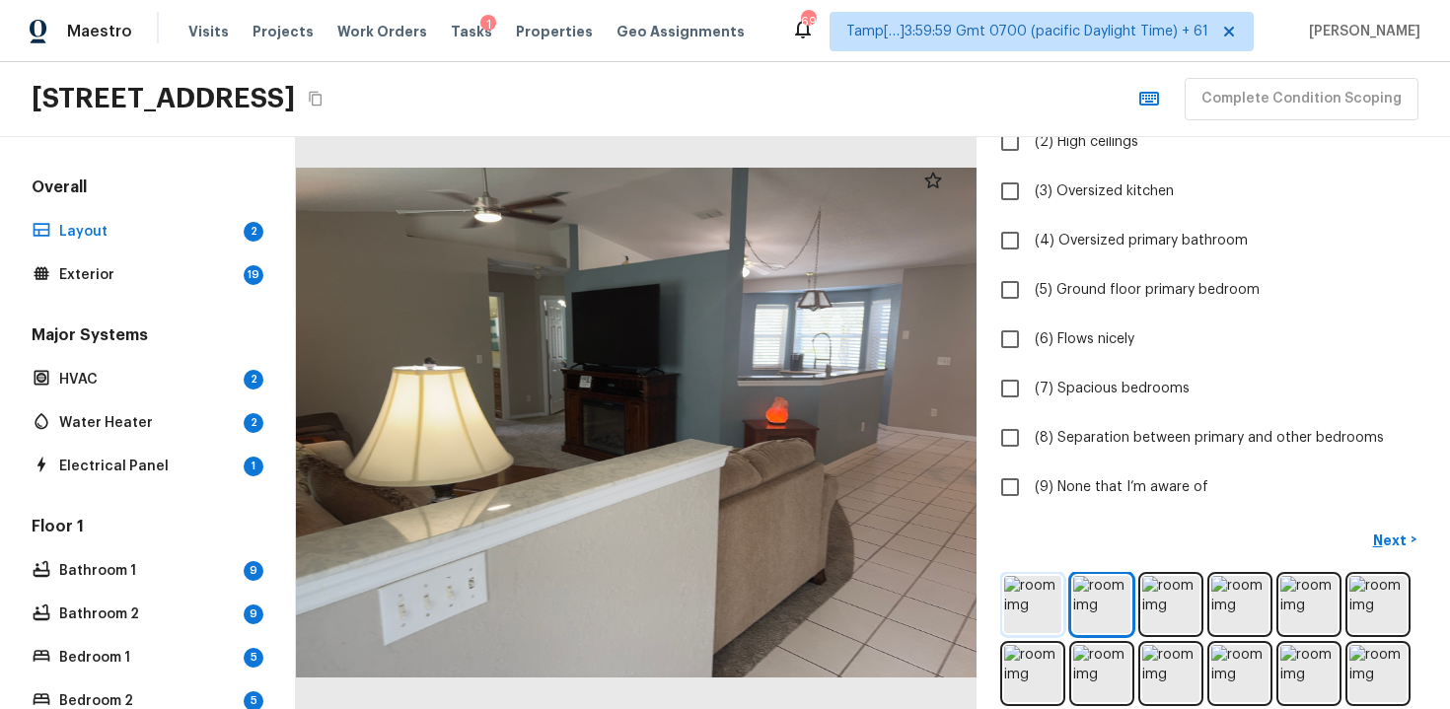
click at [1012, 594] on img at bounding box center [1032, 604] width 57 height 57
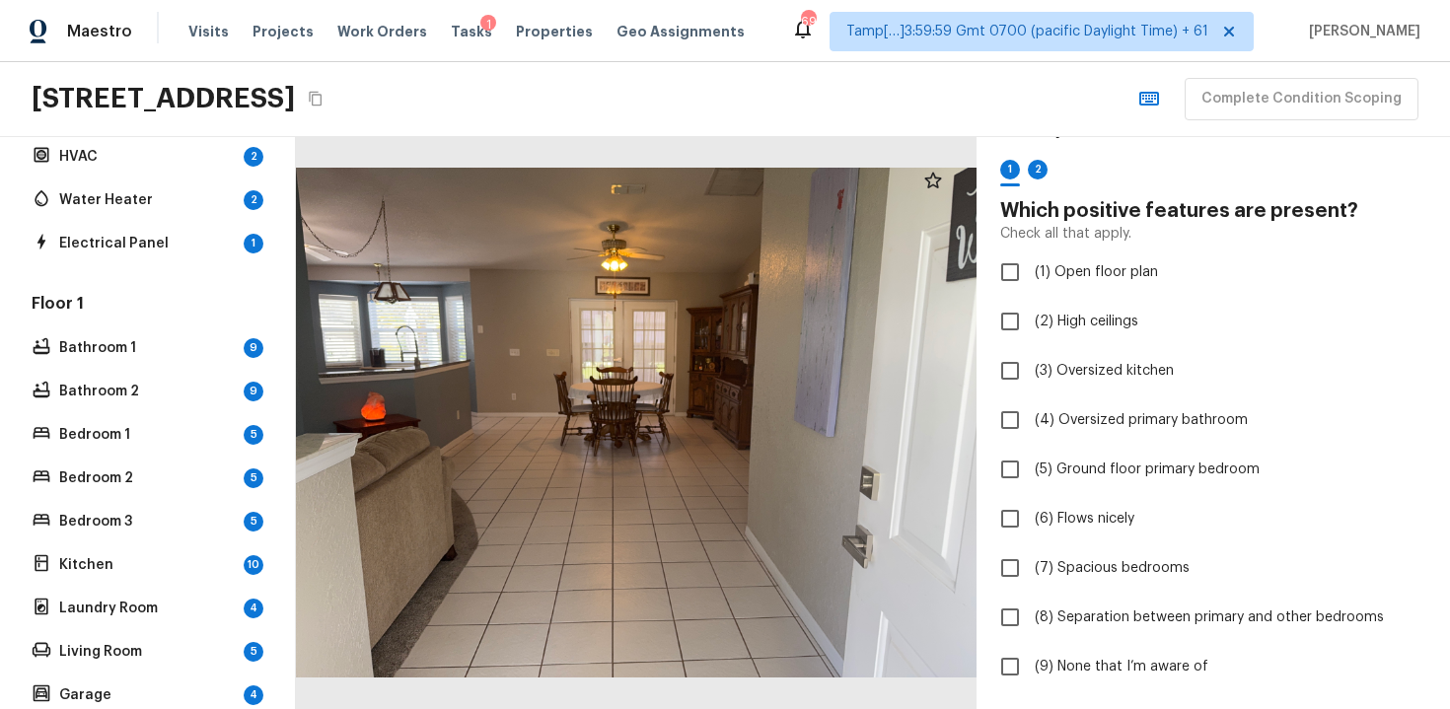
scroll to position [0, 0]
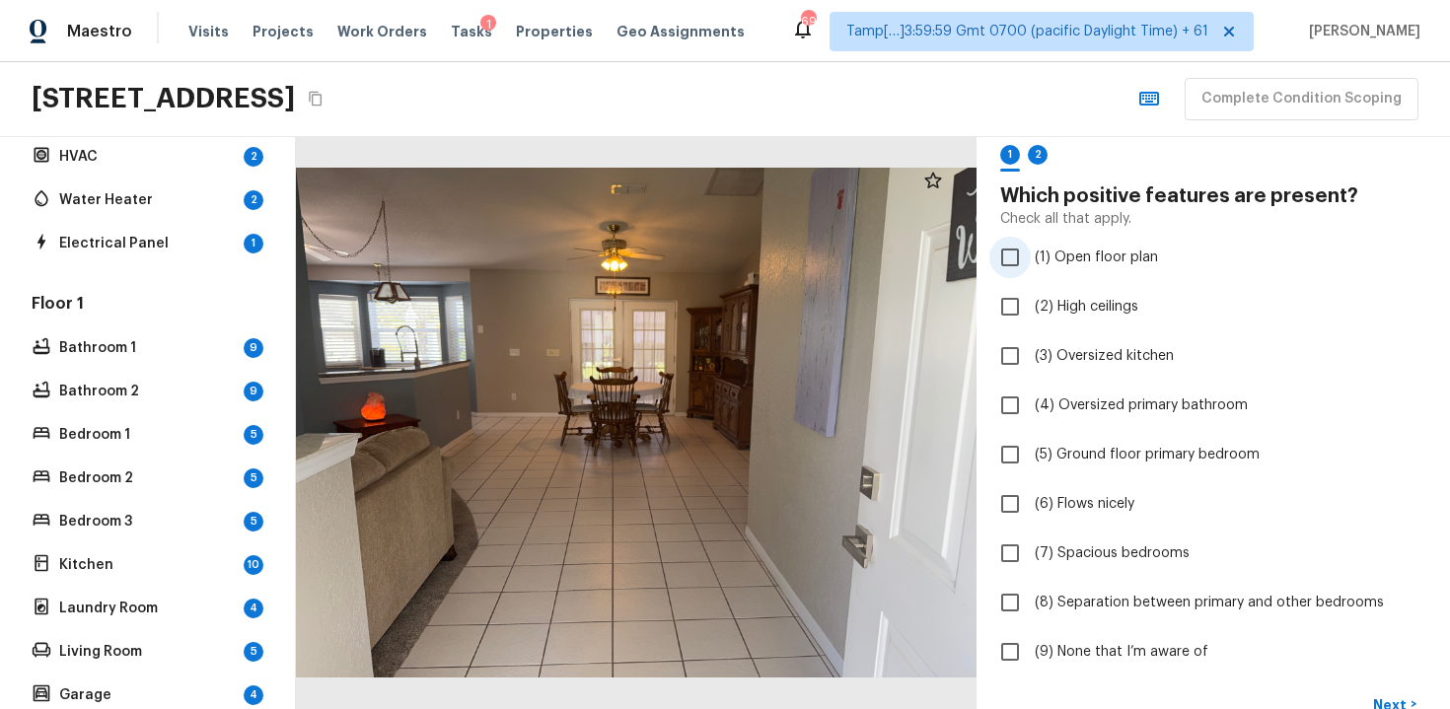
click at [1081, 245] on label "(1) Open floor plan" at bounding box center [1200, 257] width 421 height 41
click at [1031, 245] on input "(1) Open floor plan" at bounding box center [1010, 257] width 41 height 41
checkbox input "true"
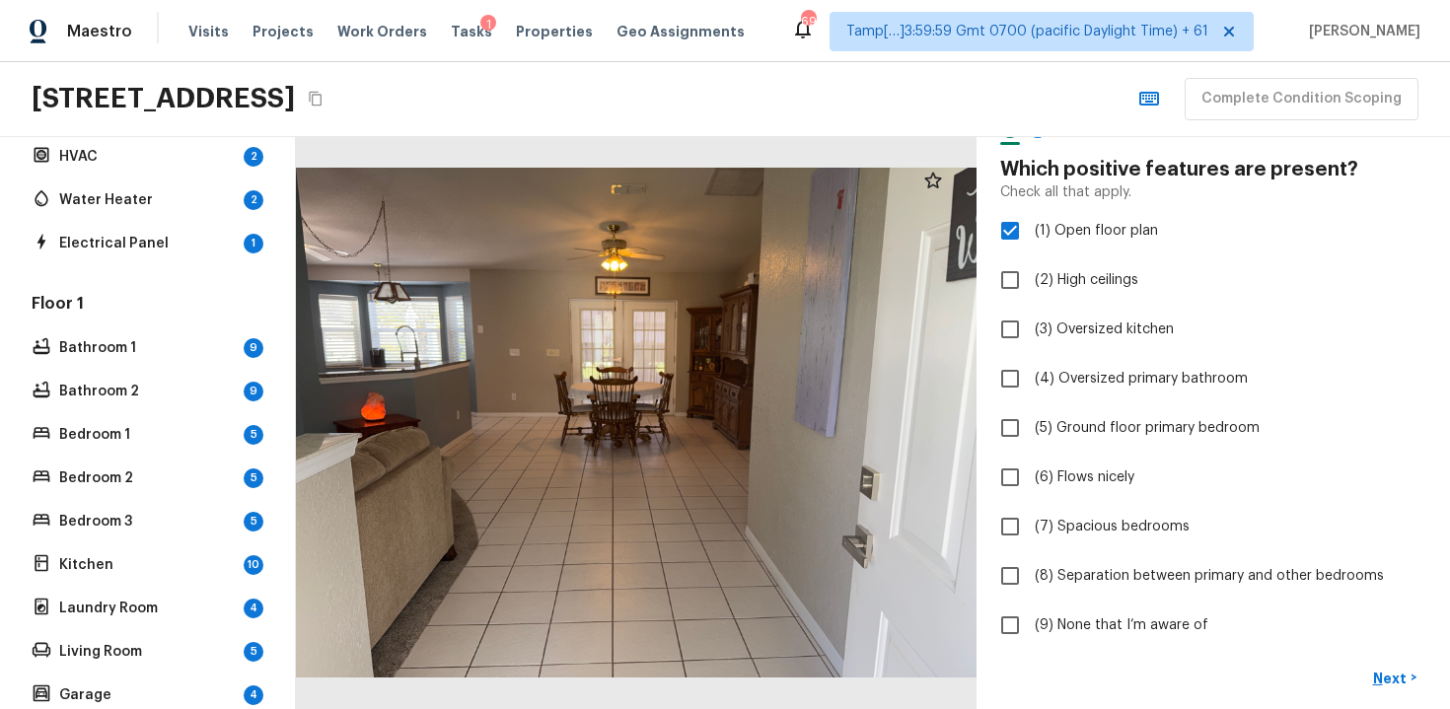
scroll to position [161, 0]
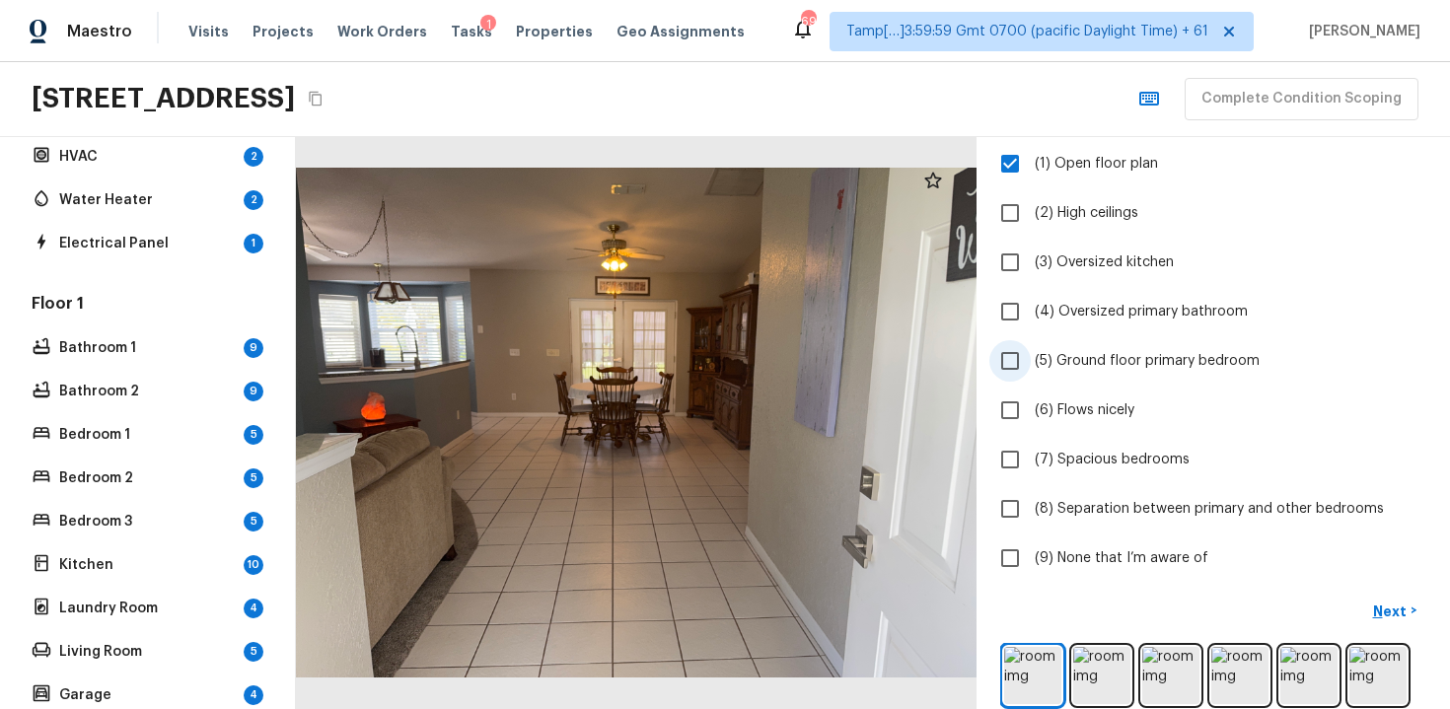
click at [1108, 368] on span "(5) Ground floor primary bedroom" at bounding box center [1147, 361] width 225 height 20
click at [1031, 368] on input "(5) Ground floor primary bedroom" at bounding box center [1010, 360] width 41 height 41
checkbox input "true"
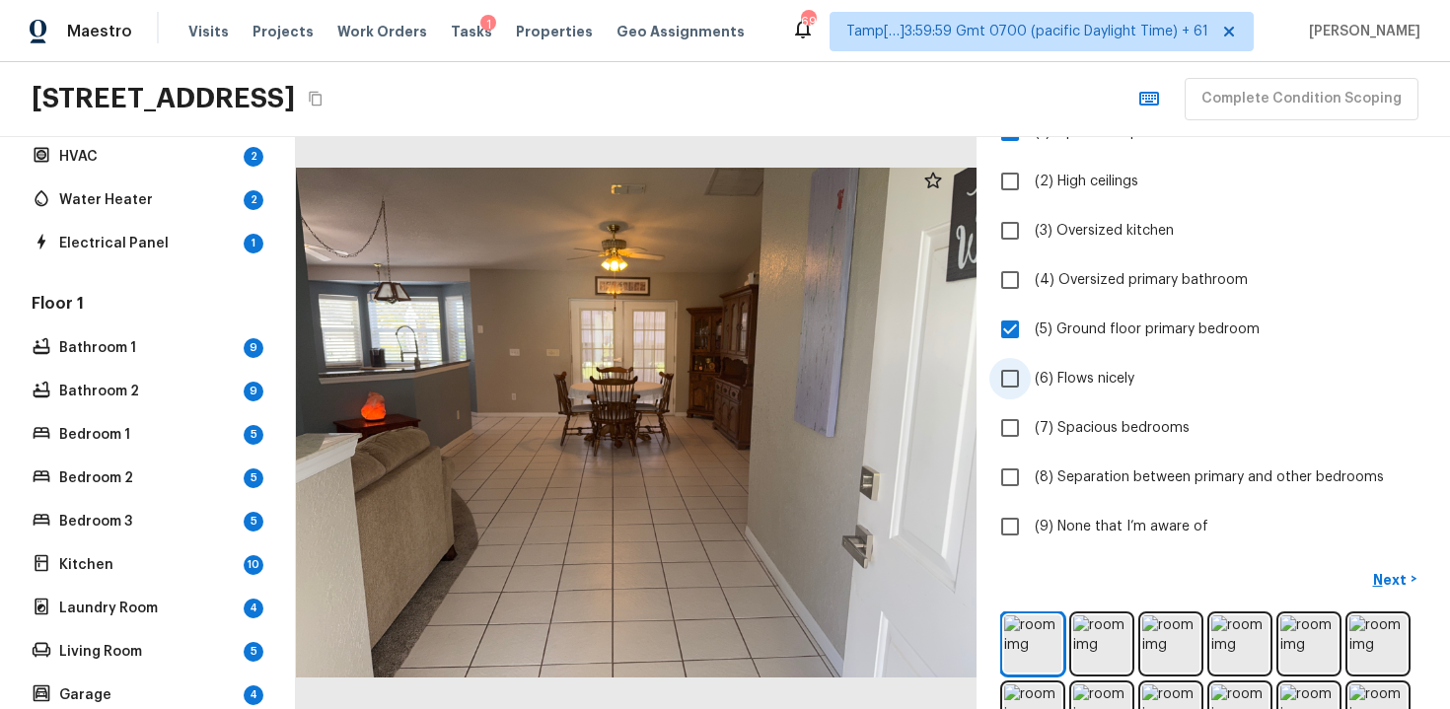
click at [1082, 378] on span "(6) Flows nicely" at bounding box center [1085, 379] width 100 height 20
click at [1031, 378] on input "(6) Flows nicely" at bounding box center [1010, 378] width 41 height 41
checkbox input "true"
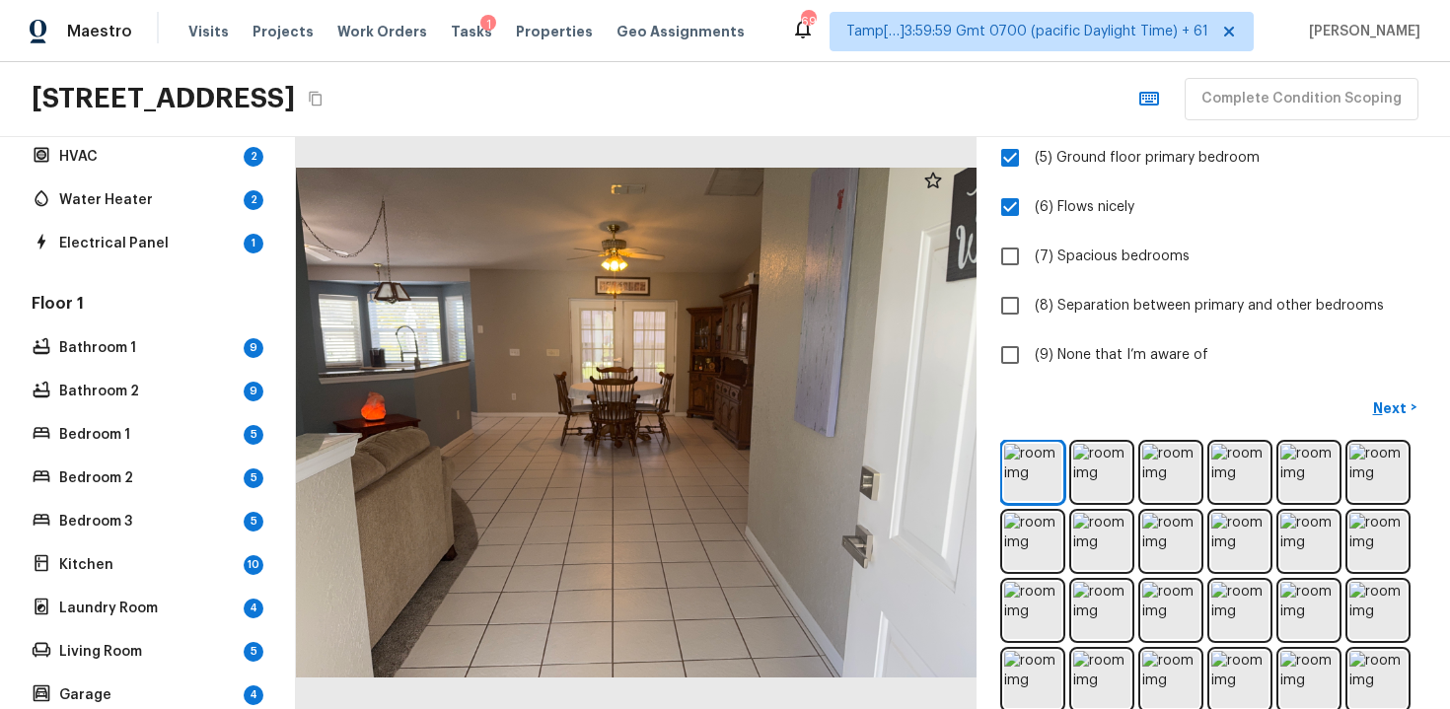
scroll to position [475, 0]
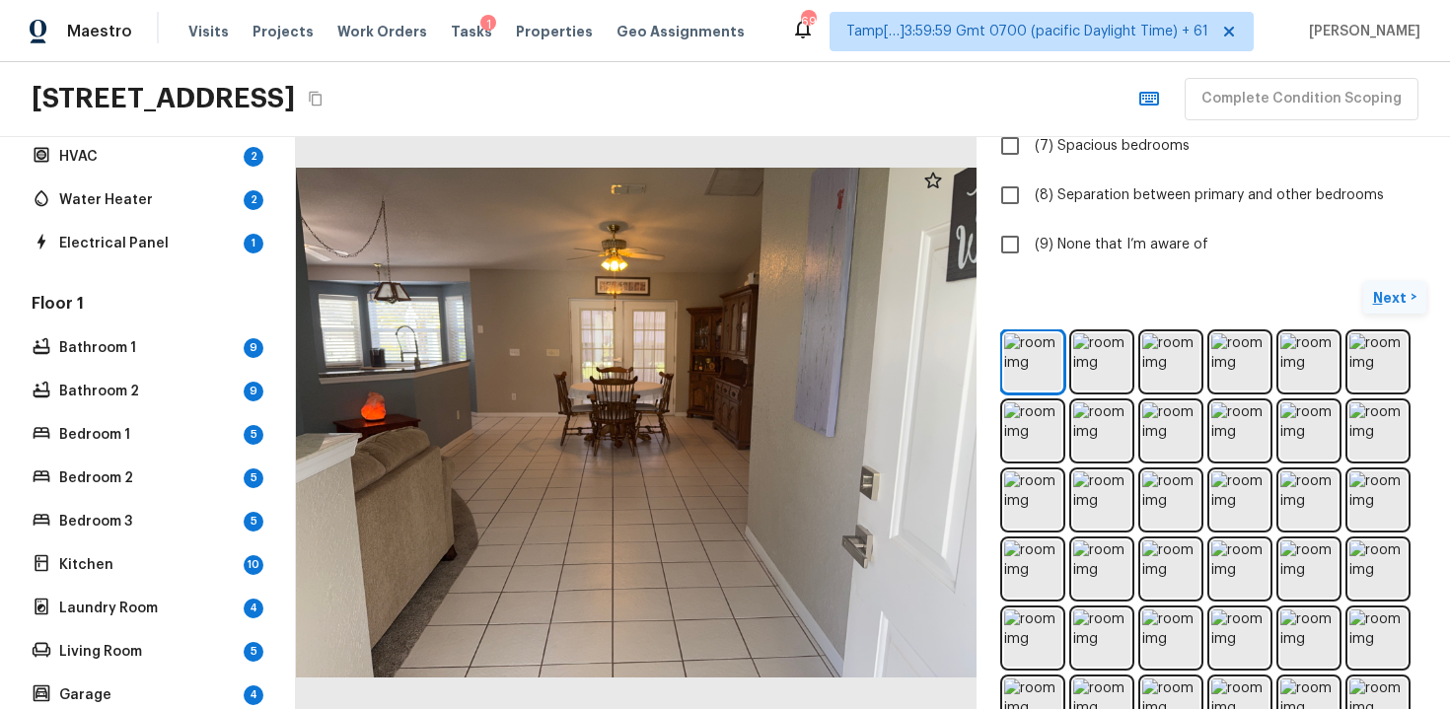
click at [1398, 290] on p "Next" at bounding box center [1391, 298] width 37 height 20
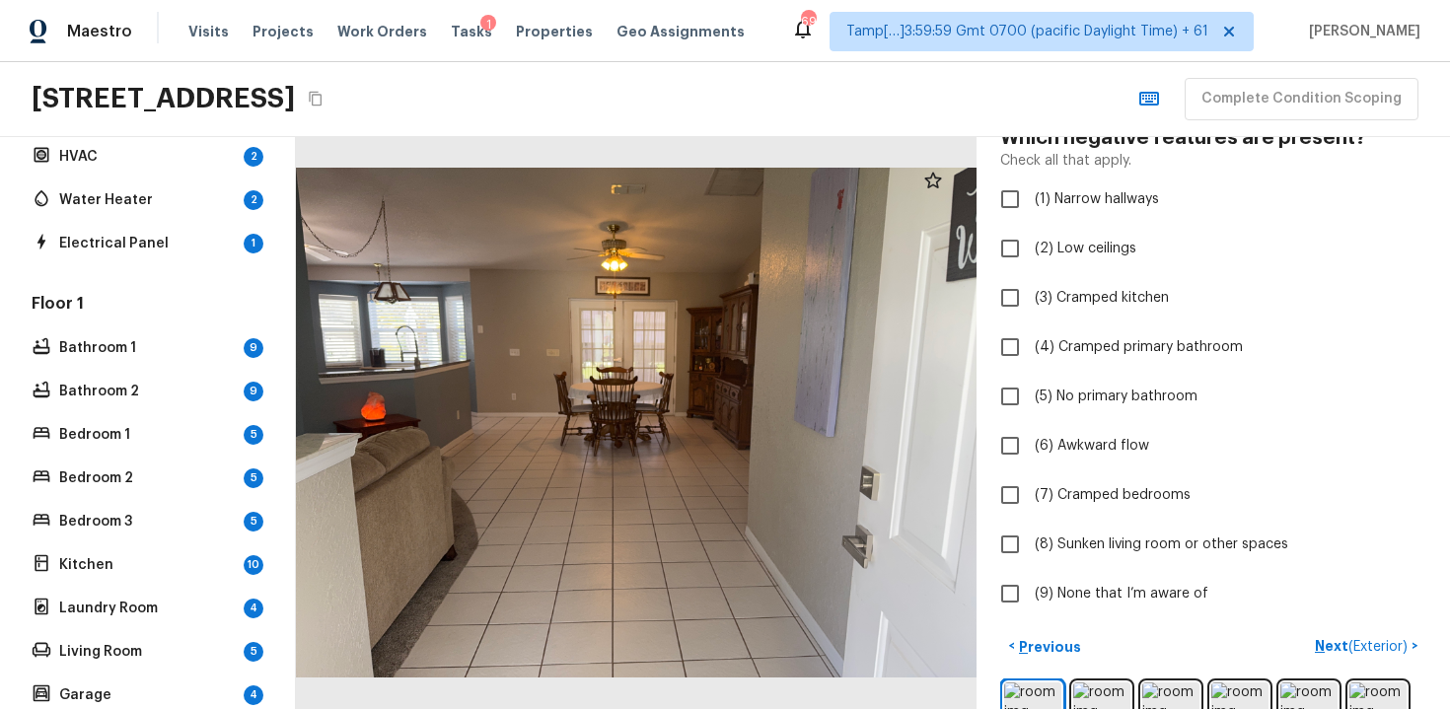
scroll to position [131, 0]
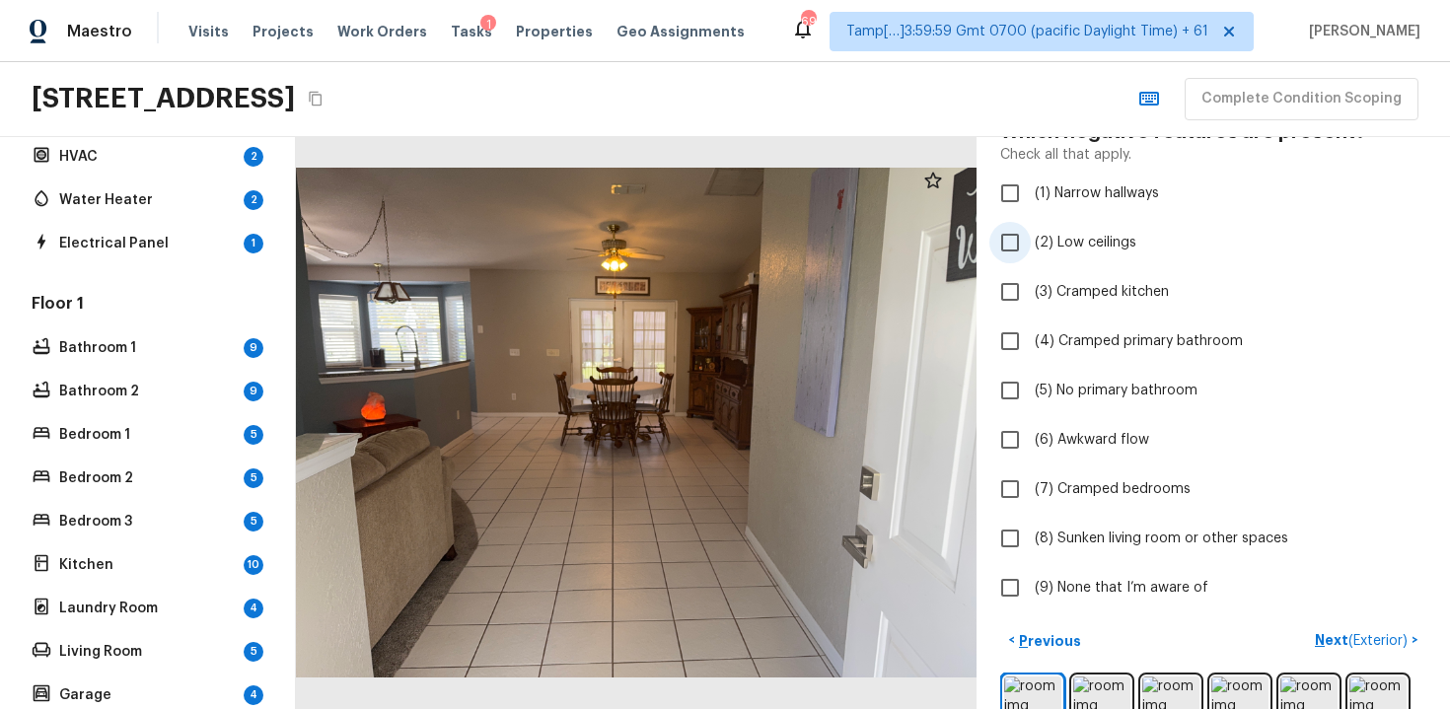
click at [1107, 247] on span "(2) Low ceilings" at bounding box center [1086, 243] width 102 height 20
click at [1031, 247] on input "(2) Low ceilings" at bounding box center [1010, 242] width 41 height 41
checkbox input "true"
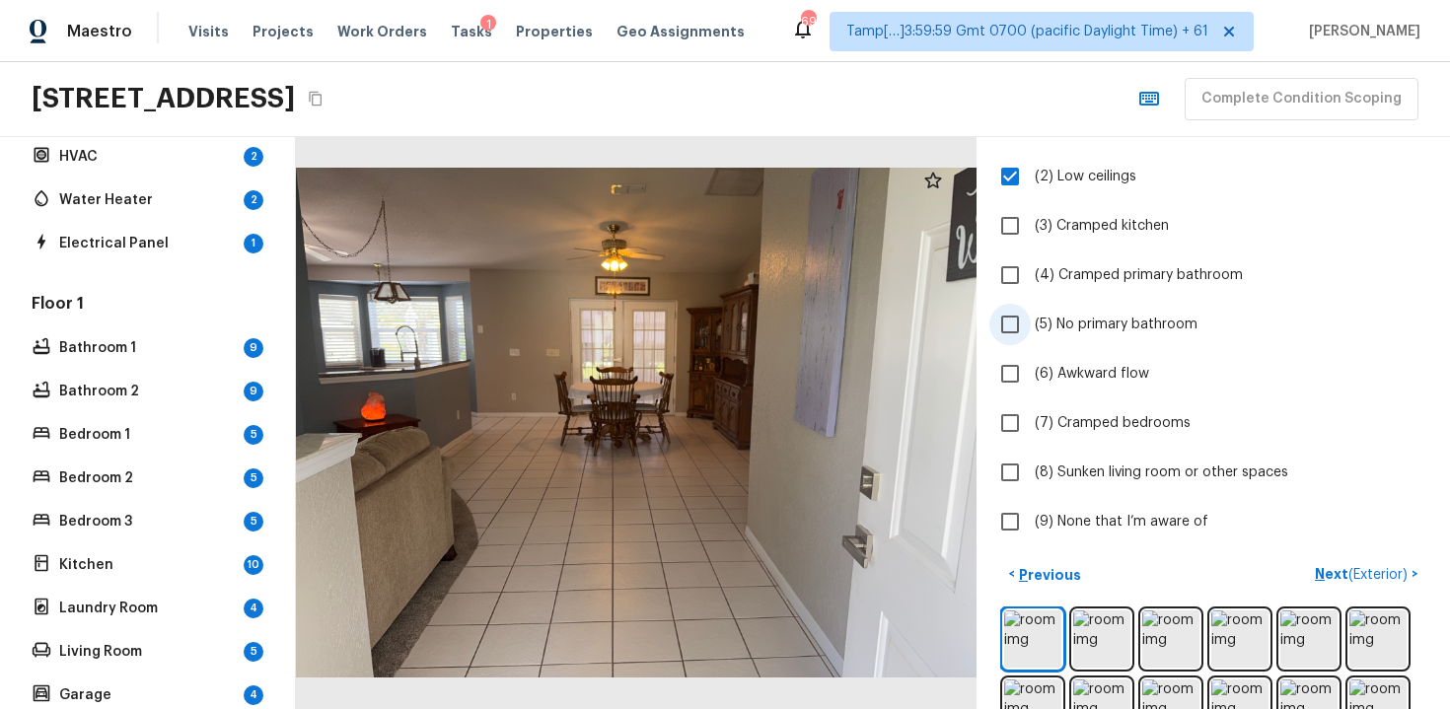
scroll to position [198, 0]
click at [1333, 566] on p "Next ( Exterior )" at bounding box center [1363, 573] width 97 height 21
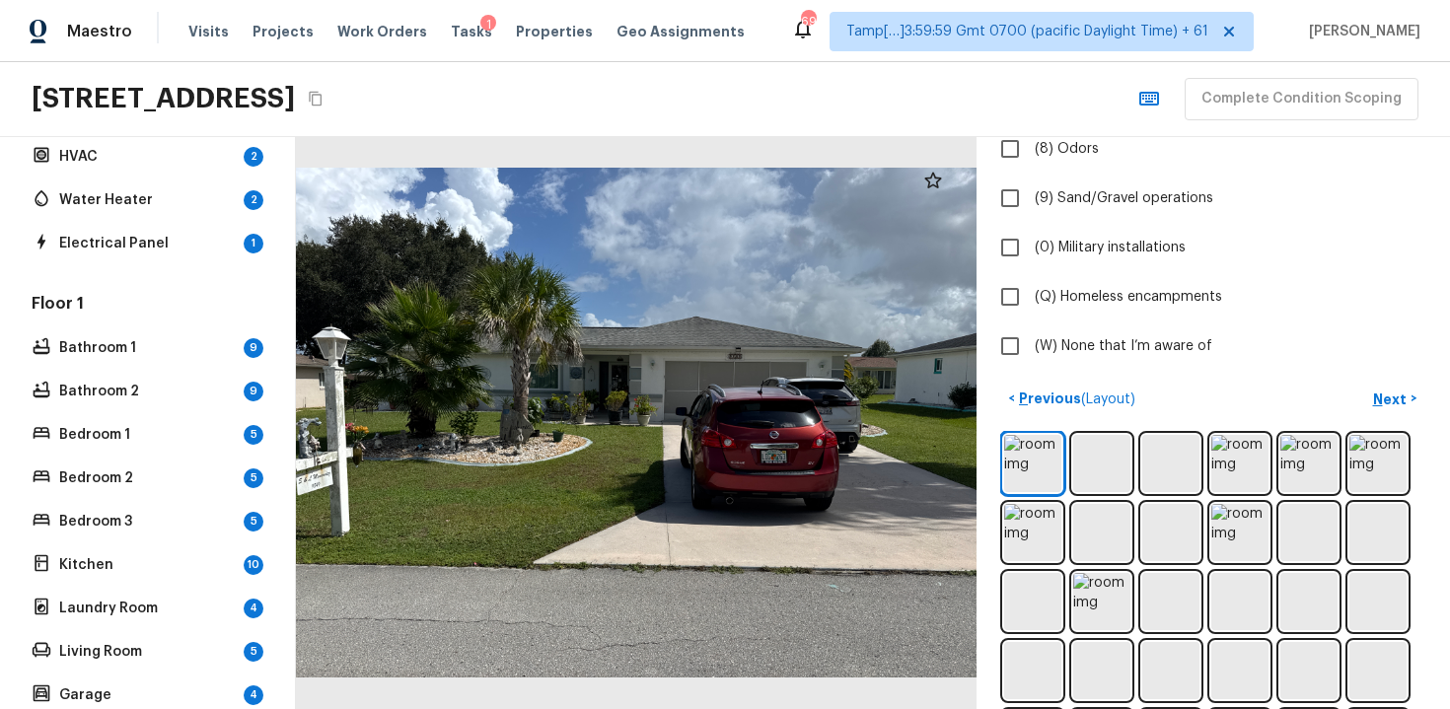
scroll to position [627, 0]
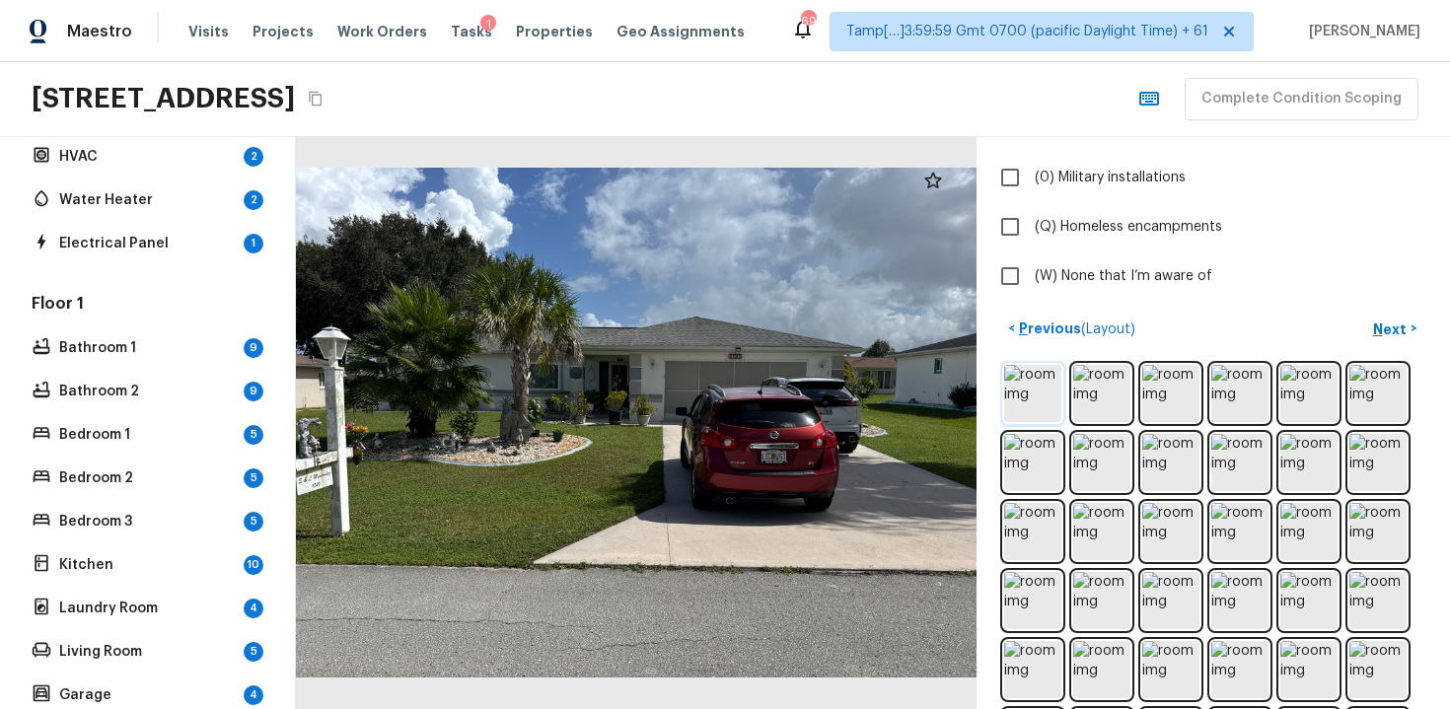
click at [1009, 401] on img at bounding box center [1032, 393] width 57 height 57
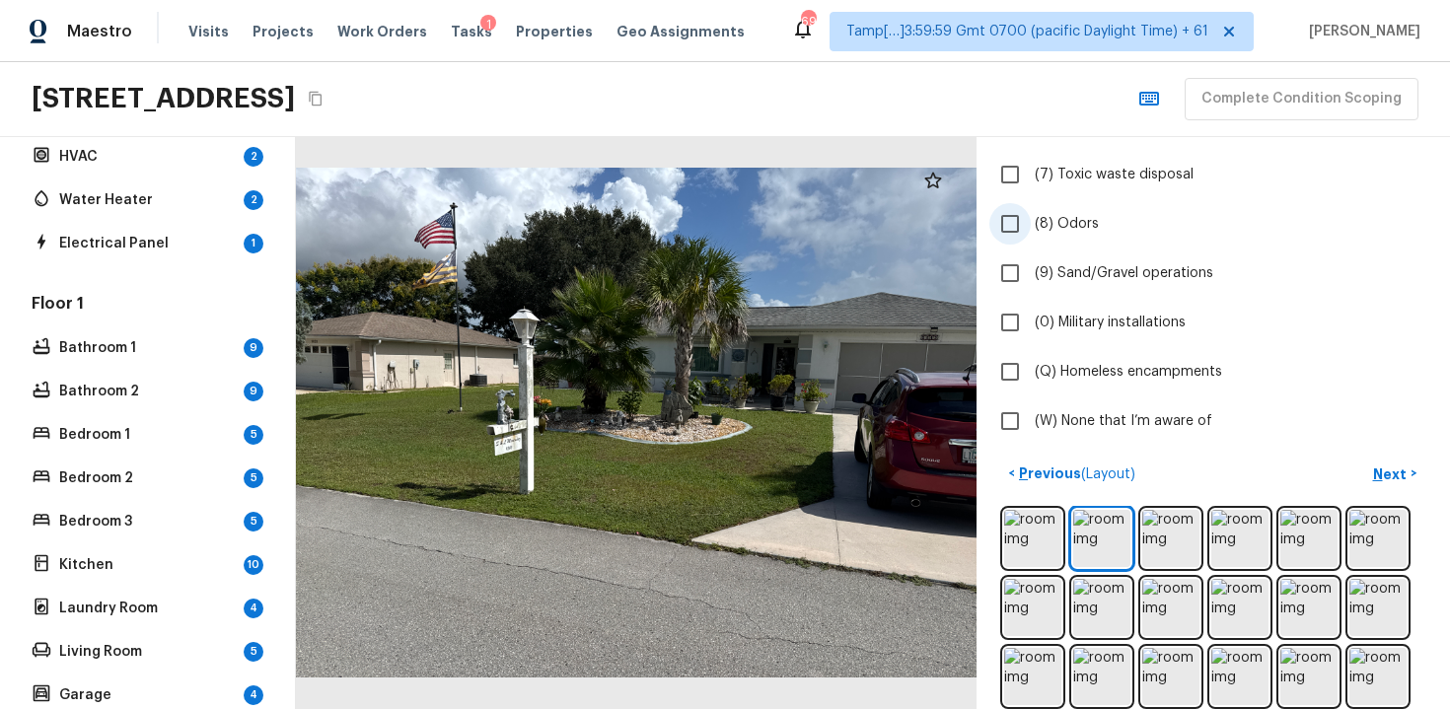
scroll to position [484, 0]
click at [1035, 417] on span "(W) None that I’m aware of" at bounding box center [1124, 419] width 178 height 20
click at [1031, 417] on input "(W) None that I’m aware of" at bounding box center [1010, 419] width 41 height 41
checkbox input "true"
click at [1386, 475] on p "Next" at bounding box center [1391, 473] width 37 height 20
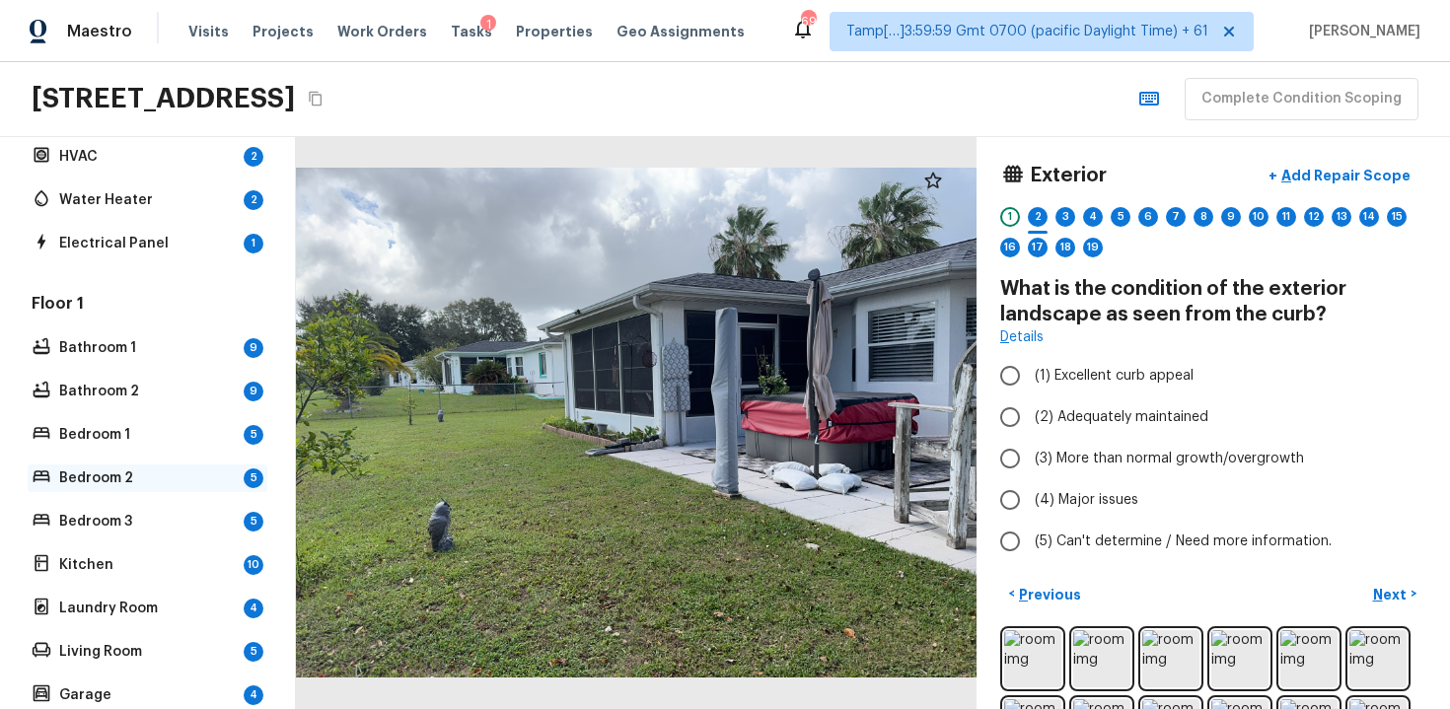
scroll to position [424, 0]
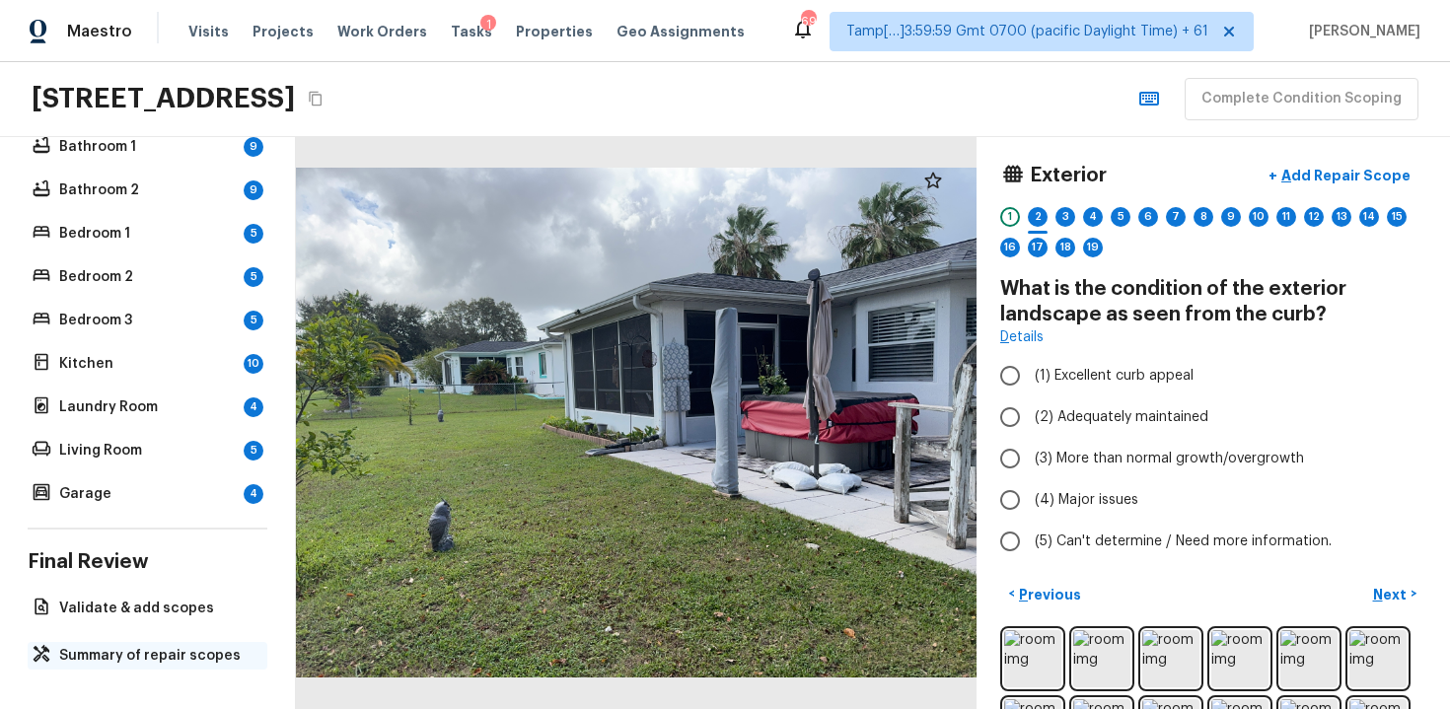
click at [159, 664] on p "Summary of repair scopes" at bounding box center [157, 656] width 196 height 20
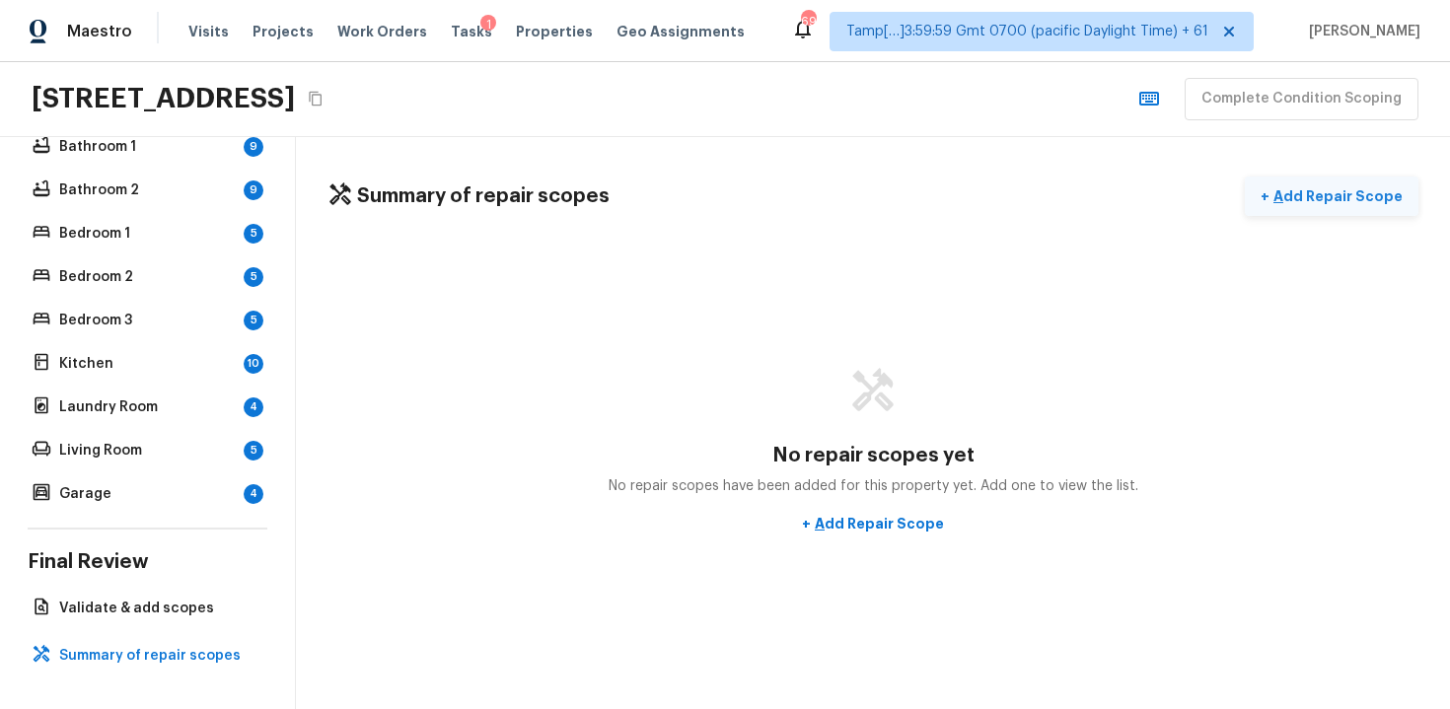
click at [1317, 183] on button "+ Add Repair Scope" at bounding box center [1332, 197] width 174 height 40
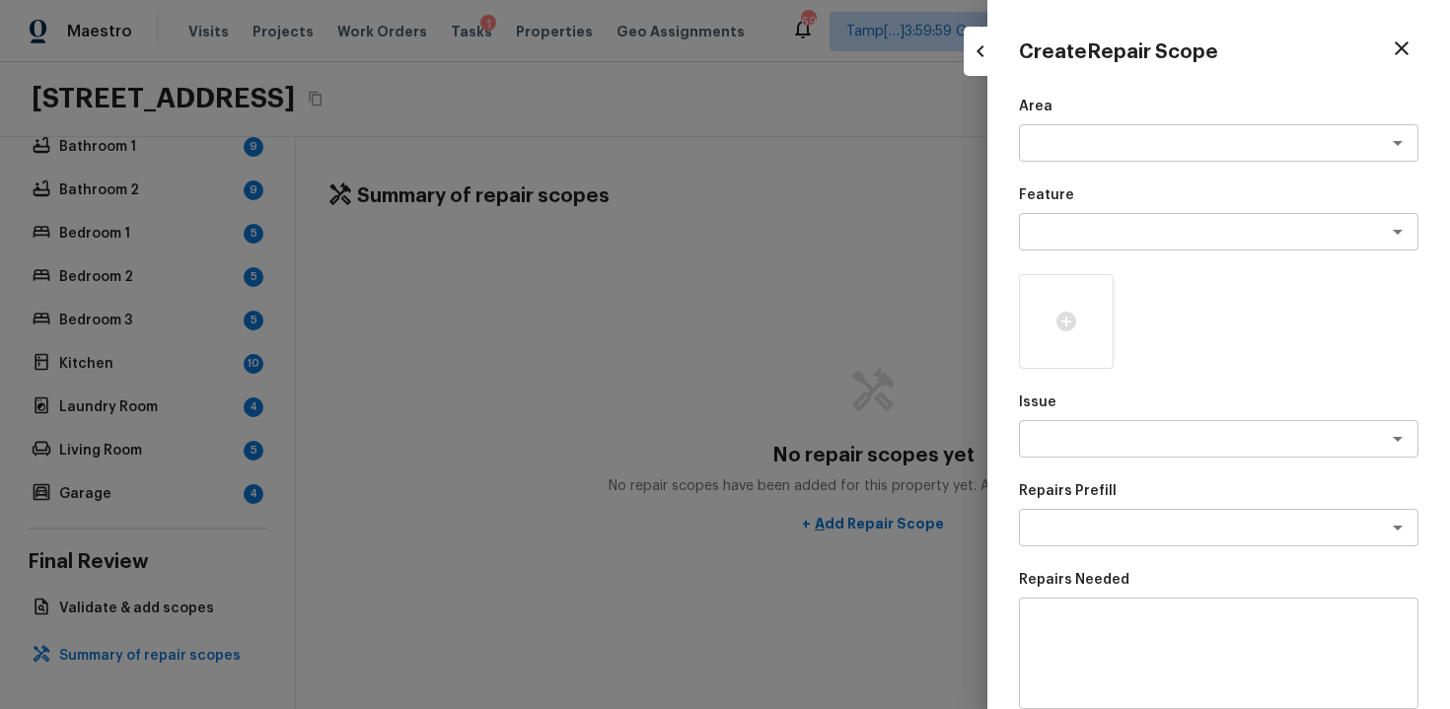
click at [1070, 169] on div "Area x ​ Feature x ​ Issue x ​ Repairs Prefill x ​ Repairs Needed x ​ Material …" at bounding box center [1219, 531] width 400 height 868
click at [1084, 141] on textarea at bounding box center [1191, 143] width 327 height 20
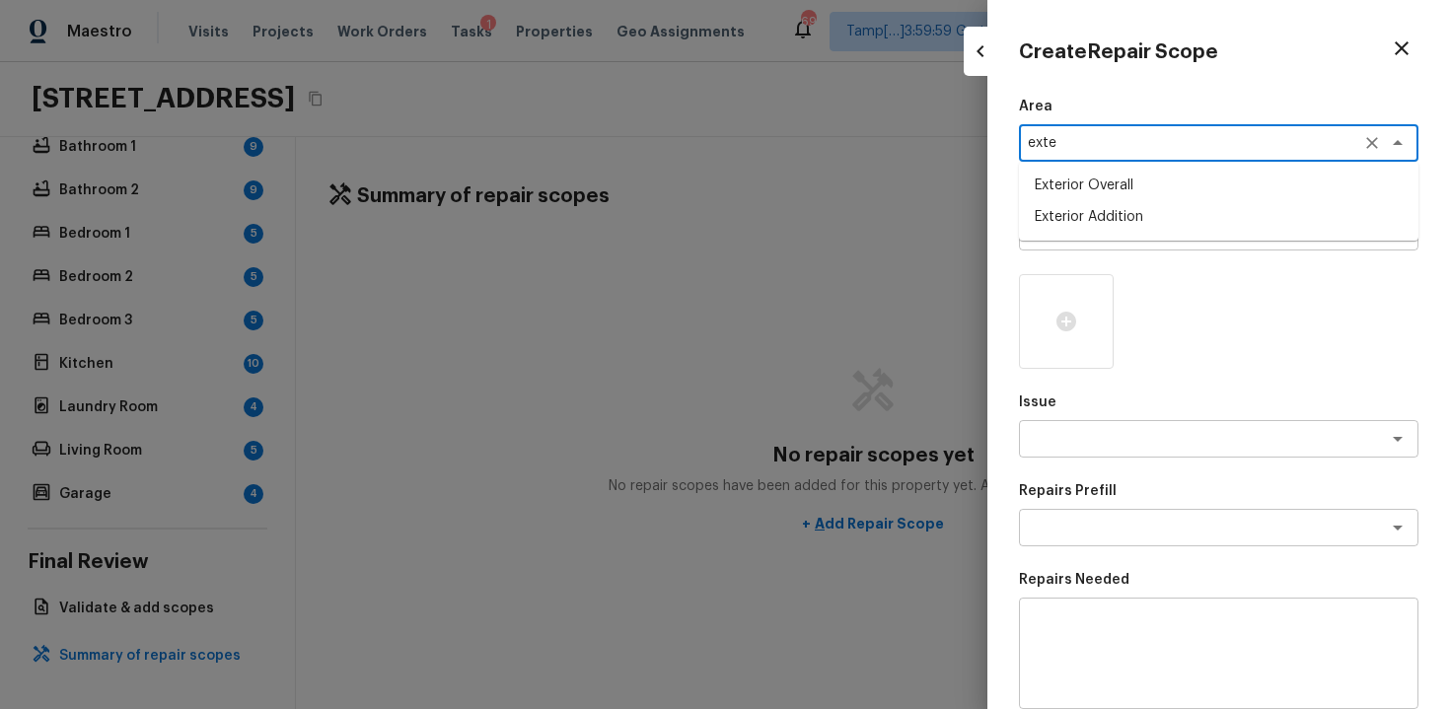
click at [1080, 189] on li "Exterior Overall" at bounding box center [1219, 186] width 400 height 32
type textarea "Exterior Overall"
click at [1088, 227] on textarea at bounding box center [1191, 232] width 327 height 20
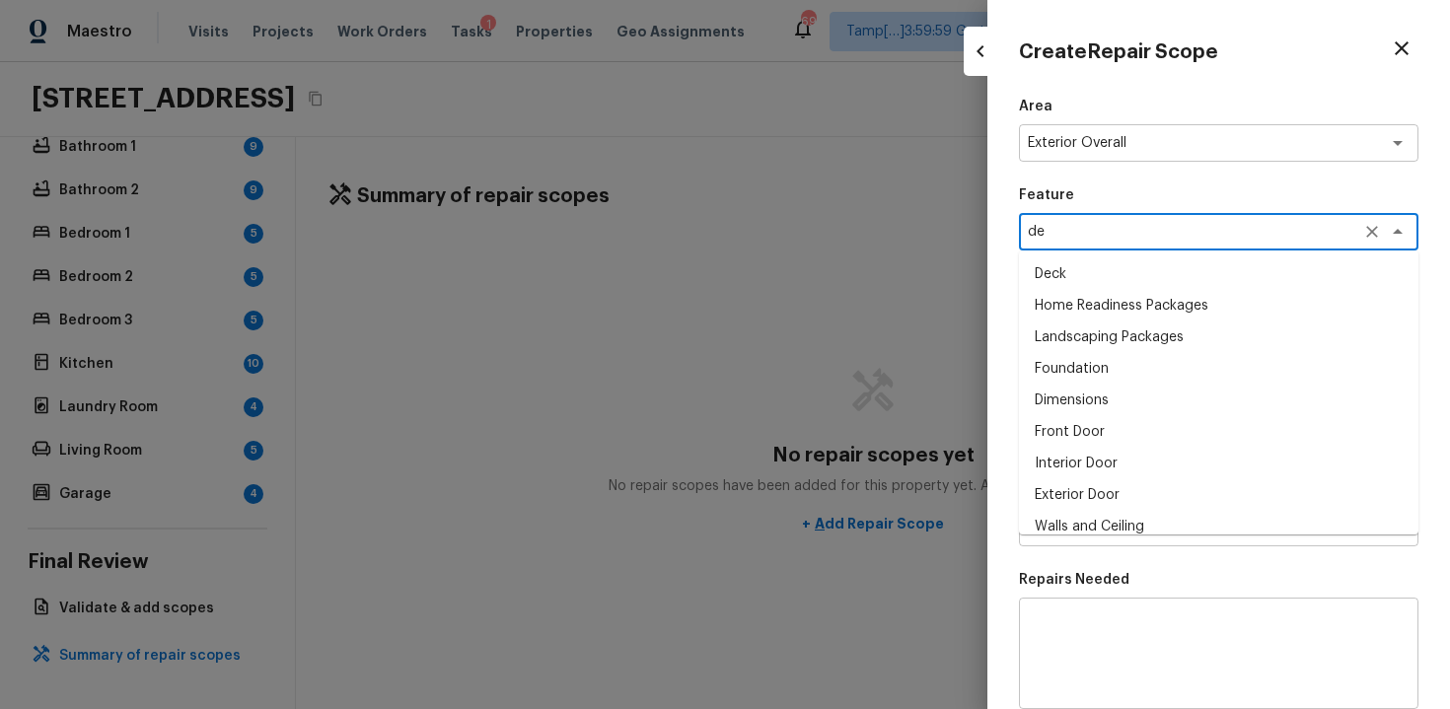
type textarea "deb"
click at [1122, 601] on div "x ​" at bounding box center [1219, 653] width 400 height 111
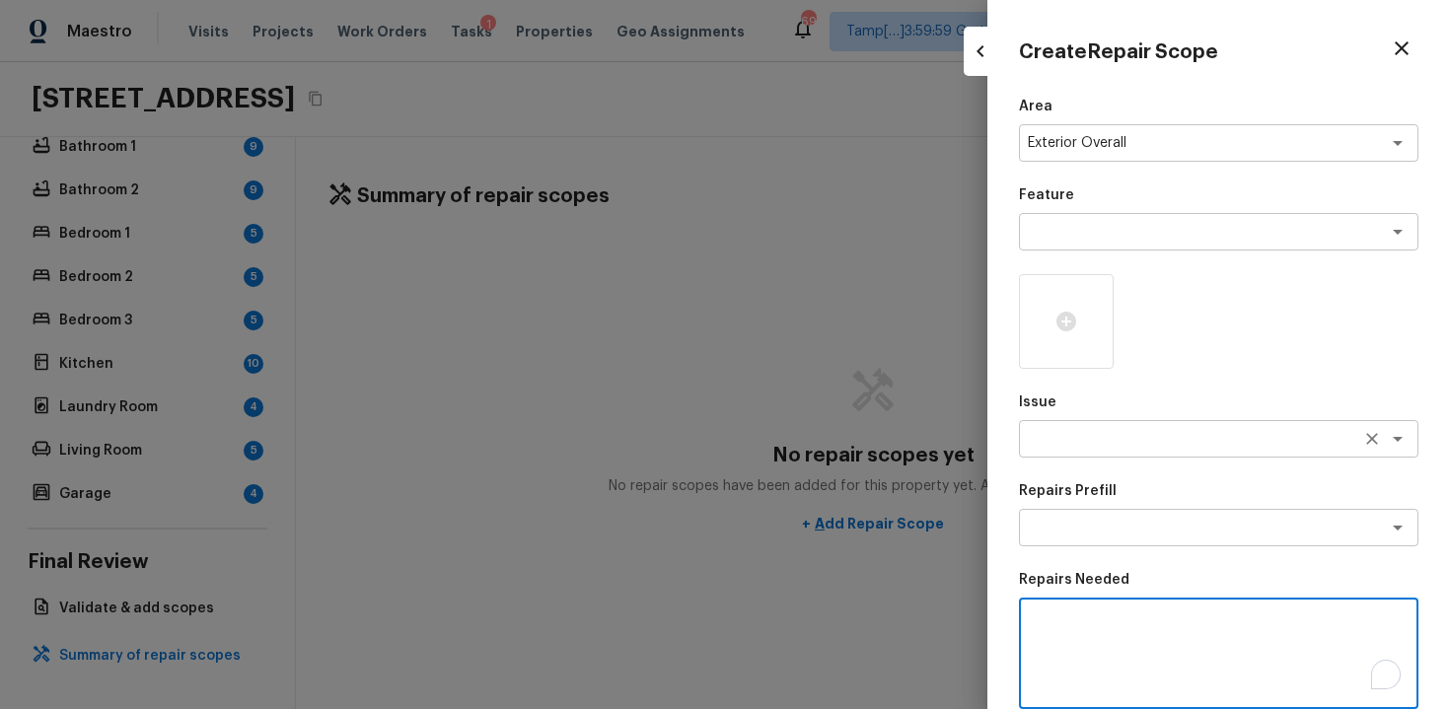
click at [1079, 440] on textarea at bounding box center [1191, 439] width 327 height 20
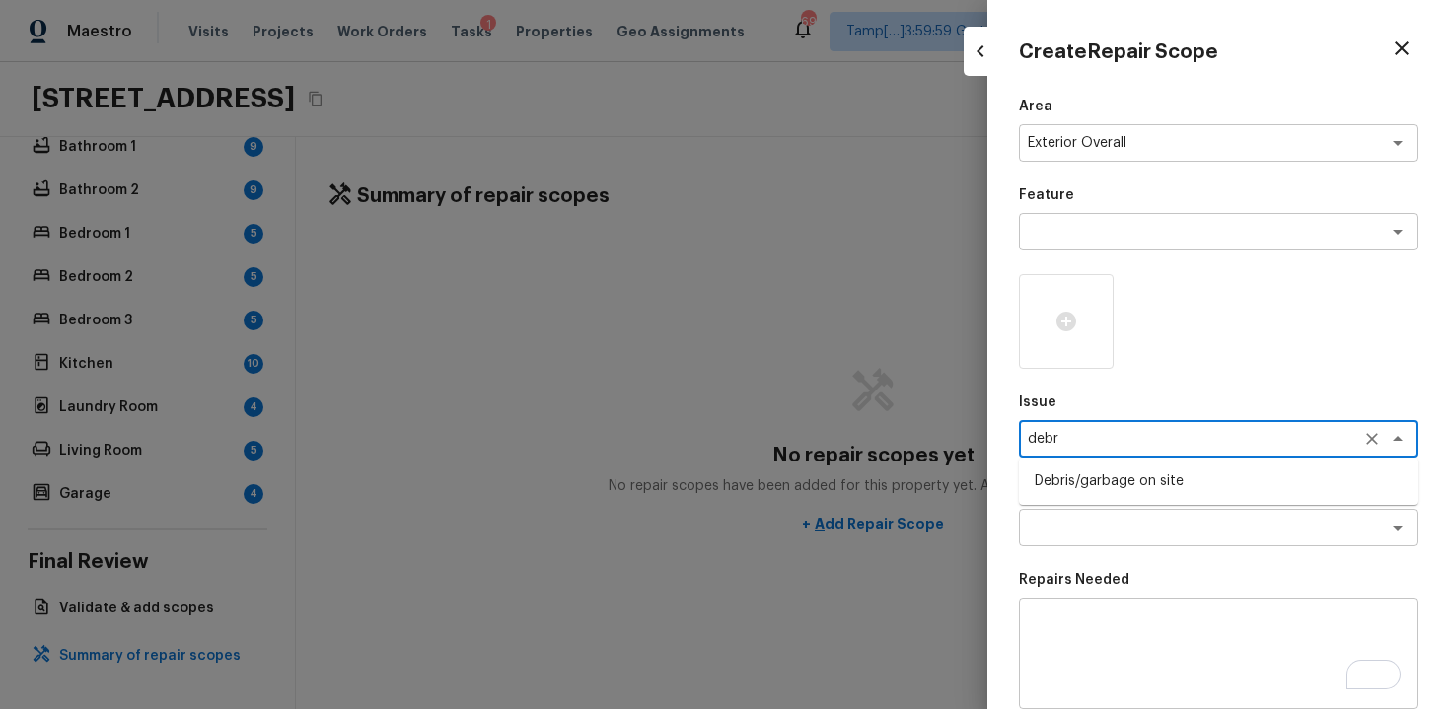
click at [1093, 481] on li "Debris/garbage on site" at bounding box center [1219, 482] width 400 height 32
type textarea "Debris/garbage on site"
click at [1089, 522] on textarea at bounding box center [1191, 528] width 327 height 20
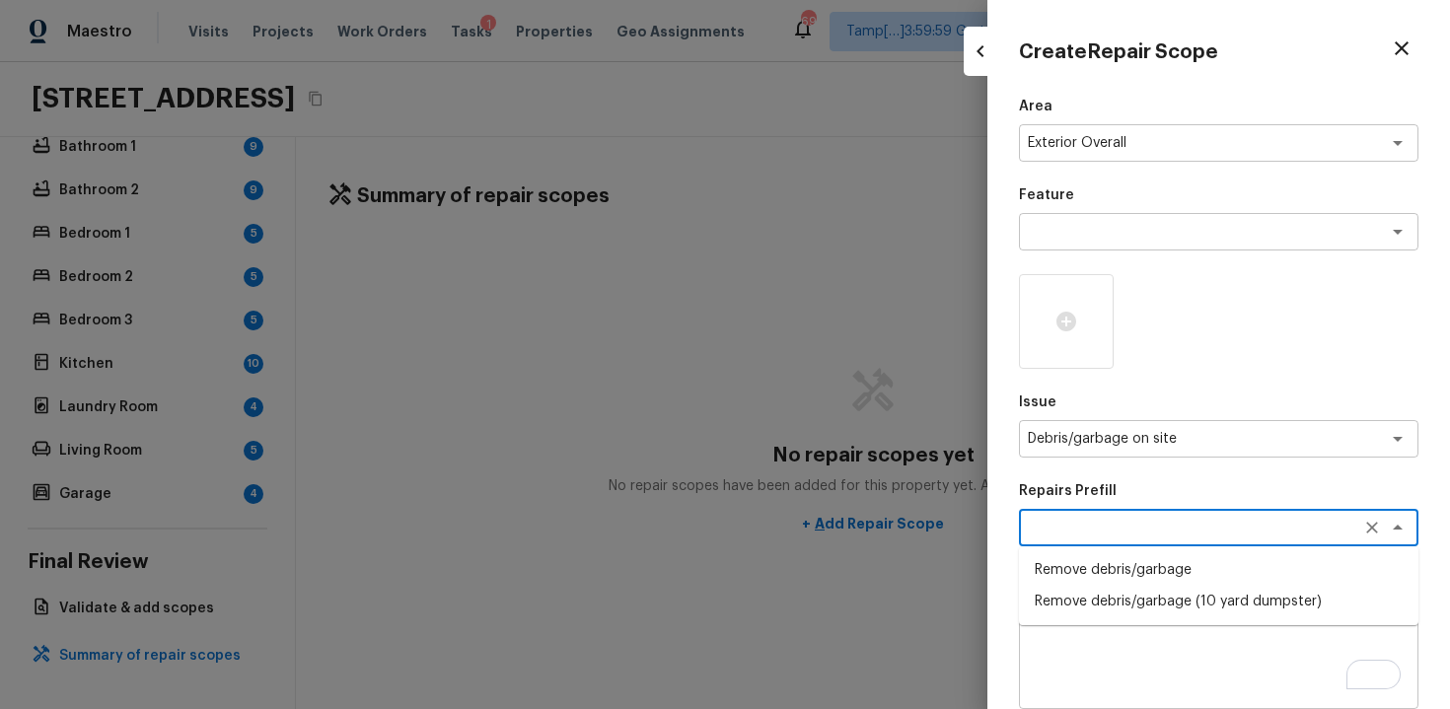
click at [1092, 661] on textarea "To enrich screen reader interactions, please activate Accessibility in Grammarl…" at bounding box center [1219, 654] width 372 height 79
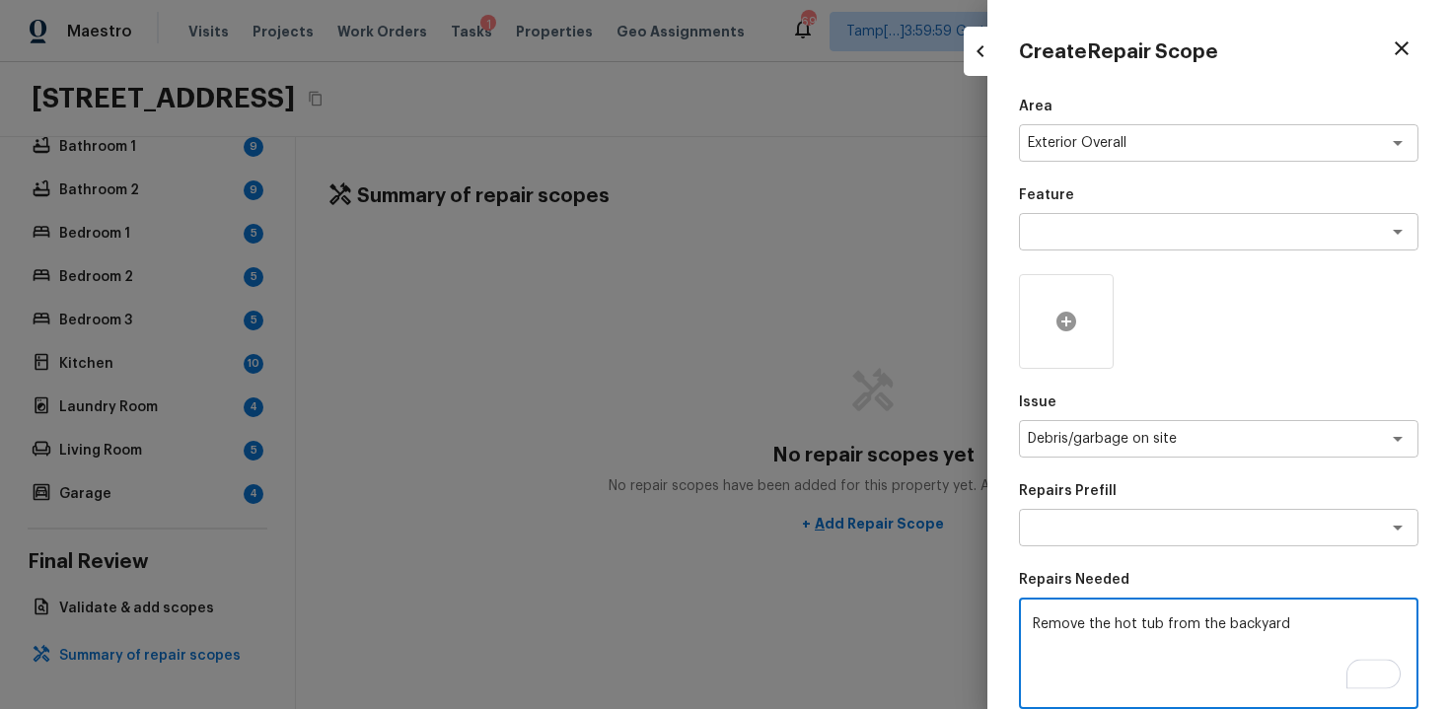
type textarea "Remove the hot tub from the backyard"
click at [1085, 303] on div at bounding box center [1066, 321] width 95 height 95
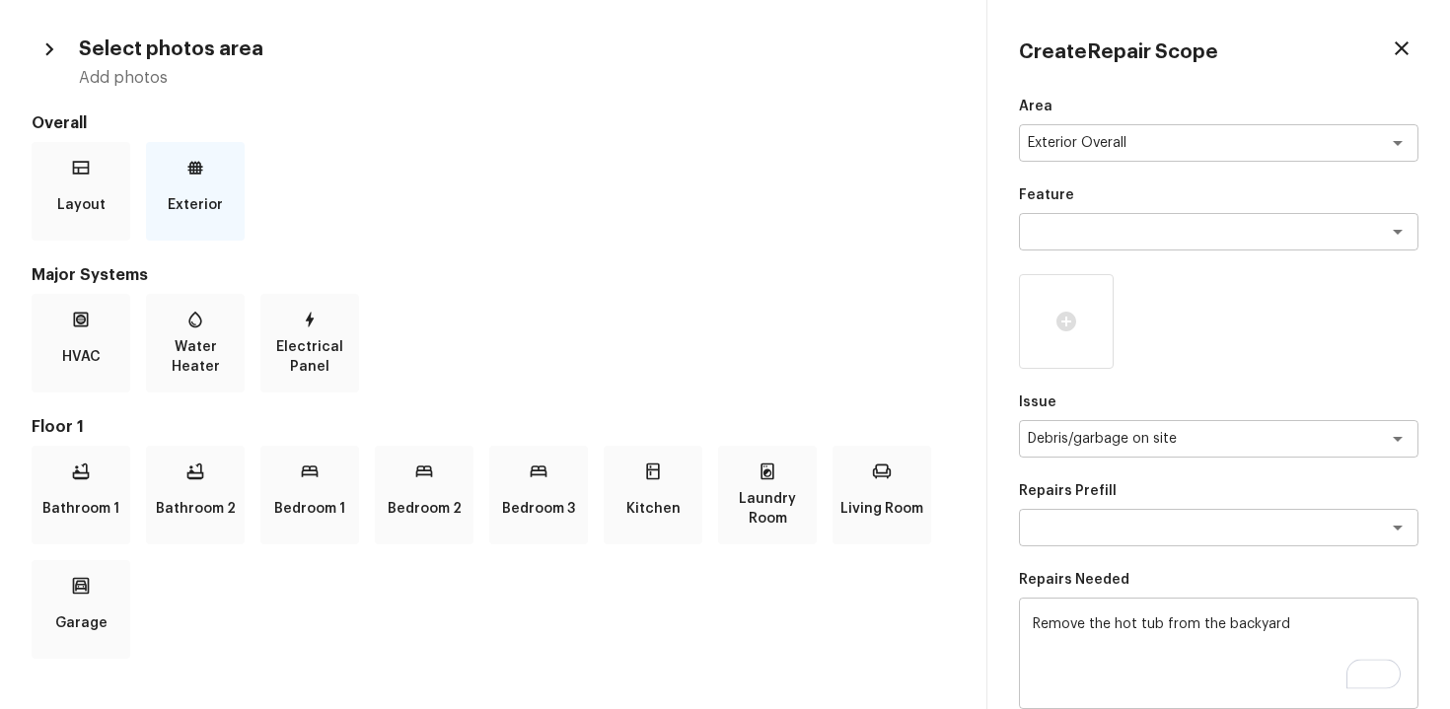
click at [176, 199] on p "Exterior" at bounding box center [195, 204] width 55 height 39
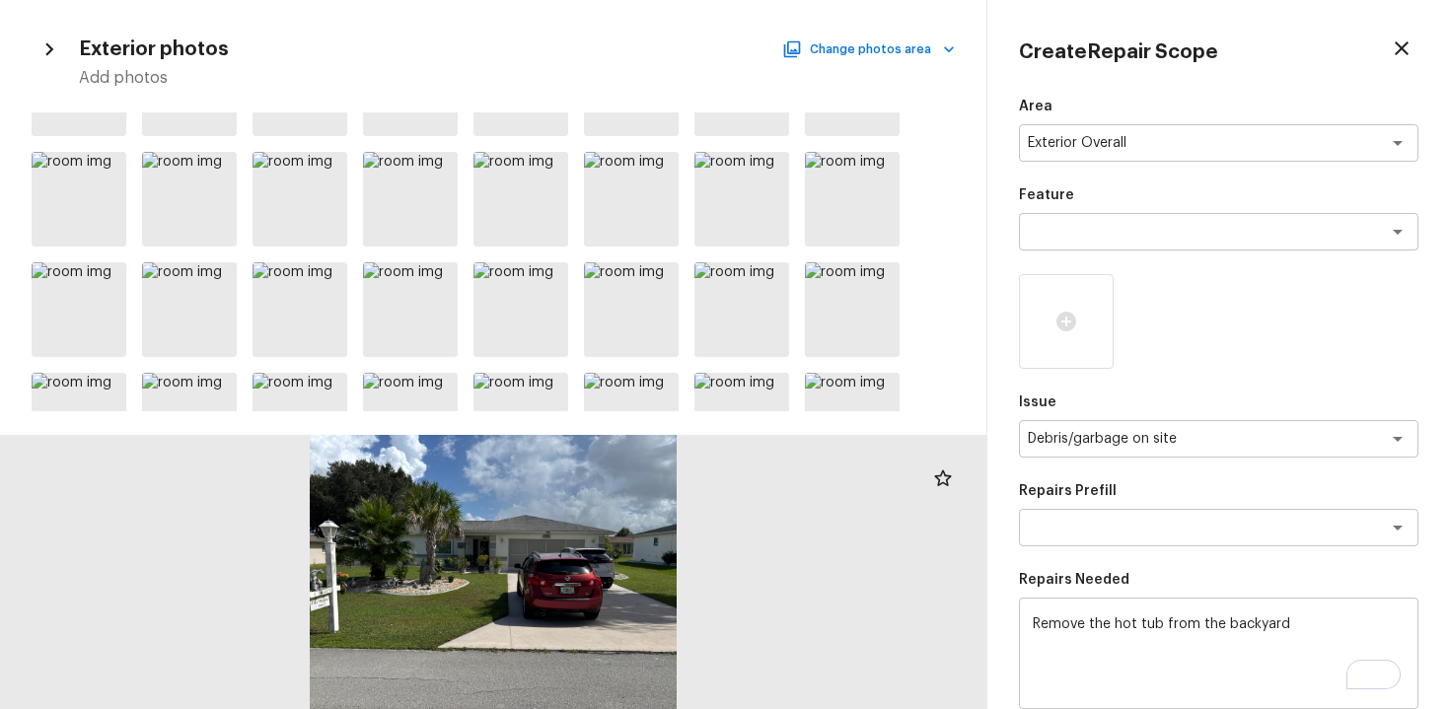
scroll to position [740, 0]
click at [414, 206] on div at bounding box center [410, 201] width 95 height 95
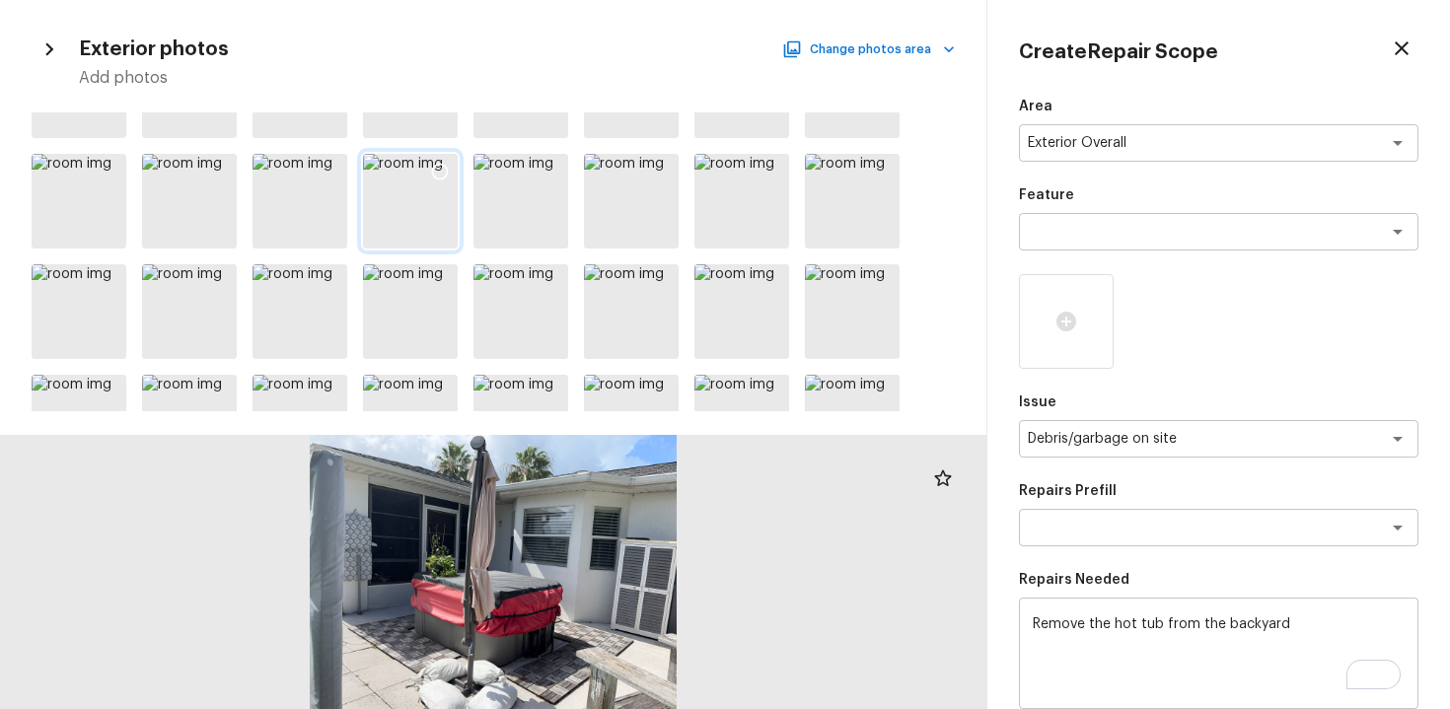
click at [433, 167] on icon at bounding box center [440, 172] width 20 height 20
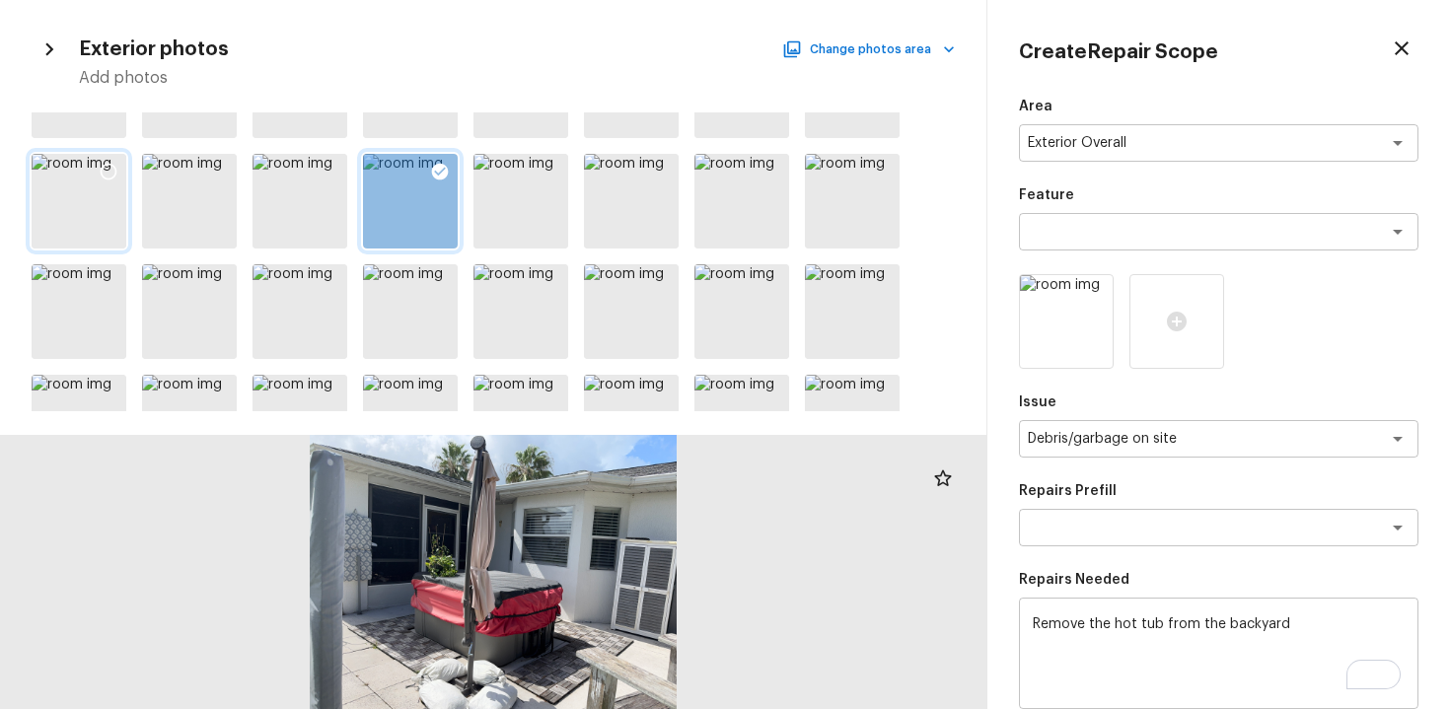
click at [102, 178] on icon at bounding box center [109, 172] width 20 height 20
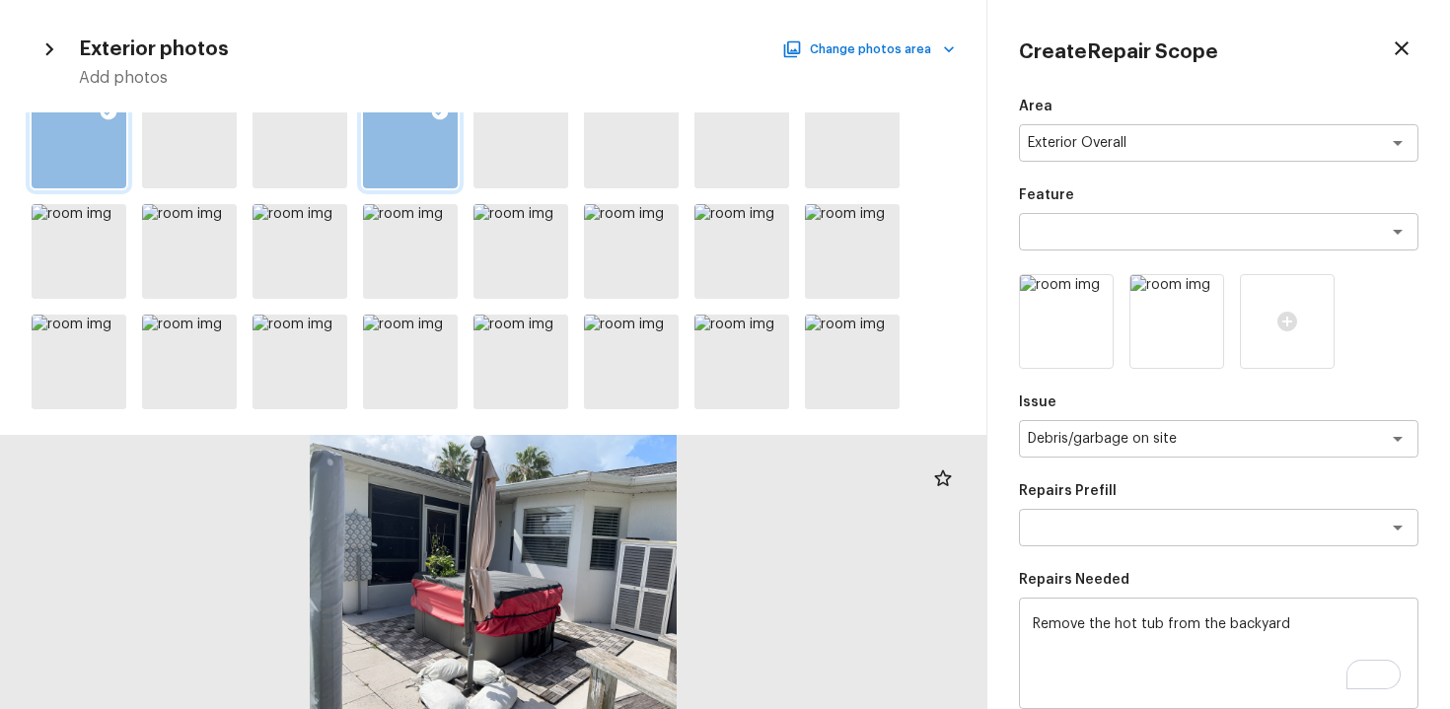
scroll to position [286, 0]
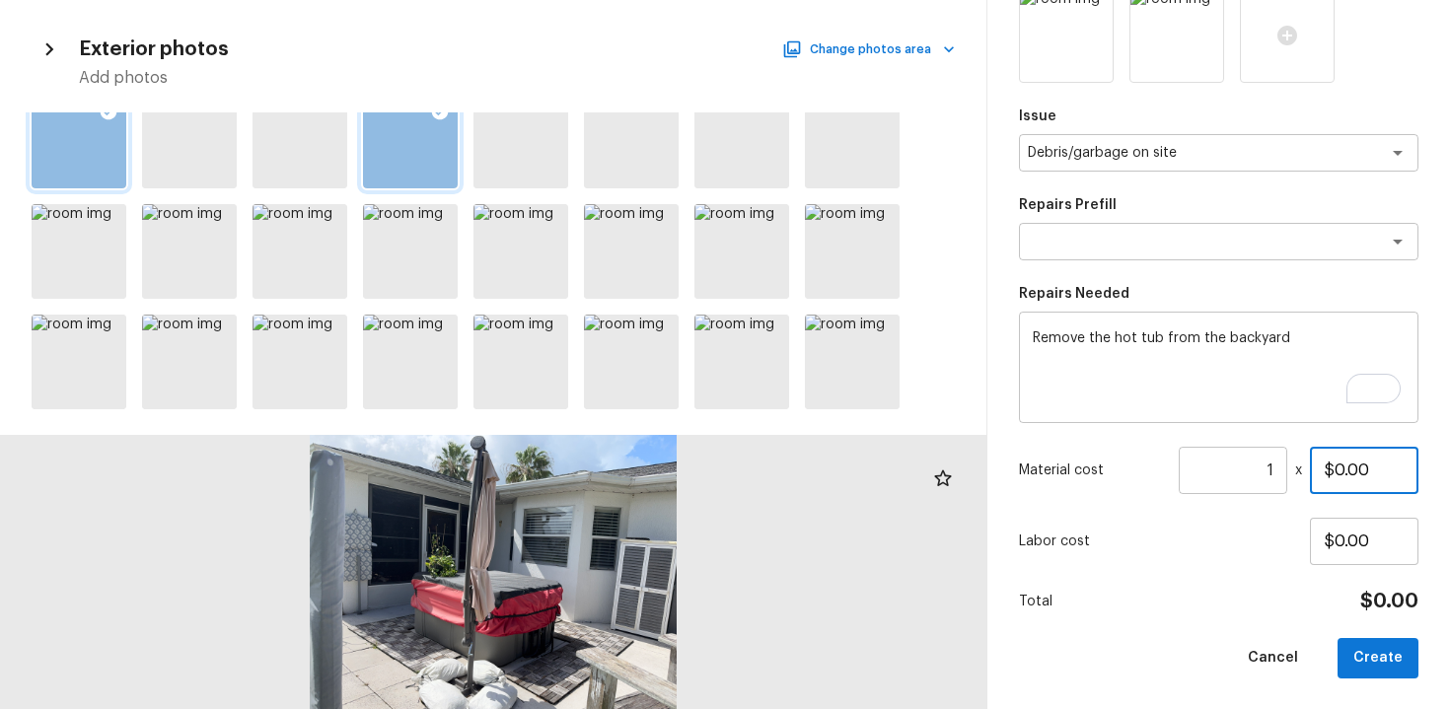
click at [1330, 475] on input "$0.00" at bounding box center [1364, 470] width 109 height 47
type input "$650.00"
click at [1370, 652] on button "Create" at bounding box center [1378, 658] width 81 height 40
type input "$0.00"
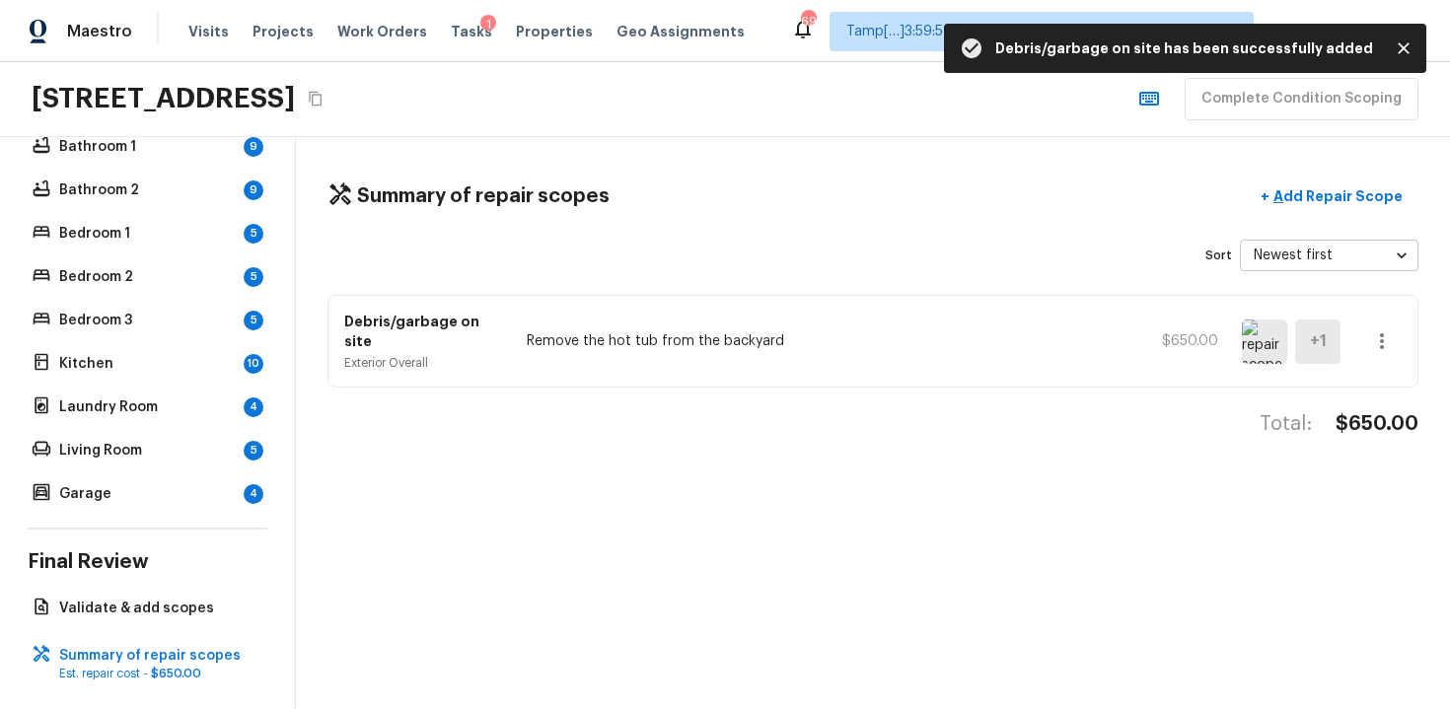
scroll to position [0, 0]
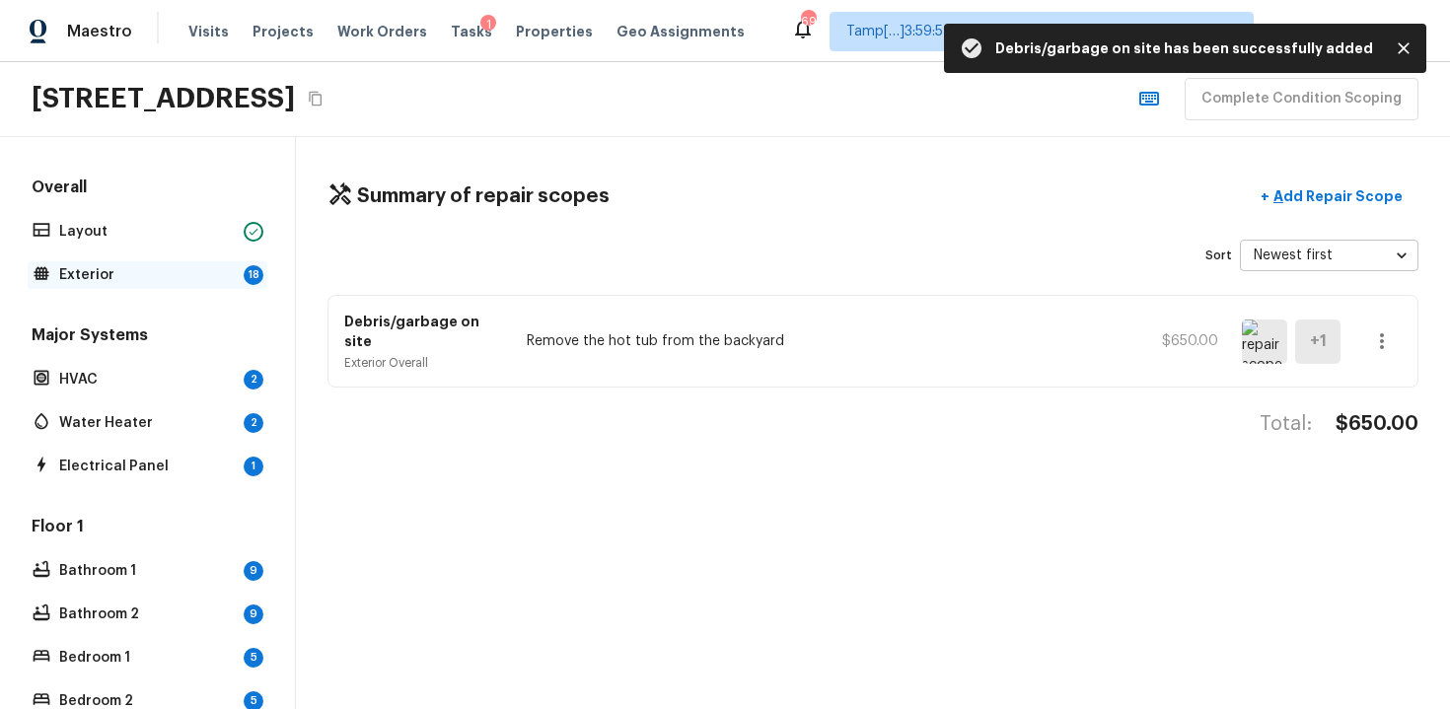
click at [184, 275] on p "Exterior" at bounding box center [147, 275] width 177 height 20
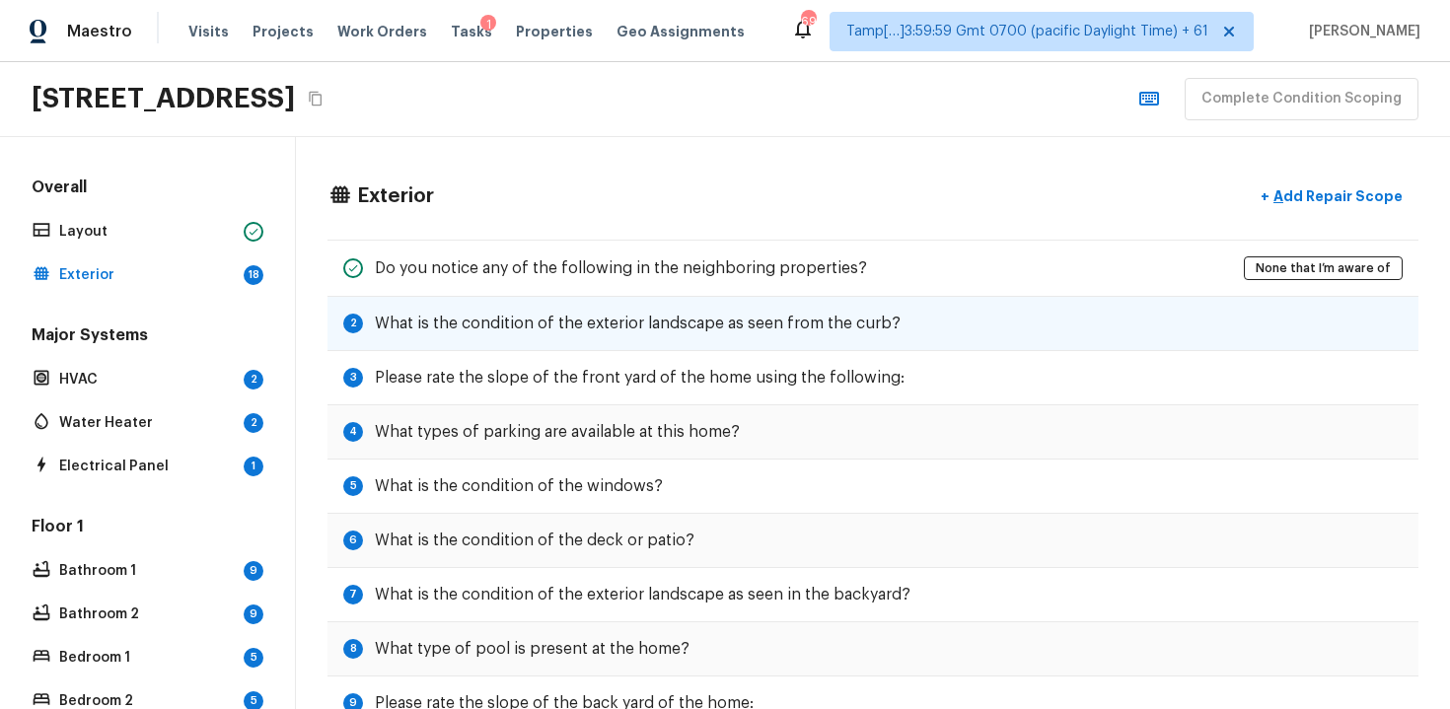
click at [850, 333] on h5 "What is the condition of the exterior landscape as seen from the curb?" at bounding box center [638, 324] width 526 height 22
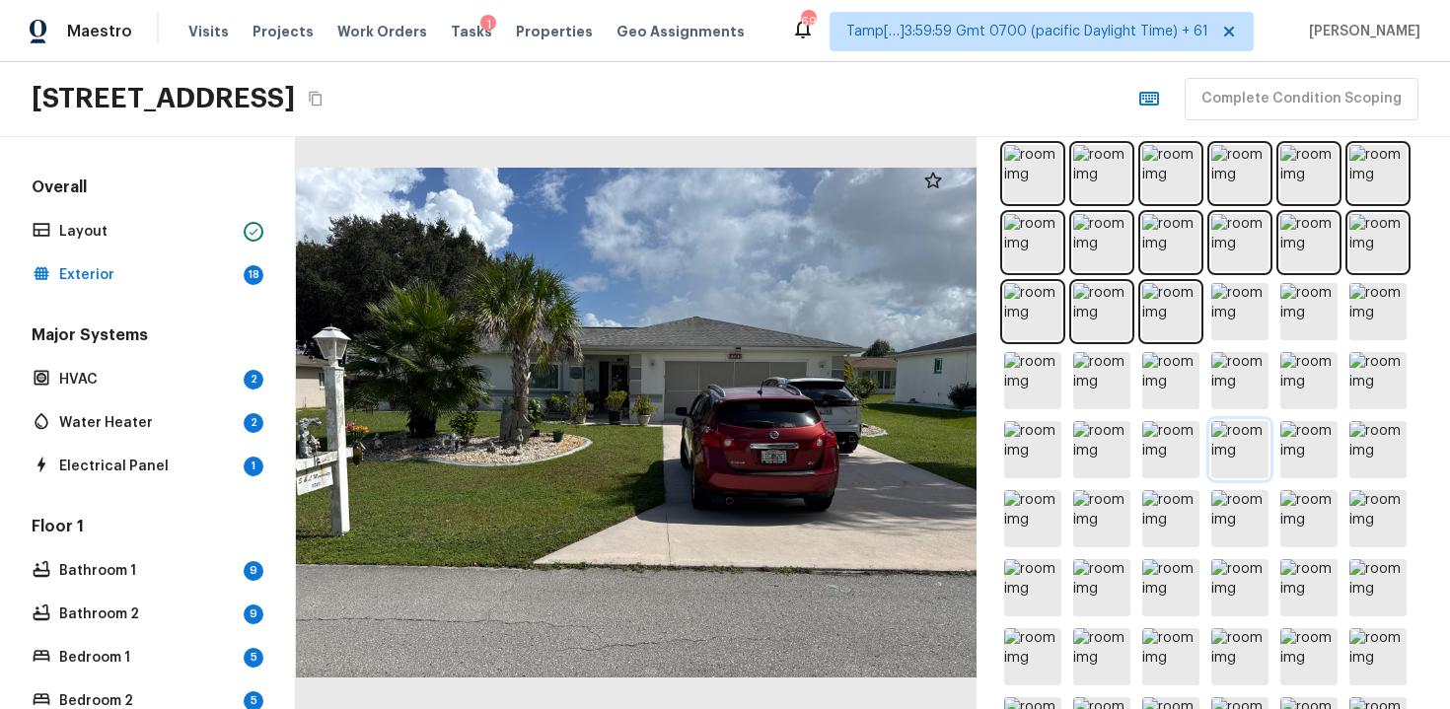
scroll to position [627, 0]
click at [1239, 324] on img at bounding box center [1239, 312] width 57 height 57
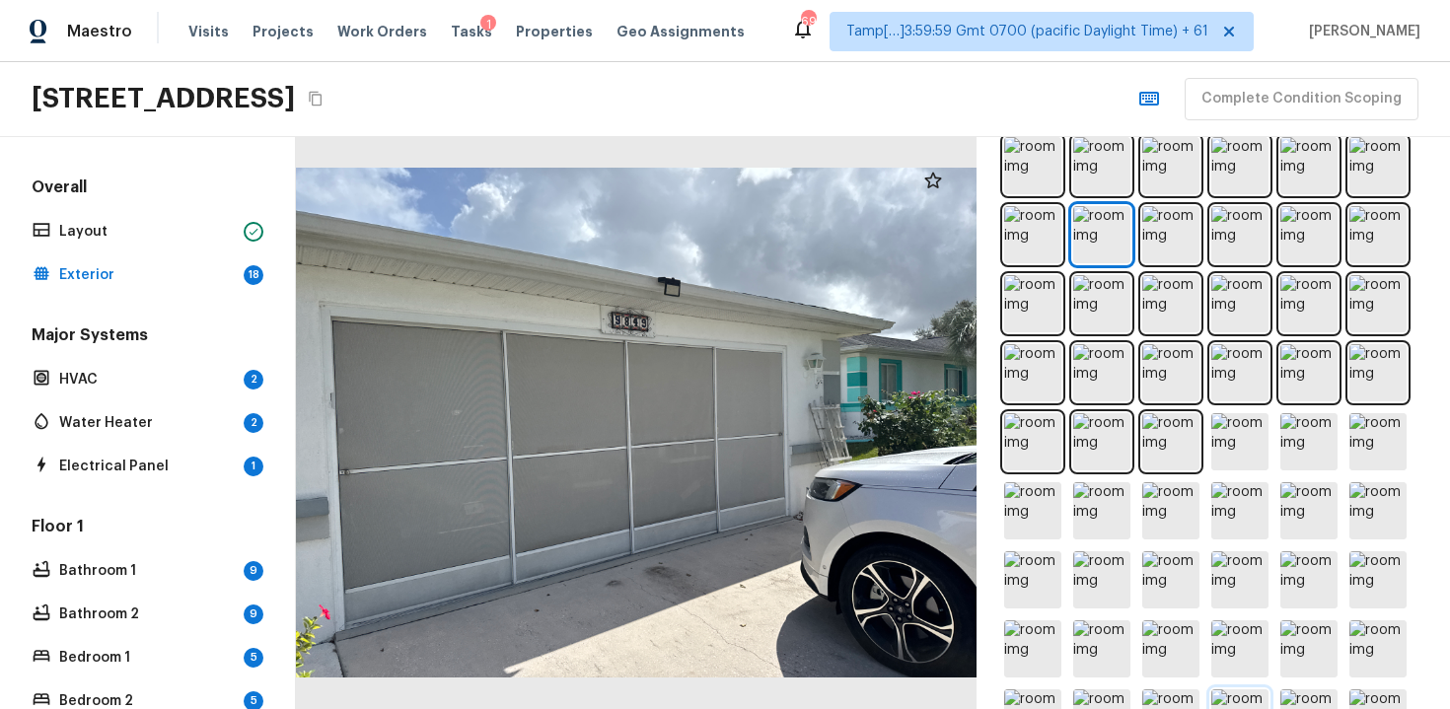
scroll to position [0, 0]
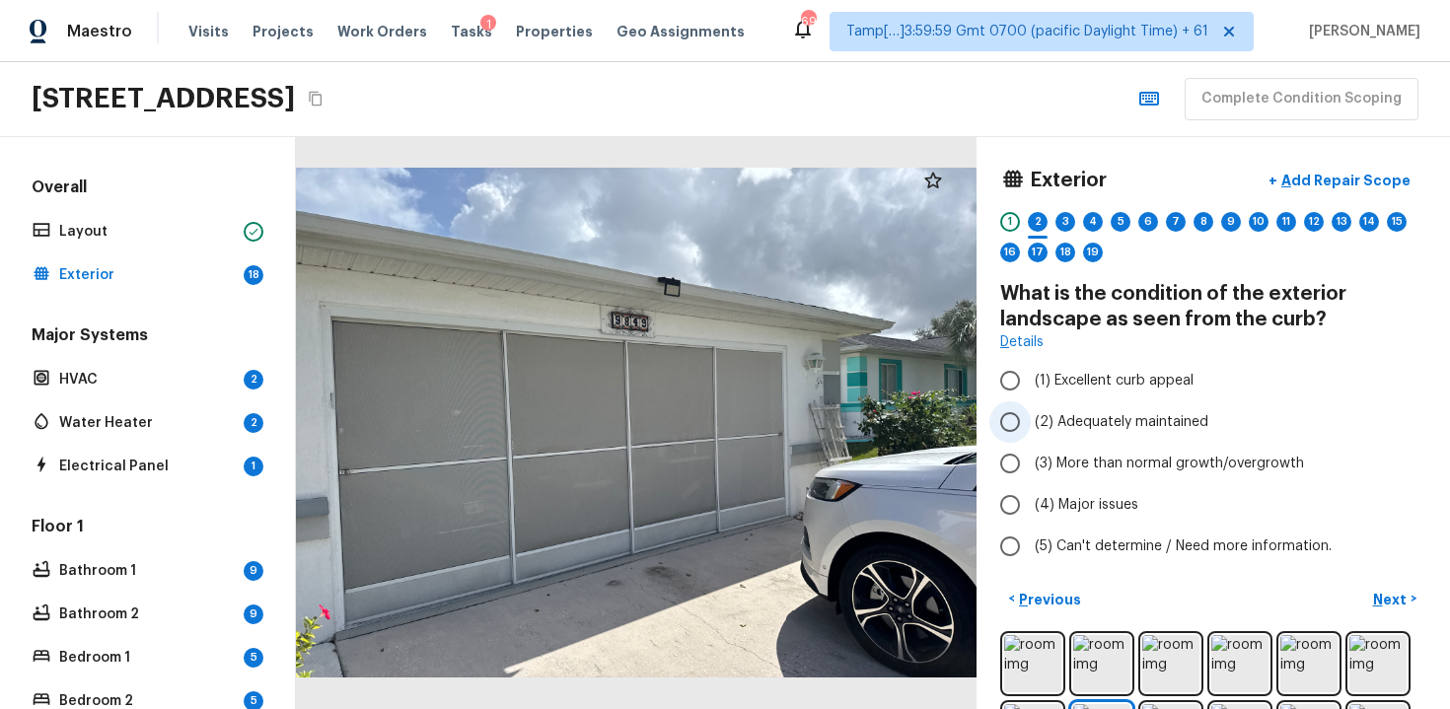
click at [1068, 417] on span "(2) Adequately maintained" at bounding box center [1122, 422] width 174 height 20
click at [1031, 417] on input "(2) Adequately maintained" at bounding box center [1010, 422] width 41 height 41
radio input "true"
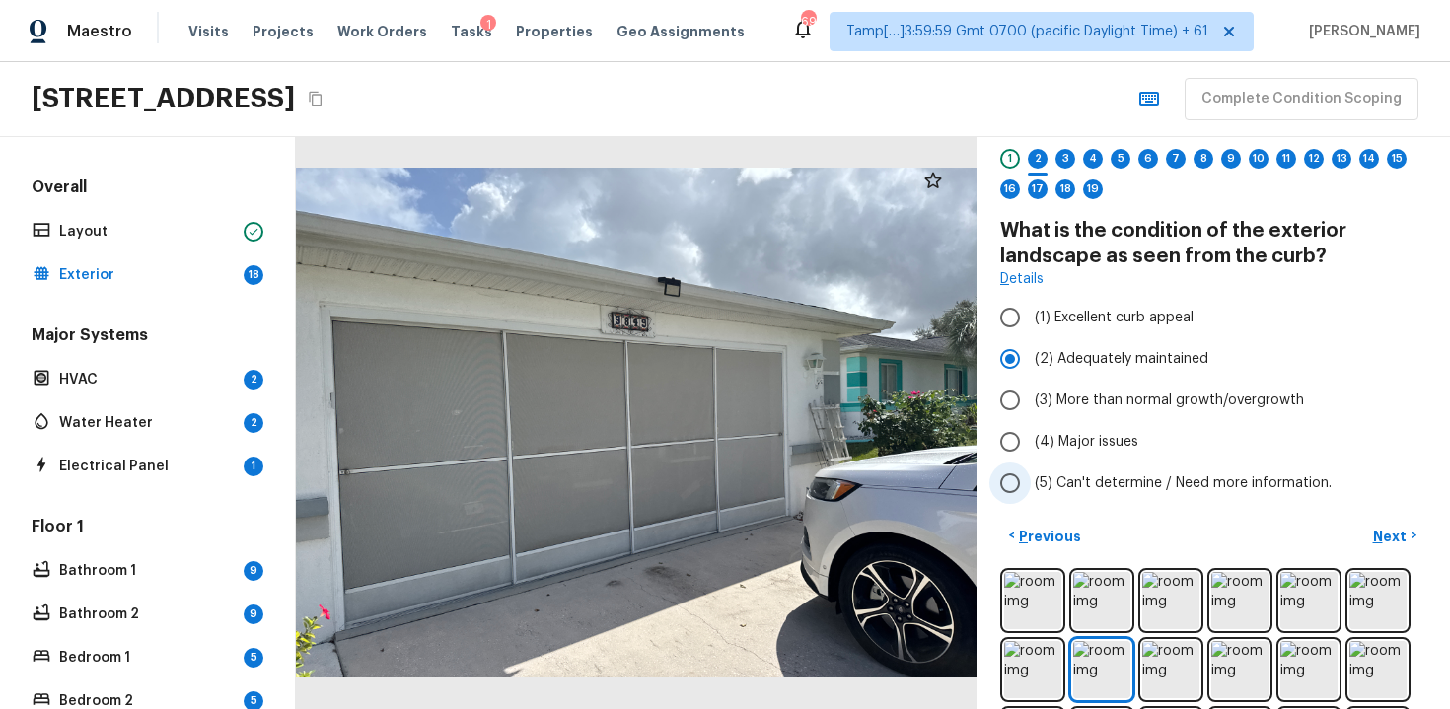
scroll to position [95, 0]
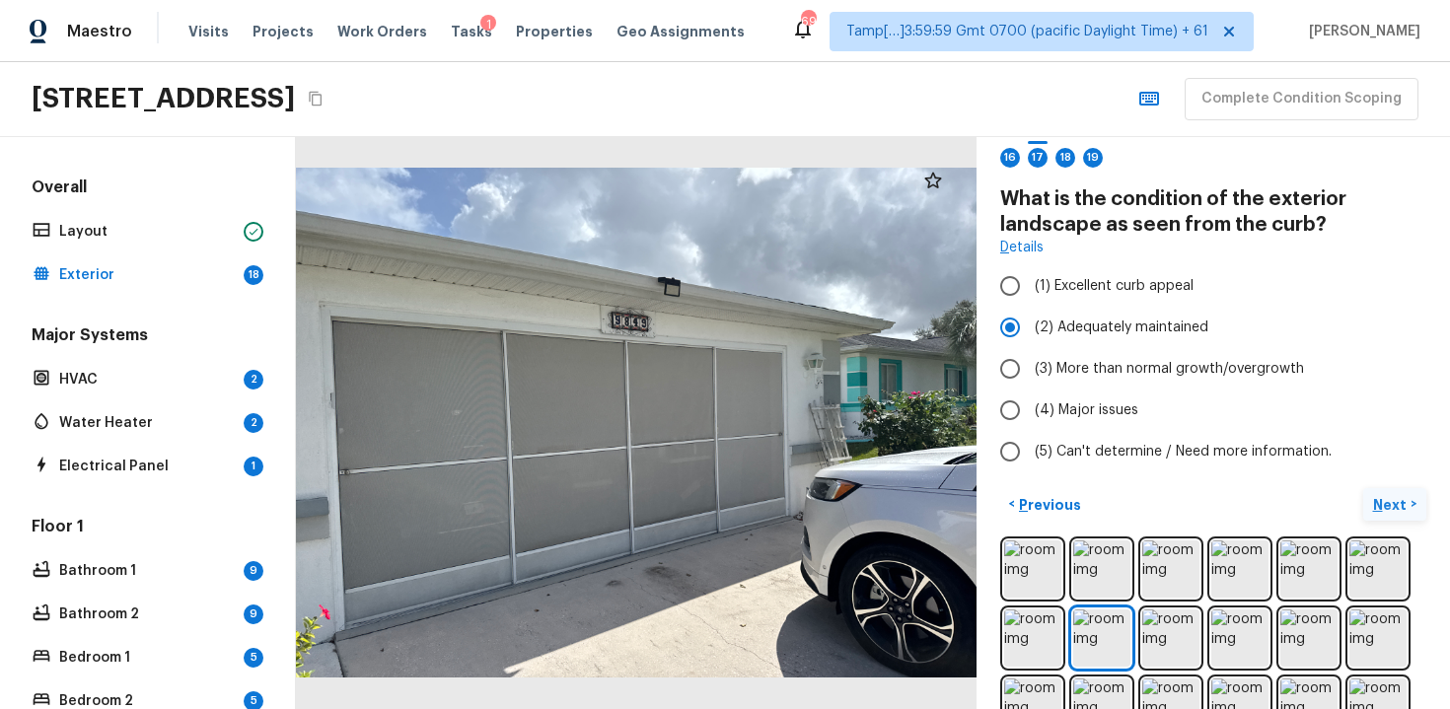
click at [1385, 510] on p "Next" at bounding box center [1391, 505] width 37 height 20
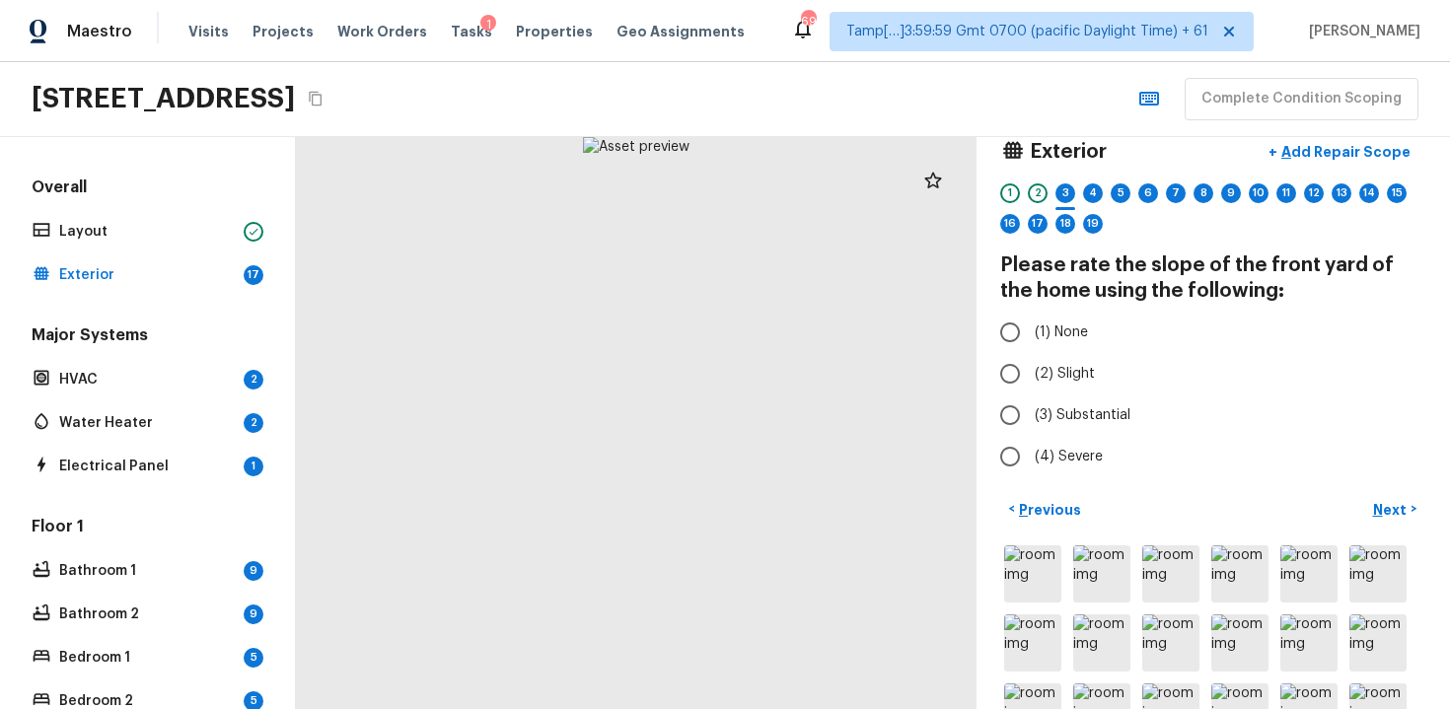
scroll to position [23, 0]
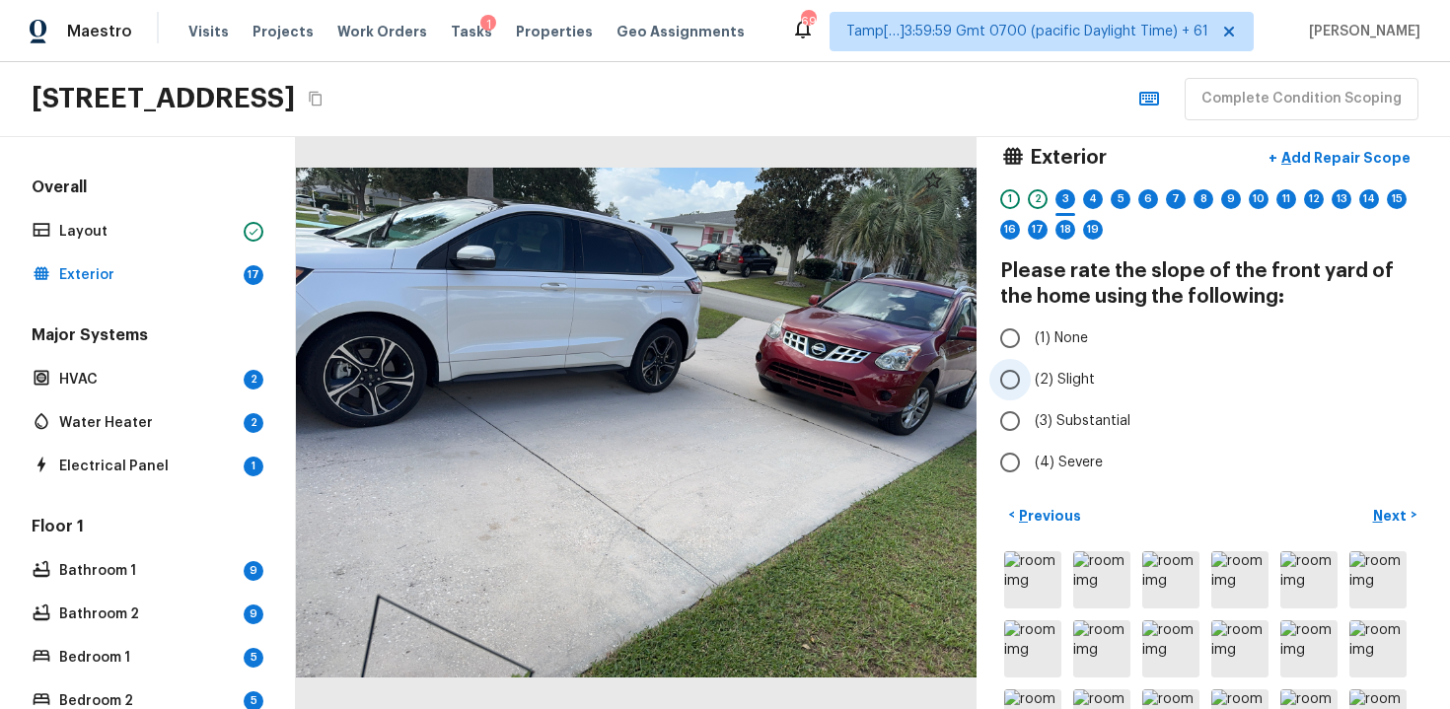
click at [1021, 382] on input "(2) Slight" at bounding box center [1010, 379] width 41 height 41
radio input "true"
click at [1375, 507] on p "Next" at bounding box center [1391, 516] width 37 height 20
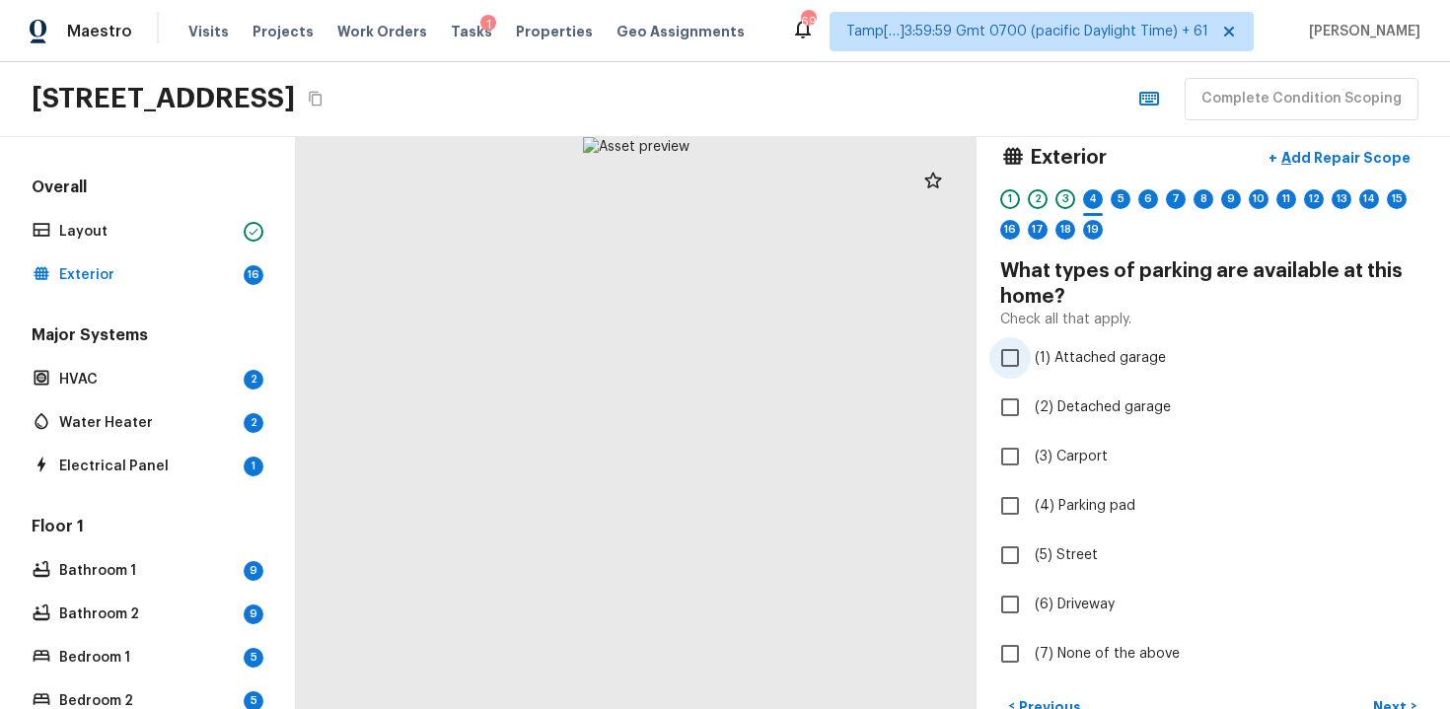
click at [1016, 373] on input "(1) Attached garage" at bounding box center [1010, 357] width 41 height 41
checkbox input "true"
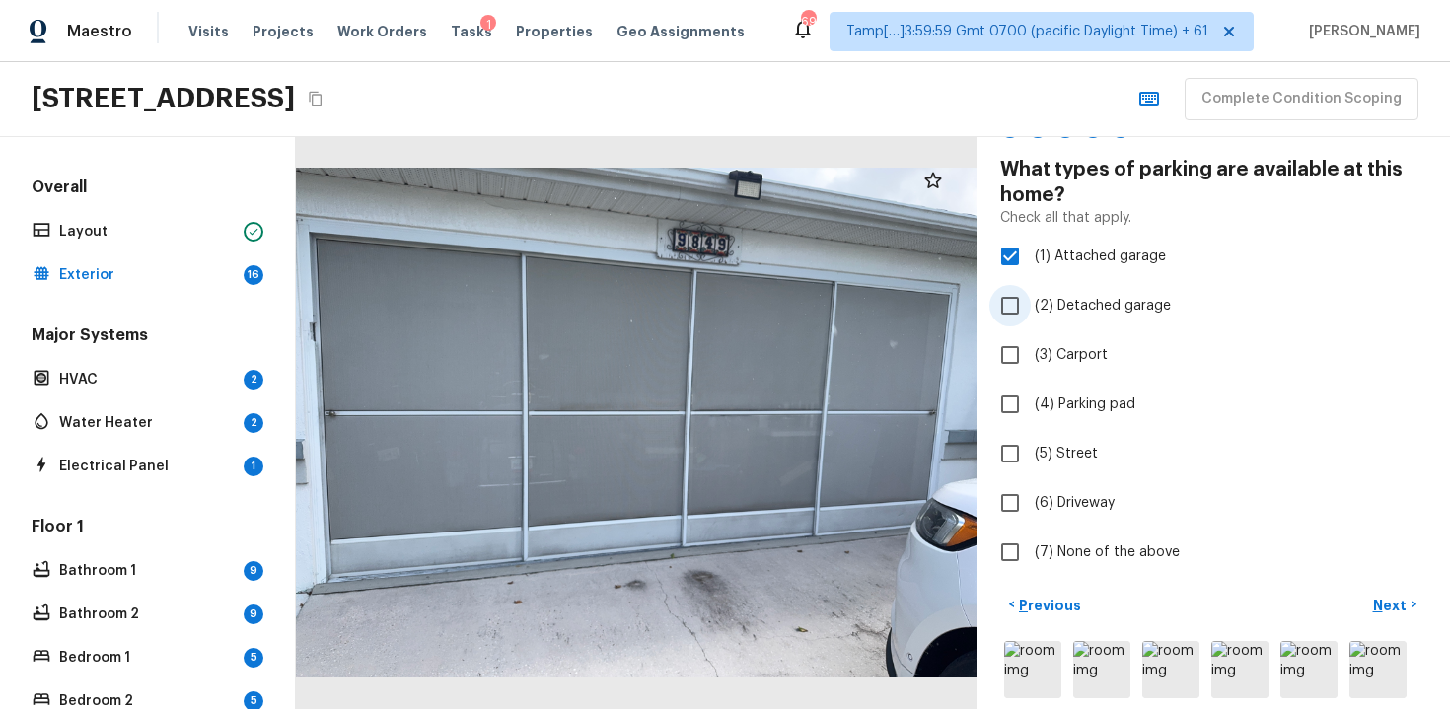
scroll to position [128, 0]
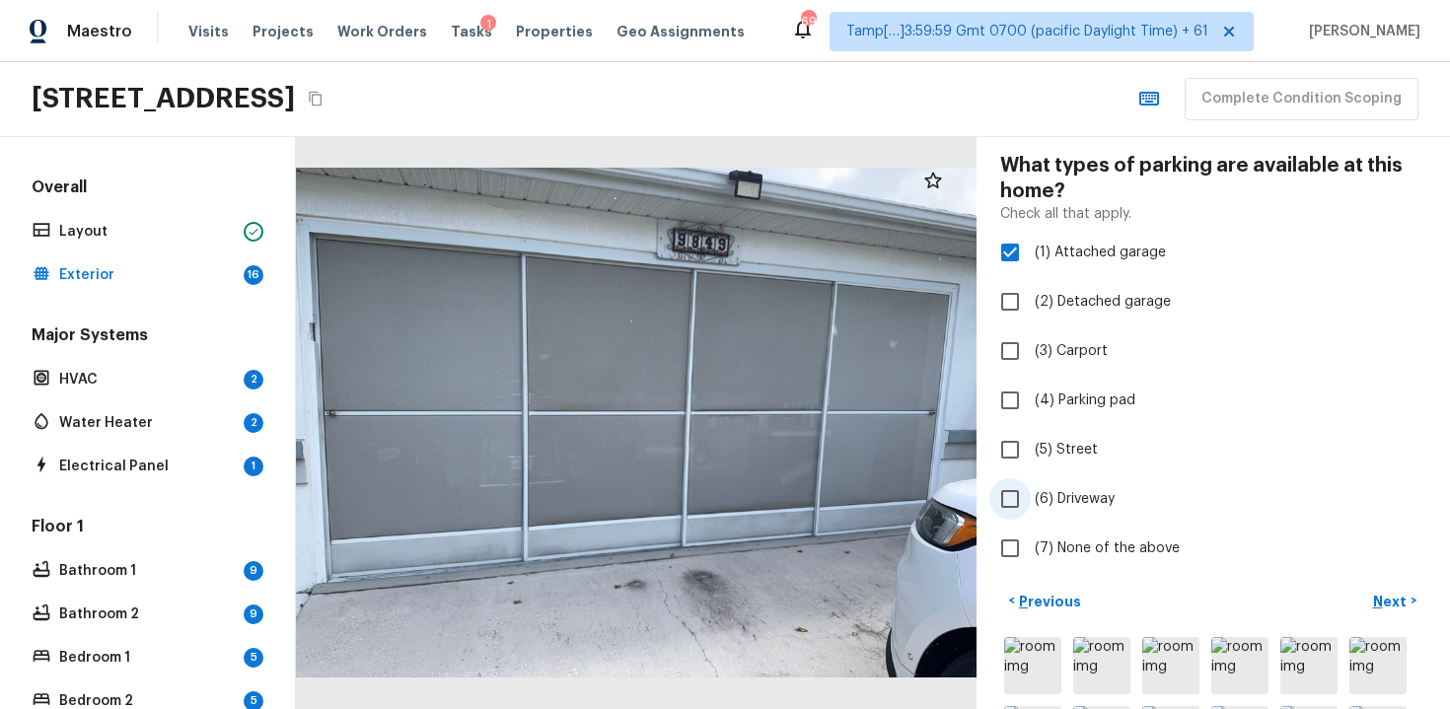
click at [1015, 513] on input "(6) Driveway" at bounding box center [1010, 498] width 41 height 41
checkbox input "true"
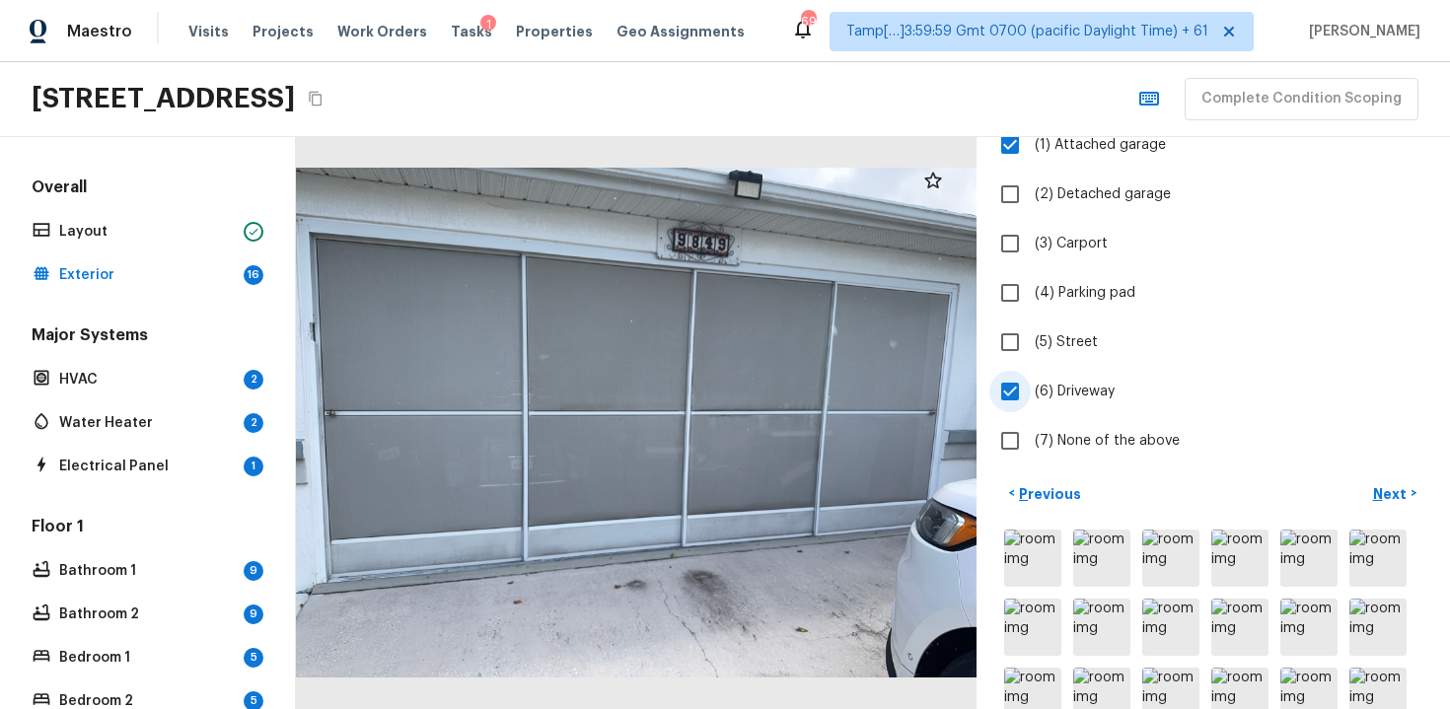
scroll to position [261, 0]
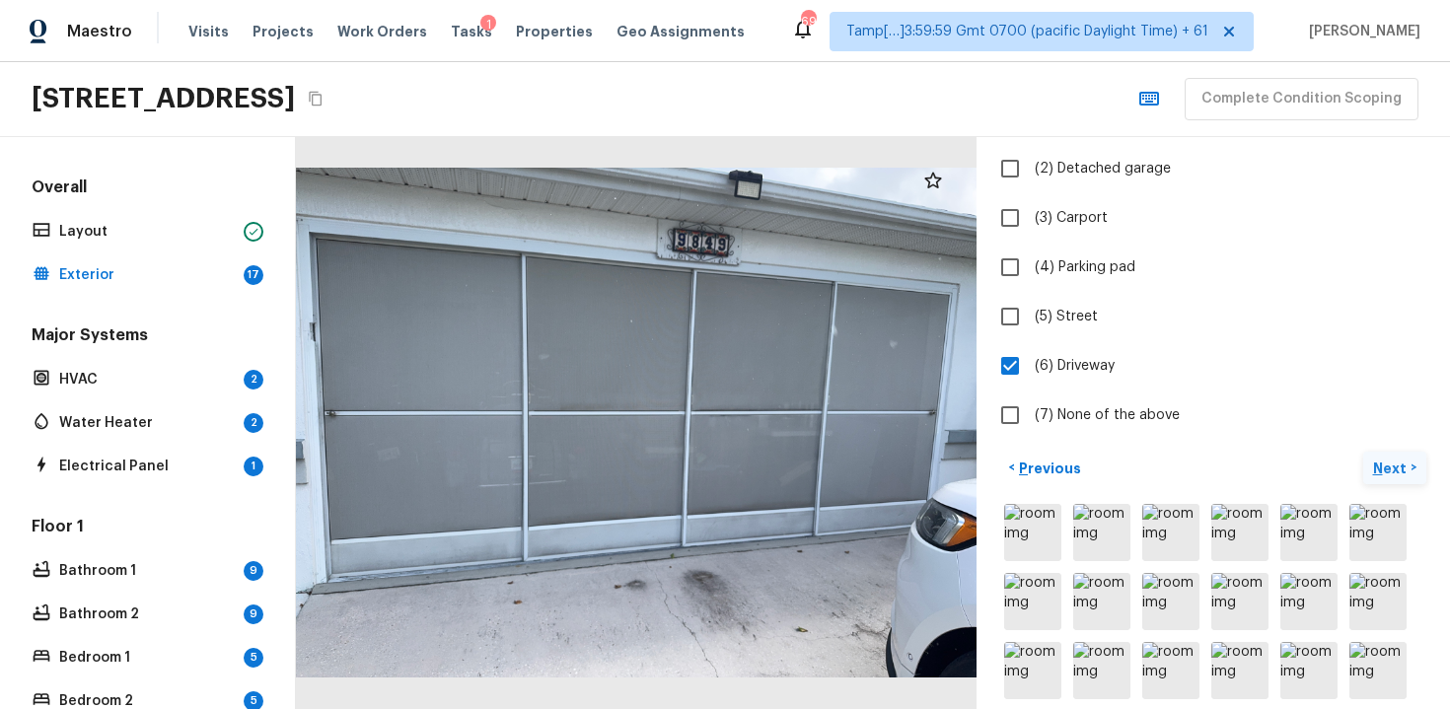
click at [1372, 474] on button "Next >" at bounding box center [1394, 468] width 63 height 33
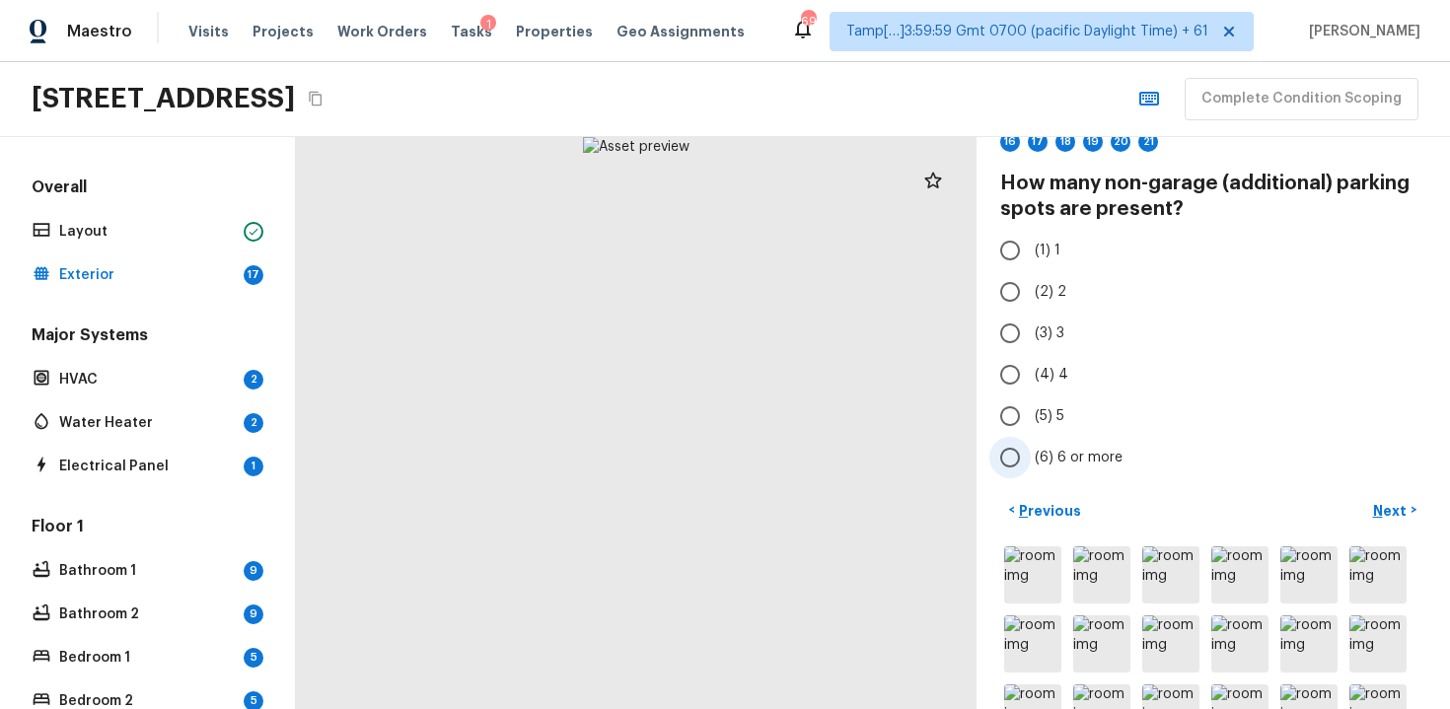
scroll to position [54, 0]
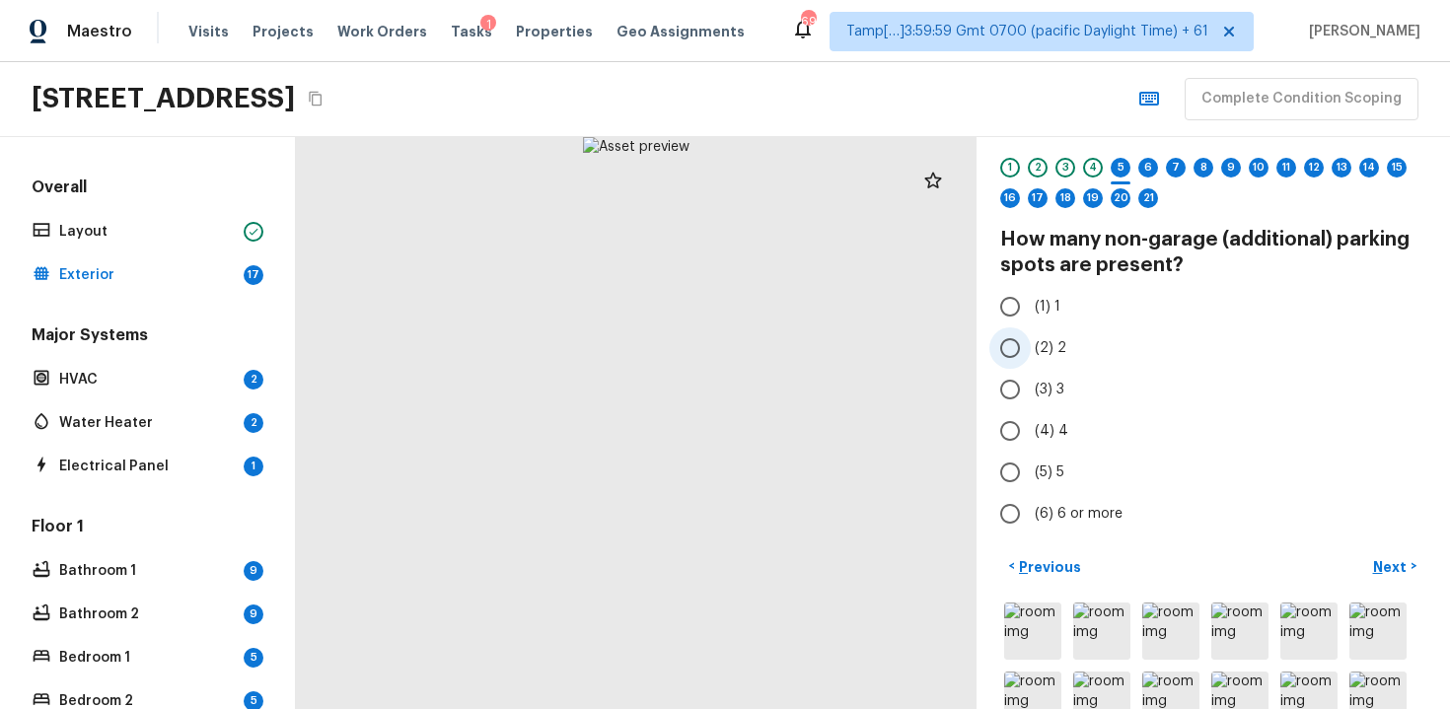
click at [1013, 329] on input "(2) 2" at bounding box center [1010, 348] width 41 height 41
radio input "true"
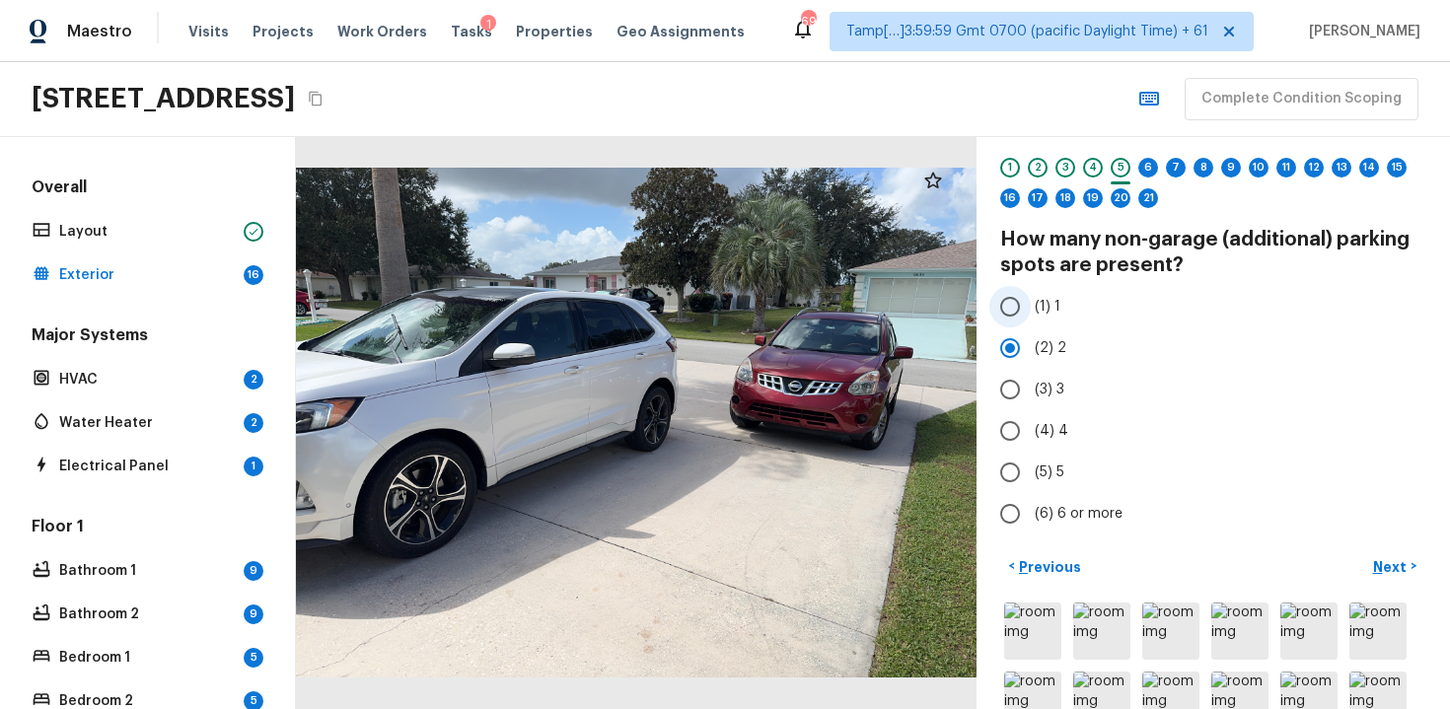
click at [1033, 324] on label "(1) 1" at bounding box center [1200, 306] width 421 height 41
click at [1031, 324] on input "(1) 1" at bounding box center [1010, 306] width 41 height 41
radio input "true"
click at [1380, 565] on p "Next" at bounding box center [1391, 567] width 37 height 20
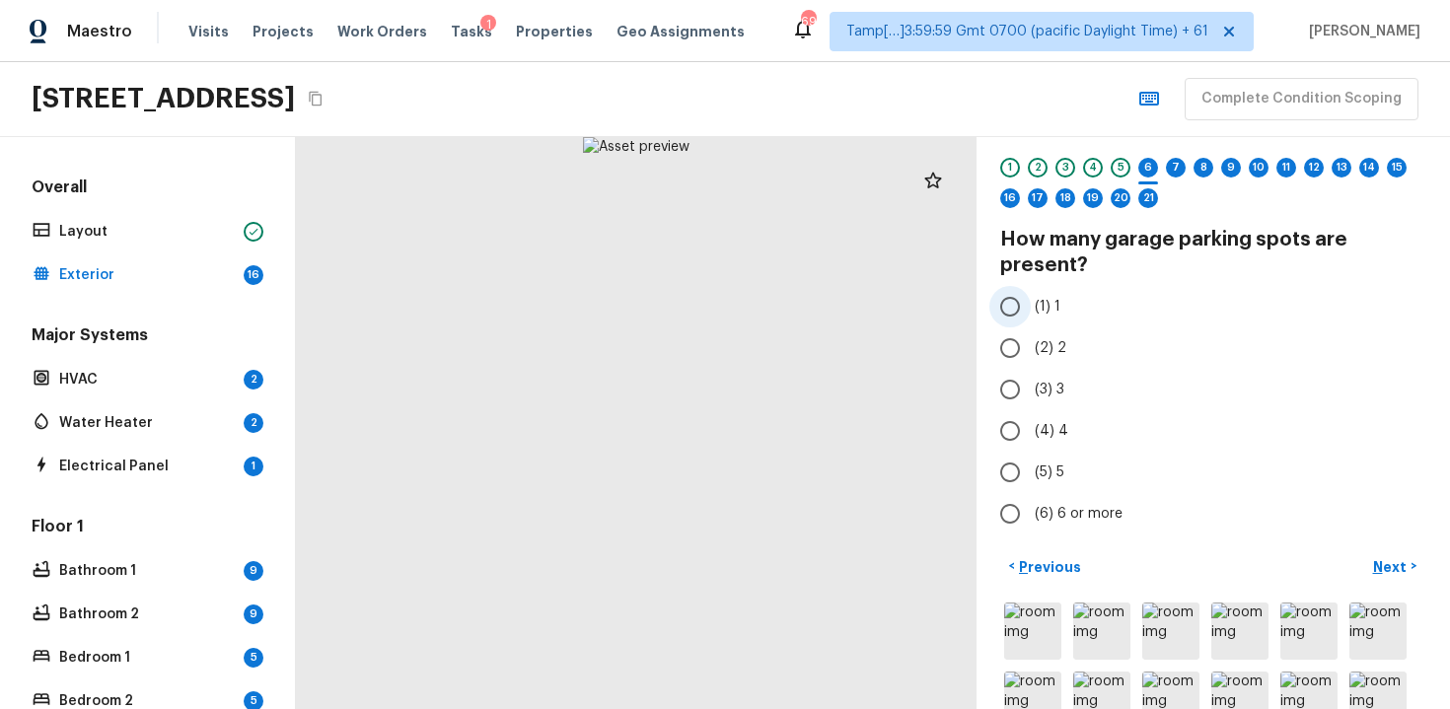
click at [1025, 309] on input "(1) 1" at bounding box center [1010, 306] width 41 height 41
radio input "true"
click at [1414, 569] on button "Next >" at bounding box center [1394, 566] width 63 height 33
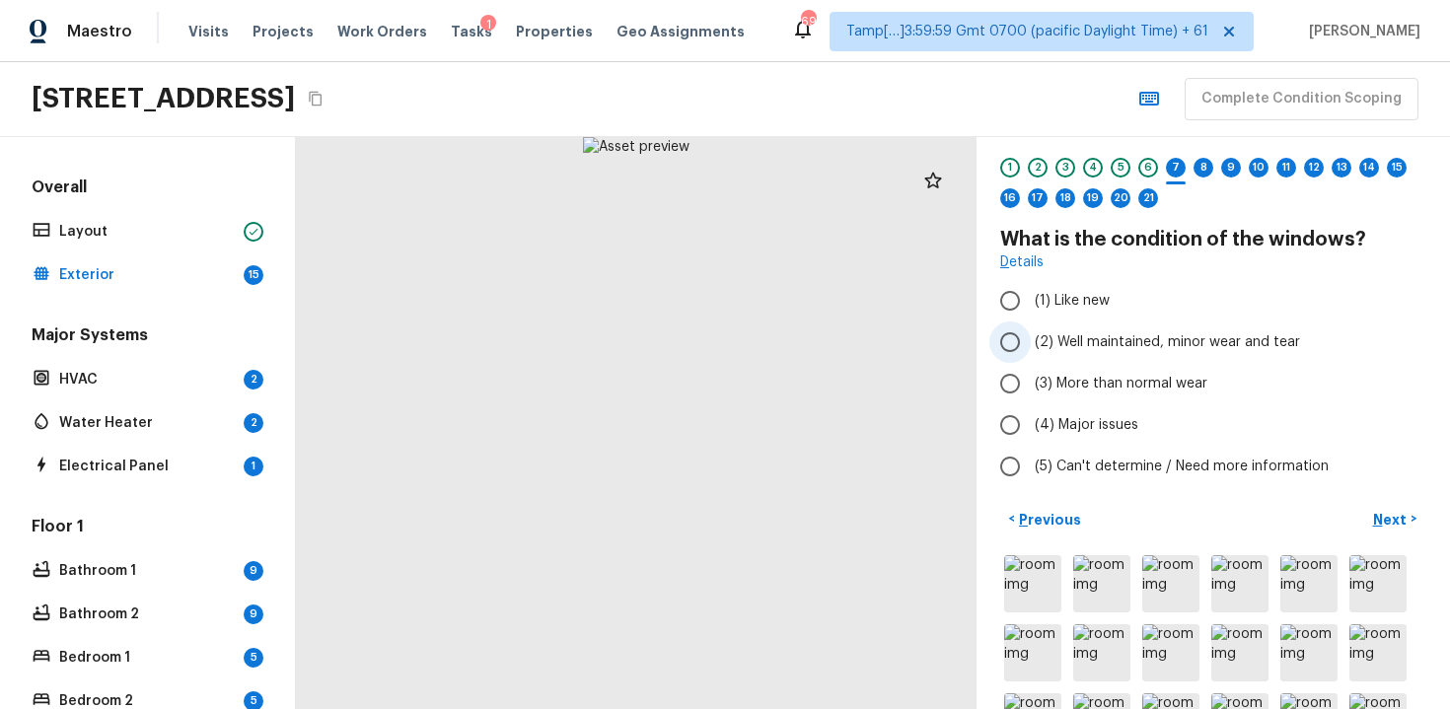
click at [1177, 336] on span "(2) Well maintained, minor wear and tear" at bounding box center [1167, 342] width 265 height 20
click at [1031, 336] on input "(2) Well maintained, minor wear and tear" at bounding box center [1010, 342] width 41 height 41
radio input "true"
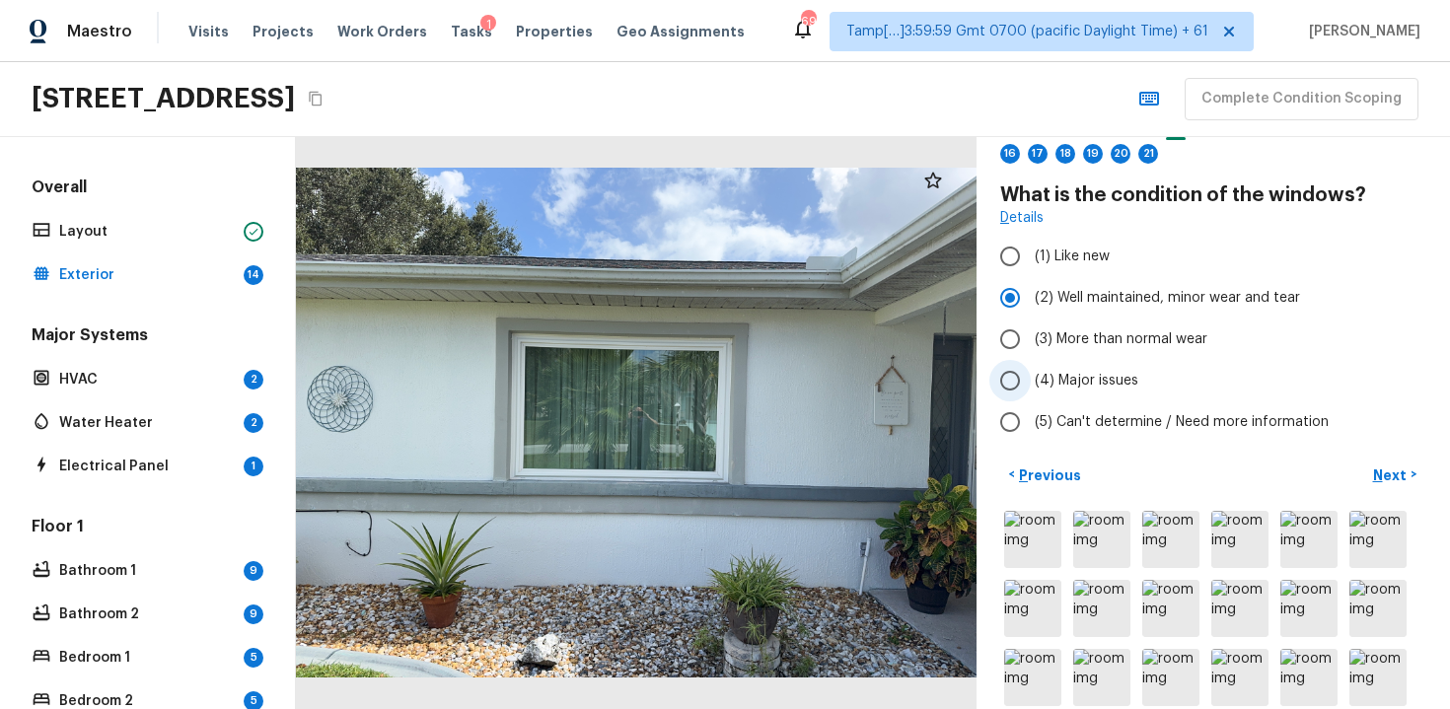
scroll to position [100, 0]
click at [1388, 467] on p "Next" at bounding box center [1391, 475] width 37 height 20
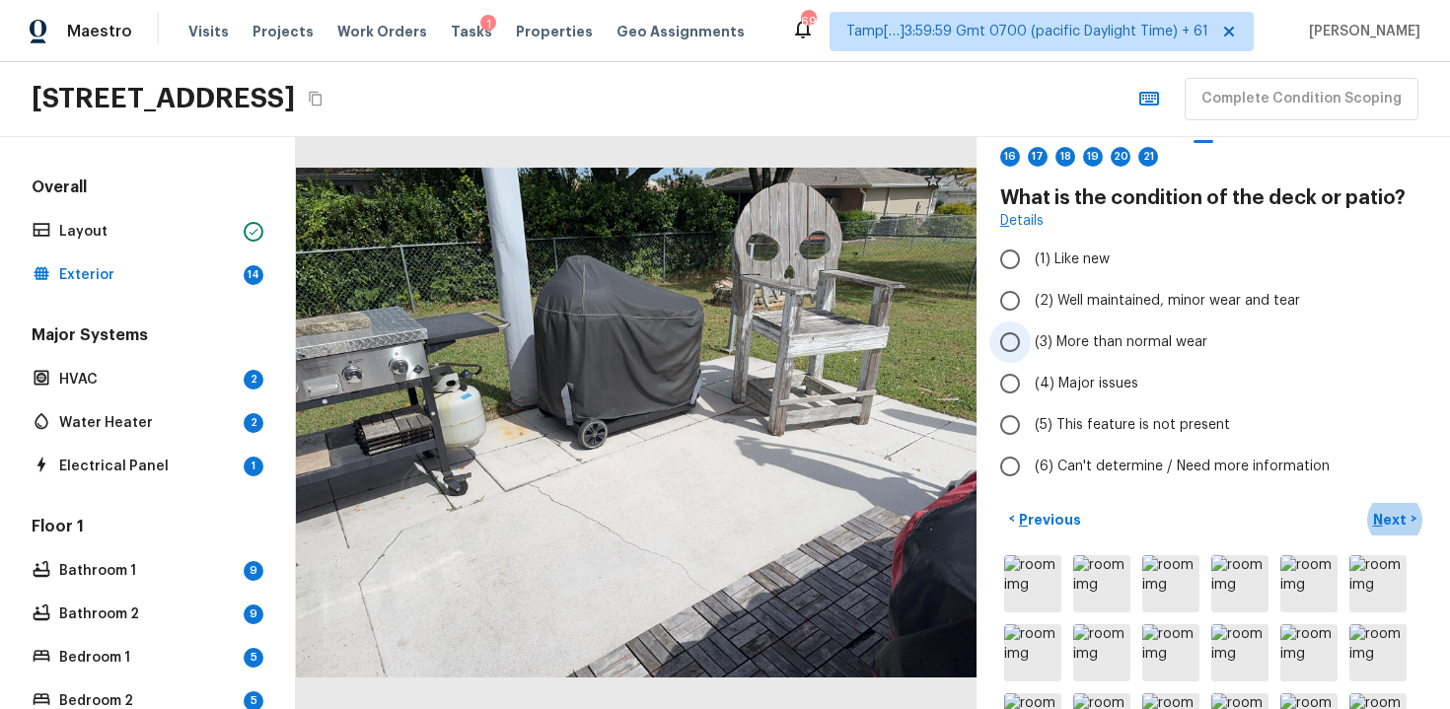
scroll to position [97, 0]
click at [1115, 327] on label "(3) More than normal wear" at bounding box center [1200, 341] width 421 height 41
click at [1031, 327] on input "(3) More than normal wear" at bounding box center [1010, 341] width 41 height 41
radio input "true"
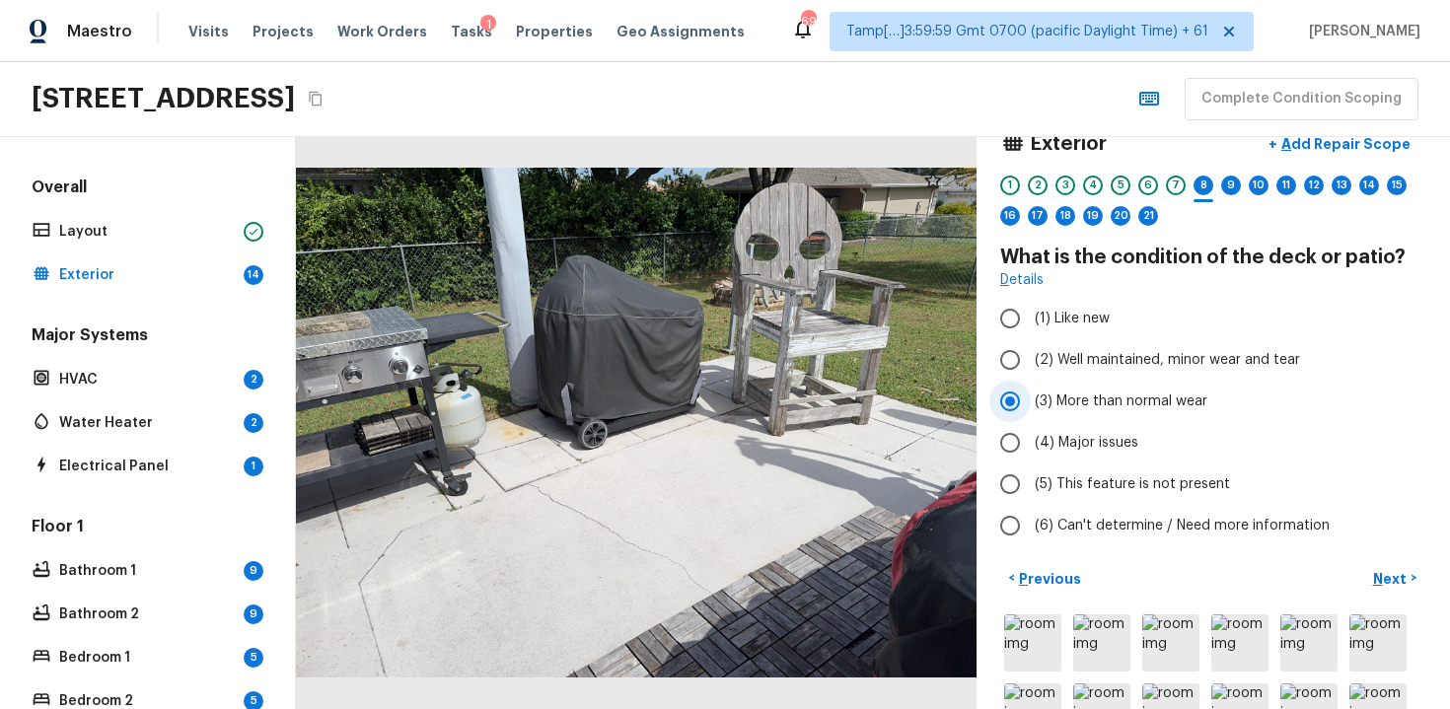
scroll to position [35, 0]
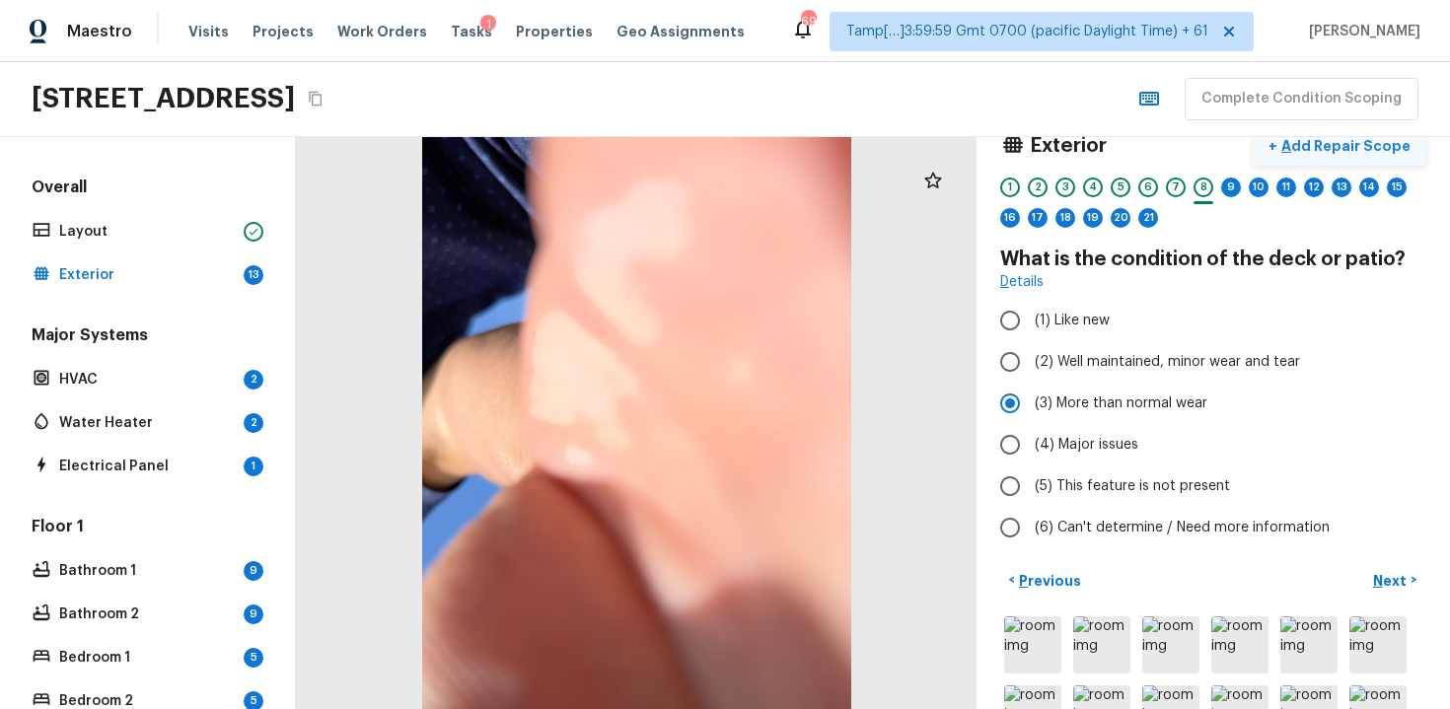
click at [1329, 158] on button "+ Add Repair Scope" at bounding box center [1340, 146] width 174 height 40
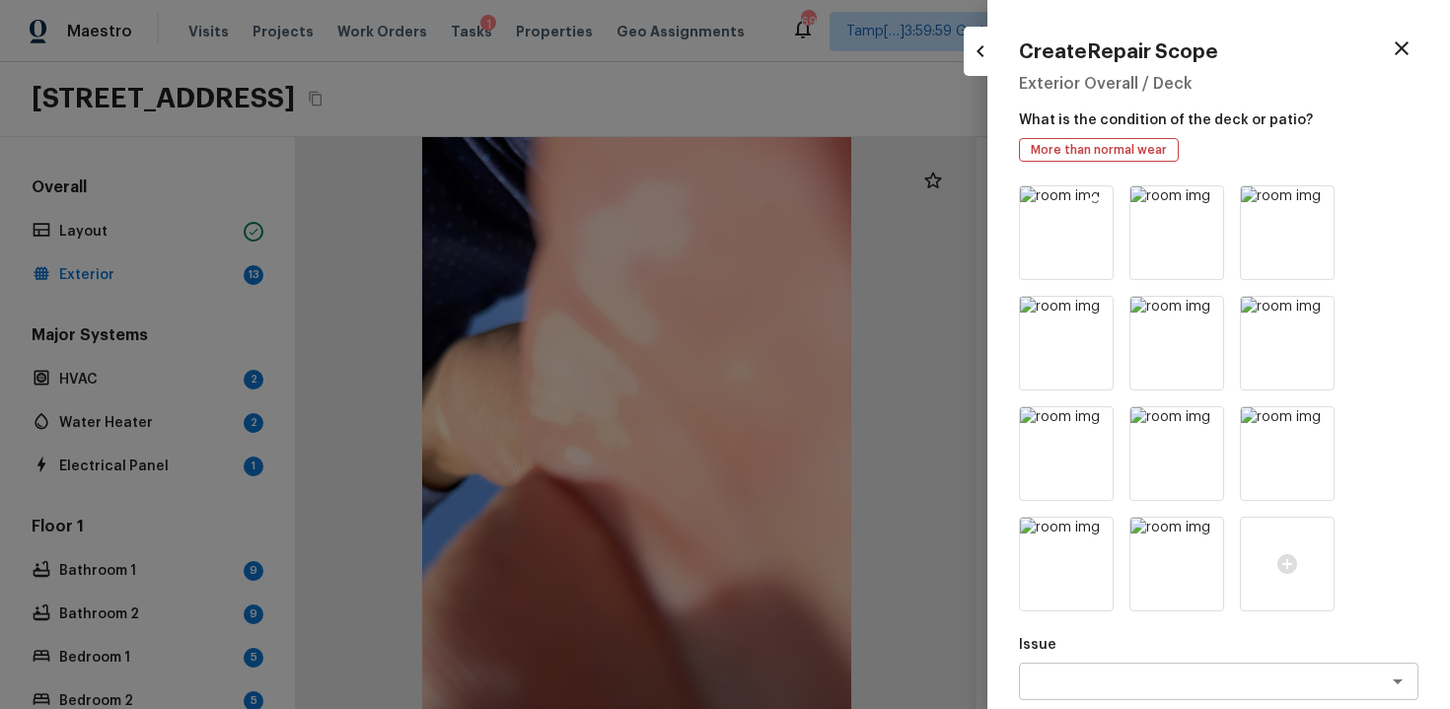
click at [1102, 201] on icon at bounding box center [1095, 204] width 17 height 17
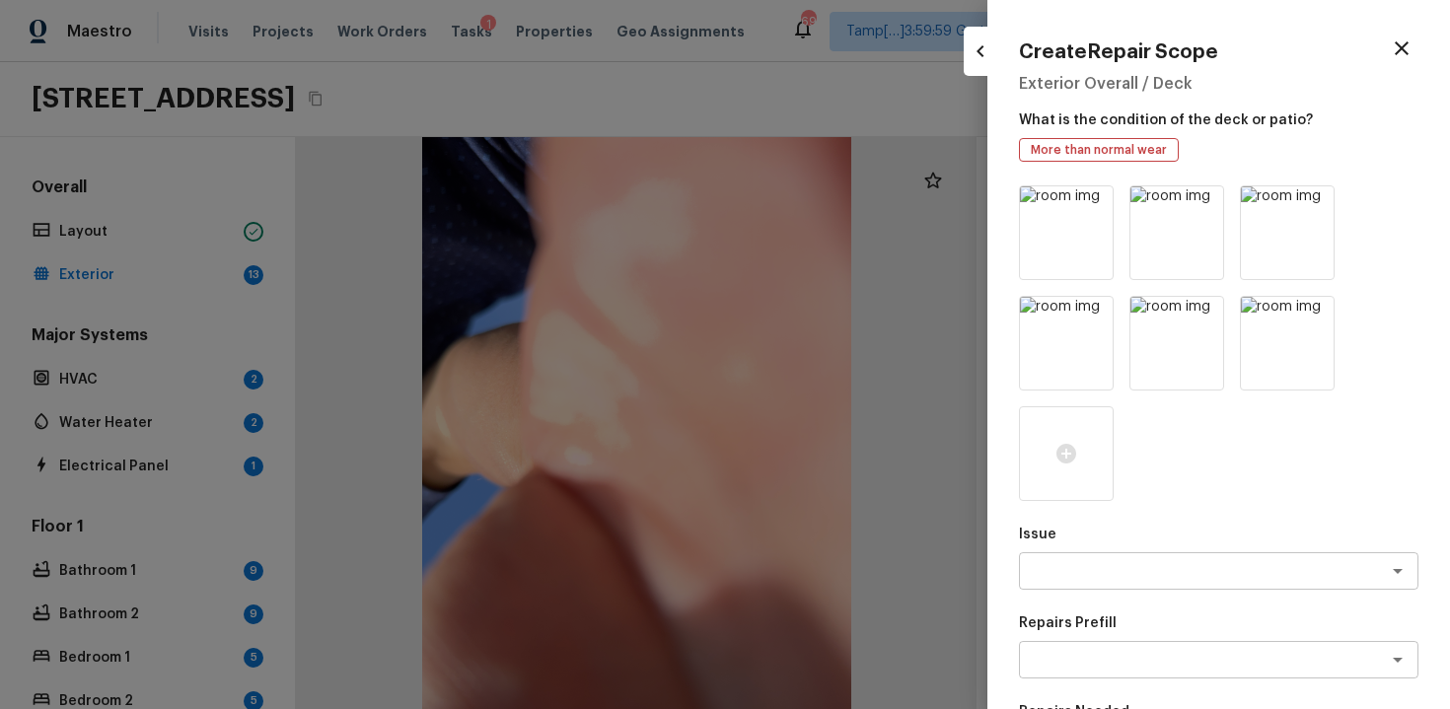
click at [1102, 201] on icon at bounding box center [1095, 204] width 17 height 17
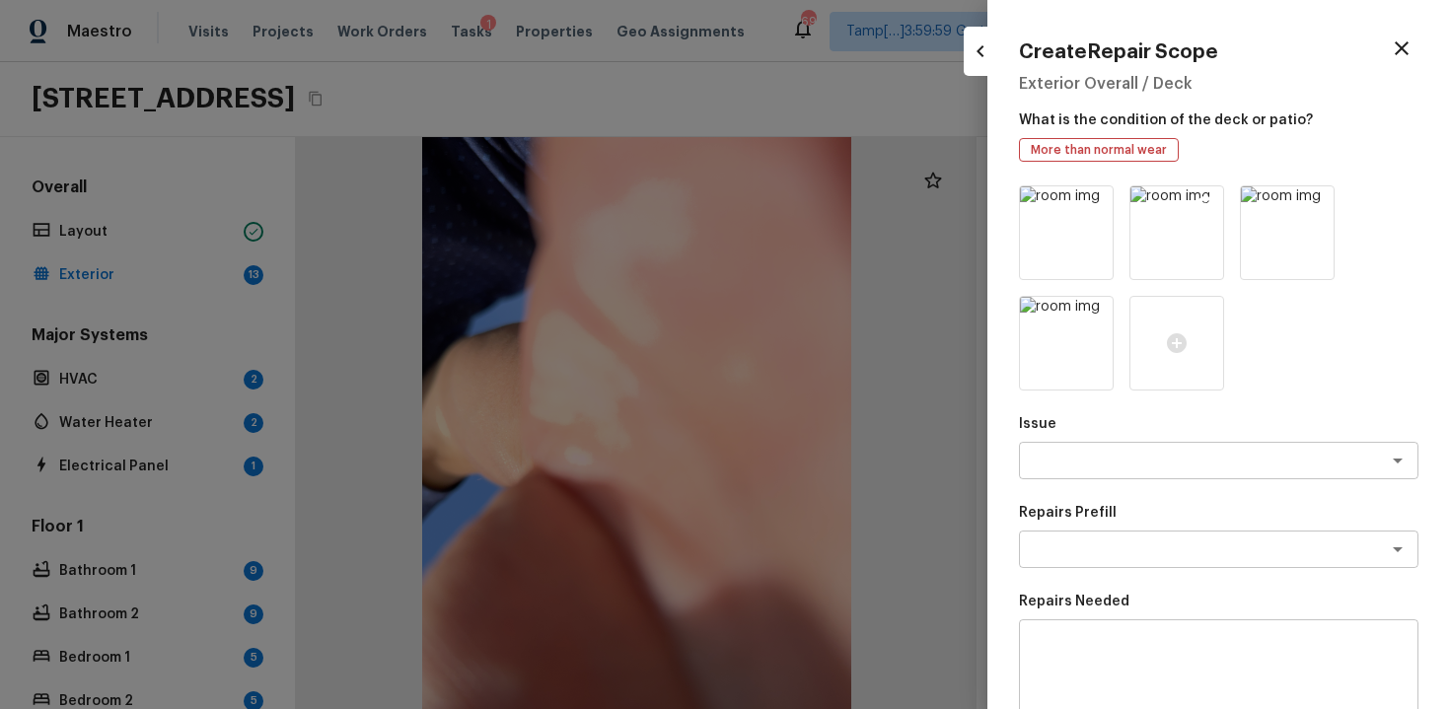
click at [1210, 204] on icon at bounding box center [1206, 204] width 17 height 17
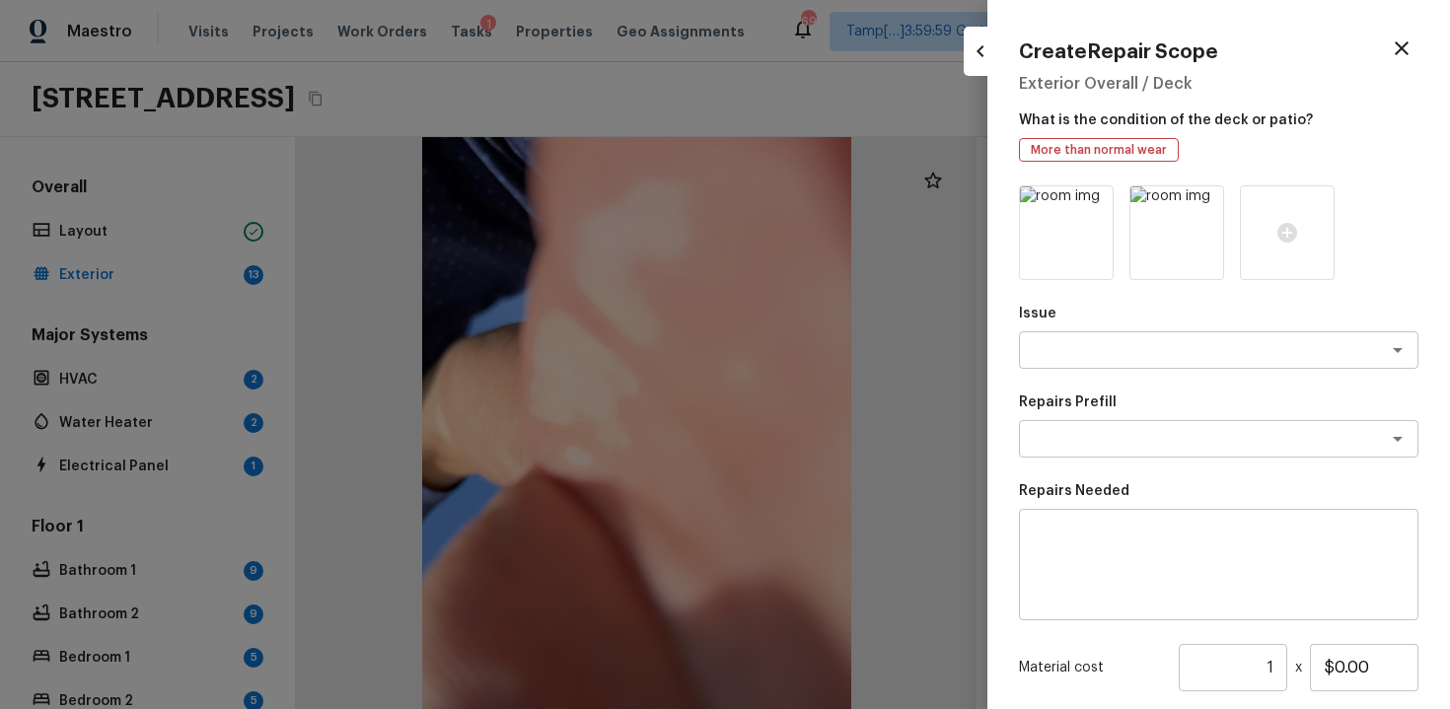
click at [1210, 204] on icon at bounding box center [1206, 204] width 17 height 17
click at [1166, 327] on div "Issue x ​" at bounding box center [1219, 336] width 400 height 65
click at [1160, 341] on textarea at bounding box center [1191, 350] width 327 height 20
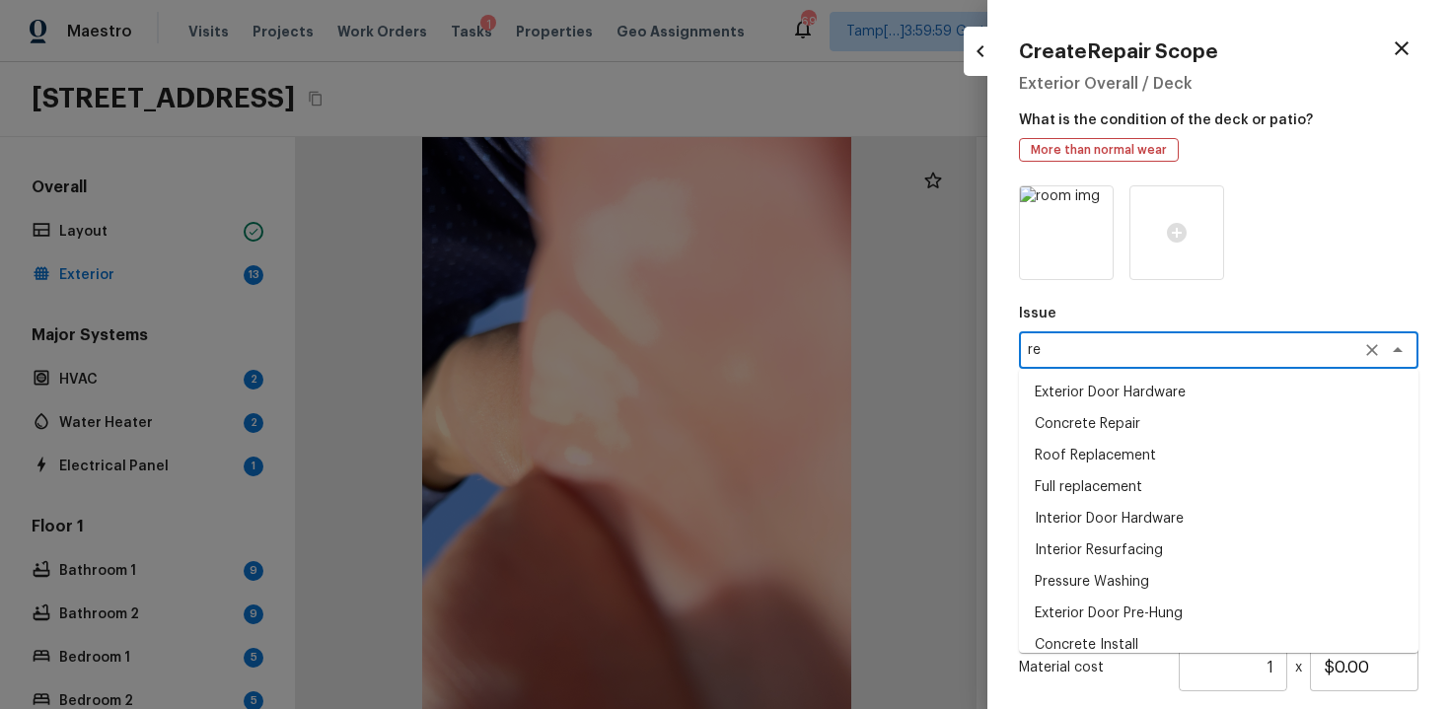
type textarea "r"
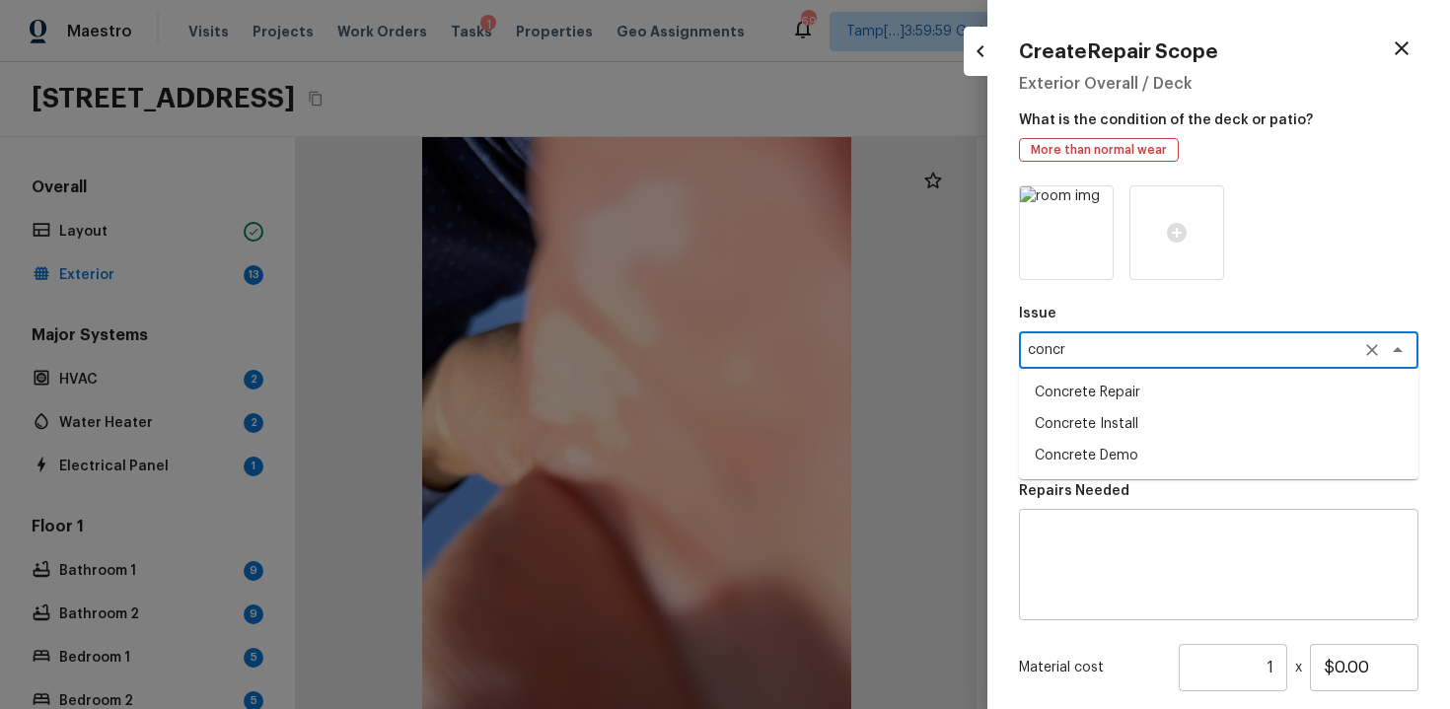
click at [1184, 391] on li "Concrete Repair" at bounding box center [1219, 393] width 400 height 32
click at [1161, 449] on div "x ​" at bounding box center [1219, 438] width 400 height 37
type textarea "Concrete Repair"
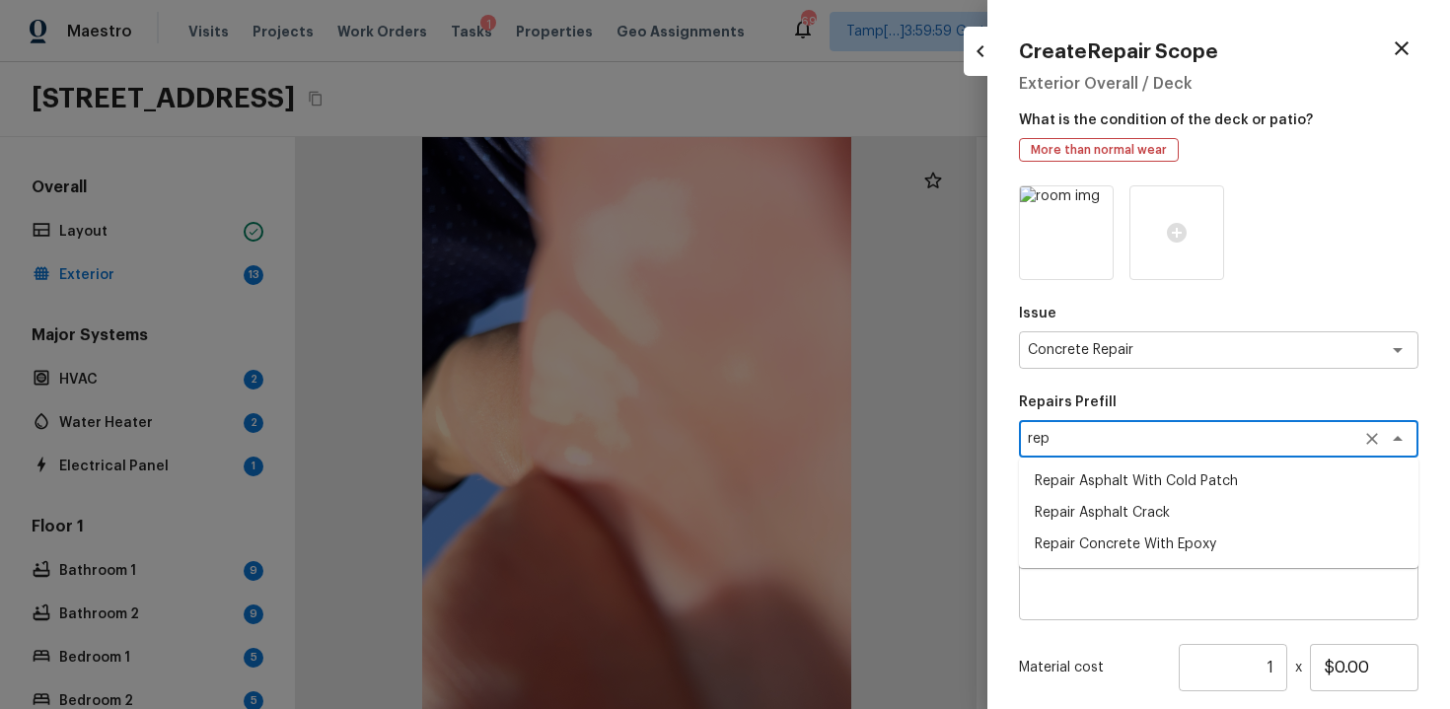
click at [1173, 540] on li "Repair Concrete With Epoxy" at bounding box center [1219, 545] width 400 height 32
type textarea "Repair Concrete With Epoxy"
type textarea "Prep and clean the crack in the concrete thoroughly. Apply/inject a concrete ad…"
type input "$6.74"
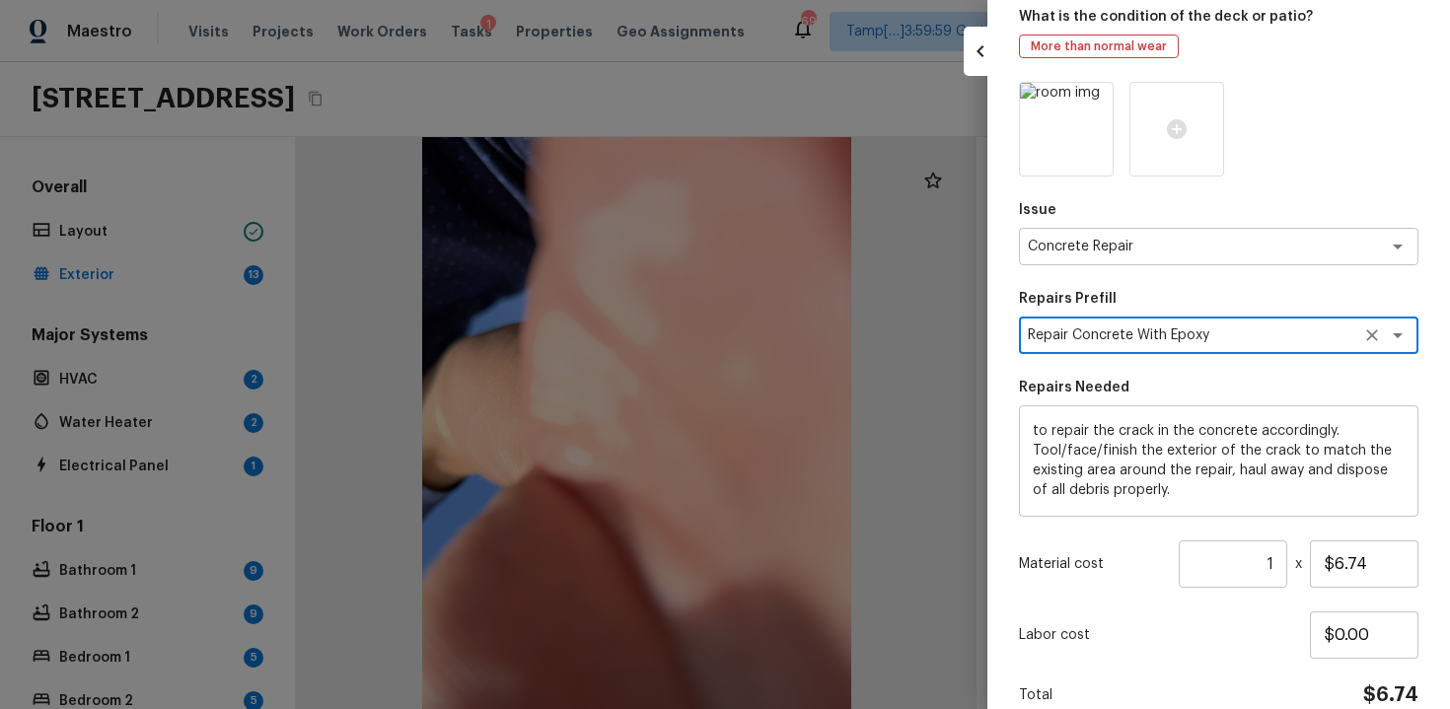
scroll to position [121, 0]
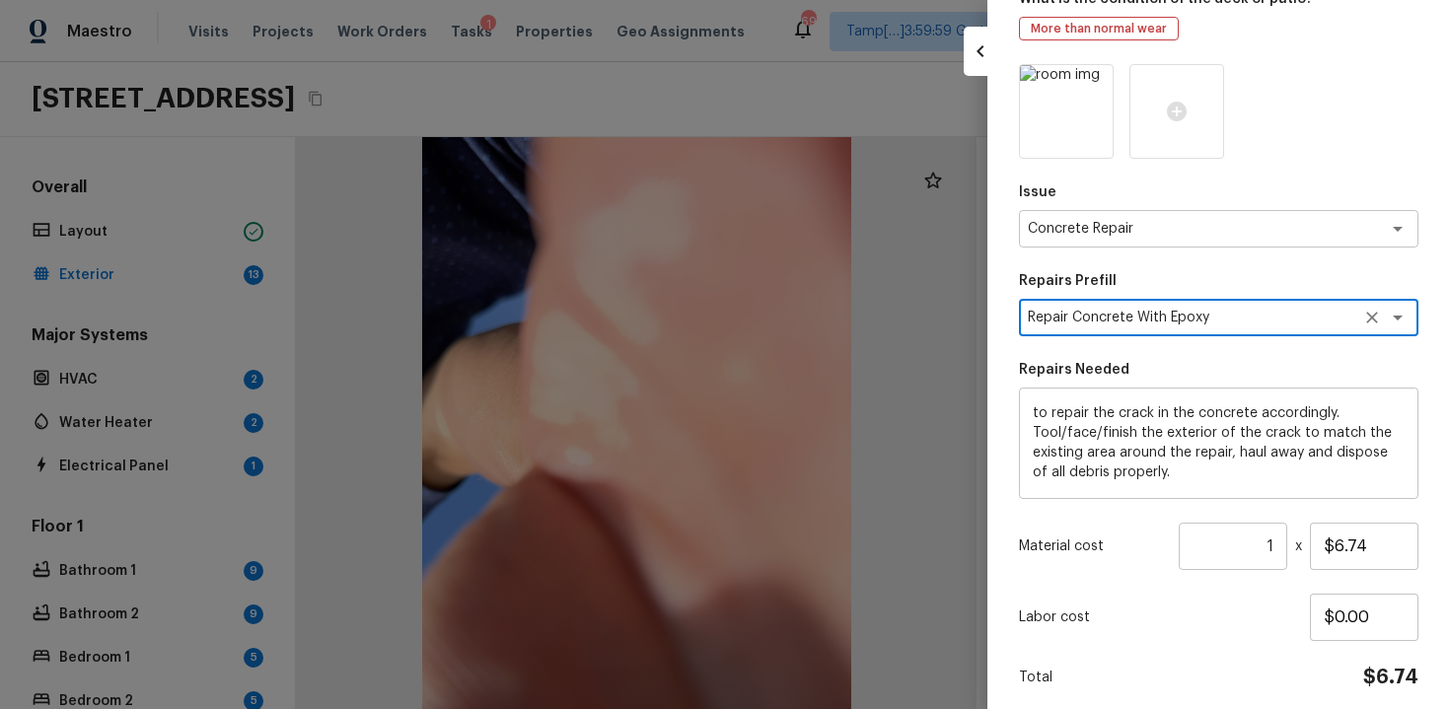
type textarea "Repair Concrete With Epoxy"
click at [1277, 547] on input "1" at bounding box center [1233, 546] width 109 height 47
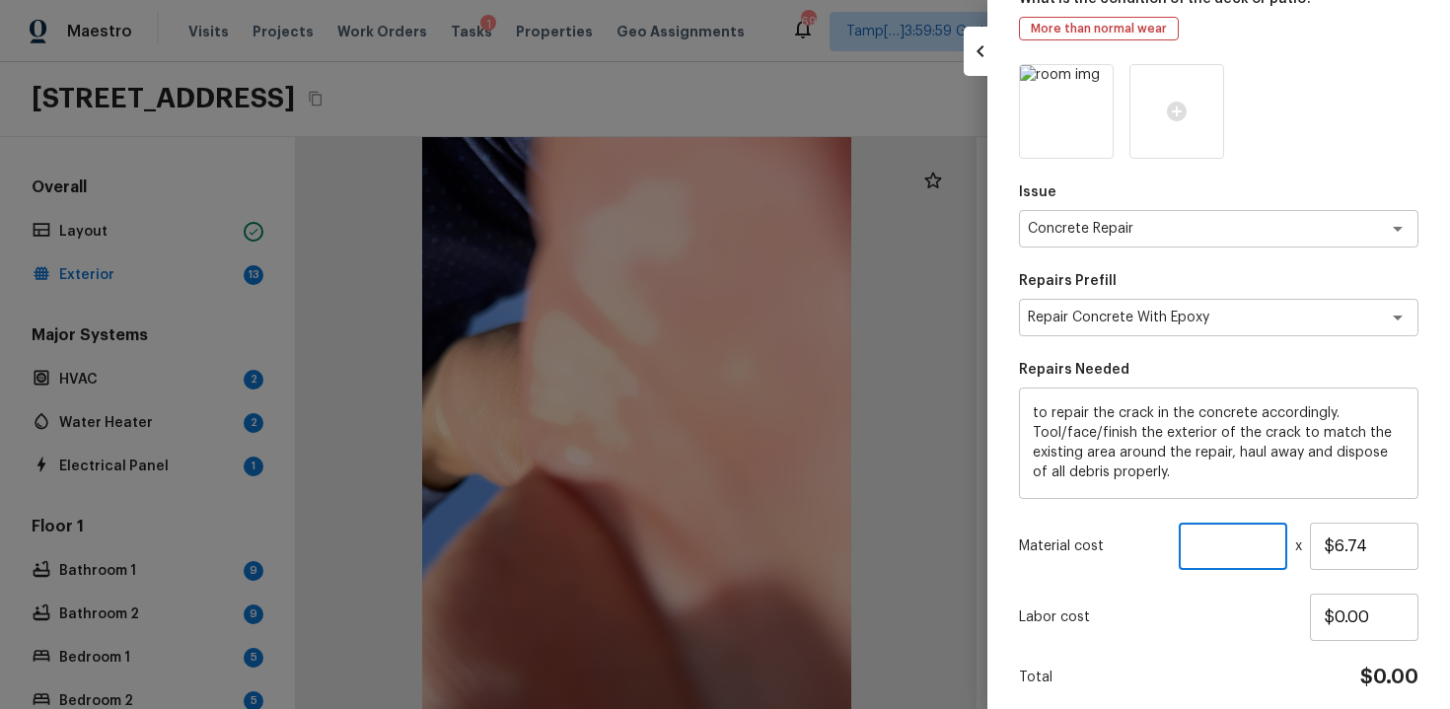
type input "1"
click at [1365, 547] on input "$6.74" at bounding box center [1364, 546] width 109 height 47
type input "$250.00"
click at [1222, 590] on div "Issue Concrete Repair x ​ Repairs Prefill Repair Concrete With Epoxy x ​ Repair…" at bounding box center [1219, 409] width 400 height 691
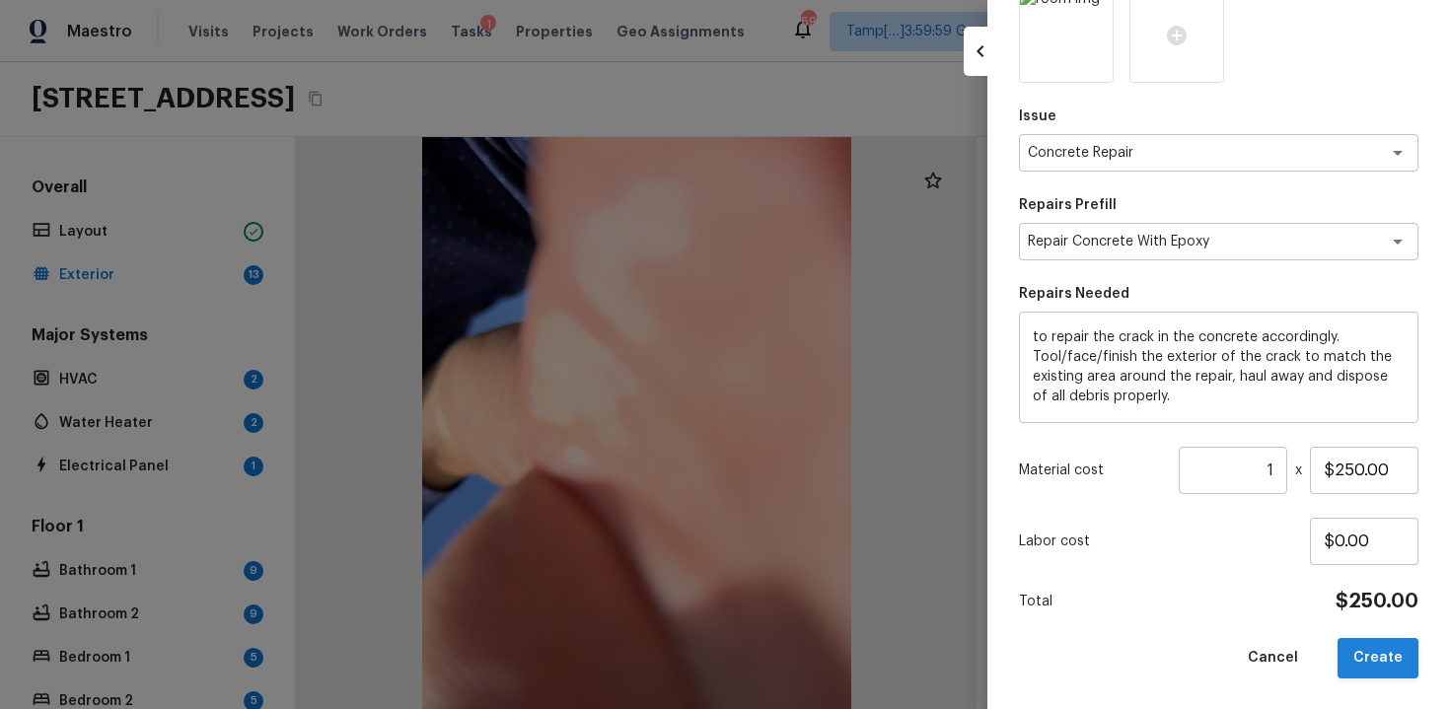
click at [1382, 640] on button "Create" at bounding box center [1378, 658] width 81 height 40
click at [1103, 275] on div "Issue Concrete Repair x ​ Repairs Prefill Repair Concrete With Epoxy x ​ Repair…" at bounding box center [1219, 333] width 400 height 691
type input "$0.00"
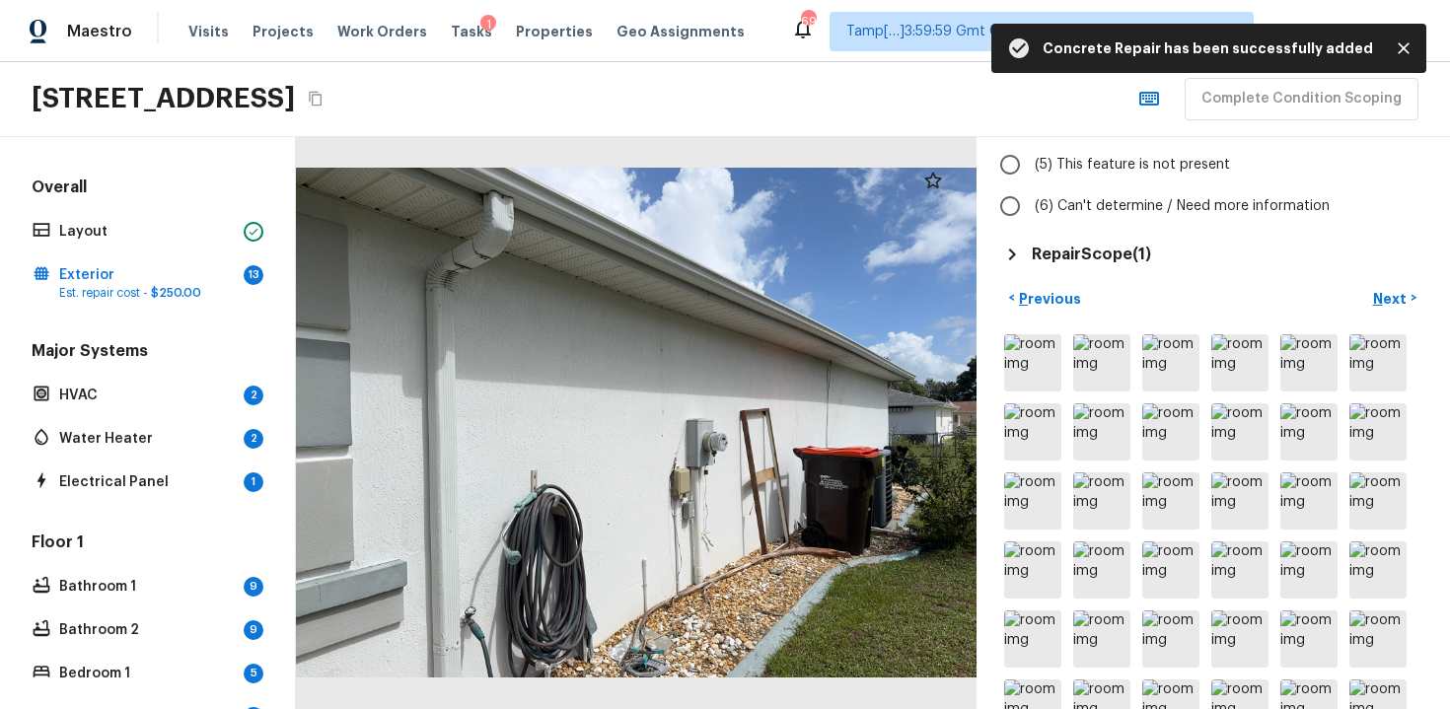
scroll to position [258, 0]
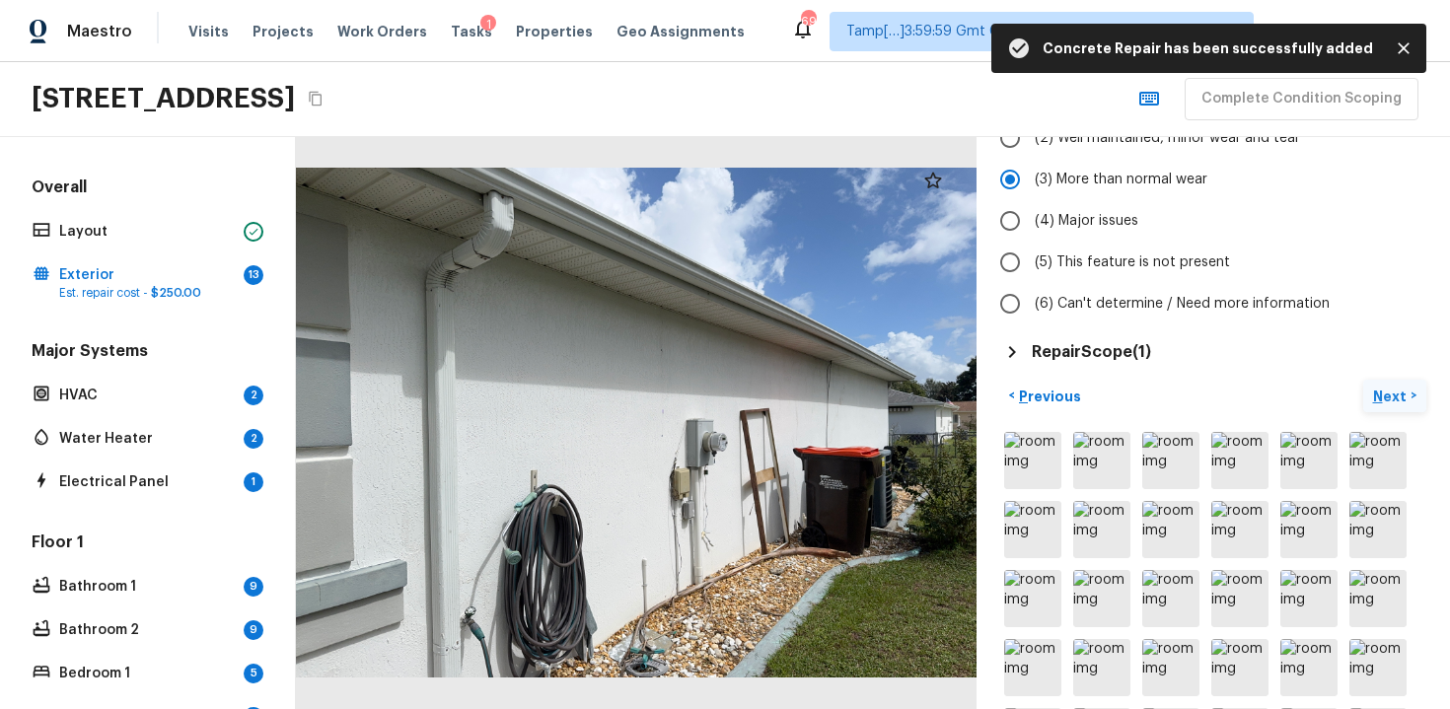
click at [1390, 396] on p "Next" at bounding box center [1391, 397] width 37 height 20
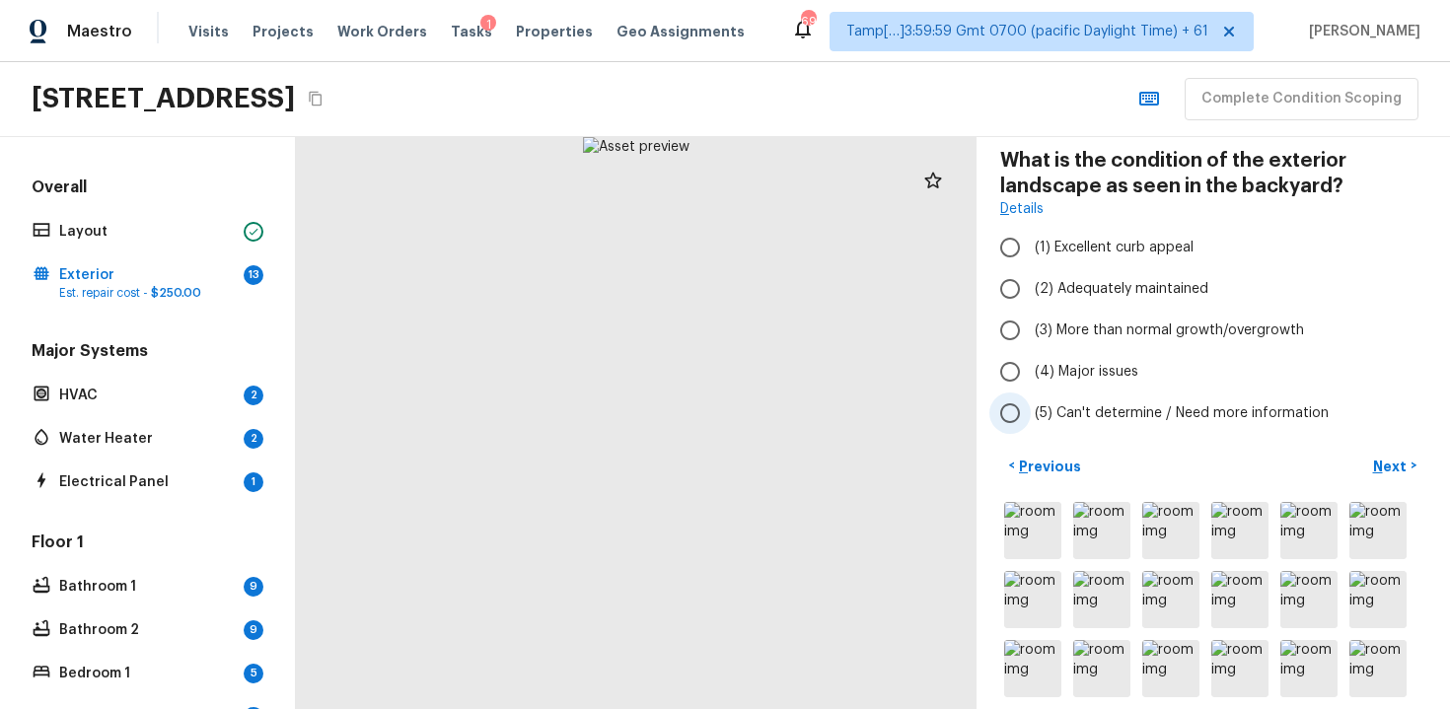
scroll to position [132, 0]
click at [1067, 292] on span "(2) Adequately maintained" at bounding box center [1122, 290] width 174 height 20
click at [1031, 292] on input "(2) Adequately maintained" at bounding box center [1010, 289] width 41 height 41
radio input "true"
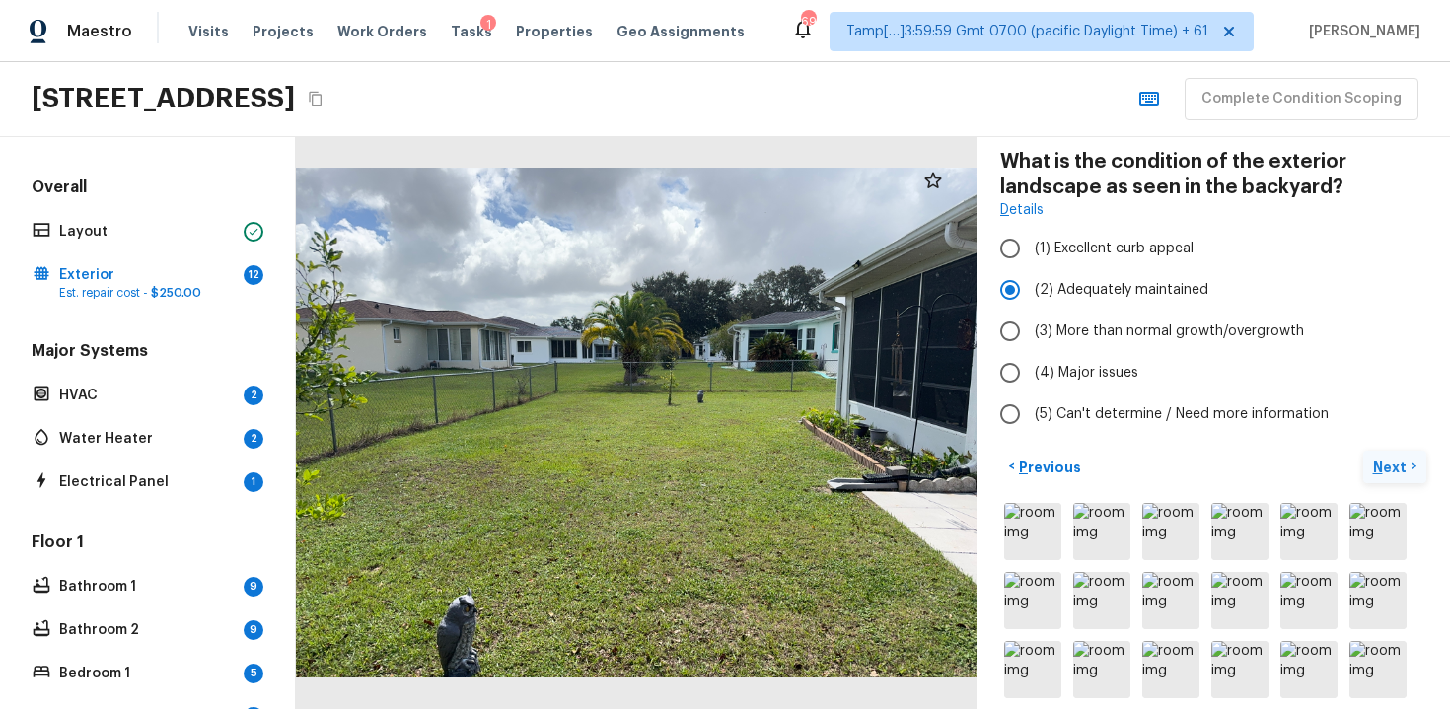
click at [1391, 474] on p "Next" at bounding box center [1391, 468] width 37 height 20
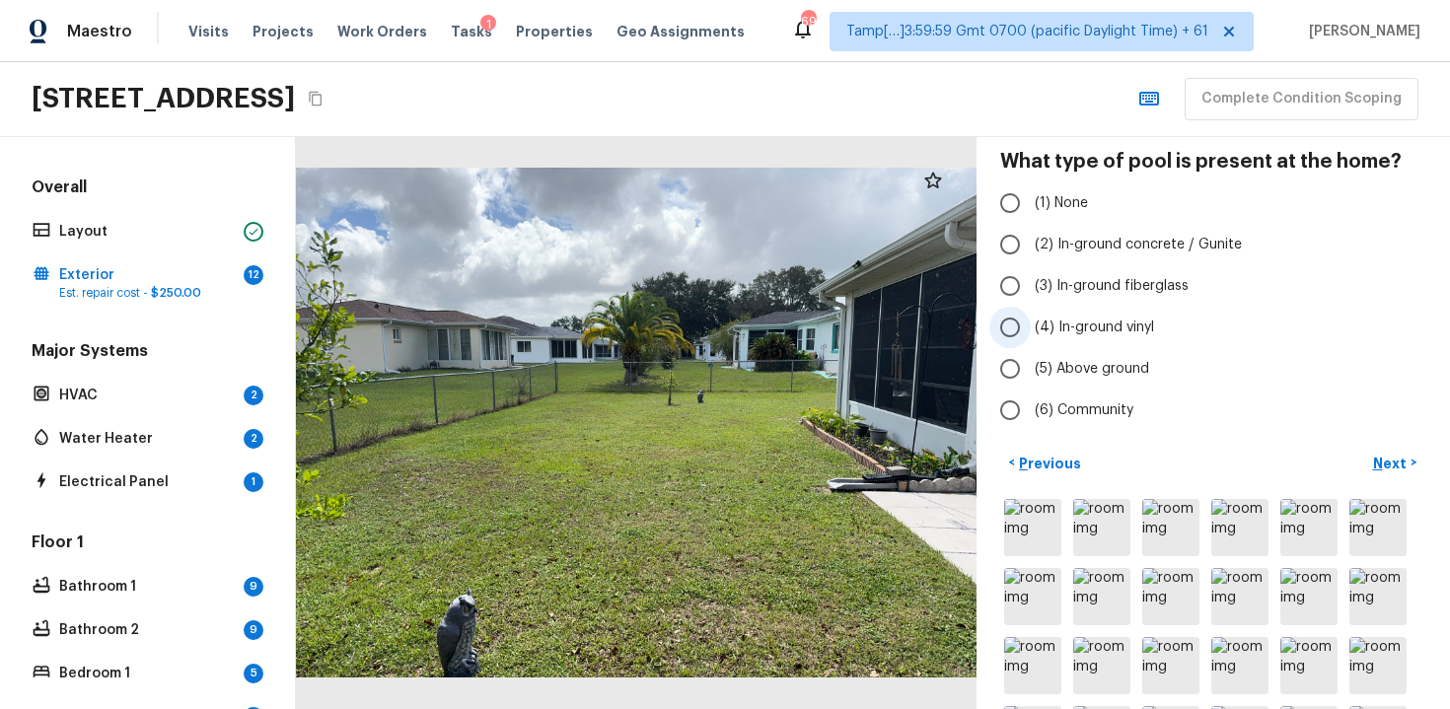
scroll to position [76, 0]
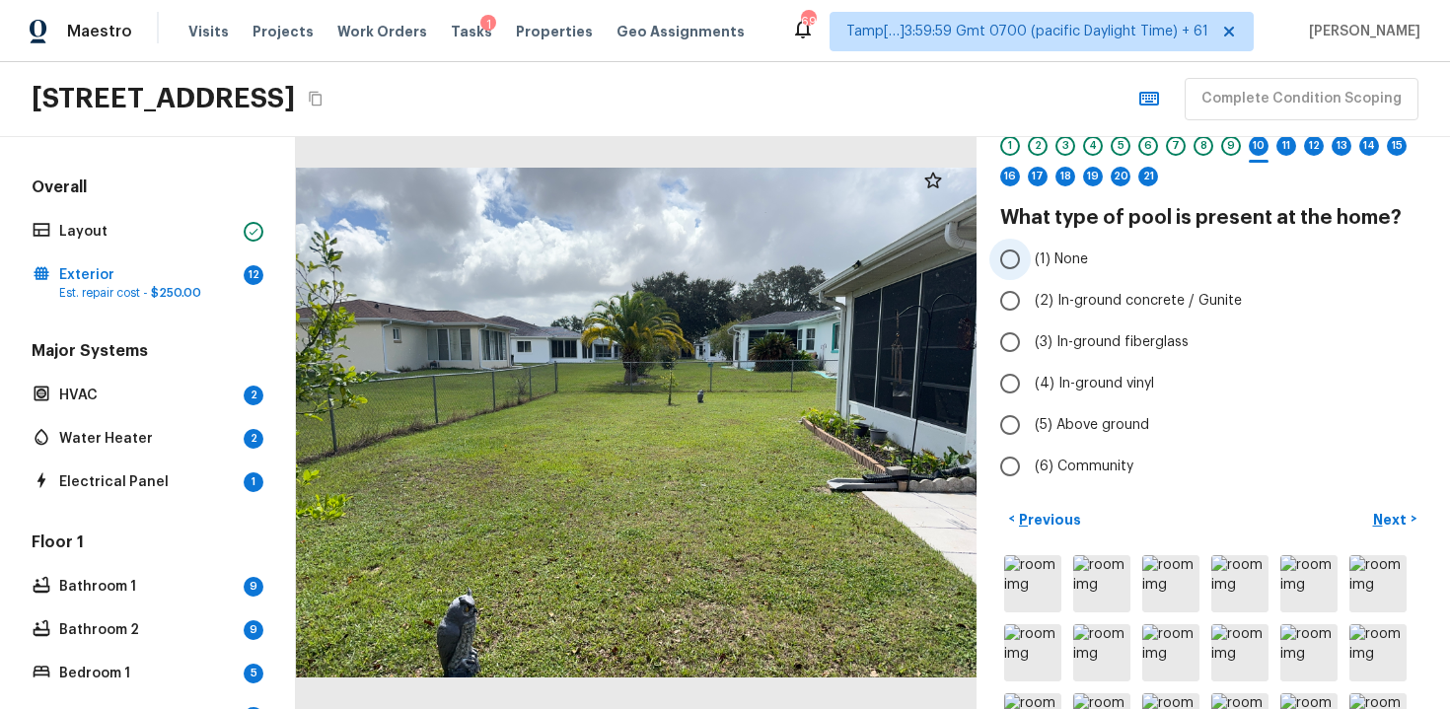
click at [1076, 273] on label "(1) None" at bounding box center [1200, 259] width 421 height 41
click at [1031, 273] on input "(1) None" at bounding box center [1010, 259] width 41 height 41
radio input "true"
click at [1398, 516] on p "Next" at bounding box center [1391, 520] width 37 height 20
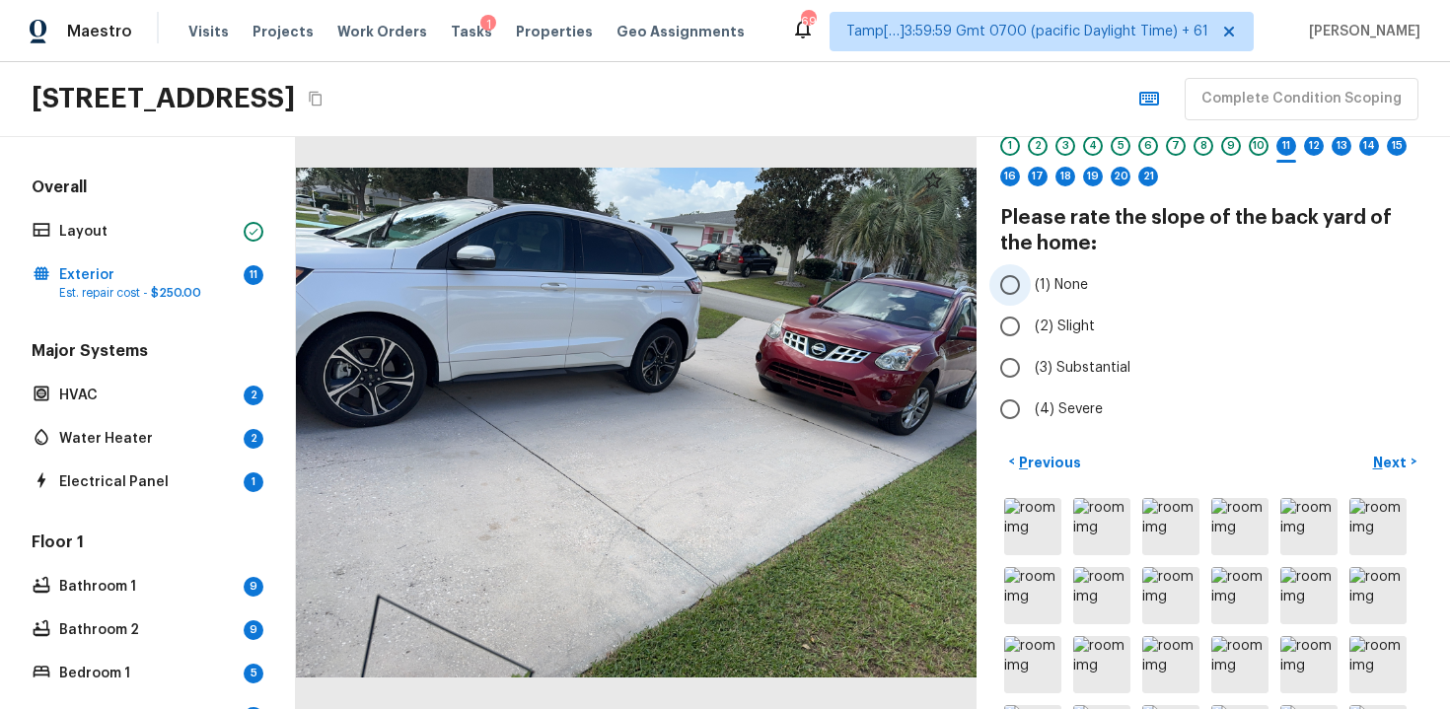
click at [1016, 287] on input "(1) None" at bounding box center [1010, 284] width 41 height 41
radio input "true"
click at [1376, 448] on button "Next >" at bounding box center [1394, 462] width 63 height 33
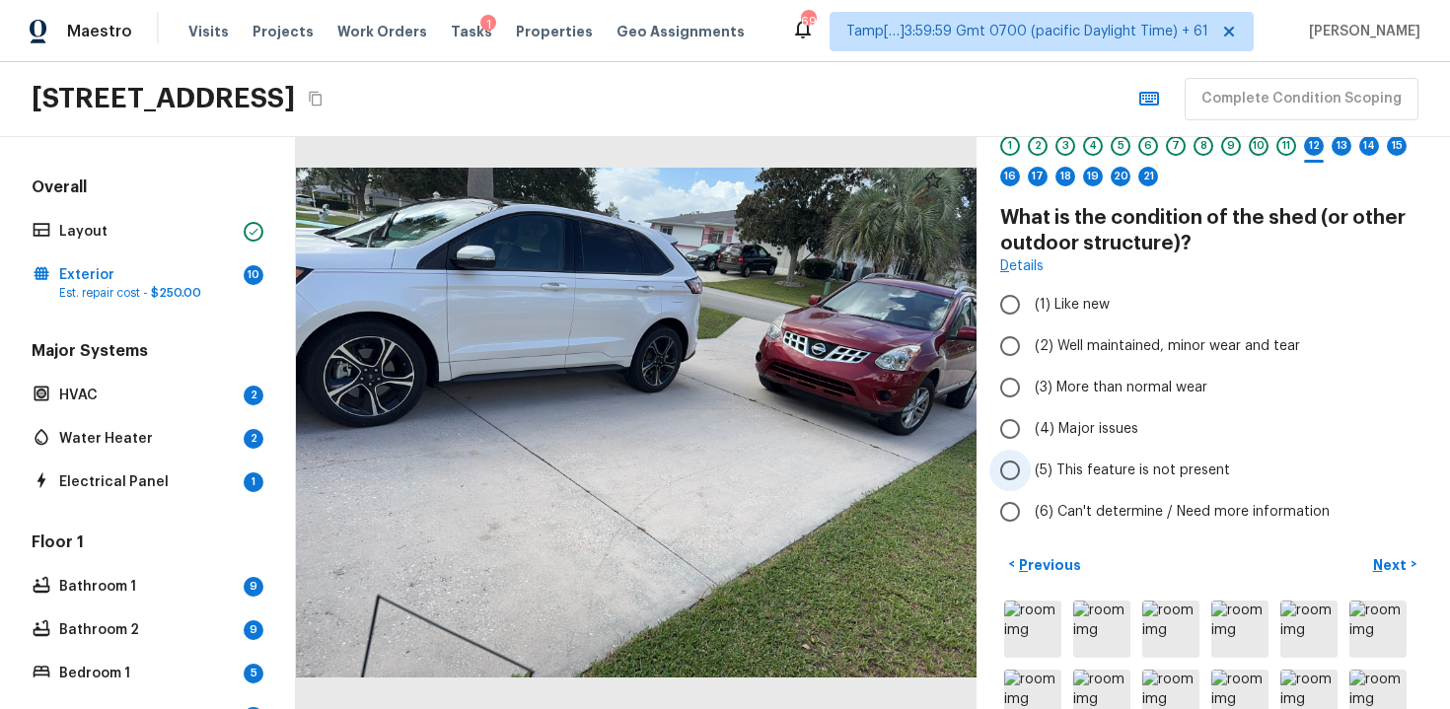
click at [1055, 474] on span "(5) This feature is not present" at bounding box center [1132, 471] width 195 height 20
click at [1031, 474] on input "(5) This feature is not present" at bounding box center [1010, 470] width 41 height 41
radio input "true"
click at [1389, 562] on p "Next" at bounding box center [1391, 565] width 37 height 20
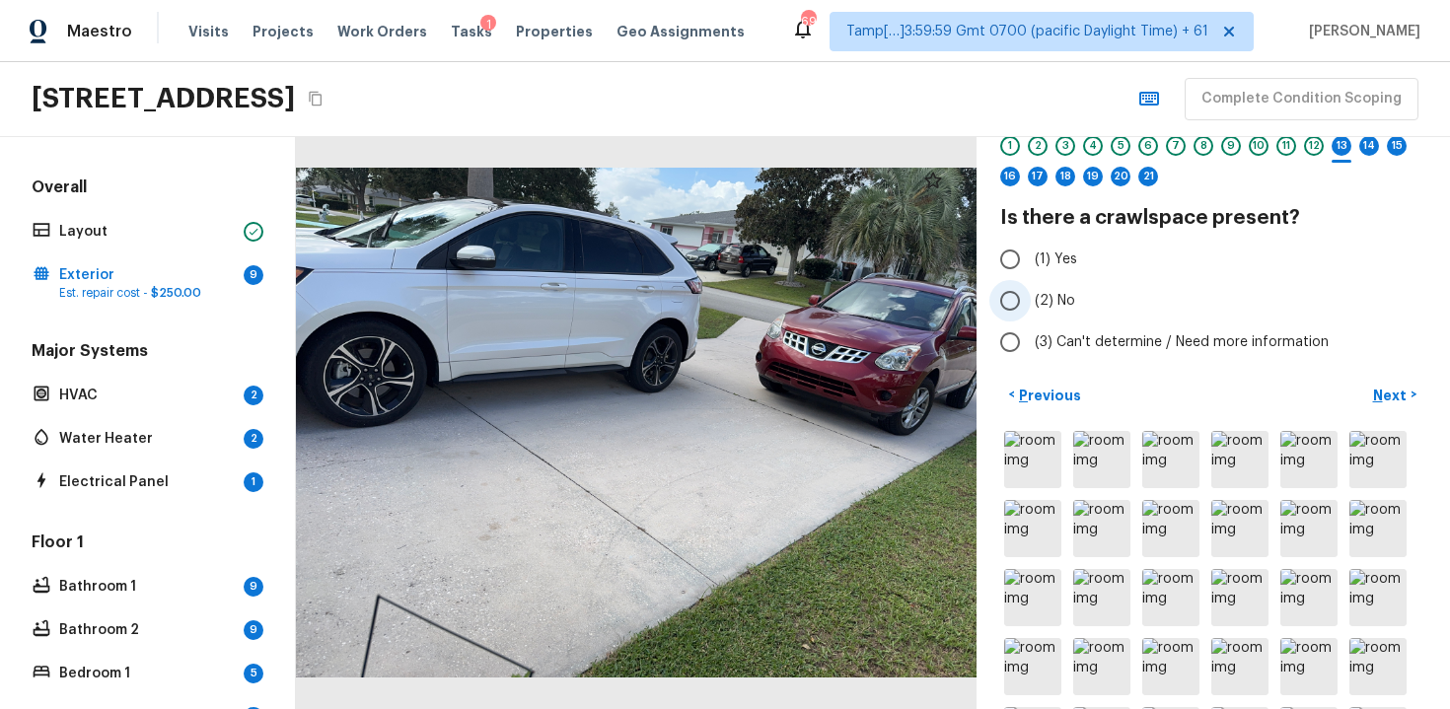
click at [1031, 317] on label "(2) No" at bounding box center [1200, 300] width 421 height 41
click at [1031, 317] on input "(2) No" at bounding box center [1010, 300] width 41 height 41
radio input "true"
click at [1390, 387] on p "Next" at bounding box center [1391, 396] width 37 height 20
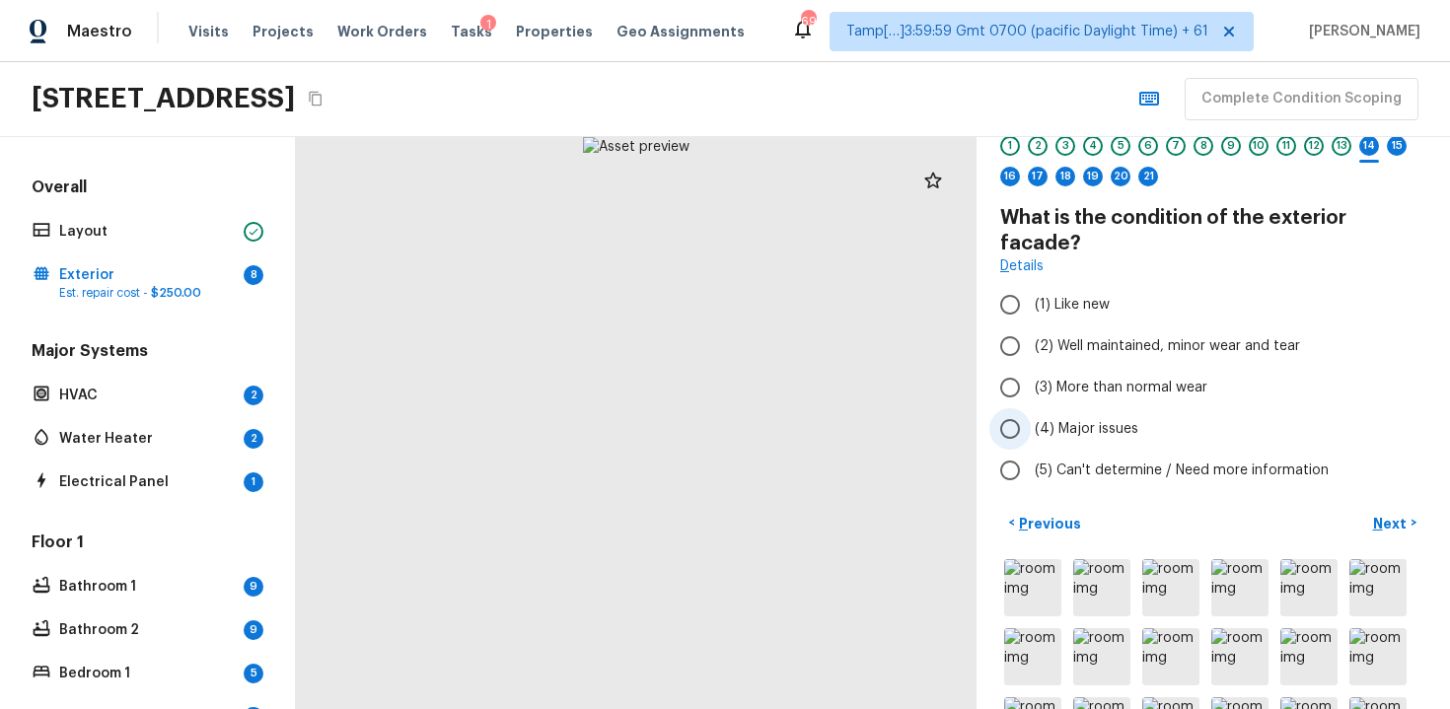
click at [1015, 408] on input "(4) Major issues" at bounding box center [1010, 428] width 41 height 41
radio input "true"
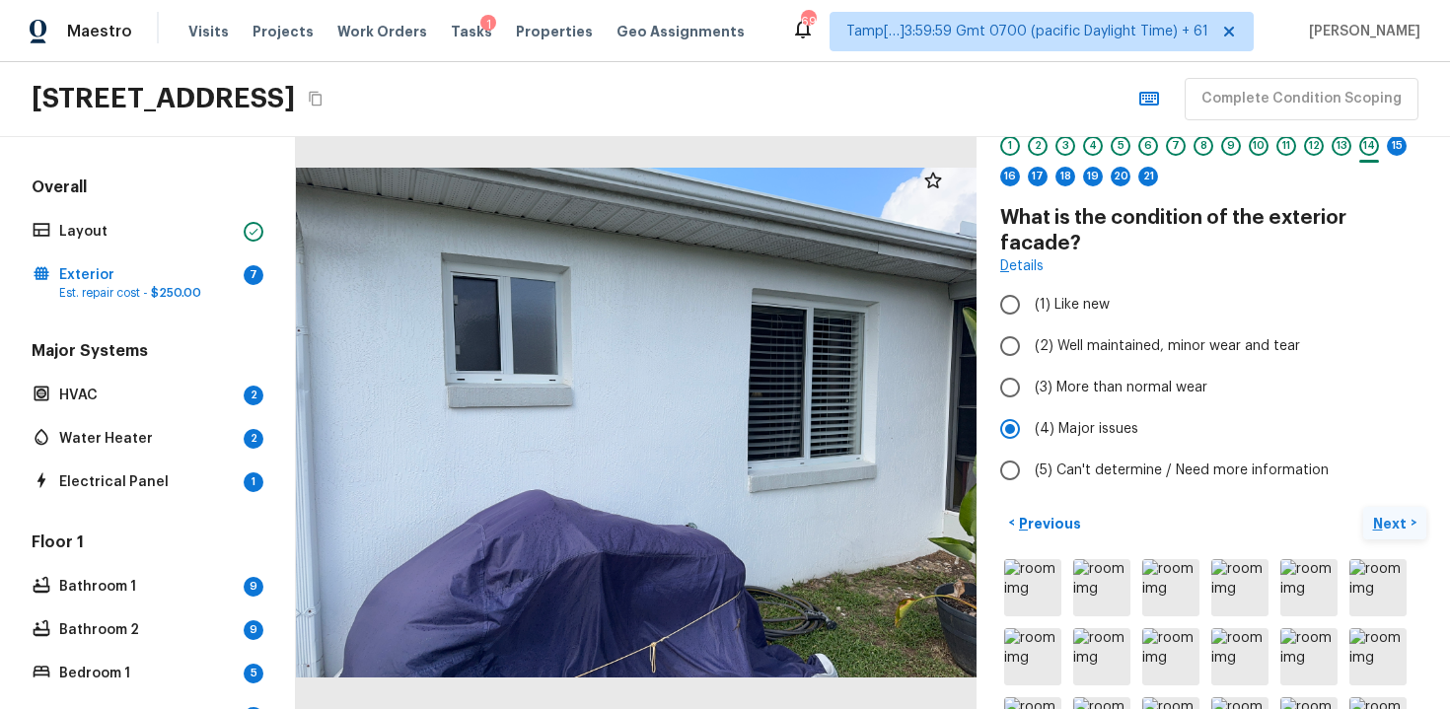
click at [1379, 514] on p "Next" at bounding box center [1391, 524] width 37 height 20
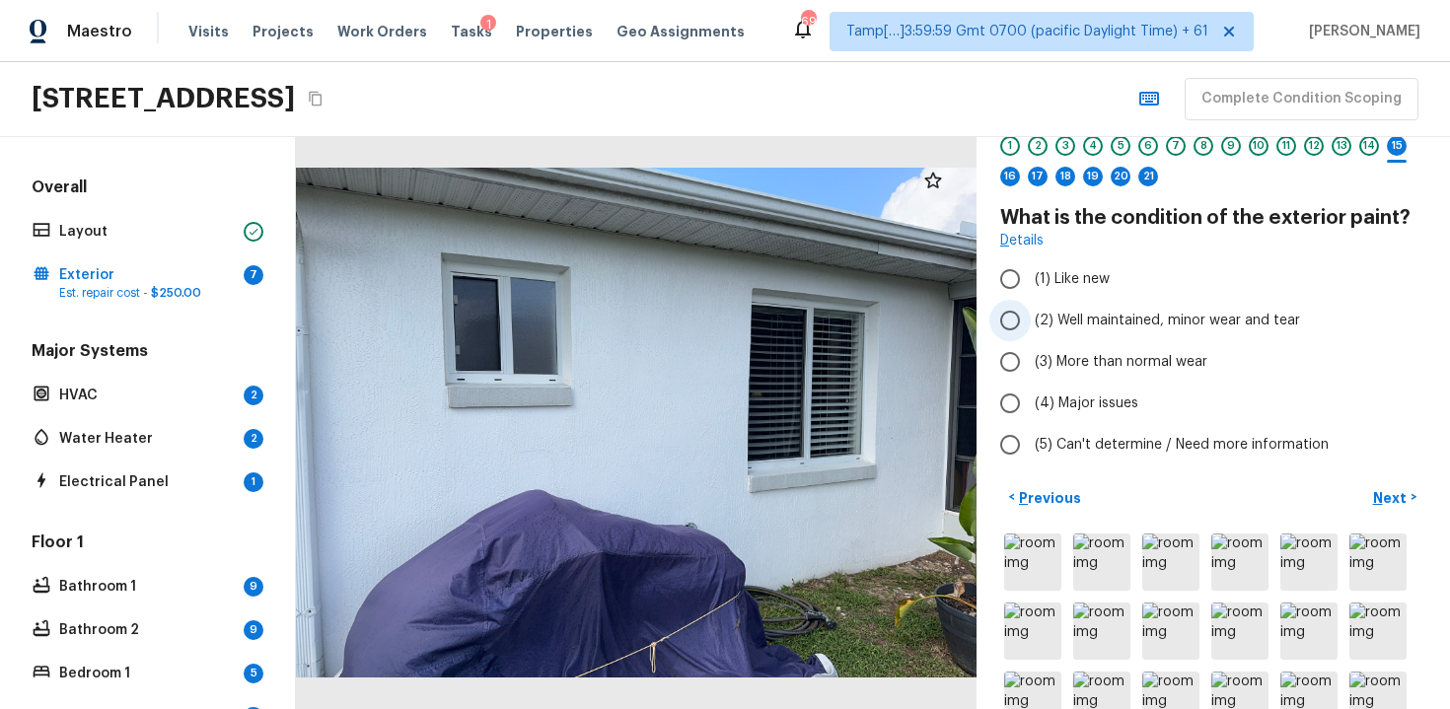
click at [1055, 319] on span "(2) Well maintained, minor wear and tear" at bounding box center [1167, 321] width 265 height 20
click at [1031, 319] on input "(2) Well maintained, minor wear and tear" at bounding box center [1010, 320] width 41 height 41
radio input "true"
click at [1400, 494] on p "Next" at bounding box center [1391, 498] width 37 height 20
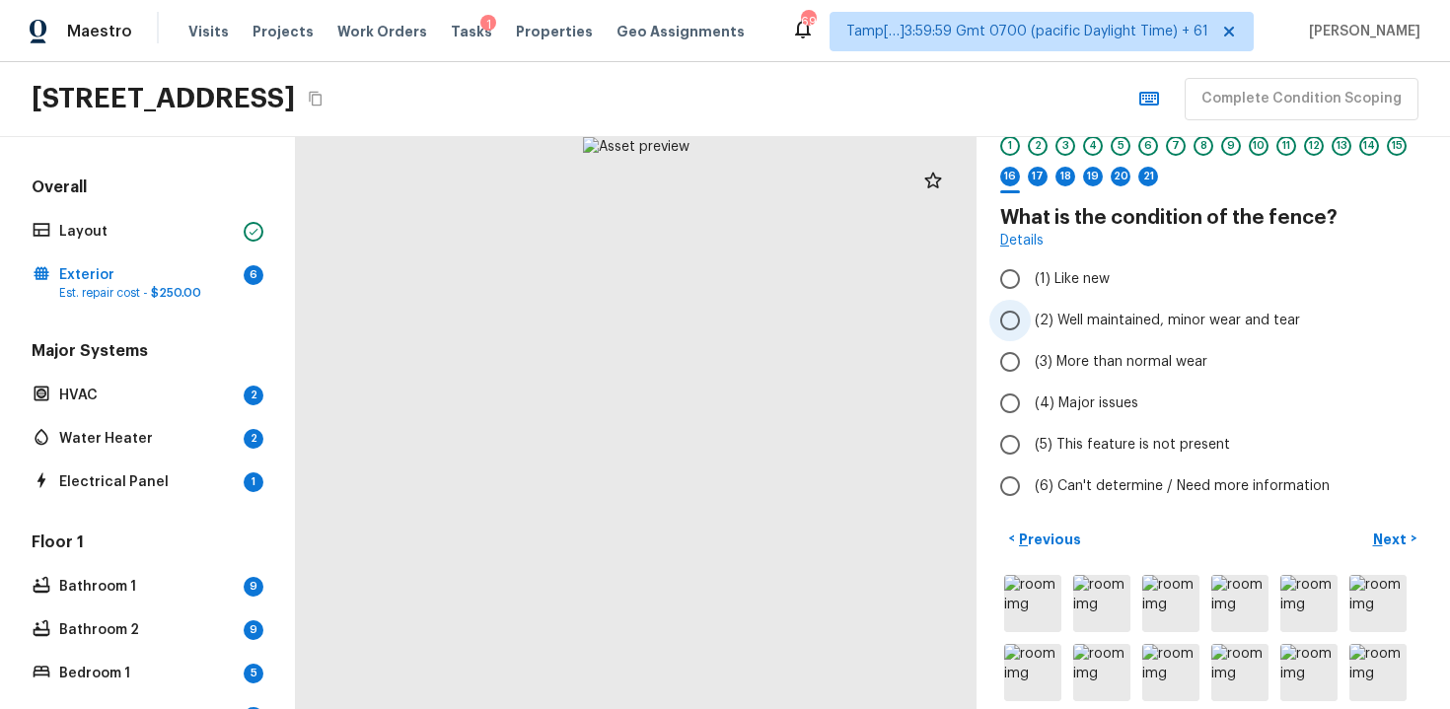
click at [1037, 311] on span "(2) Well maintained, minor wear and tear" at bounding box center [1167, 321] width 265 height 20
click at [1031, 310] on input "(2) Well maintained, minor wear and tear" at bounding box center [1010, 320] width 41 height 41
radio input "true"
click at [1388, 531] on p "Next" at bounding box center [1391, 540] width 37 height 20
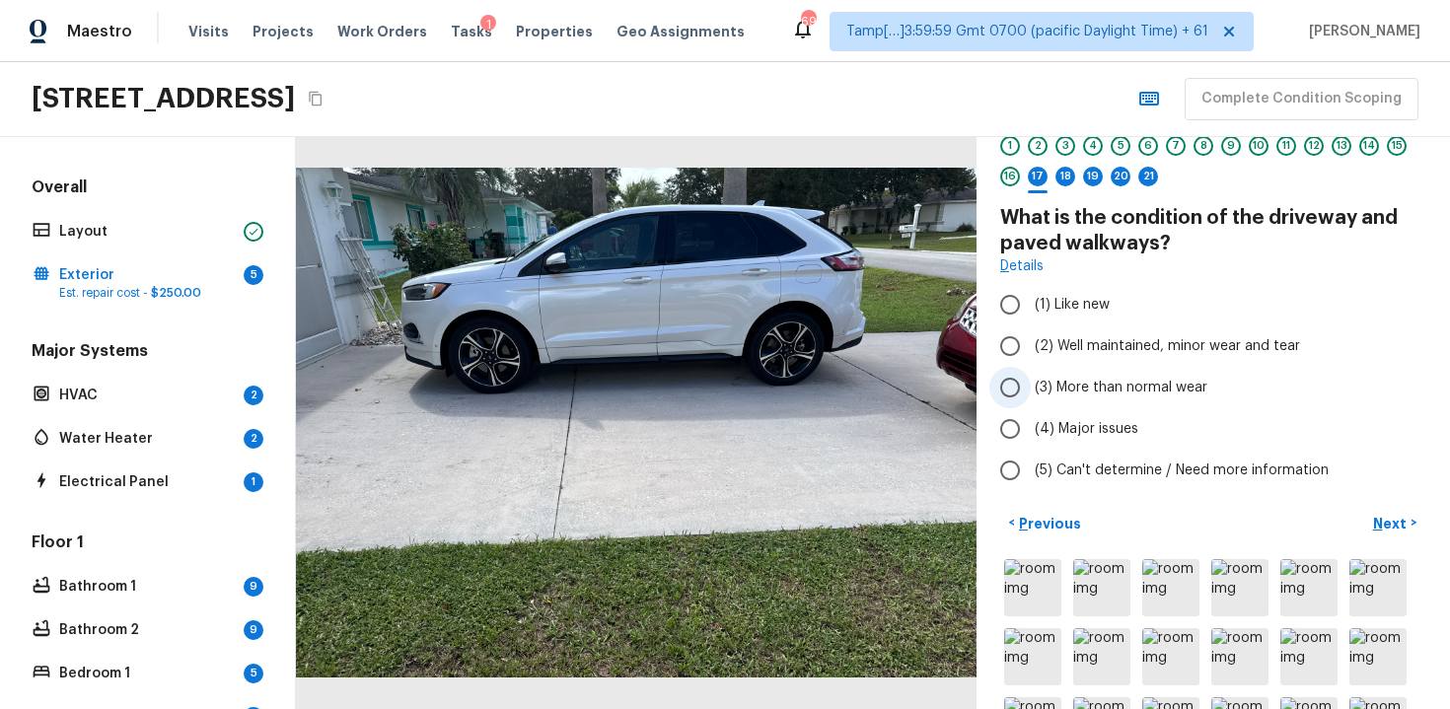
click at [1011, 381] on input "(3) More than normal wear" at bounding box center [1010, 387] width 41 height 41
radio input "true"
click at [1011, 381] on input "(3) More than normal wear" at bounding box center [1010, 387] width 41 height 41
click at [1010, 346] on input "(2) Well maintained, minor wear and tear" at bounding box center [1010, 346] width 41 height 41
radio input "true"
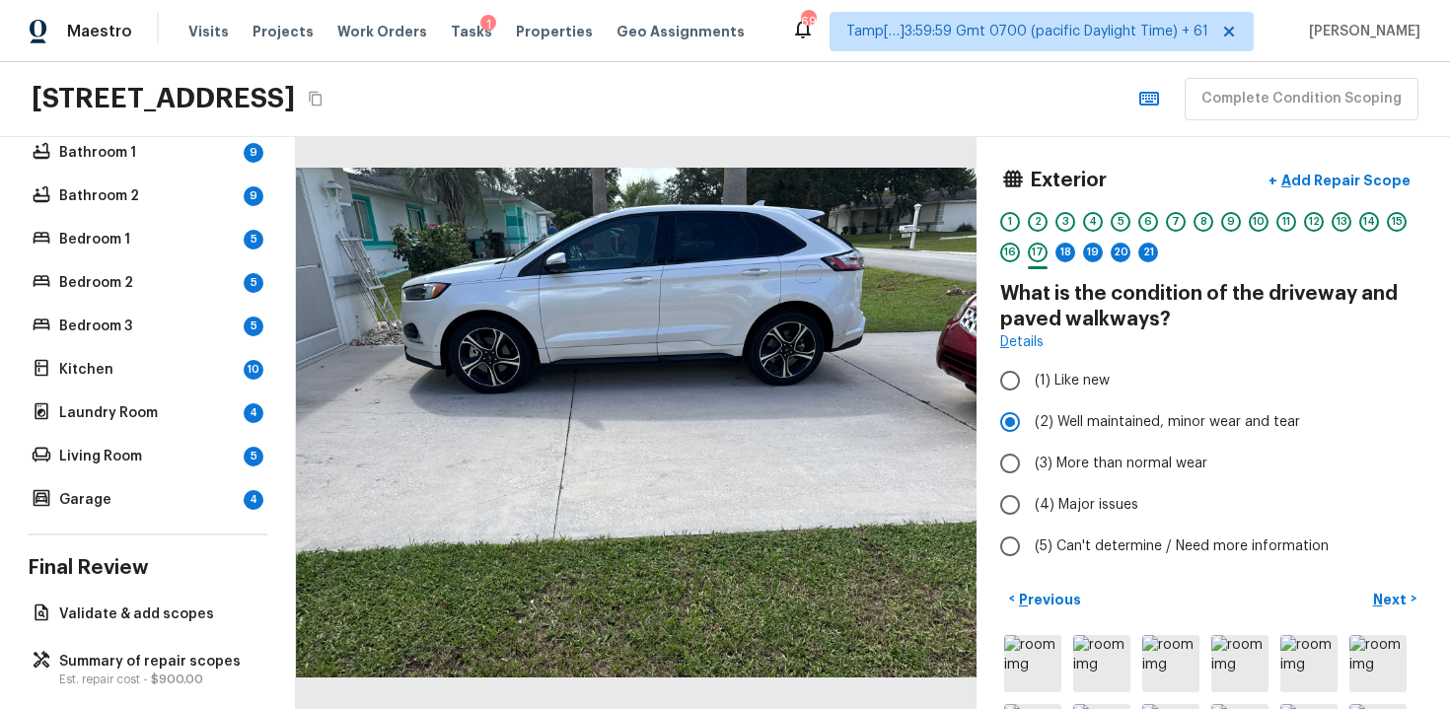
scroll to position [456, 0]
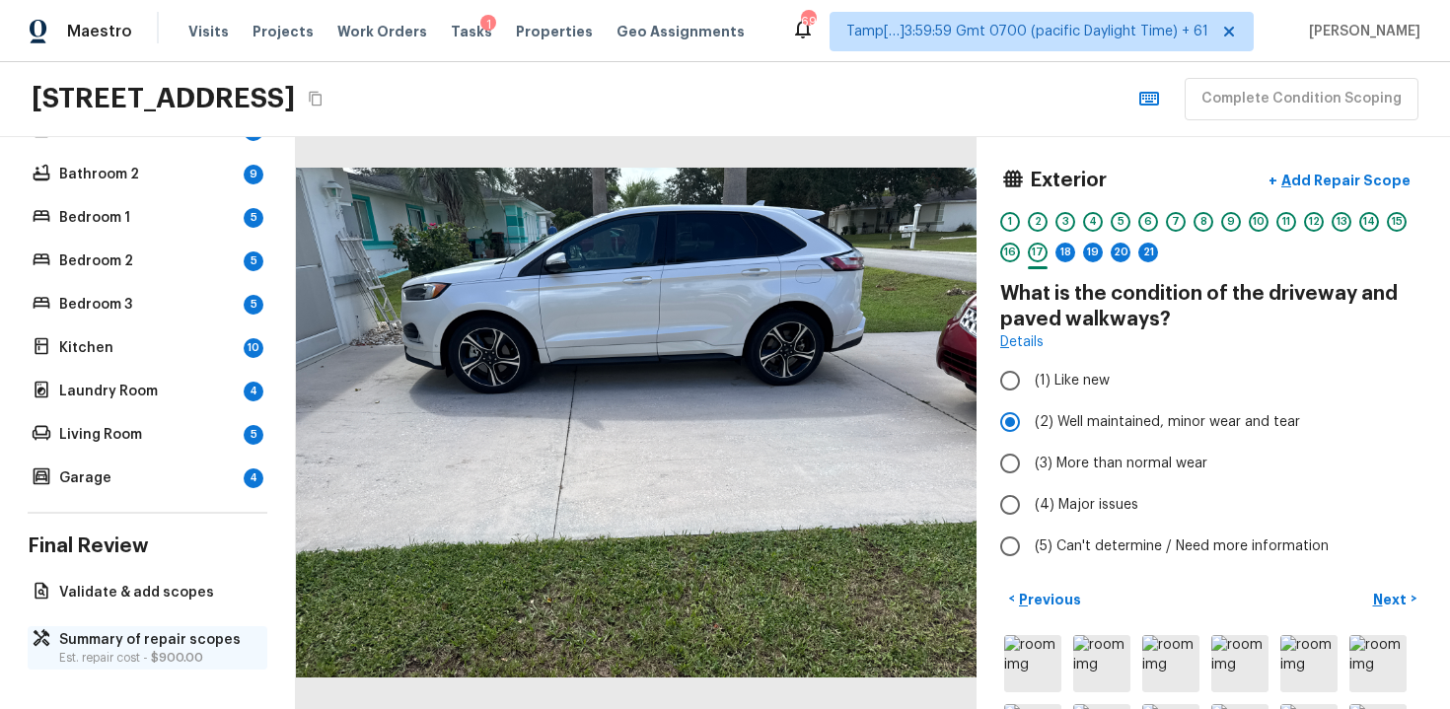
click at [88, 636] on p "Summary of repair scopes" at bounding box center [157, 640] width 196 height 20
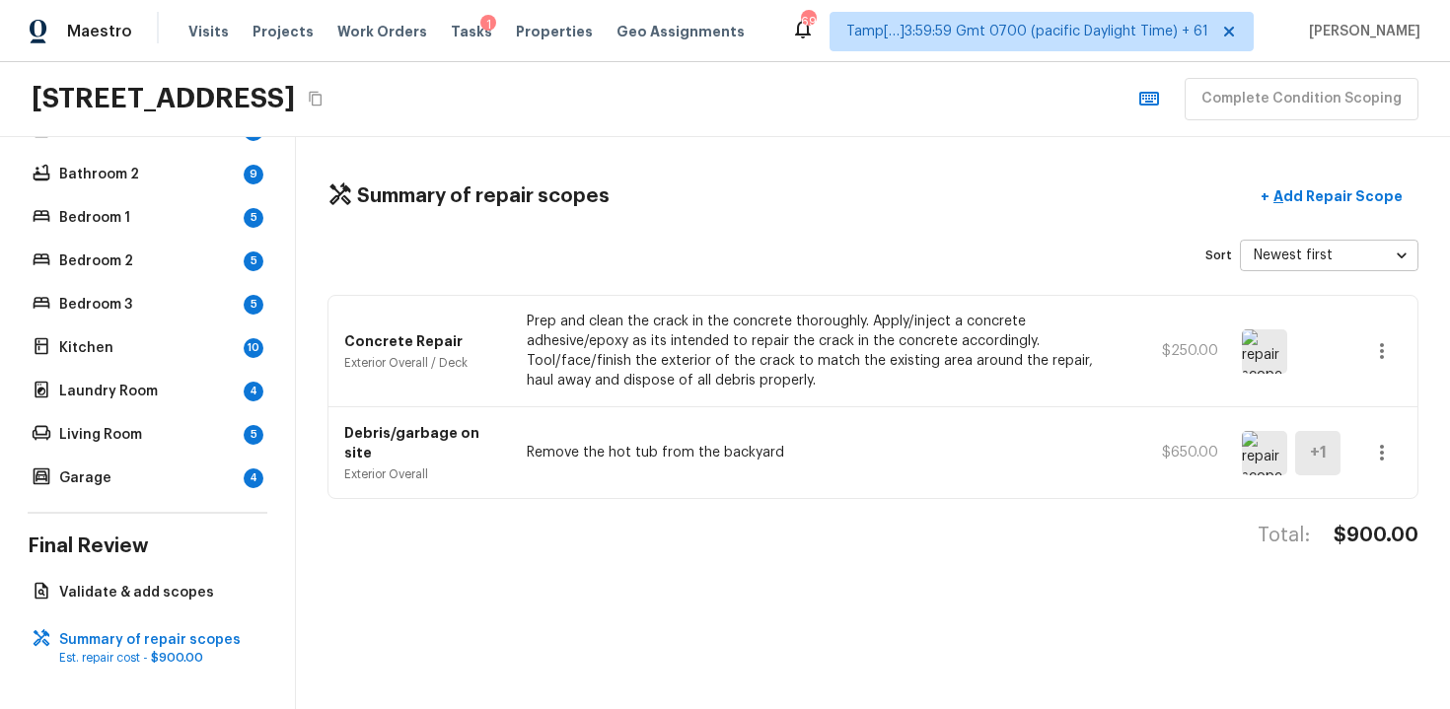
click at [1373, 347] on icon "button" at bounding box center [1382, 351] width 24 height 24
click at [1367, 403] on li "Edit" at bounding box center [1389, 408] width 92 height 59
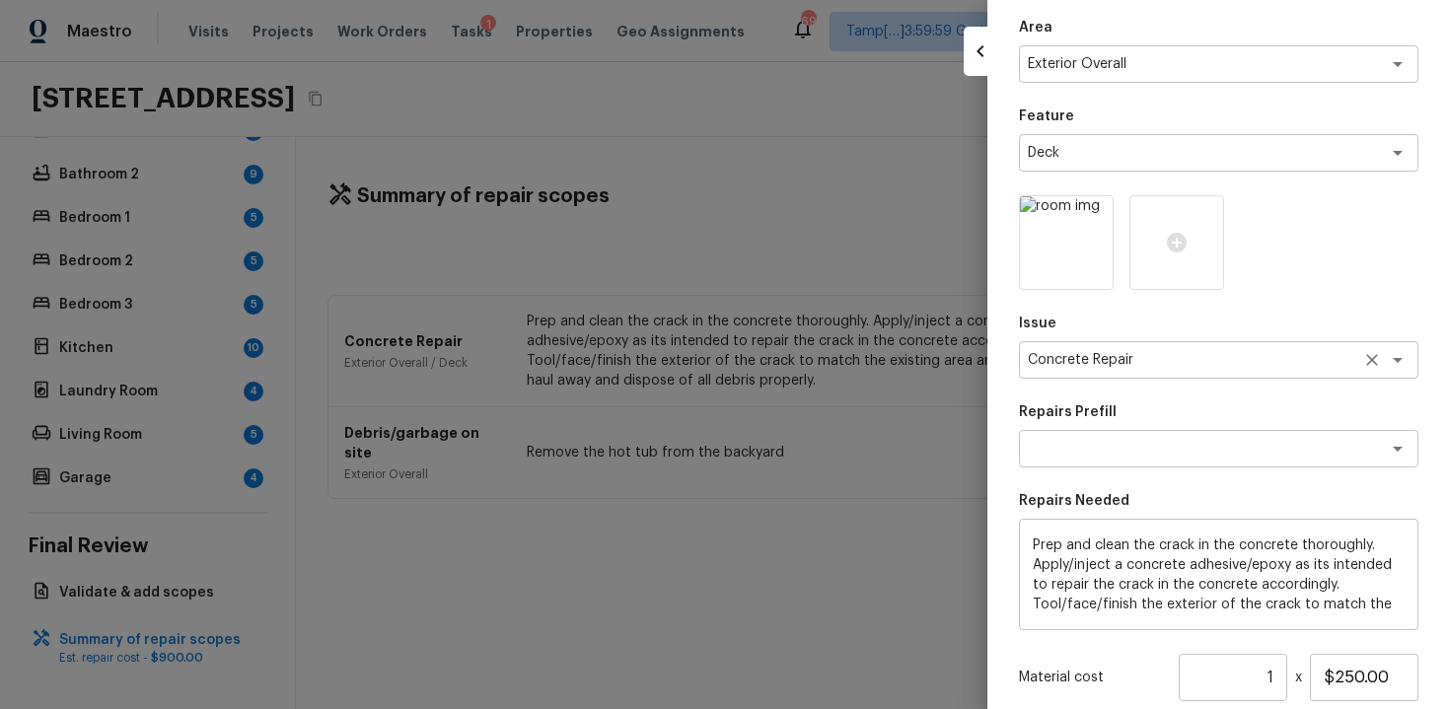
scroll to position [60, 0]
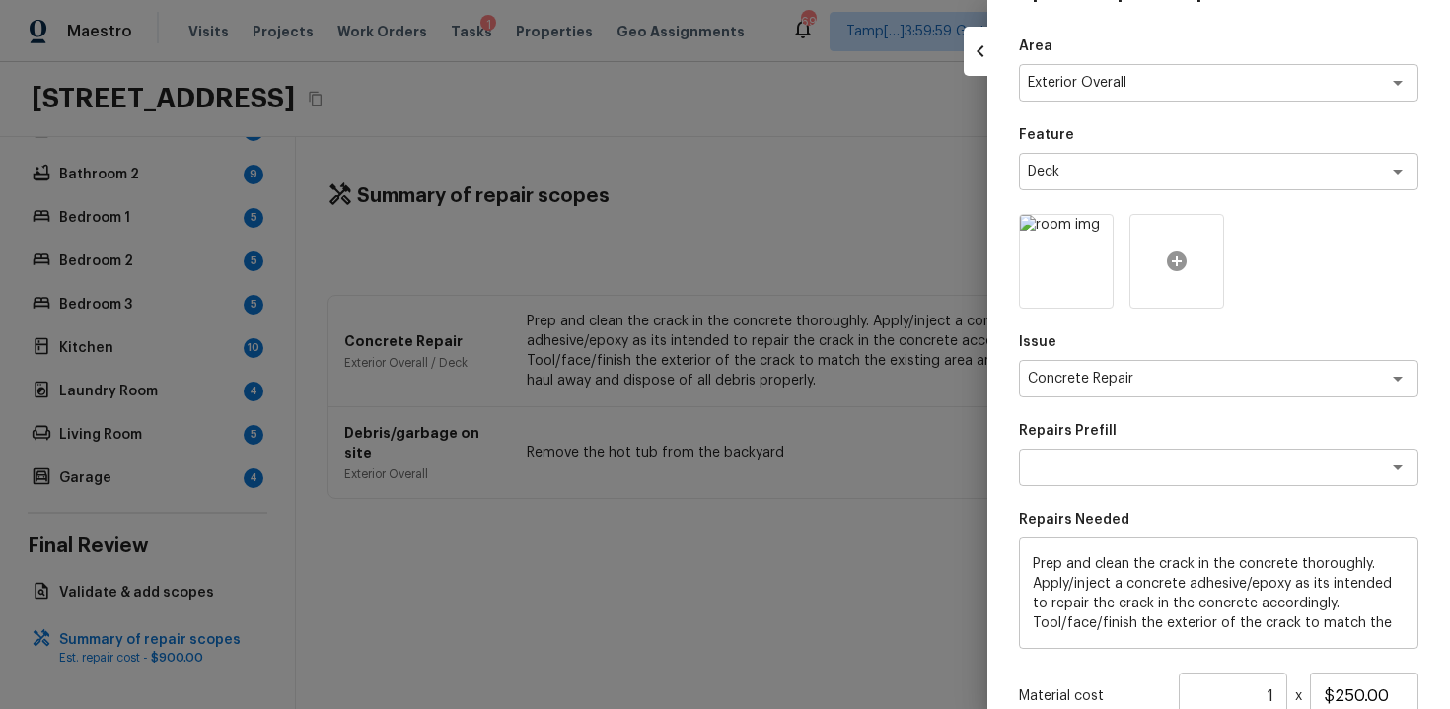
click at [1173, 253] on icon at bounding box center [1177, 262] width 20 height 20
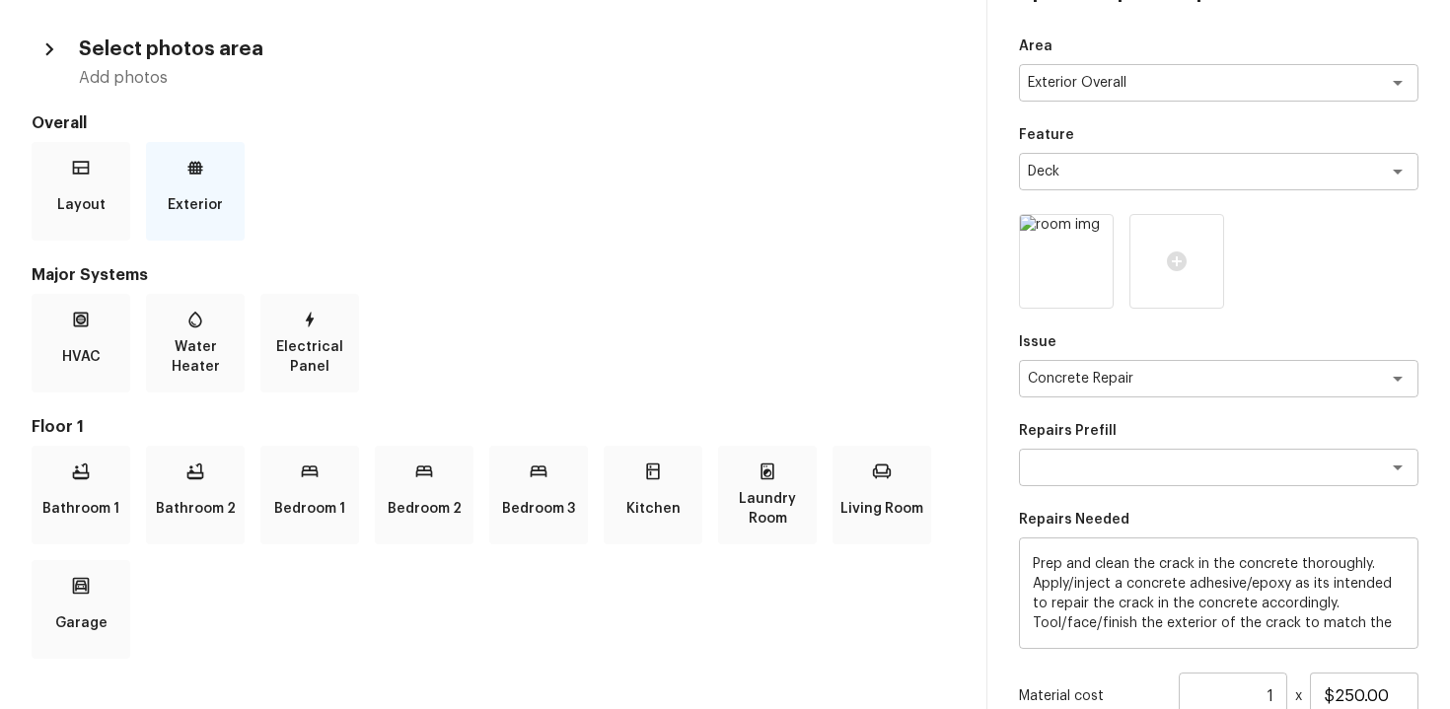
click at [185, 209] on p "Exterior" at bounding box center [195, 204] width 55 height 39
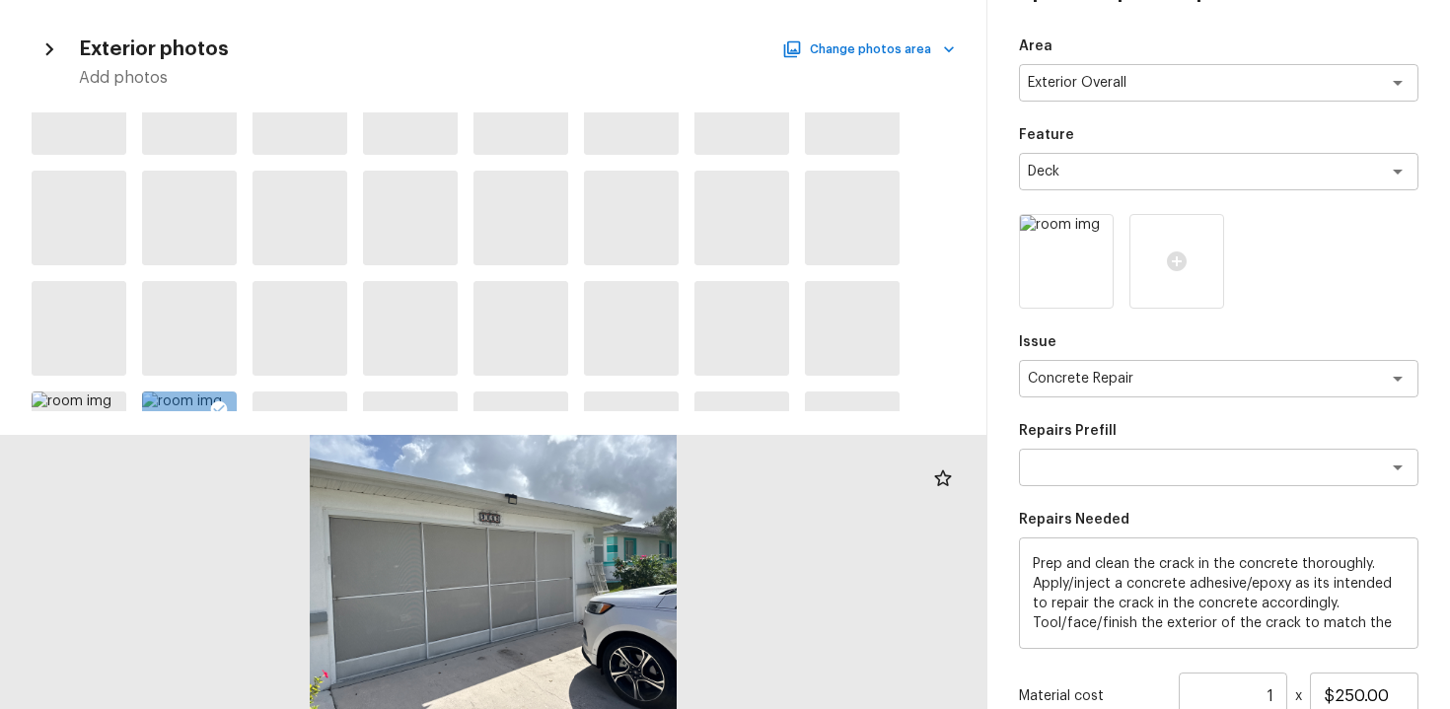
scroll to position [500, 0]
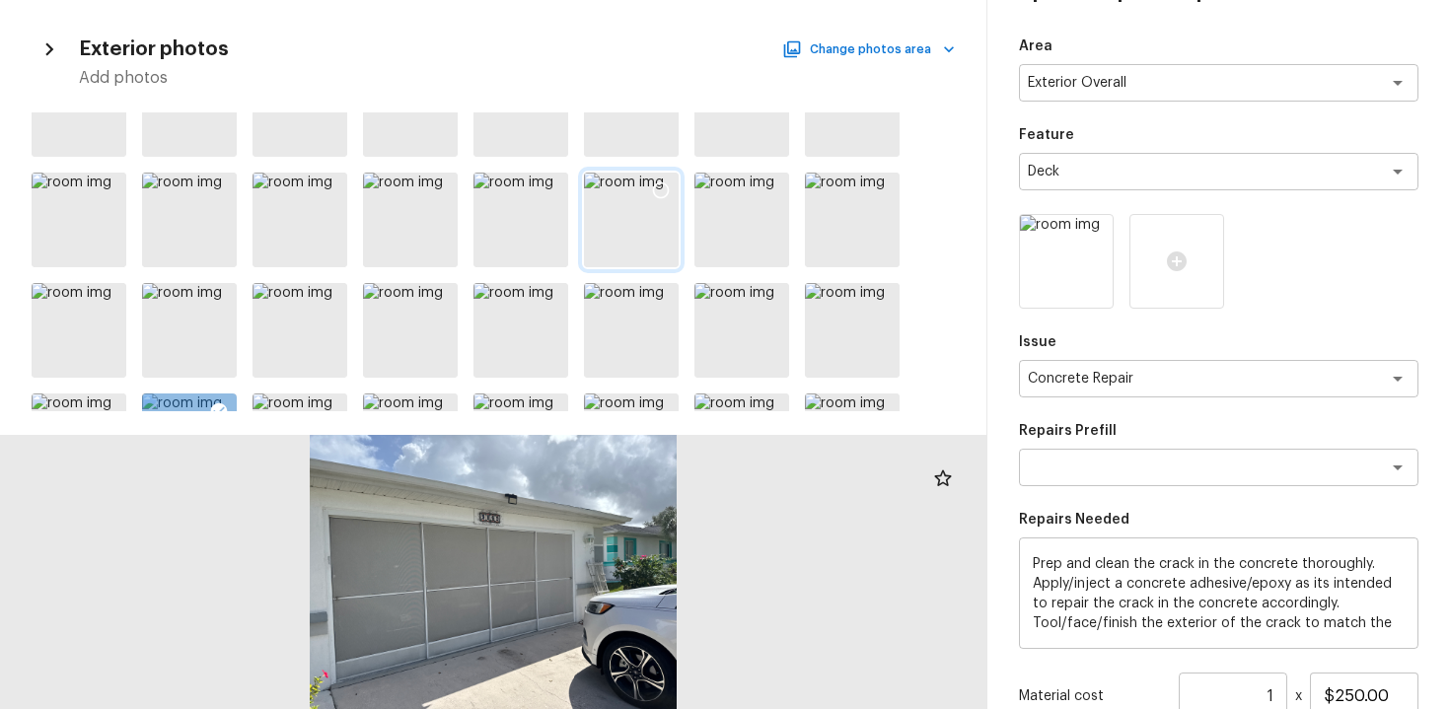
click at [655, 176] on div at bounding box center [661, 193] width 36 height 41
click at [550, 484] on div at bounding box center [493, 572] width 987 height 275
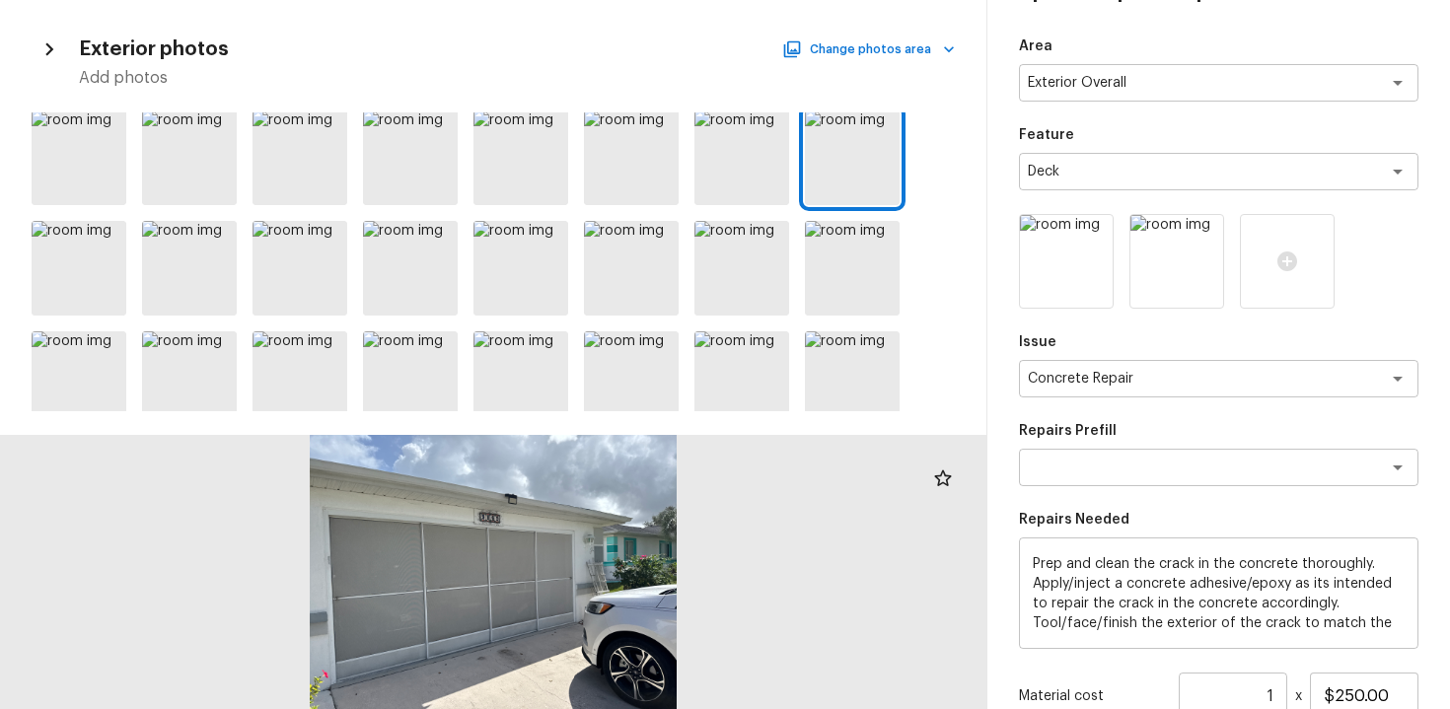
scroll to position [0, 0]
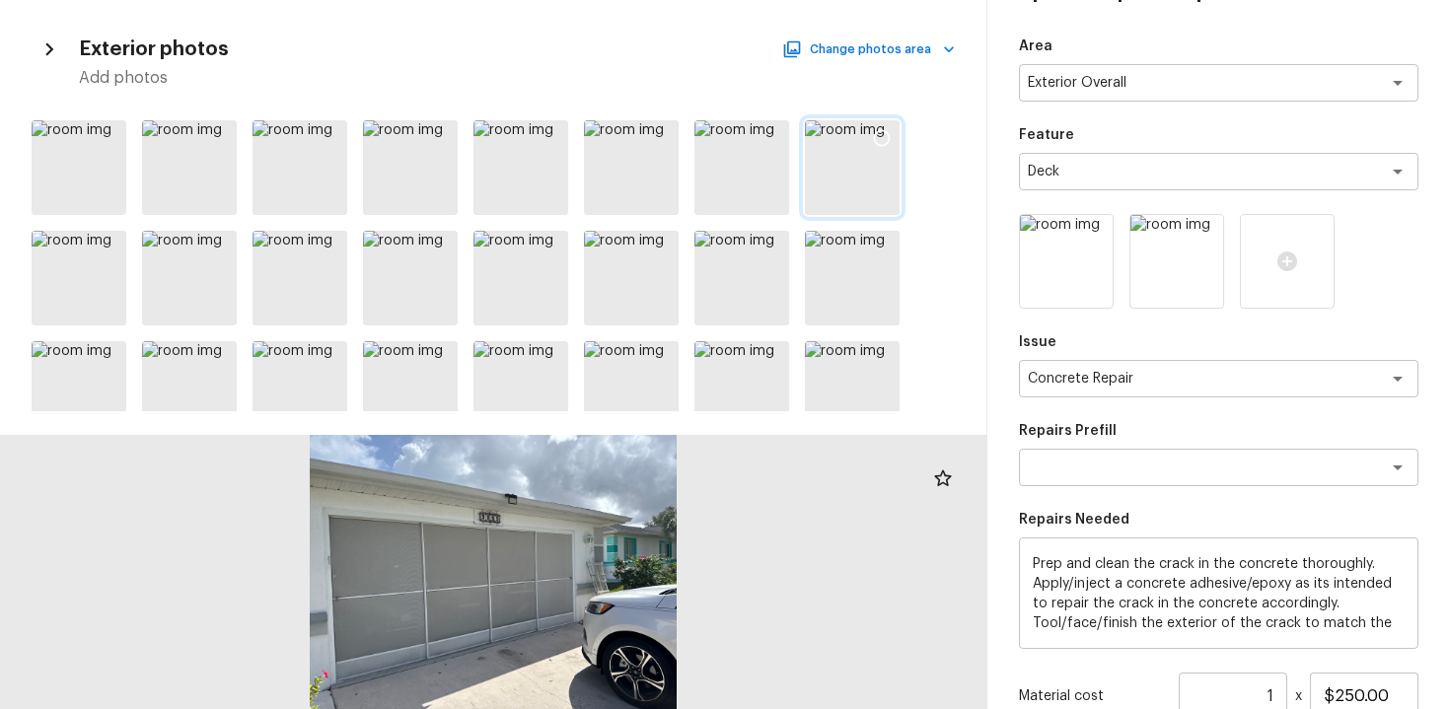
click at [881, 140] on icon at bounding box center [882, 138] width 20 height 20
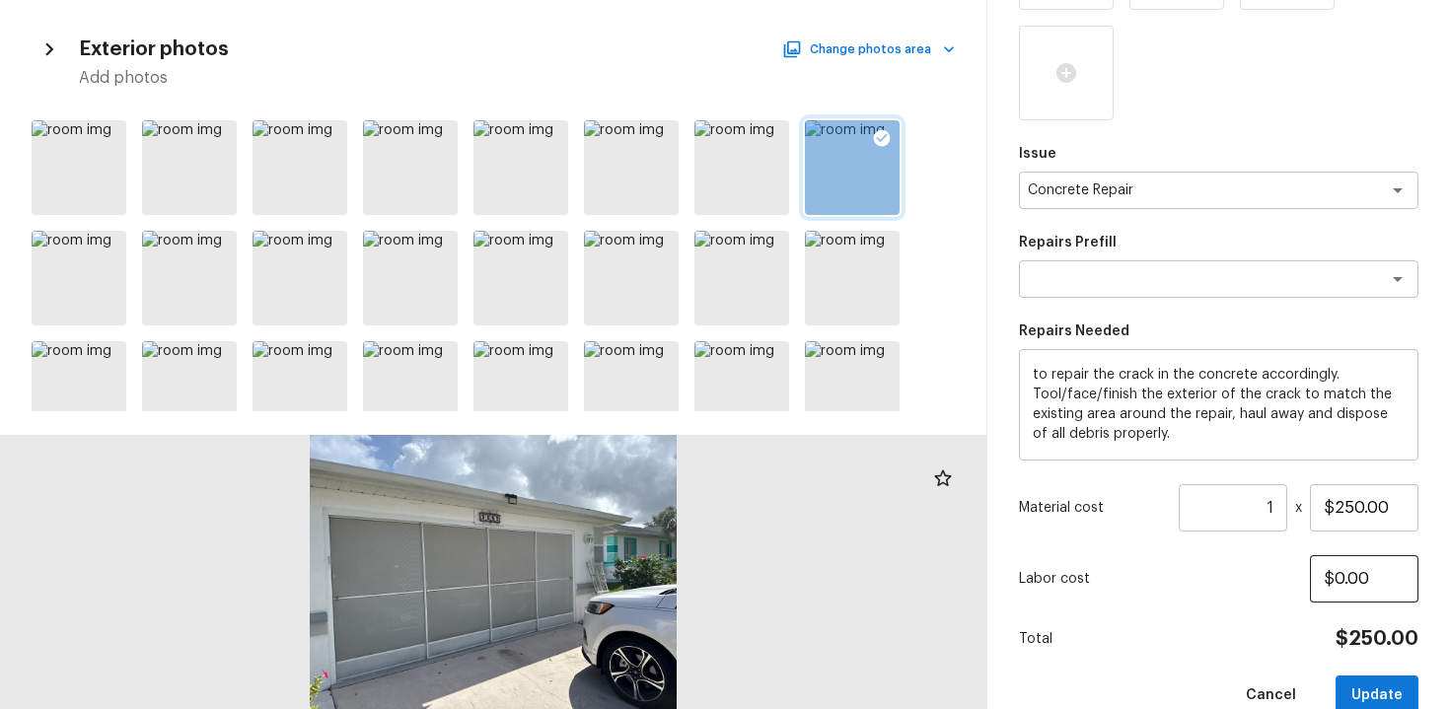
scroll to position [397, 0]
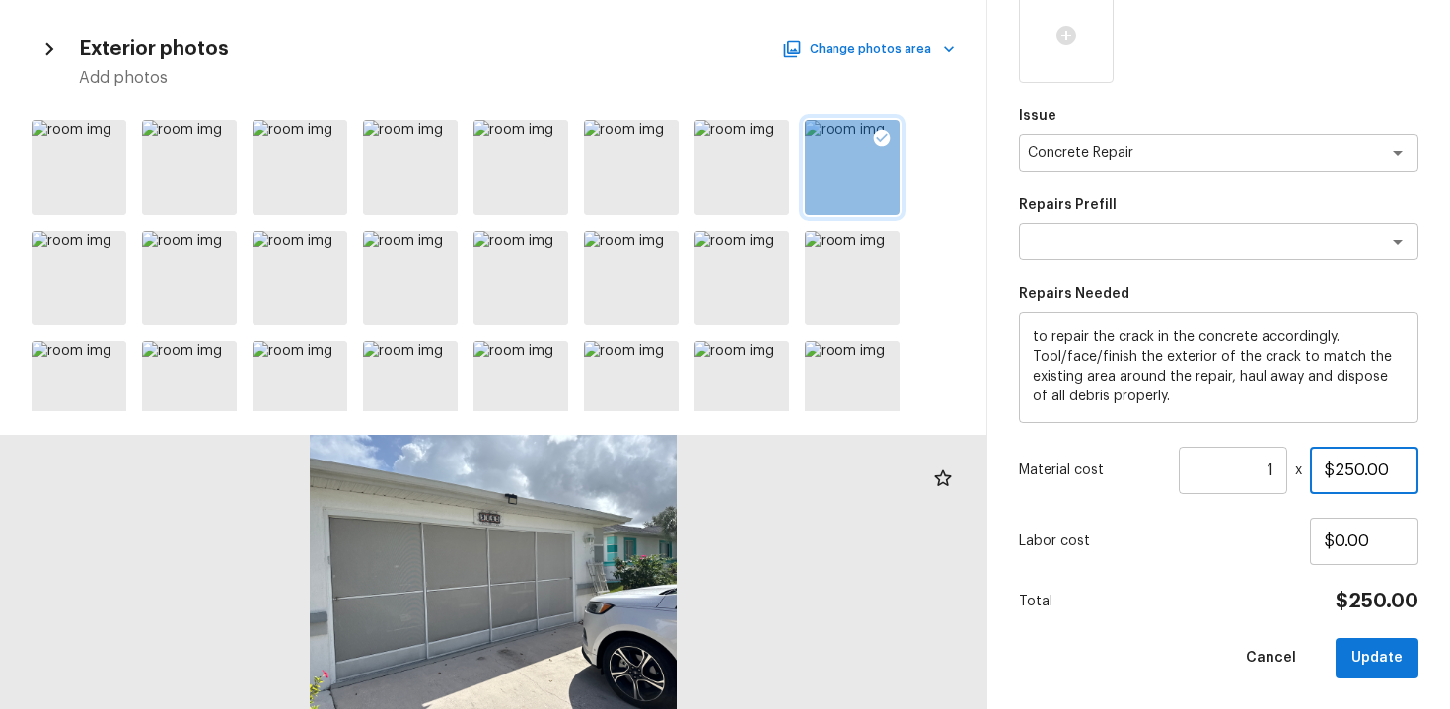
click at [1355, 469] on input "$250.00" at bounding box center [1364, 470] width 109 height 47
type input "$400.00"
click at [1163, 567] on div "Area Exterior Overall x ​ Feature Deck x ​ Issue Concrete Repair x ​ Repairs Pr…" at bounding box center [1219, 189] width 400 height 979
click at [1354, 647] on button "Update" at bounding box center [1377, 658] width 83 height 40
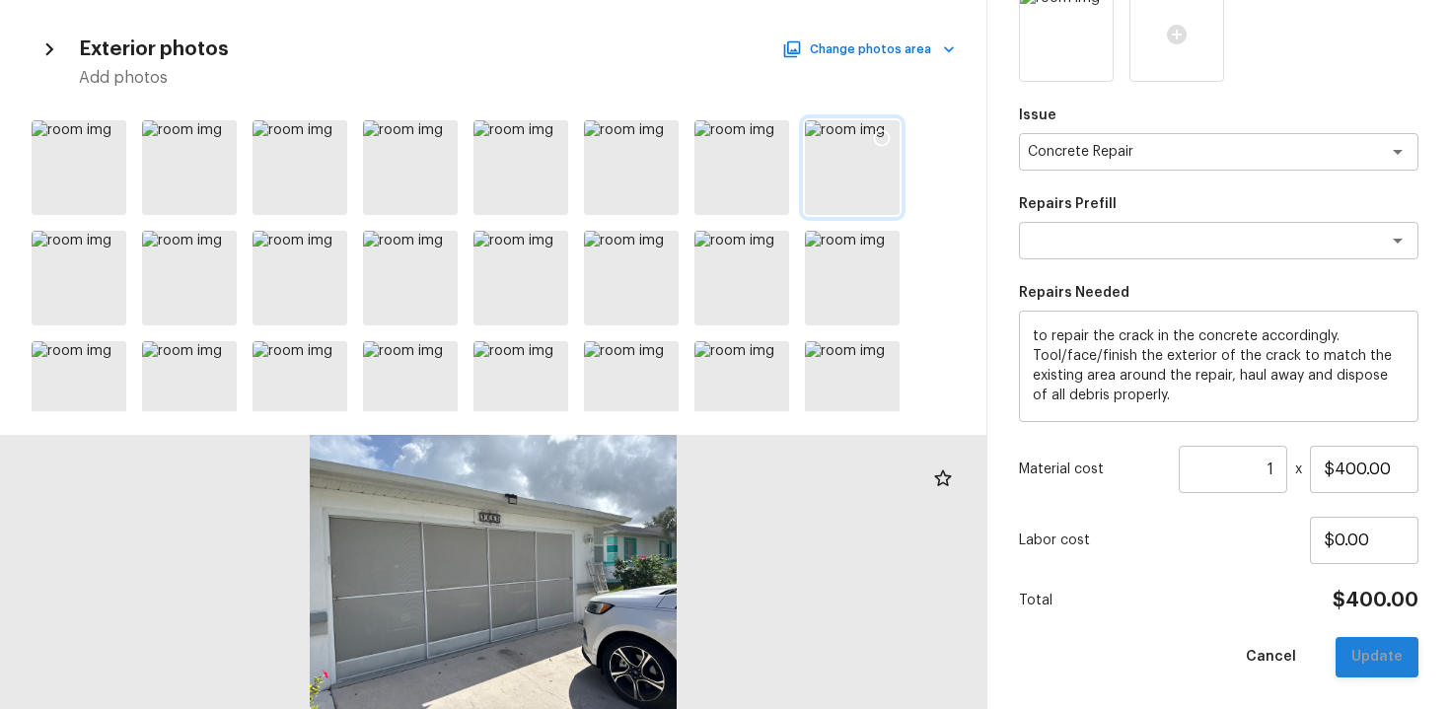
scroll to position [286, 0]
type input "$0.00"
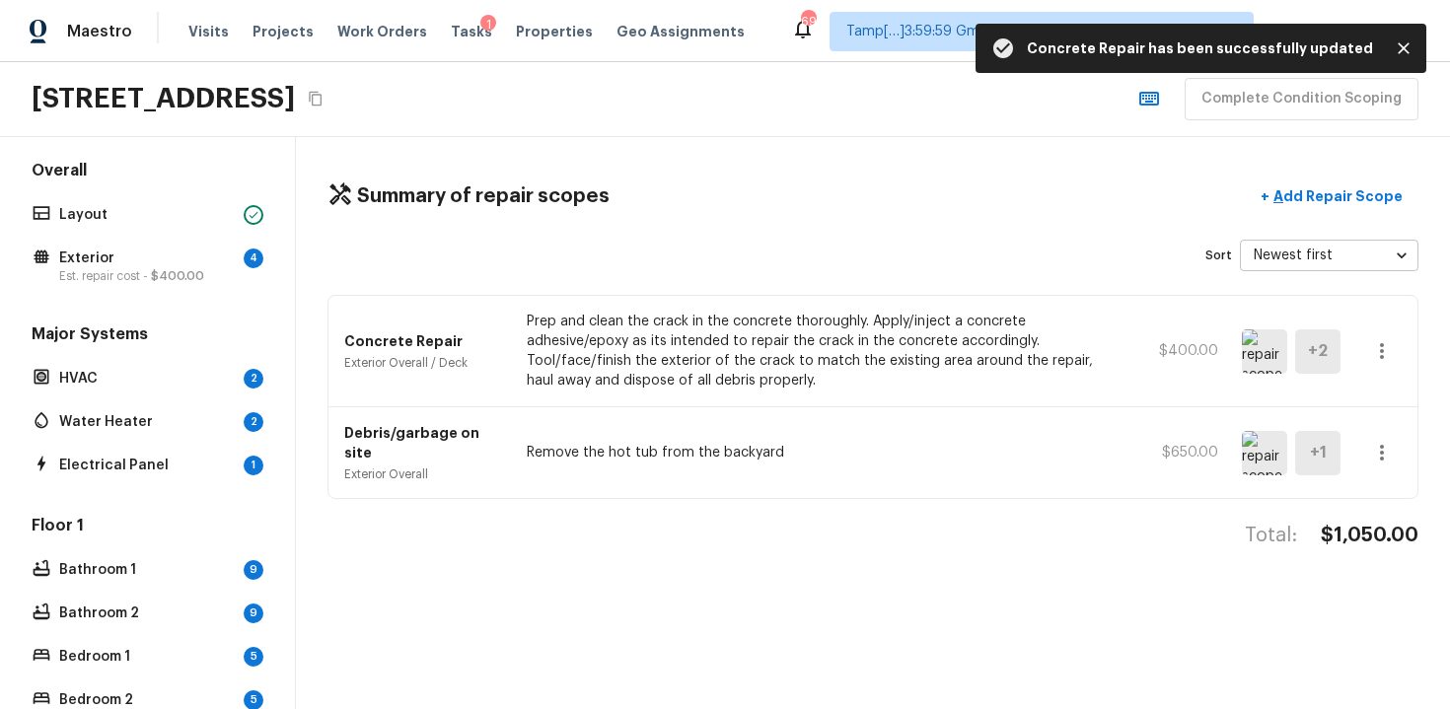
scroll to position [18, 0]
click at [229, 263] on p "Exterior" at bounding box center [147, 258] width 177 height 20
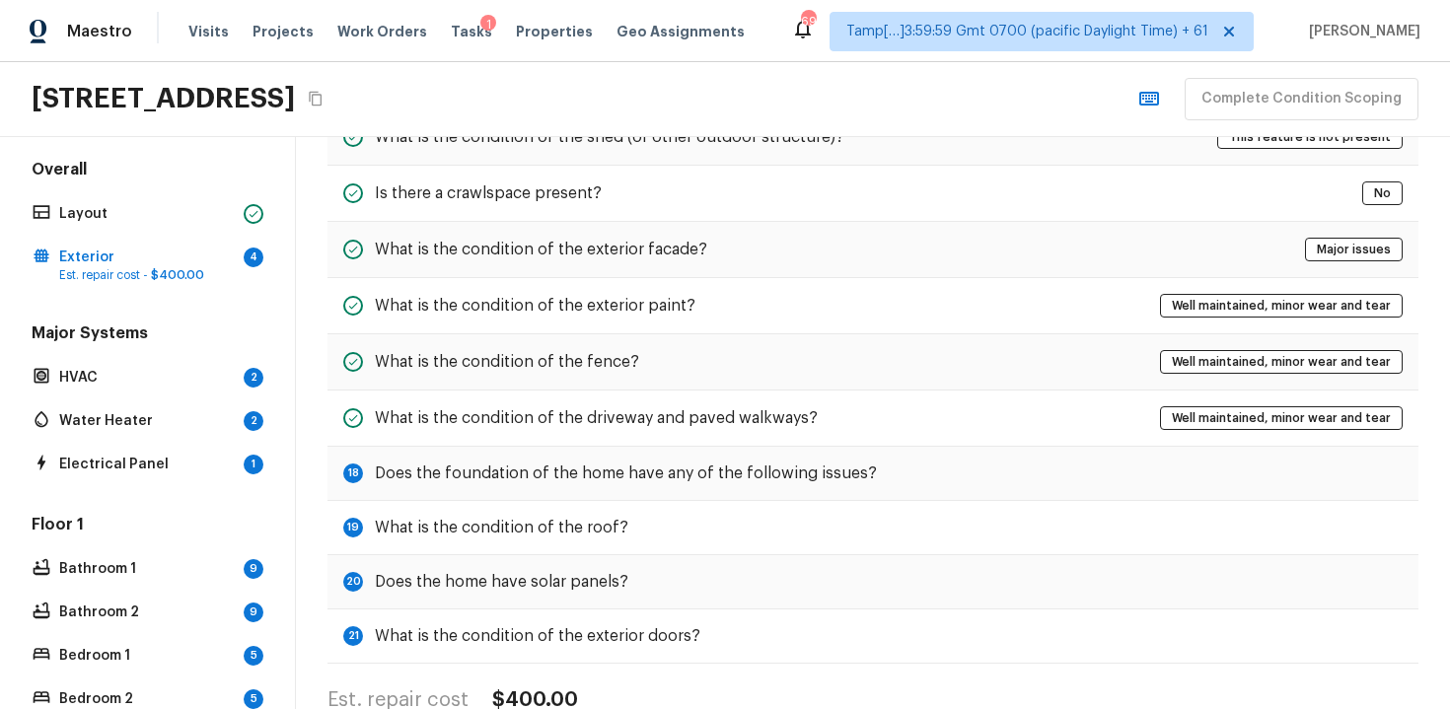
scroll to position [767, 0]
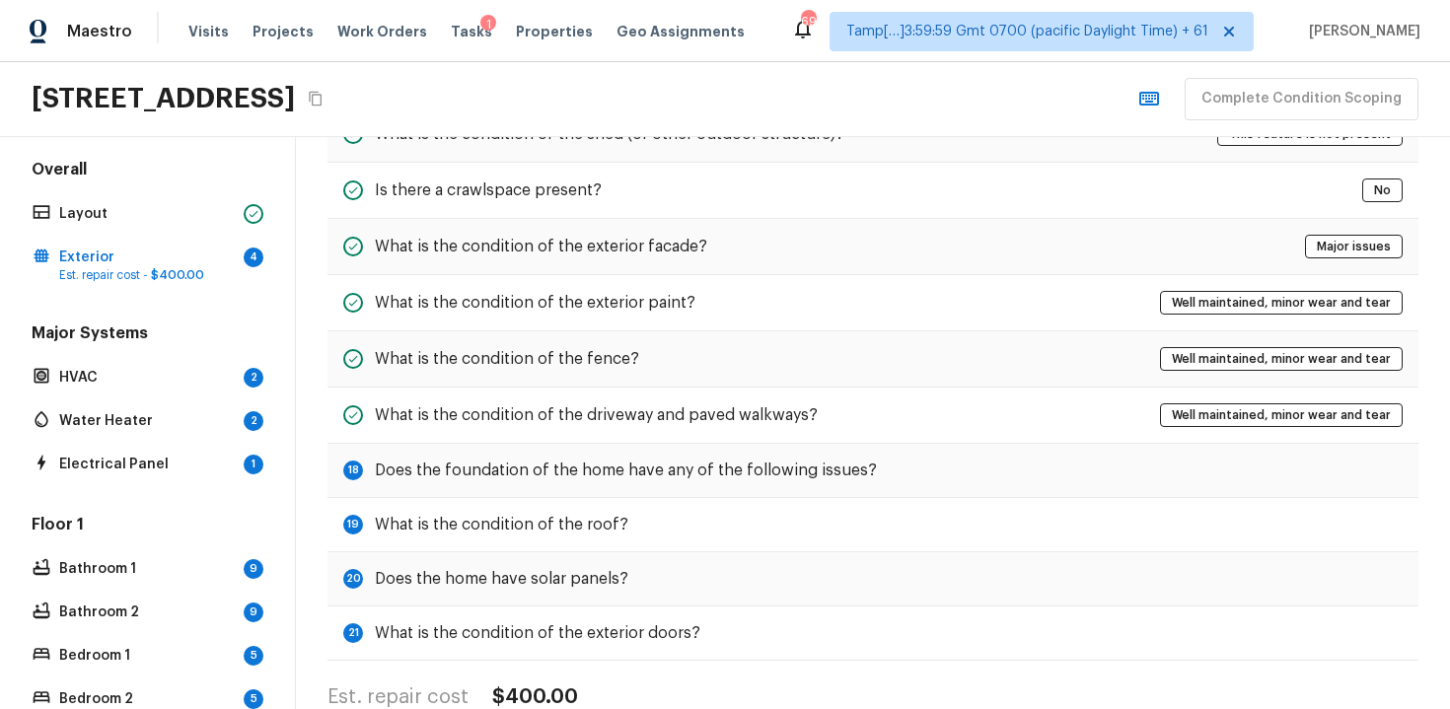
click at [845, 470] on h5 "Does the foundation of the home have any of the following issues?" at bounding box center [626, 471] width 502 height 22
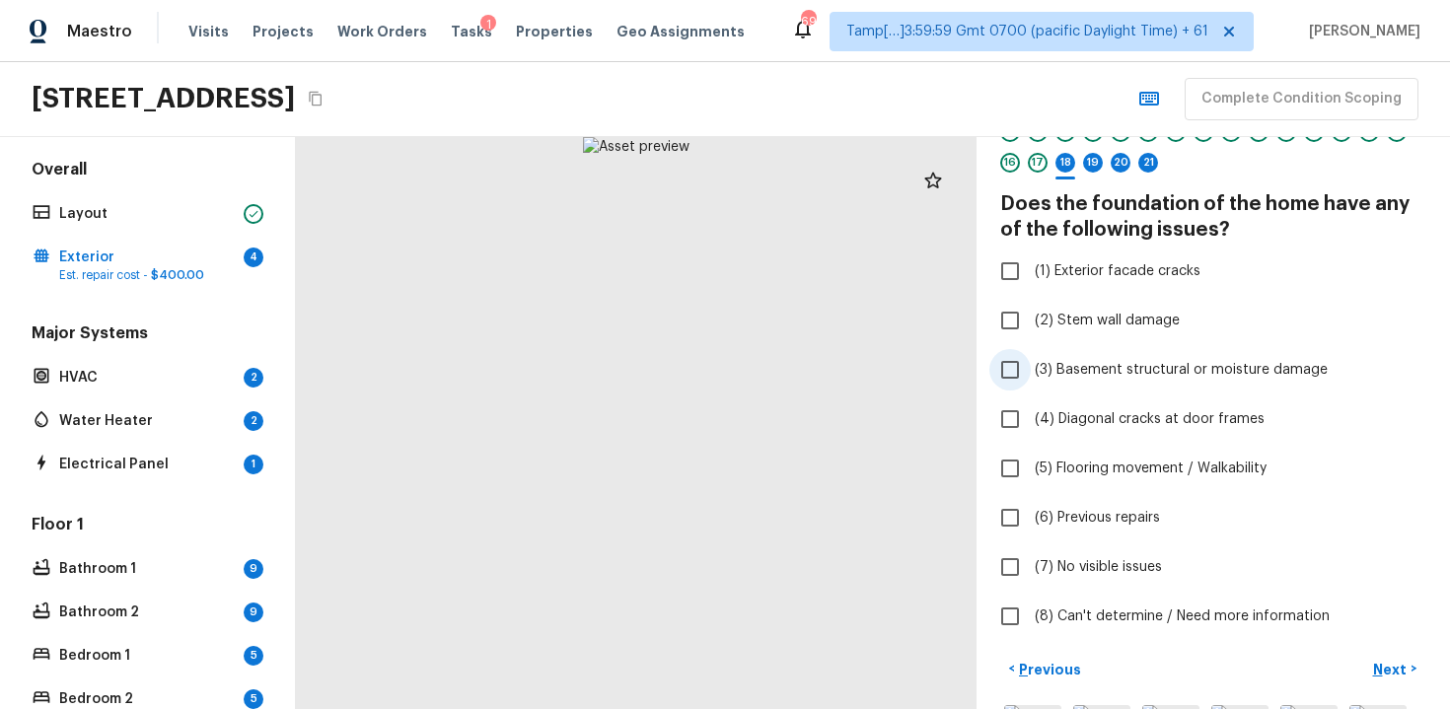
scroll to position [99, 0]
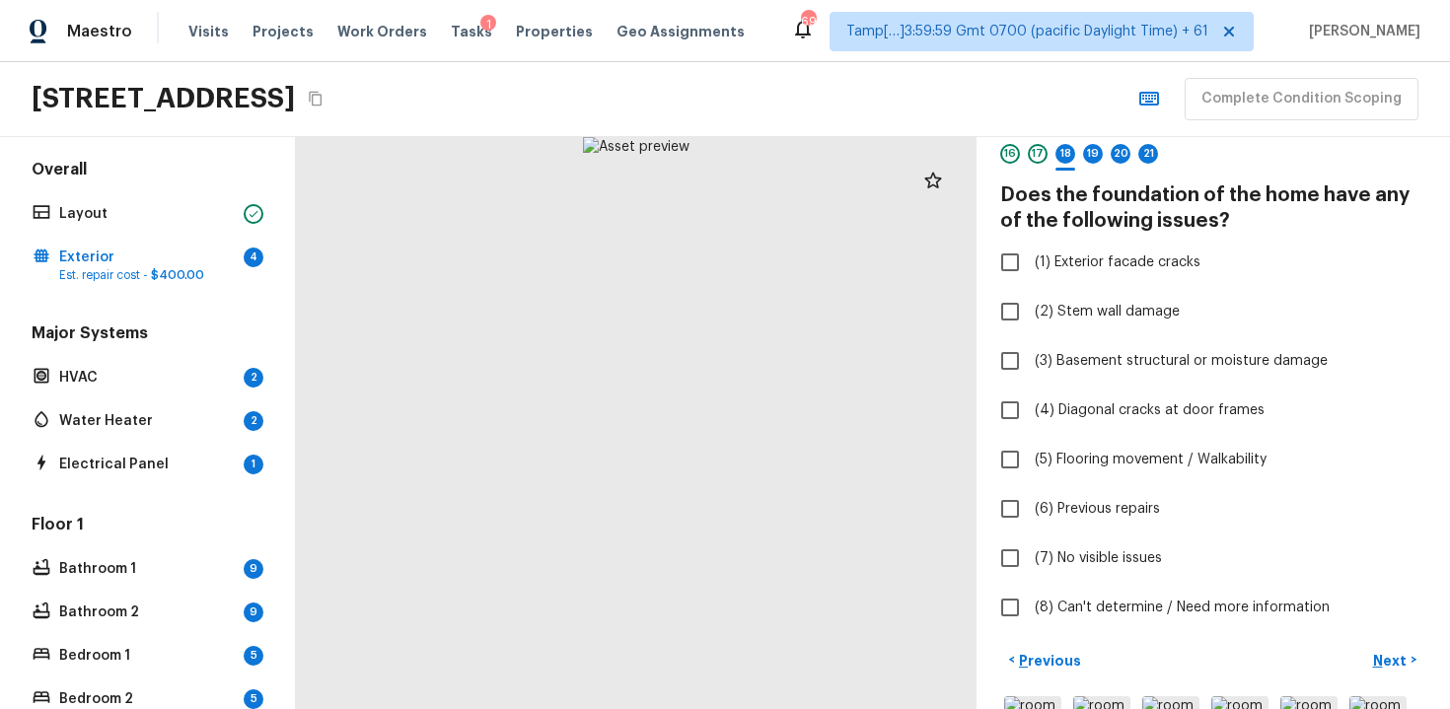
click at [1103, 283] on div "Exterior + Add Repair Scope 1 2 3 4 5 6 7 8 9 10 11 12 13 14 15 16 17 18 19 20 …" at bounding box center [1213, 345] width 426 height 567
click at [1115, 267] on span "(1) Exterior facade cracks" at bounding box center [1118, 263] width 166 height 20
click at [1031, 267] on input "(1) Exterior facade cracks" at bounding box center [1010, 262] width 41 height 41
checkbox input "true"
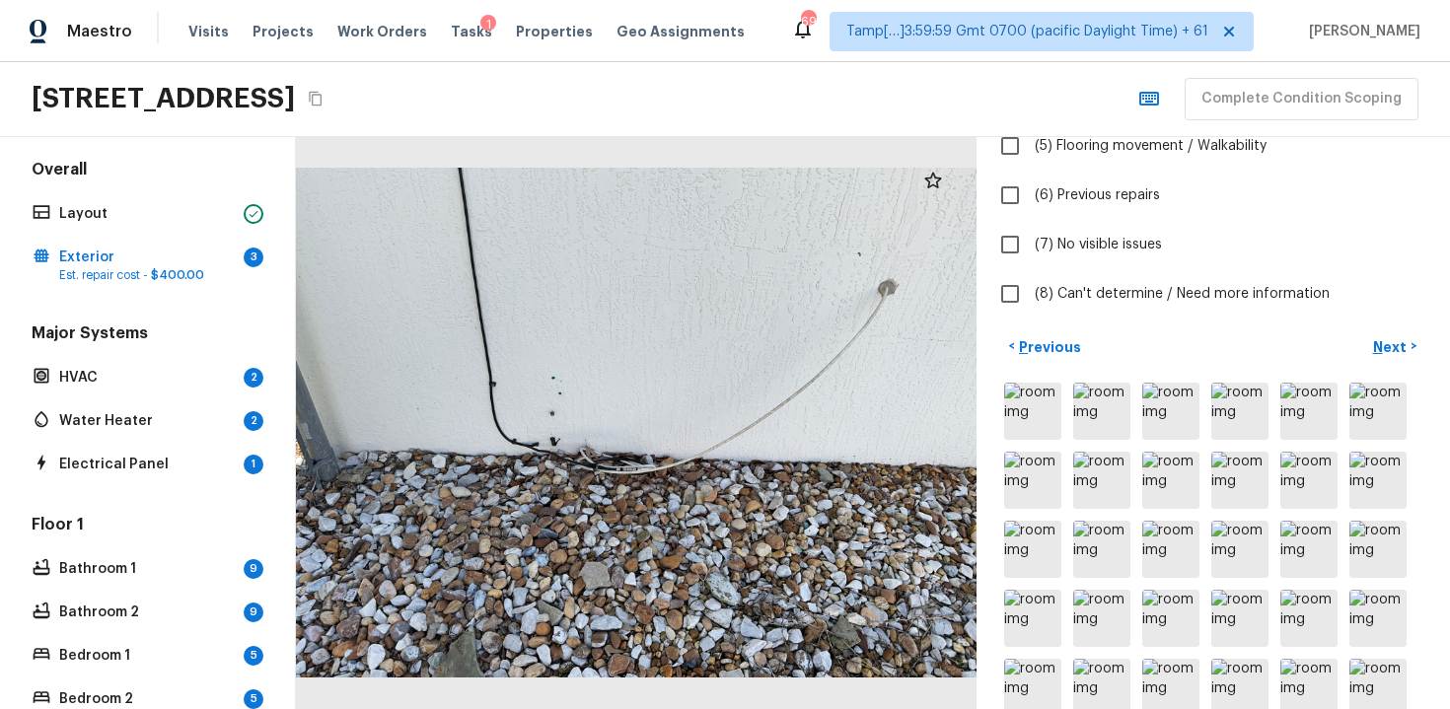
scroll to position [0, 0]
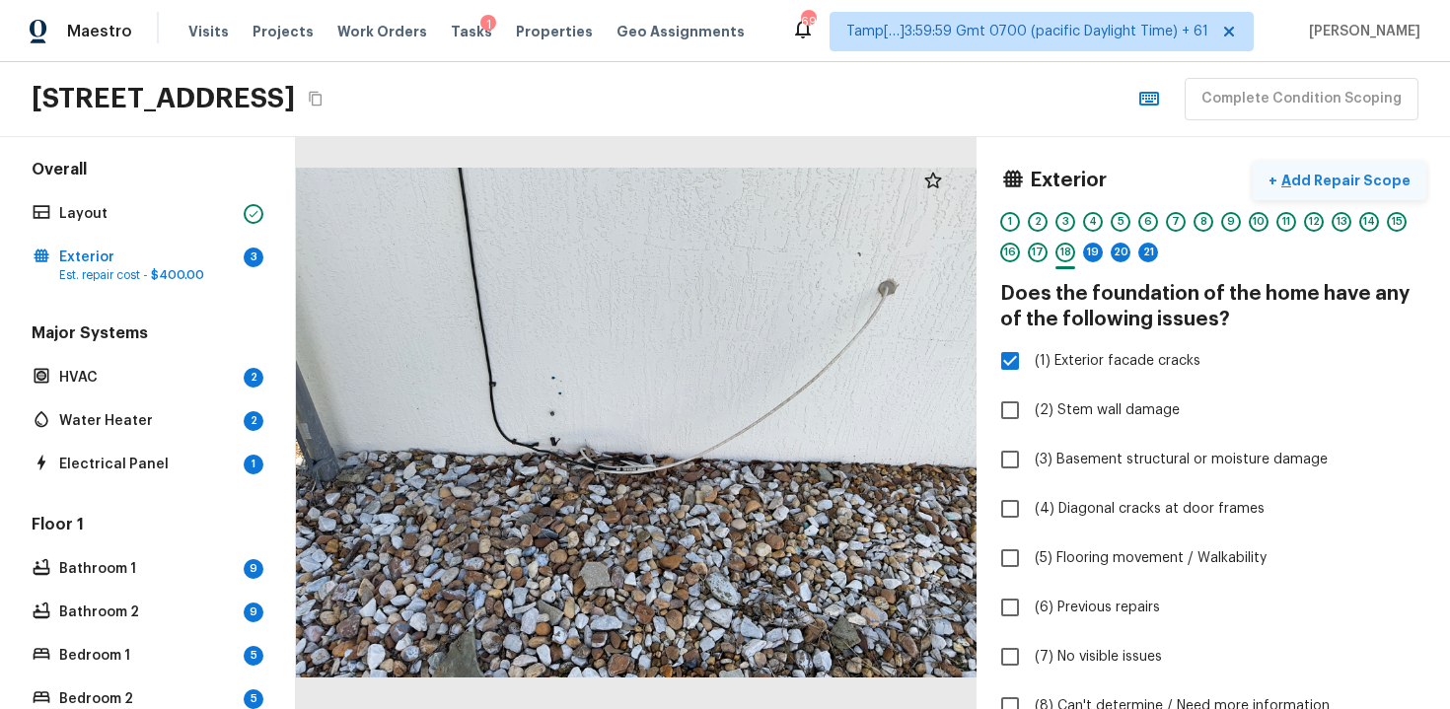
click at [1342, 176] on p "Add Repair Scope" at bounding box center [1344, 181] width 133 height 20
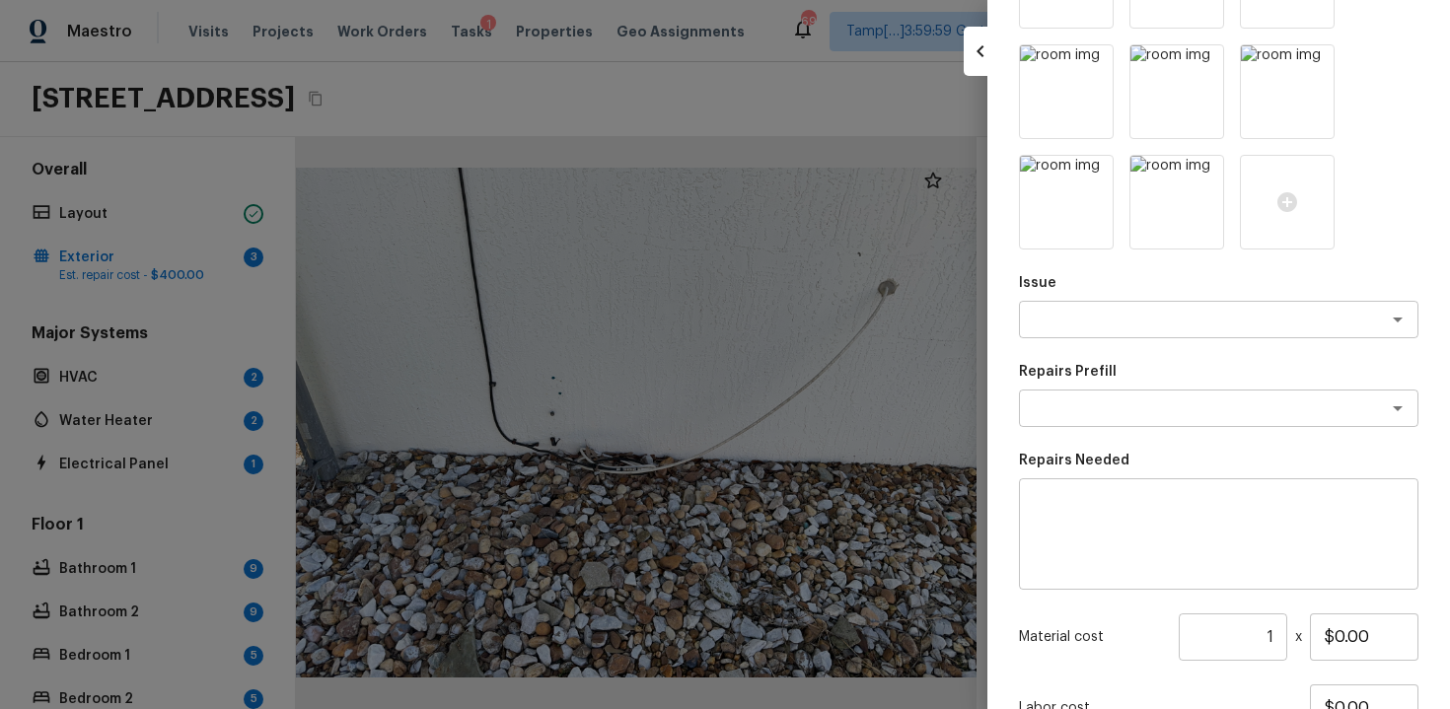
scroll to position [2007, 0]
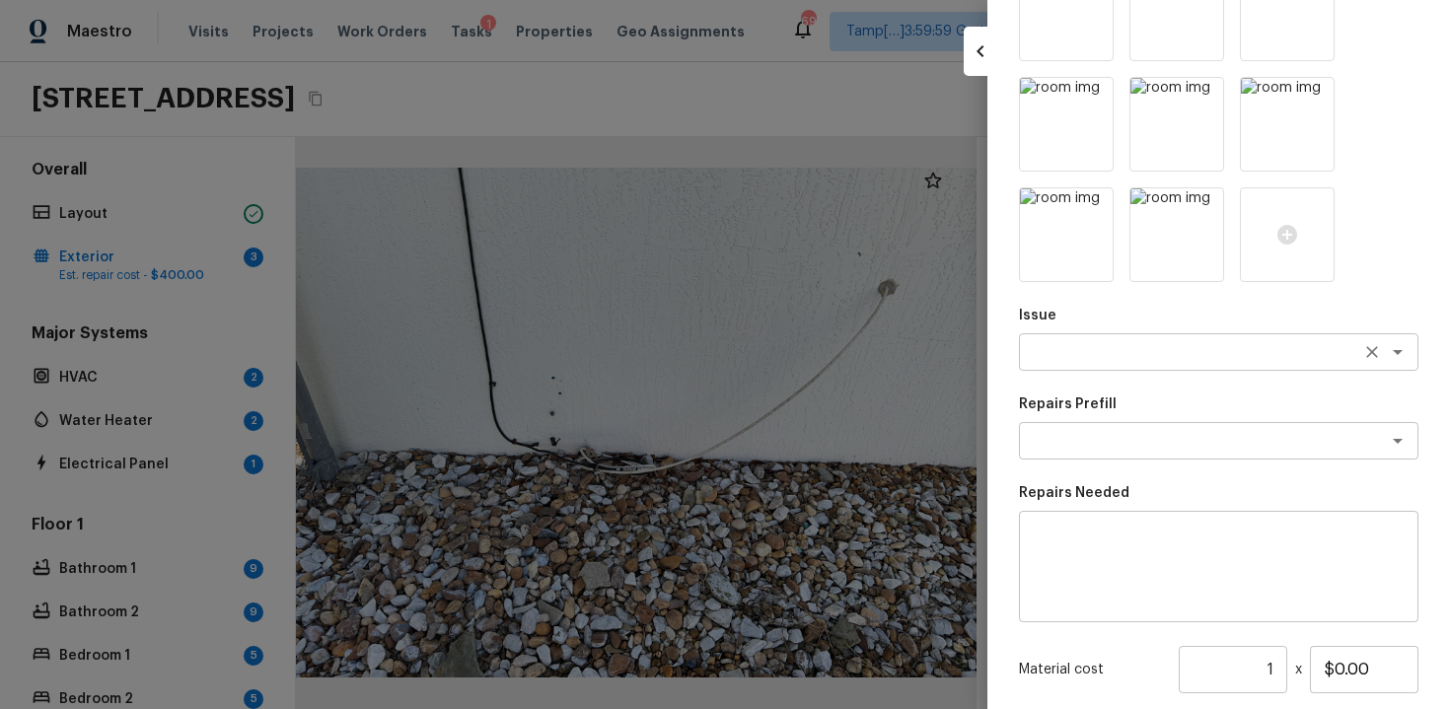
click at [1139, 363] on div "x ​" at bounding box center [1219, 351] width 400 height 37
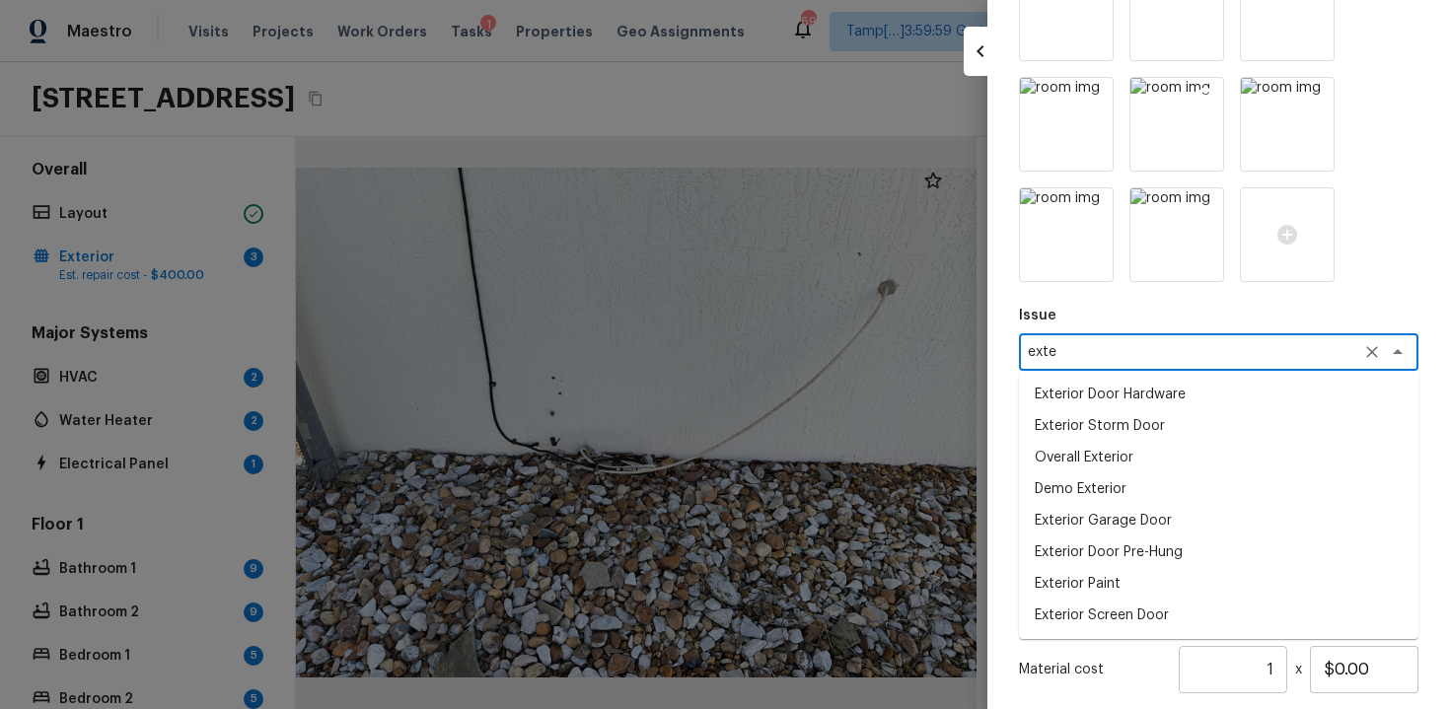
type textarea "exte"
click at [1157, 148] on img at bounding box center [1177, 124] width 93 height 93
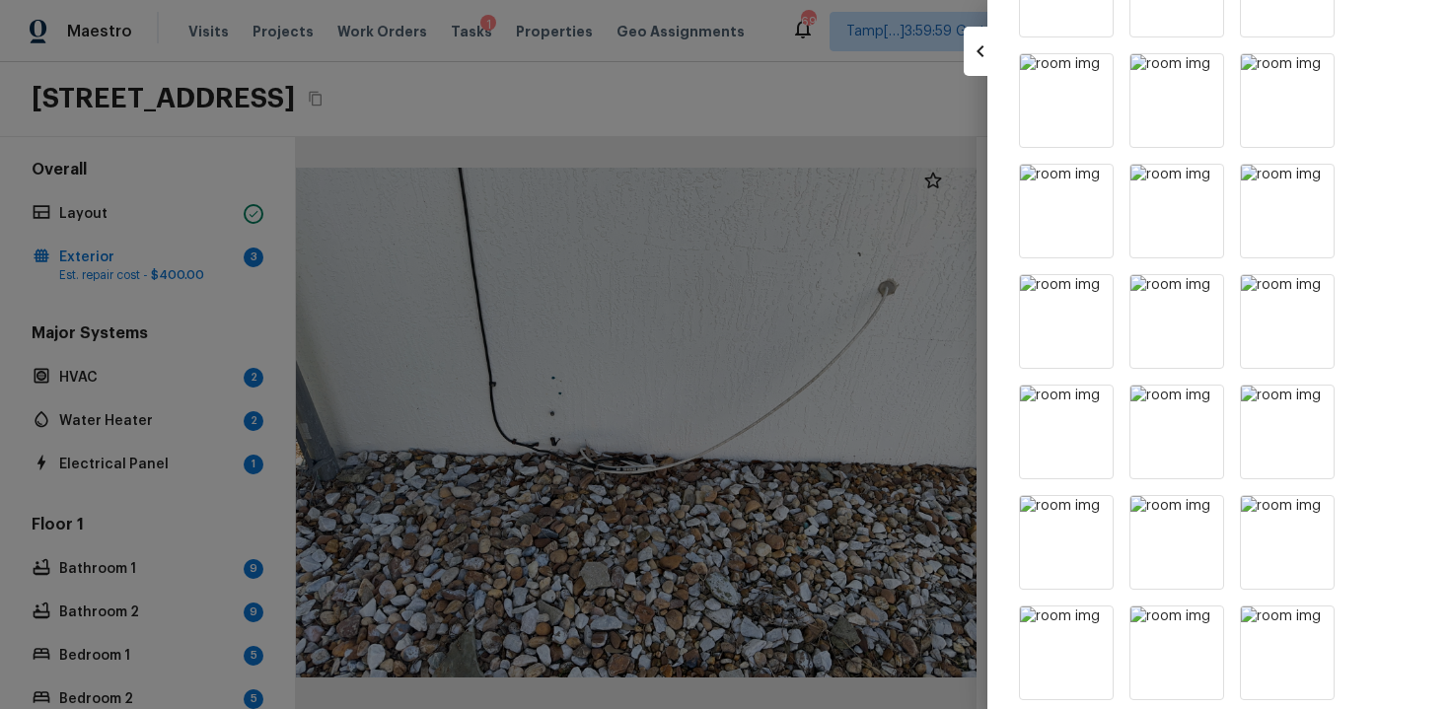
scroll to position [0, 0]
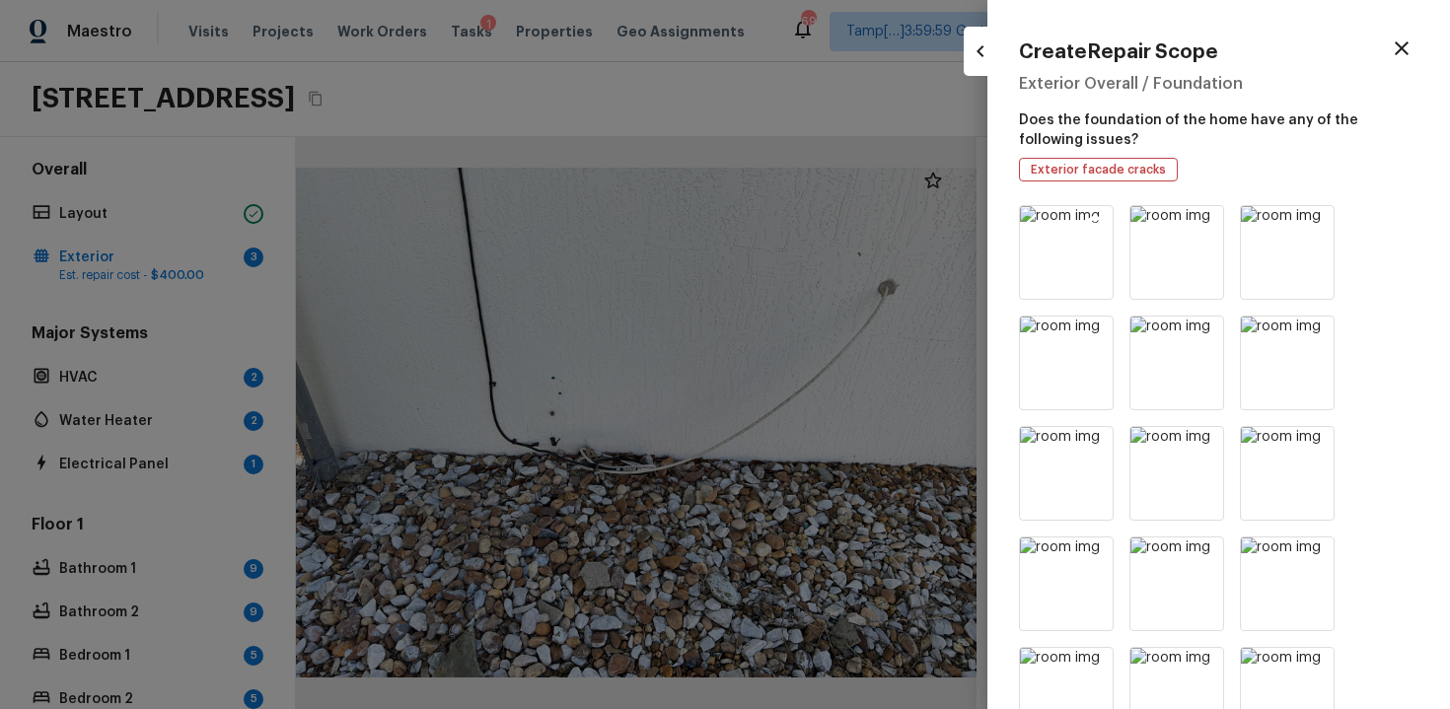
click at [1053, 245] on img at bounding box center [1066, 252] width 93 height 93
click at [1181, 248] on img at bounding box center [1177, 252] width 93 height 93
click at [1270, 259] on img at bounding box center [1287, 252] width 93 height 93
click at [1270, 385] on img at bounding box center [1287, 363] width 93 height 93
click at [1108, 367] on img at bounding box center [1066, 363] width 93 height 93
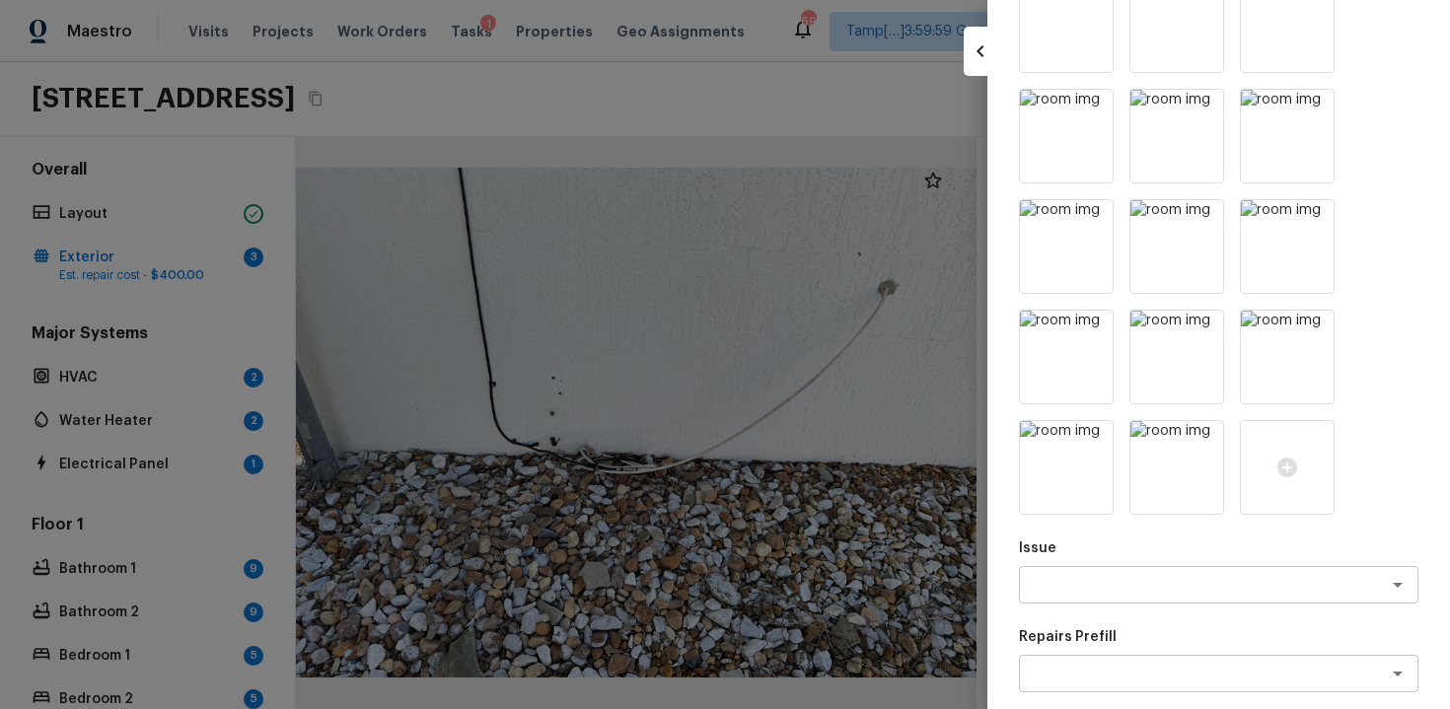
scroll to position [1771, 0]
click at [1210, 446] on icon at bounding box center [1206, 442] width 17 height 17
click at [1104, 436] on icon at bounding box center [1095, 442] width 20 height 20
click at [1091, 340] on icon at bounding box center [1095, 332] width 20 height 20
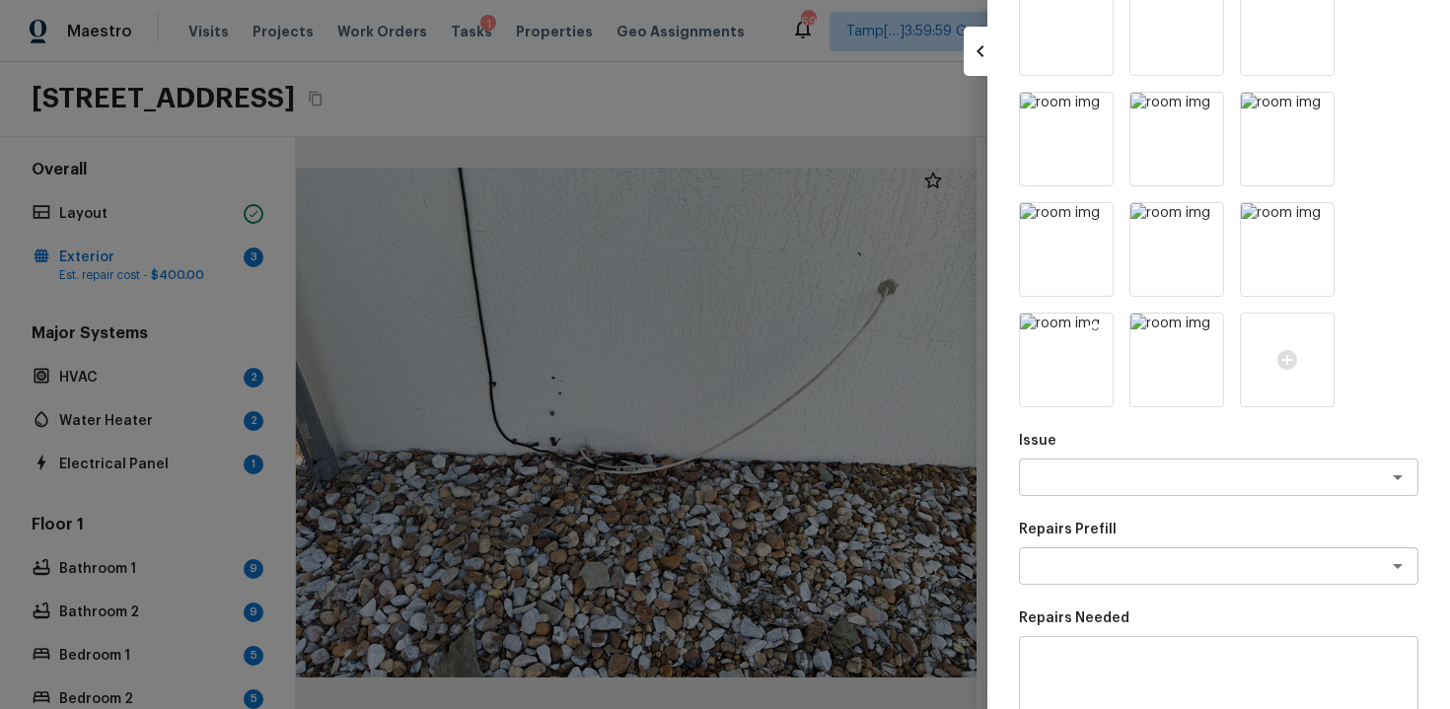
click at [1091, 332] on icon at bounding box center [1095, 332] width 17 height 17
click at [1093, 214] on icon at bounding box center [1095, 221] width 17 height 17
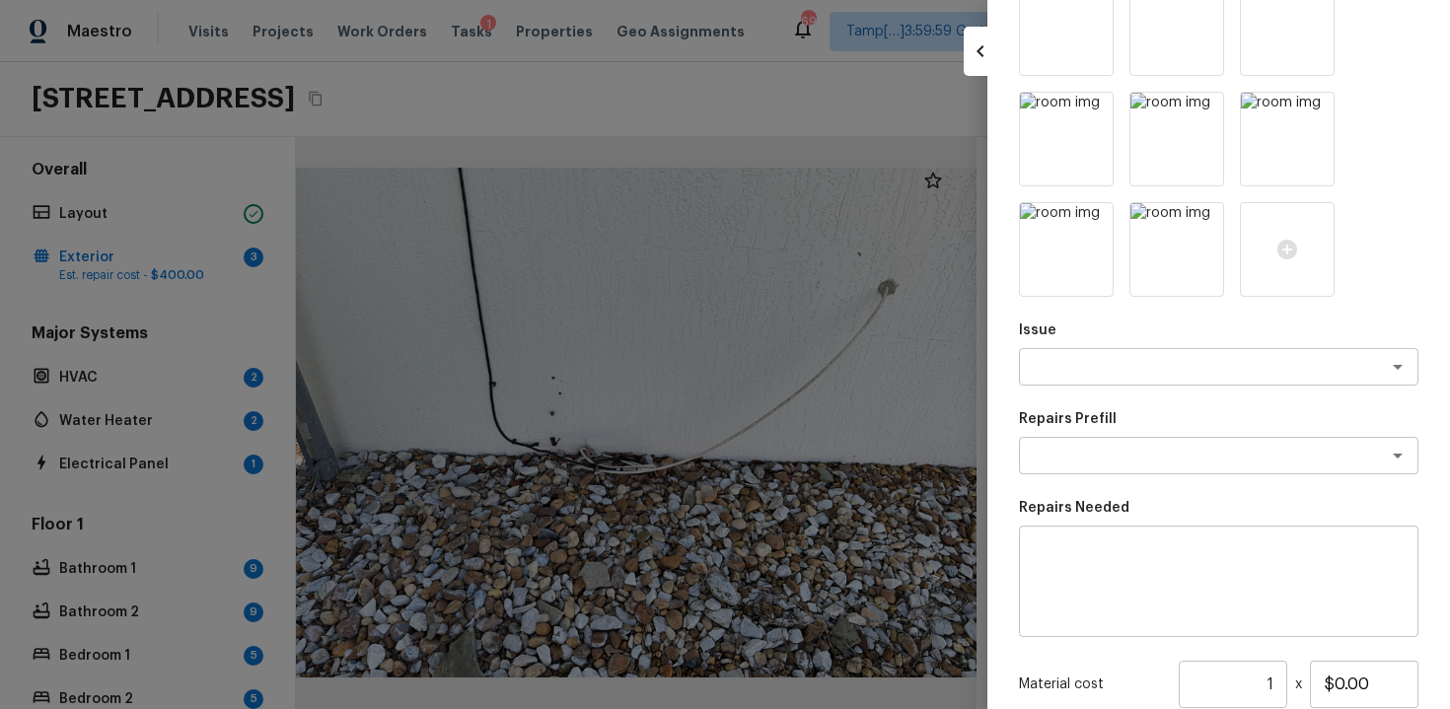
click at [1093, 214] on icon at bounding box center [1095, 221] width 17 height 17
click at [1310, 110] on icon at bounding box center [1316, 111] width 17 height 17
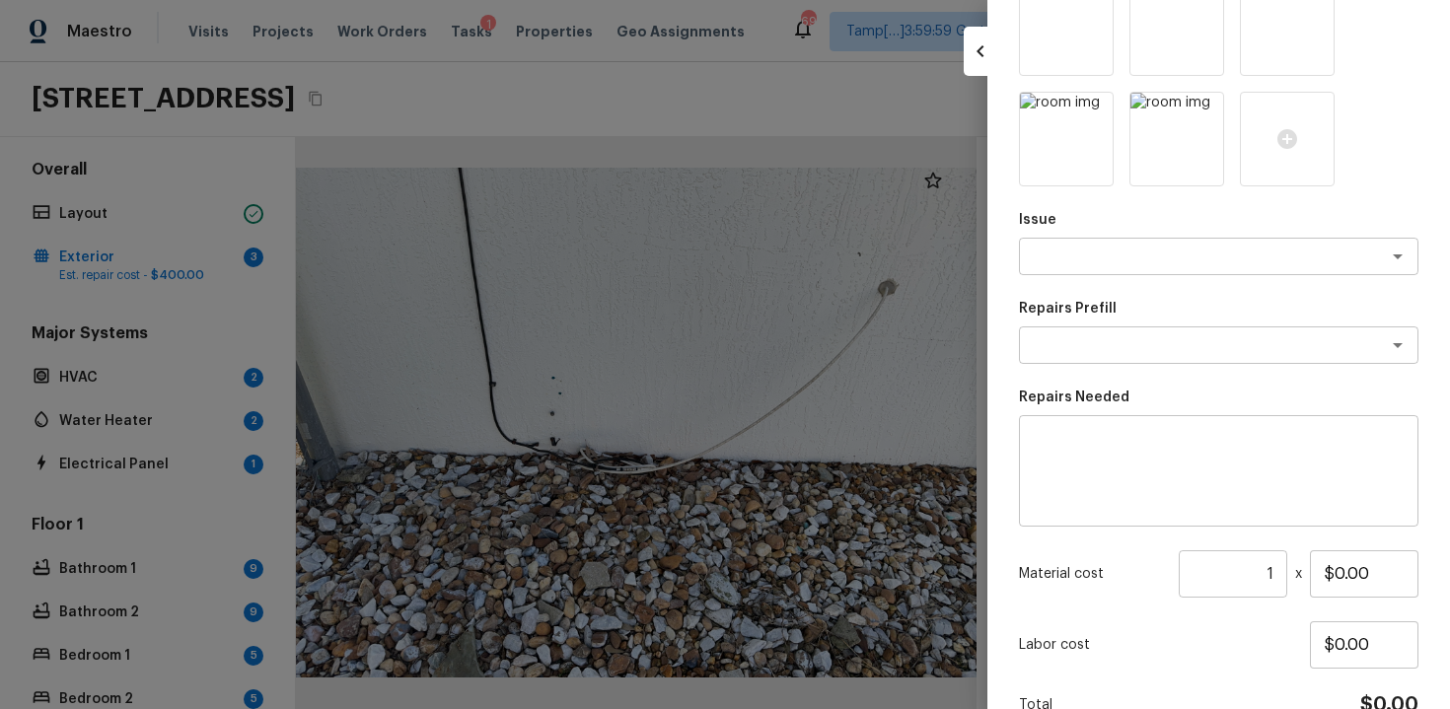
click at [1310, 110] on div at bounding box center [1287, 139] width 95 height 95
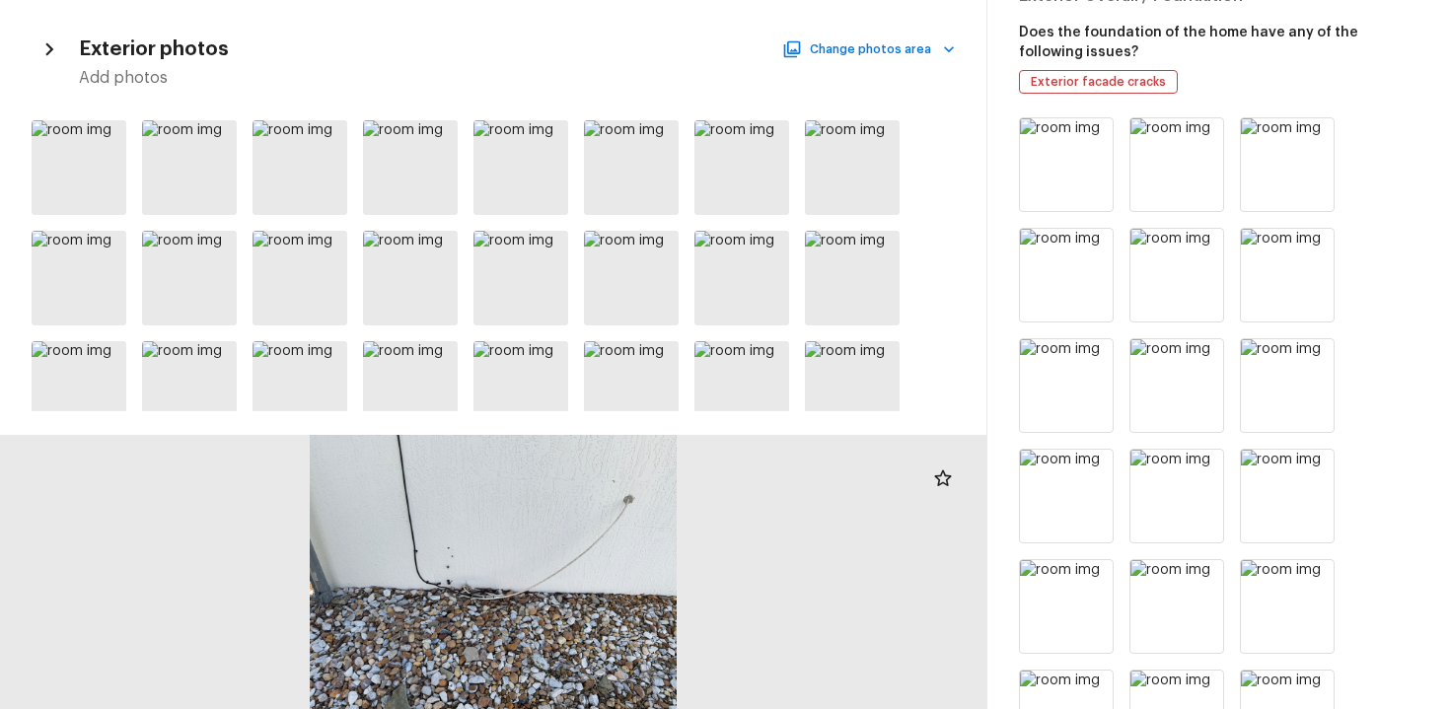
scroll to position [0, 0]
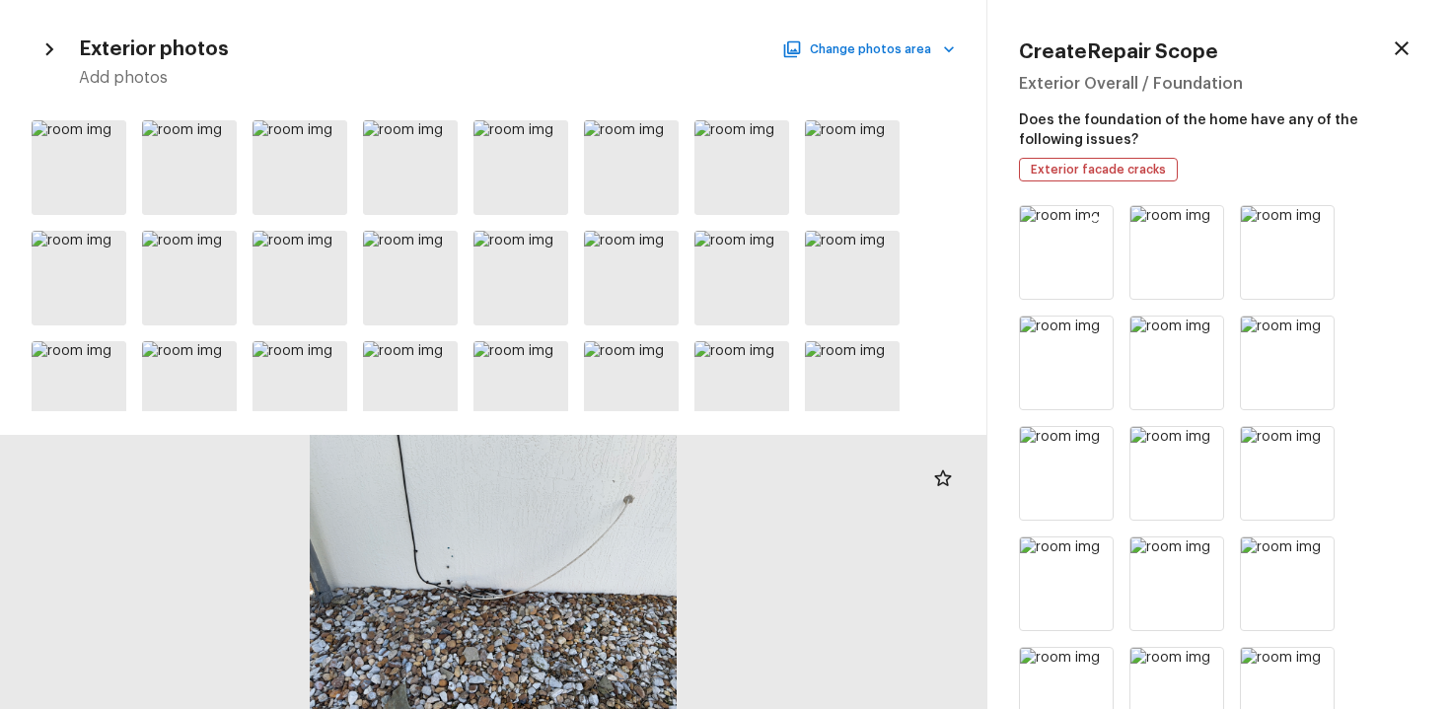
click at [1092, 220] on icon at bounding box center [1095, 224] width 17 height 17
click at [1198, 220] on icon at bounding box center [1206, 224] width 17 height 17
click at [1092, 220] on icon at bounding box center [1095, 224] width 17 height 17
click at [1198, 220] on icon at bounding box center [1206, 224] width 17 height 17
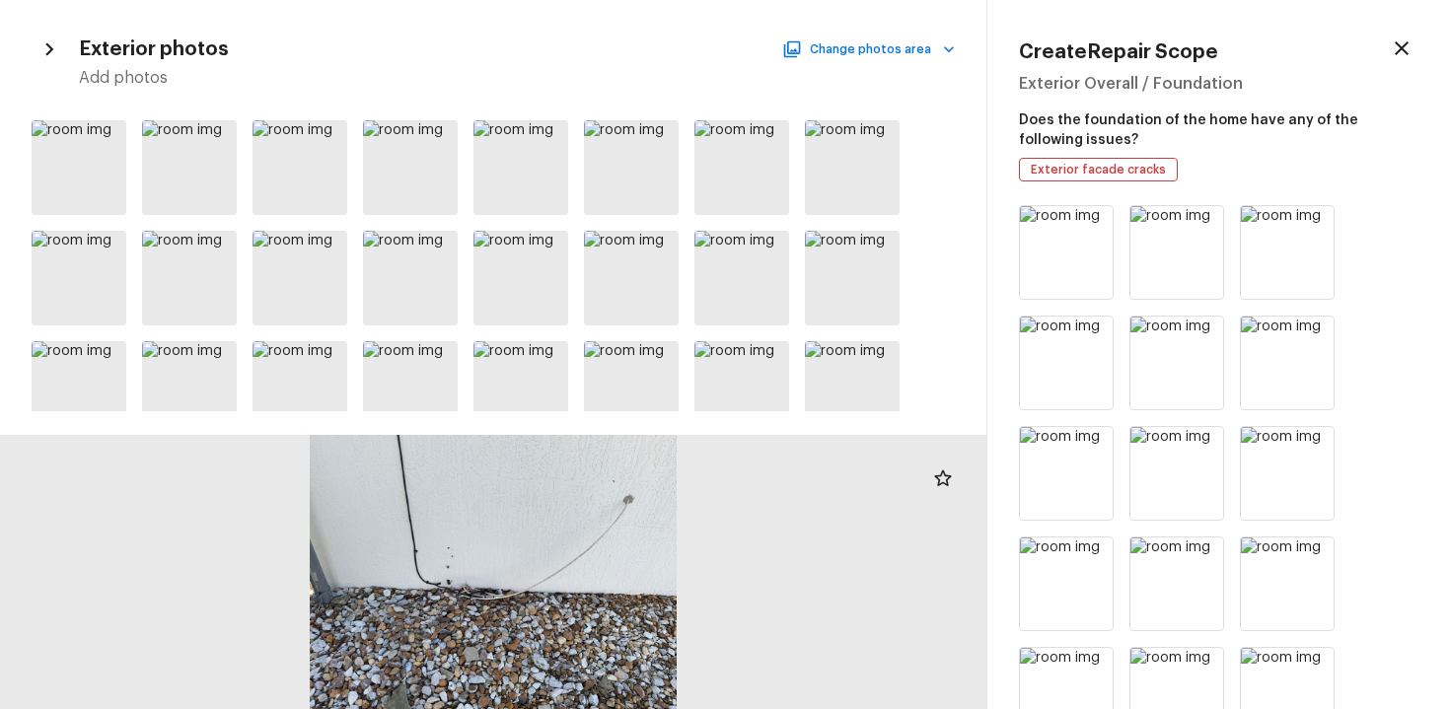
click at [1092, 220] on icon at bounding box center [1095, 224] width 17 height 17
click at [1198, 220] on icon at bounding box center [1206, 224] width 17 height 17
click at [1092, 220] on icon at bounding box center [1095, 224] width 17 height 17
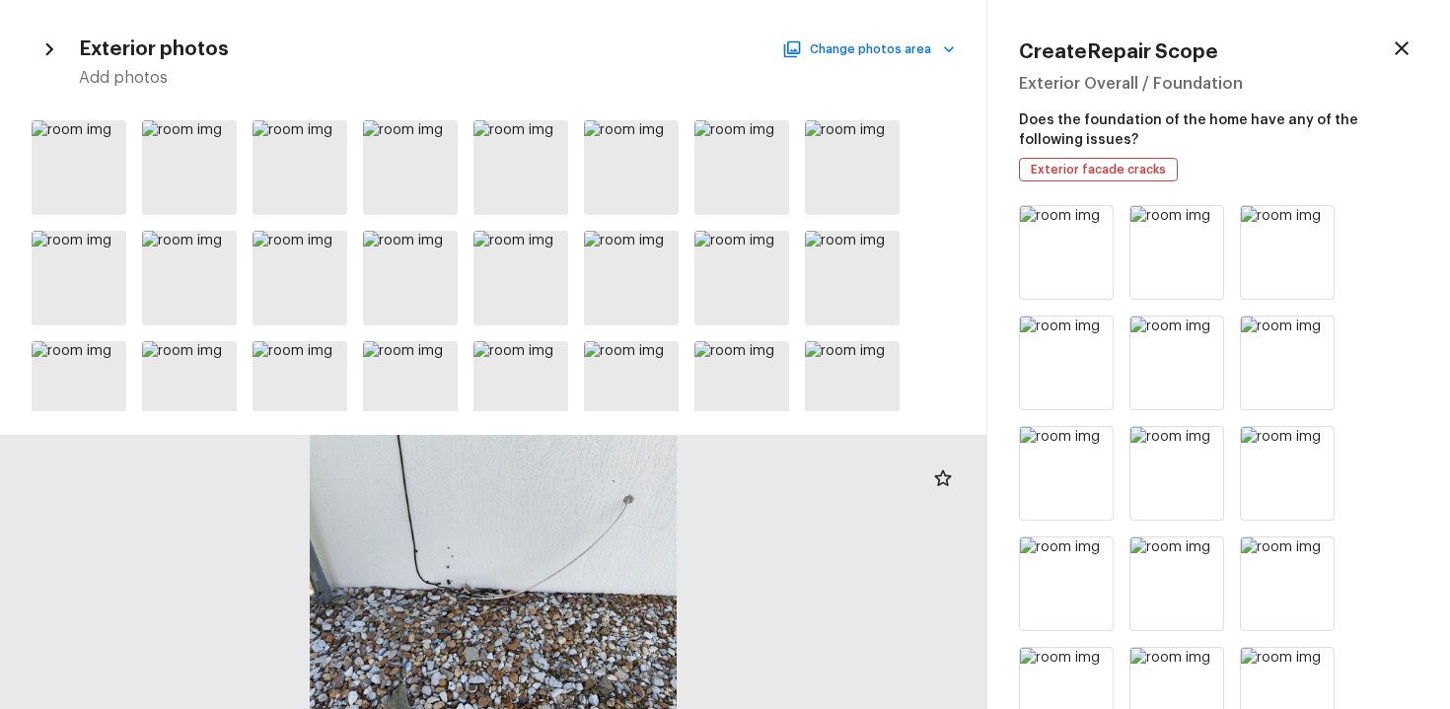
click at [1198, 220] on icon at bounding box center [1206, 224] width 17 height 17
click at [1092, 220] on icon at bounding box center [1095, 224] width 17 height 17
click at [1198, 220] on icon at bounding box center [1206, 224] width 17 height 17
click at [1092, 220] on icon at bounding box center [1095, 224] width 17 height 17
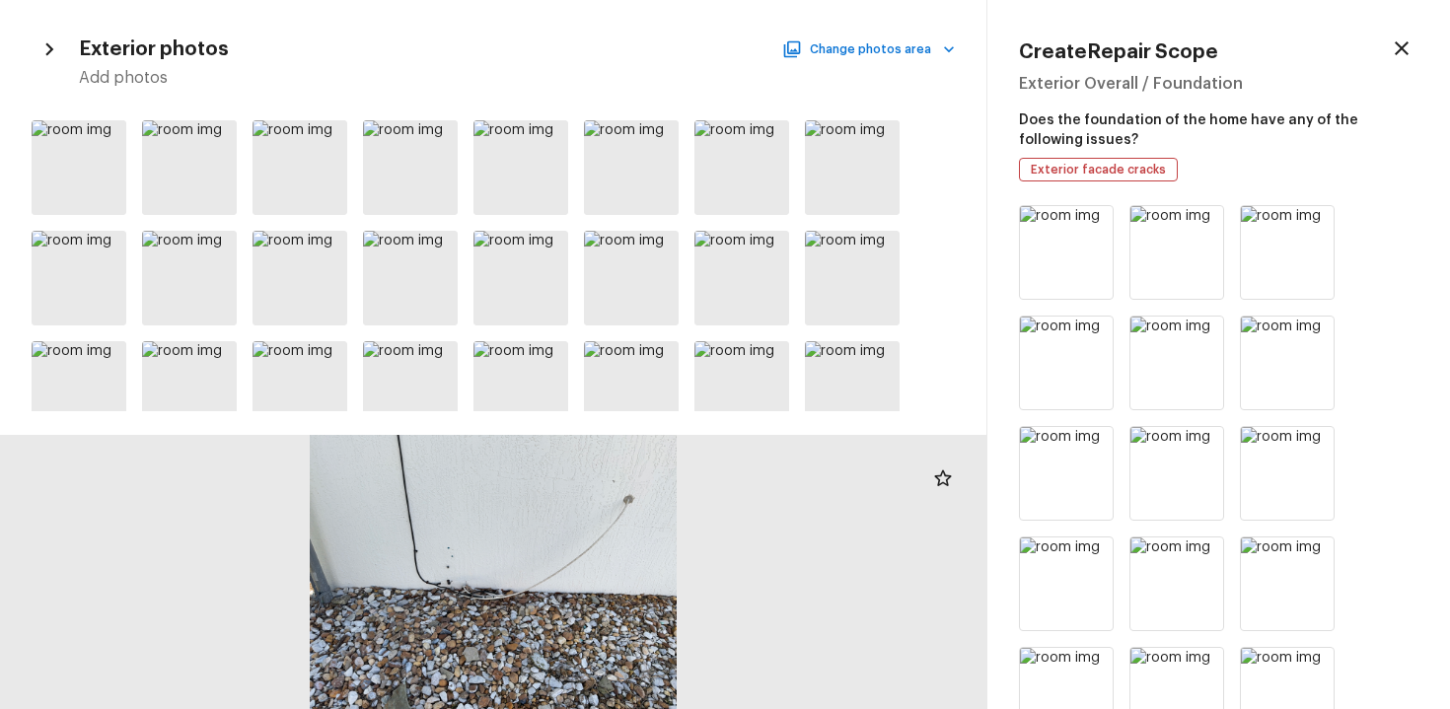
click at [1092, 220] on icon at bounding box center [1095, 224] width 17 height 17
click at [1198, 220] on icon at bounding box center [1206, 224] width 17 height 17
click at [1092, 220] on icon at bounding box center [1095, 224] width 17 height 17
click at [1198, 220] on icon at bounding box center [1206, 224] width 17 height 17
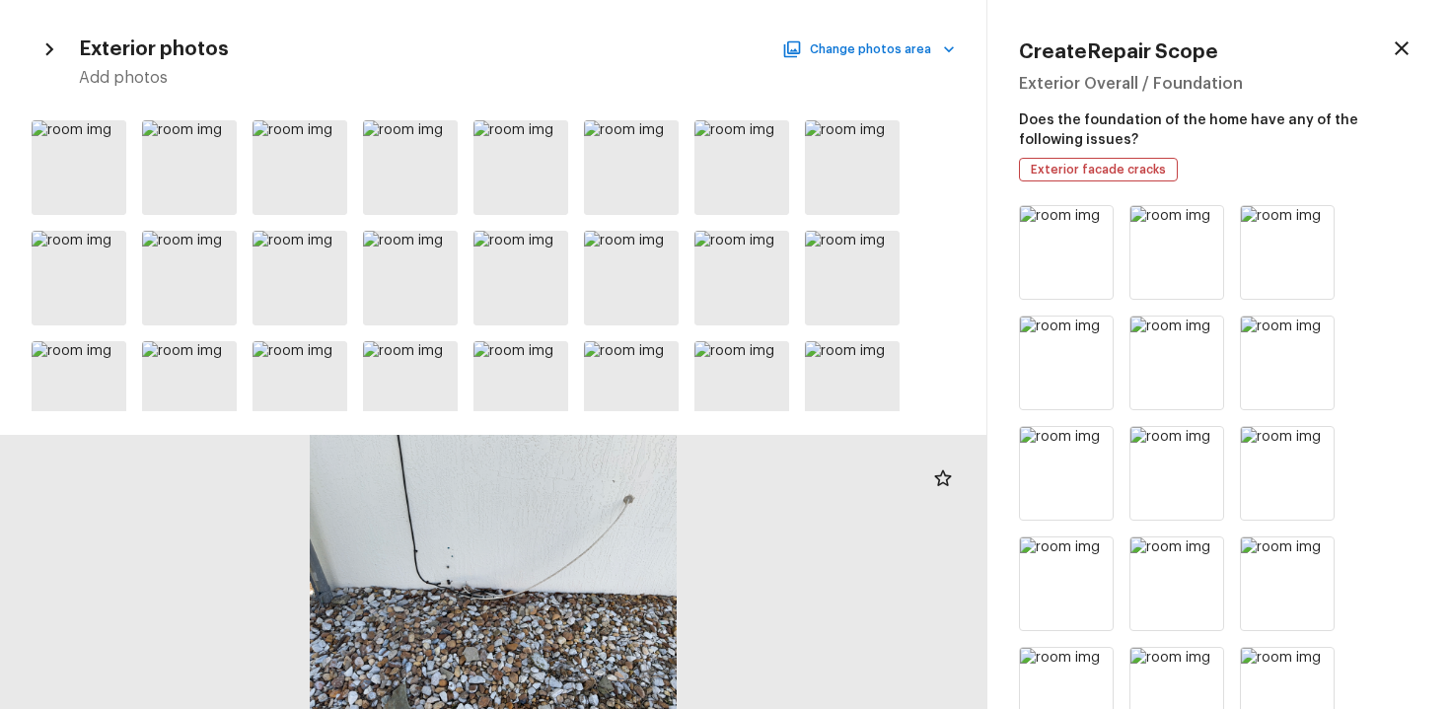
click at [1092, 220] on icon at bounding box center [1095, 224] width 17 height 17
click at [1198, 220] on icon at bounding box center [1206, 224] width 17 height 17
click at [1092, 220] on icon at bounding box center [1095, 224] width 17 height 17
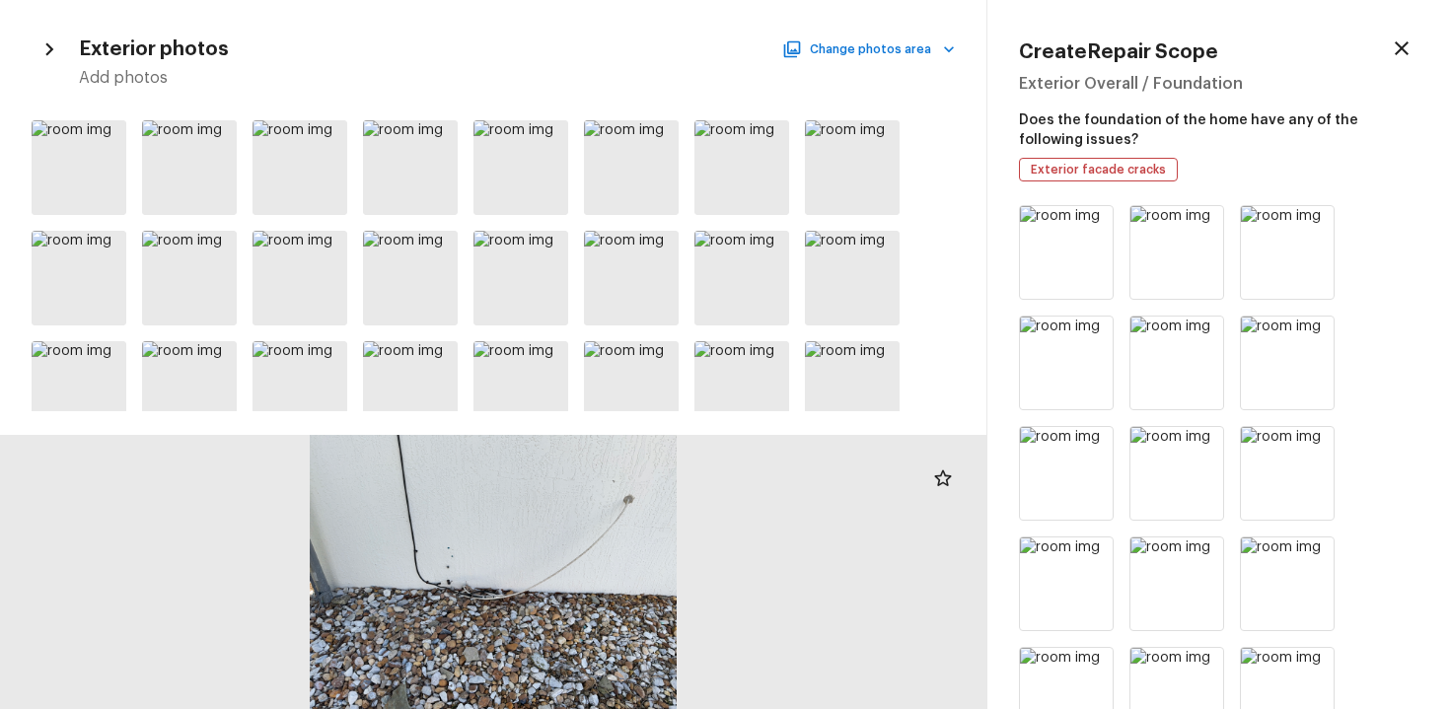
click at [1198, 220] on icon at bounding box center [1206, 224] width 17 height 17
click at [1092, 220] on icon at bounding box center [1095, 224] width 17 height 17
click at [1198, 220] on icon at bounding box center [1206, 224] width 17 height 17
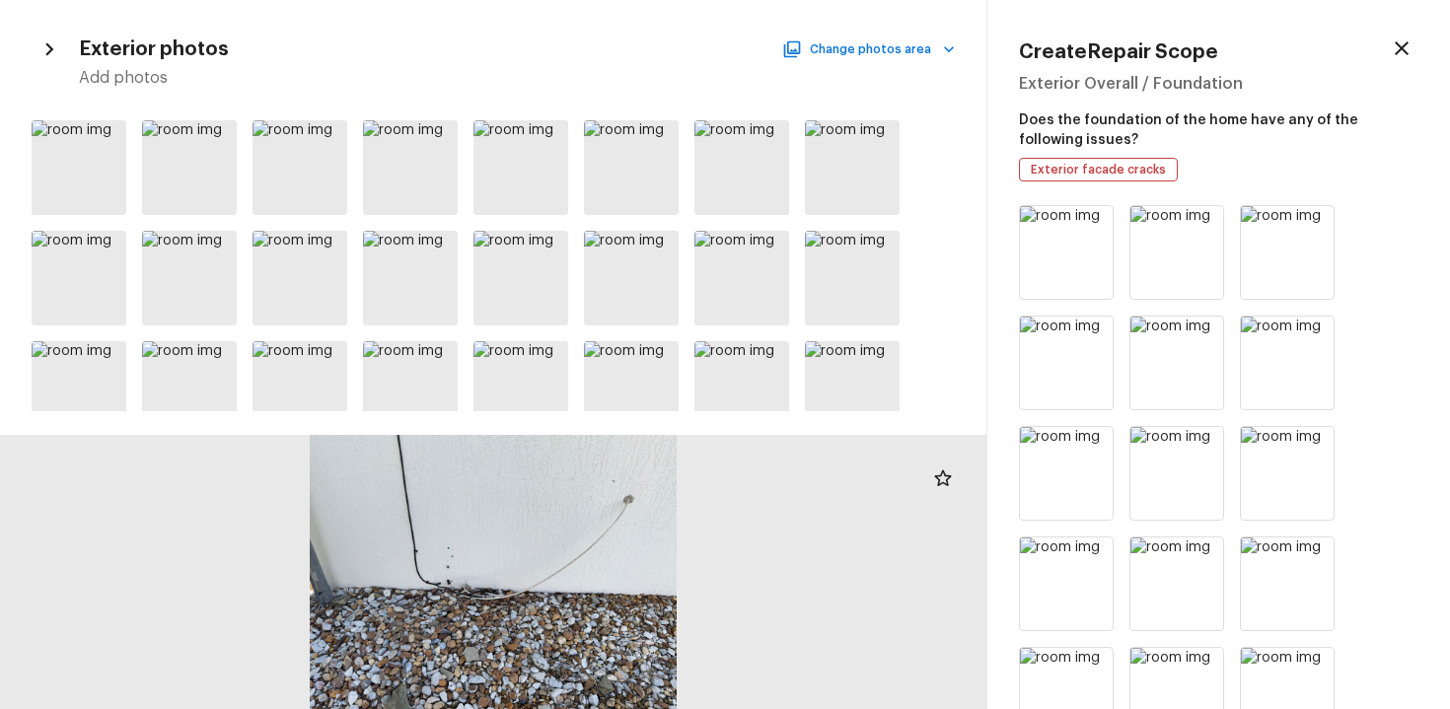
click at [1092, 220] on icon at bounding box center [1095, 224] width 17 height 17
click at [1198, 220] on icon at bounding box center [1206, 224] width 17 height 17
click at [1092, 220] on icon at bounding box center [1095, 224] width 17 height 17
click at [1198, 220] on icon at bounding box center [1206, 224] width 17 height 17
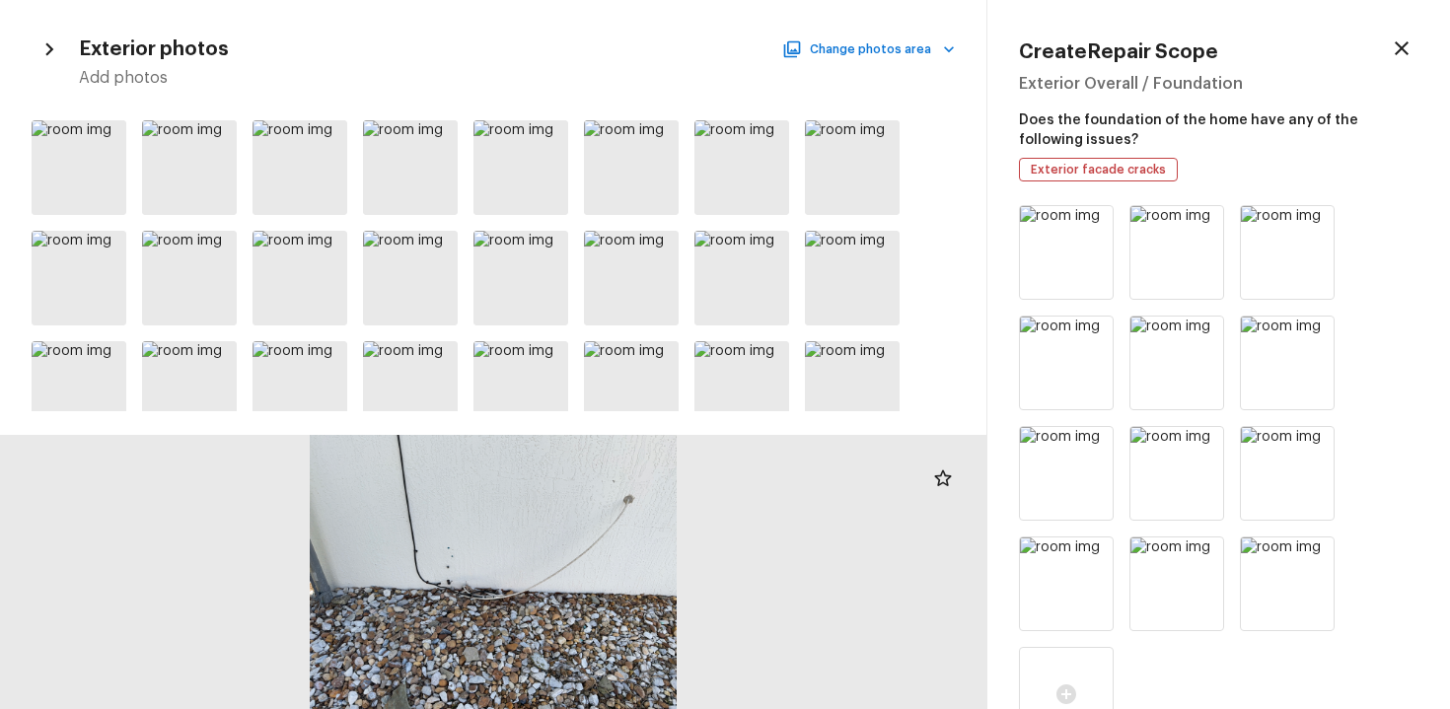
click at [1092, 220] on icon at bounding box center [1095, 224] width 17 height 17
click at [1198, 220] on icon at bounding box center [1206, 224] width 17 height 17
click at [1092, 220] on icon at bounding box center [1095, 224] width 17 height 17
click at [1198, 220] on icon at bounding box center [1206, 224] width 17 height 17
click at [1092, 220] on icon at bounding box center [1095, 224] width 17 height 17
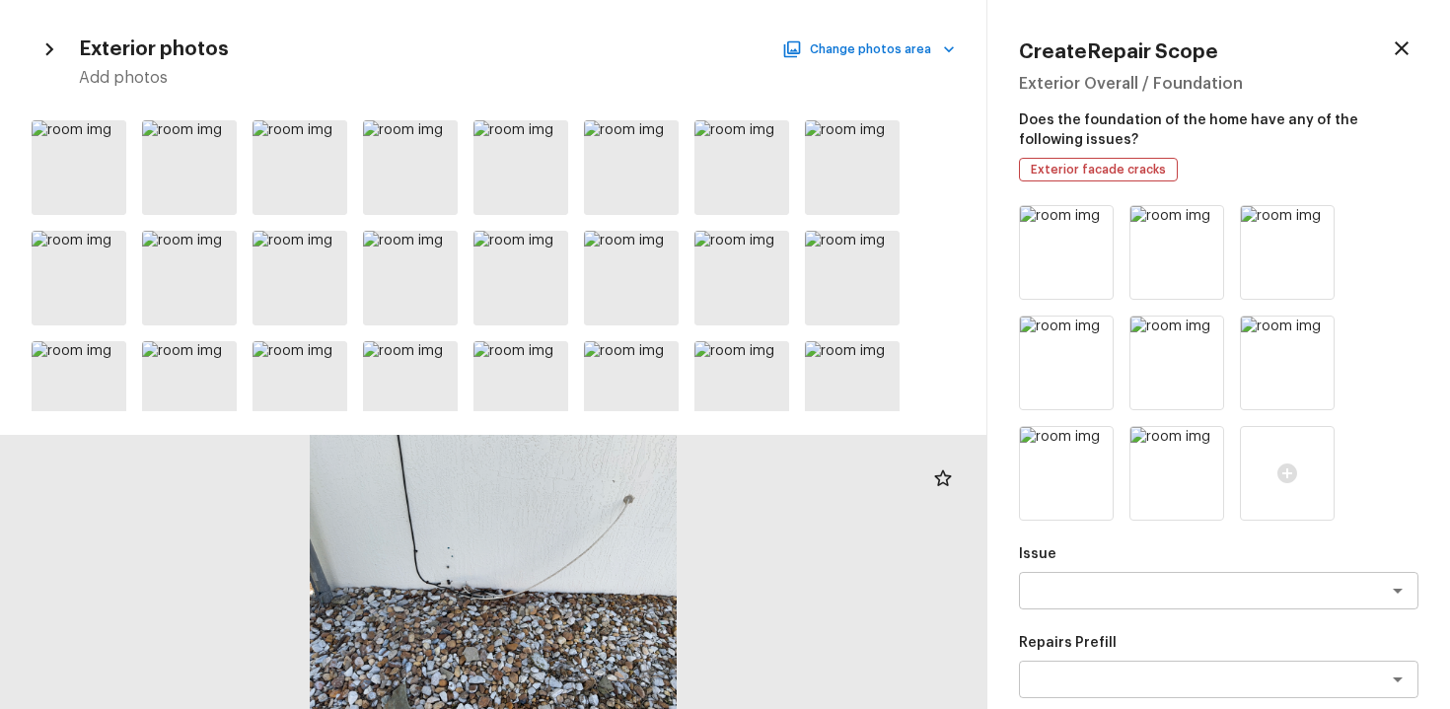
click at [1198, 220] on icon at bounding box center [1206, 224] width 17 height 17
click at [1092, 220] on icon at bounding box center [1095, 224] width 17 height 17
click at [1198, 220] on icon at bounding box center [1206, 224] width 17 height 17
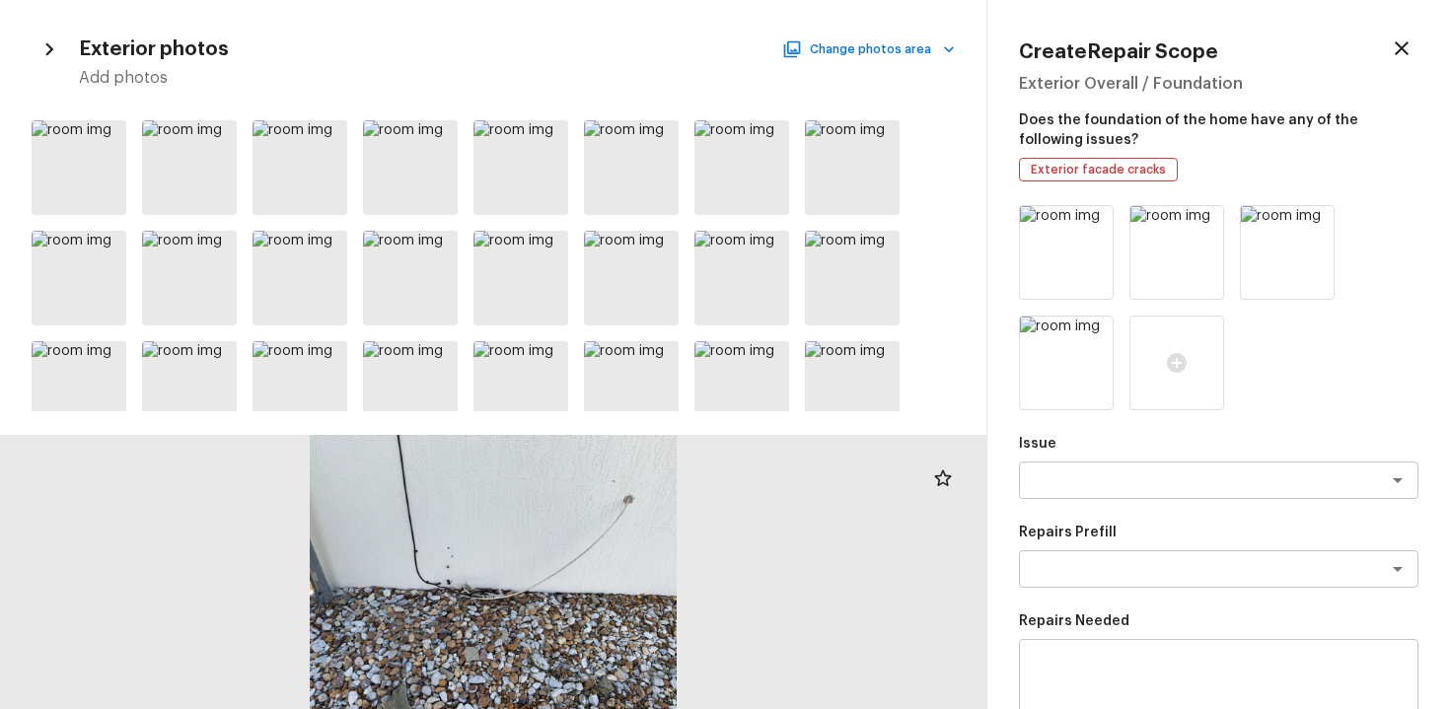
click at [1092, 220] on icon at bounding box center [1095, 224] width 17 height 17
click at [1198, 220] on icon at bounding box center [1206, 224] width 17 height 17
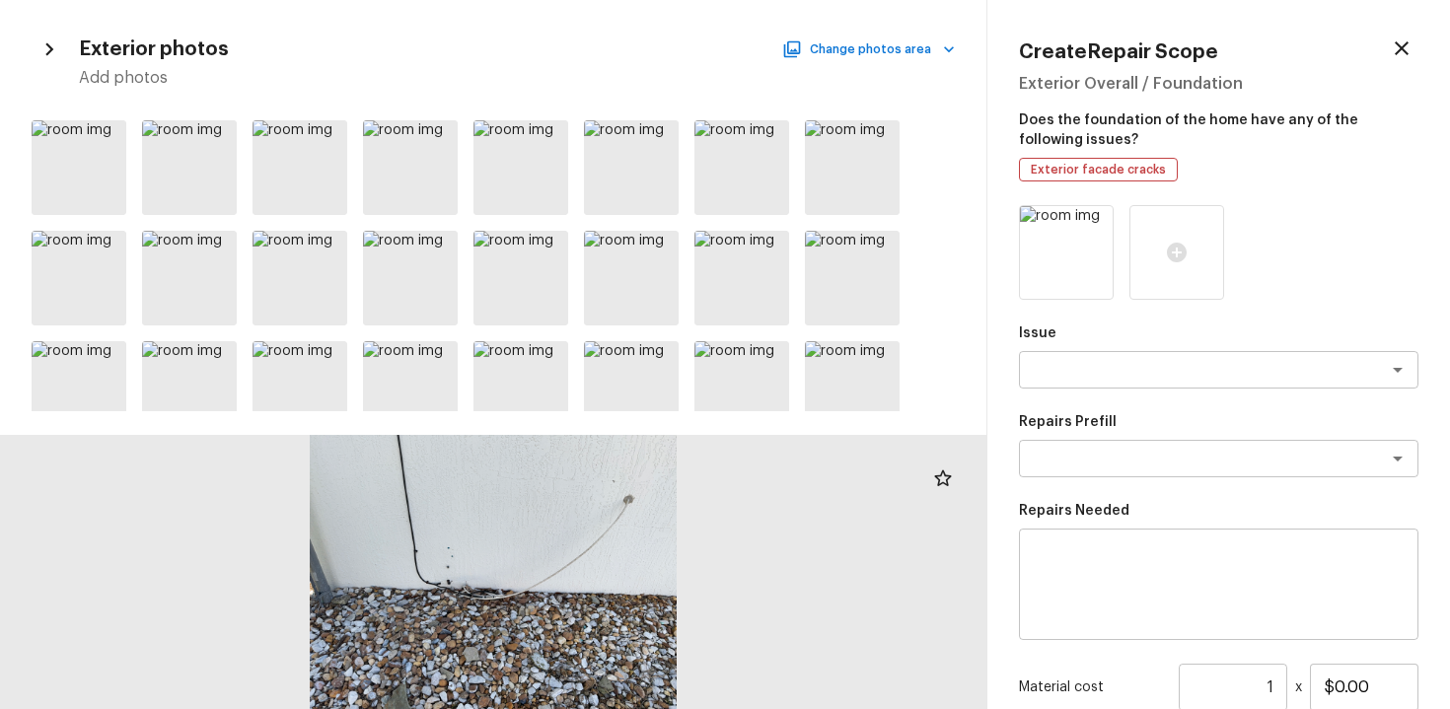
click at [1092, 220] on icon at bounding box center [1095, 224] width 17 height 17
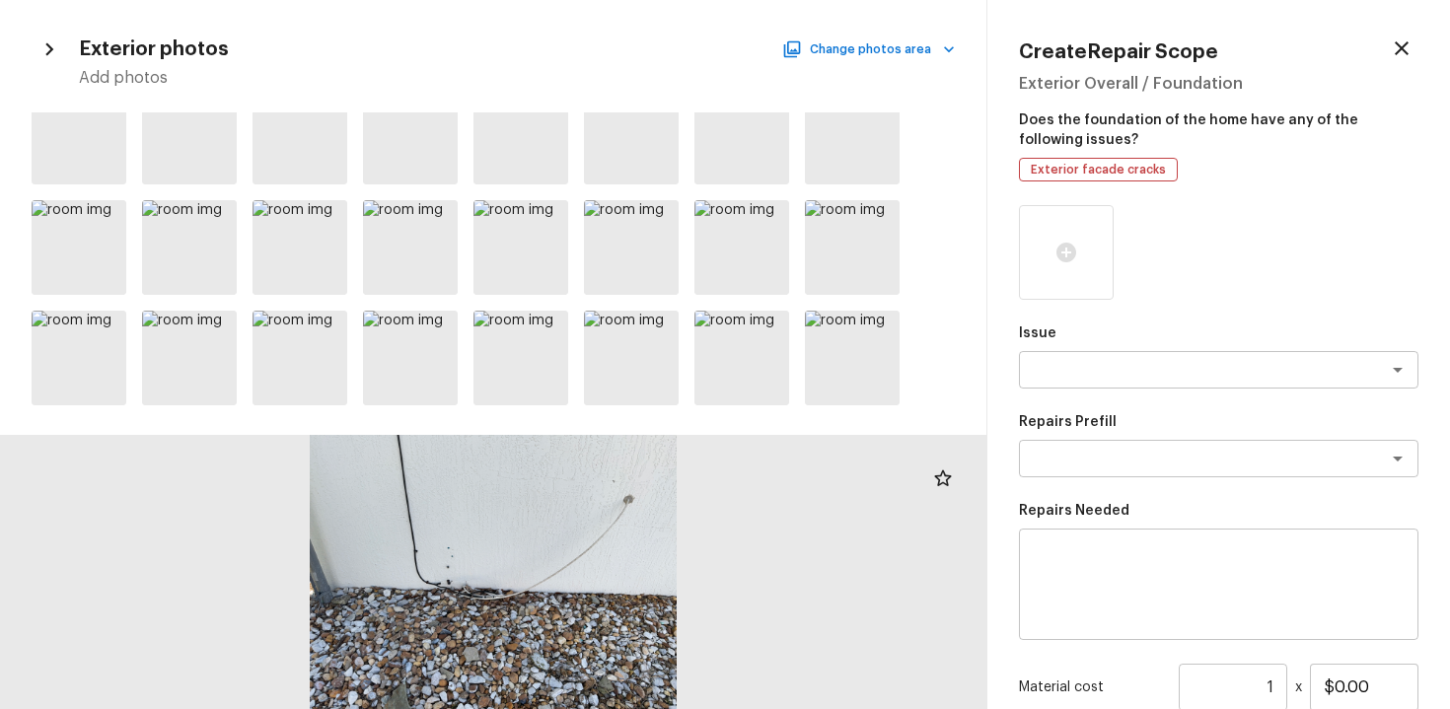
scroll to position [802, 0]
click at [102, 231] on div at bounding box center [109, 222] width 36 height 41
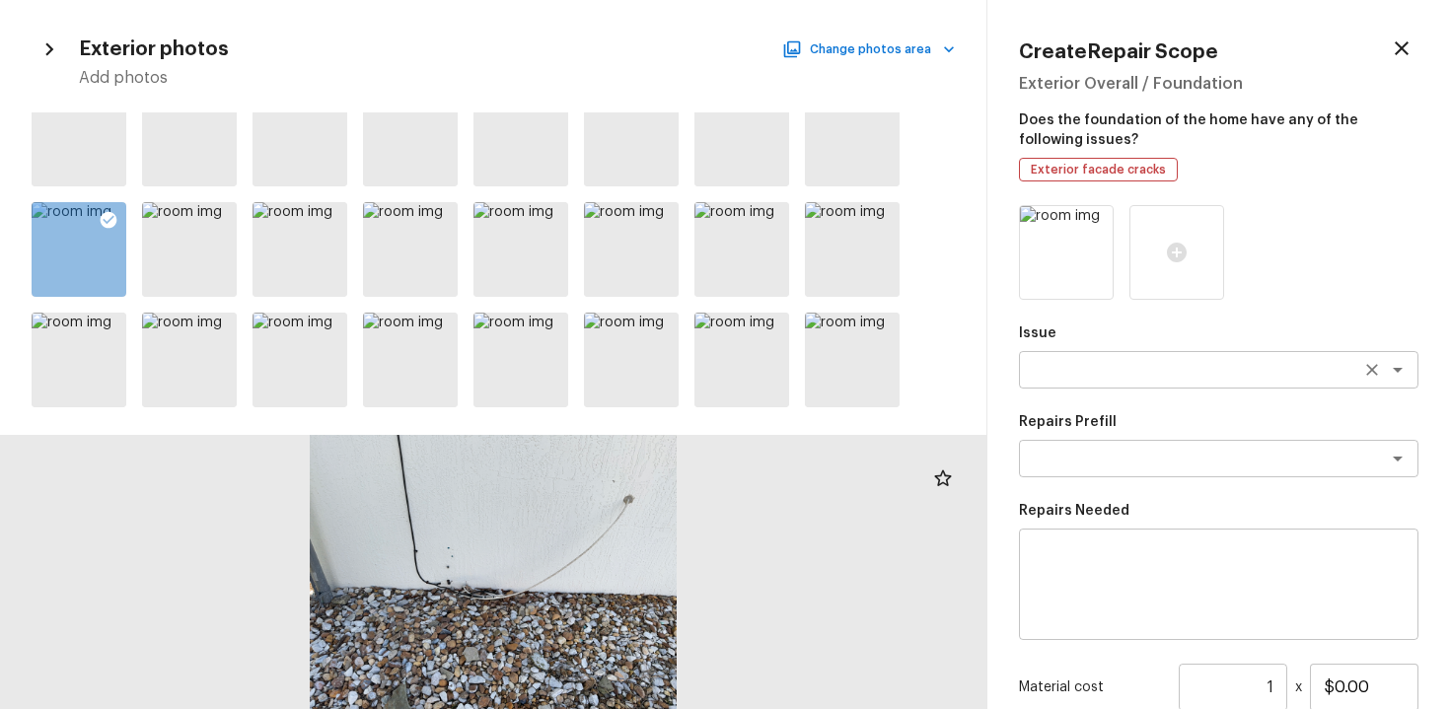
click at [1170, 385] on div "x ​" at bounding box center [1219, 369] width 400 height 37
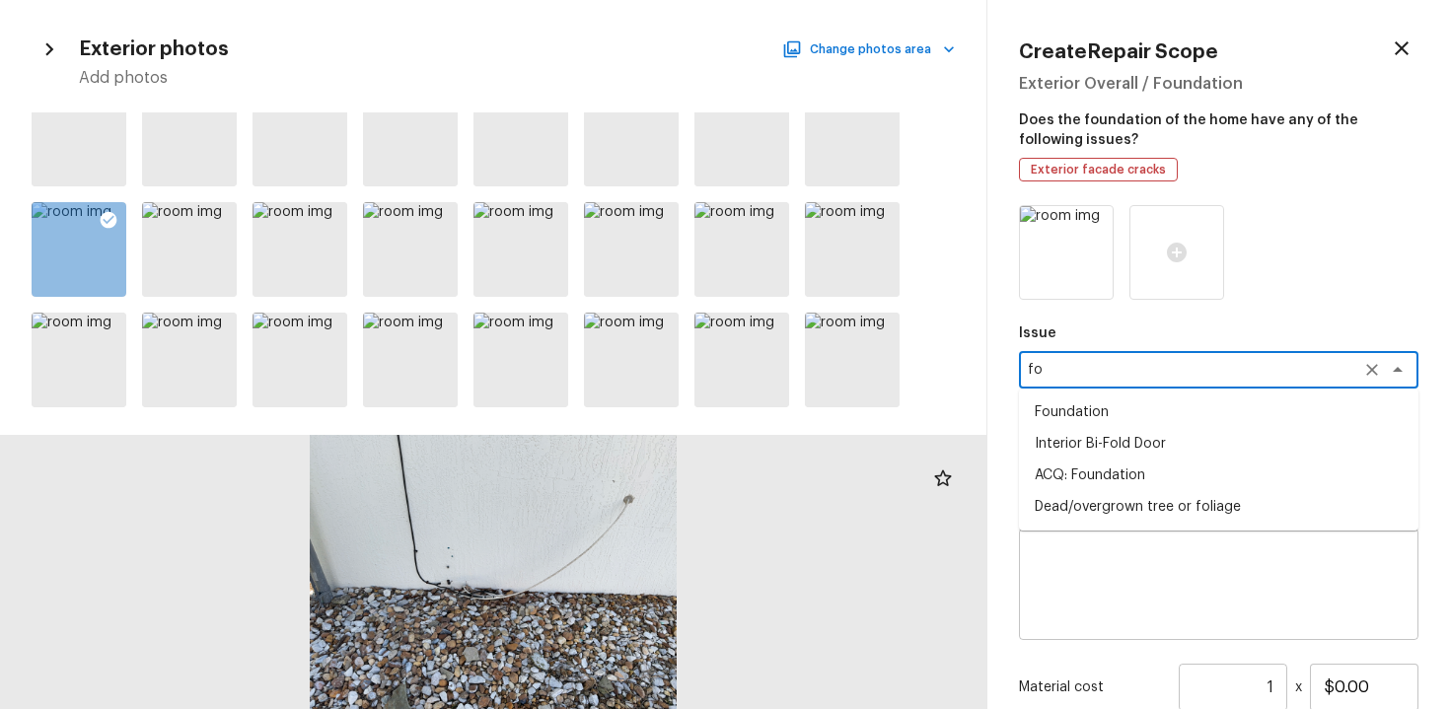
click at [1174, 477] on li "ACQ: Foundation" at bounding box center [1219, 476] width 400 height 32
type textarea "ACQ: Foundation"
click at [1174, 453] on textarea at bounding box center [1191, 459] width 327 height 20
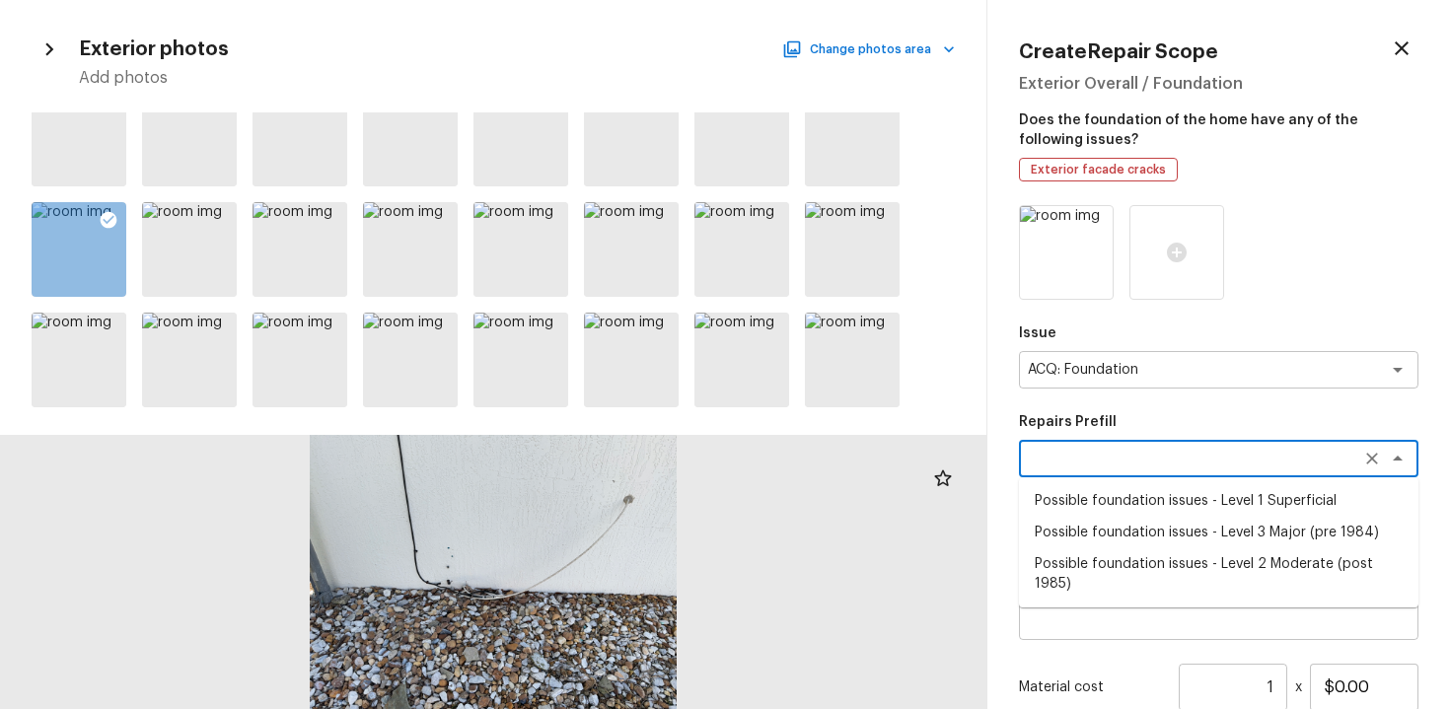
click at [1202, 550] on li "Possible foundation issues - Level 2 Moderate (post 1985)" at bounding box center [1219, 574] width 400 height 51
type textarea "Possible foundation issues - Level 2 Moderate (post 1985)"
type textarea "Possible foundation issues - Level 2 Moderate: Disclaimer: This is NOT a techni…"
type input "$5,000.00"
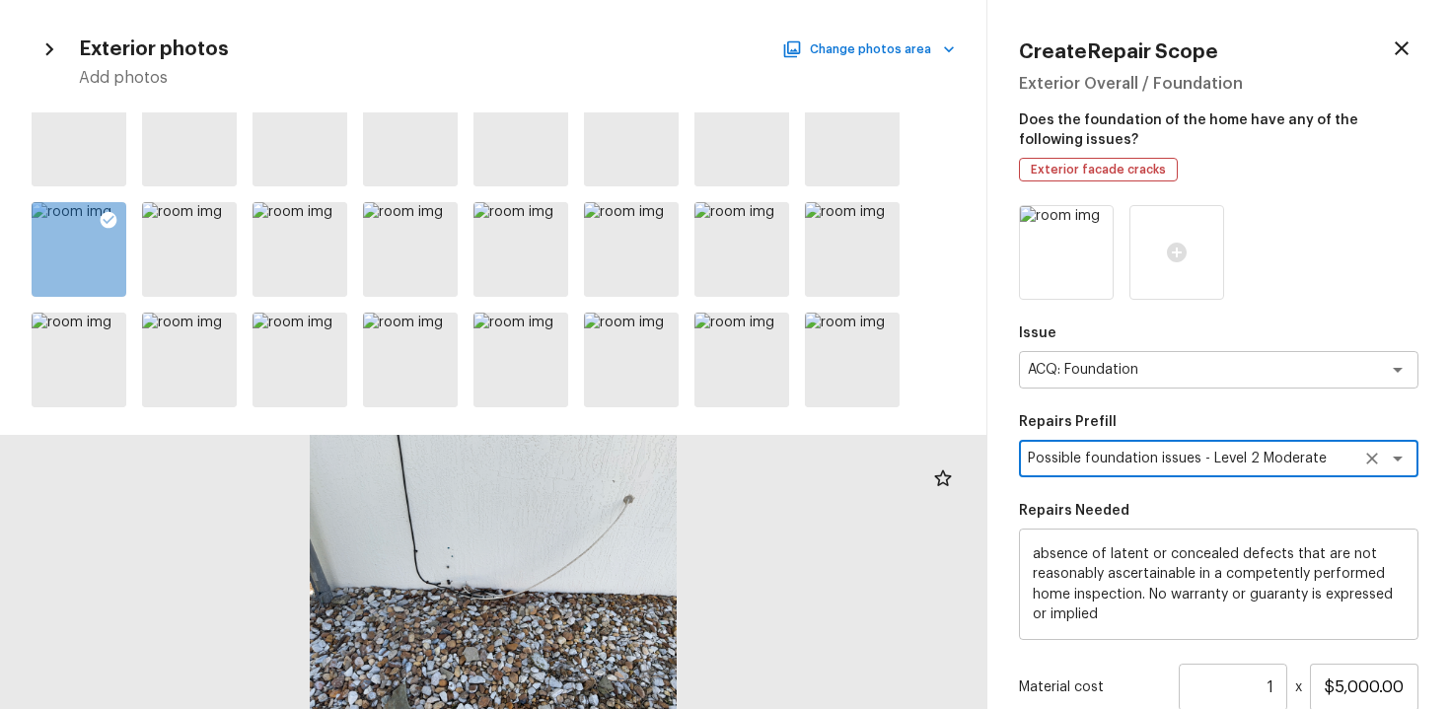
scroll to position [217, 0]
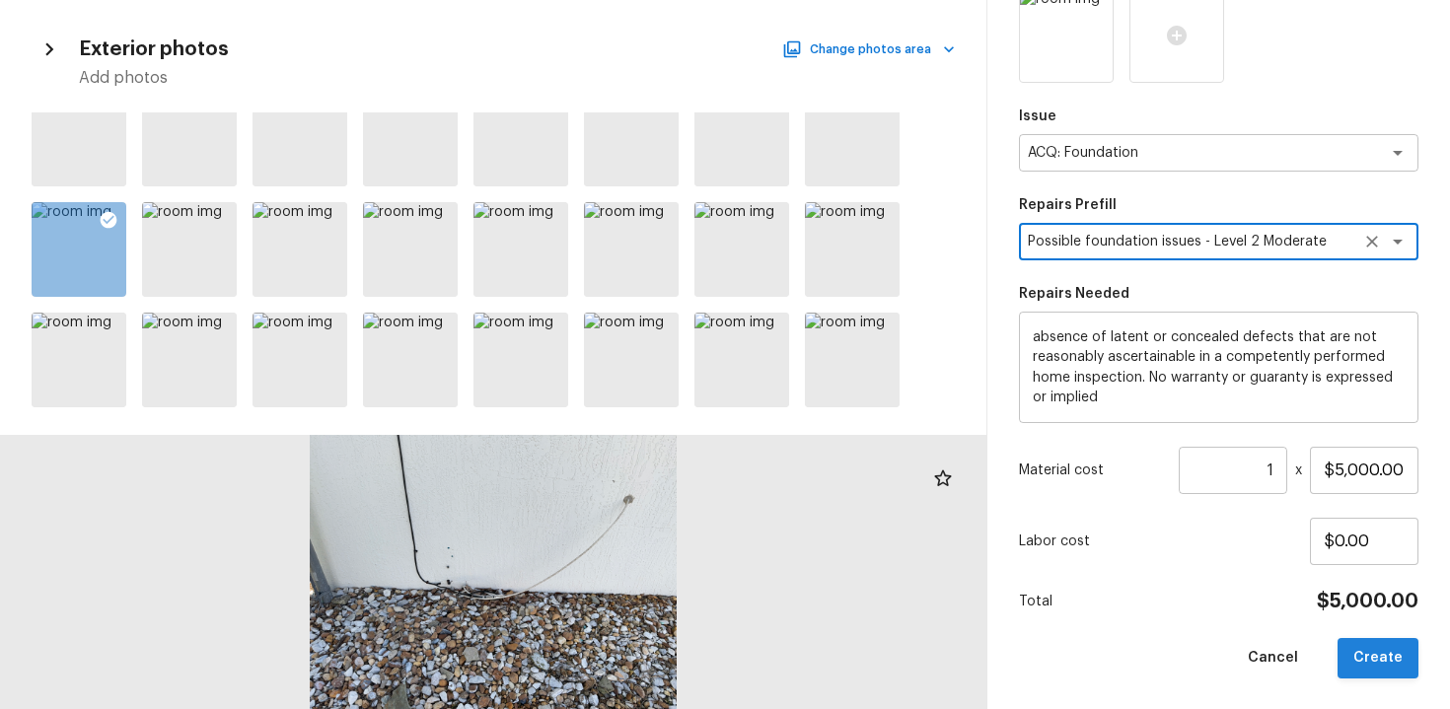
click at [1369, 652] on button "Create" at bounding box center [1378, 658] width 81 height 40
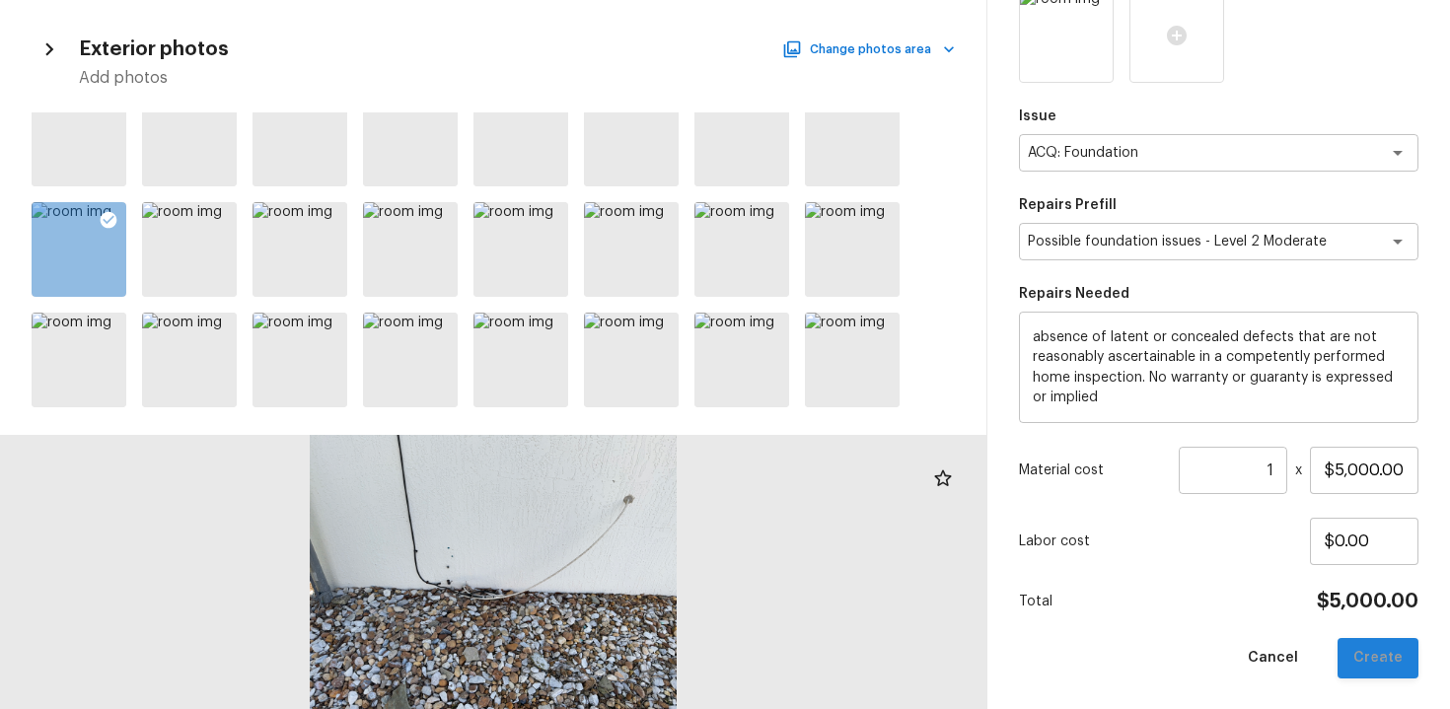
type input "$0.00"
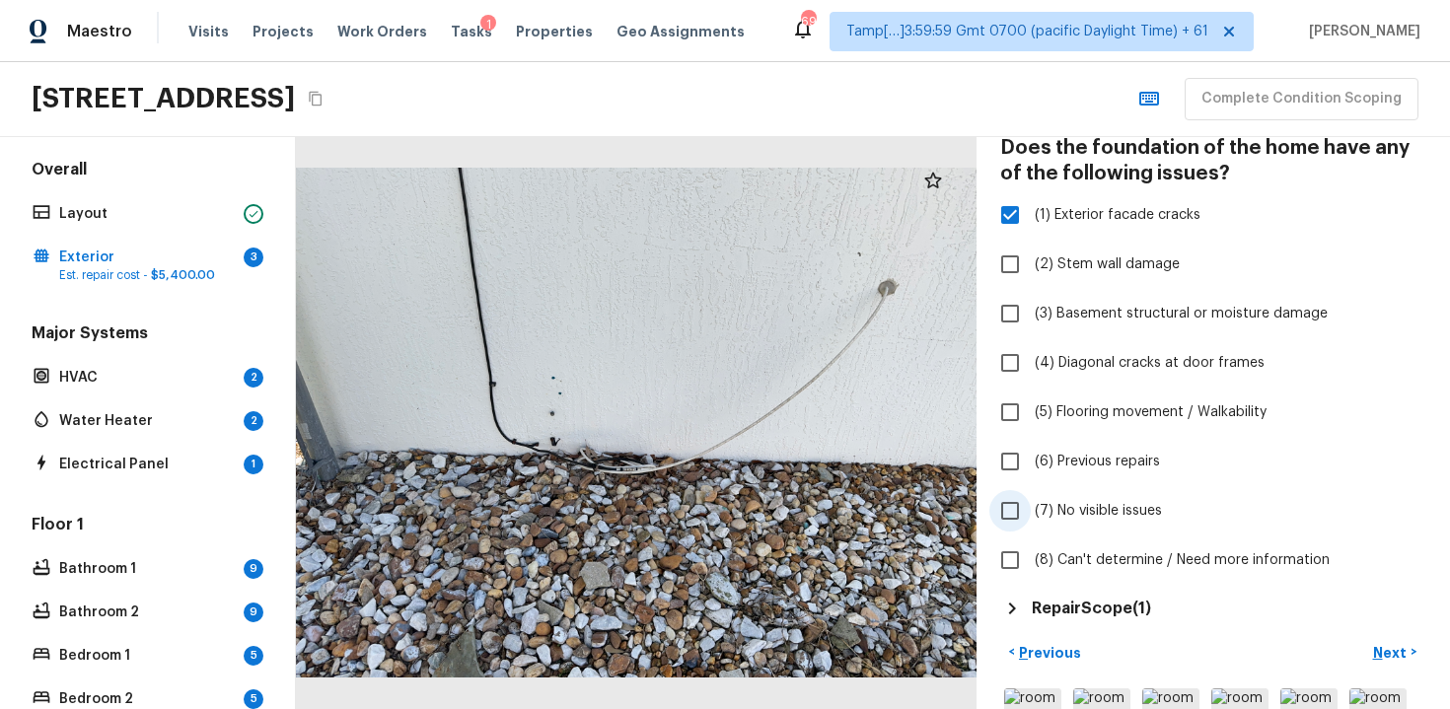
scroll to position [204, 0]
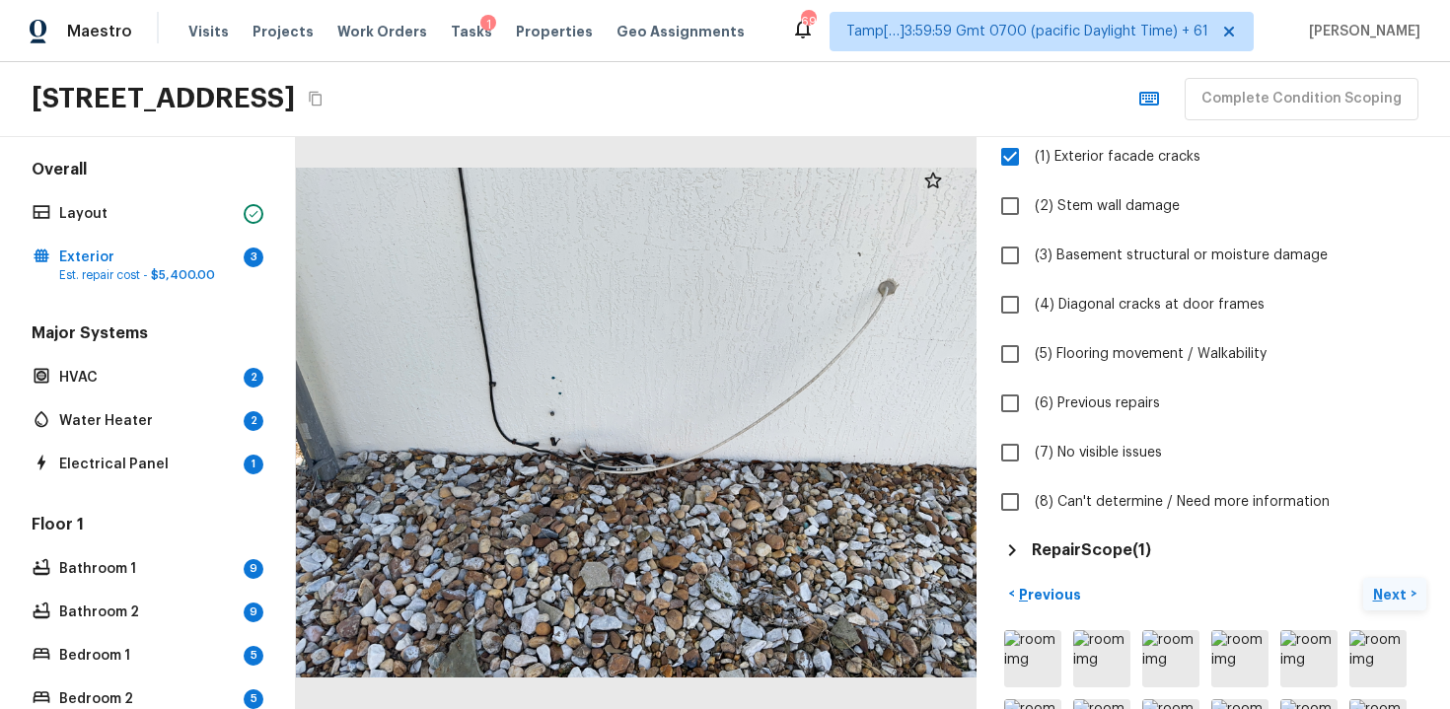
click at [1386, 592] on p "Next" at bounding box center [1391, 595] width 37 height 20
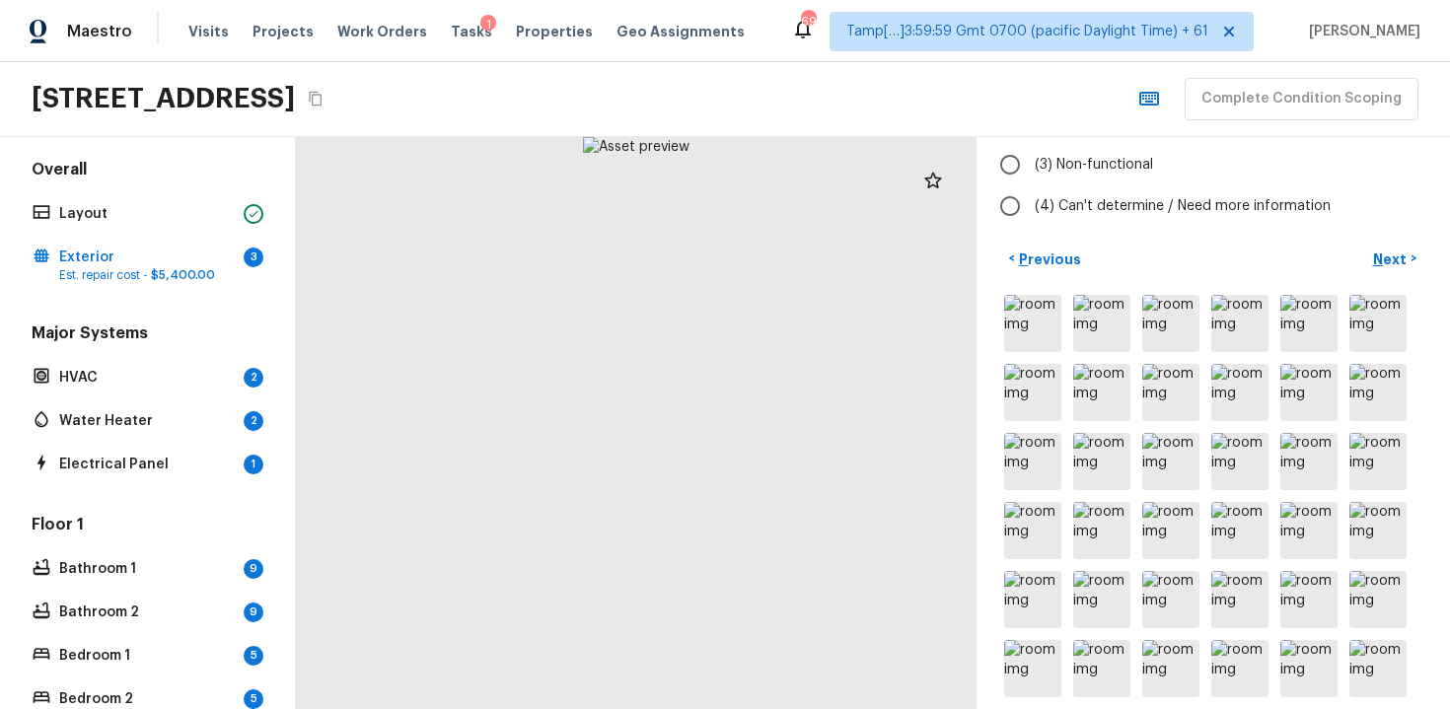
scroll to position [0, 0]
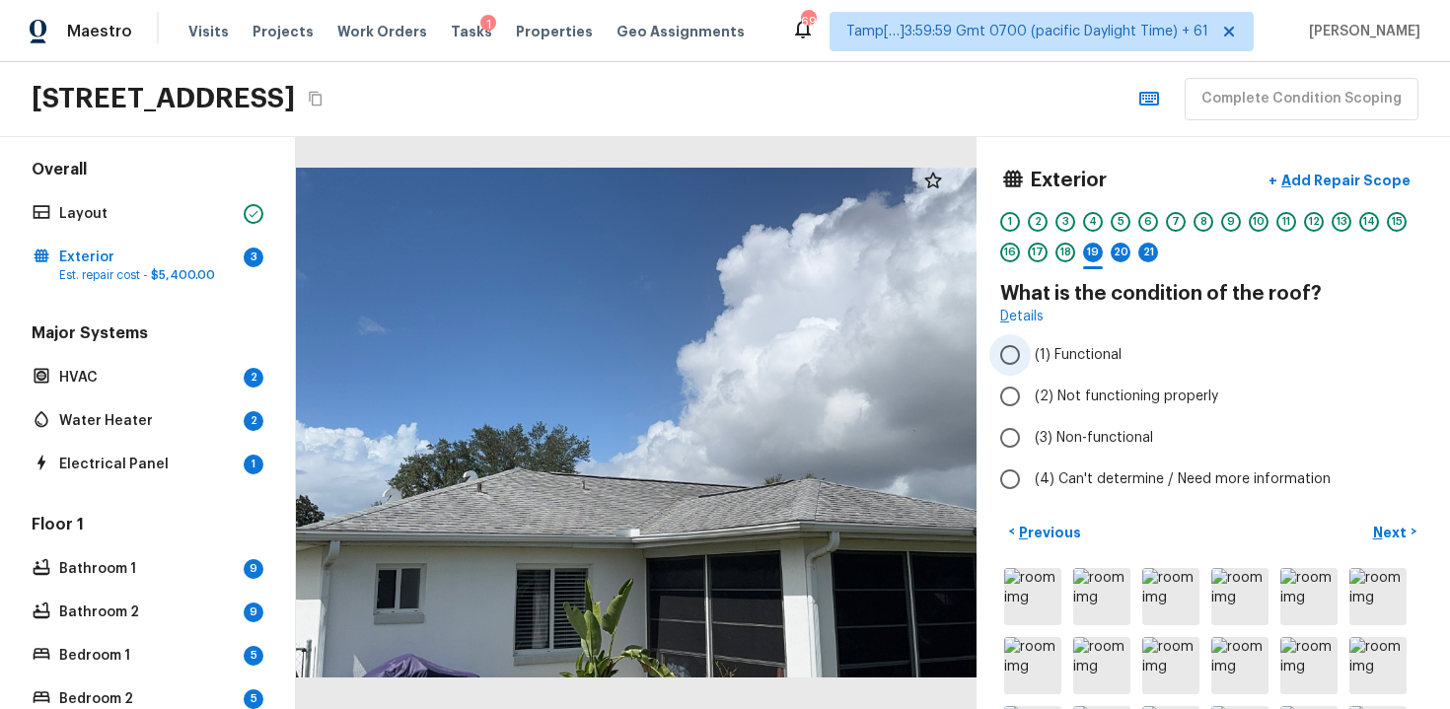
click at [1055, 371] on label "(1) Functional" at bounding box center [1200, 354] width 421 height 41
click at [1031, 371] on input "(1) Functional" at bounding box center [1010, 354] width 41 height 41
radio input "true"
click at [1372, 524] on button "Next >" at bounding box center [1394, 532] width 63 height 33
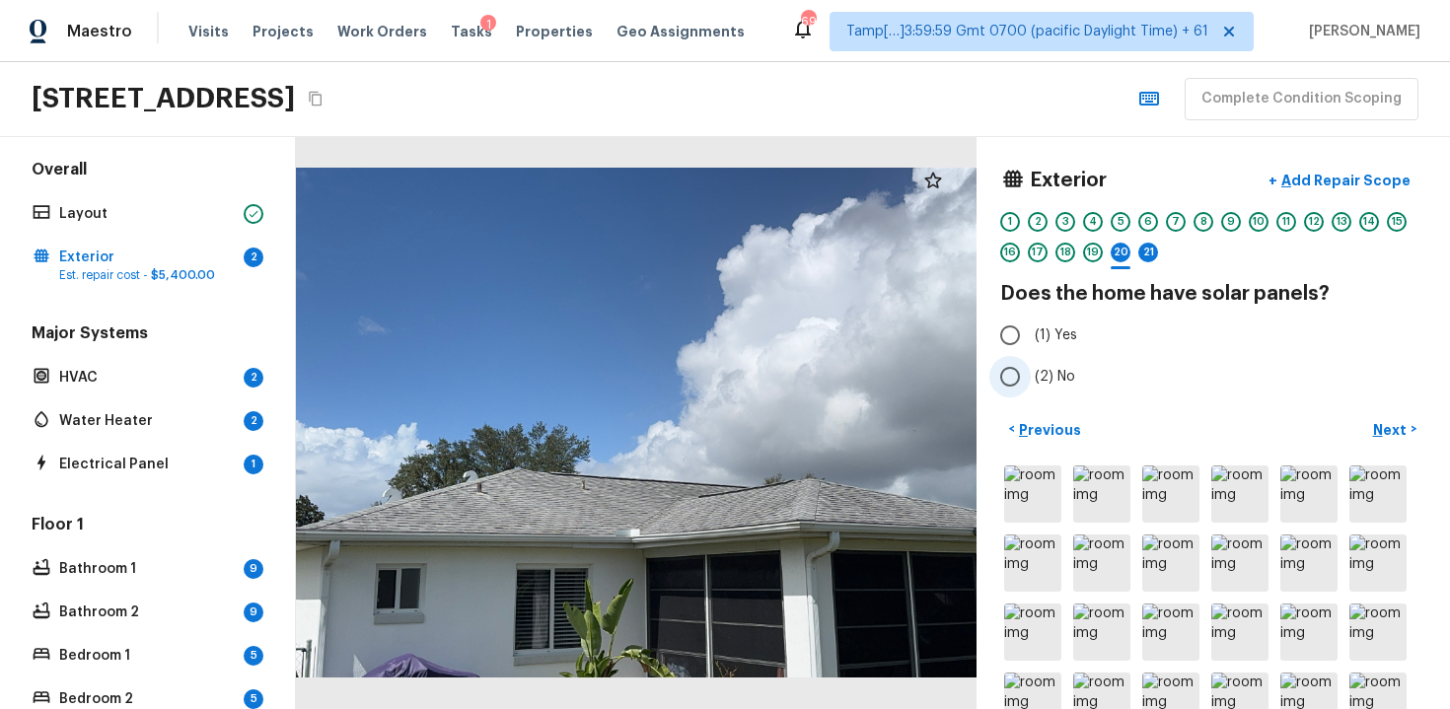
click at [1058, 358] on label "(2) No" at bounding box center [1200, 376] width 421 height 41
click at [1031, 358] on input "(2) No" at bounding box center [1010, 376] width 41 height 41
radio input "true"
click at [1390, 422] on p "Next" at bounding box center [1391, 430] width 37 height 20
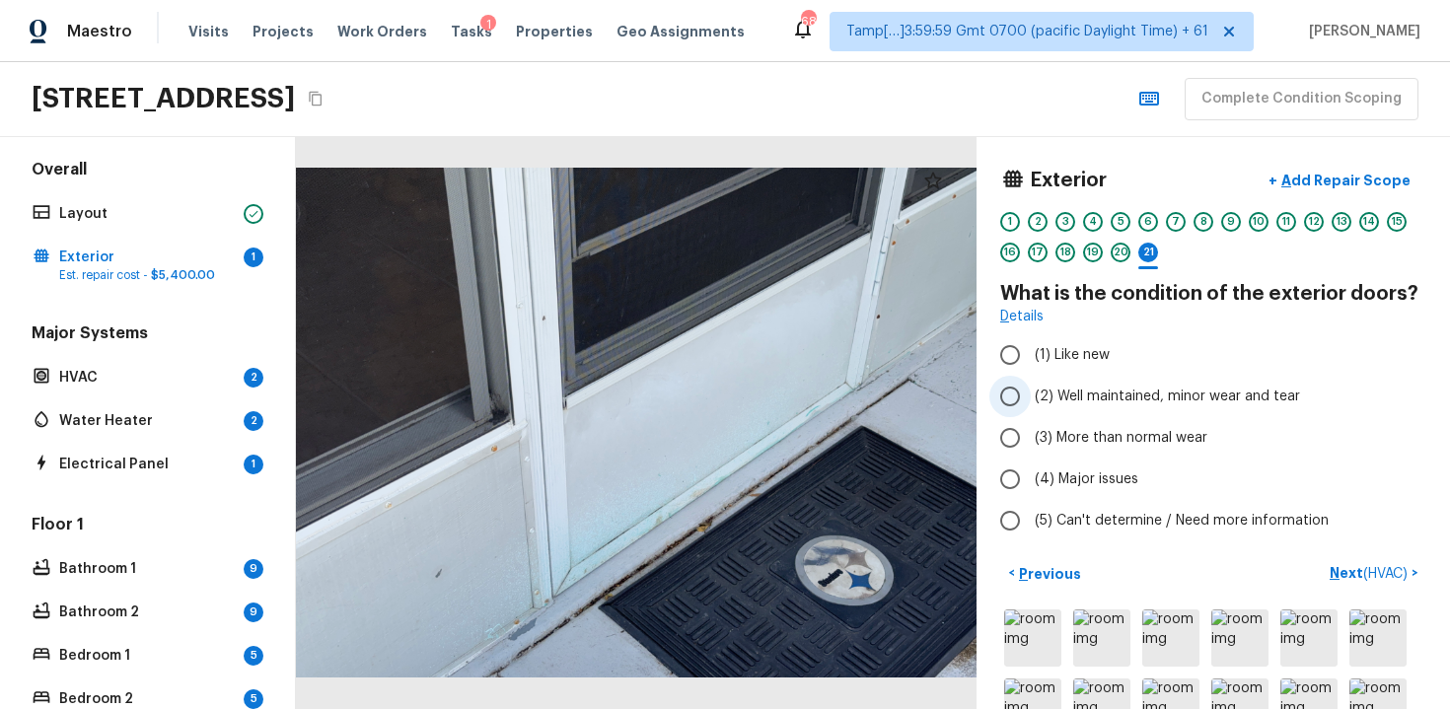
click at [1039, 407] on label "(2) Well maintained, minor wear and tear" at bounding box center [1200, 396] width 421 height 41
click at [1031, 407] on input "(2) Well maintained, minor wear and tear" at bounding box center [1010, 396] width 41 height 41
radio input "true"
click at [1365, 567] on span "( HVAC )" at bounding box center [1385, 574] width 44 height 14
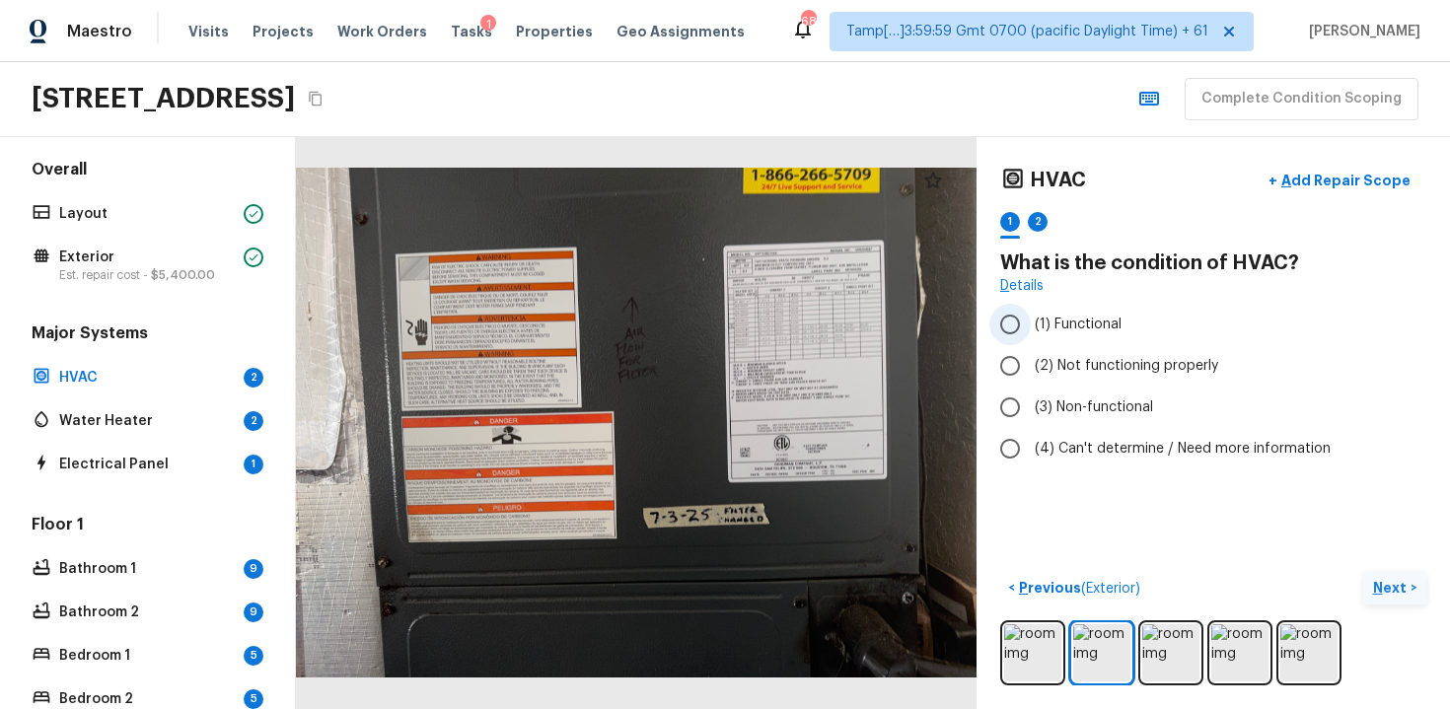
click at [1118, 325] on span "(1) Functional" at bounding box center [1078, 325] width 87 height 20
click at [1031, 325] on input "(1) Functional" at bounding box center [1010, 324] width 41 height 41
radio input "true"
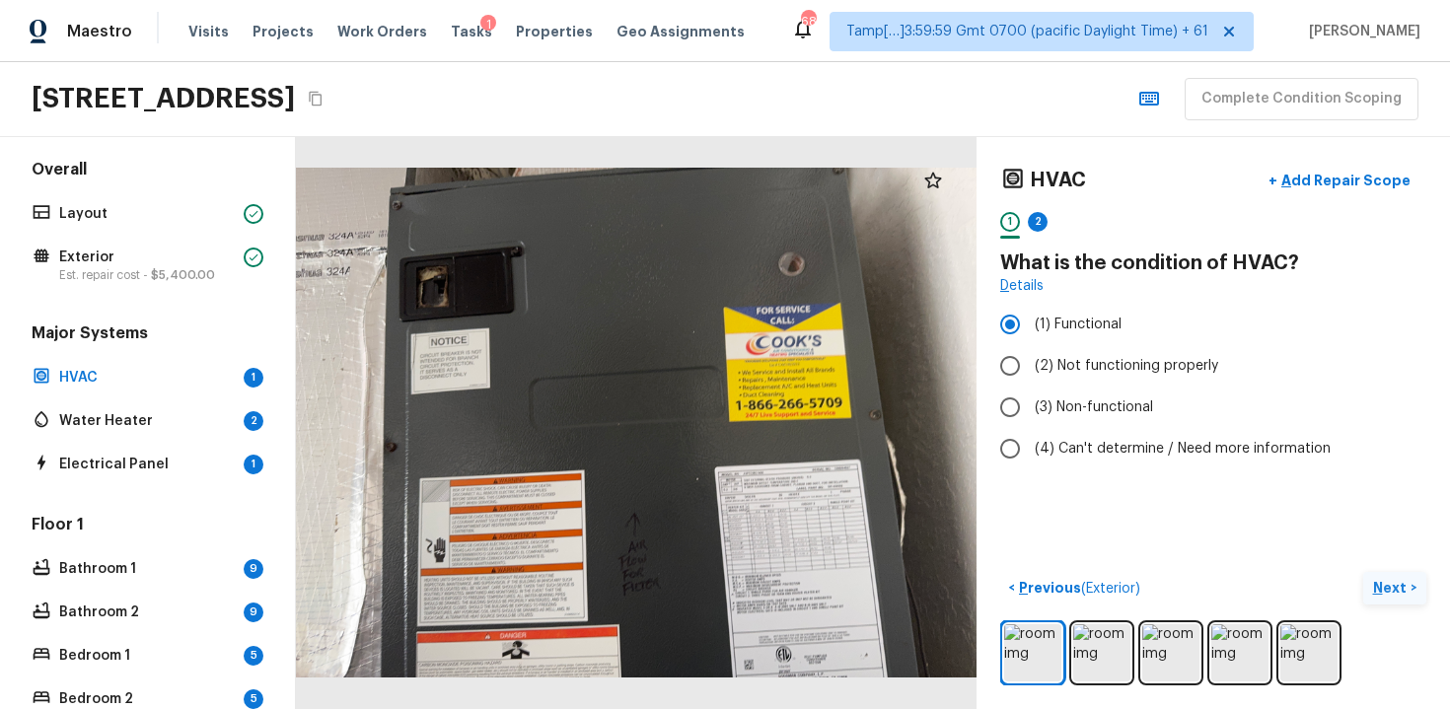
click at [1405, 582] on p "Next" at bounding box center [1391, 588] width 37 height 20
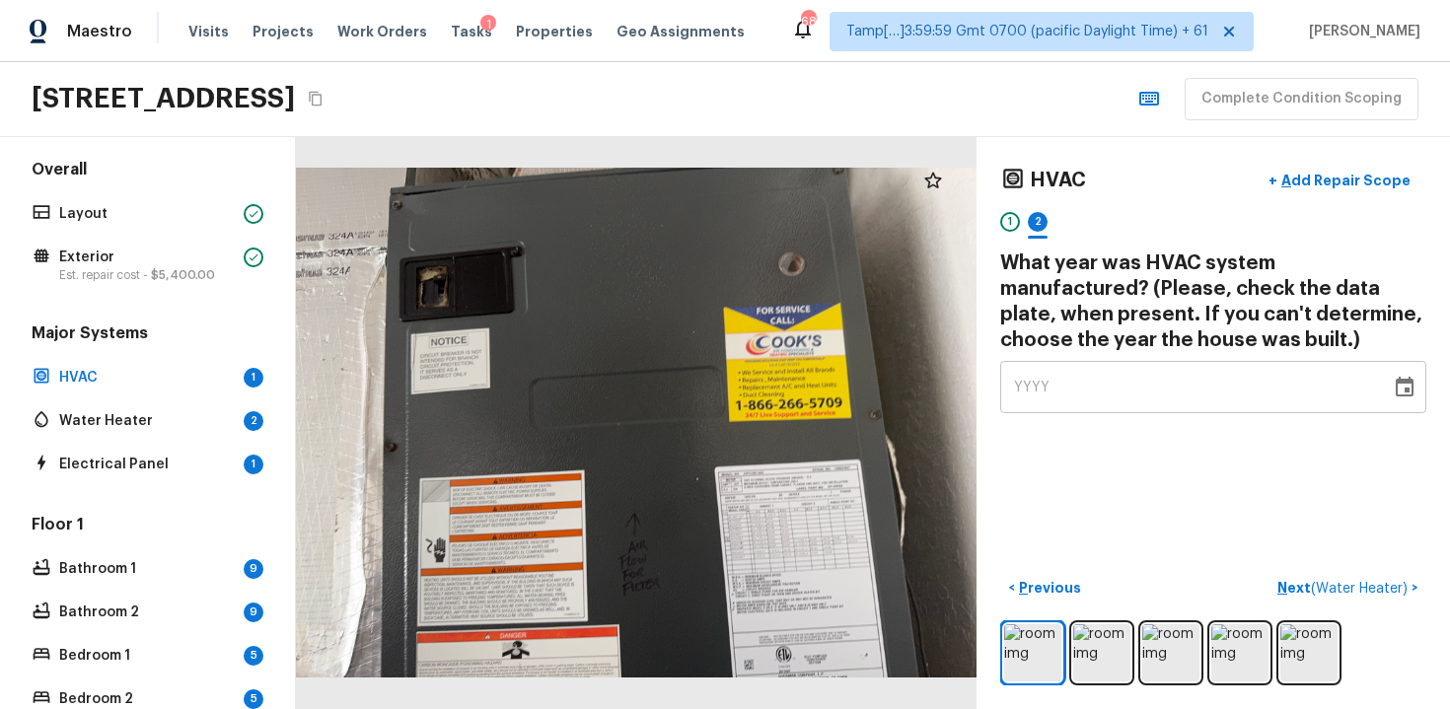
click at [1179, 403] on div "YYYY" at bounding box center [1195, 387] width 363 height 52
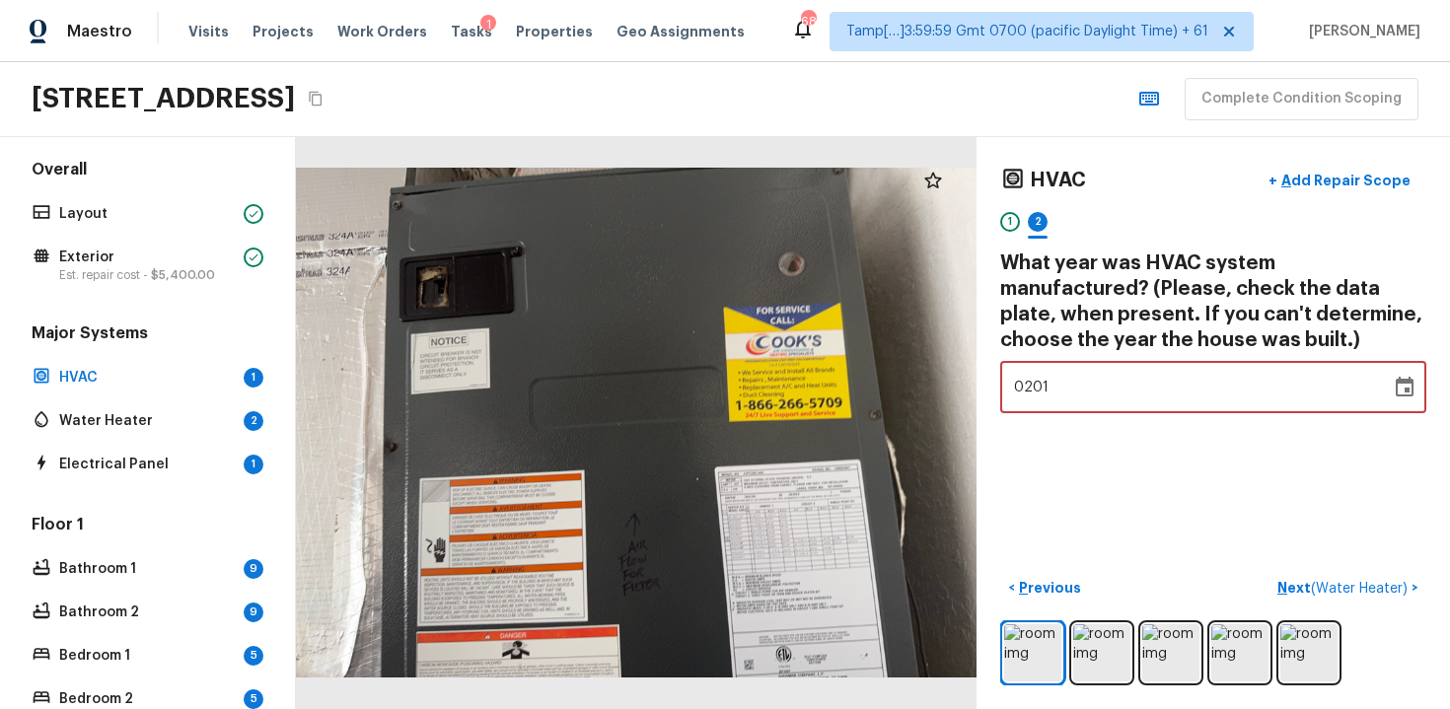
type input "2014"
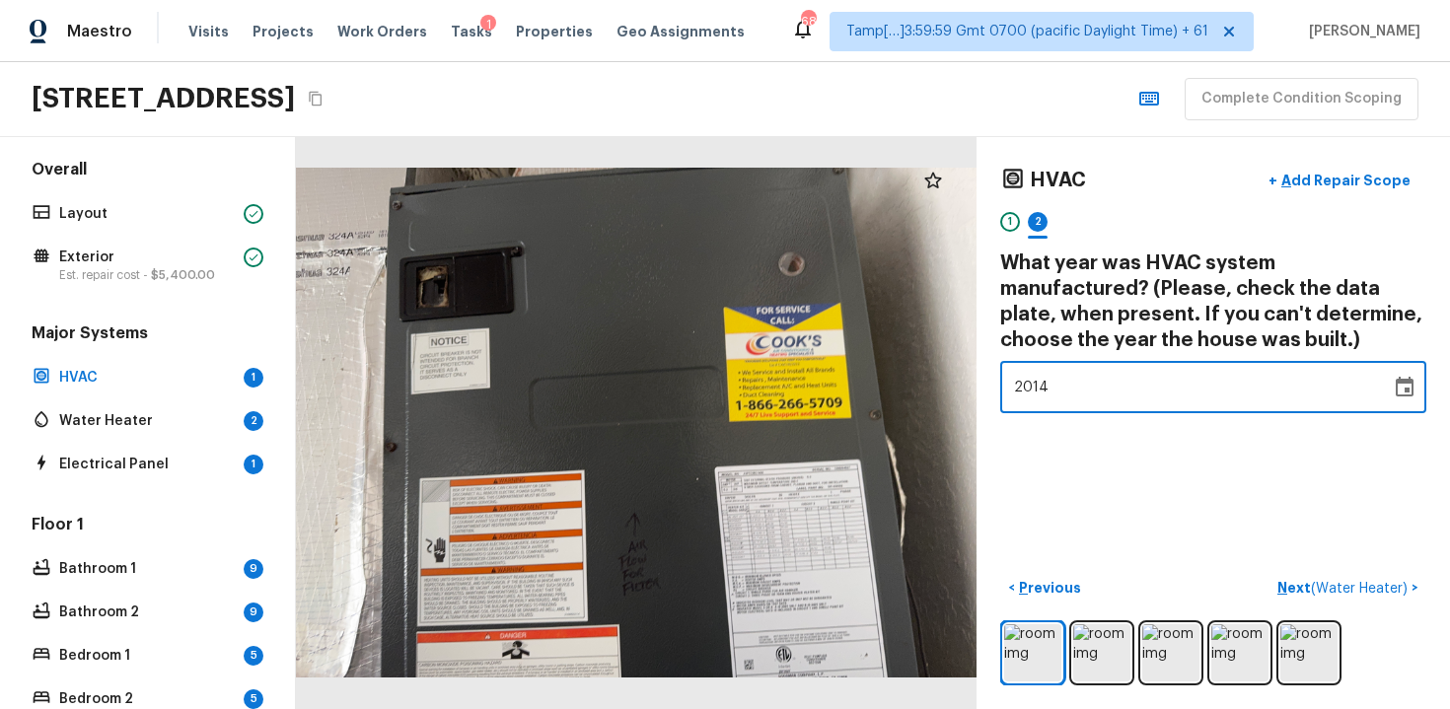
click at [1213, 455] on div "HVAC + Add Repair Scope 1 2 What year was HVAC system manufactured? (Please, ch…" at bounding box center [1214, 423] width 474 height 572
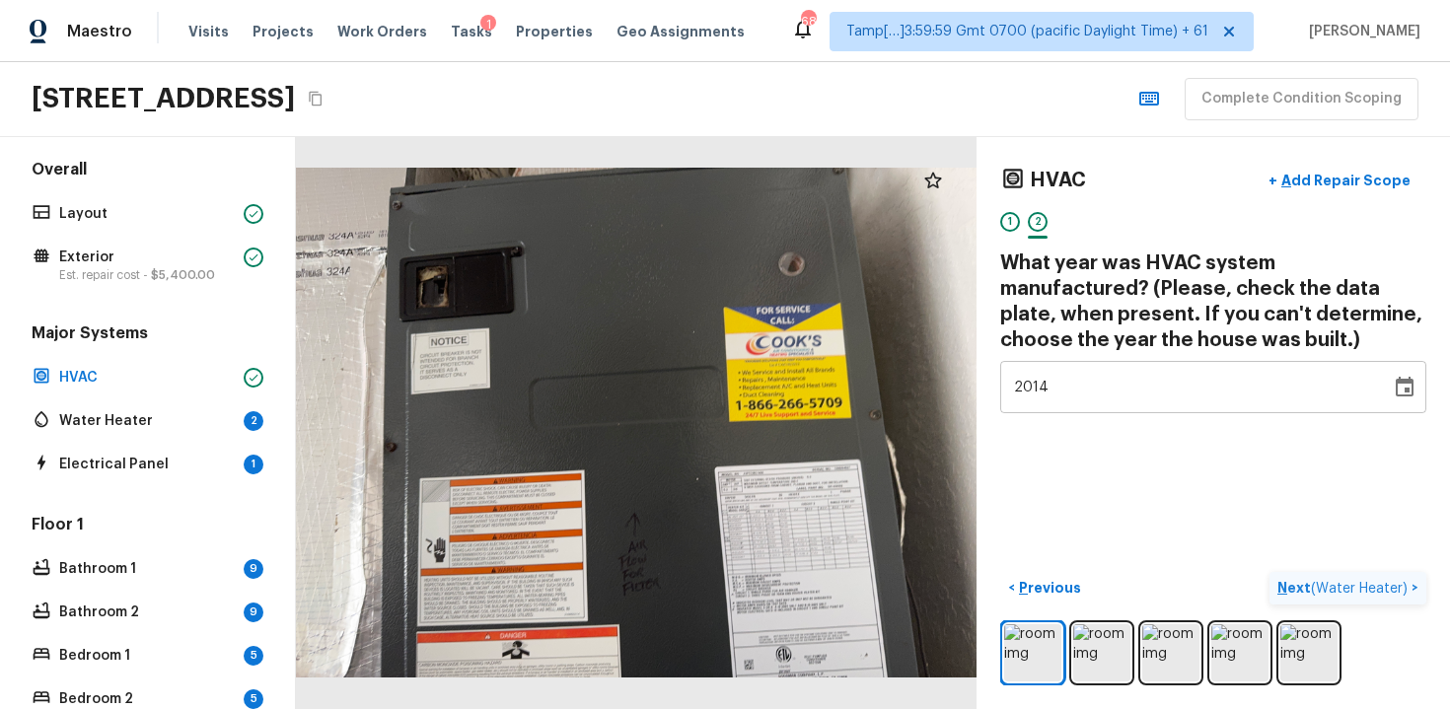
click at [1363, 578] on p "Next ( Water Heater )" at bounding box center [1345, 588] width 134 height 21
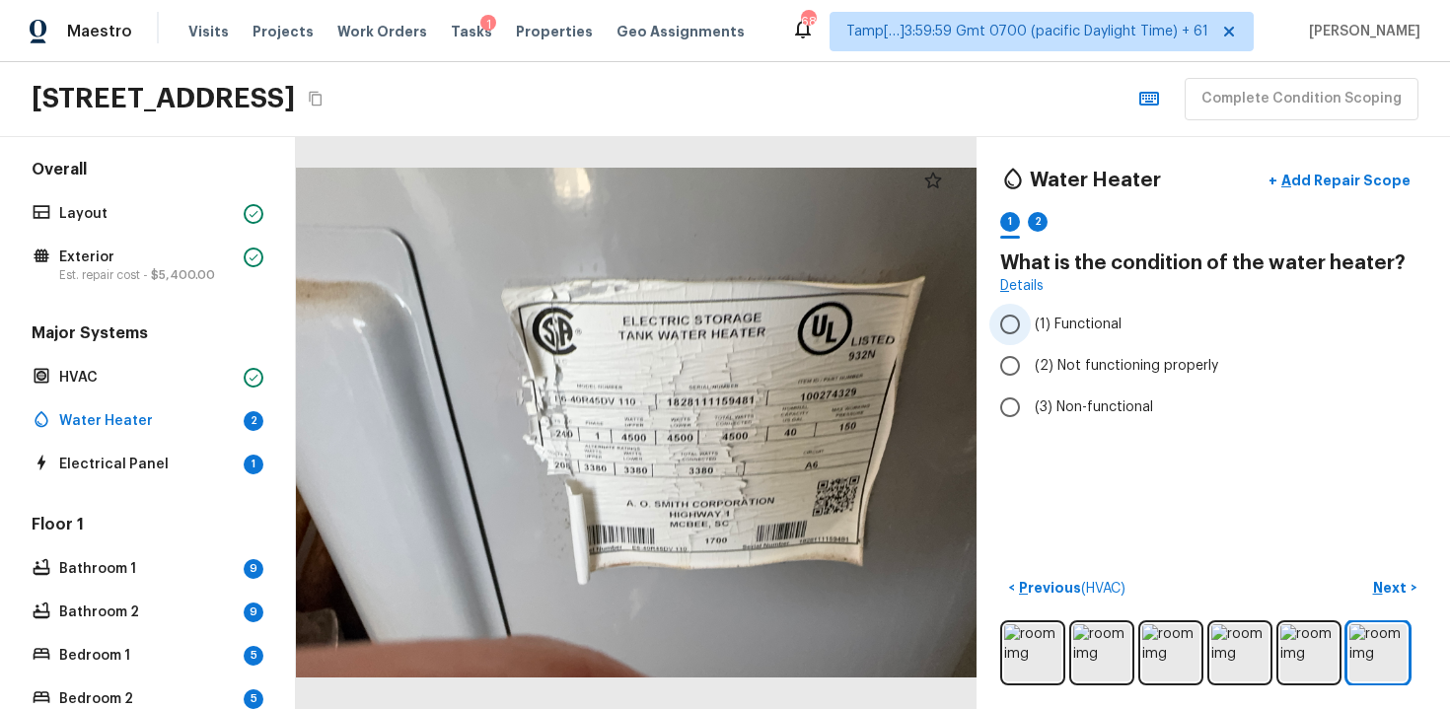
click at [1068, 332] on span "(1) Functional" at bounding box center [1078, 325] width 87 height 20
click at [1031, 332] on input "(1) Functional" at bounding box center [1010, 324] width 41 height 41
radio input "true"
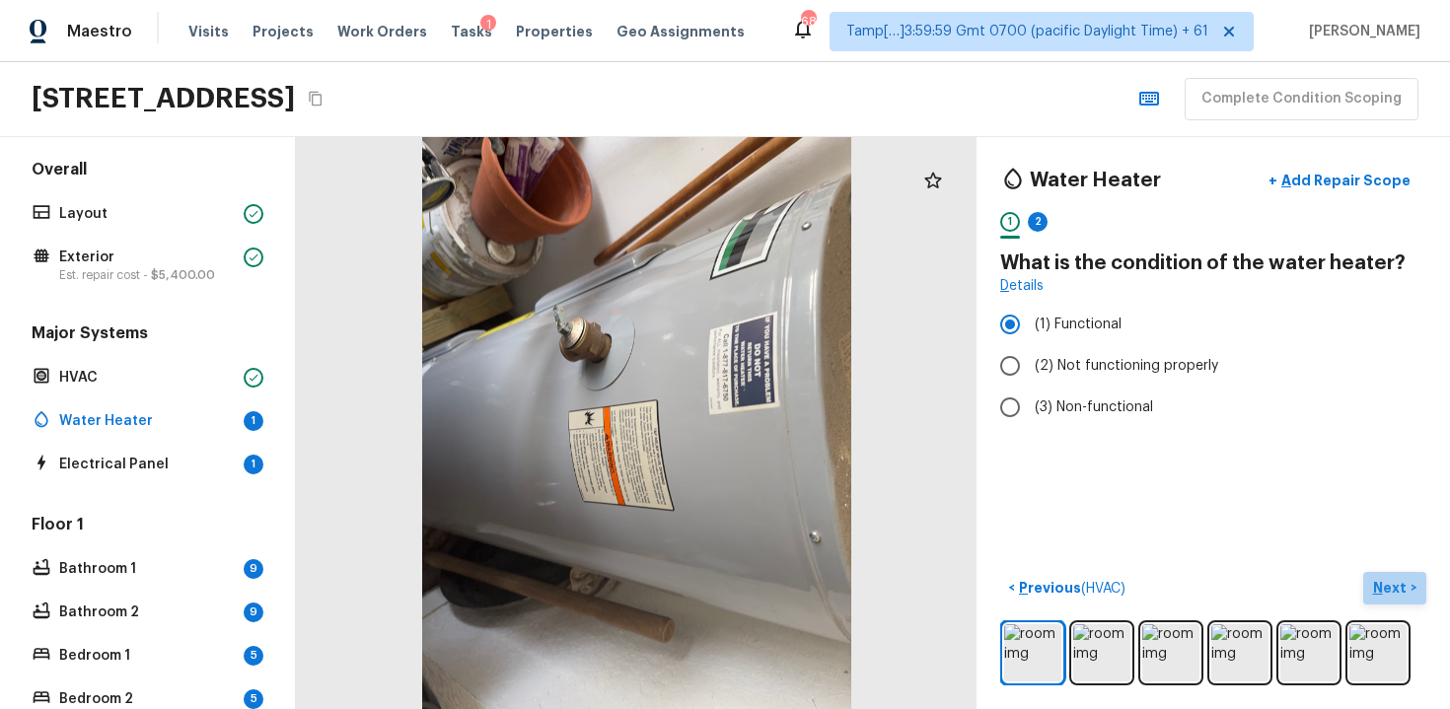
click at [1414, 598] on button "Next >" at bounding box center [1394, 588] width 63 height 33
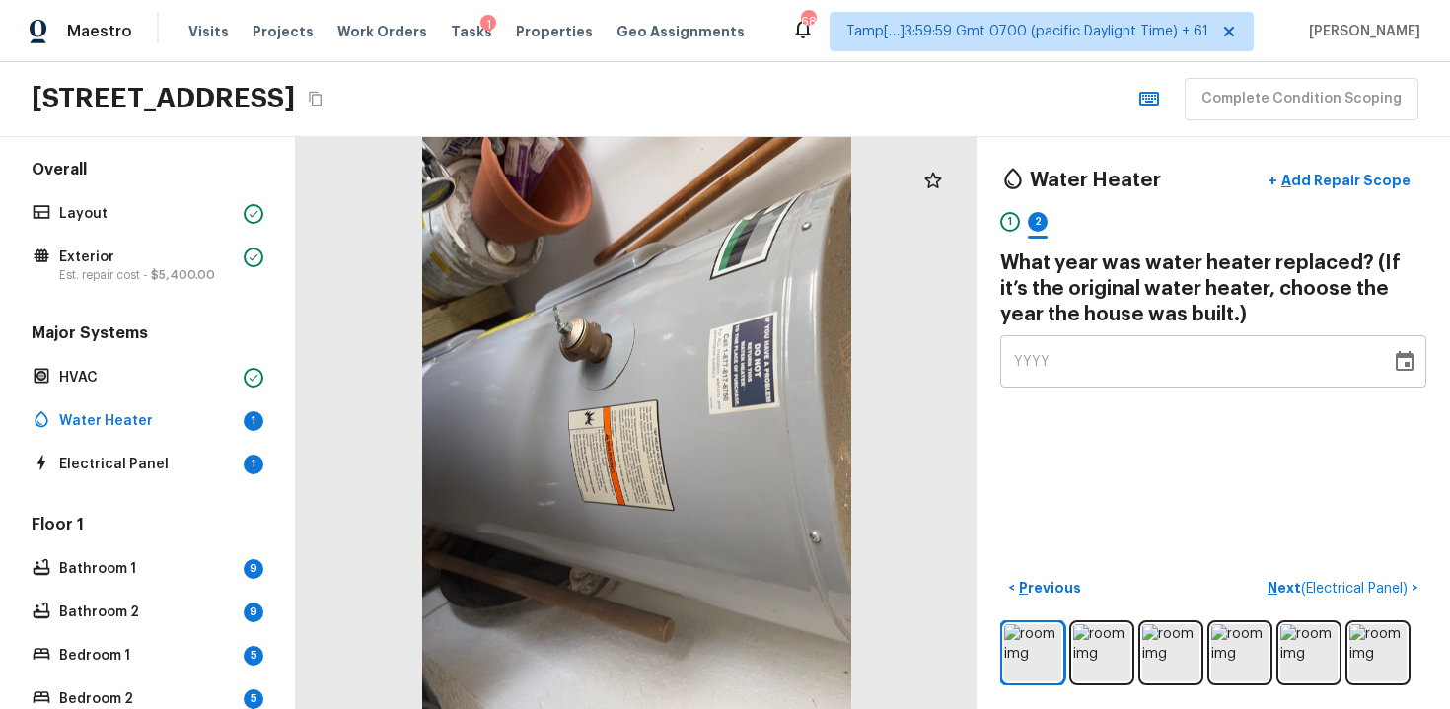
click at [1199, 361] on div "YYYY" at bounding box center [1195, 361] width 363 height 52
type input "1999"
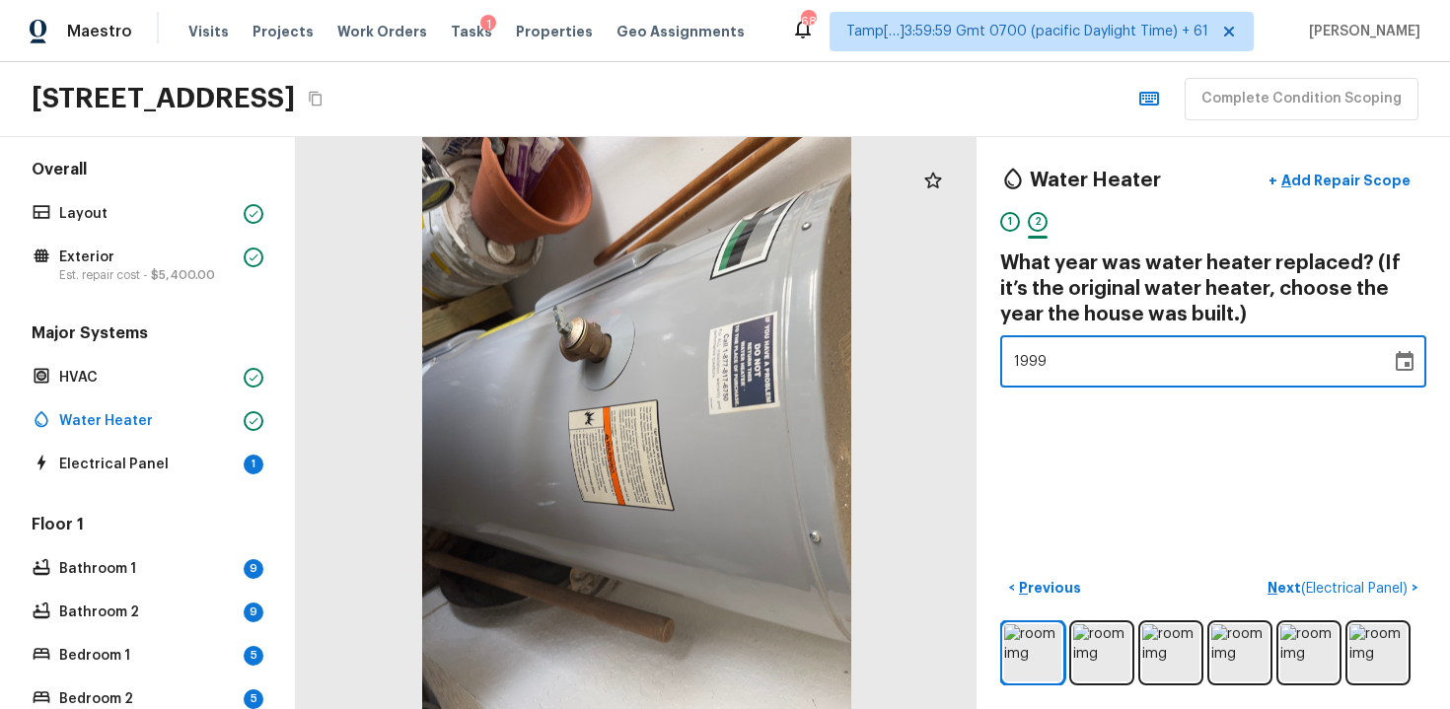
click at [1228, 481] on div "Water Heater + Add Repair Scope 1 2 What year was water heater replaced? (If it…" at bounding box center [1214, 423] width 474 height 572
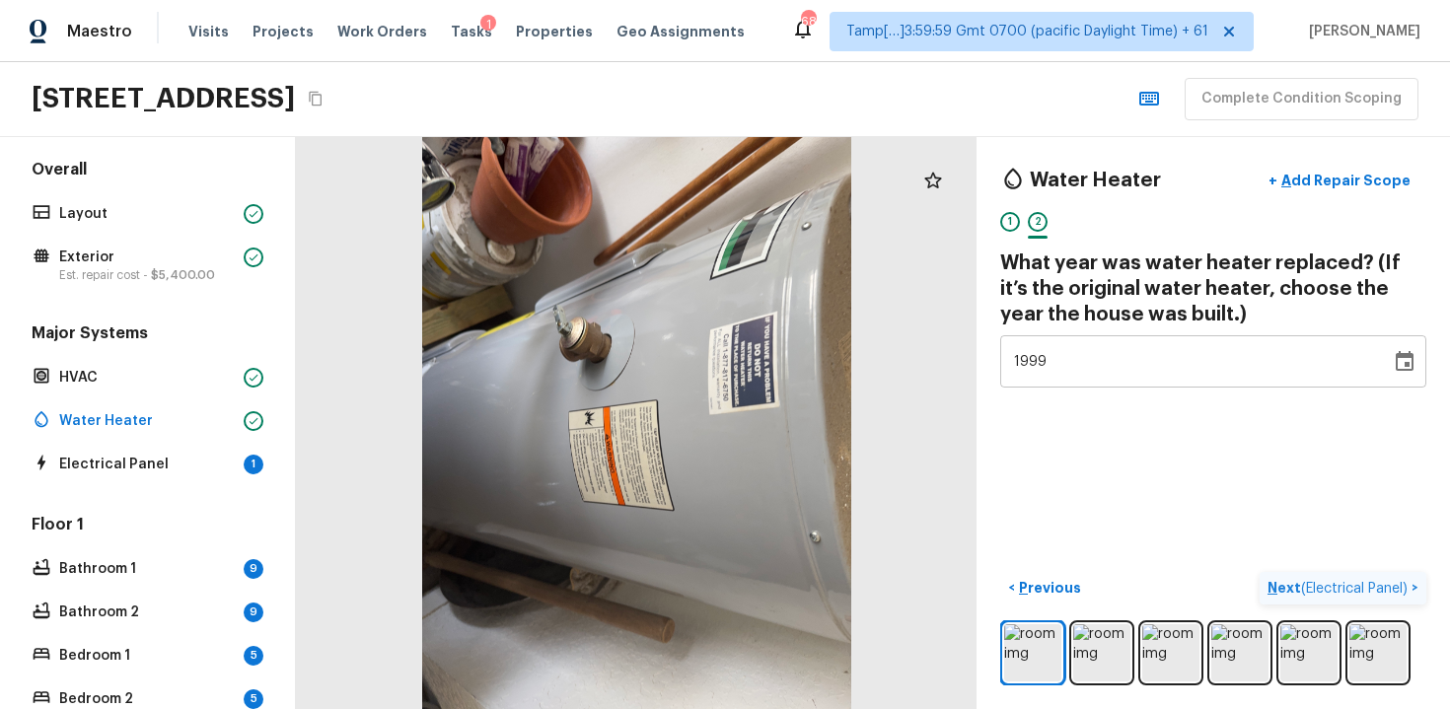
click at [1266, 589] on button "Next ( Electrical Panel ) >" at bounding box center [1343, 588] width 167 height 33
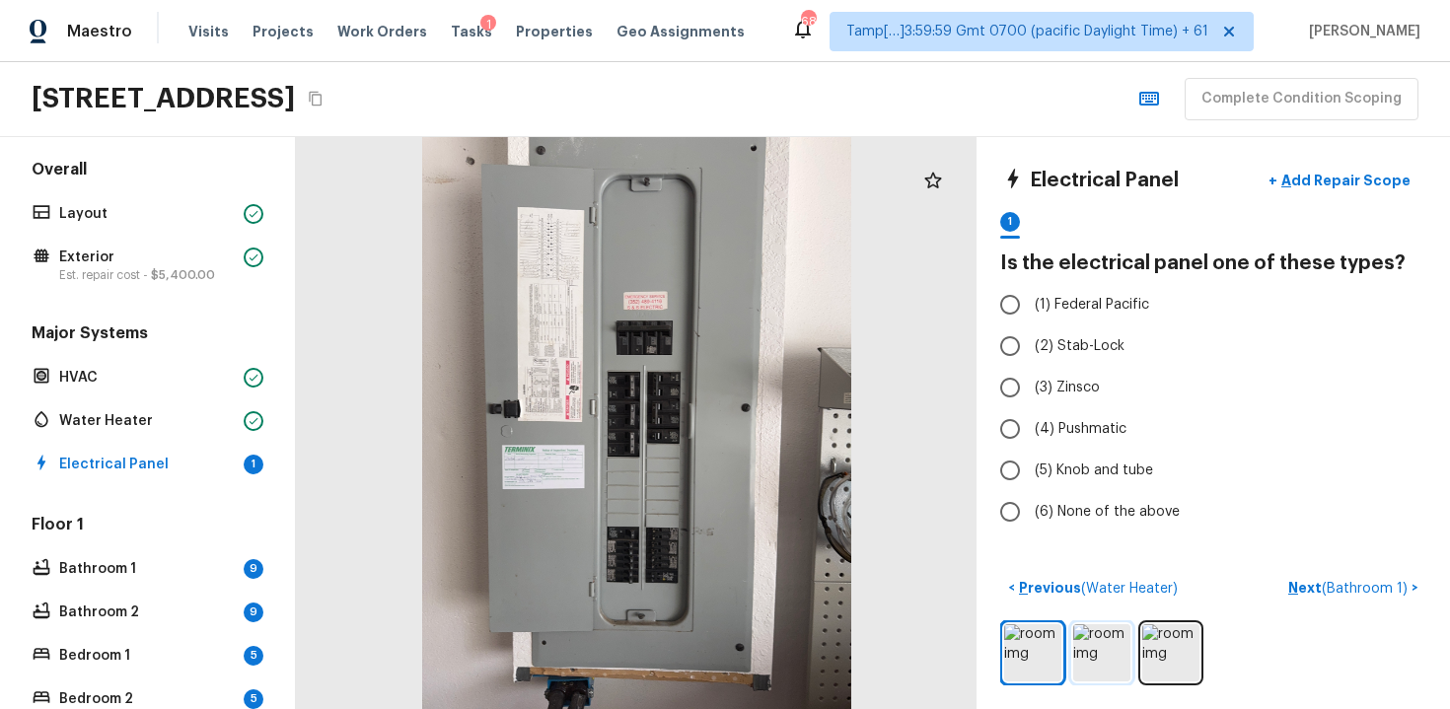
click at [1095, 644] on img at bounding box center [1101, 652] width 57 height 57
click at [1110, 509] on span "(6) None of the above" at bounding box center [1107, 512] width 145 height 20
click at [1031, 509] on input "(6) None of the above" at bounding box center [1010, 511] width 41 height 41
radio input "true"
click at [1346, 582] on span "( Bathroom 1 )" at bounding box center [1365, 589] width 86 height 14
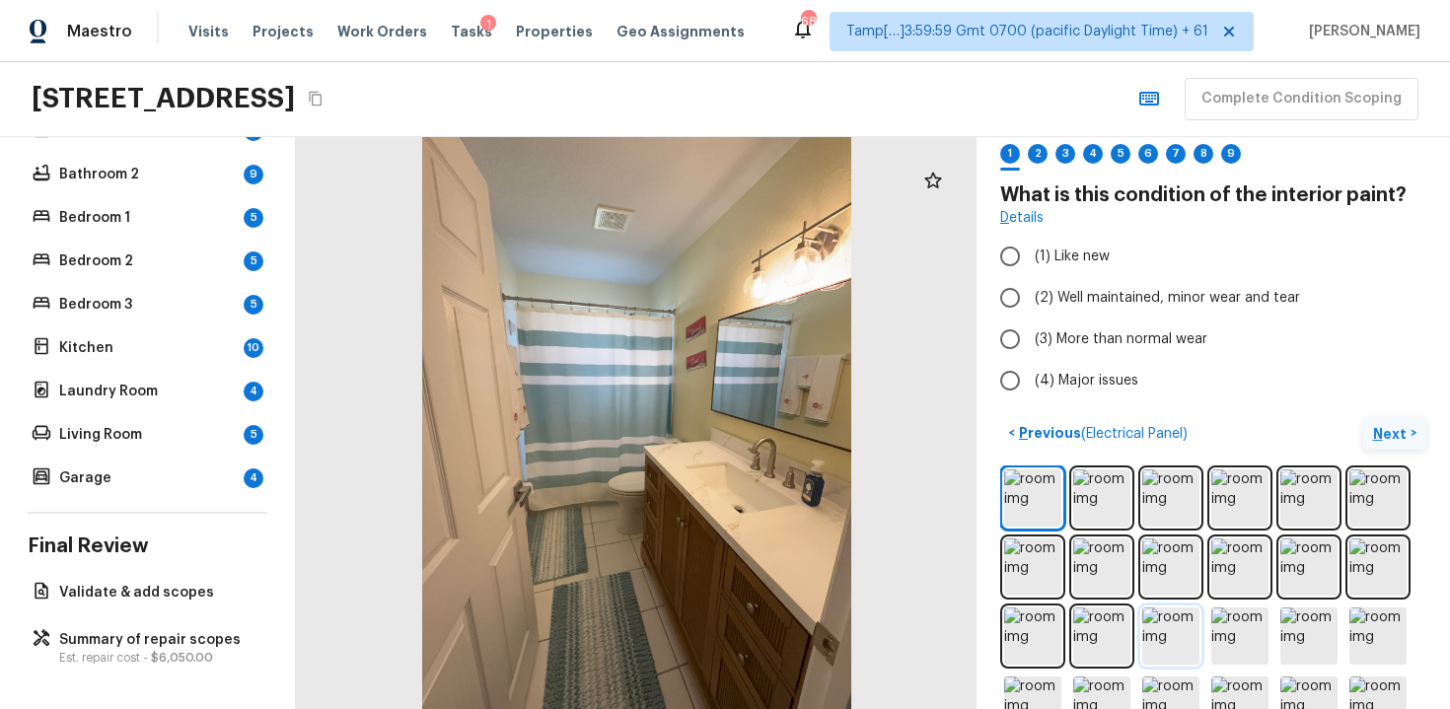
scroll to position [40, 0]
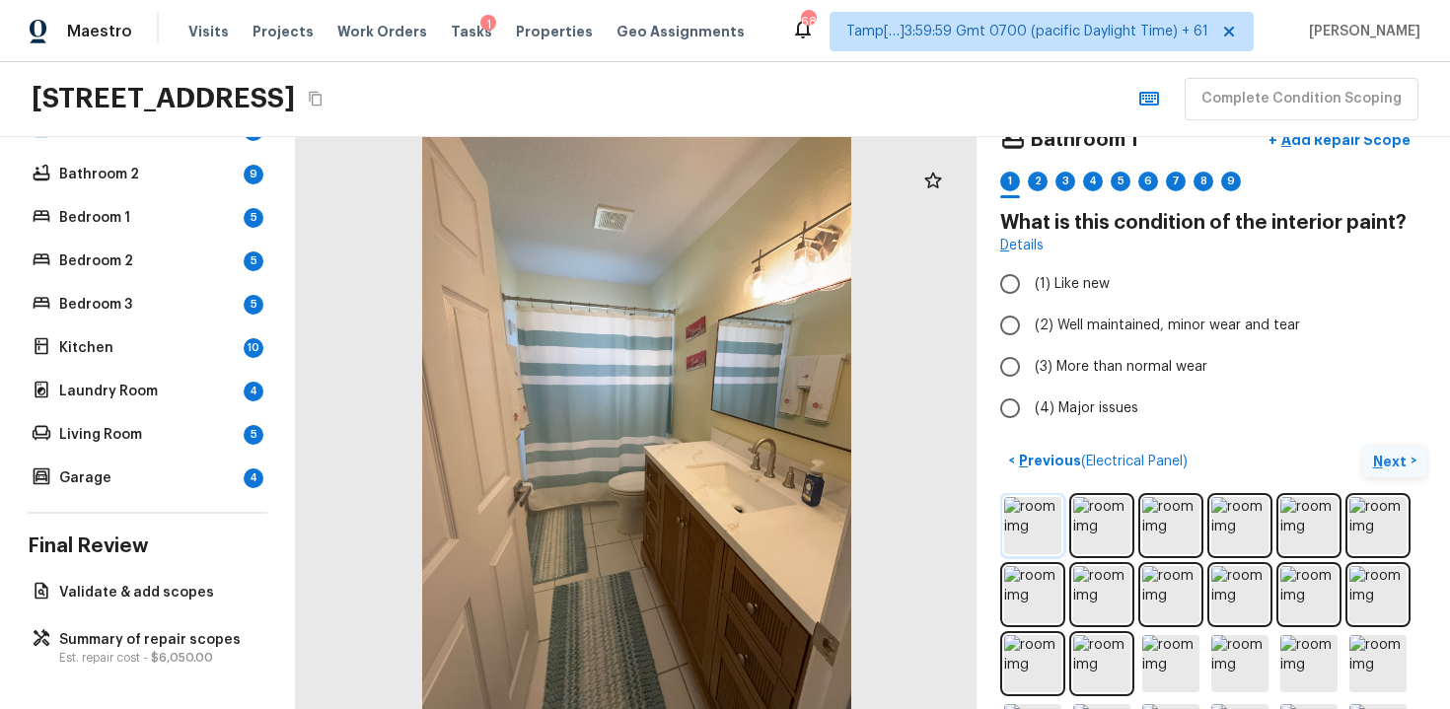
click at [1039, 513] on img at bounding box center [1032, 525] width 57 height 57
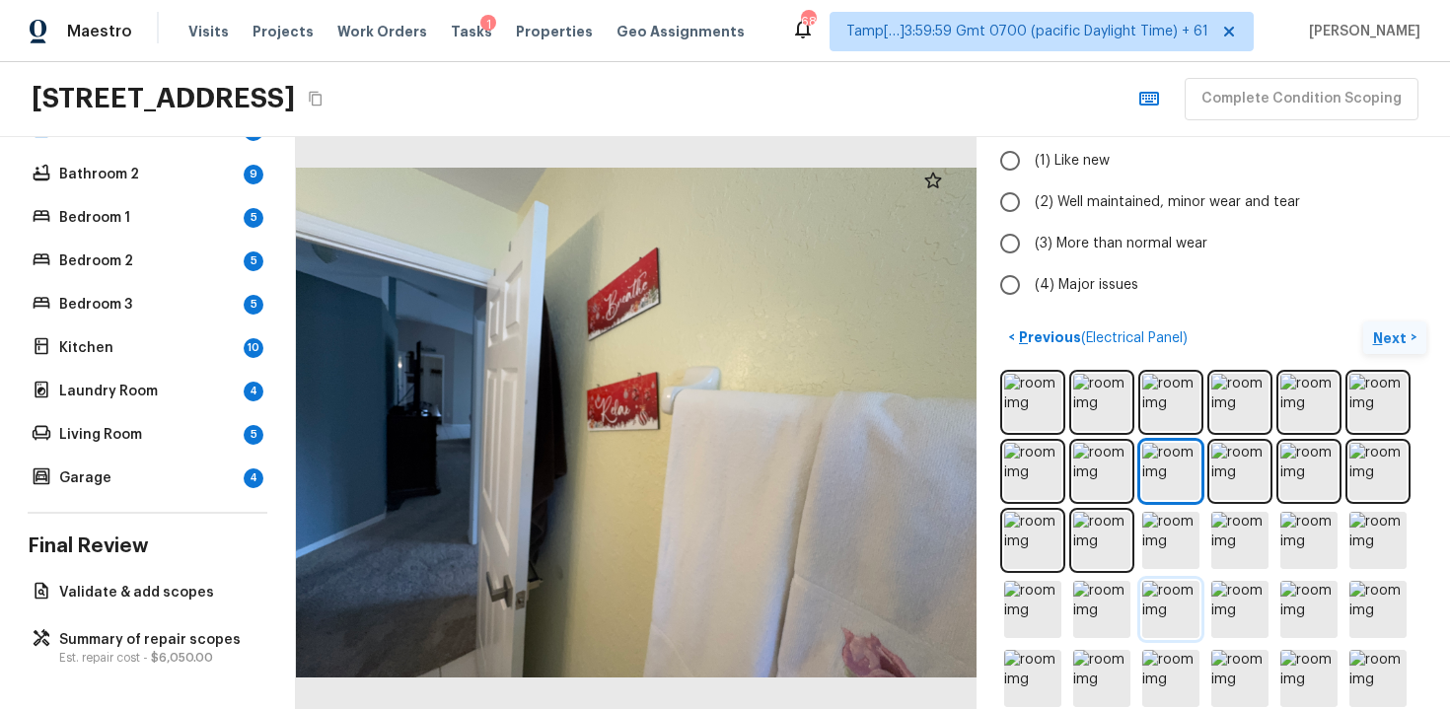
scroll to position [0, 0]
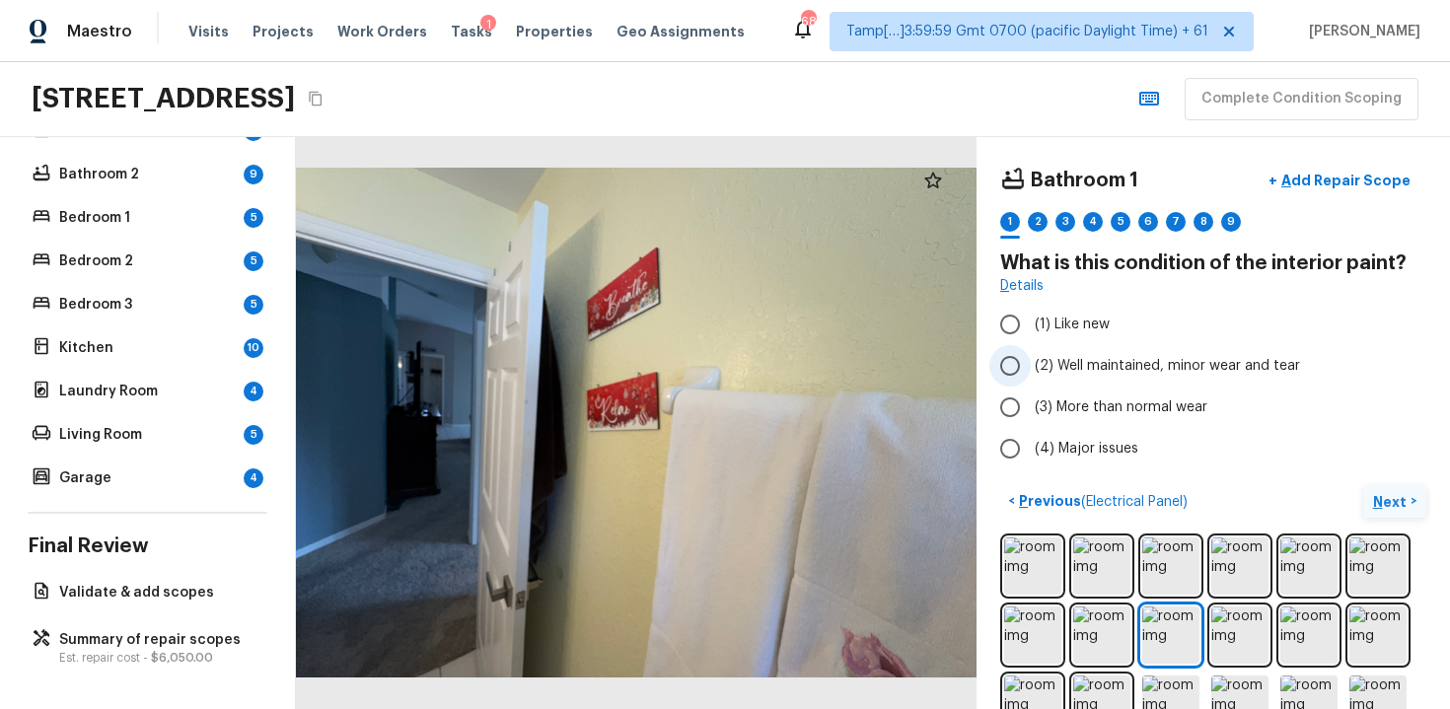
click at [1148, 360] on span "(2) Well maintained, minor wear and tear" at bounding box center [1167, 366] width 265 height 20
click at [1031, 360] on input "(2) Well maintained, minor wear and tear" at bounding box center [1010, 365] width 41 height 41
radio input "true"
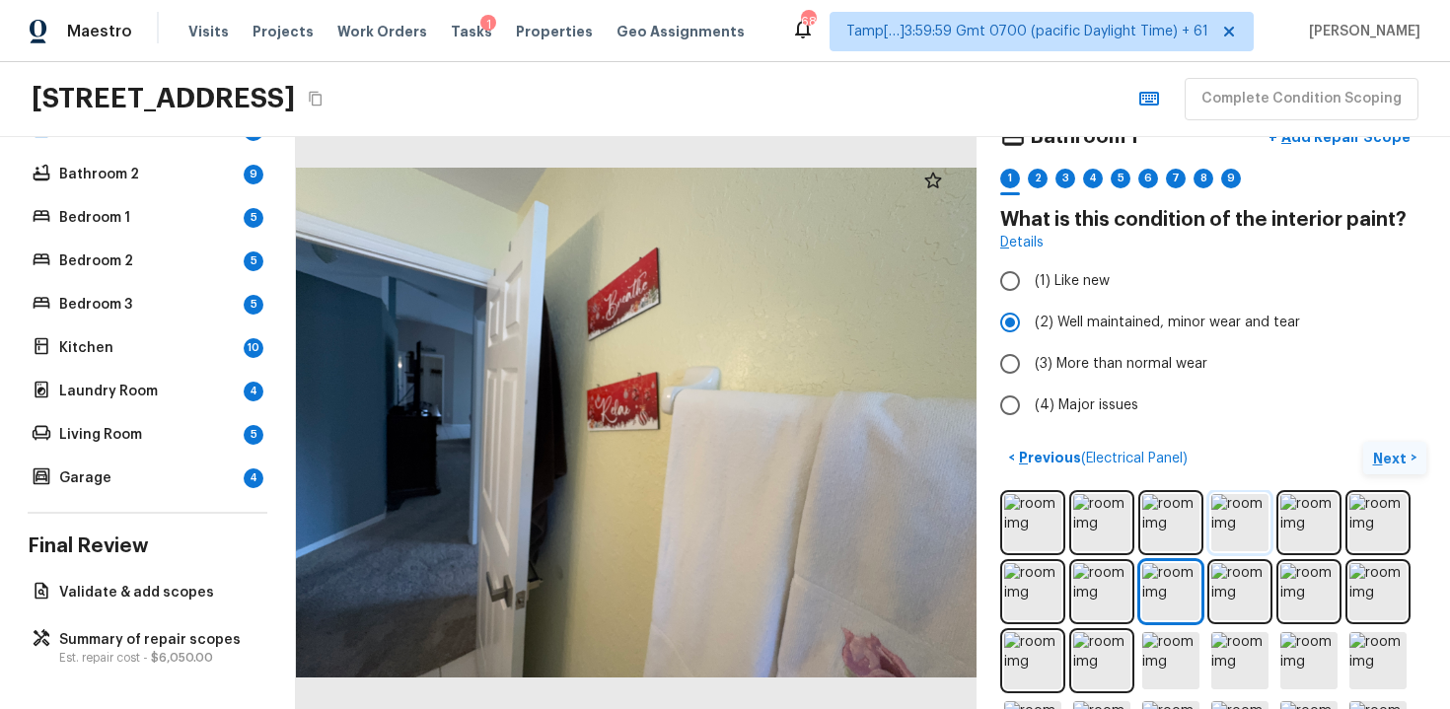
scroll to position [46, 0]
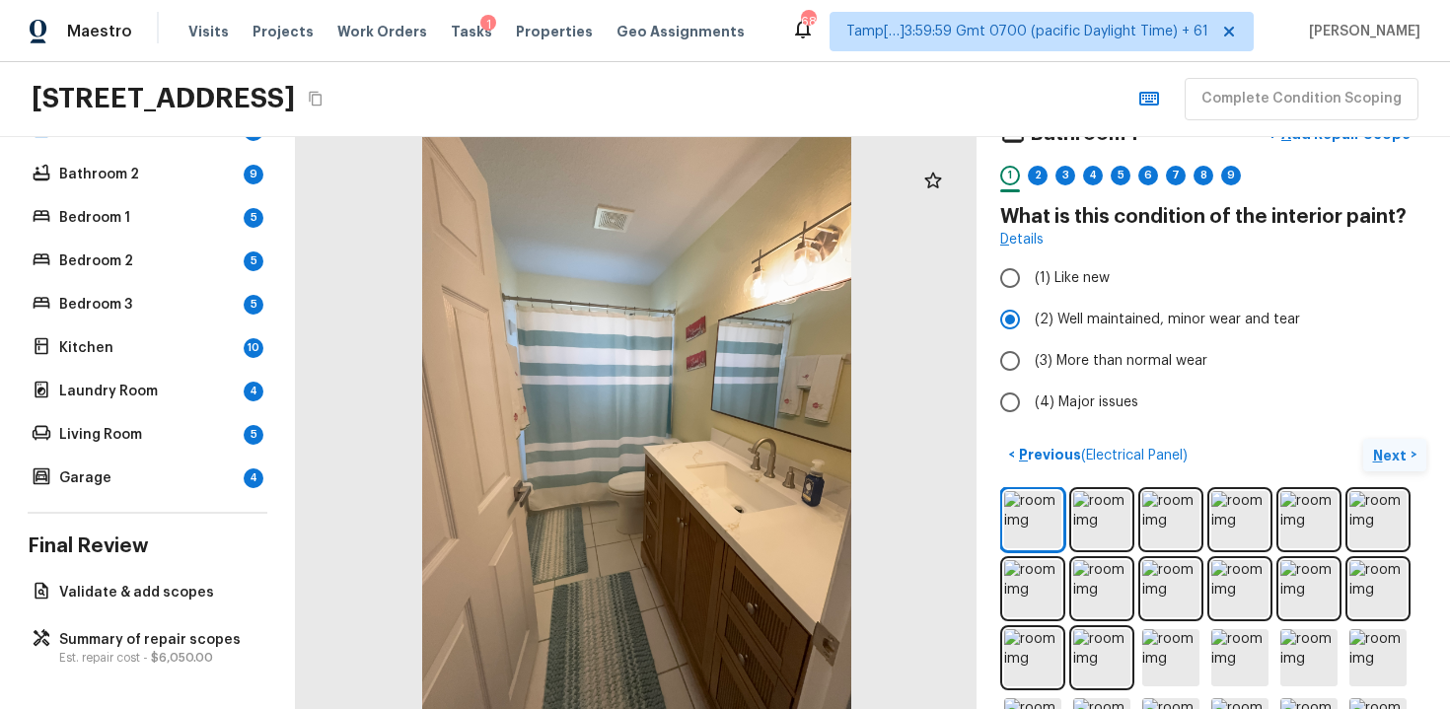
click at [1387, 453] on p "Next" at bounding box center [1391, 456] width 37 height 20
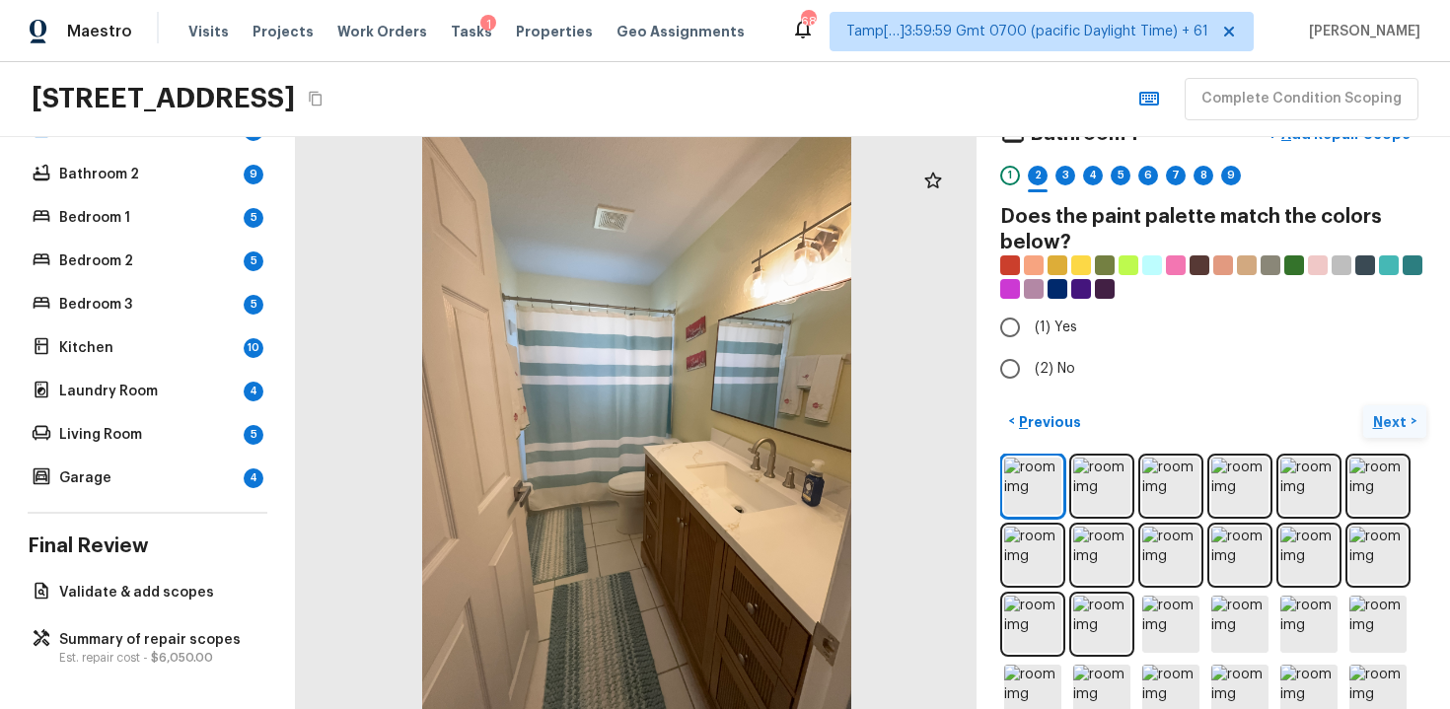
click at [1387, 453] on div "< Previous Next >" at bounding box center [1213, 669] width 426 height 528
click at [1031, 323] on label "(1) Yes" at bounding box center [1200, 327] width 421 height 41
click at [1031, 323] on input "(1) Yes" at bounding box center [1010, 327] width 41 height 41
radio input "true"
click at [1382, 412] on p "Next" at bounding box center [1391, 422] width 37 height 20
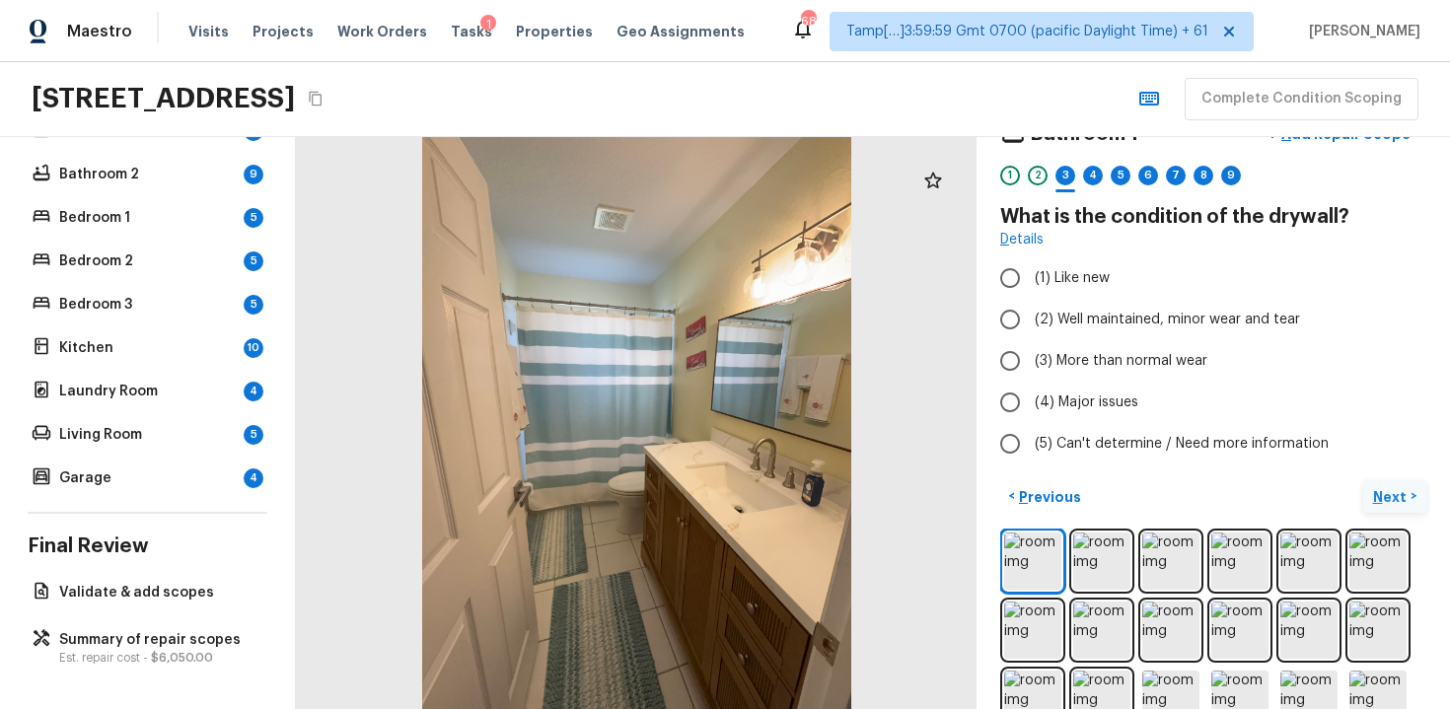
click at [1382, 411] on label "(4) Major issues" at bounding box center [1200, 402] width 421 height 41
click at [1031, 411] on input "(4) Major issues" at bounding box center [1010, 402] width 41 height 41
radio input "true"
click at [1028, 304] on input "(2) Well maintained, minor wear and tear" at bounding box center [1010, 319] width 41 height 41
radio input "true"
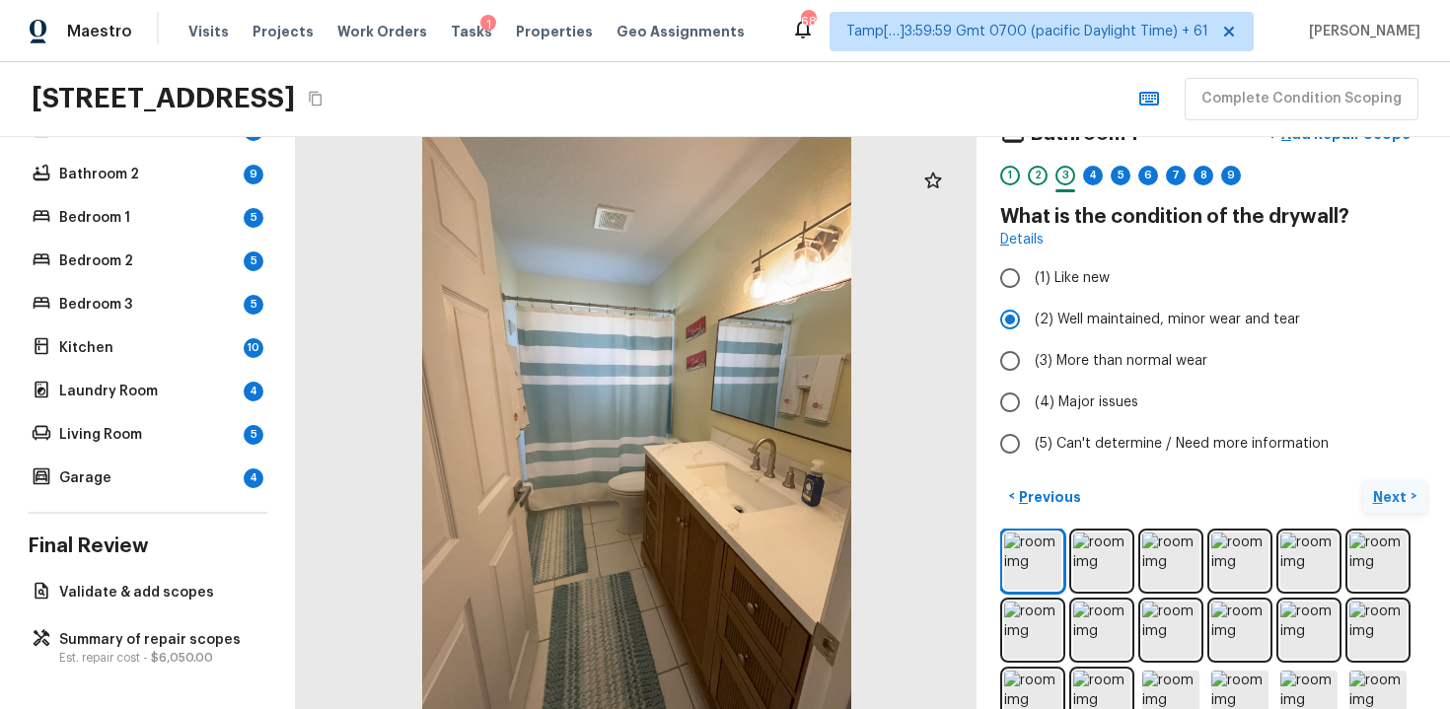
click at [1368, 486] on button "Next >" at bounding box center [1394, 496] width 63 height 33
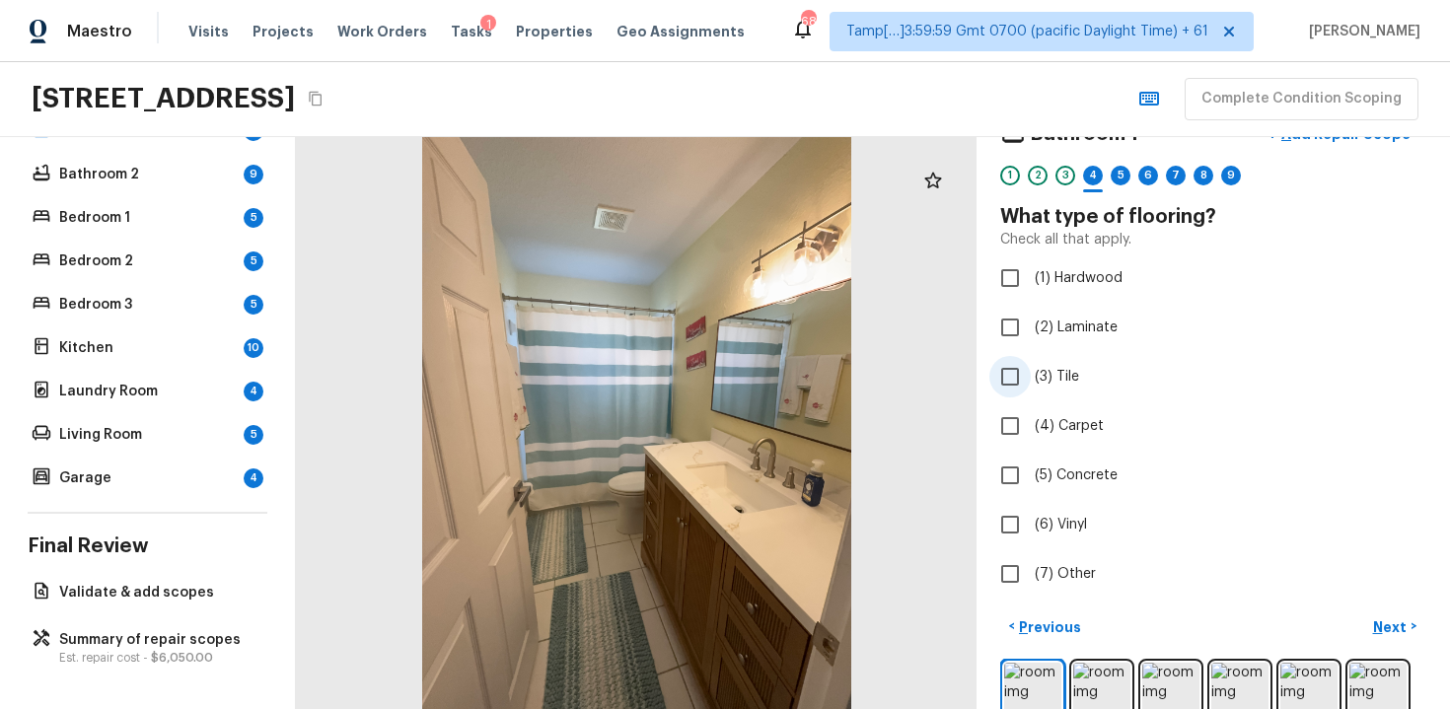
click at [1050, 387] on label "(3) Tile" at bounding box center [1200, 376] width 421 height 41
click at [1031, 387] on input "(3) Tile" at bounding box center [1010, 376] width 41 height 41
checkbox input "true"
click at [1377, 623] on p "Next" at bounding box center [1391, 628] width 37 height 20
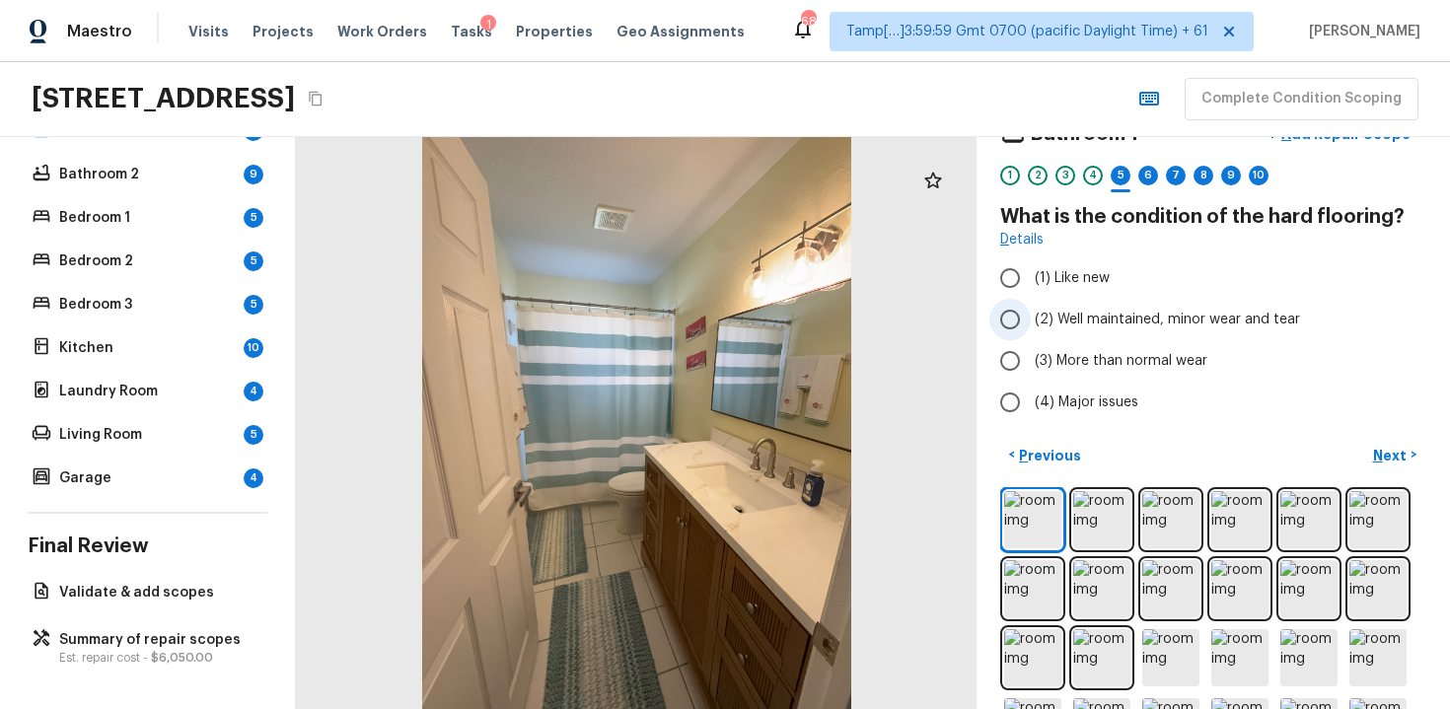
click at [1079, 311] on span "(2) Well maintained, minor wear and tear" at bounding box center [1167, 320] width 265 height 20
click at [1031, 311] on input "(2) Well maintained, minor wear and tear" at bounding box center [1010, 319] width 41 height 41
radio input "true"
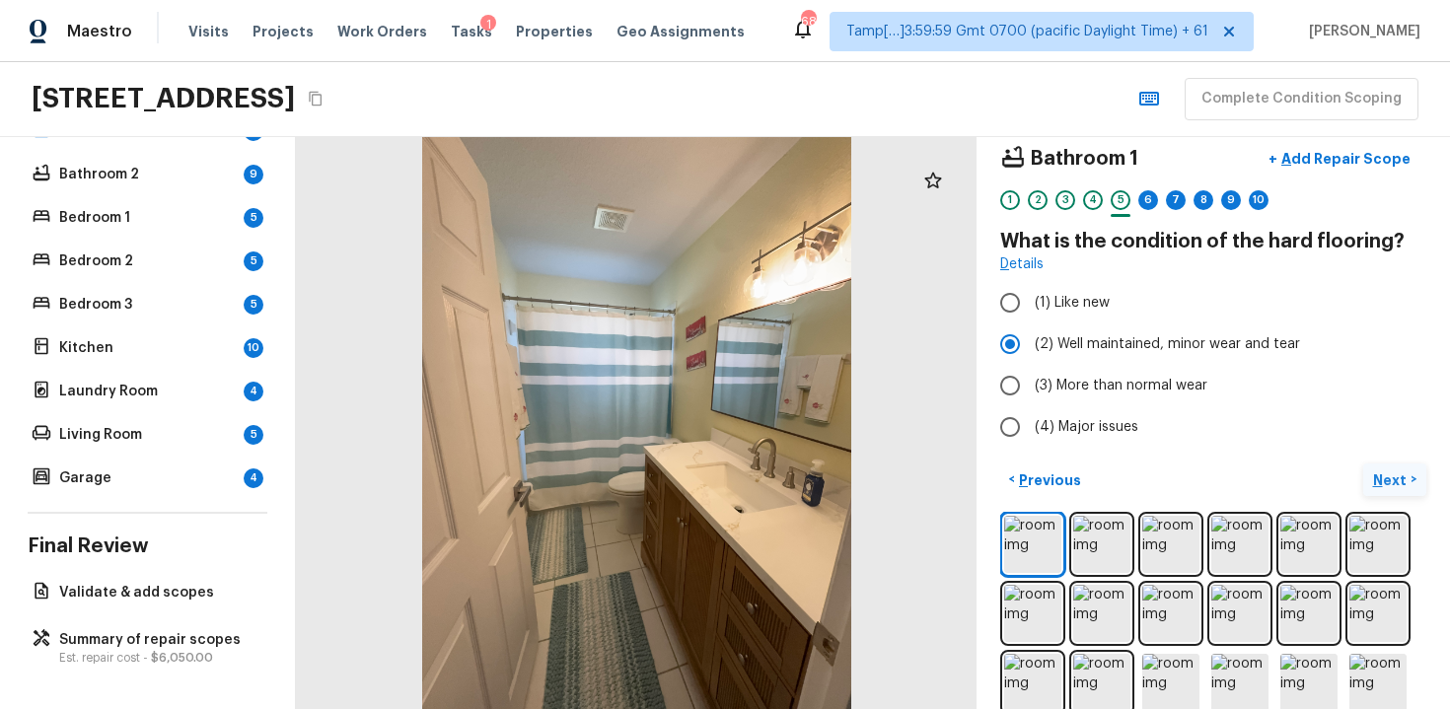
click at [1388, 476] on p "Next" at bounding box center [1391, 481] width 37 height 20
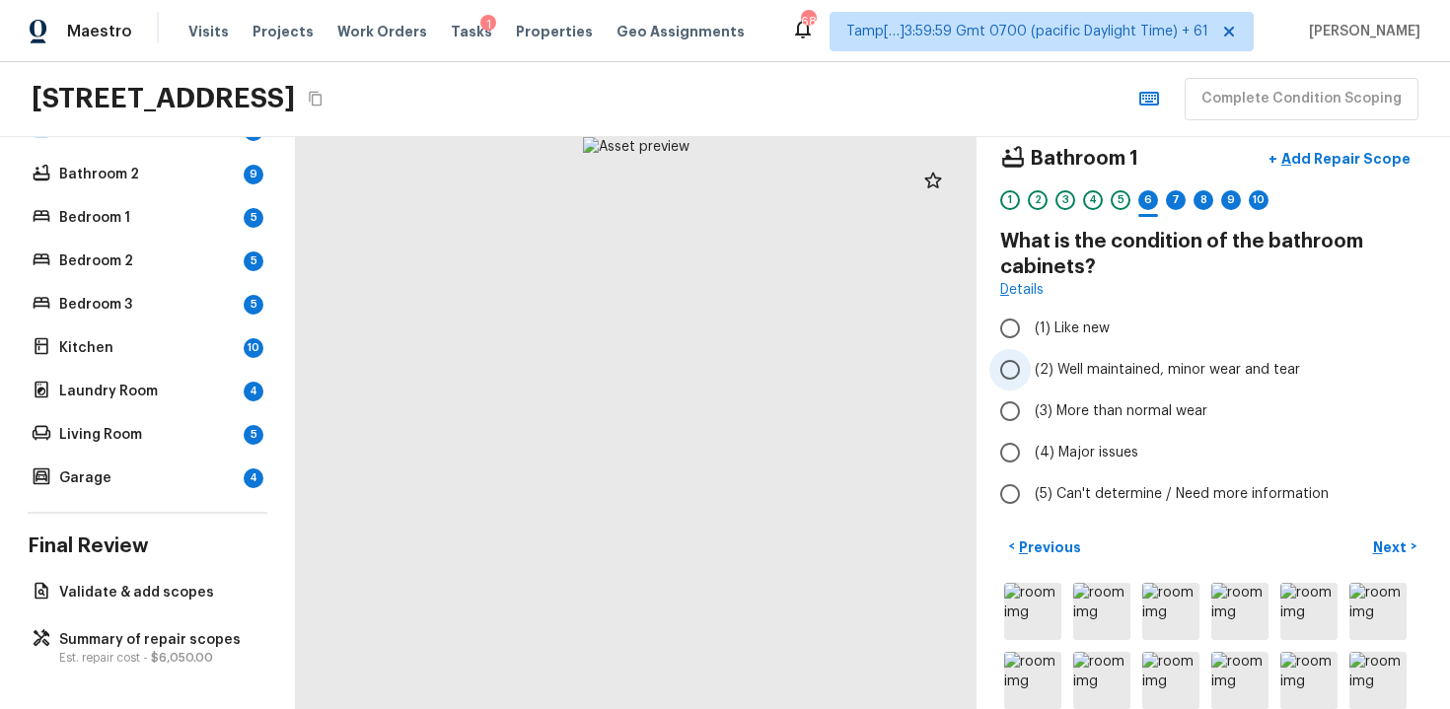
click at [1147, 369] on span "(2) Well maintained, minor wear and tear" at bounding box center [1167, 370] width 265 height 20
click at [1031, 369] on input "(2) Well maintained, minor wear and tear" at bounding box center [1010, 369] width 41 height 41
radio input "true"
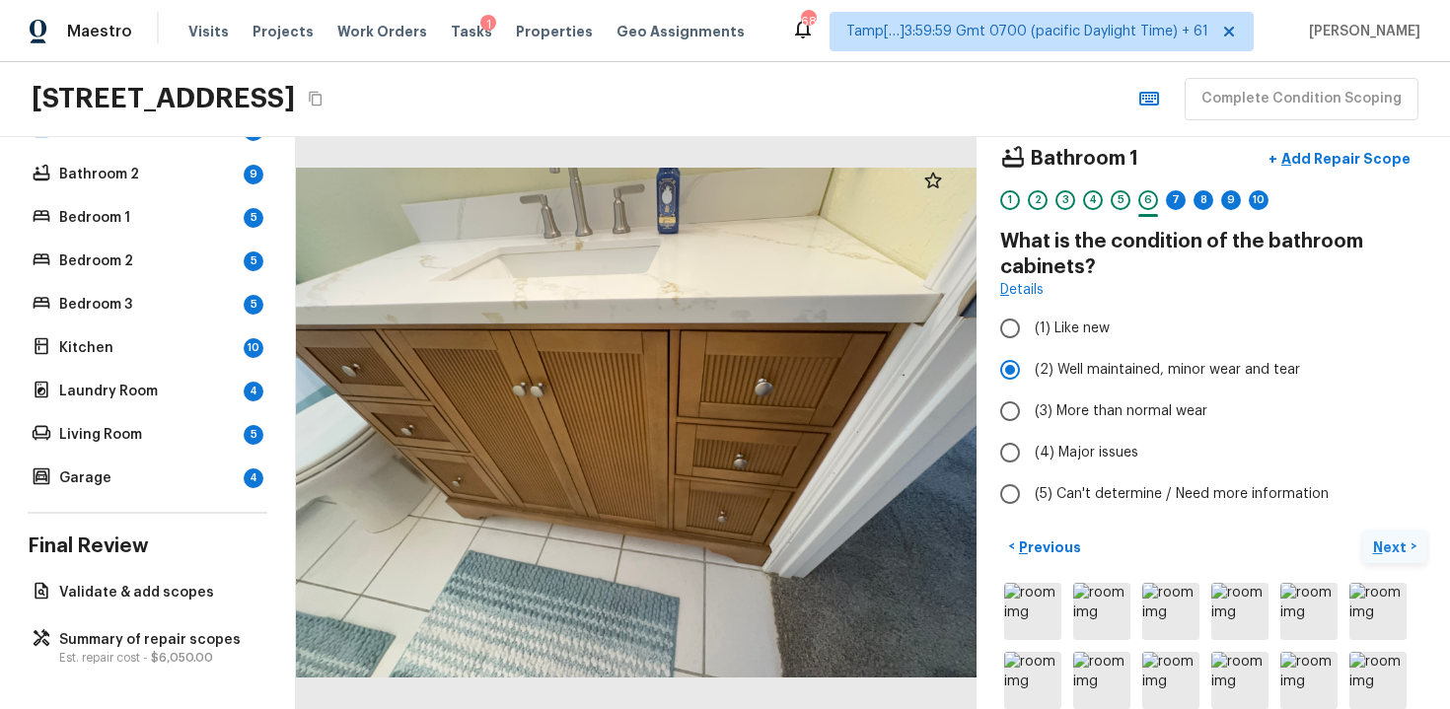
click at [1390, 543] on p "Next" at bounding box center [1391, 548] width 37 height 20
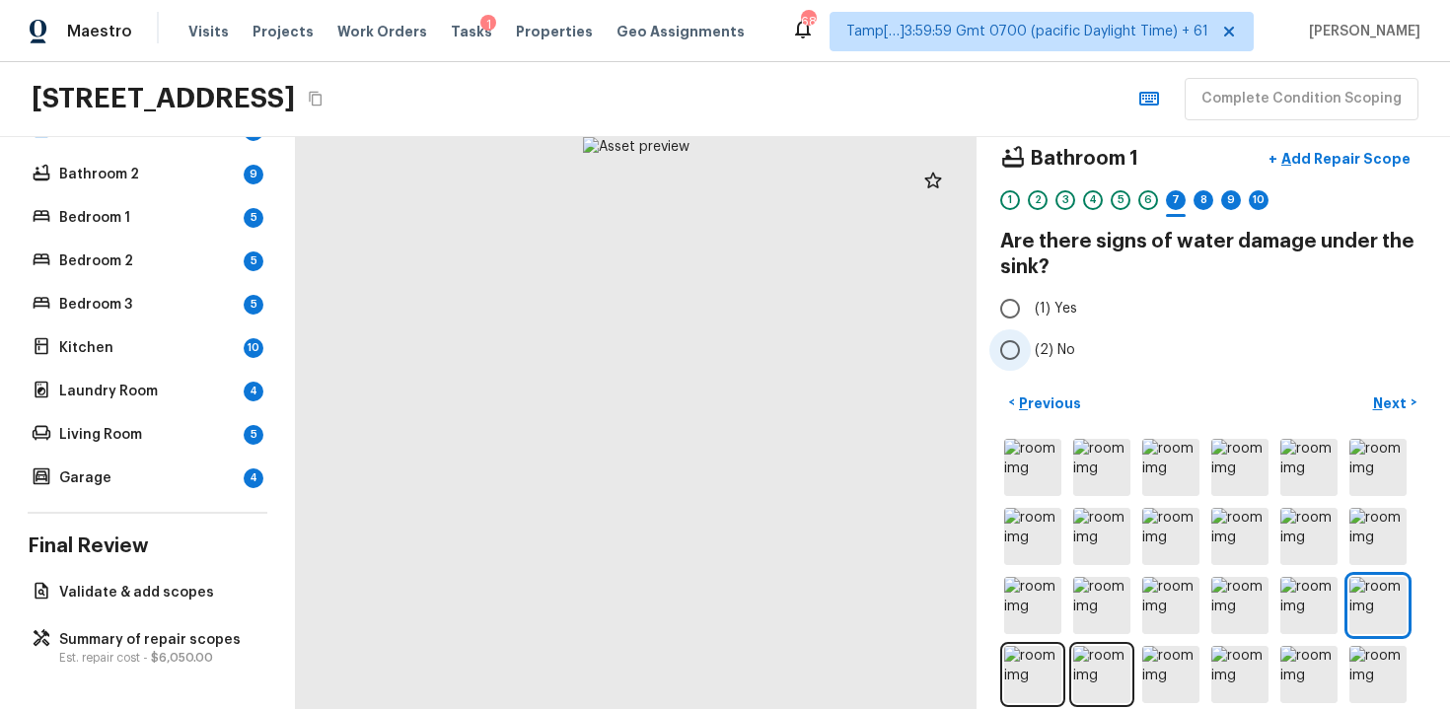
click at [1053, 347] on span "(2) No" at bounding box center [1055, 350] width 40 height 20
click at [1031, 347] on input "(2) No" at bounding box center [1010, 350] width 41 height 41
radio input "true"
click at [1386, 407] on p "Next" at bounding box center [1391, 404] width 37 height 20
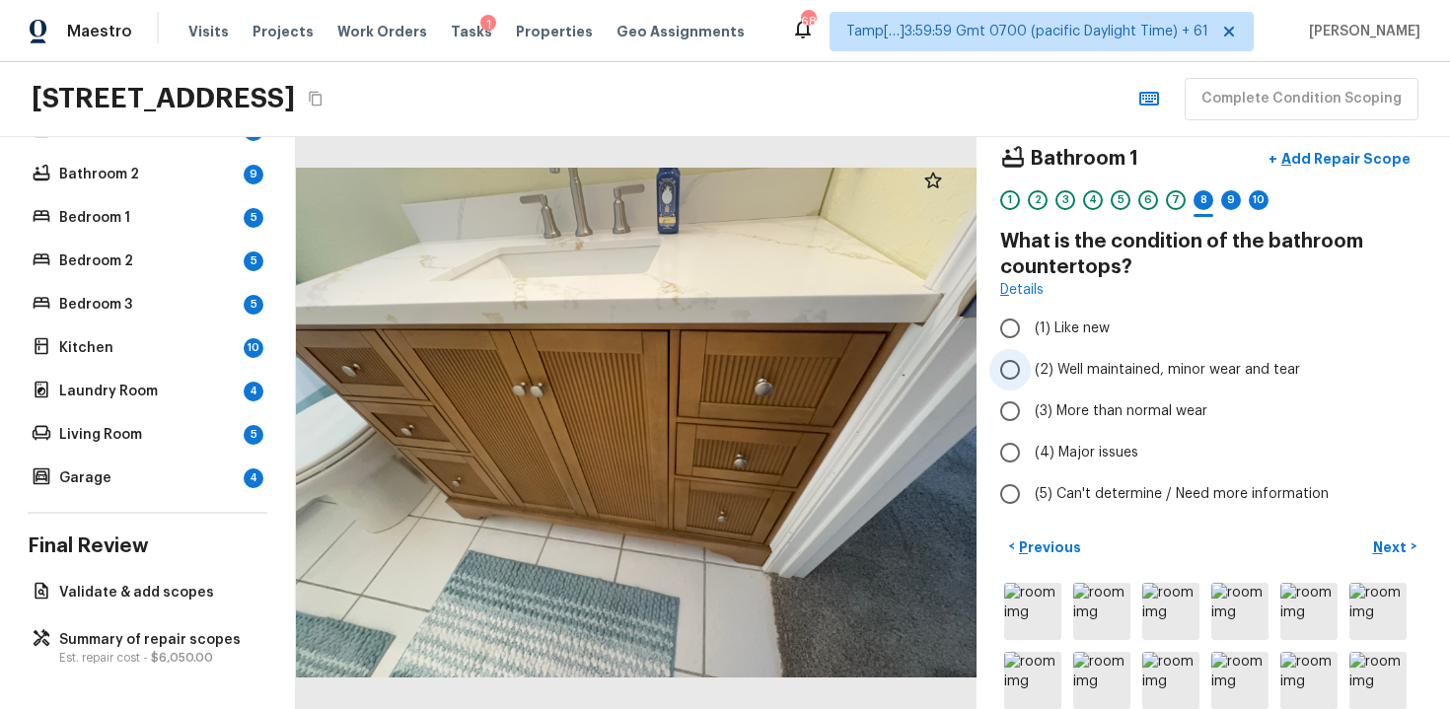
click at [1123, 368] on span "(2) Well maintained, minor wear and tear" at bounding box center [1167, 370] width 265 height 20
click at [1031, 368] on input "(2) Well maintained, minor wear and tear" at bounding box center [1010, 369] width 41 height 41
radio input "true"
click at [1389, 538] on p "Next" at bounding box center [1391, 548] width 37 height 20
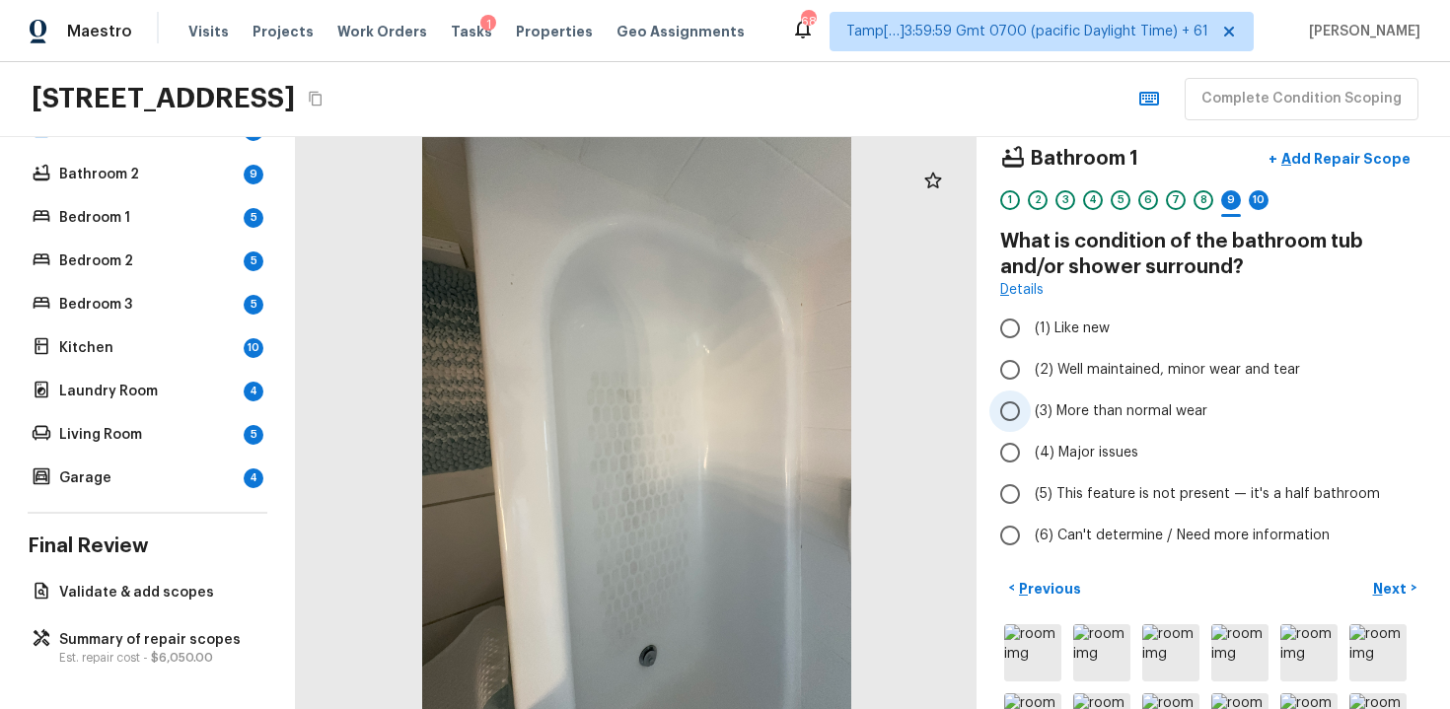
click at [1101, 404] on span "(3) More than normal wear" at bounding box center [1121, 412] width 173 height 20
click at [1031, 404] on input "(3) More than normal wear" at bounding box center [1010, 411] width 41 height 41
radio input "true"
click at [1335, 153] on p "Add Repair Scope" at bounding box center [1344, 159] width 133 height 20
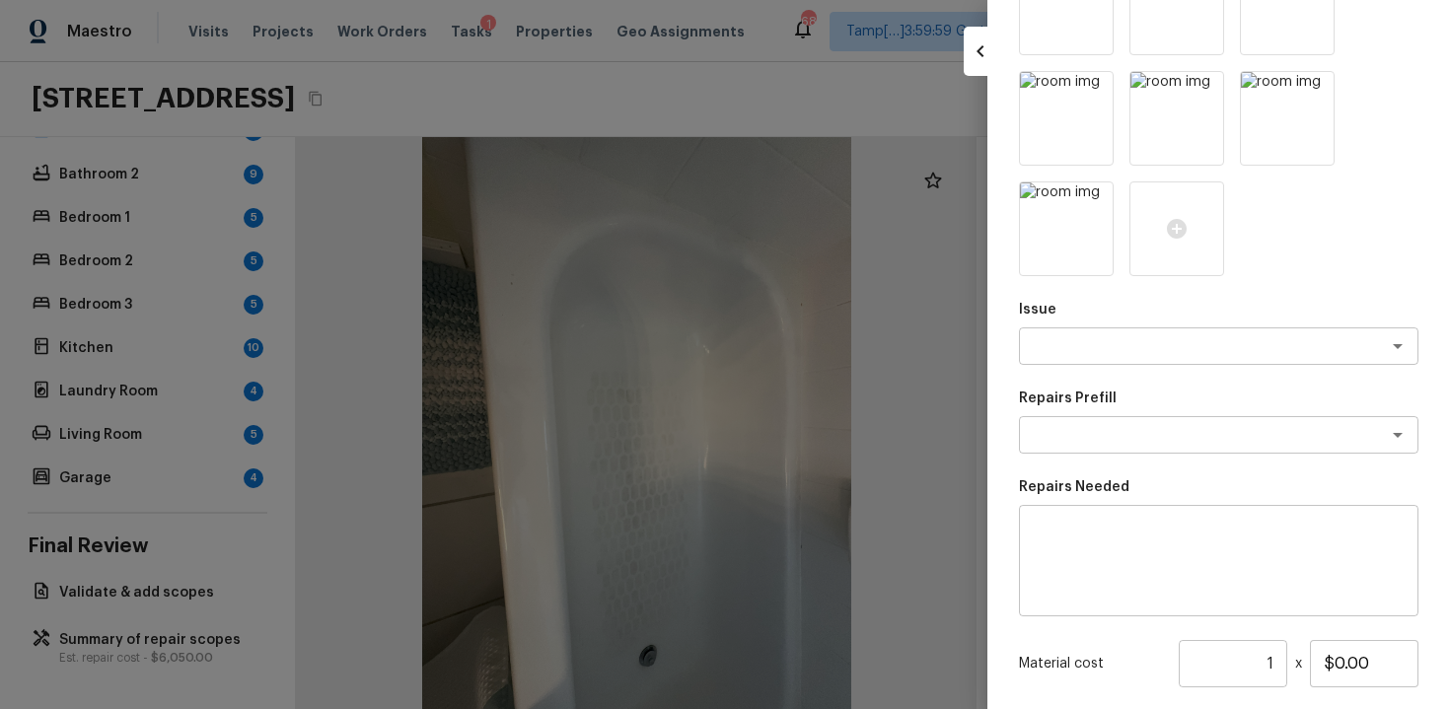
scroll to position [514, 0]
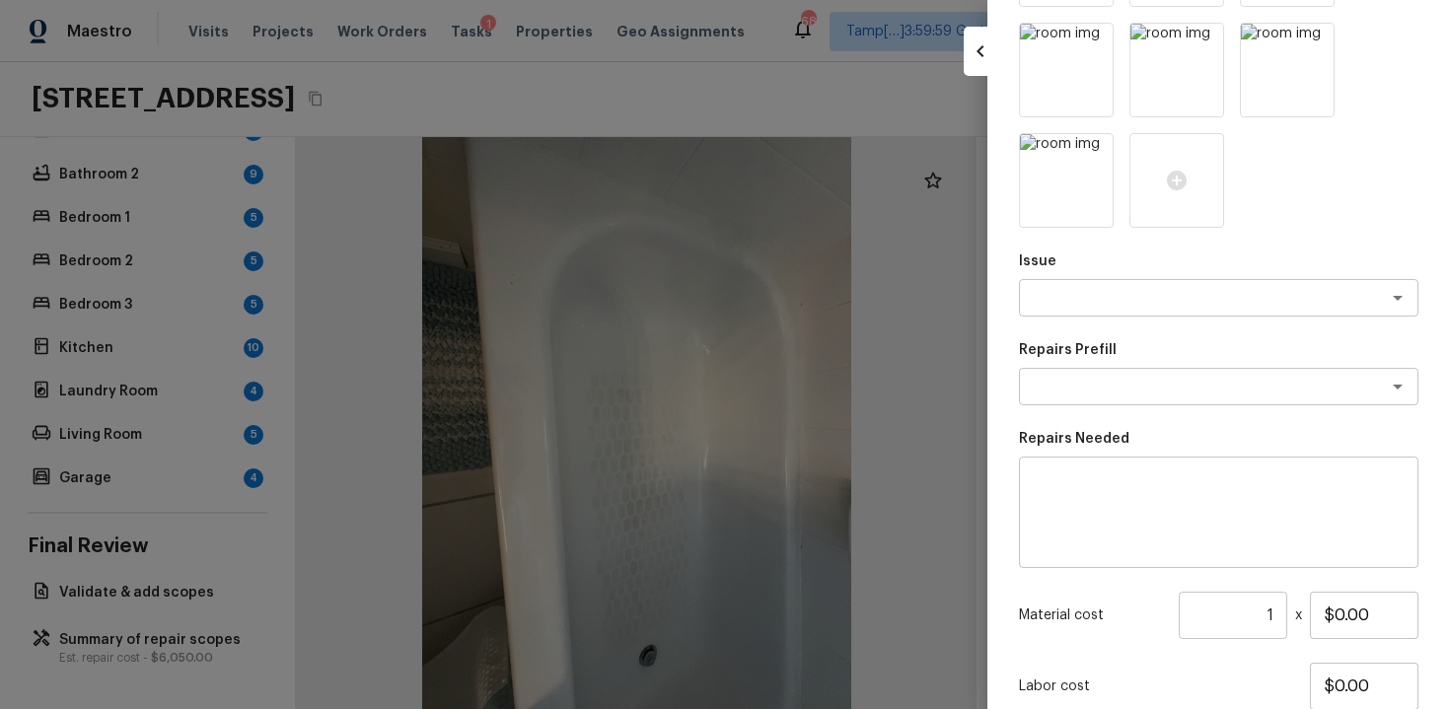
click at [1087, 325] on div "Issue x ​ Repairs Prefill x ​ Repairs Needed x ​ Material cost 1 ​ x $0.00 Labo…" at bounding box center [1219, 257] width 400 height 1133
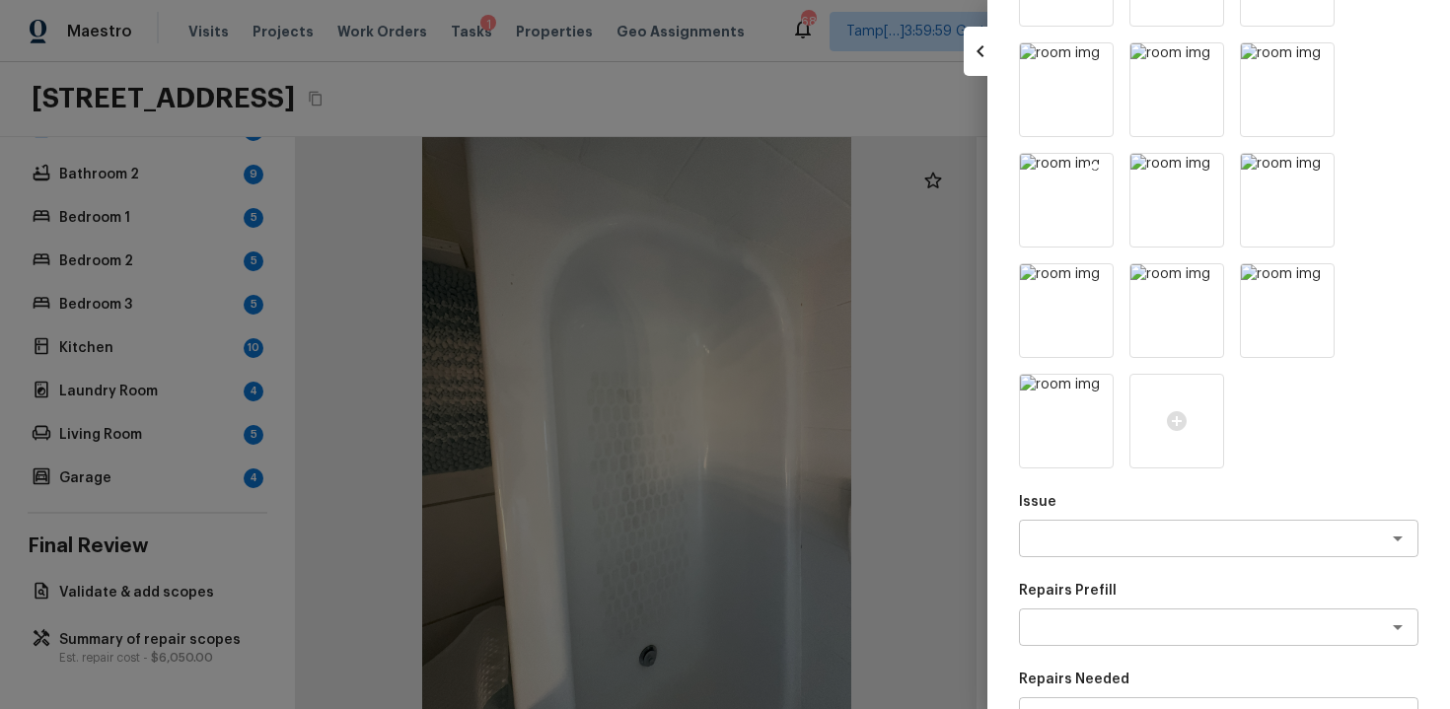
scroll to position [250, 0]
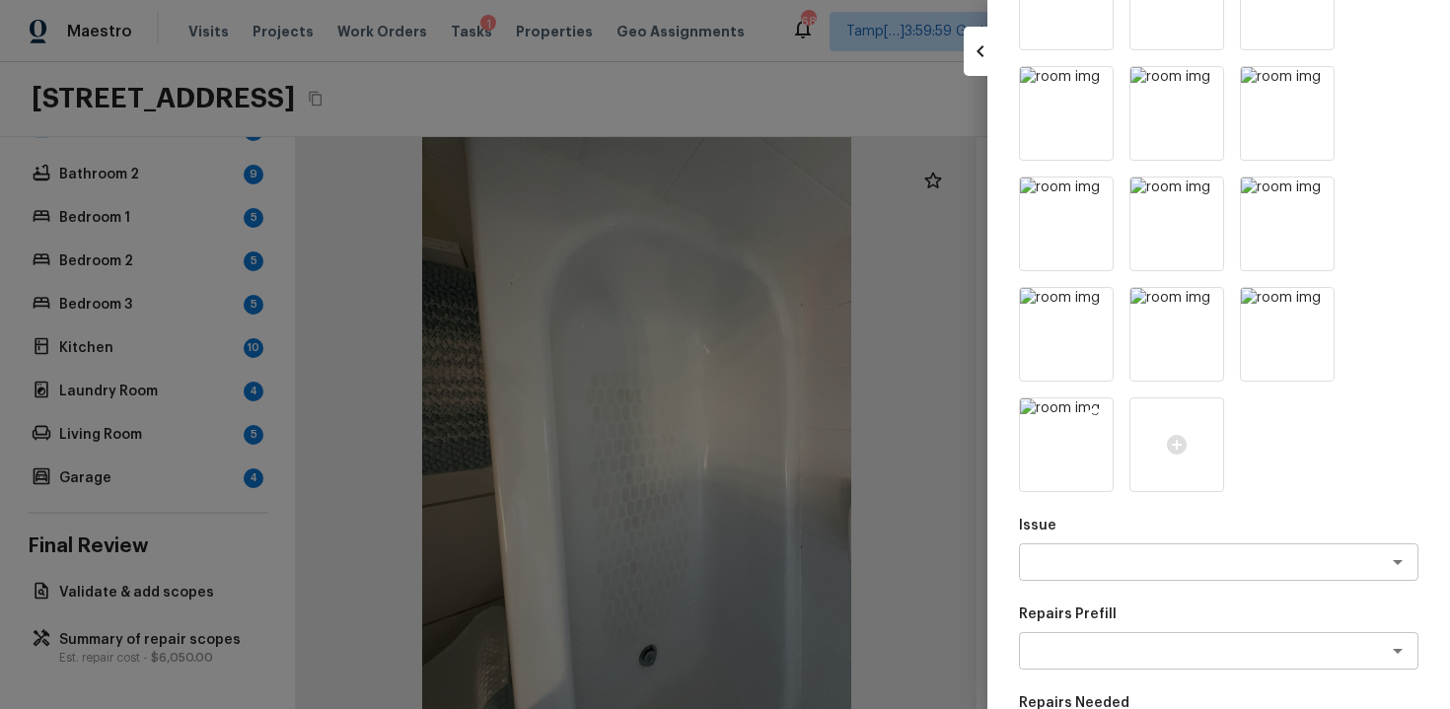
click at [1089, 414] on icon at bounding box center [1095, 416] width 17 height 17
click at [1307, 294] on img at bounding box center [1287, 334] width 93 height 93
click at [1325, 199] on icon at bounding box center [1316, 195] width 20 height 20
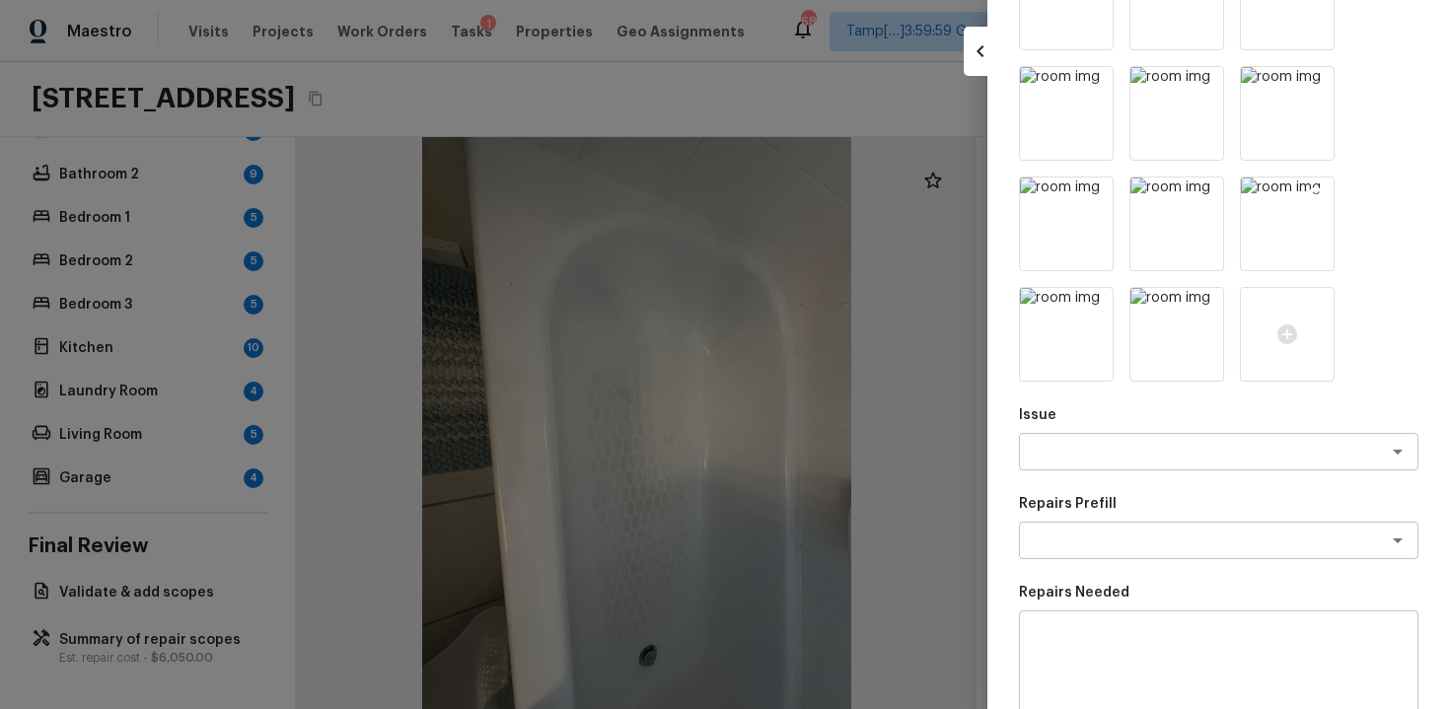
click at [1312, 189] on icon at bounding box center [1316, 195] width 17 height 17
click at [1104, 298] on icon at bounding box center [1095, 306] width 17 height 17
click at [1312, 189] on icon at bounding box center [1316, 195] width 17 height 17
click at [1114, 287] on div at bounding box center [1066, 334] width 95 height 95
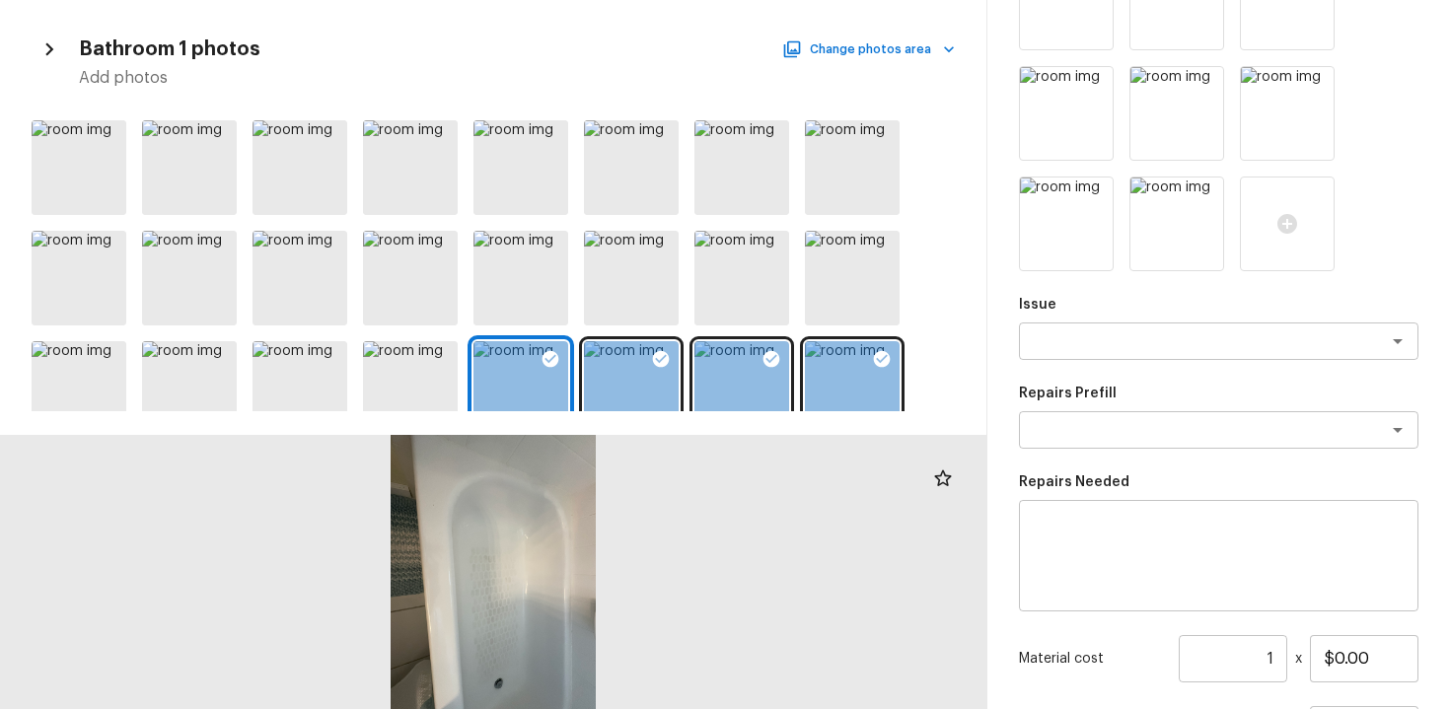
click at [1118, 186] on div at bounding box center [1219, 114] width 400 height 316
click at [1095, 173] on div at bounding box center [1219, 114] width 400 height 316
click at [1095, 179] on img at bounding box center [1066, 224] width 93 height 93
click at [1093, 194] on icon at bounding box center [1095, 195] width 20 height 20
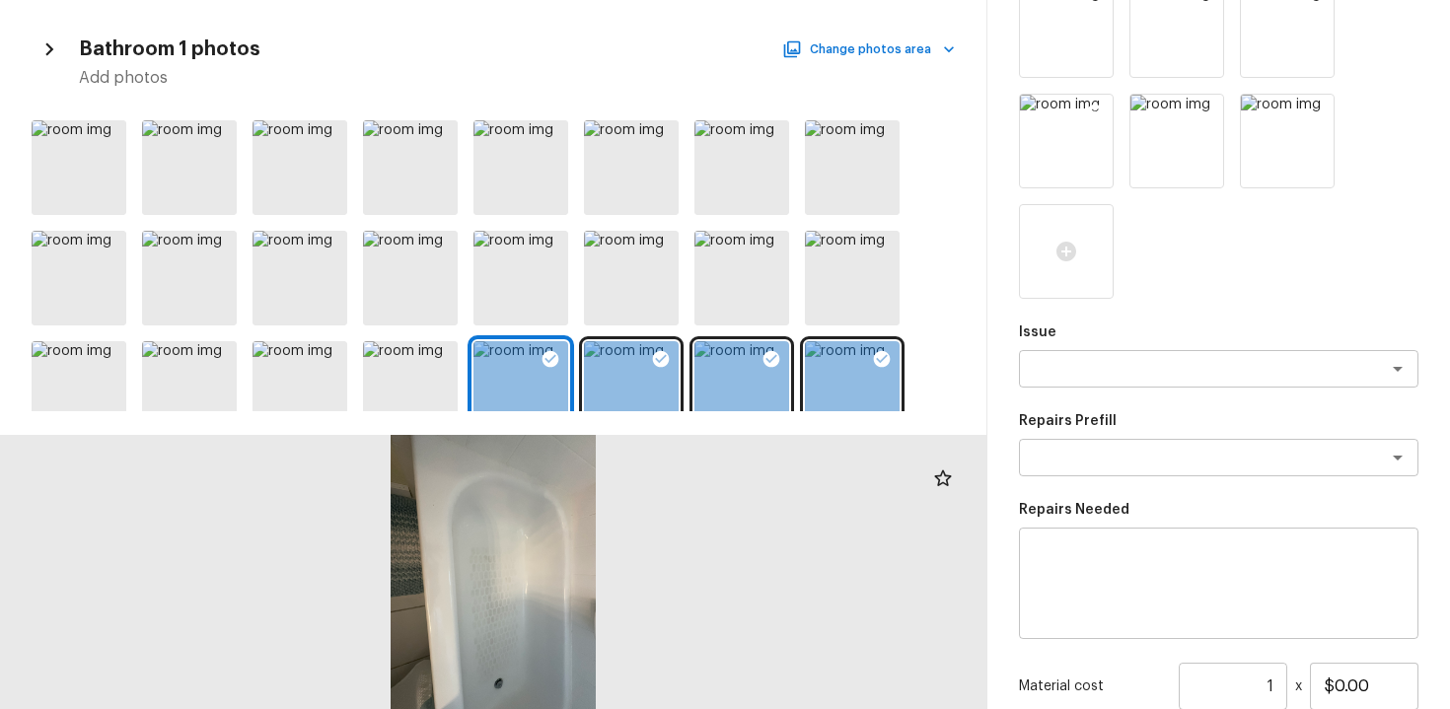
scroll to position [218, 0]
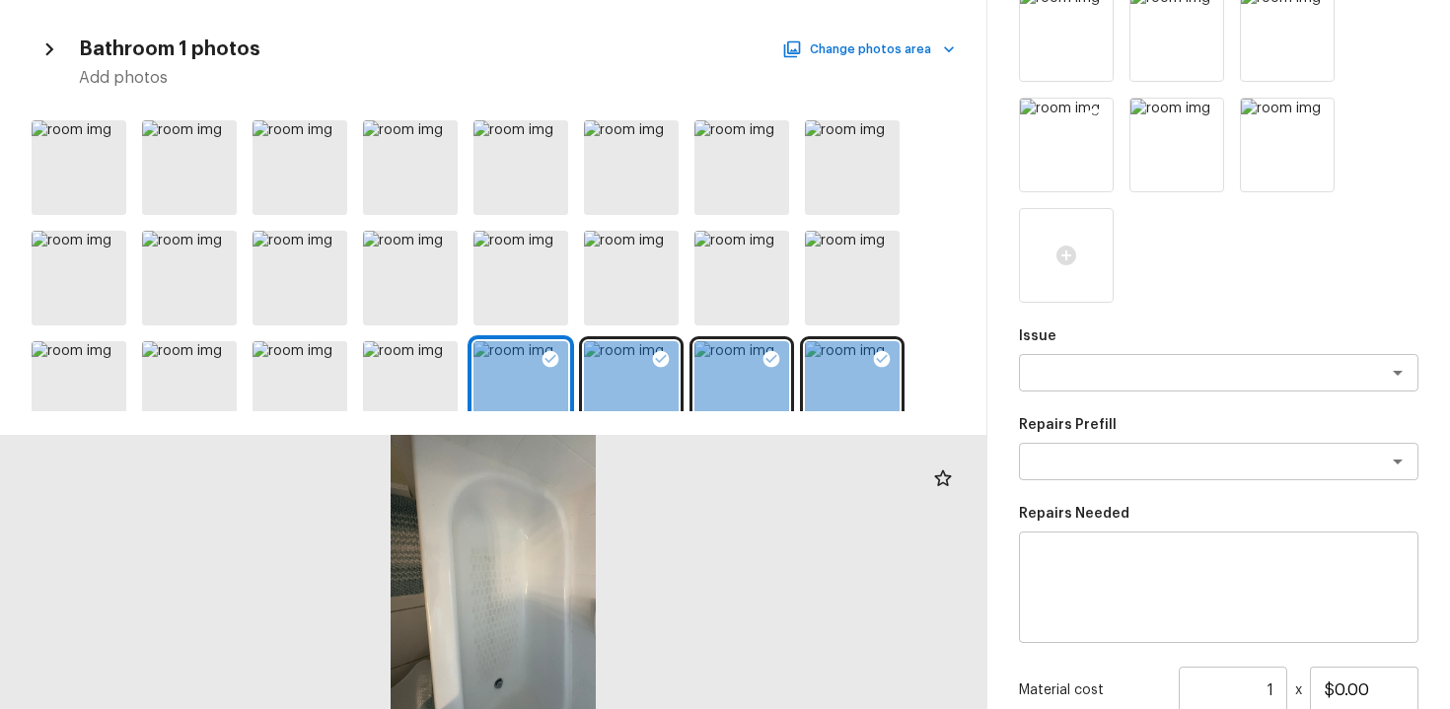
click at [1095, 112] on icon at bounding box center [1095, 117] width 17 height 17
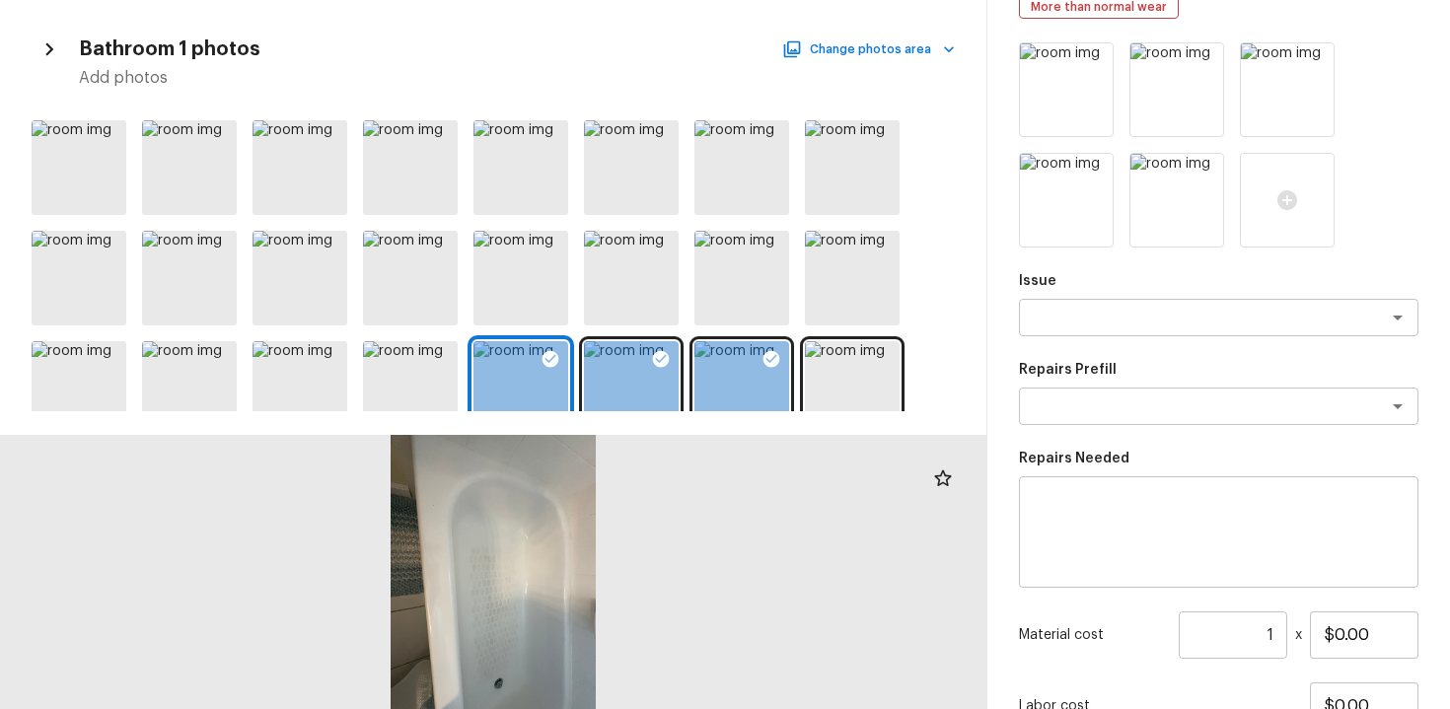
scroll to position [161, 0]
click at [1206, 165] on icon at bounding box center [1206, 174] width 20 height 20
click at [1097, 180] on icon at bounding box center [1095, 174] width 17 height 17
click at [1103, 347] on div "Issue x ​ Repairs Prefill x ​ Repairs Needed x ​ Material cost 1 ​ x $0.00 Labo…" at bounding box center [1219, 444] width 400 height 801
click at [1097, 318] on textarea at bounding box center [1191, 320] width 327 height 20
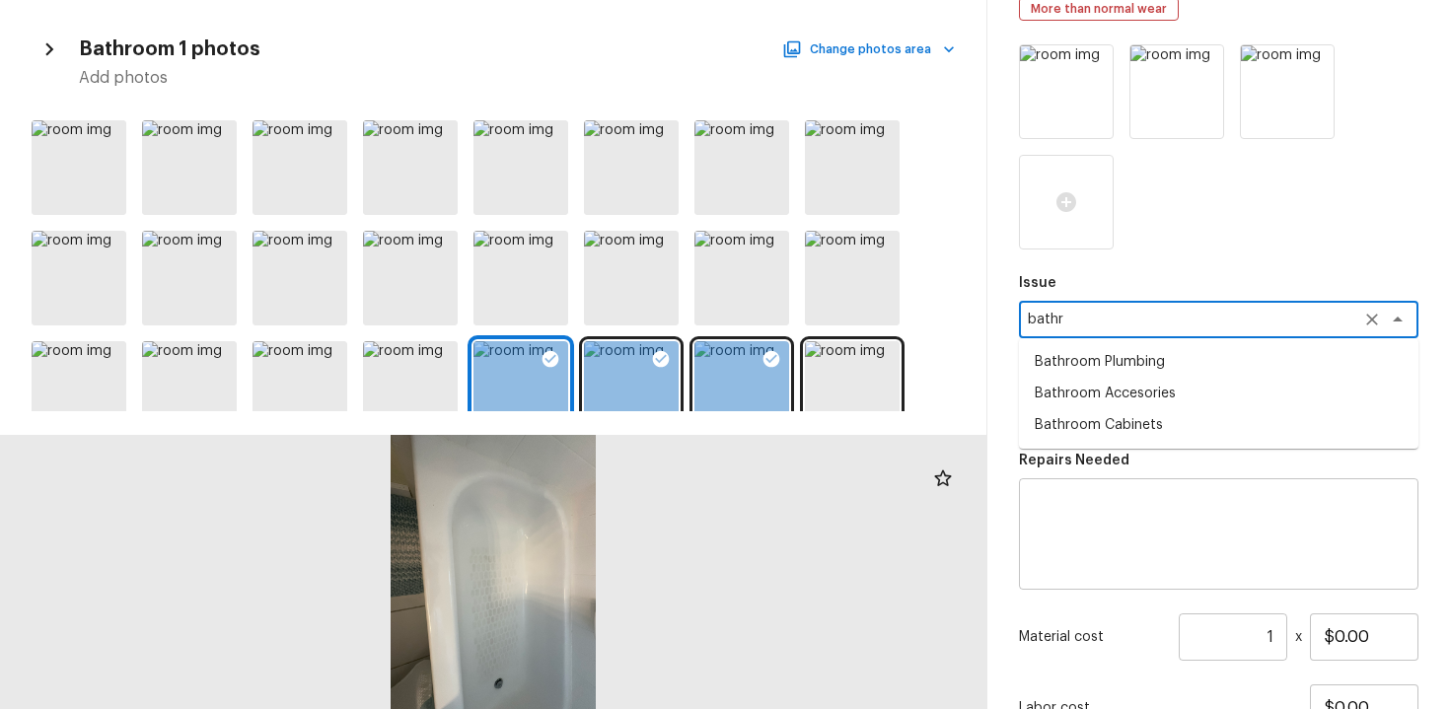
click at [1106, 364] on li "Bathroom Plumbing" at bounding box center [1219, 362] width 400 height 32
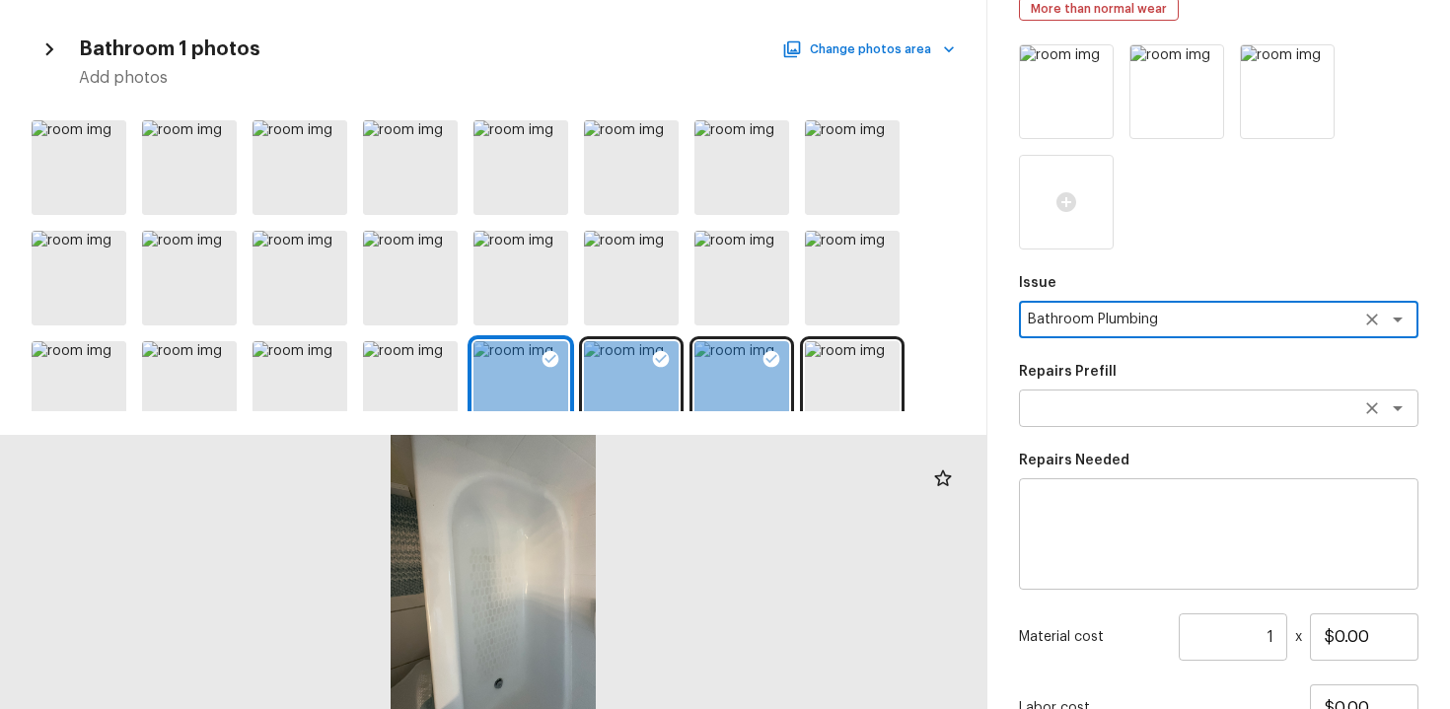
type textarea "Bathroom Plumbing"
click at [1106, 401] on textarea at bounding box center [1191, 409] width 327 height 20
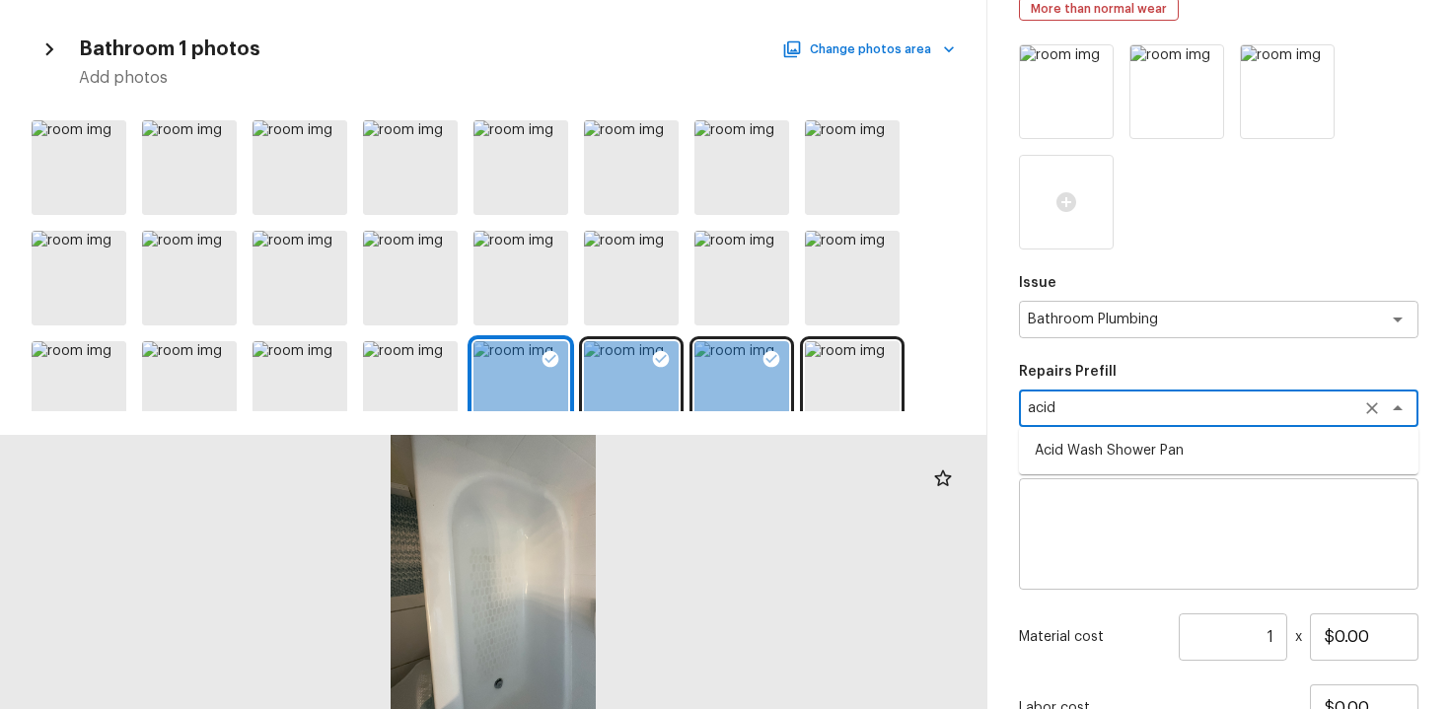
click at [1118, 456] on li "Acid Wash Shower Pan" at bounding box center [1219, 451] width 400 height 32
type textarea "Acid Wash Shower Pan"
type textarea "Prep and acid wash/deep clean the shower pan."
type input "$50.00"
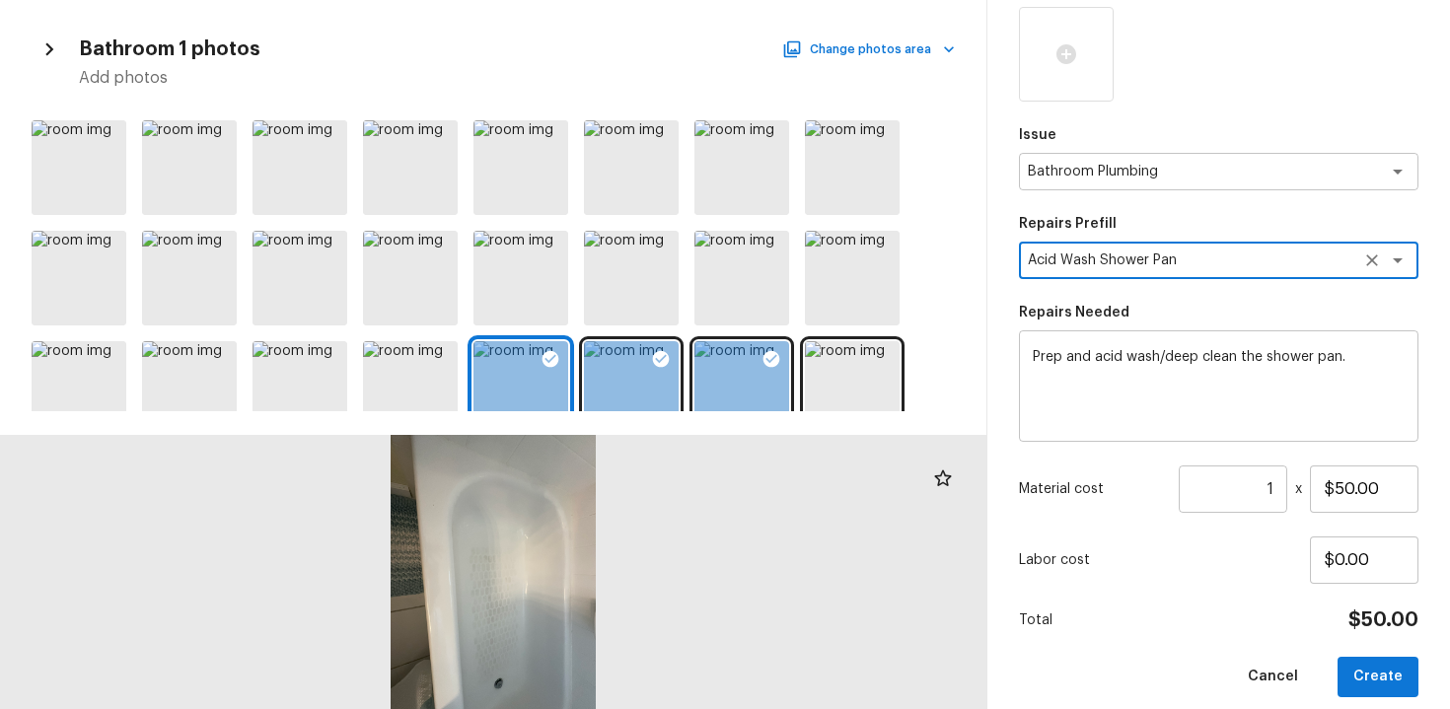
scroll to position [328, 0]
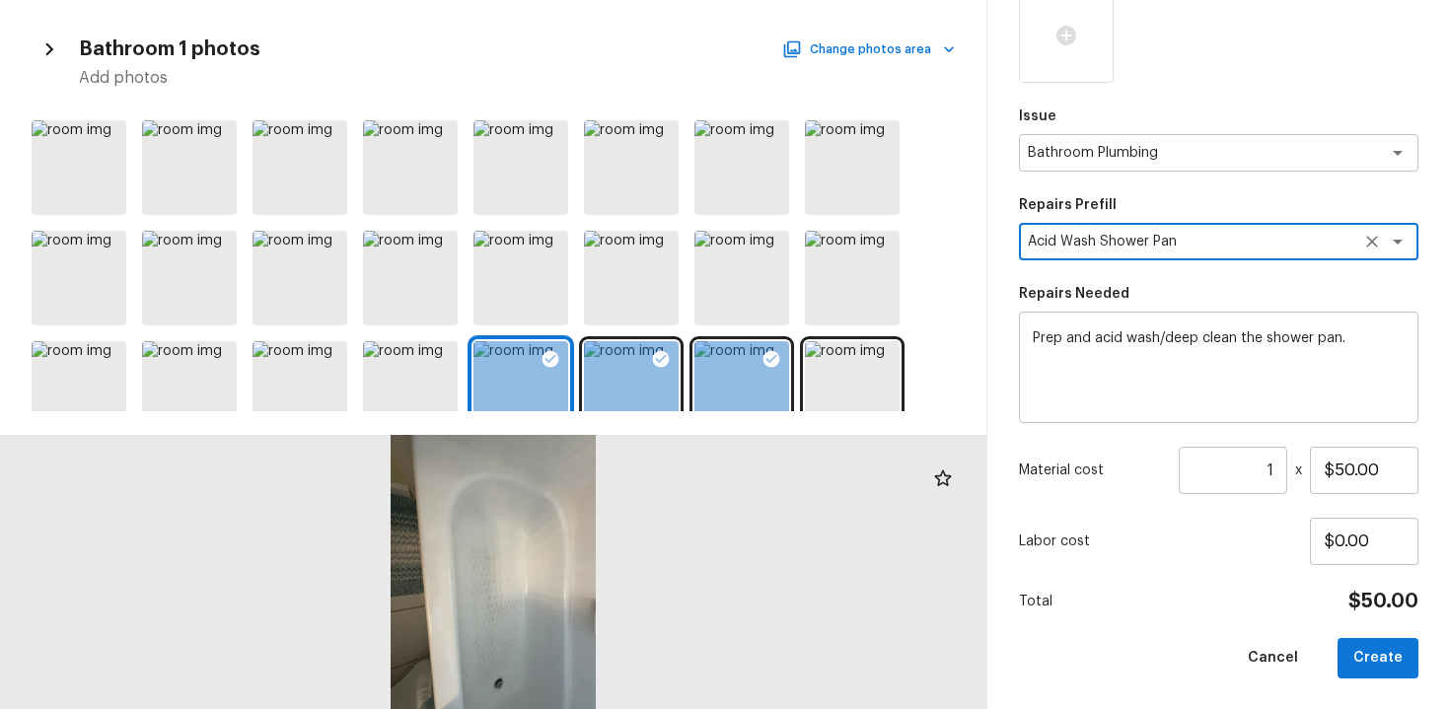
type textarea "Acid Wash Shower Pan"
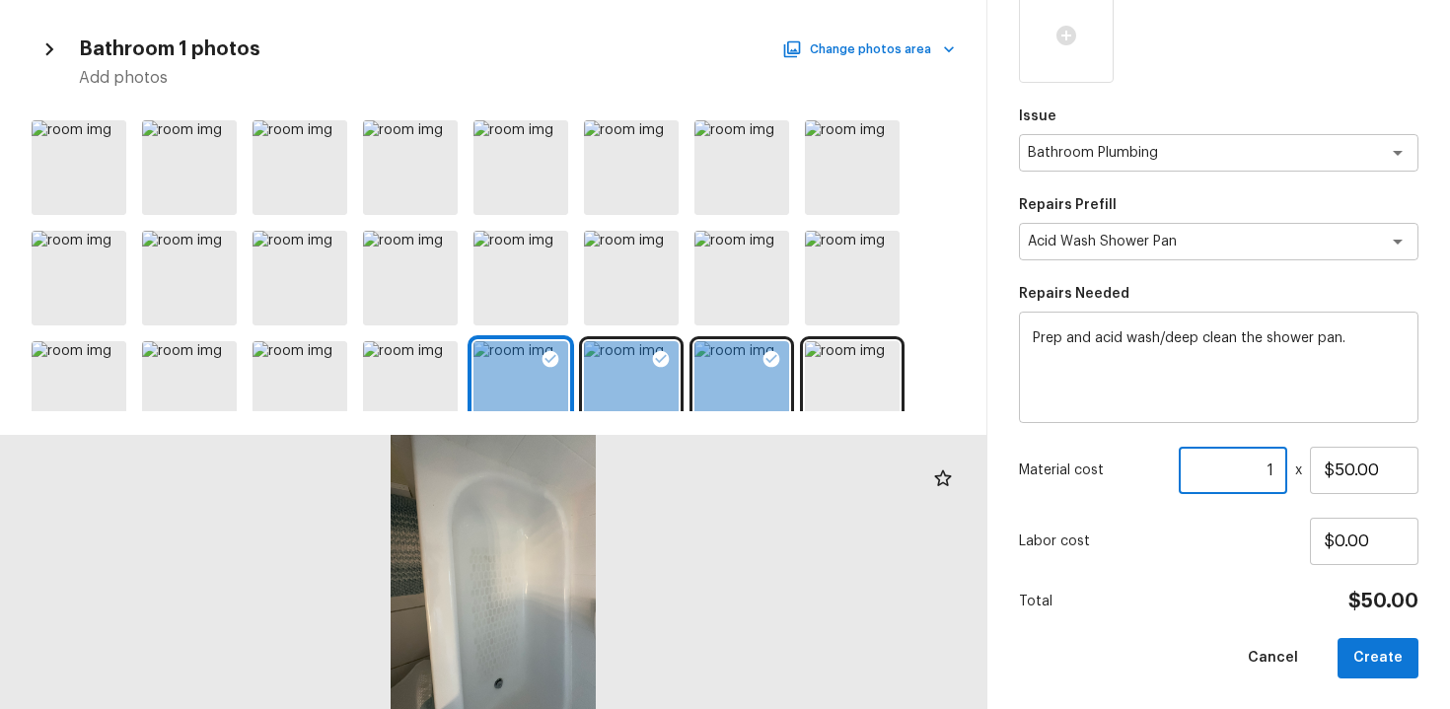
click at [1281, 465] on input "1" at bounding box center [1233, 470] width 109 height 47
click at [1392, 680] on div "Create Repair Scope Bathroom / Shower What is condition of the bathroom tub and…" at bounding box center [1219, 354] width 463 height 709
click at [1385, 656] on button "Create" at bounding box center [1378, 658] width 81 height 40
type input "$0.00"
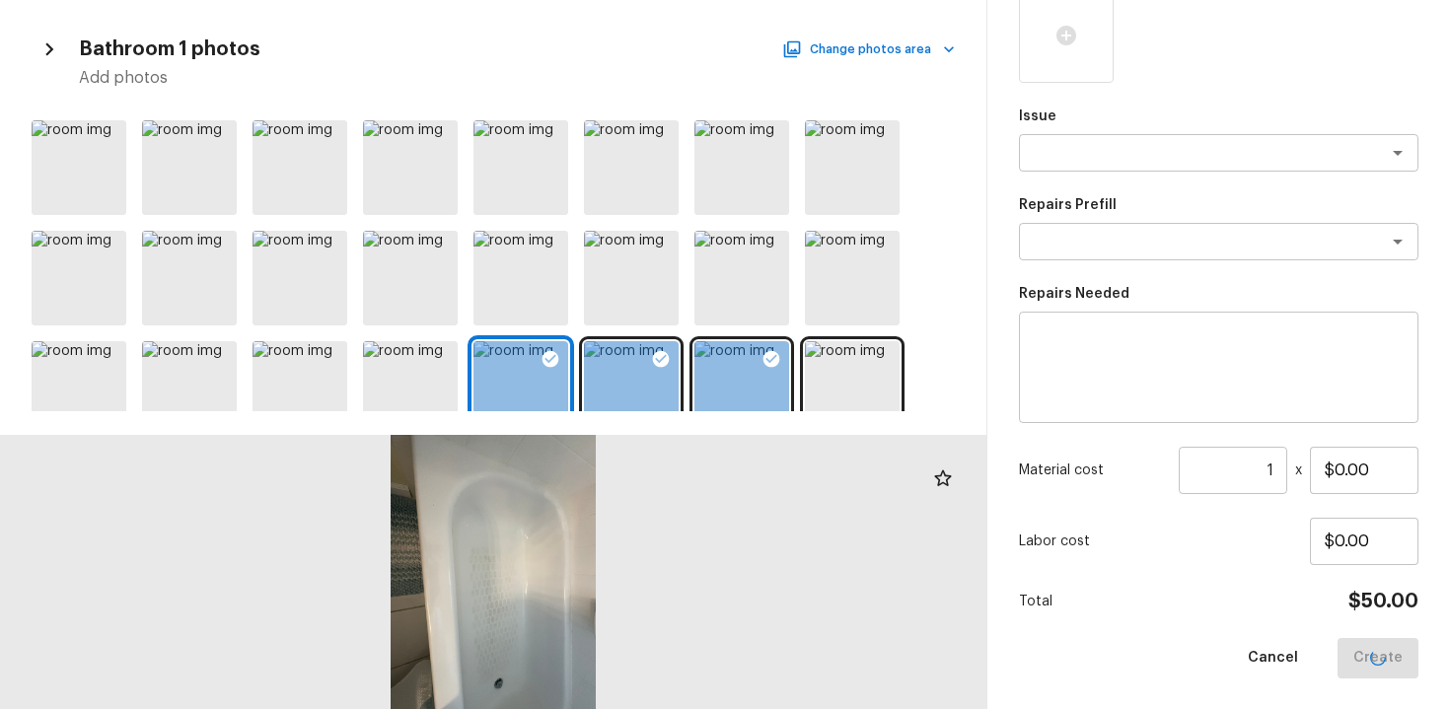
scroll to position [217, 0]
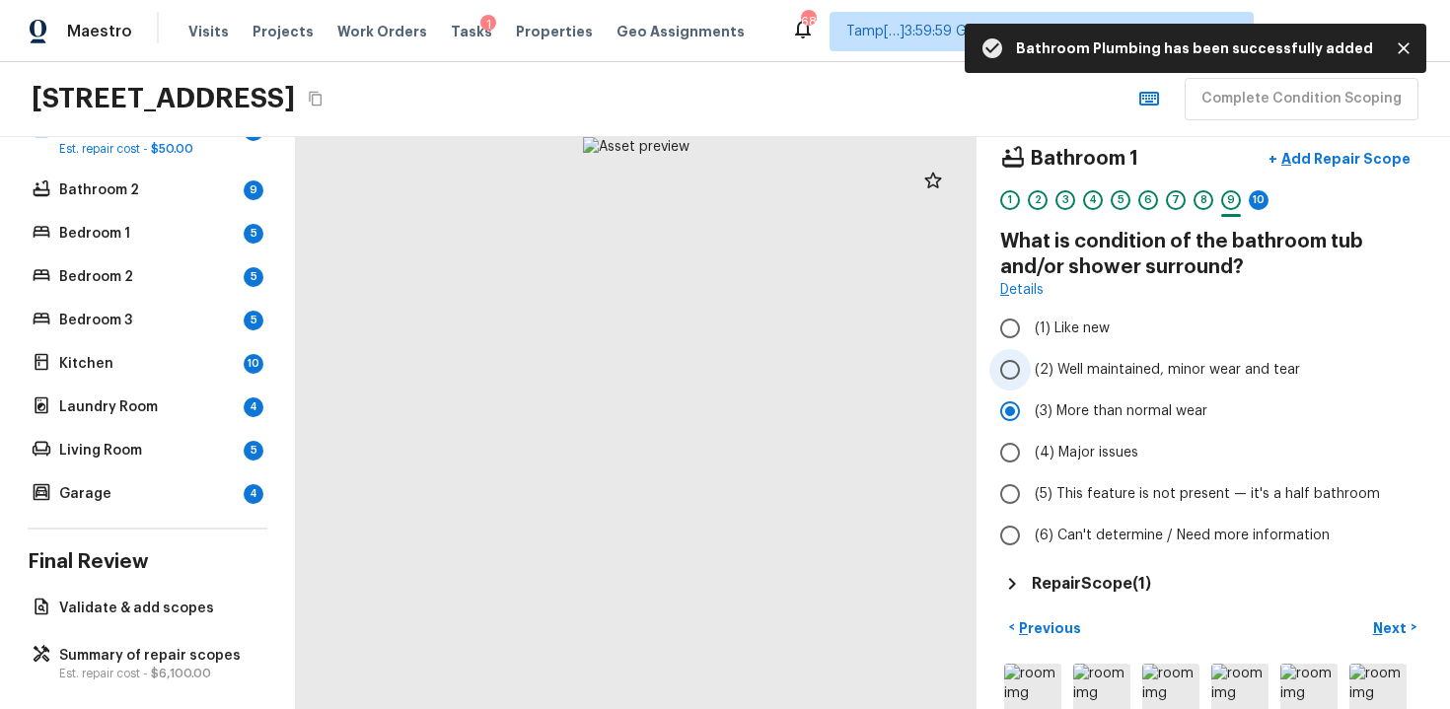
click at [1036, 380] on label "(2) Well maintained, minor wear and tear" at bounding box center [1200, 369] width 421 height 41
click at [1031, 380] on input "(2) Well maintained, minor wear and tear" at bounding box center [1010, 369] width 41 height 41
radio input "true"
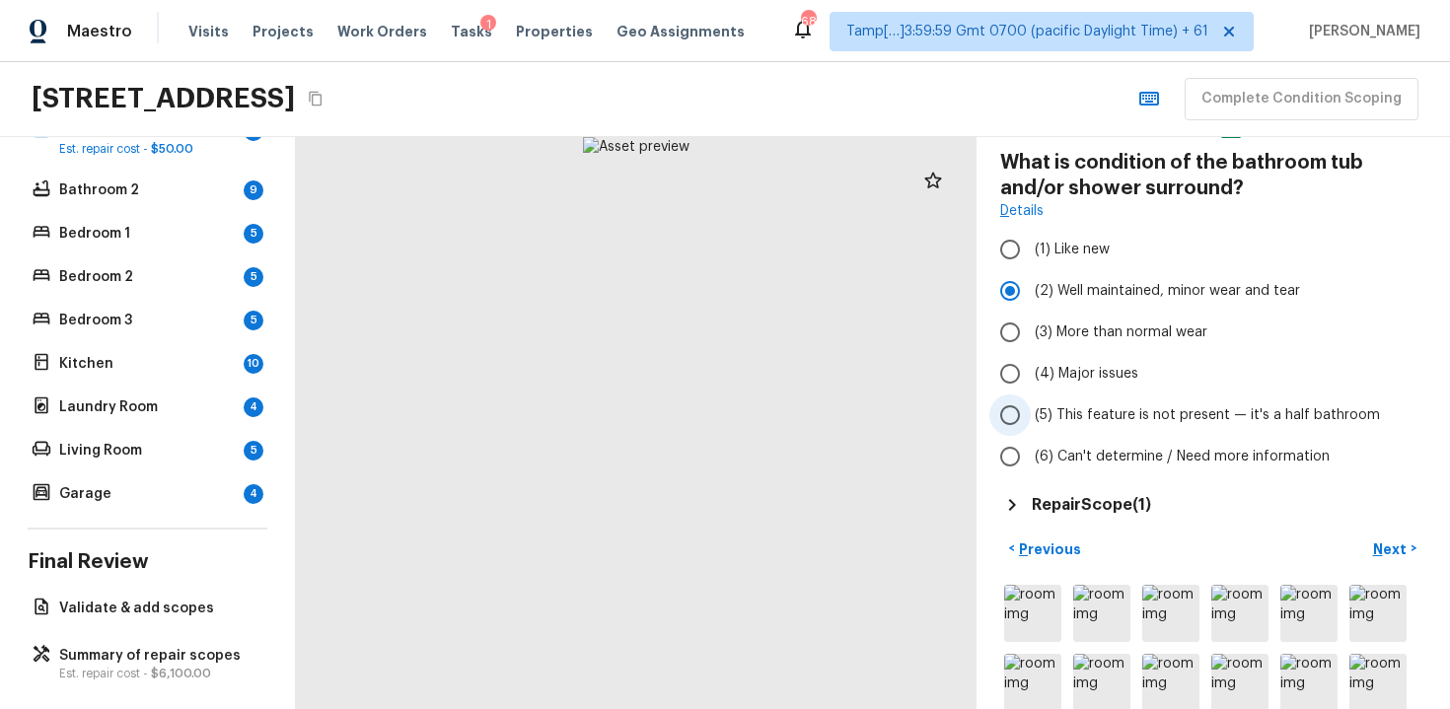
scroll to position [177, 0]
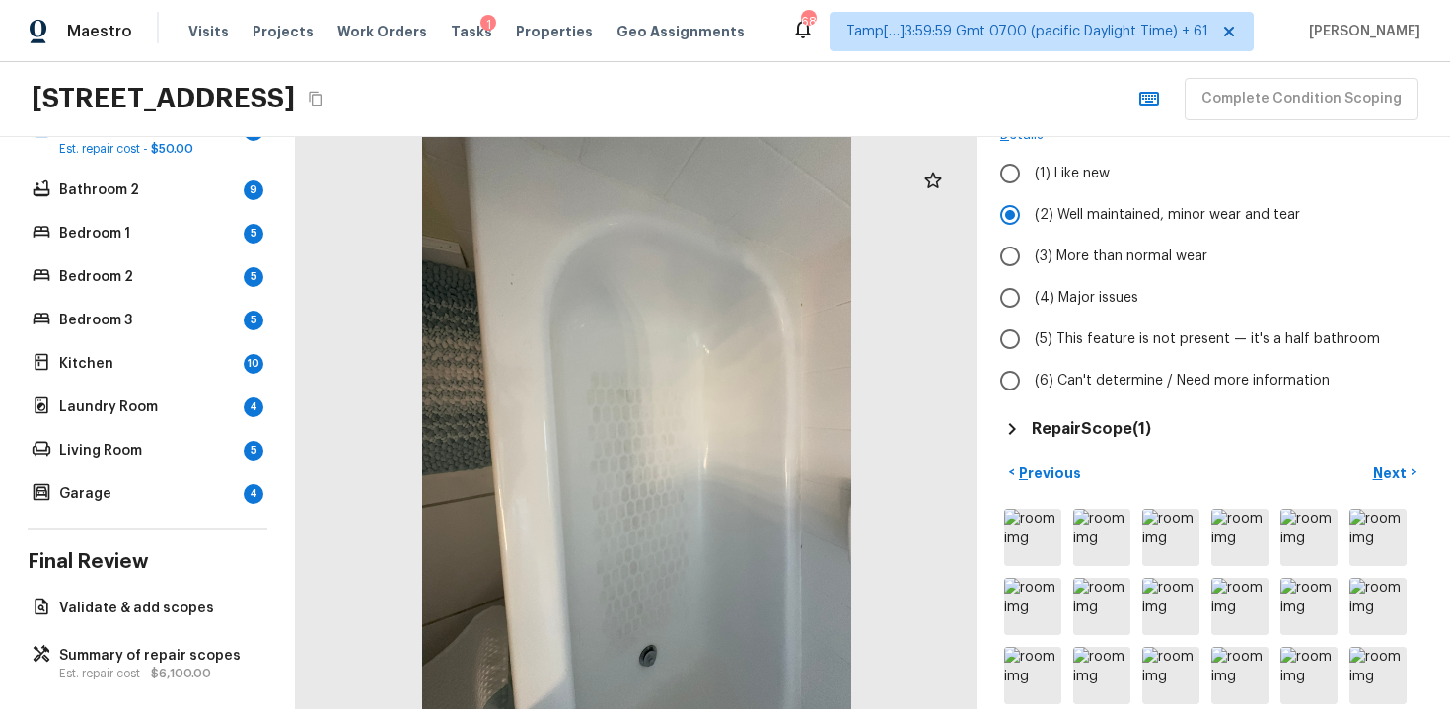
click at [1392, 453] on div "Bathroom 1 + Add Repair Scope 1 2 3 4 5 6 7 8 9 10 What is condition of the bat…" at bounding box center [1214, 423] width 474 height 572
click at [1378, 467] on p "Next" at bounding box center [1391, 474] width 37 height 20
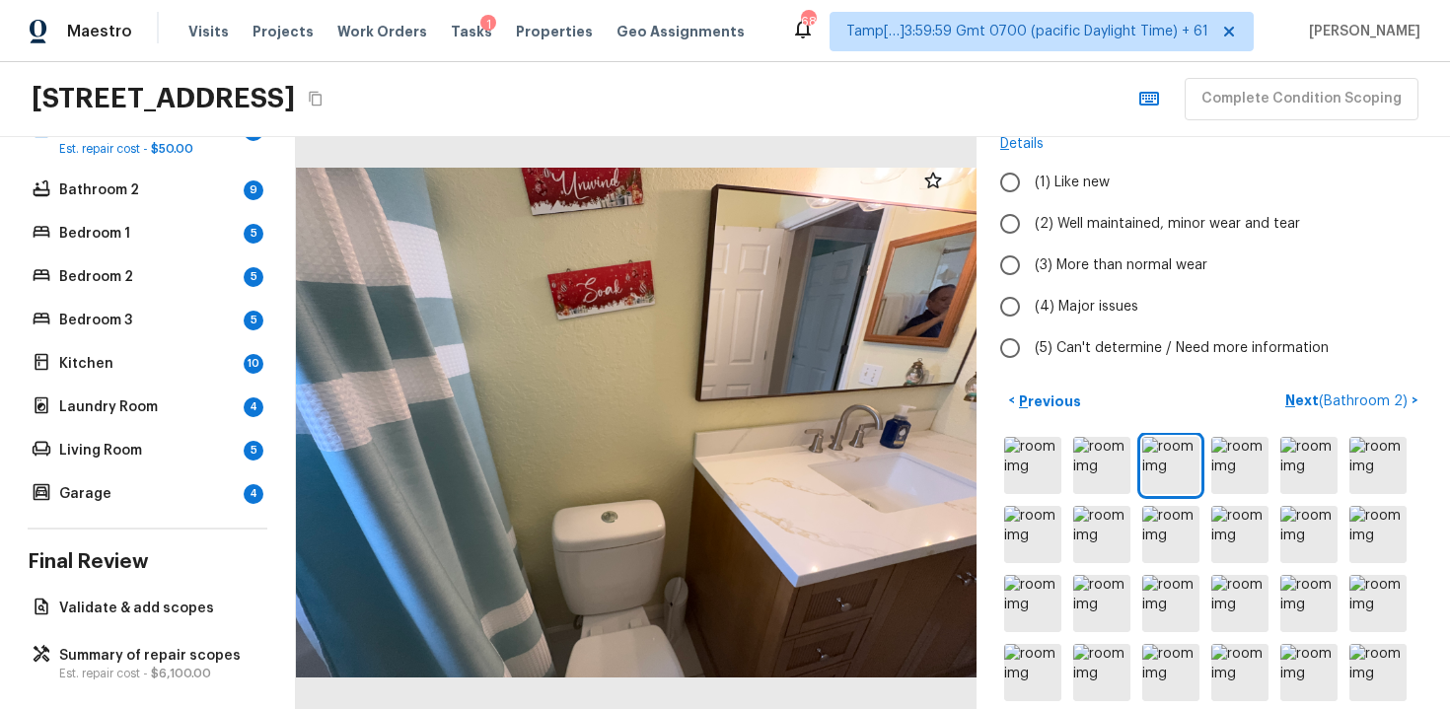
scroll to position [169, 0]
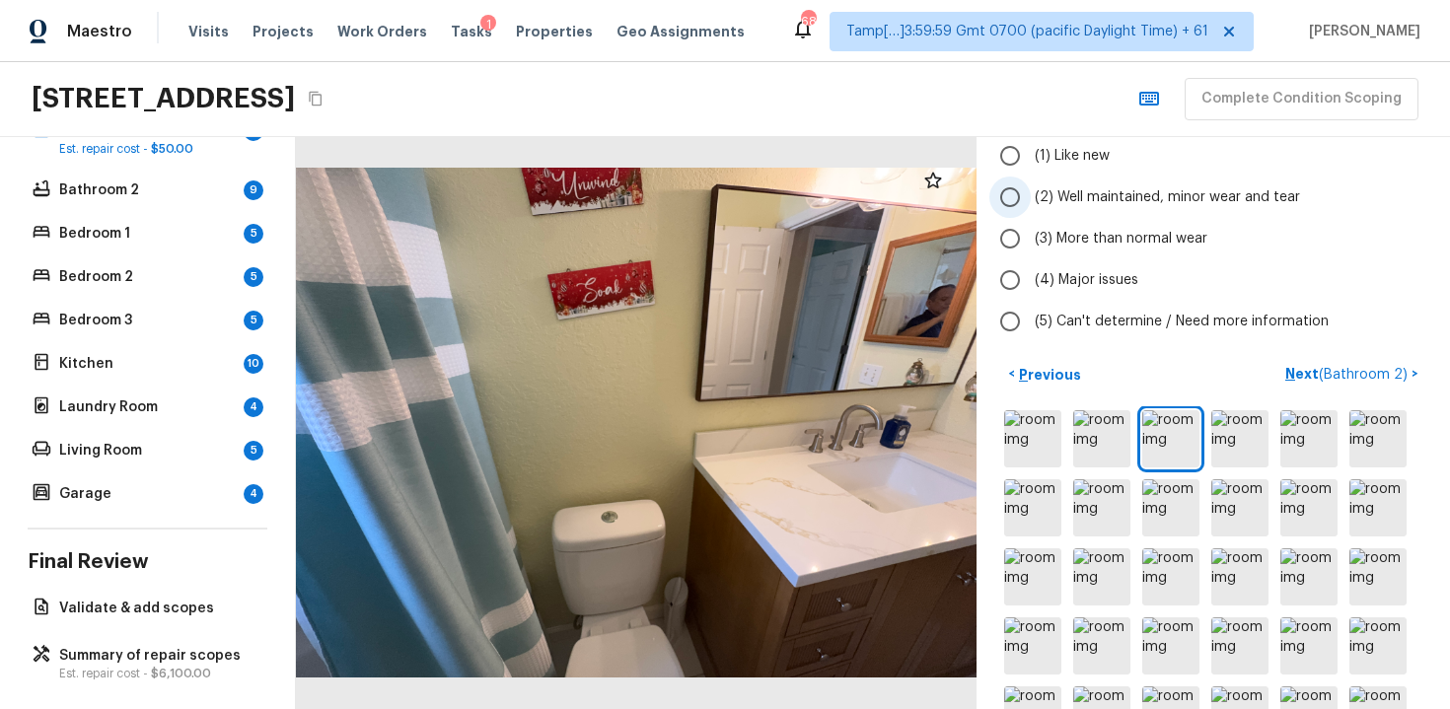
click at [1151, 192] on span "(2) Well maintained, minor wear and tear" at bounding box center [1167, 197] width 265 height 20
click at [1031, 192] on input "(2) Well maintained, minor wear and tear" at bounding box center [1010, 197] width 41 height 41
radio input "true"
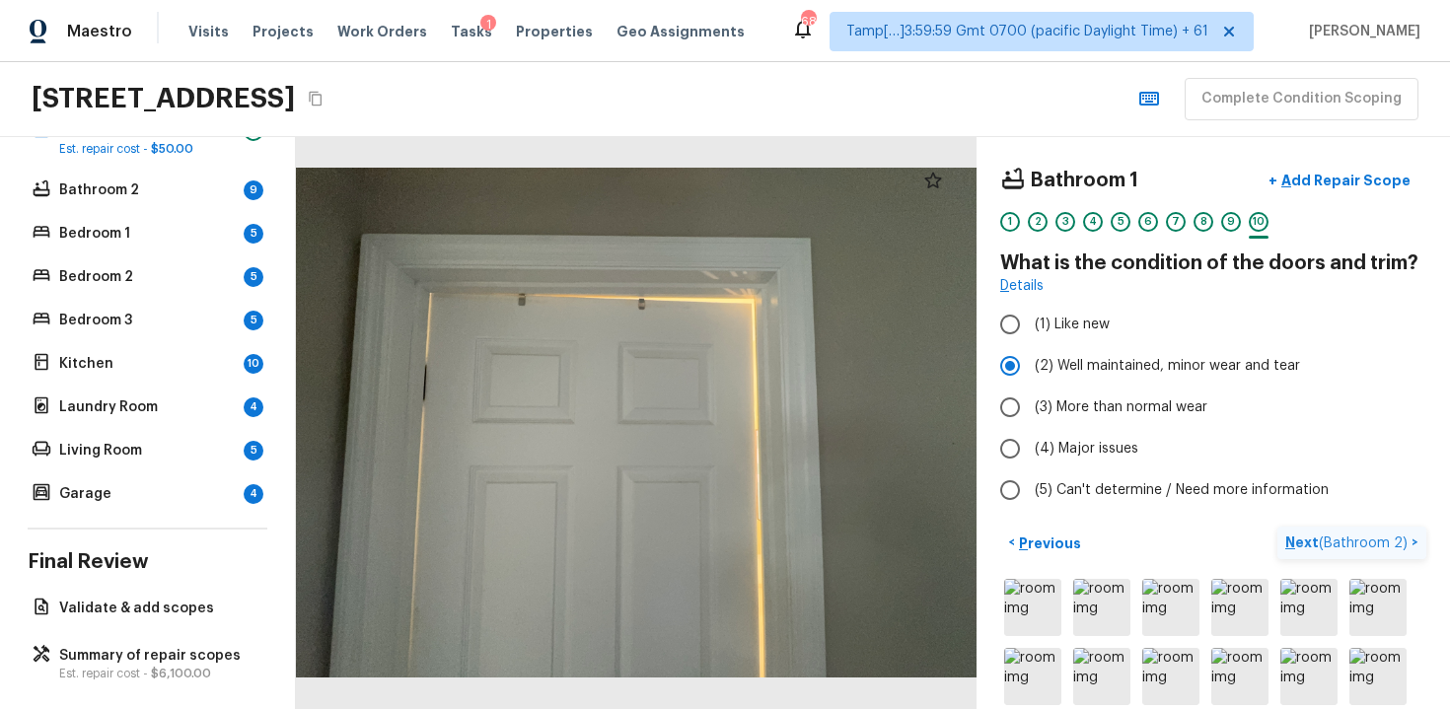
click at [1333, 540] on span "( Bathroom 2 )" at bounding box center [1363, 544] width 89 height 14
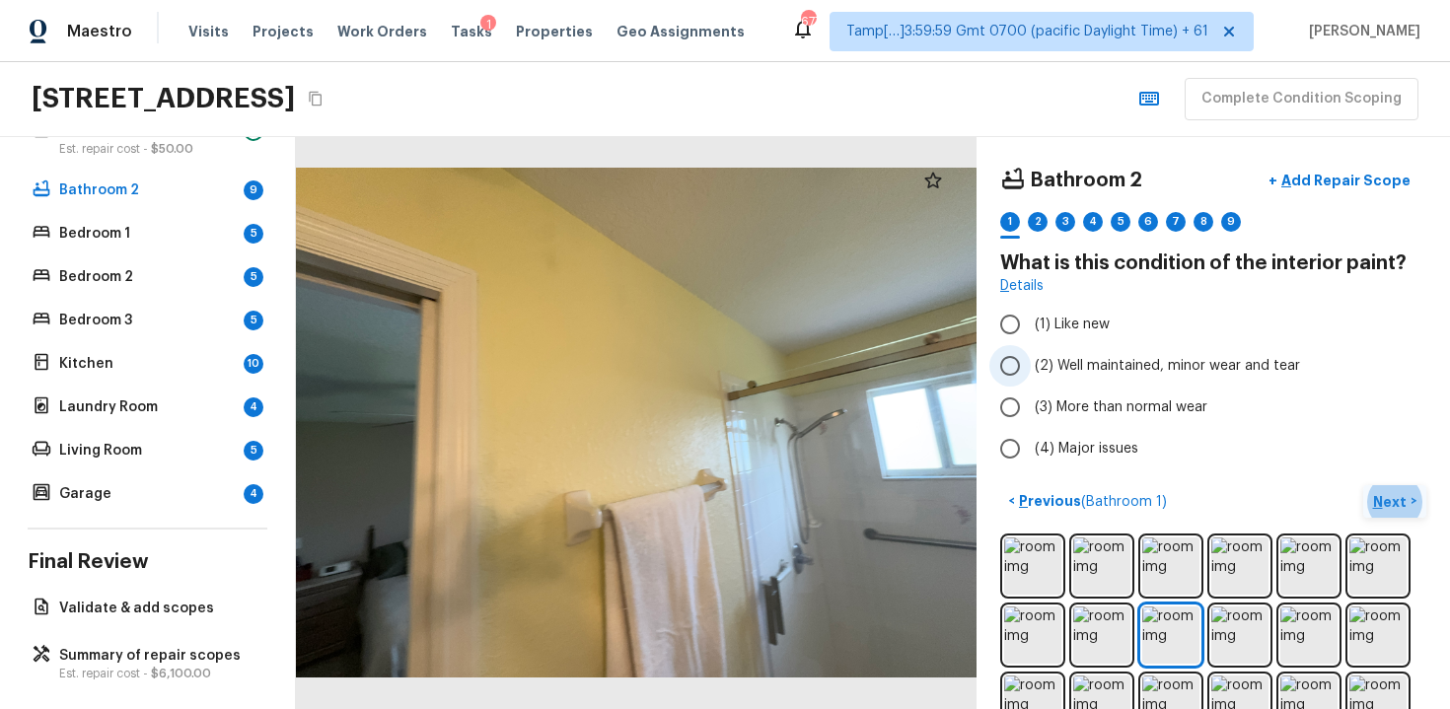
click at [1093, 359] on span "(2) Well maintained, minor wear and tear" at bounding box center [1167, 366] width 265 height 20
click at [1031, 359] on input "(2) Well maintained, minor wear and tear" at bounding box center [1010, 365] width 41 height 41
radio input "true"
click at [1382, 481] on div "Bathroom 2 + Add Repair Scope 1 2 3 4 5 6 7 8 9 What is this condition of the i…" at bounding box center [1214, 423] width 474 height 572
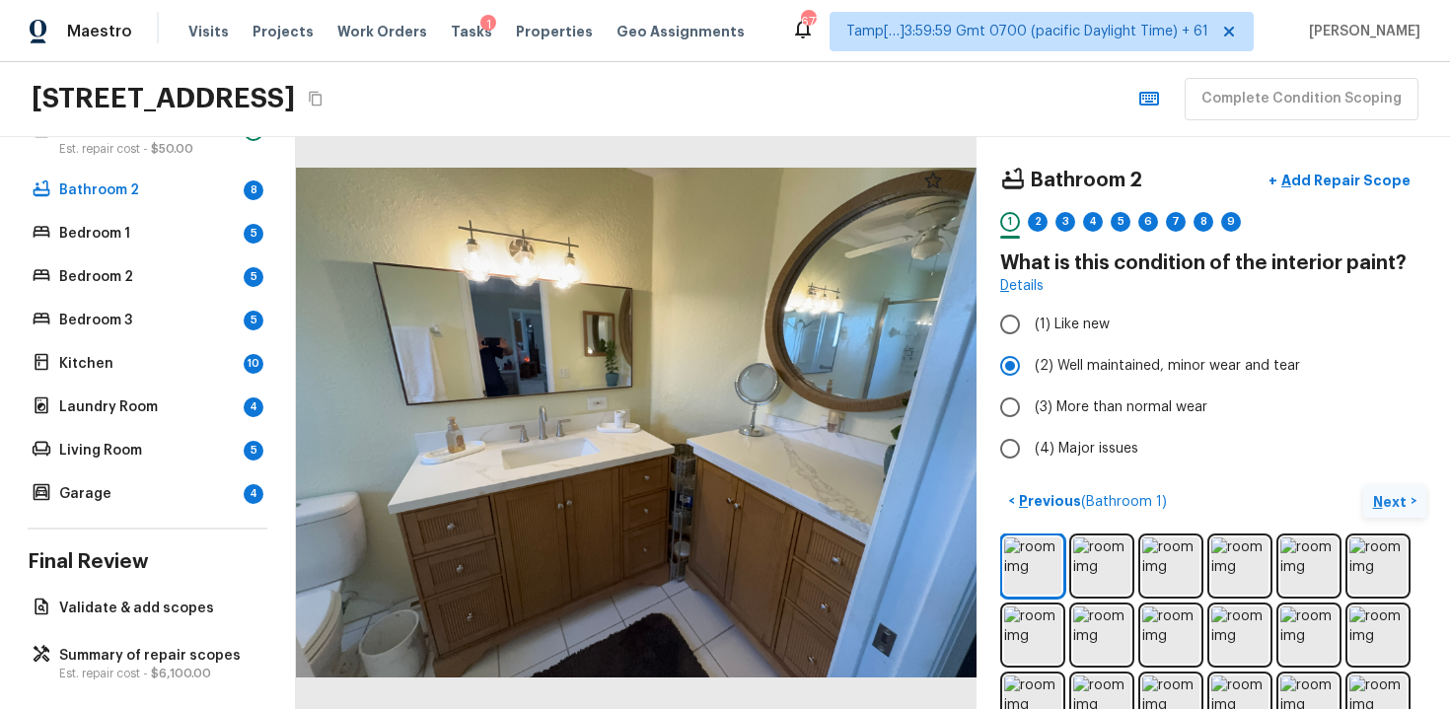
click at [1380, 493] on p "Next" at bounding box center [1391, 502] width 37 height 20
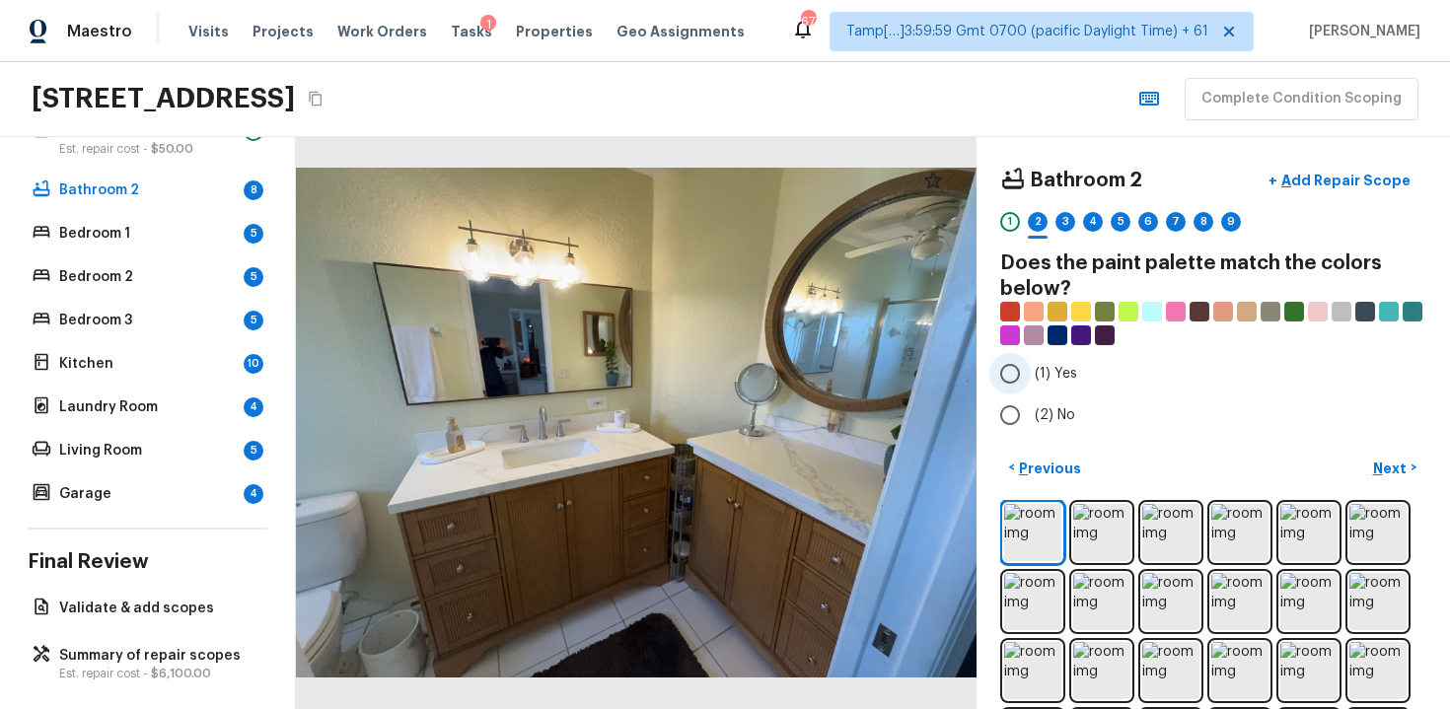
click at [1021, 378] on input "(1) Yes" at bounding box center [1010, 373] width 41 height 41
radio input "true"
click at [1393, 466] on p "Next" at bounding box center [1391, 469] width 37 height 20
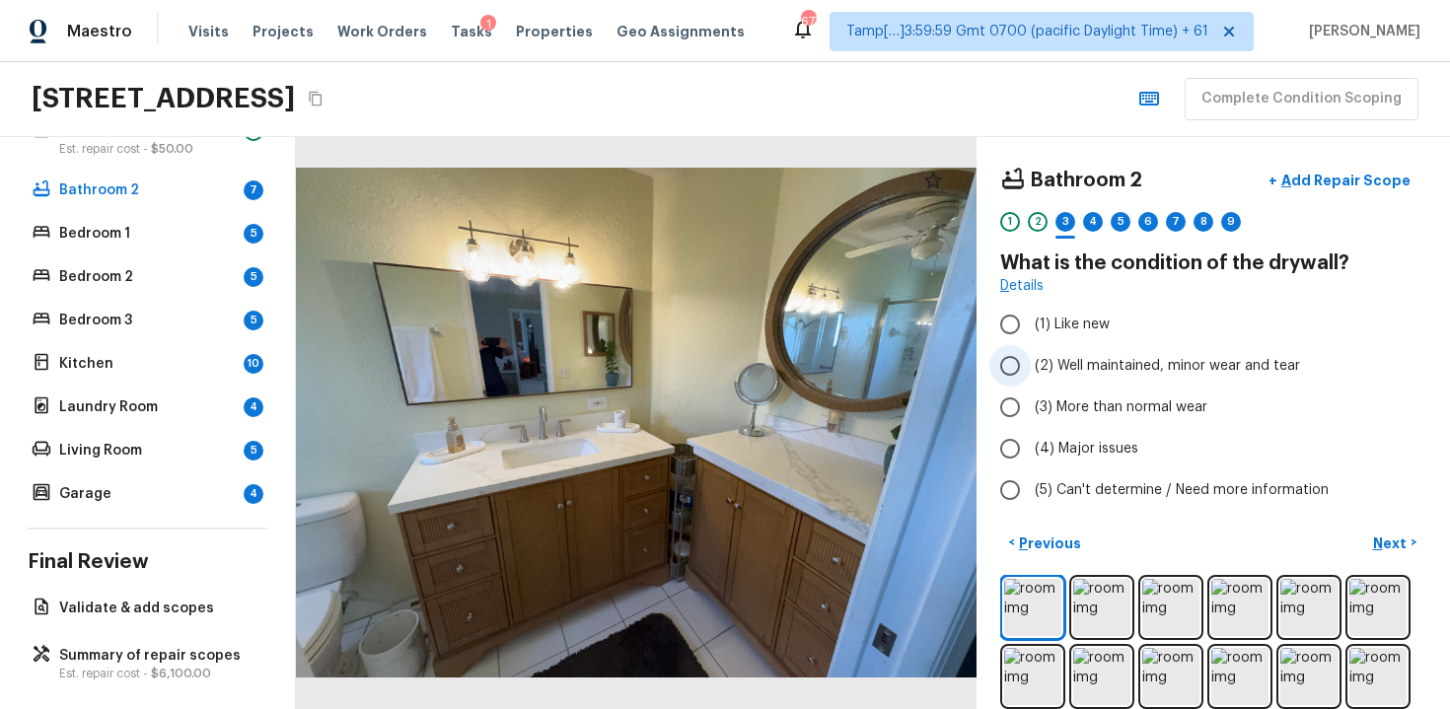
click at [1101, 374] on span "(2) Well maintained, minor wear and tear" at bounding box center [1167, 366] width 265 height 20
click at [1031, 374] on input "(2) Well maintained, minor wear and tear" at bounding box center [1010, 365] width 41 height 41
radio input "true"
click at [1383, 534] on p "Next" at bounding box center [1391, 544] width 37 height 20
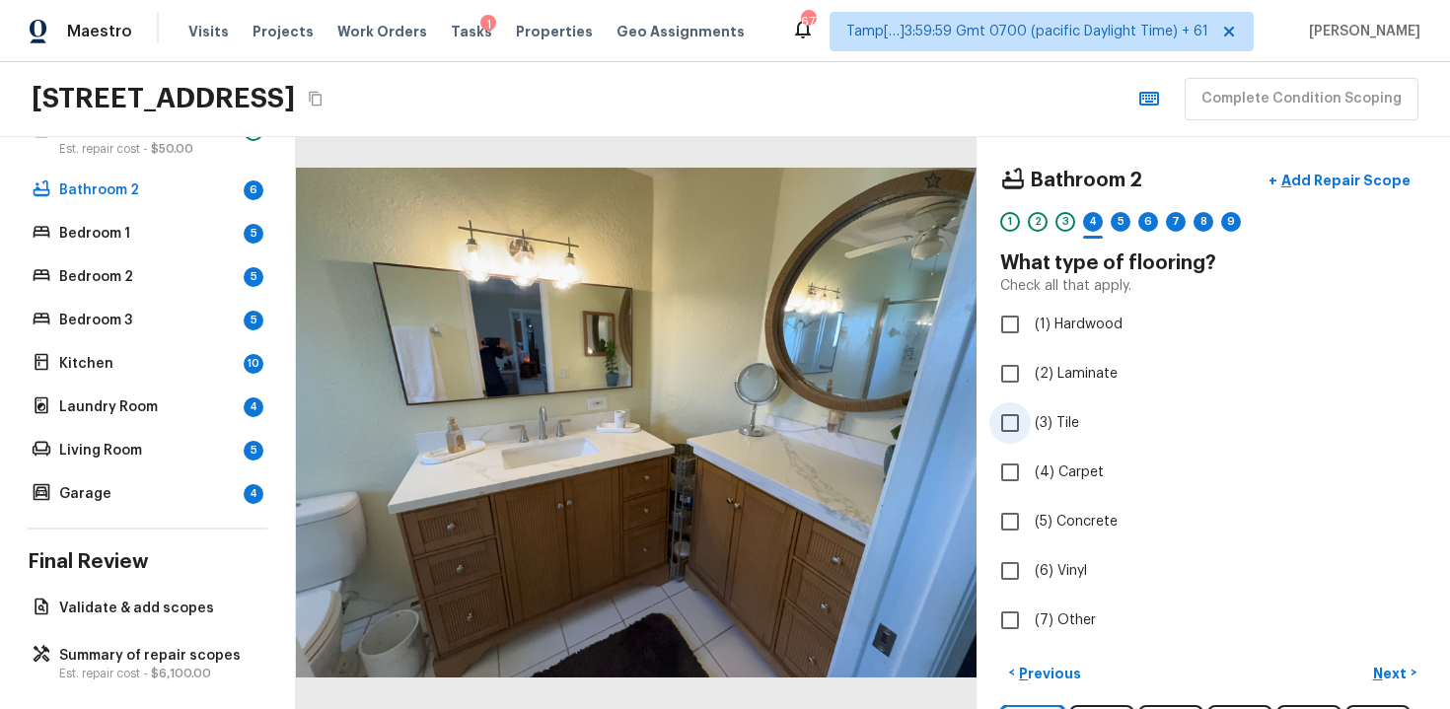
click at [1023, 410] on input "(3) Tile" at bounding box center [1010, 423] width 41 height 41
checkbox input "true"
click at [1394, 672] on p "Next" at bounding box center [1391, 674] width 37 height 20
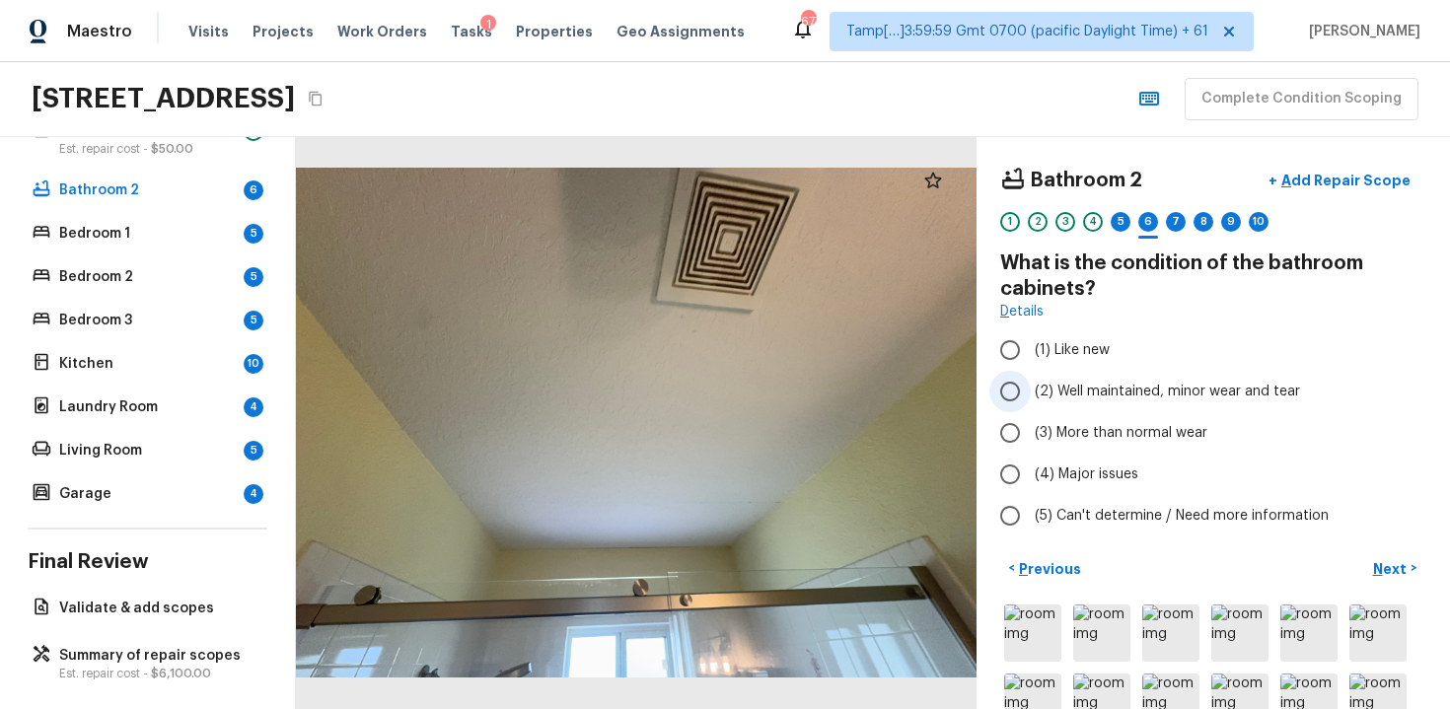
click at [1088, 397] on span "(2) Well maintained, minor wear and tear" at bounding box center [1167, 392] width 265 height 20
click at [1031, 397] on input "(2) Well maintained, minor wear and tear" at bounding box center [1010, 391] width 41 height 41
radio input "true"
click at [1406, 569] on p "Next" at bounding box center [1391, 569] width 37 height 20
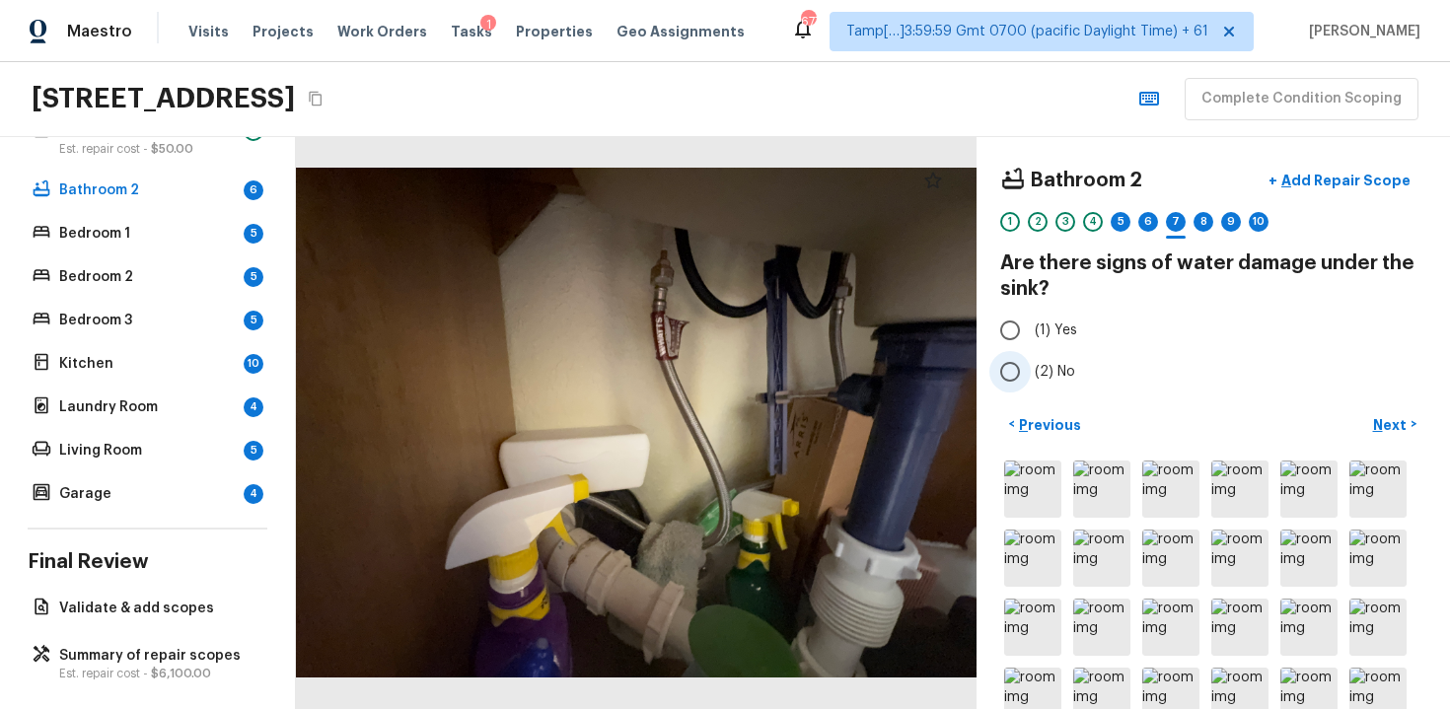
click at [1024, 370] on input "(2) No" at bounding box center [1010, 371] width 41 height 41
radio input "true"
click at [1422, 428] on button "Next >" at bounding box center [1394, 424] width 63 height 33
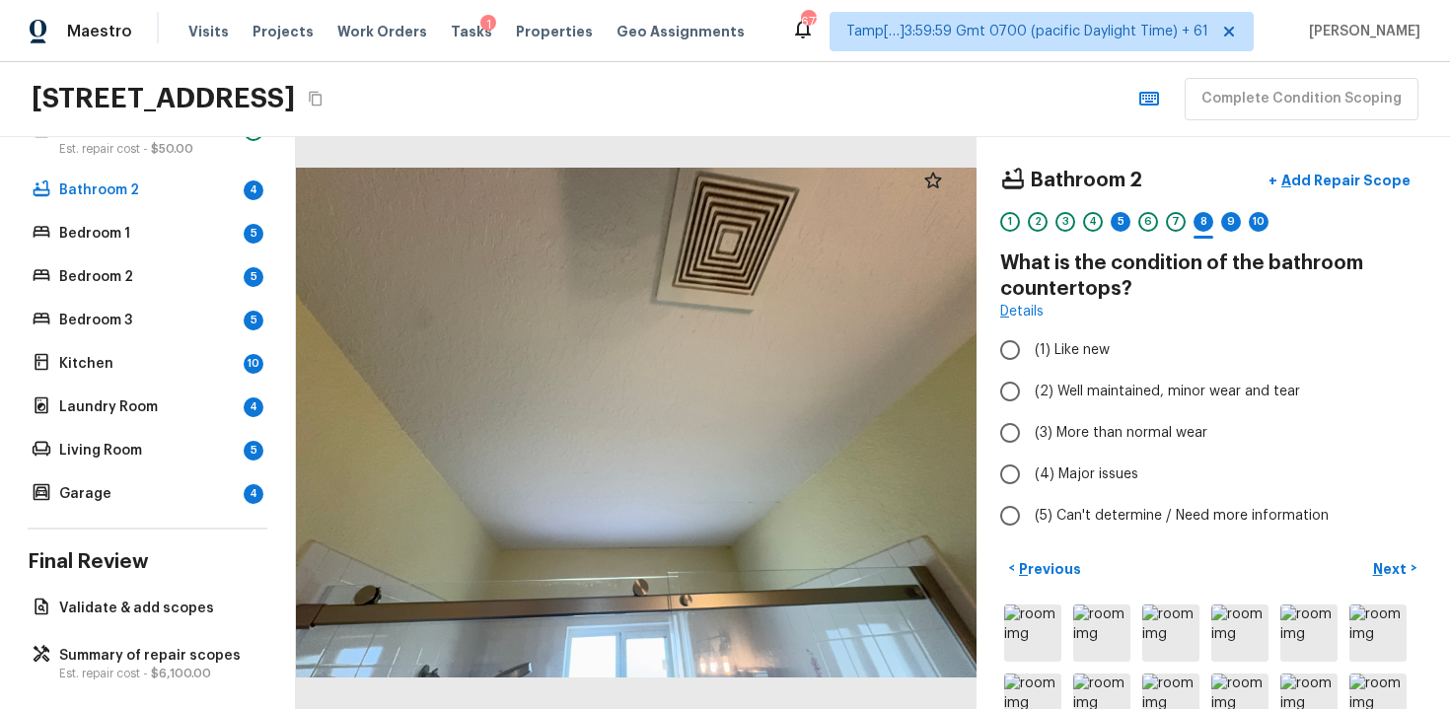
click at [1133, 215] on div "1 2 3 4 5 6 7 8 9 10" at bounding box center [1213, 227] width 426 height 31
click at [1129, 222] on div "5" at bounding box center [1121, 222] width 20 height 20
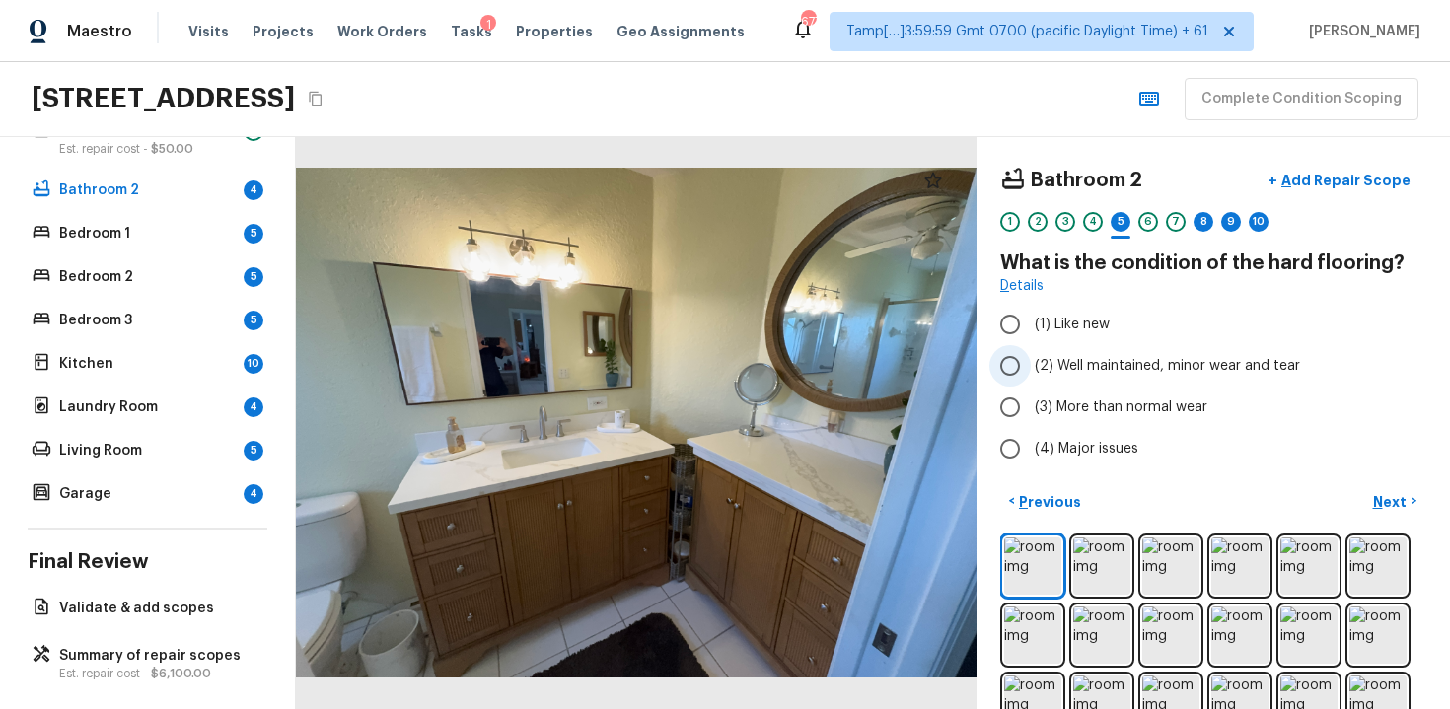
click at [1086, 366] on span "(2) Well maintained, minor wear and tear" at bounding box center [1167, 366] width 265 height 20
click at [1031, 366] on input "(2) Well maintained, minor wear and tear" at bounding box center [1010, 365] width 41 height 41
radio input "true"
click at [1399, 504] on p "Next" at bounding box center [1391, 502] width 37 height 20
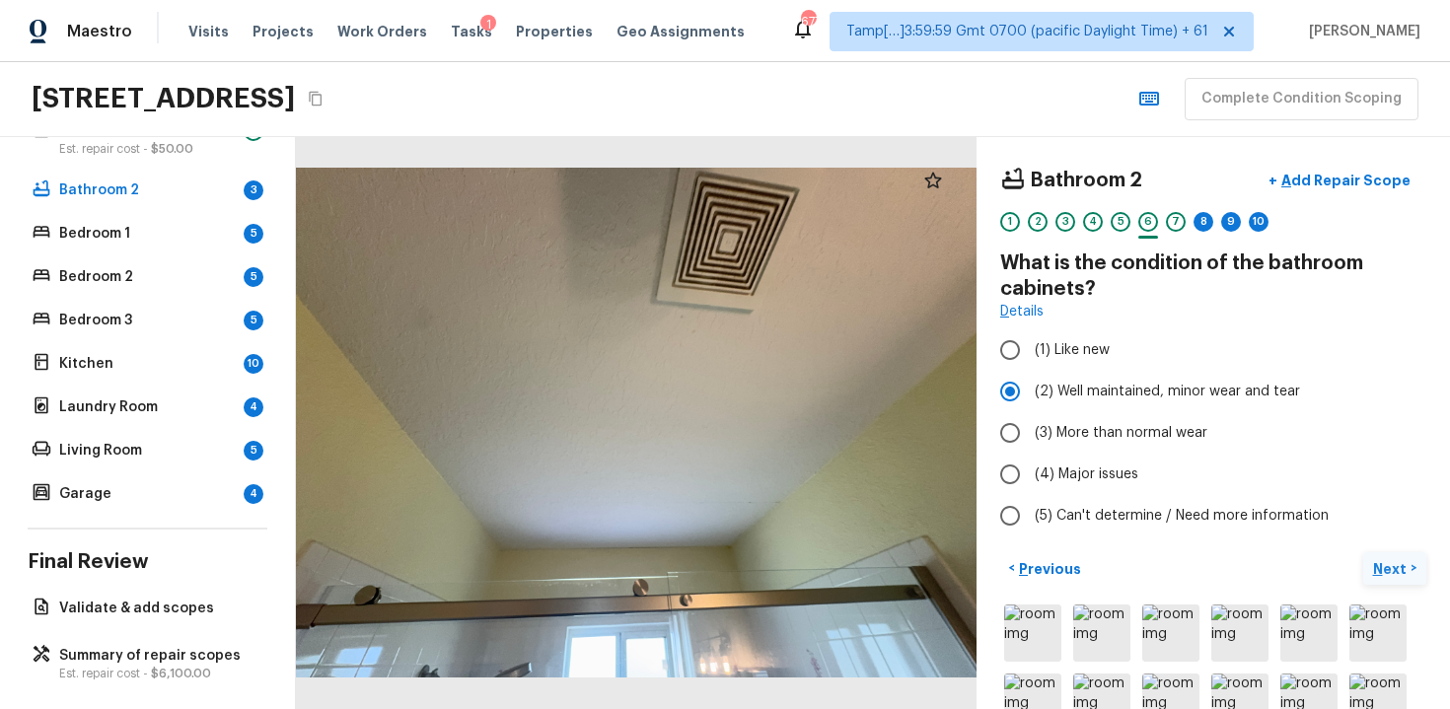
click at [1388, 574] on p "Next" at bounding box center [1391, 569] width 37 height 20
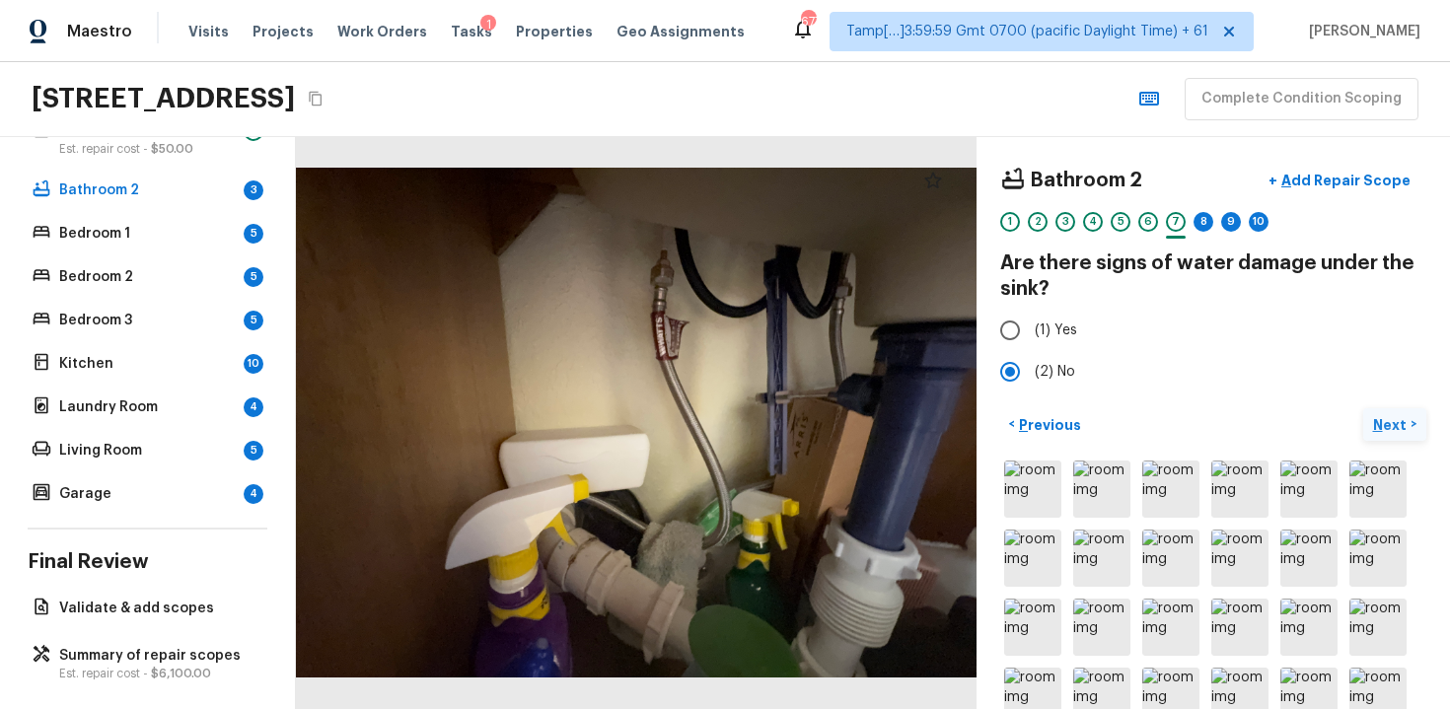
click at [1394, 411] on button "Next >" at bounding box center [1394, 424] width 63 height 33
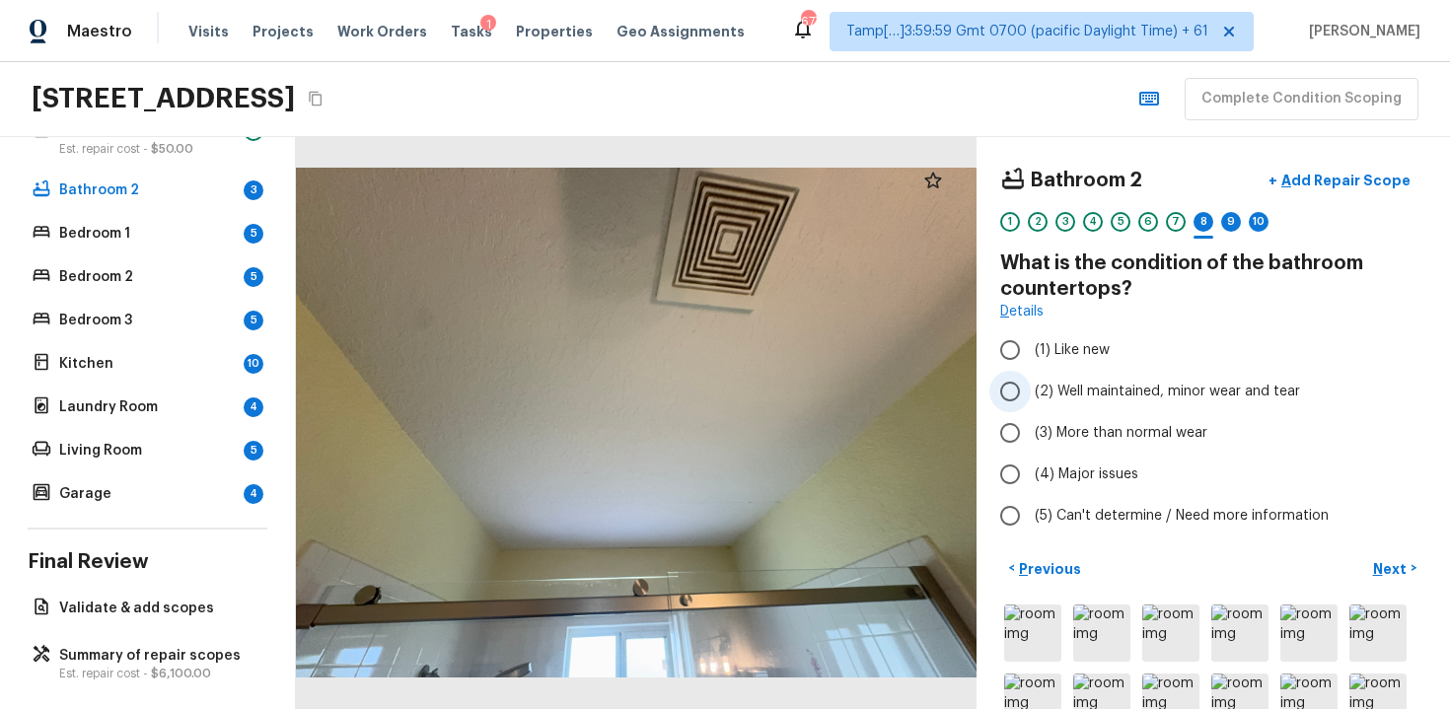
click at [1174, 406] on label "(2) Well maintained, minor wear and tear" at bounding box center [1200, 391] width 421 height 41
click at [1031, 406] on input "(2) Well maintained, minor wear and tear" at bounding box center [1010, 391] width 41 height 41
radio input "true"
click at [1395, 563] on p "Next" at bounding box center [1391, 569] width 37 height 20
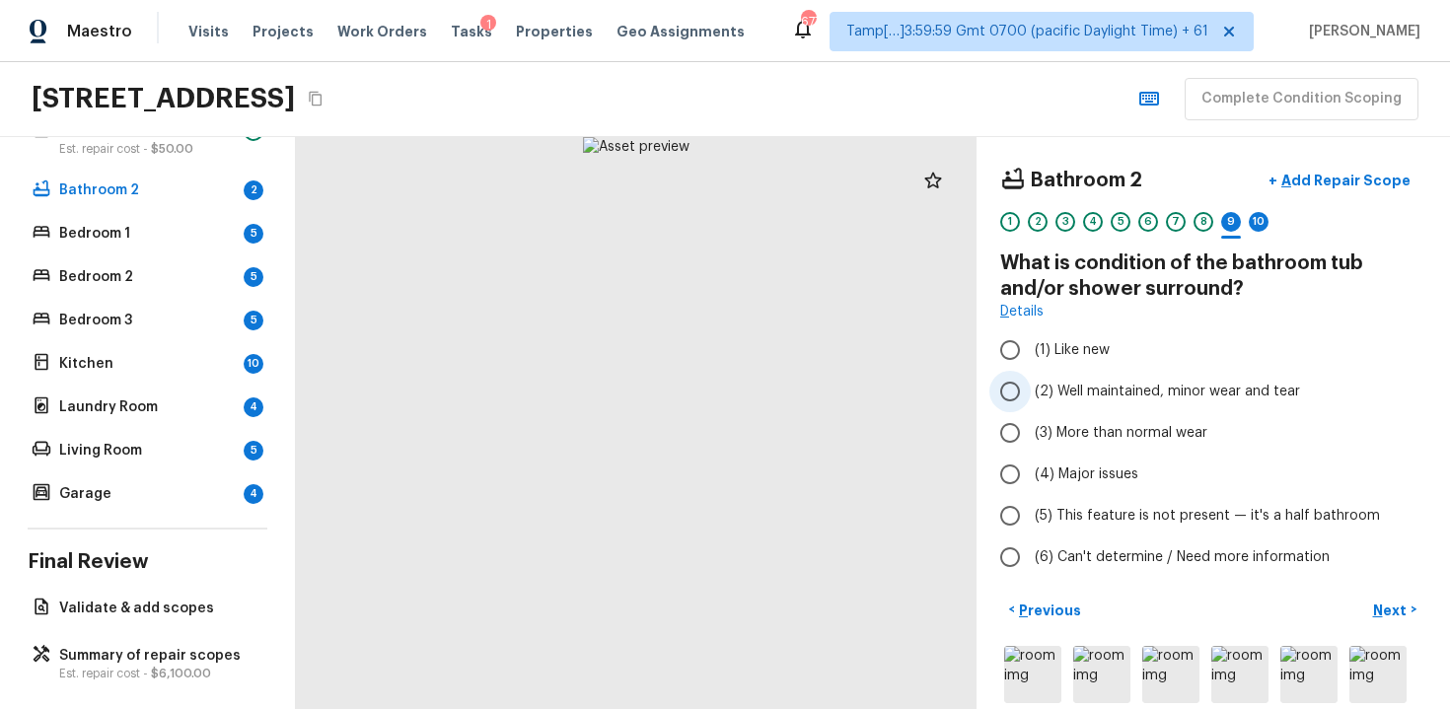
click at [1084, 407] on label "(2) Well maintained, minor wear and tear" at bounding box center [1200, 391] width 421 height 41
click at [1031, 407] on input "(2) Well maintained, minor wear and tear" at bounding box center [1010, 391] width 41 height 41
radio input "true"
click at [1411, 606] on button "Next >" at bounding box center [1394, 610] width 63 height 33
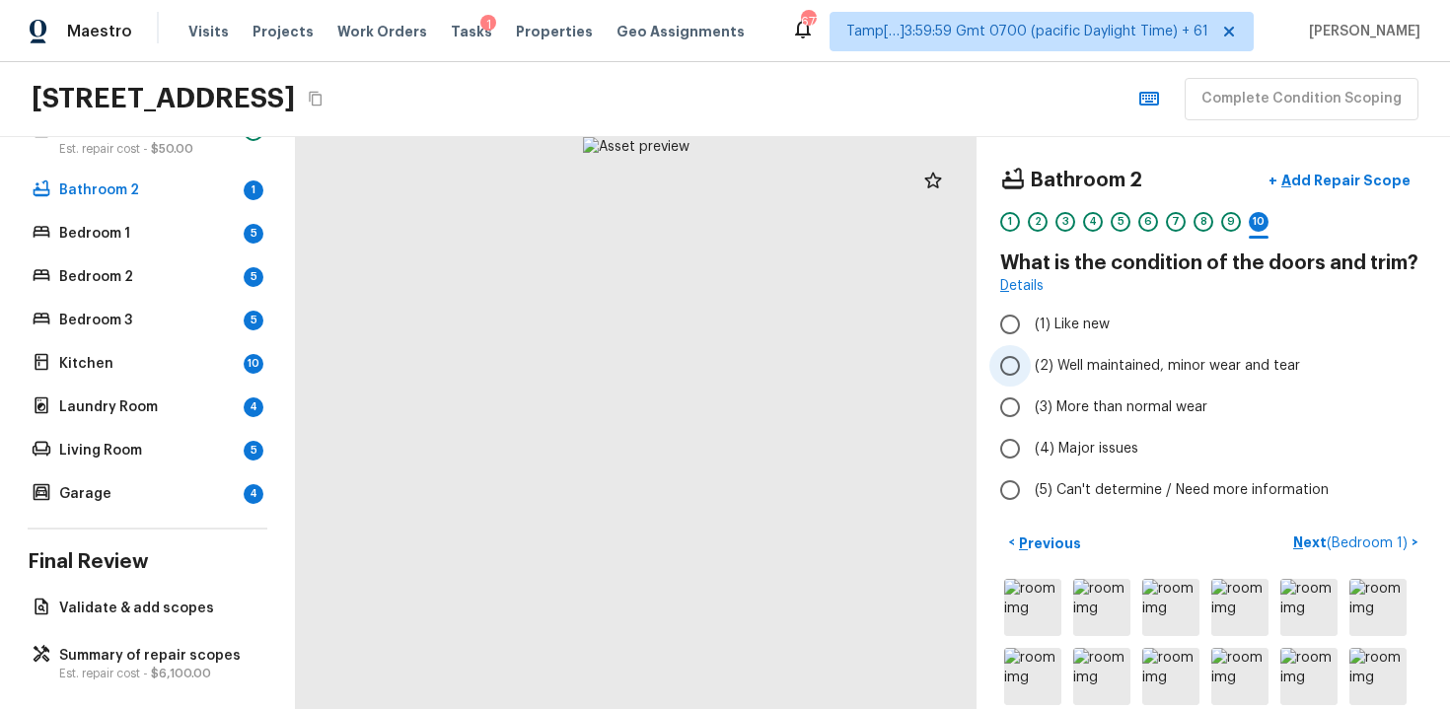
click at [1156, 378] on label "(2) Well maintained, minor wear and tear" at bounding box center [1200, 365] width 421 height 41
click at [1031, 378] on input "(2) Well maintained, minor wear and tear" at bounding box center [1010, 365] width 41 height 41
radio input "true"
click at [1322, 527] on button "Next ( Bedroom 1 ) >" at bounding box center [1355, 543] width 141 height 33
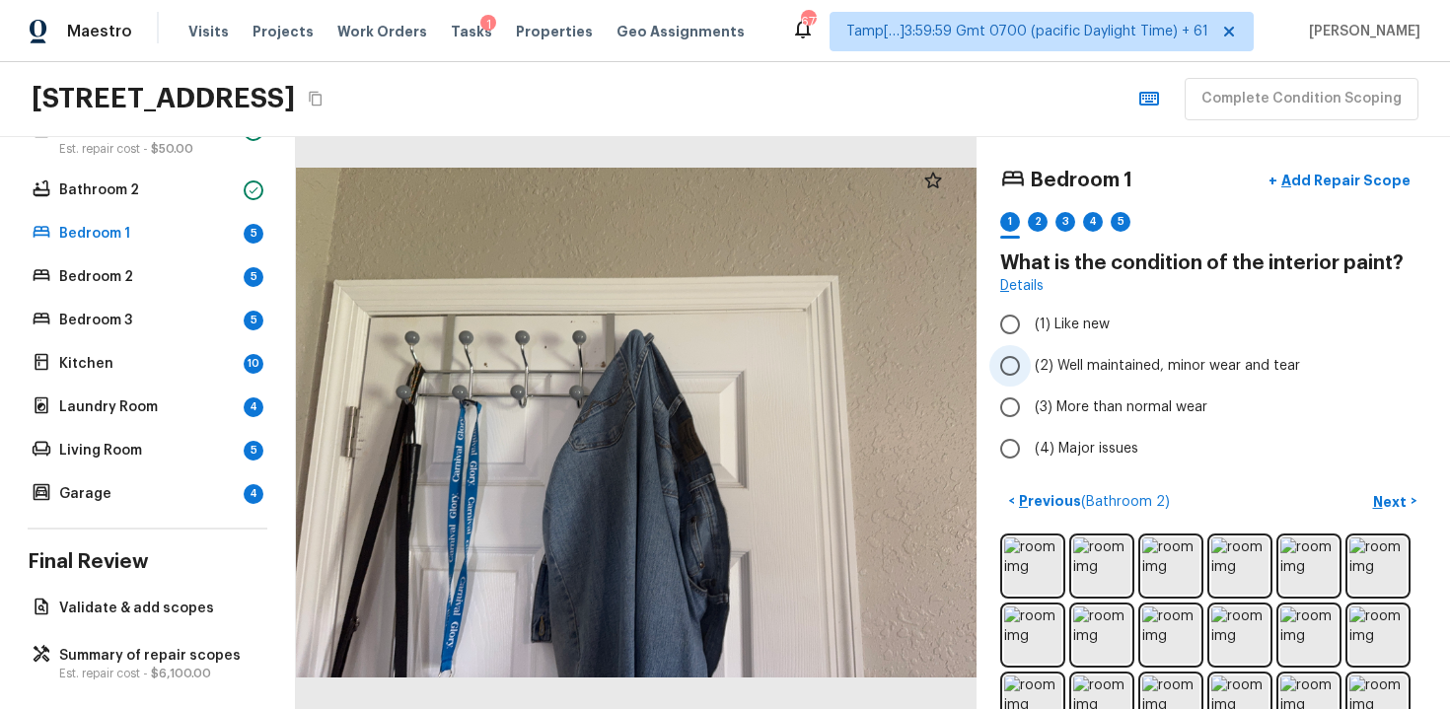
click at [1103, 356] on span "(2) Well maintained, minor wear and tear" at bounding box center [1167, 366] width 265 height 20
click at [1031, 356] on input "(2) Well maintained, minor wear and tear" at bounding box center [1010, 365] width 41 height 41
radio input "true"
click at [1363, 507] on button "Next >" at bounding box center [1394, 501] width 63 height 33
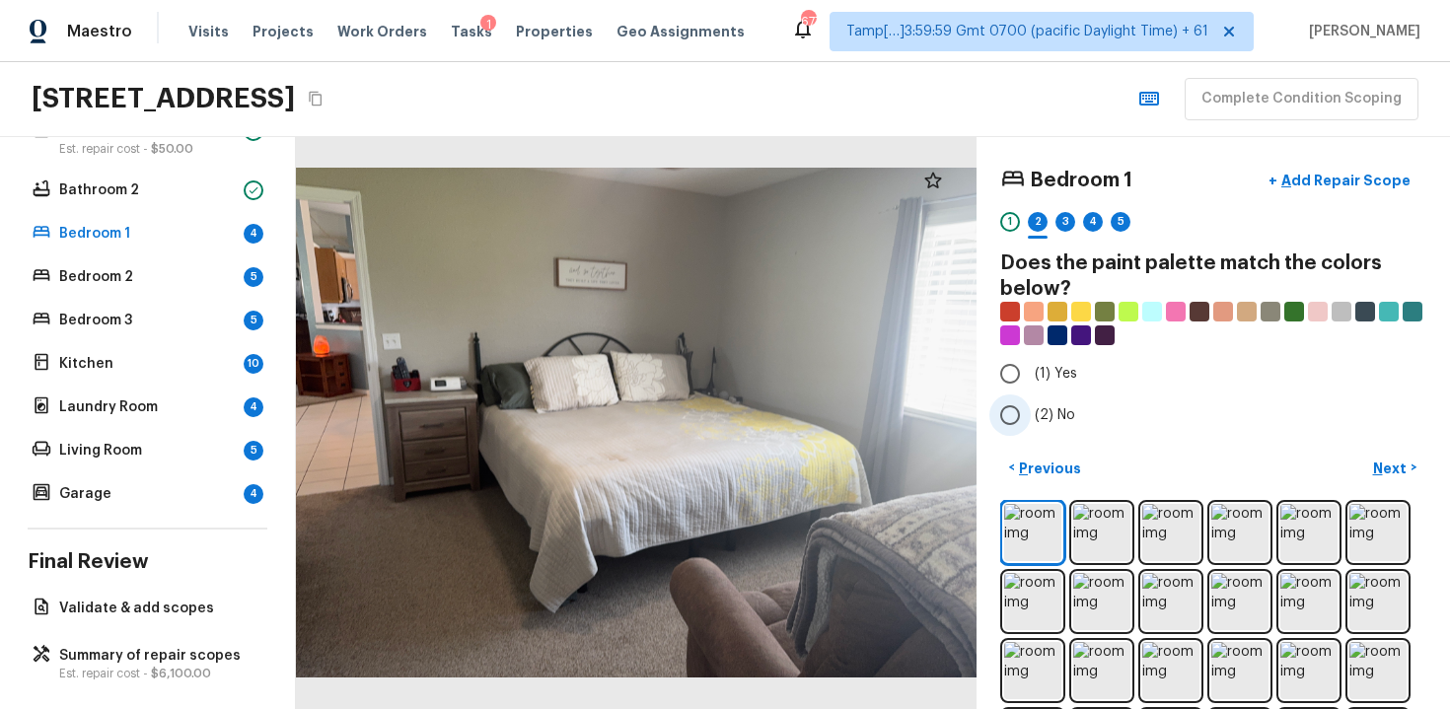
click at [1003, 404] on input "(2) No" at bounding box center [1010, 415] width 41 height 41
radio input "true"
click at [1398, 462] on p "Next" at bounding box center [1391, 469] width 37 height 20
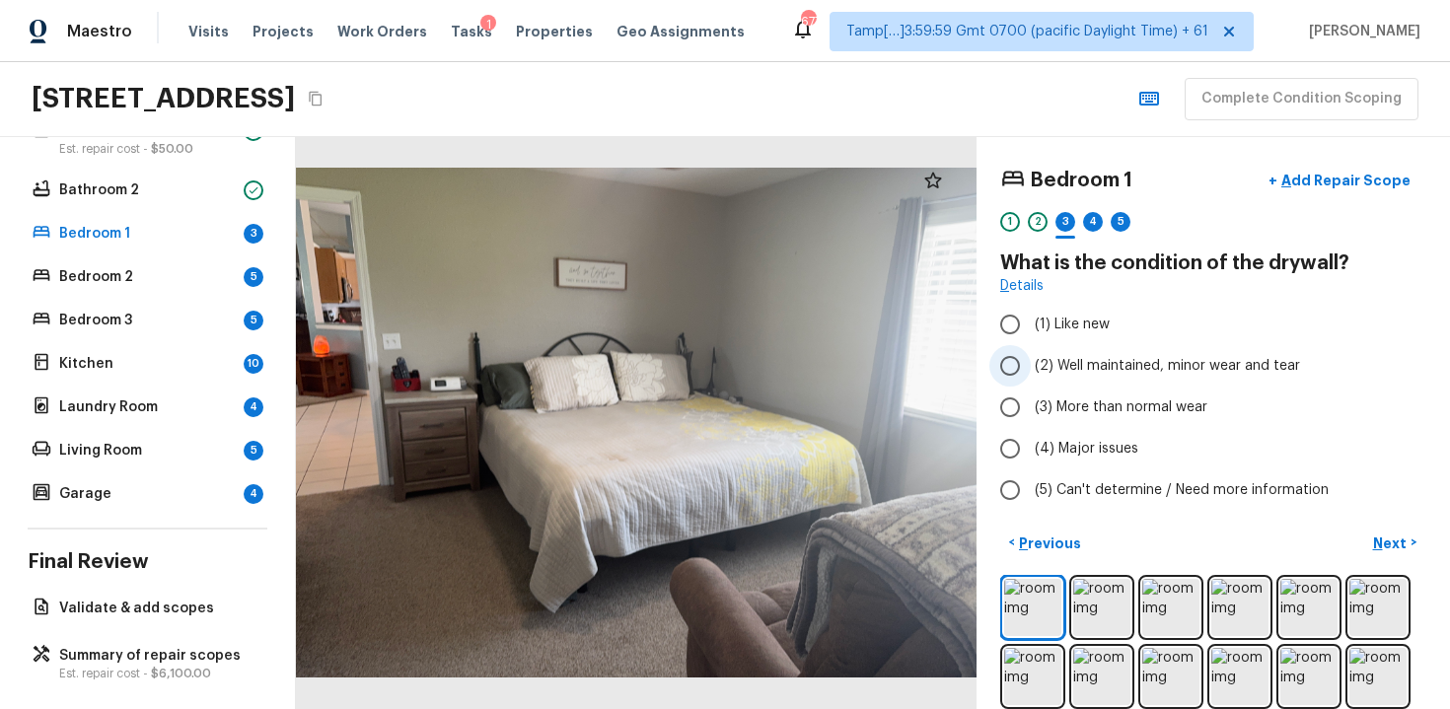
click at [1246, 374] on span "(2) Well maintained, minor wear and tear" at bounding box center [1167, 366] width 265 height 20
click at [1031, 374] on input "(2) Well maintained, minor wear and tear" at bounding box center [1010, 365] width 41 height 41
radio input "true"
click at [1402, 550] on p "Next" at bounding box center [1391, 544] width 37 height 20
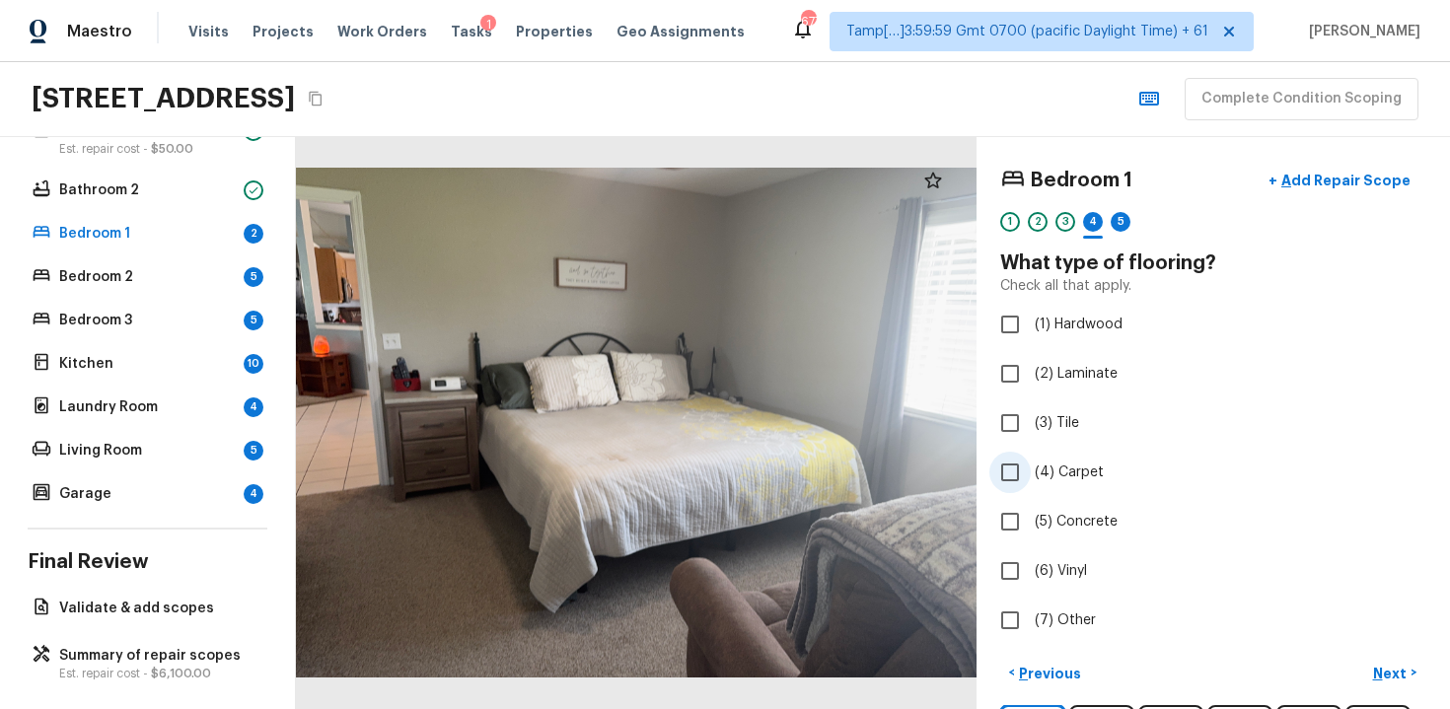
click at [1051, 476] on span "(4) Carpet" at bounding box center [1069, 473] width 69 height 20
click at [1031, 476] on input "(4) Carpet" at bounding box center [1010, 472] width 41 height 41
checkbox input "true"
click at [1406, 687] on button "Next >" at bounding box center [1394, 673] width 63 height 33
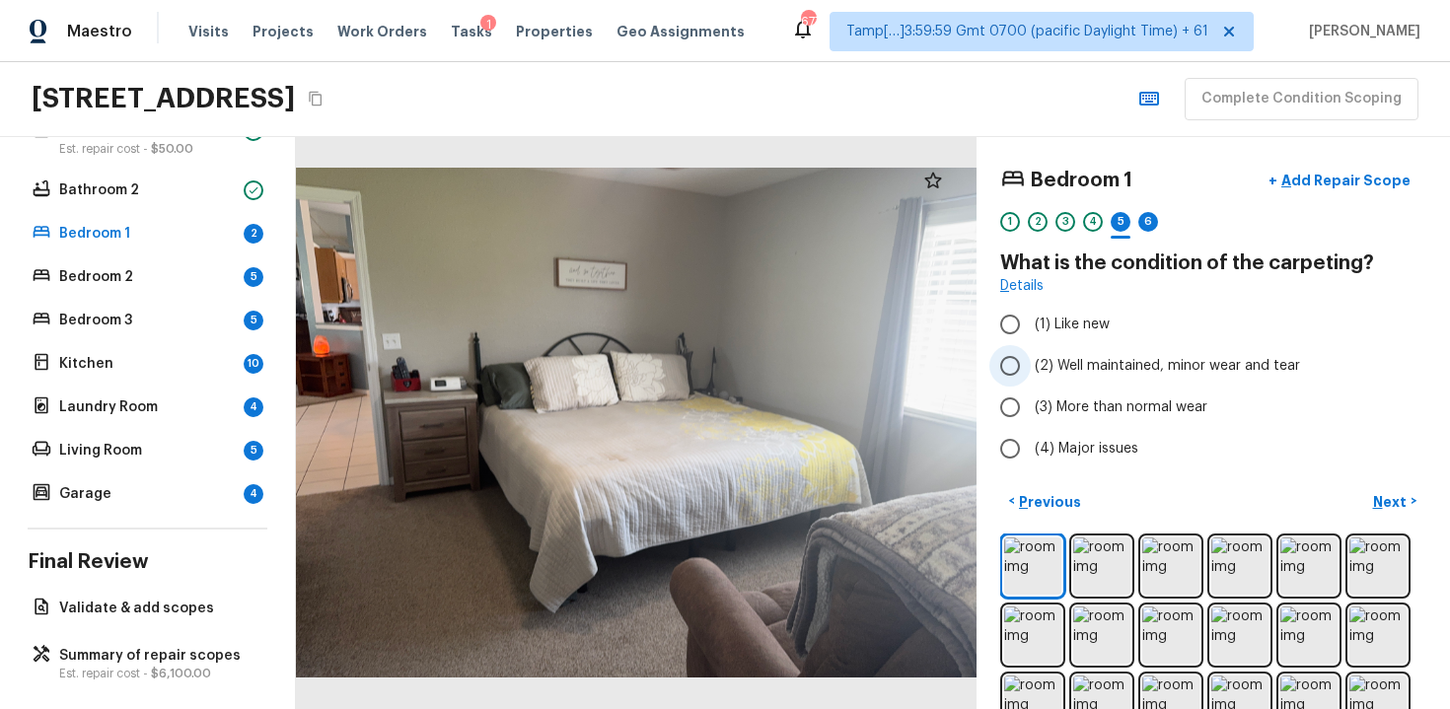
click at [1065, 360] on span "(2) Well maintained, minor wear and tear" at bounding box center [1167, 366] width 265 height 20
click at [1031, 360] on input "(2) Well maintained, minor wear and tear" at bounding box center [1010, 365] width 41 height 41
radio input "true"
click at [1384, 486] on button "Next >" at bounding box center [1394, 501] width 63 height 33
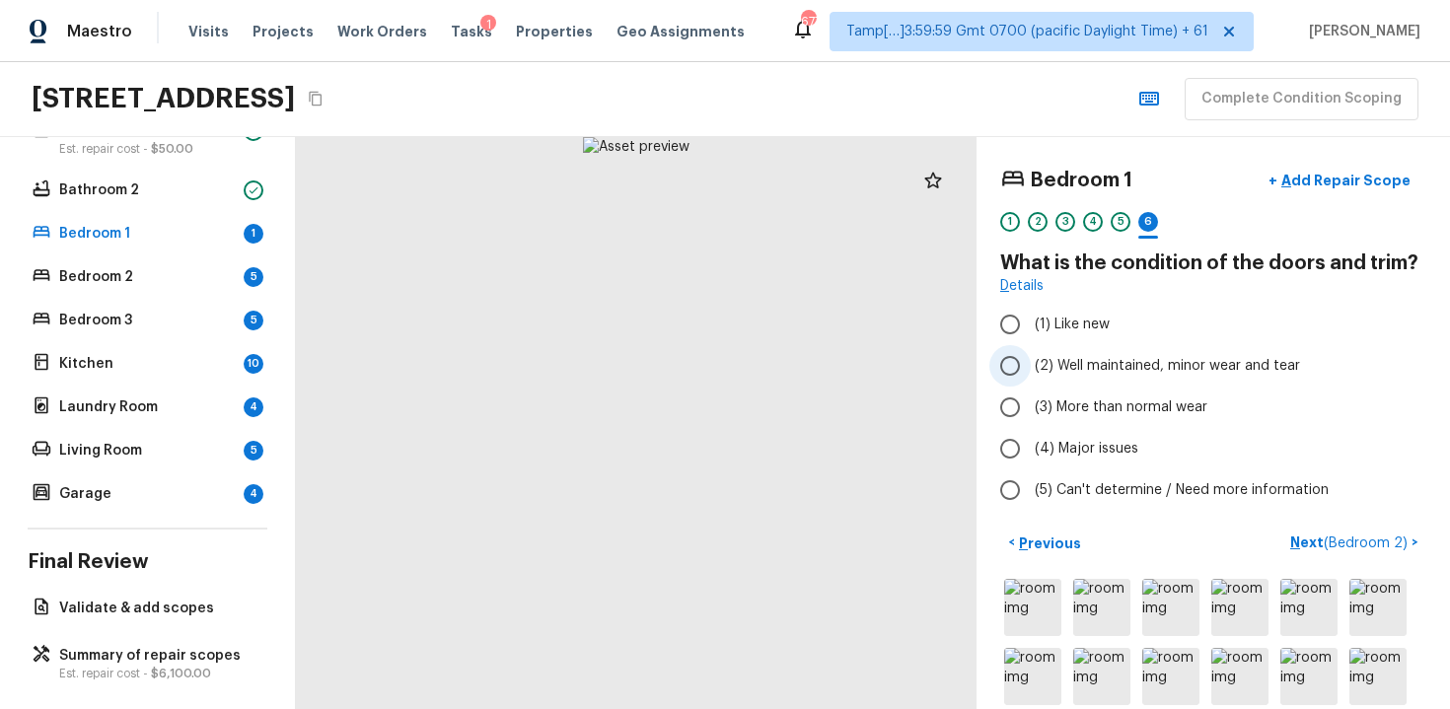
click at [1146, 360] on span "(2) Well maintained, minor wear and tear" at bounding box center [1167, 366] width 265 height 20
click at [1031, 360] on input "(2) Well maintained, minor wear and tear" at bounding box center [1010, 365] width 41 height 41
radio input "true"
click at [1350, 544] on span "( Bedroom 2 )" at bounding box center [1366, 544] width 84 height 14
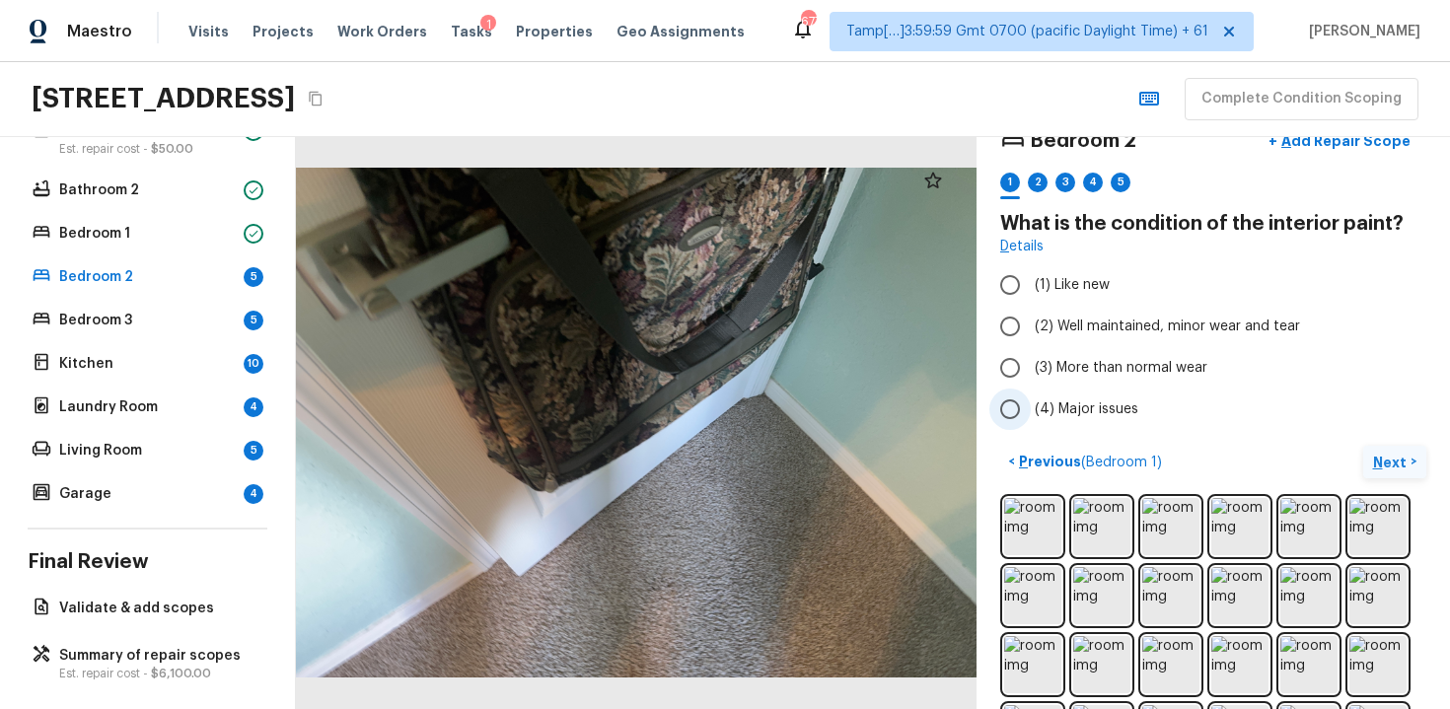
scroll to position [40, 0]
click at [1117, 306] on label "(2) Well maintained, minor wear and tear" at bounding box center [1200, 325] width 421 height 41
click at [1031, 306] on input "(2) Well maintained, minor wear and tear" at bounding box center [1010, 325] width 41 height 41
radio input "true"
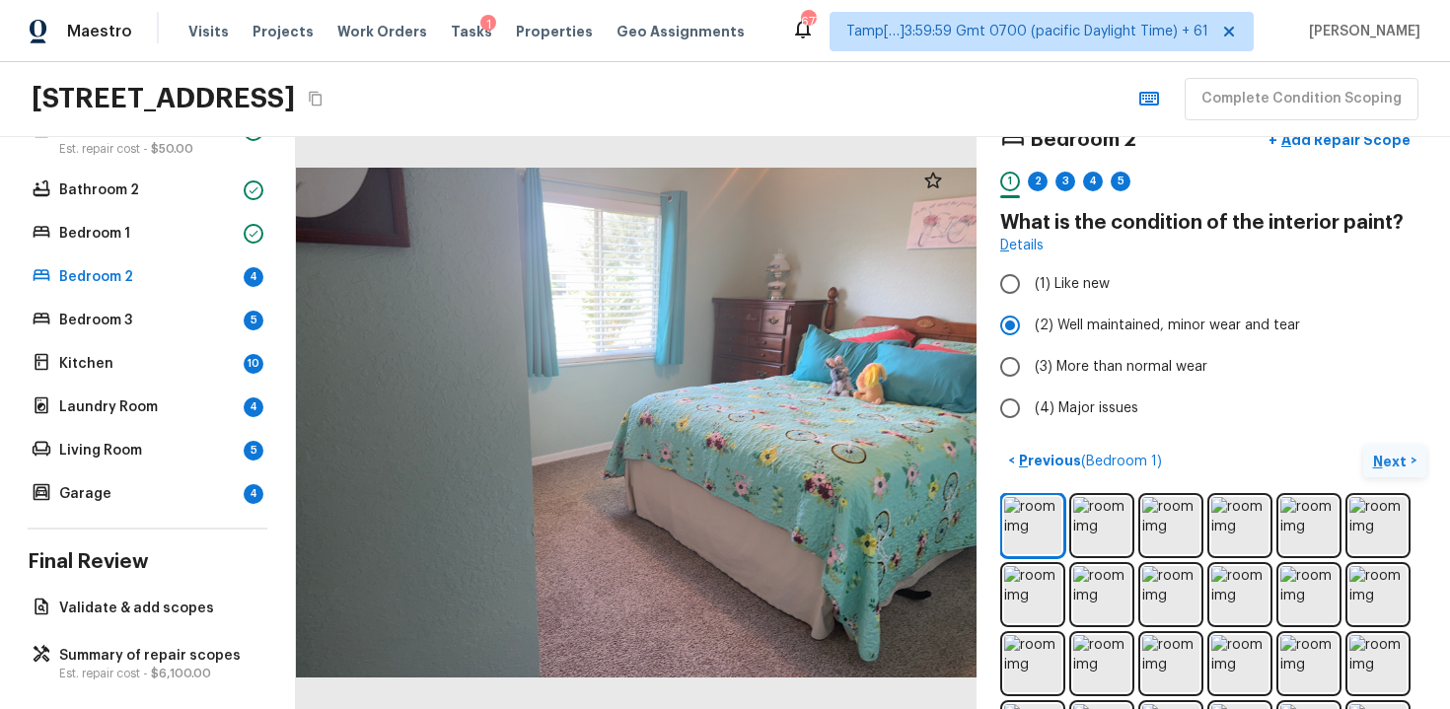
click at [1397, 455] on p "Next" at bounding box center [1391, 462] width 37 height 20
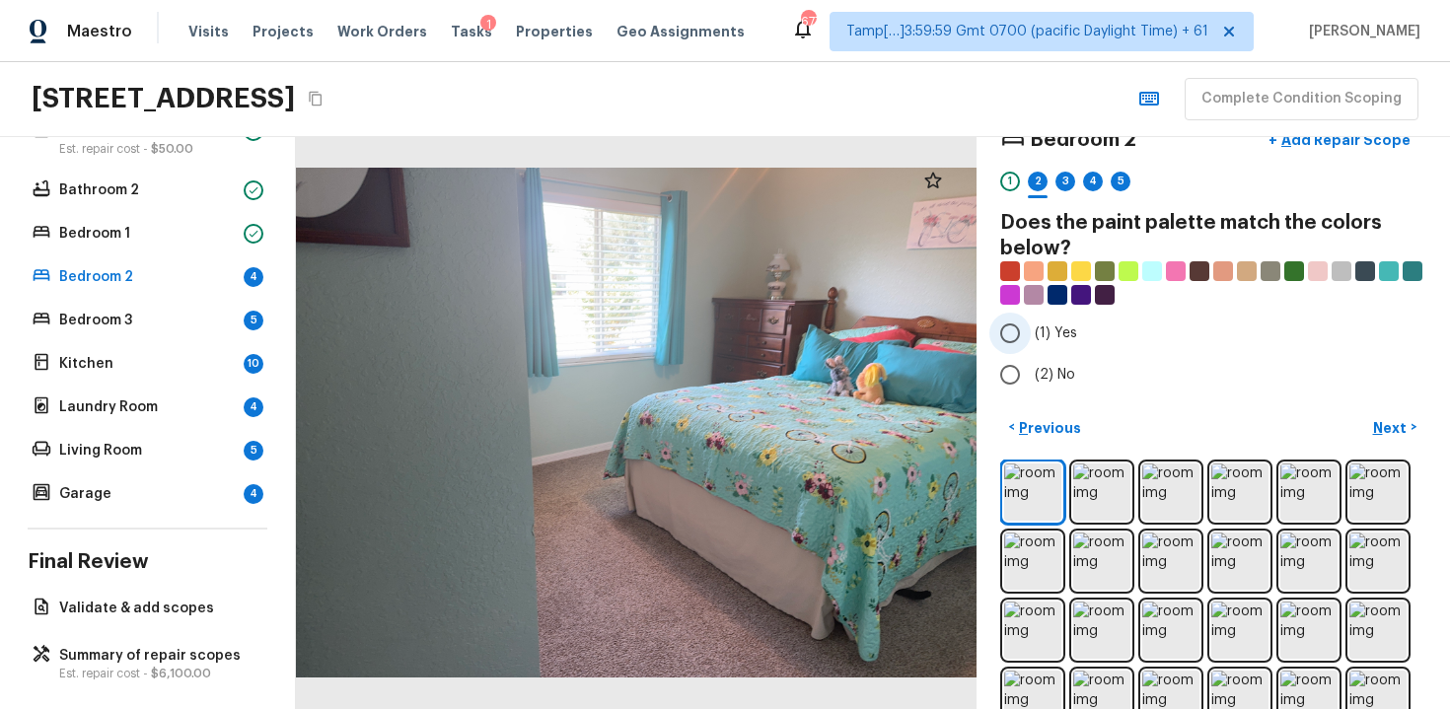
click at [1060, 324] on span "(1) Yes" at bounding box center [1056, 334] width 42 height 20
click at [1031, 324] on input "(1) Yes" at bounding box center [1010, 333] width 41 height 41
radio input "true"
click at [1393, 428] on p "Next" at bounding box center [1391, 428] width 37 height 20
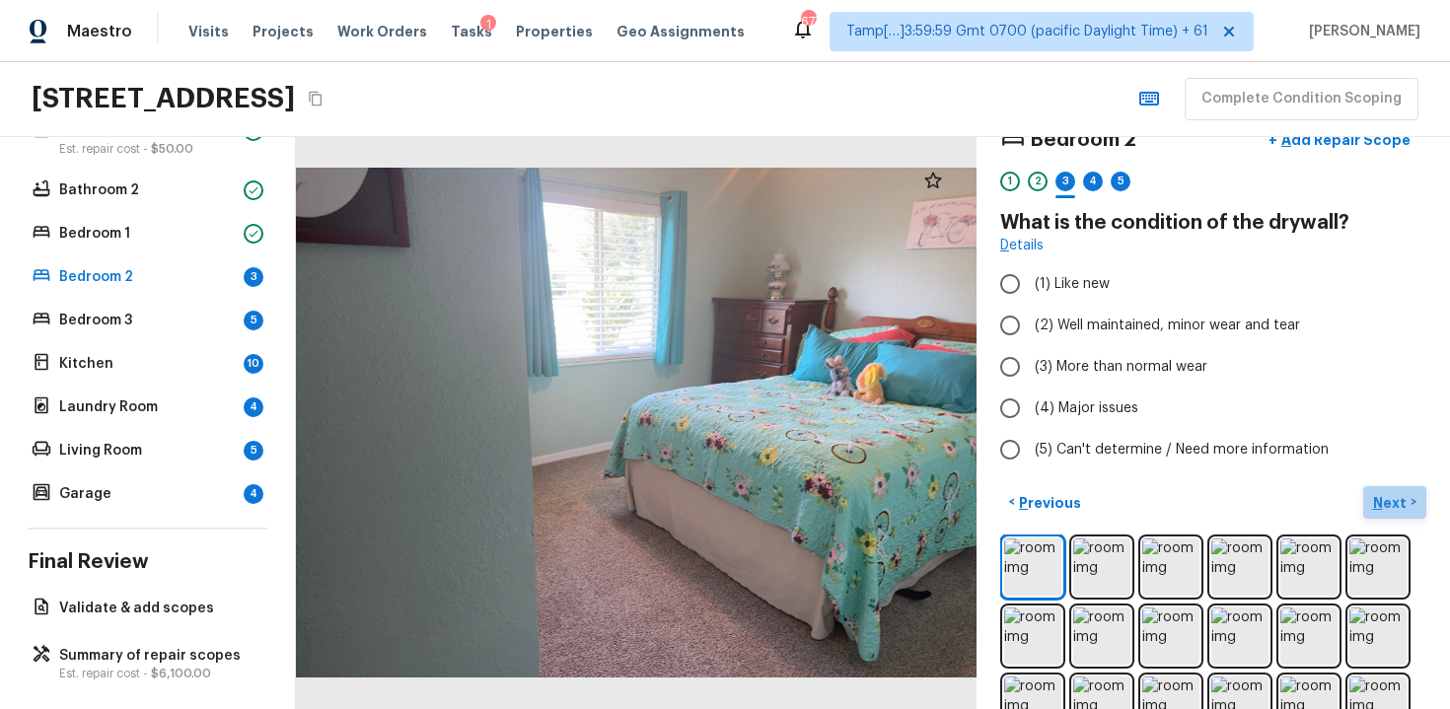
click at [1394, 515] on button "Next >" at bounding box center [1394, 502] width 63 height 33
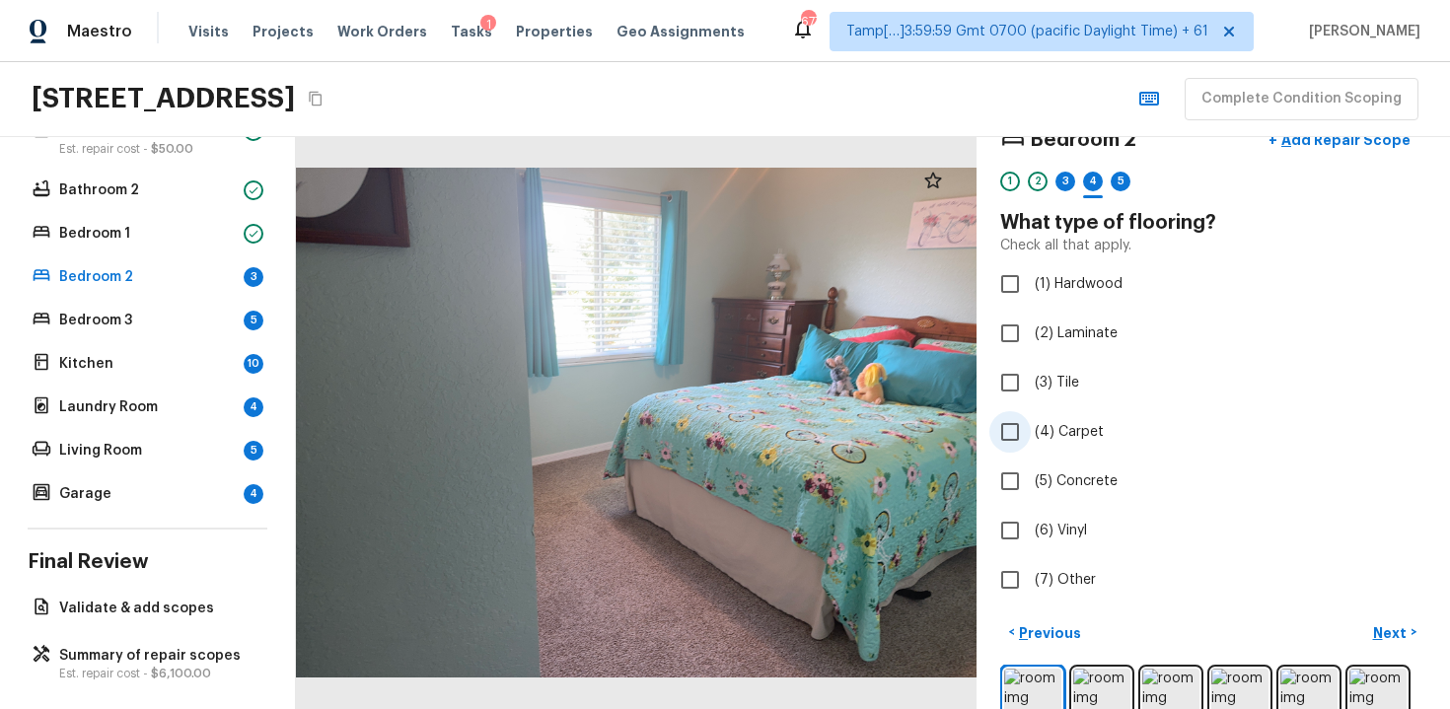
click at [1078, 432] on span "(4) Carpet" at bounding box center [1069, 432] width 69 height 20
click at [1031, 432] on input "(4) Carpet" at bounding box center [1010, 431] width 41 height 41
checkbox input "true"
click at [1396, 624] on p "Next" at bounding box center [1391, 633] width 37 height 20
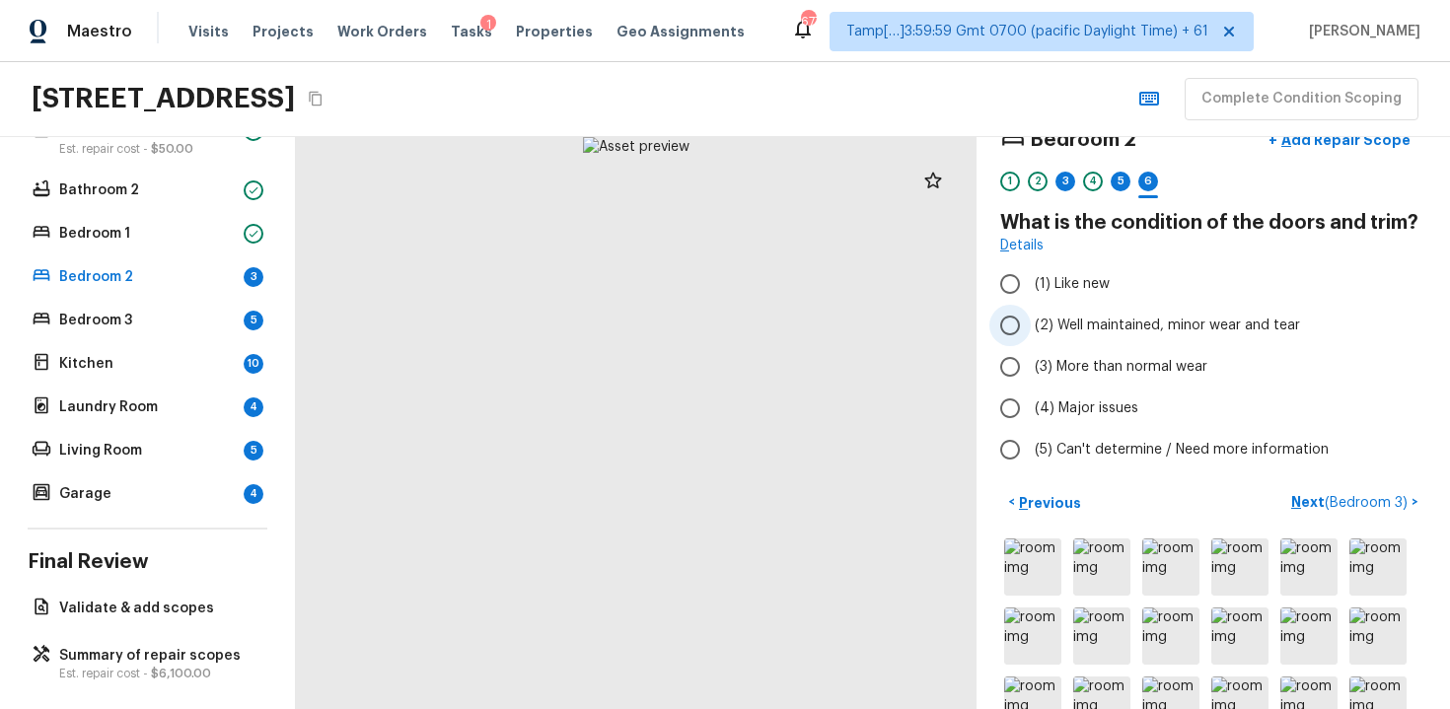
click at [1116, 327] on span "(2) Well maintained, minor wear and tear" at bounding box center [1167, 326] width 265 height 20
click at [1031, 327] on input "(2) Well maintained, minor wear and tear" at bounding box center [1010, 325] width 41 height 41
radio input "true"
click at [1375, 508] on span "( Bedroom 3 )" at bounding box center [1366, 503] width 83 height 14
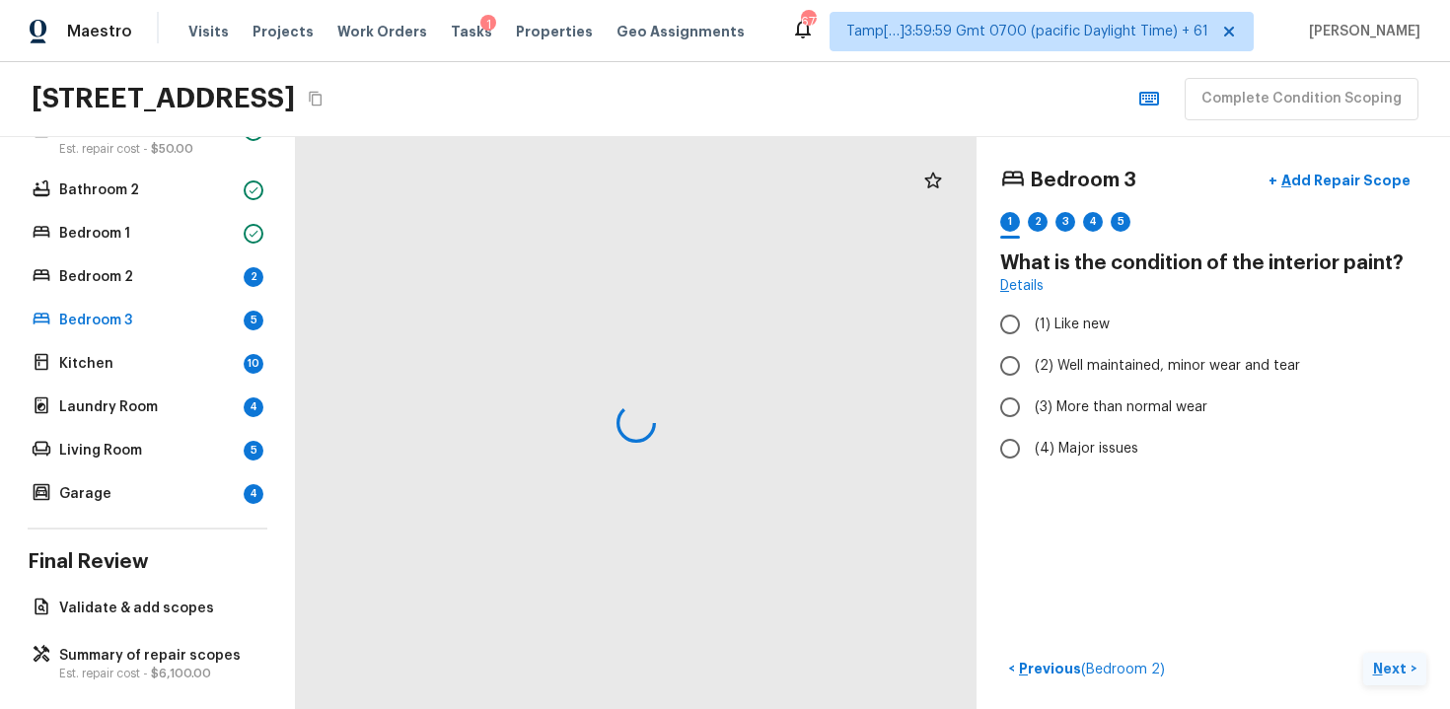
scroll to position [0, 0]
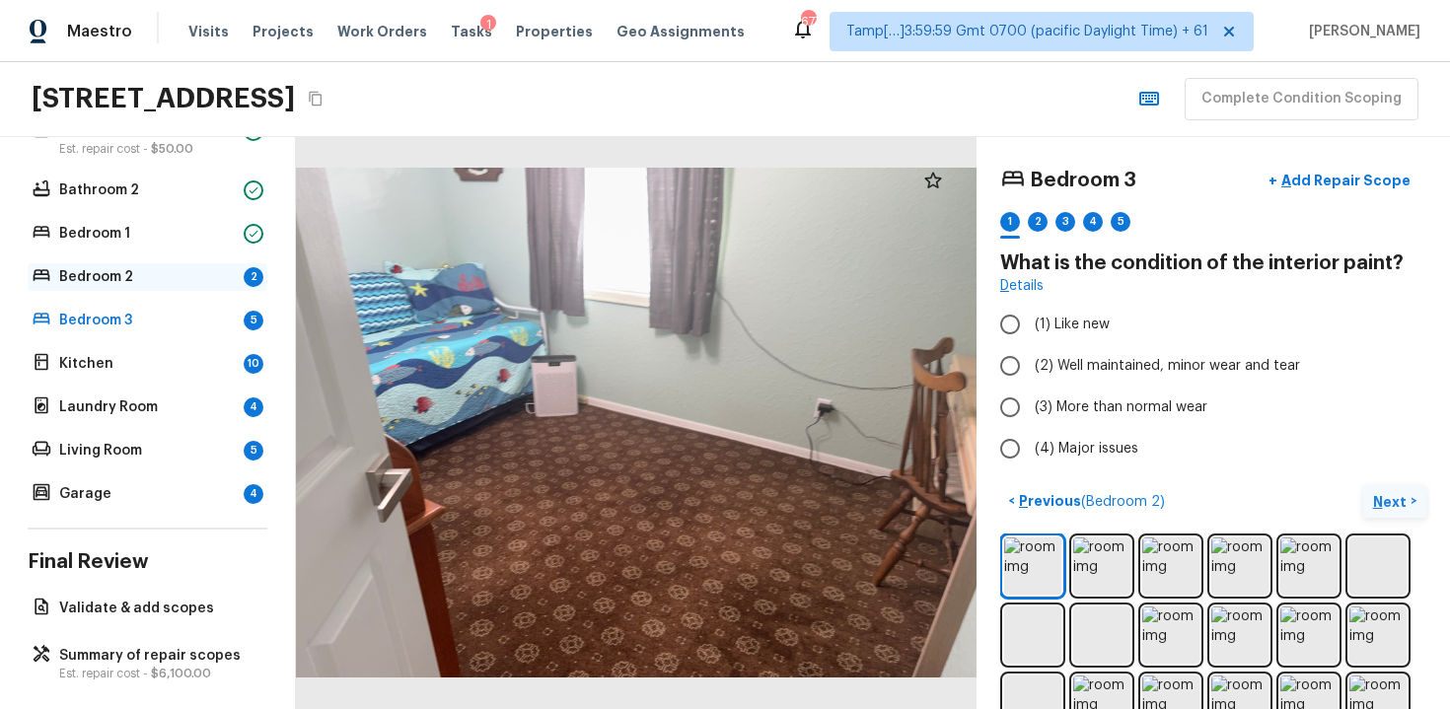
click at [239, 288] on div "Bedroom 2 2" at bounding box center [148, 277] width 240 height 28
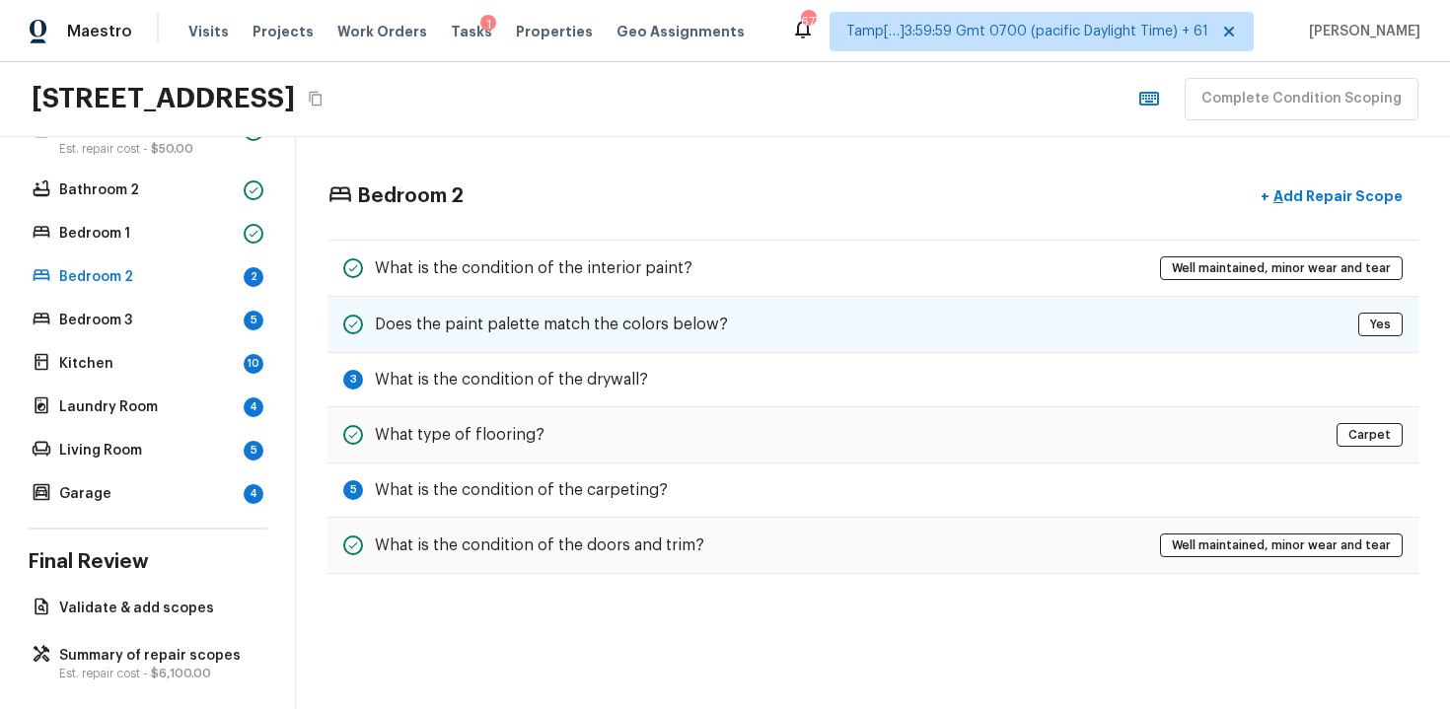
click at [1223, 348] on div "Does the paint palette match the colors below? Yes" at bounding box center [873, 325] width 1091 height 56
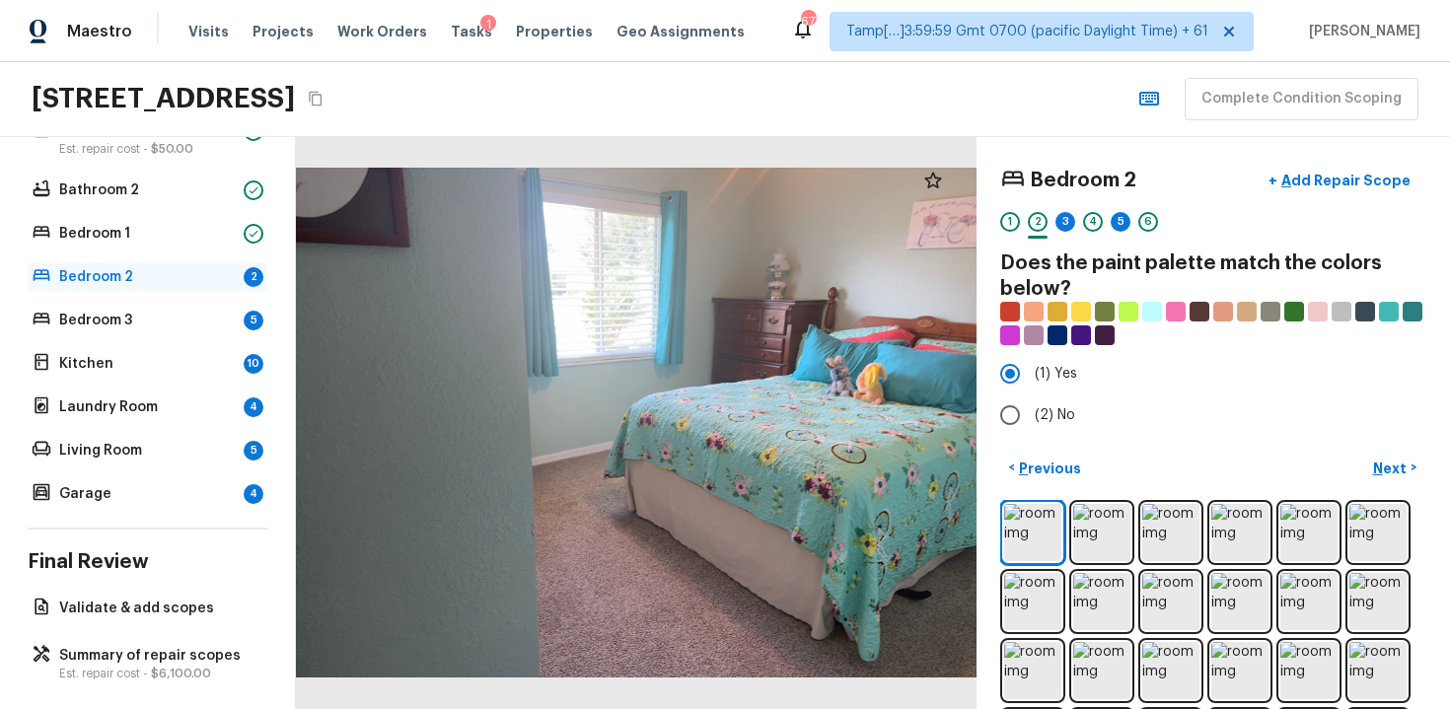
click at [82, 263] on div "Bedroom 2 2" at bounding box center [148, 277] width 240 height 28
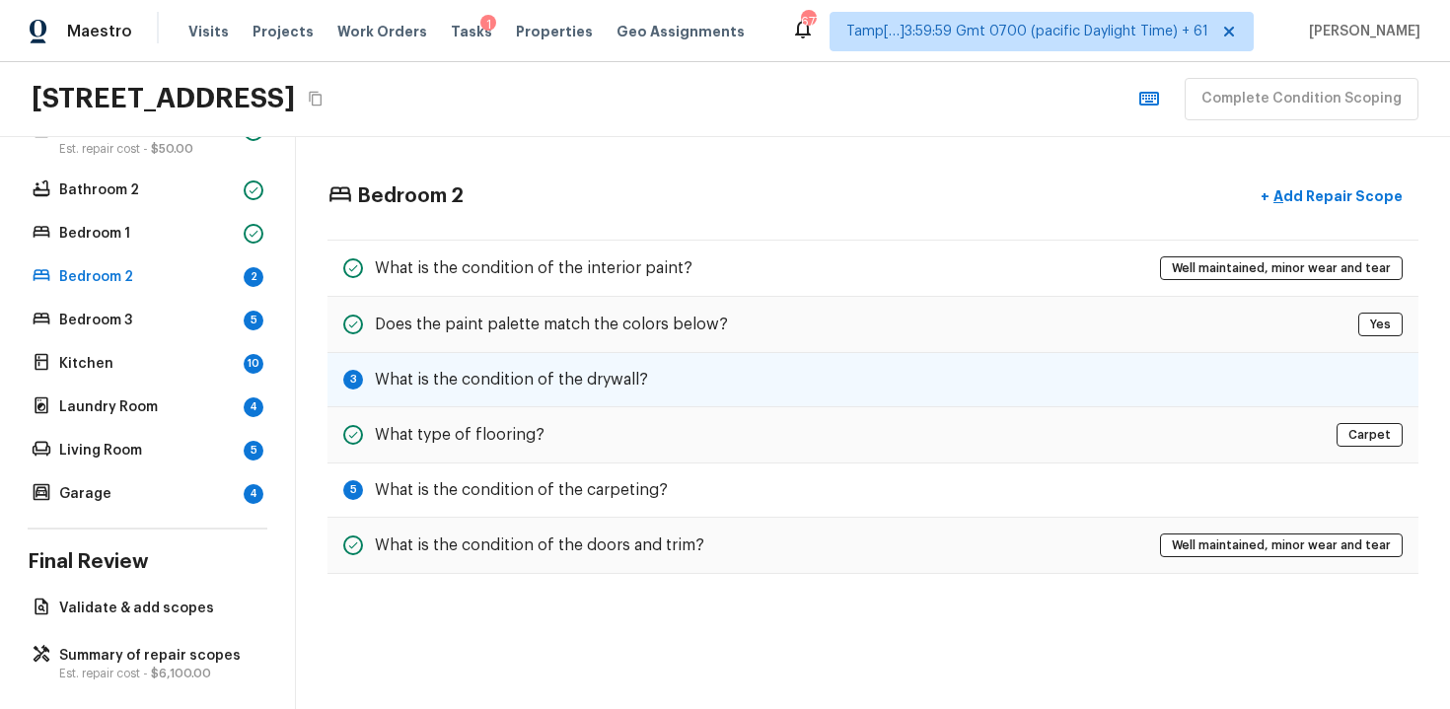
click at [676, 390] on div "3 What is the condition of the drywall?" at bounding box center [873, 380] width 1091 height 54
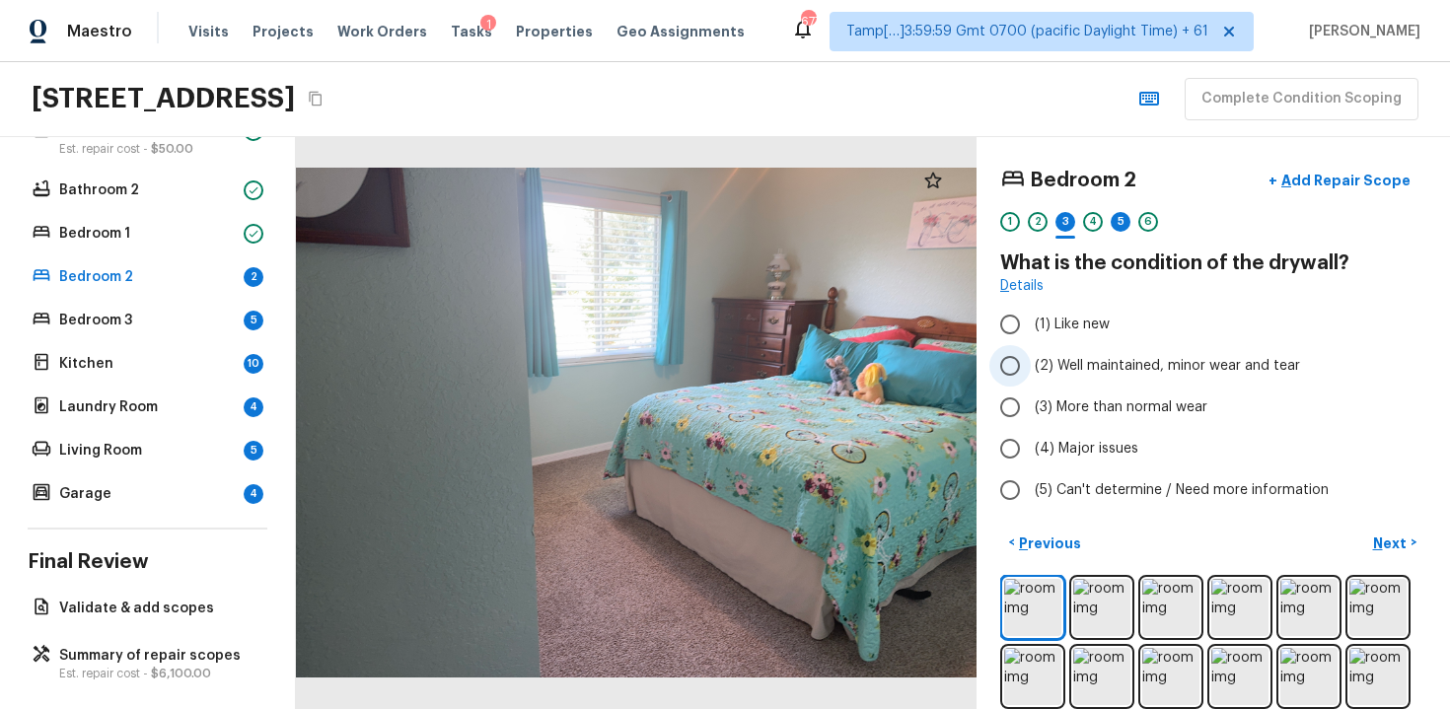
click at [1115, 369] on span "(2) Well maintained, minor wear and tear" at bounding box center [1167, 366] width 265 height 20
click at [1031, 369] on input "(2) Well maintained, minor wear and tear" at bounding box center [1010, 365] width 41 height 41
radio input "true"
click at [1115, 227] on div "5" at bounding box center [1121, 222] width 20 height 20
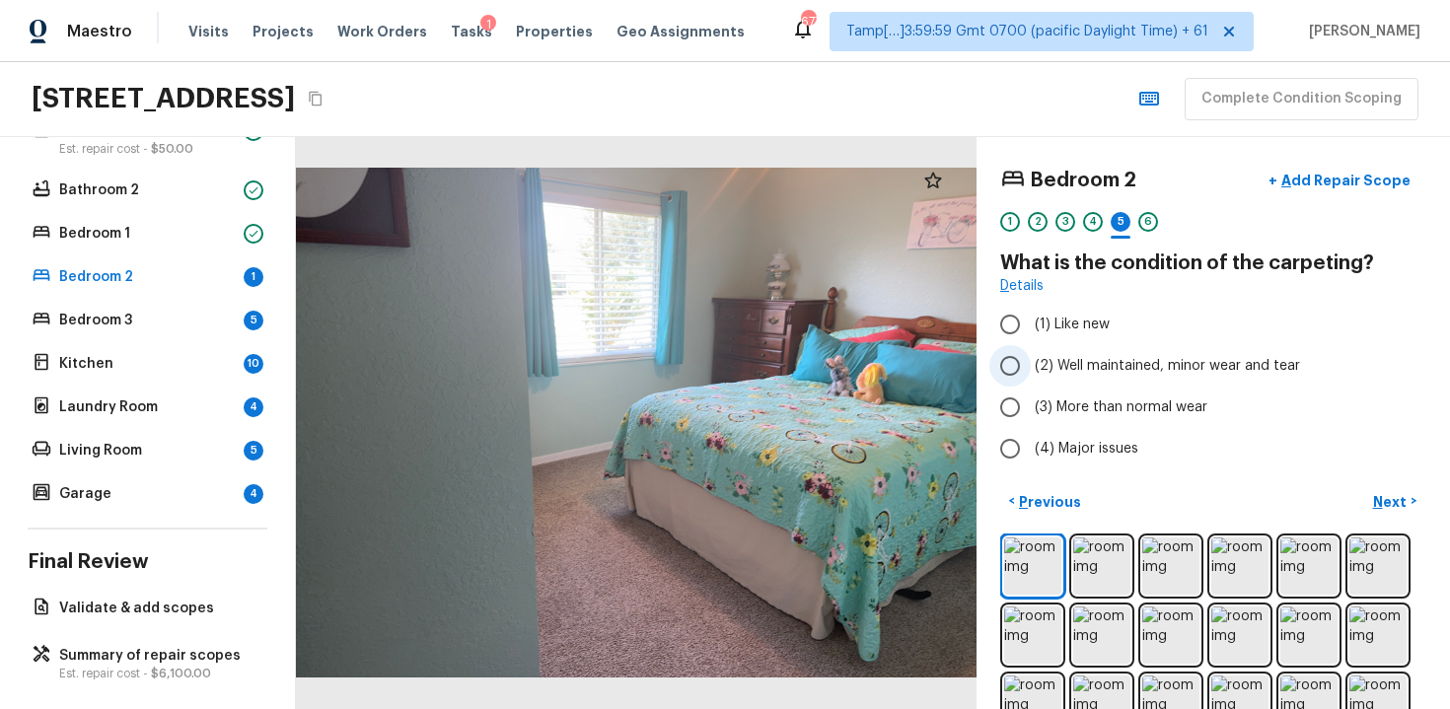
click at [1085, 374] on span "(2) Well maintained, minor wear and tear" at bounding box center [1167, 366] width 265 height 20
click at [1031, 374] on input "(2) Well maintained, minor wear and tear" at bounding box center [1010, 365] width 41 height 41
radio input "true"
click at [1408, 494] on p "Next" at bounding box center [1391, 502] width 37 height 20
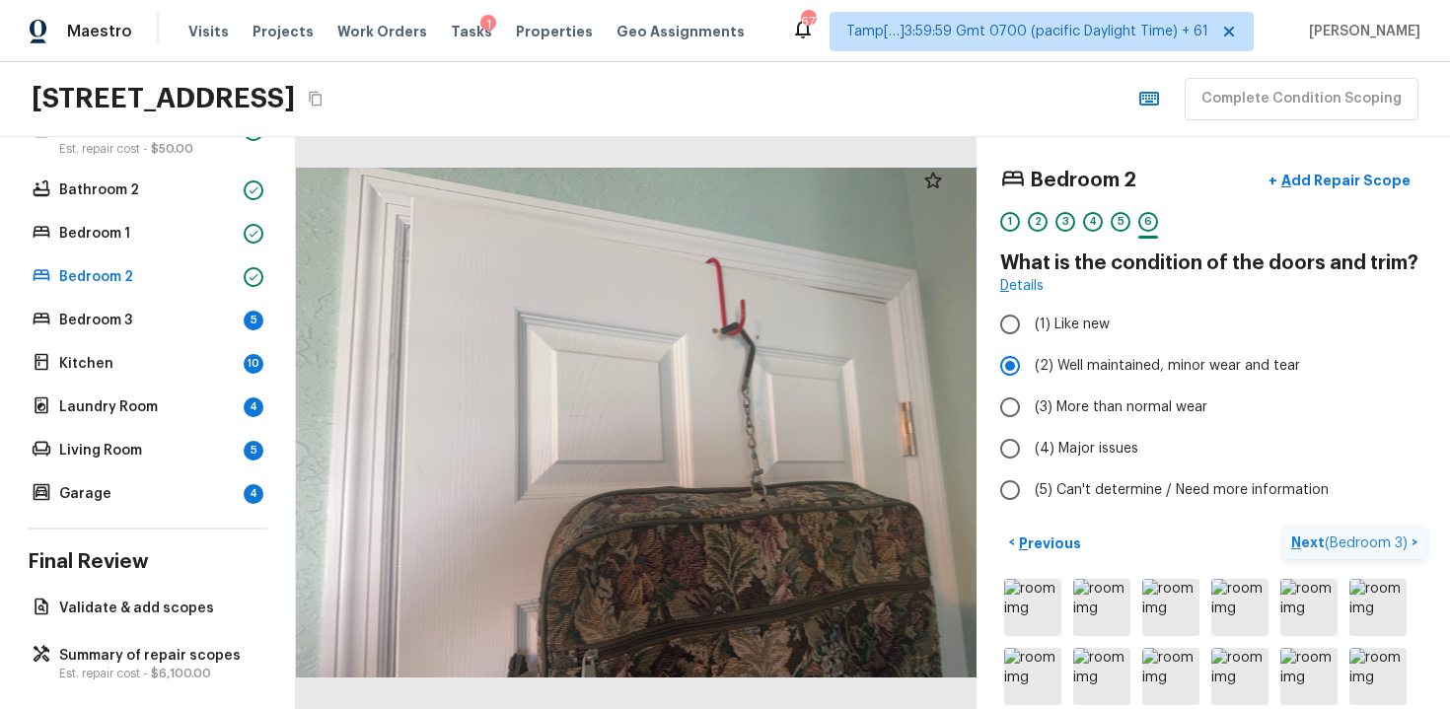
click at [1315, 539] on p "Next ( Bedroom 3 )" at bounding box center [1351, 543] width 120 height 21
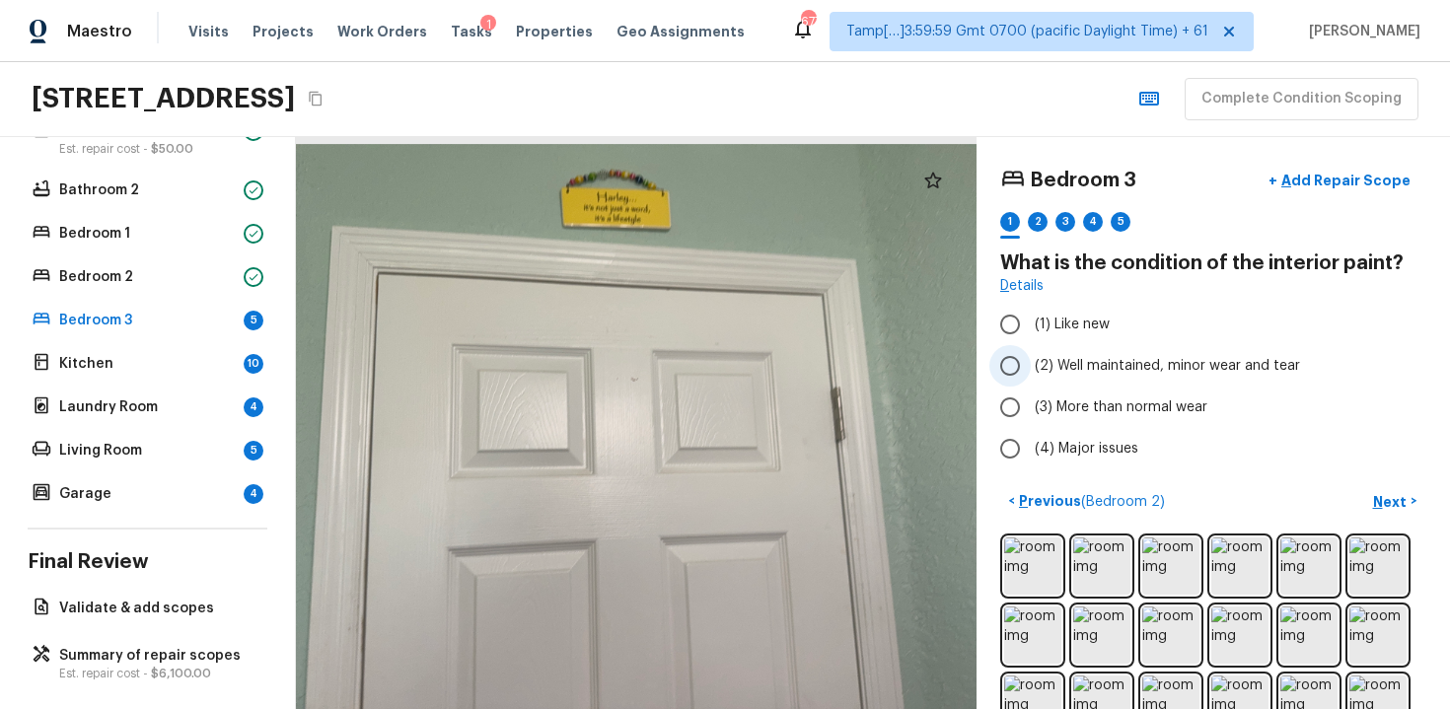
click at [1062, 380] on label "(2) Well maintained, minor wear and tear" at bounding box center [1200, 365] width 421 height 41
click at [1031, 380] on input "(2) Well maintained, minor wear and tear" at bounding box center [1010, 365] width 41 height 41
radio input "true"
click at [1397, 499] on p "Next" at bounding box center [1391, 502] width 37 height 20
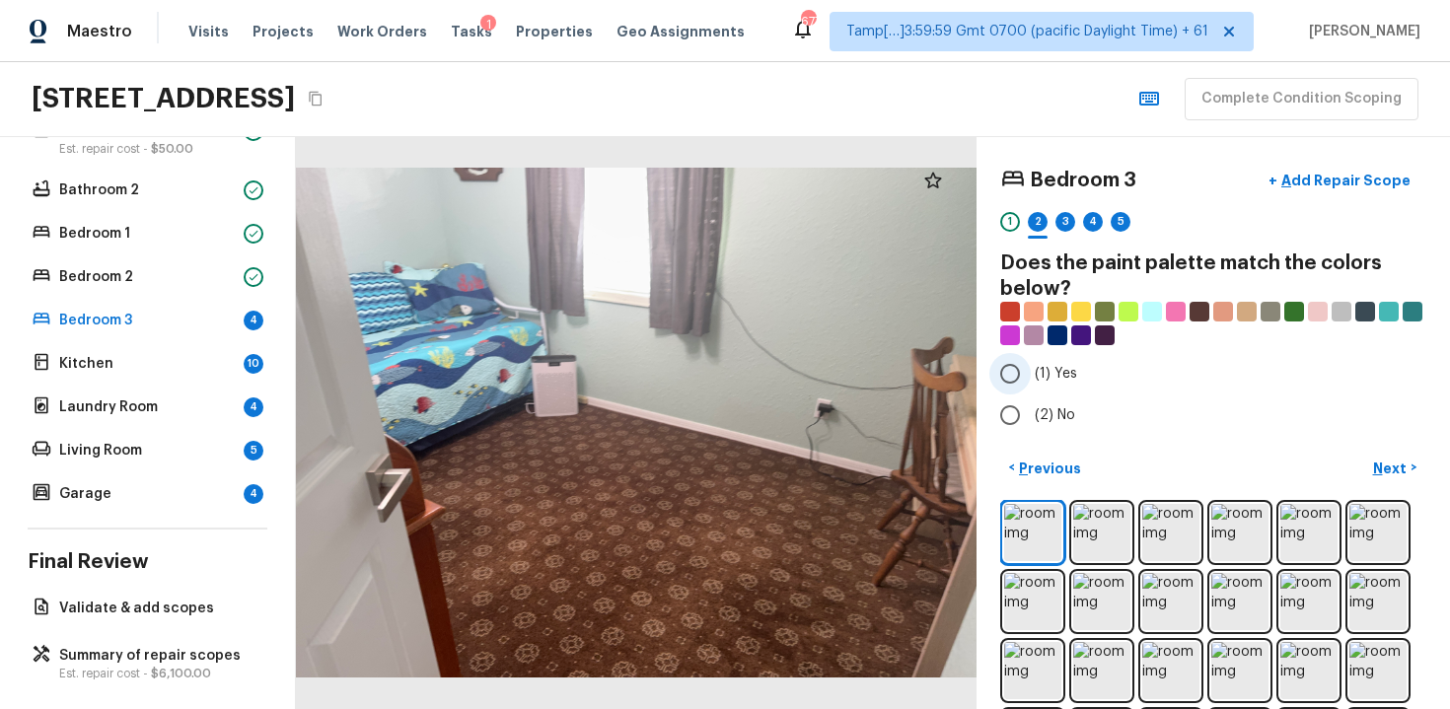
click at [1040, 362] on label "(1) Yes" at bounding box center [1200, 373] width 421 height 41
click at [1031, 362] on input "(1) Yes" at bounding box center [1010, 373] width 41 height 41
radio input "true"
click at [1393, 464] on p "Next" at bounding box center [1391, 469] width 37 height 20
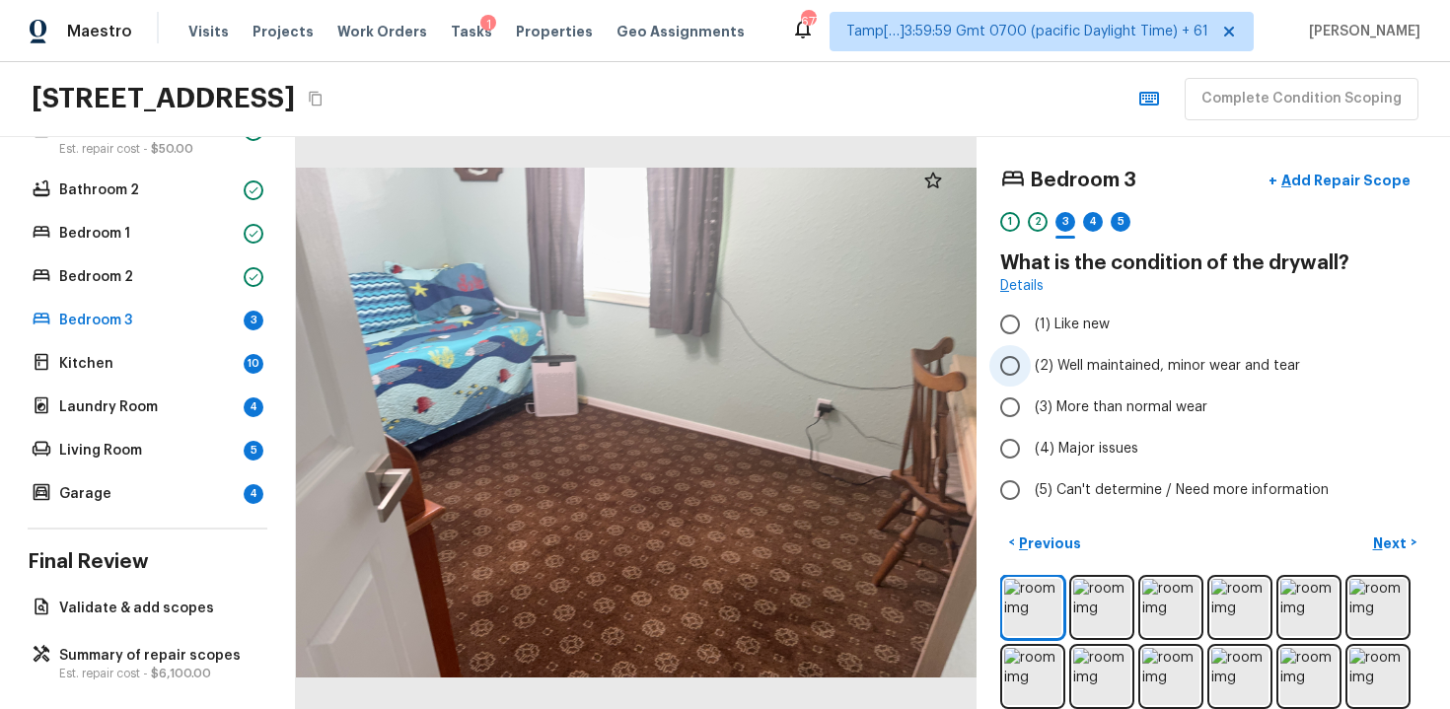
click at [1117, 365] on span "(2) Well maintained, minor wear and tear" at bounding box center [1167, 366] width 265 height 20
click at [1031, 365] on input "(2) Well maintained, minor wear and tear" at bounding box center [1010, 365] width 41 height 41
radio input "true"
click at [1411, 525] on div "Bedroom 3 + Add Repair Scope 1 2 3 4 5 What is the condition of the drywall? De…" at bounding box center [1214, 423] width 474 height 572
click at [1399, 540] on p "Next" at bounding box center [1391, 544] width 37 height 20
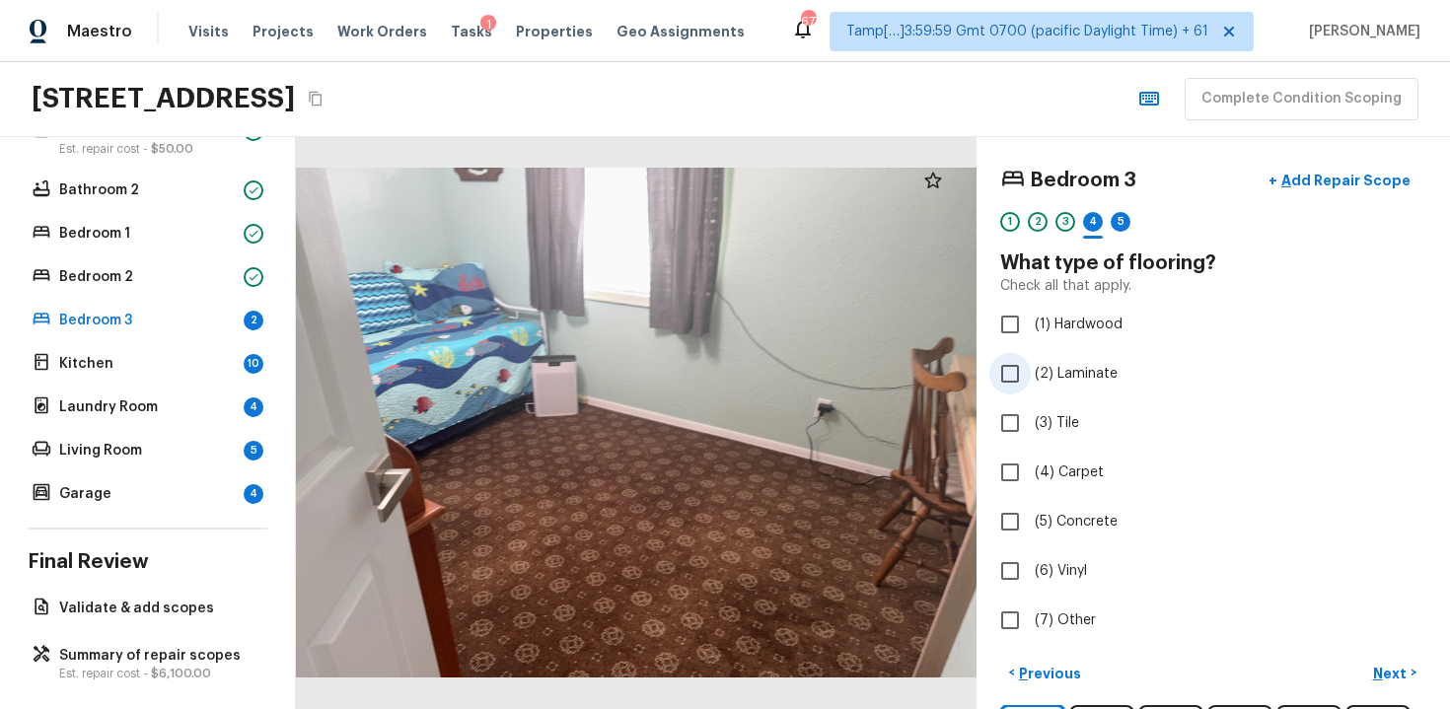
click at [1024, 389] on input "(2) Laminate" at bounding box center [1010, 373] width 41 height 41
checkbox input "true"
click at [1387, 664] on p "Next" at bounding box center [1391, 674] width 37 height 20
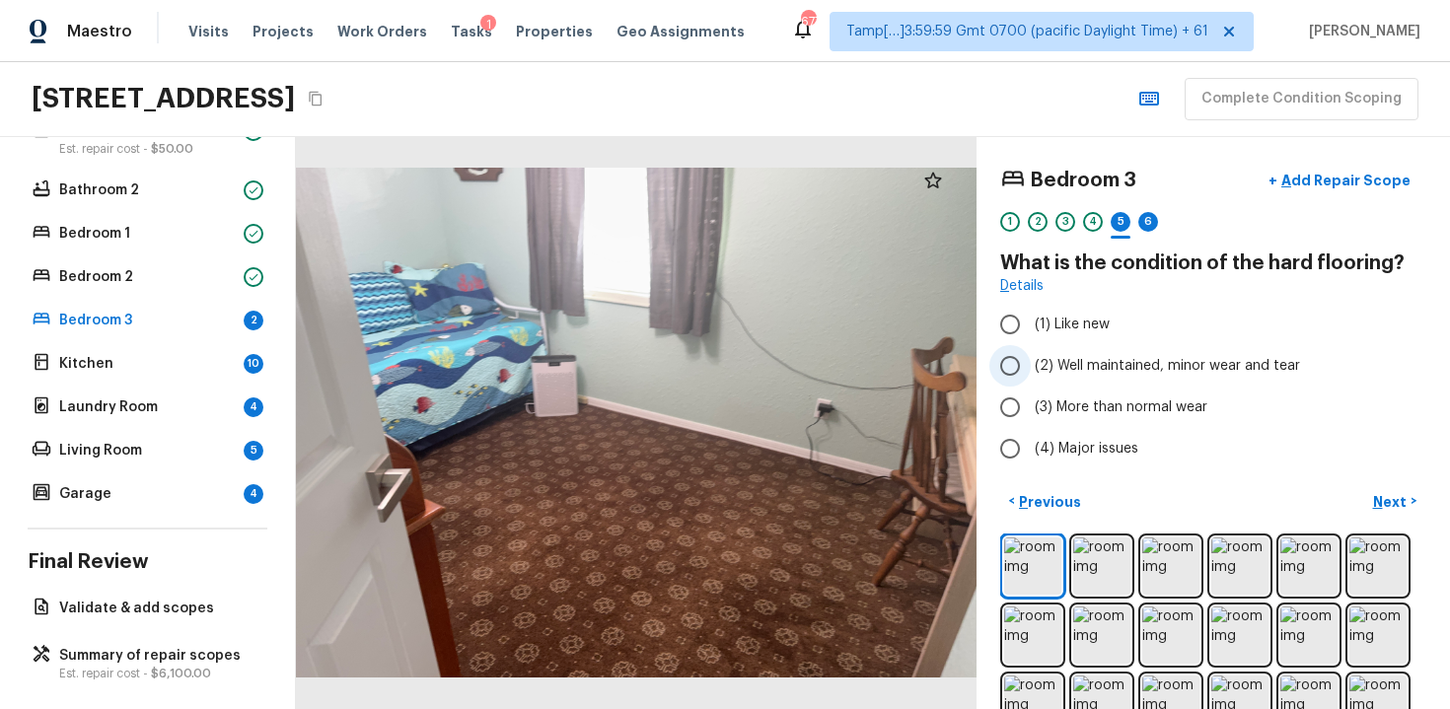
click at [1112, 350] on label "(2) Well maintained, minor wear and tear" at bounding box center [1200, 365] width 421 height 41
click at [1031, 350] on input "(2) Well maintained, minor wear and tear" at bounding box center [1010, 365] width 41 height 41
radio input "true"
click at [1374, 497] on p "Next" at bounding box center [1391, 502] width 37 height 20
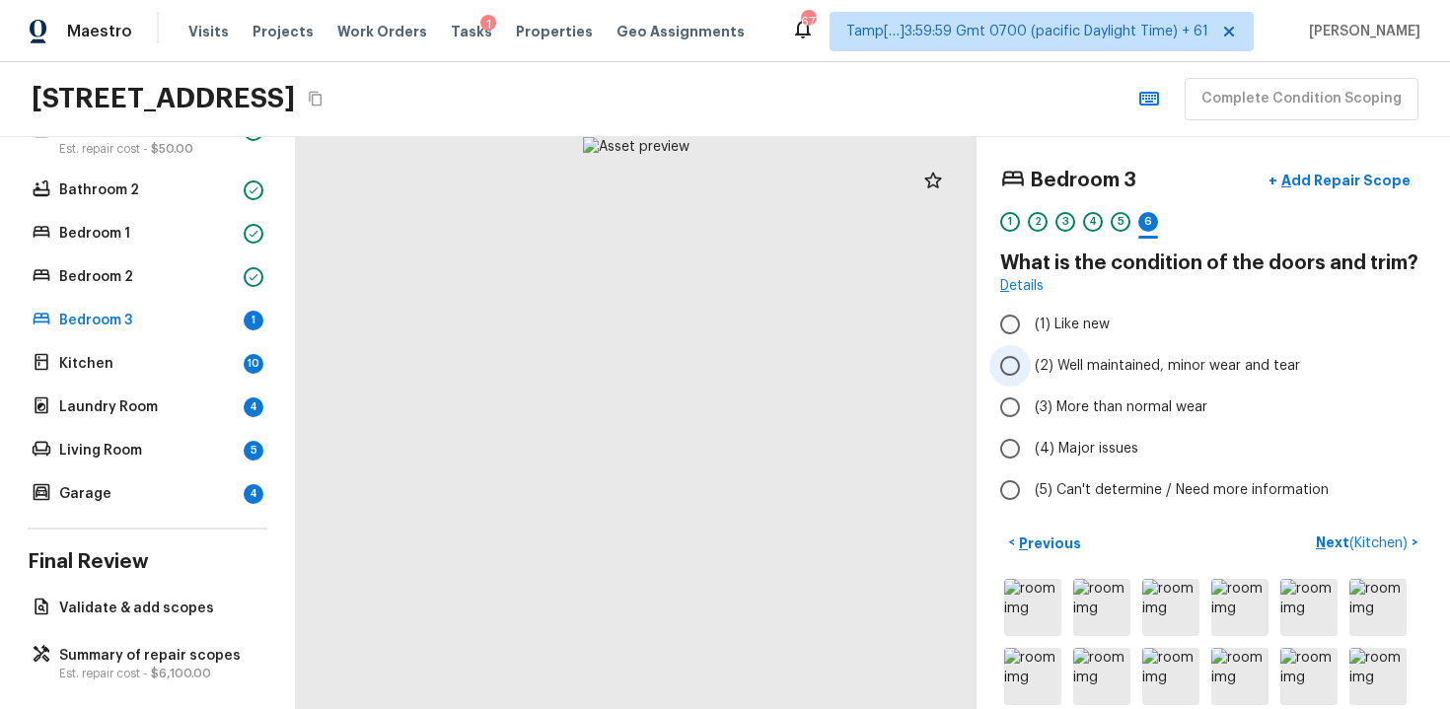
click at [1093, 360] on span "(2) Well maintained, minor wear and tear" at bounding box center [1167, 366] width 265 height 20
click at [1031, 360] on input "(2) Well maintained, minor wear and tear" at bounding box center [1010, 365] width 41 height 41
radio input "true"
click at [1398, 539] on span "( Kitchen )" at bounding box center [1379, 544] width 58 height 14
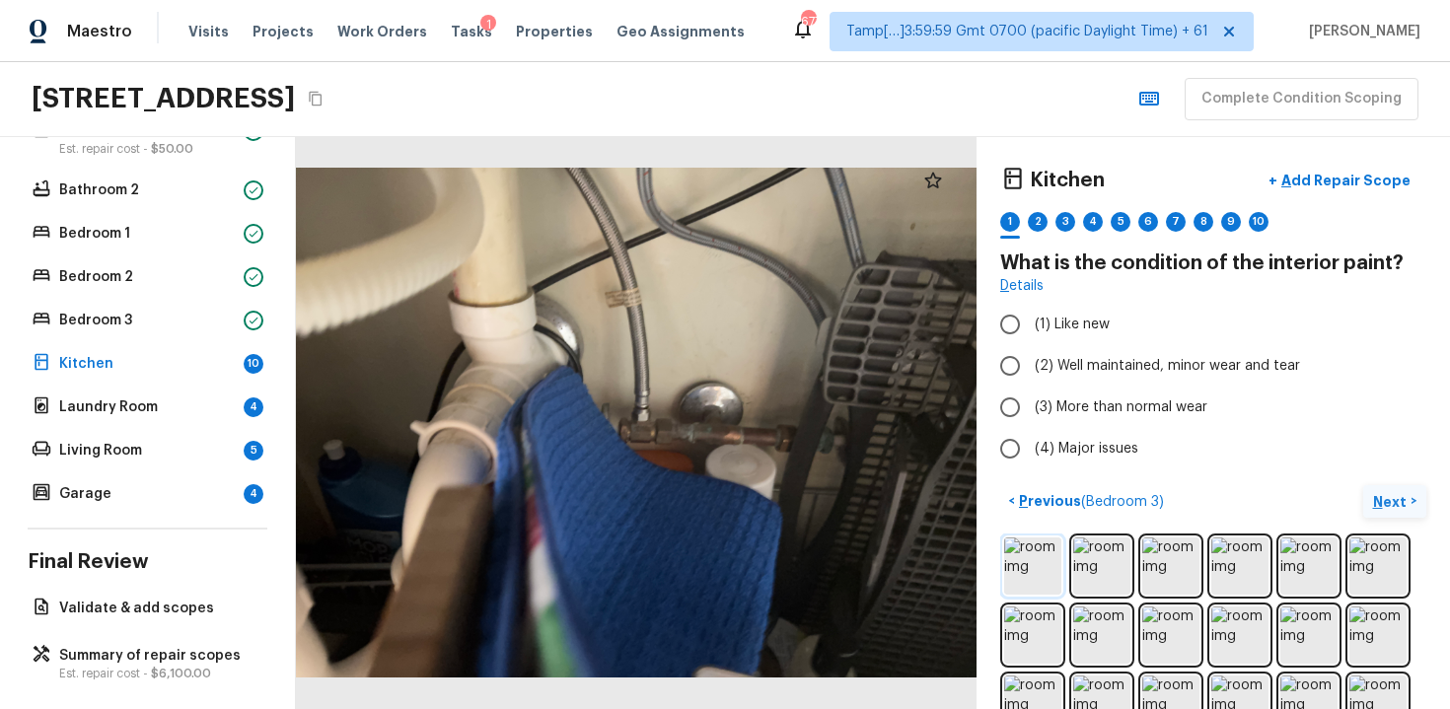
click at [1038, 566] on img at bounding box center [1032, 566] width 57 height 57
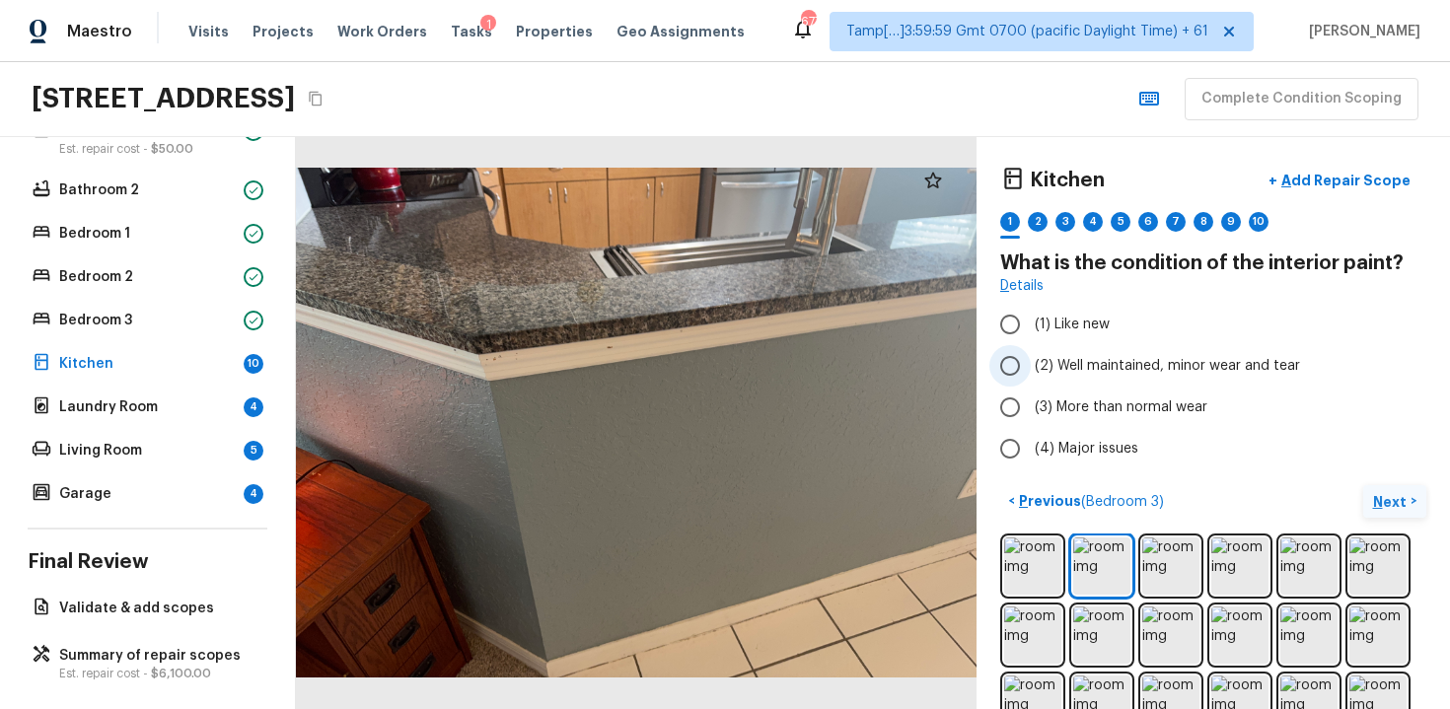
click at [1071, 357] on span "(2) Well maintained, minor wear and tear" at bounding box center [1167, 366] width 265 height 20
click at [1031, 357] on input "(2) Well maintained, minor wear and tear" at bounding box center [1010, 365] width 41 height 41
radio input "true"
click at [1364, 489] on button "Next >" at bounding box center [1394, 501] width 63 height 33
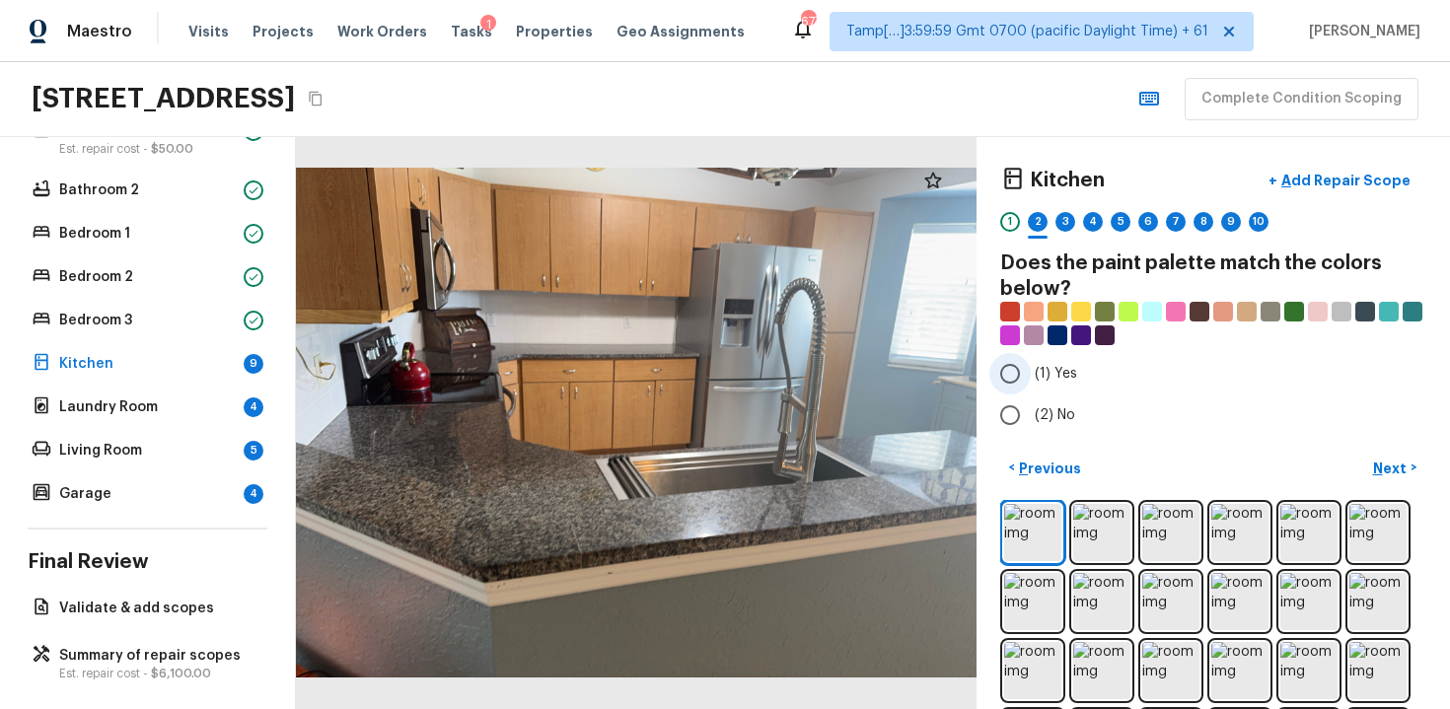
click at [1010, 381] on input "(1) Yes" at bounding box center [1010, 373] width 41 height 41
radio input "true"
click at [1396, 467] on p "Next" at bounding box center [1391, 469] width 37 height 20
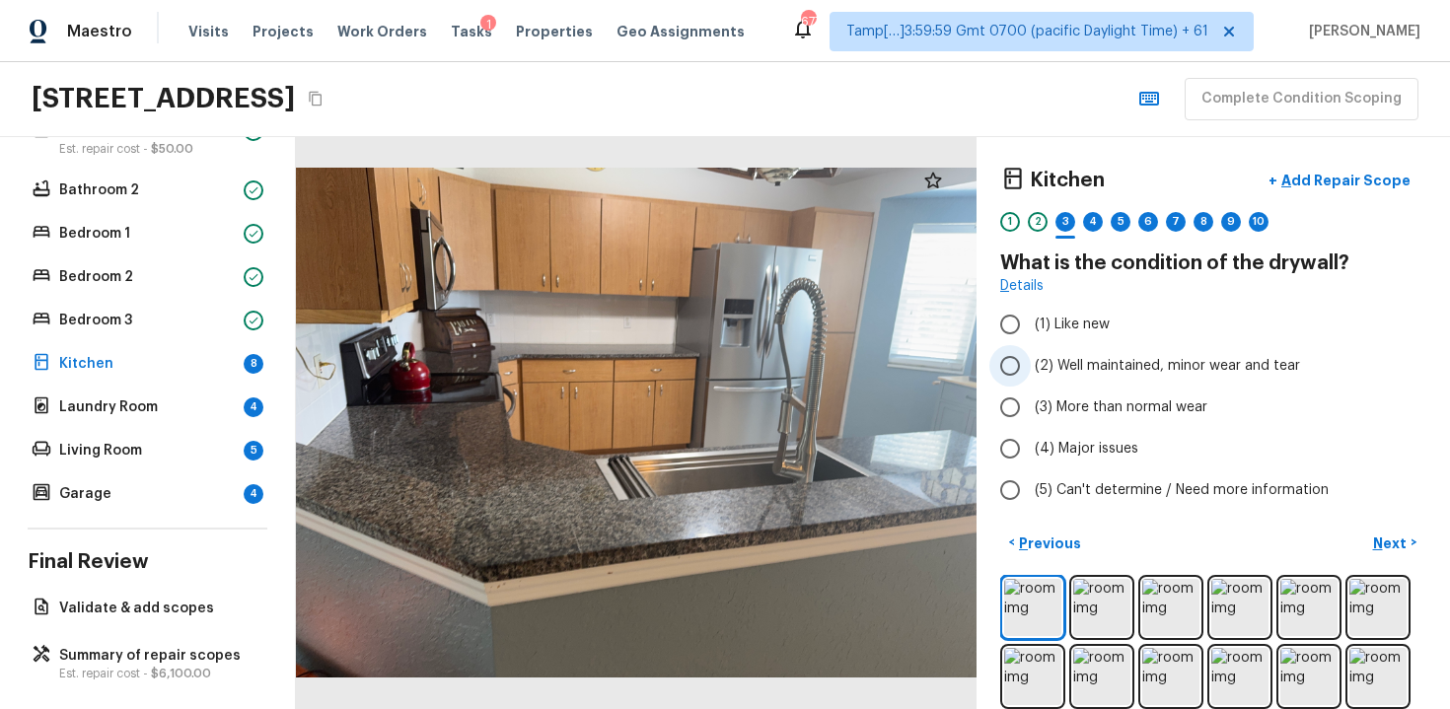
click at [1039, 377] on label "(2) Well maintained, minor wear and tear" at bounding box center [1200, 365] width 421 height 41
click at [1031, 377] on input "(2) Well maintained, minor wear and tear" at bounding box center [1010, 365] width 41 height 41
radio input "true"
click at [1377, 530] on button "Next >" at bounding box center [1394, 543] width 63 height 33
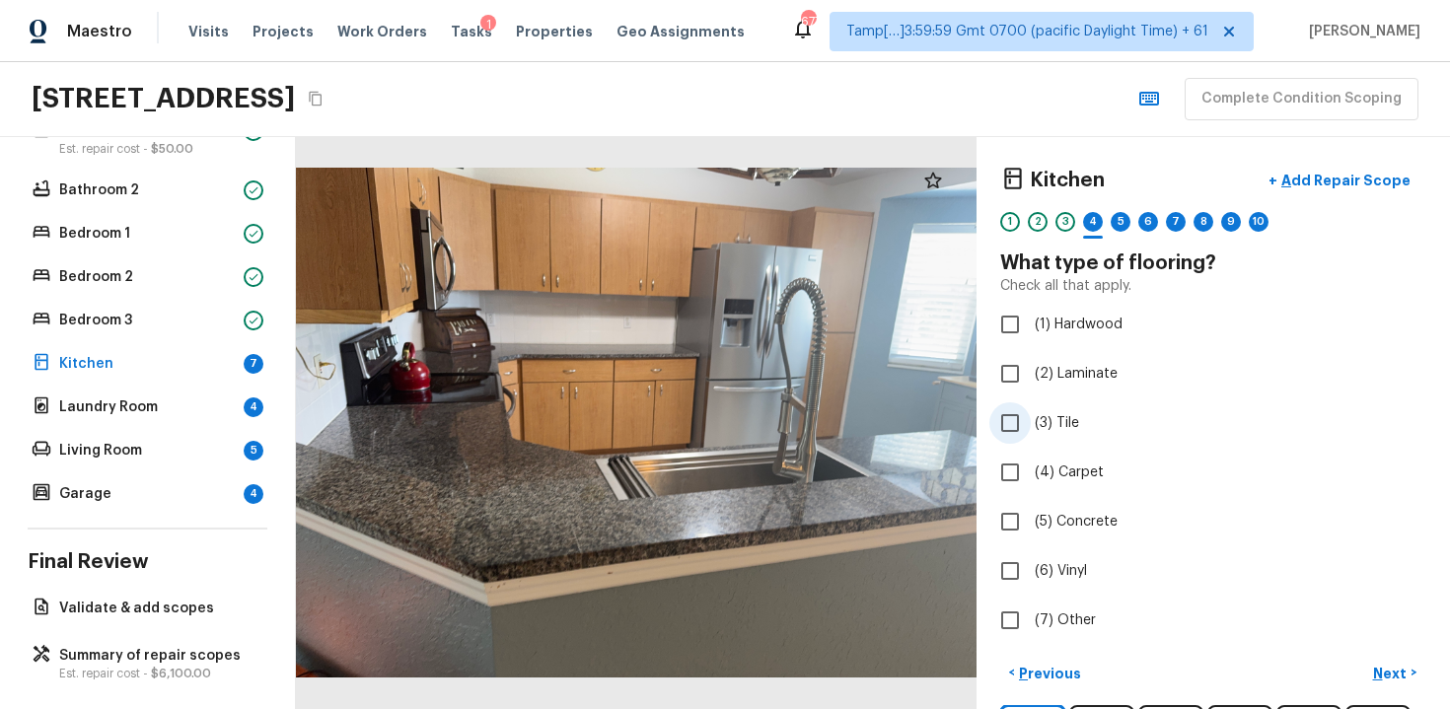
click at [1017, 423] on input "(3) Tile" at bounding box center [1010, 423] width 41 height 41
checkbox input "true"
click at [1380, 678] on p "Next" at bounding box center [1391, 674] width 37 height 20
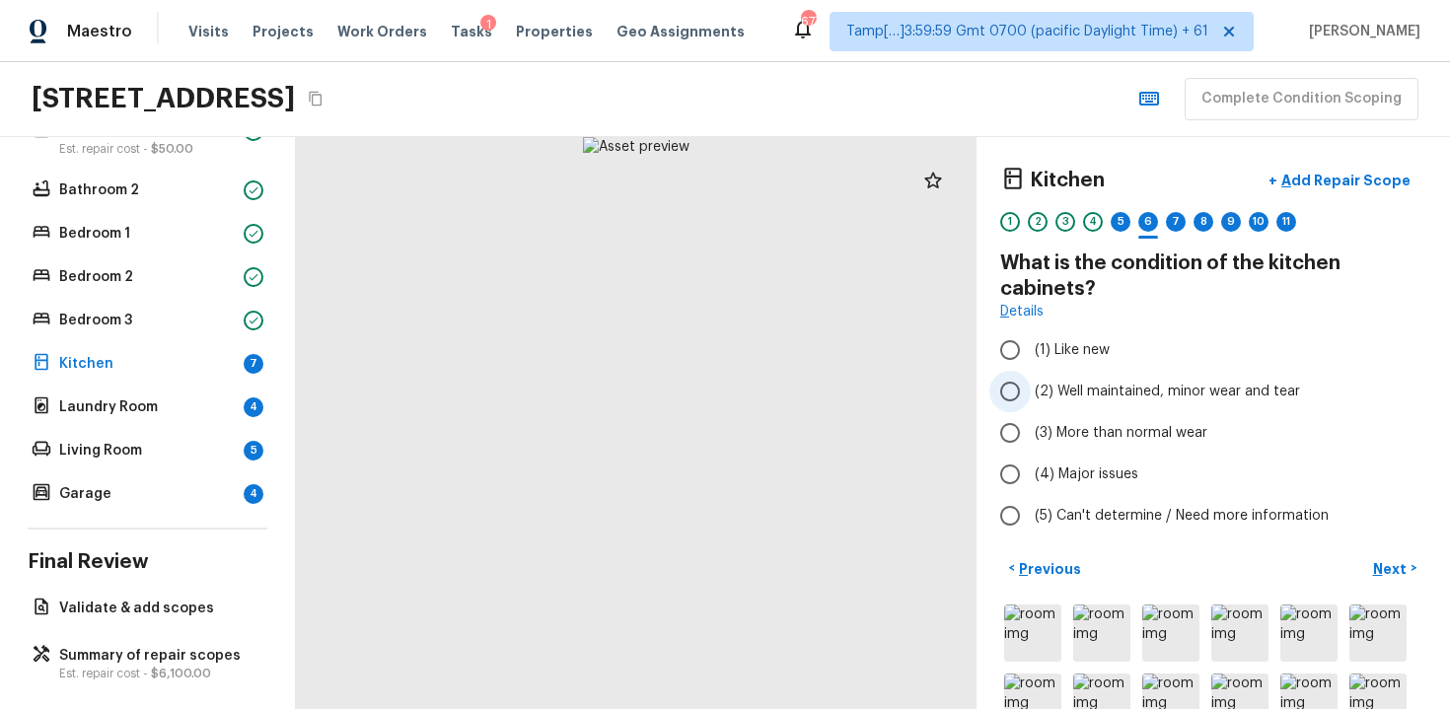
click at [1131, 407] on label "(2) Well maintained, minor wear and tear" at bounding box center [1200, 391] width 421 height 41
click at [1031, 407] on input "(2) Well maintained, minor wear and tear" at bounding box center [1010, 391] width 41 height 41
radio input "true"
click at [1390, 566] on p "Next" at bounding box center [1391, 569] width 37 height 20
click at [1113, 224] on div "5" at bounding box center [1121, 222] width 20 height 20
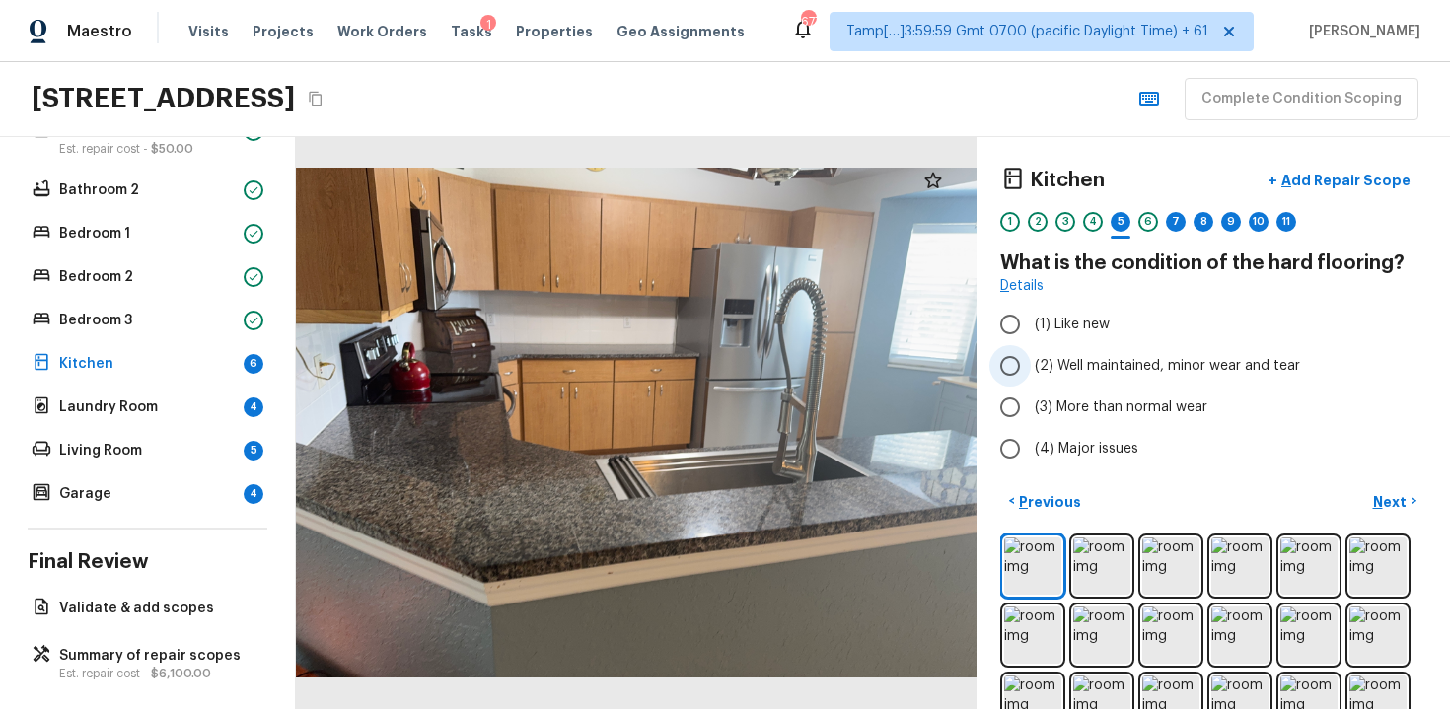
click at [1001, 373] on input "(2) Well maintained, minor wear and tear" at bounding box center [1010, 365] width 41 height 41
radio input "true"
click at [1372, 506] on button "Next >" at bounding box center [1394, 501] width 63 height 33
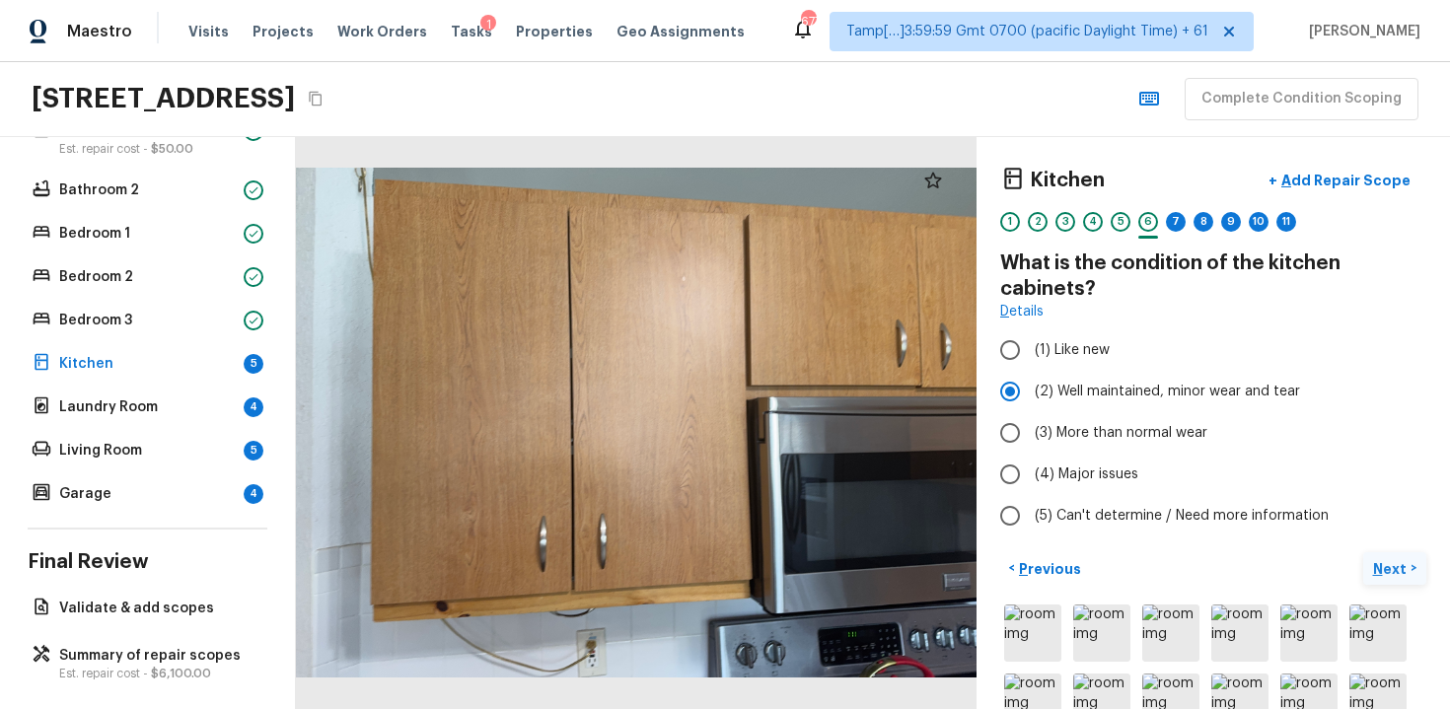
click at [1401, 554] on button "Next >" at bounding box center [1394, 568] width 63 height 33
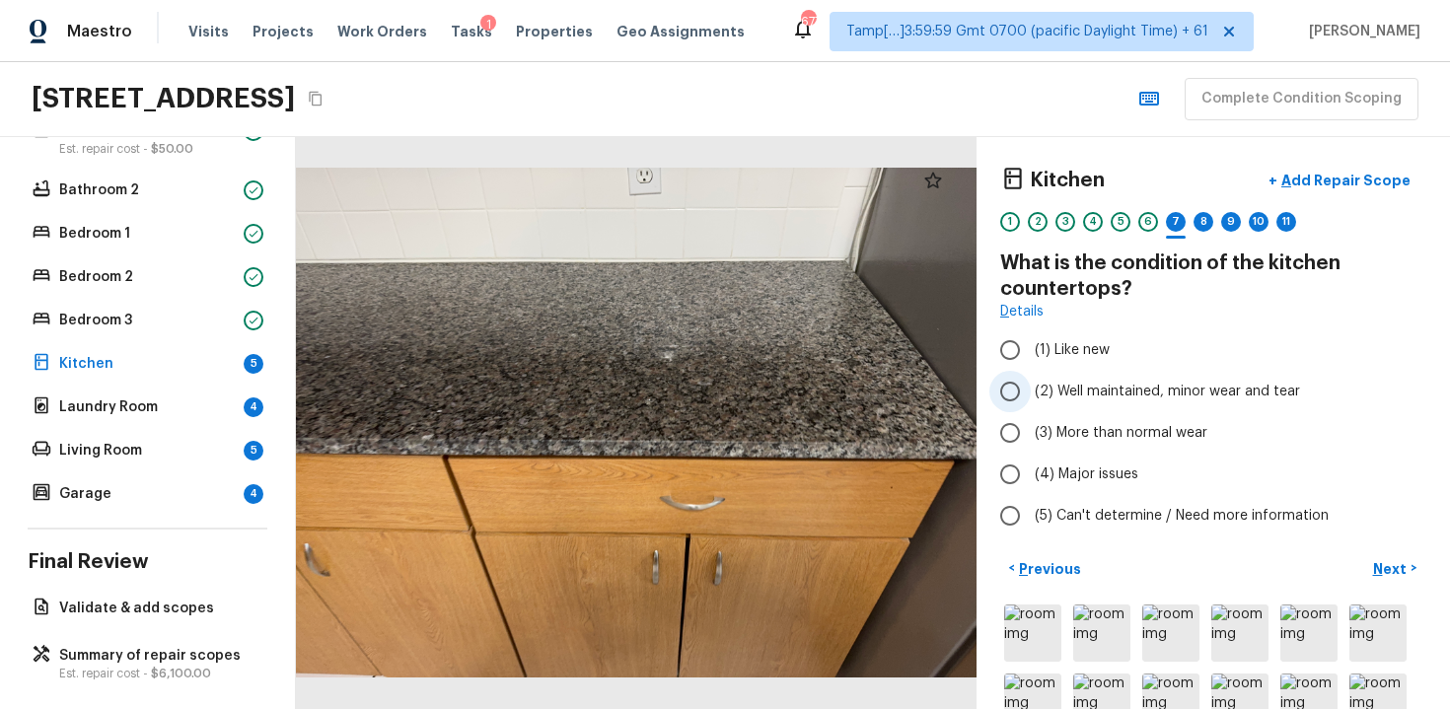
click at [1158, 394] on span "(2) Well maintained, minor wear and tear" at bounding box center [1167, 392] width 265 height 20
click at [1031, 394] on input "(2) Well maintained, minor wear and tear" at bounding box center [1010, 391] width 41 height 41
radio input "true"
click at [1403, 584] on button "Next >" at bounding box center [1394, 568] width 63 height 33
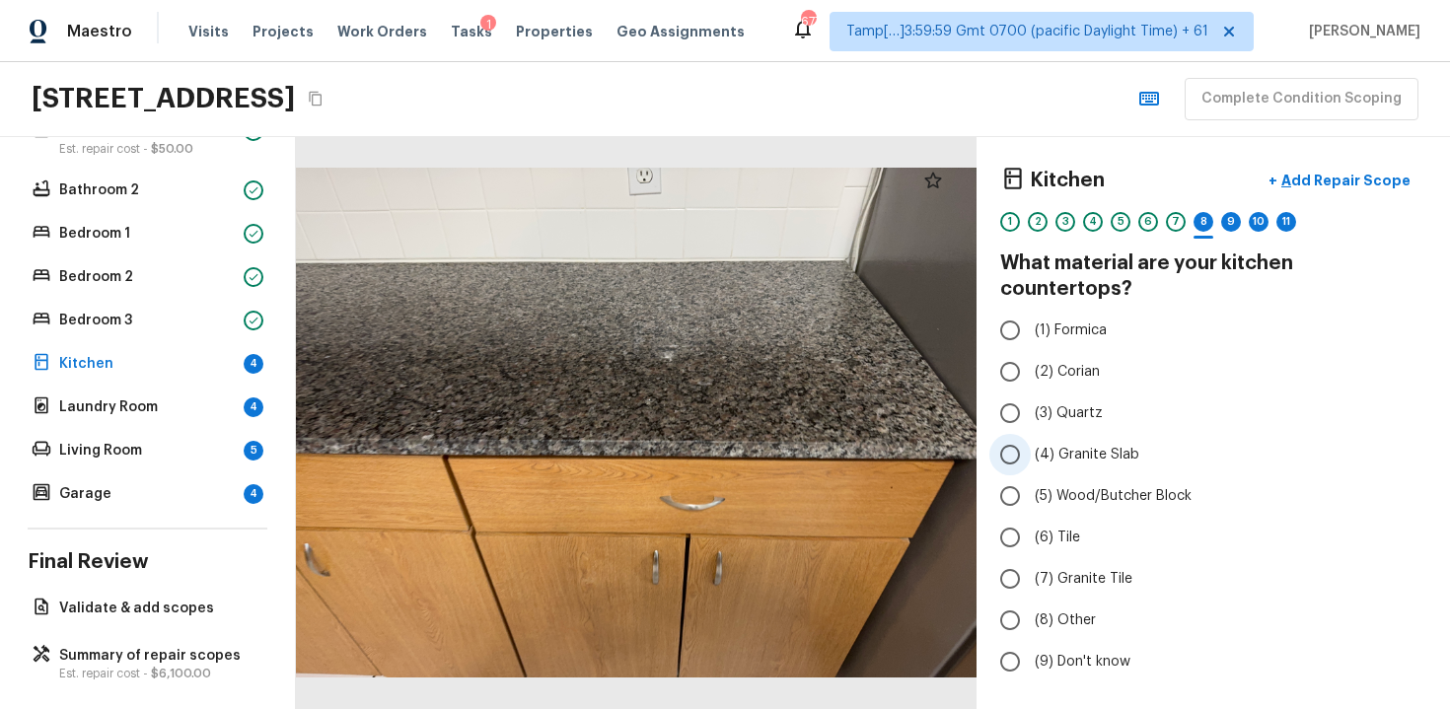
click at [1052, 445] on span "(4) Granite Slab" at bounding box center [1087, 455] width 105 height 20
click at [1031, 434] on input "(4) Granite Slab" at bounding box center [1010, 454] width 41 height 41
radio input "true"
click at [1386, 705] on p "Next" at bounding box center [1391, 715] width 37 height 20
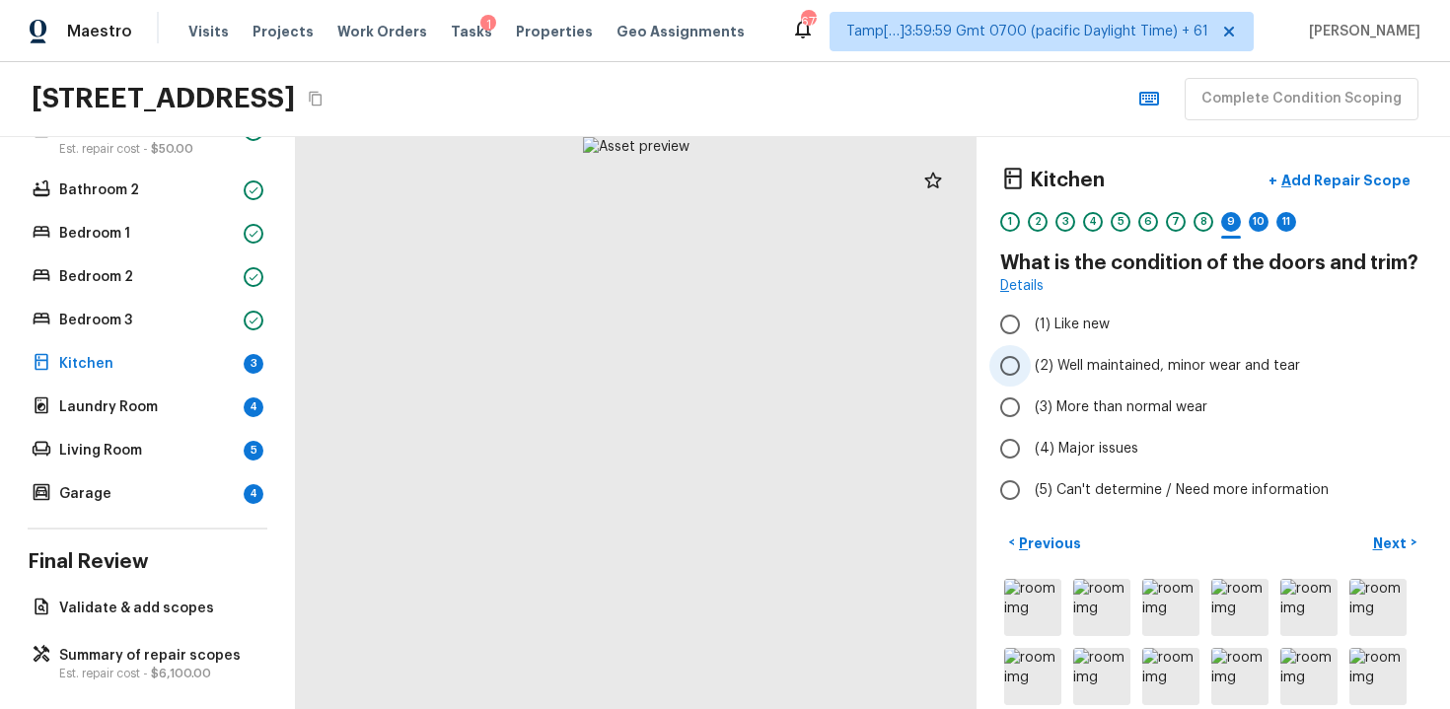
click at [1087, 365] on span "(2) Well maintained, minor wear and tear" at bounding box center [1167, 366] width 265 height 20
click at [1031, 365] on input "(2) Well maintained, minor wear and tear" at bounding box center [1010, 365] width 41 height 41
radio input "true"
click at [1409, 553] on button "Next >" at bounding box center [1394, 543] width 63 height 33
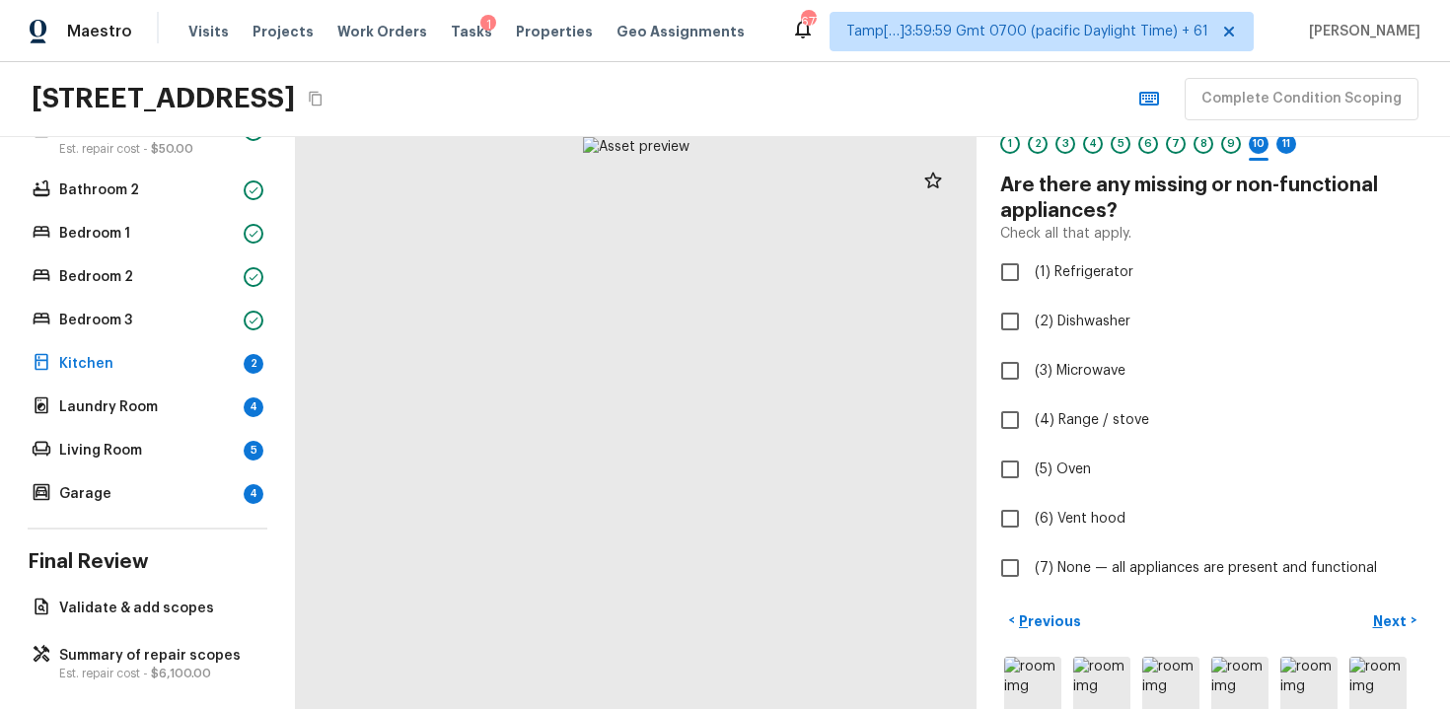
scroll to position [96, 0]
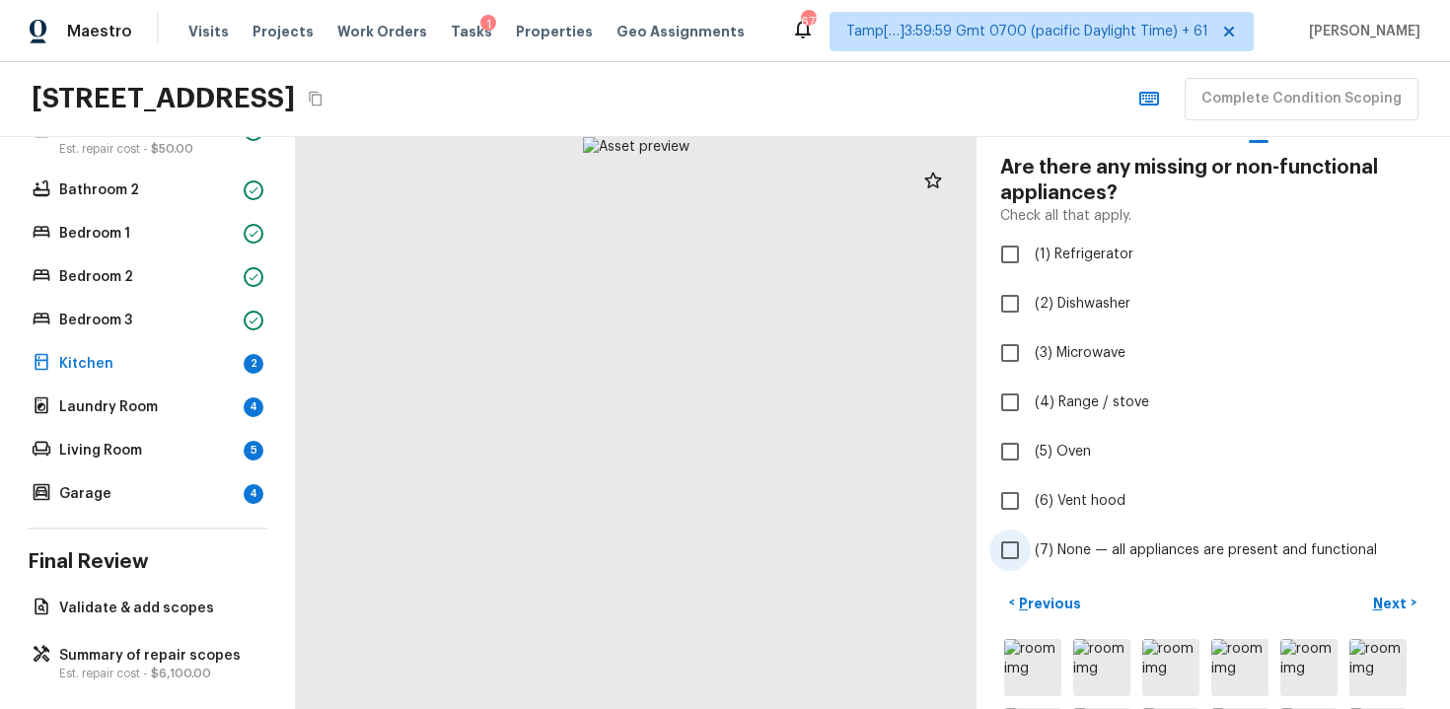
click at [1080, 545] on span "(7) None — all appliances are present and functional" at bounding box center [1206, 551] width 342 height 20
click at [1031, 545] on input "(7) None — all appliances are present and functional" at bounding box center [1010, 550] width 41 height 41
checkbox input "true"
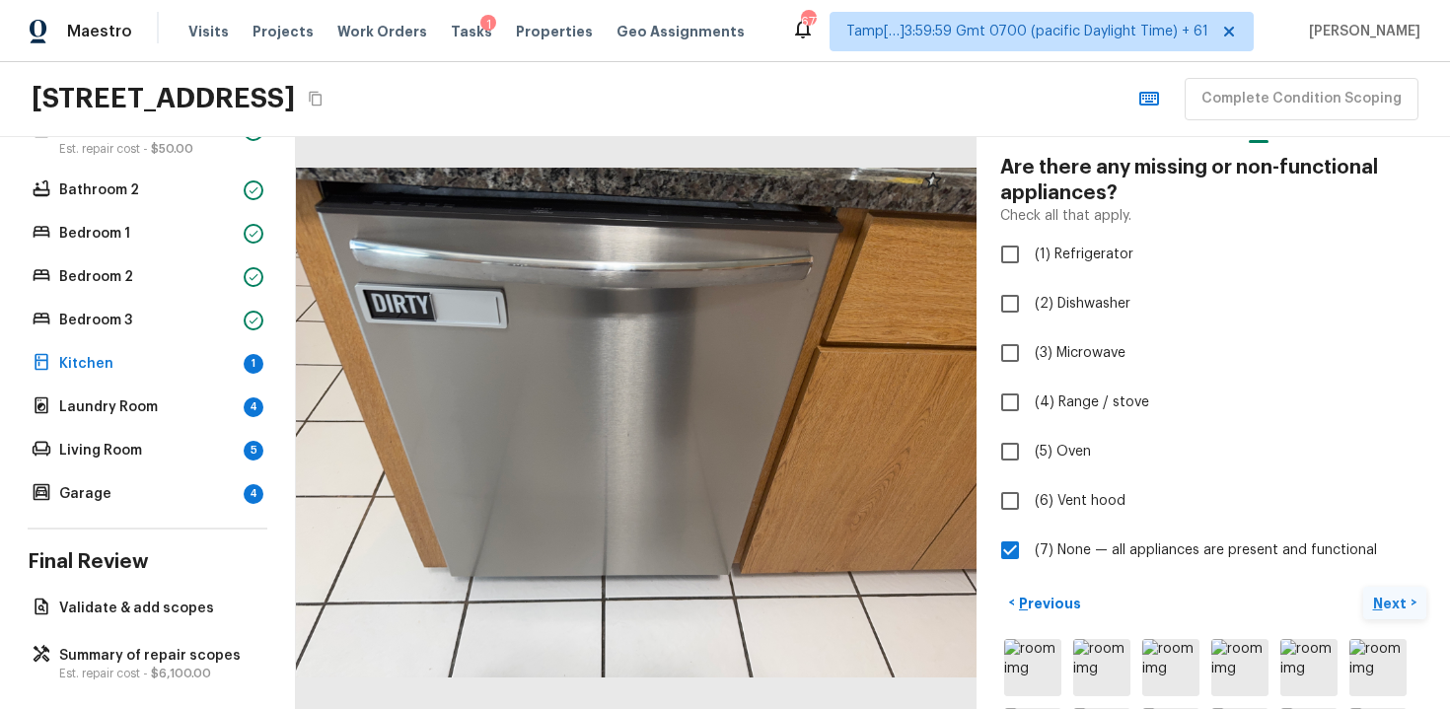
click at [1410, 594] on button "Next >" at bounding box center [1394, 603] width 63 height 33
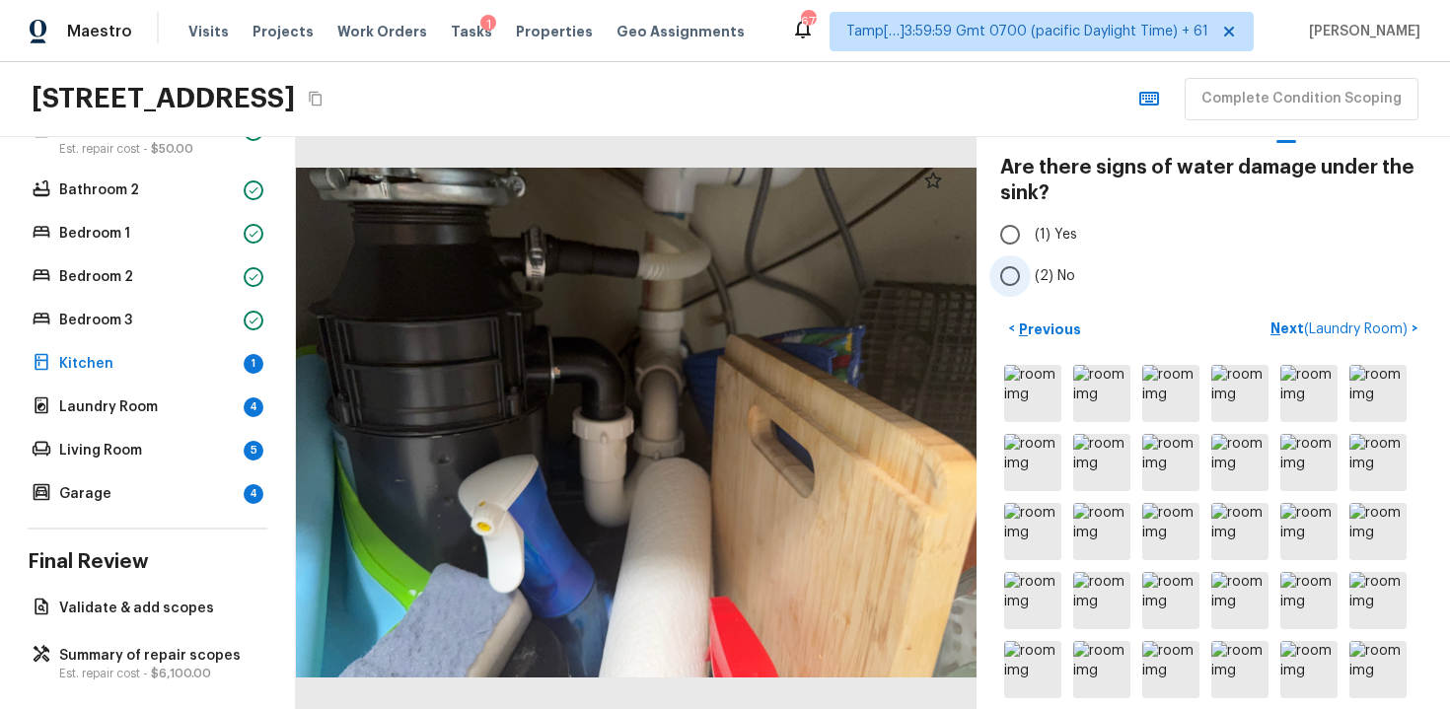
click at [1037, 263] on label "(2) No" at bounding box center [1200, 276] width 421 height 41
click at [1031, 263] on input "(2) No" at bounding box center [1010, 276] width 41 height 41
radio input "true"
click at [1329, 329] on span "( Laundry Room )" at bounding box center [1356, 330] width 104 height 14
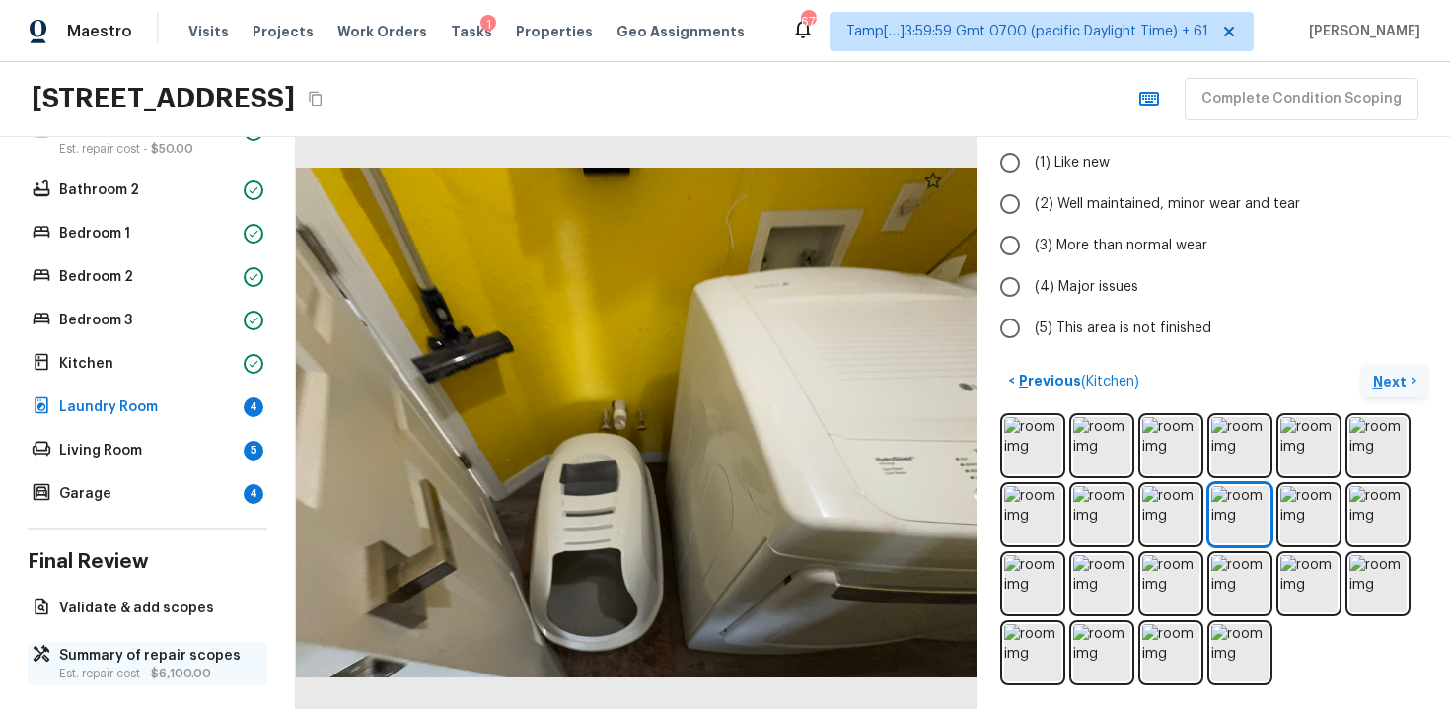
scroll to position [472, 0]
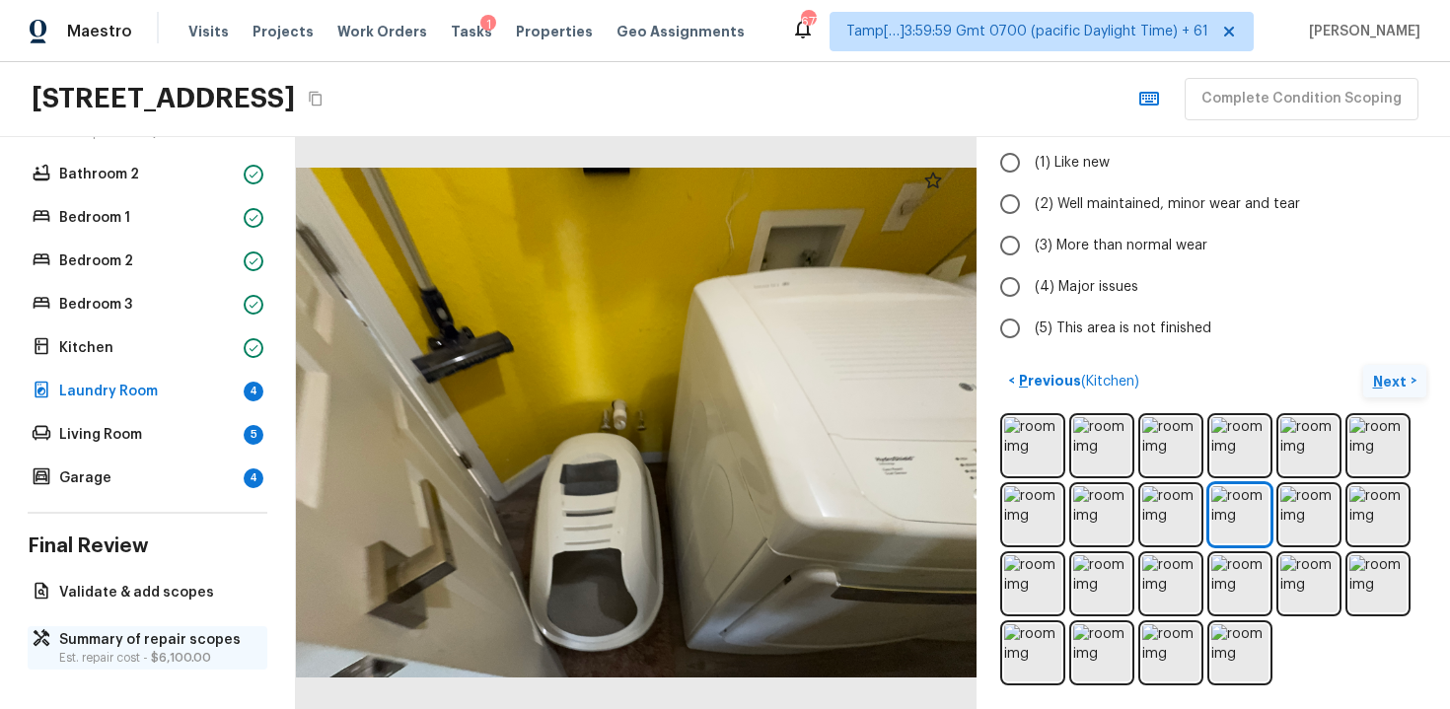
click at [166, 630] on p "Summary of repair scopes" at bounding box center [157, 640] width 196 height 20
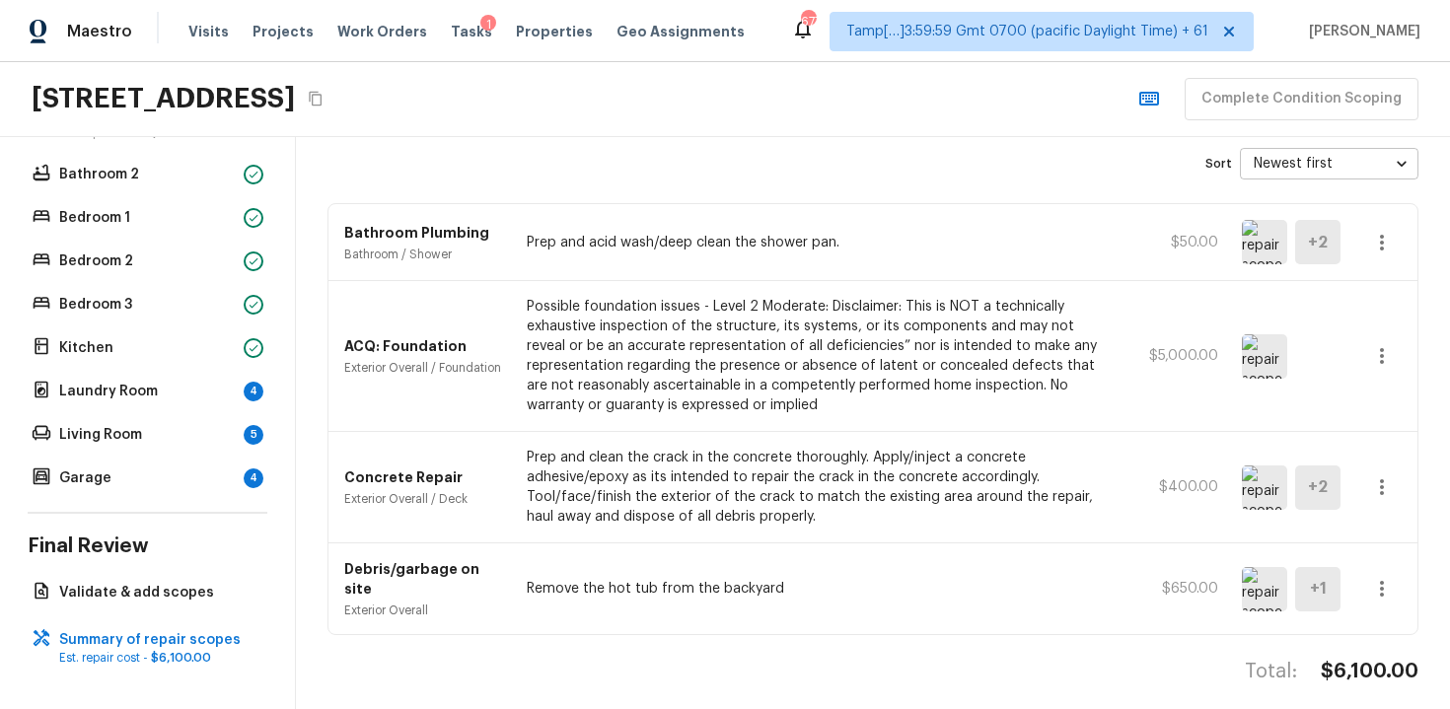
scroll to position [0, 0]
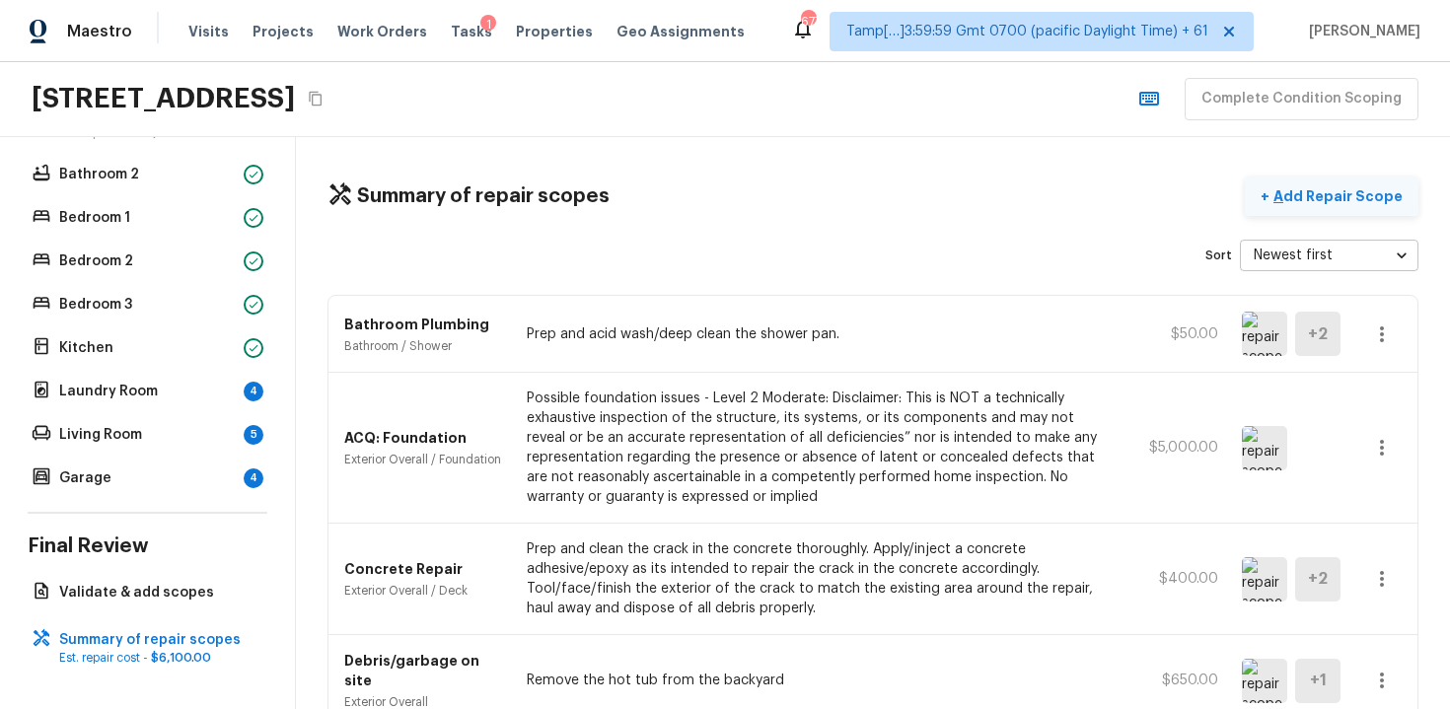
click at [1331, 193] on p "Add Repair Scope" at bounding box center [1336, 196] width 133 height 20
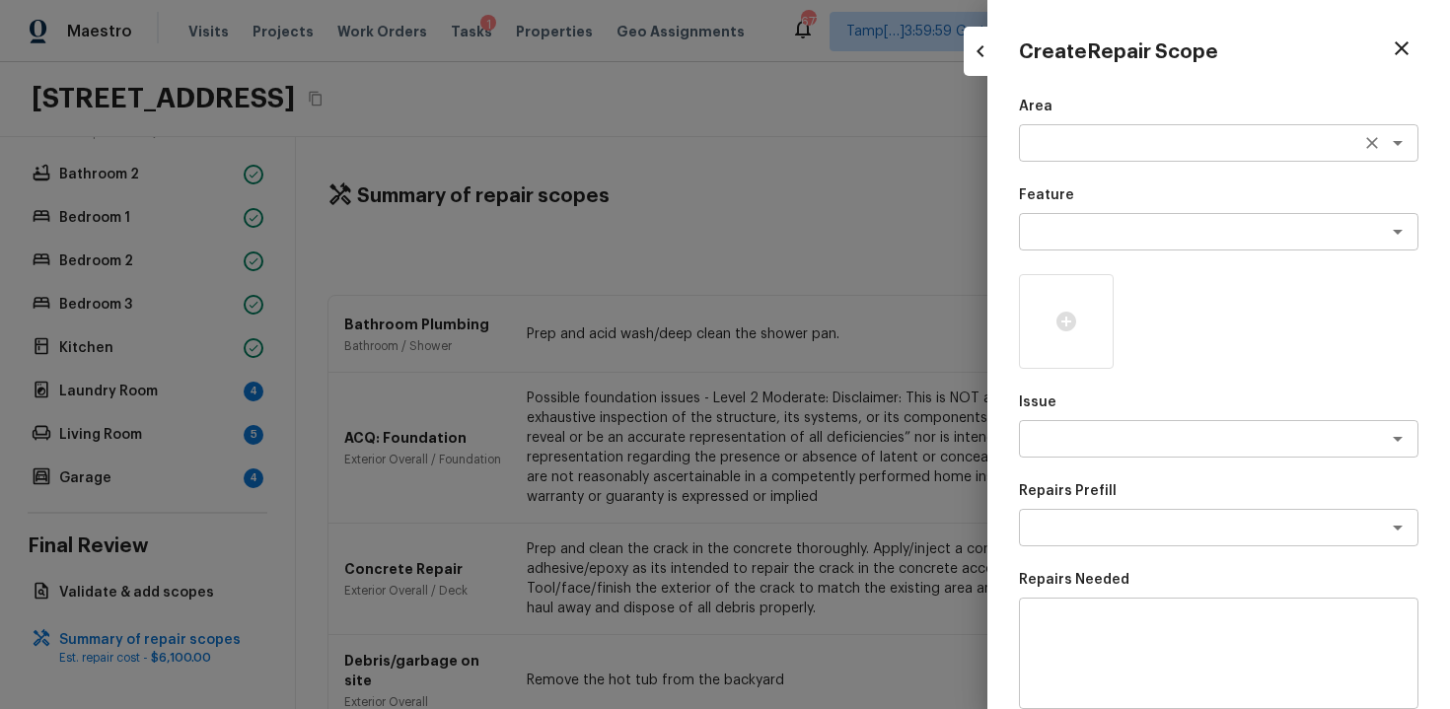
click at [1097, 159] on div "x ​" at bounding box center [1219, 142] width 400 height 37
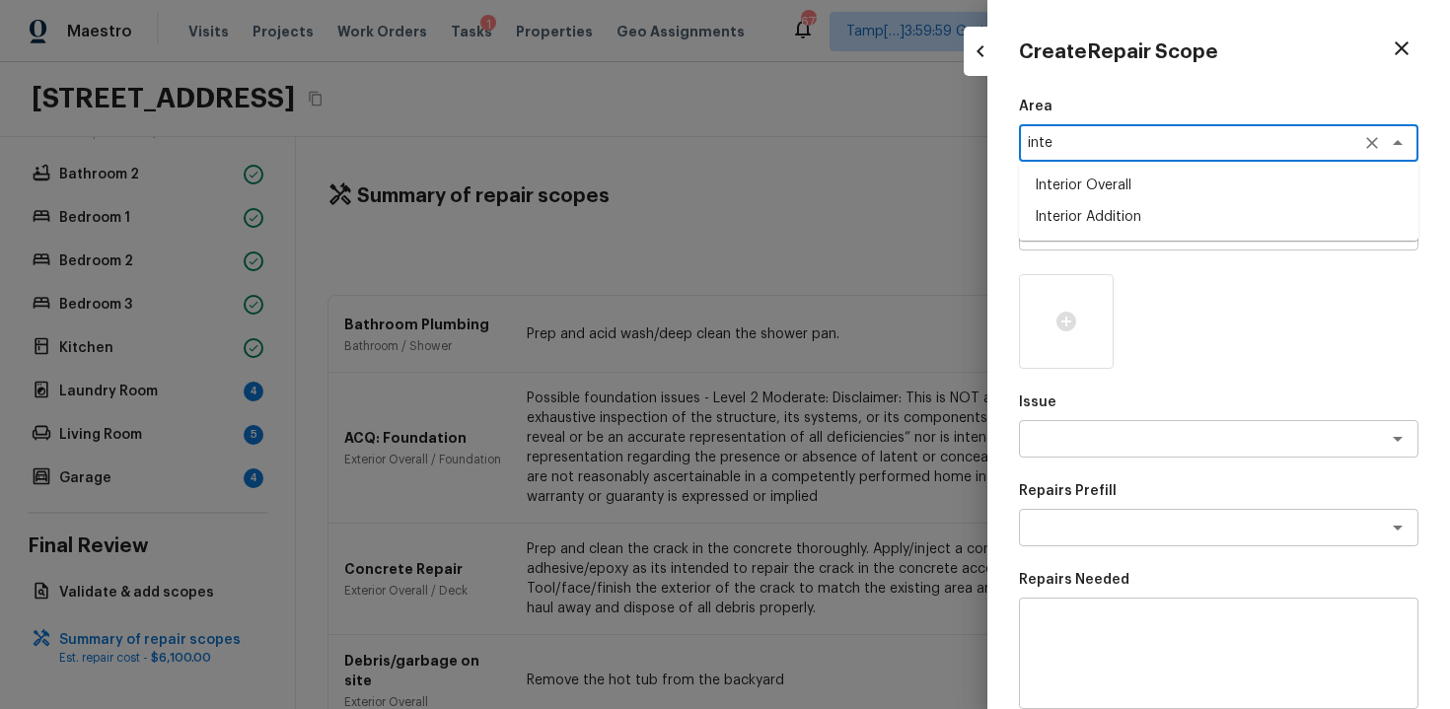
click at [1174, 195] on li "Interior Overall" at bounding box center [1219, 186] width 400 height 32
type textarea "Interior Overall"
click at [1171, 228] on textarea at bounding box center [1191, 232] width 327 height 20
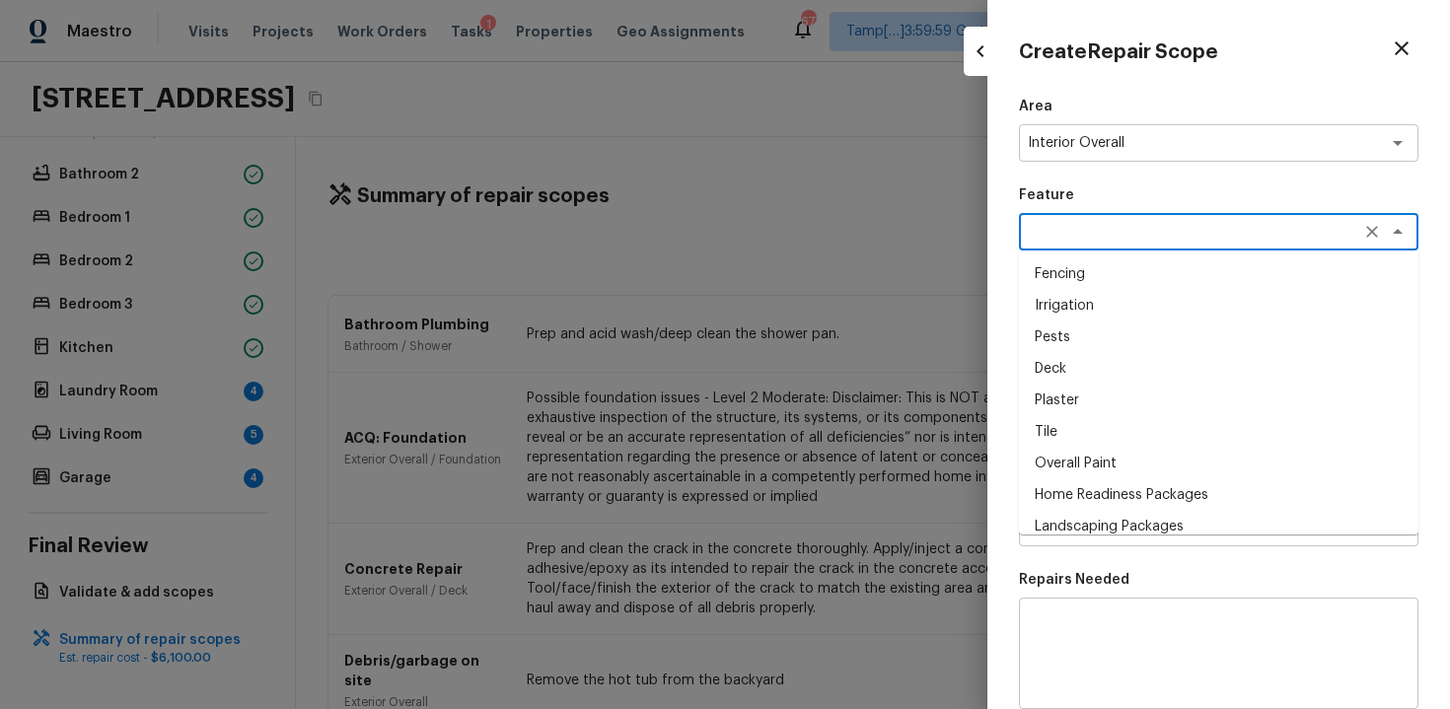
click at [1083, 592] on div "Repairs Needed x ​" at bounding box center [1219, 639] width 400 height 139
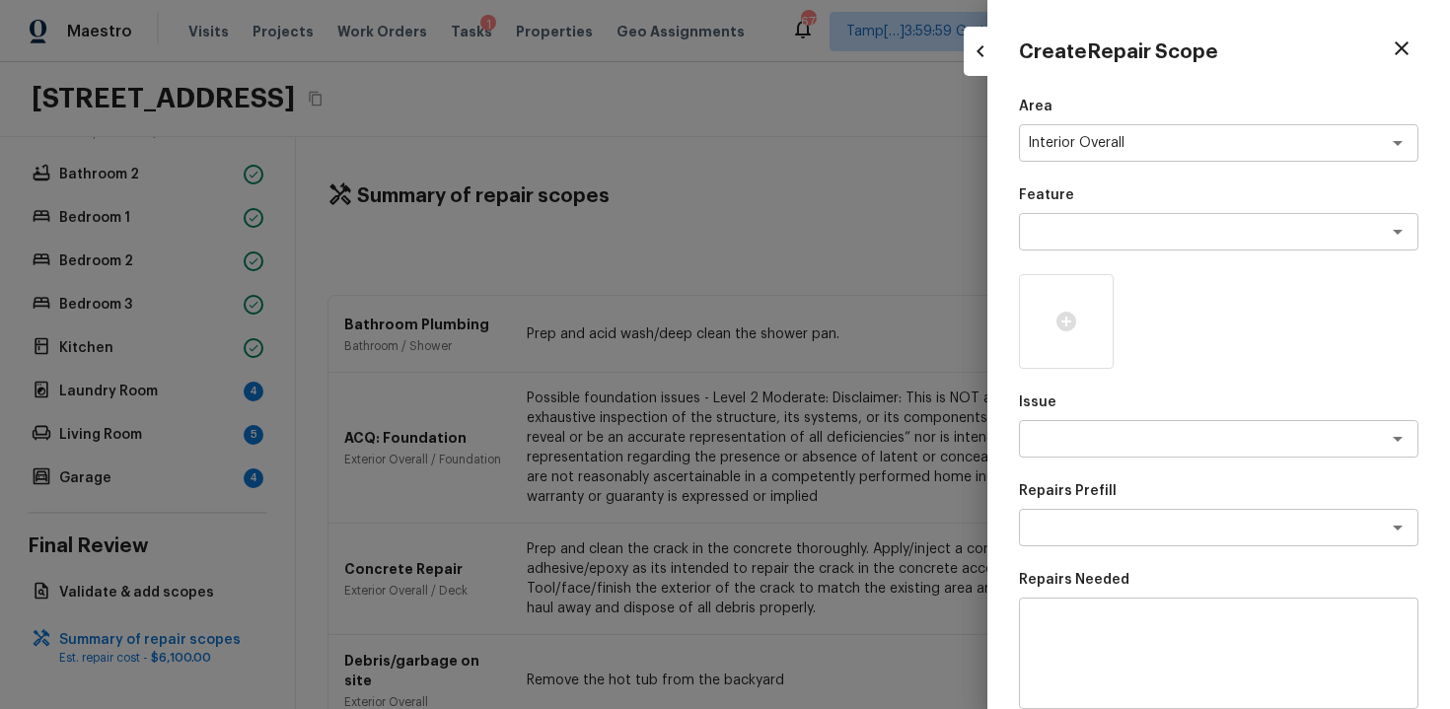
click at [1087, 414] on div "Issue x ​" at bounding box center [1219, 425] width 400 height 65
click at [1084, 433] on textarea at bounding box center [1191, 439] width 327 height 20
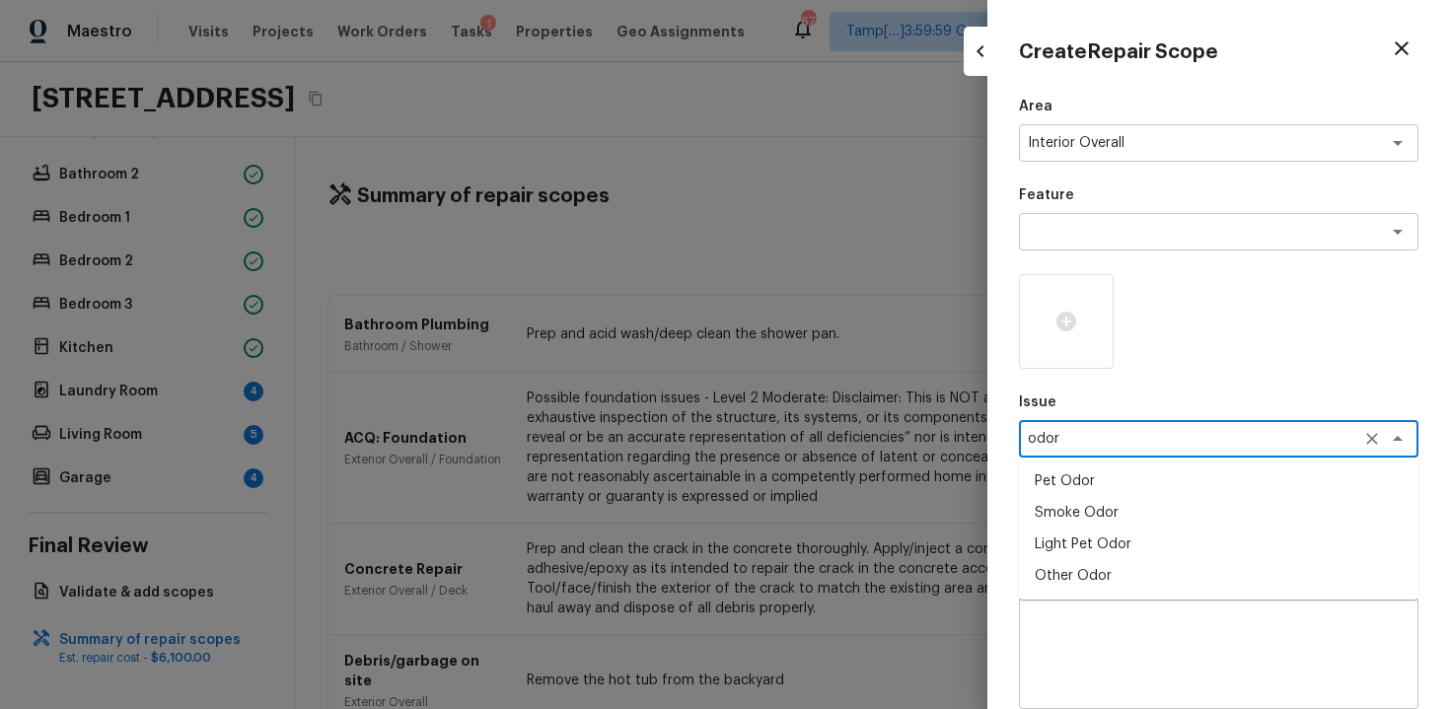
click at [1083, 540] on li "Light Pet Odor" at bounding box center [1219, 545] width 400 height 32
click at [1083, 540] on div "x ​" at bounding box center [1219, 527] width 400 height 37
type textarea "Light Pet Odor"
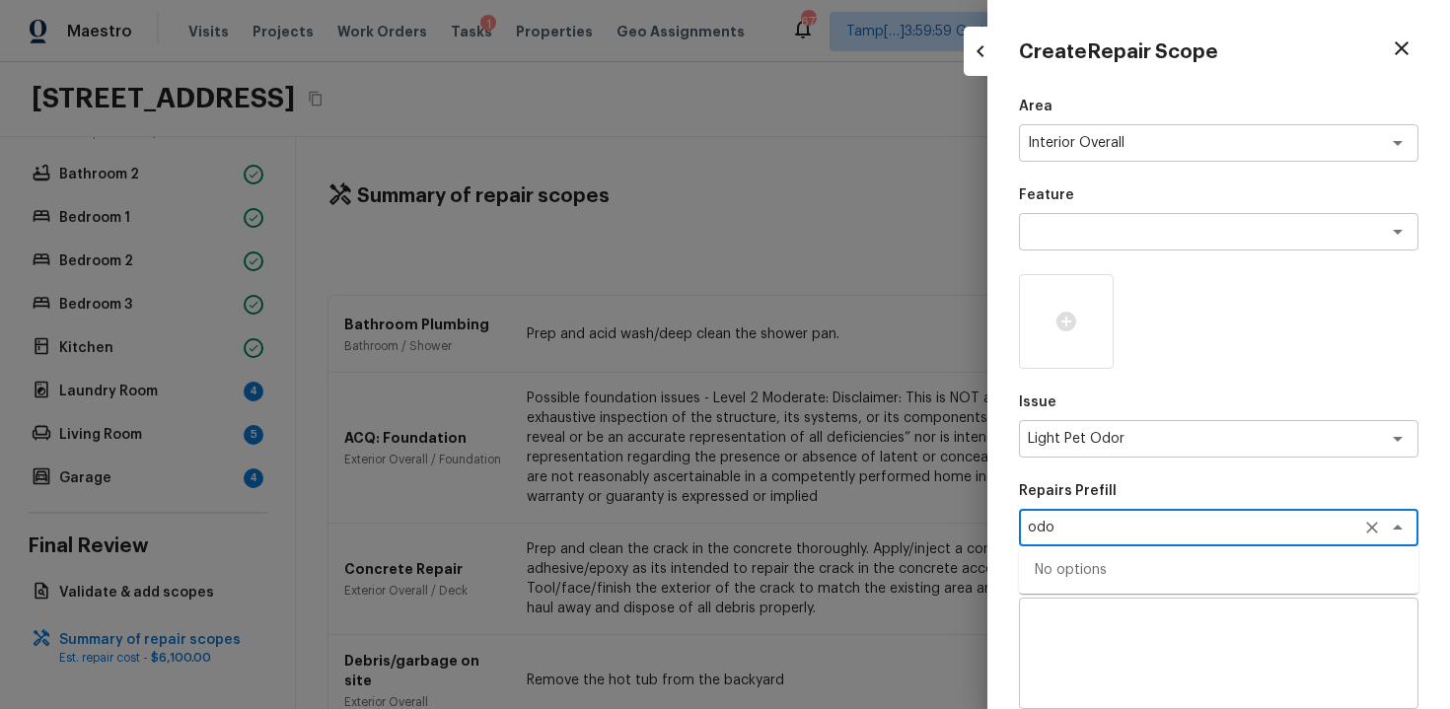
type textarea "odor"
click at [1101, 579] on li "Acquisition Scope: 1-2 pets present" at bounding box center [1219, 570] width 400 height 32
type textarea "Acquisition Scope: 1-2 pets present"
type input "$575.00"
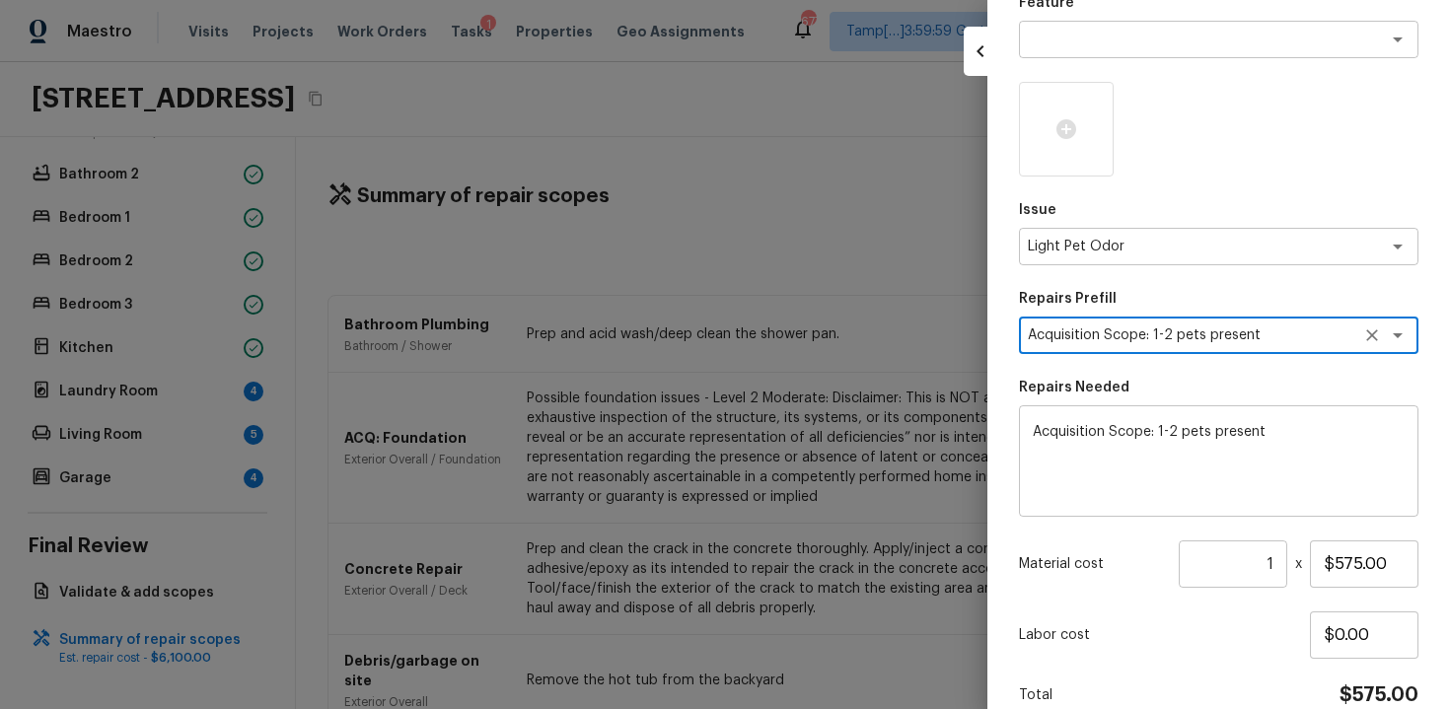
scroll to position [185, 0]
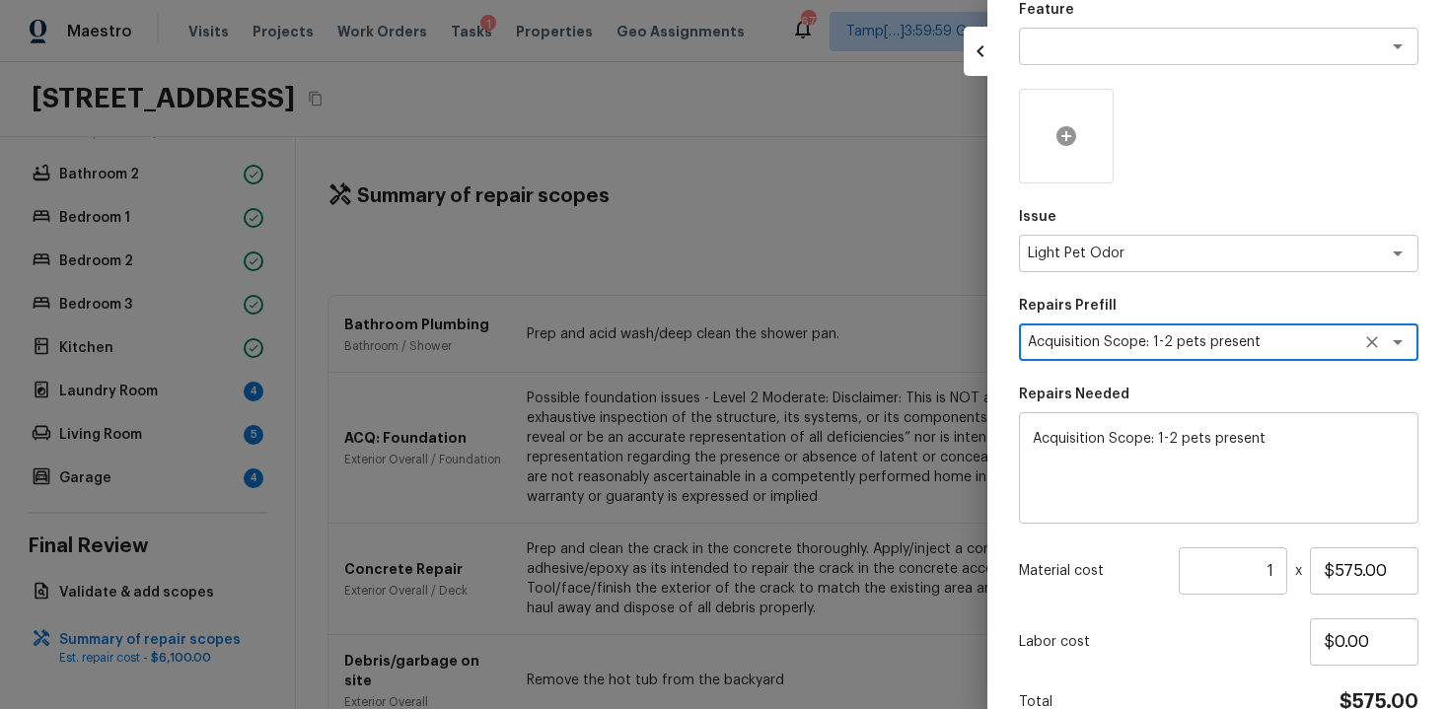
click at [1046, 154] on div at bounding box center [1066, 136] width 95 height 95
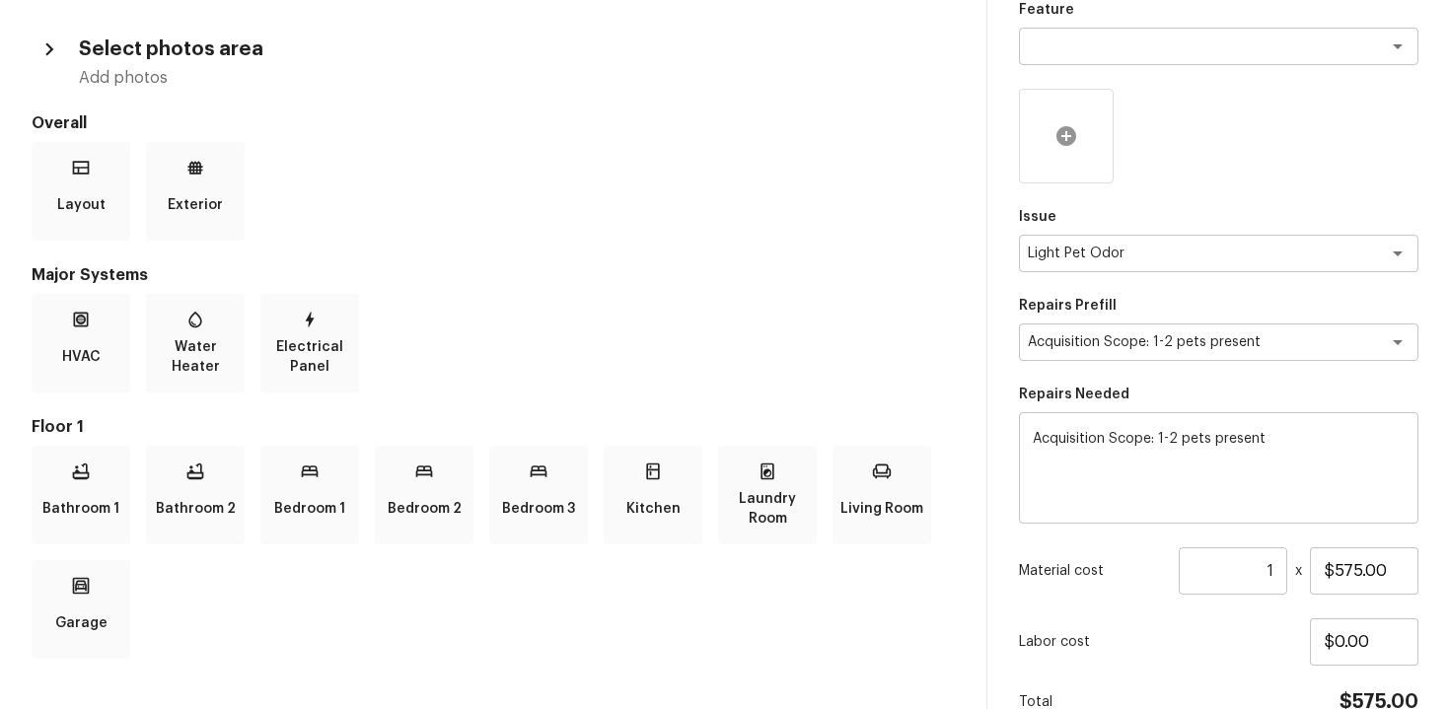
click at [1080, 117] on div at bounding box center [1066, 136] width 95 height 95
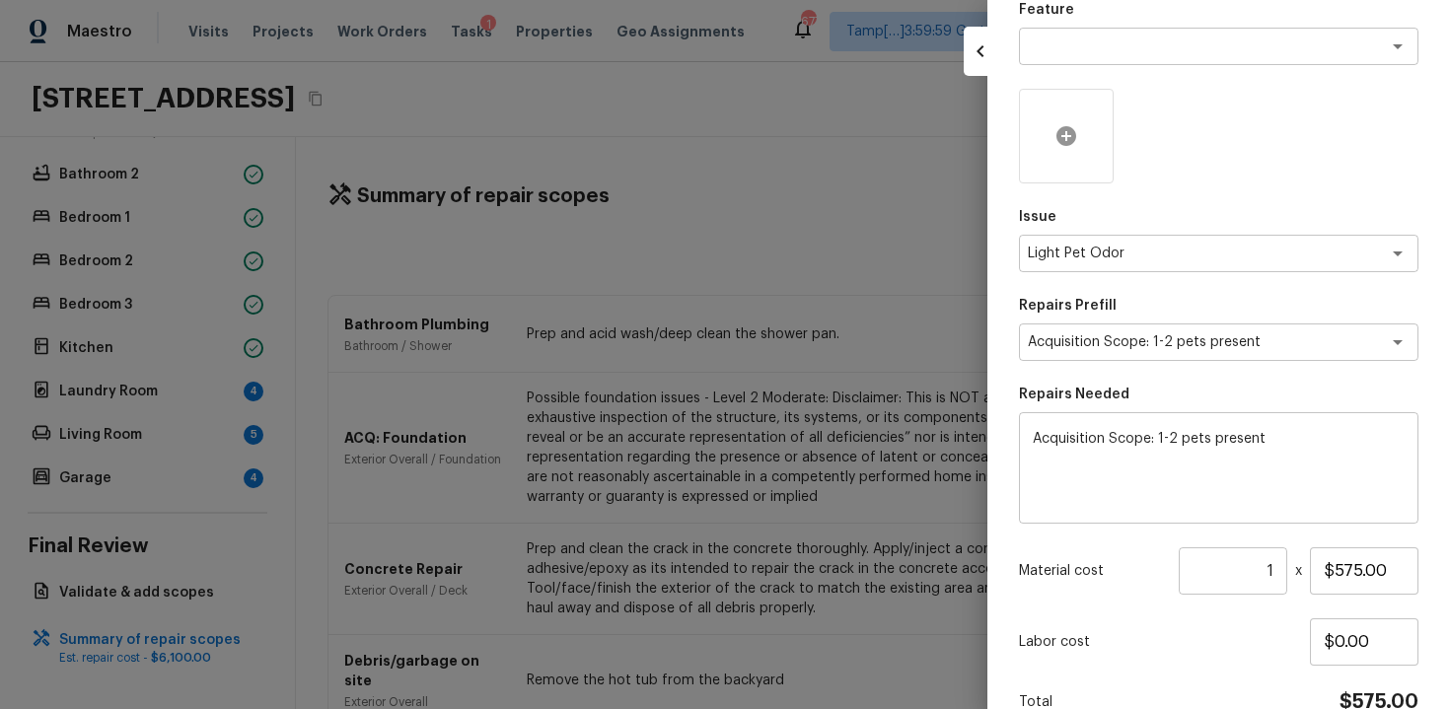
click at [1065, 128] on icon at bounding box center [1067, 136] width 20 height 20
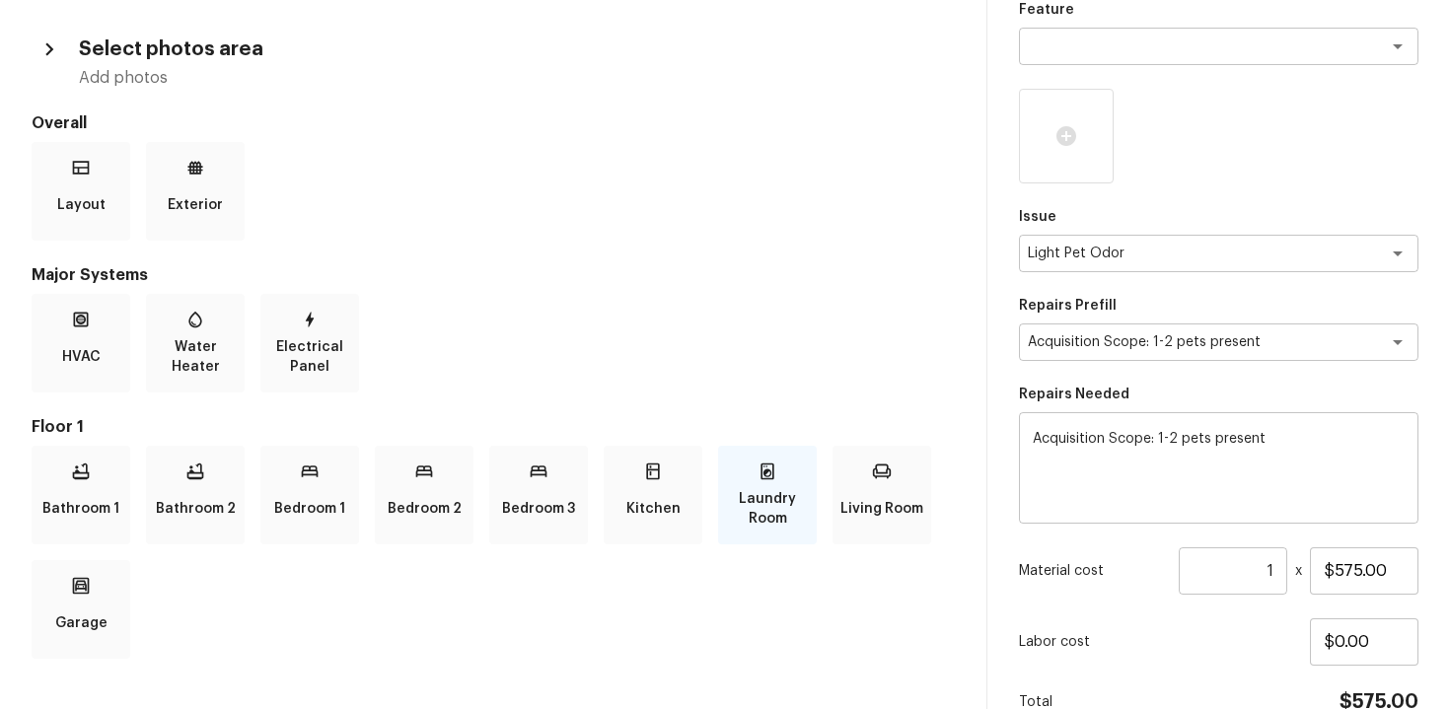
click at [756, 503] on p "Laundry Room" at bounding box center [767, 508] width 91 height 39
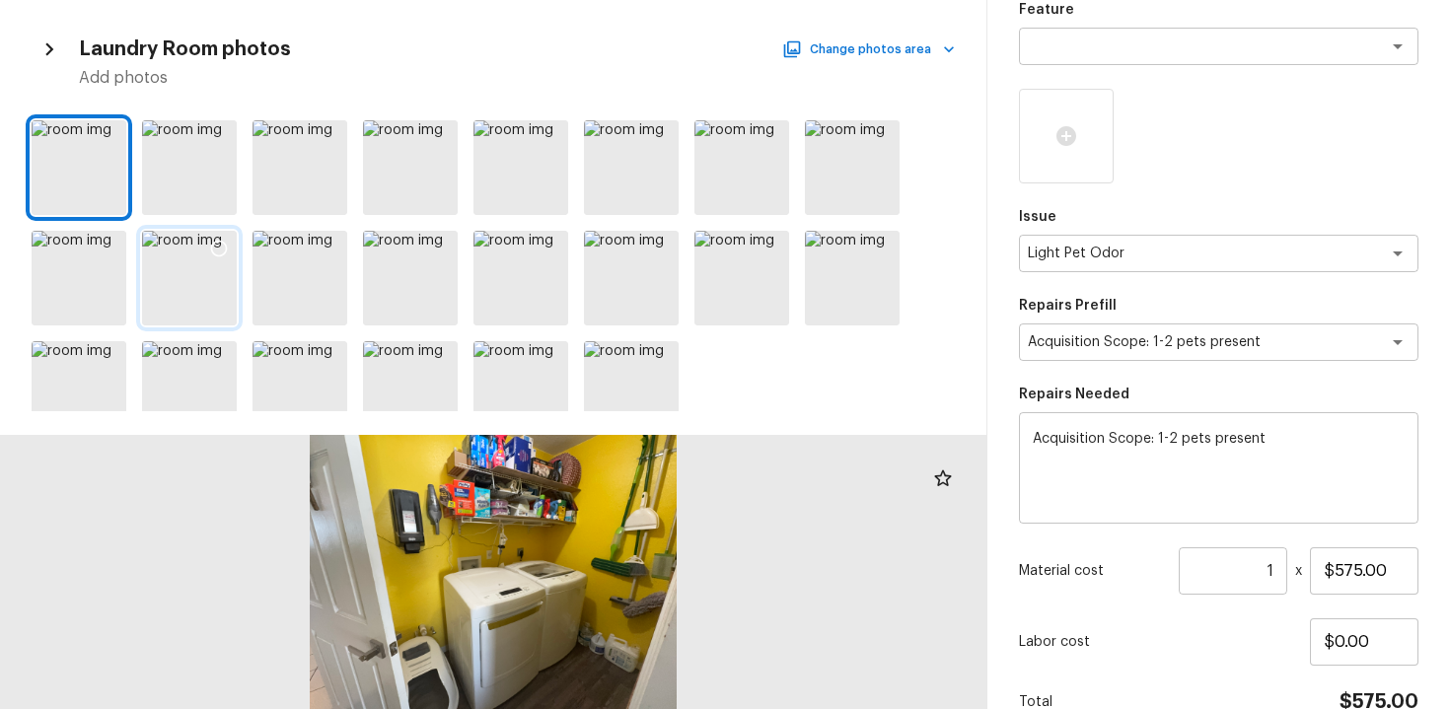
click at [212, 246] on icon at bounding box center [219, 249] width 17 height 17
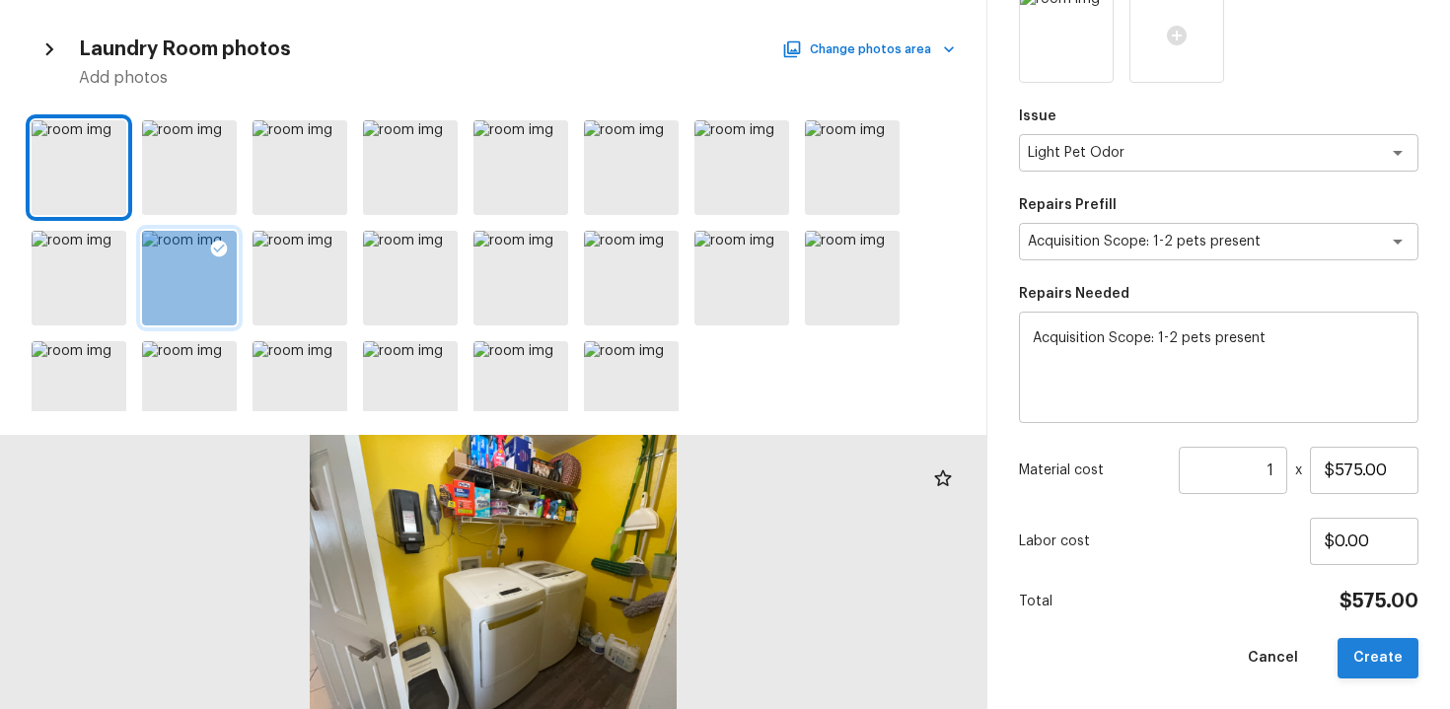
click at [1394, 673] on button "Create" at bounding box center [1378, 658] width 81 height 40
type input "$0.00"
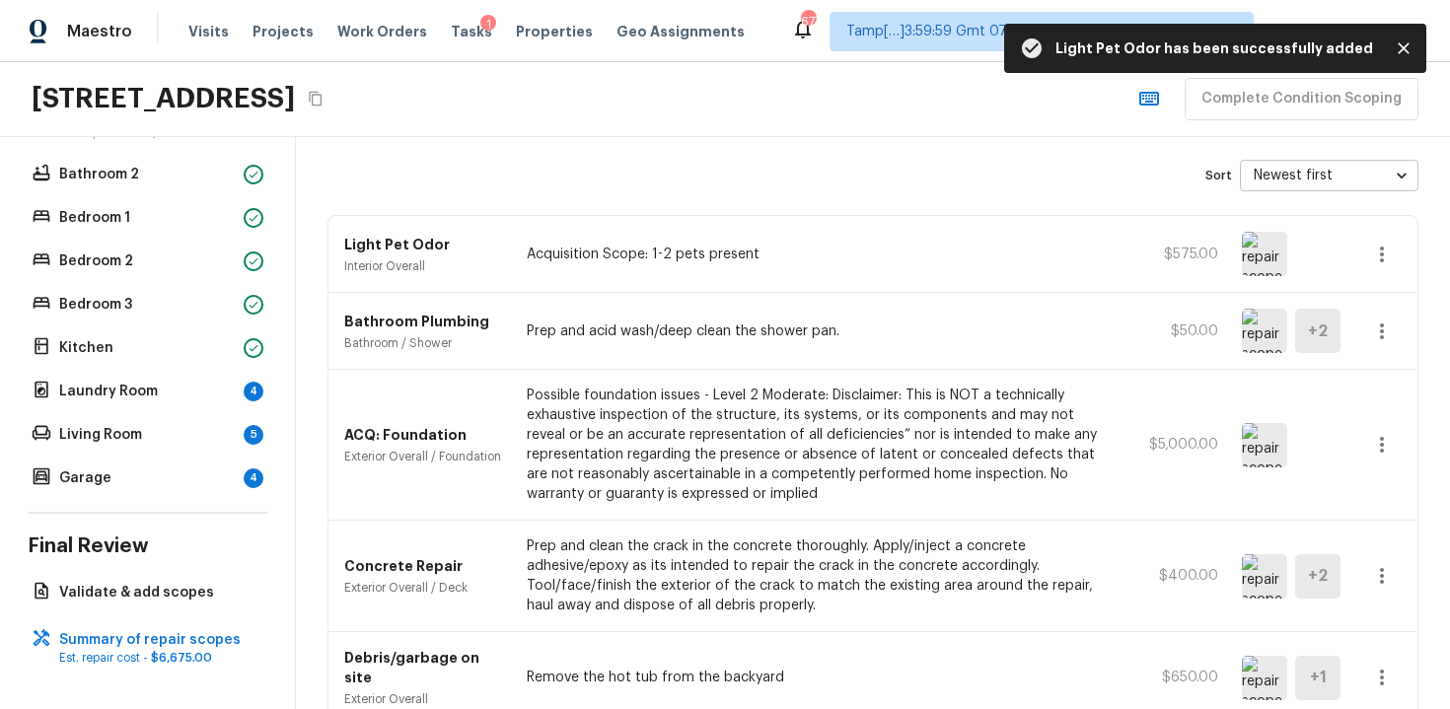
scroll to position [136, 0]
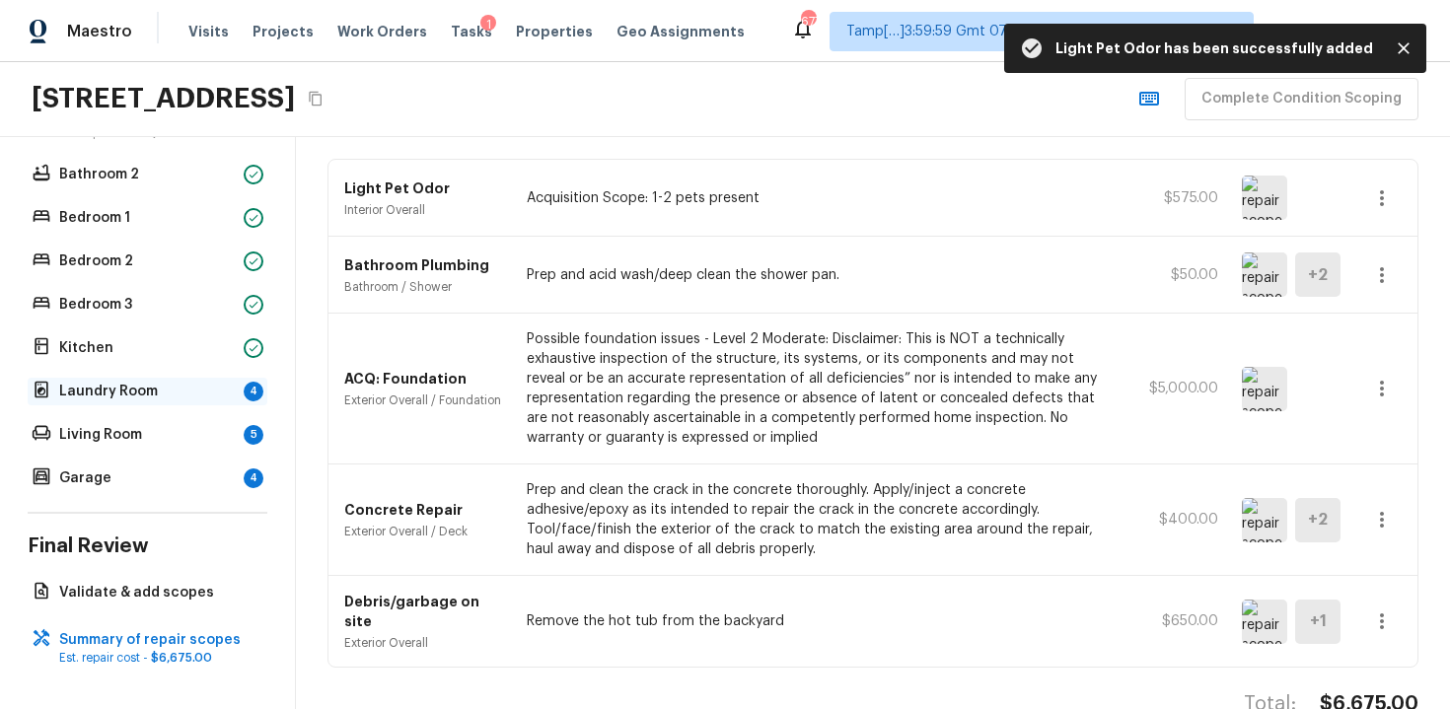
click at [202, 389] on p "Laundry Room" at bounding box center [147, 392] width 177 height 20
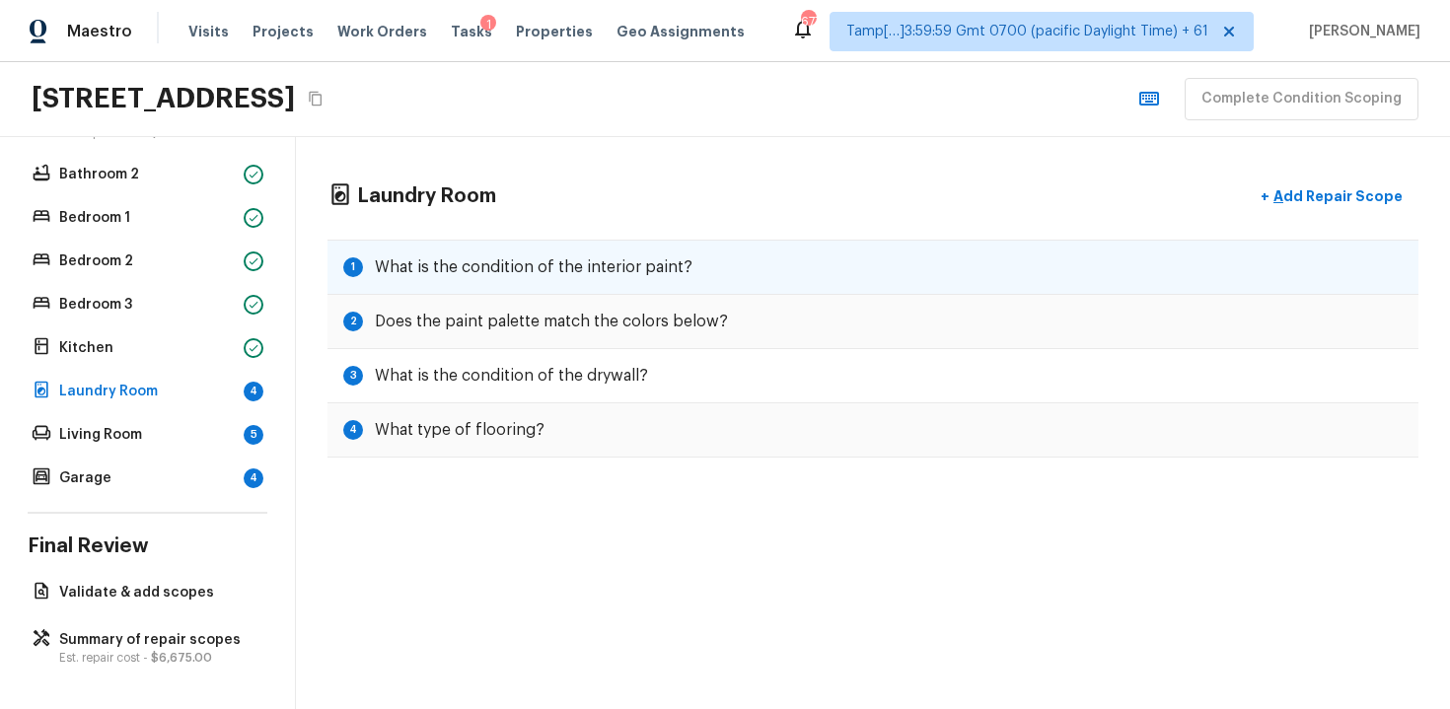
click at [810, 270] on div "1 What is the condition of the interior paint?" at bounding box center [873, 267] width 1091 height 55
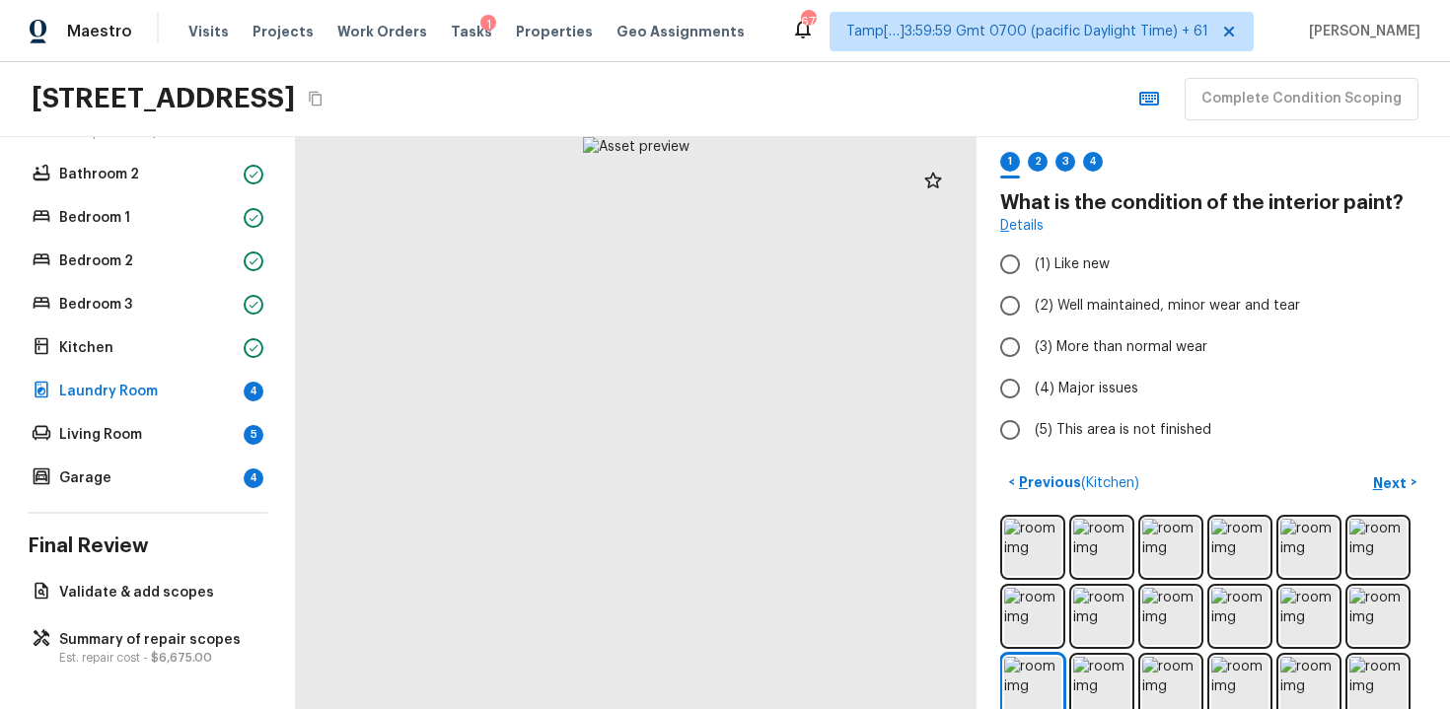
scroll to position [65, 0]
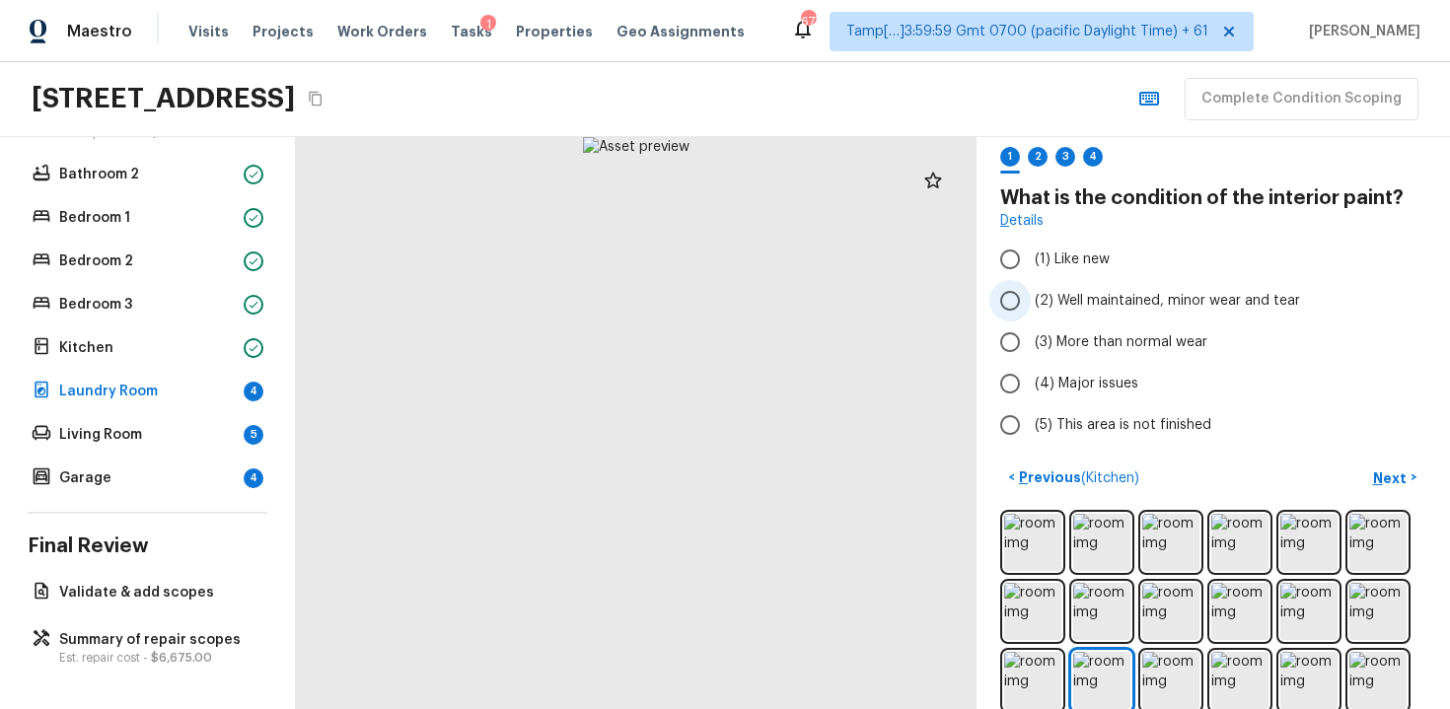
click at [1232, 291] on span "(2) Well maintained, minor wear and tear" at bounding box center [1167, 301] width 265 height 20
click at [1031, 291] on input "(2) Well maintained, minor wear and tear" at bounding box center [1010, 300] width 41 height 41
radio input "true"
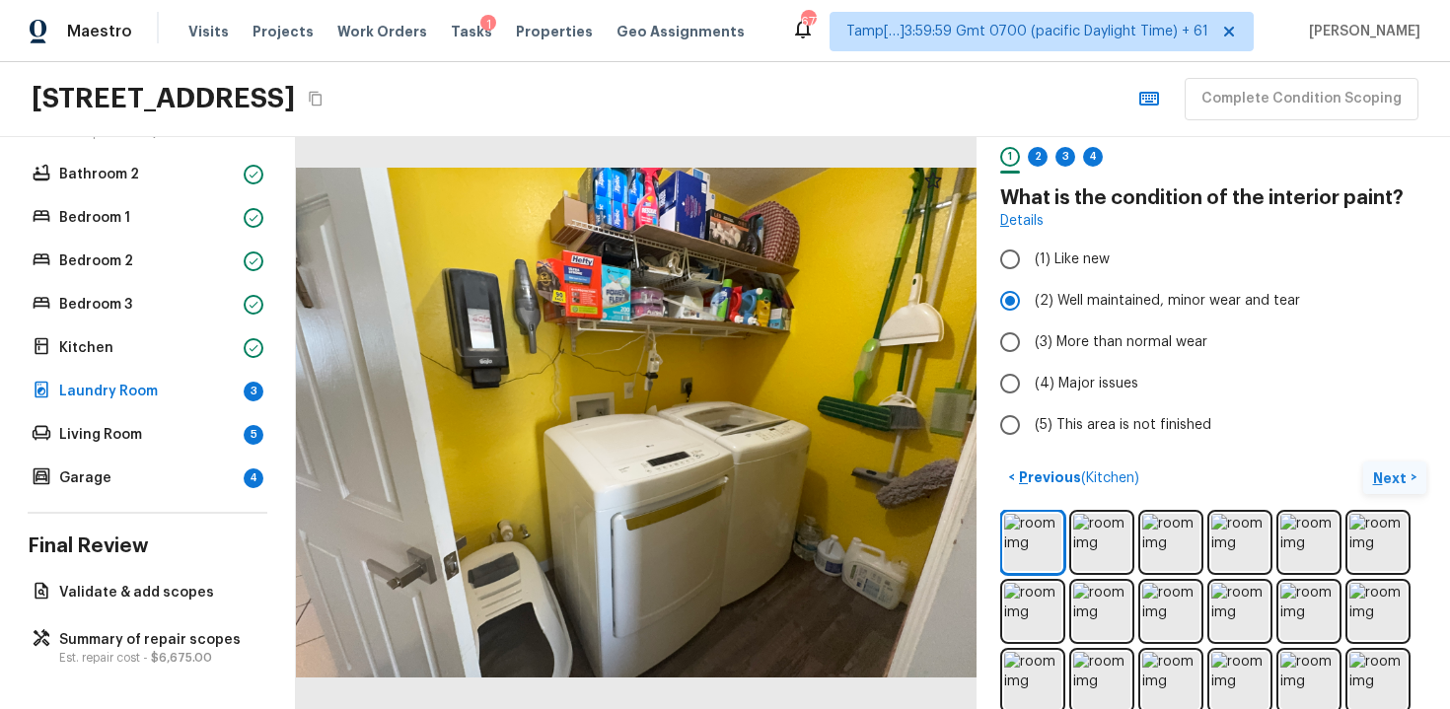
click at [1417, 472] on button "Next >" at bounding box center [1394, 478] width 63 height 33
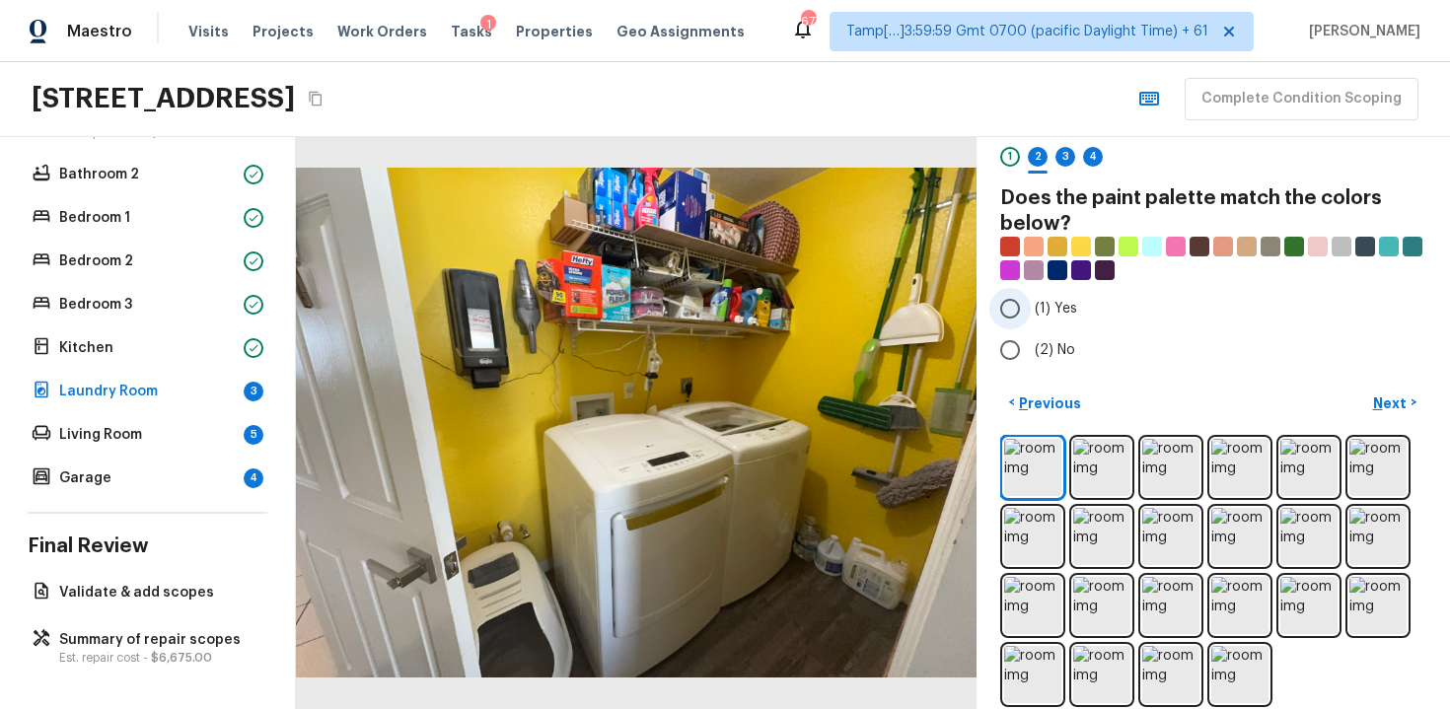
click at [1078, 307] on label "(1) Yes" at bounding box center [1200, 308] width 421 height 41
click at [1031, 307] on input "(1) Yes" at bounding box center [1010, 308] width 41 height 41
radio input "true"
click at [1426, 398] on button "Next >" at bounding box center [1394, 403] width 63 height 33
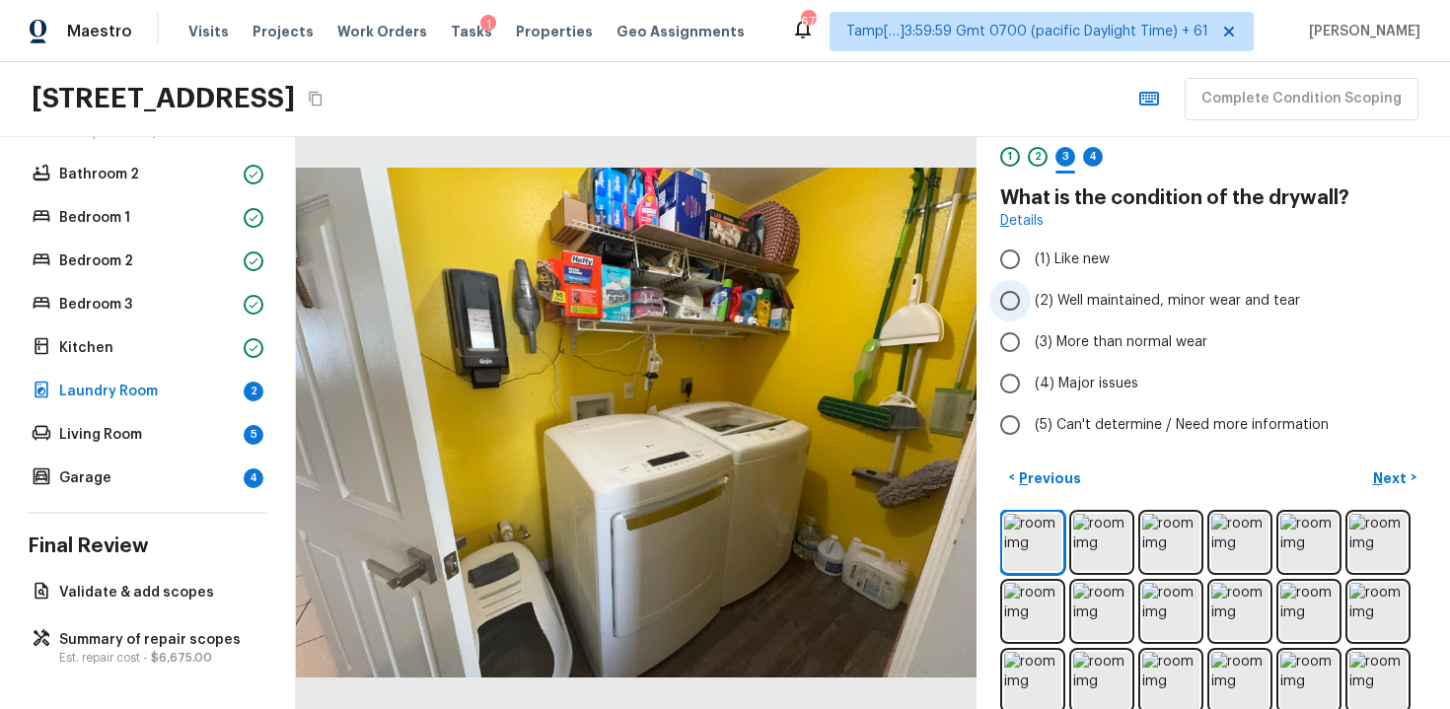
click at [1143, 302] on span "(2) Well maintained, minor wear and tear" at bounding box center [1167, 301] width 265 height 20
click at [1031, 302] on input "(2) Well maintained, minor wear and tear" at bounding box center [1010, 300] width 41 height 41
radio input "true"
click at [1393, 480] on p "Next" at bounding box center [1391, 479] width 37 height 20
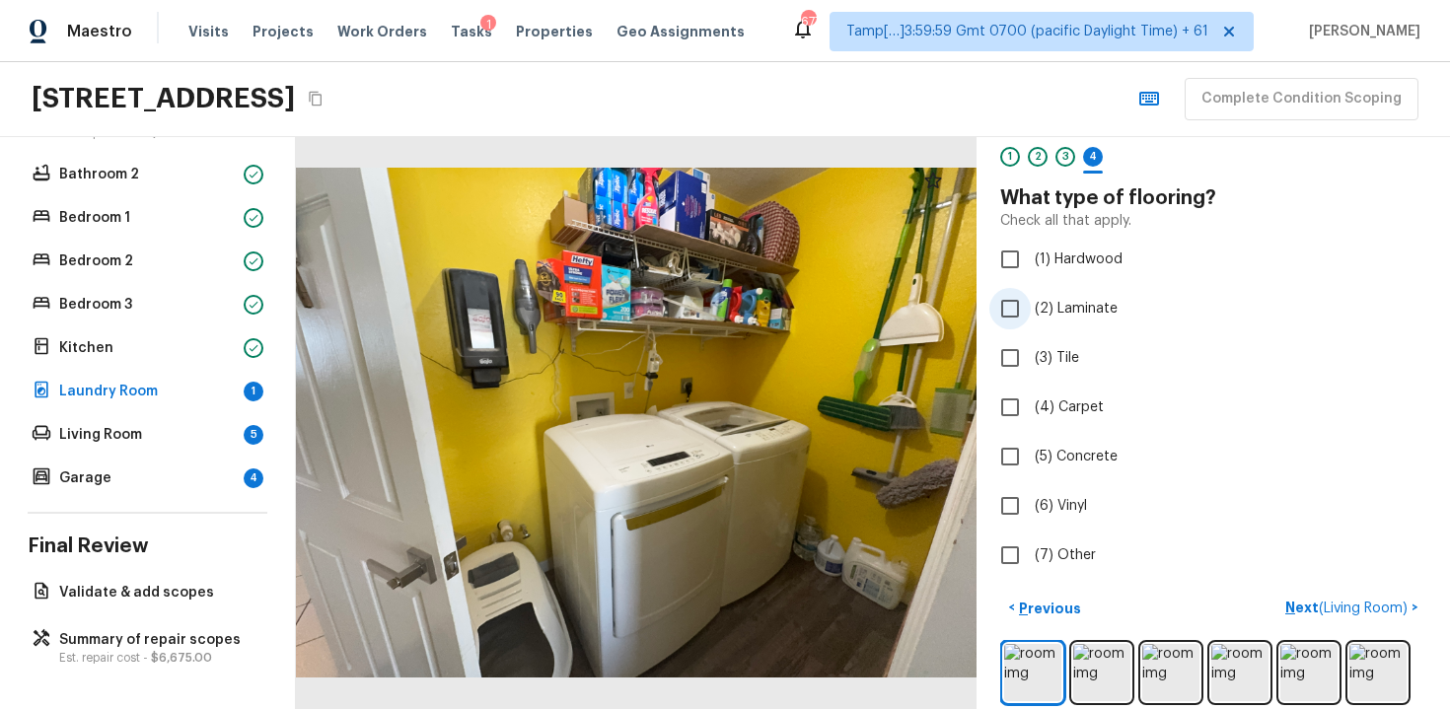
click at [1124, 305] on label "(2) Laminate" at bounding box center [1200, 308] width 421 height 41
click at [1031, 305] on input "(2) Laminate" at bounding box center [1010, 308] width 41 height 41
checkbox input "true"
click at [1374, 584] on div "Laundry Room + Add Repair Scope 1 2 3 4 5 What type of flooring? Check all that…" at bounding box center [1214, 423] width 474 height 572
click at [1398, 604] on p "Next" at bounding box center [1391, 609] width 37 height 20
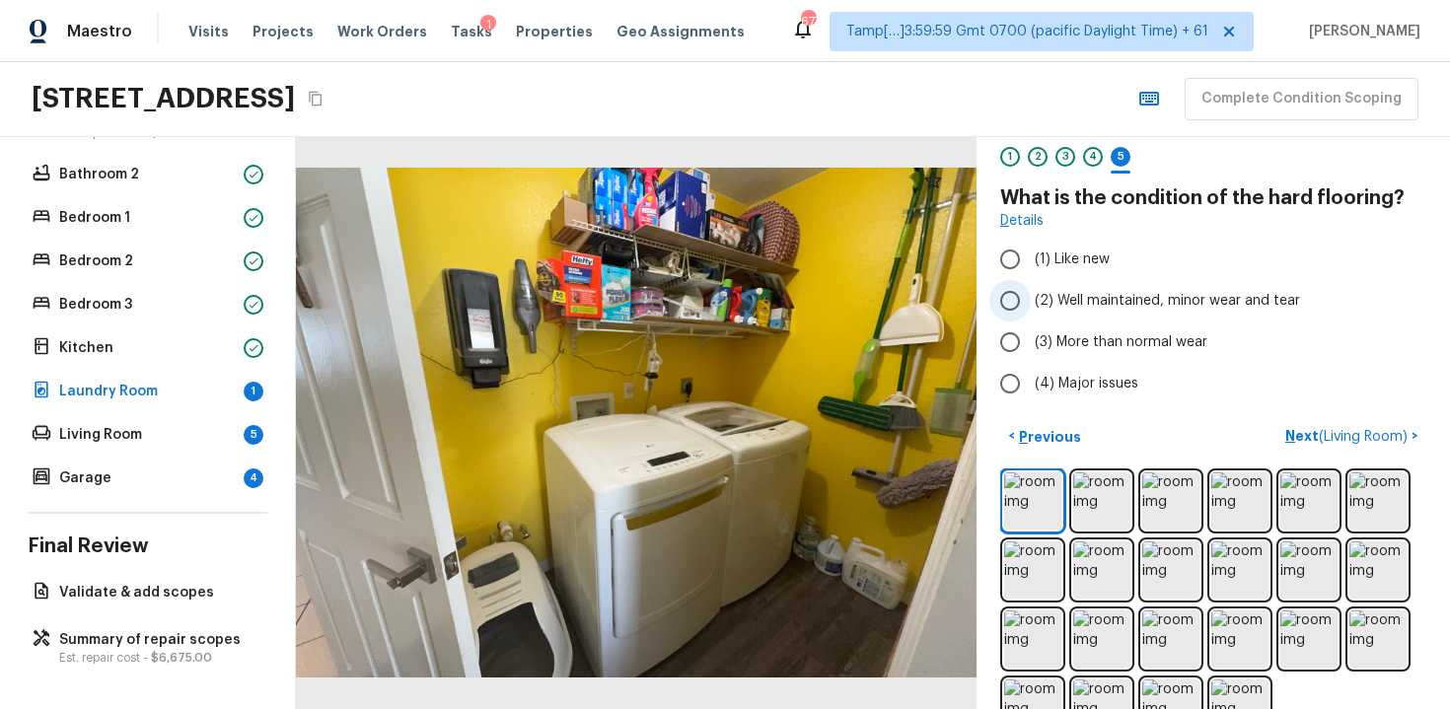
click at [1028, 292] on input "(2) Well maintained, minor wear and tear" at bounding box center [1010, 300] width 41 height 41
radio input "true"
click at [1333, 431] on span "( Living Room )" at bounding box center [1363, 437] width 89 height 14
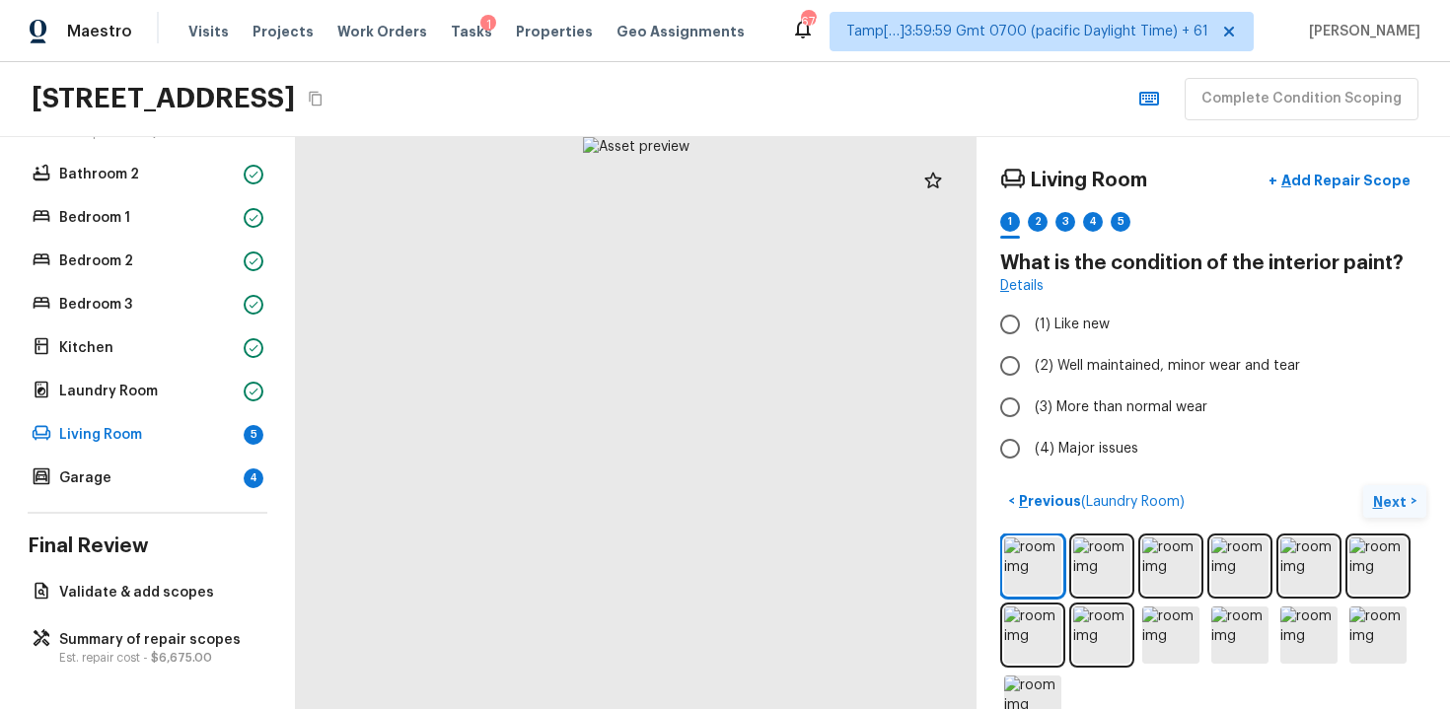
scroll to position [51, 0]
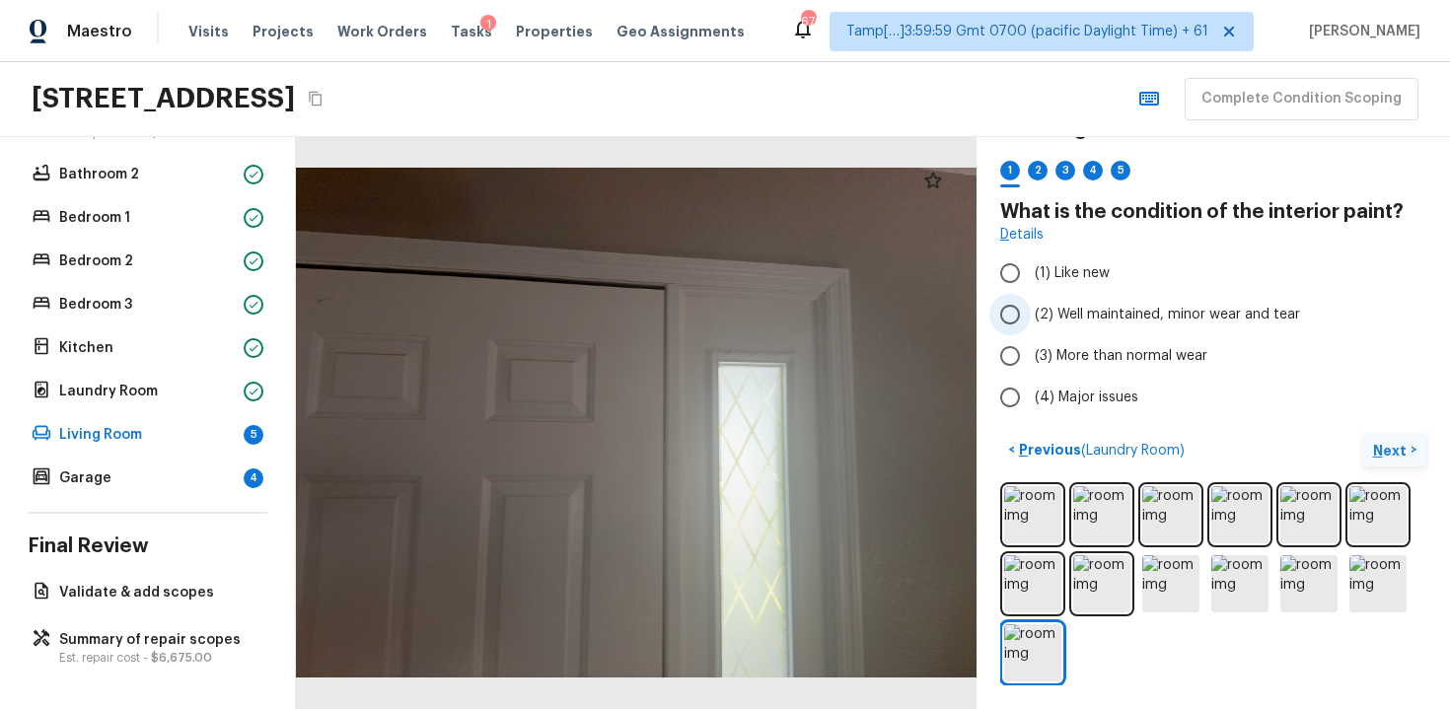
click at [1172, 316] on span "(2) Well maintained, minor wear and tear" at bounding box center [1167, 315] width 265 height 20
click at [1031, 316] on input "(2) Well maintained, minor wear and tear" at bounding box center [1010, 314] width 41 height 41
radio input "true"
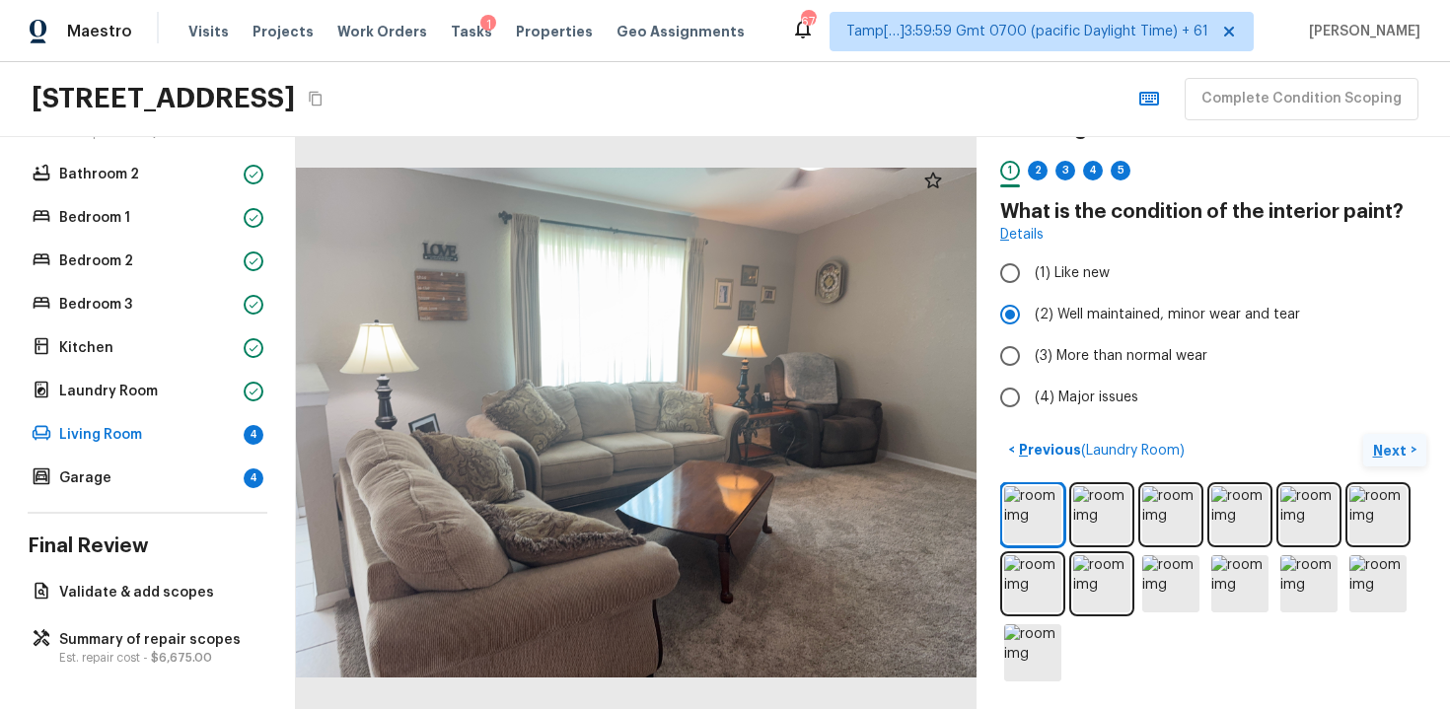
click at [1383, 444] on p "Next" at bounding box center [1391, 451] width 37 height 20
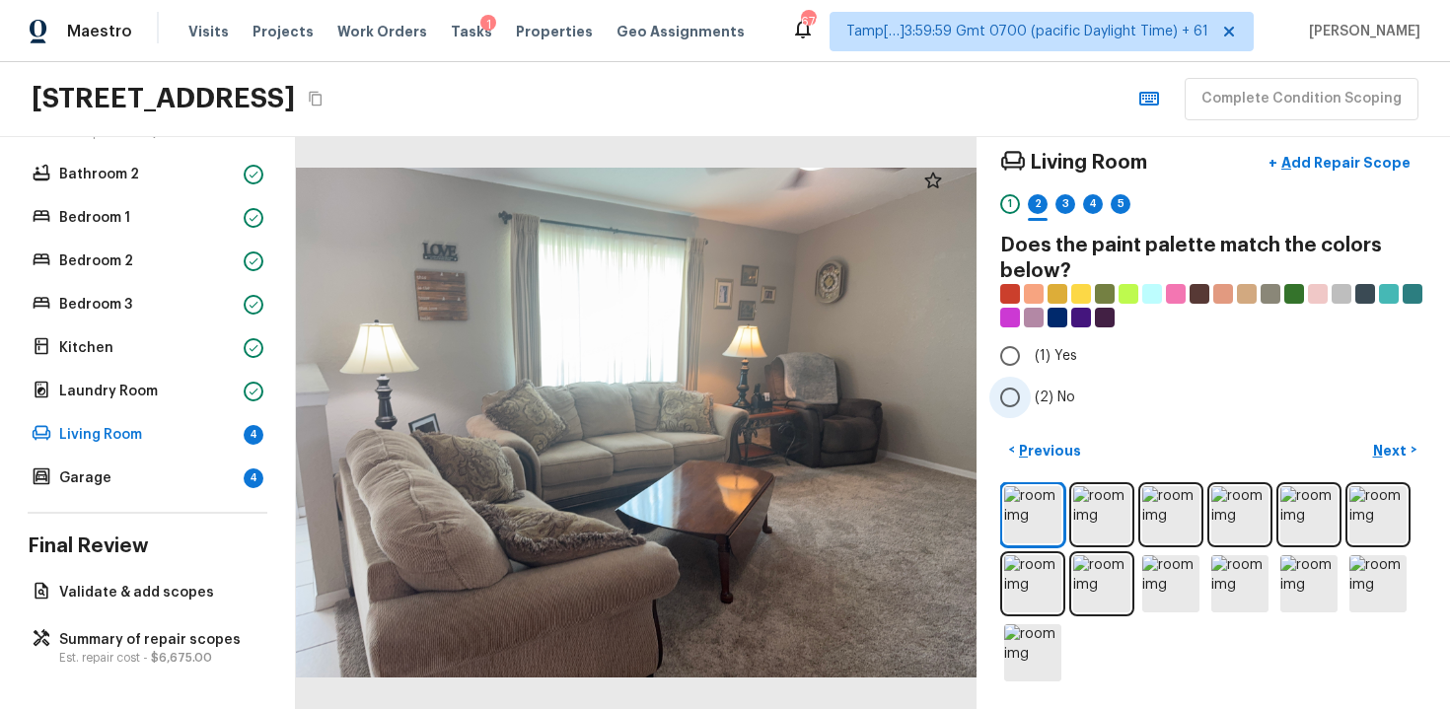
click at [1023, 383] on input "(2) No" at bounding box center [1010, 397] width 41 height 41
radio input "true"
click at [1419, 440] on button "Next >" at bounding box center [1394, 450] width 63 height 33
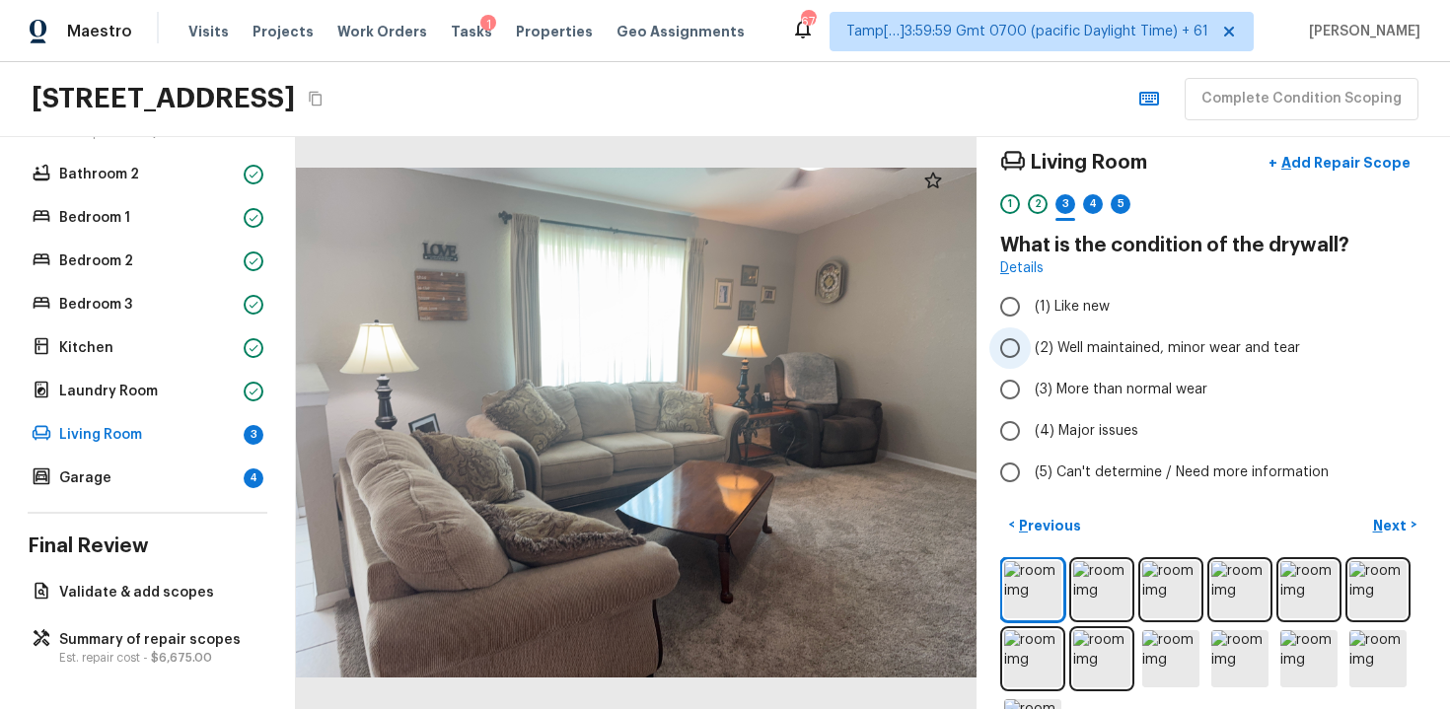
click at [1141, 344] on span "(2) Well maintained, minor wear and tear" at bounding box center [1167, 348] width 265 height 20
click at [1031, 344] on input "(2) Well maintained, minor wear and tear" at bounding box center [1010, 348] width 41 height 41
radio input "true"
click at [1406, 536] on button "Next >" at bounding box center [1394, 525] width 63 height 33
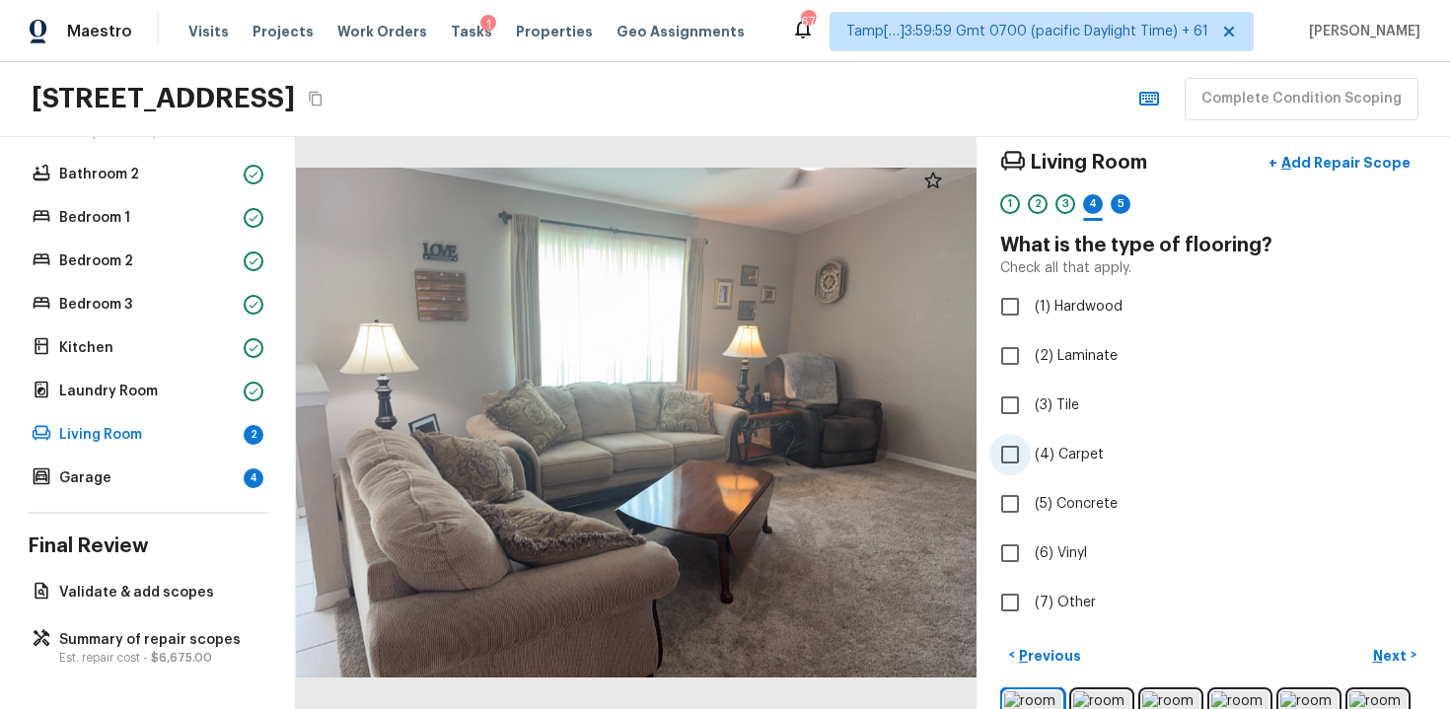
click at [1062, 448] on span "(4) Carpet" at bounding box center [1069, 455] width 69 height 20
click at [1031, 448] on input "(4) Carpet" at bounding box center [1010, 454] width 41 height 41
checkbox input "true"
click at [1385, 647] on p "Next" at bounding box center [1391, 656] width 37 height 20
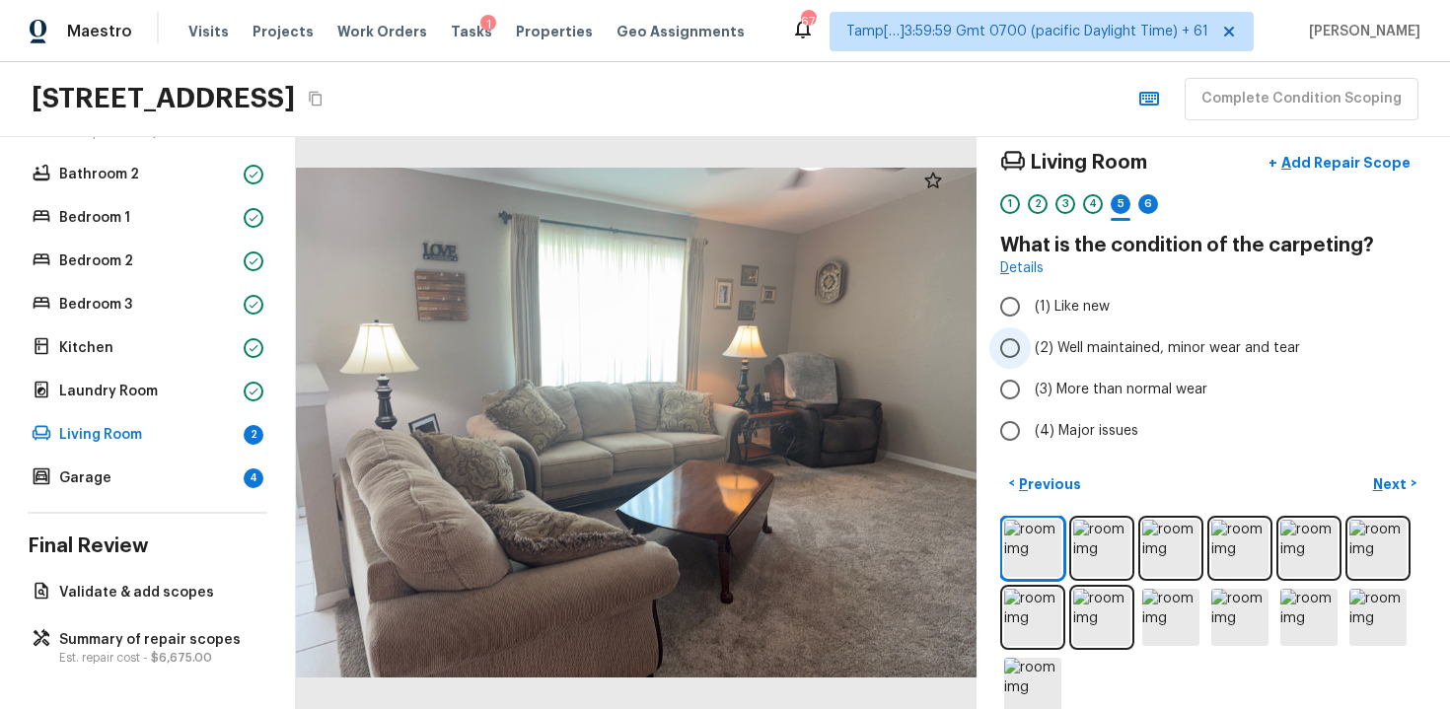
click at [1065, 355] on span "(2) Well maintained, minor wear and tear" at bounding box center [1167, 348] width 265 height 20
click at [1031, 355] on input "(2) Well maintained, minor wear and tear" at bounding box center [1010, 348] width 41 height 41
radio input "true"
click at [1394, 490] on p "Next" at bounding box center [1391, 485] width 37 height 20
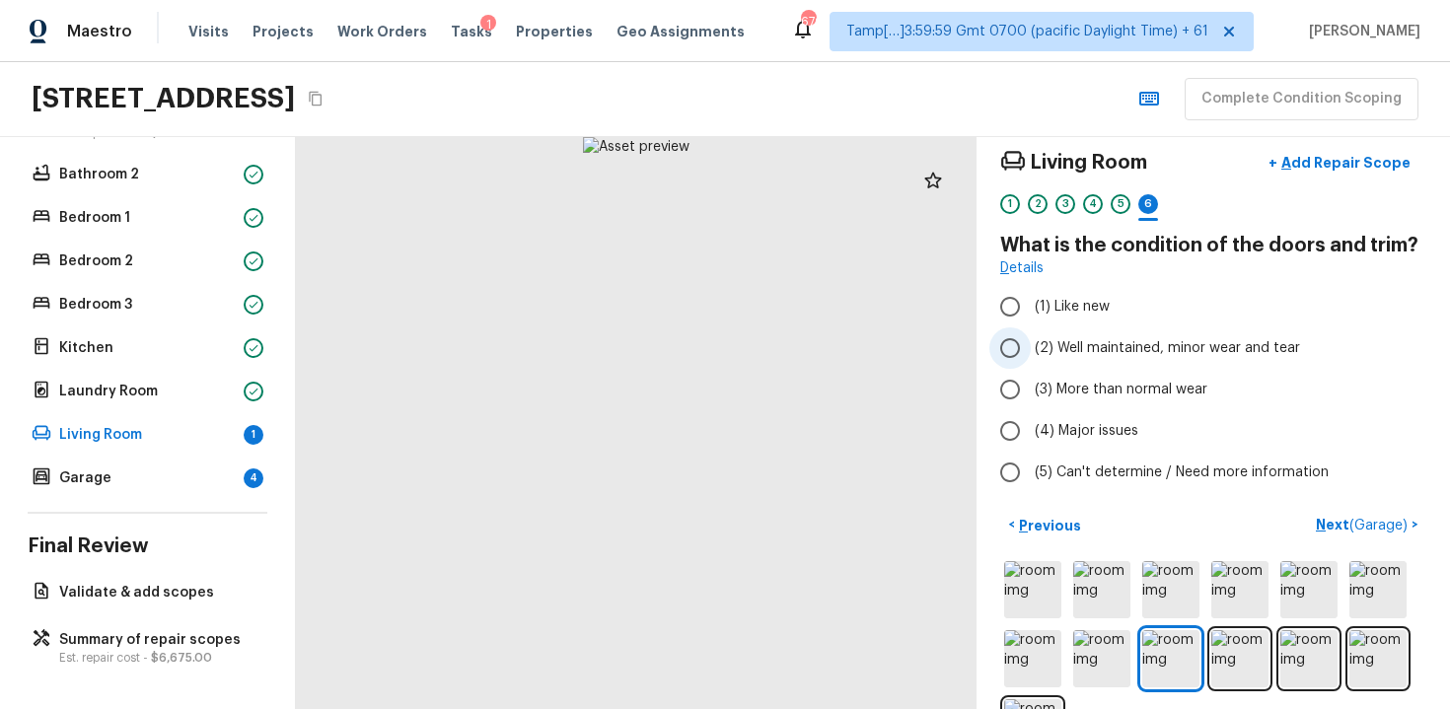
click at [1059, 346] on span "(2) Well maintained, minor wear and tear" at bounding box center [1167, 348] width 265 height 20
click at [1031, 346] on input "(2) Well maintained, minor wear and tear" at bounding box center [1010, 348] width 41 height 41
radio input "true"
click at [1327, 528] on p "Next ( Garage )" at bounding box center [1364, 525] width 96 height 21
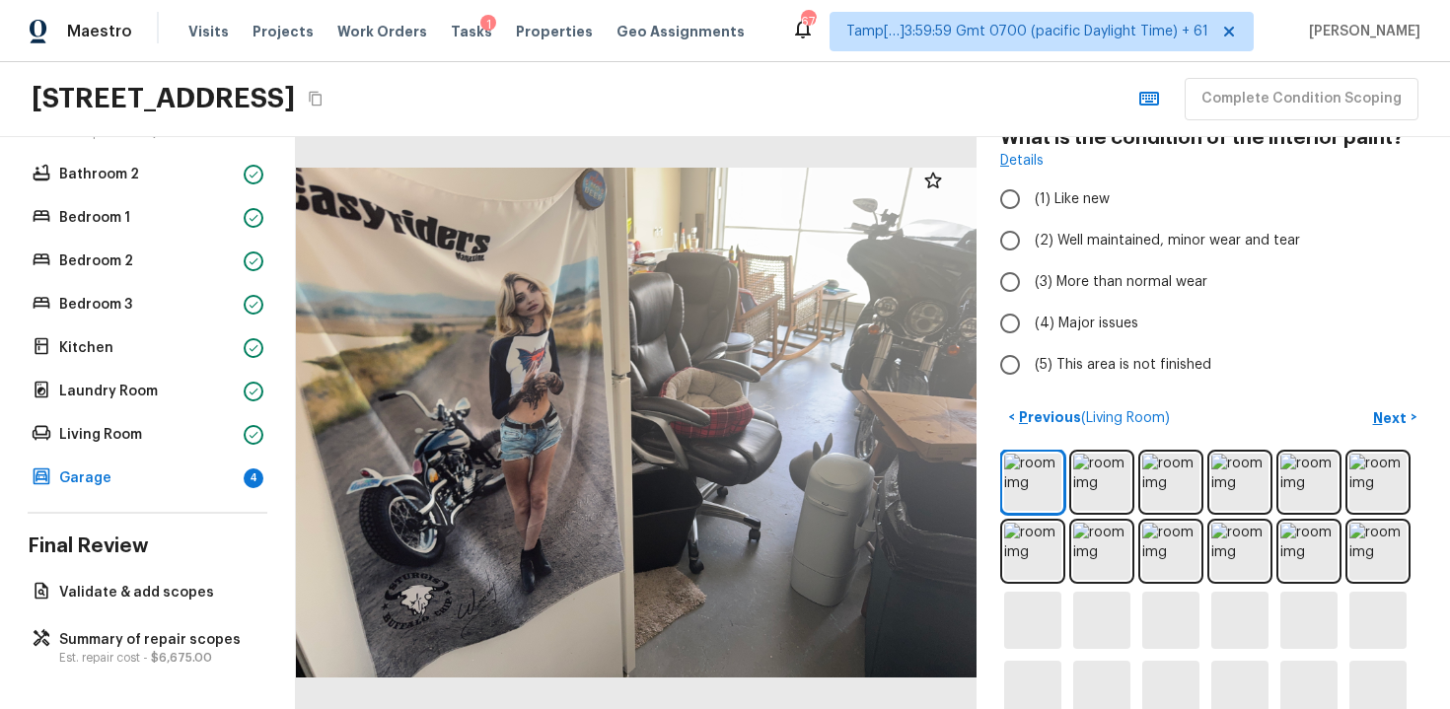
scroll to position [231, 0]
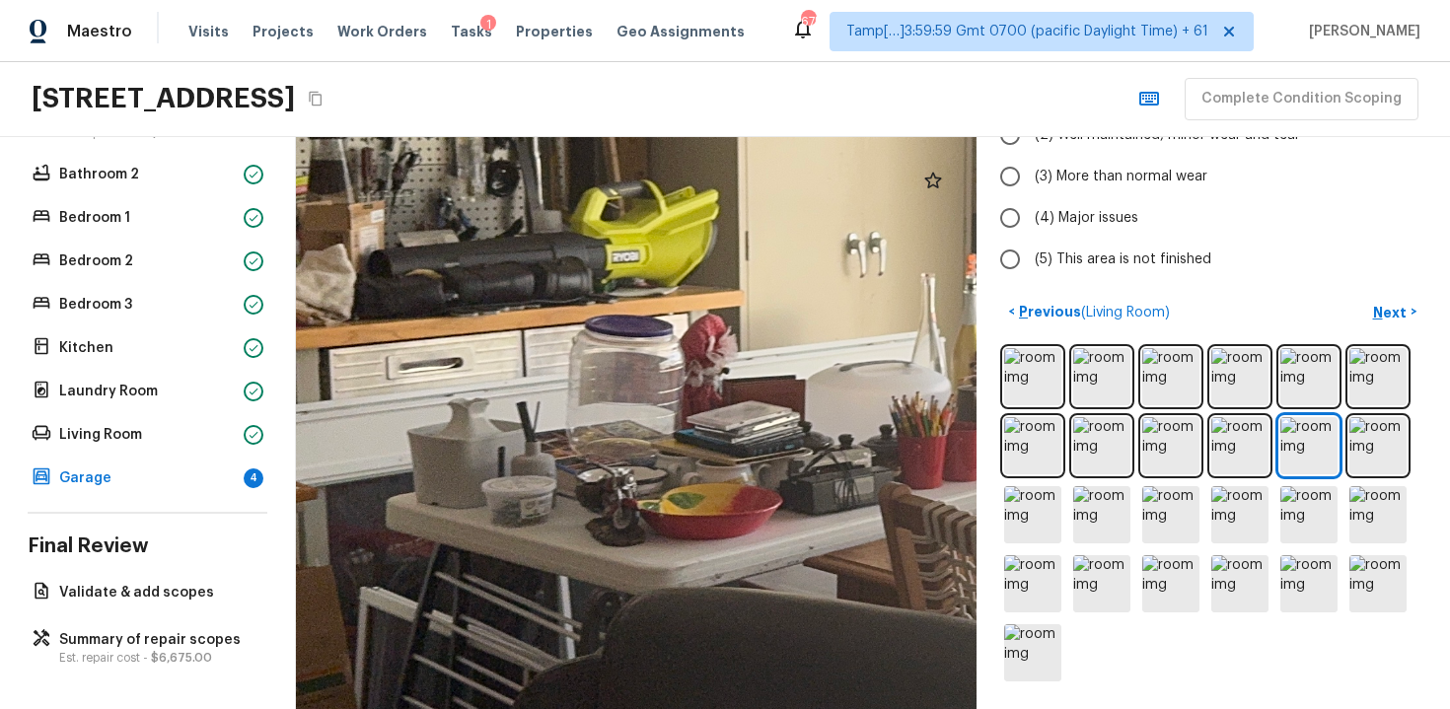
drag, startPoint x: 560, startPoint y: 559, endPoint x: 701, endPoint y: 524, distance: 145.5
click at [702, 526] on div at bounding box center [1161, 392] width 2627 height 2209
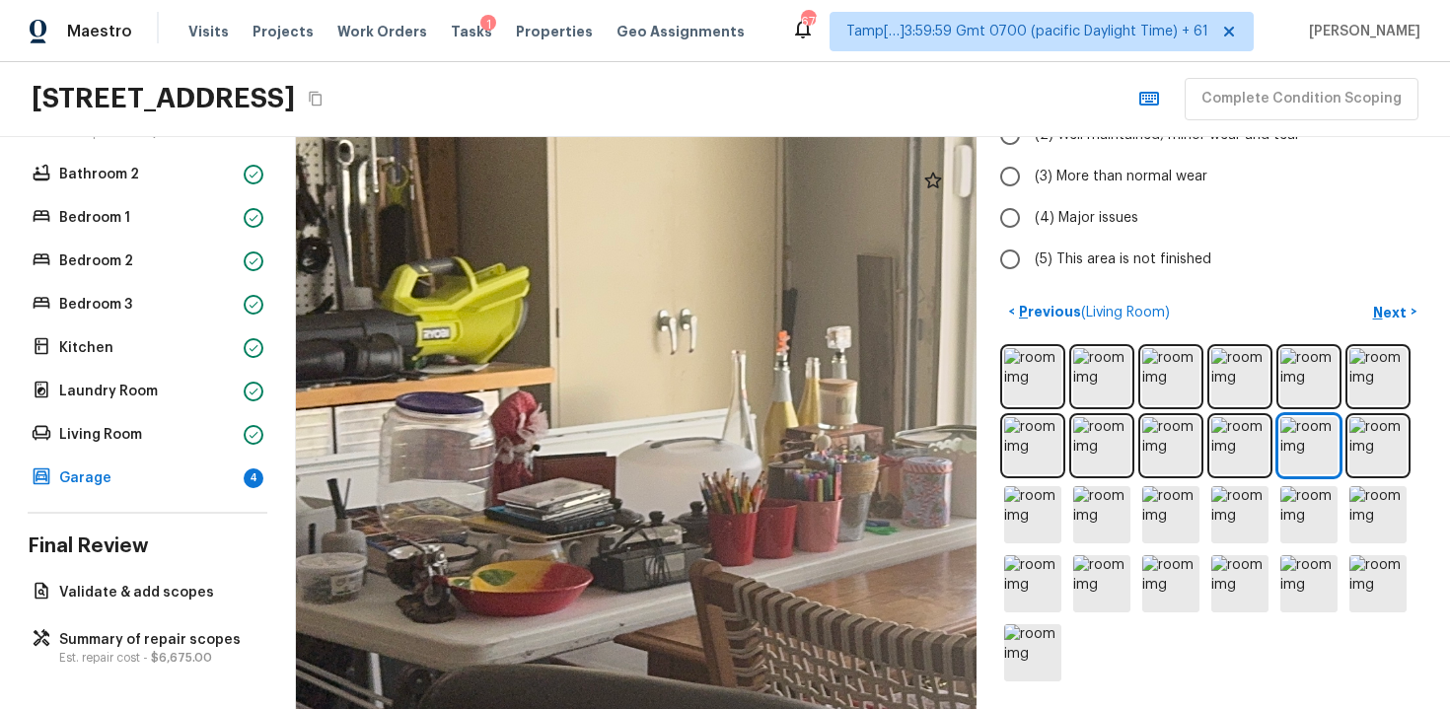
drag, startPoint x: 701, startPoint y: 524, endPoint x: 504, endPoint y: 596, distance: 210.0
click at [504, 596] on div at bounding box center [972, 469] width 2627 height 2209
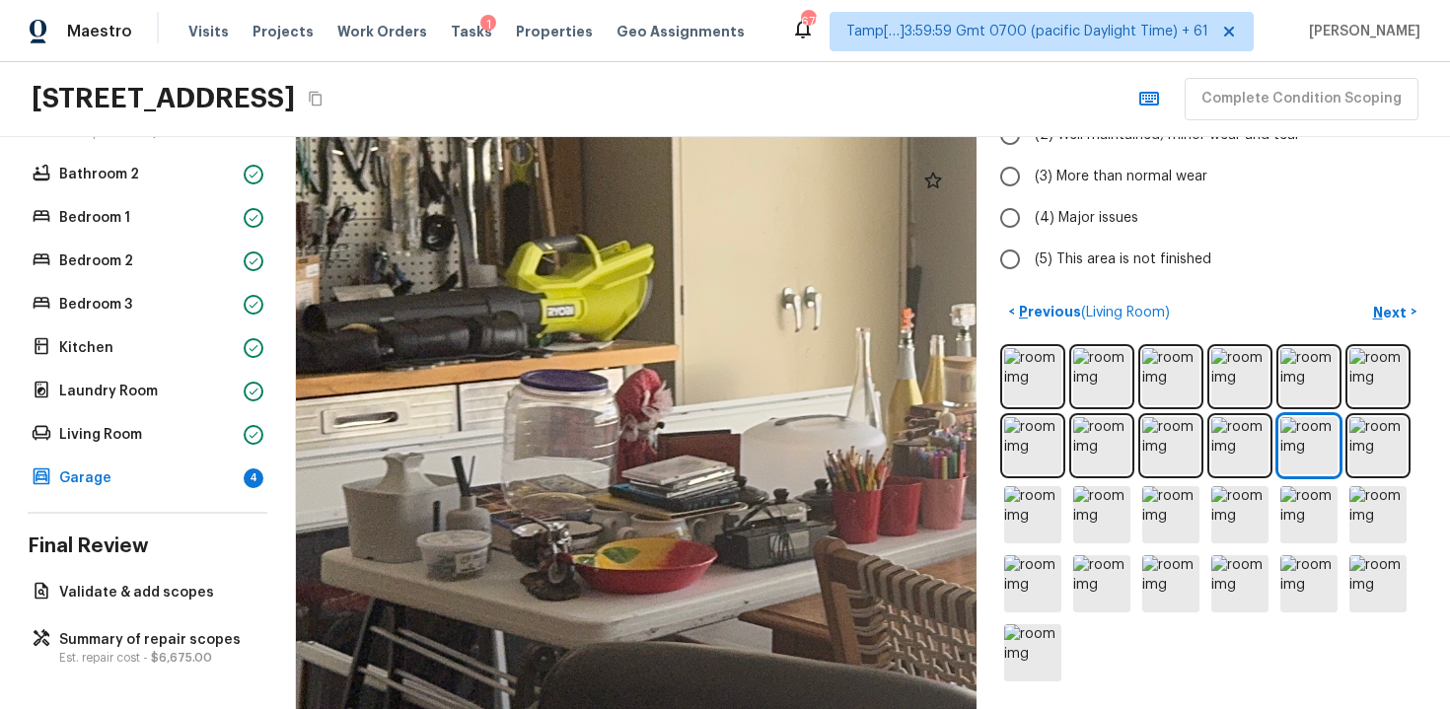
drag, startPoint x: 596, startPoint y: 548, endPoint x: 802, endPoint y: 587, distance: 209.9
click at [801, 587] on div at bounding box center [1097, 446] width 2627 height 2209
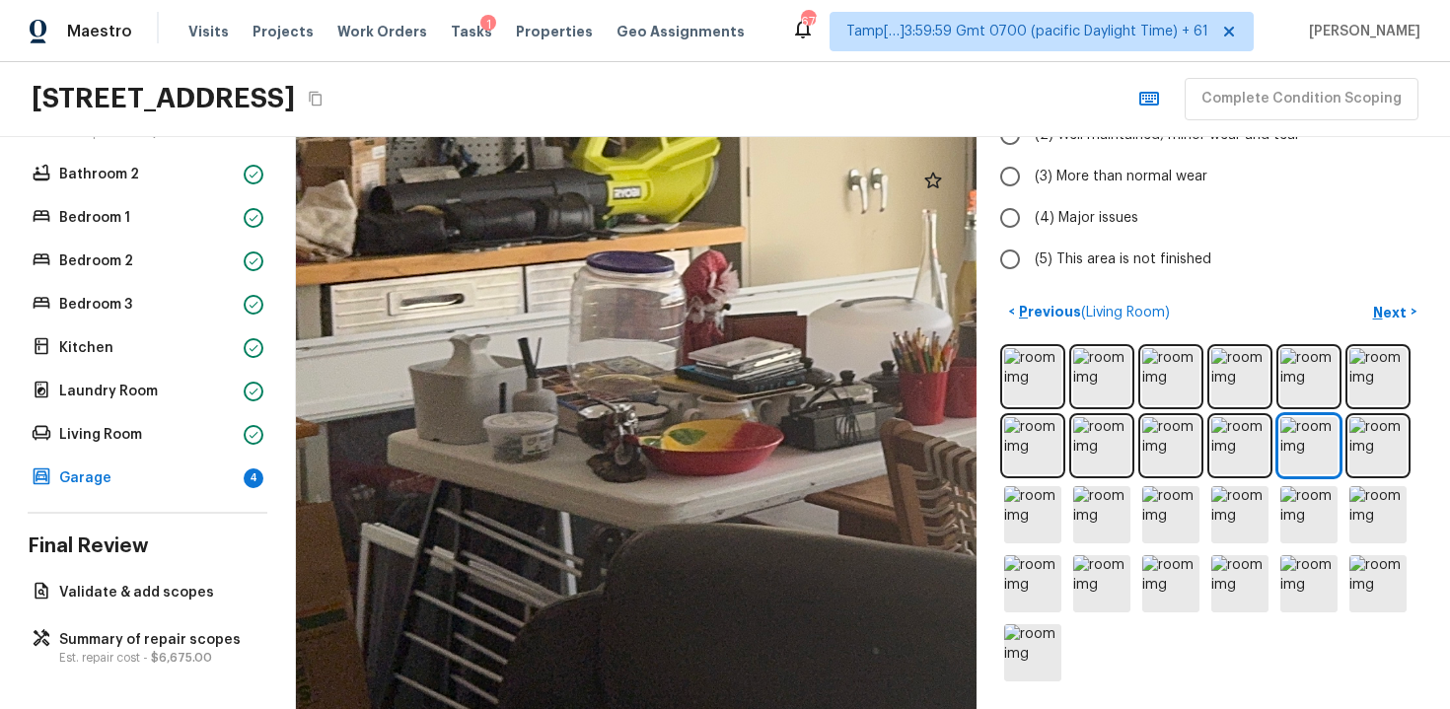
drag, startPoint x: 780, startPoint y: 477, endPoint x: 721, endPoint y: 356, distance: 135.0
click at [721, 356] on div at bounding box center [1163, 328] width 2627 height 2209
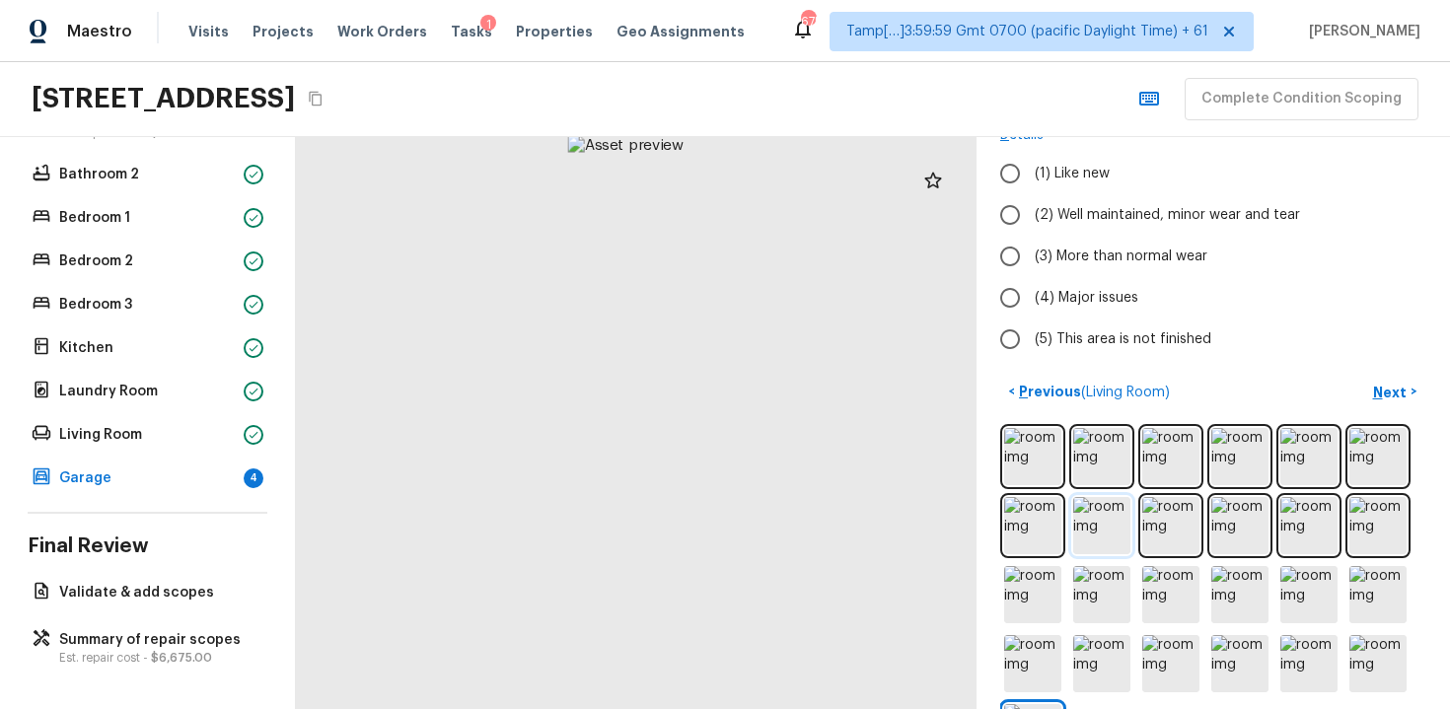
scroll to position [58, 0]
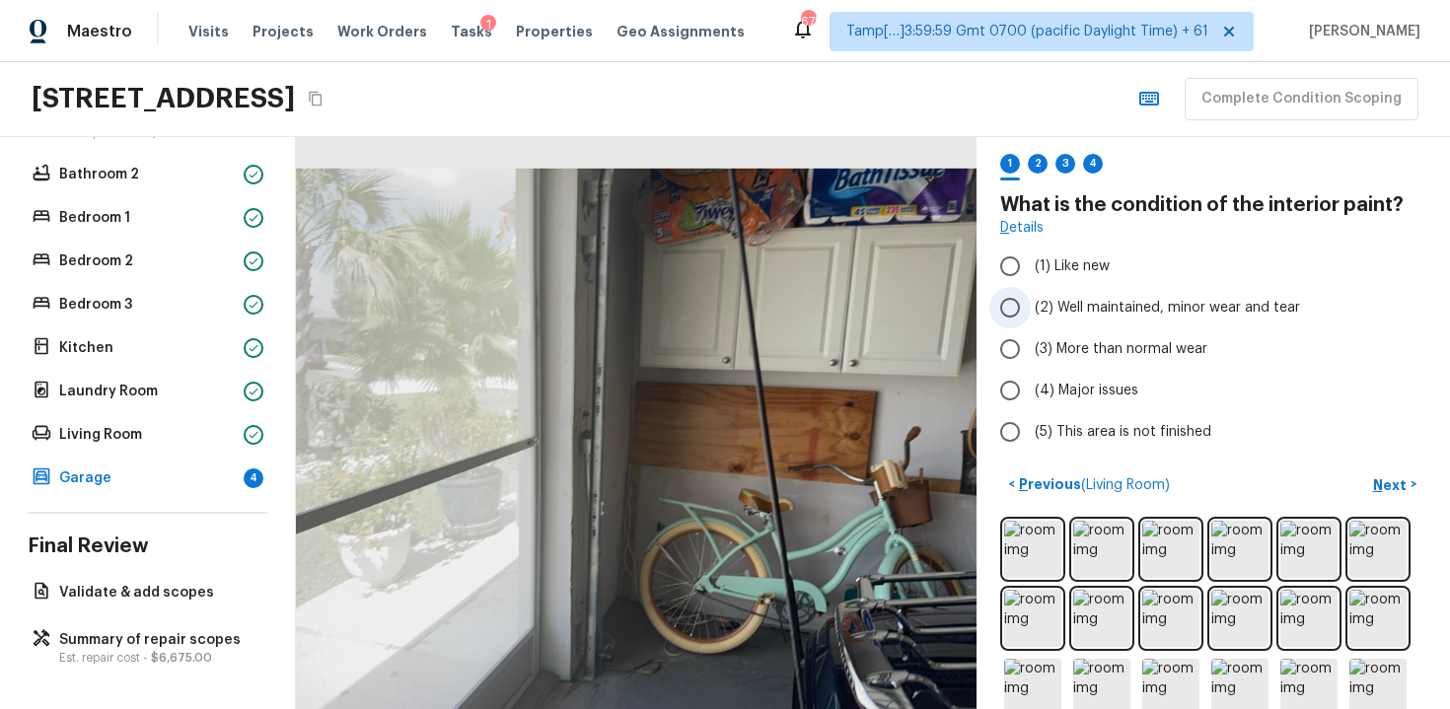
click at [1065, 318] on label "(2) Well maintained, minor wear and tear" at bounding box center [1200, 307] width 421 height 41
click at [1031, 318] on input "(2) Well maintained, minor wear and tear" at bounding box center [1010, 307] width 41 height 41
radio input "true"
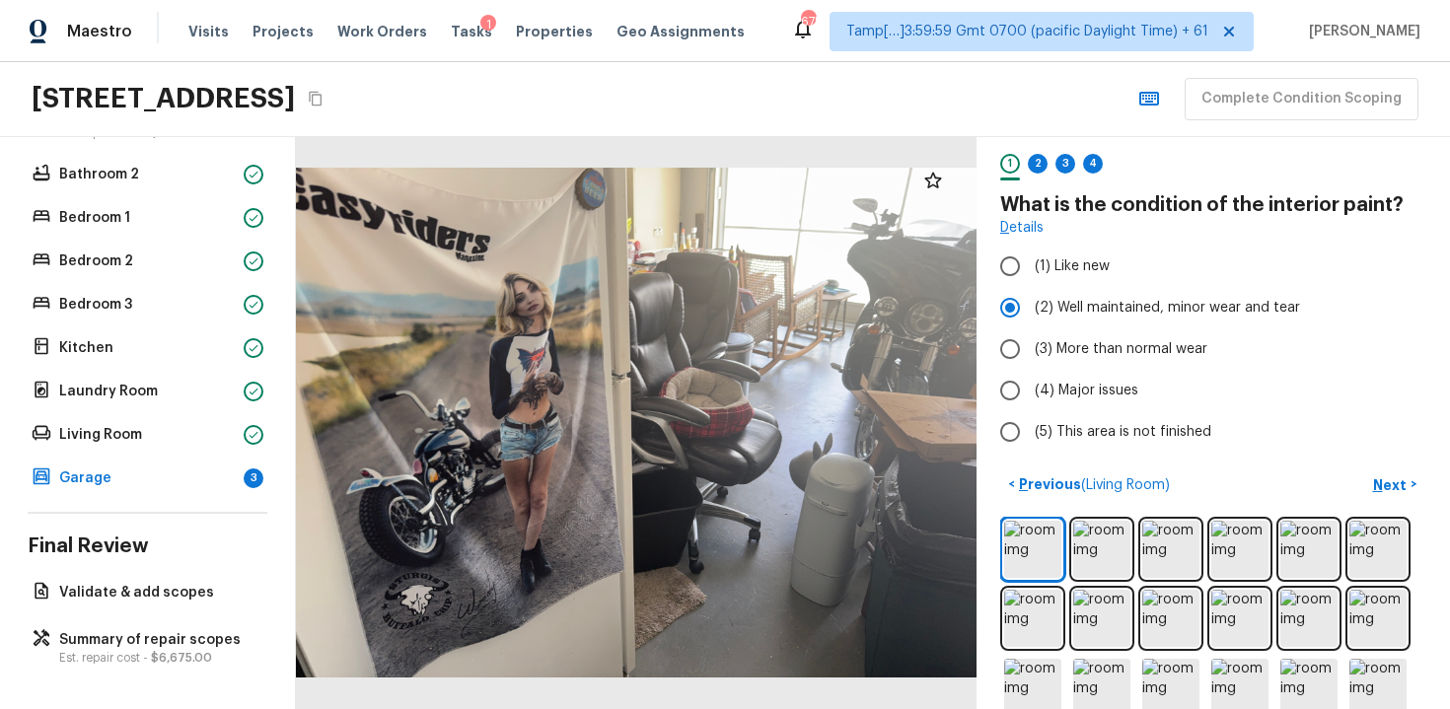
click at [1399, 464] on div "Garage + Add Repair Scope 1 2 3 4 What is the condition of the interior paint? …" at bounding box center [1214, 423] width 474 height 572
click at [1395, 486] on p "Next" at bounding box center [1391, 486] width 37 height 20
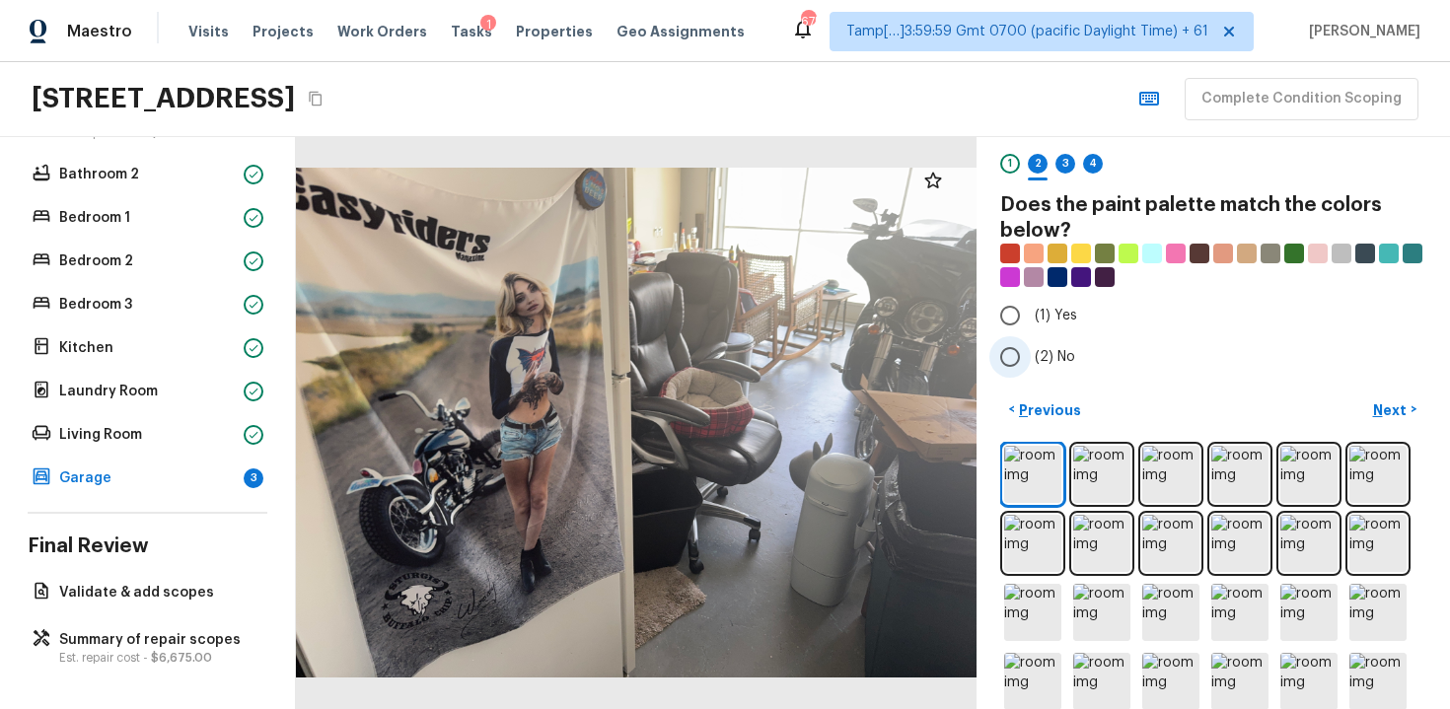
click at [1028, 366] on input "(2) No" at bounding box center [1010, 356] width 41 height 41
radio input "true"
click at [1374, 414] on p "Next" at bounding box center [1391, 411] width 37 height 20
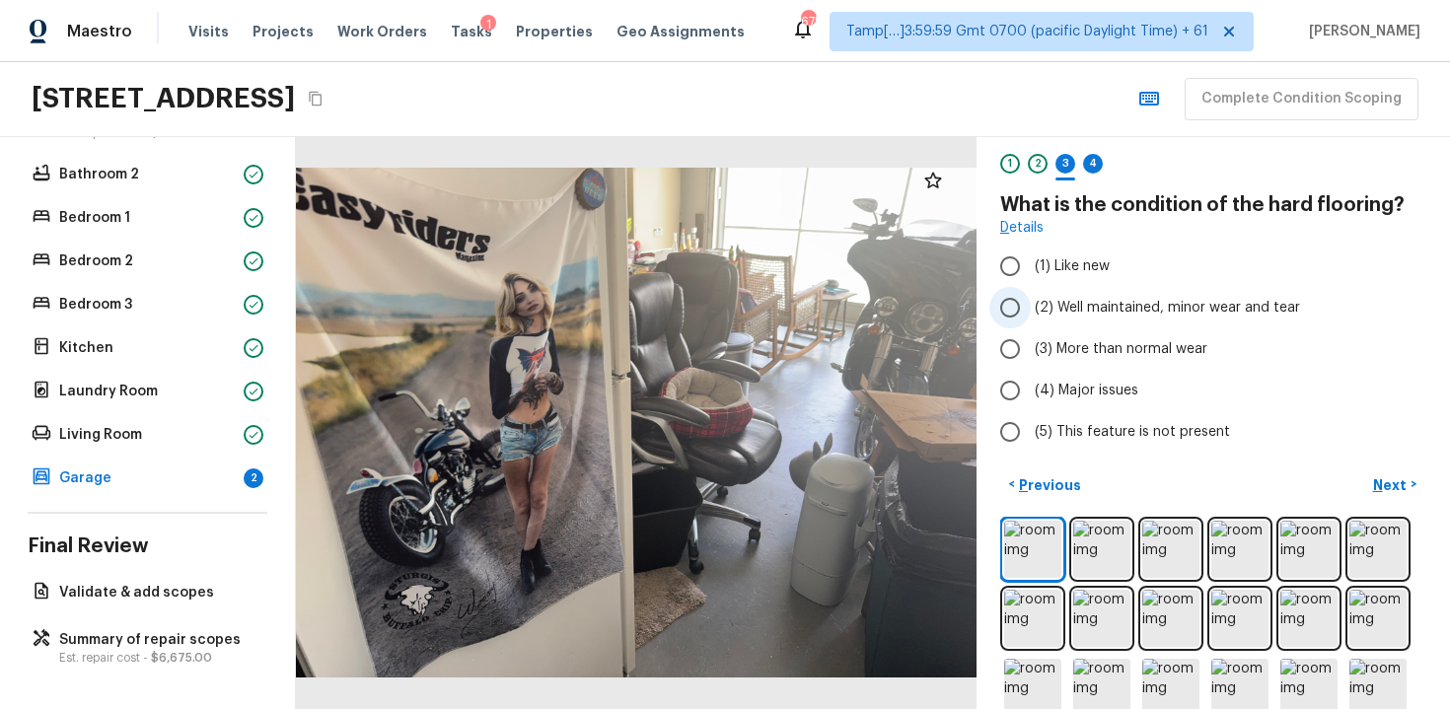
click at [1056, 301] on span "(2) Well maintained, minor wear and tear" at bounding box center [1167, 308] width 265 height 20
click at [1031, 301] on input "(2) Well maintained, minor wear and tear" at bounding box center [1010, 307] width 41 height 41
radio input "true"
click at [1385, 493] on p "Next" at bounding box center [1391, 486] width 37 height 20
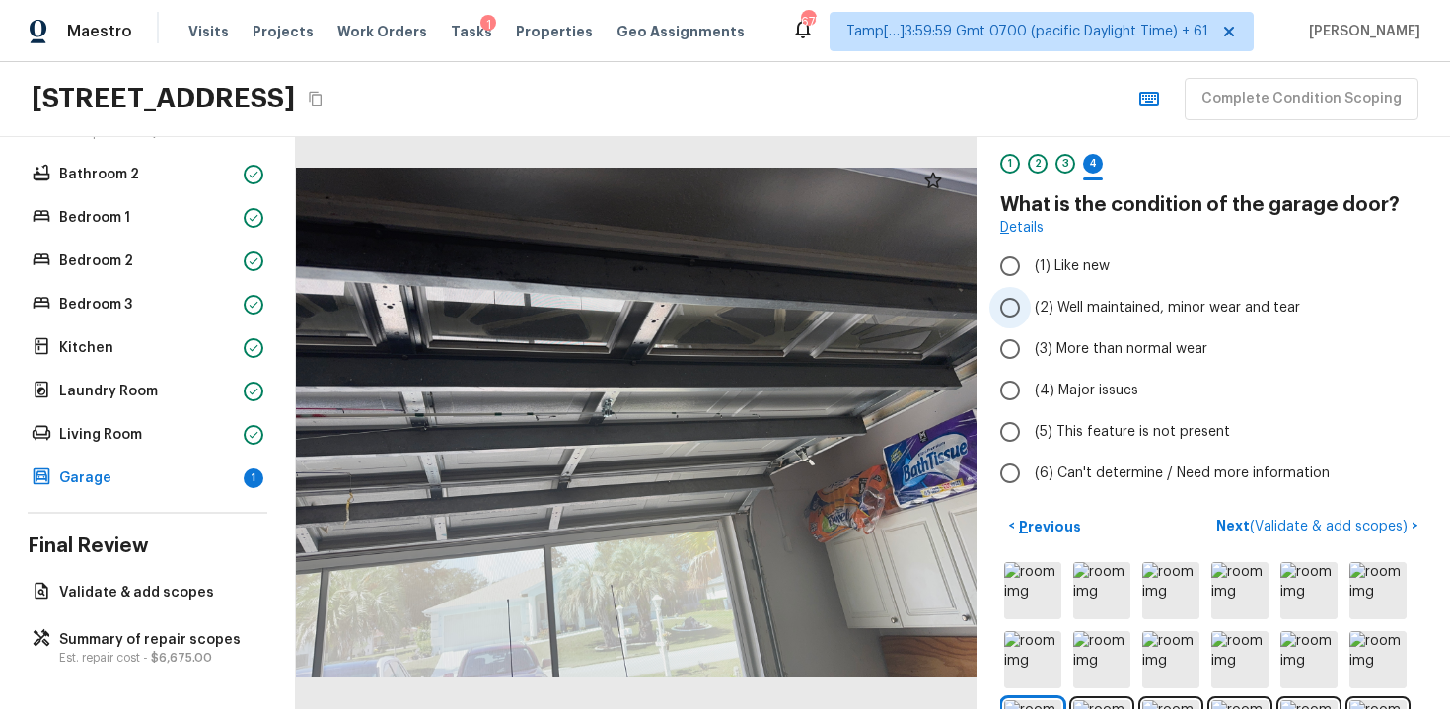
click at [1083, 303] on span "(2) Well maintained, minor wear and tear" at bounding box center [1167, 308] width 265 height 20
click at [1031, 303] on input "(2) Well maintained, minor wear and tear" at bounding box center [1010, 307] width 41 height 41
radio input "true"
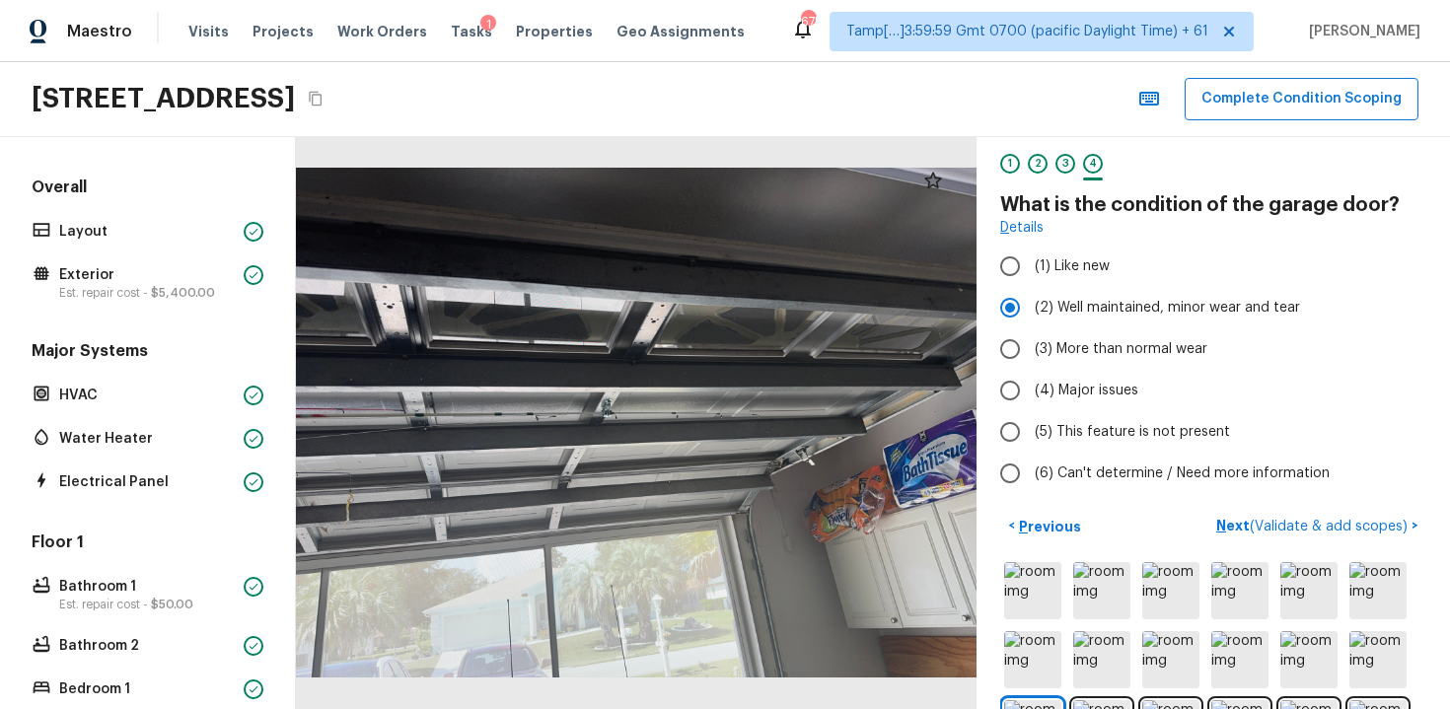
scroll to position [472, 0]
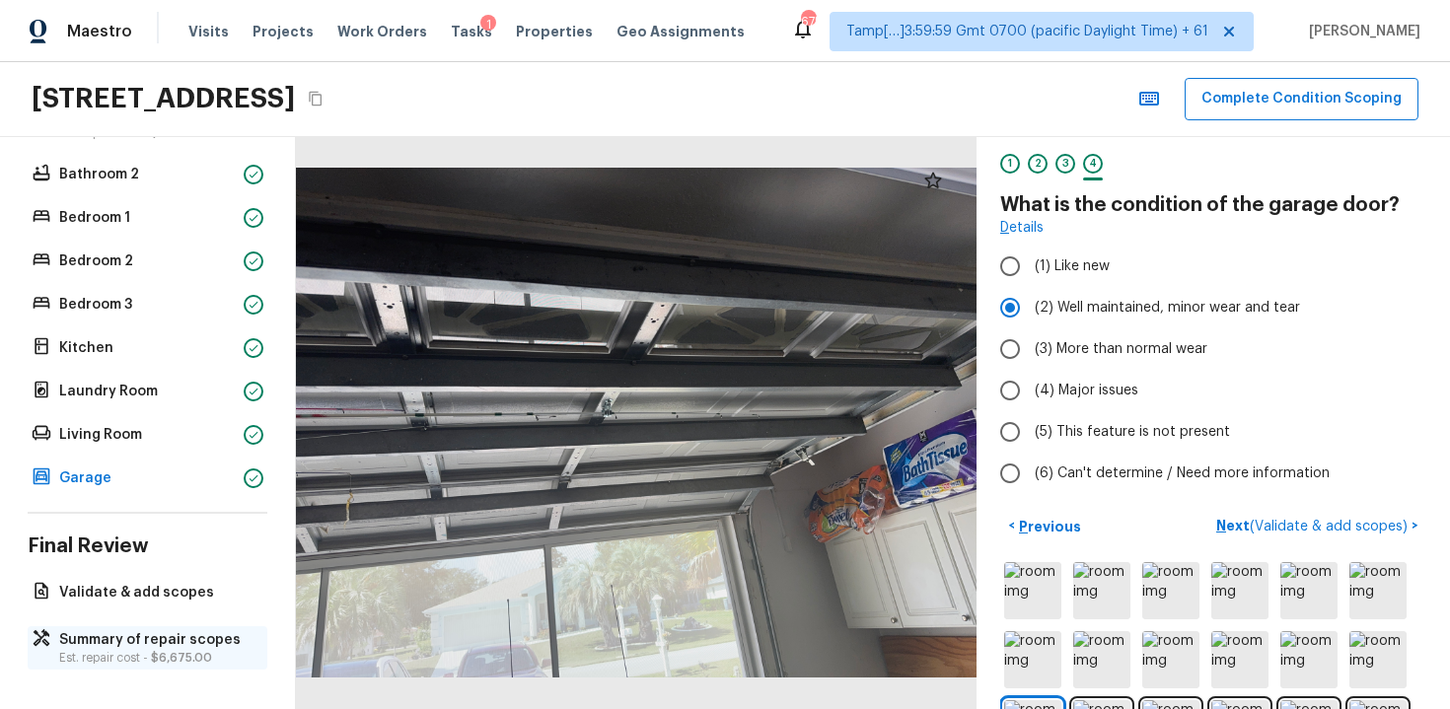
click at [154, 652] on span "$6,675.00" at bounding box center [181, 658] width 61 height 12
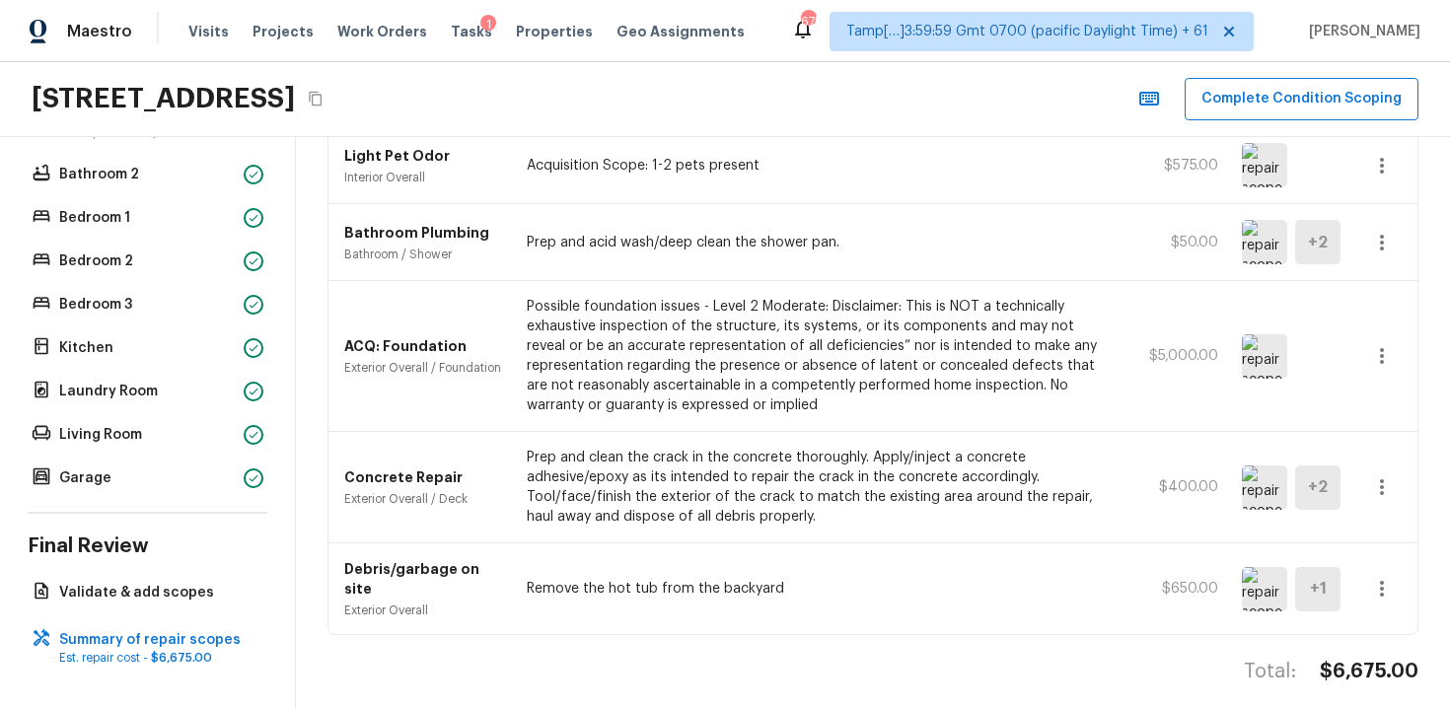
scroll to position [0, 0]
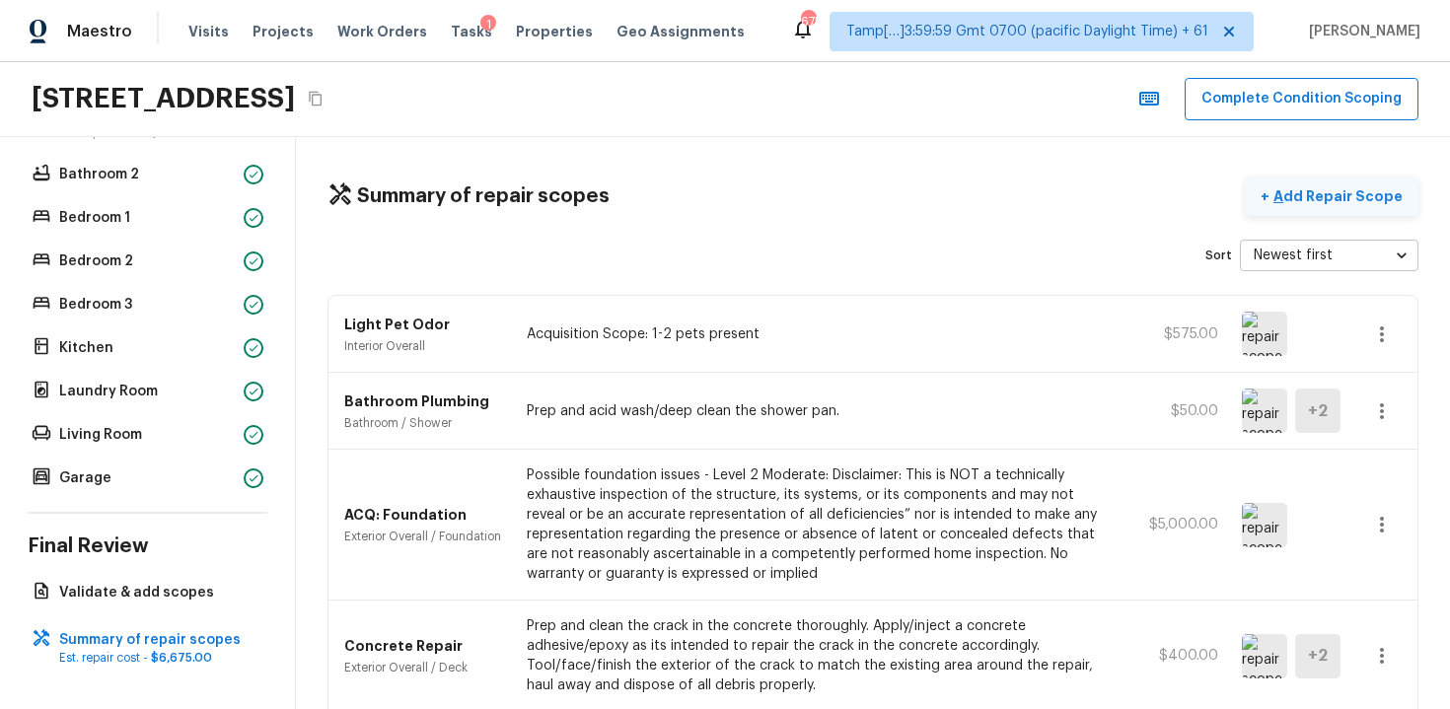
click at [1342, 193] on p "Add Repair Scope" at bounding box center [1336, 196] width 133 height 20
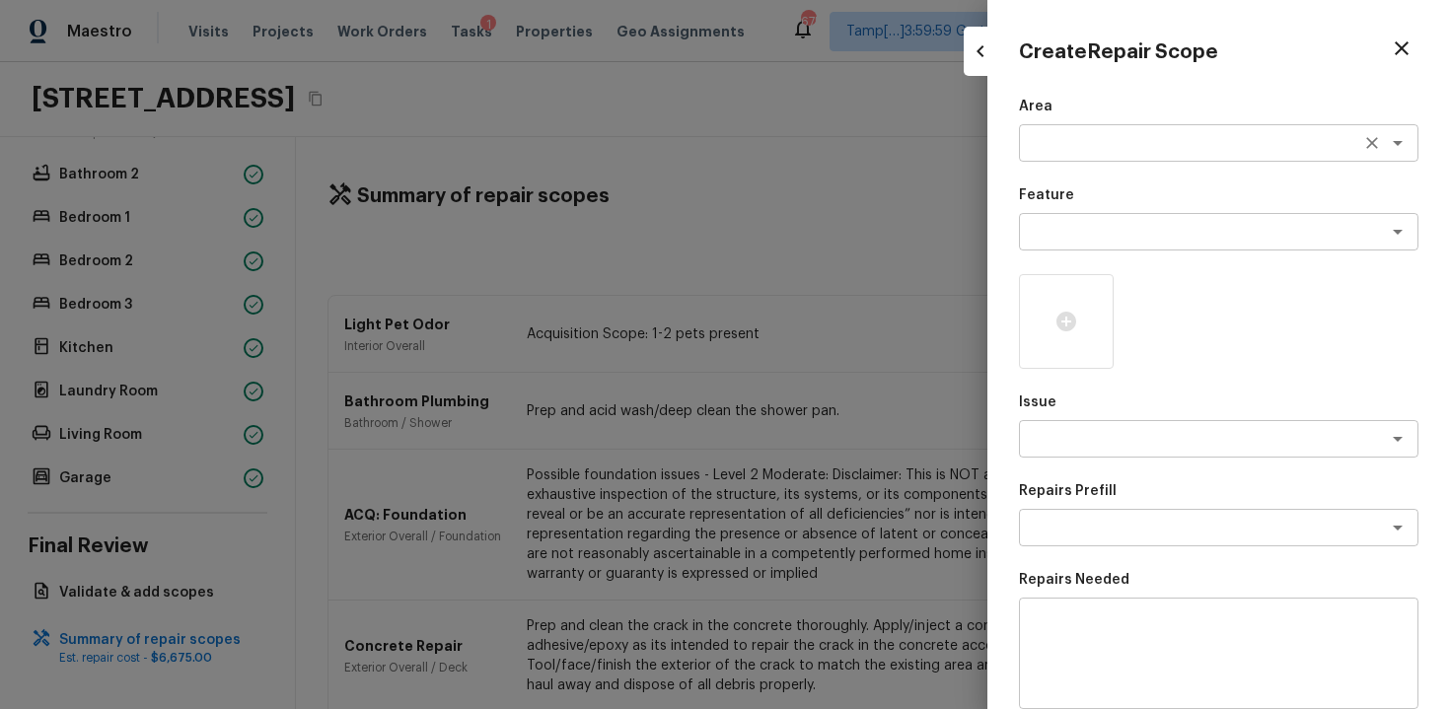
click at [1069, 148] on textarea at bounding box center [1191, 143] width 327 height 20
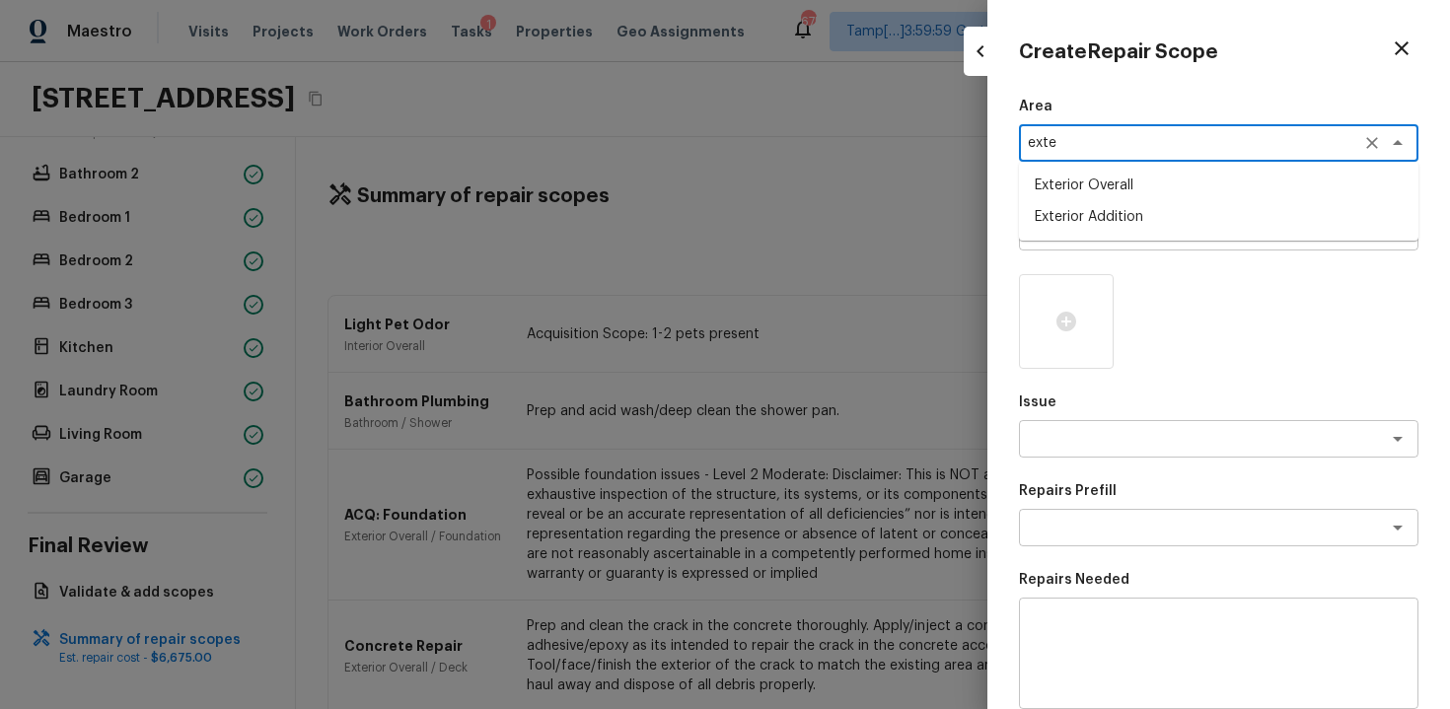
click at [1063, 182] on li "Exterior Overall" at bounding box center [1219, 186] width 400 height 32
type textarea "Exterior Overall"
click at [1071, 231] on textarea at bounding box center [1191, 232] width 327 height 20
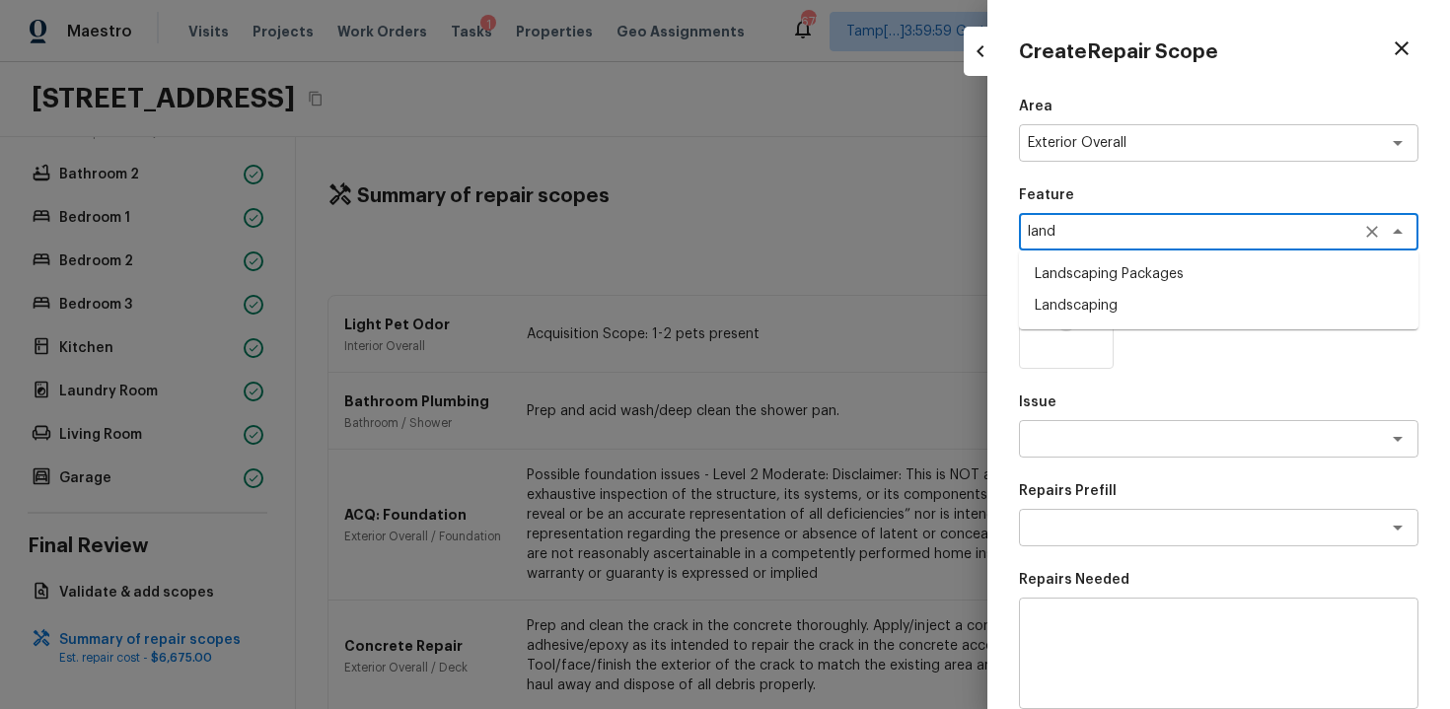
click at [1089, 271] on li "Landscaping Packages" at bounding box center [1219, 274] width 400 height 32
type textarea "Landscaping Packages"
click at [1081, 440] on textarea at bounding box center [1191, 439] width 327 height 20
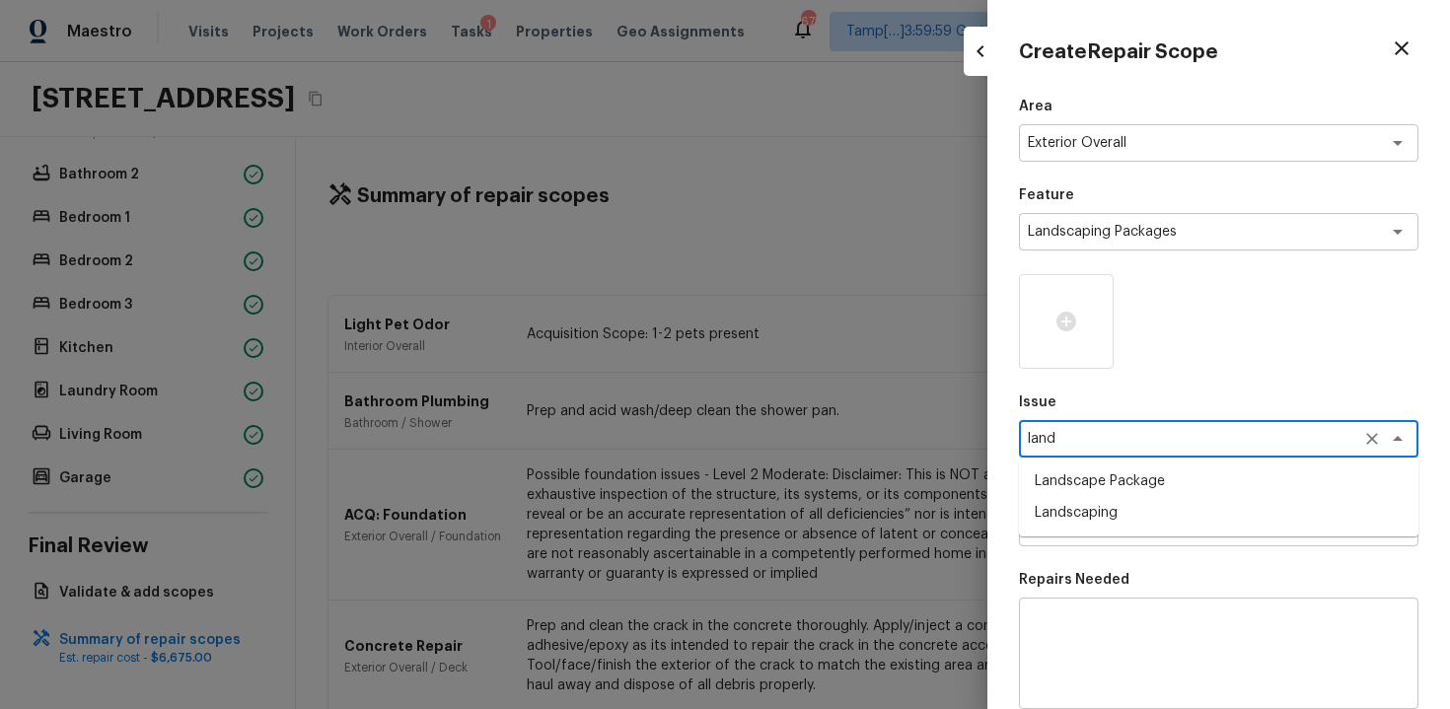
click at [1102, 477] on li "Landscape Package" at bounding box center [1219, 482] width 400 height 32
type textarea "Landscape Package"
click at [1101, 523] on textarea at bounding box center [1191, 528] width 327 height 20
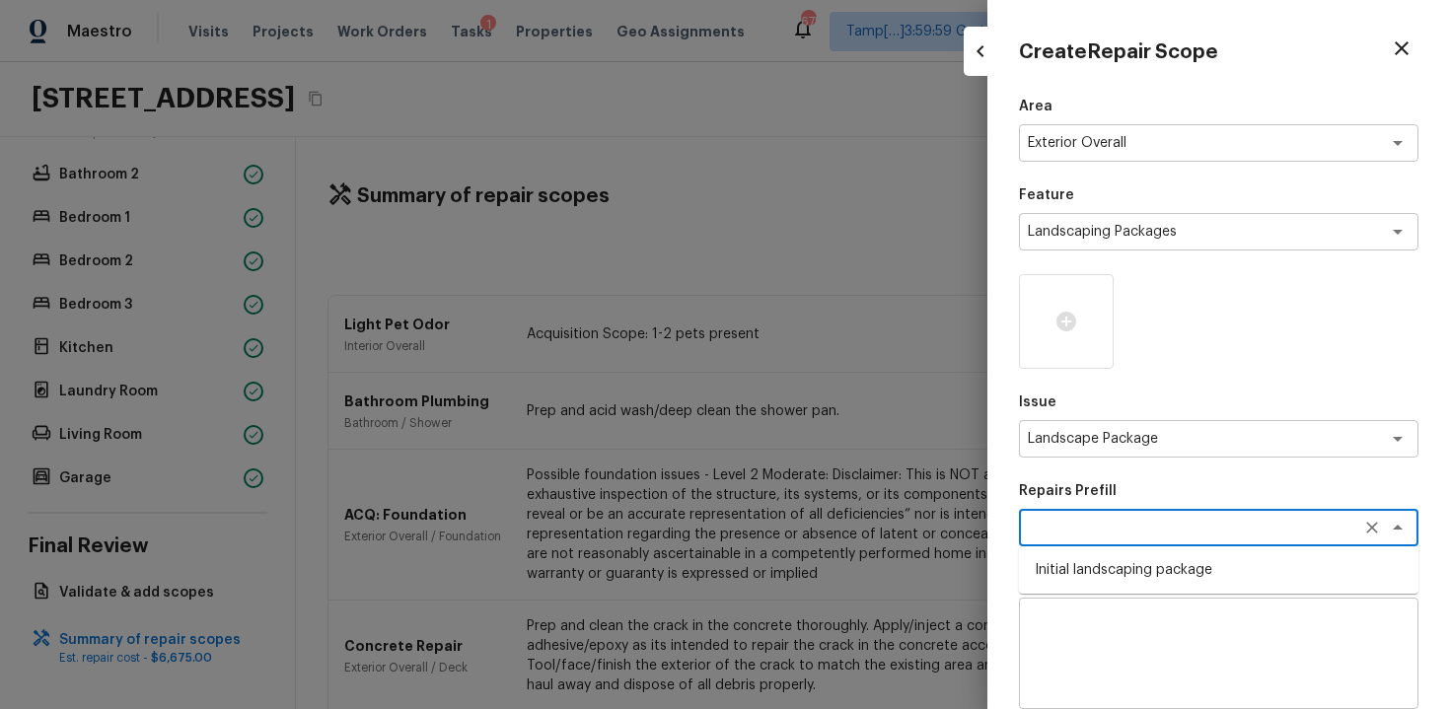
click at [1115, 561] on li "Initial landscaping package" at bounding box center [1219, 570] width 400 height 32
type textarea "Initial landscaping package"
type textarea "Mowing of grass up to 6" in height. Mow, edge along driveways & sidewalks, trim…"
type input "$300.00"
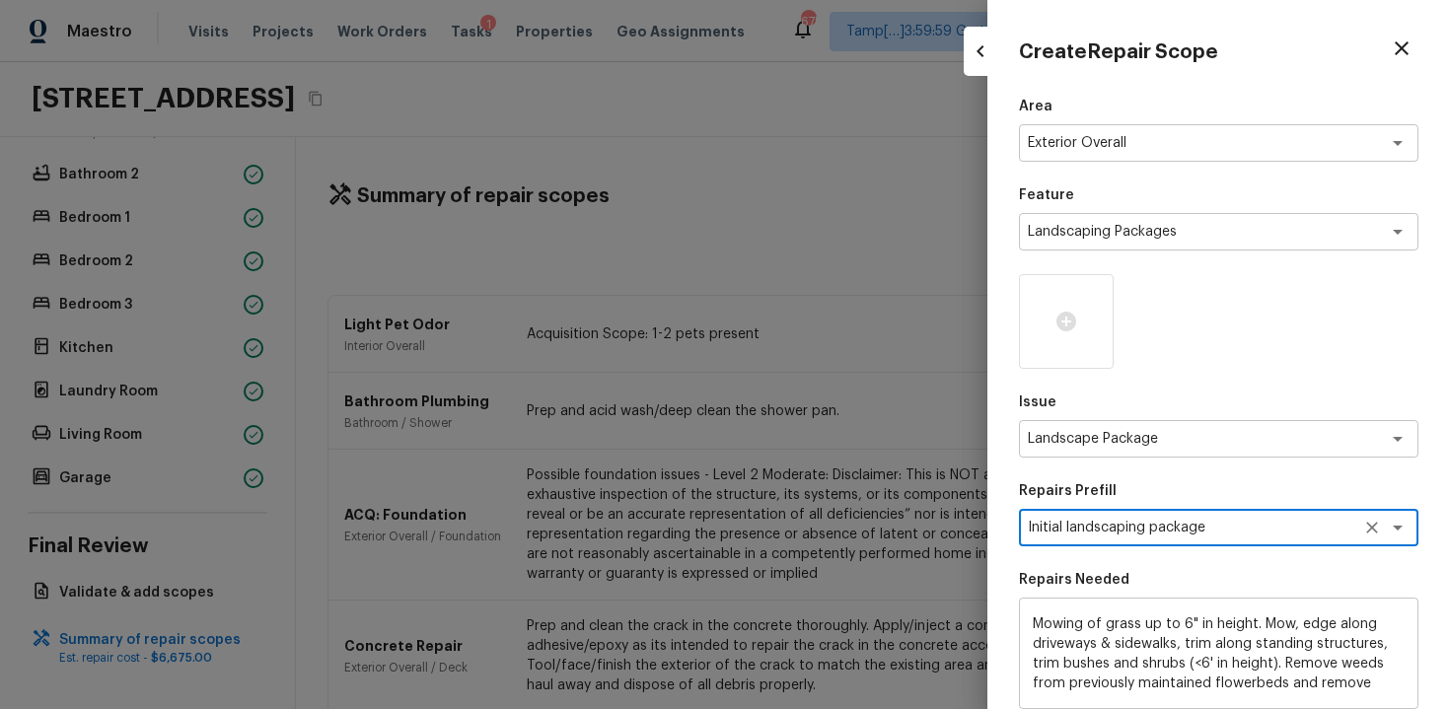
scroll to position [286, 0]
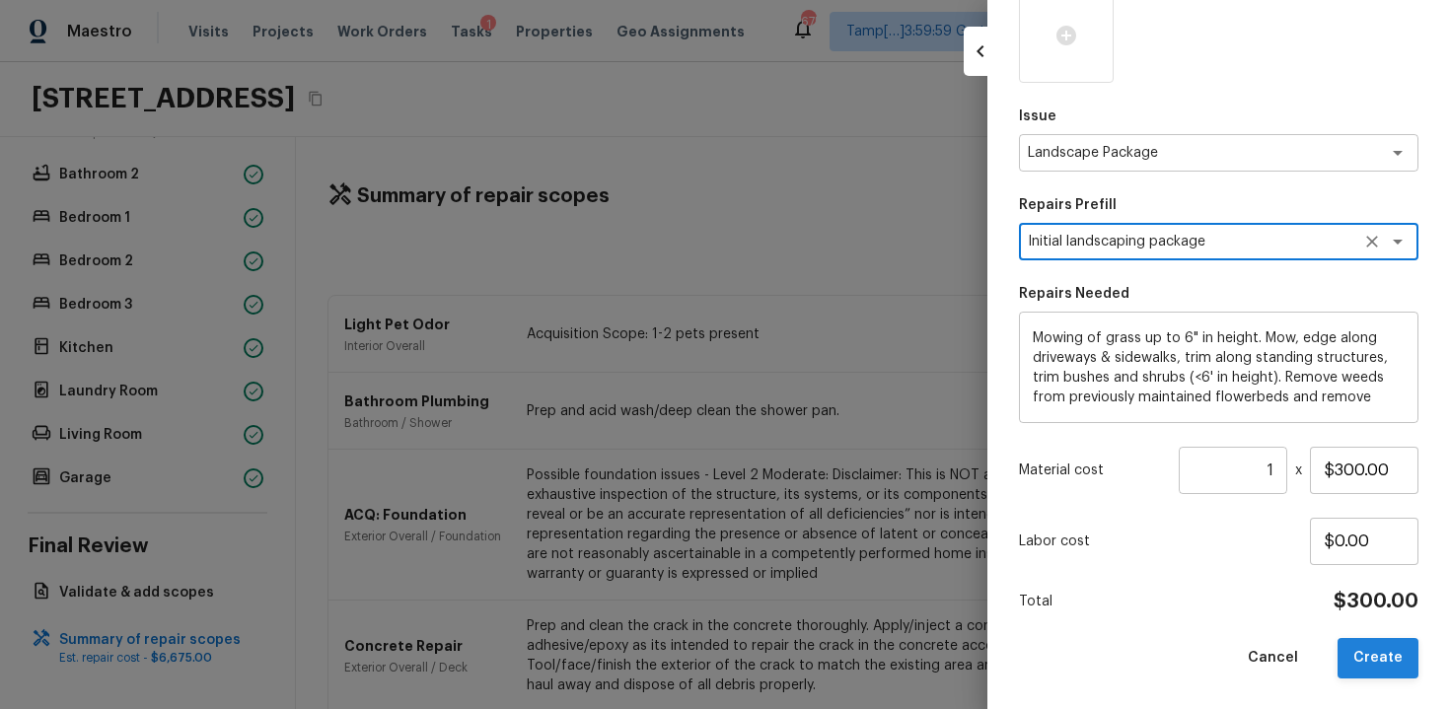
click at [1357, 638] on button "Create" at bounding box center [1378, 658] width 81 height 40
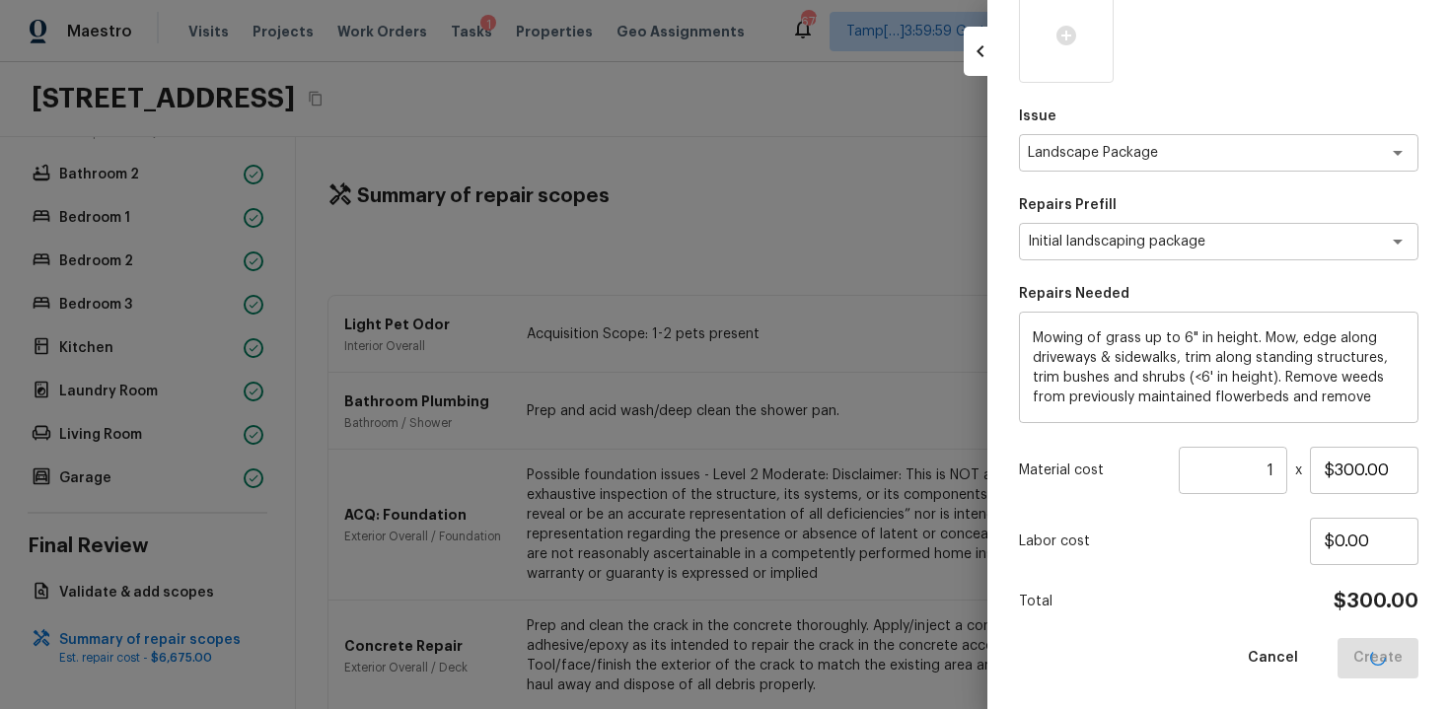
type input "$0.00"
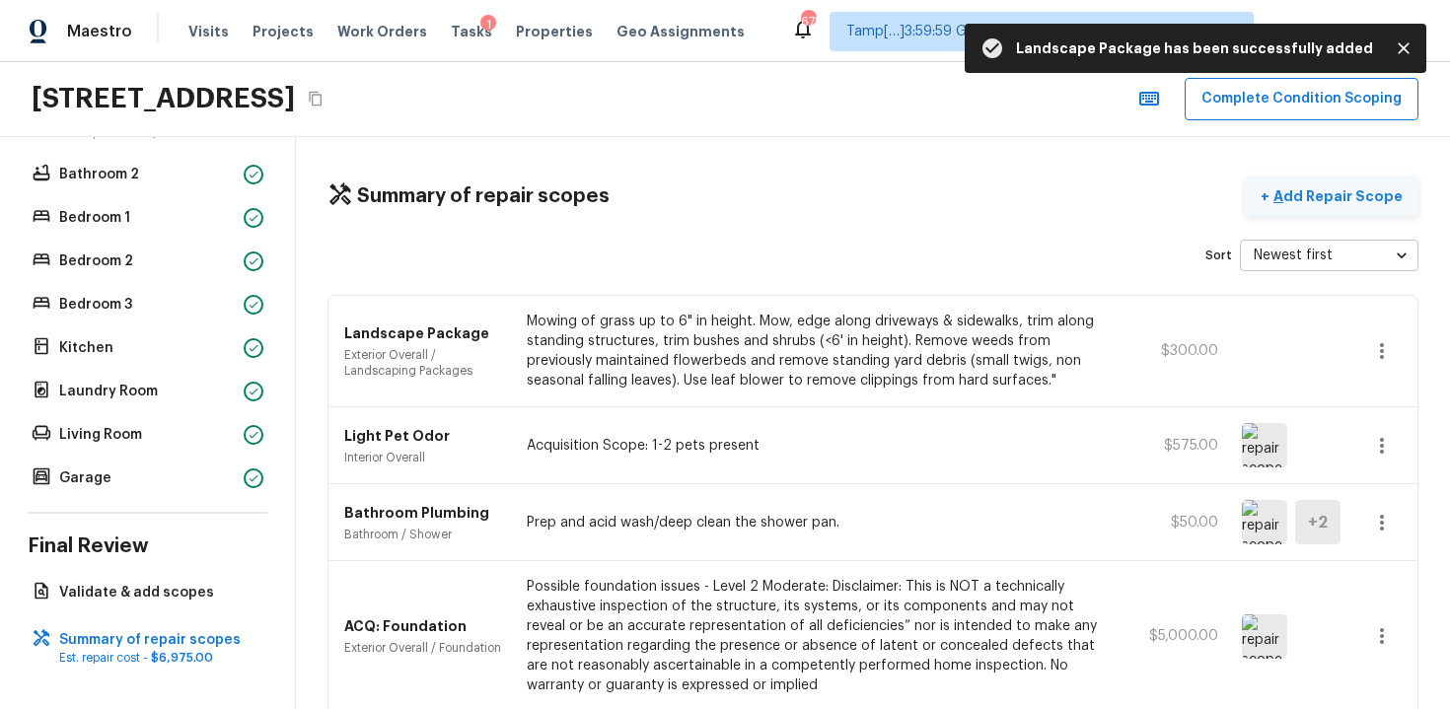
click at [1364, 197] on p "Add Repair Scope" at bounding box center [1336, 196] width 133 height 20
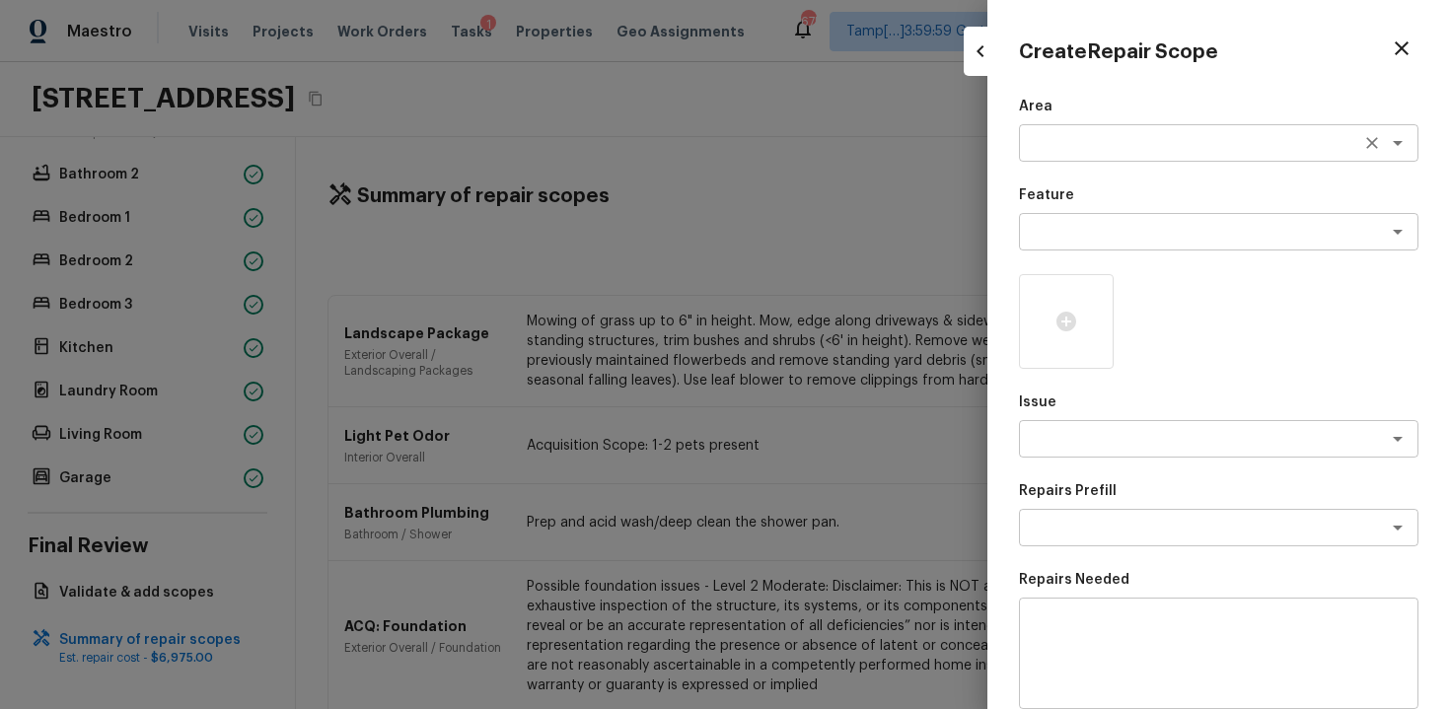
click at [1054, 137] on textarea at bounding box center [1191, 143] width 327 height 20
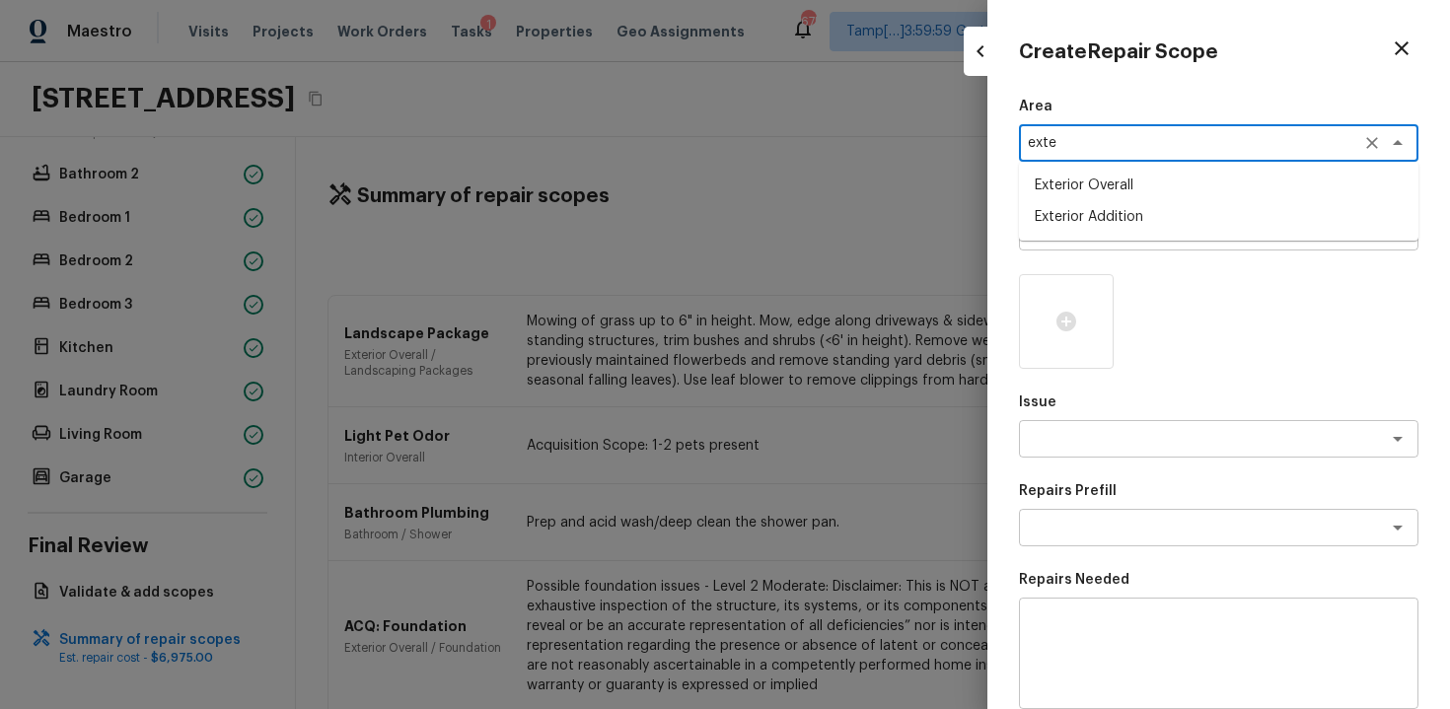
type textarea "exte"
click at [937, 199] on div at bounding box center [725, 354] width 1450 height 709
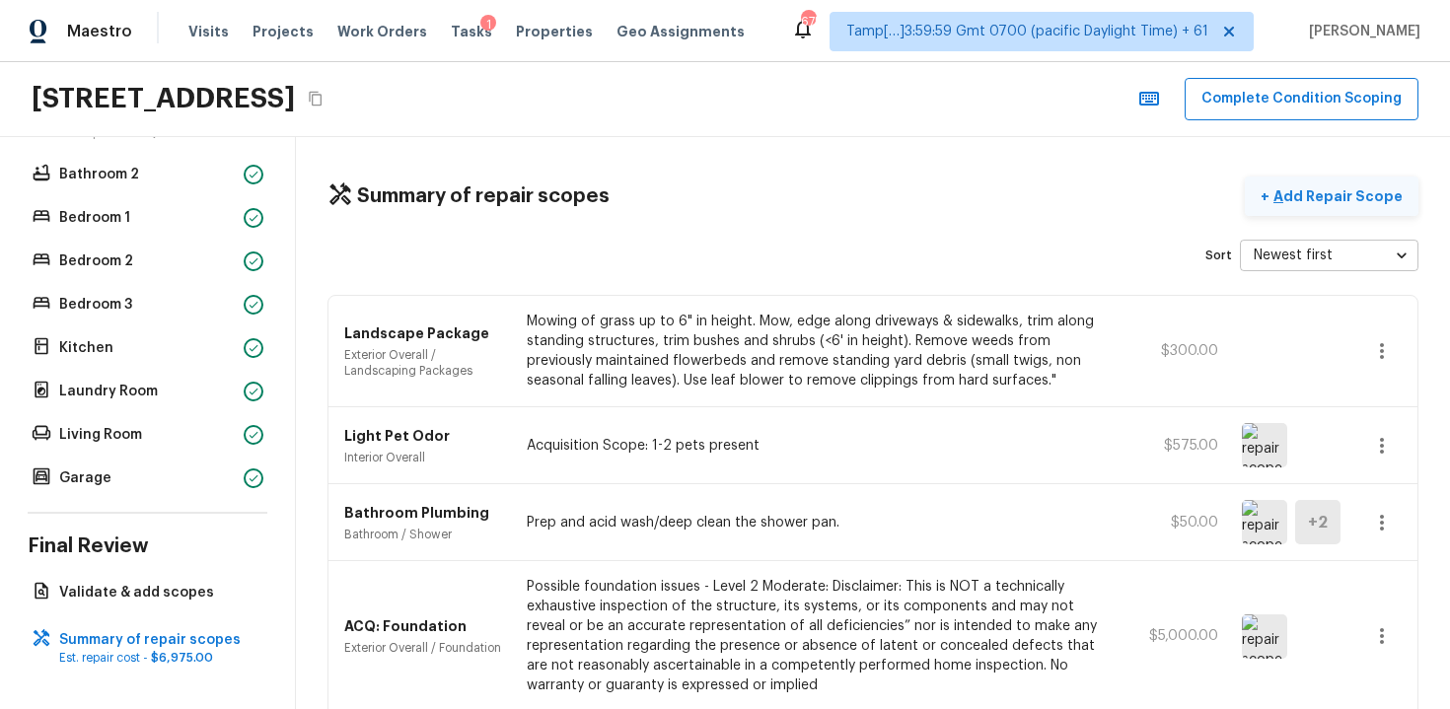
click at [1310, 192] on p "Add Repair Scope" at bounding box center [1336, 196] width 133 height 20
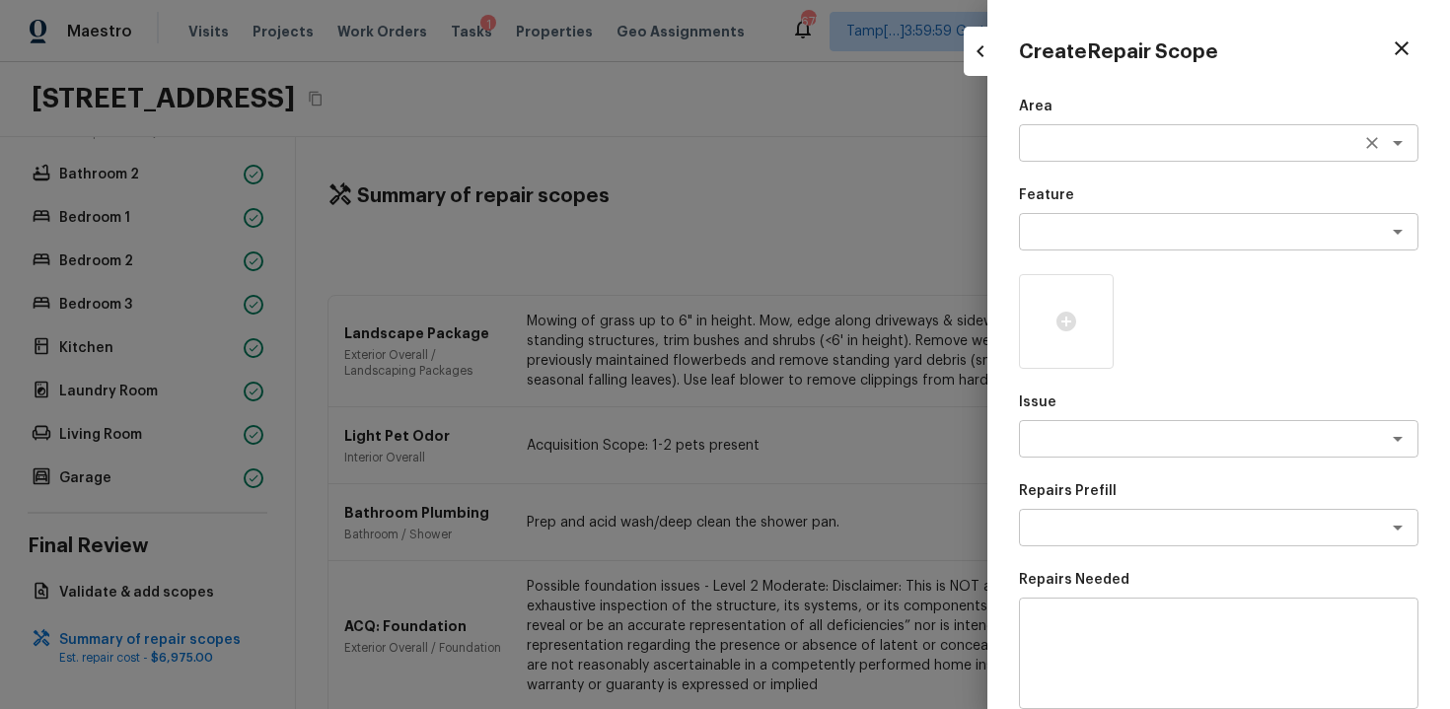
click at [1101, 137] on textarea at bounding box center [1191, 143] width 327 height 20
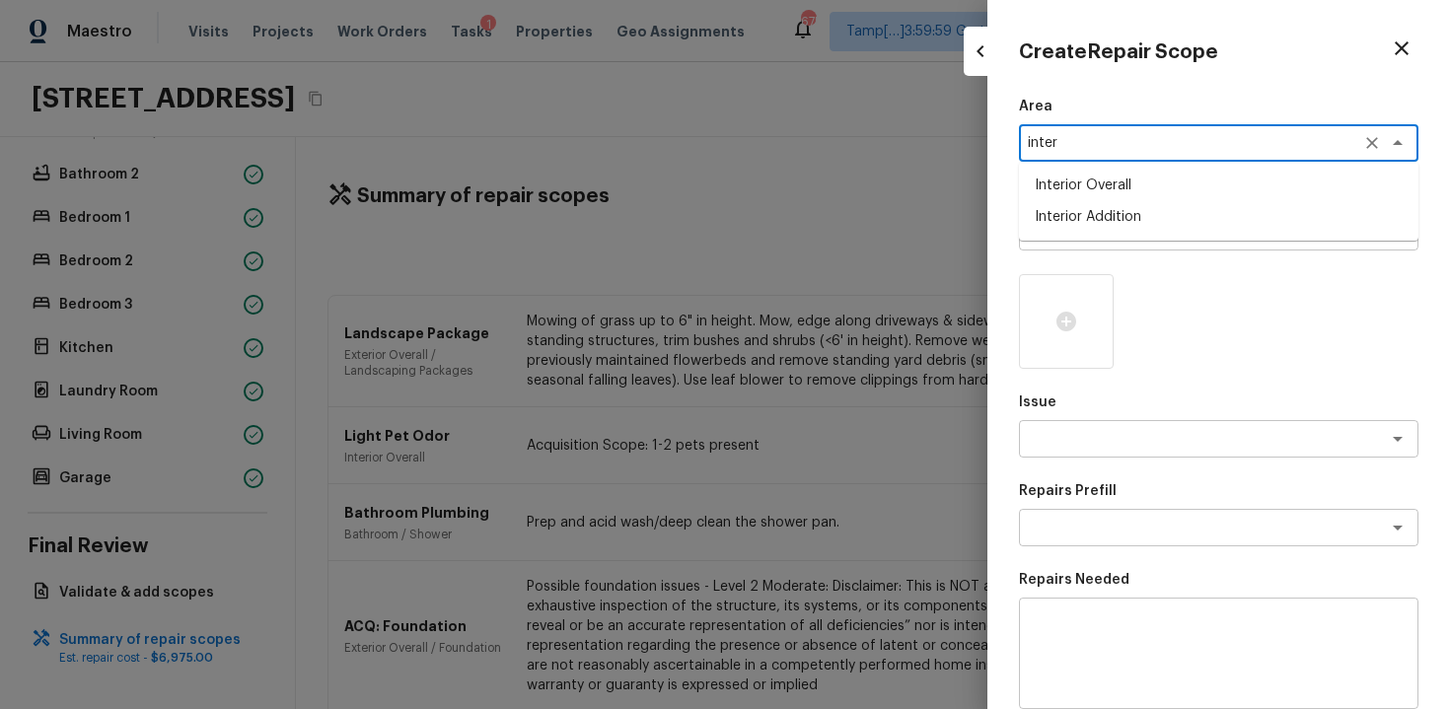
click at [1103, 192] on li "Interior Overall" at bounding box center [1219, 186] width 400 height 32
type textarea "Interior Overall"
click at [1110, 231] on textarea at bounding box center [1191, 232] width 327 height 20
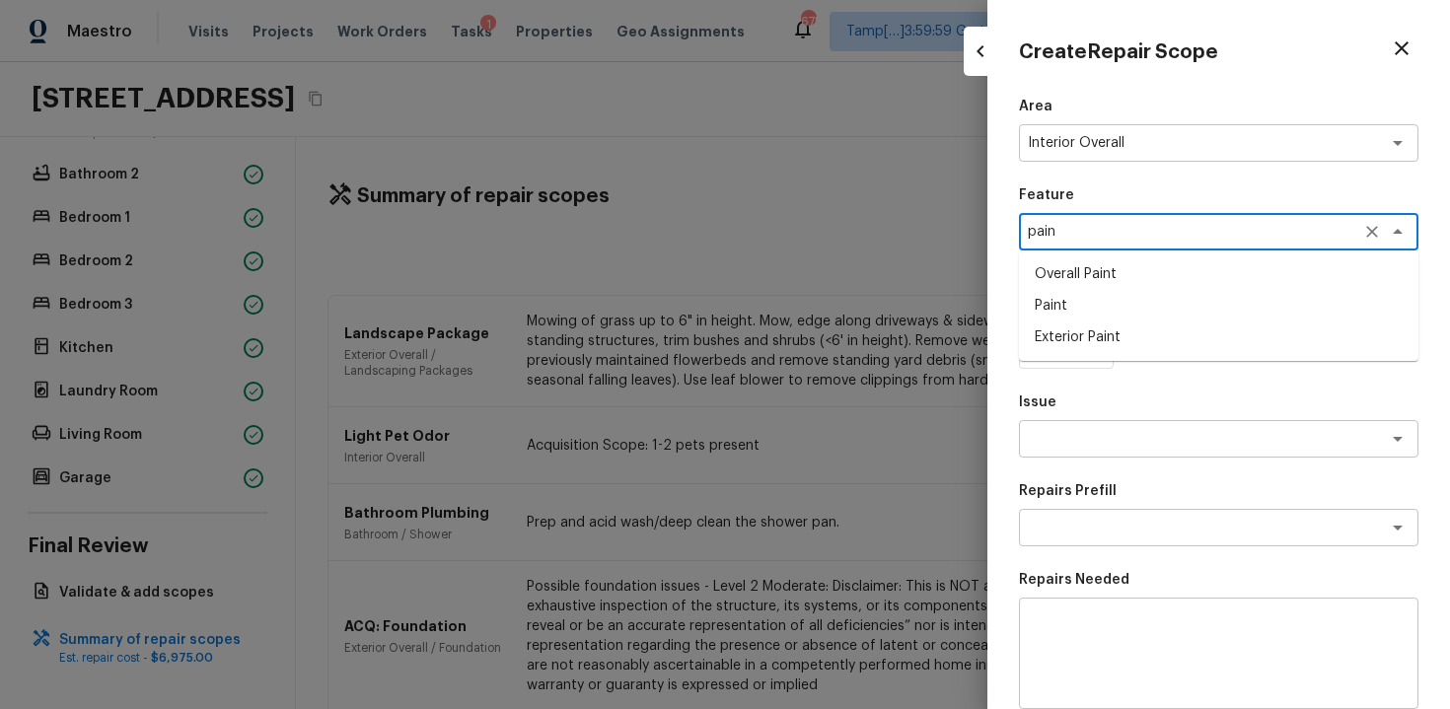
click at [1126, 276] on li "Overall Paint" at bounding box center [1219, 274] width 400 height 32
click at [1124, 423] on div "x ​" at bounding box center [1219, 438] width 400 height 37
type textarea "Overall Paint"
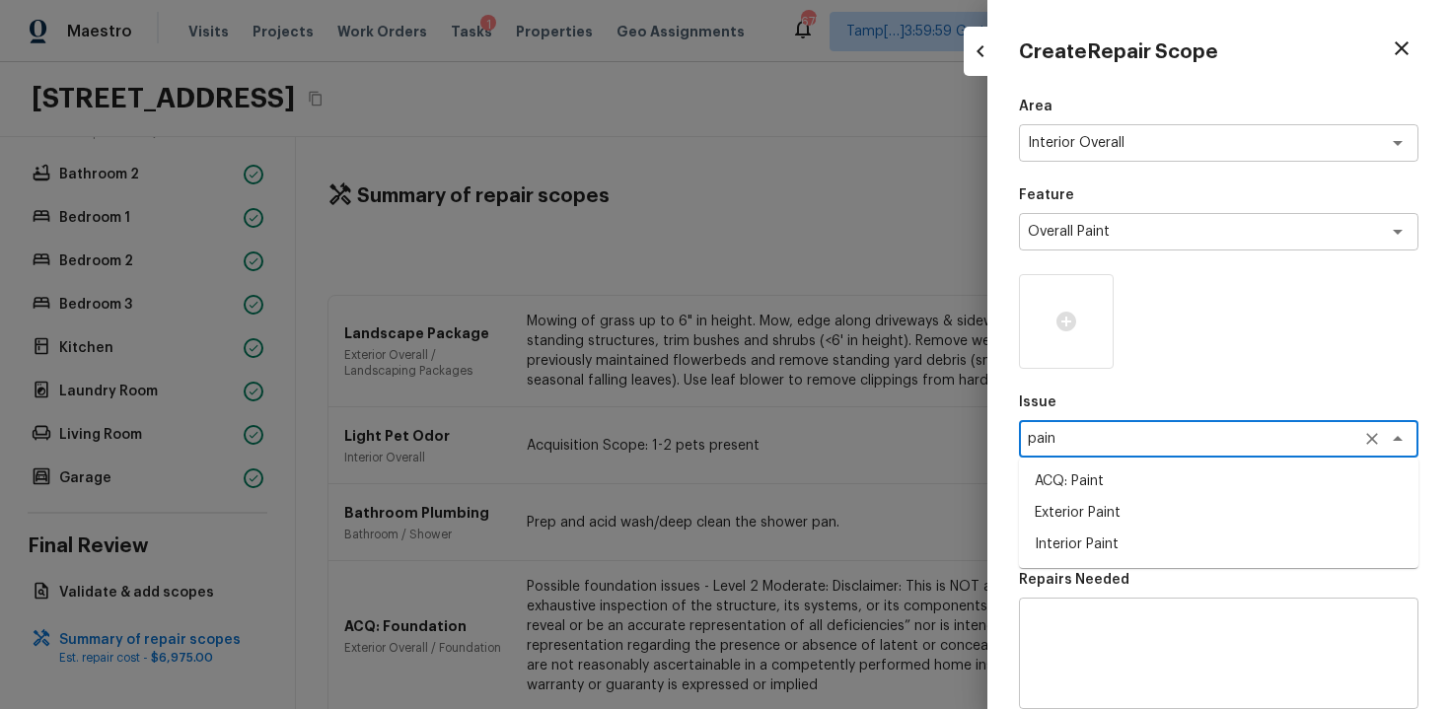
click at [1125, 471] on li "ACQ: Paint" at bounding box center [1219, 482] width 400 height 32
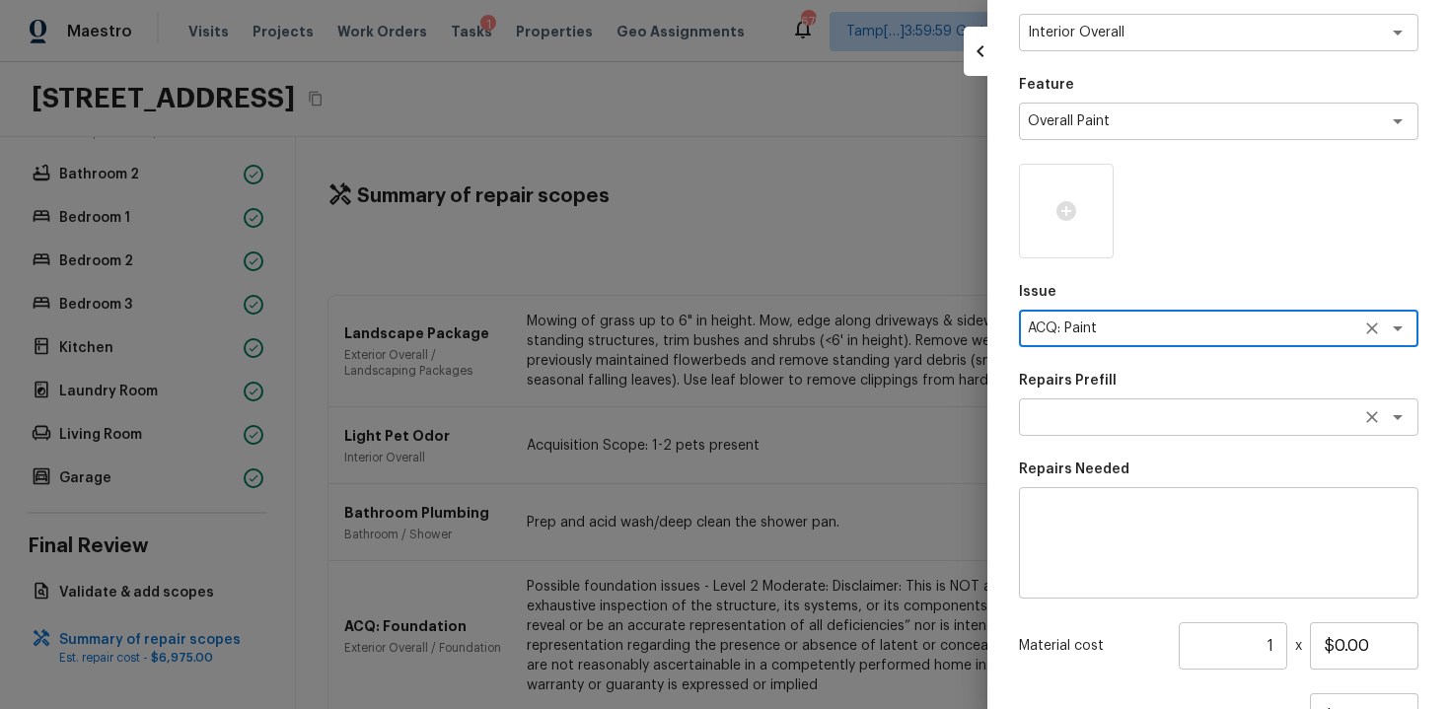
type textarea "ACQ: Paint"
click at [1114, 407] on textarea at bounding box center [1191, 417] width 327 height 20
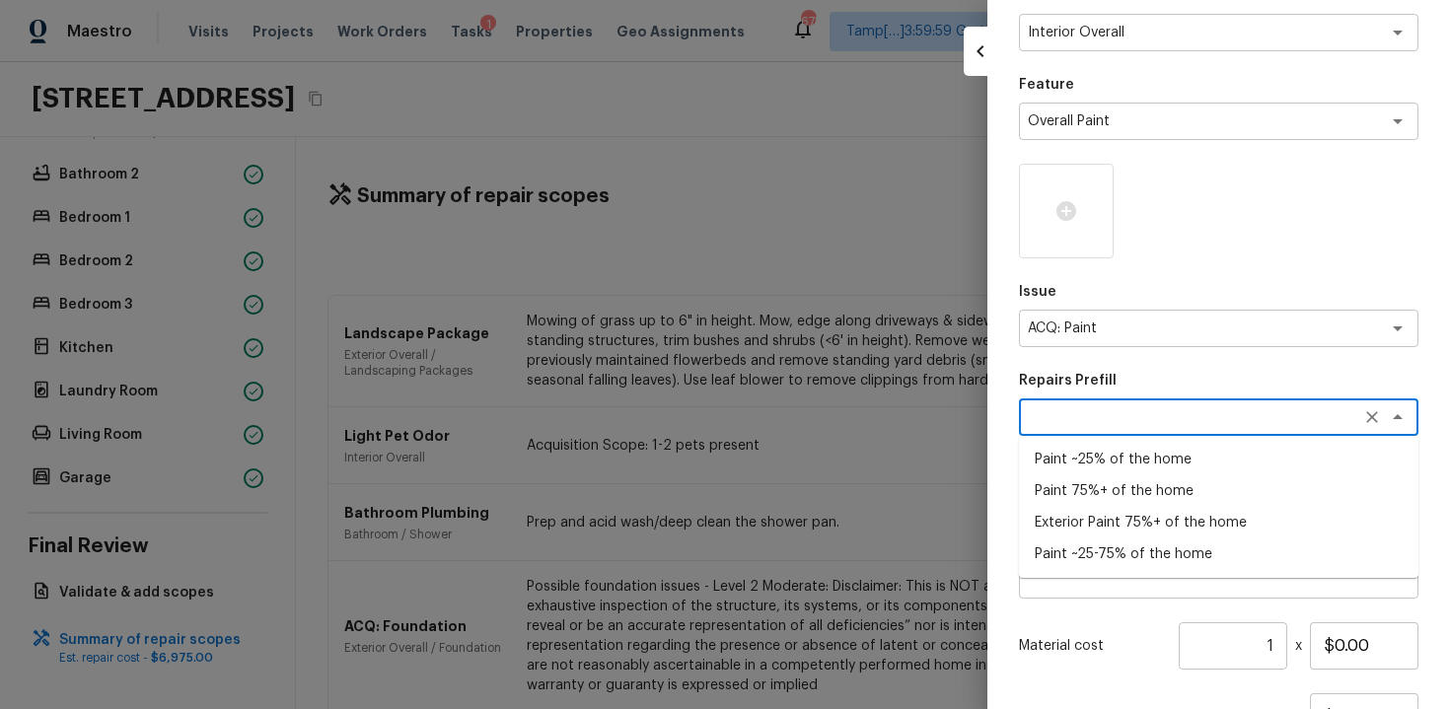
click at [1089, 530] on li "Exterior Paint 75%+ of the home" at bounding box center [1219, 523] width 400 height 32
type textarea "Exterior Paint 75%+ of the home"
type textarea "Acquisition Scope: 75%+ of the home exterior will likely require paint"
type input "$1.31"
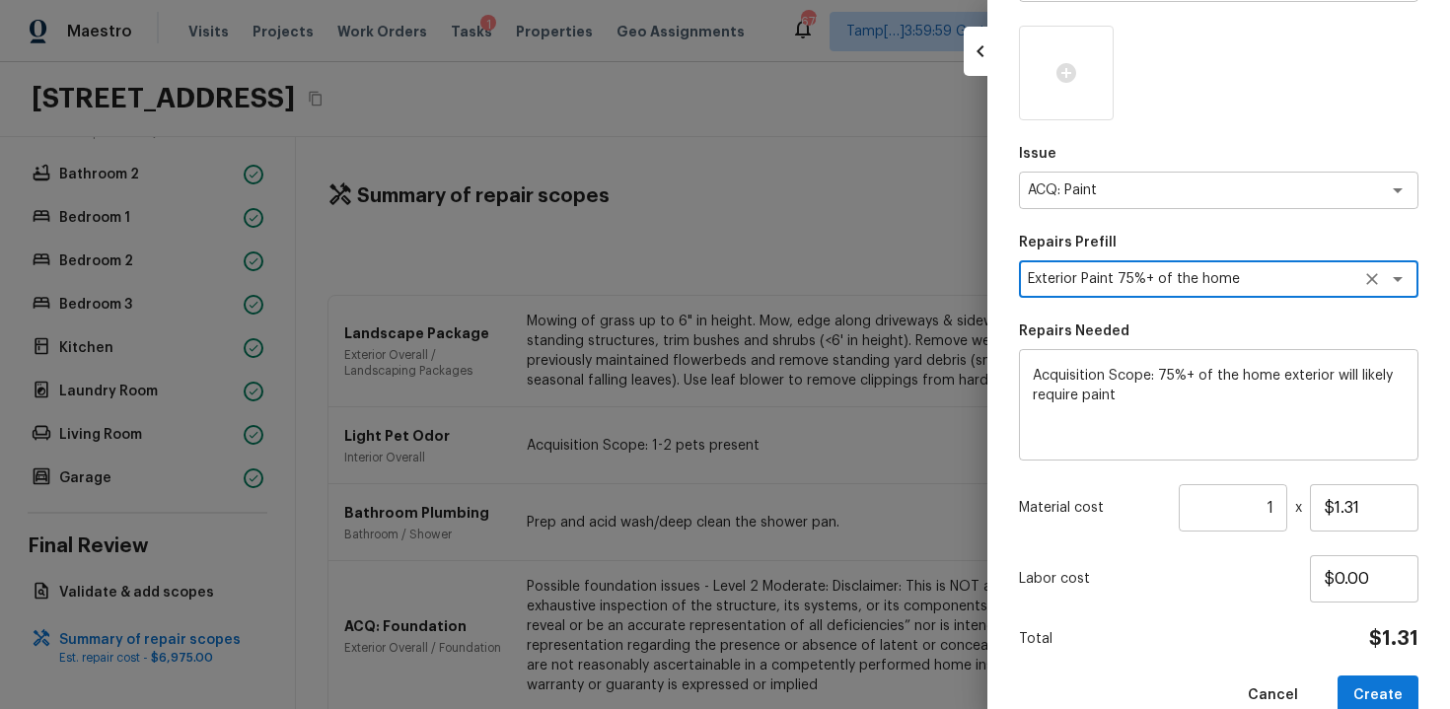
scroll to position [286, 0]
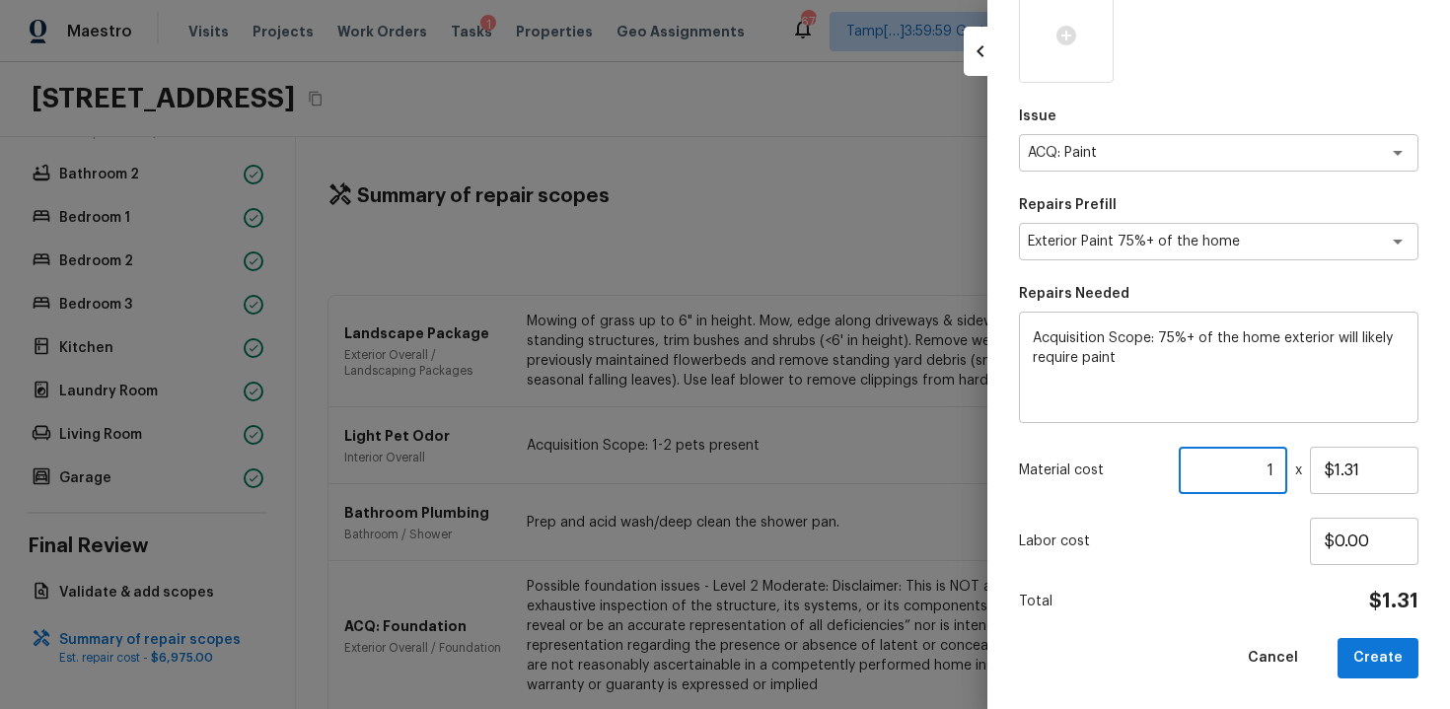
click at [1280, 462] on input "1" at bounding box center [1233, 470] width 109 height 47
paste input "1487"
type input "1487"
click at [1378, 573] on div "Area Interior Overall x ​ Feature Overall Paint x ​ Issue ACQ: Paint x ​ Repair…" at bounding box center [1219, 245] width 400 height 868
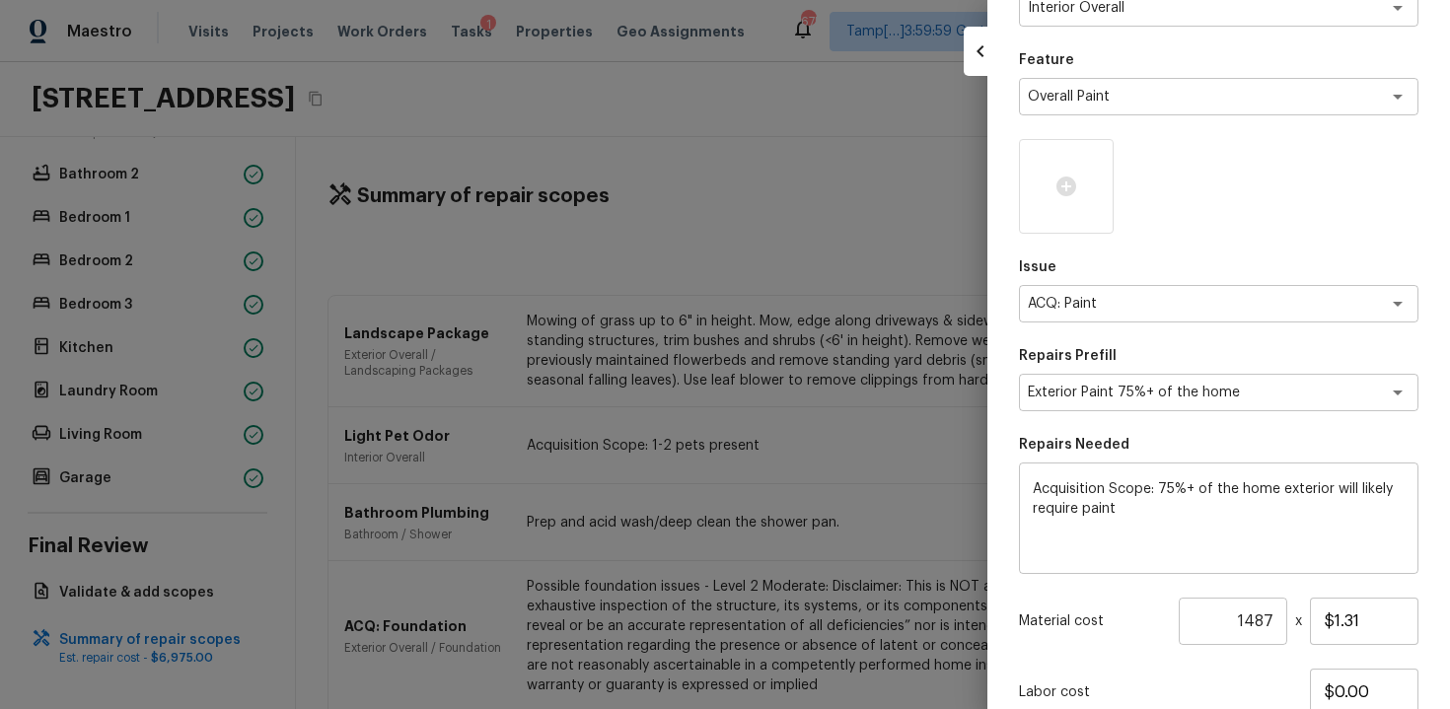
scroll to position [77, 0]
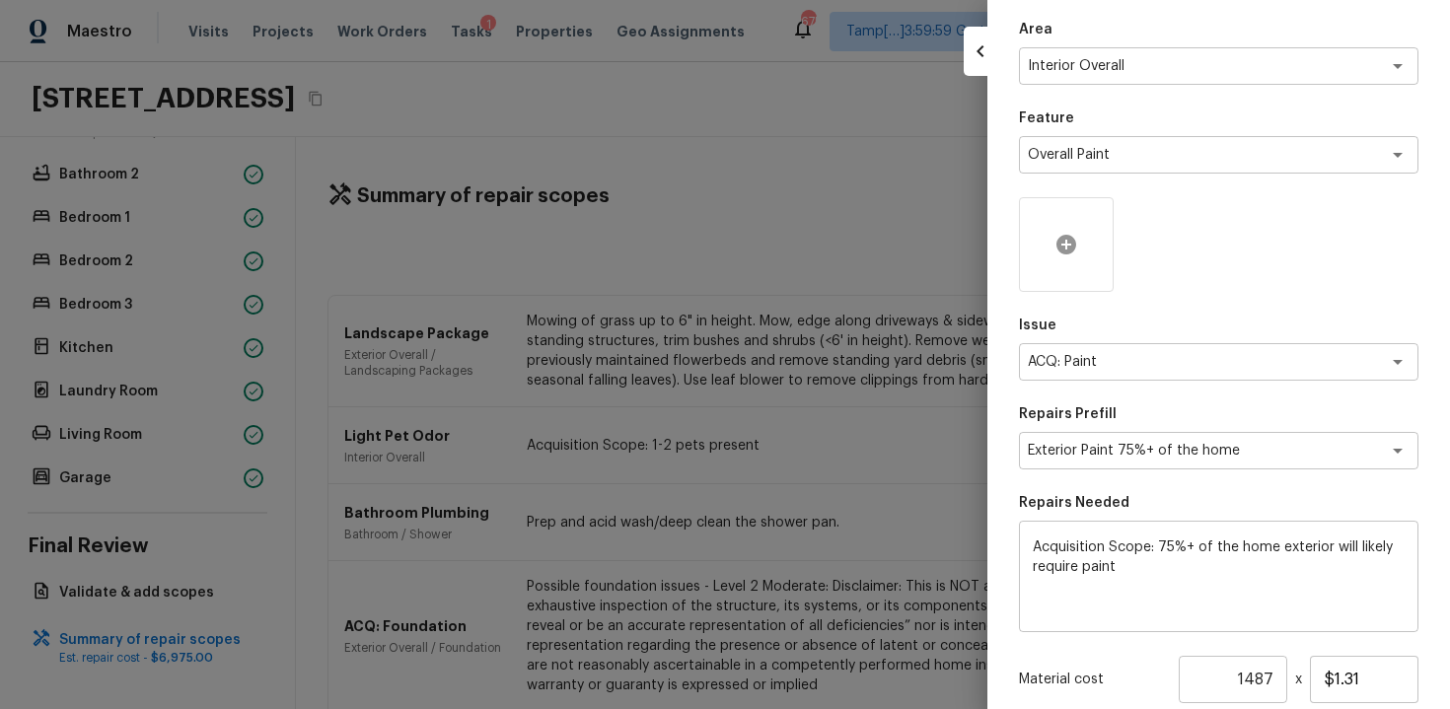
click at [1093, 233] on div at bounding box center [1066, 244] width 95 height 95
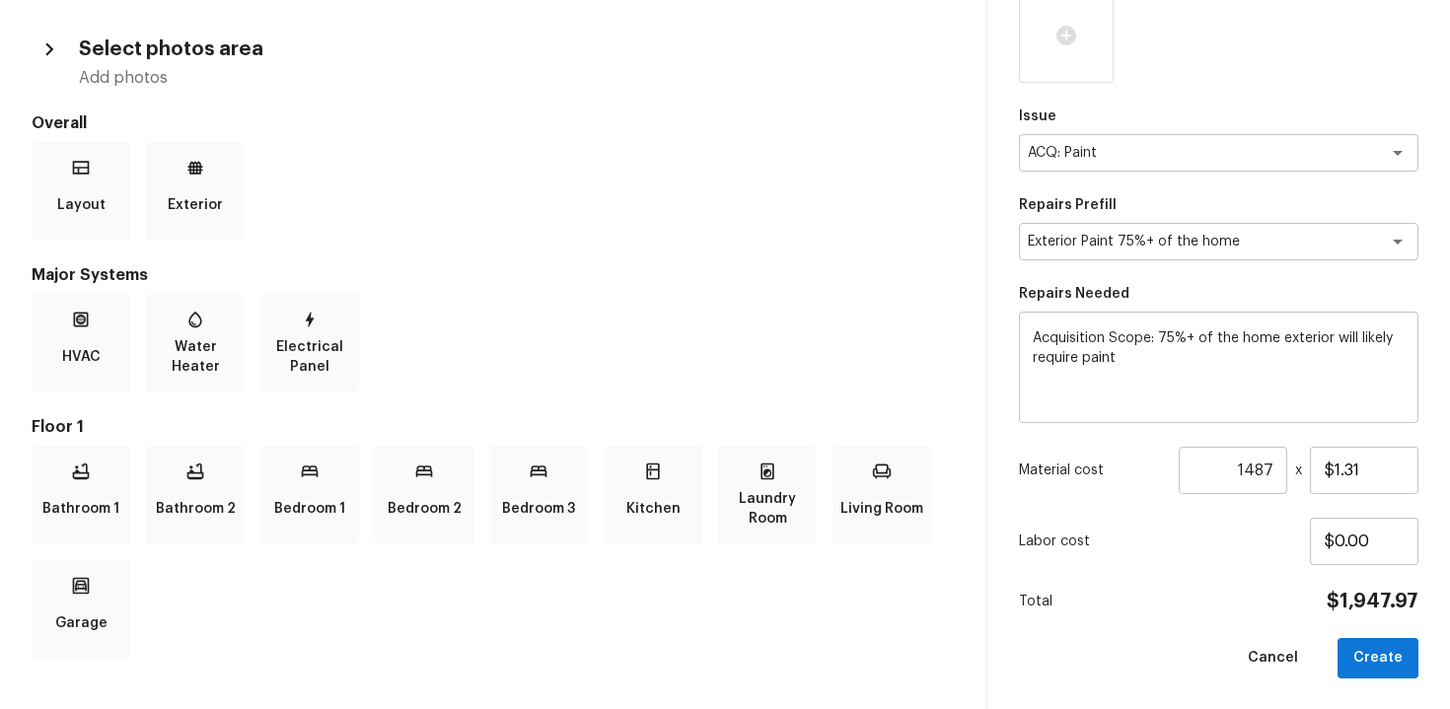
scroll to position [92, 0]
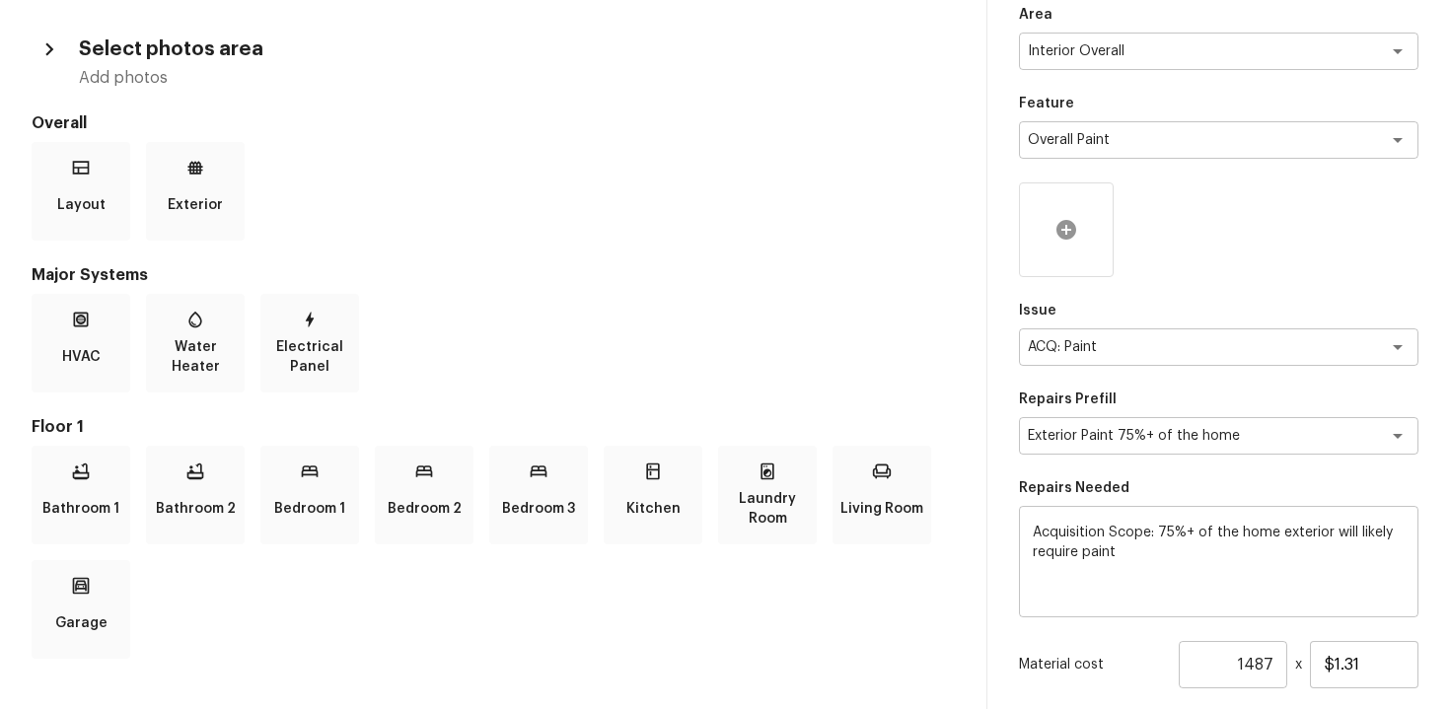
click at [1086, 238] on div at bounding box center [1066, 230] width 95 height 95
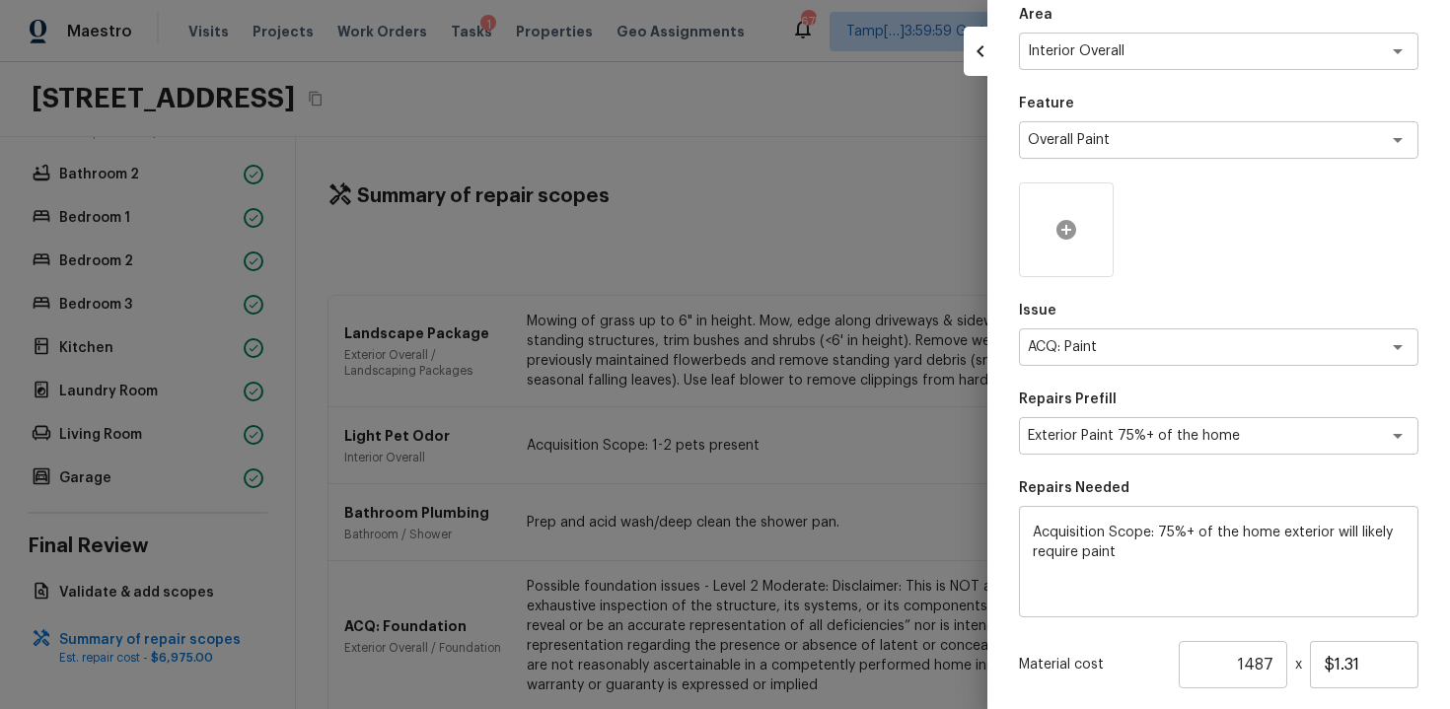
click at [1065, 230] on icon at bounding box center [1067, 230] width 24 height 24
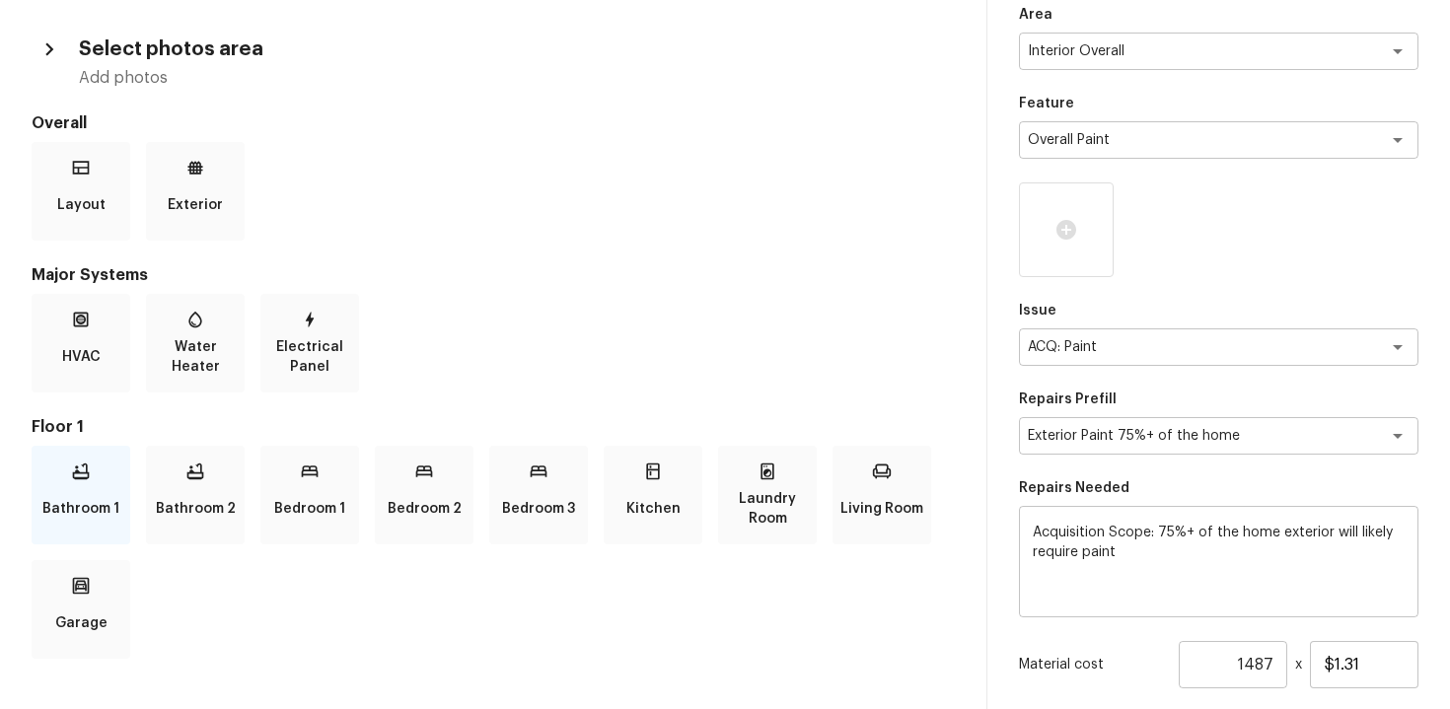
click at [52, 496] on p "Bathroom 1" at bounding box center [80, 508] width 77 height 39
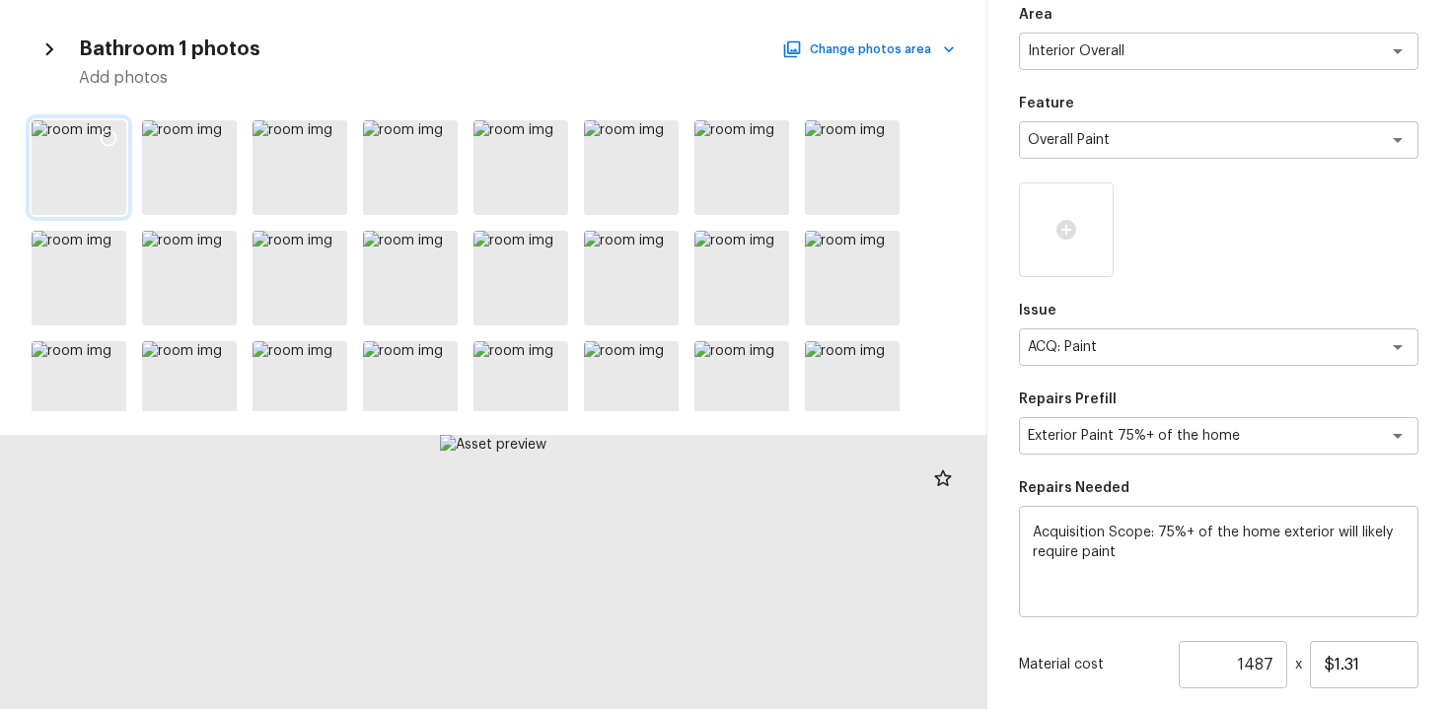
click at [121, 131] on div at bounding box center [109, 140] width 36 height 41
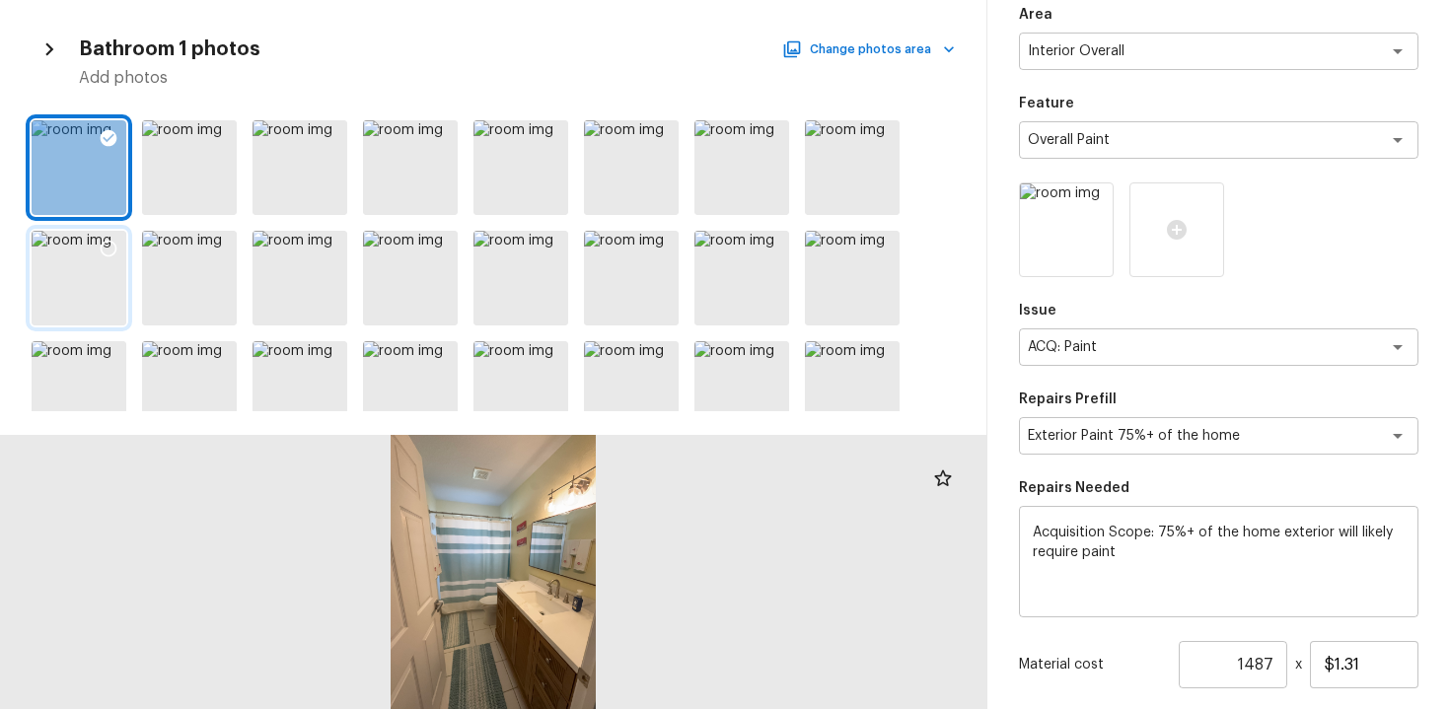
click at [115, 256] on icon at bounding box center [109, 249] width 20 height 20
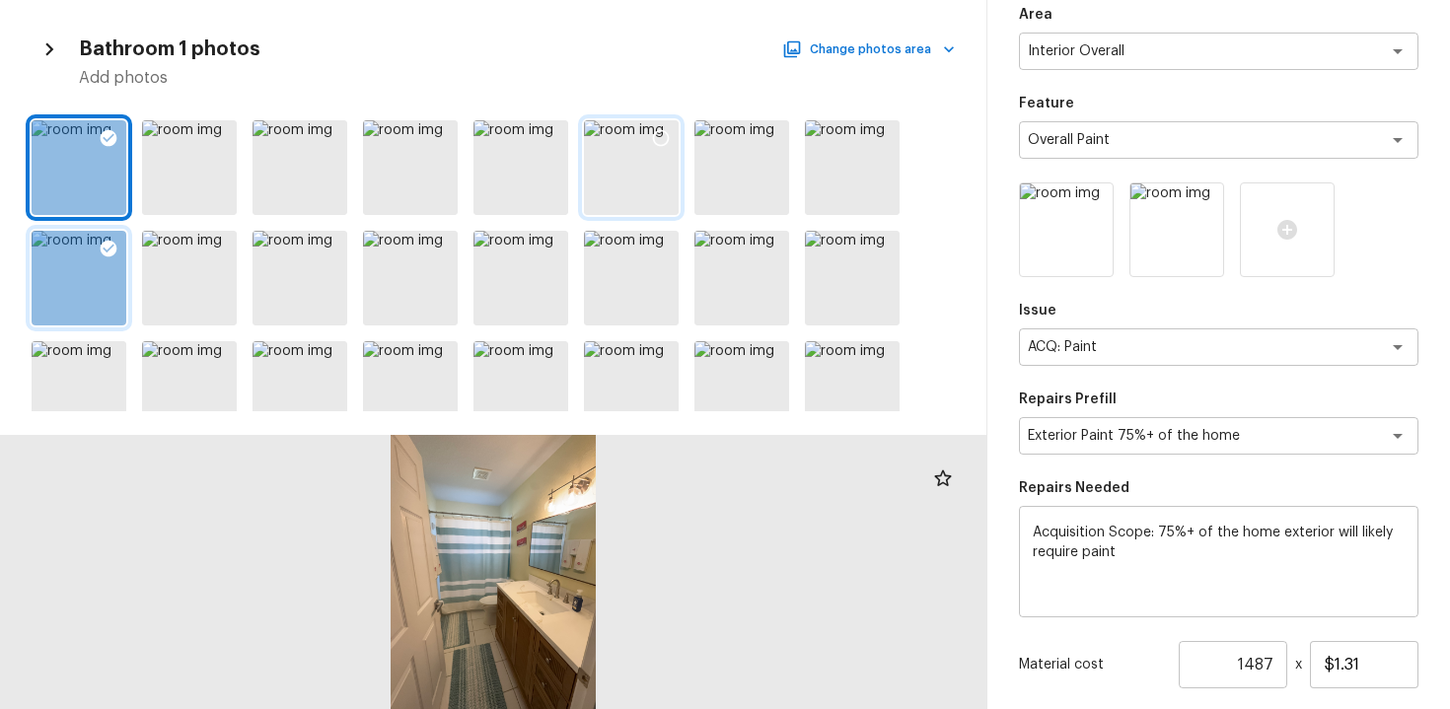
click at [664, 150] on div at bounding box center [661, 140] width 36 height 41
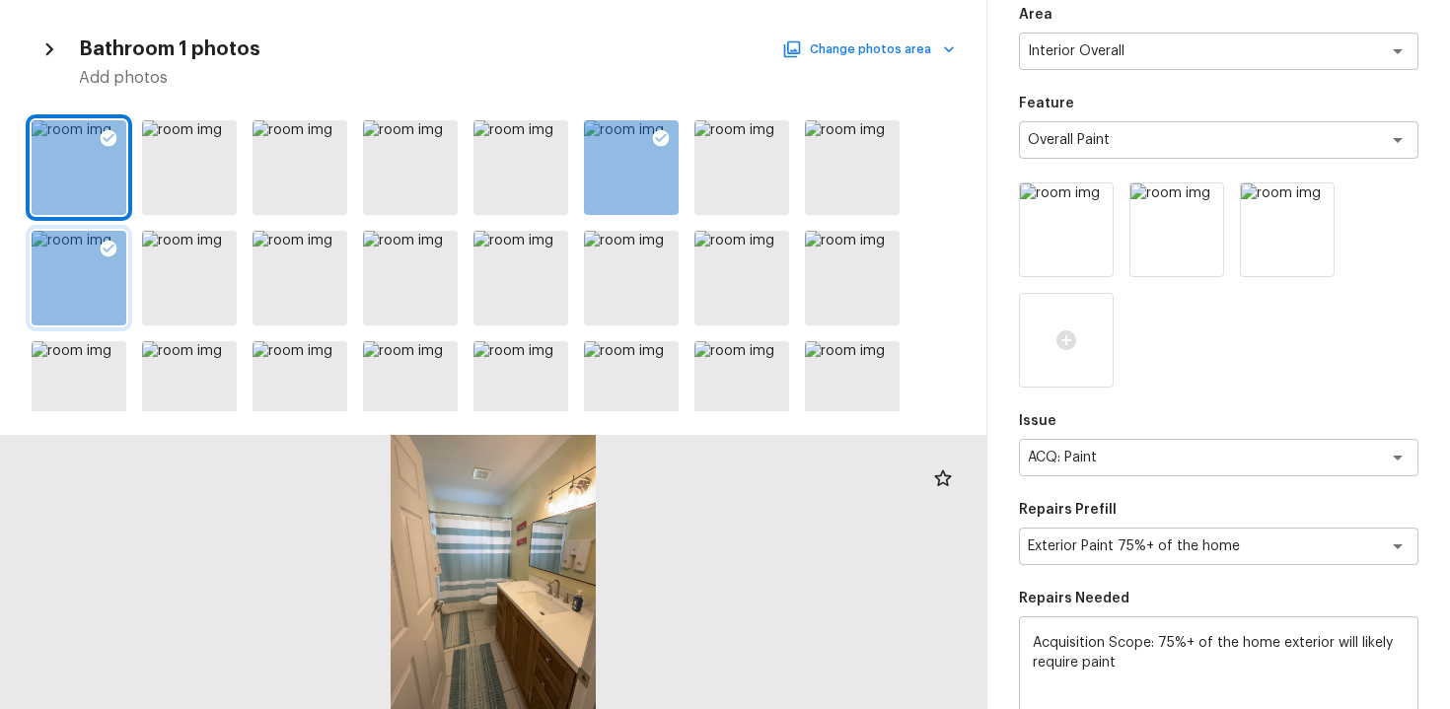
click at [886, 43] on button "Change photos area" at bounding box center [870, 50] width 169 height 26
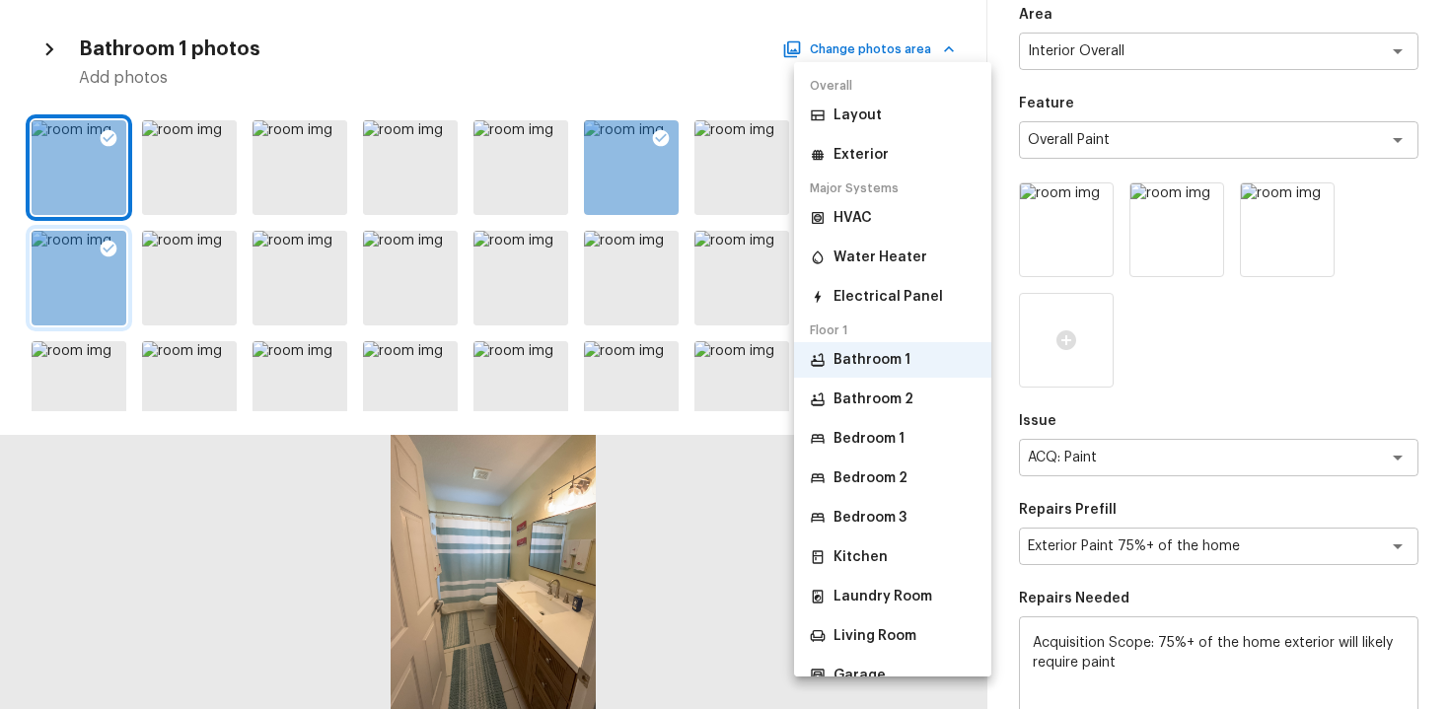
click at [886, 393] on p "Bathroom 2" at bounding box center [874, 400] width 80 height 20
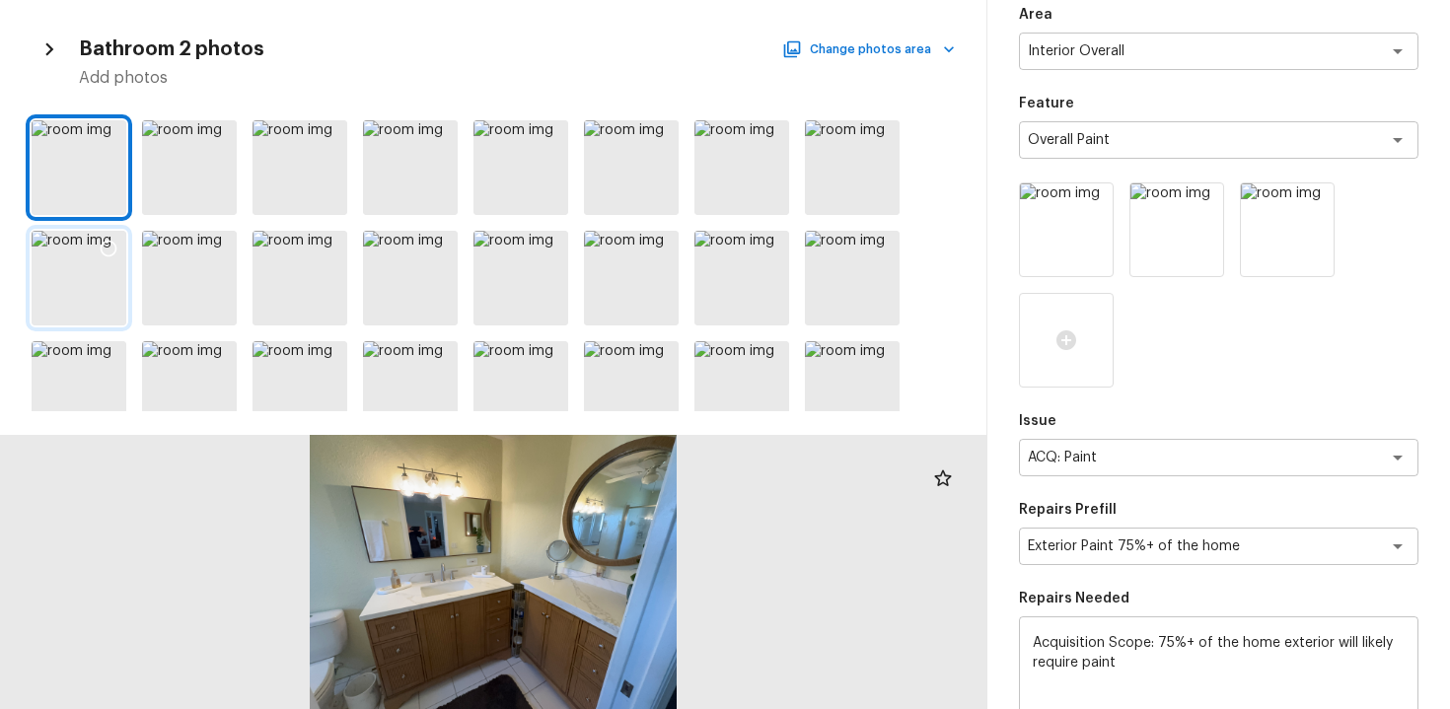
click at [108, 247] on icon at bounding box center [109, 249] width 20 height 20
click at [329, 361] on icon at bounding box center [330, 359] width 20 height 20
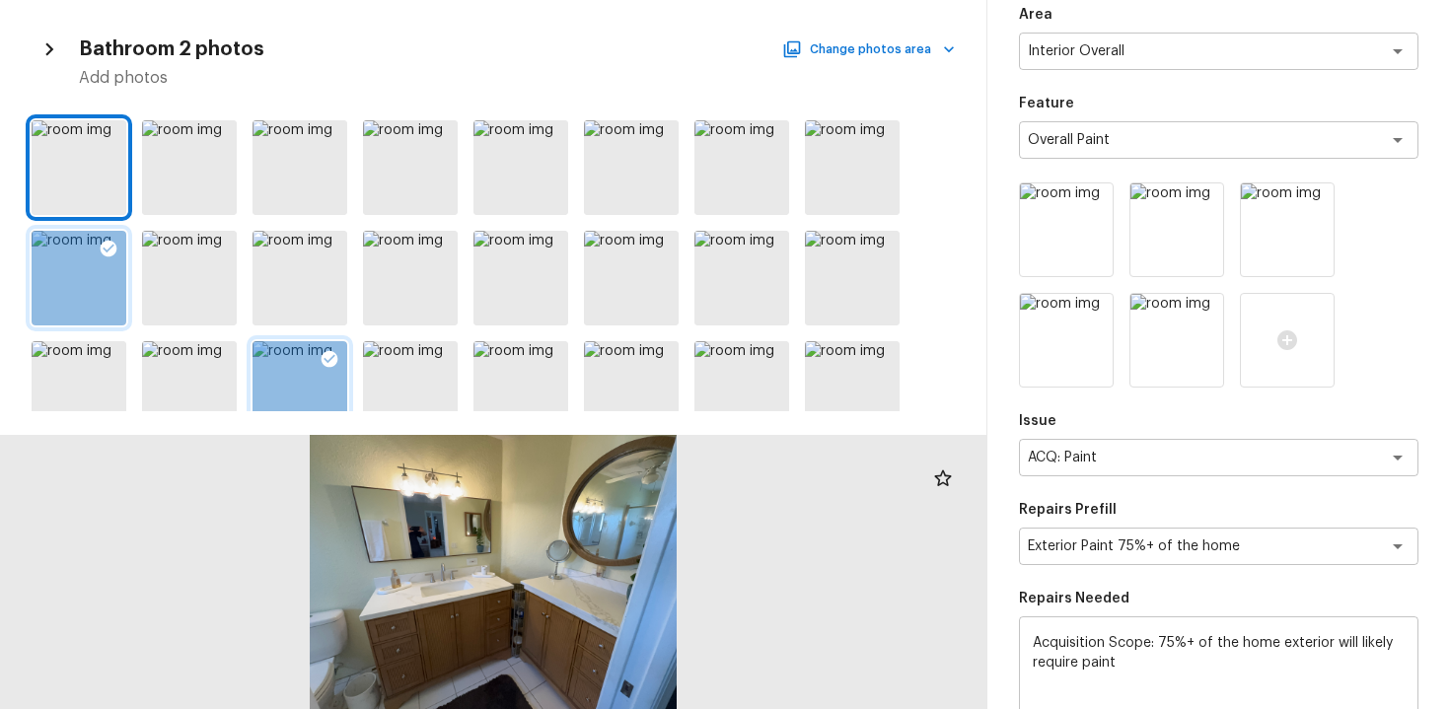
click at [848, 67] on h5 "Add photos" at bounding box center [517, 78] width 876 height 22
click at [846, 51] on button "Change photos area" at bounding box center [870, 50] width 169 height 26
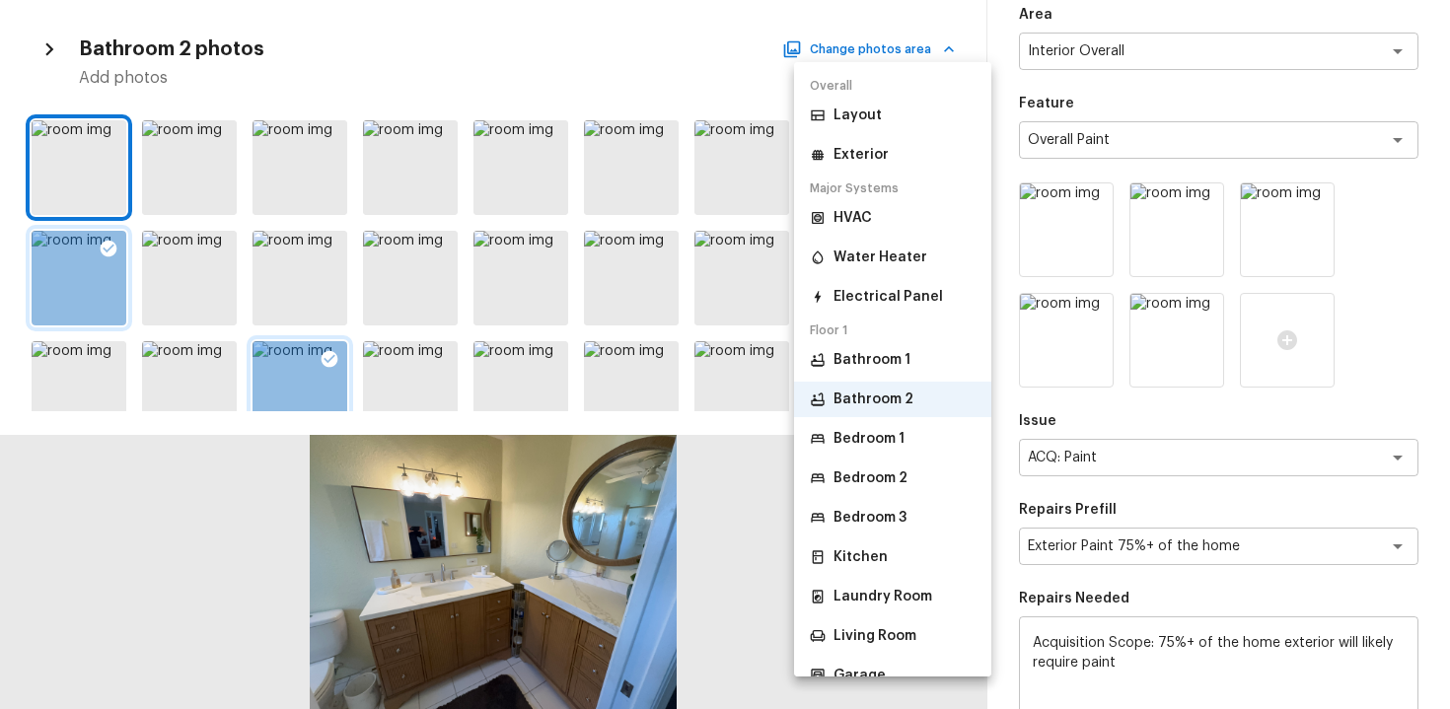
click at [846, 439] on p "Bedroom 1" at bounding box center [869, 439] width 71 height 20
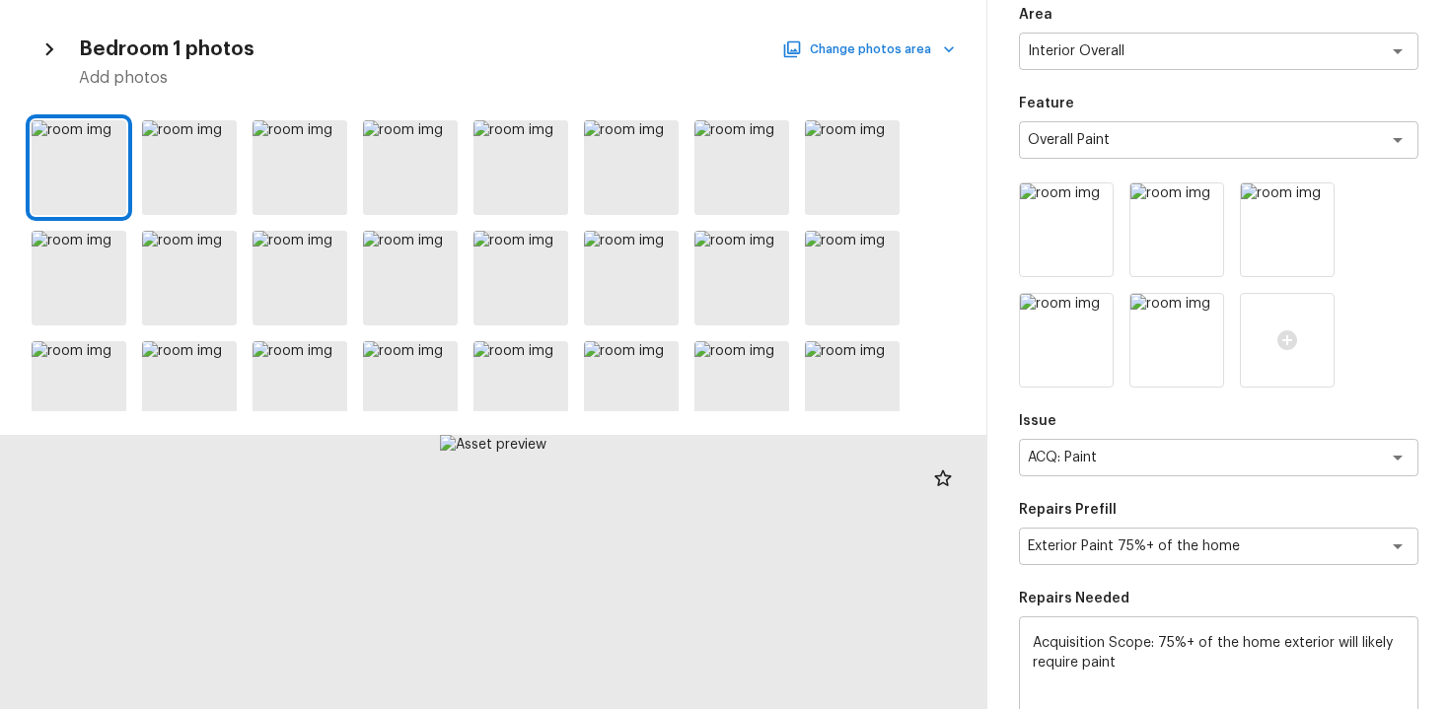
click at [902, 40] on button "Change photos area" at bounding box center [870, 50] width 169 height 26
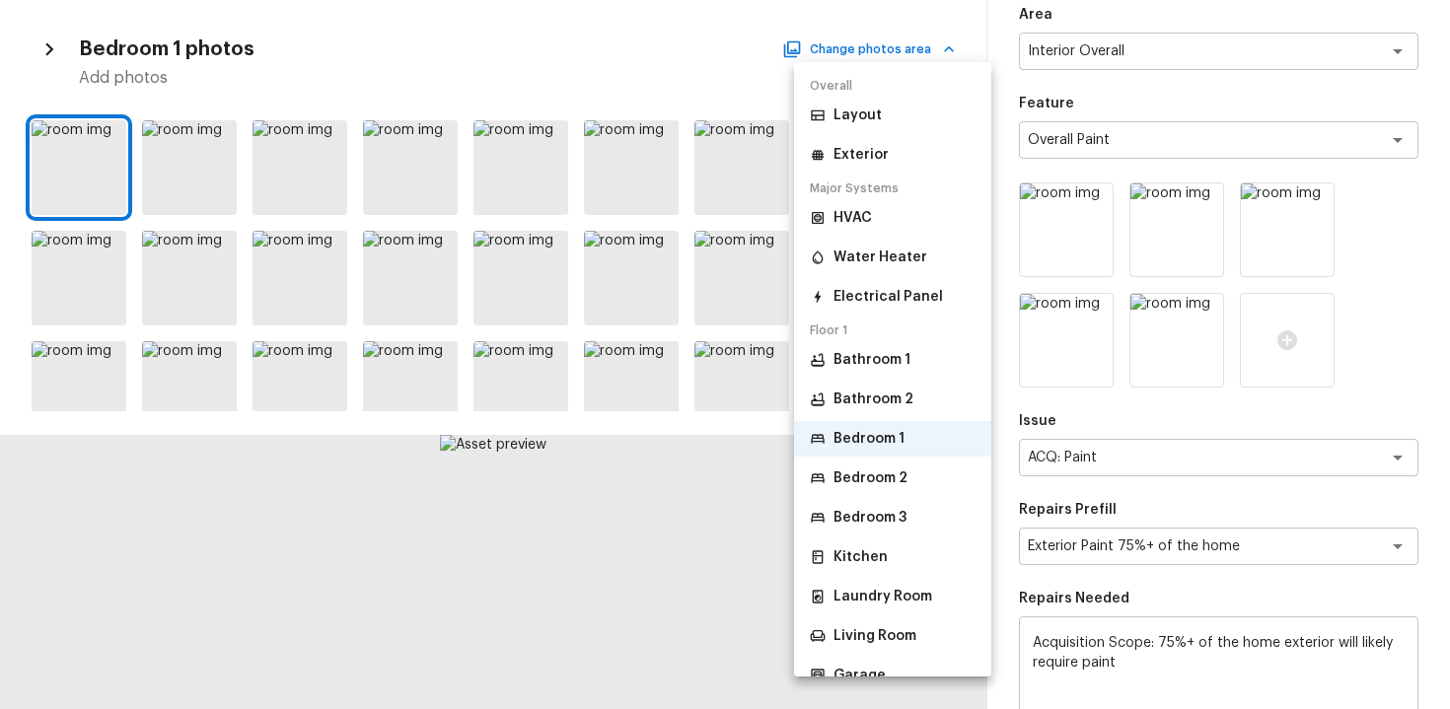
click at [875, 482] on p "Bedroom 2" at bounding box center [871, 479] width 74 height 20
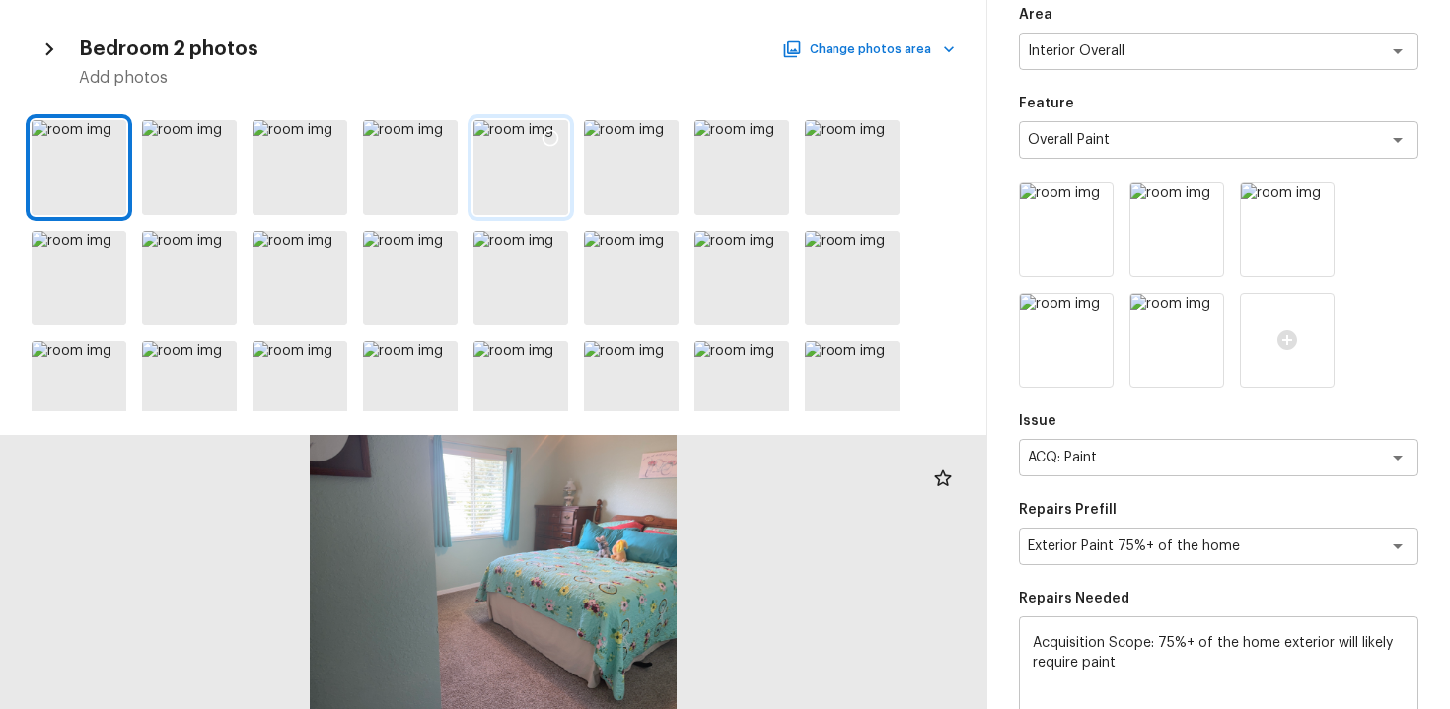
click at [543, 145] on icon at bounding box center [551, 138] width 20 height 20
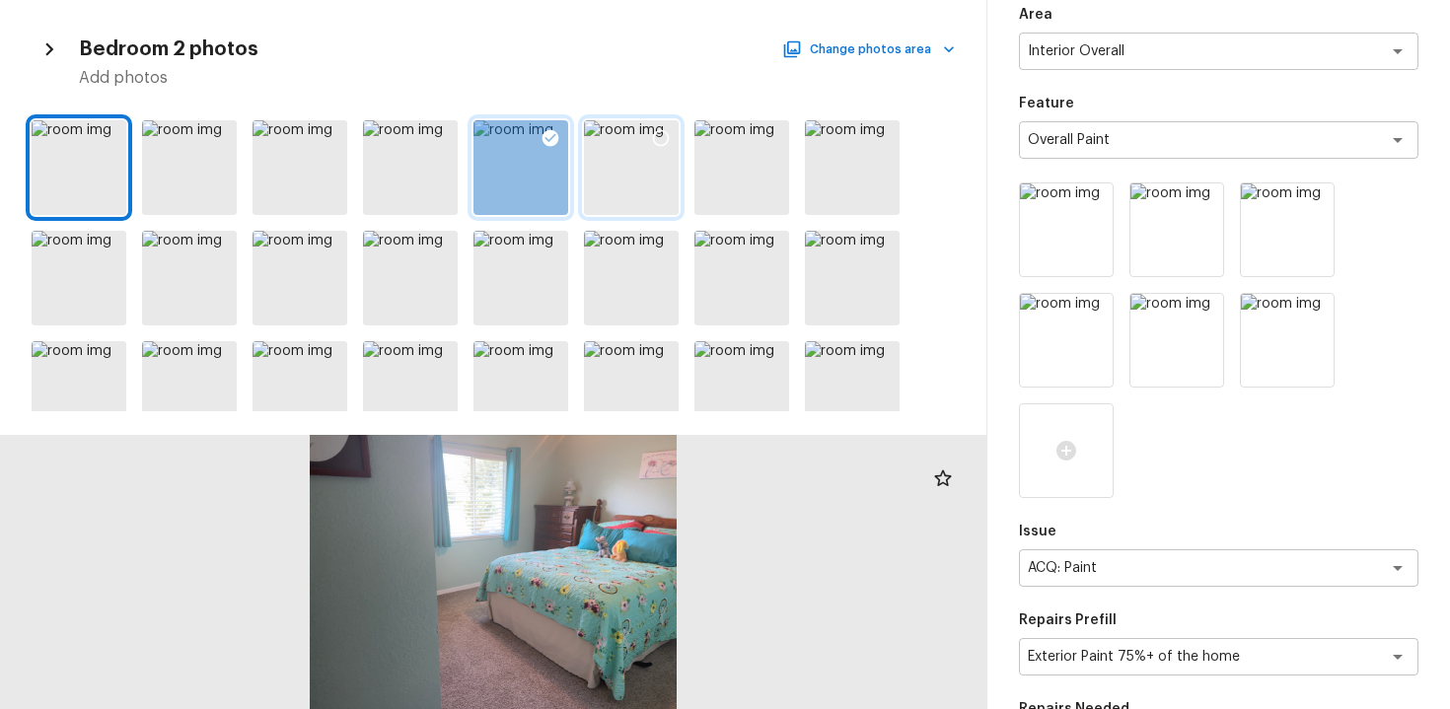
click at [647, 139] on div at bounding box center [661, 140] width 36 height 41
click at [851, 61] on button "Change photos area" at bounding box center [870, 50] width 169 height 26
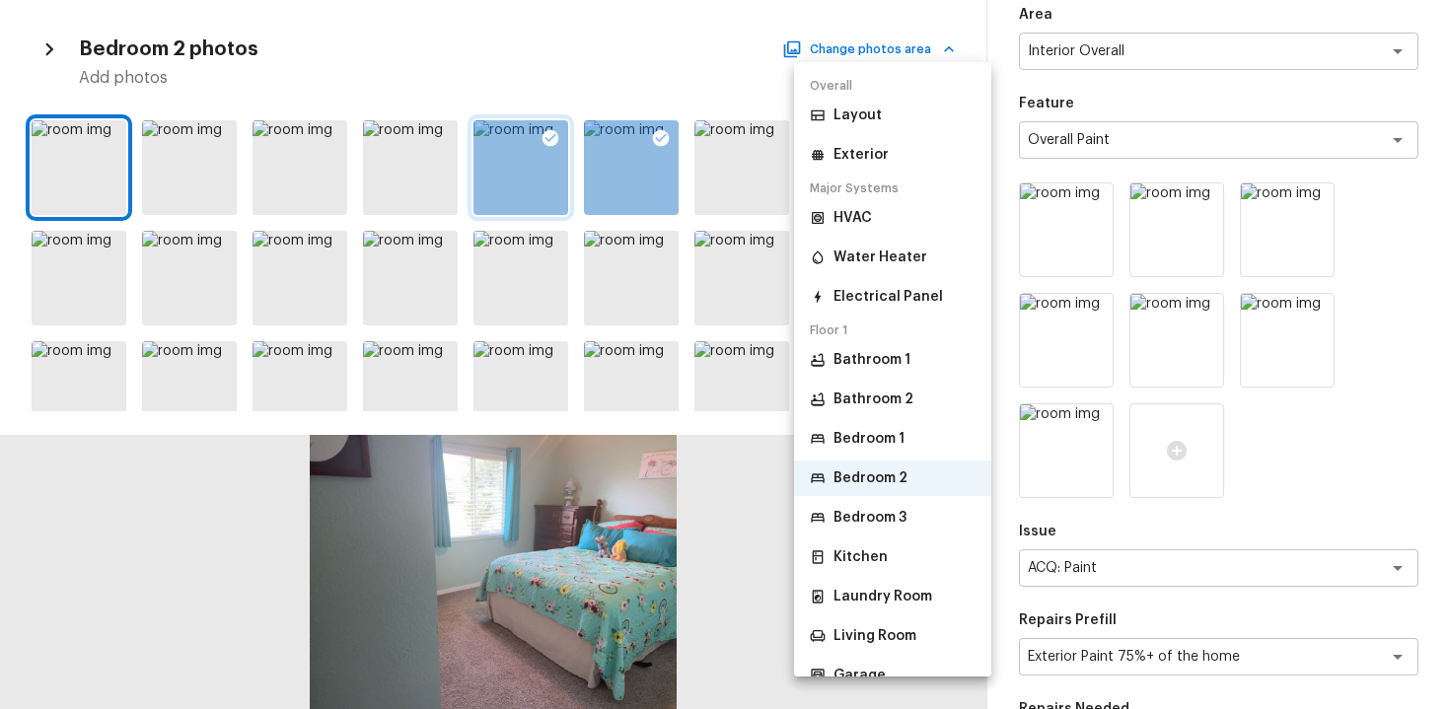
scroll to position [25, 0]
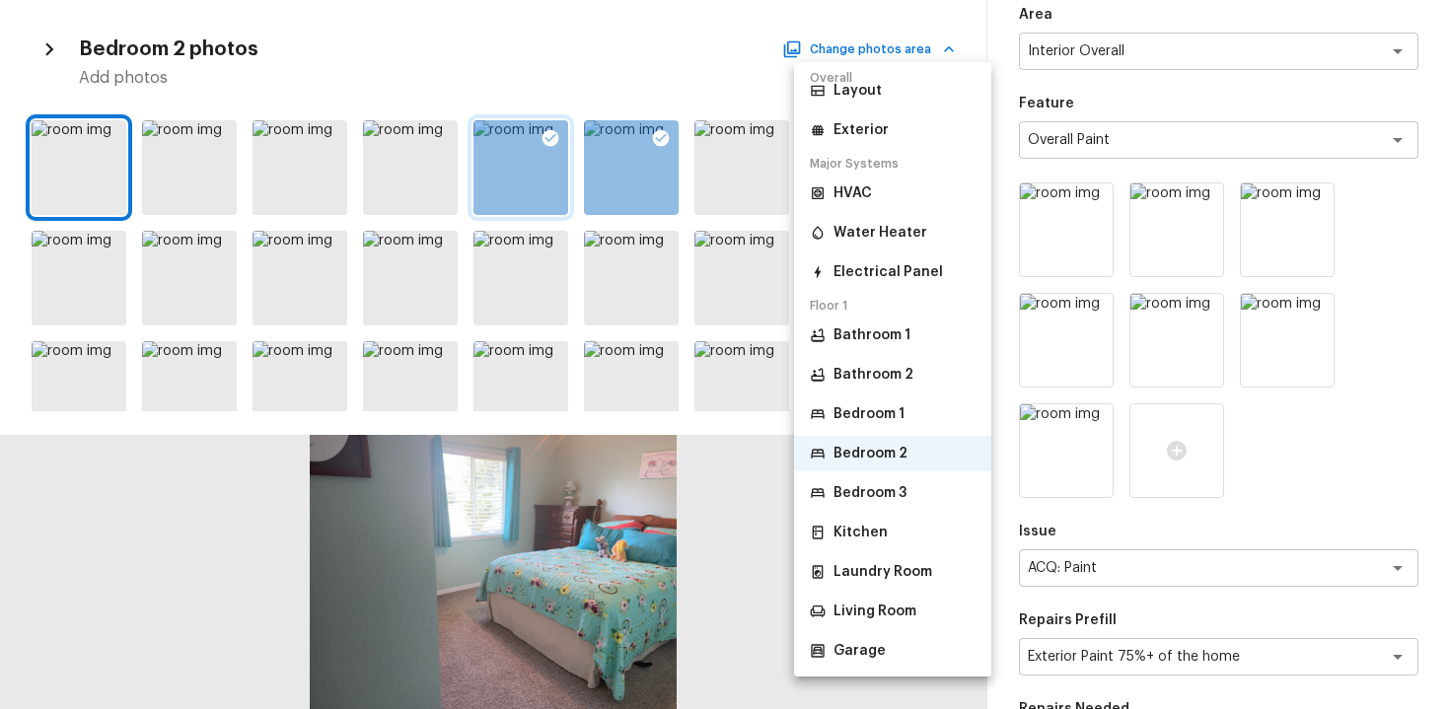
click at [892, 488] on p "Bedroom 3" at bounding box center [870, 493] width 73 height 20
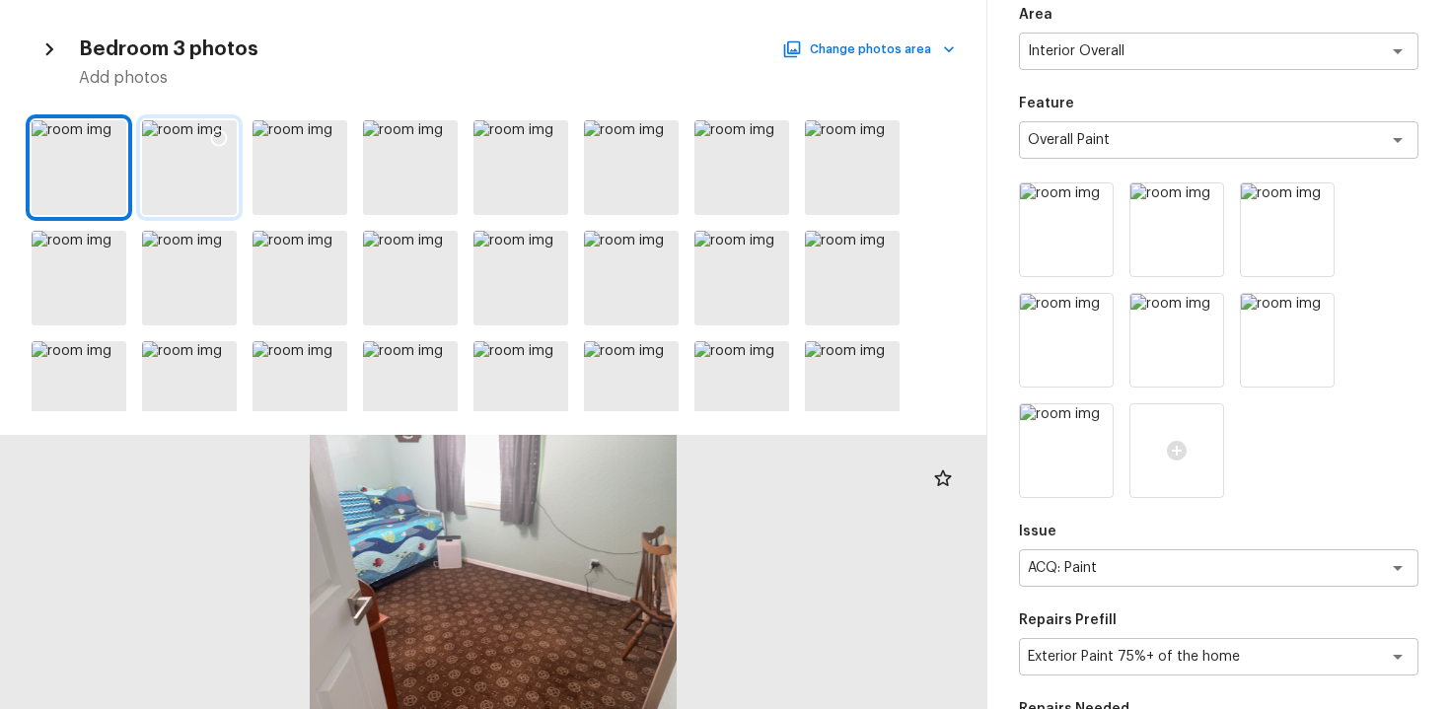
click at [213, 132] on icon at bounding box center [219, 138] width 17 height 17
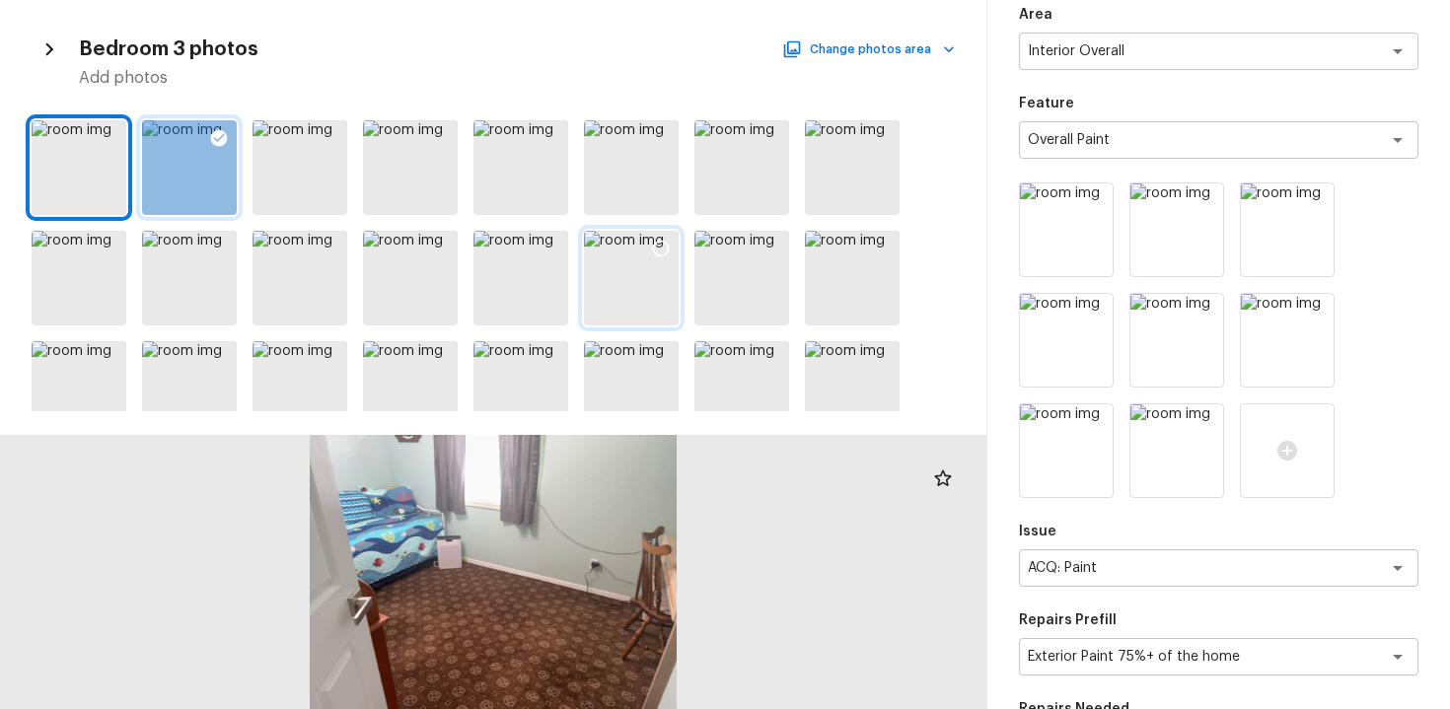
click at [669, 250] on icon at bounding box center [661, 249] width 20 height 20
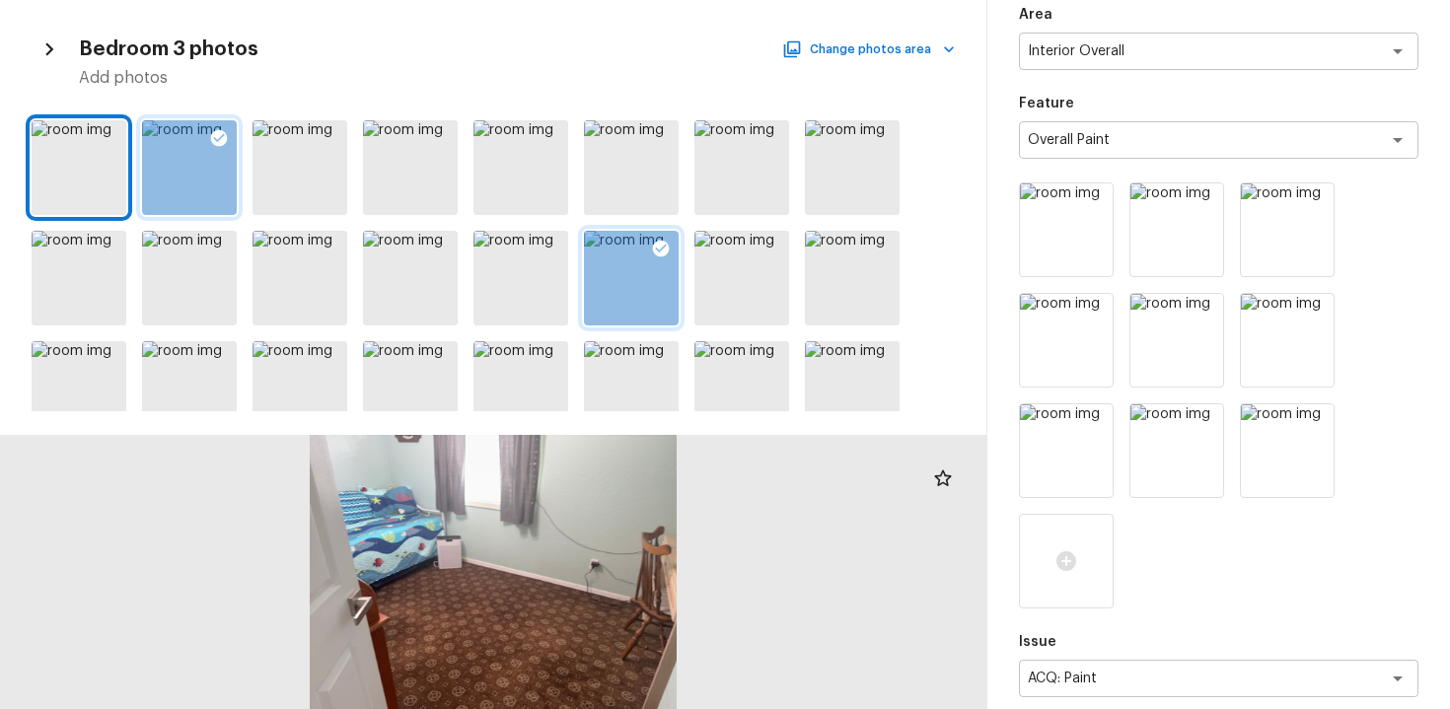
click at [927, 64] on div "Bedroom 3 photos Change photos area Add photos" at bounding box center [493, 60] width 923 height 57
click at [926, 54] on button "Change photos area" at bounding box center [870, 50] width 169 height 26
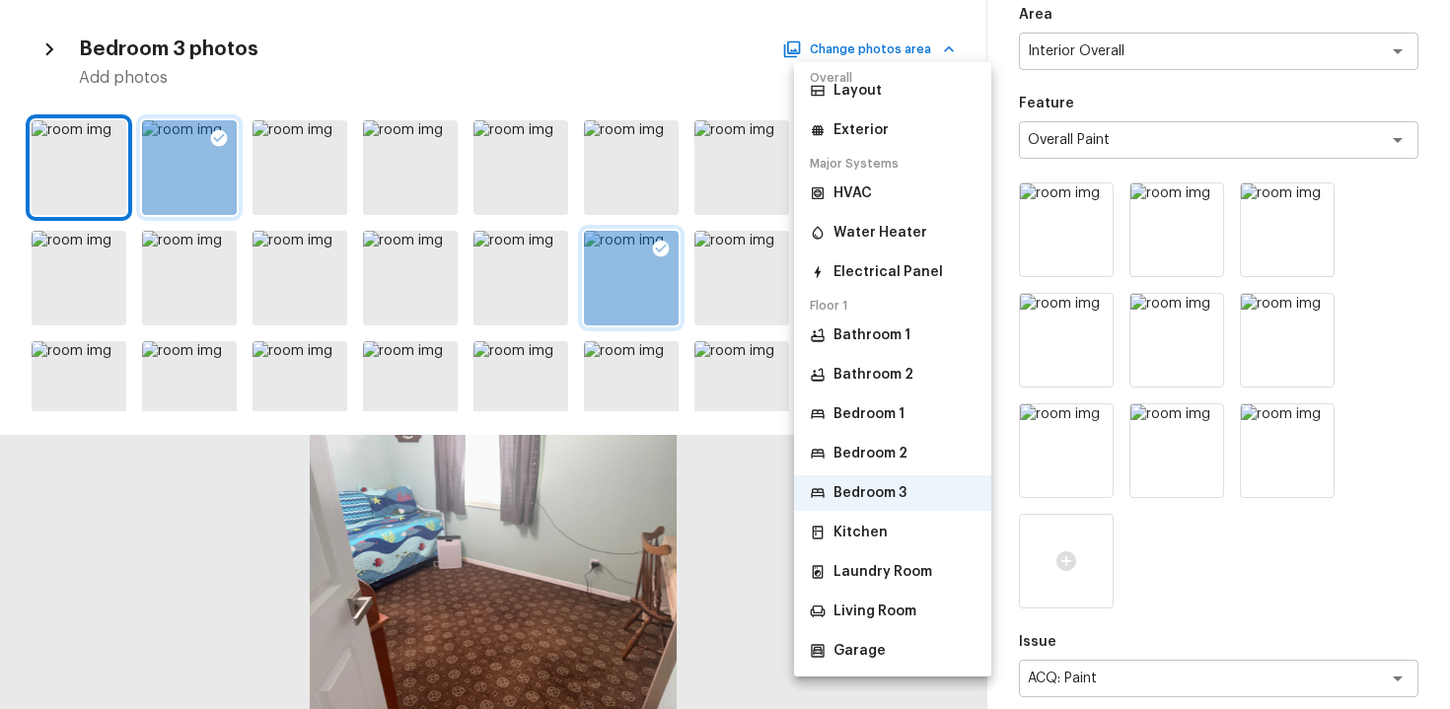
click at [911, 544] on li "Kitchen" at bounding box center [892, 533] width 197 height 36
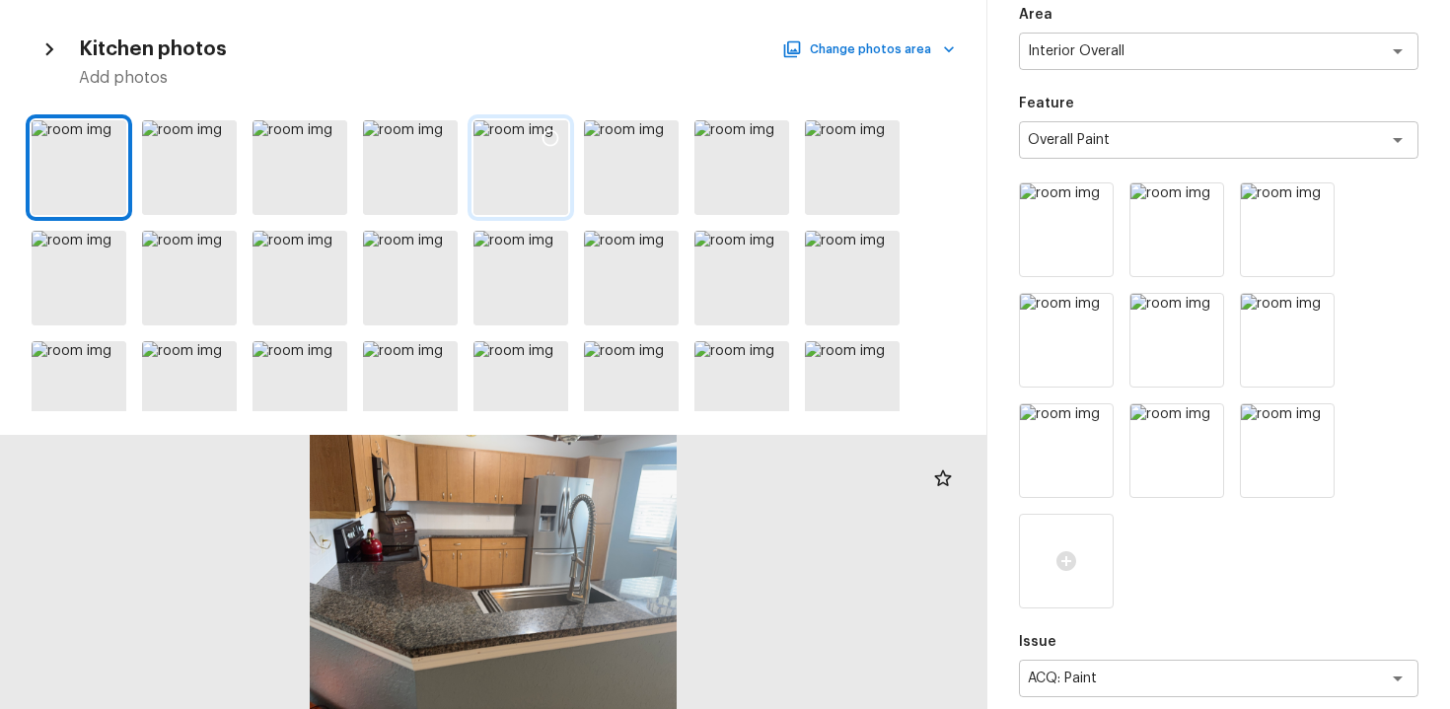
click at [549, 144] on icon at bounding box center [551, 138] width 20 height 20
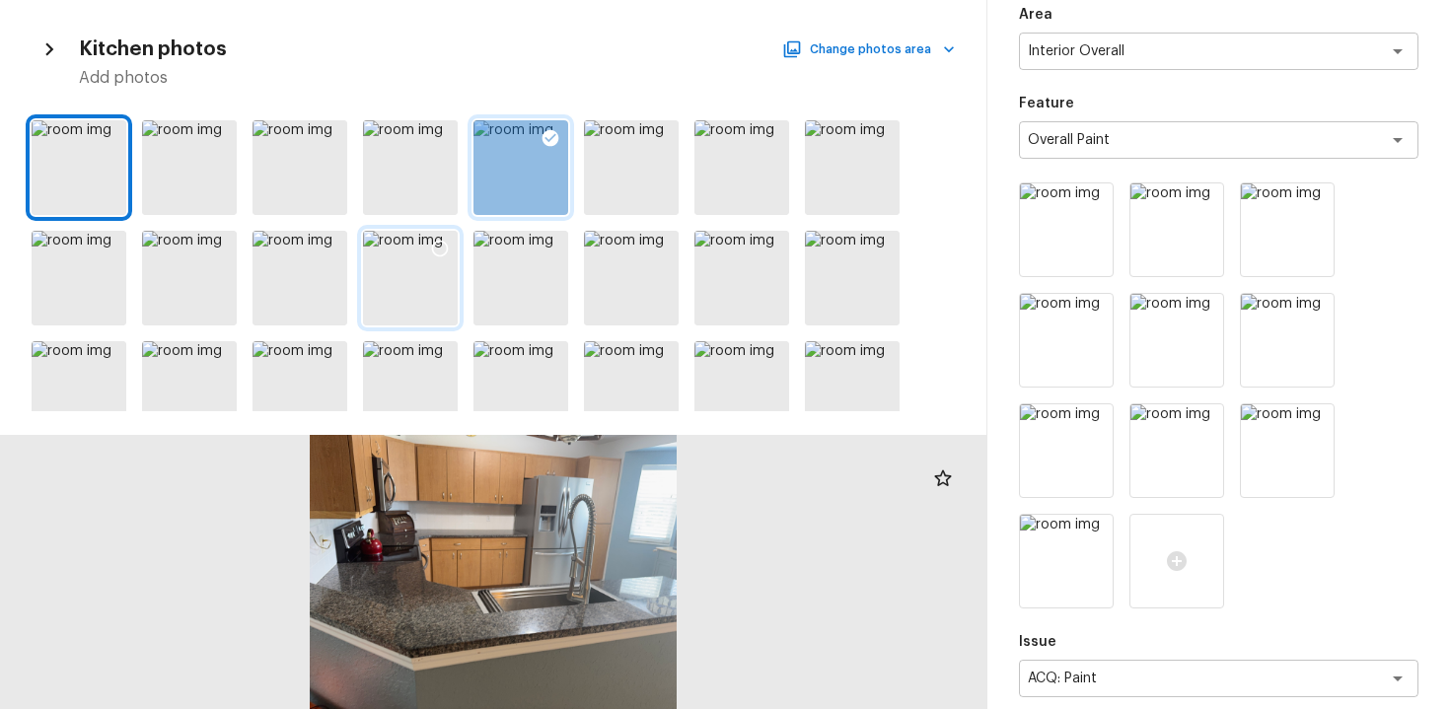
click at [430, 253] on icon at bounding box center [440, 249] width 20 height 20
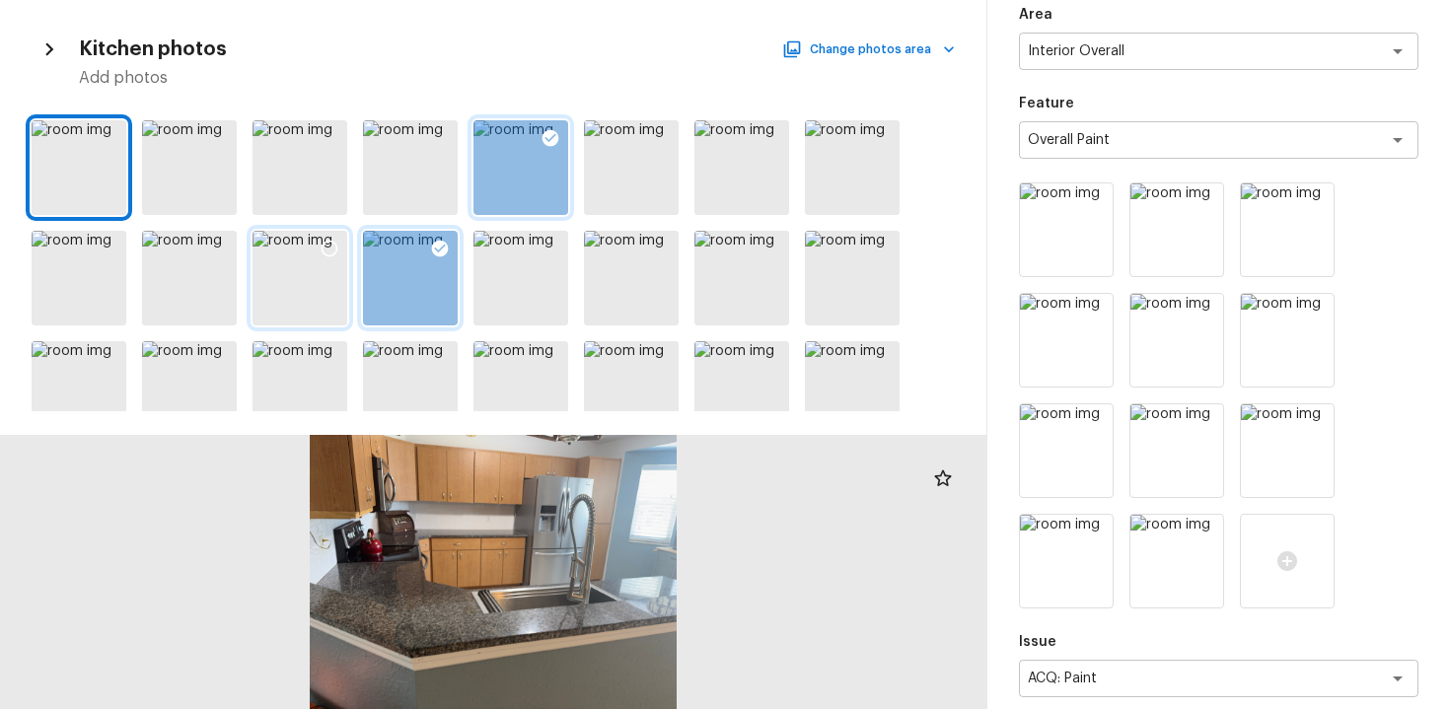
click at [316, 241] on div at bounding box center [330, 251] width 36 height 41
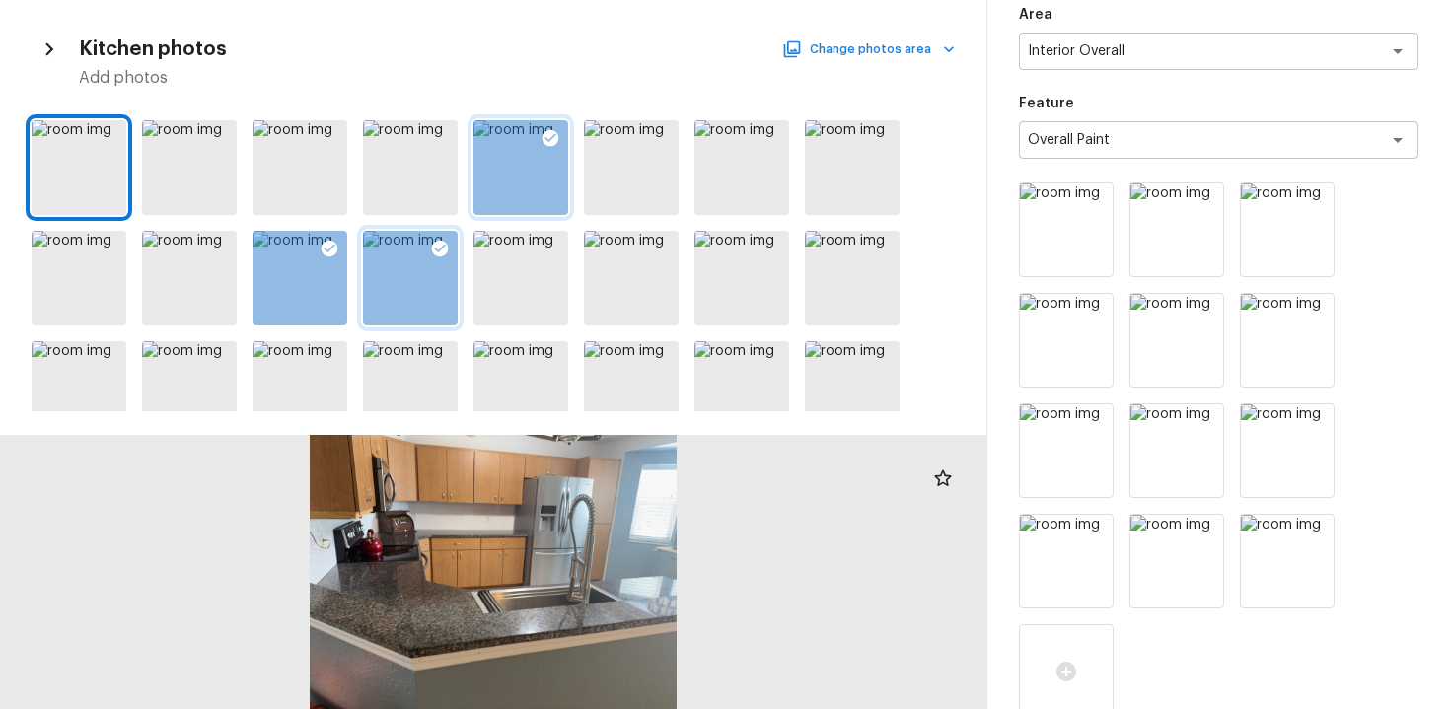
click at [880, 46] on button "Change photos area" at bounding box center [870, 50] width 169 height 26
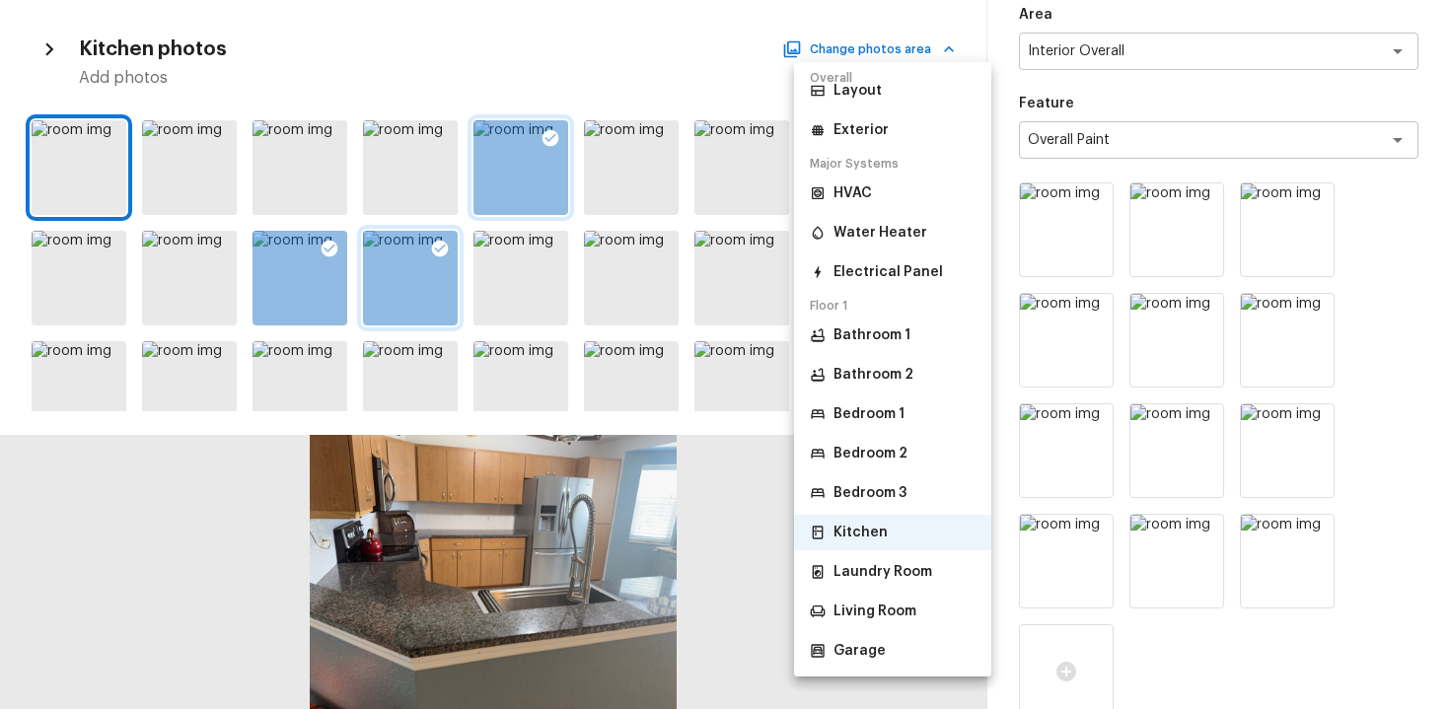
click at [863, 574] on p "Laundry Room" at bounding box center [883, 572] width 99 height 20
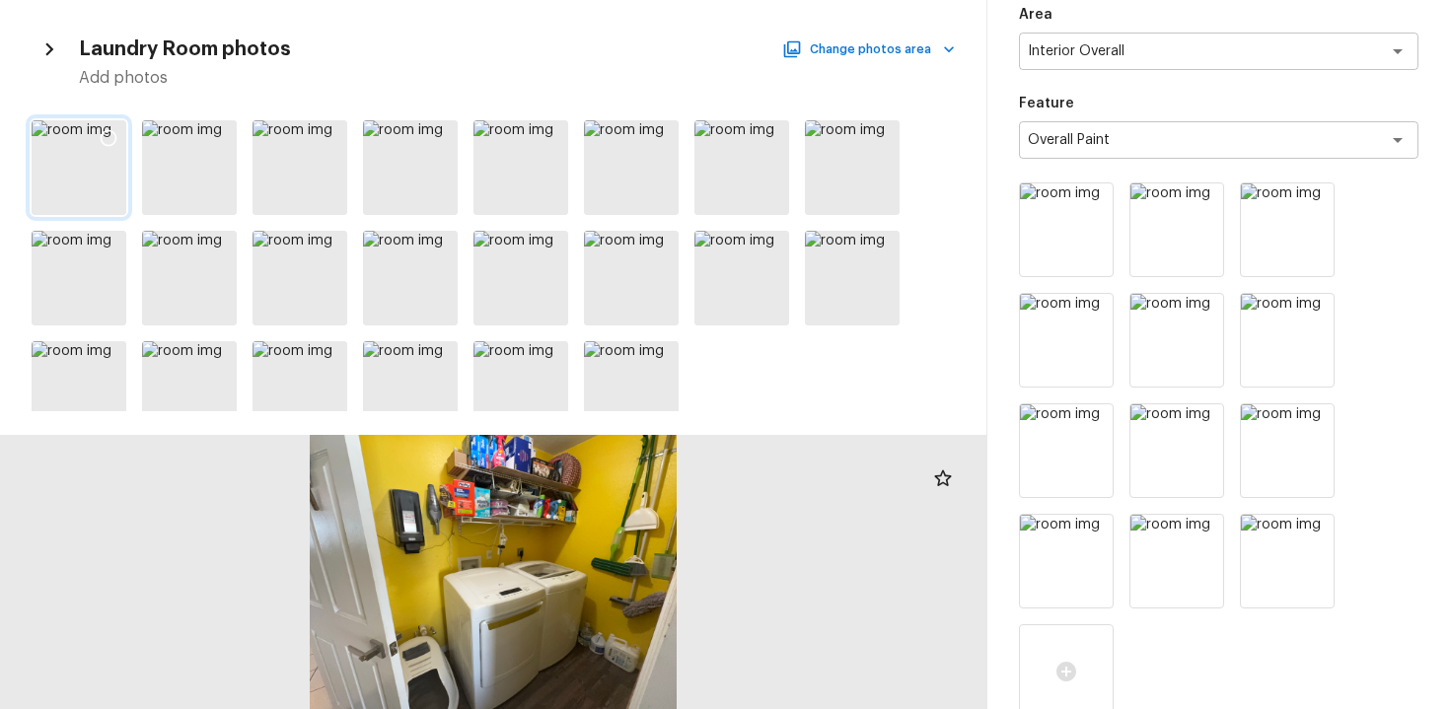
click at [107, 130] on icon at bounding box center [109, 138] width 17 height 17
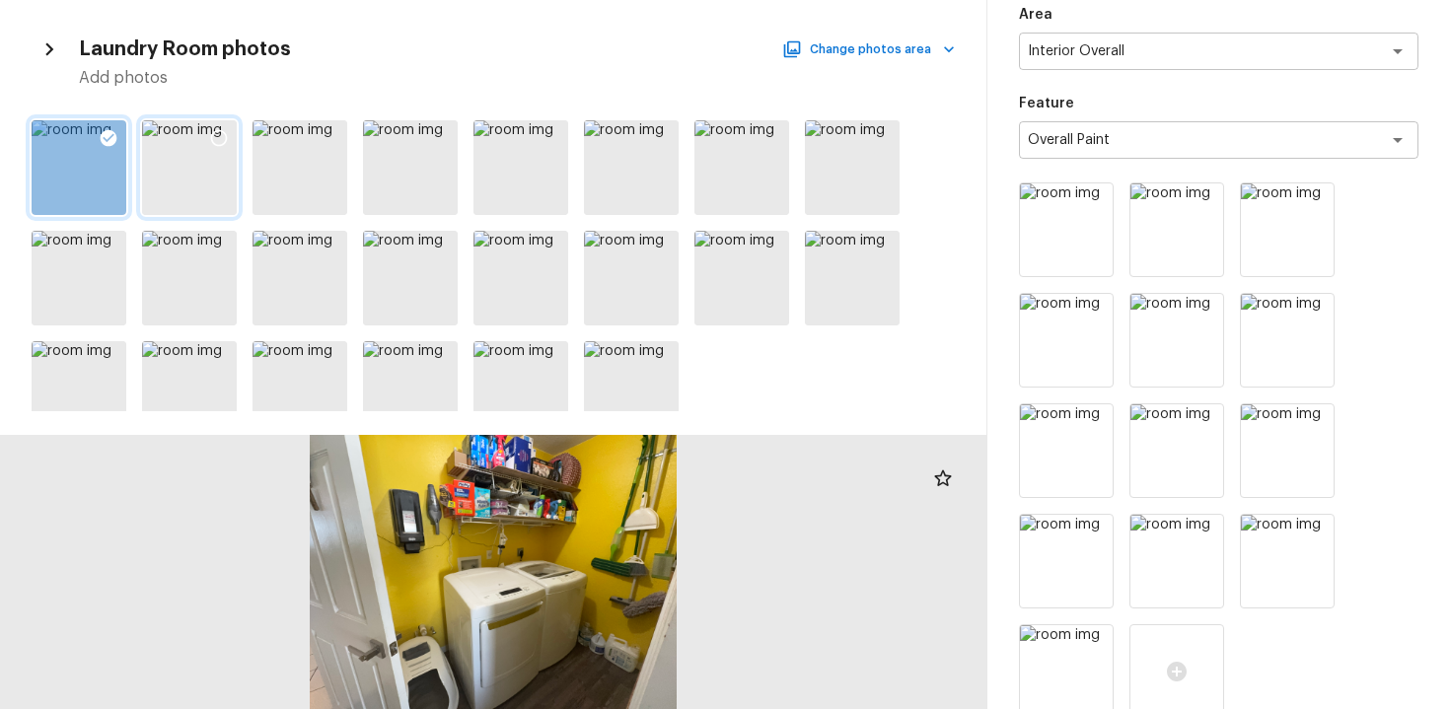
click at [223, 148] on div at bounding box center [219, 140] width 36 height 41
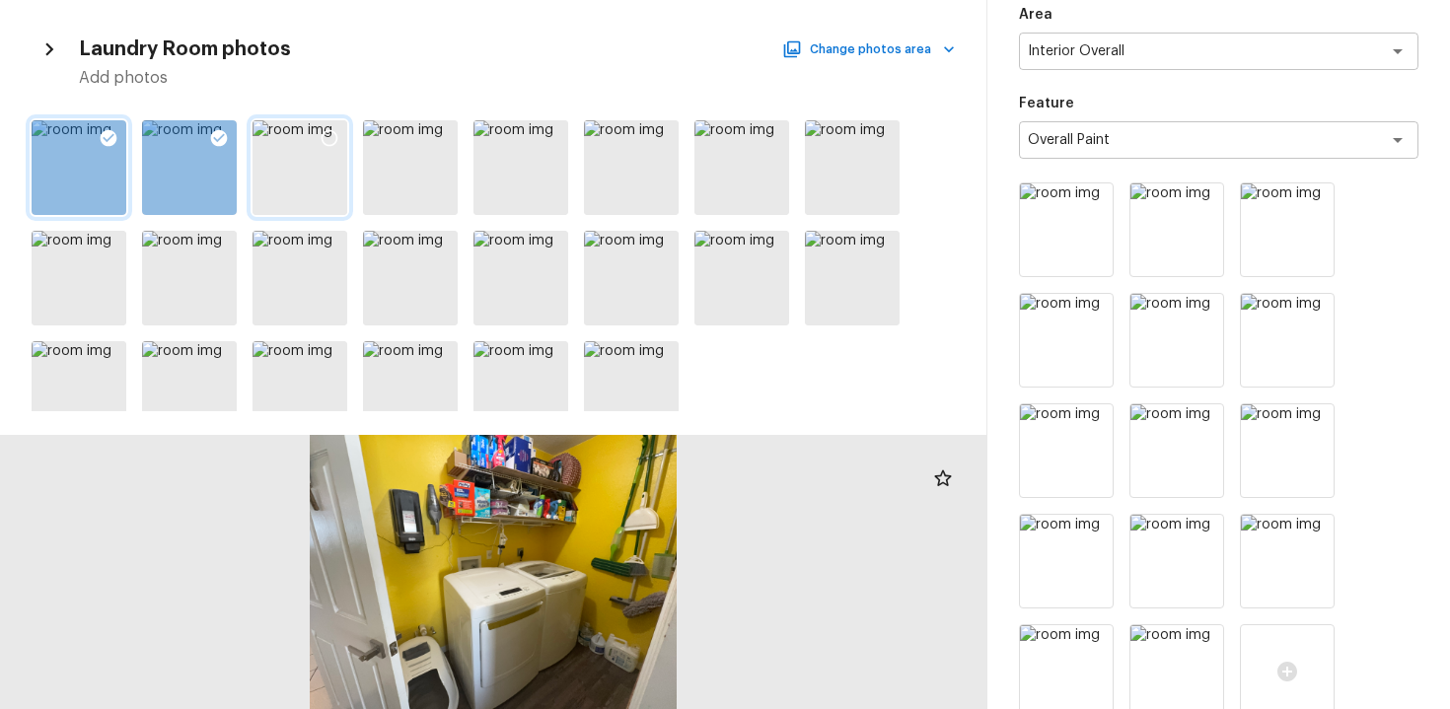
click at [340, 144] on div at bounding box center [330, 140] width 36 height 41
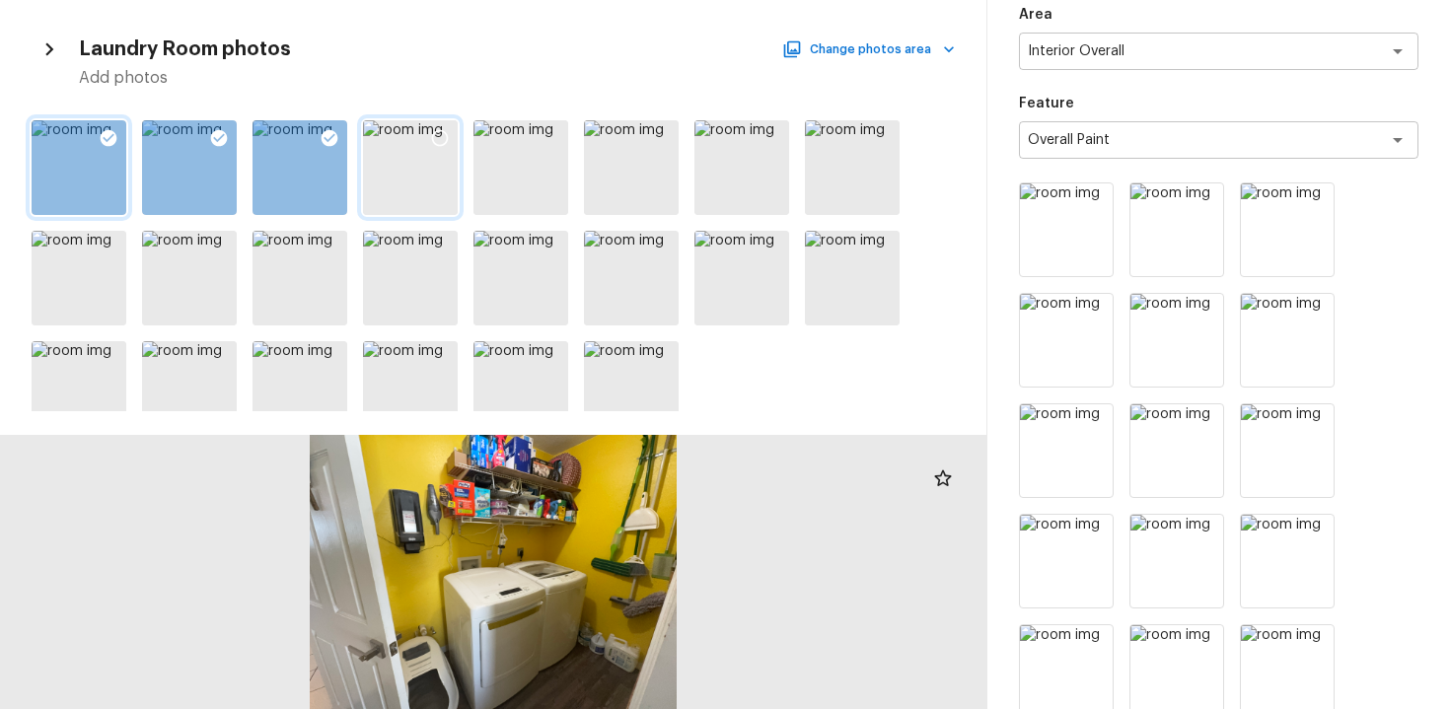
click at [425, 140] on div at bounding box center [440, 140] width 36 height 41
click at [950, 40] on icon "button" at bounding box center [949, 49] width 20 height 20
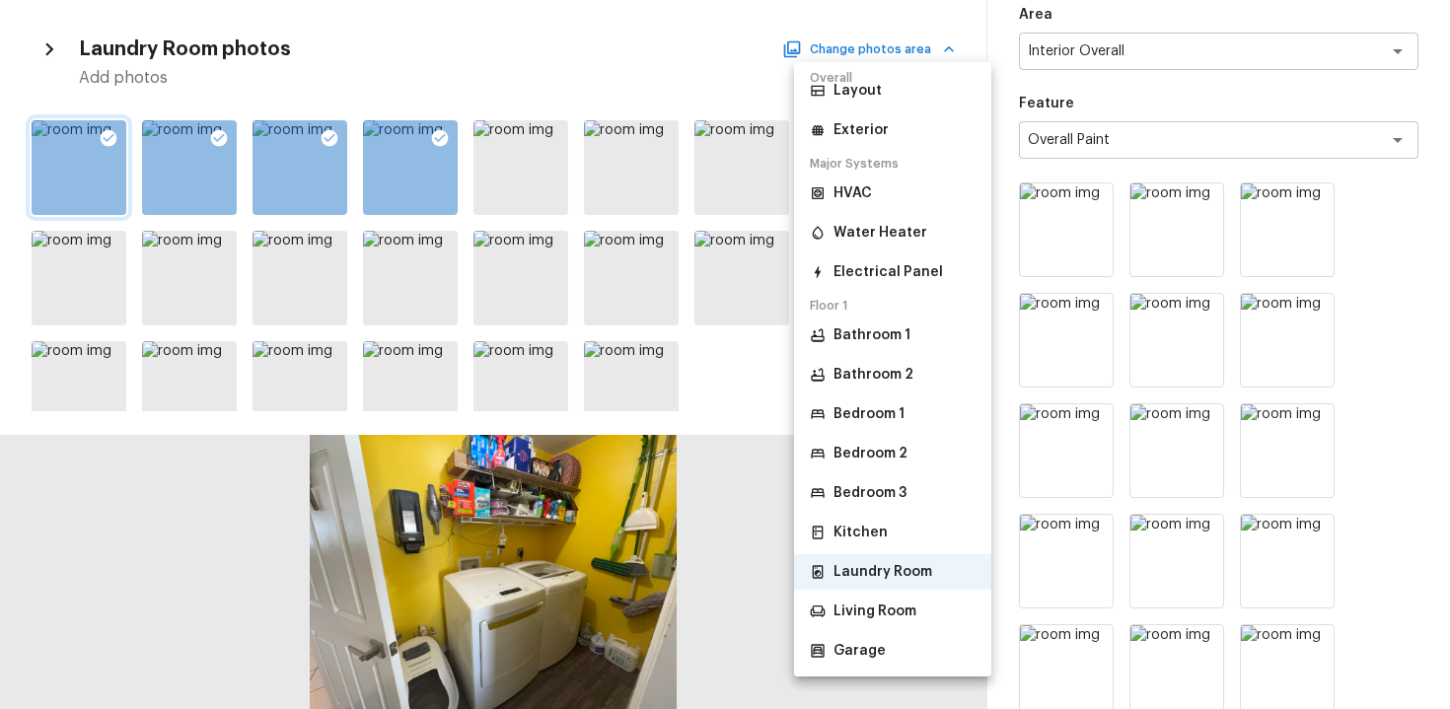
click at [886, 612] on p "Living Room" at bounding box center [875, 612] width 83 height 20
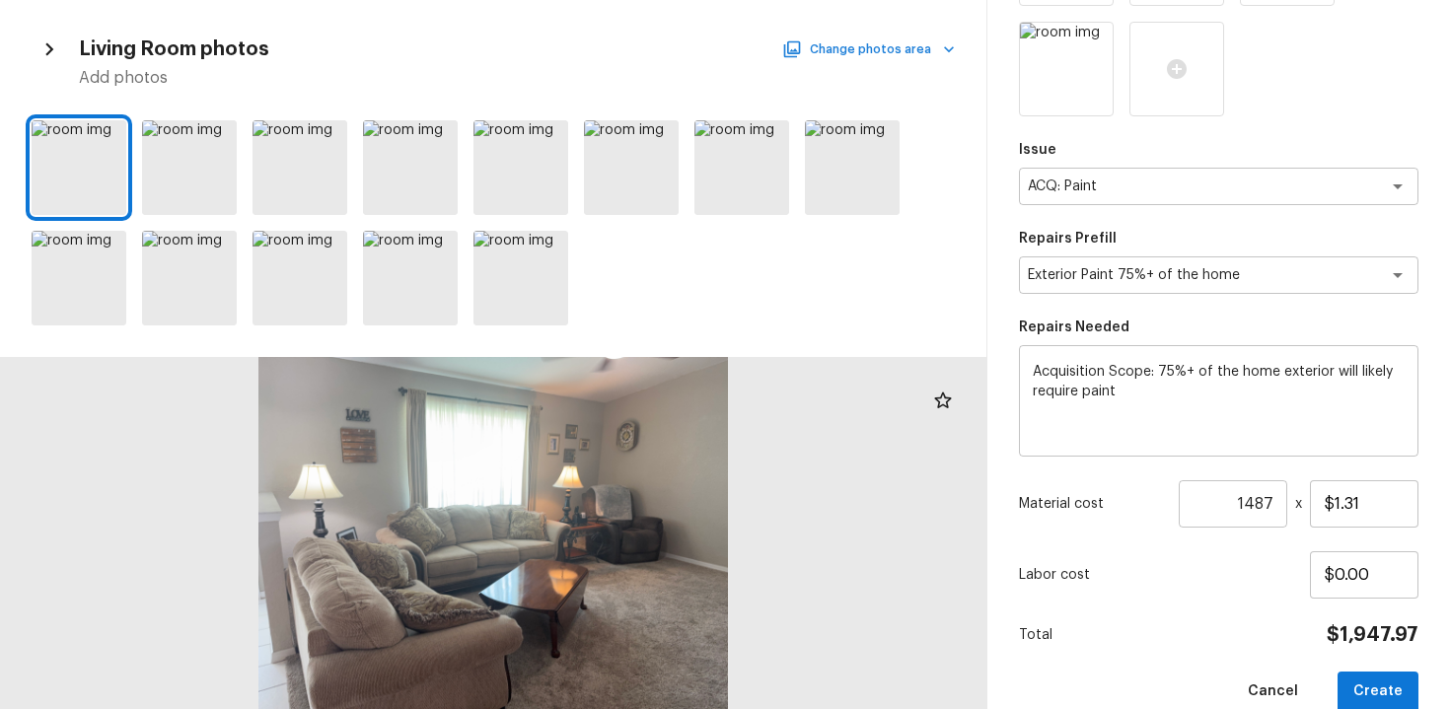
scroll to position [839, 0]
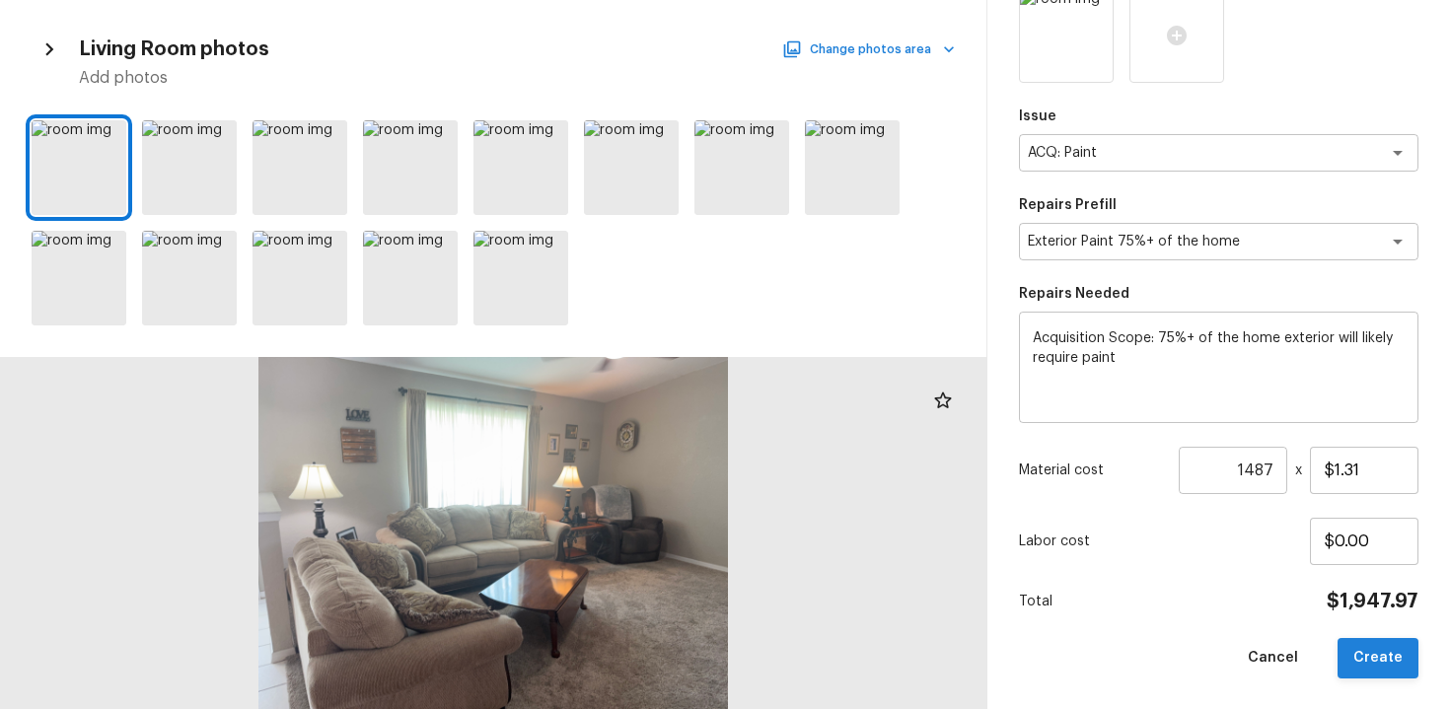
click at [1397, 660] on button "Create" at bounding box center [1378, 658] width 81 height 40
type input "1"
type input "$0.00"
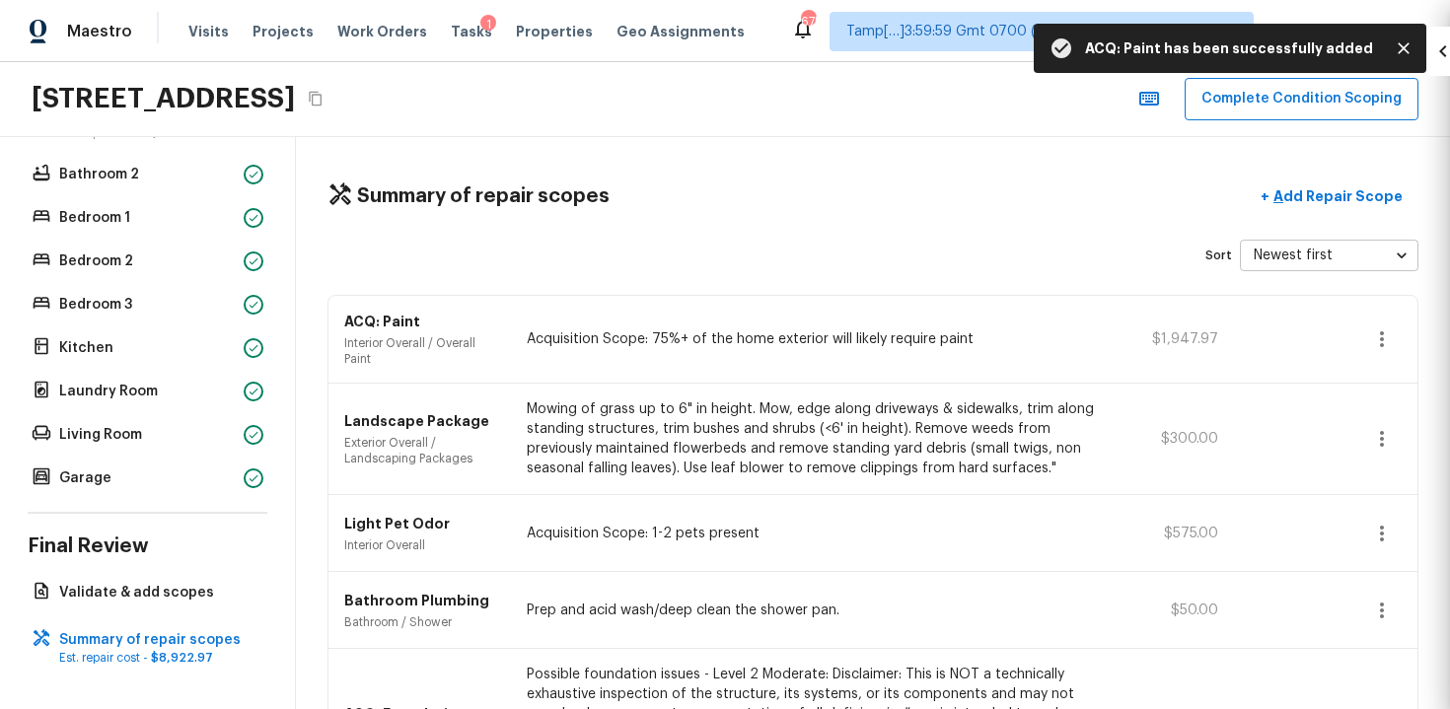
scroll to position [286, 0]
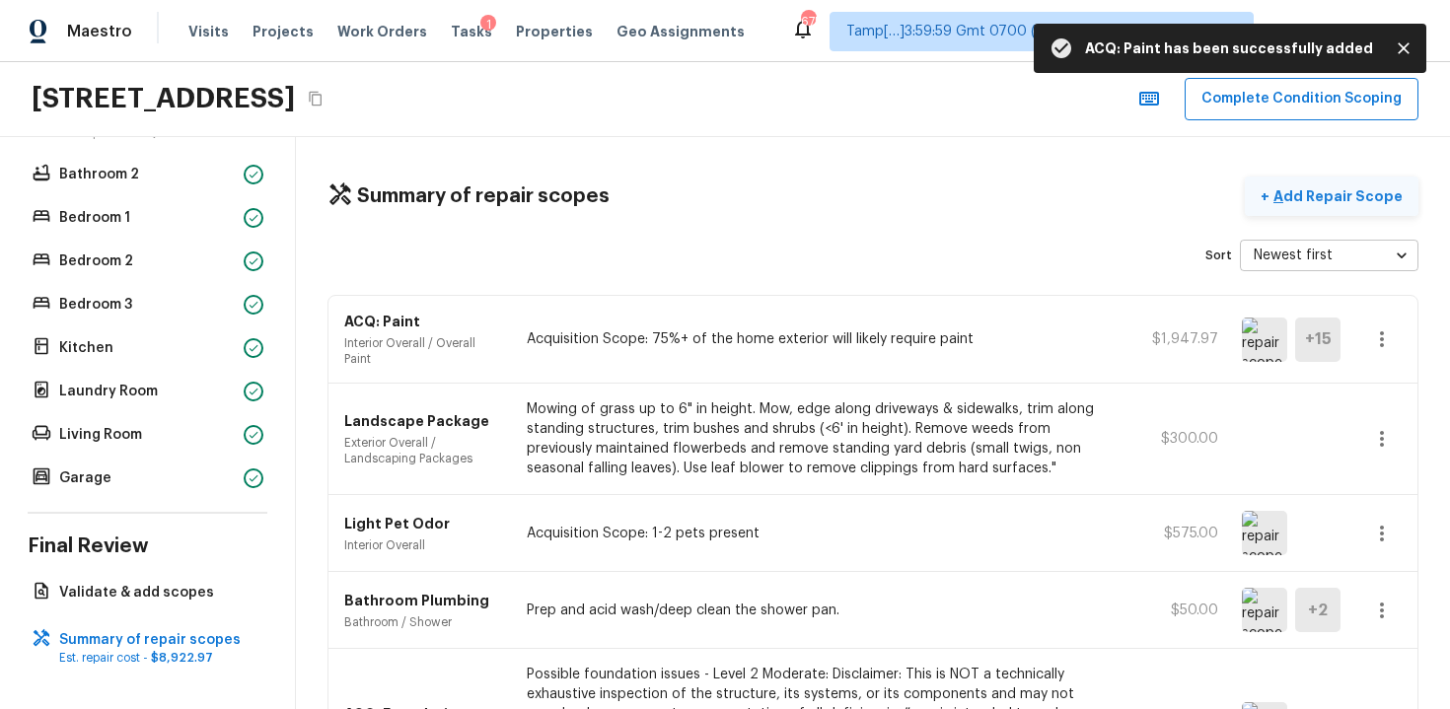
click at [1266, 208] on button "+ Add Repair Scope" at bounding box center [1332, 197] width 174 height 40
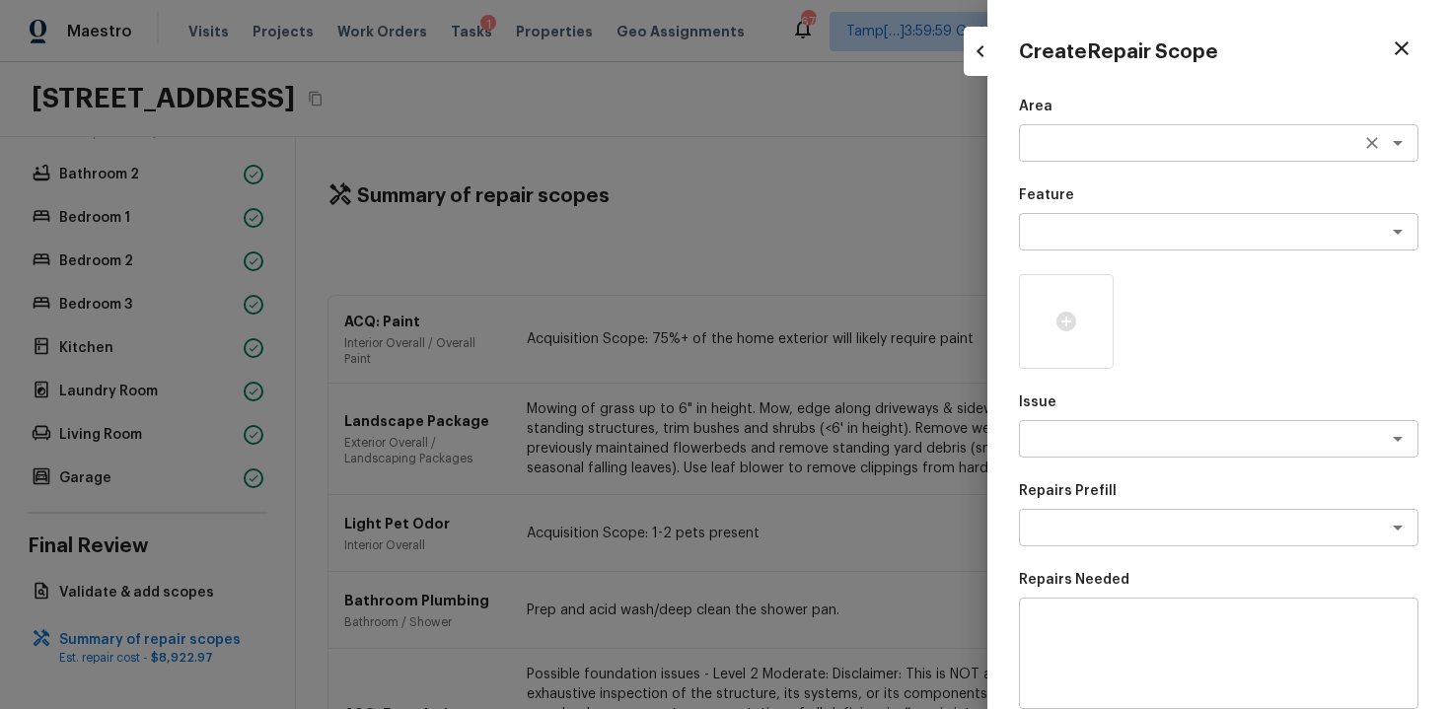
click at [1066, 130] on div "x ​" at bounding box center [1219, 142] width 400 height 37
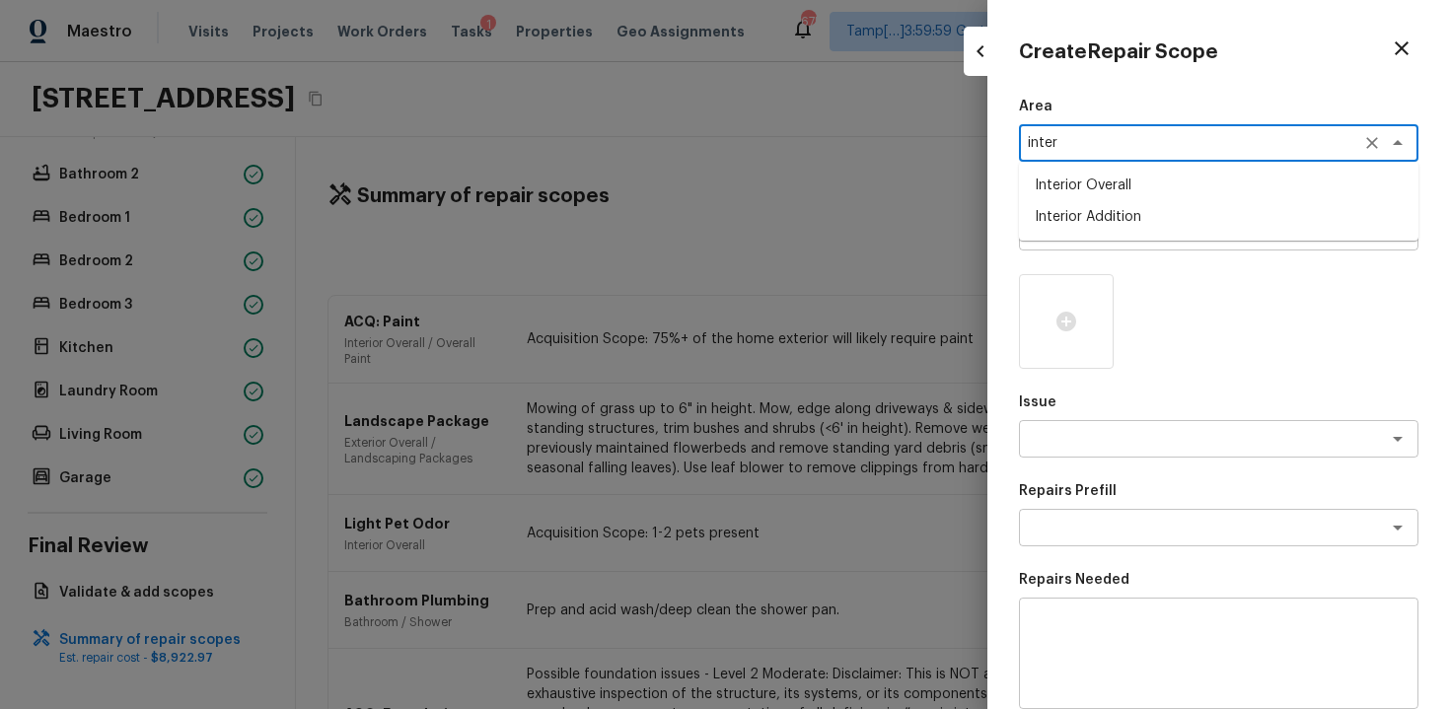
click at [1072, 171] on li "Interior Overall" at bounding box center [1219, 186] width 400 height 32
type textarea "Interior Overall"
click at [1084, 241] on textarea at bounding box center [1191, 232] width 327 height 20
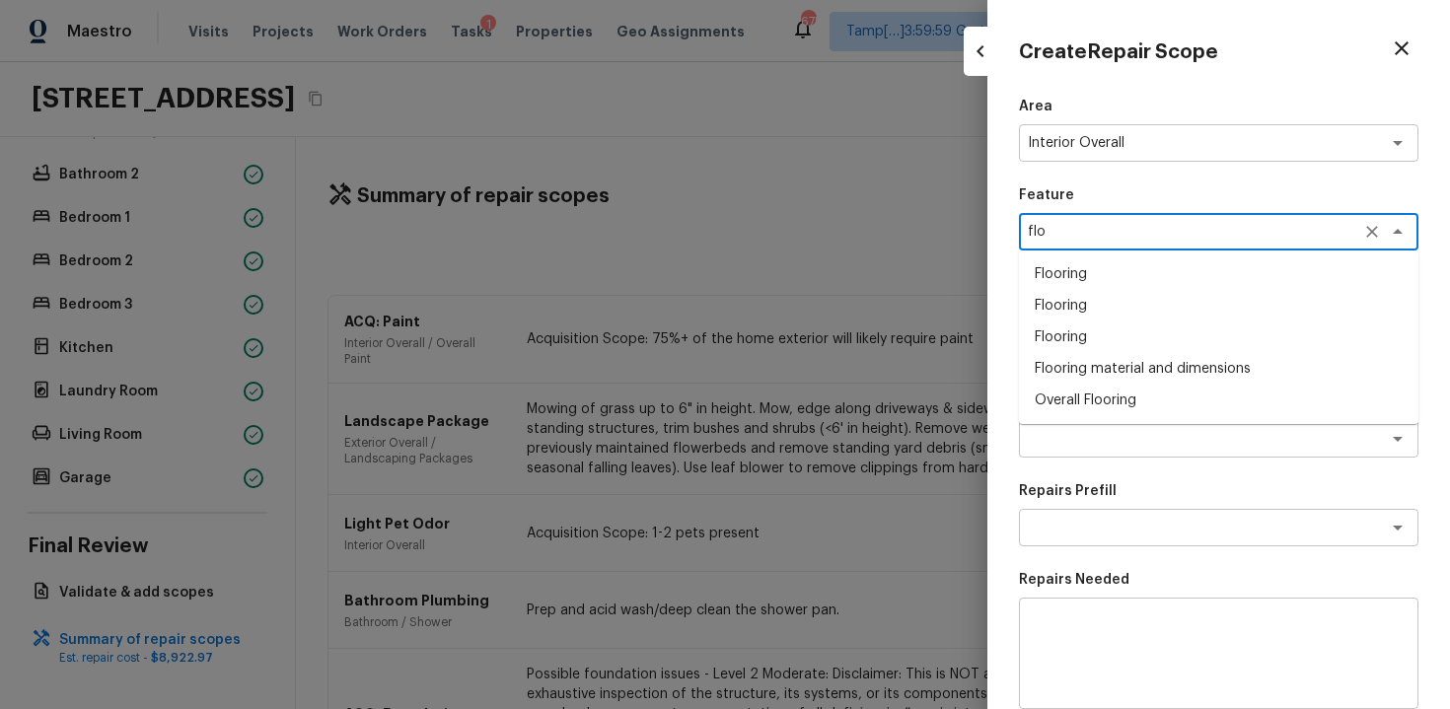
click at [1091, 403] on li "Overall Flooring" at bounding box center [1219, 401] width 400 height 32
type textarea "Overall Flooring"
click at [1099, 433] on textarea at bounding box center [1191, 439] width 327 height 20
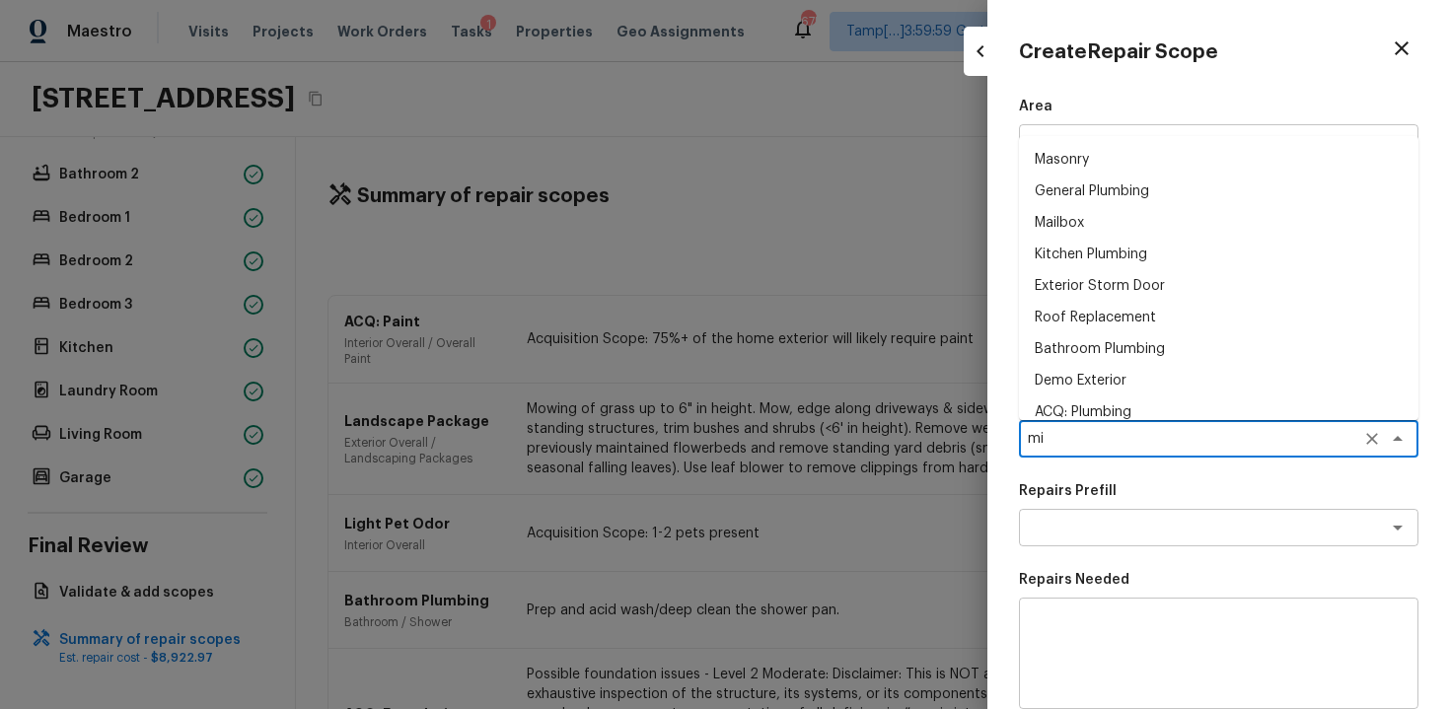
type textarea "min"
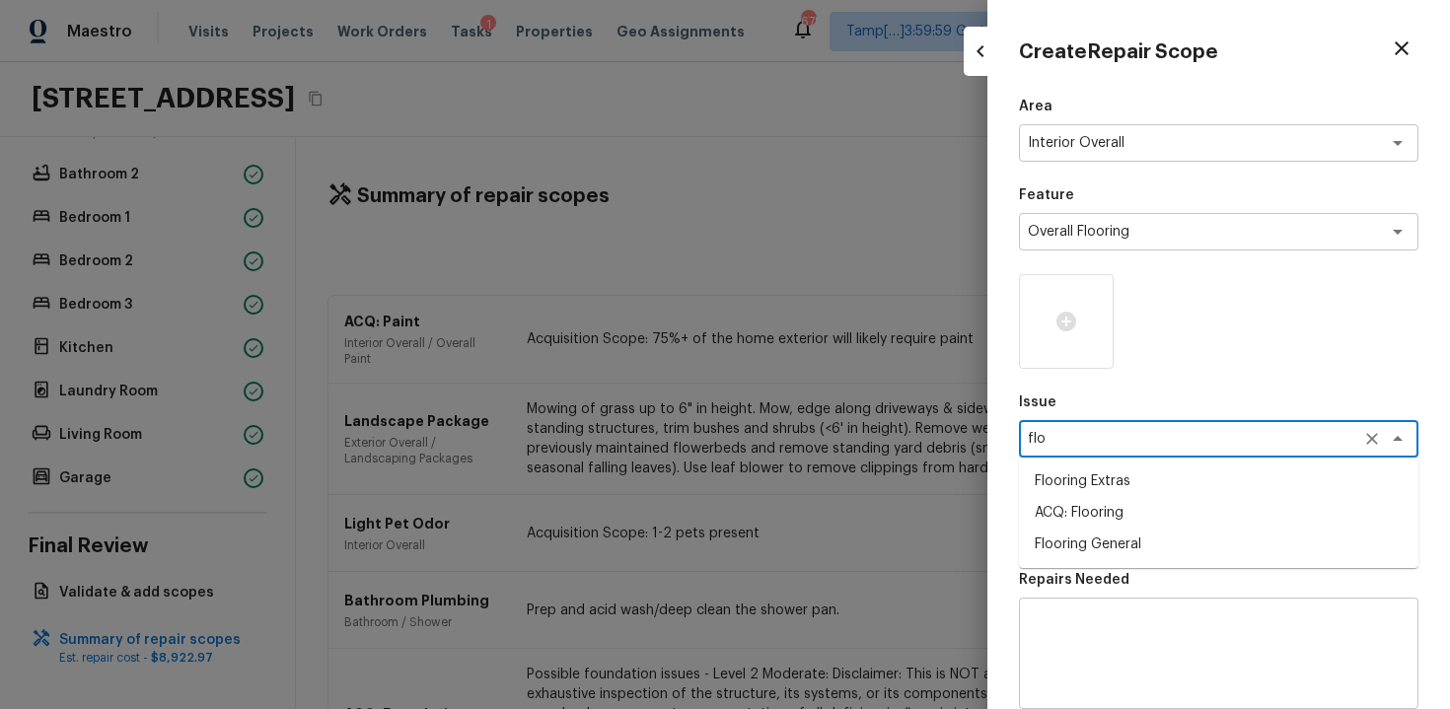
click at [1166, 515] on li "ACQ: Flooring" at bounding box center [1219, 513] width 400 height 32
click at [1166, 515] on div "x ​" at bounding box center [1219, 527] width 400 height 37
type textarea "ACQ: Flooring"
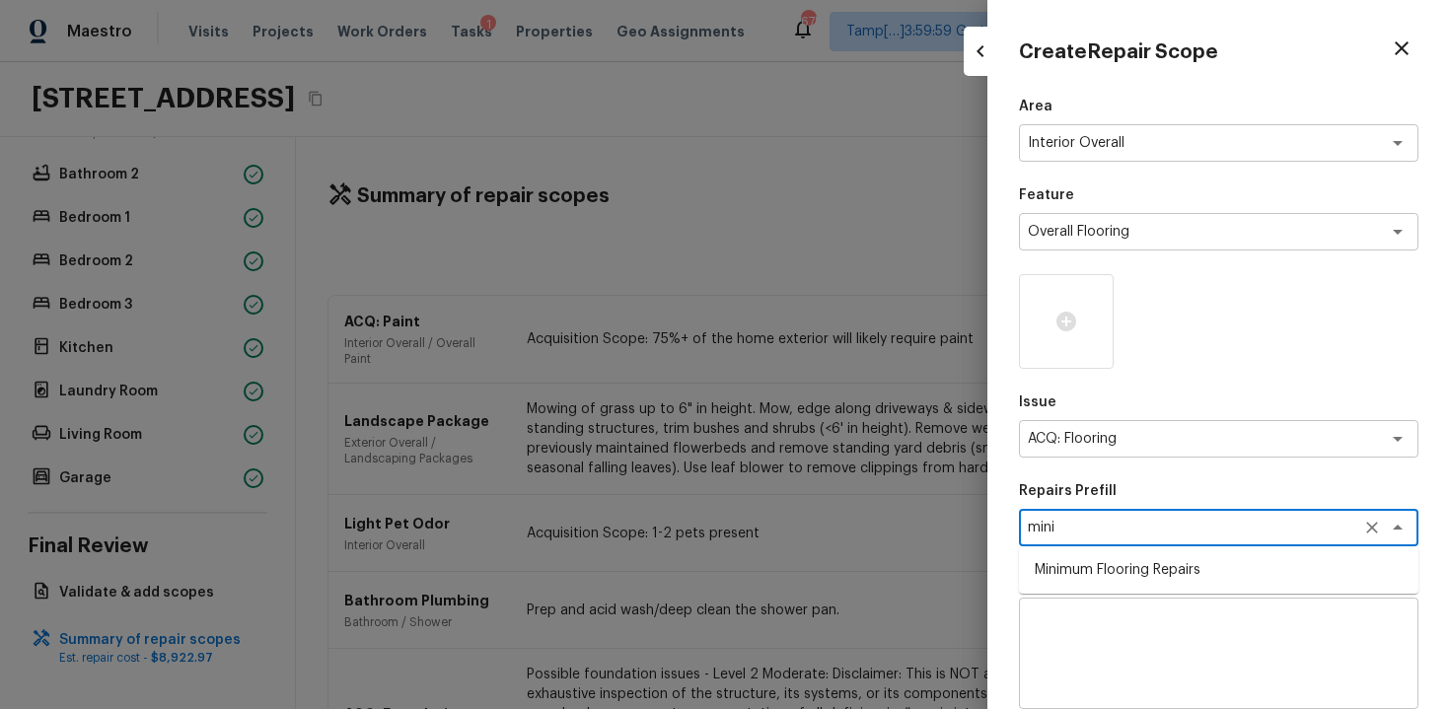
click at [1189, 588] on ul "Minimum Flooring Repairs" at bounding box center [1219, 570] width 400 height 47
click at [1191, 563] on li "Minimum Flooring Repairs" at bounding box center [1219, 570] width 400 height 32
type textarea "Minimum Flooring Repairs"
type textarea "Acquisition Scope: Minimum flooring repairs"
type input "$0.20"
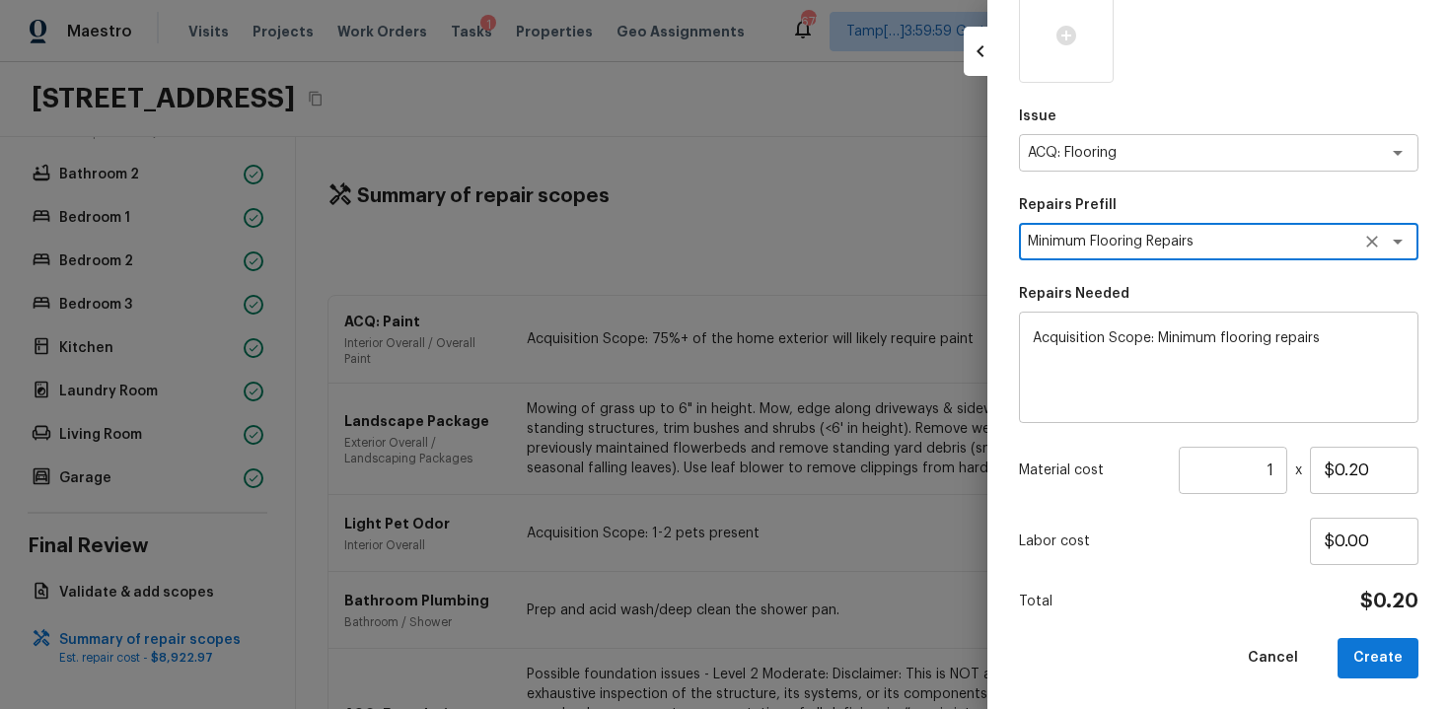
click at [1279, 463] on input "1" at bounding box center [1233, 470] width 109 height 47
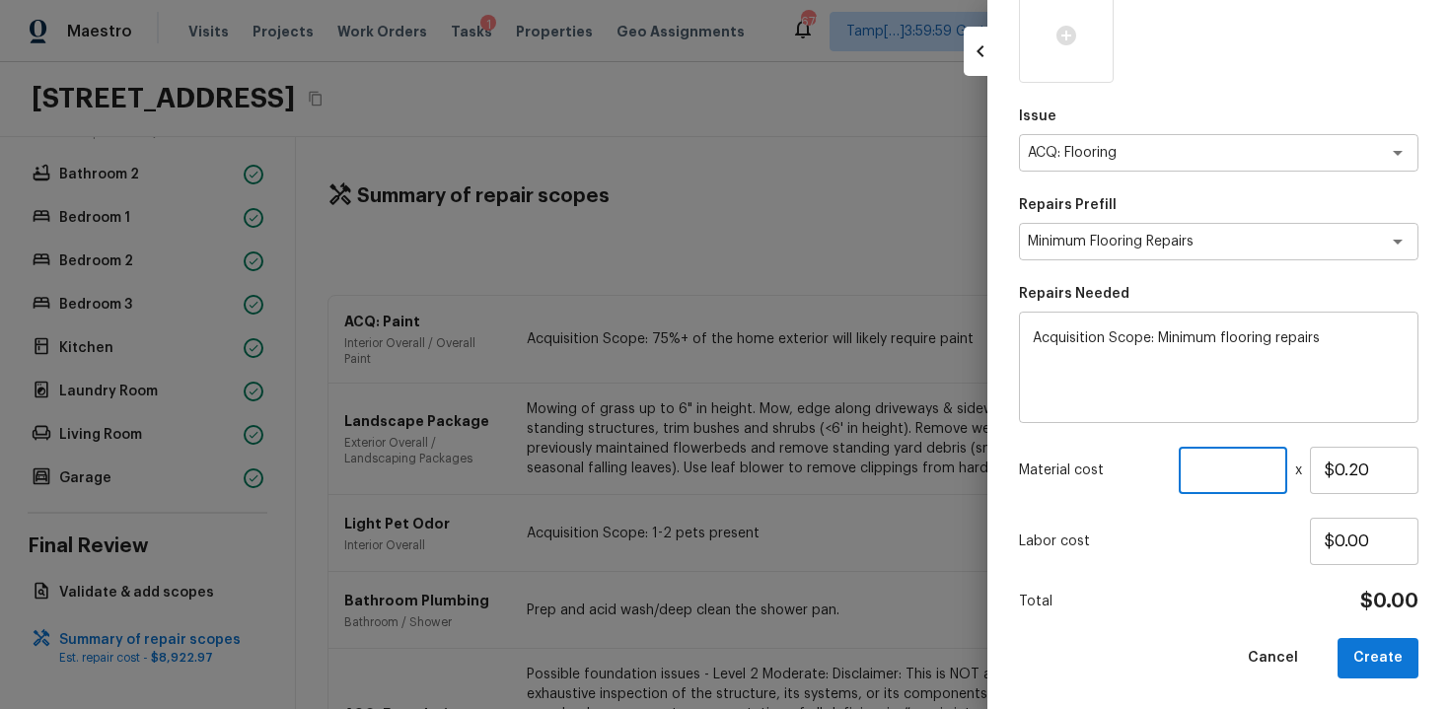
paste input "number"
paste input "1487"
click at [1179, 589] on div "Total $297.40" at bounding box center [1219, 602] width 400 height 26
click at [1356, 641] on button "Create" at bounding box center [1378, 658] width 81 height 40
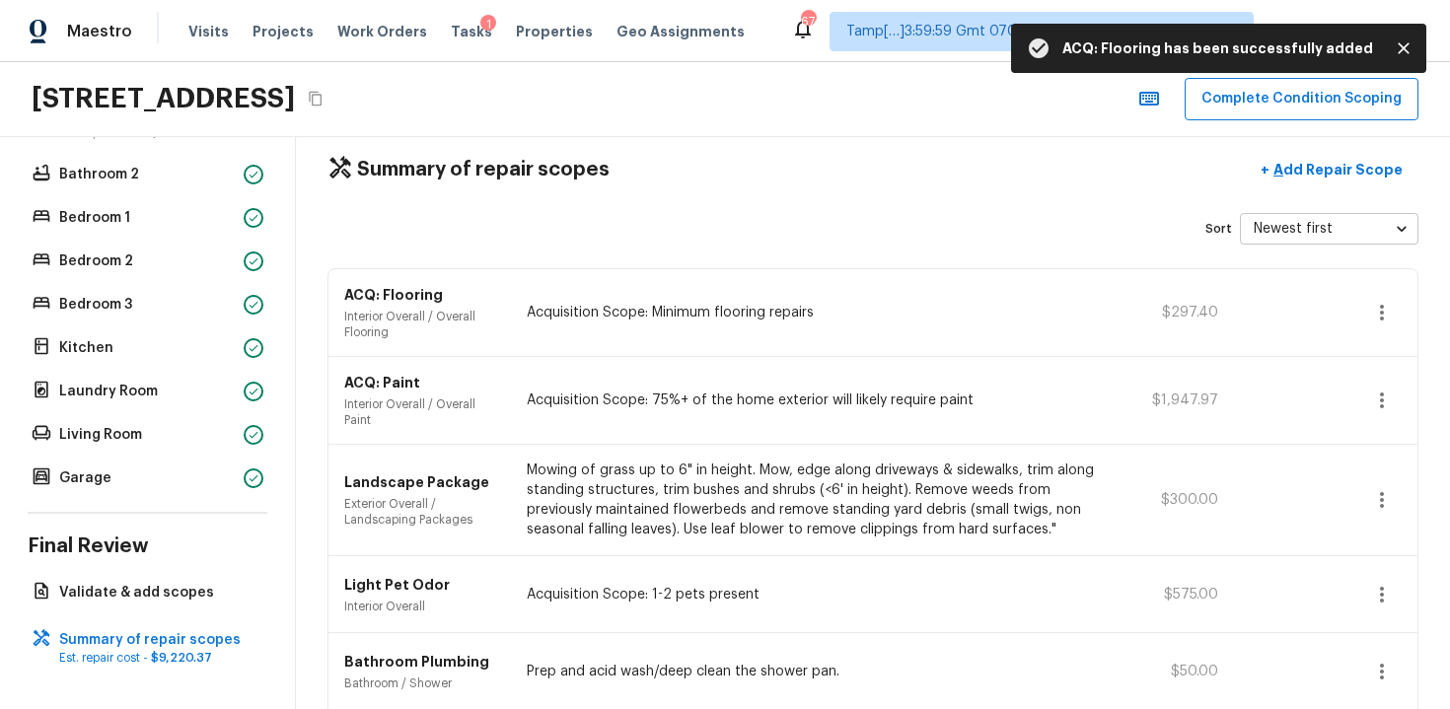
scroll to position [28, 0]
click at [1382, 393] on icon "button" at bounding box center [1382, 400] width 4 height 16
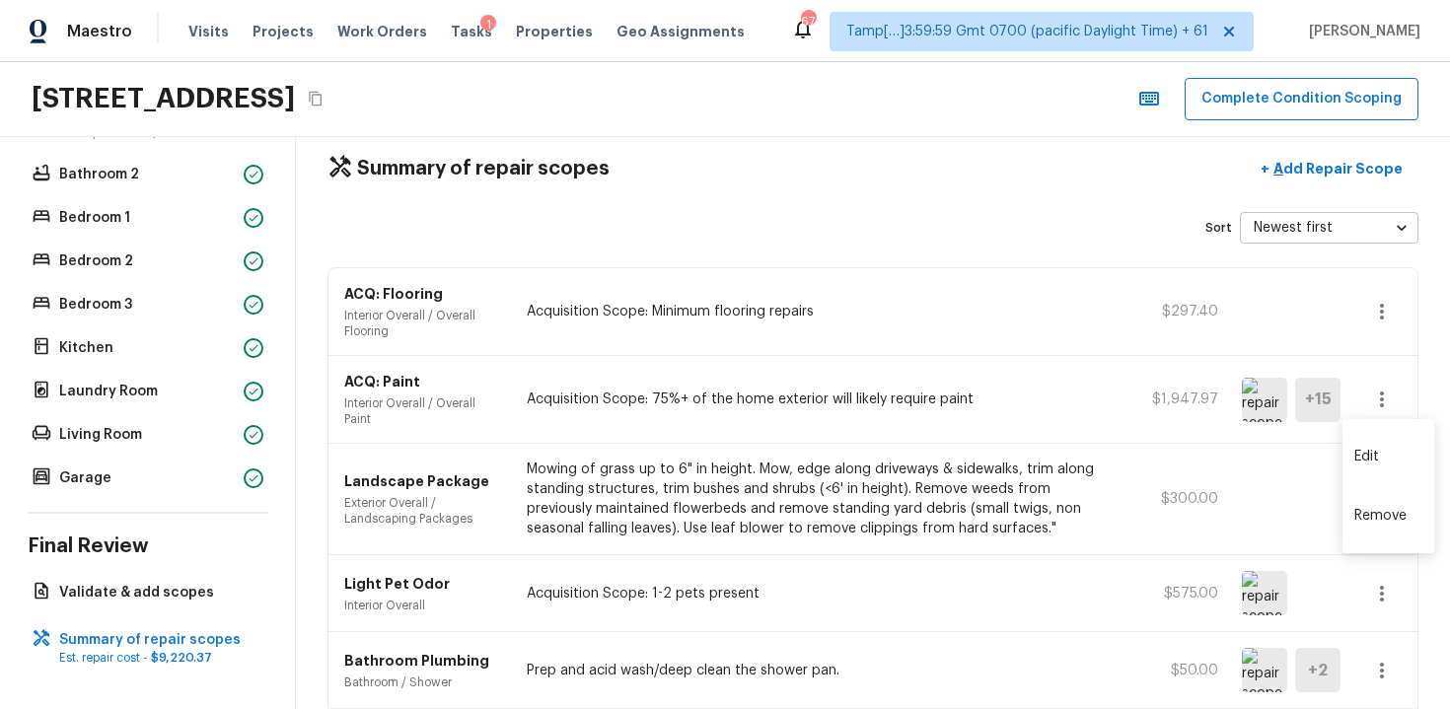
click at [1385, 437] on li "Edit" at bounding box center [1389, 456] width 92 height 59
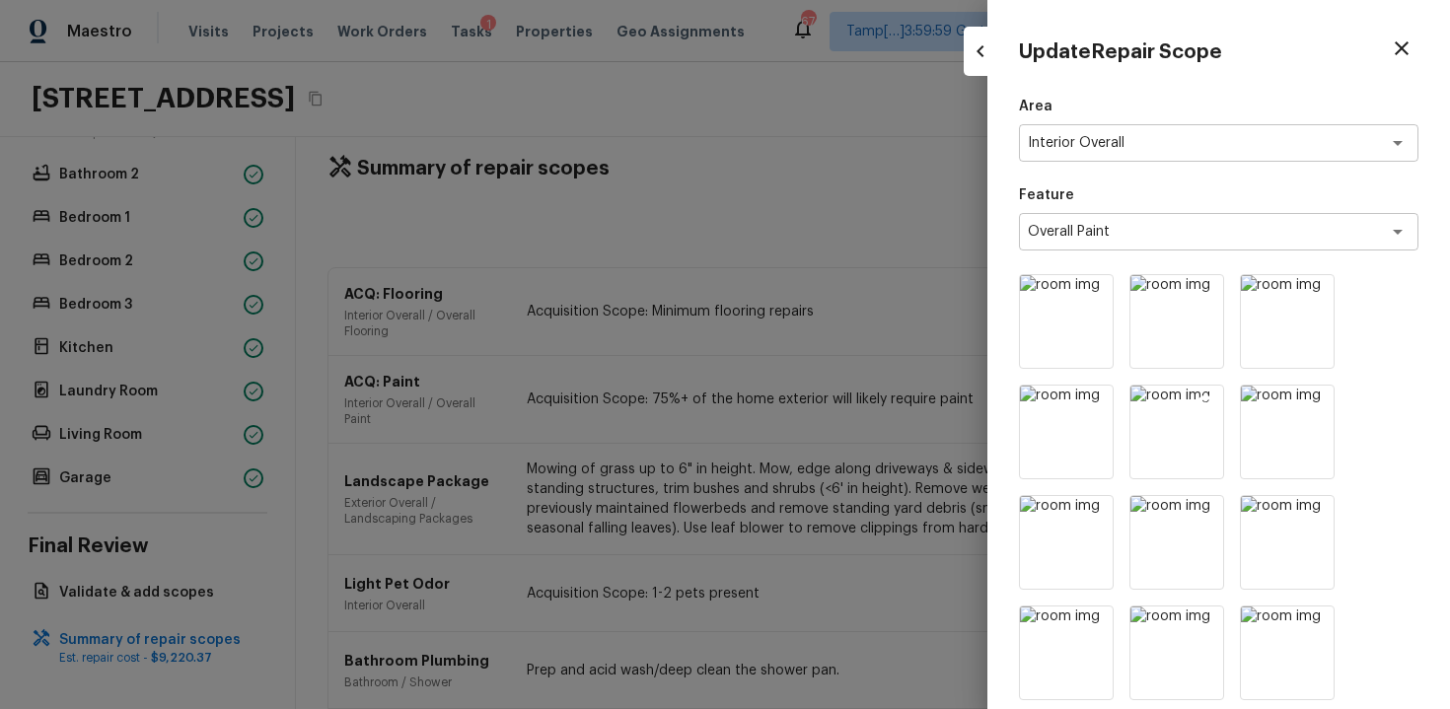
scroll to position [839, 0]
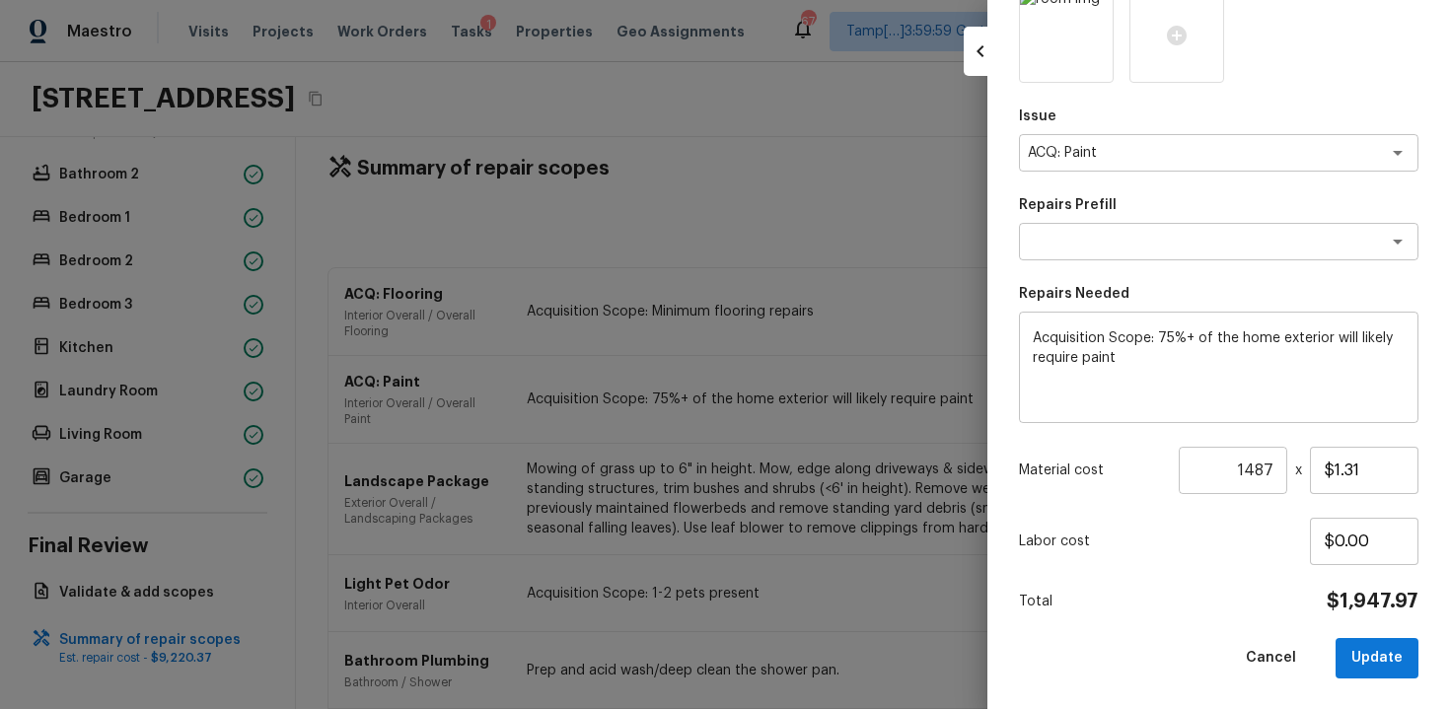
click at [804, 354] on div at bounding box center [725, 354] width 1450 height 709
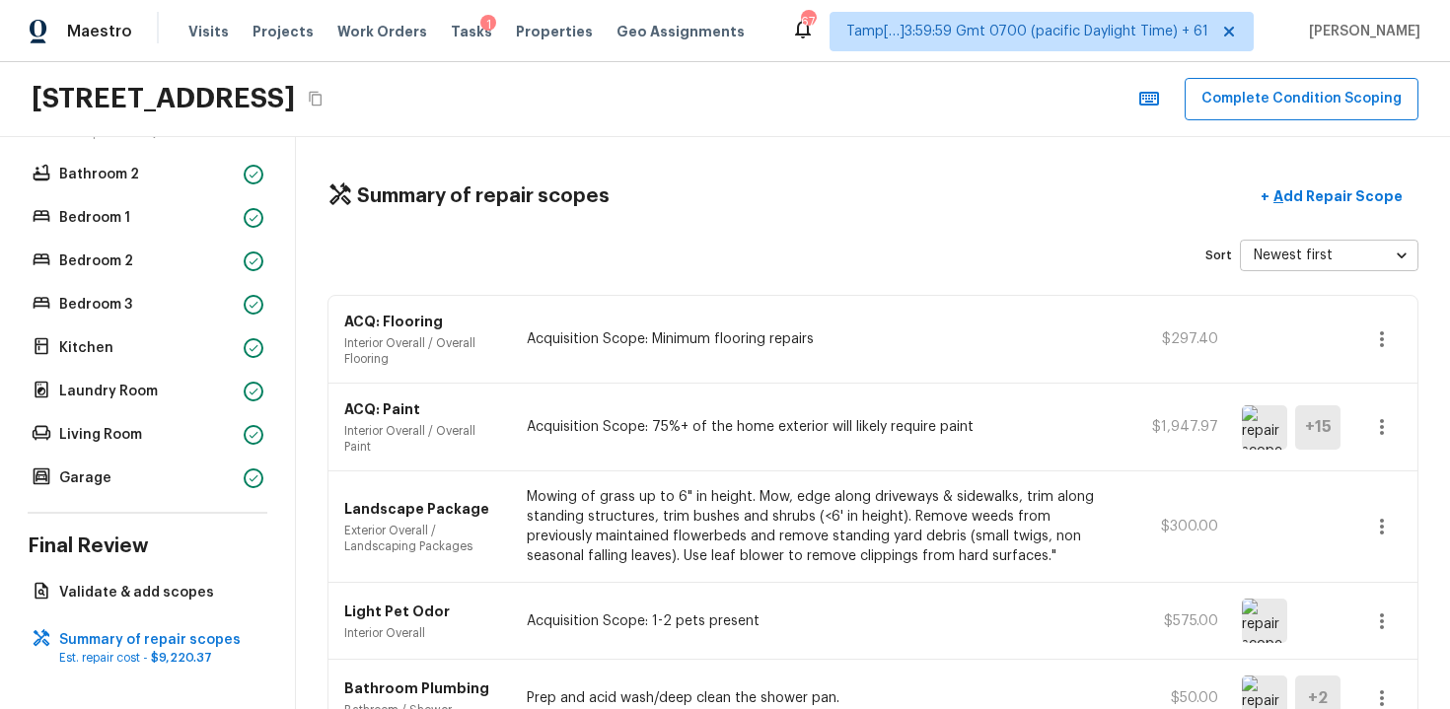
scroll to position [2, 0]
click at [1320, 203] on p "Add Repair Scope" at bounding box center [1336, 194] width 133 height 20
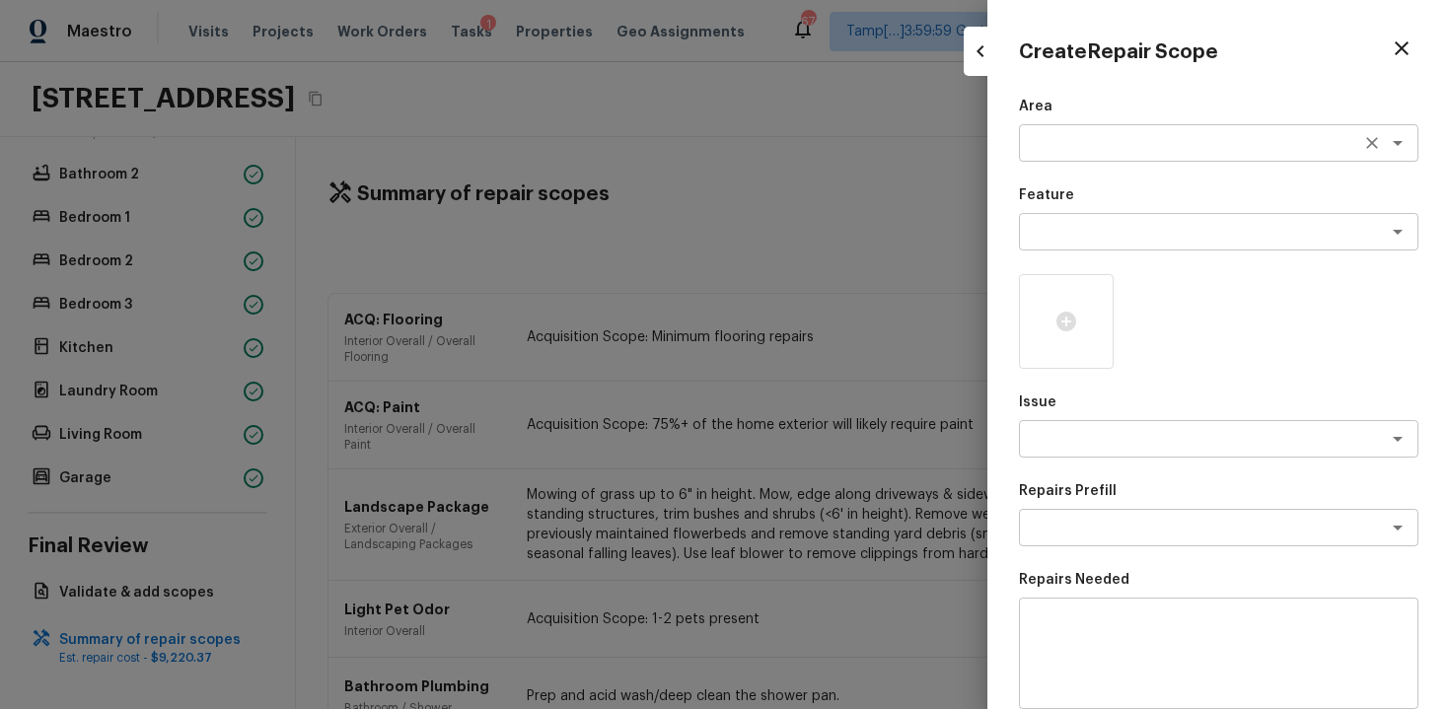
click at [1060, 159] on div "x ​" at bounding box center [1219, 142] width 400 height 37
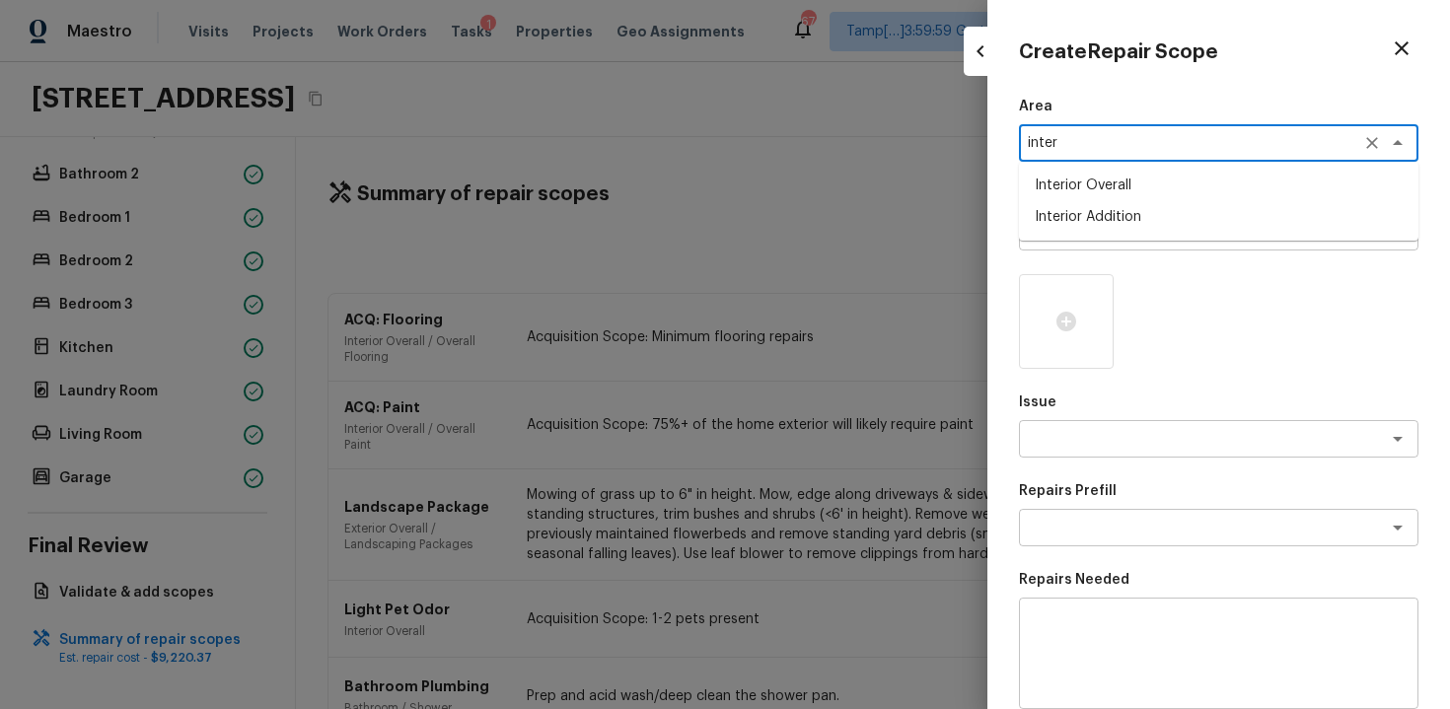
click at [1075, 191] on li "Interior Overall" at bounding box center [1219, 186] width 400 height 32
click at [1081, 229] on textarea at bounding box center [1191, 232] width 327 height 20
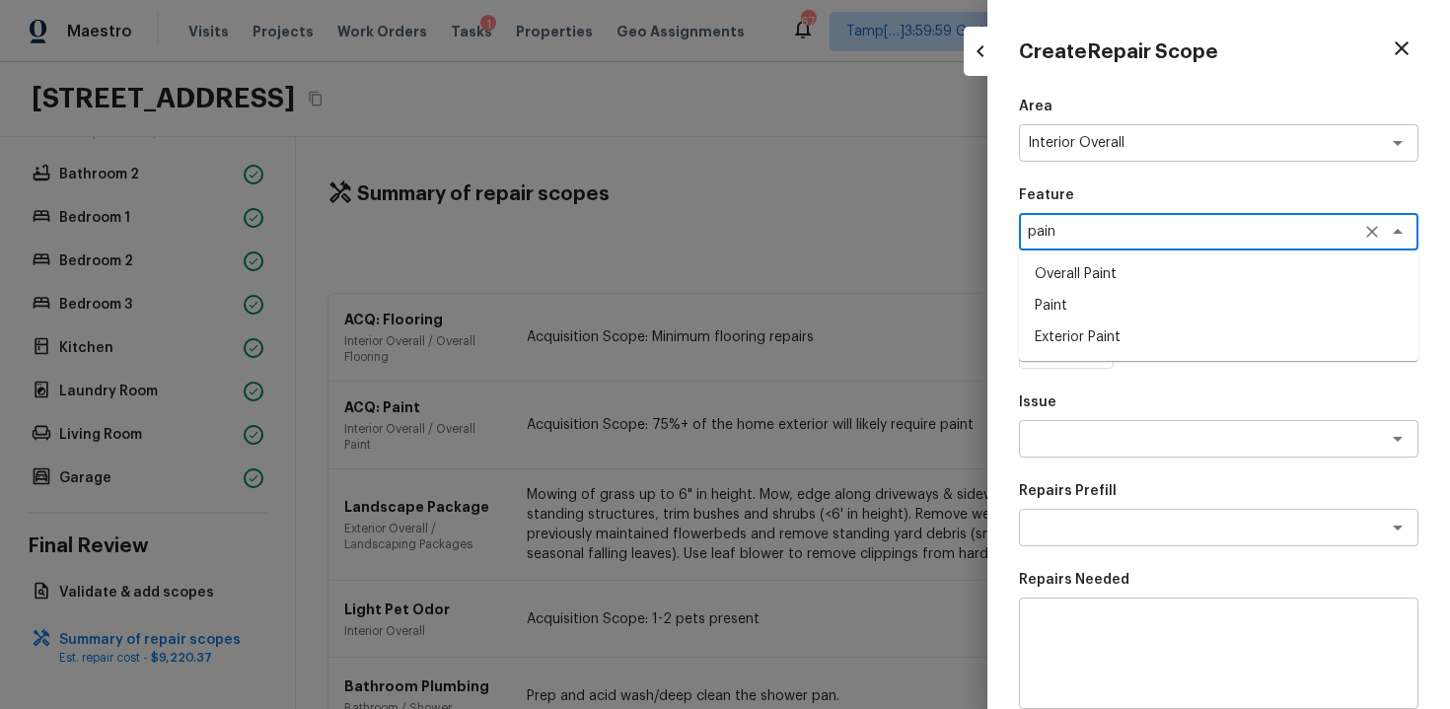
click at [1088, 307] on li "Paint" at bounding box center [1219, 306] width 400 height 32
click at [1088, 432] on textarea at bounding box center [1191, 439] width 327 height 20
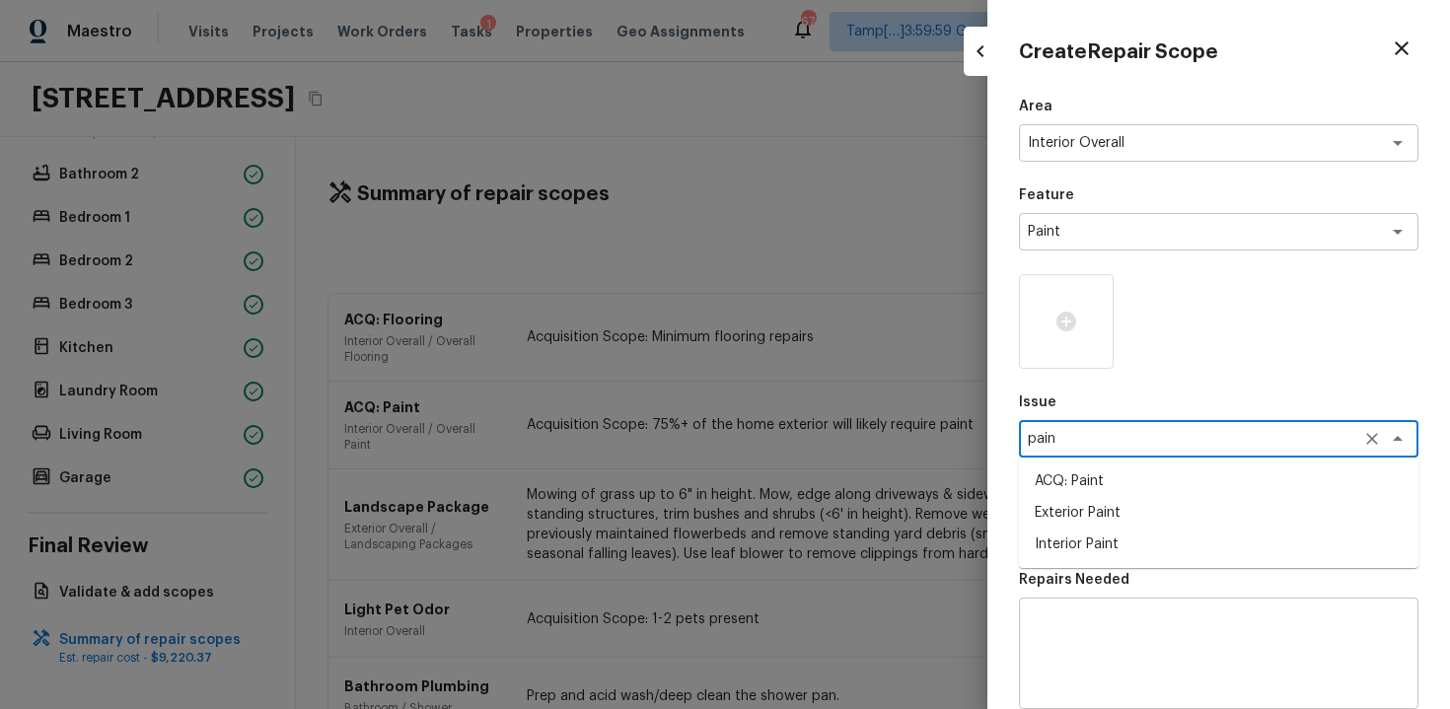
click at [1095, 549] on li "Interior Paint" at bounding box center [1219, 545] width 400 height 32
click at [1106, 528] on textarea at bounding box center [1191, 528] width 327 height 20
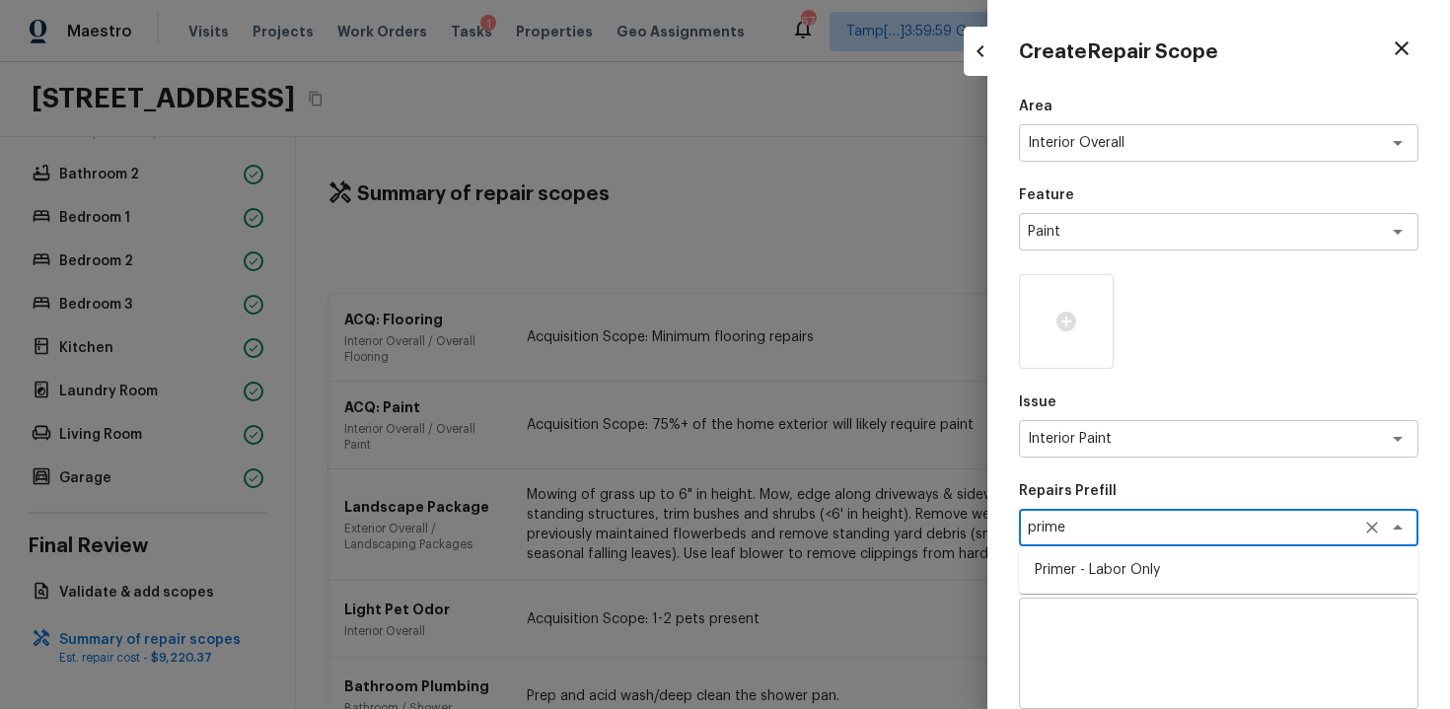
click at [1133, 578] on li "Primer - Labor Only" at bounding box center [1219, 570] width 400 height 32
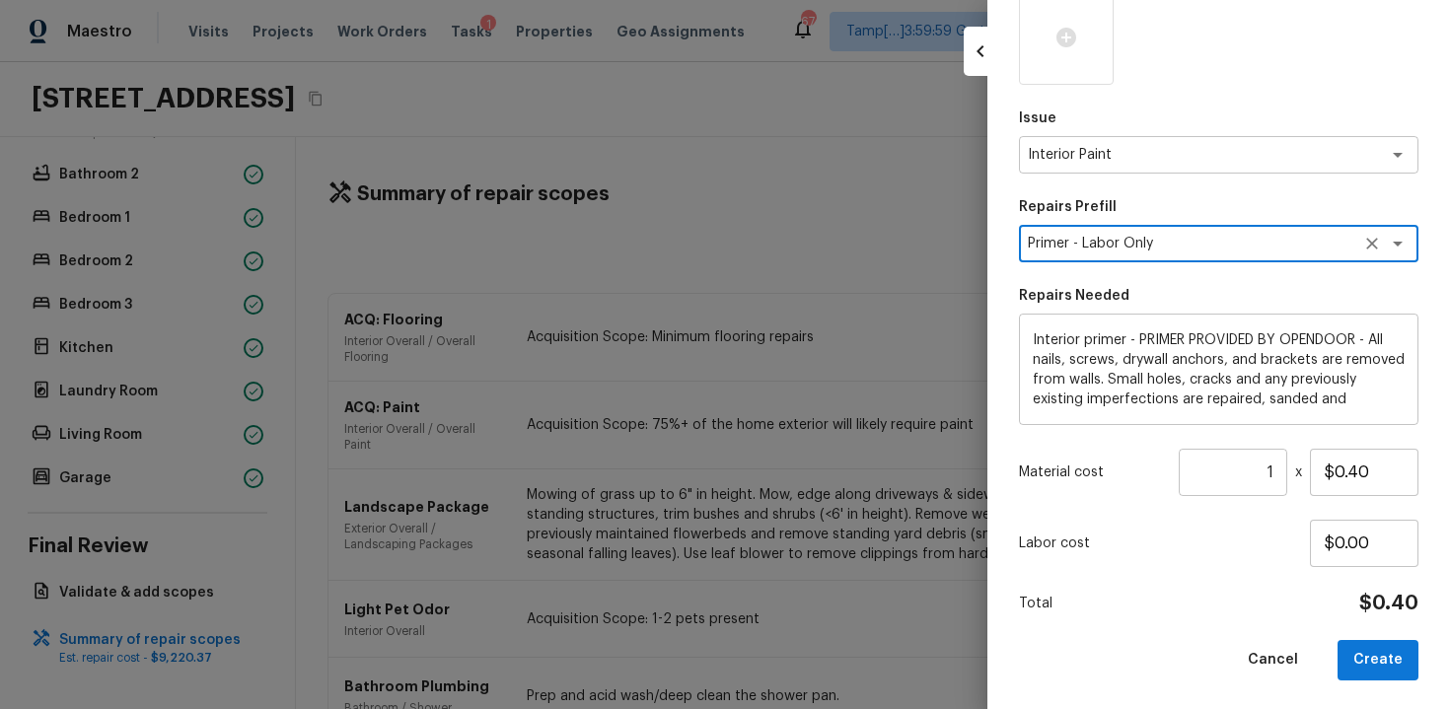
scroll to position [286, 0]
click at [1277, 472] on input "1" at bounding box center [1233, 470] width 109 height 47
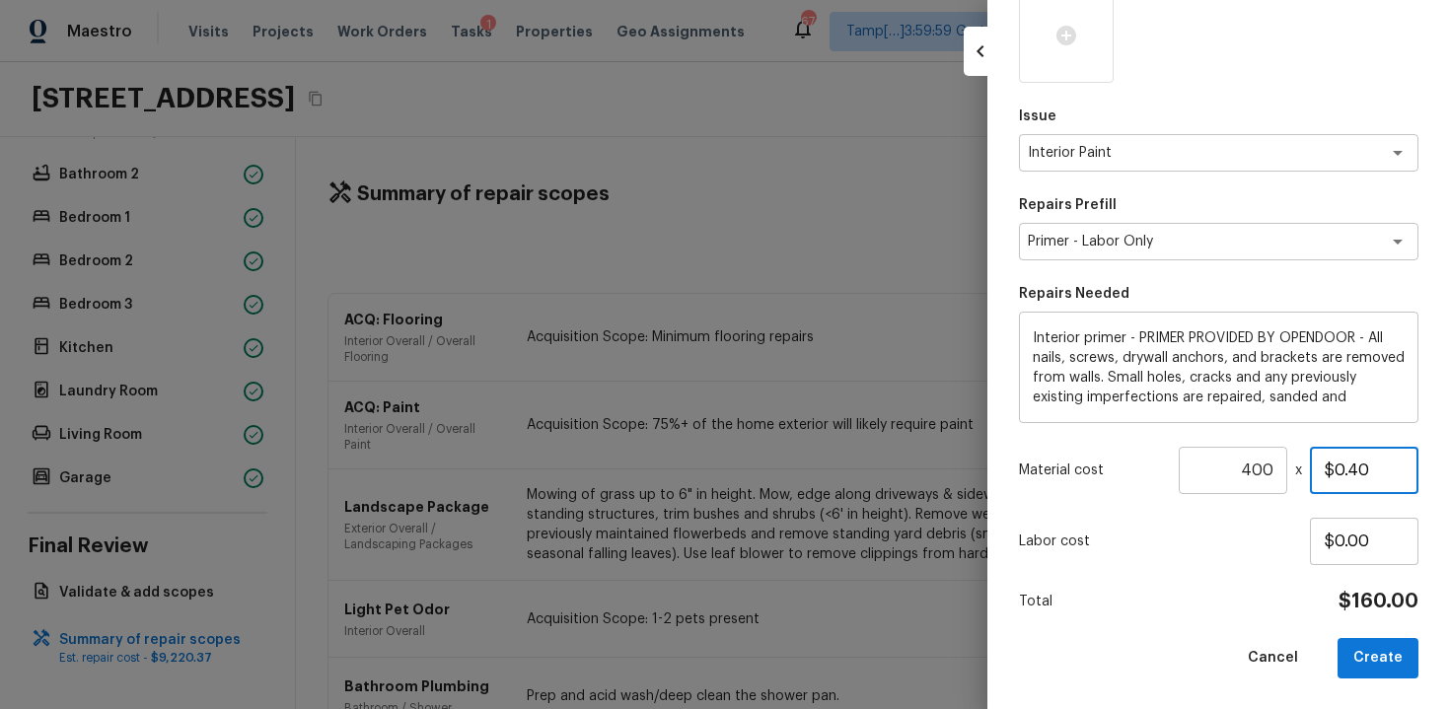
click at [1346, 472] on input "$0.40" at bounding box center [1364, 470] width 109 height 47
click at [1377, 472] on input "$0.40" at bounding box center [1364, 470] width 109 height 47
click at [1284, 551] on div "Labor cost $0.00" at bounding box center [1219, 541] width 400 height 47
click at [1354, 466] on input "$10.00" at bounding box center [1364, 470] width 109 height 47
click at [1245, 561] on div "Labor cost $0.00" at bounding box center [1219, 541] width 400 height 47
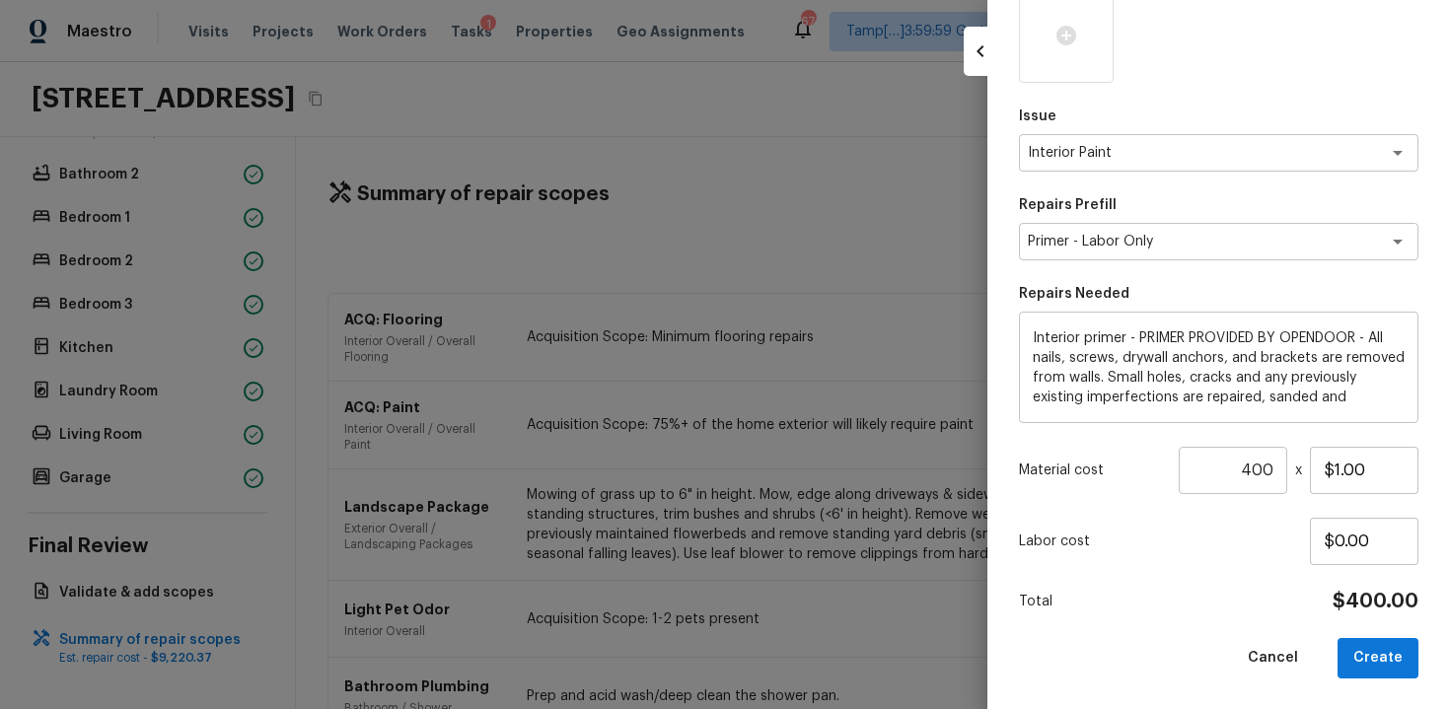
click at [1367, 632] on div "Area Interior Overall x ​ Feature Paint x ​ Issue Interior Paint x ​ Repairs Pr…" at bounding box center [1219, 245] width 400 height 868
click at [1367, 657] on button "Create" at bounding box center [1378, 658] width 81 height 40
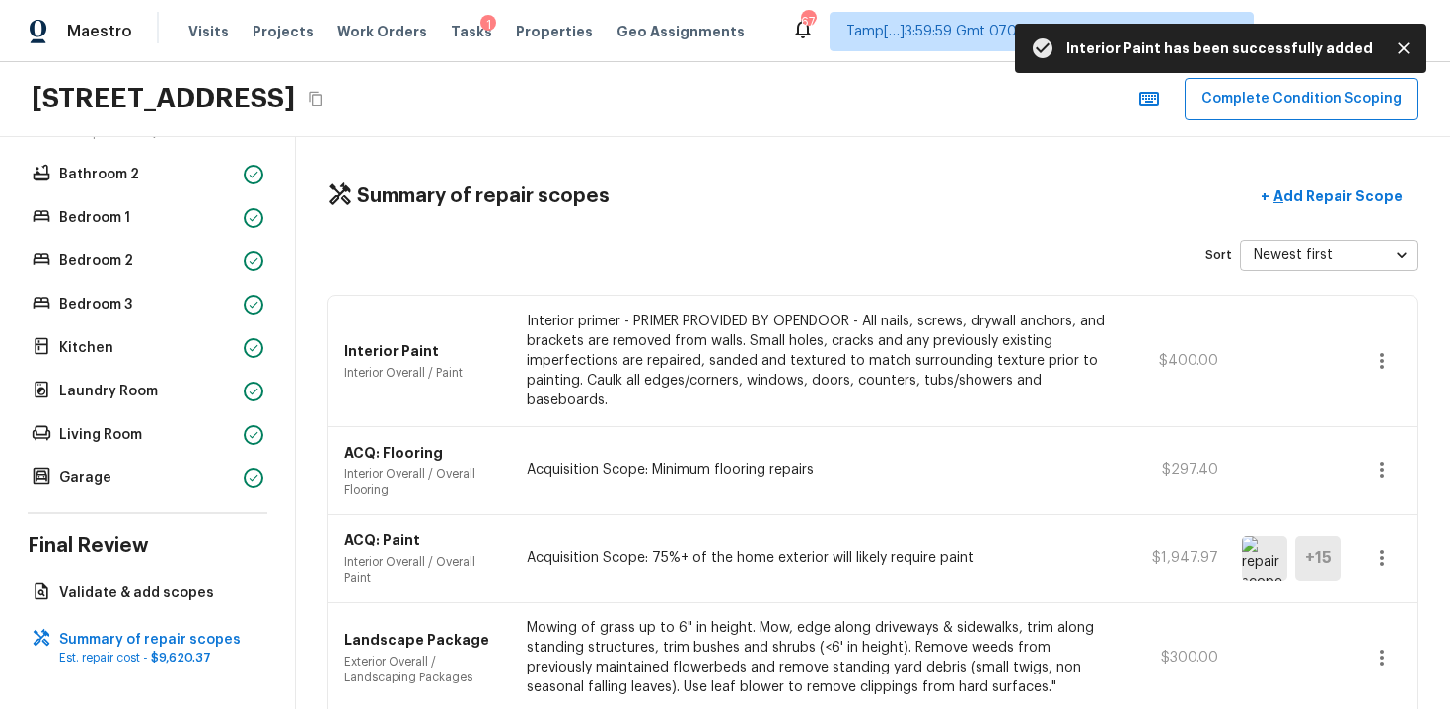
scroll to position [587, 0]
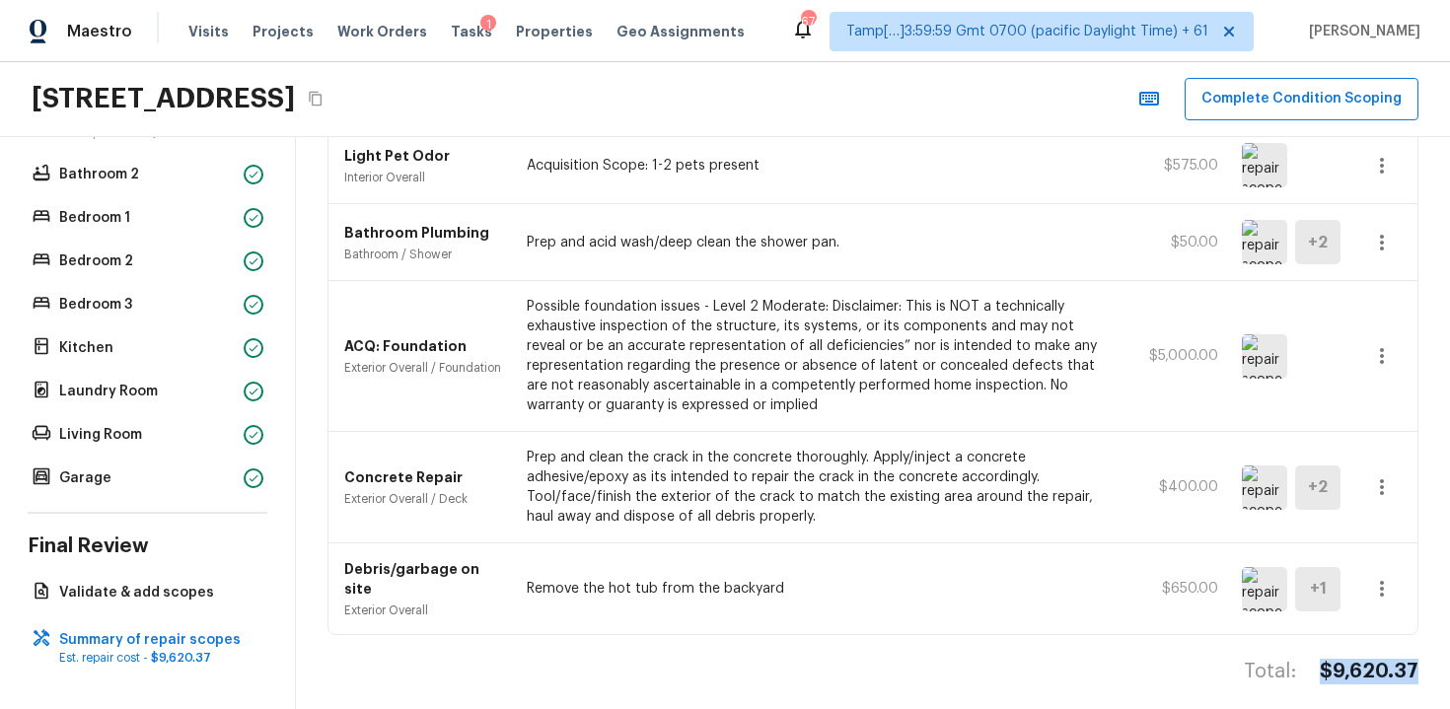
drag, startPoint x: 1329, startPoint y: 660, endPoint x: 1438, endPoint y: 657, distance: 109.5
click at [1438, 660] on div "Summary of repair scopes + Add Repair Scope Sort Newest first newestFirst ​ Int…" at bounding box center [873, 423] width 1154 height 572
copy h4 "$9,620.37"
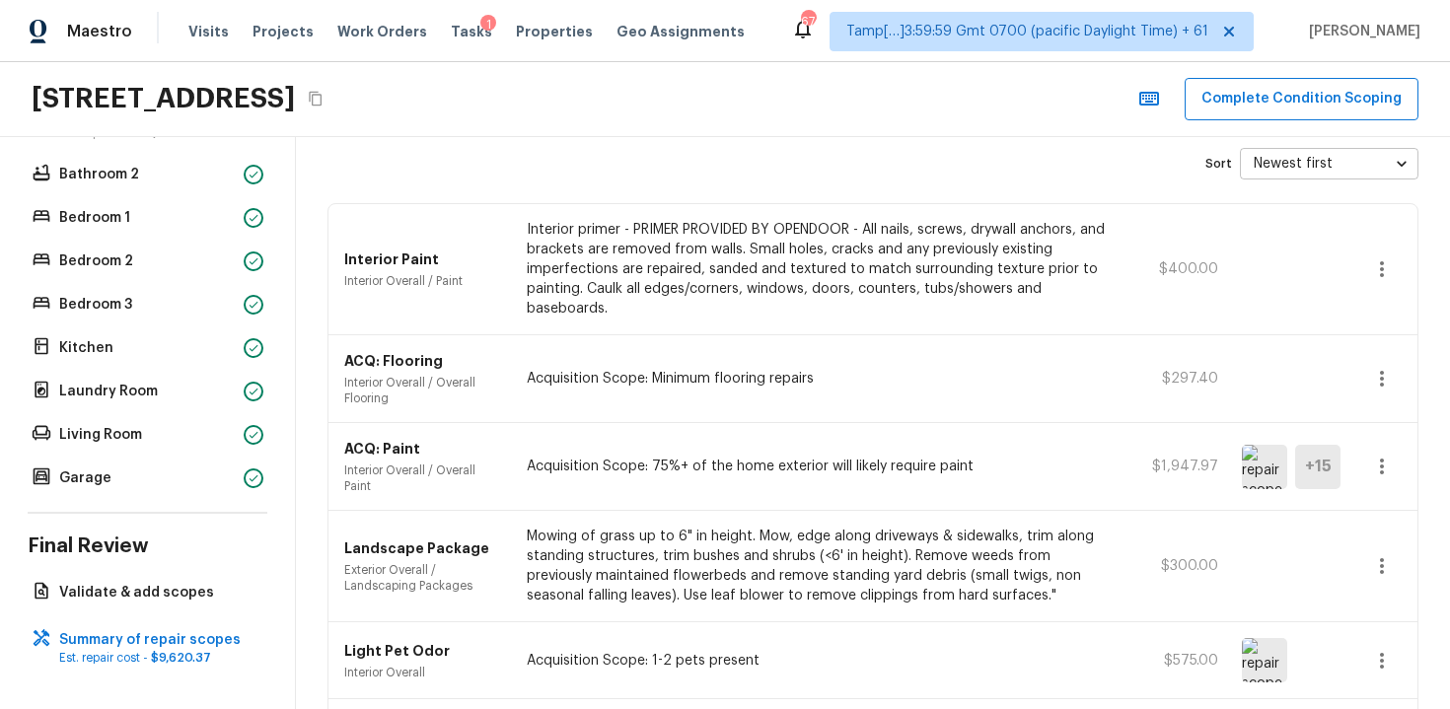
scroll to position [0, 0]
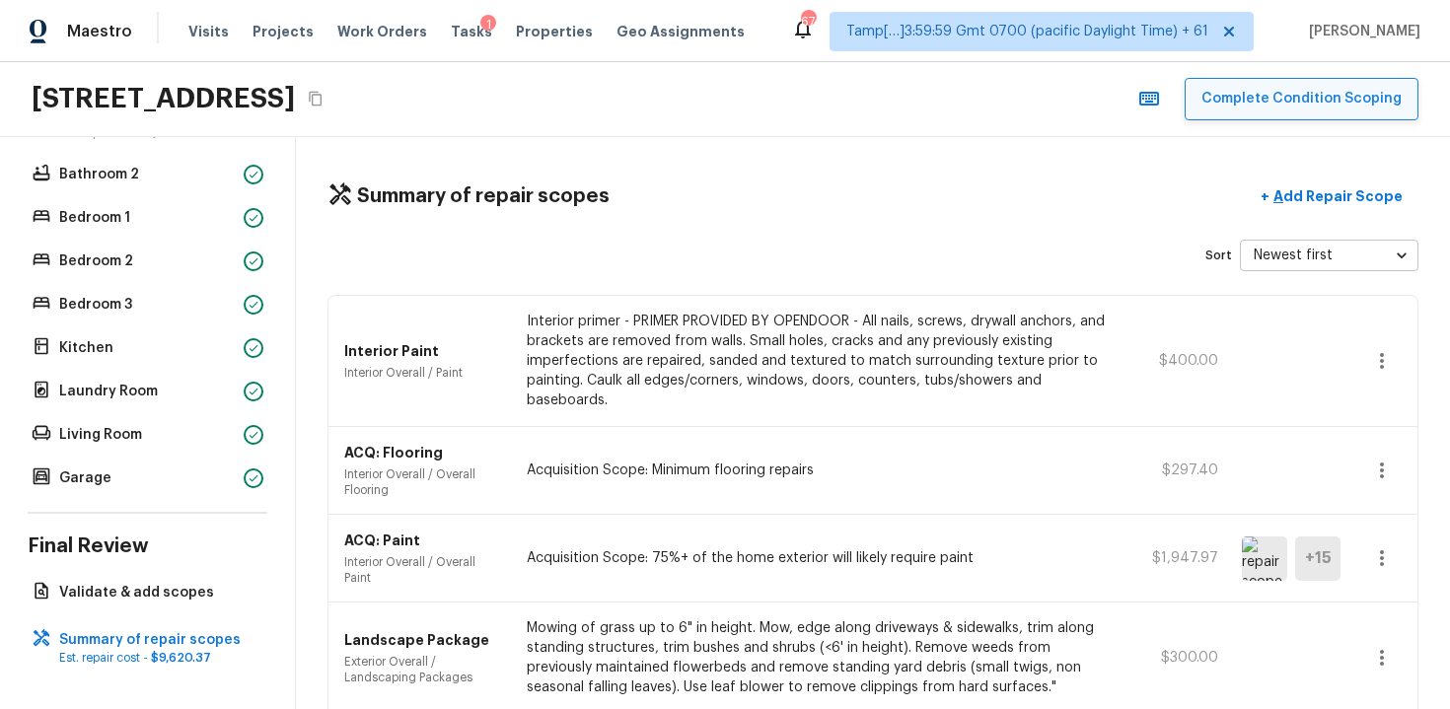
click at [1298, 100] on button "Complete Condition Scoping" at bounding box center [1302, 99] width 234 height 42
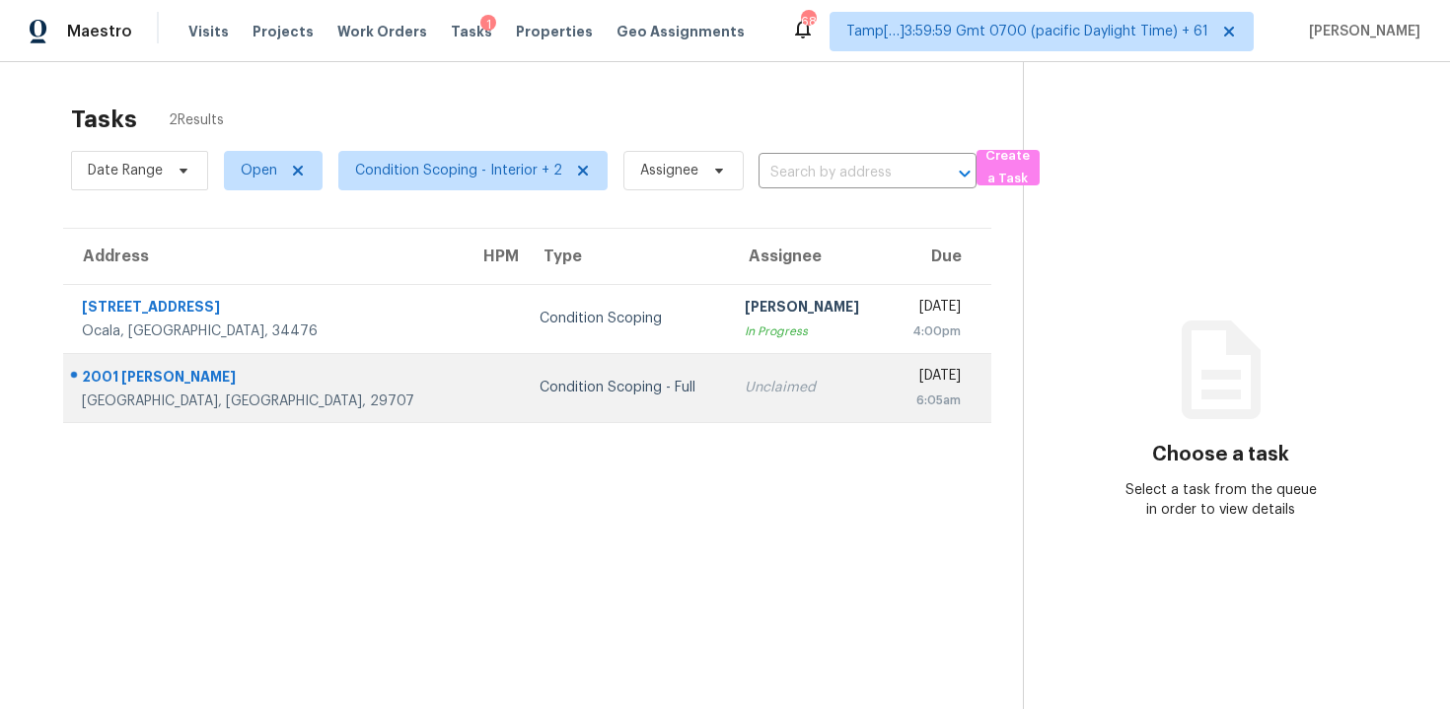
click at [903, 414] on td "[DATE] 6:05am" at bounding box center [940, 387] width 104 height 69
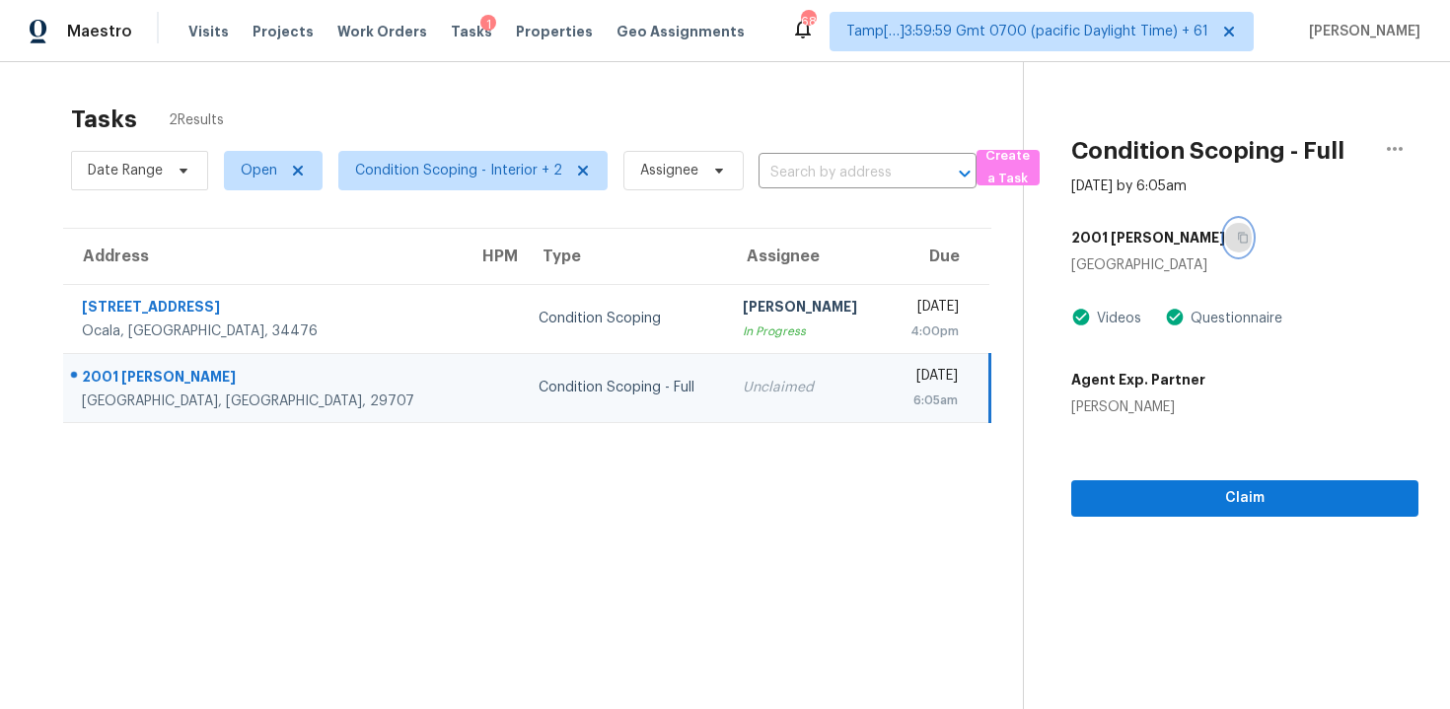
click at [1237, 238] on icon "button" at bounding box center [1243, 238] width 12 height 12
click at [523, 402] on td "Condition Scoping - Full" at bounding box center [625, 387] width 204 height 69
click at [1237, 237] on icon "button" at bounding box center [1243, 238] width 12 height 12
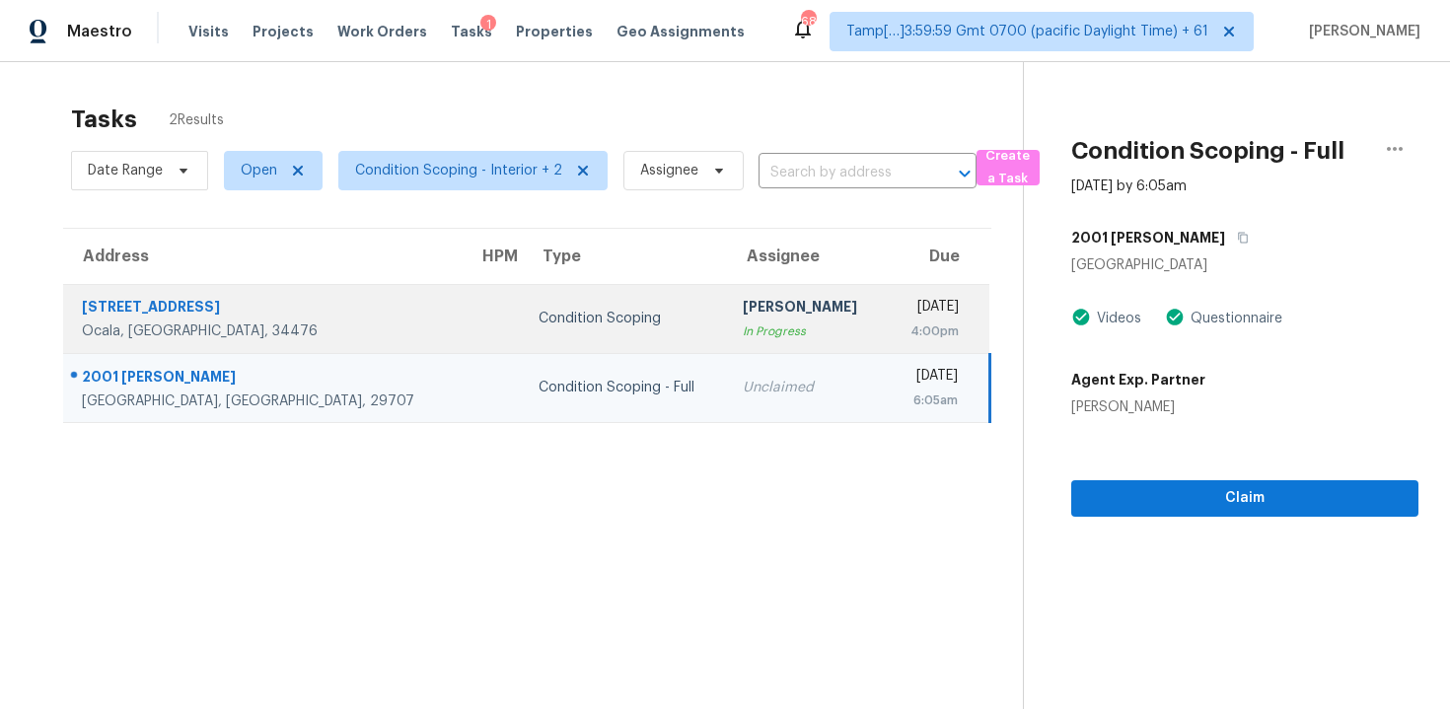
click at [743, 338] on div "In Progress" at bounding box center [806, 332] width 127 height 20
